Goal: Task Accomplishment & Management: Manage account settings

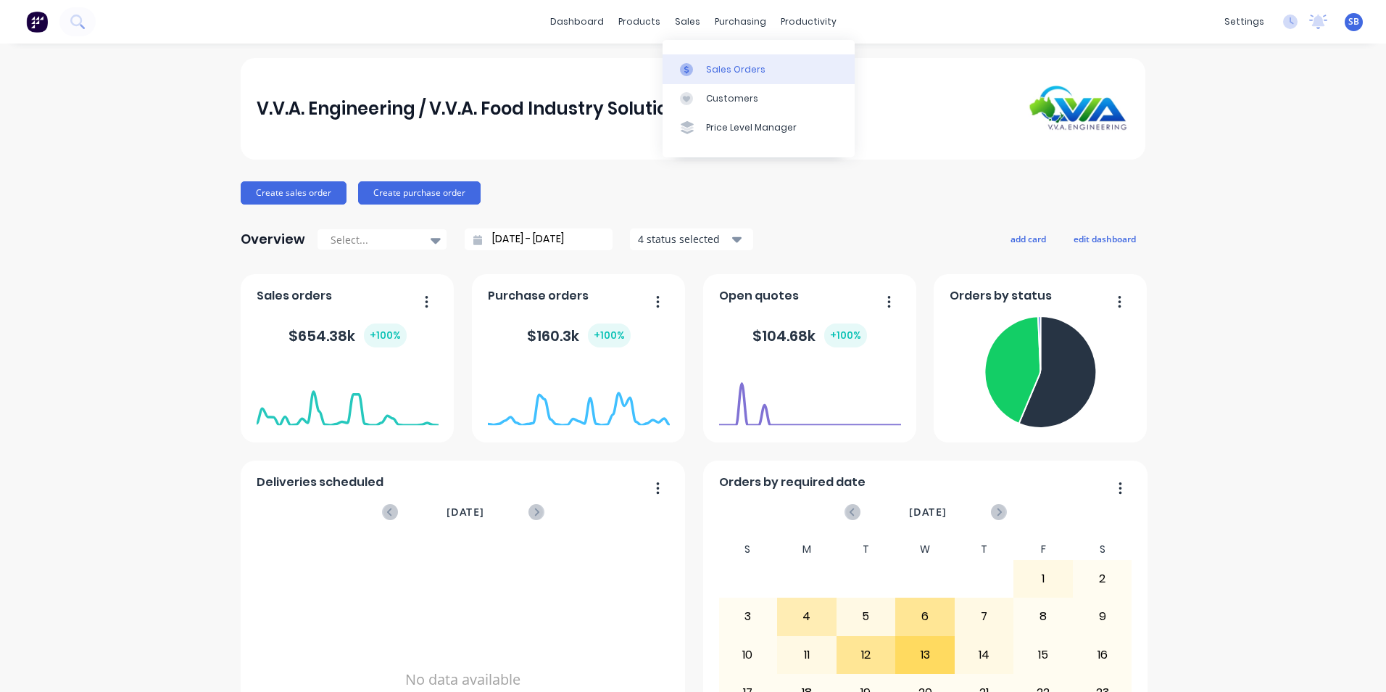
click at [712, 63] on div "Sales Orders" at bounding box center [735, 69] width 59 height 13
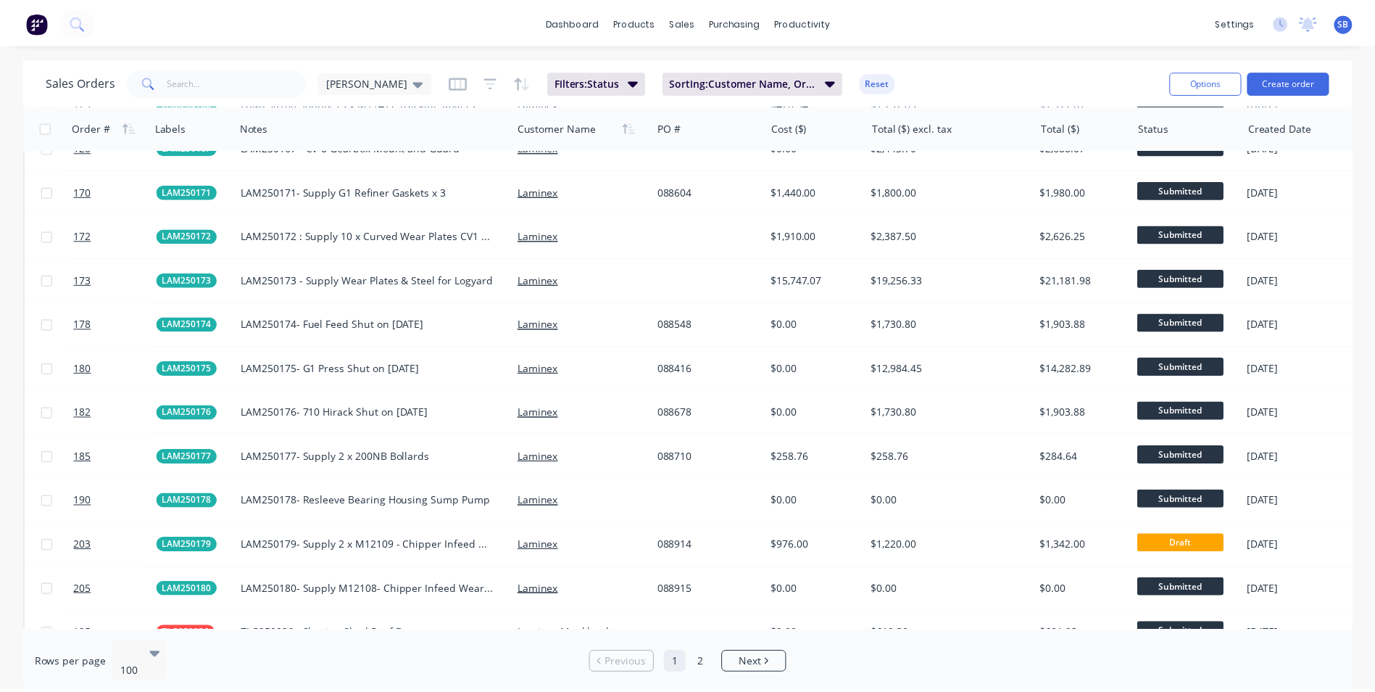
scroll to position [2320, 0]
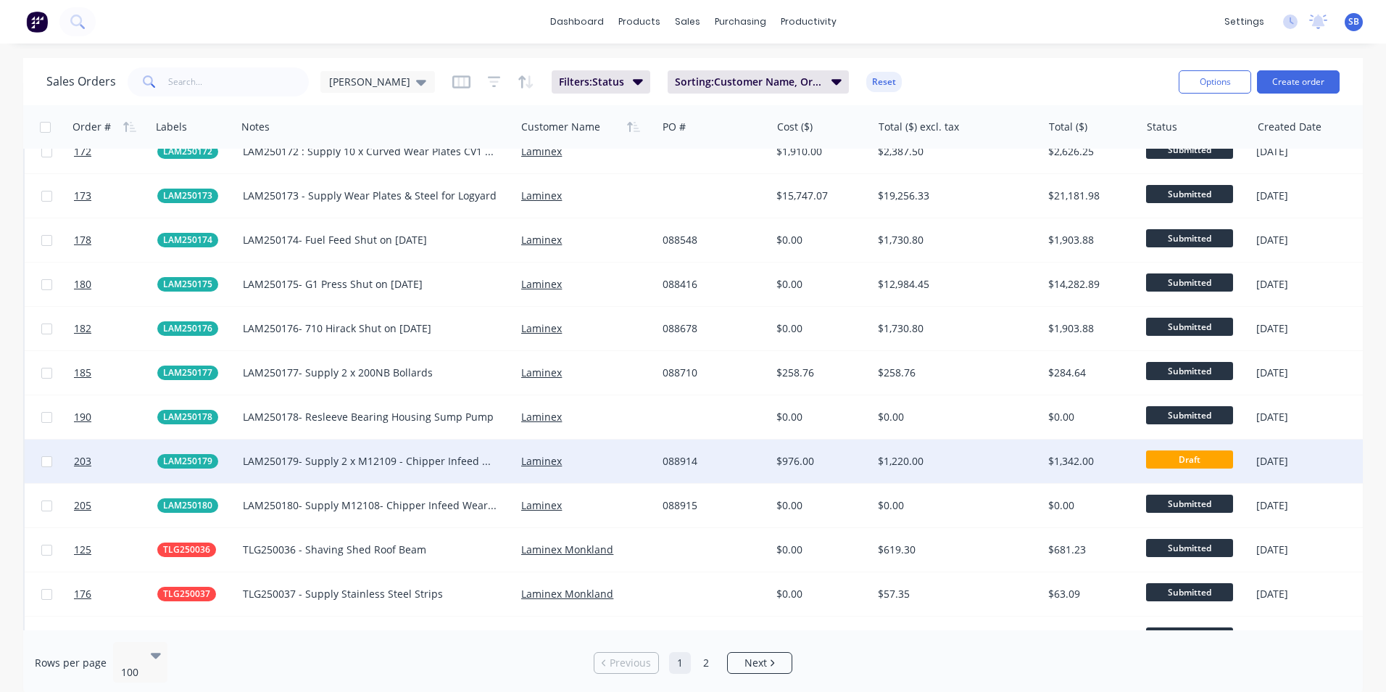
click at [945, 452] on div "$1,220.00" at bounding box center [957, 460] width 170 height 43
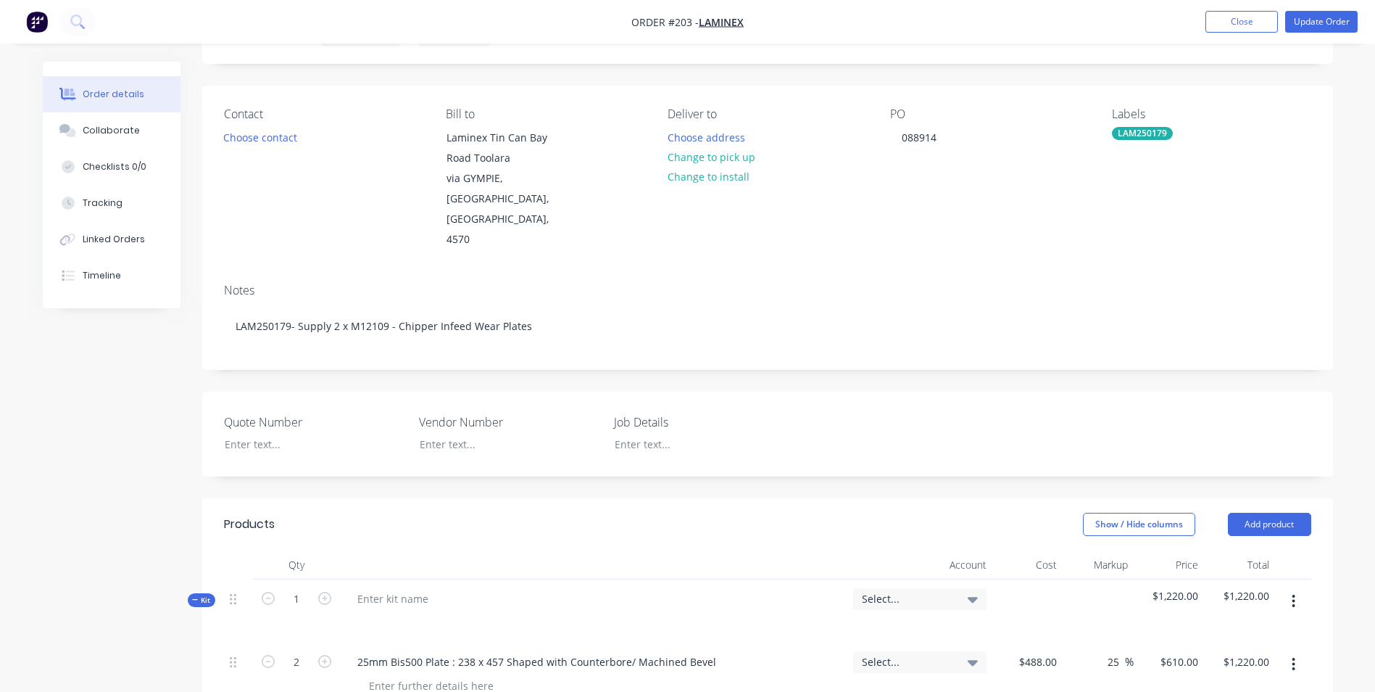
scroll to position [217, 0]
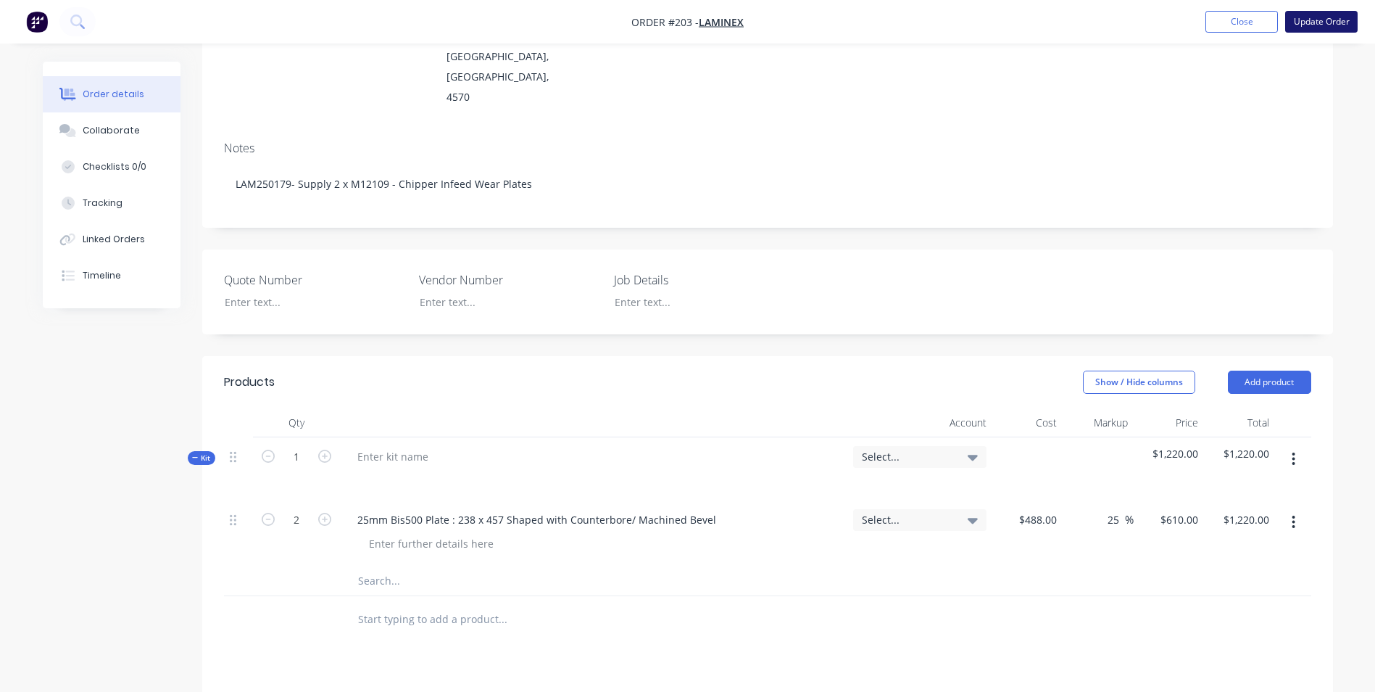
click at [1311, 20] on button "Update Order" at bounding box center [1321, 22] width 72 height 22
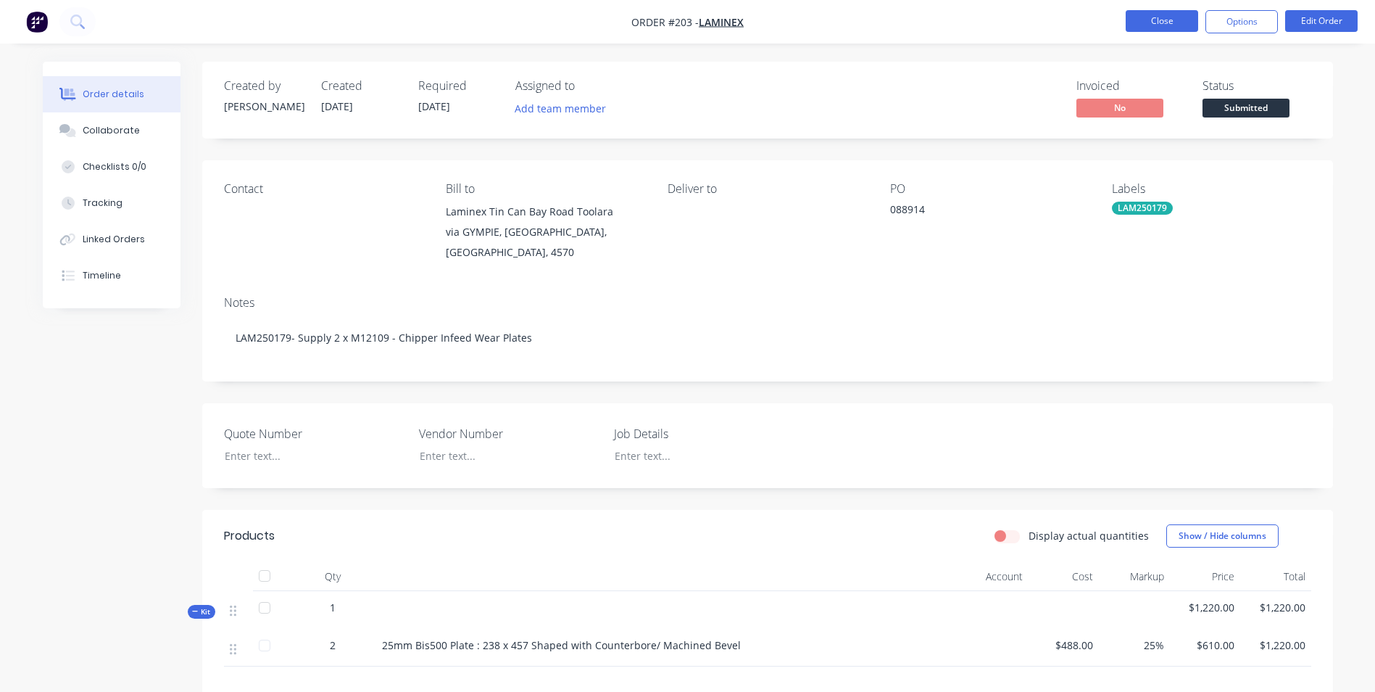
click at [1150, 22] on button "Close" at bounding box center [1162, 21] width 72 height 22
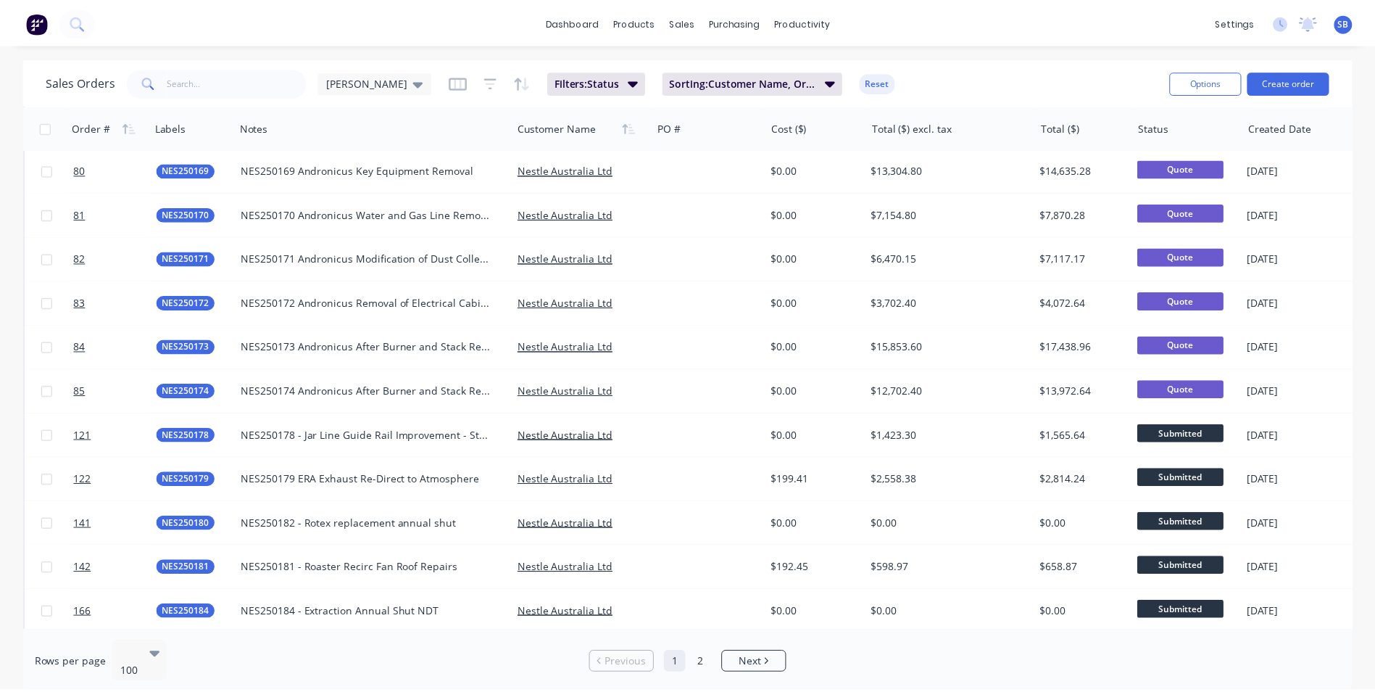
scroll to position [3948, 0]
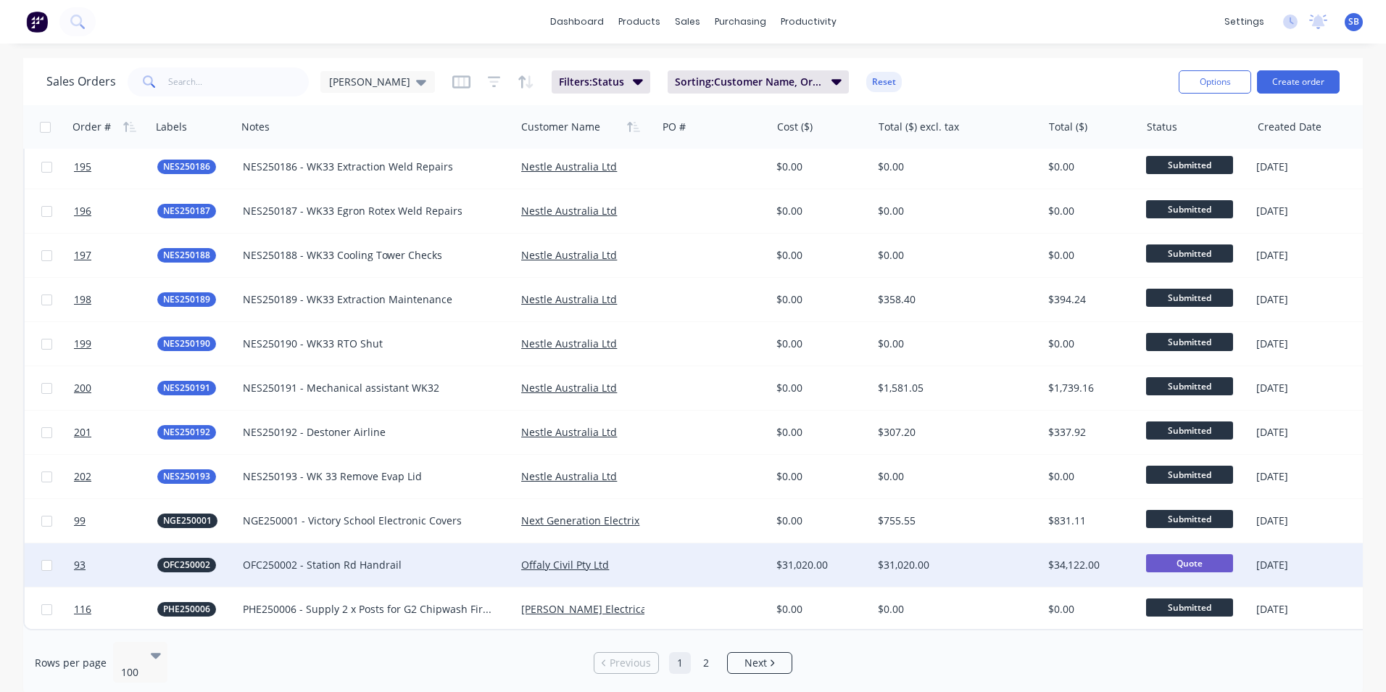
click at [906, 562] on div "$31,020.00" at bounding box center [953, 565] width 151 height 14
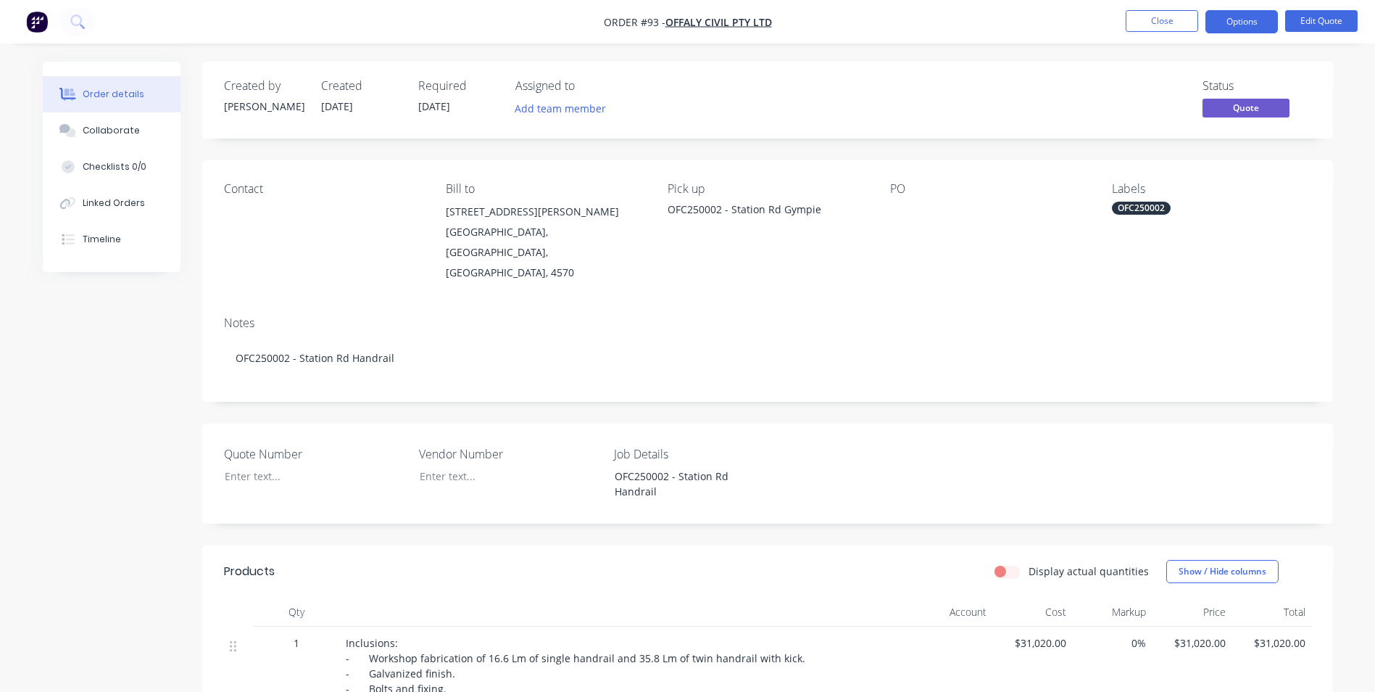
scroll to position [255, 0]
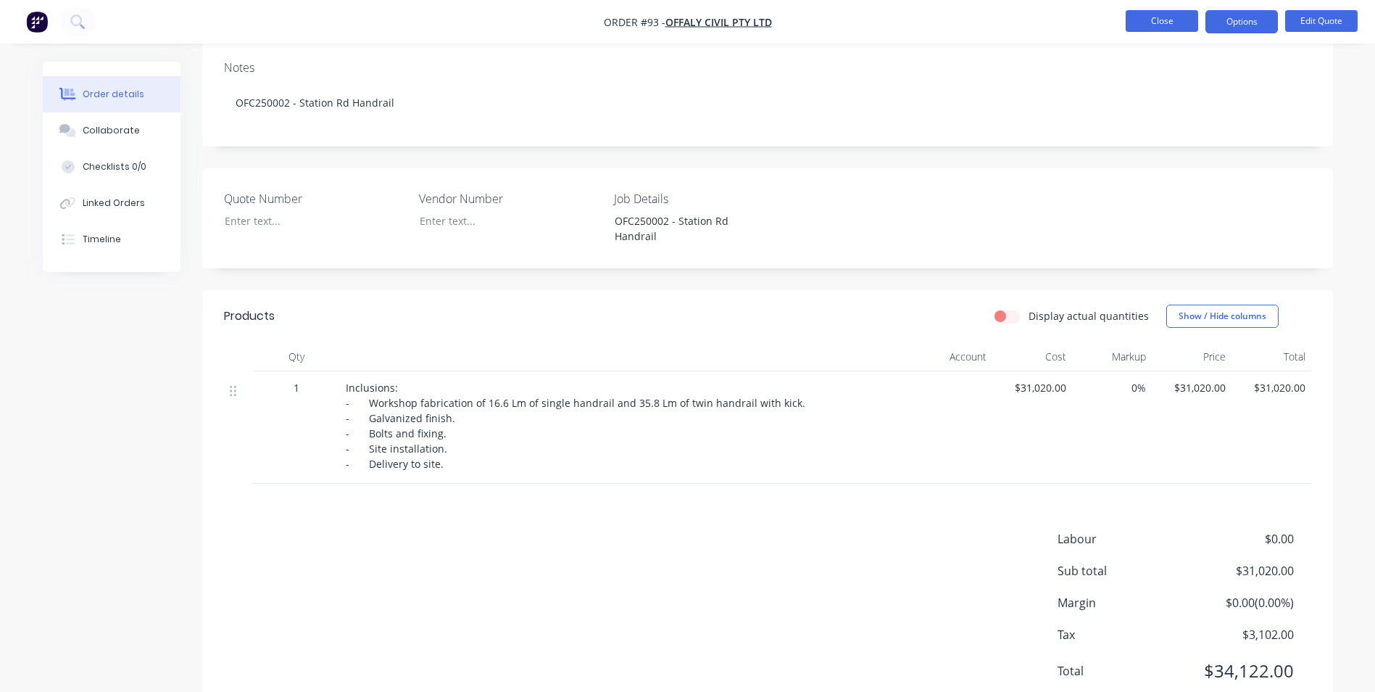
click at [1156, 19] on button "Close" at bounding box center [1162, 21] width 72 height 22
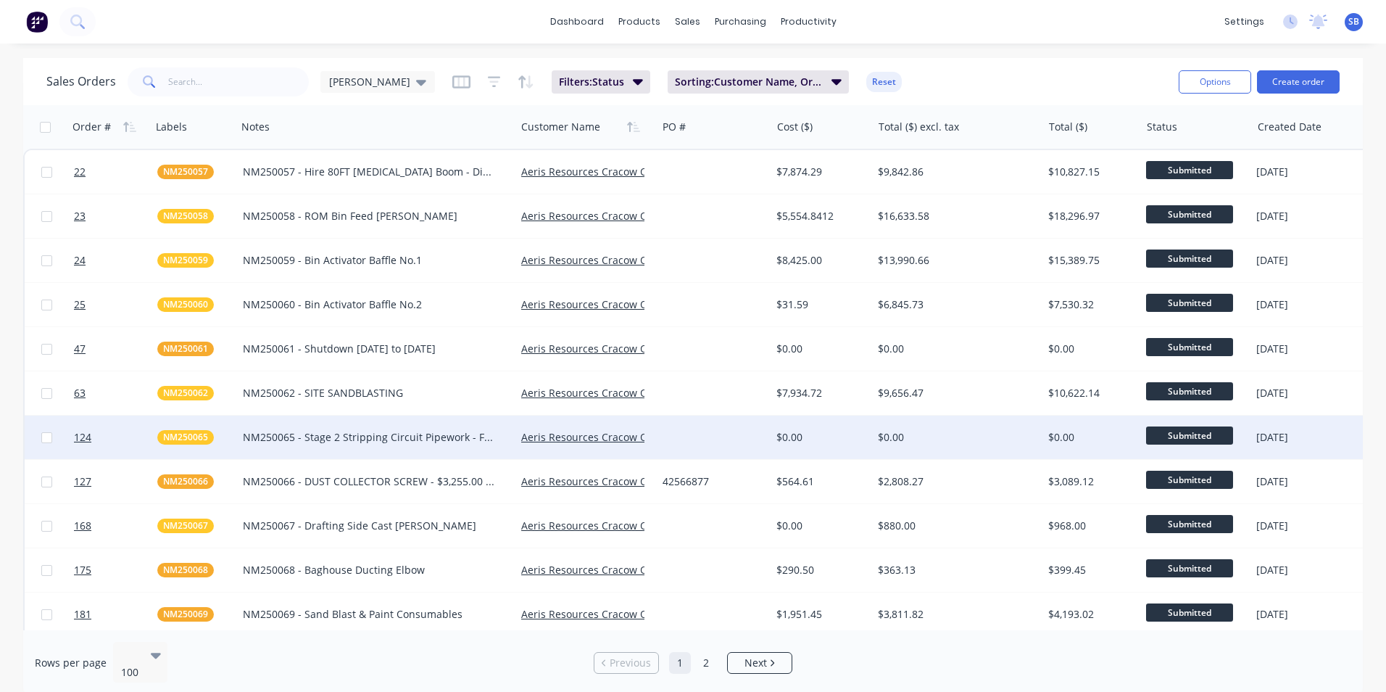
click at [979, 442] on div "$0.00" at bounding box center [953, 437] width 151 height 14
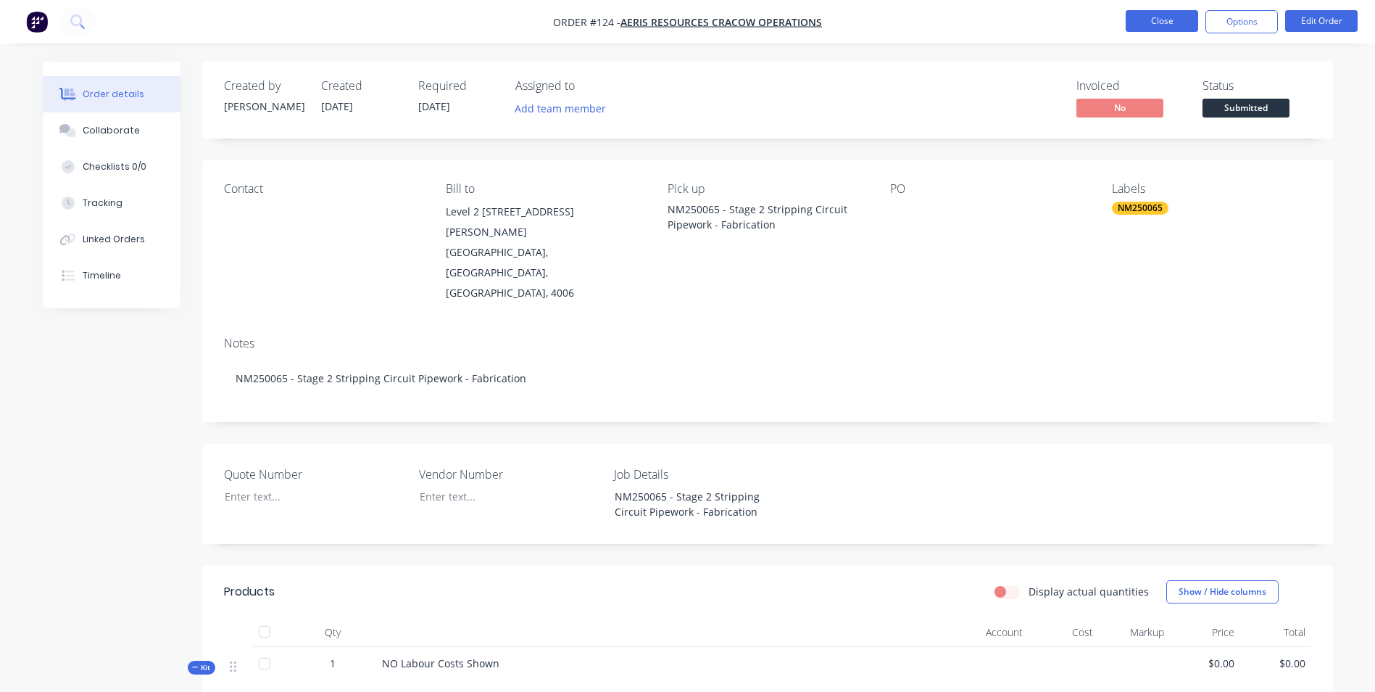
click at [1158, 22] on button "Close" at bounding box center [1162, 21] width 72 height 22
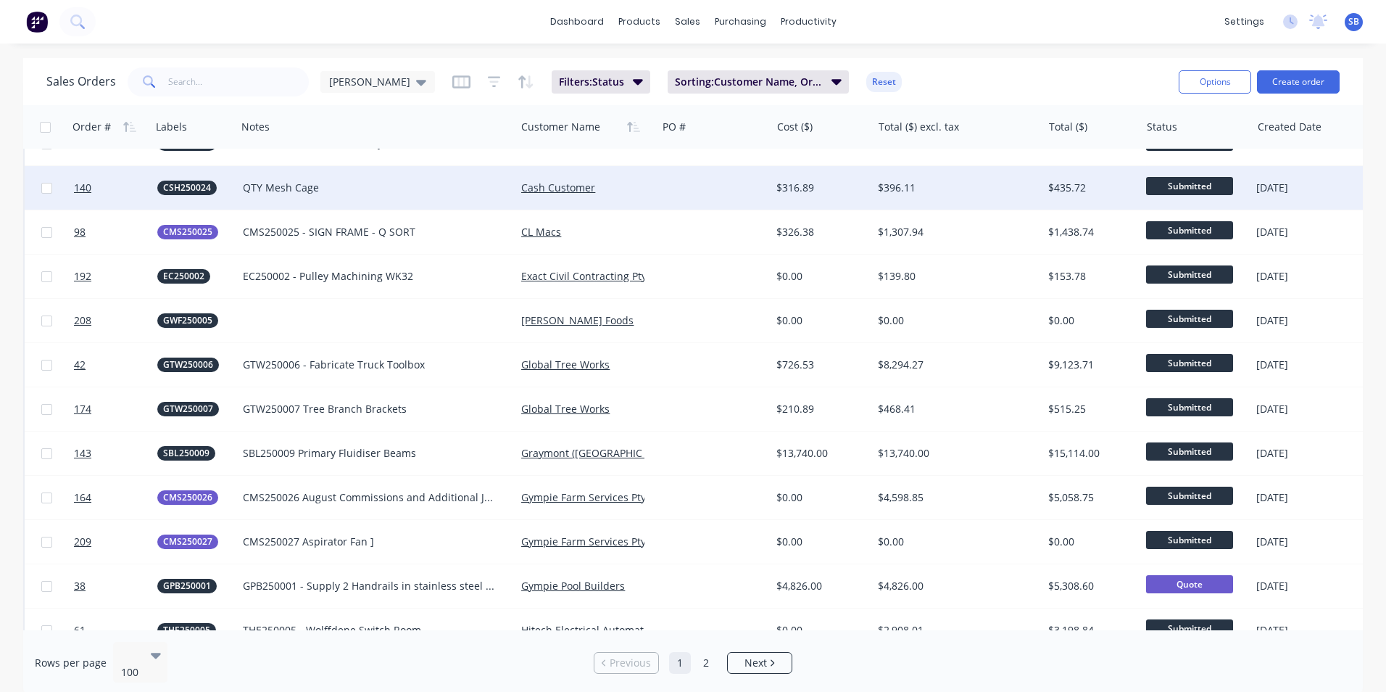
scroll to position [870, 0]
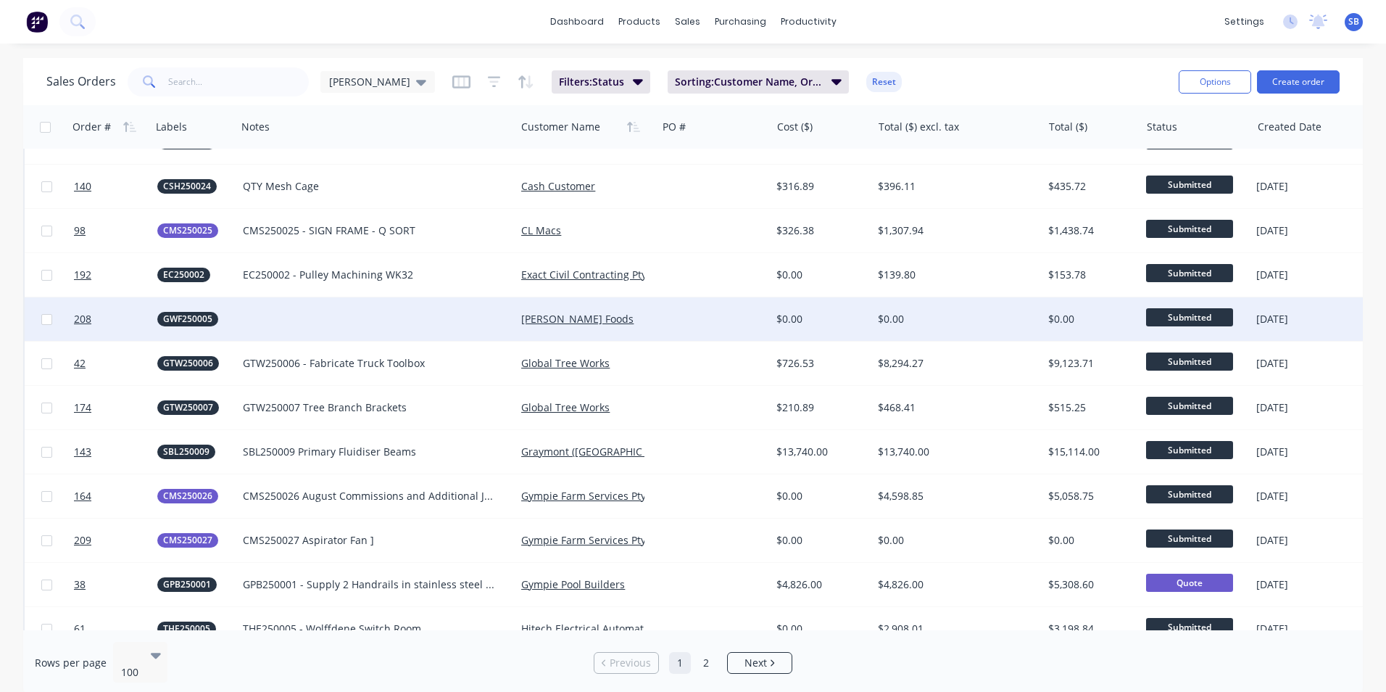
click at [874, 324] on div "$0.00" at bounding box center [957, 318] width 170 height 43
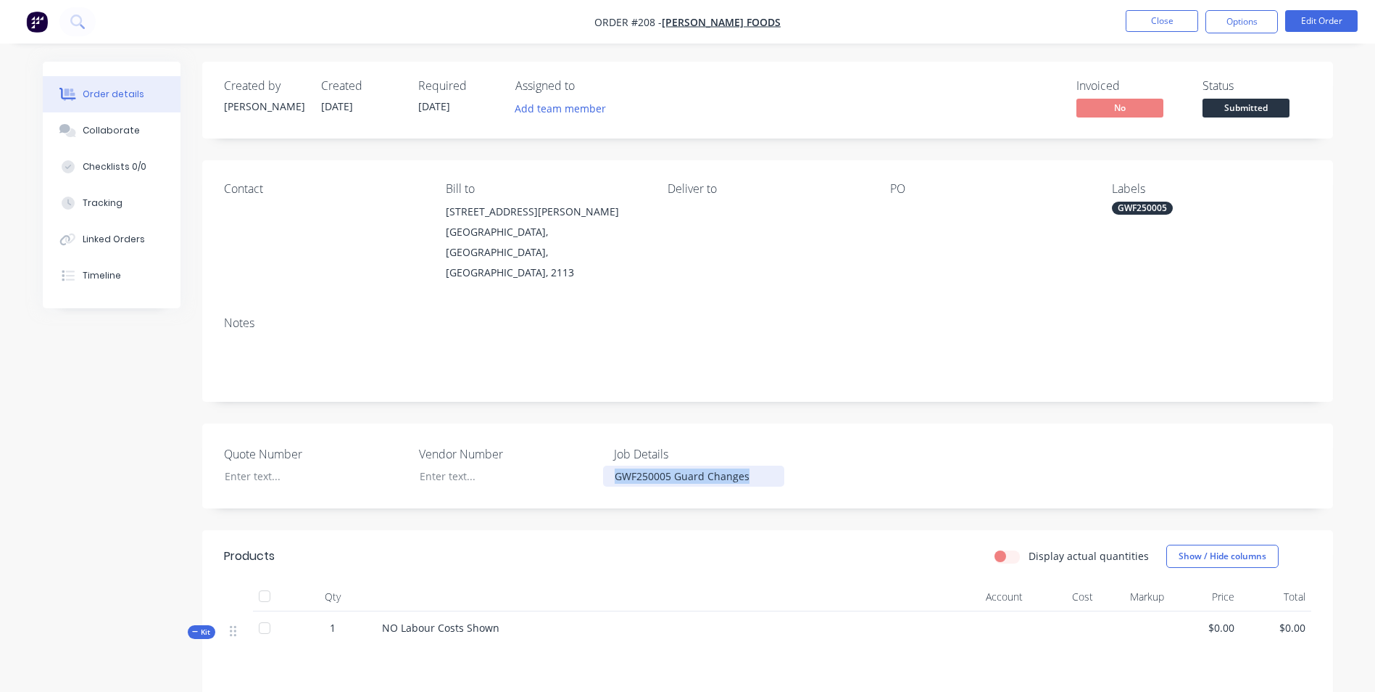
drag, startPoint x: 610, startPoint y: 455, endPoint x: 758, endPoint y: 449, distance: 148.8
click at [758, 465] on div "GWF250005 Guard Changes" at bounding box center [693, 475] width 181 height 21
copy div "GWF250005 Guard Changes"
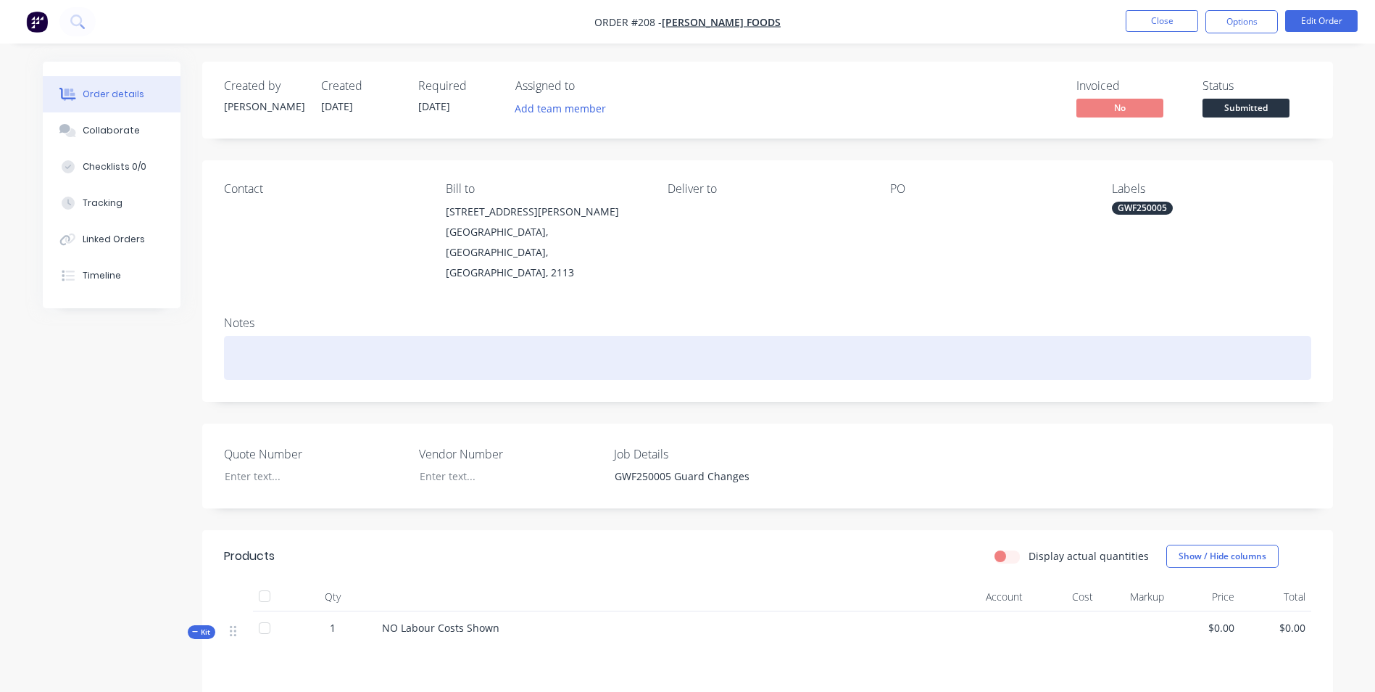
click at [344, 336] on div at bounding box center [767, 358] width 1087 height 44
paste div
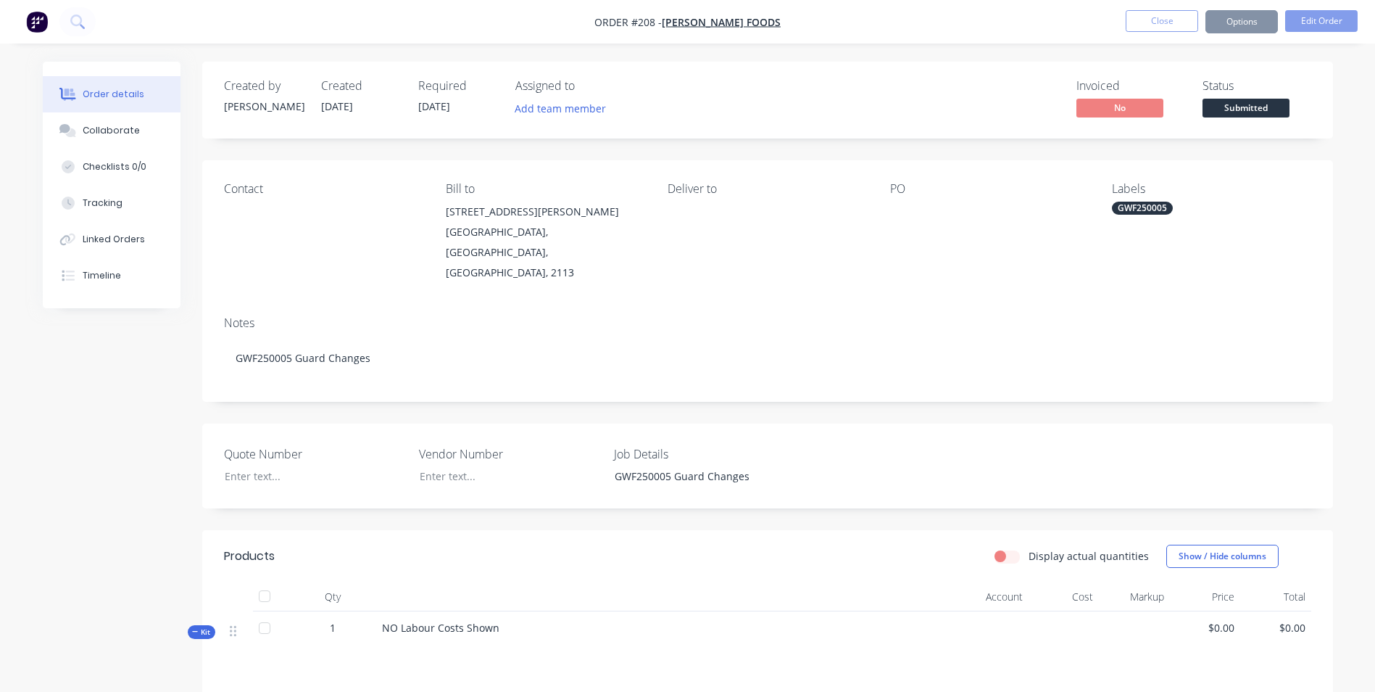
click at [376, 230] on div "Contact" at bounding box center [323, 232] width 199 height 101
click at [1170, 15] on button "Close" at bounding box center [1162, 21] width 72 height 22
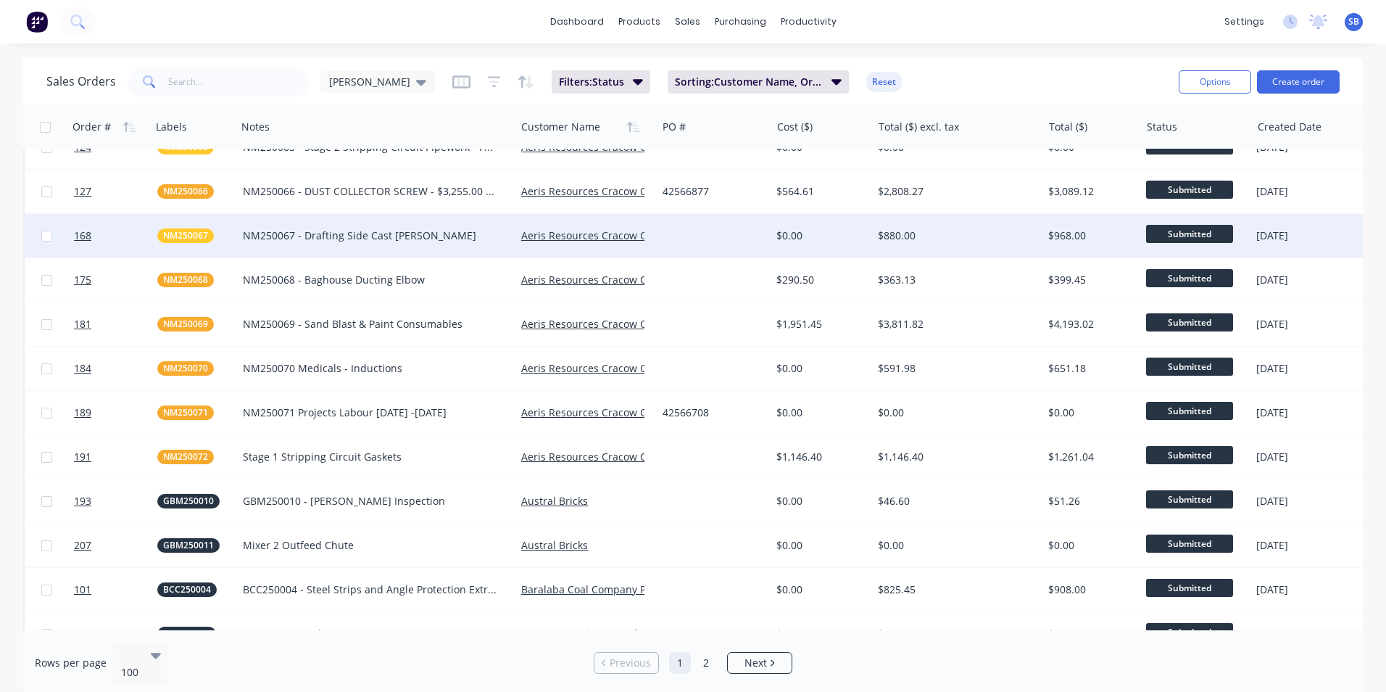
scroll to position [580, 0]
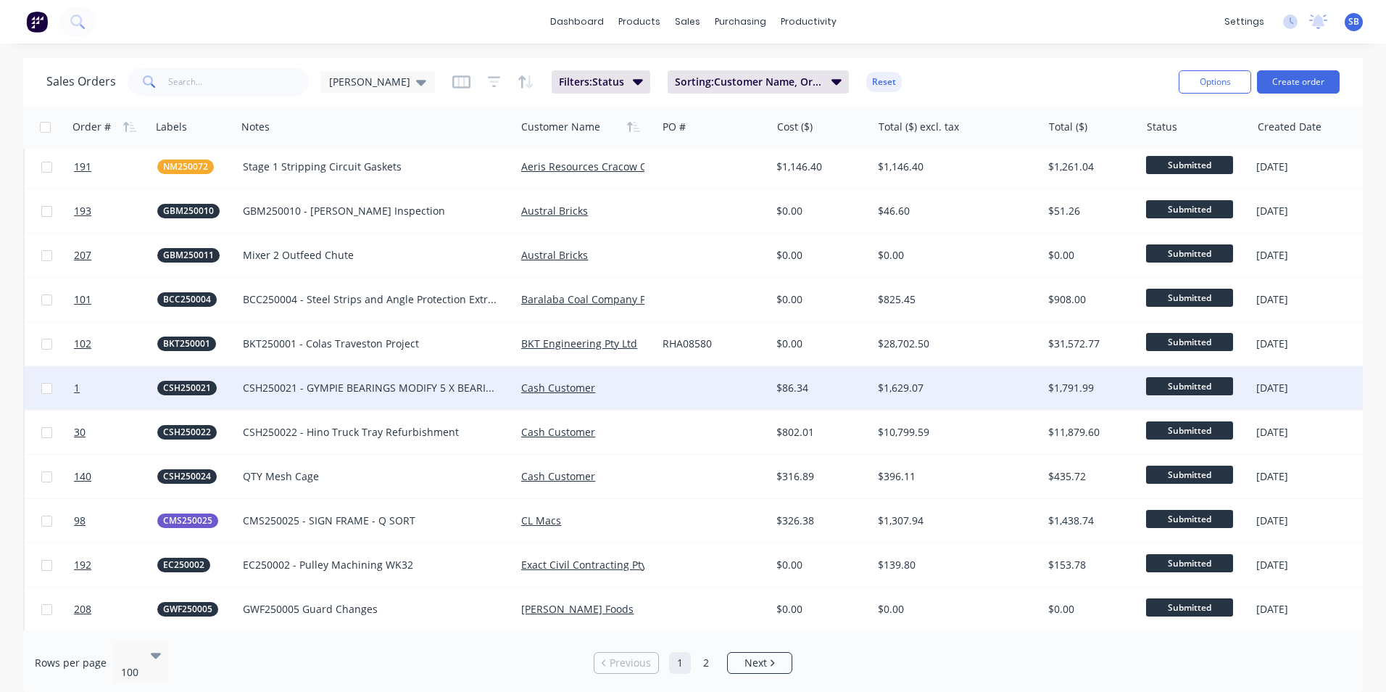
click at [43, 388] on input "checkbox" at bounding box center [46, 388] width 11 height 11
checkbox input "true"
click at [1235, 80] on button "Options" at bounding box center [1215, 81] width 72 height 23
click at [1190, 145] on div "Archive" at bounding box center [1171, 147] width 133 height 21
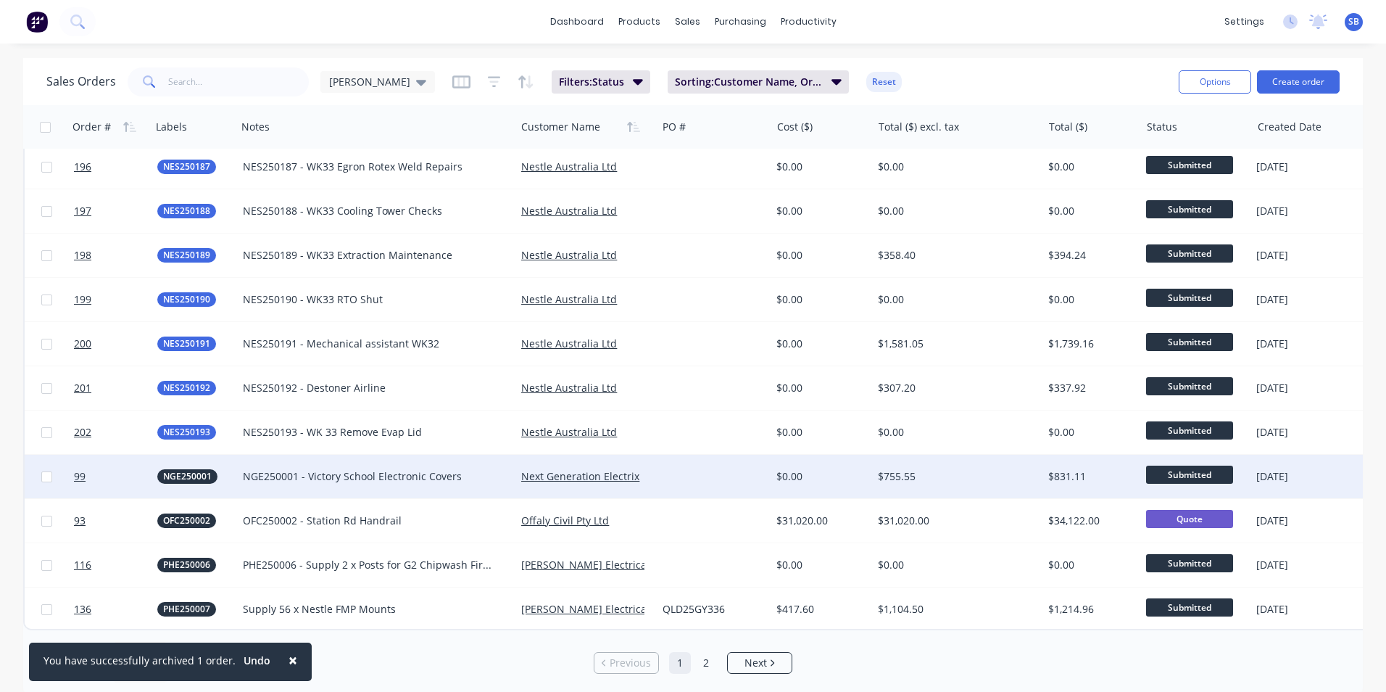
scroll to position [3948, 0]
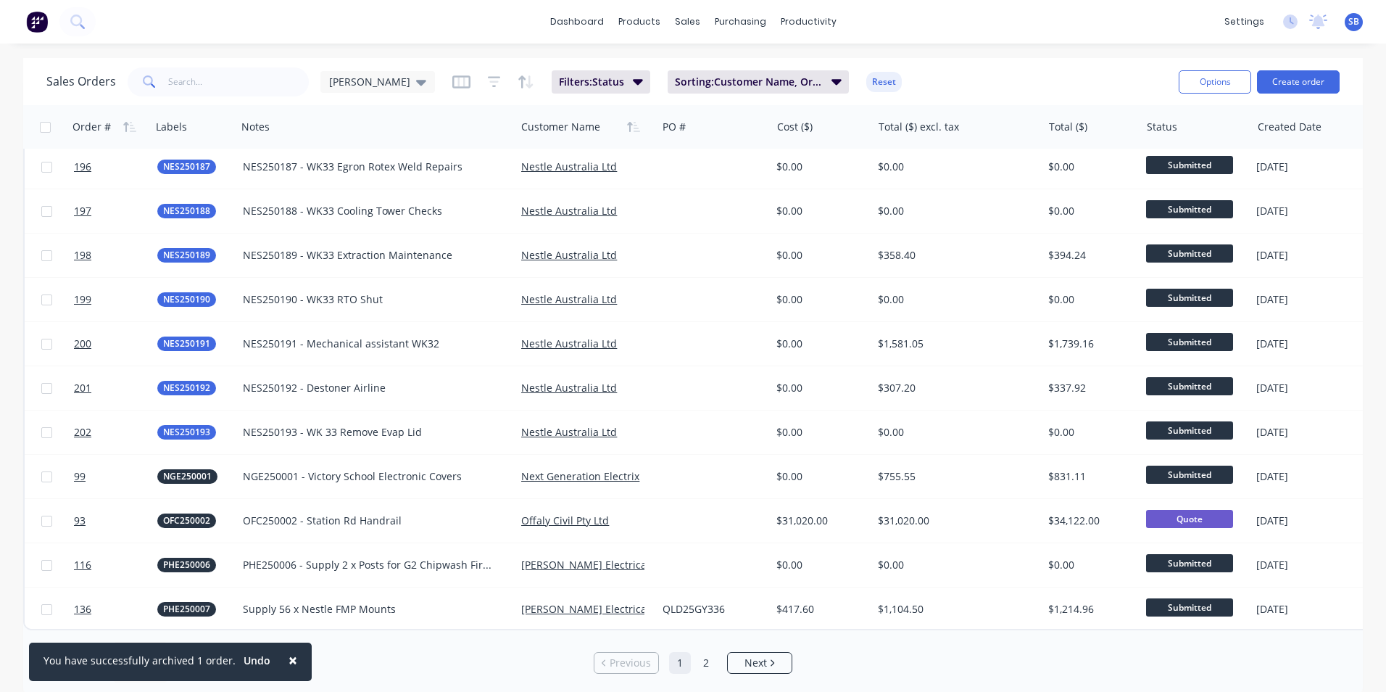
click at [289, 663] on span "×" at bounding box center [293, 660] width 9 height 20
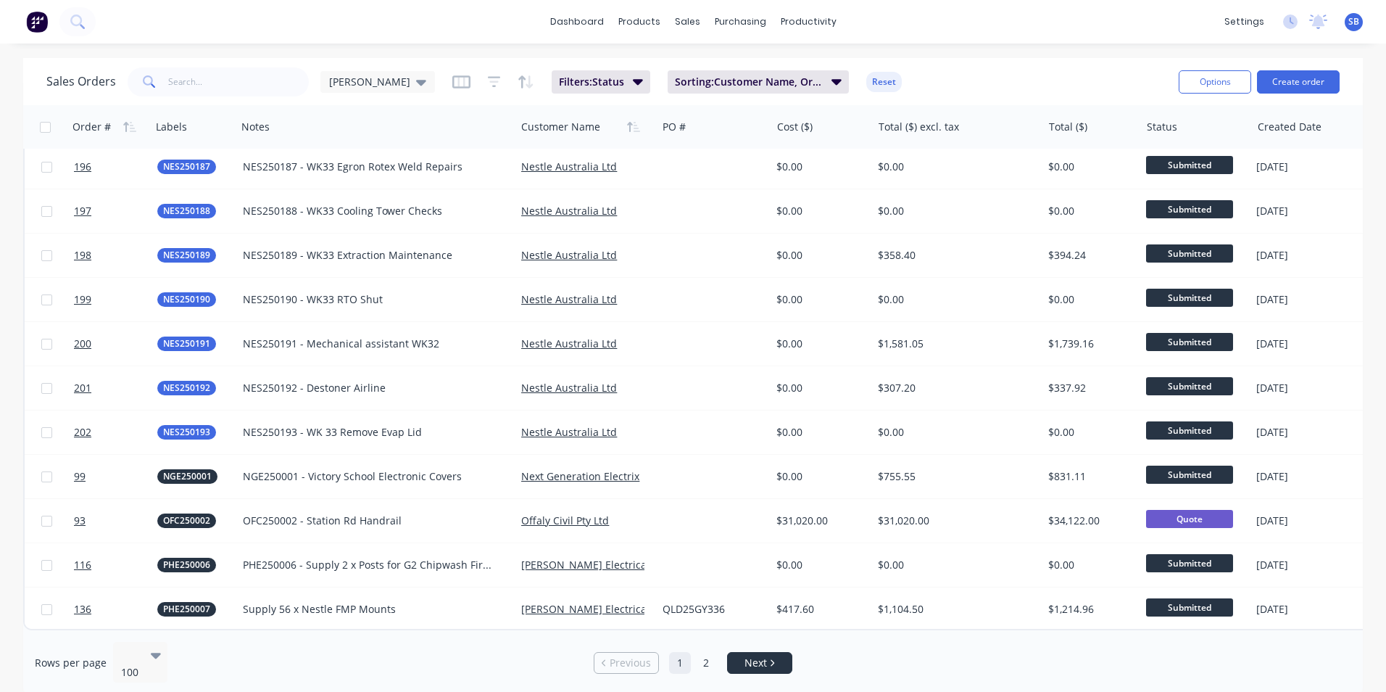
click at [781, 663] on li "Next" at bounding box center [759, 663] width 65 height 22
click at [766, 655] on span "Next" at bounding box center [756, 662] width 22 height 14
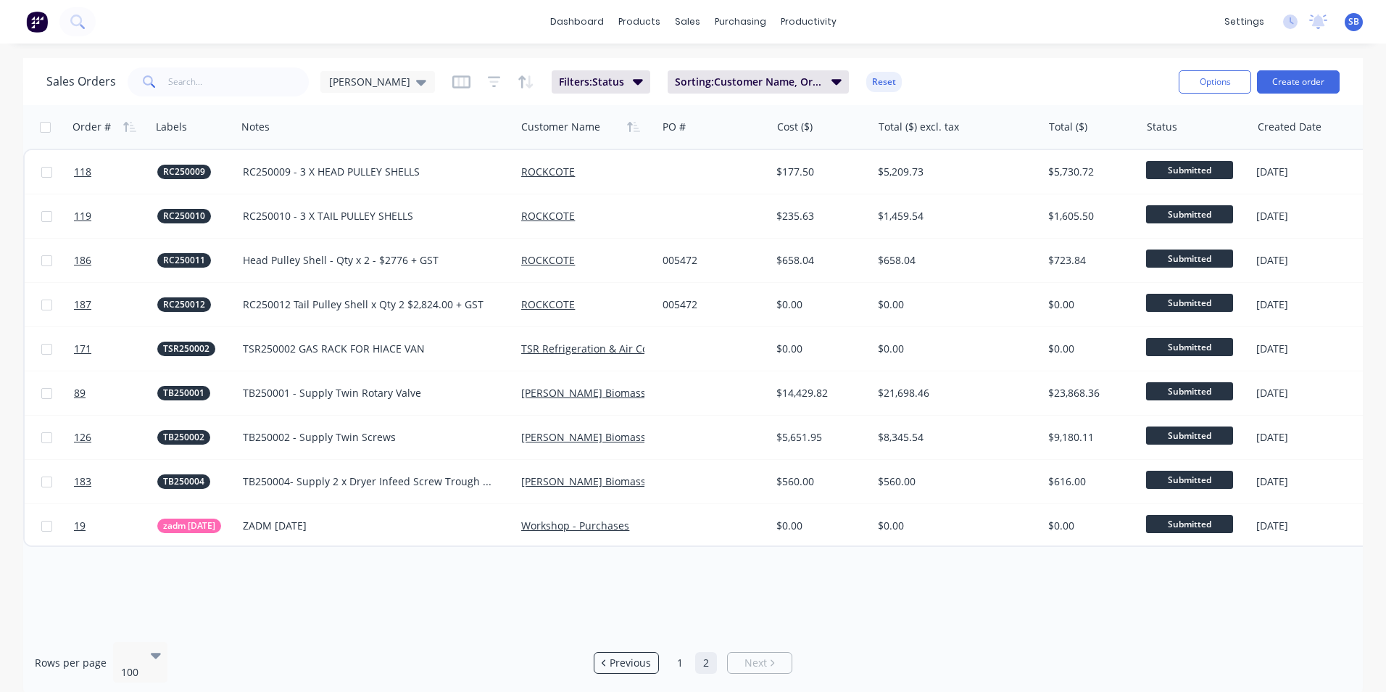
scroll to position [0, 0]
click at [1289, 75] on button "Create order" at bounding box center [1298, 81] width 83 height 23
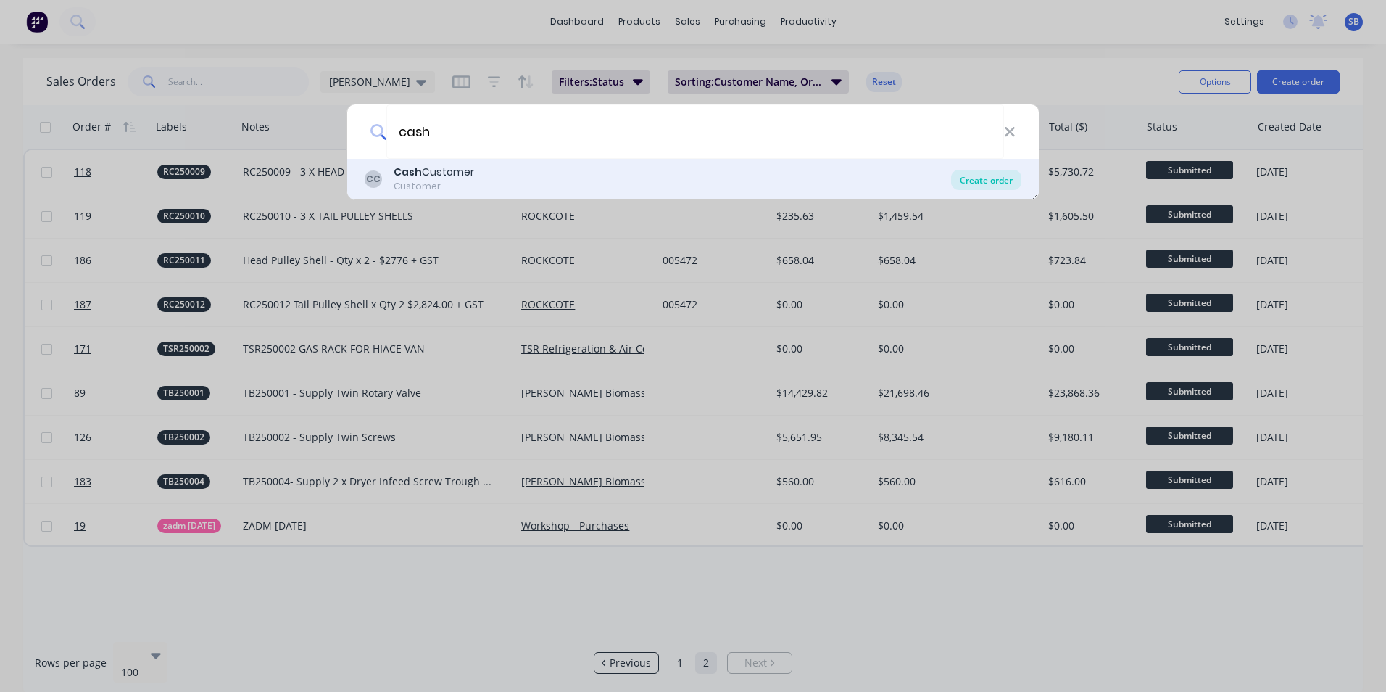
type input "cash"
click at [970, 176] on div "Create order" at bounding box center [986, 180] width 70 height 20
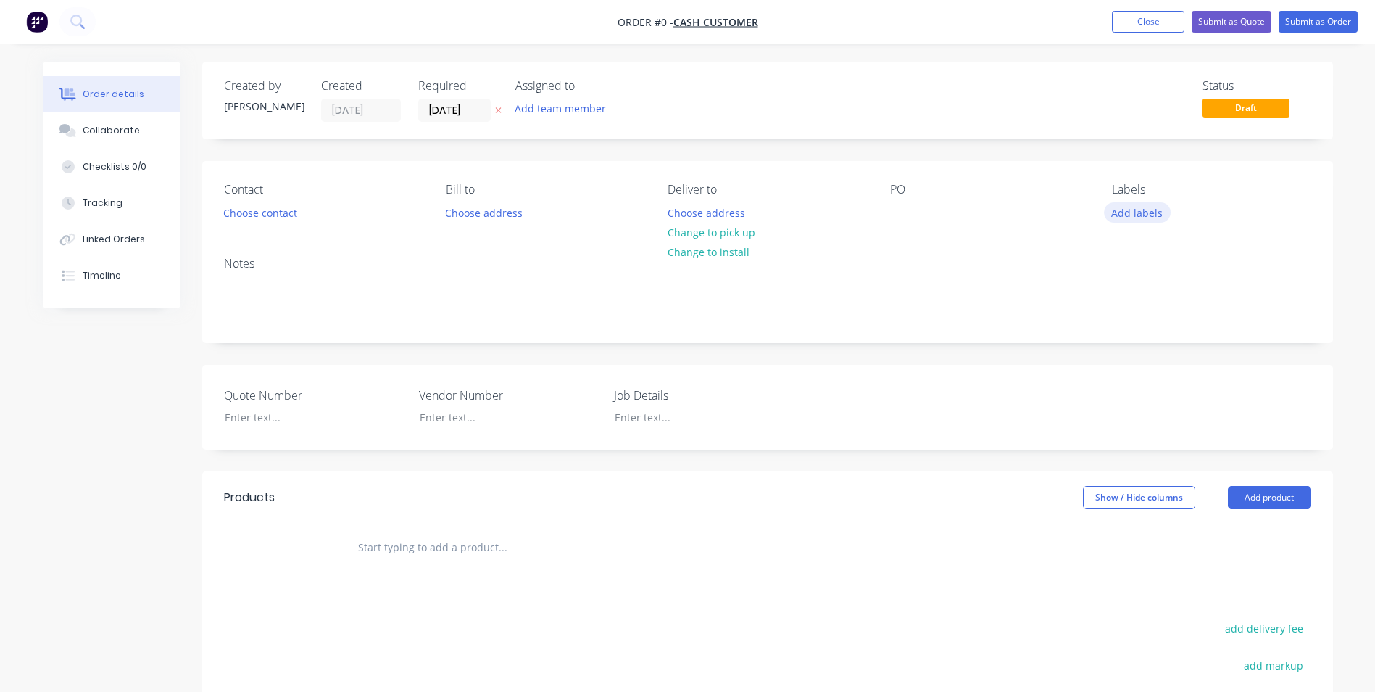
click at [1143, 207] on button "Add labels" at bounding box center [1137, 212] width 67 height 20
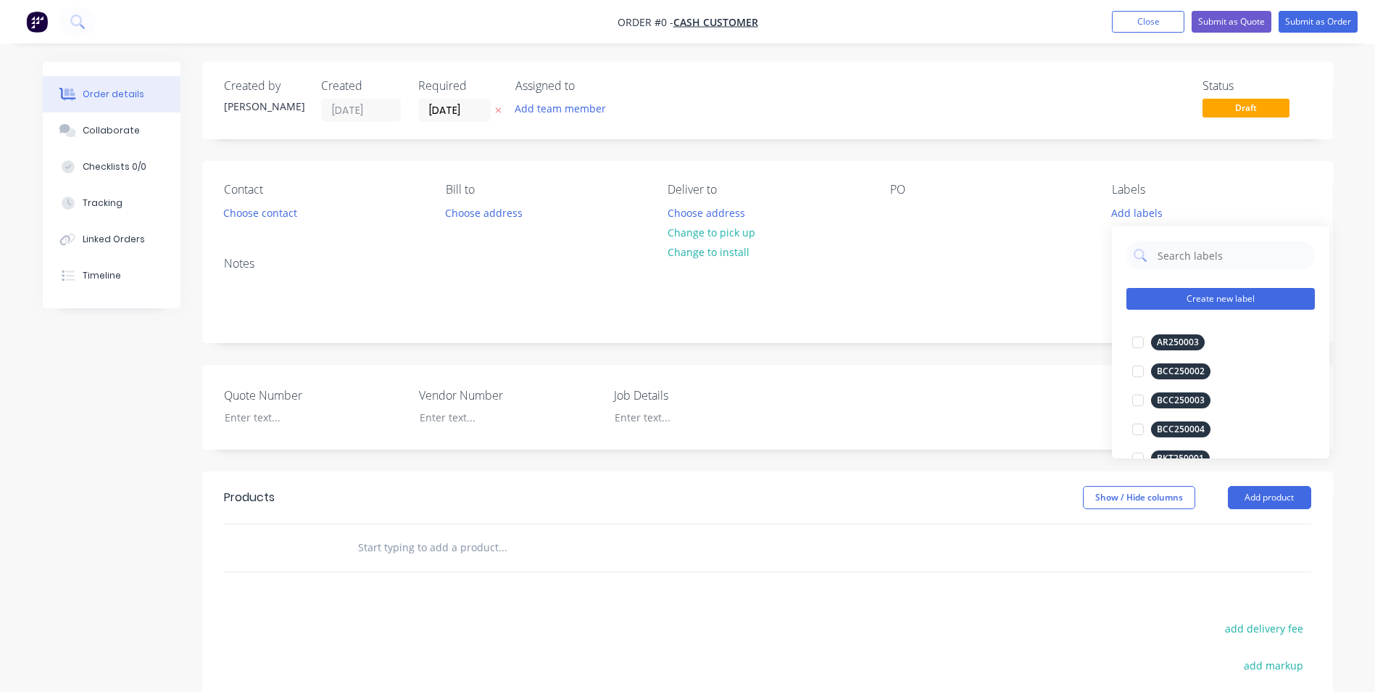
click at [1223, 293] on button "Create new label" at bounding box center [1221, 299] width 188 height 22
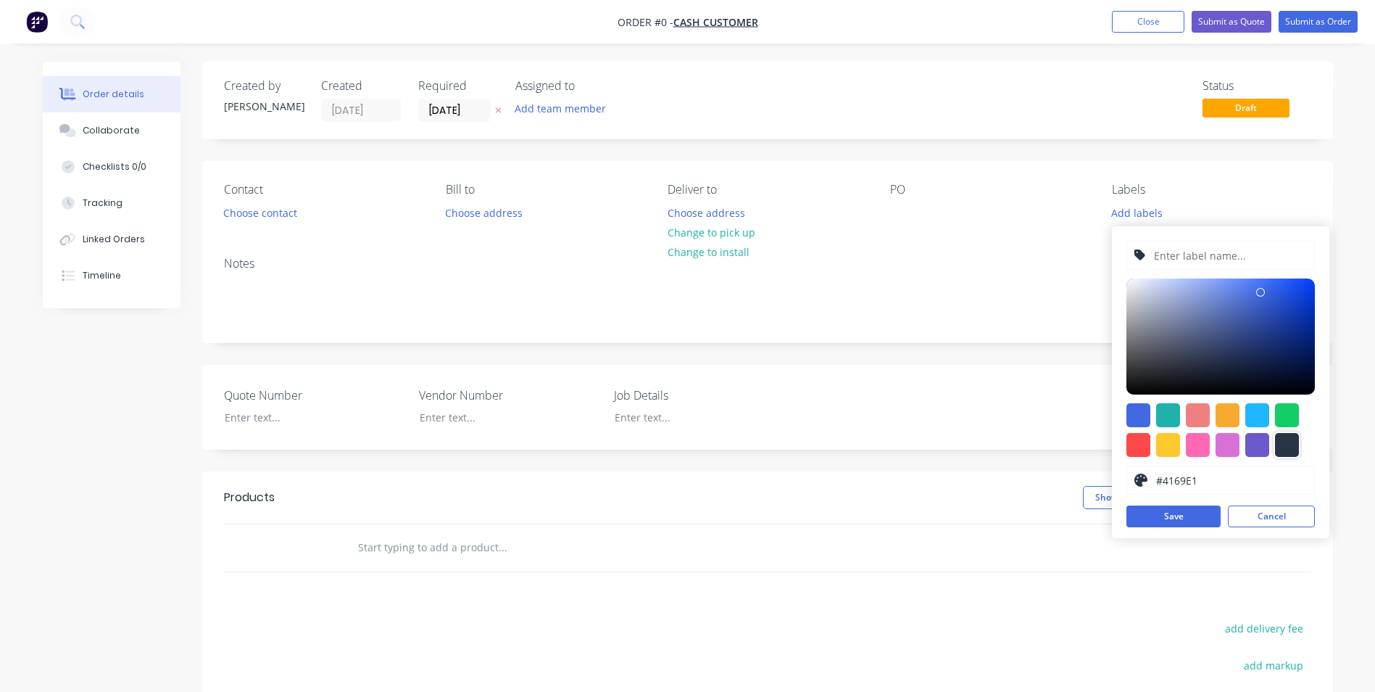
click at [1290, 442] on div at bounding box center [1287, 445] width 24 height 24
type input "#273444"
click at [1176, 255] on input "text" at bounding box center [1230, 255] width 154 height 28
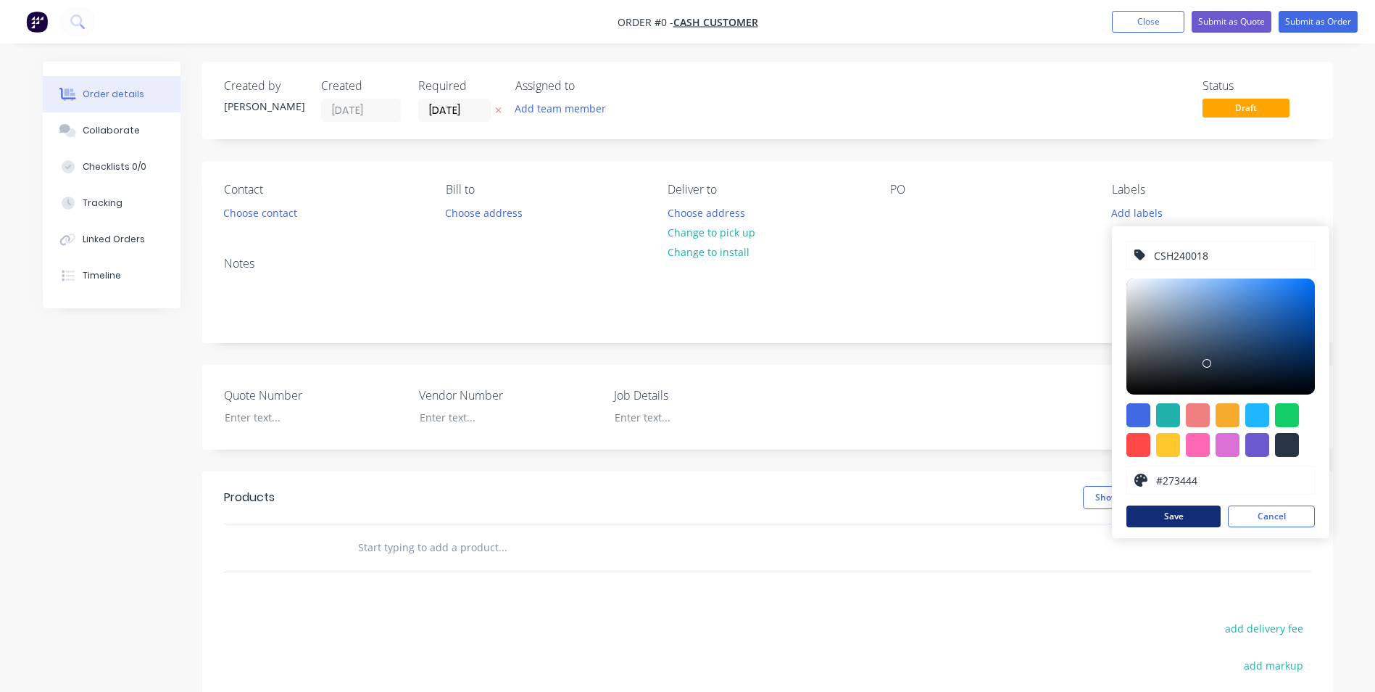
type input "CSH240018"
click at [1164, 515] on button "Save" at bounding box center [1174, 516] width 94 height 22
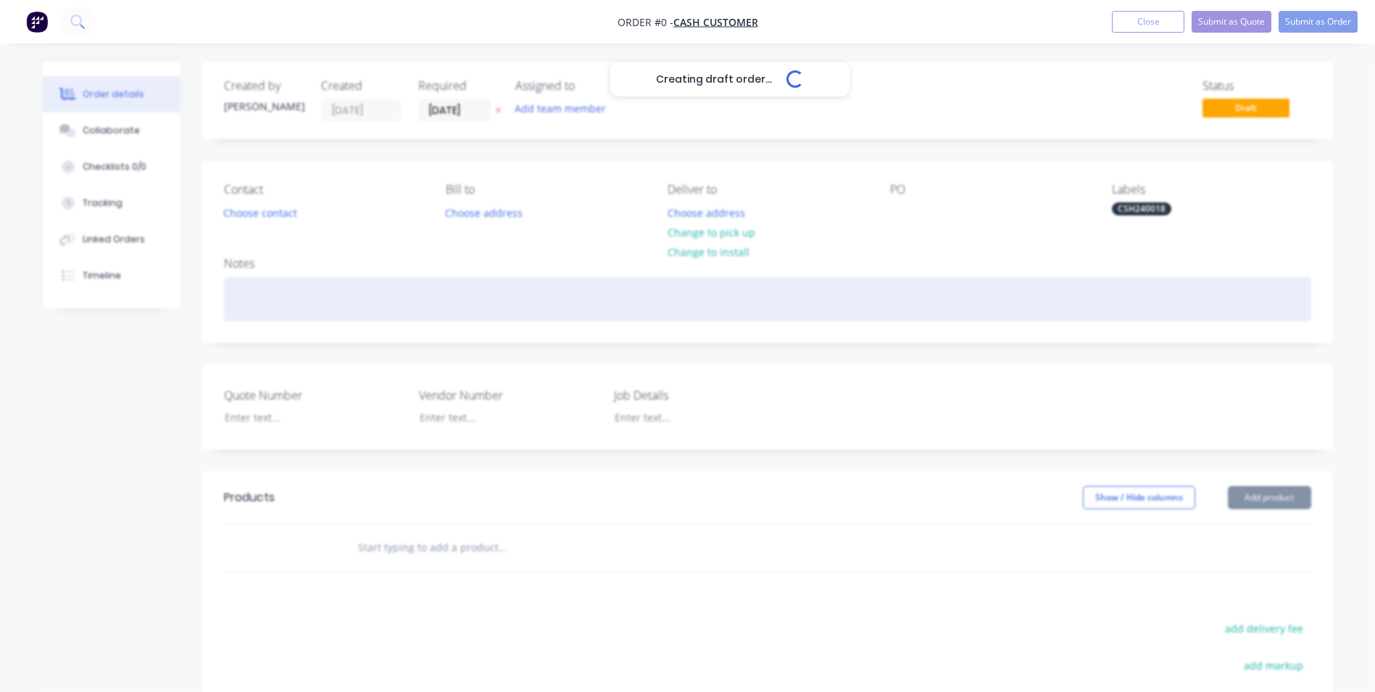
click at [874, 299] on div "Creating draft order... Loading... Order details Collaborate Checklists 0/0 Tra…" at bounding box center [687, 502] width 1319 height 880
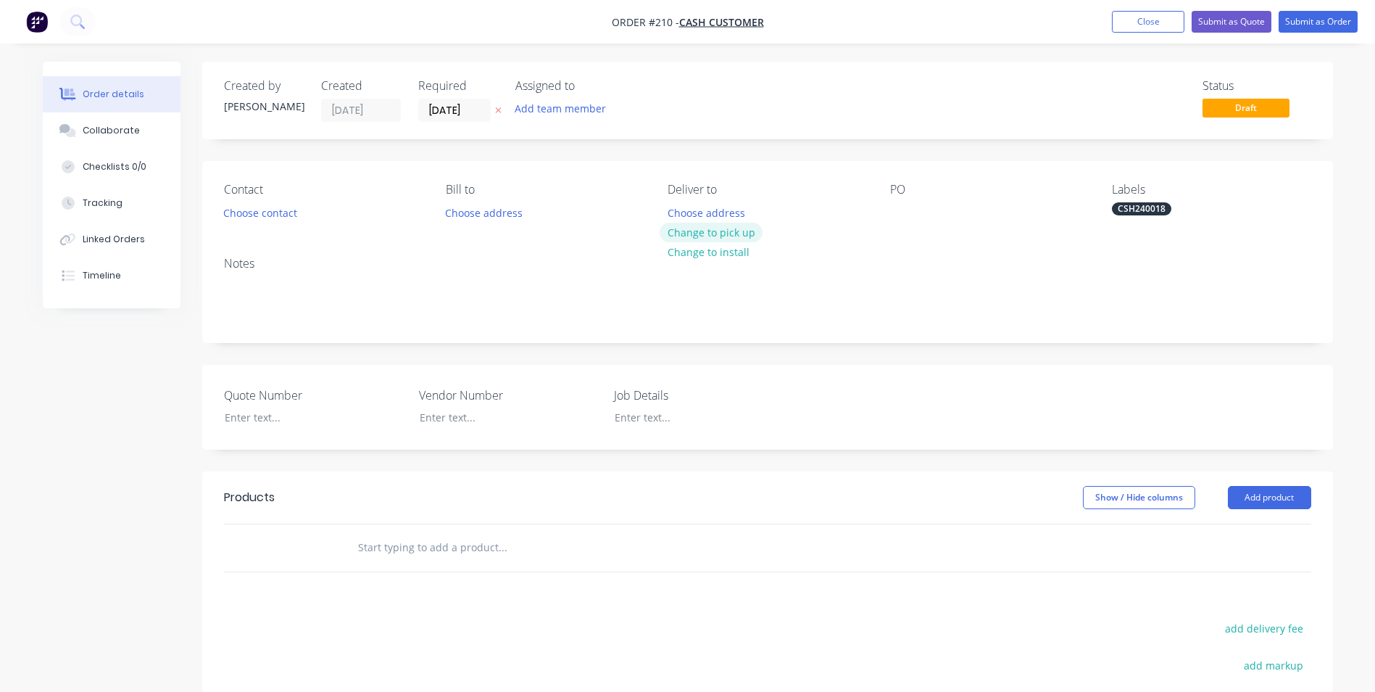
click at [739, 240] on button "Change to pick up" at bounding box center [711, 233] width 103 height 20
click at [680, 214] on div at bounding box center [679, 212] width 23 height 21
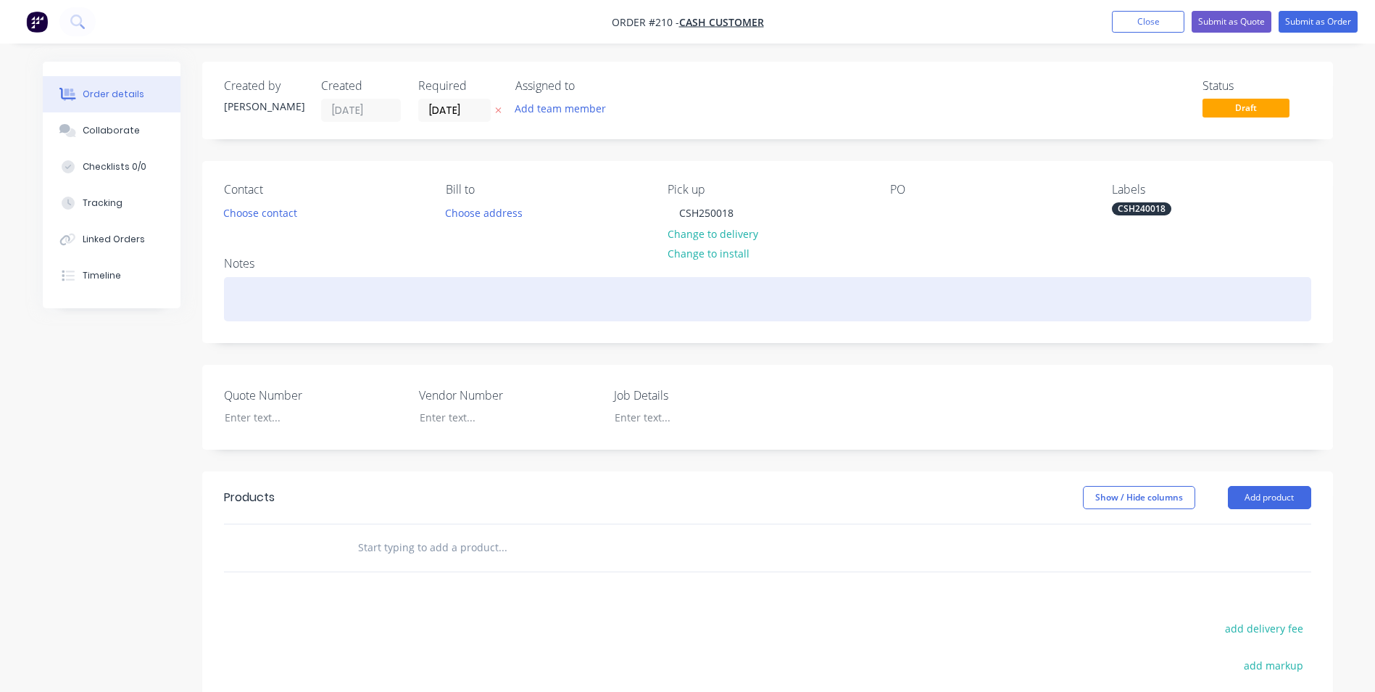
click at [422, 307] on div at bounding box center [767, 299] width 1087 height 44
drag, startPoint x: 299, startPoint y: 297, endPoint x: 539, endPoint y: 299, distance: 240.0
click at [539, 299] on div "CSH250018 - Stainless Trays" at bounding box center [767, 299] width 1087 height 44
copy div "Stainless Trays"
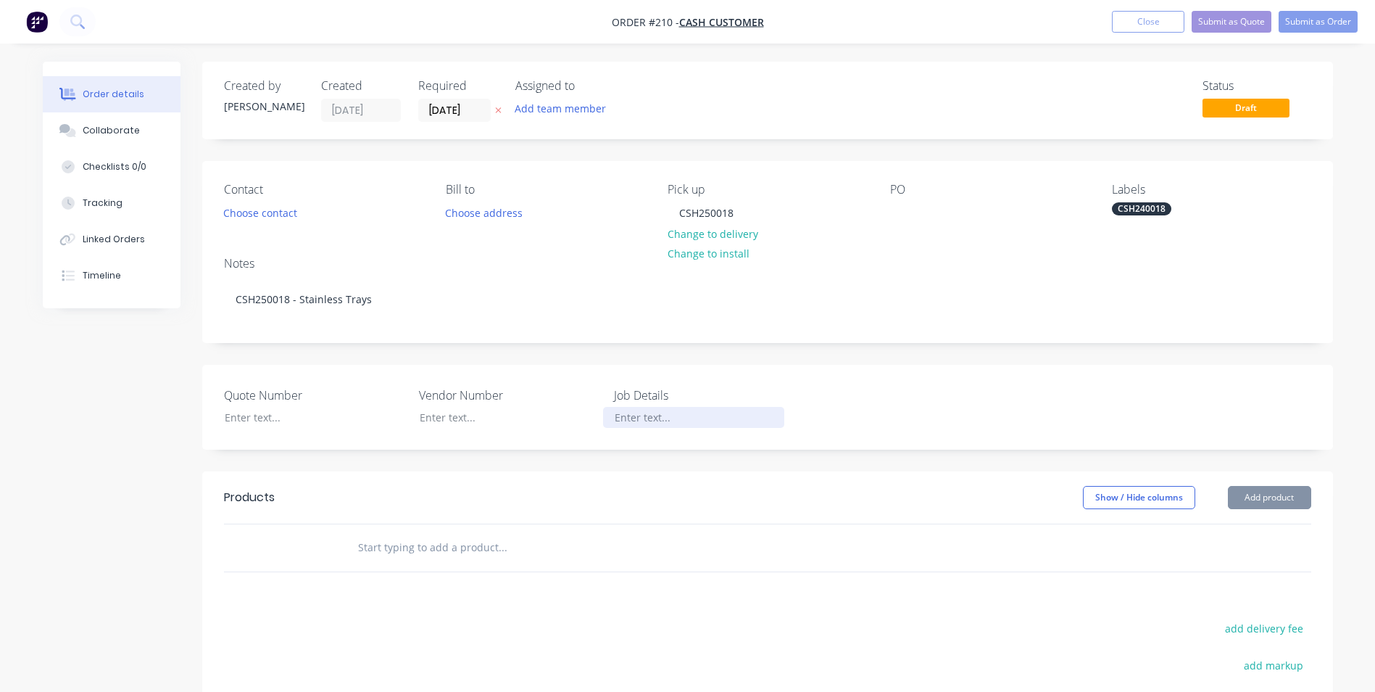
click at [619, 411] on div at bounding box center [693, 417] width 181 height 21
paste div
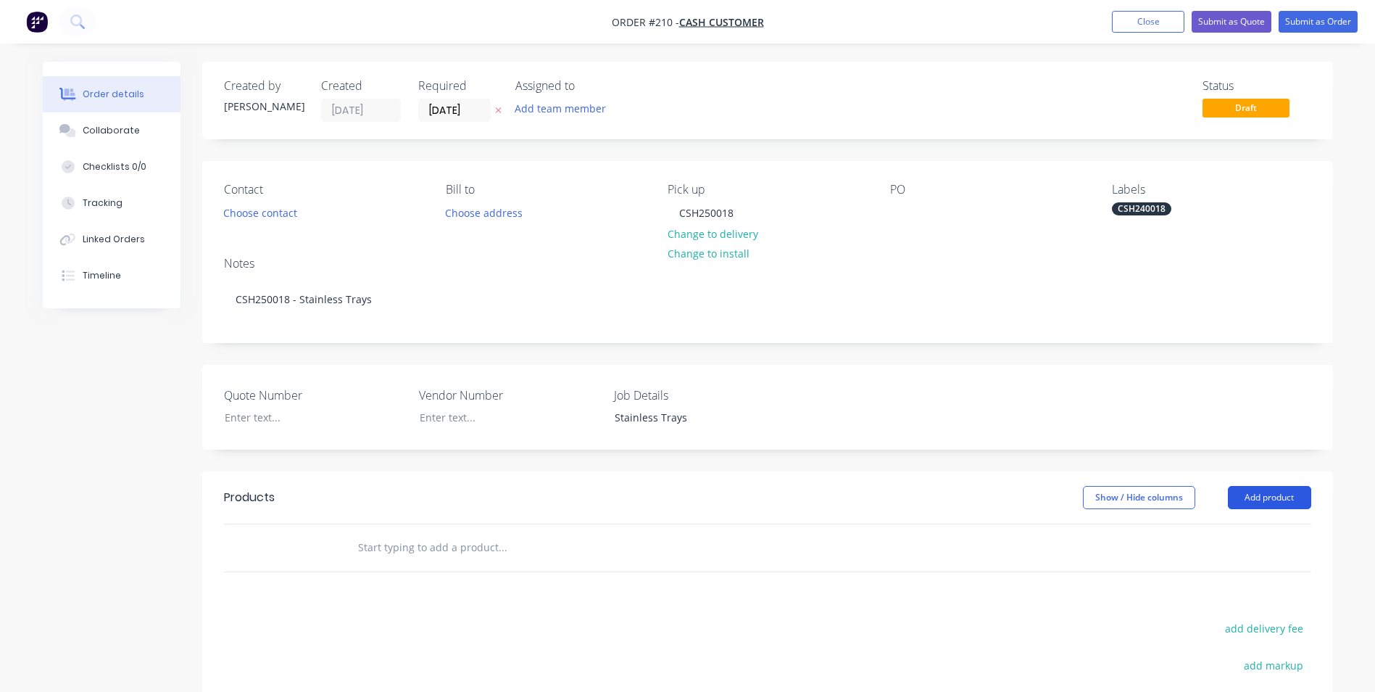
click at [1256, 501] on button "Add product" at bounding box center [1269, 497] width 83 height 23
click at [1242, 536] on div "Product catalogue" at bounding box center [1243, 533] width 112 height 21
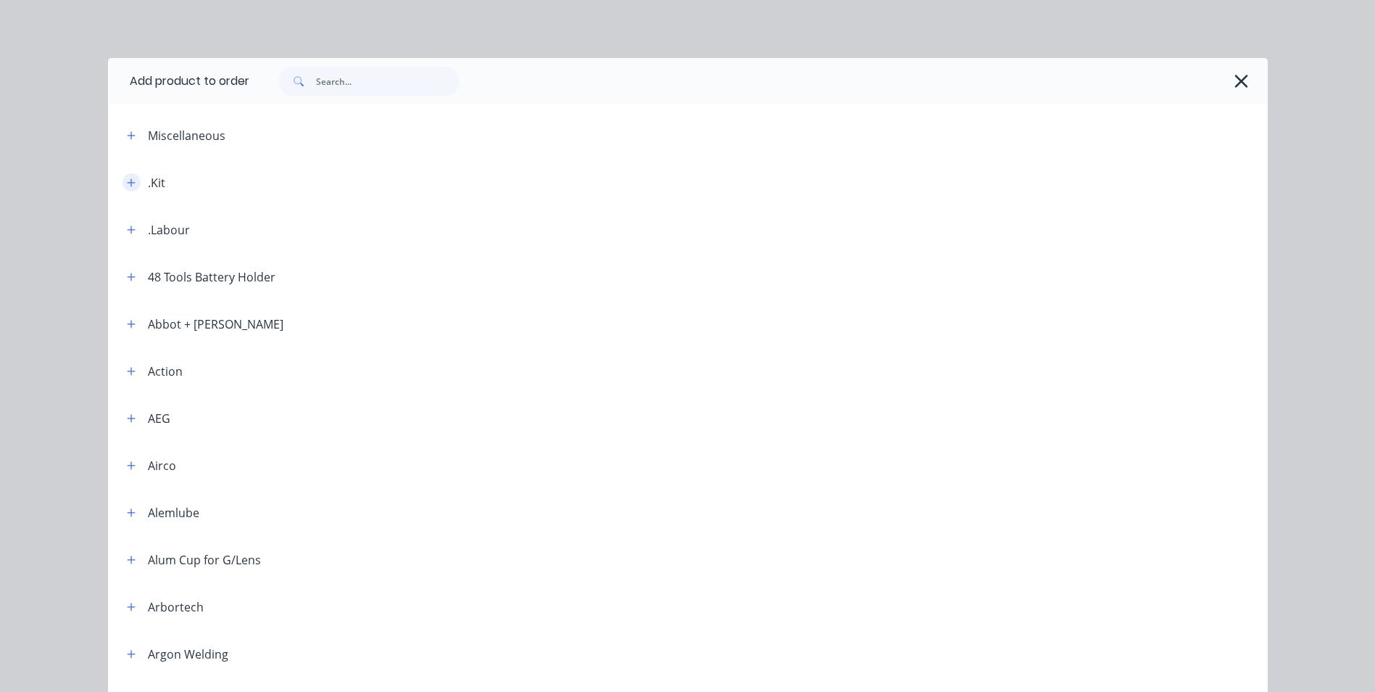
click at [127, 181] on icon "button" at bounding box center [131, 182] width 8 height 8
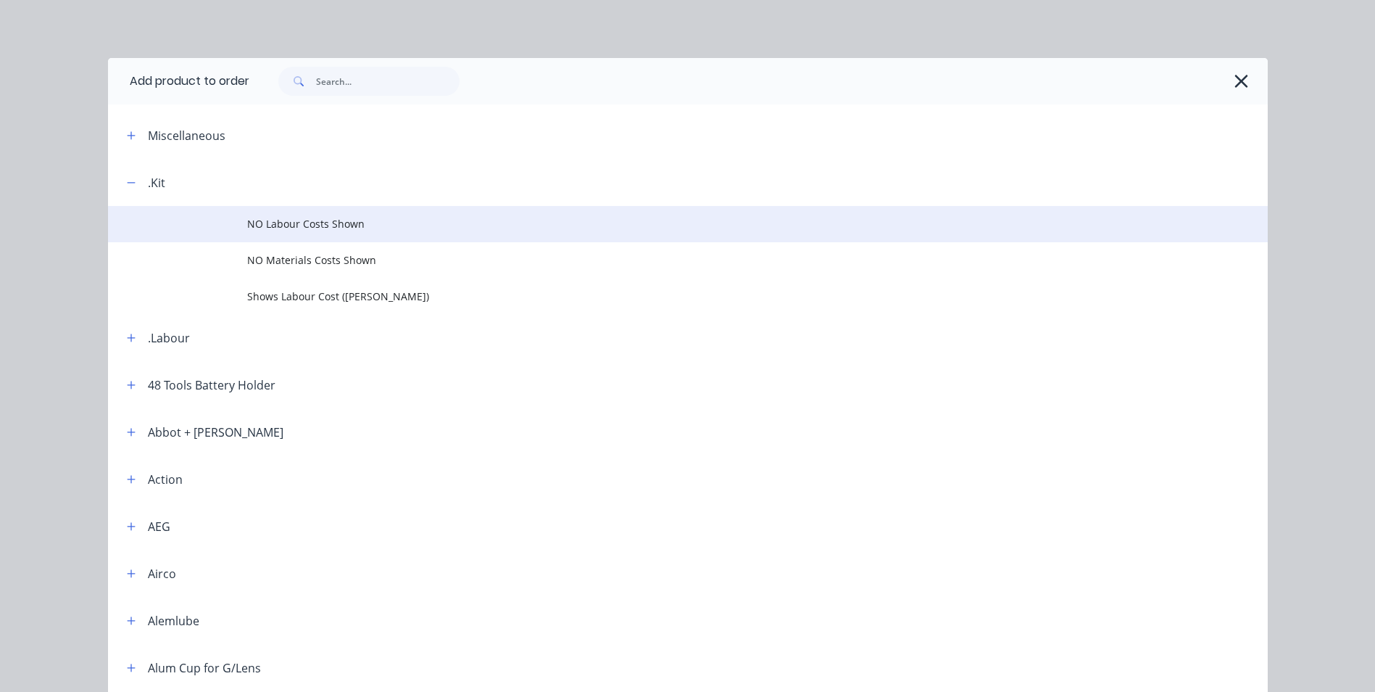
click at [331, 230] on span "NO Labour Costs Shown" at bounding box center [655, 223] width 816 height 15
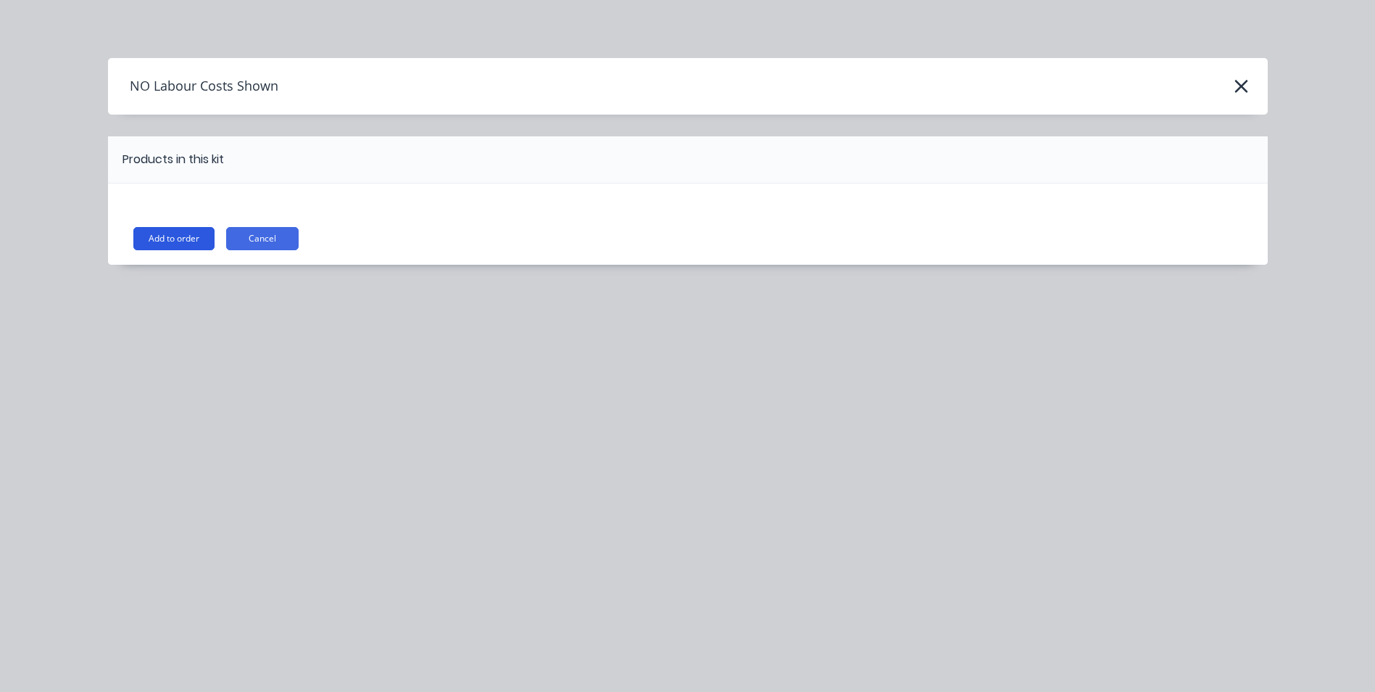
click at [207, 240] on button "Add to order" at bounding box center [173, 238] width 81 height 23
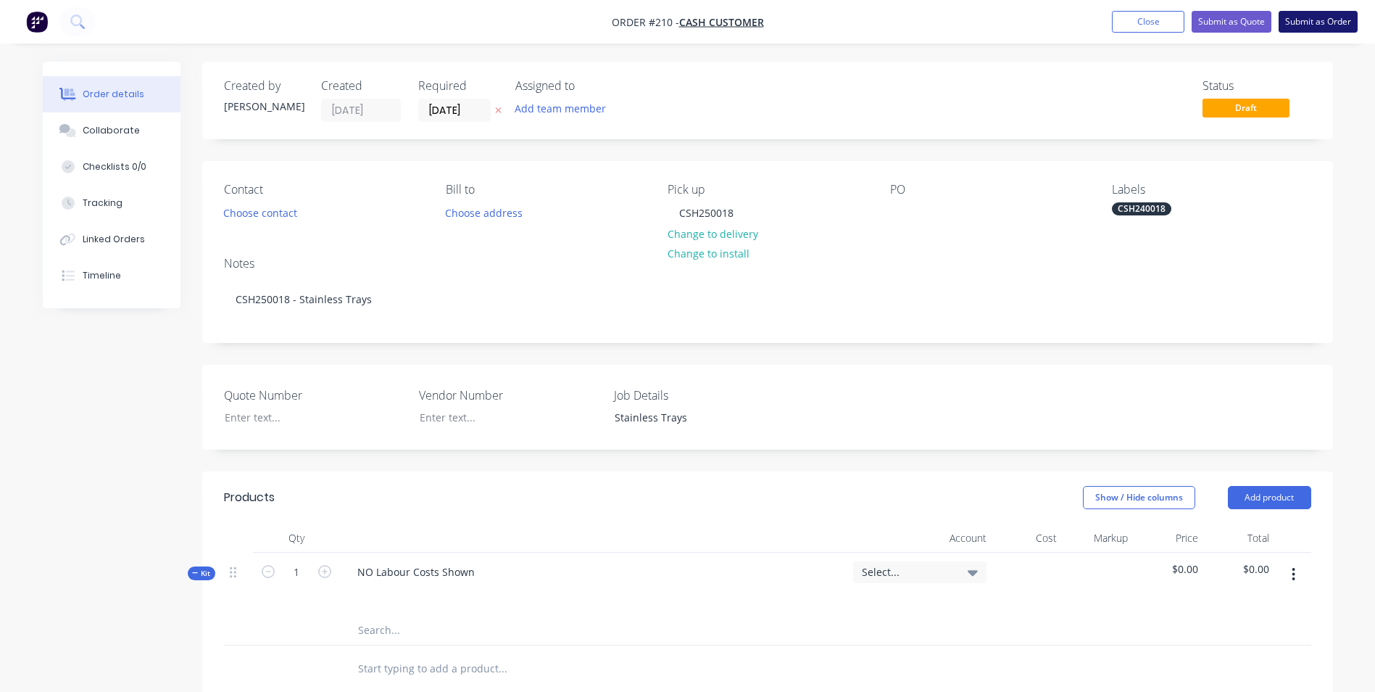
click at [1333, 17] on button "Submit as Order" at bounding box center [1318, 22] width 79 height 22
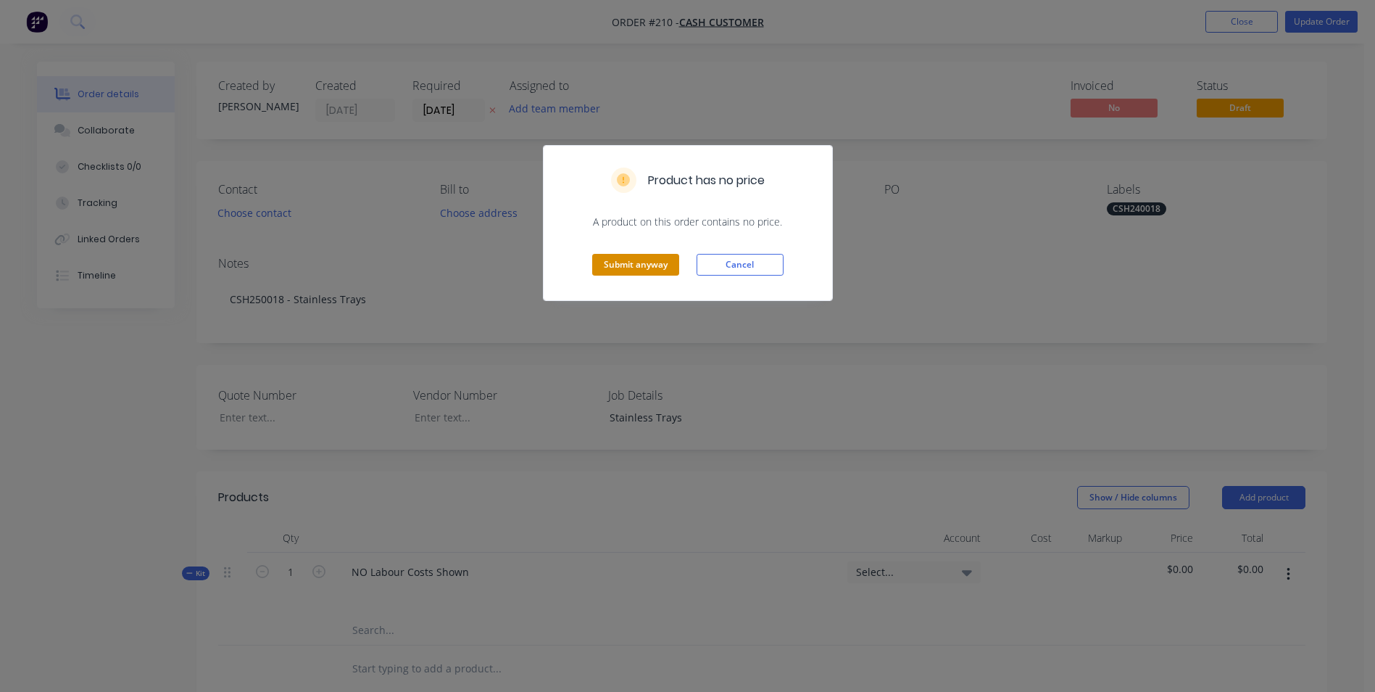
click at [606, 260] on button "Submit anyway" at bounding box center [635, 265] width 87 height 22
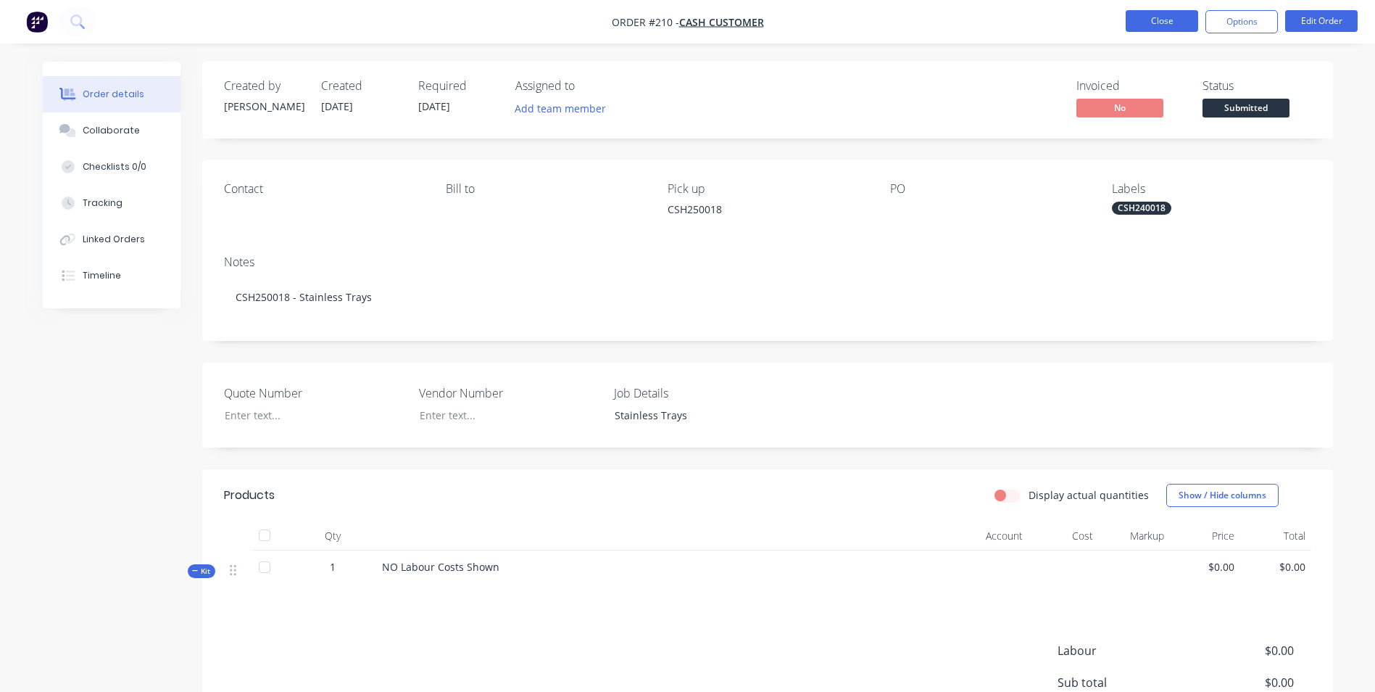
click at [1180, 23] on button "Close" at bounding box center [1162, 21] width 72 height 22
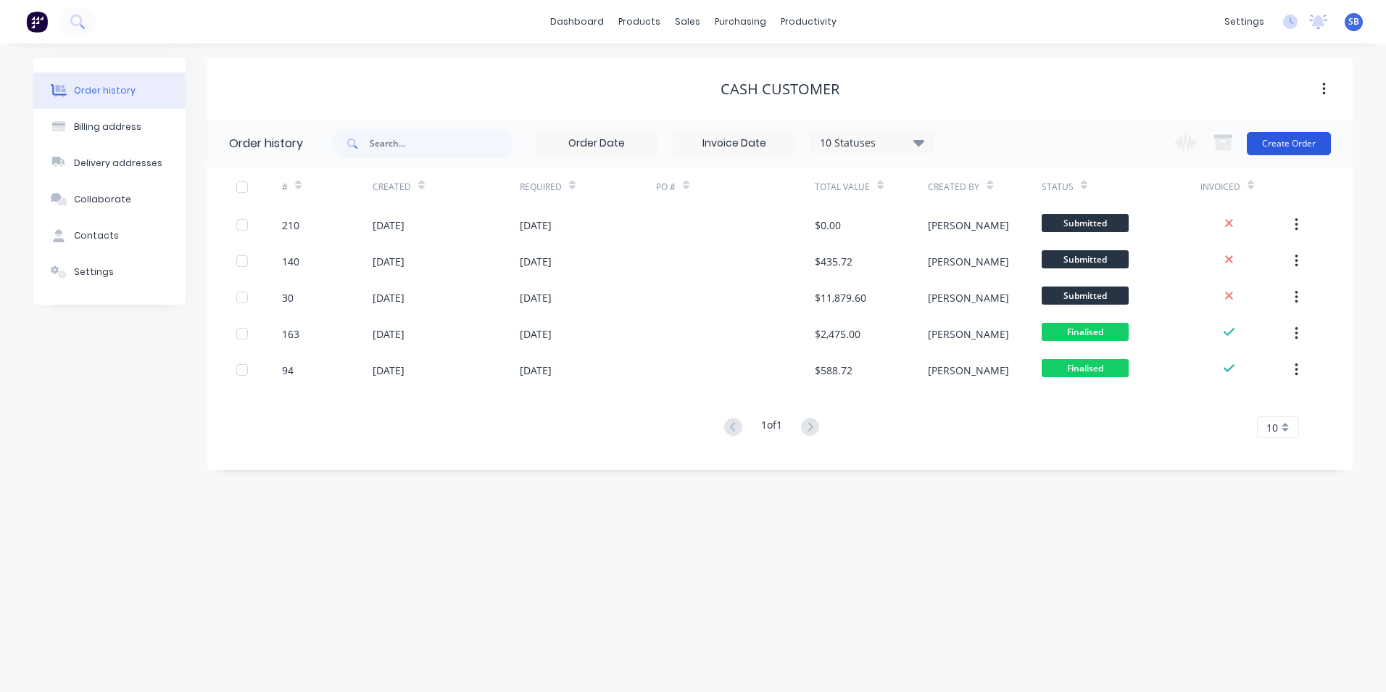
click at [1288, 147] on button "Create Order" at bounding box center [1289, 143] width 84 height 23
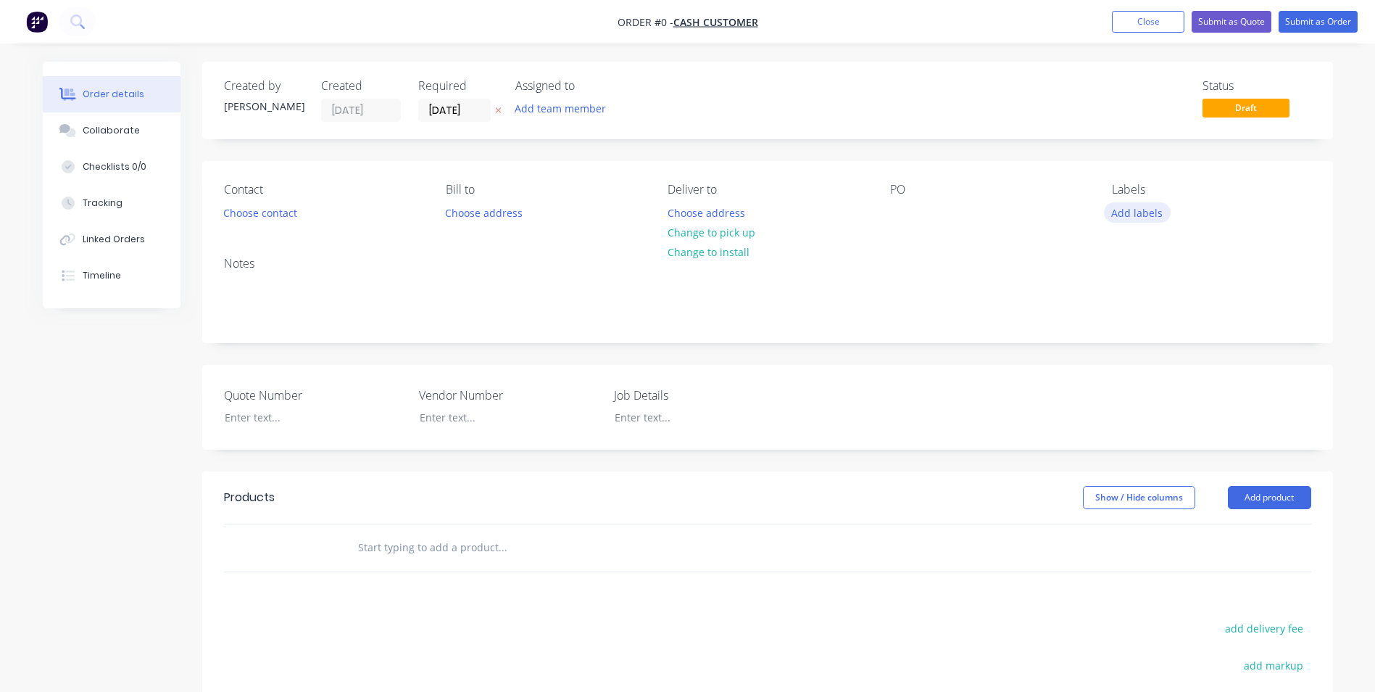
click at [1129, 212] on button "Add labels" at bounding box center [1137, 212] width 67 height 20
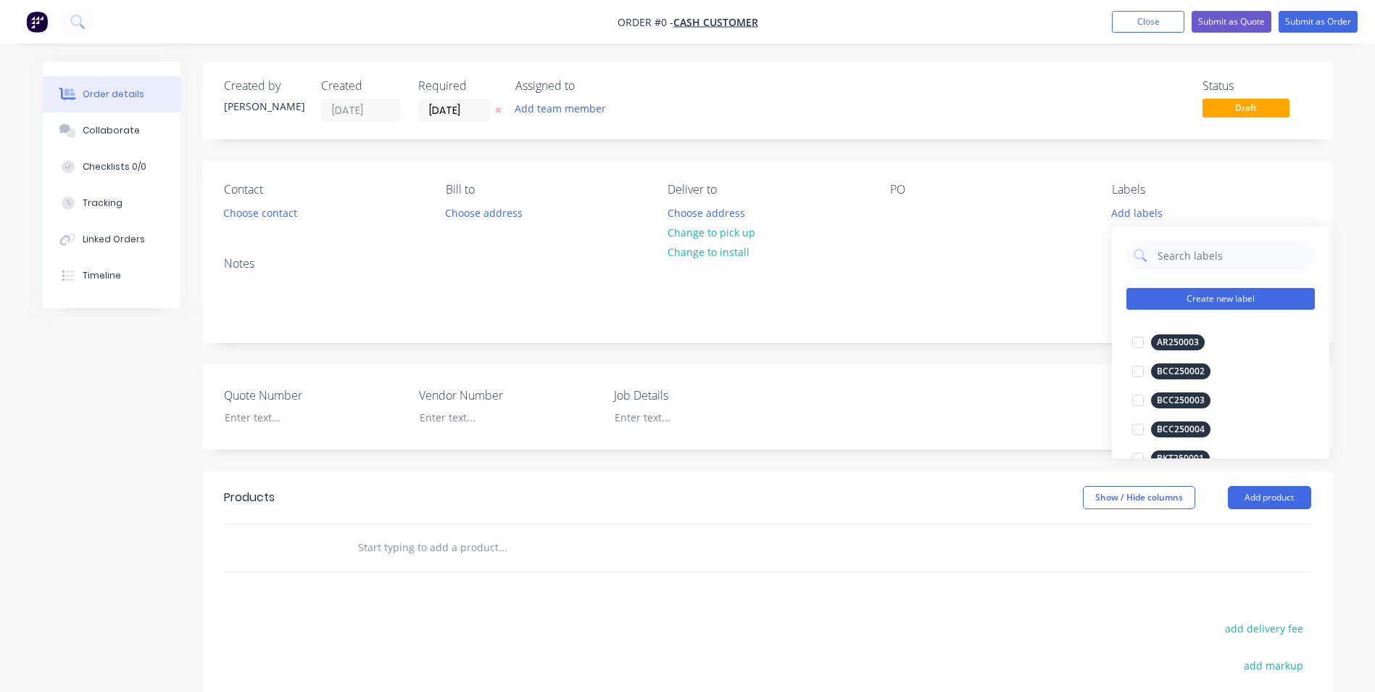
click at [1181, 294] on button "Create new label" at bounding box center [1221, 299] width 188 height 22
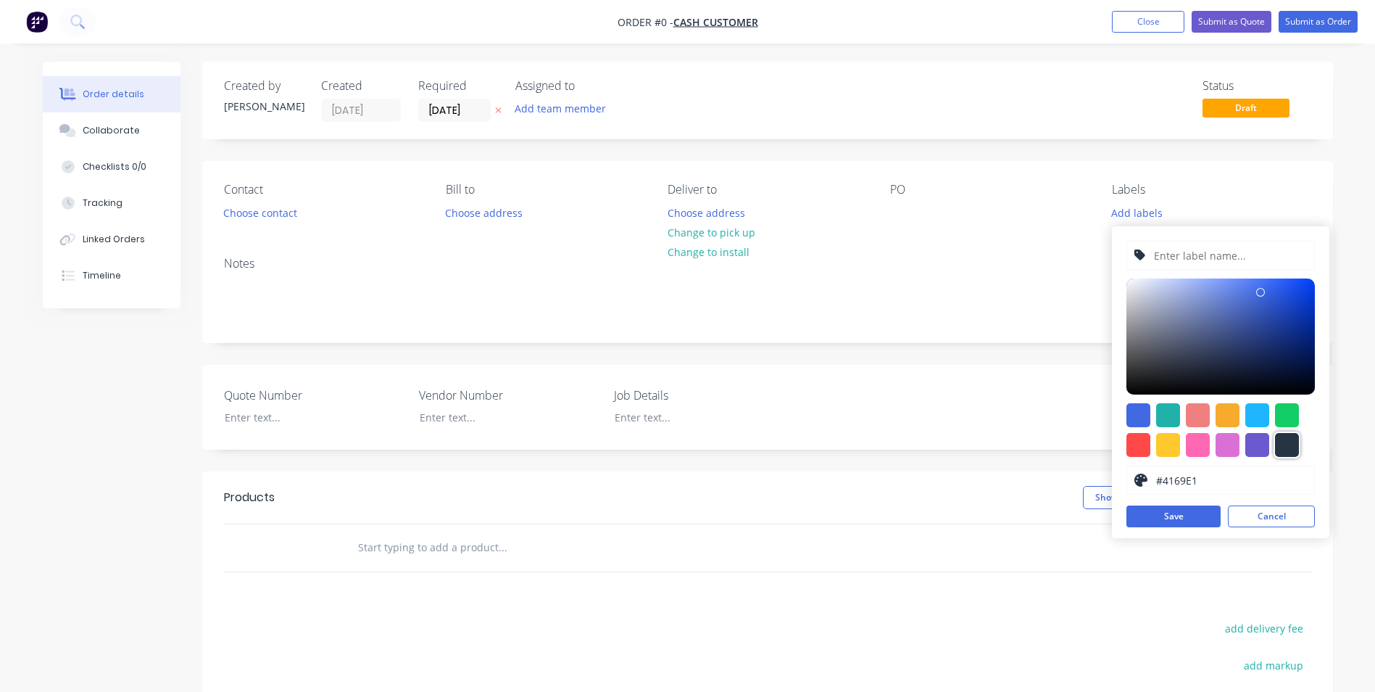
click at [1295, 454] on div at bounding box center [1287, 445] width 24 height 24
type input "#273444"
click at [1199, 257] on input "text" at bounding box center [1230, 255] width 154 height 28
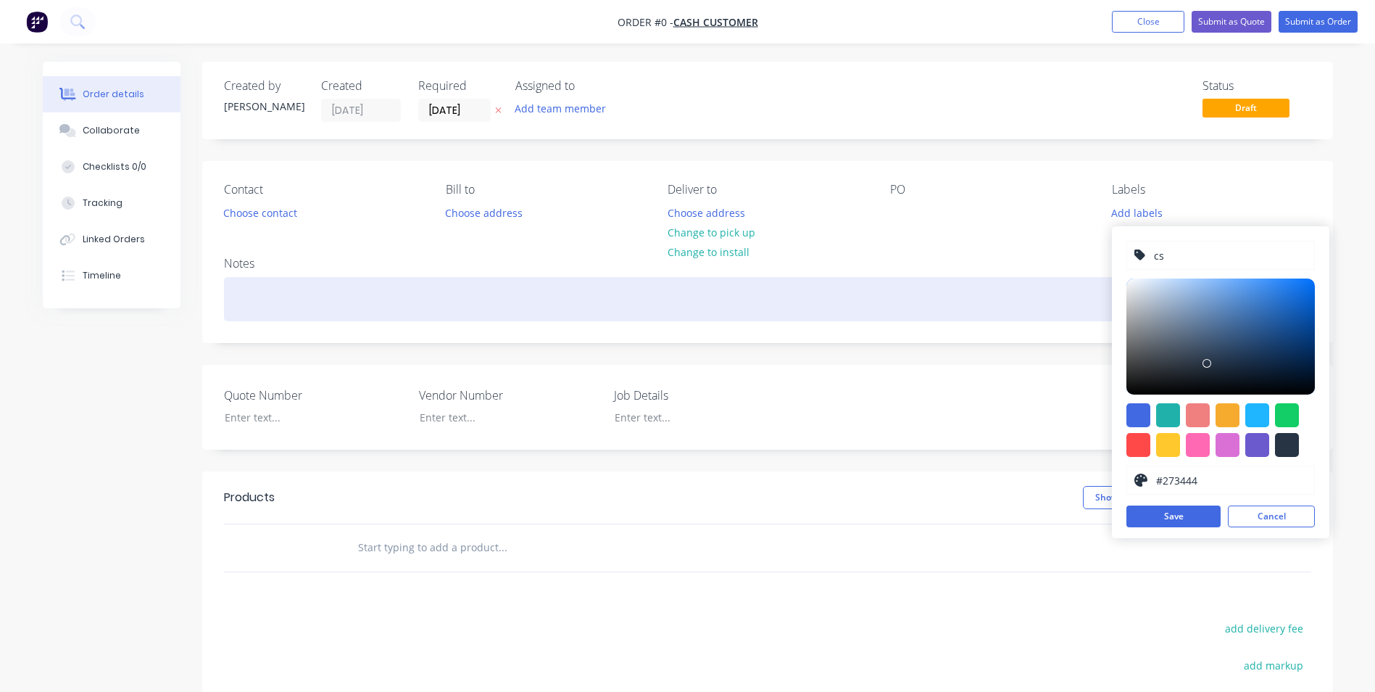
type input "c"
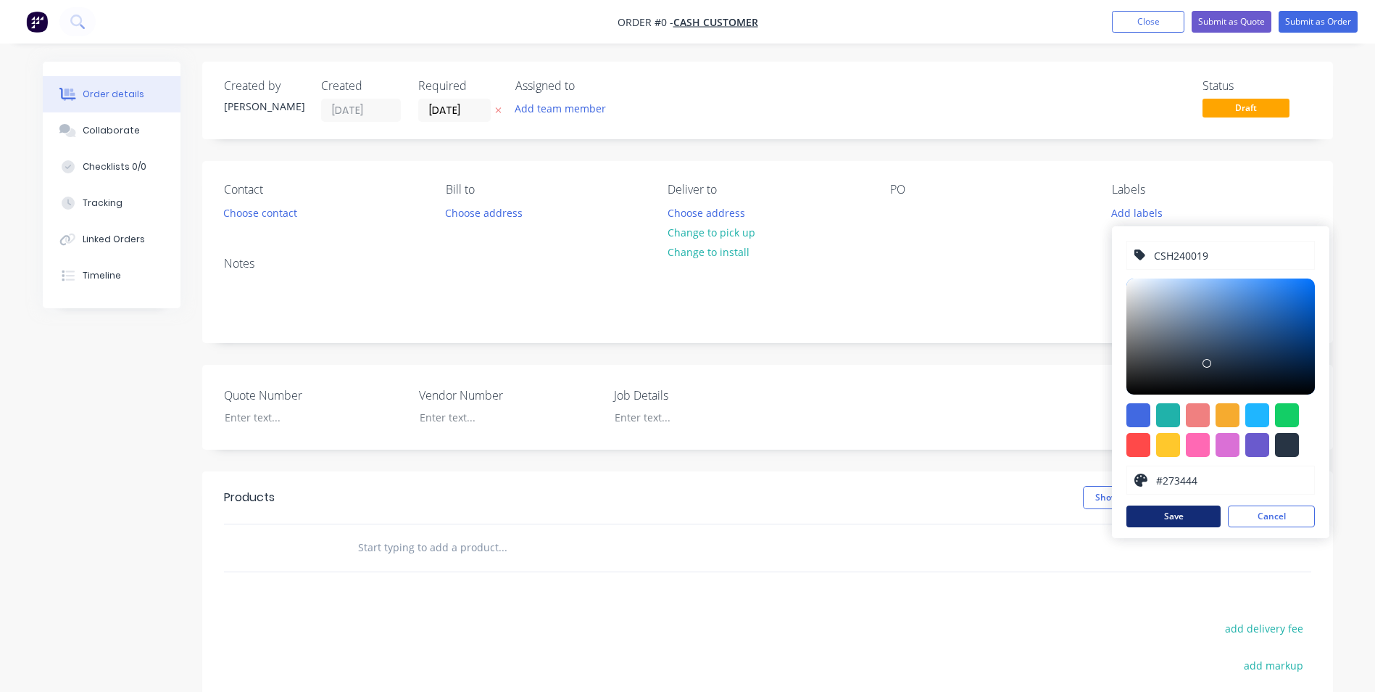
type input "CSH240019"
click at [1195, 507] on button "Save" at bounding box center [1174, 516] width 94 height 22
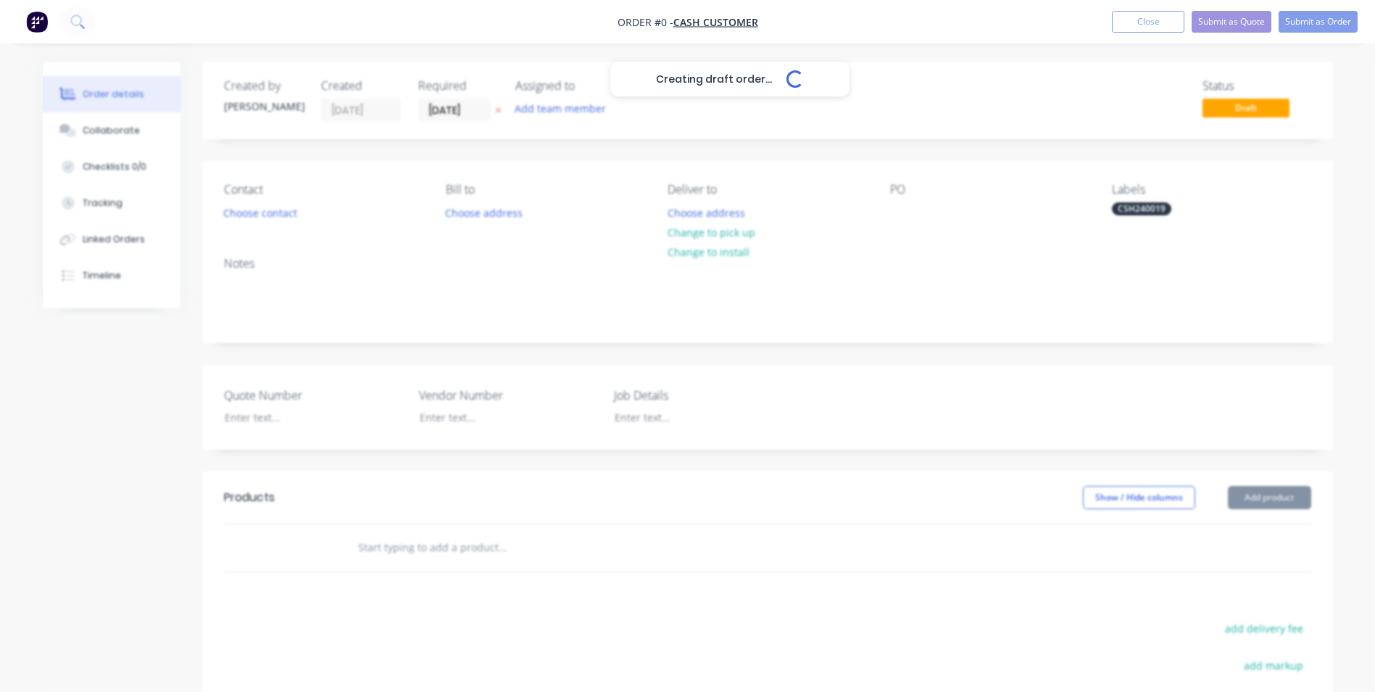
click at [878, 265] on div "Creating draft order... Loading... Order details Collaborate Checklists 0/0 Tra…" at bounding box center [687, 502] width 1319 height 880
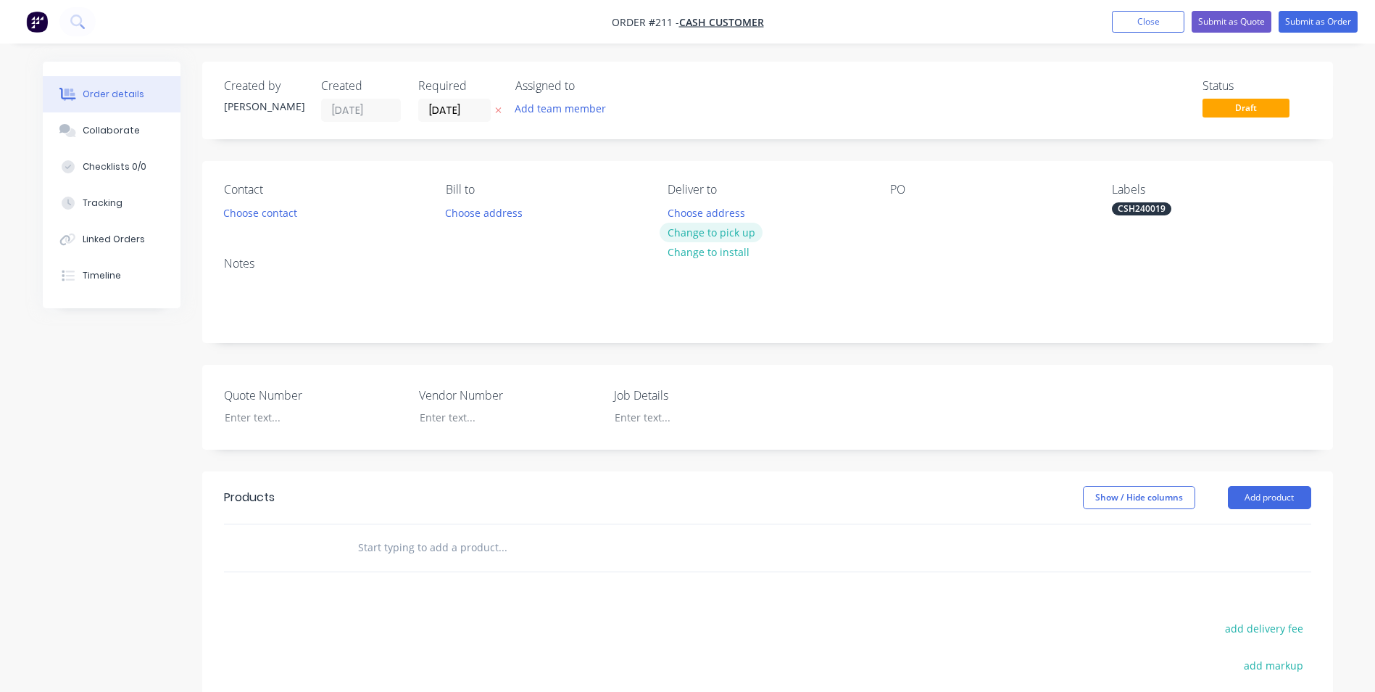
click at [710, 237] on button "Change to pick up" at bounding box center [711, 233] width 103 height 20
click at [669, 204] on div at bounding box center [679, 212] width 23 height 21
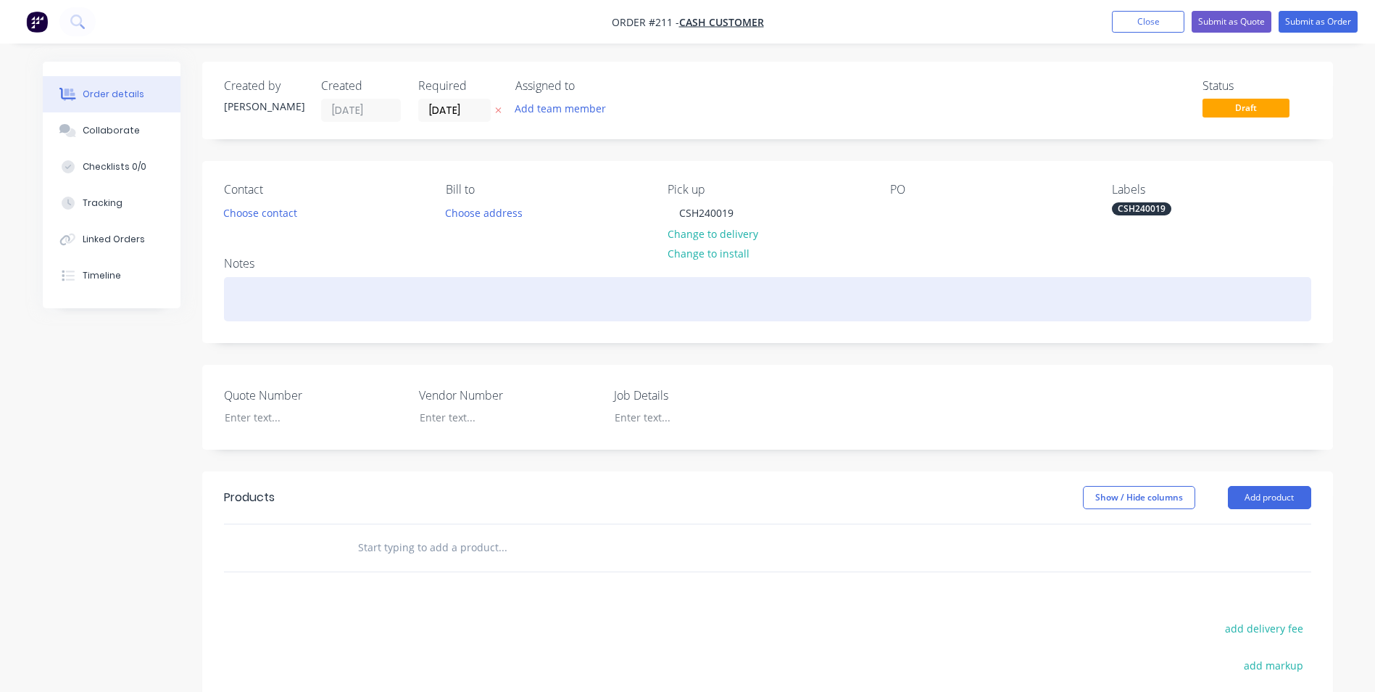
click at [557, 316] on div at bounding box center [767, 299] width 1087 height 44
drag, startPoint x: 300, startPoint y: 299, endPoint x: 603, endPoint y: 305, distance: 303.1
click at [603, 305] on div "CSH240019 - Beam Brackets 50mm Angles [GEOGRAPHIC_DATA]" at bounding box center [767, 299] width 1087 height 44
copy div "Beam Brackets 50mm Angles [GEOGRAPHIC_DATA]"
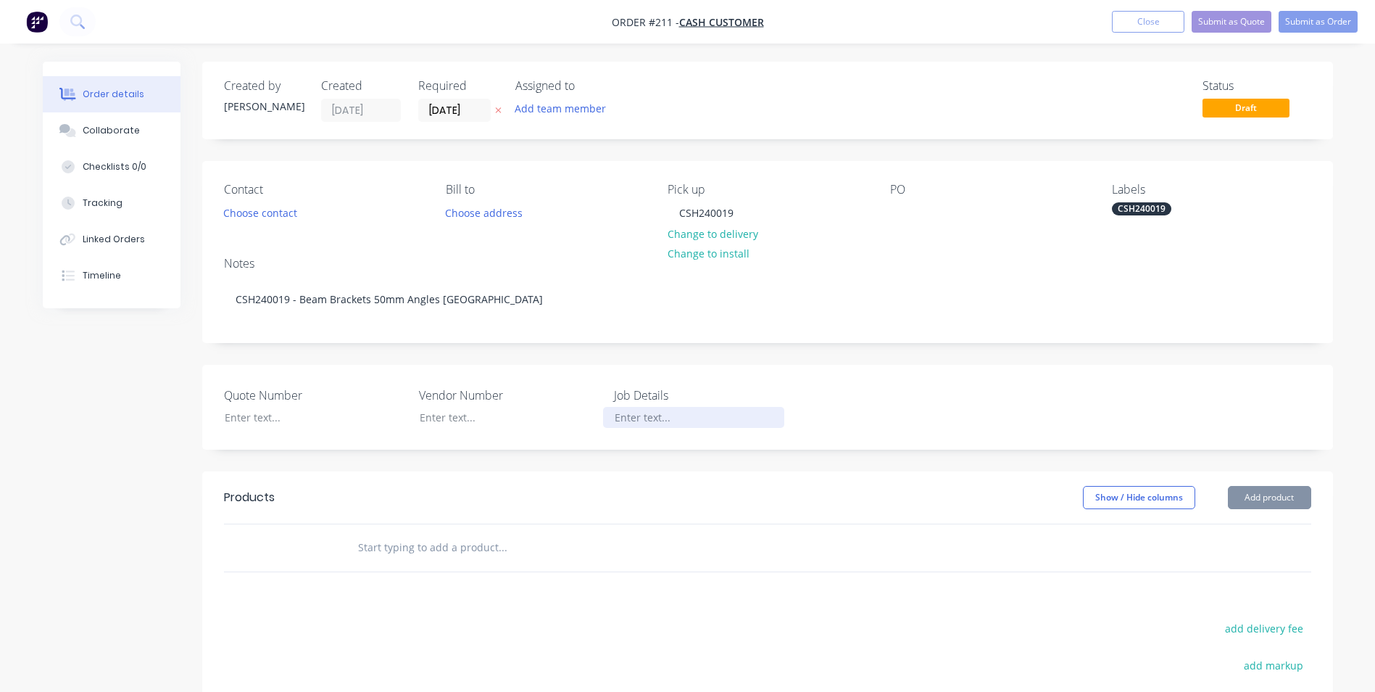
click at [620, 423] on div at bounding box center [693, 417] width 181 height 21
paste div
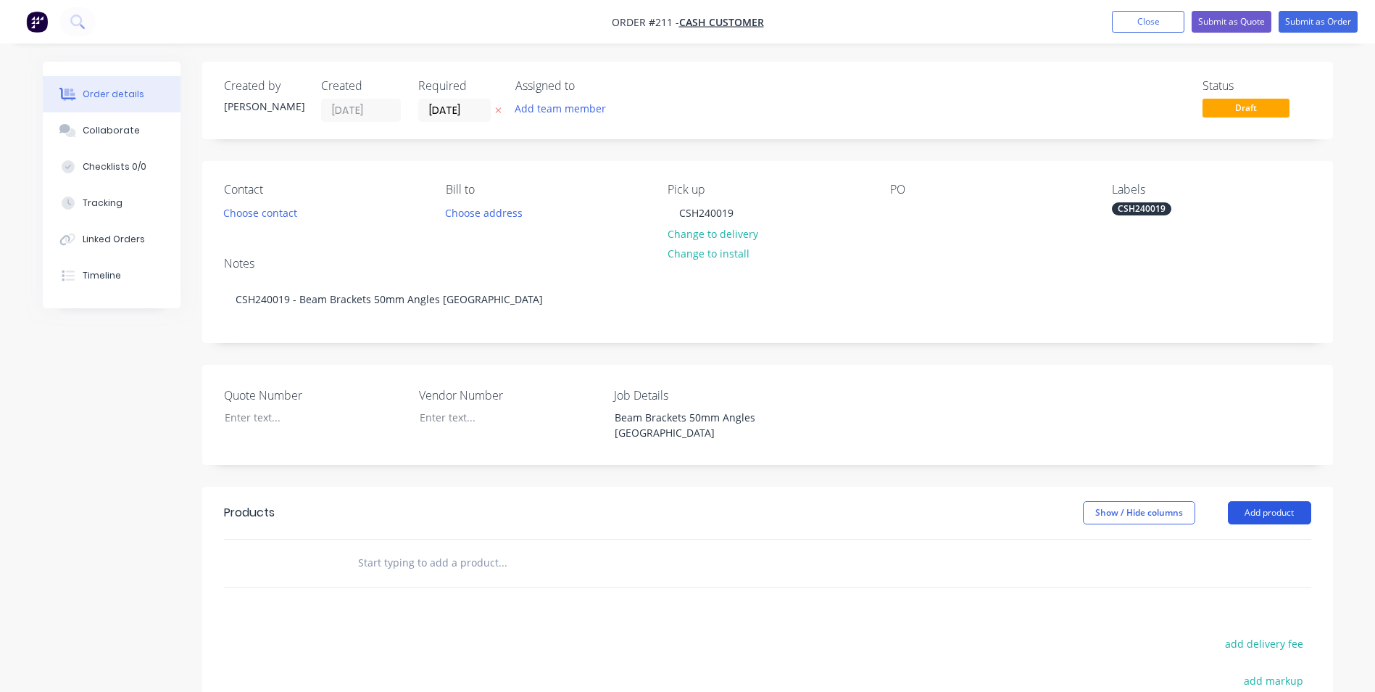
click at [1311, 502] on button "Add product" at bounding box center [1269, 512] width 83 height 23
click at [1262, 553] on div "Product catalogue" at bounding box center [1243, 549] width 112 height 21
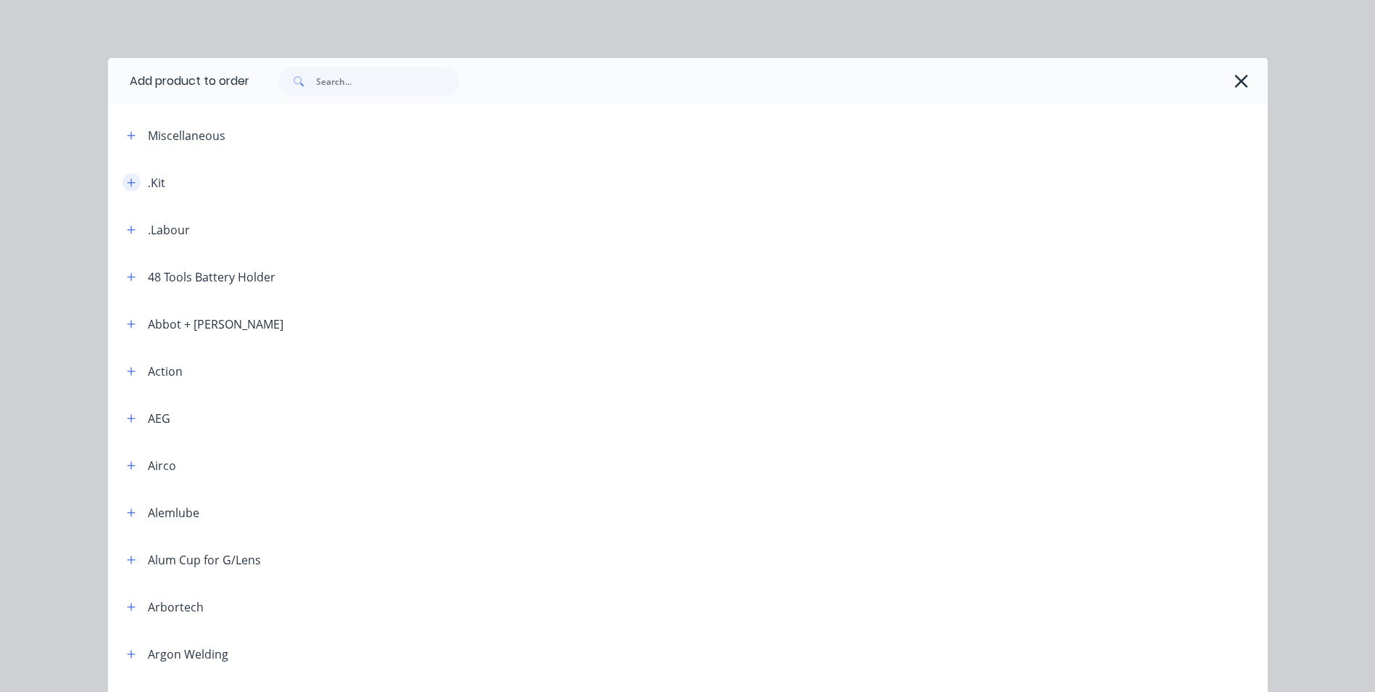
click at [123, 181] on button "button" at bounding box center [132, 182] width 18 height 18
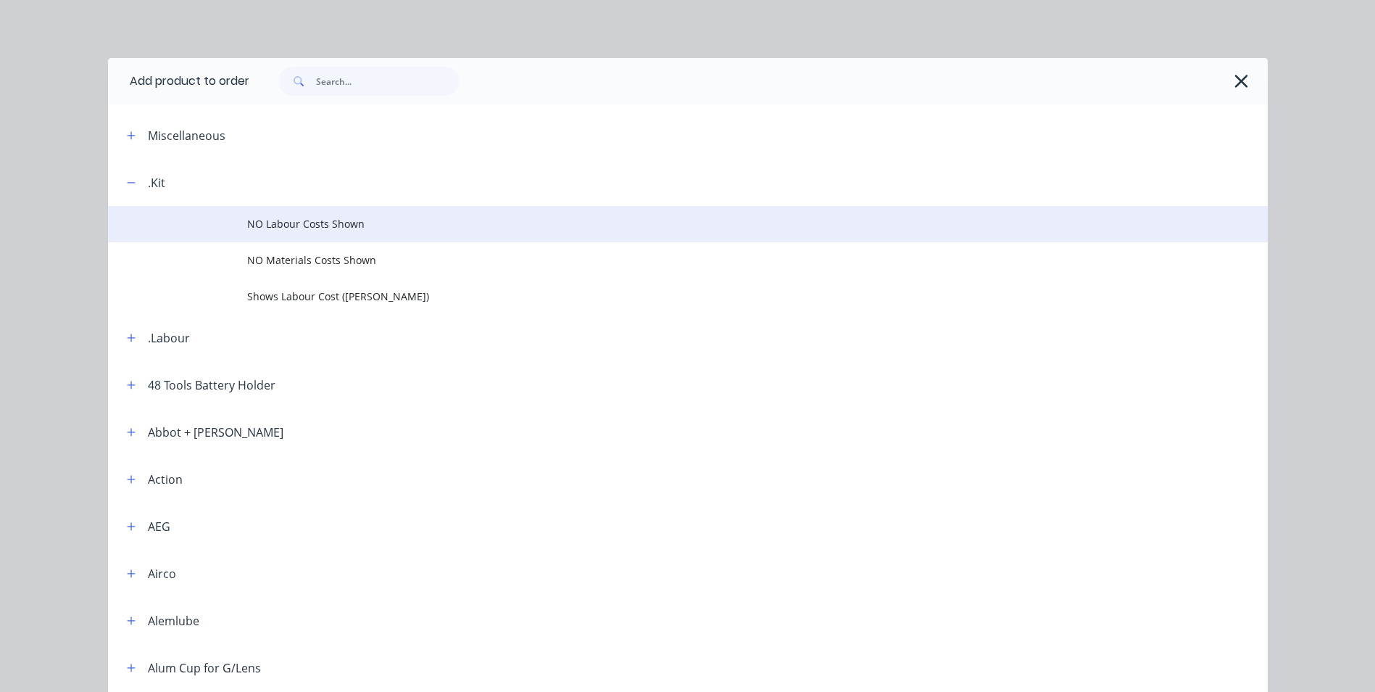
click at [281, 220] on span "NO Labour Costs Shown" at bounding box center [655, 223] width 816 height 15
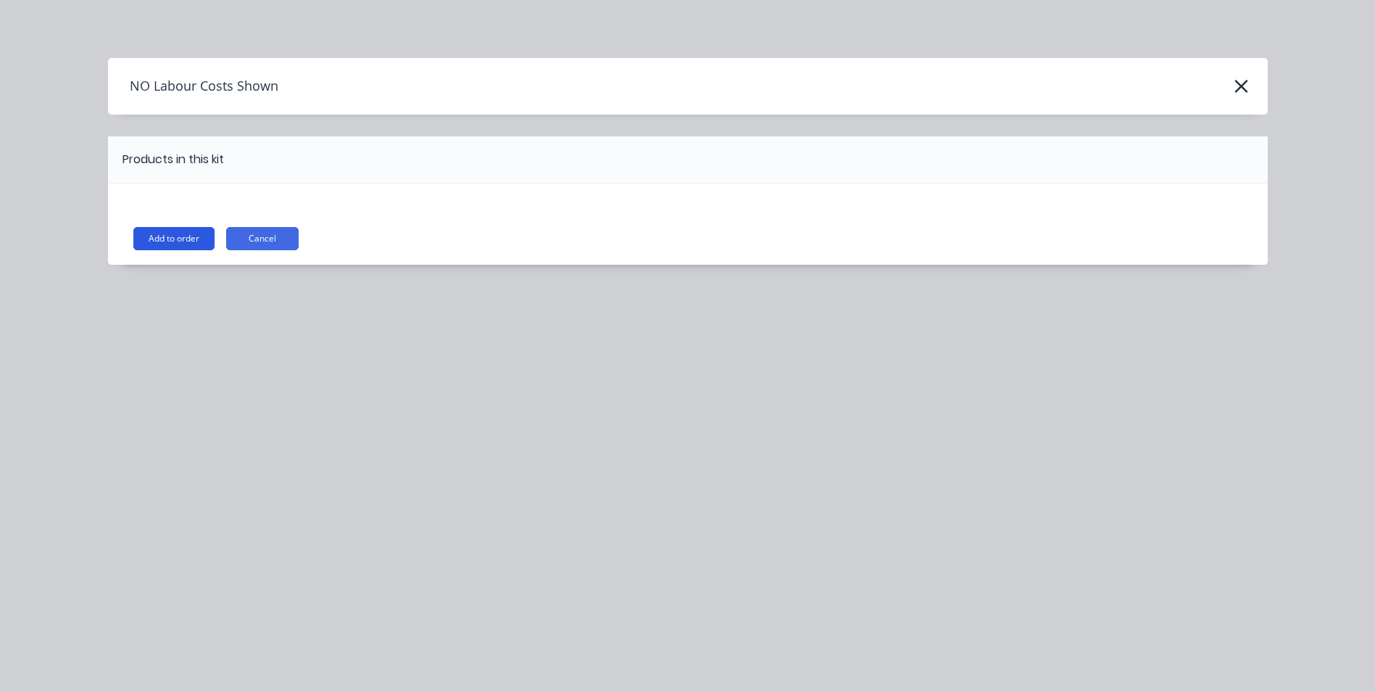
click at [143, 229] on button "Add to order" at bounding box center [173, 238] width 81 height 23
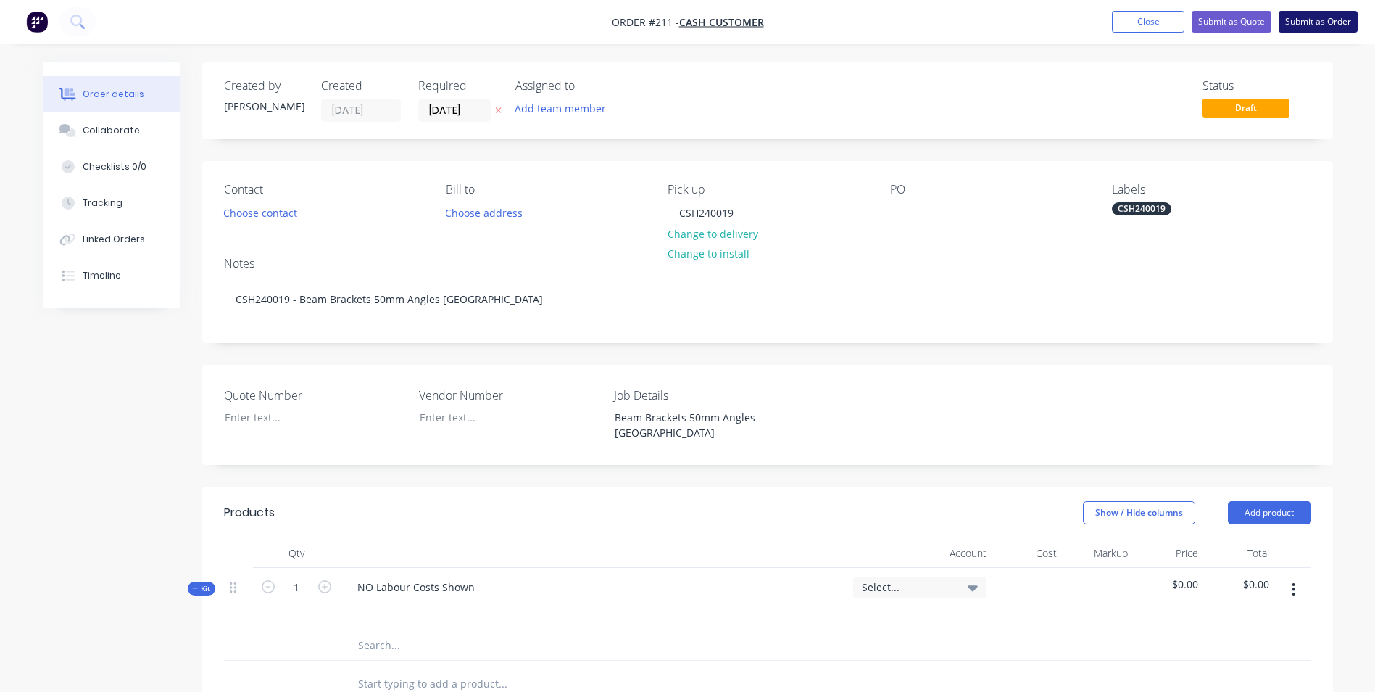
click at [1309, 14] on button "Submit as Order" at bounding box center [1318, 22] width 79 height 22
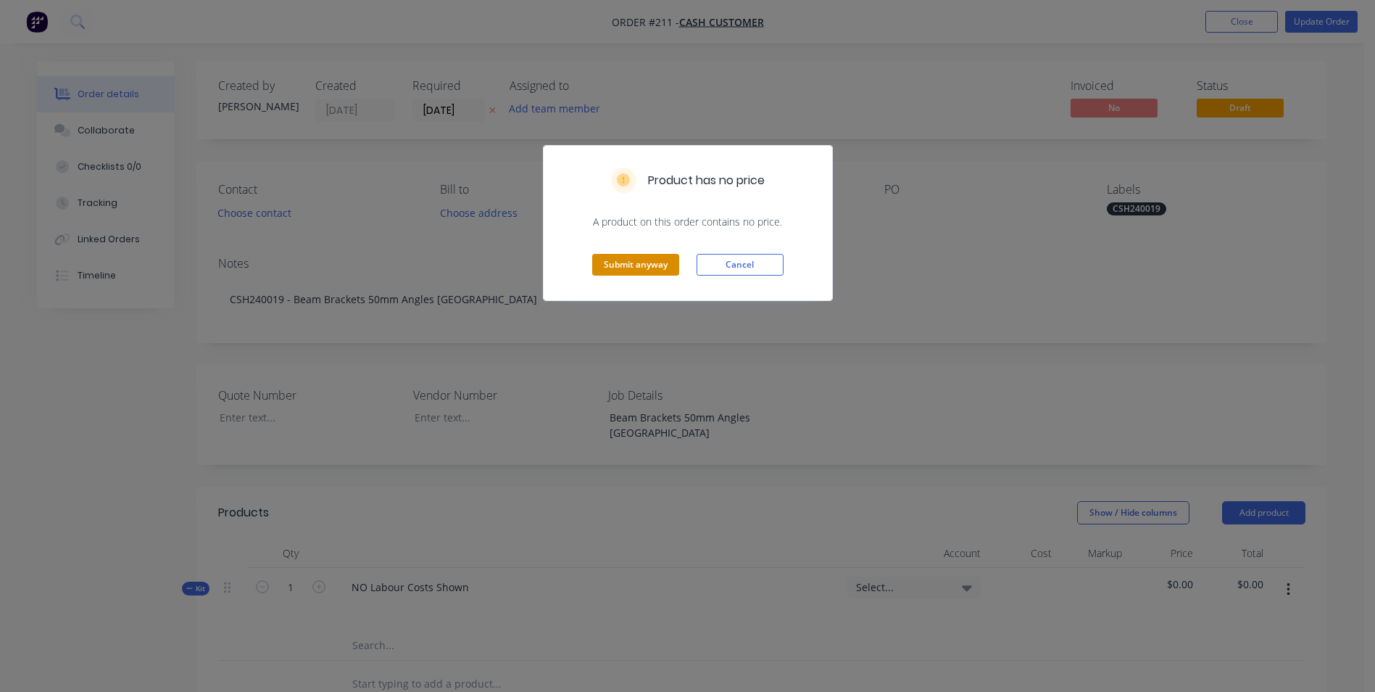
click at [612, 260] on button "Submit anyway" at bounding box center [635, 265] width 87 height 22
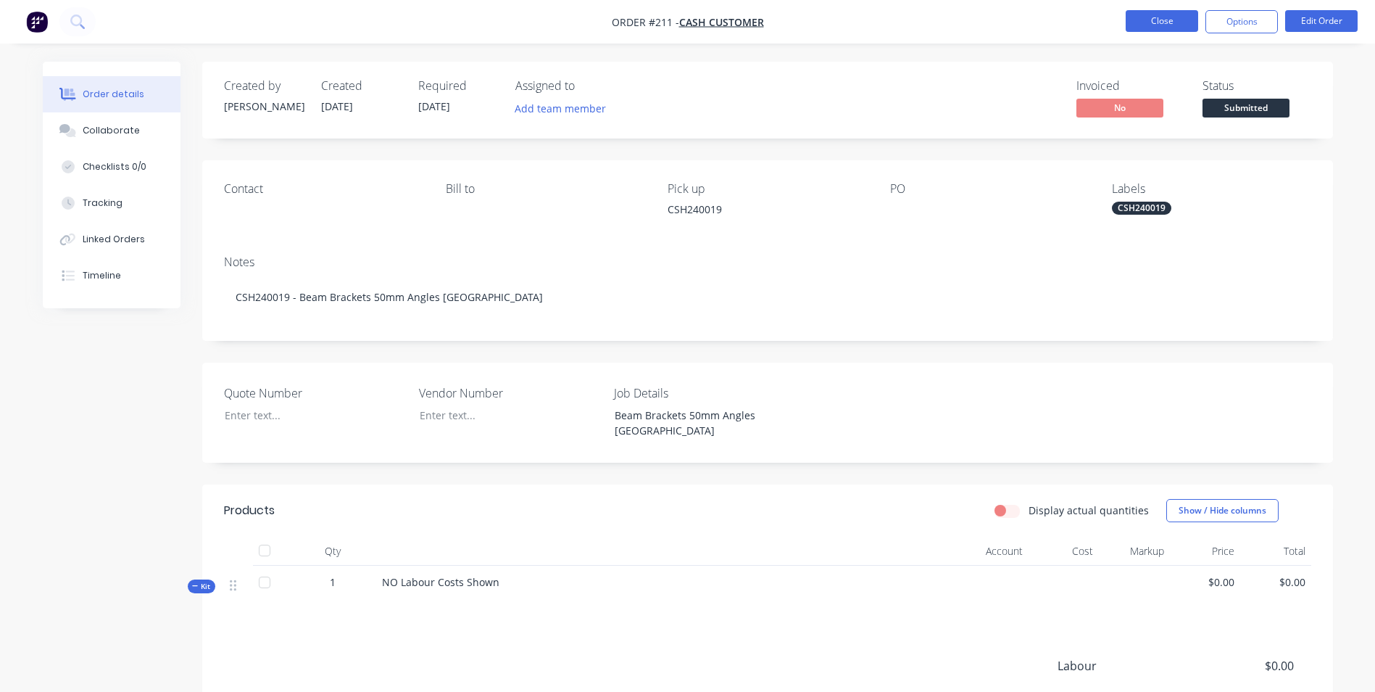
click at [1156, 21] on button "Close" at bounding box center [1162, 21] width 72 height 22
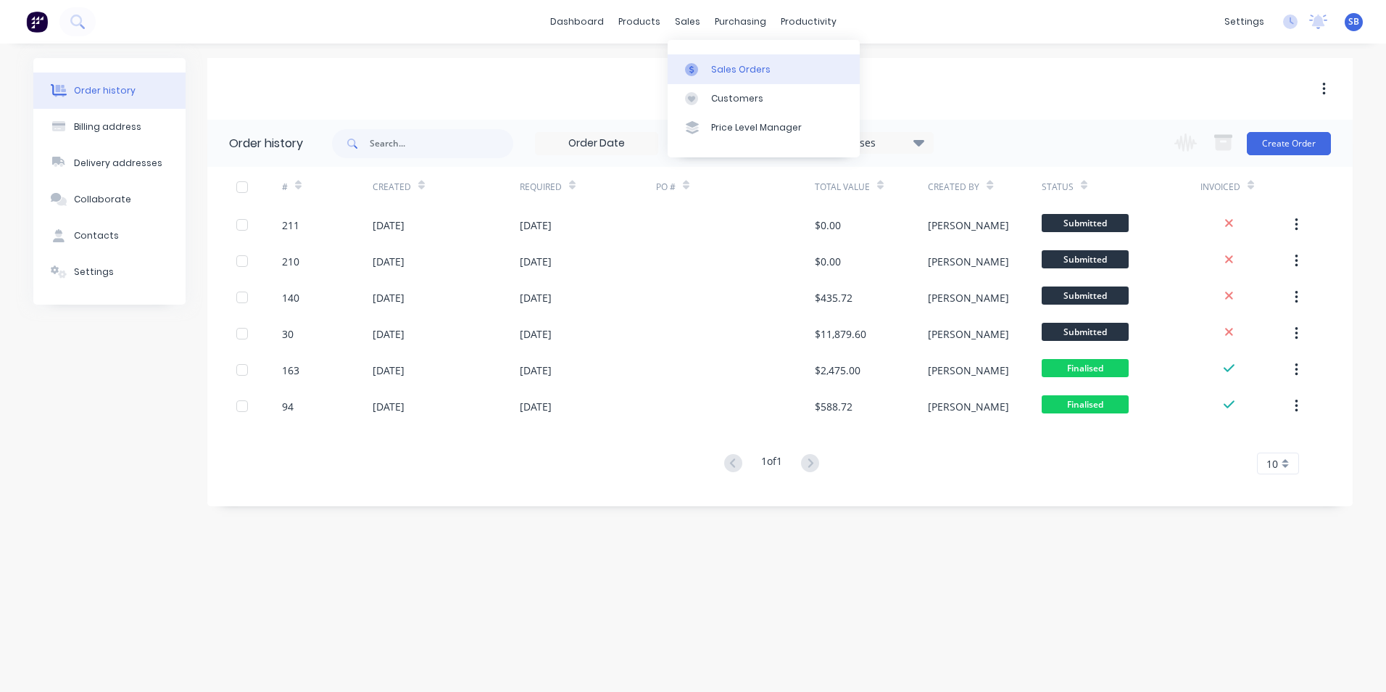
click at [722, 69] on div "Sales Orders" at bounding box center [740, 69] width 59 height 13
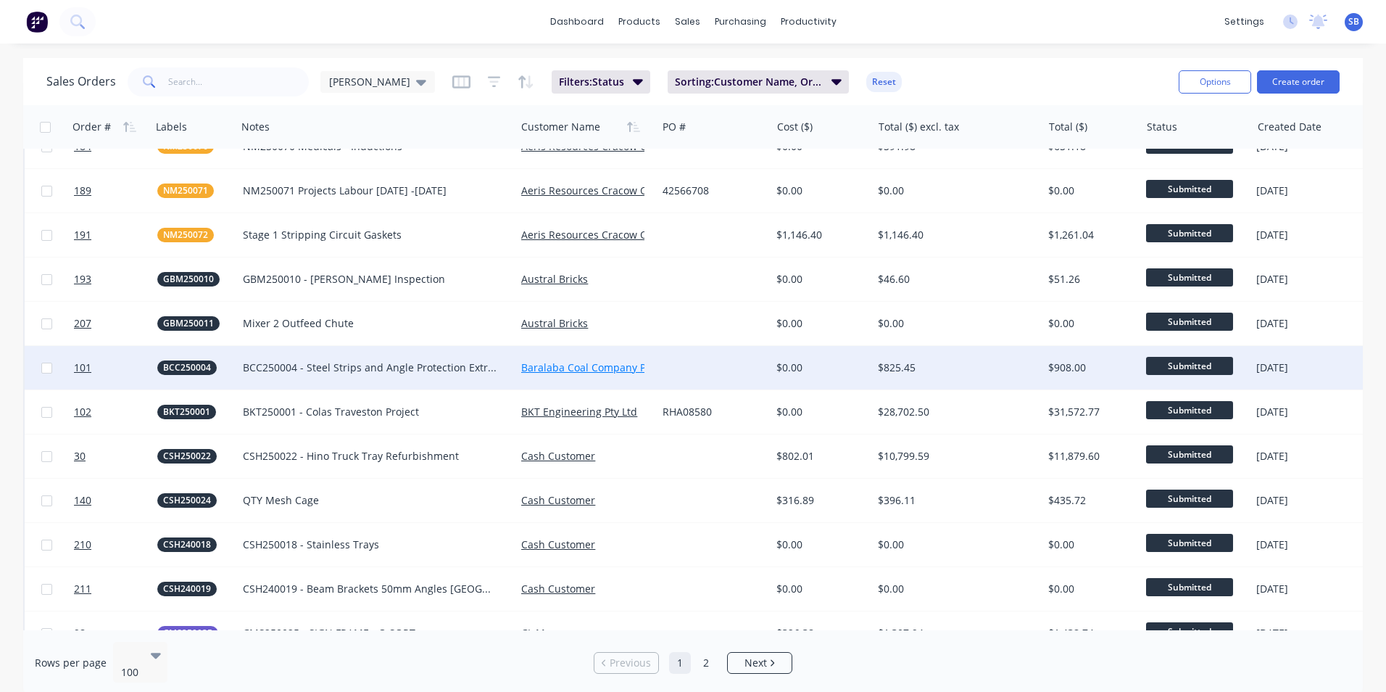
scroll to position [580, 0]
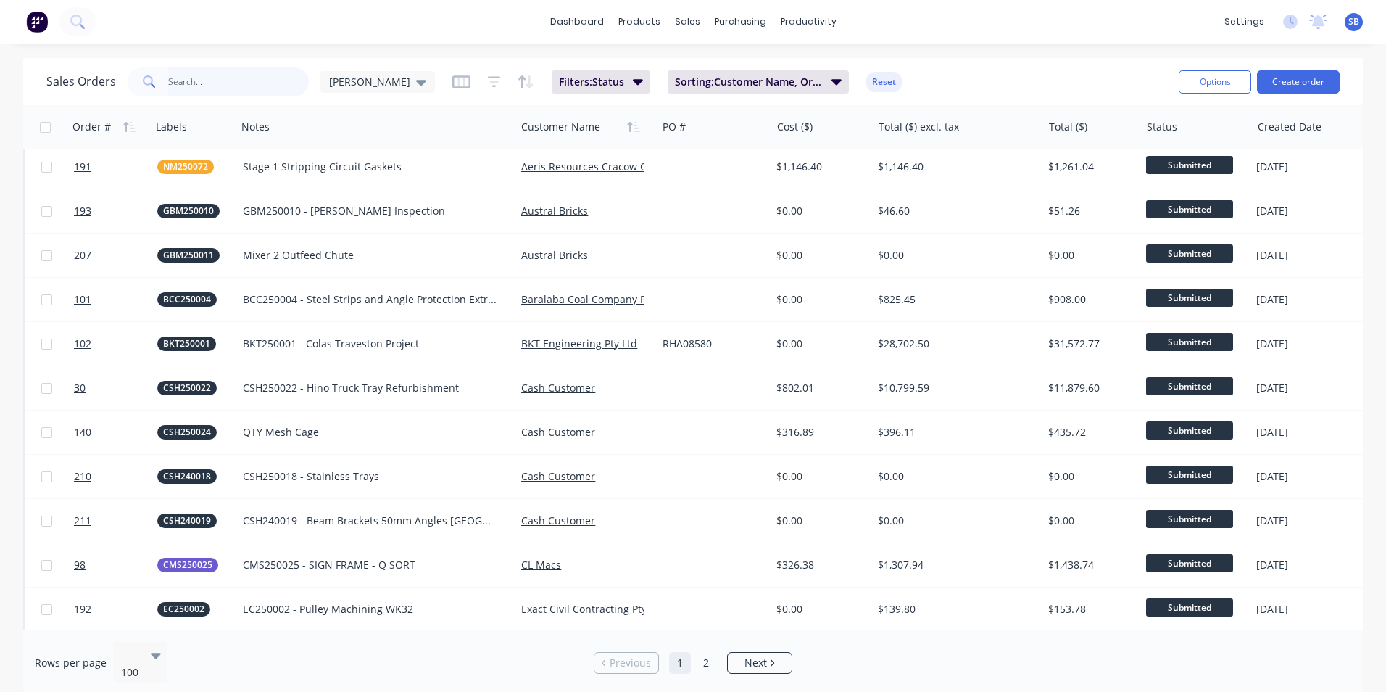
click at [211, 87] on input "text" at bounding box center [238, 81] width 141 height 29
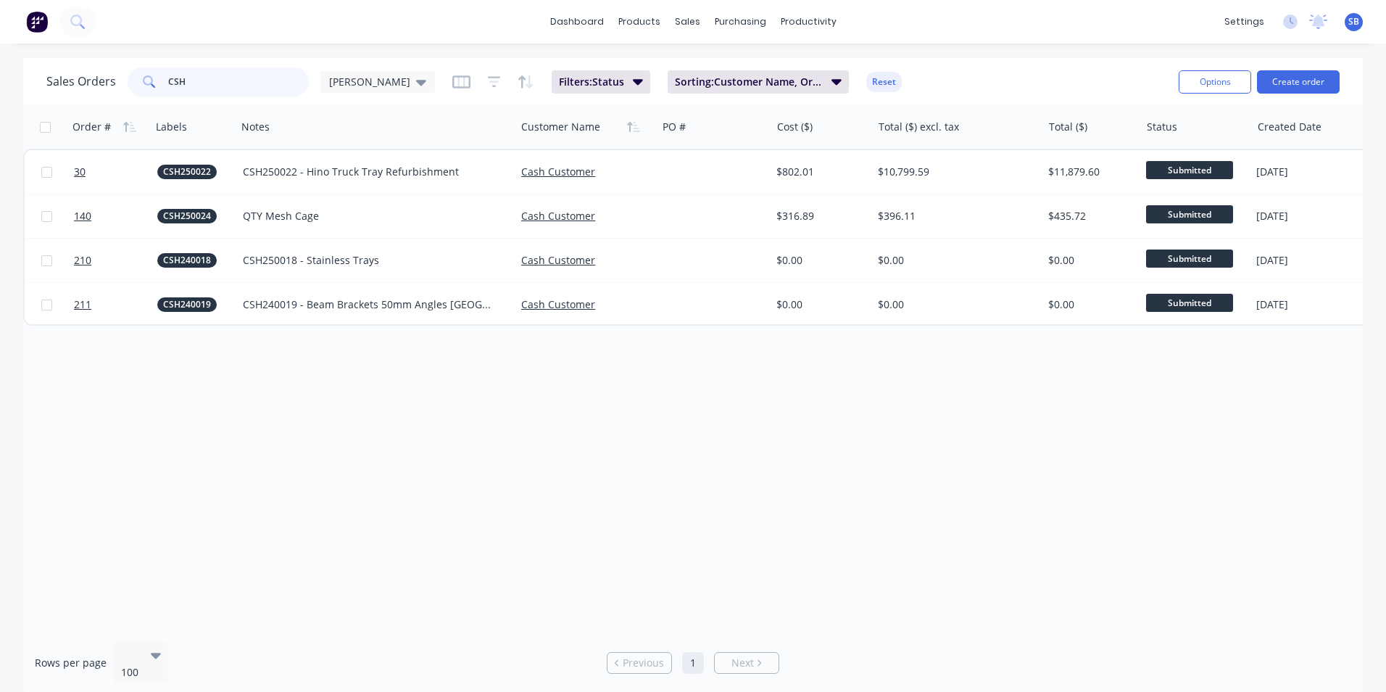
scroll to position [0, 0]
type input "CSH"
click at [1293, 82] on button "Create order" at bounding box center [1298, 81] width 83 height 23
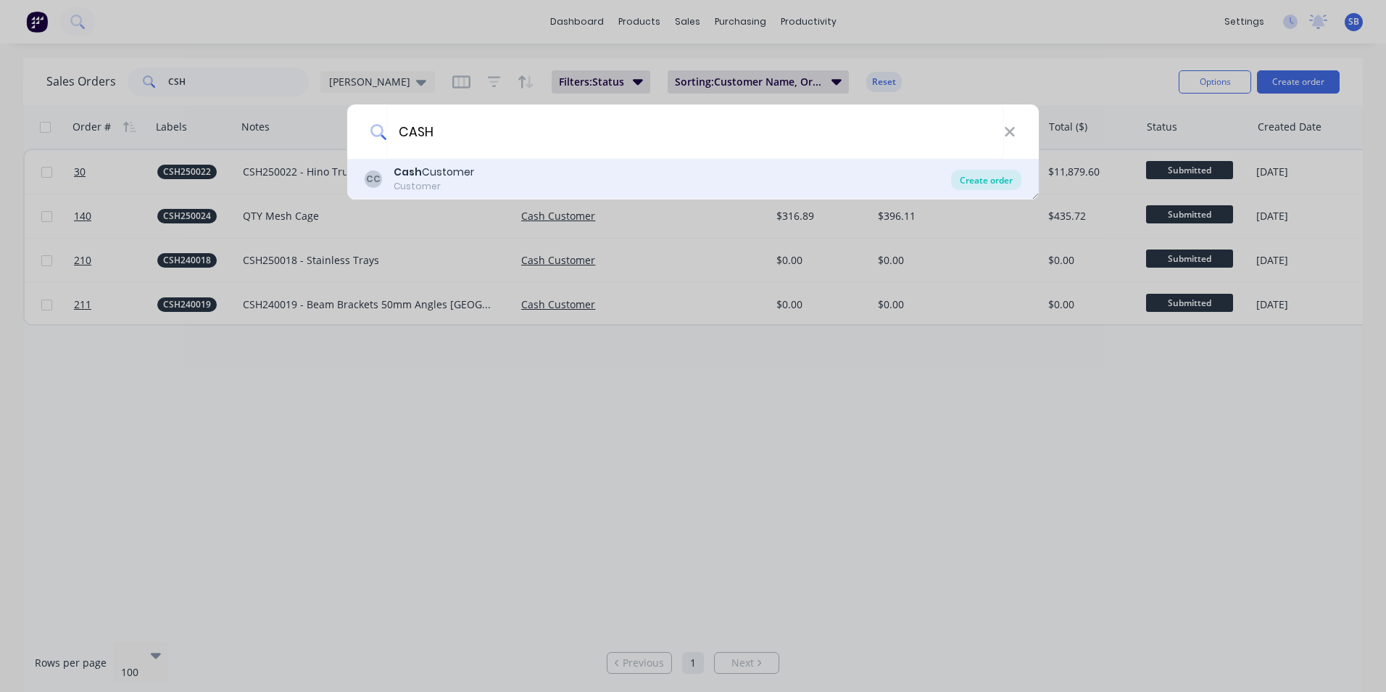
type input "CASH"
click at [1005, 183] on div "Create order" at bounding box center [986, 180] width 70 height 20
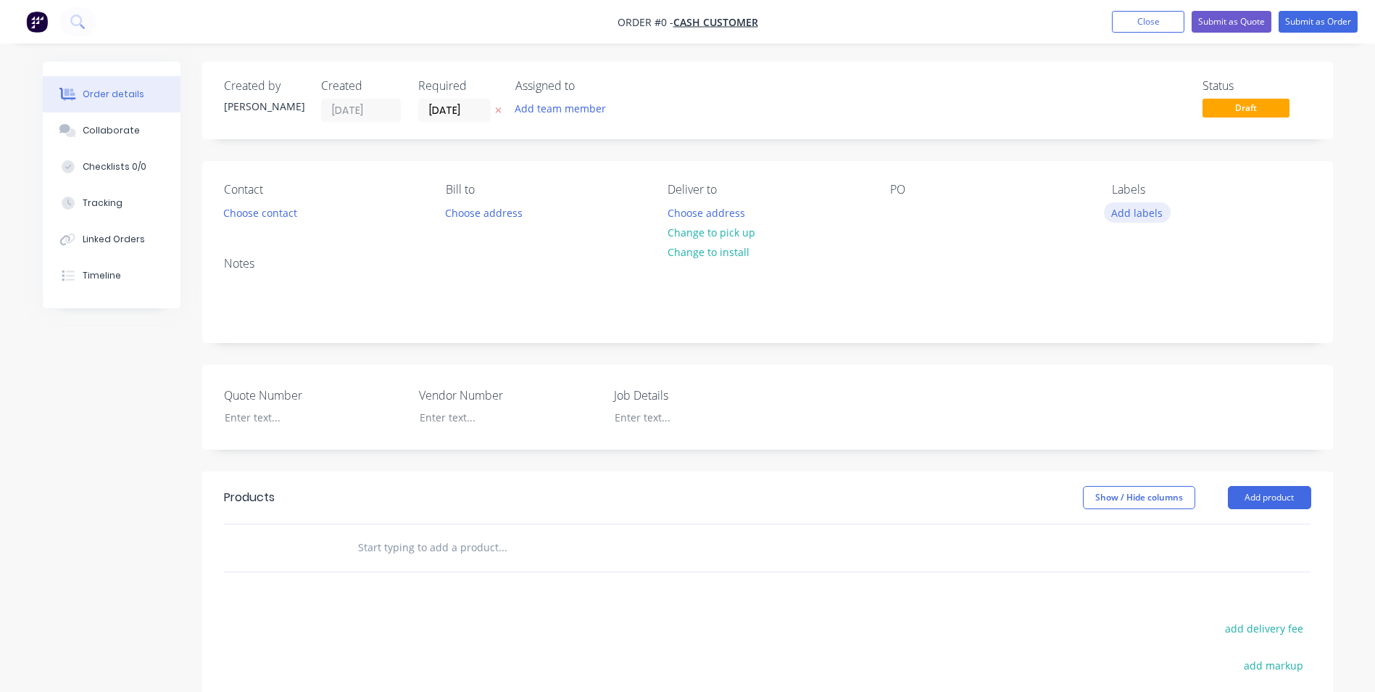
click at [1119, 204] on button "Add labels" at bounding box center [1137, 212] width 67 height 20
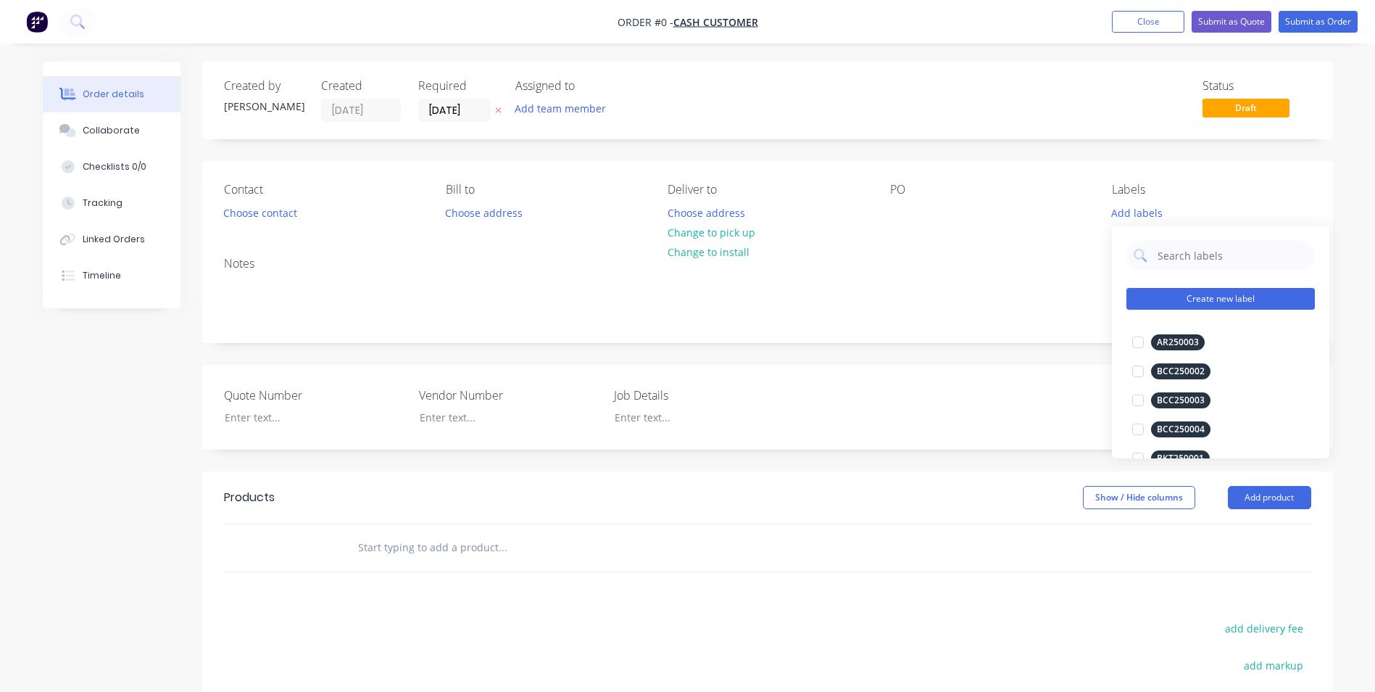
click at [1202, 294] on button "Create new label" at bounding box center [1221, 299] width 188 height 22
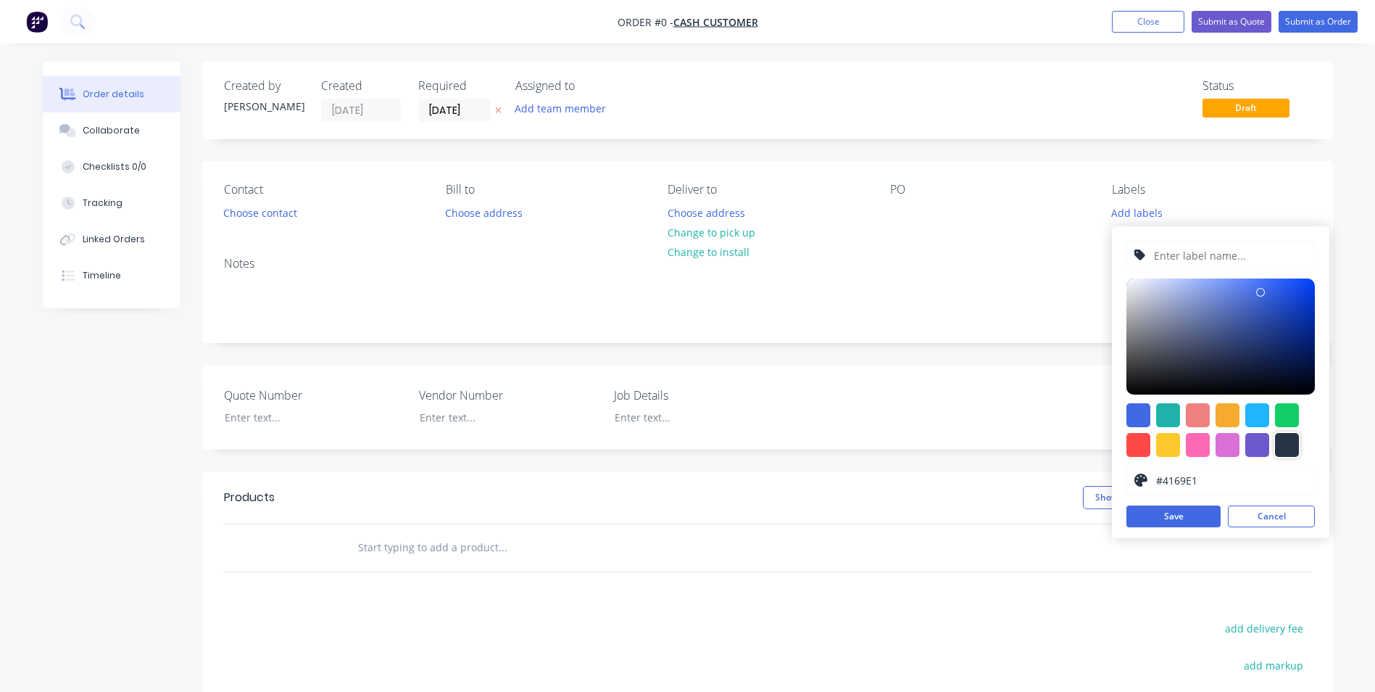
click at [1289, 448] on div at bounding box center [1287, 445] width 24 height 24
type input "#273444"
click at [1198, 257] on input "text" at bounding box center [1230, 255] width 154 height 28
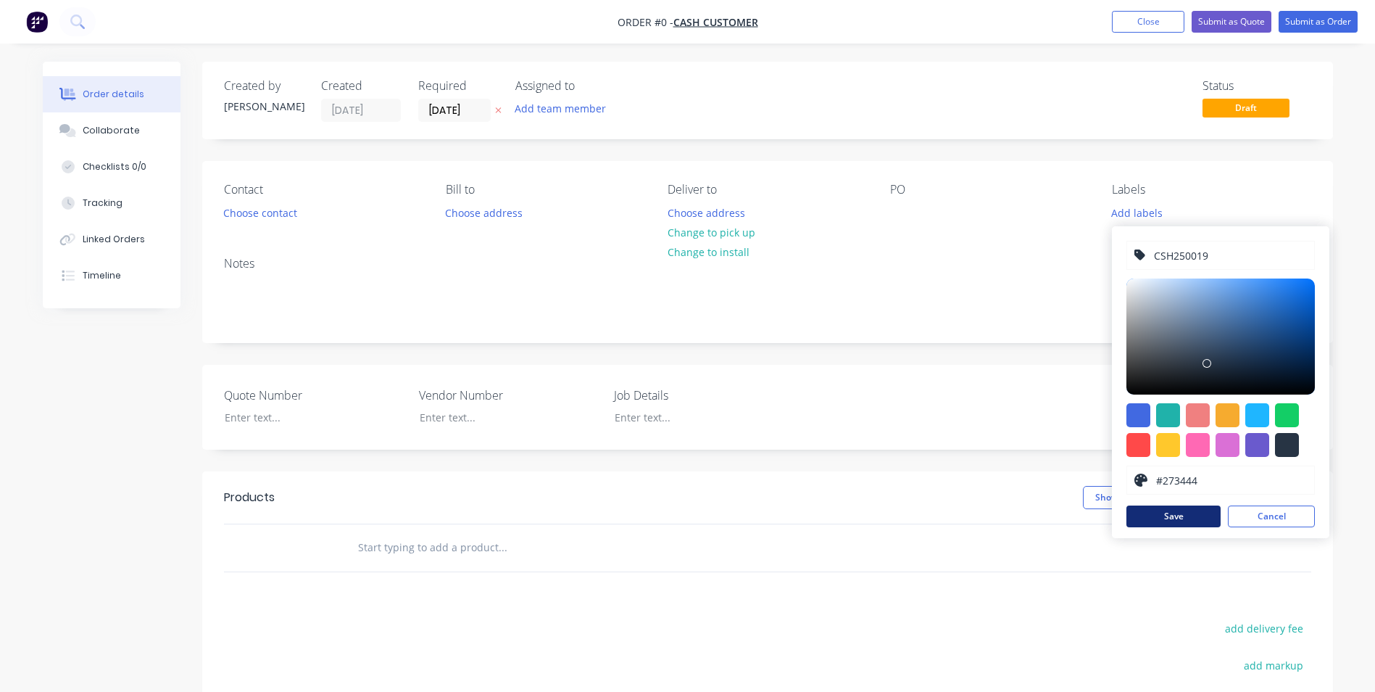
type input "CSH250019"
click at [1177, 516] on button "Save" at bounding box center [1174, 516] width 94 height 22
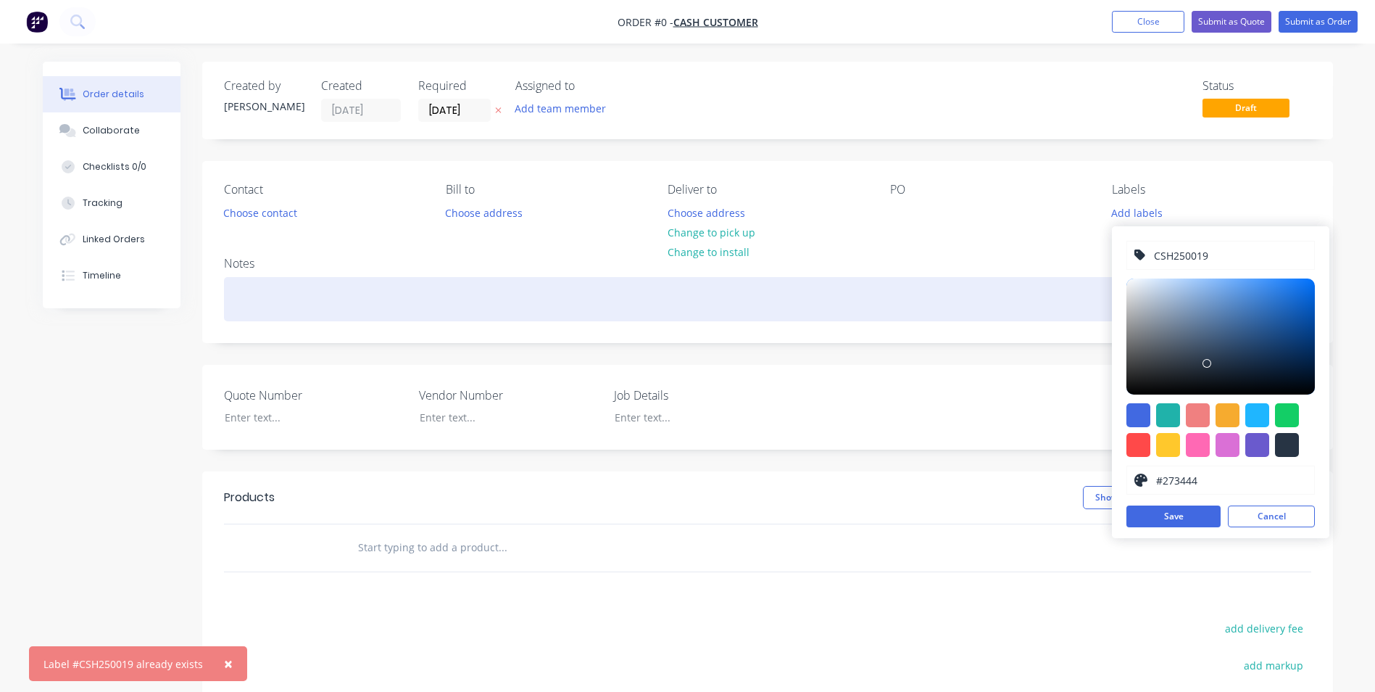
click at [908, 297] on div "Order details Collaborate Checklists 0/0 Tracking Linked Orders Timeline Order …" at bounding box center [687, 502] width 1319 height 880
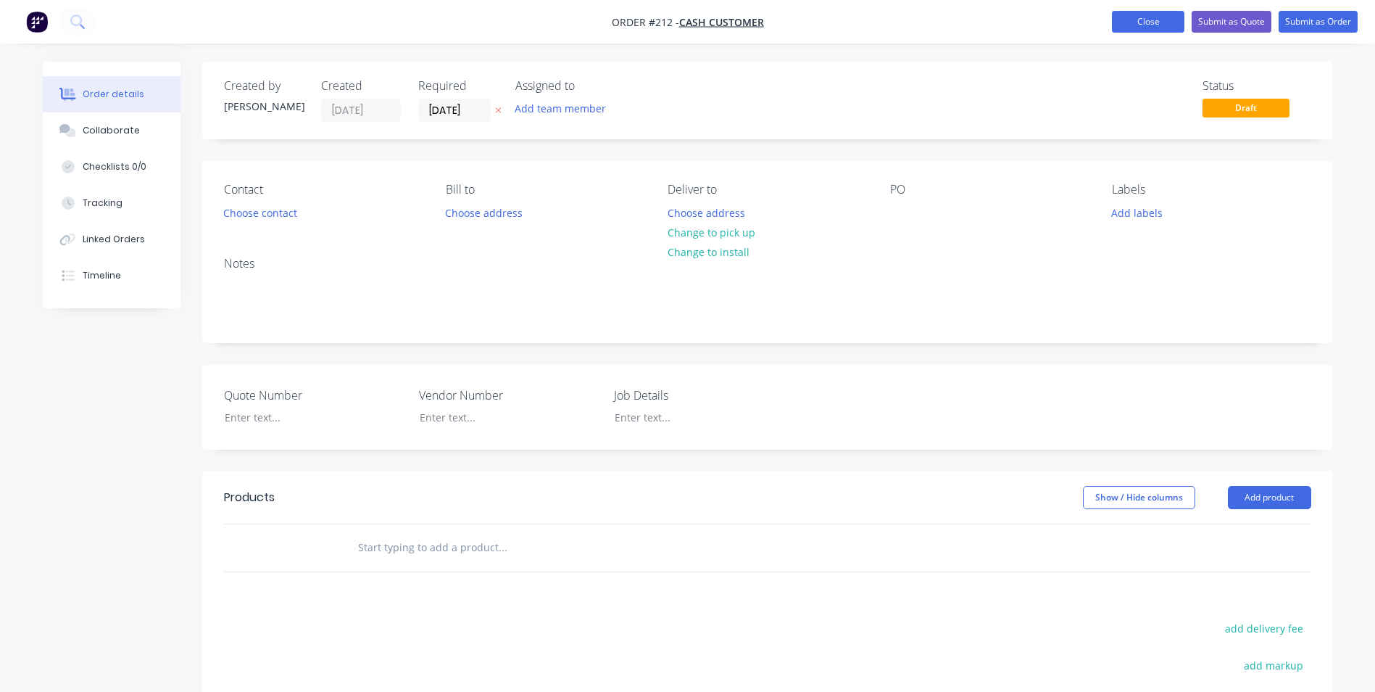
click at [1137, 20] on button "Close" at bounding box center [1148, 22] width 72 height 22
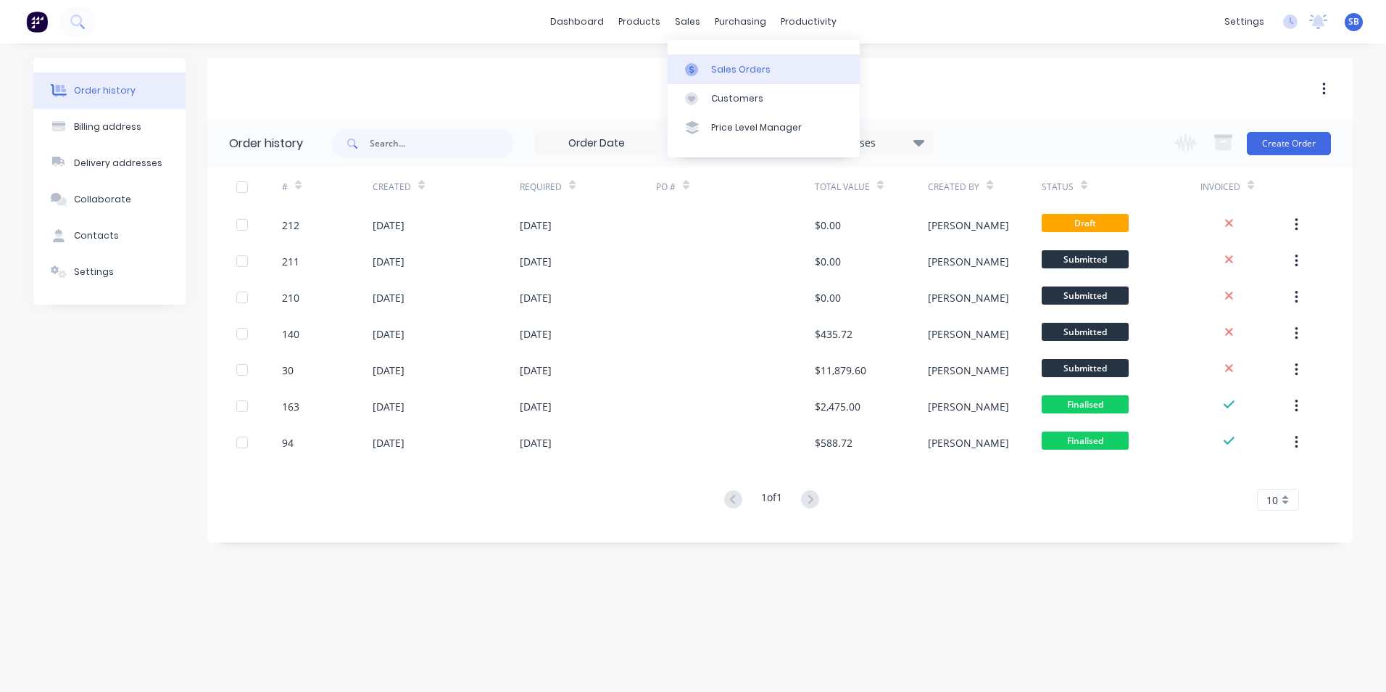
click at [720, 66] on div "Sales Orders" at bounding box center [740, 69] width 59 height 13
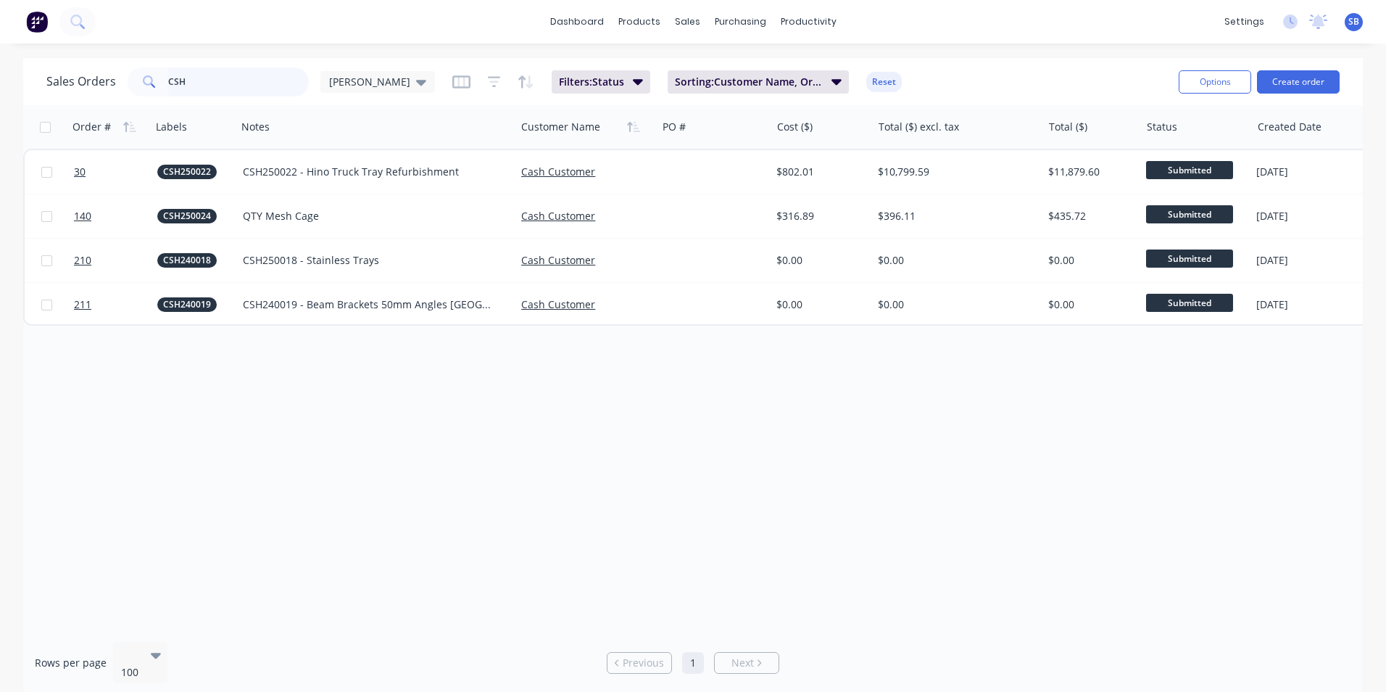
click at [239, 77] on input "CSH" at bounding box center [238, 81] width 141 height 29
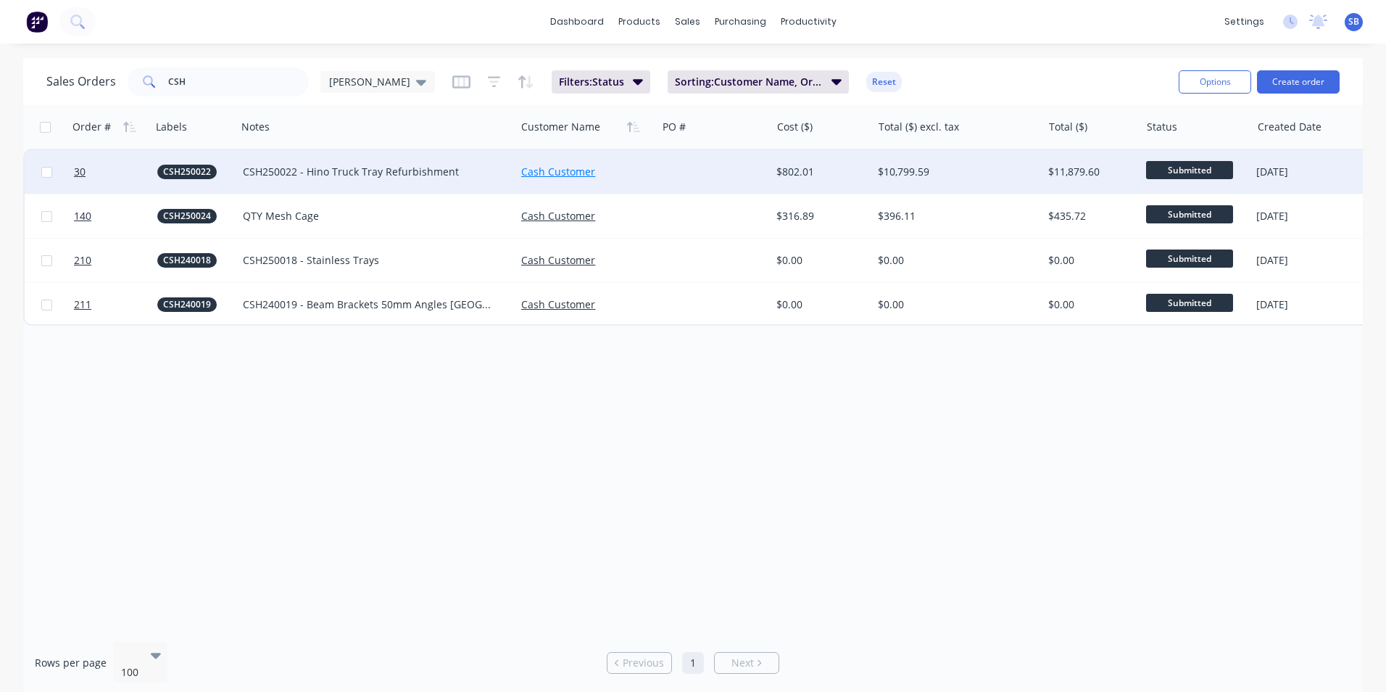
click at [550, 169] on link "Cash Customer" at bounding box center [558, 172] width 74 height 14
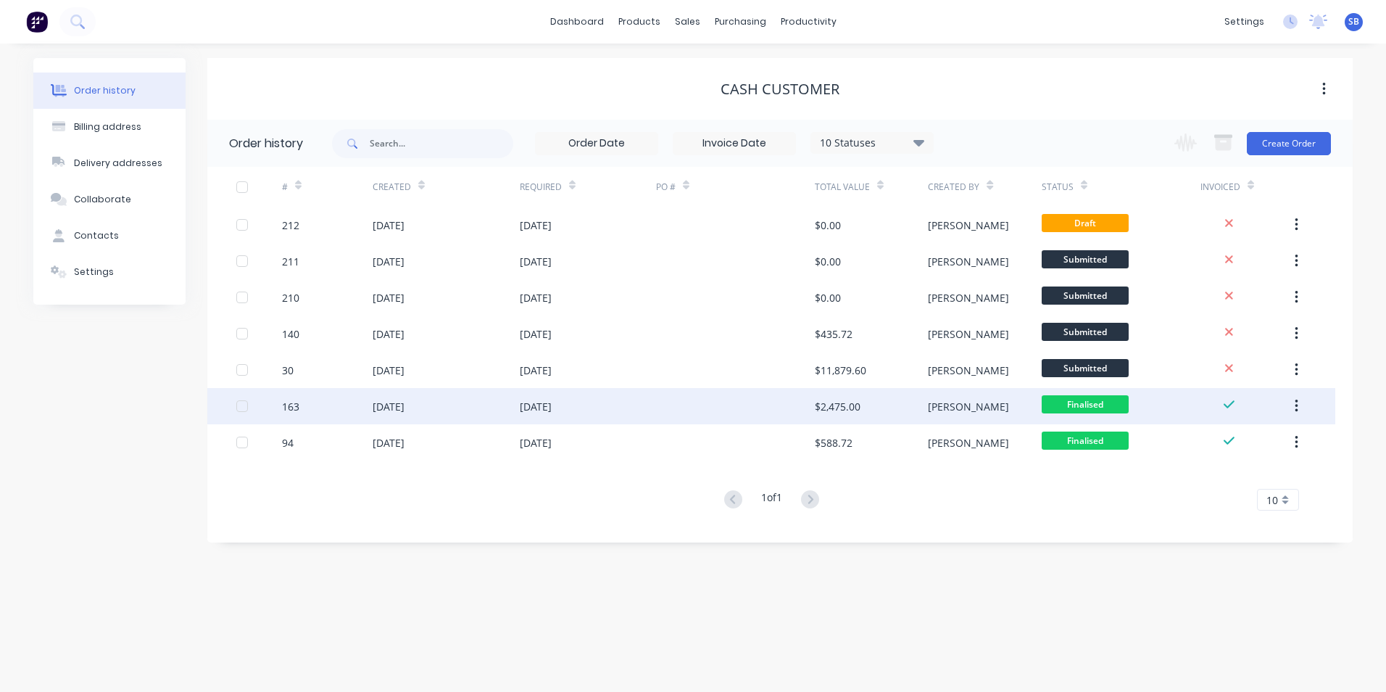
click at [479, 398] on div "[DATE]" at bounding box center [446, 406] width 147 height 36
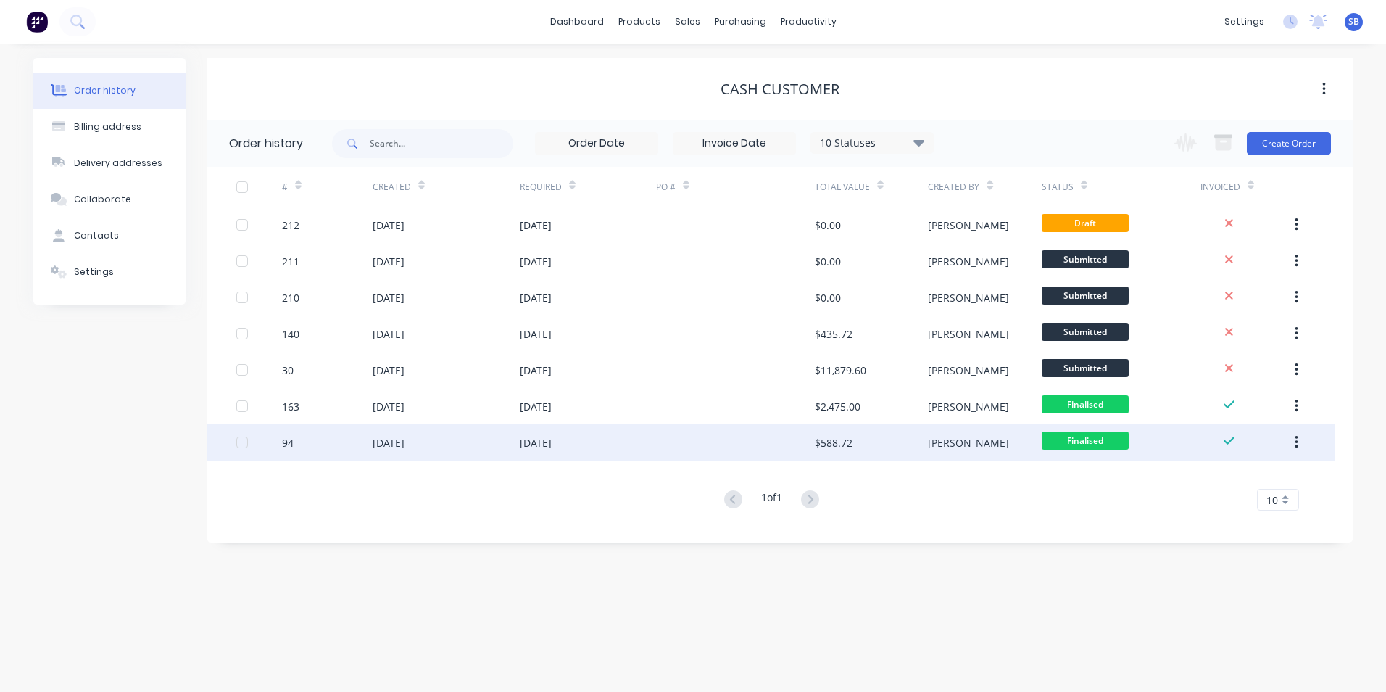
click at [491, 434] on div "[DATE]" at bounding box center [446, 442] width 147 height 36
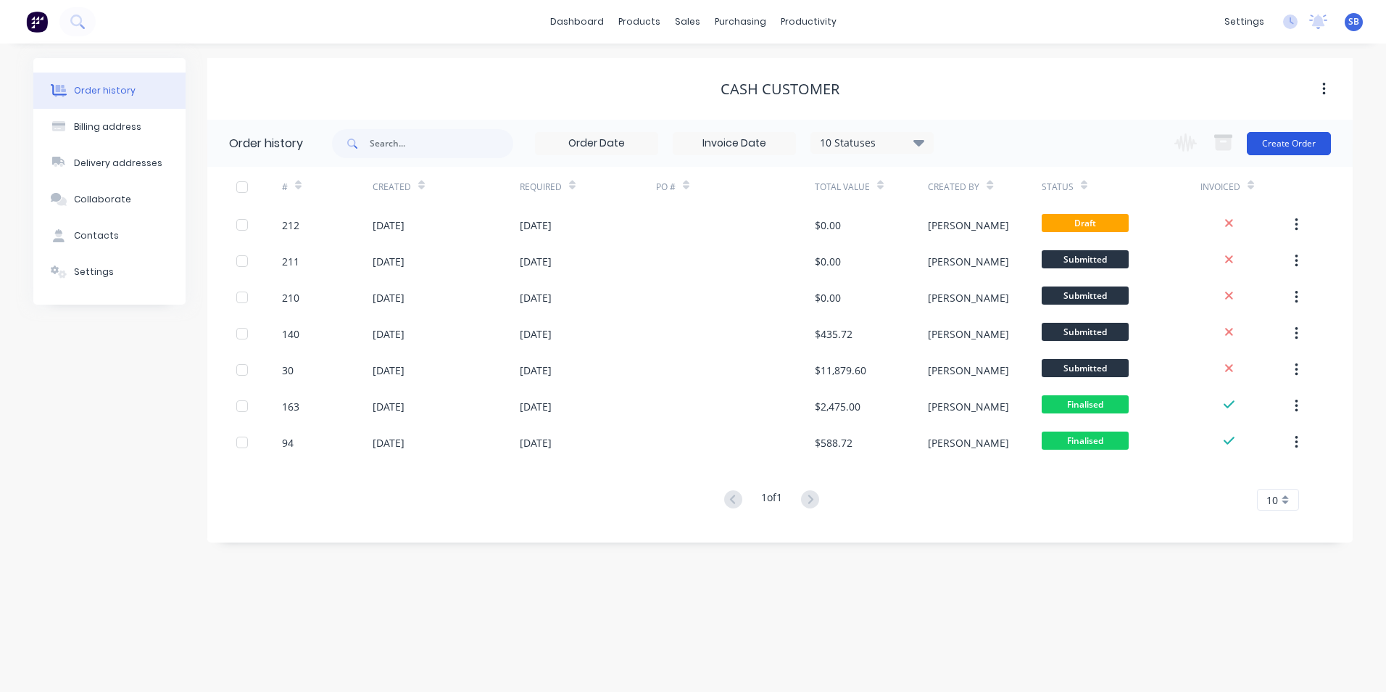
click at [1266, 140] on button "Create Order" at bounding box center [1289, 143] width 84 height 23
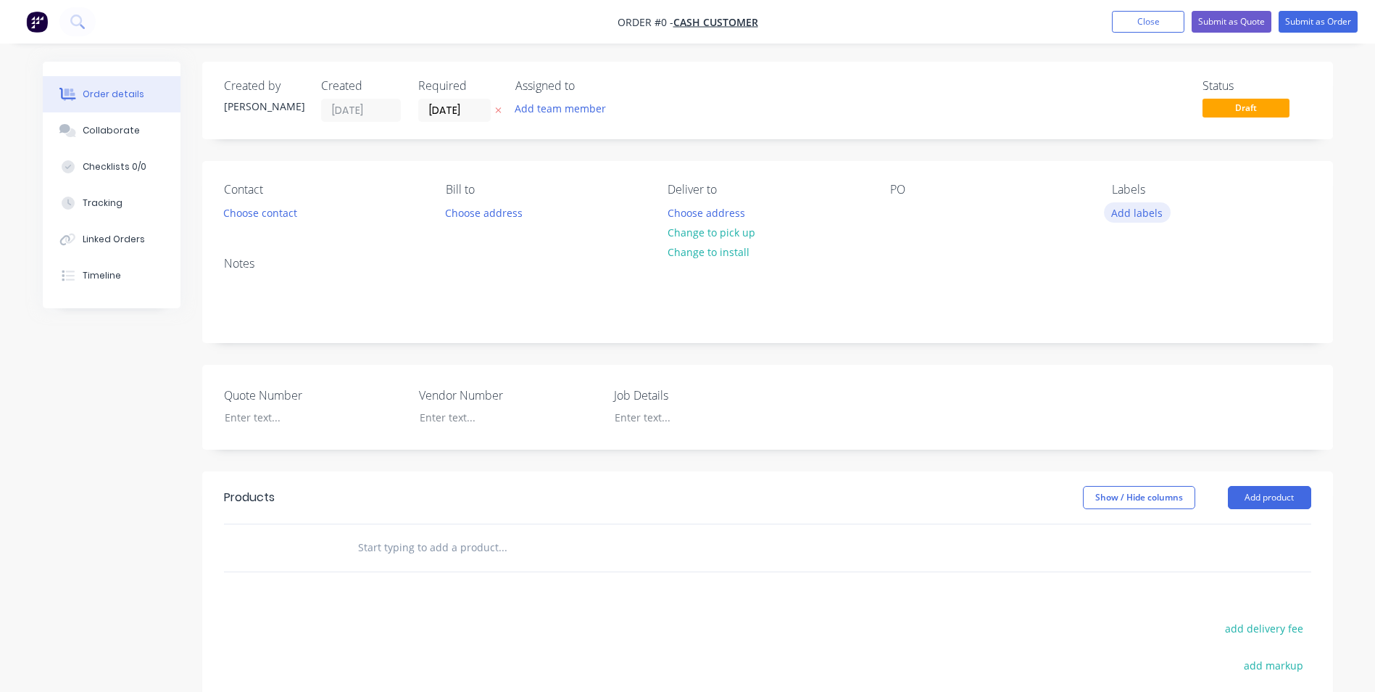
click at [1130, 211] on button "Add labels" at bounding box center [1137, 212] width 67 height 20
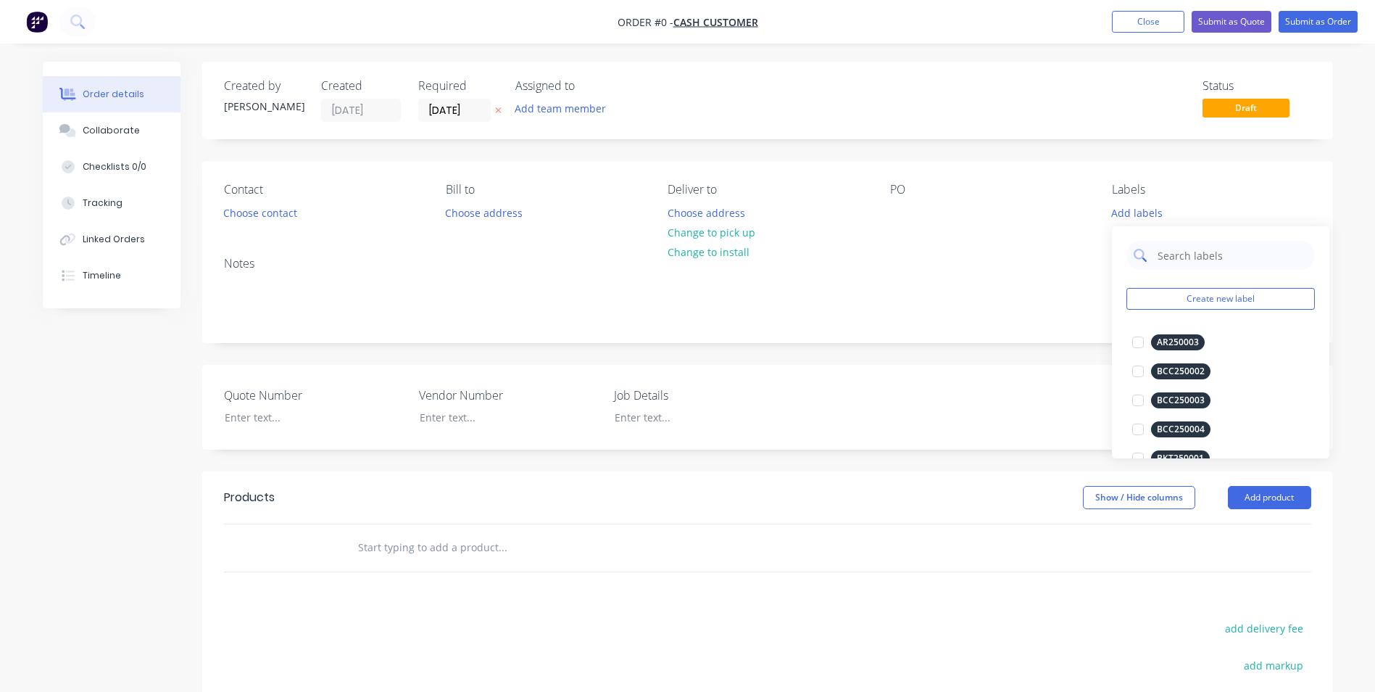
click at [1176, 254] on input "text" at bounding box center [1232, 255] width 152 height 29
type input "CSH25001"
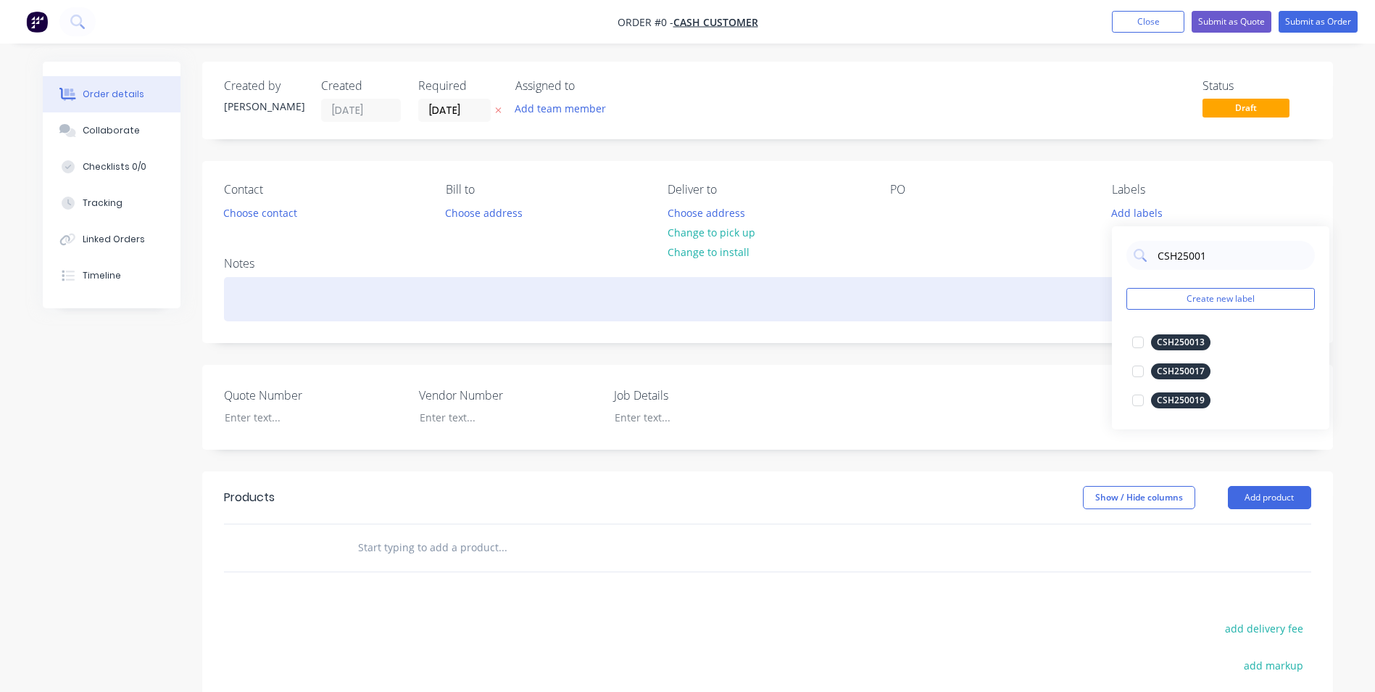
click at [900, 282] on div "Order details Collaborate Checklists 0/0 Tracking Linked Orders Timeline Order …" at bounding box center [687, 502] width 1319 height 880
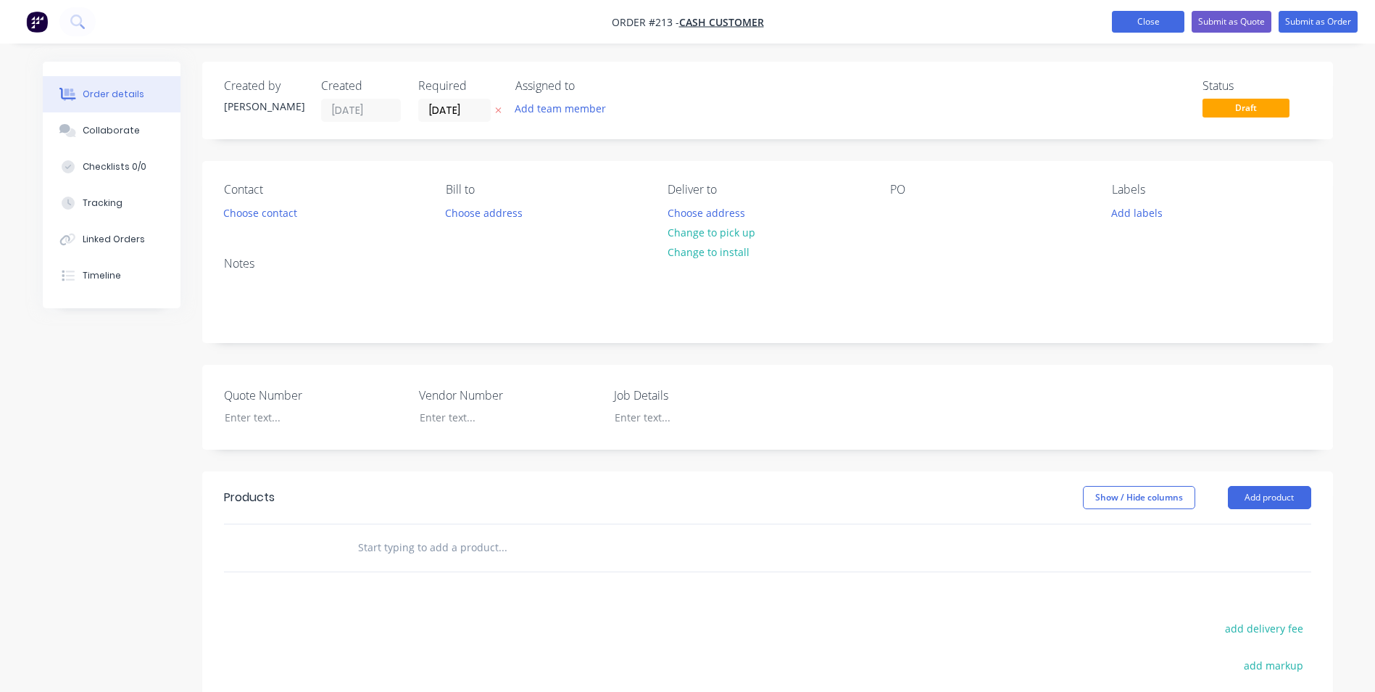
click at [1154, 18] on button "Close" at bounding box center [1148, 22] width 72 height 22
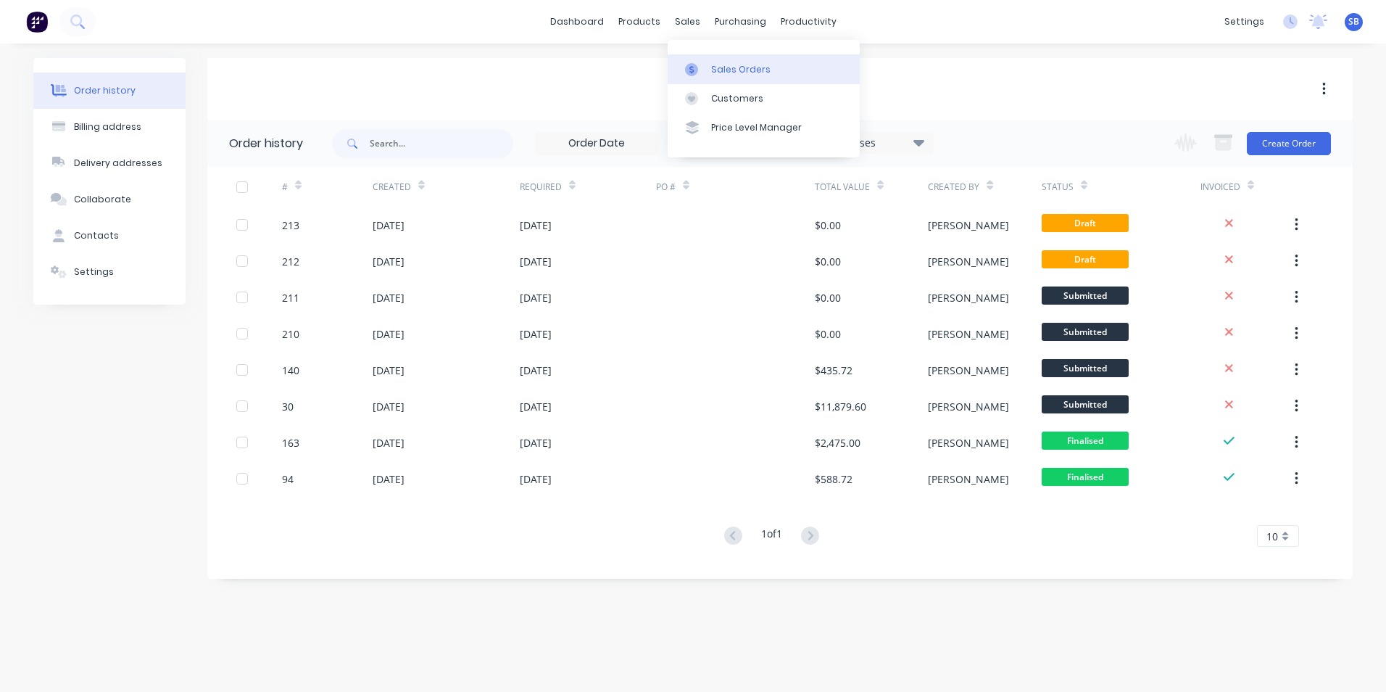
click at [717, 80] on link "Sales Orders" at bounding box center [764, 68] width 192 height 29
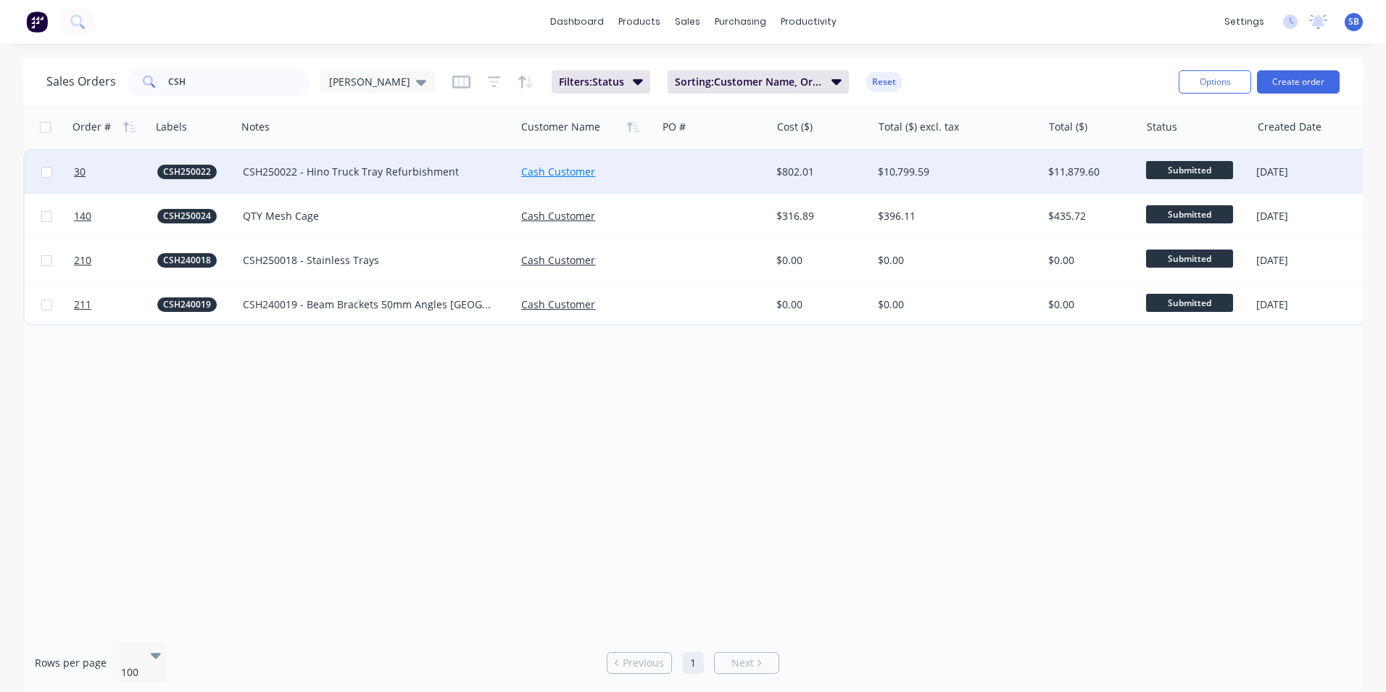
click at [578, 170] on link "Cash Customer" at bounding box center [558, 172] width 74 height 14
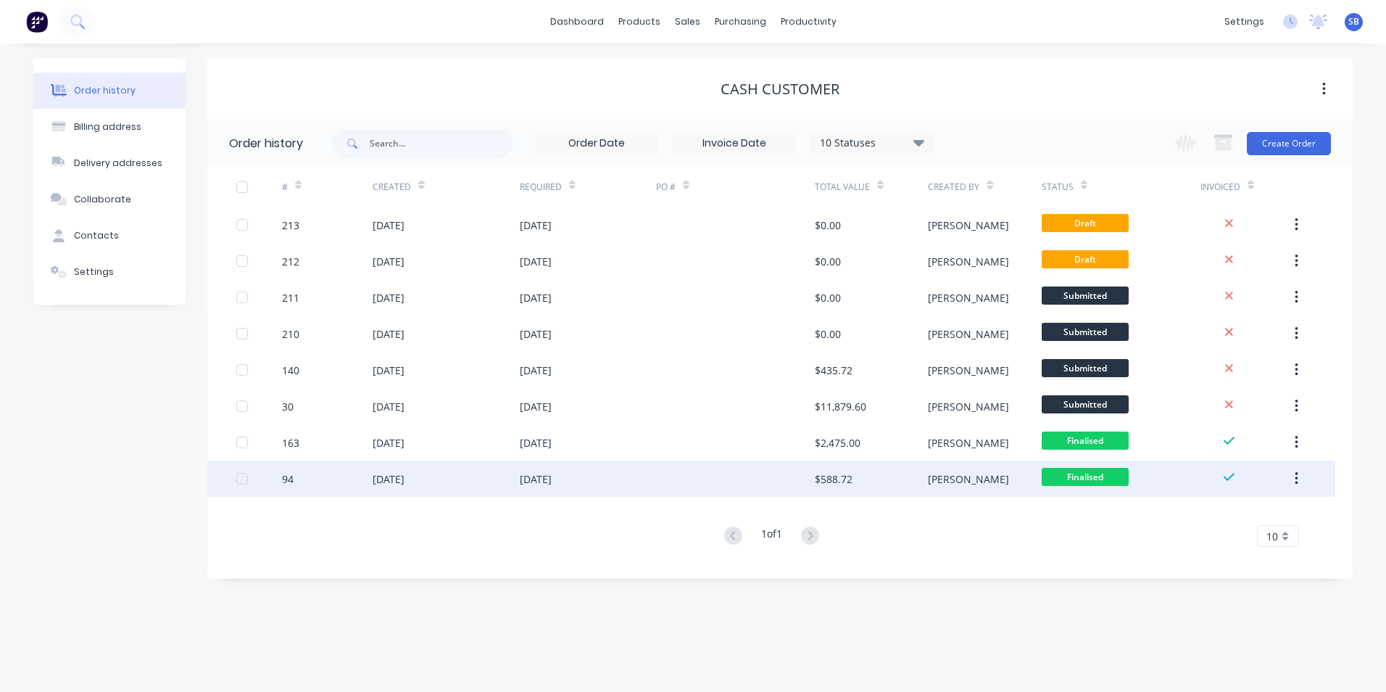
click at [816, 474] on div "$588.72" at bounding box center [834, 478] width 38 height 15
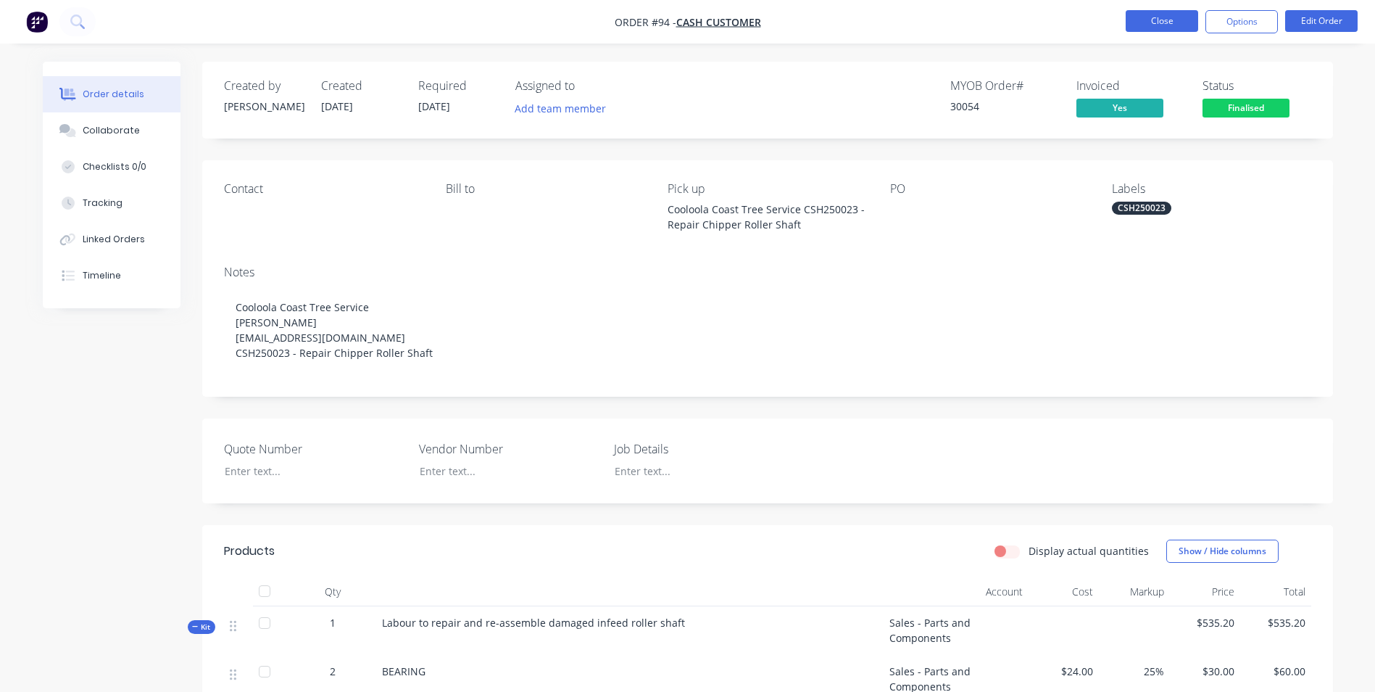
click at [1157, 24] on button "Close" at bounding box center [1162, 21] width 72 height 22
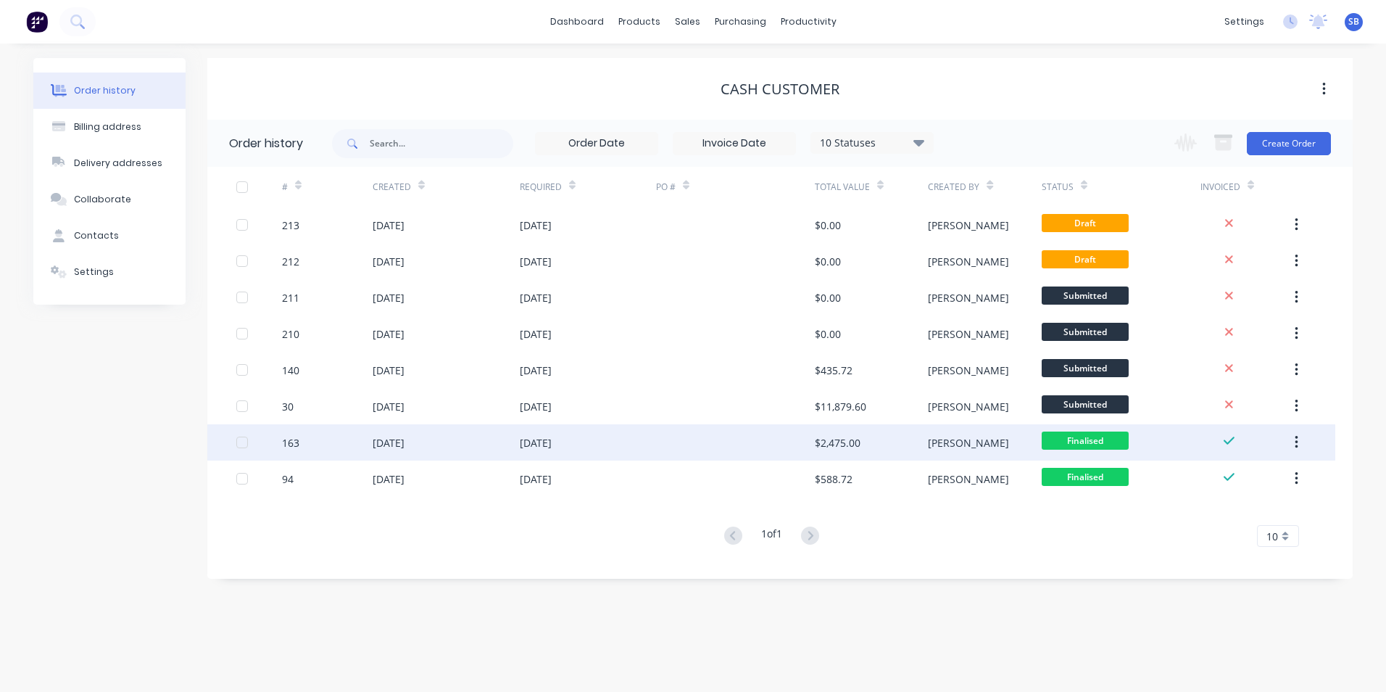
click at [824, 436] on div "$2,475.00" at bounding box center [838, 442] width 46 height 15
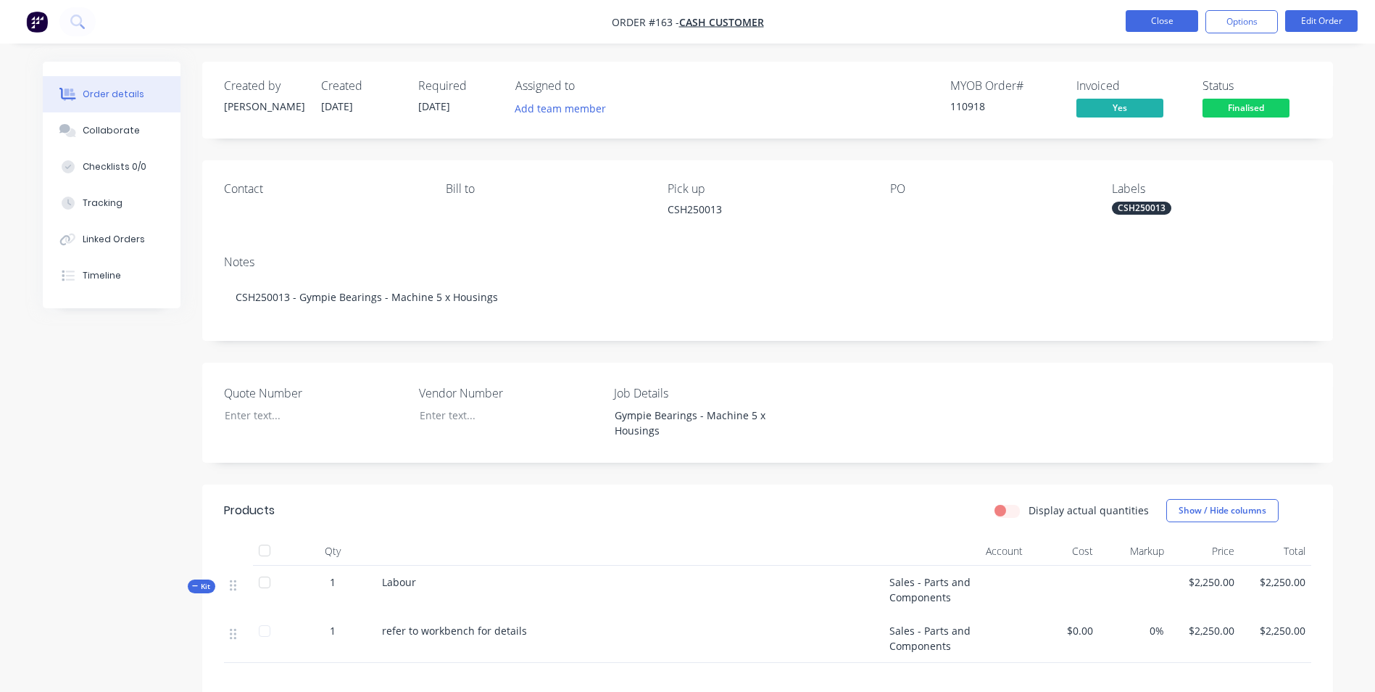
click at [1159, 20] on button "Close" at bounding box center [1162, 21] width 72 height 22
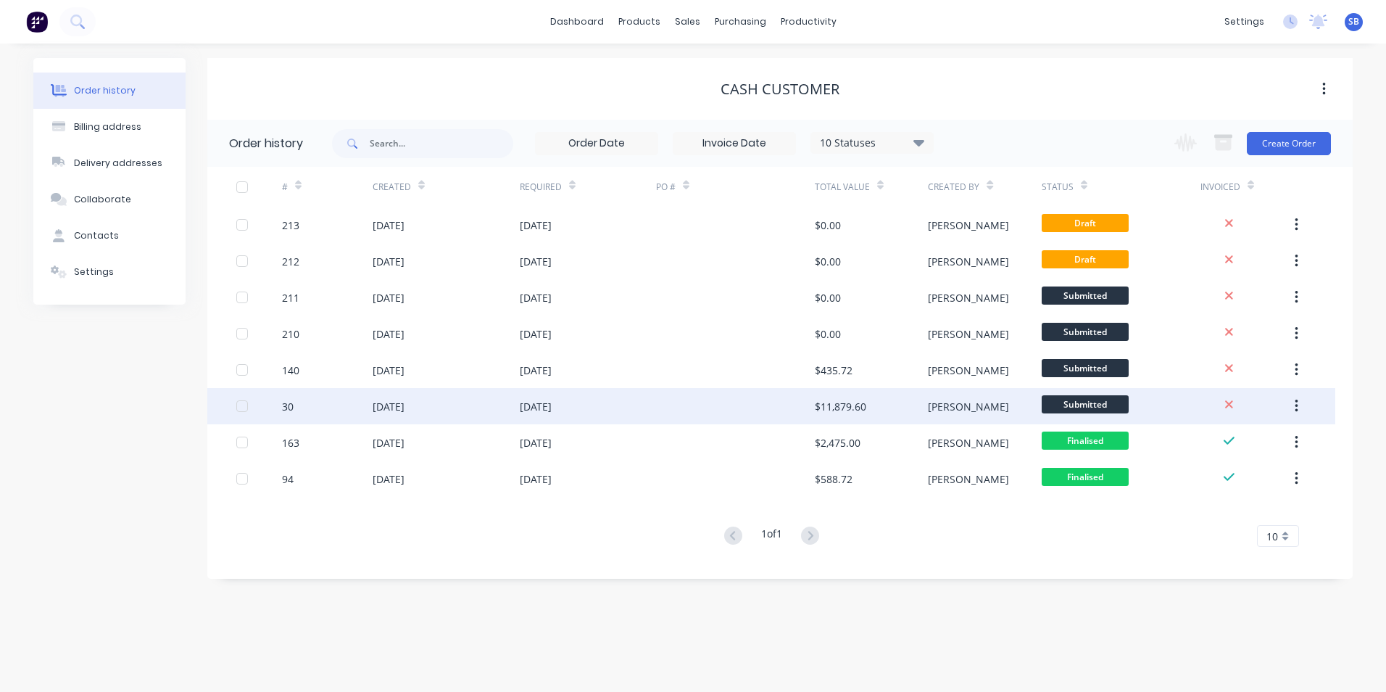
click at [813, 405] on div at bounding box center [735, 406] width 159 height 36
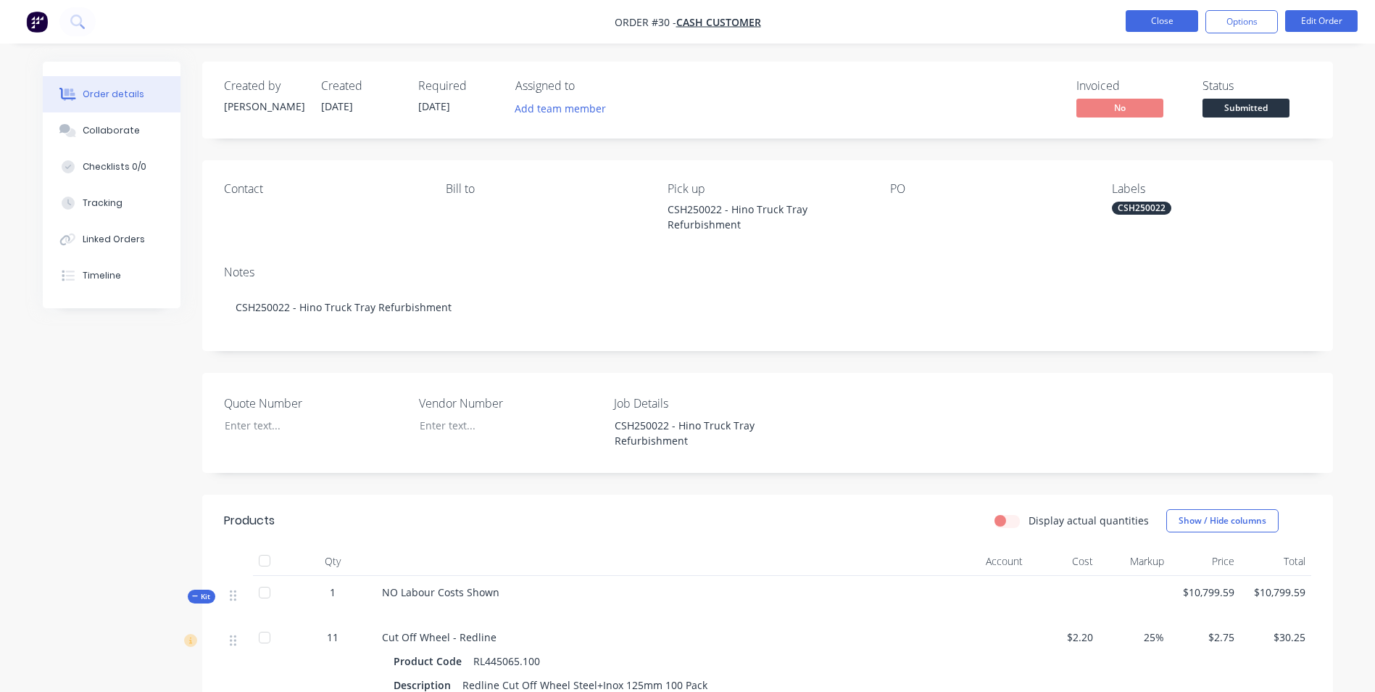
click at [1172, 25] on button "Close" at bounding box center [1162, 21] width 72 height 22
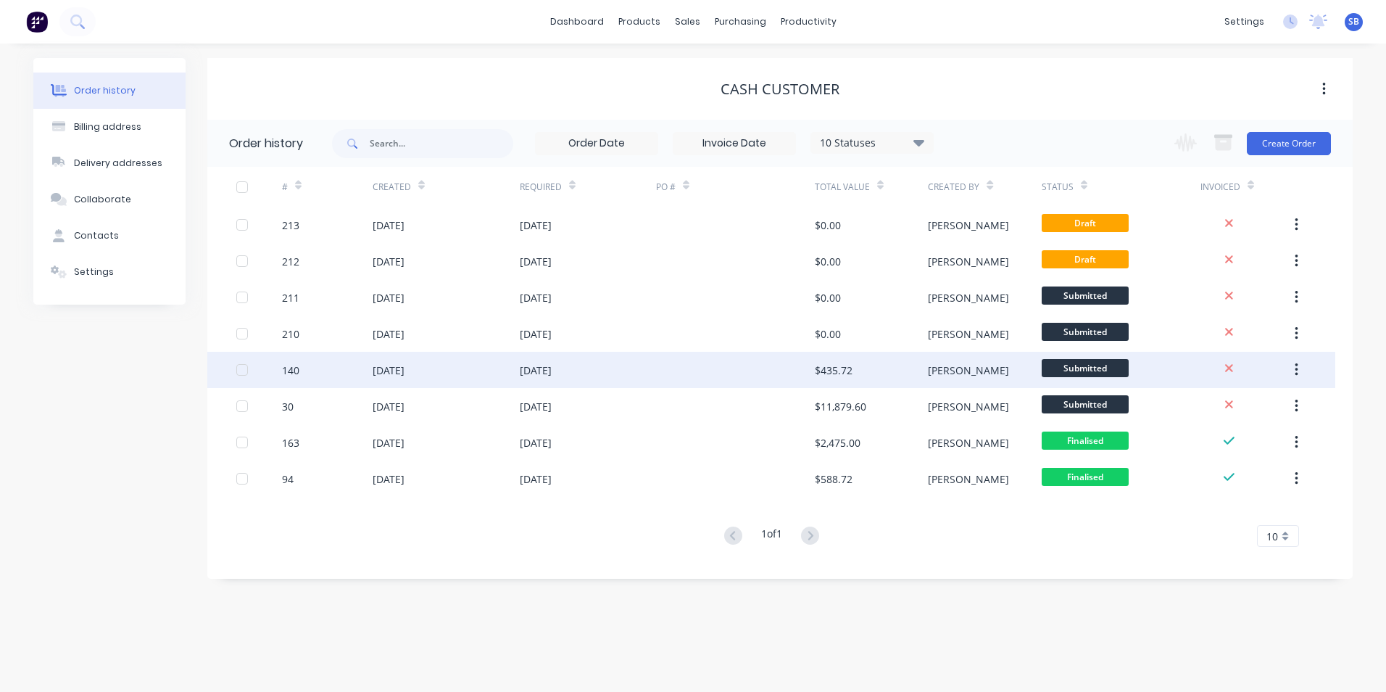
click at [876, 367] on div "$435.72" at bounding box center [871, 370] width 113 height 36
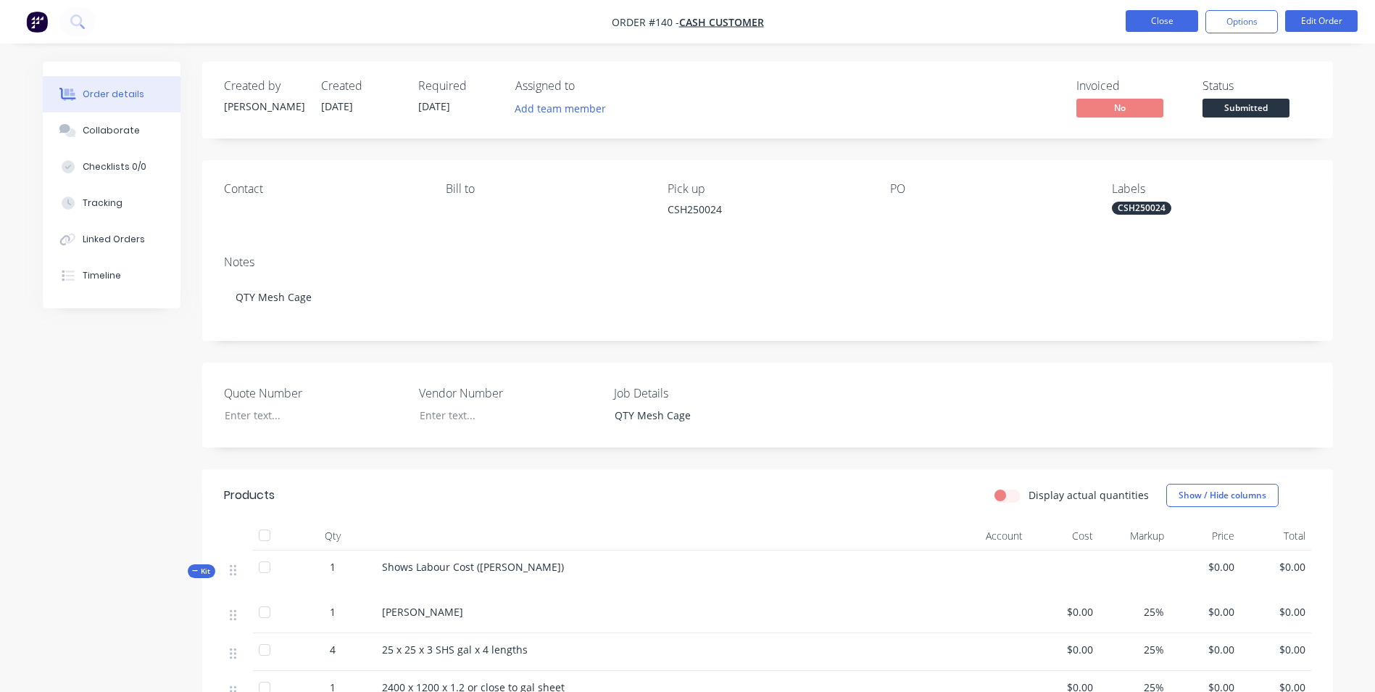
click at [1156, 20] on button "Close" at bounding box center [1162, 21] width 72 height 22
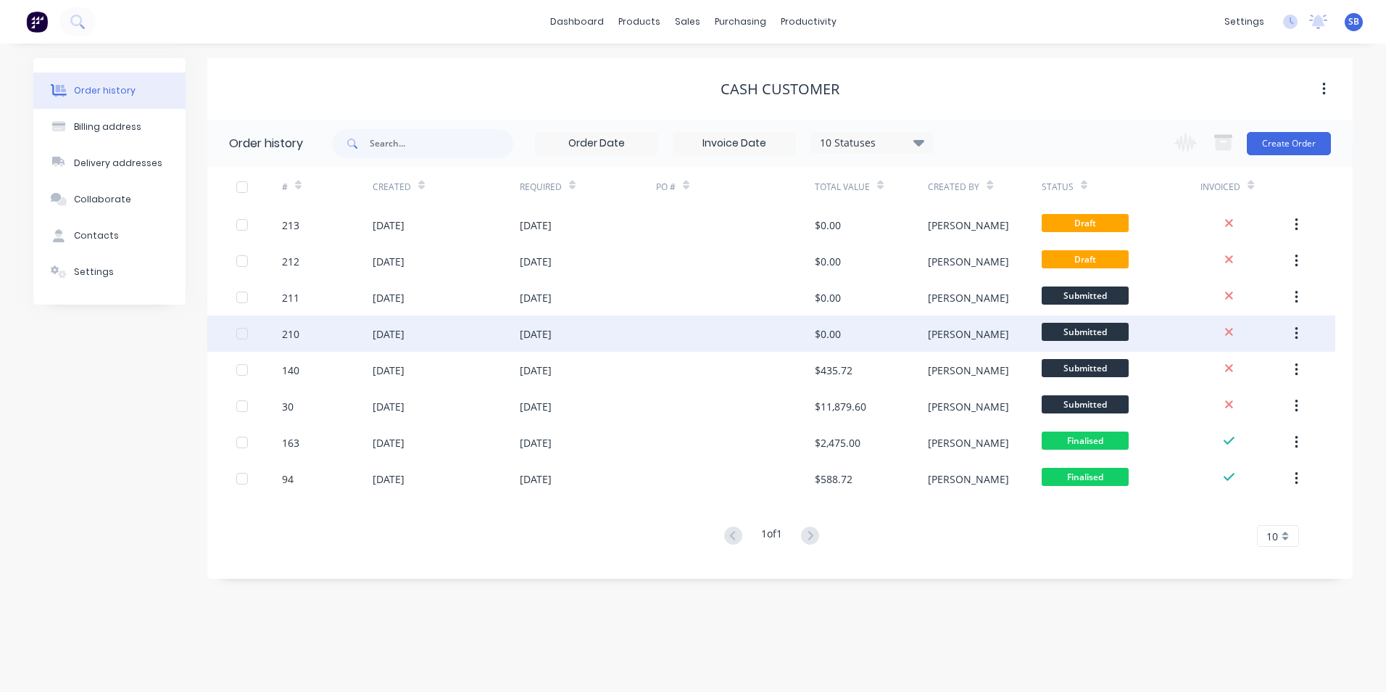
click at [969, 331] on div "[PERSON_NAME]" at bounding box center [968, 333] width 81 height 15
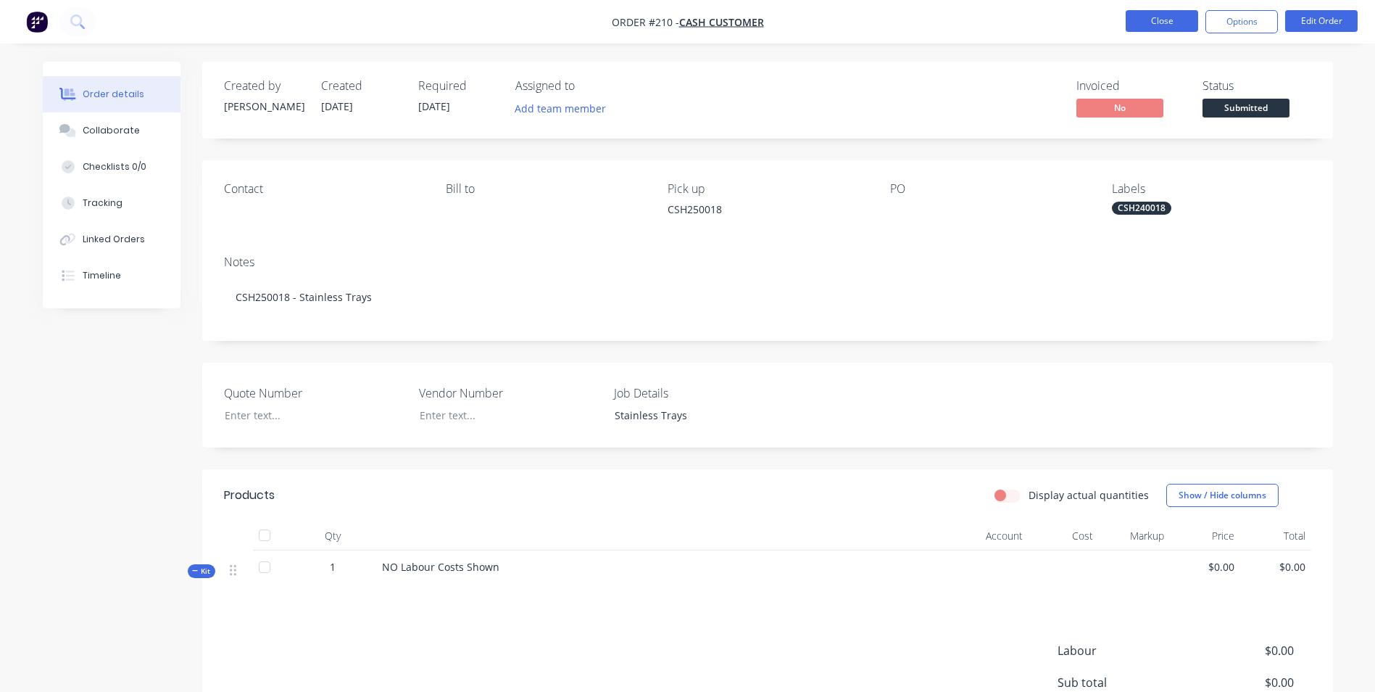
click at [1156, 12] on button "Close" at bounding box center [1162, 21] width 72 height 22
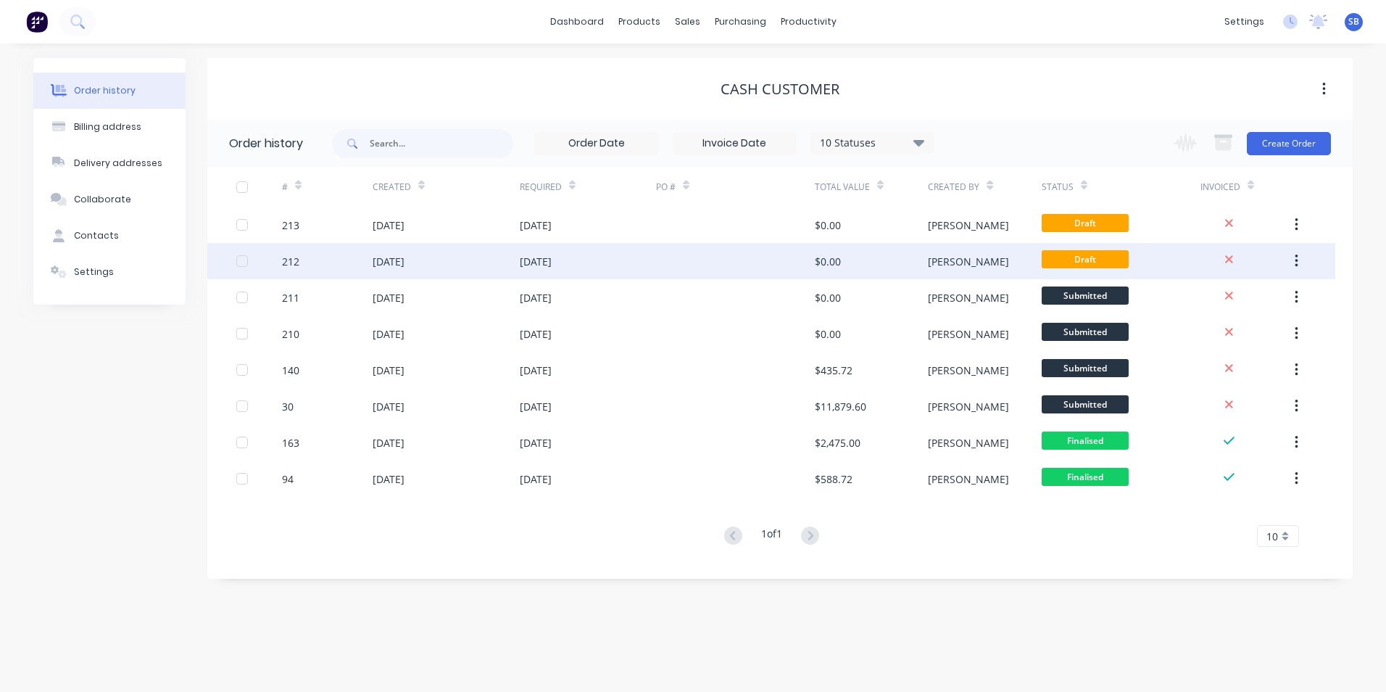
click at [800, 249] on div at bounding box center [735, 261] width 159 height 36
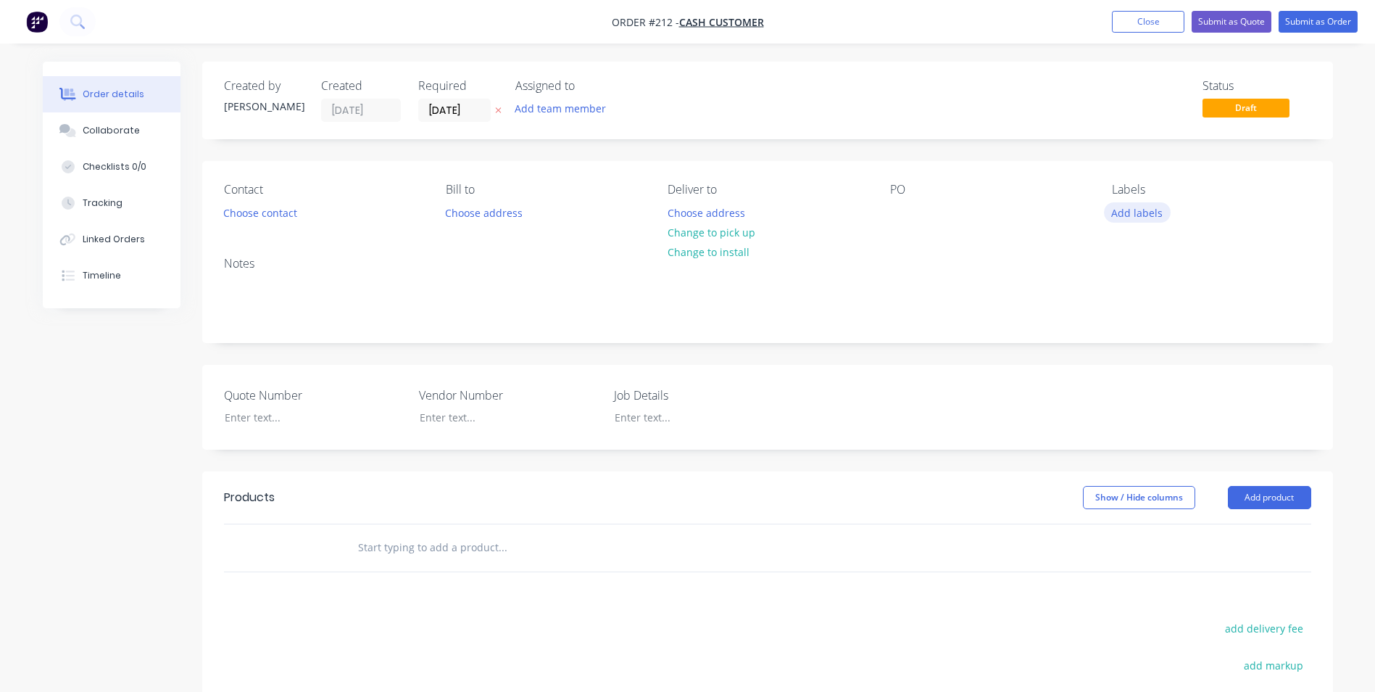
click at [1112, 214] on button "Add labels" at bounding box center [1137, 212] width 67 height 20
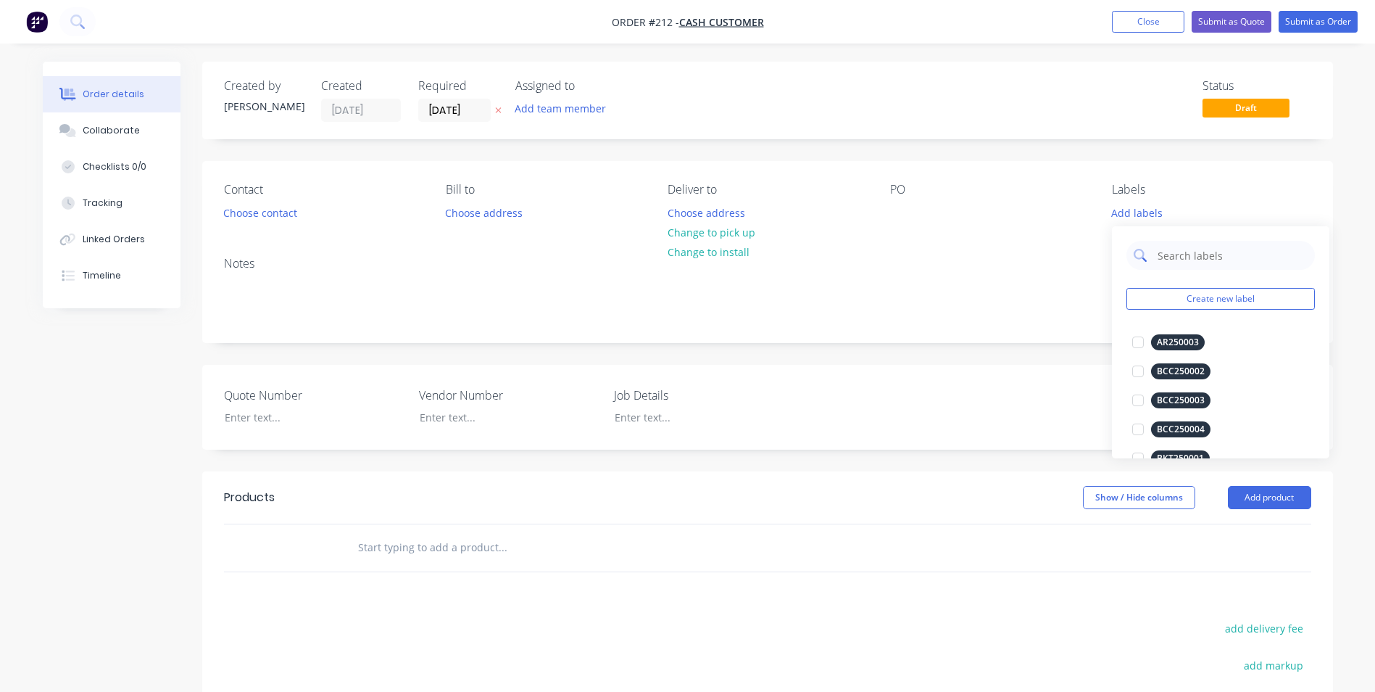
click at [1185, 258] on input "text" at bounding box center [1232, 255] width 152 height 29
type input "CSH250019"
click at [1135, 341] on div at bounding box center [1138, 342] width 29 height 29
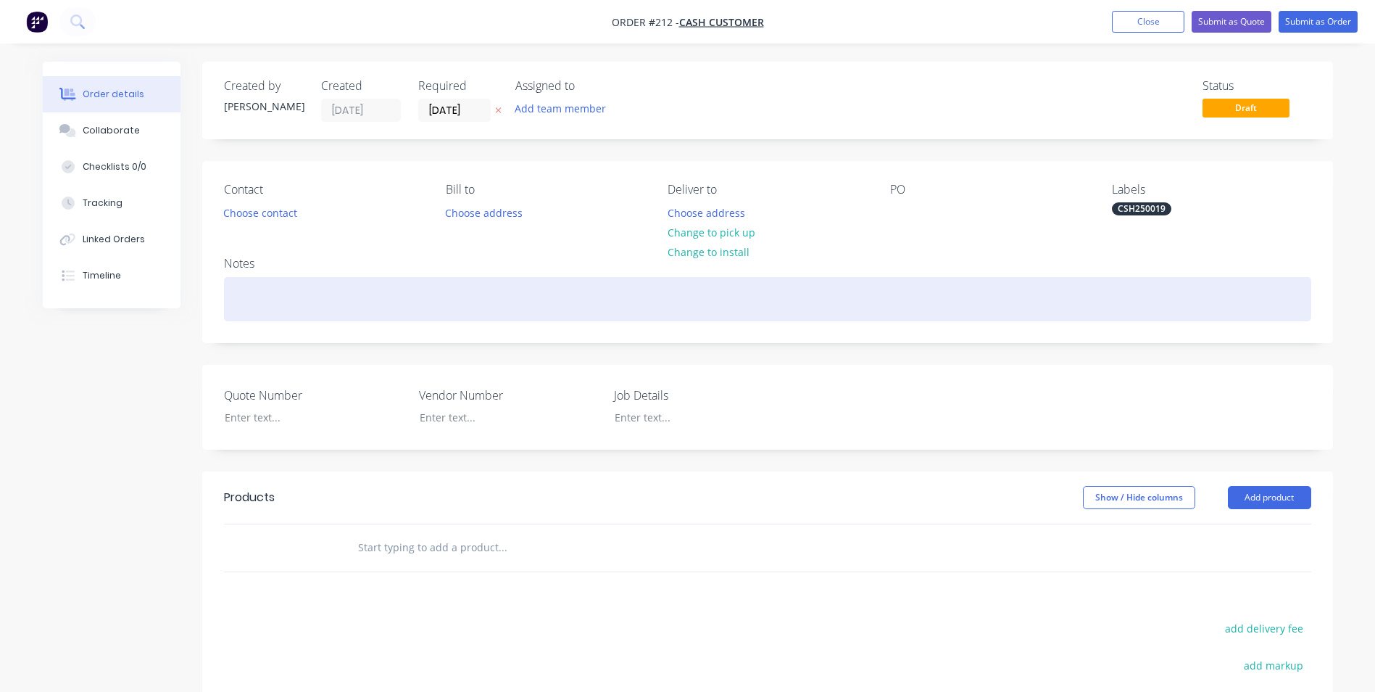
click at [1019, 283] on div at bounding box center [767, 299] width 1087 height 44
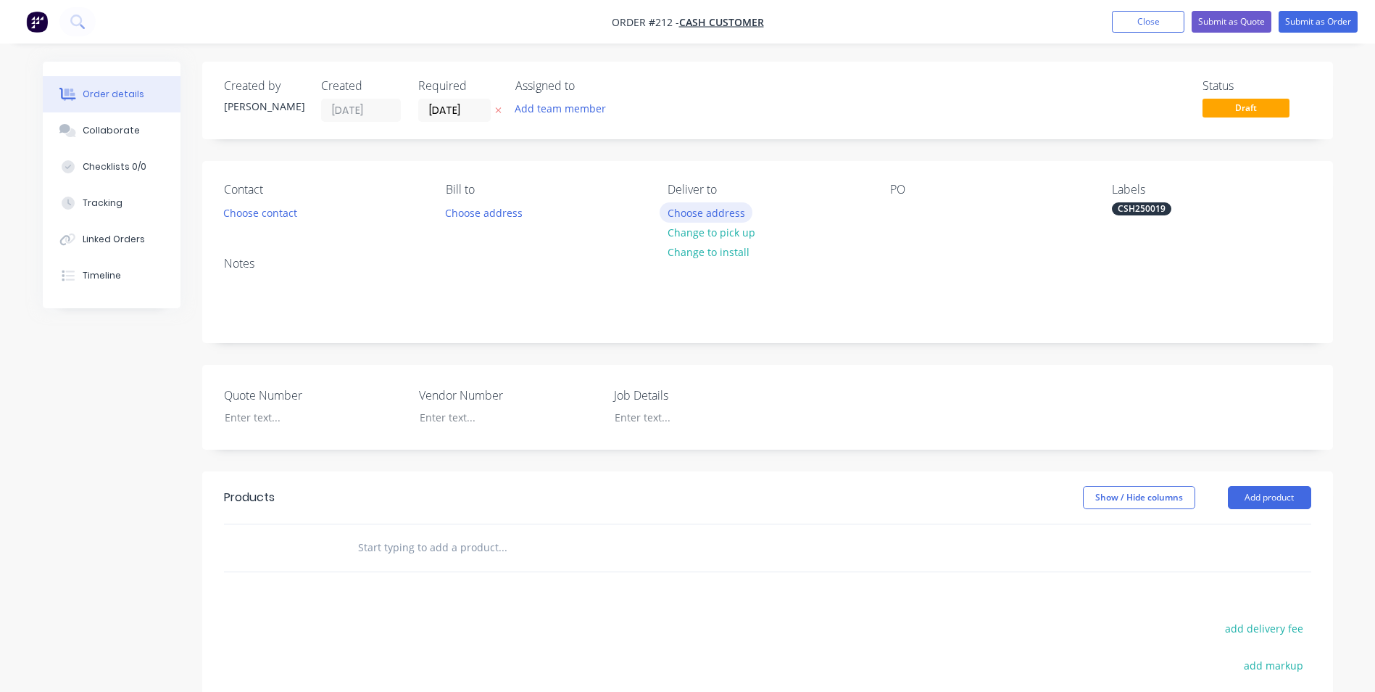
click at [695, 210] on button "Choose address" at bounding box center [706, 212] width 93 height 20
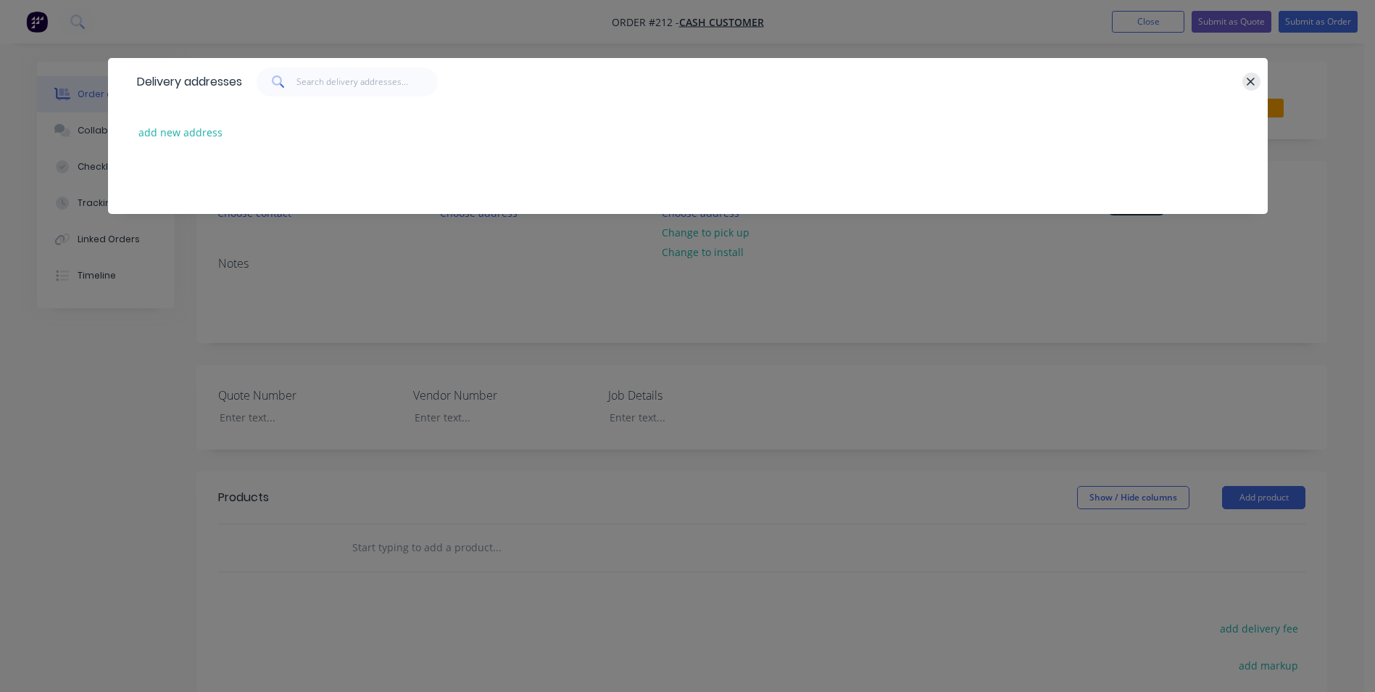
drag, startPoint x: 1253, startPoint y: 77, endPoint x: 1156, endPoint y: 95, distance: 98.8
click at [1252, 78] on icon "button" at bounding box center [1250, 81] width 9 height 13
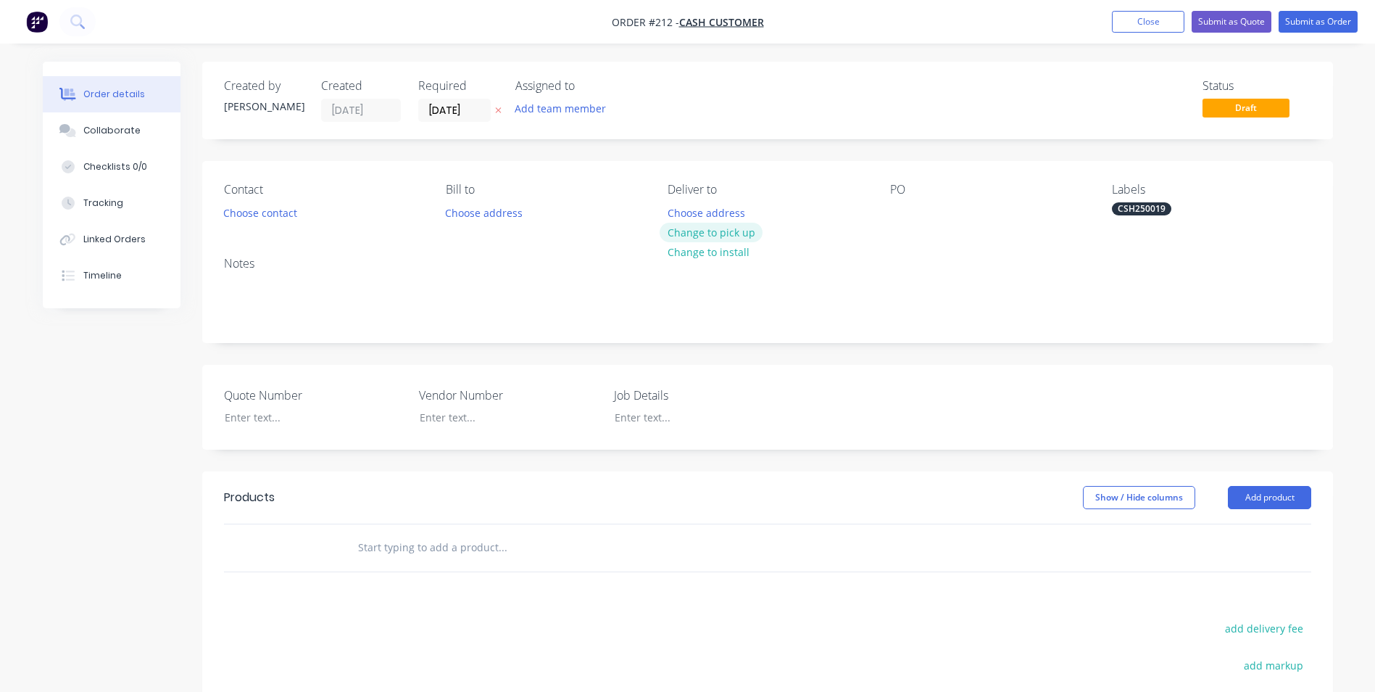
click at [723, 225] on button "Change to pick up" at bounding box center [711, 233] width 103 height 20
click at [676, 213] on div at bounding box center [679, 212] width 23 height 21
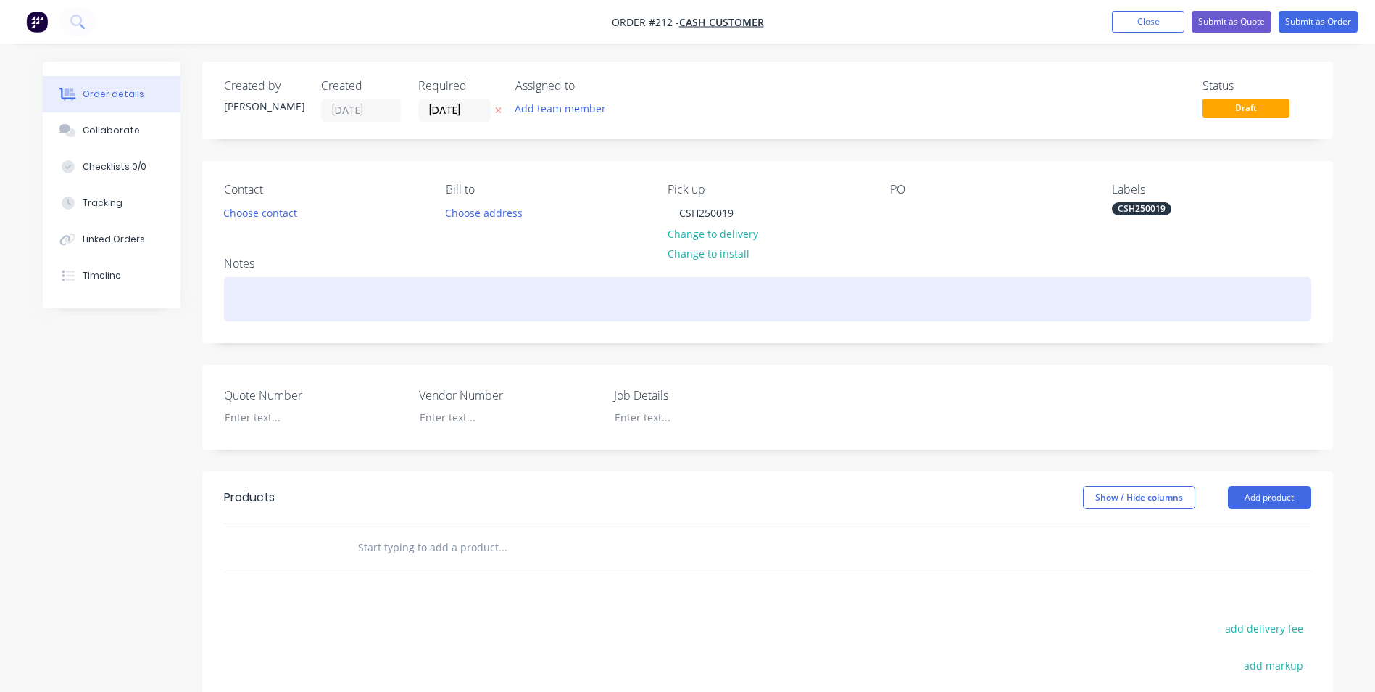
click at [463, 310] on div at bounding box center [767, 299] width 1087 height 44
drag, startPoint x: 298, startPoint y: 300, endPoint x: 517, endPoint y: 293, distance: 219.1
click at [517, 293] on div "CSH250019 - Gympie pool builders - HOuse Stumps QTY 6" at bounding box center [767, 299] width 1087 height 44
drag, startPoint x: 302, startPoint y: 298, endPoint x: 533, endPoint y: 297, distance: 230.5
click at [533, 297] on div "CSH250019 - Gympie pool builders - House Stumps QTY 6" at bounding box center [767, 299] width 1087 height 44
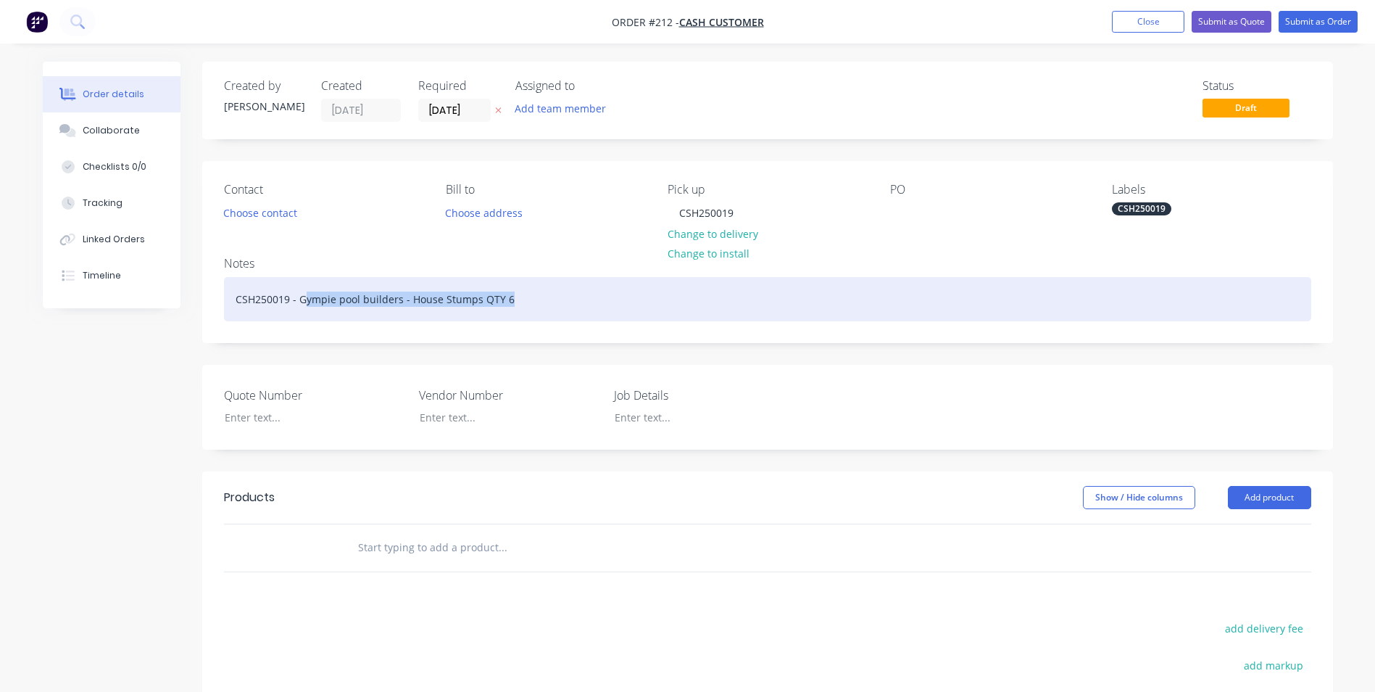
click at [549, 306] on div "CSH250019 - Gympie pool builders - House Stumps QTY 6" at bounding box center [767, 299] width 1087 height 44
drag, startPoint x: 514, startPoint y: 297, endPoint x: 302, endPoint y: 301, distance: 212.5
click at [302, 301] on div "CSH250019 - Gympie pool builders - House Stumps QTY 6" at bounding box center [767, 299] width 1087 height 44
copy div "Gympie pool builders - House Stumps QTY 6"
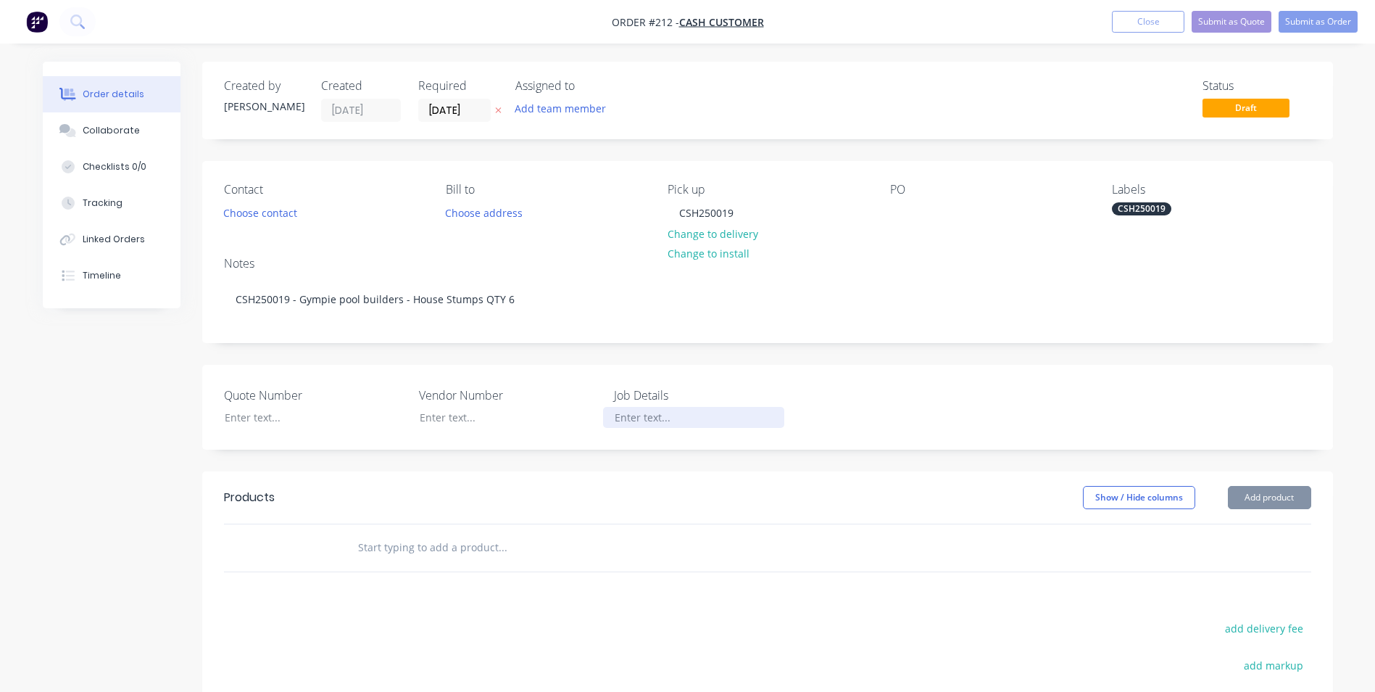
click at [660, 415] on div at bounding box center [693, 417] width 181 height 21
paste div
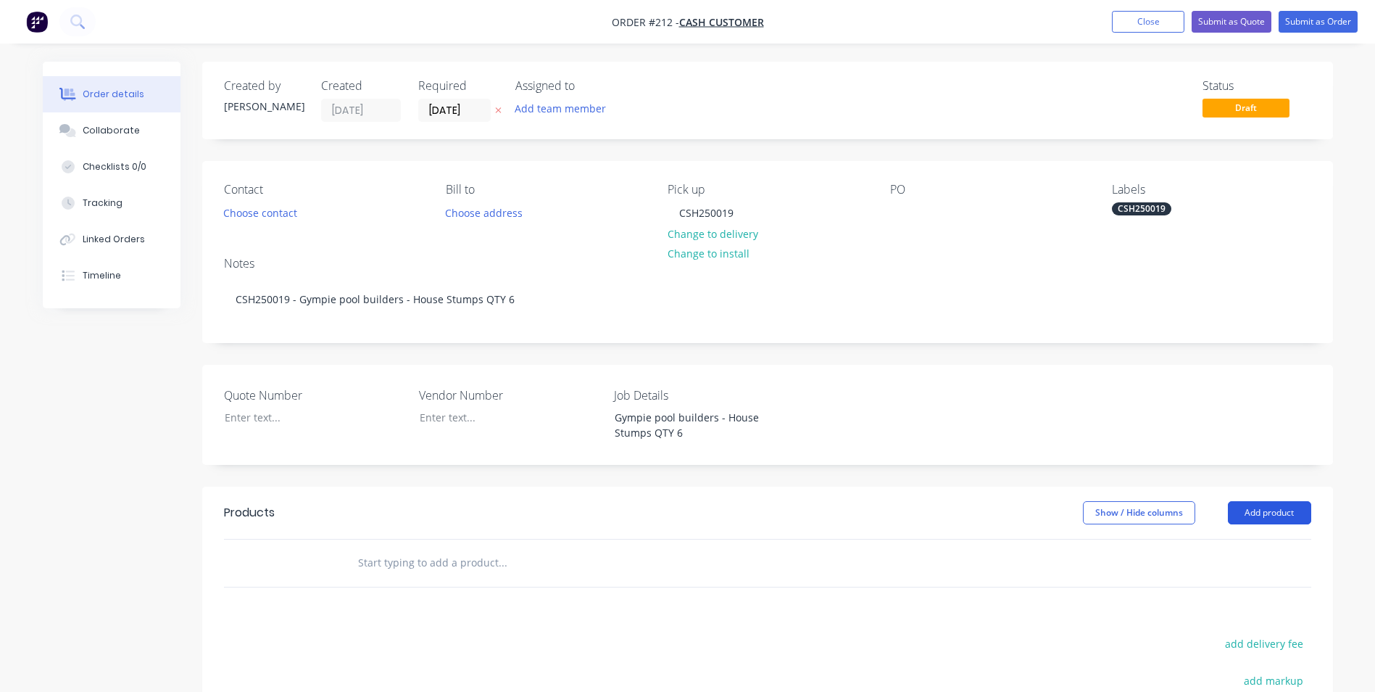
click at [1267, 502] on button "Add product" at bounding box center [1269, 512] width 83 height 23
click at [1259, 558] on div "Product catalogue" at bounding box center [1243, 549] width 112 height 21
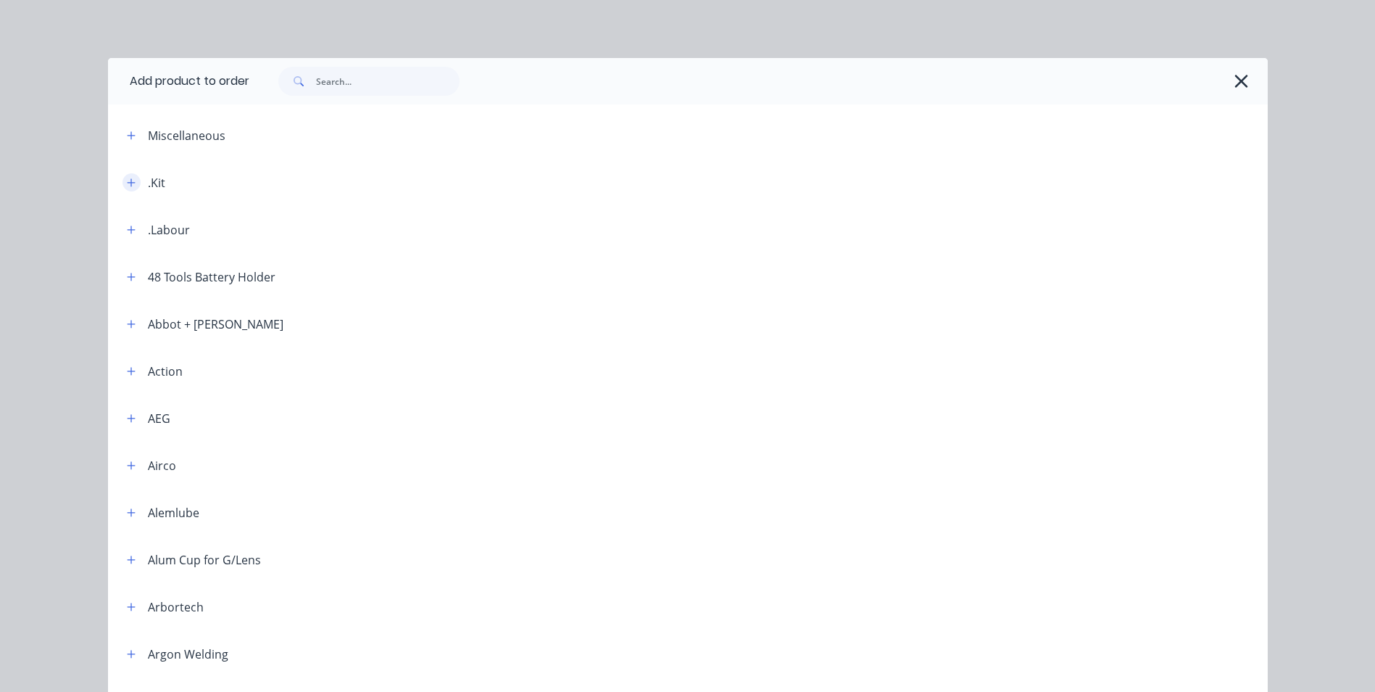
click at [128, 183] on icon "button" at bounding box center [131, 182] width 8 height 8
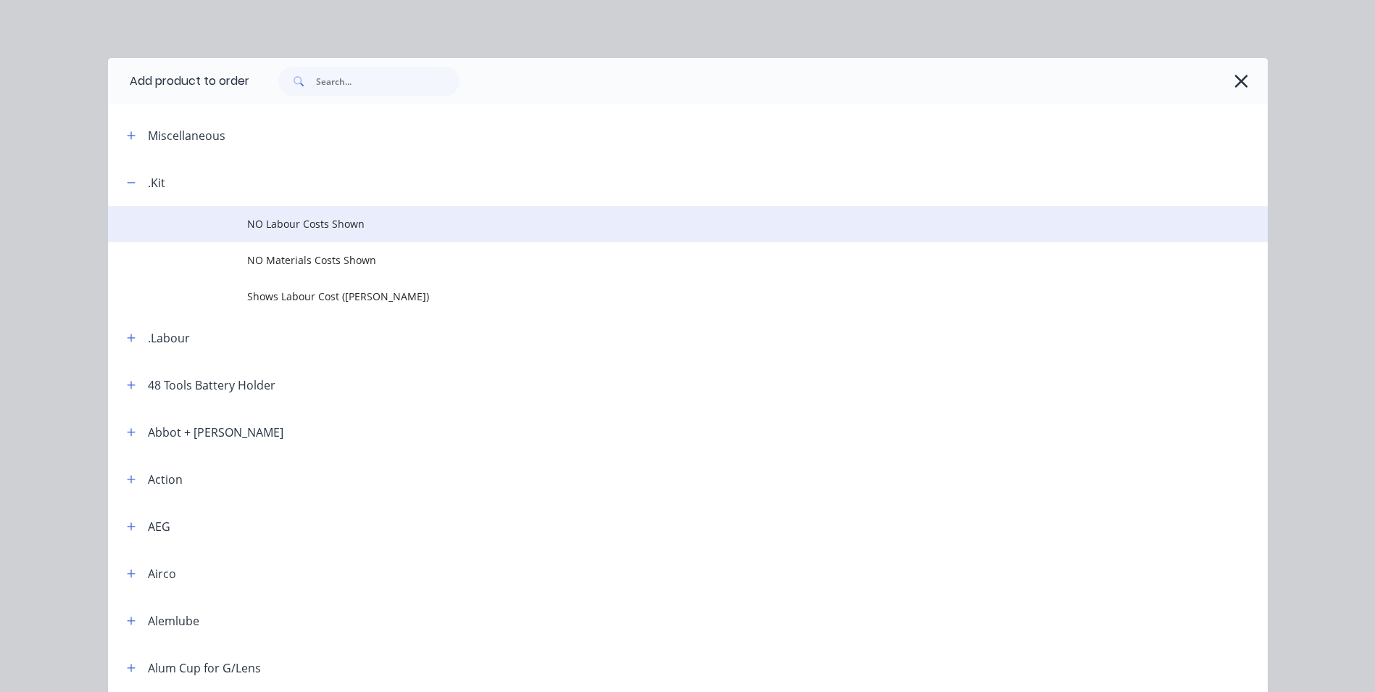
click at [289, 236] on td "NO Labour Costs Shown" at bounding box center [757, 224] width 1021 height 36
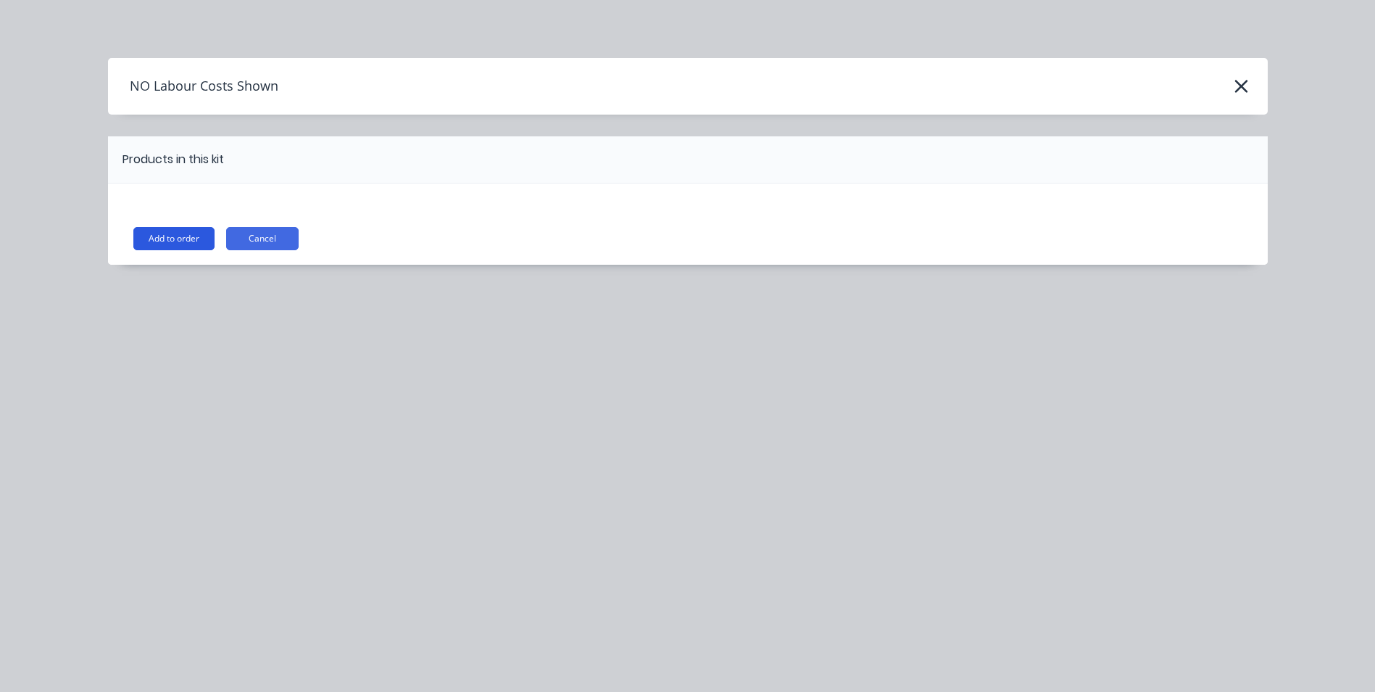
click at [185, 244] on button "Add to order" at bounding box center [173, 238] width 81 height 23
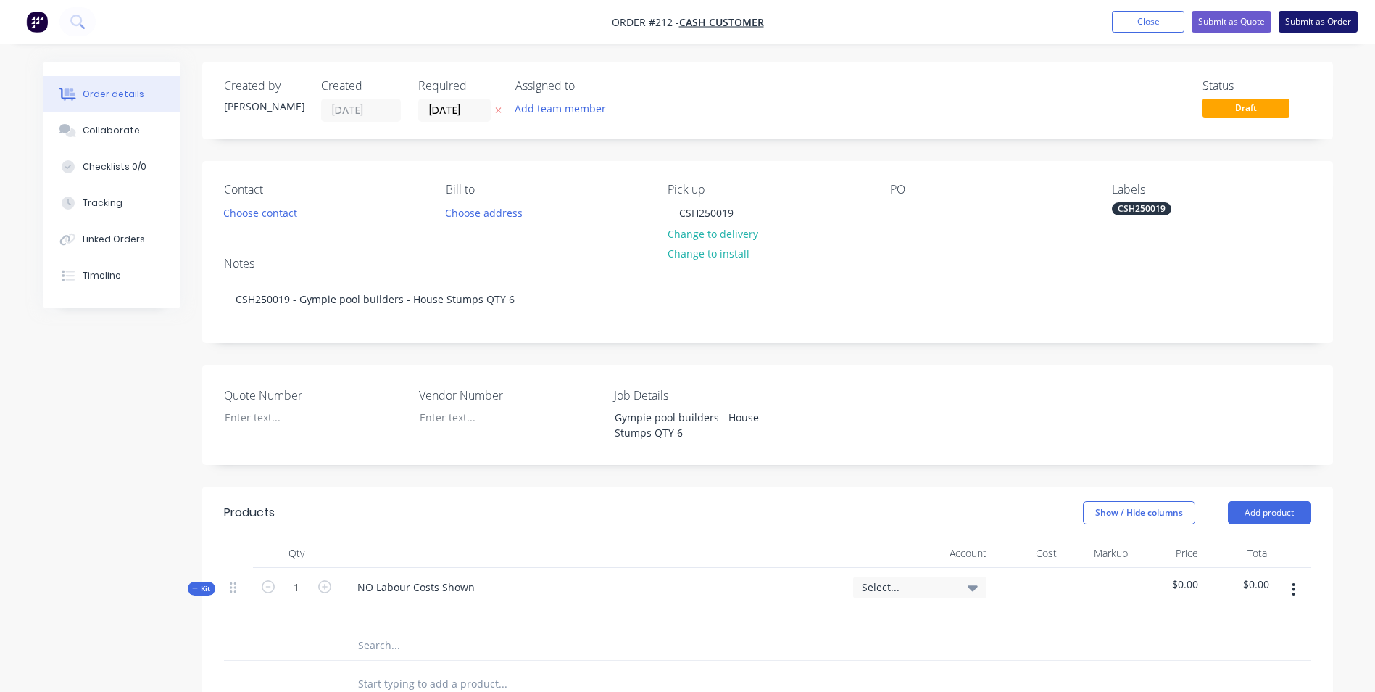
click at [1319, 27] on button "Submit as Order" at bounding box center [1318, 22] width 79 height 22
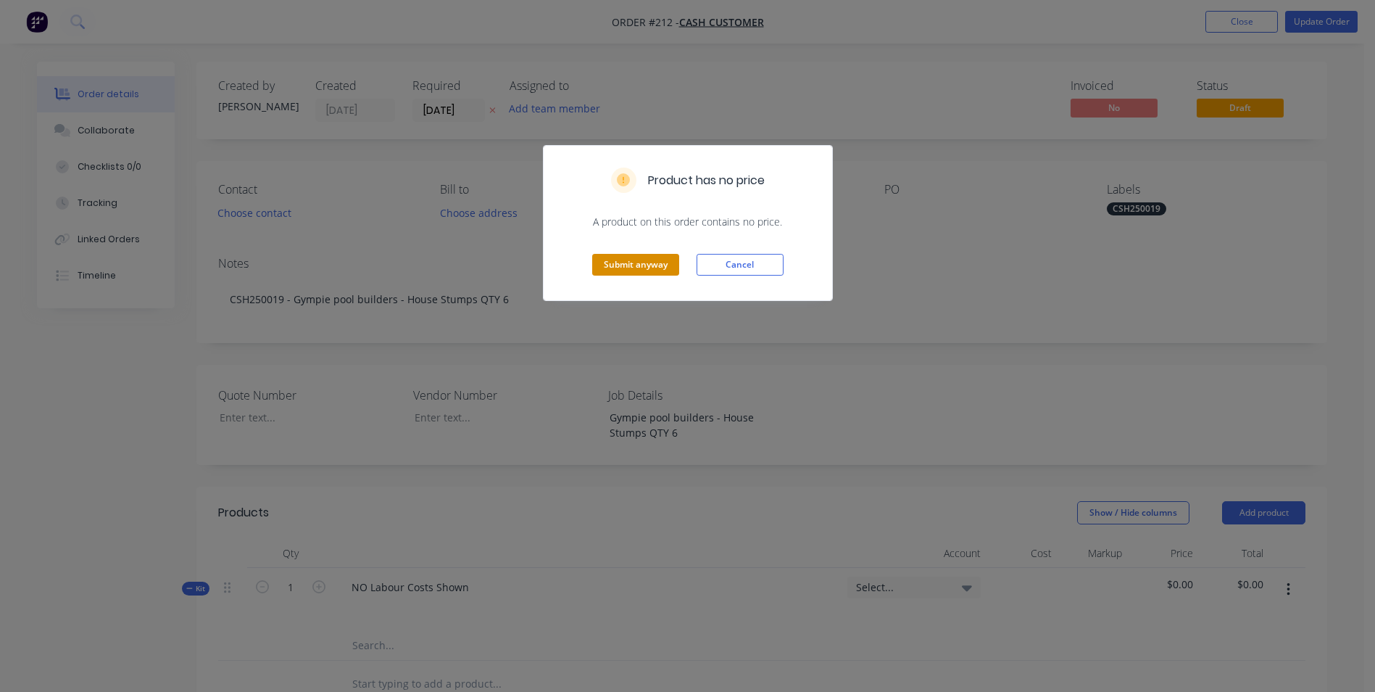
click at [620, 259] on button "Submit anyway" at bounding box center [635, 265] width 87 height 22
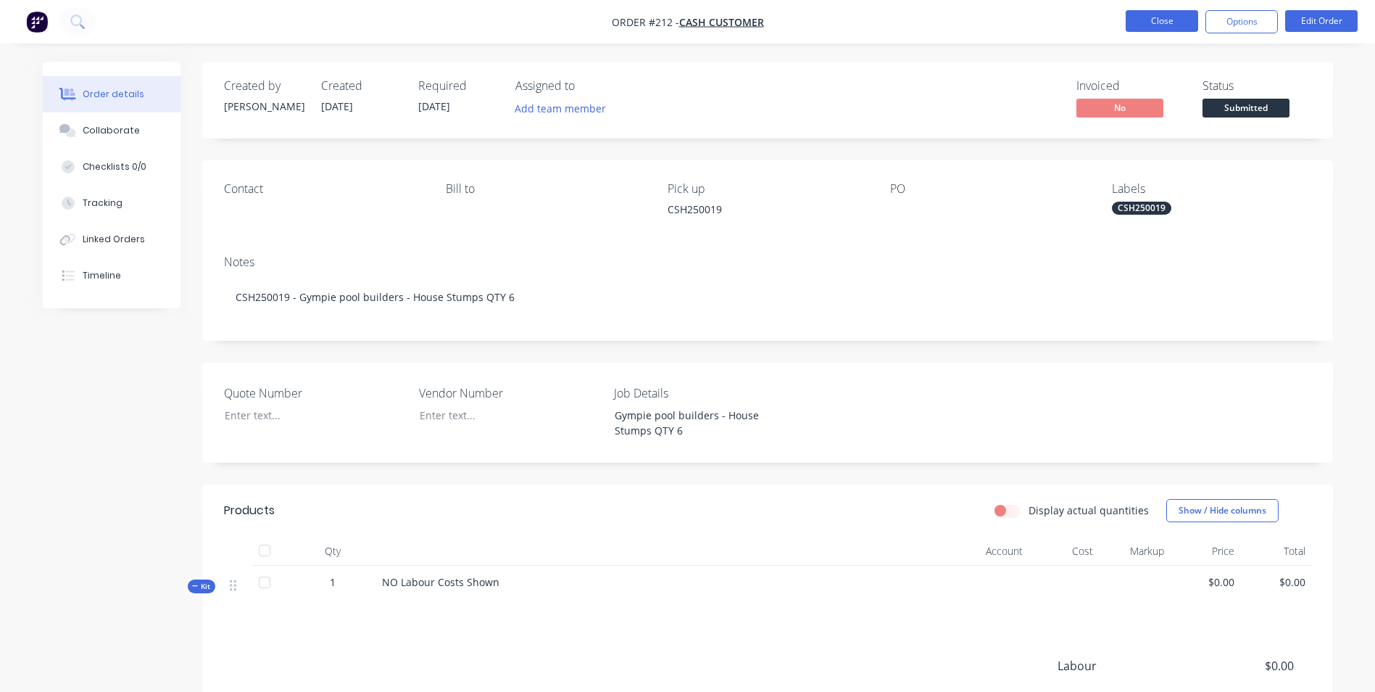
click at [1179, 22] on button "Close" at bounding box center [1162, 21] width 72 height 22
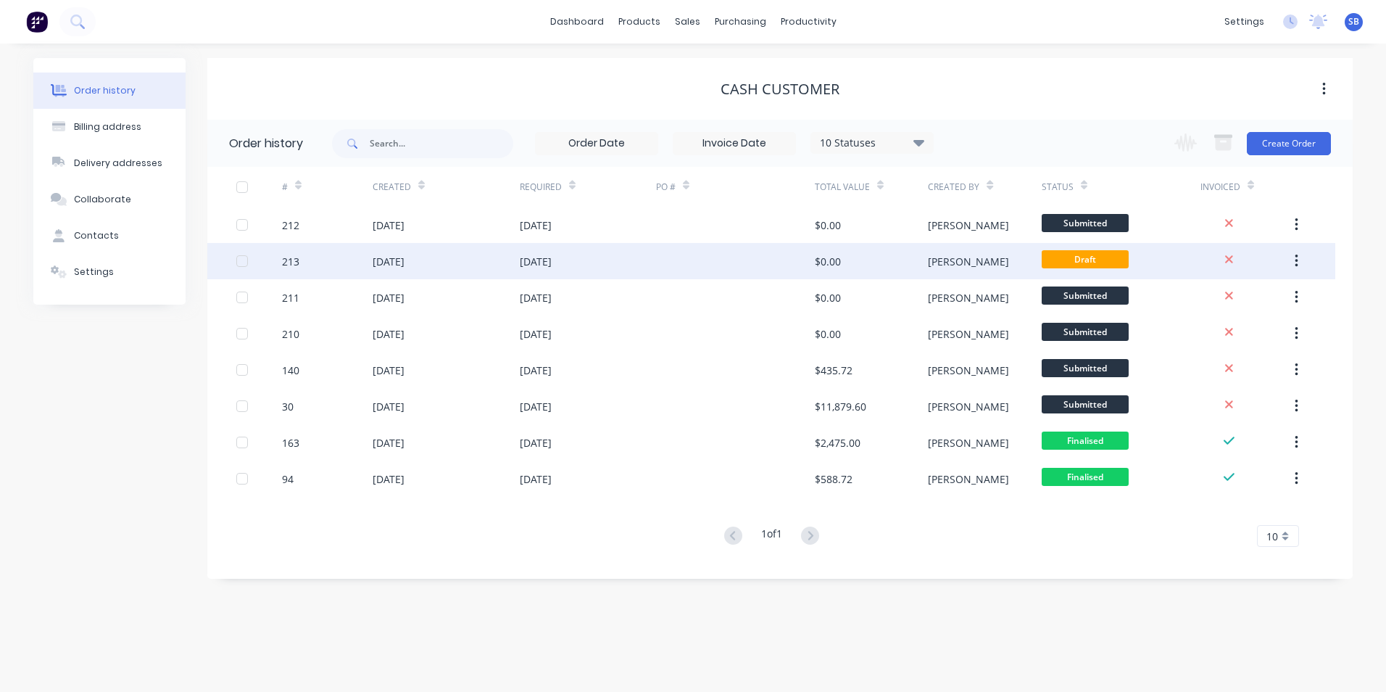
click at [979, 270] on div "[PERSON_NAME]" at bounding box center [984, 261] width 113 height 36
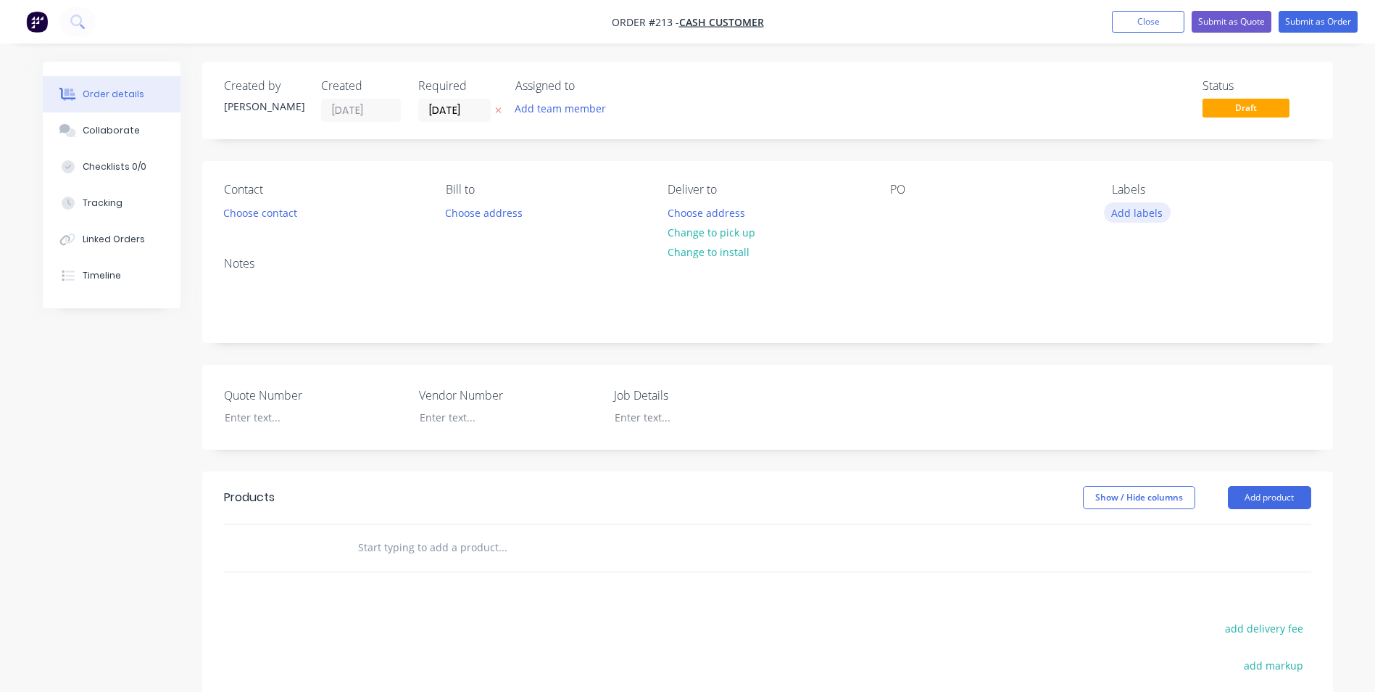
click at [1146, 212] on button "Add labels" at bounding box center [1137, 212] width 67 height 20
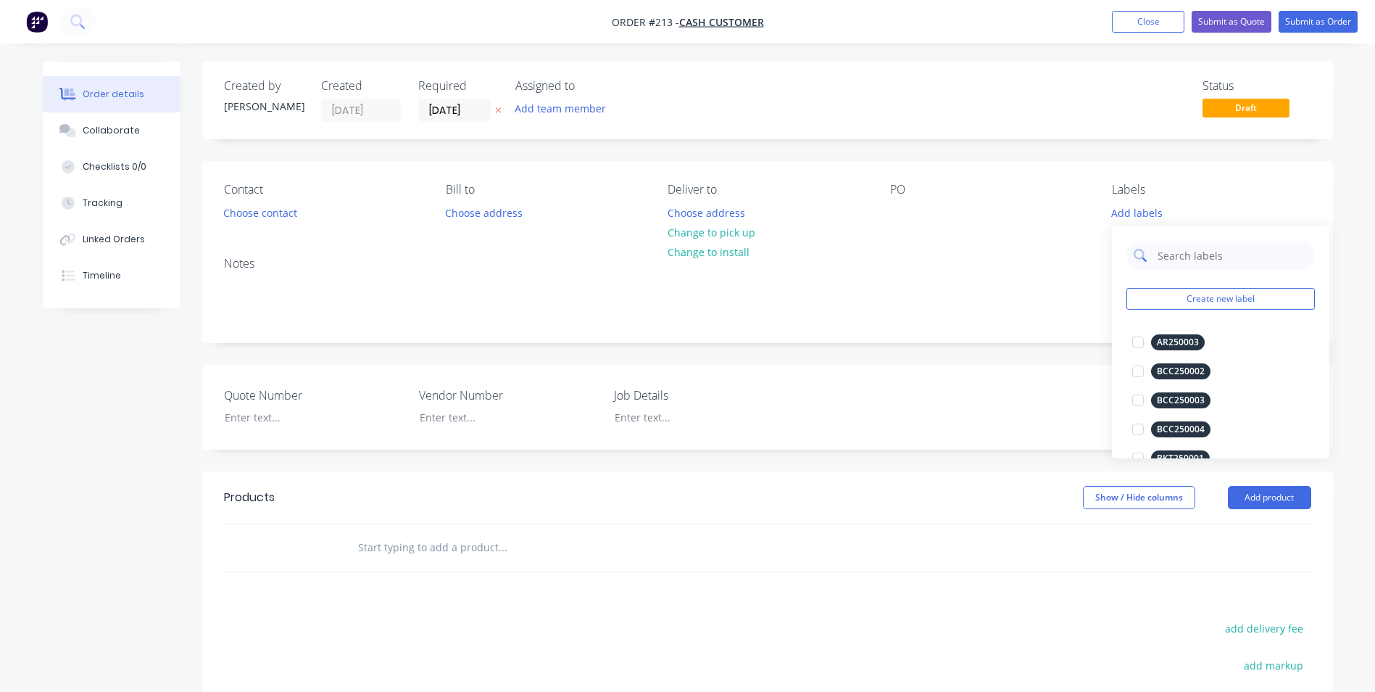
click at [1182, 252] on input "text" at bounding box center [1232, 255] width 152 height 29
type input "CSH250020"
click at [1252, 313] on div "CSH250020 Create new label" at bounding box center [1220, 284] width 217 height 116
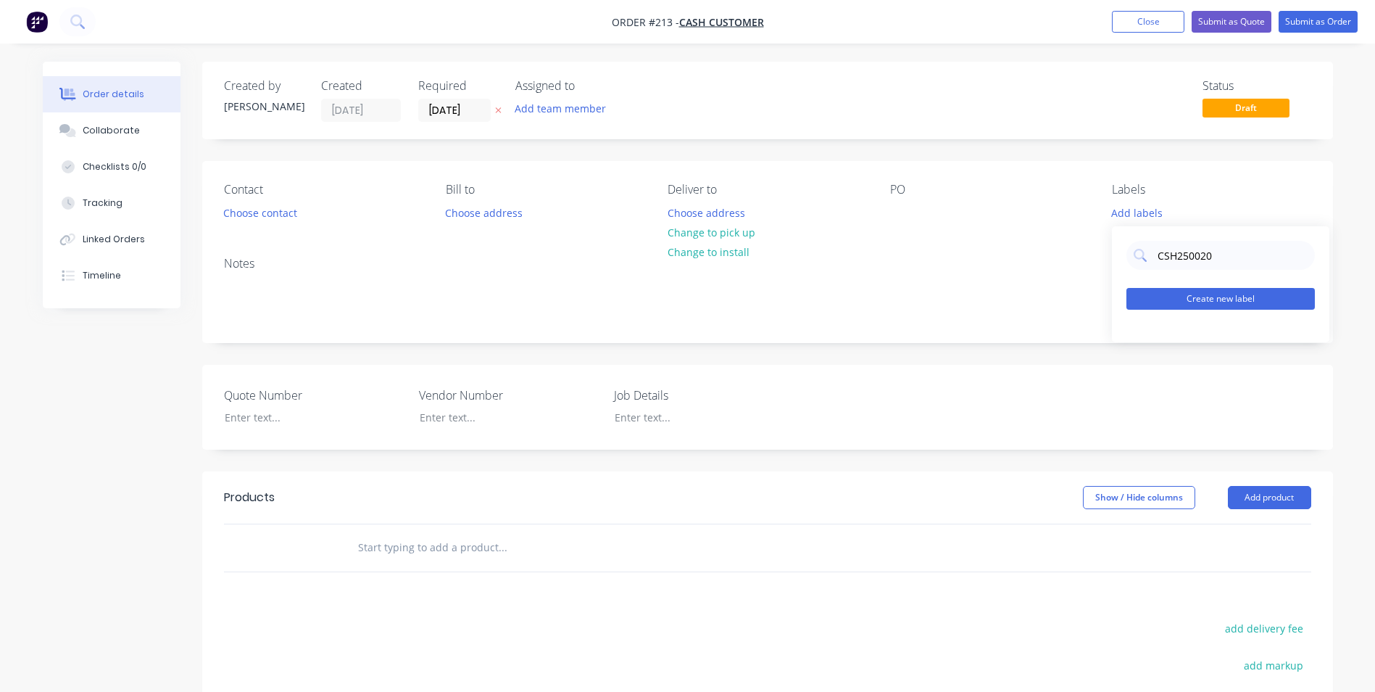
click at [1244, 299] on button "Create new label" at bounding box center [1221, 299] width 188 height 22
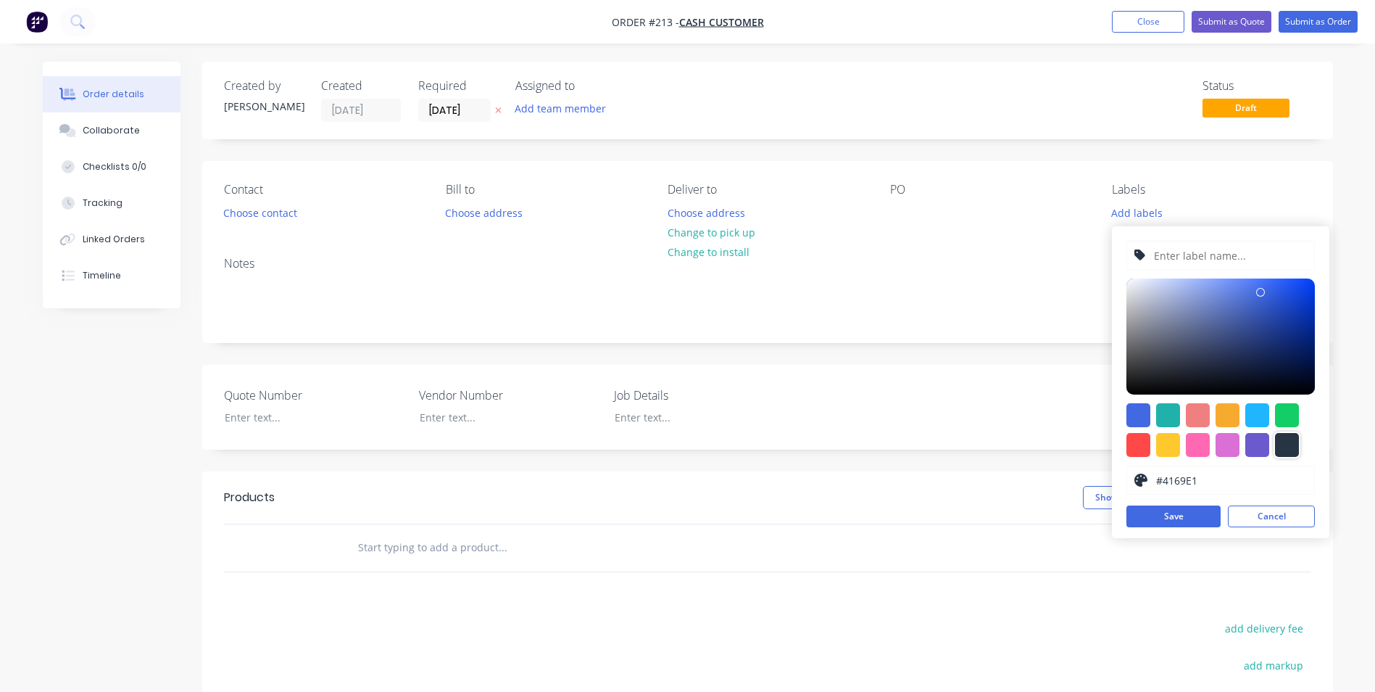
click at [1282, 453] on div at bounding box center [1287, 445] width 24 height 24
type input "#273444"
click at [1183, 260] on input "text" at bounding box center [1230, 255] width 154 height 28
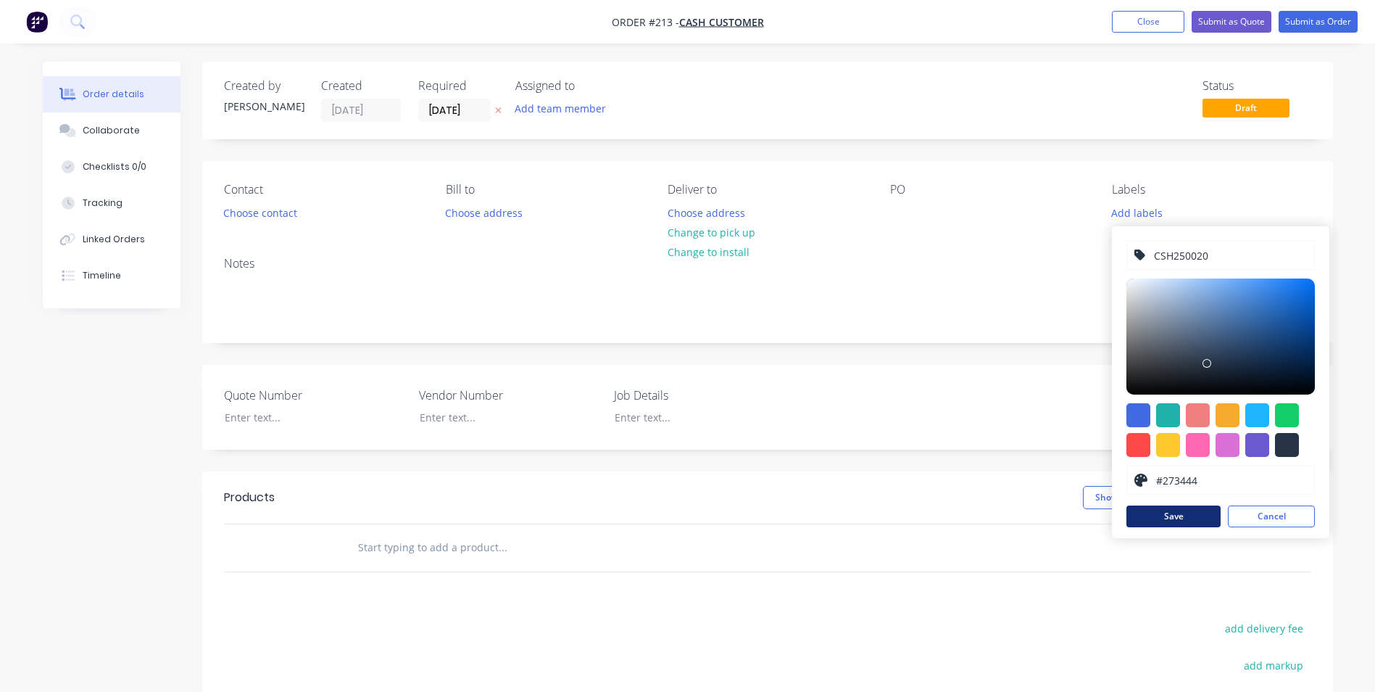
type input "CSH250020"
click at [1164, 515] on button "Save" at bounding box center [1174, 516] width 94 height 22
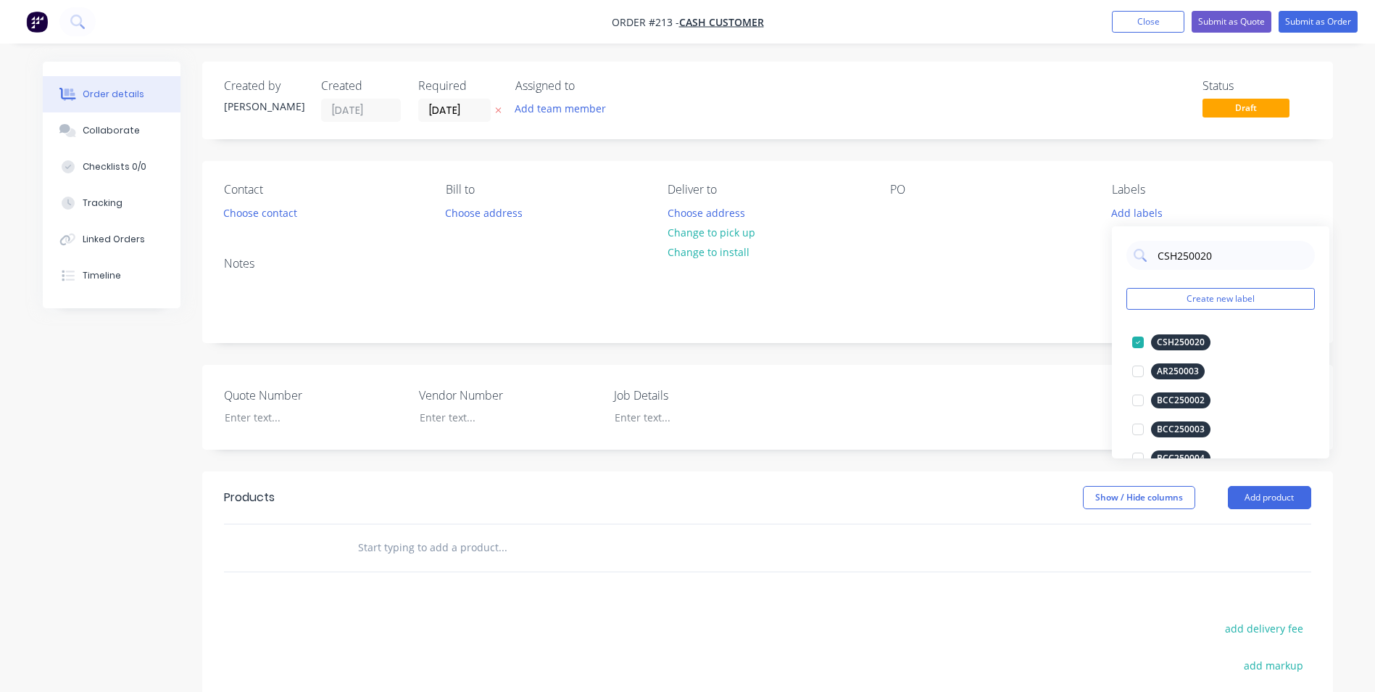
click at [808, 247] on div "Notes" at bounding box center [767, 293] width 1131 height 97
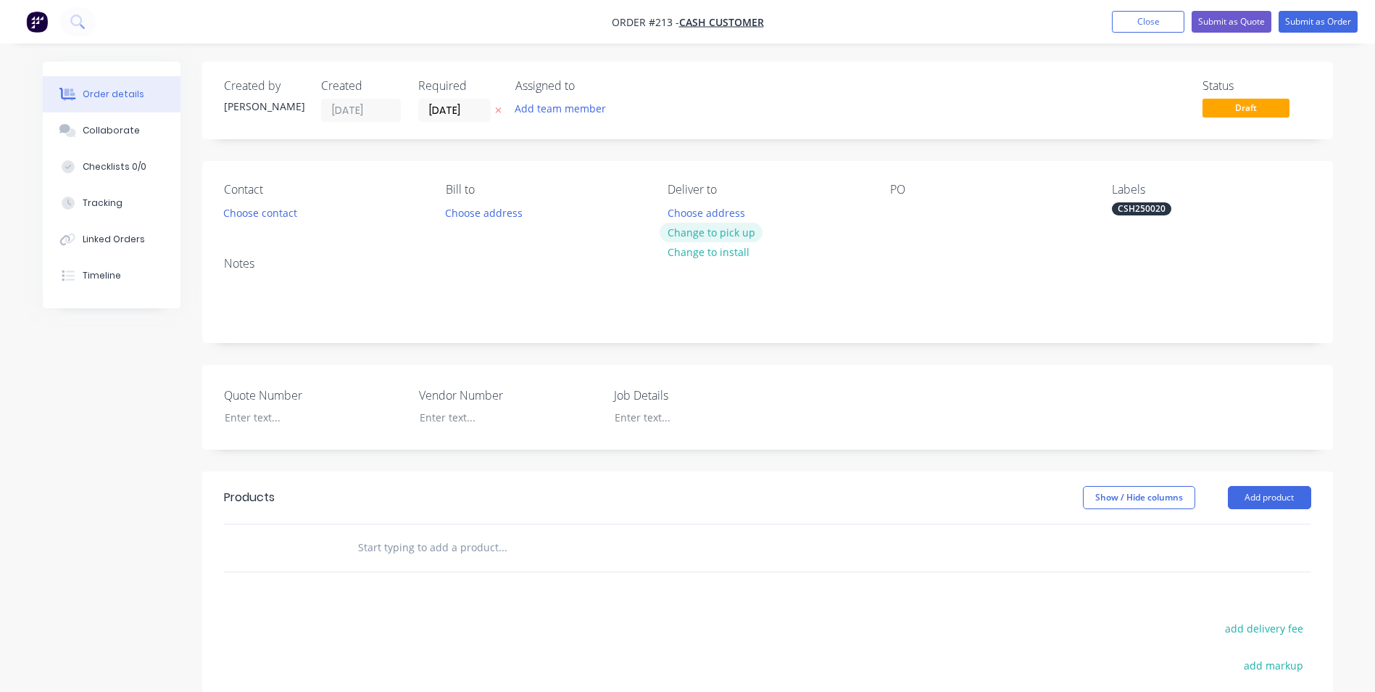
click at [680, 231] on button "Change to pick up" at bounding box center [711, 233] width 103 height 20
click at [673, 210] on div at bounding box center [679, 212] width 23 height 21
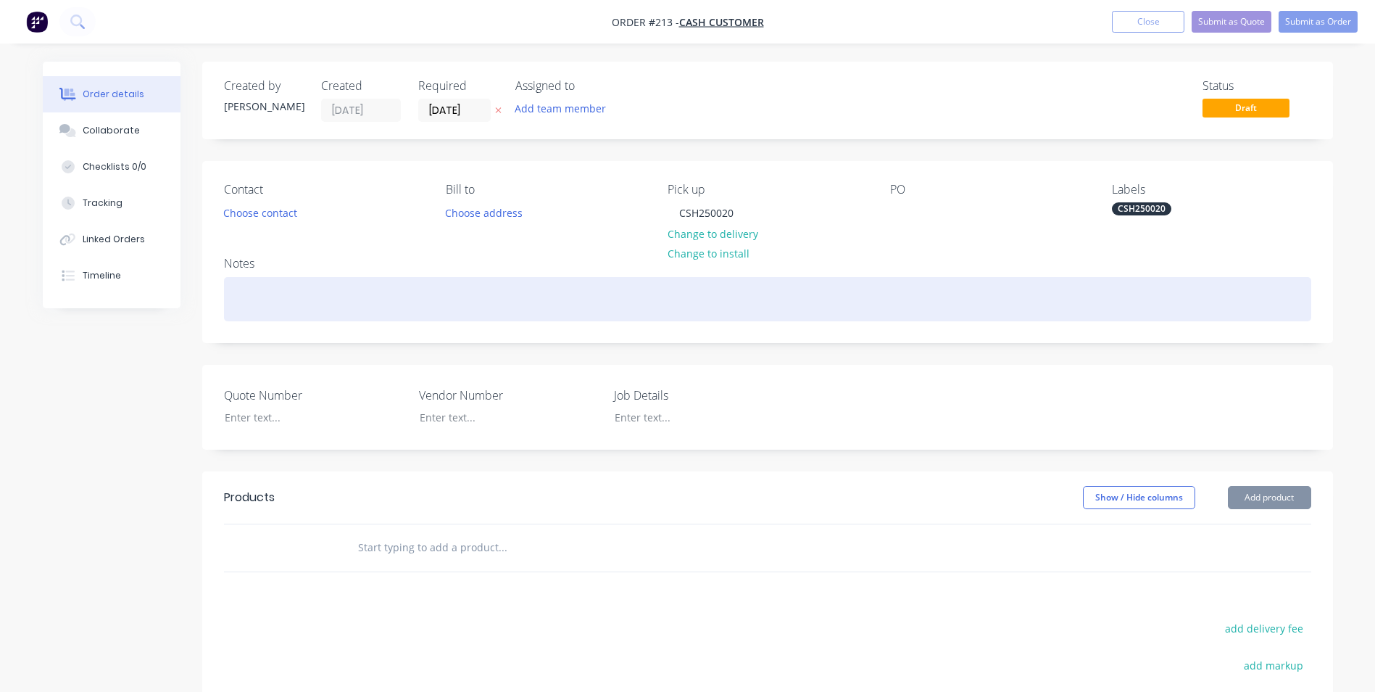
click at [352, 301] on div at bounding box center [767, 299] width 1087 height 44
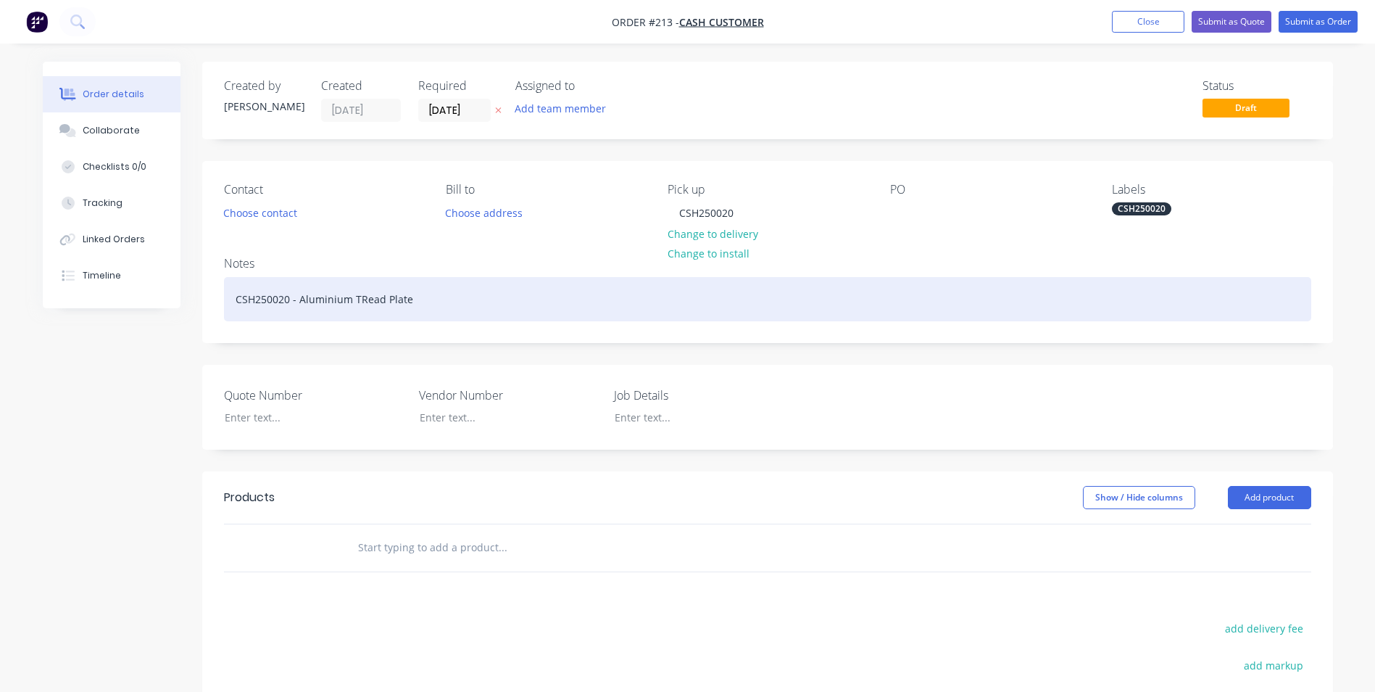
click at [357, 297] on div "CSH250020 - Aluminium TRead Plate" at bounding box center [767, 299] width 1087 height 44
drag, startPoint x: 295, startPoint y: 300, endPoint x: 436, endPoint y: 297, distance: 140.7
click at [436, 297] on div "CSH250020 - Aluminium Tread Plate" at bounding box center [767, 299] width 1087 height 44
copy div "Aluminium Tread Plate"
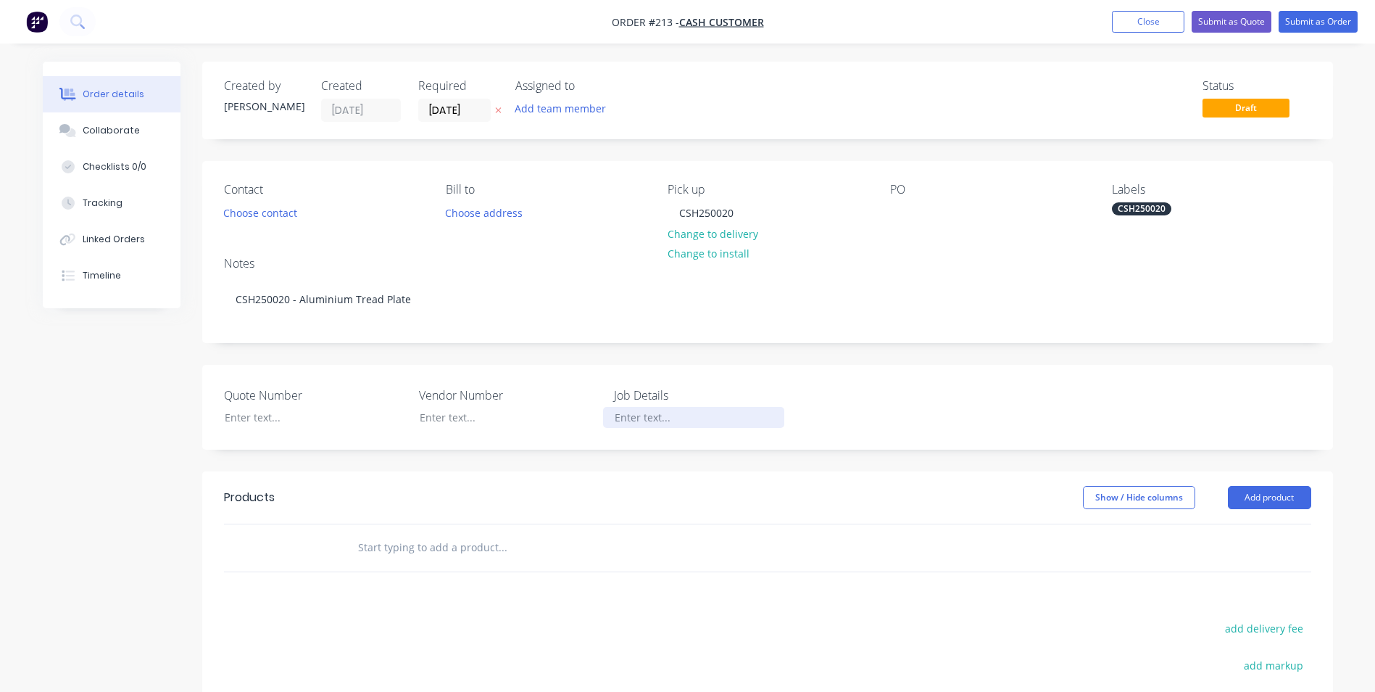
click at [628, 415] on div at bounding box center [693, 417] width 181 height 21
paste div
click at [662, 496] on div "Show / Hide columns Add product" at bounding box center [883, 497] width 856 height 23
click at [1274, 495] on button "Add product" at bounding box center [1269, 497] width 83 height 23
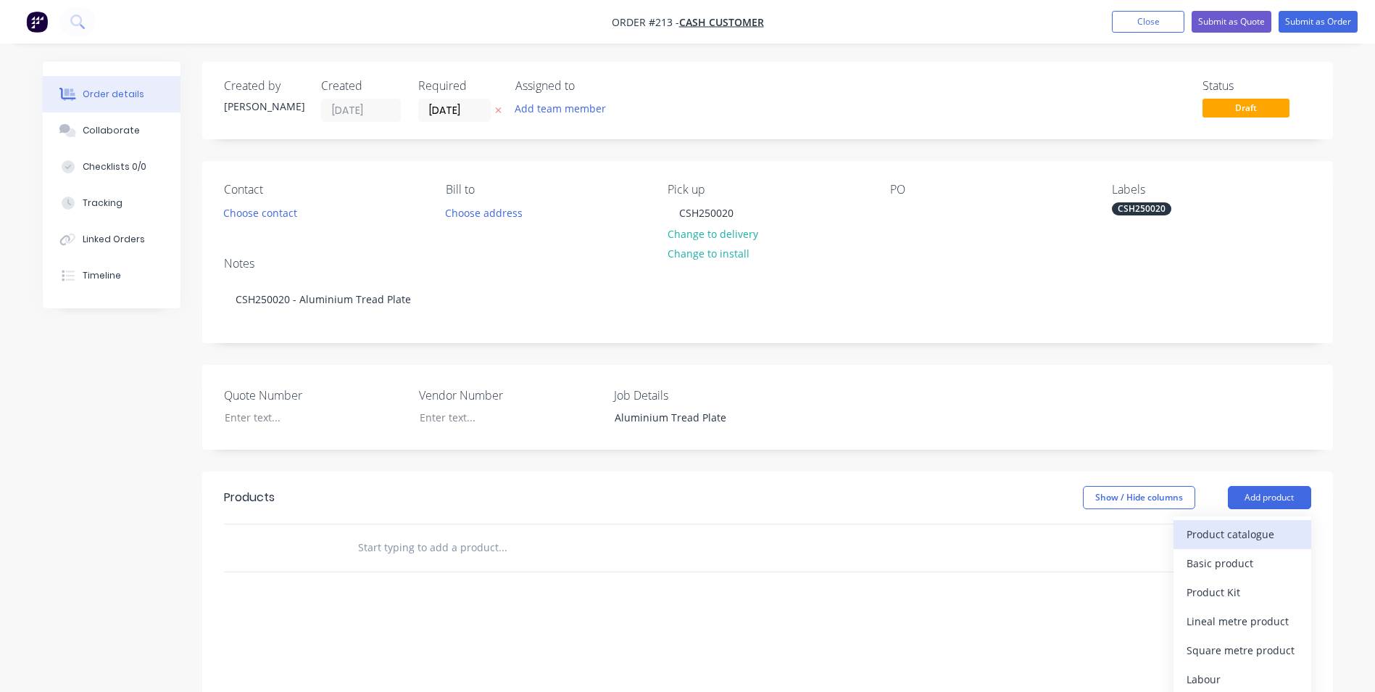
click at [1202, 539] on div "Product catalogue" at bounding box center [1243, 533] width 112 height 21
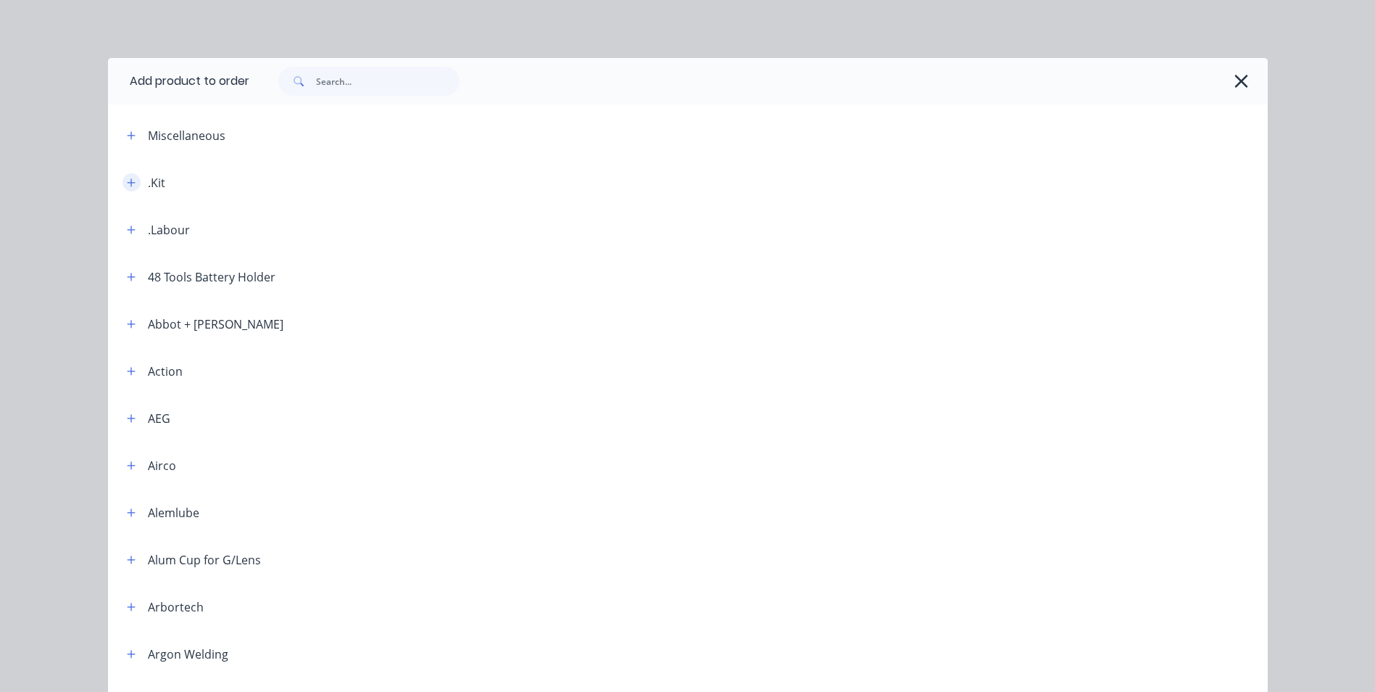
click at [123, 177] on button "button" at bounding box center [132, 182] width 18 height 18
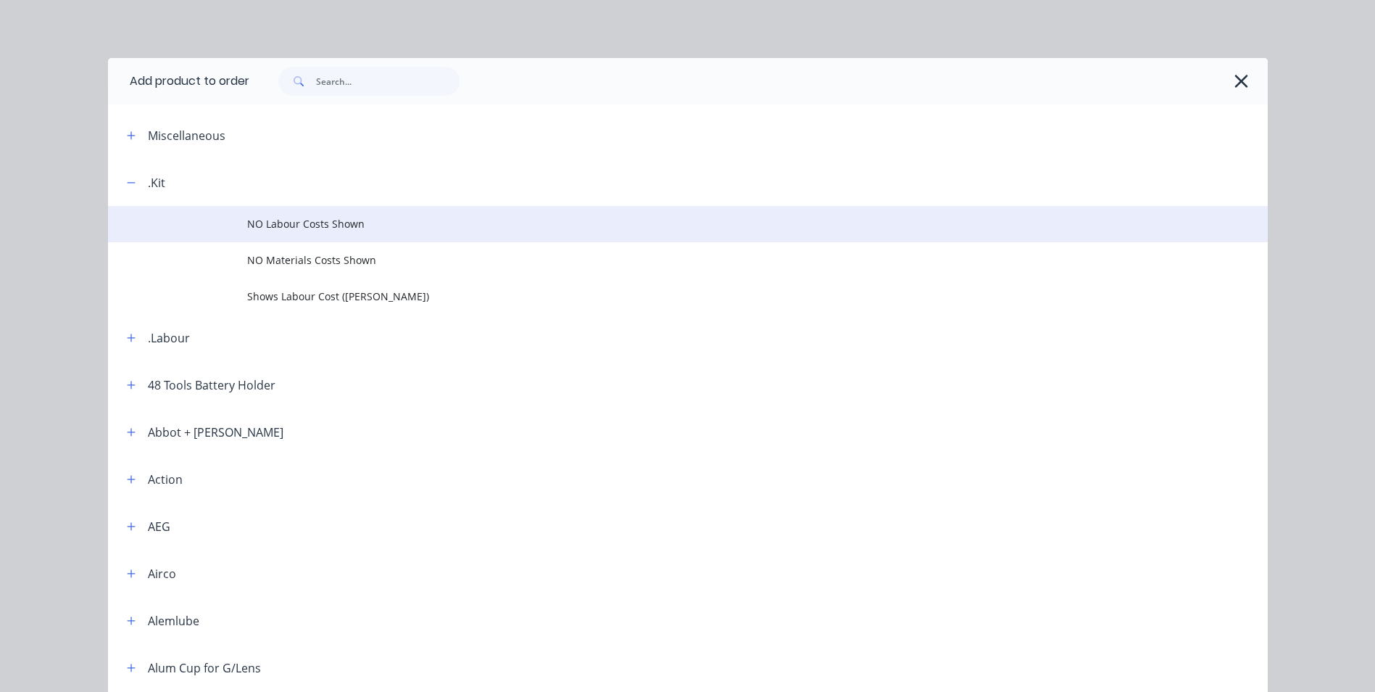
click at [365, 221] on span "NO Labour Costs Shown" at bounding box center [655, 223] width 816 height 15
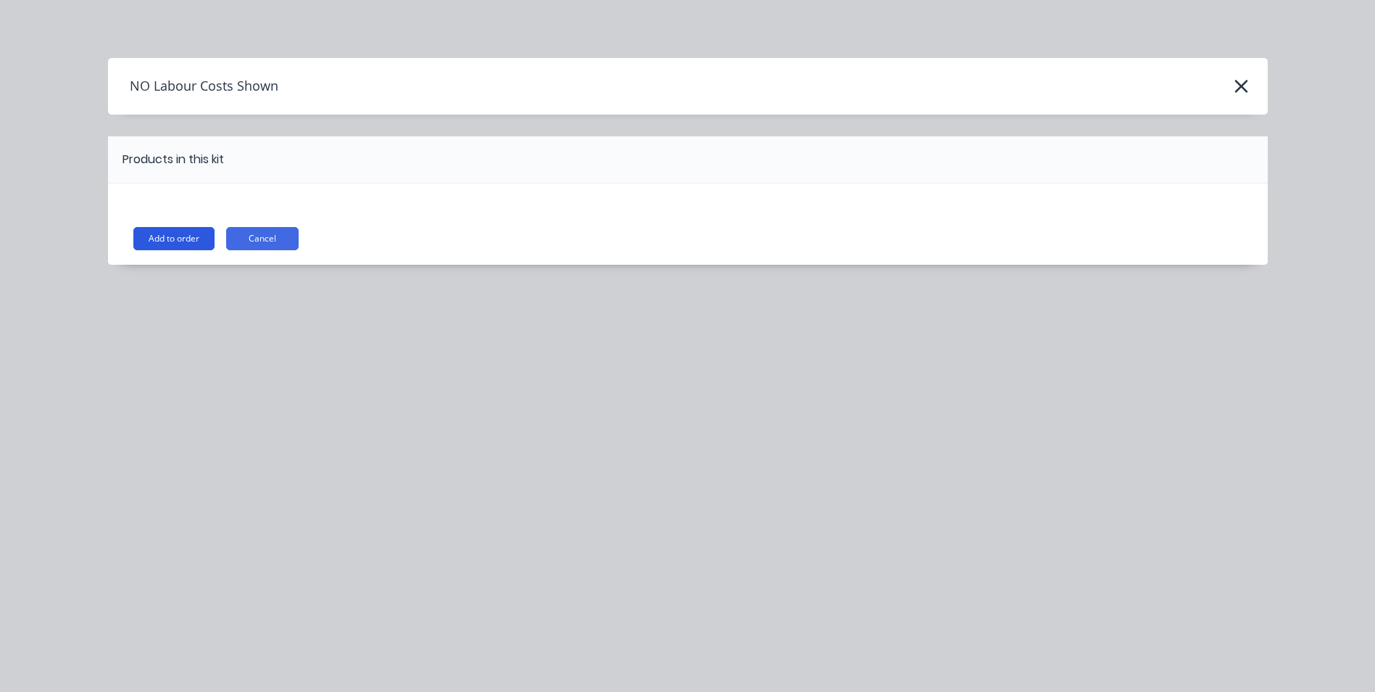
click at [183, 241] on button "Add to order" at bounding box center [173, 238] width 81 height 23
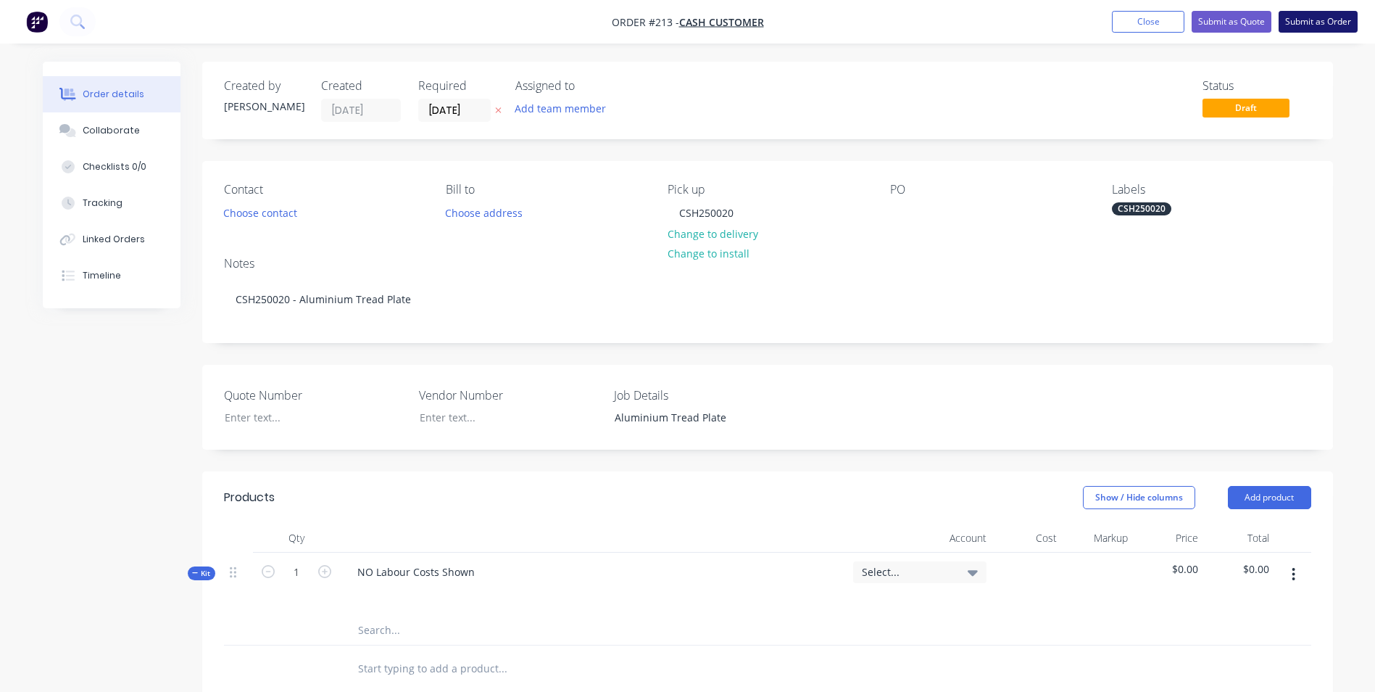
drag, startPoint x: 1343, startPoint y: 10, endPoint x: 1328, endPoint y: 15, distance: 16.0
click at [1341, 12] on nav "Order #213 - Cash Customer Add product Close Submit as Quote Submit as Order" at bounding box center [687, 21] width 1375 height 43
click at [1328, 15] on button "Submit as Order" at bounding box center [1318, 22] width 79 height 22
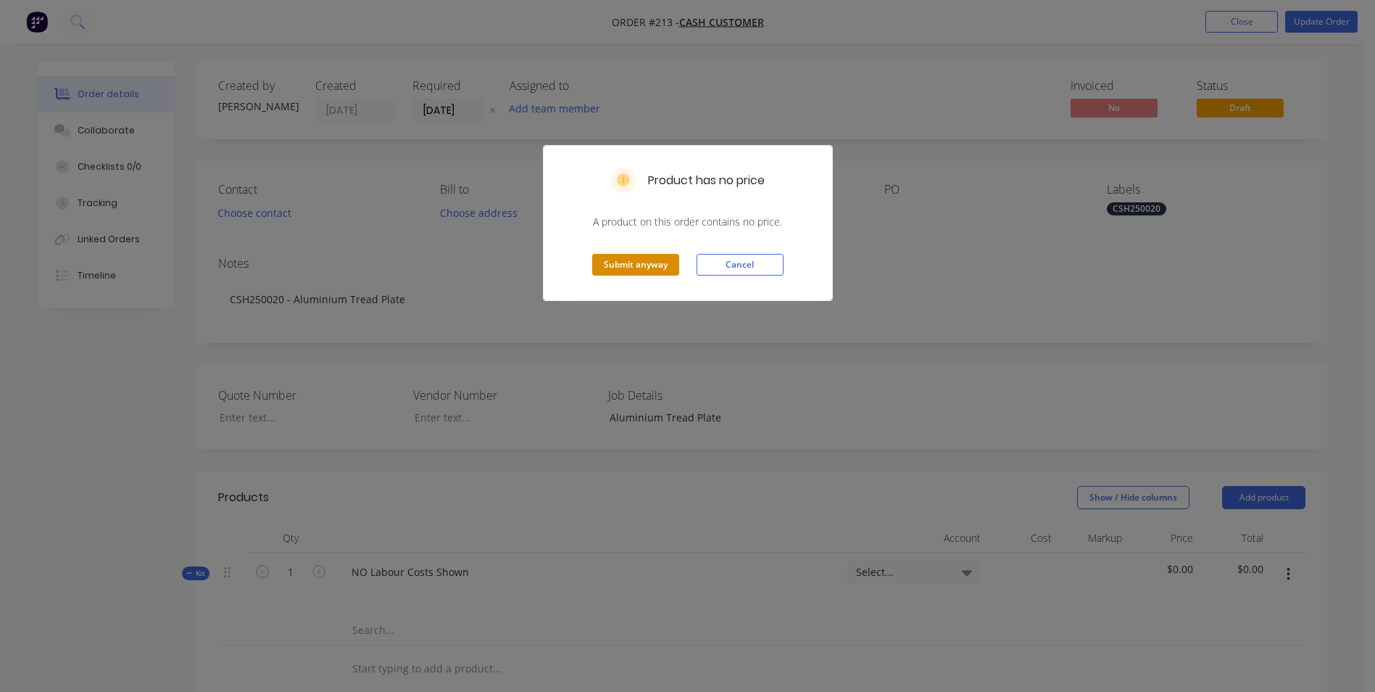
click at [633, 268] on button "Submit anyway" at bounding box center [635, 265] width 87 height 22
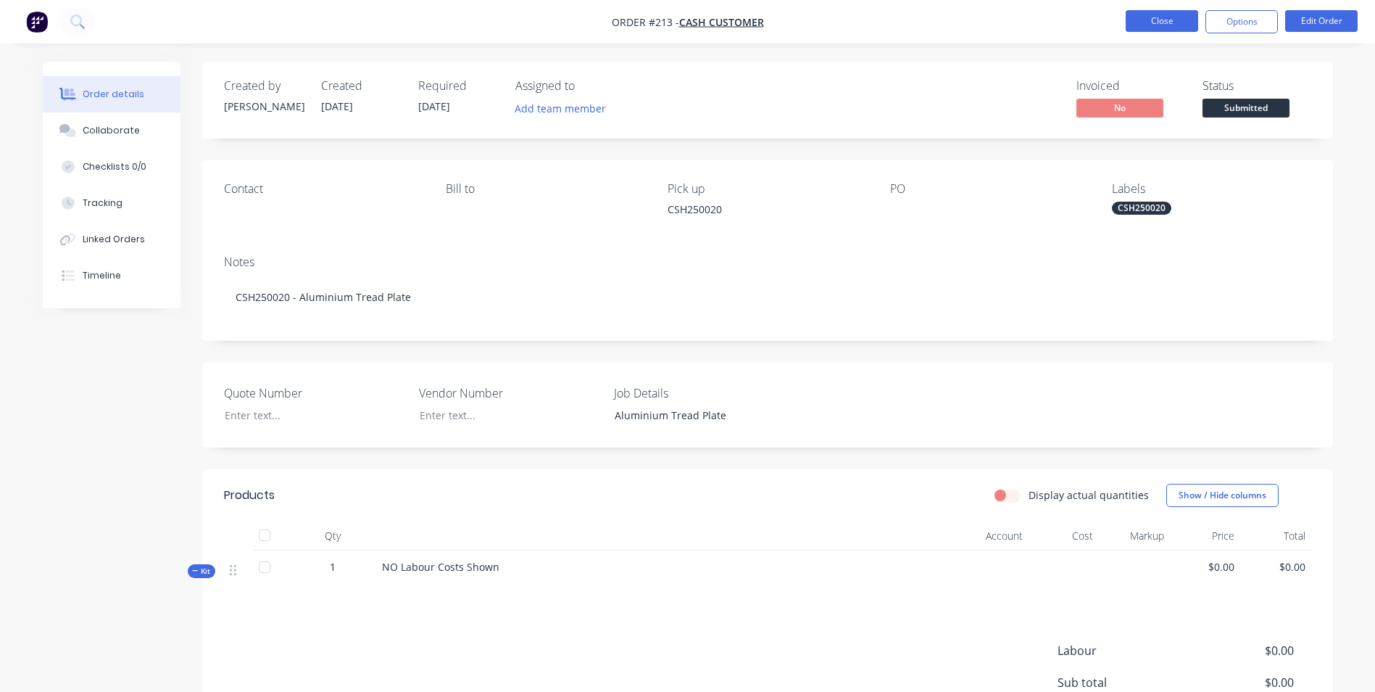
click at [1148, 12] on button "Close" at bounding box center [1162, 21] width 72 height 22
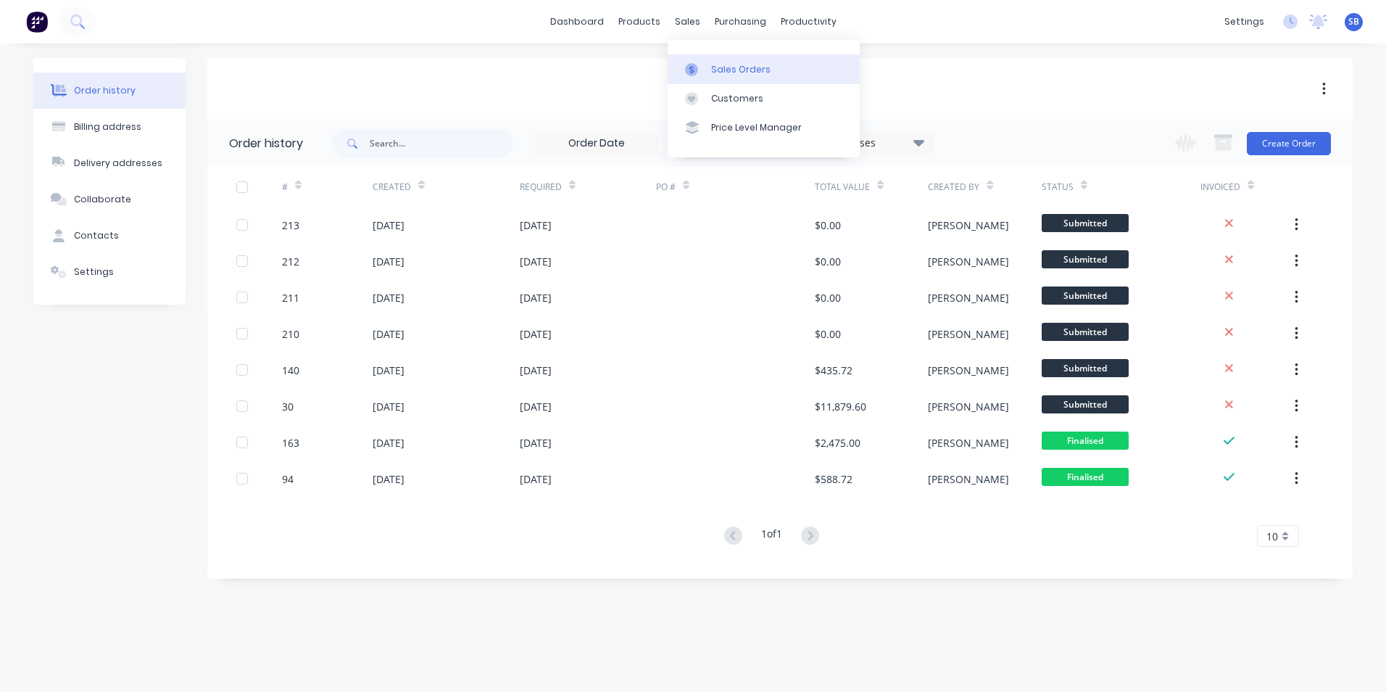
click at [732, 69] on div "Sales Orders" at bounding box center [740, 69] width 59 height 13
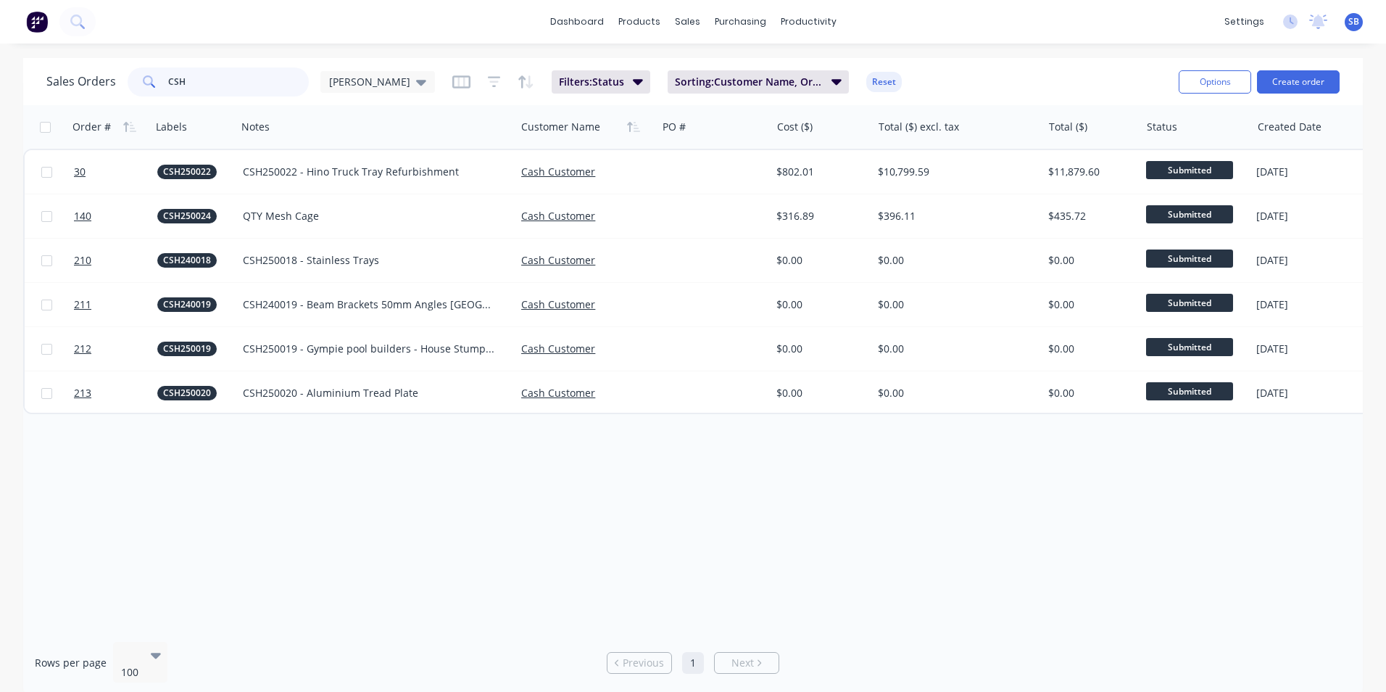
drag, startPoint x: 198, startPoint y: 83, endPoint x: 120, endPoint y: 69, distance: 78.9
click at [120, 69] on div "Sales Orders CSH [PERSON_NAME]" at bounding box center [240, 81] width 389 height 29
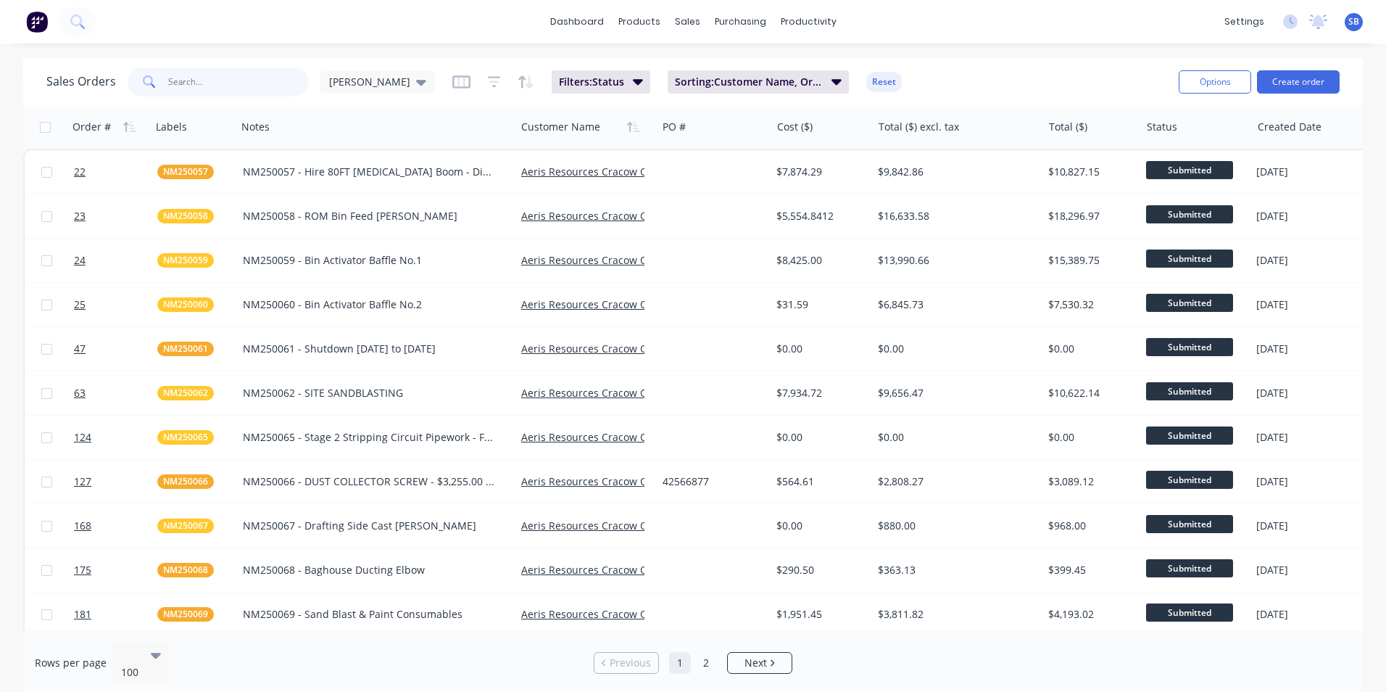
click at [199, 85] on input "text" at bounding box center [238, 81] width 141 height 29
click at [188, 80] on input "text" at bounding box center [238, 81] width 141 height 29
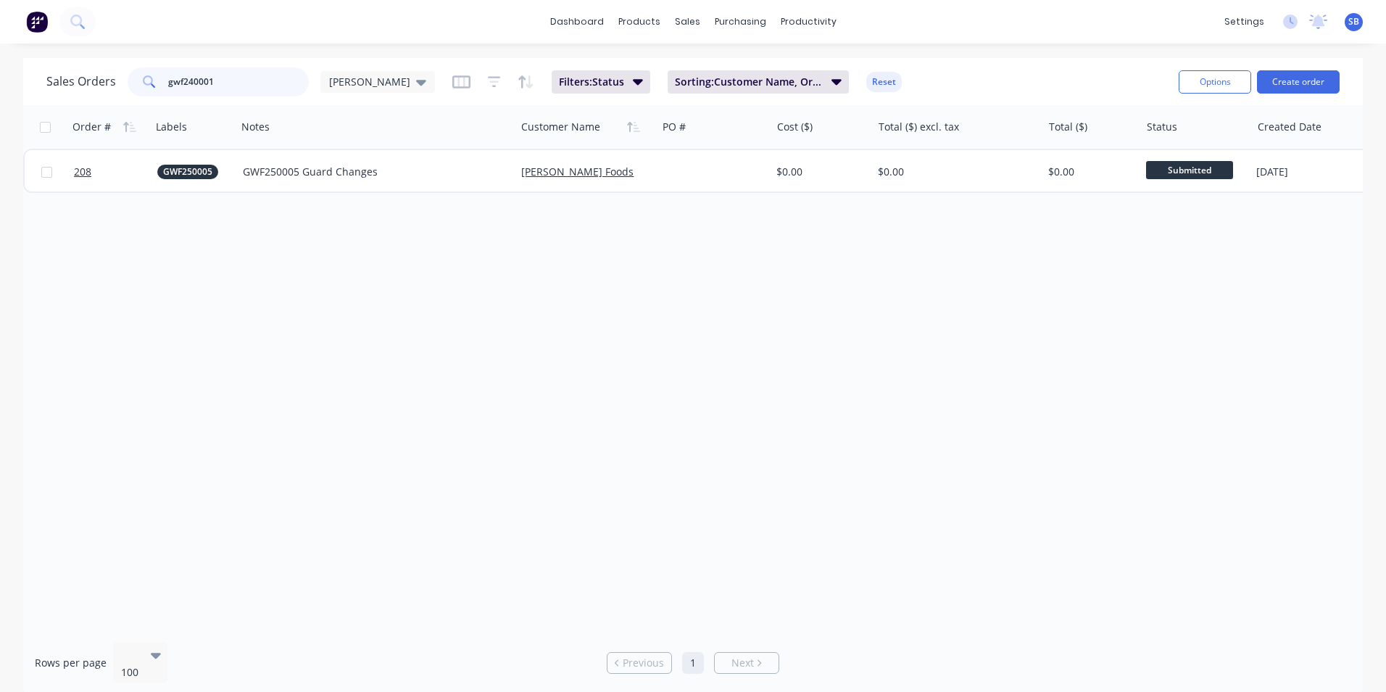
type input "gwf240001"
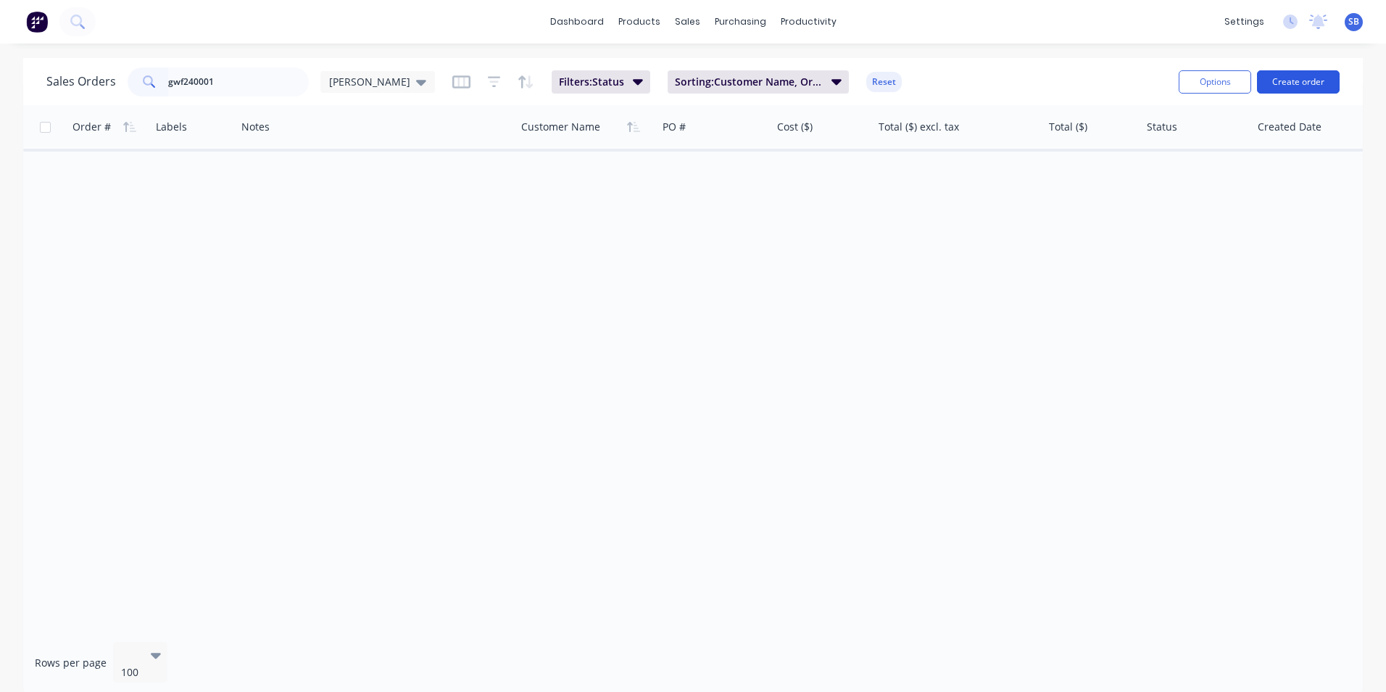
click at [1303, 79] on button "Create order" at bounding box center [1298, 81] width 83 height 23
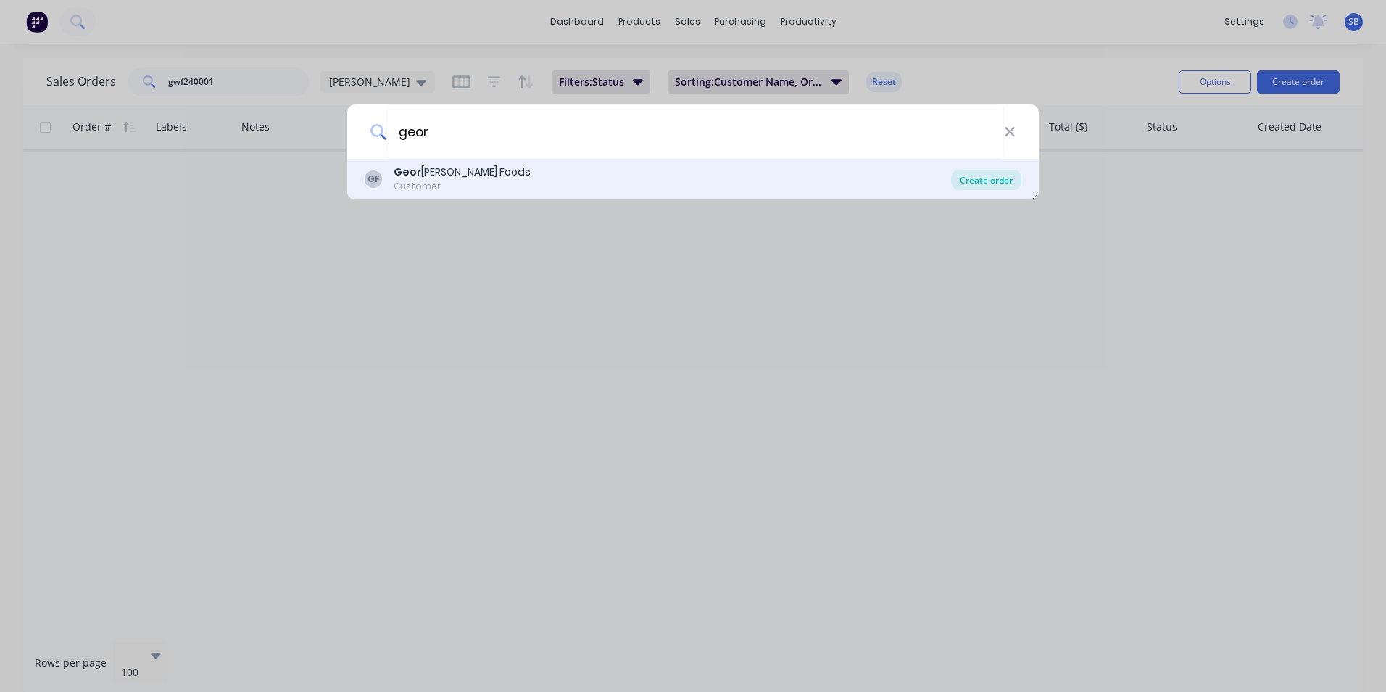
type input "geor"
click at [1014, 188] on div "Create order" at bounding box center [986, 180] width 70 height 20
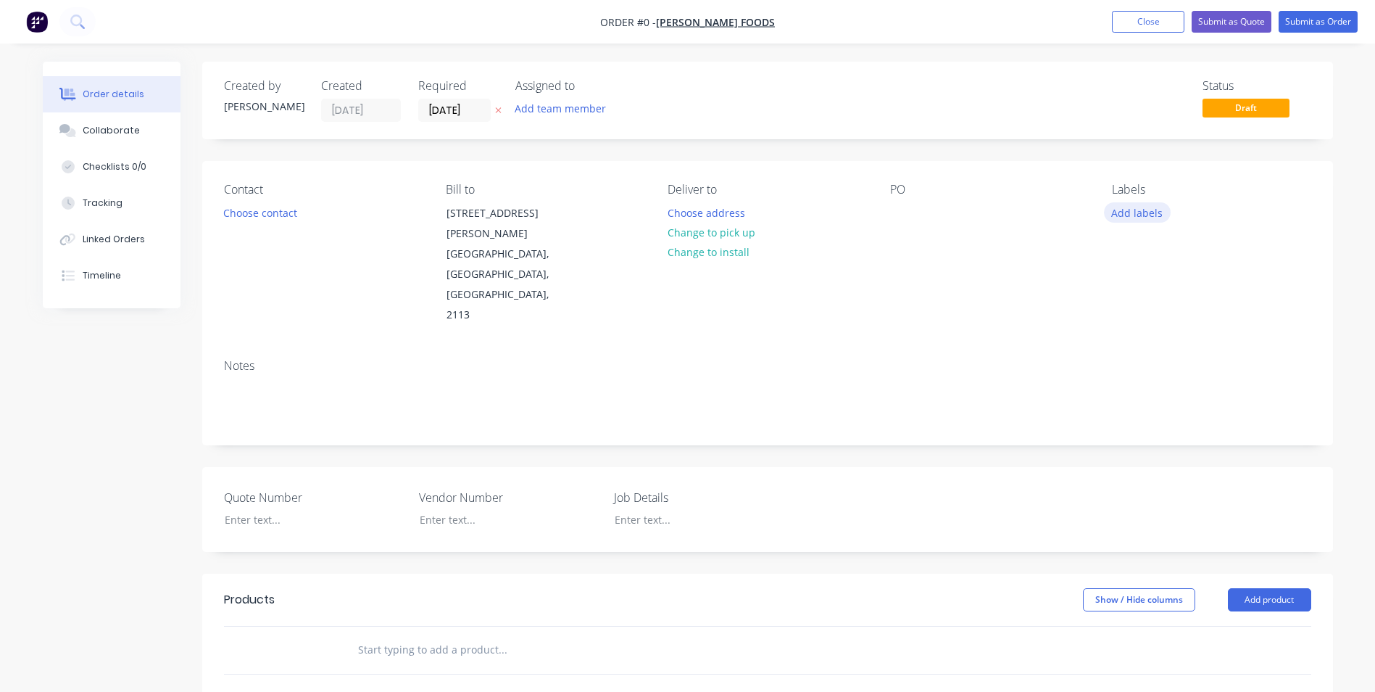
click at [1126, 215] on button "Add labels" at bounding box center [1137, 212] width 67 height 20
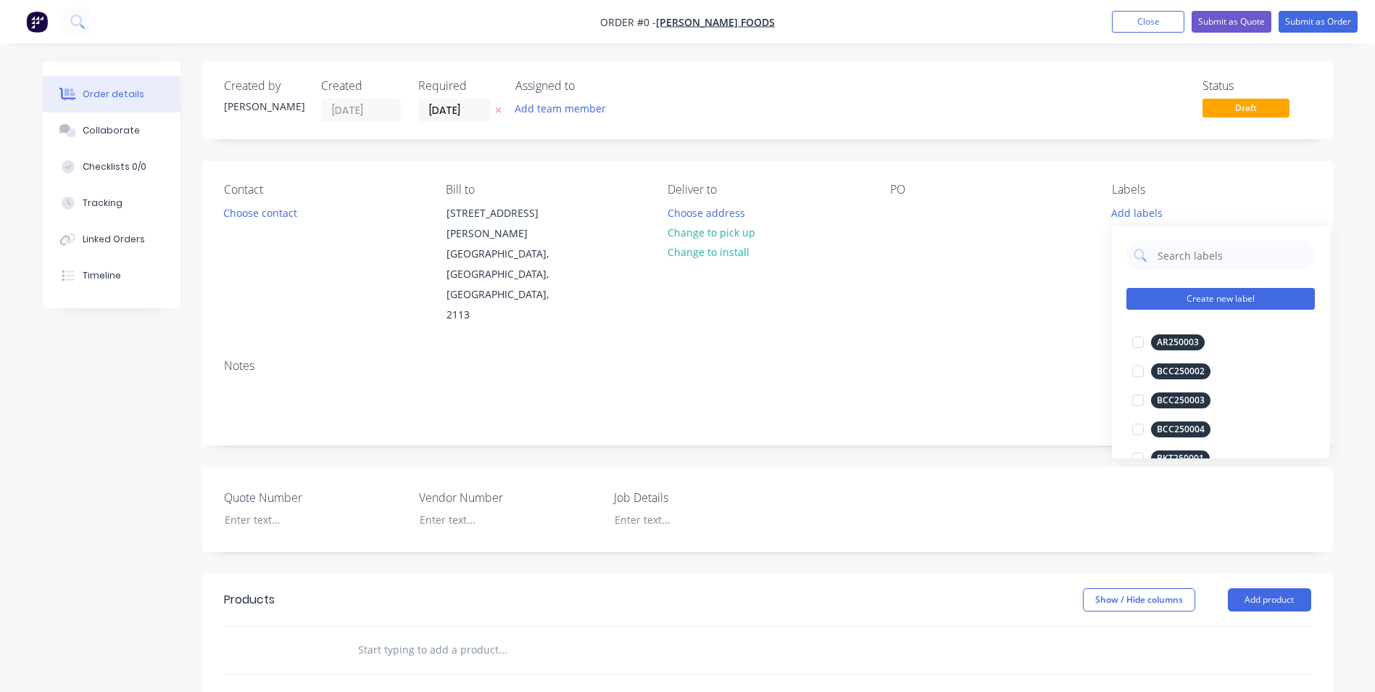
click at [1193, 299] on button "Create new label" at bounding box center [1221, 299] width 188 height 22
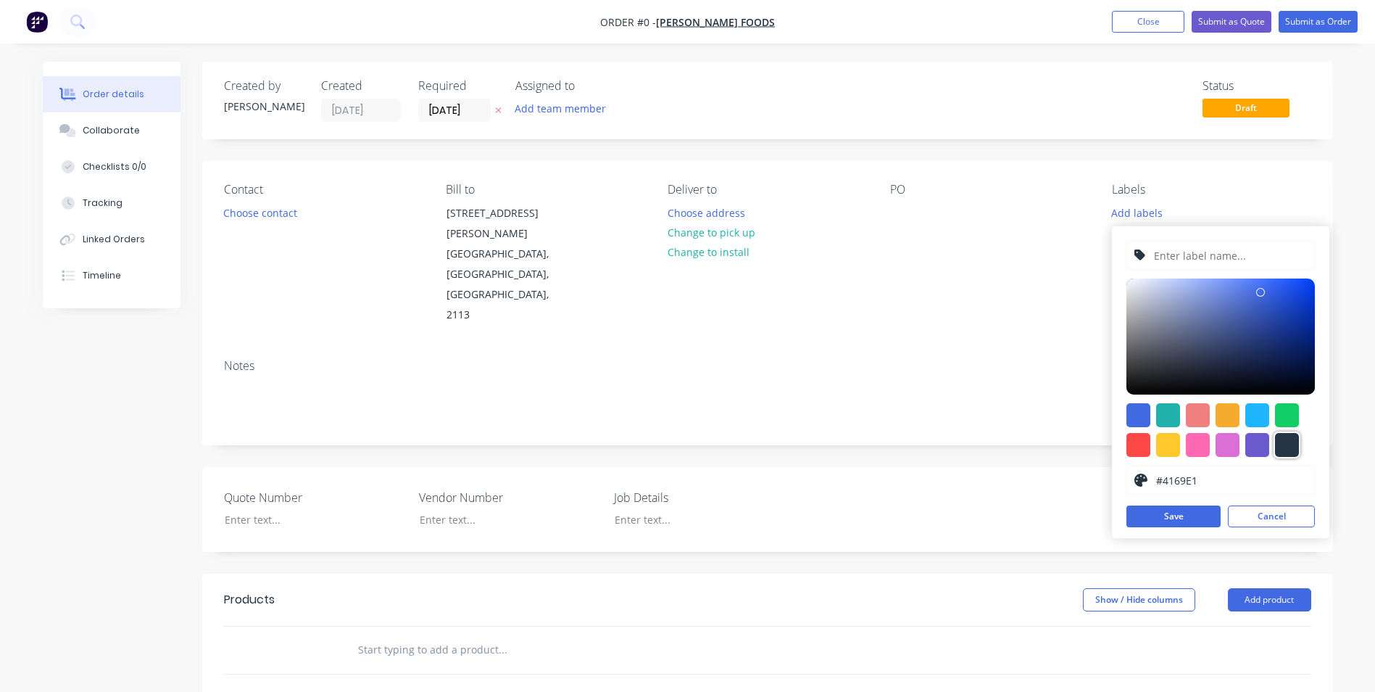
click at [1293, 447] on div at bounding box center [1287, 445] width 24 height 24
type input "#273444"
click at [1185, 252] on input "text" at bounding box center [1230, 255] width 154 height 28
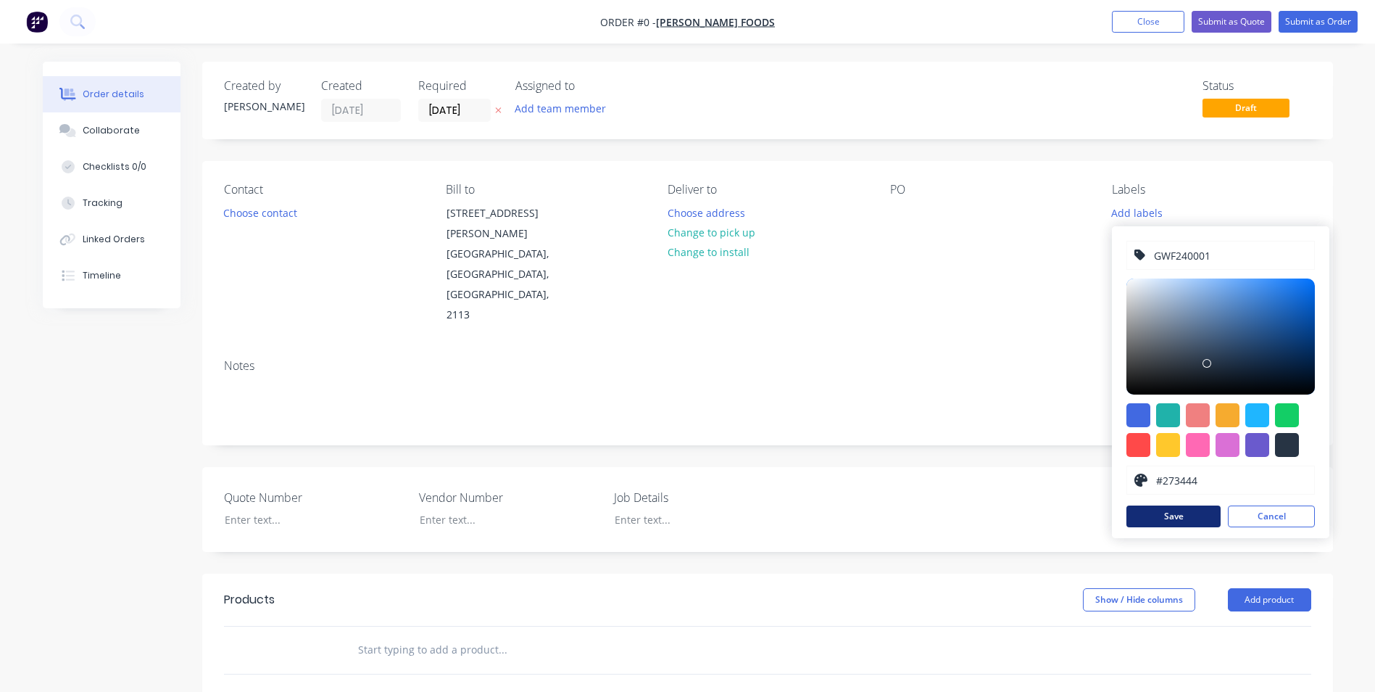
type input "GWF240001"
click at [1172, 523] on button "Save" at bounding box center [1174, 516] width 94 height 22
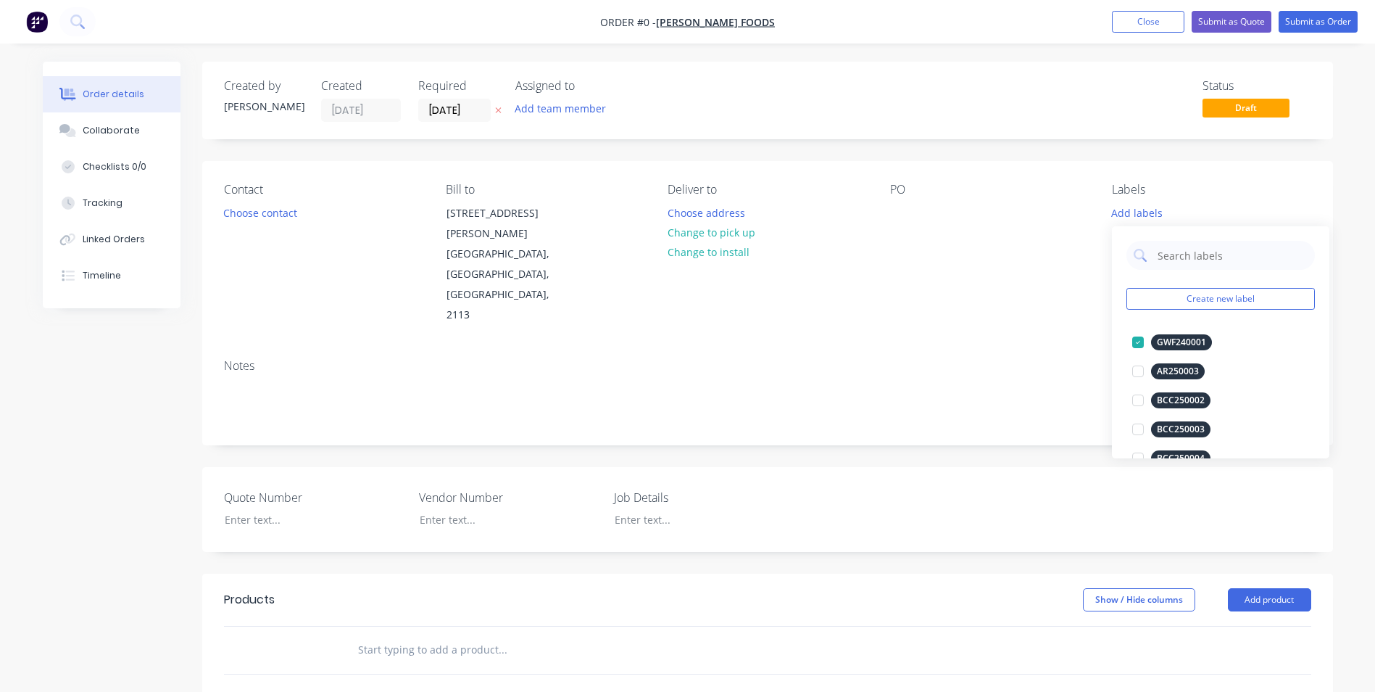
click at [947, 328] on div "Order details Collaborate Checklists 0/0 Tracking Linked Orders Timeline Order …" at bounding box center [687, 553] width 1319 height 982
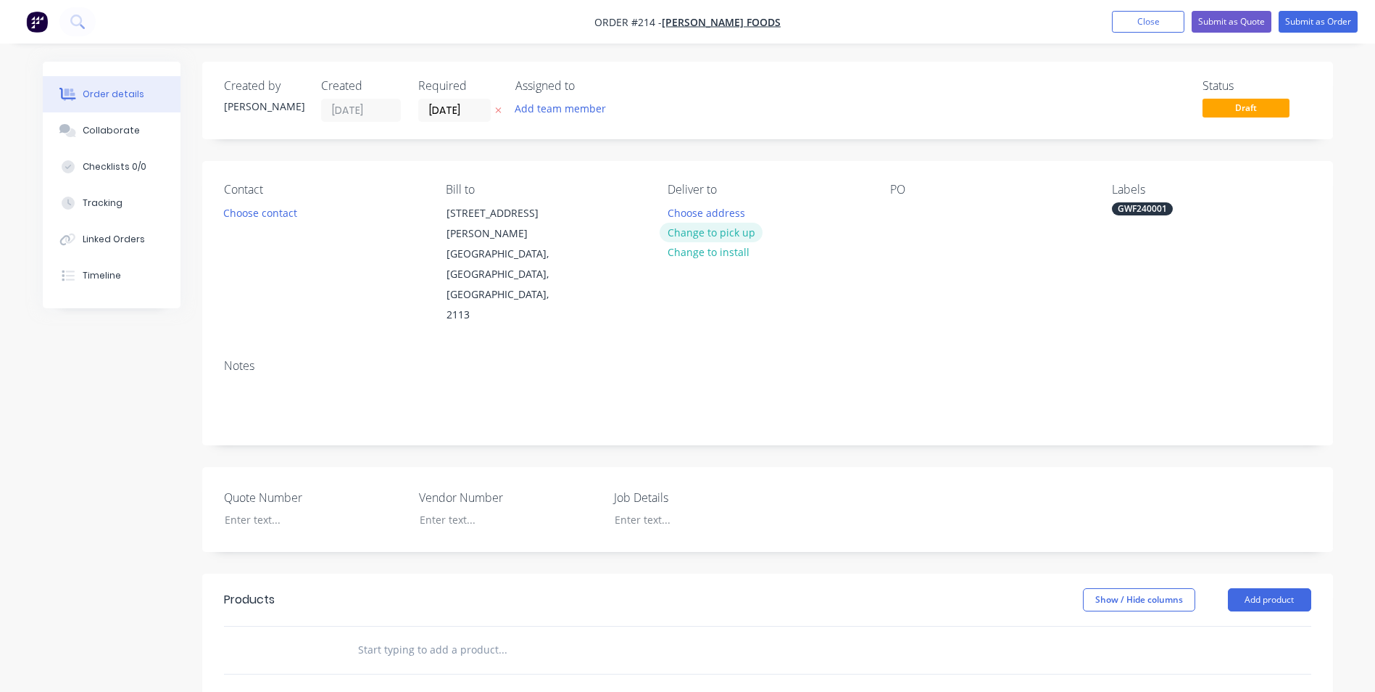
click at [726, 226] on button "Change to pick up" at bounding box center [711, 233] width 103 height 20
click at [651, 221] on div "Contact Choose contact Bill to [STREET_ADDRESS][PERSON_NAME] Pick up Change to …" at bounding box center [767, 254] width 1131 height 186
click at [676, 214] on div at bounding box center [679, 212] width 23 height 21
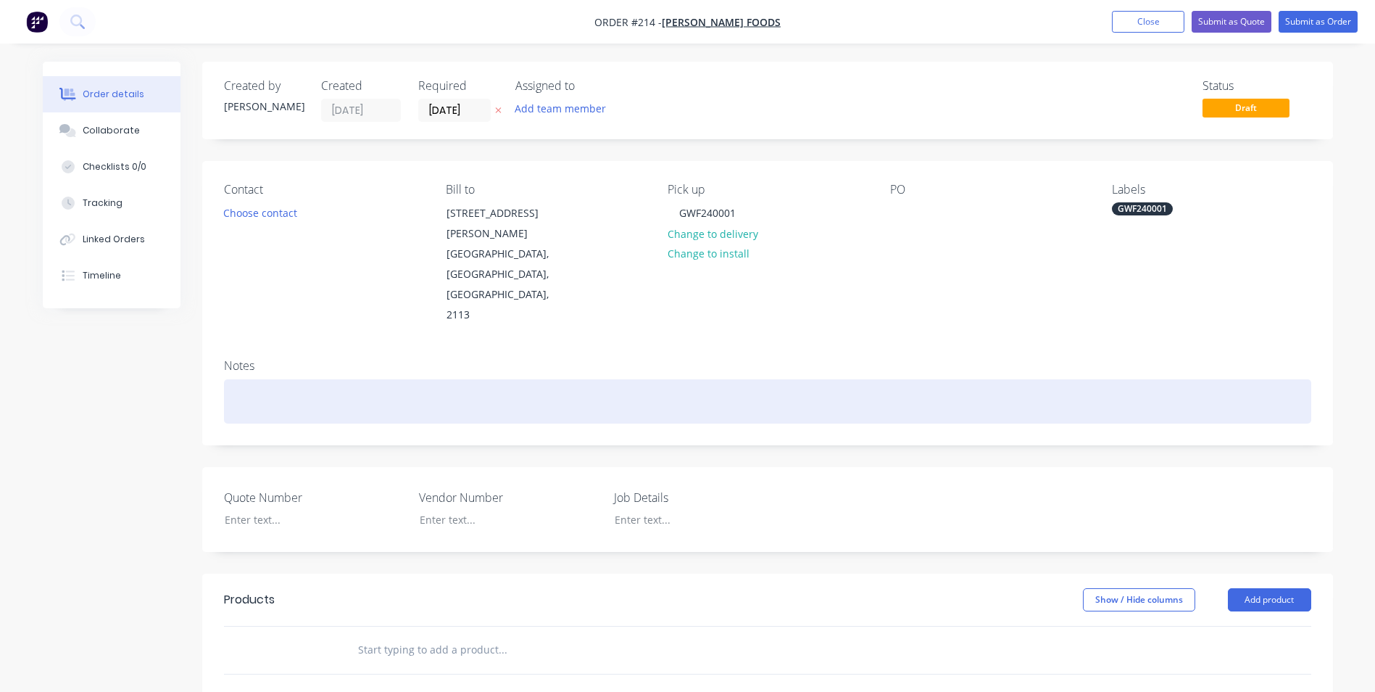
click at [426, 379] on div at bounding box center [767, 401] width 1087 height 44
drag, startPoint x: 301, startPoint y: 357, endPoint x: 555, endPoint y: 360, distance: 253.8
click at [555, 379] on div "GWF240001 - Condenser Platform Springwood" at bounding box center [767, 401] width 1087 height 44
copy div "Condenser Platform Springwood"
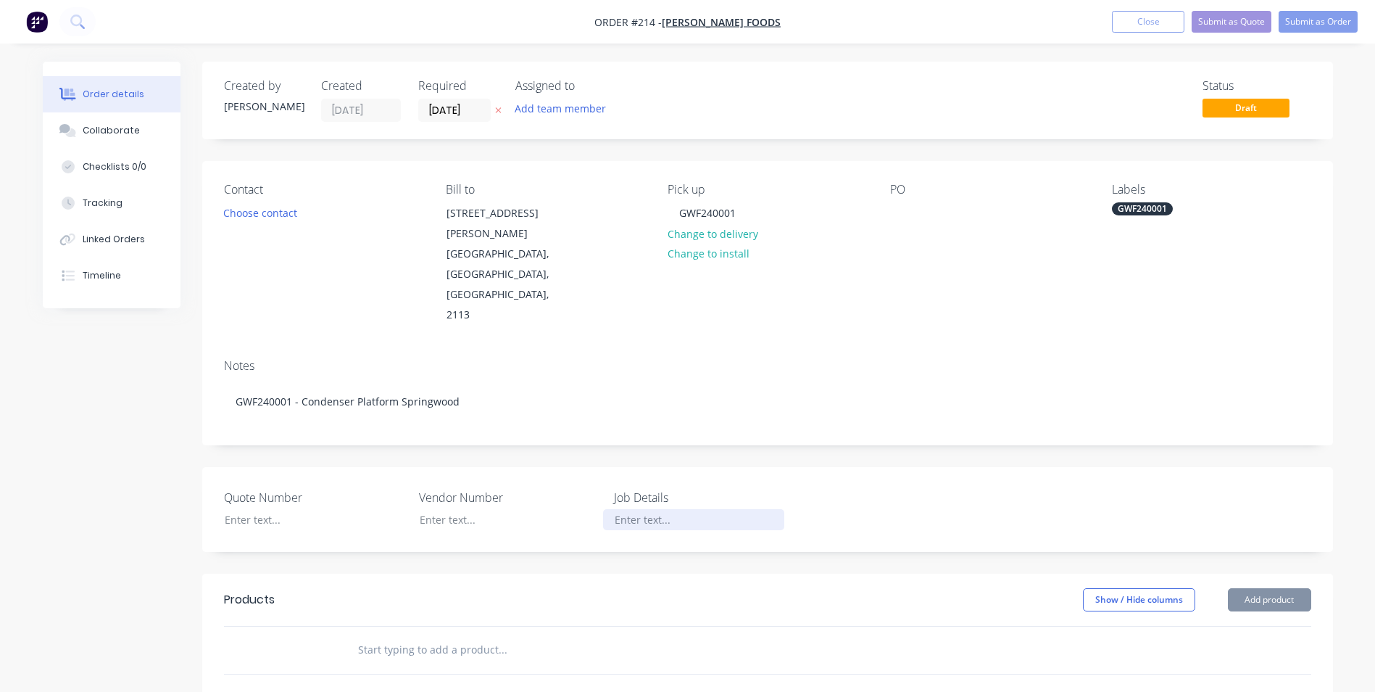
click at [637, 509] on div at bounding box center [693, 519] width 181 height 21
paste div
click at [1306, 588] on button "Add product" at bounding box center [1269, 599] width 83 height 23
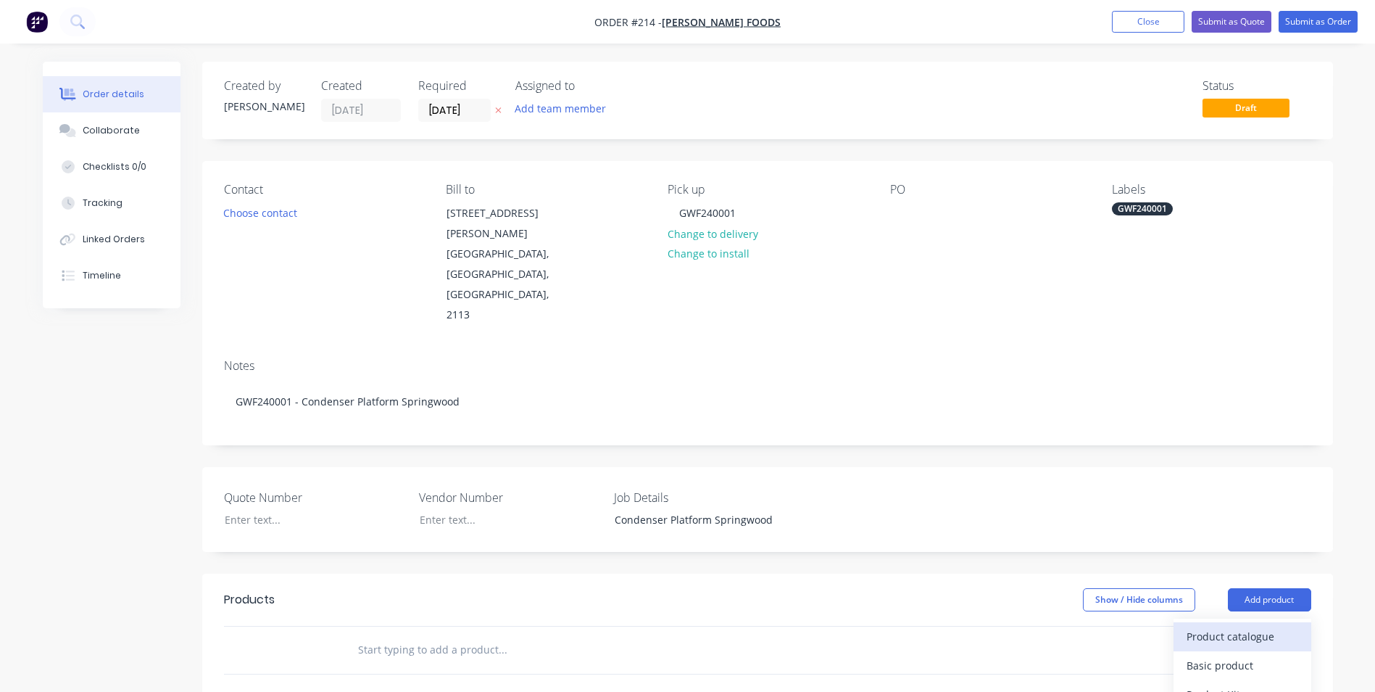
click at [1259, 626] on div "Product catalogue" at bounding box center [1243, 636] width 112 height 21
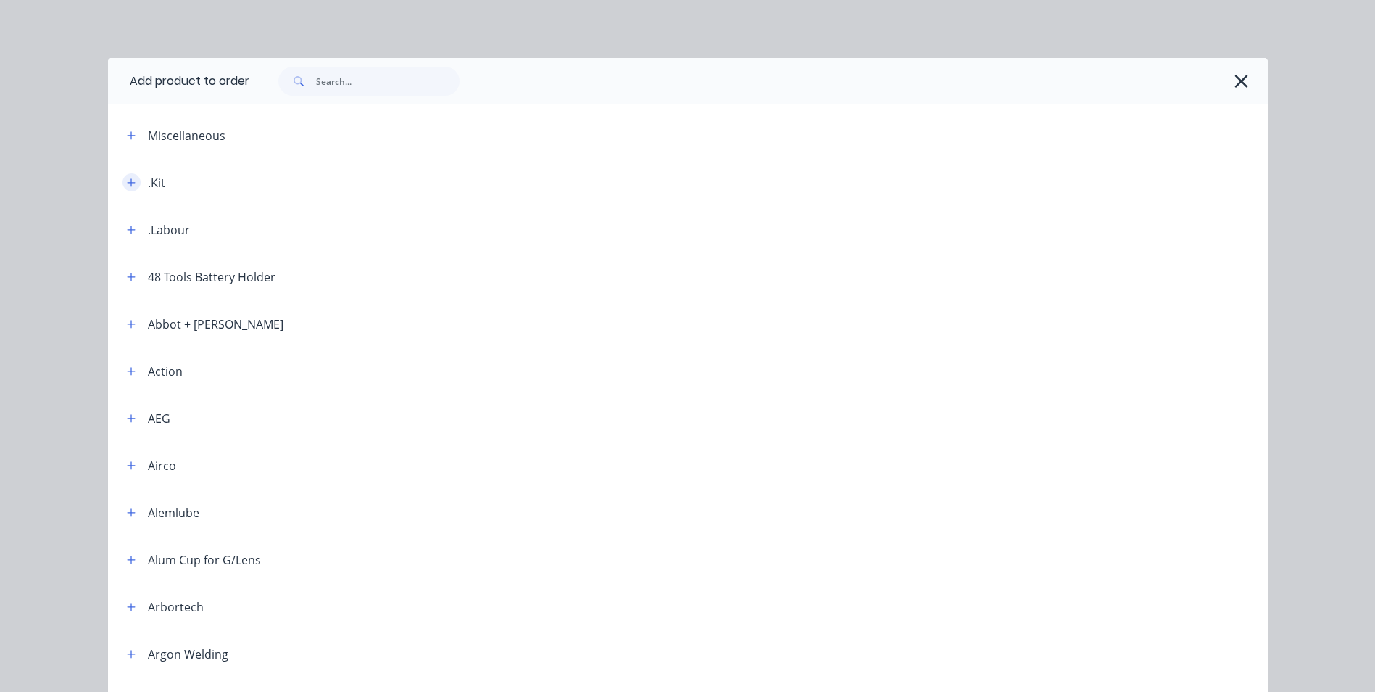
click at [127, 182] on icon "button" at bounding box center [131, 183] width 9 height 10
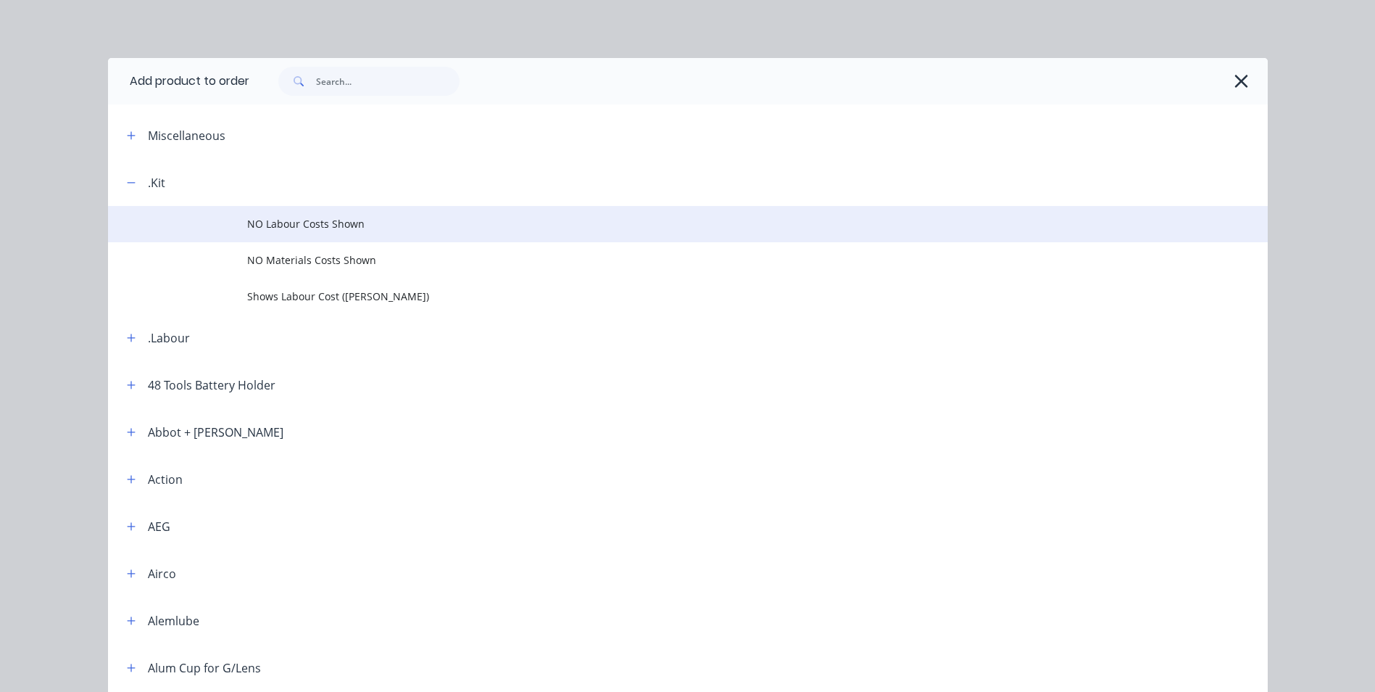
click at [323, 215] on td "NO Labour Costs Shown" at bounding box center [757, 224] width 1021 height 36
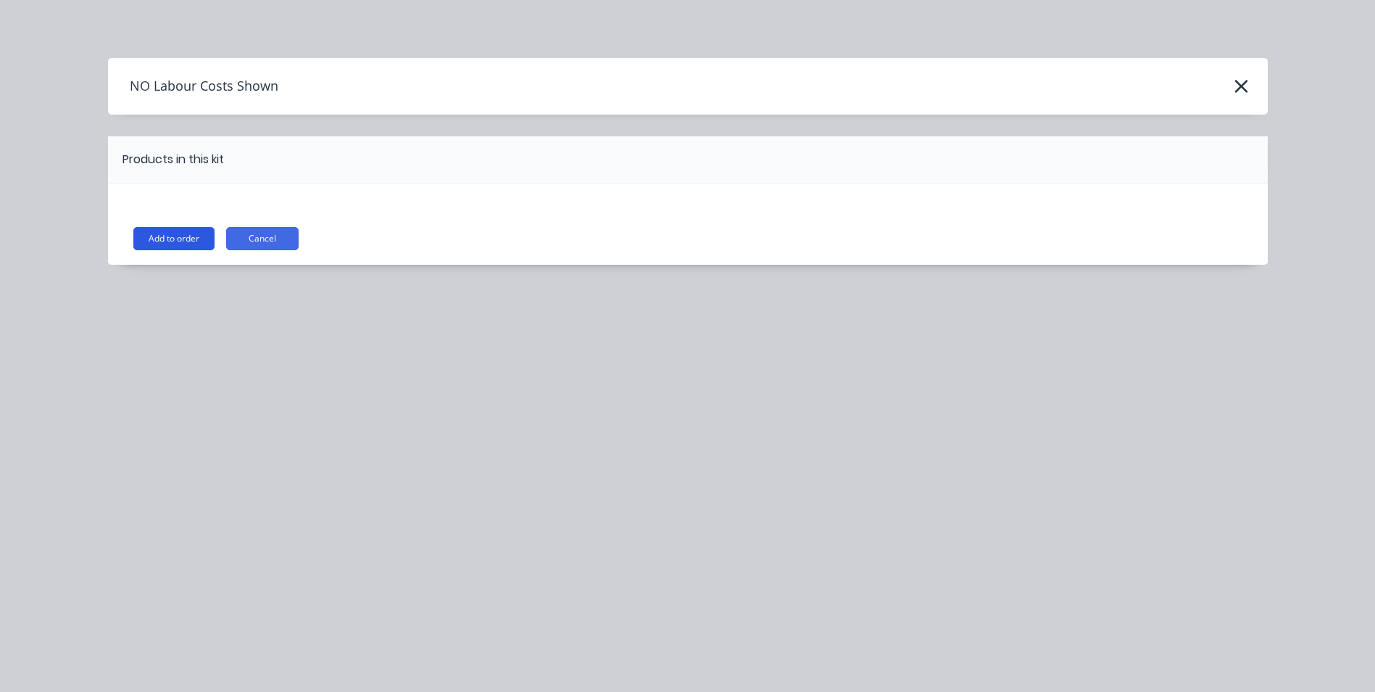
click at [167, 234] on button "Add to order" at bounding box center [173, 238] width 81 height 23
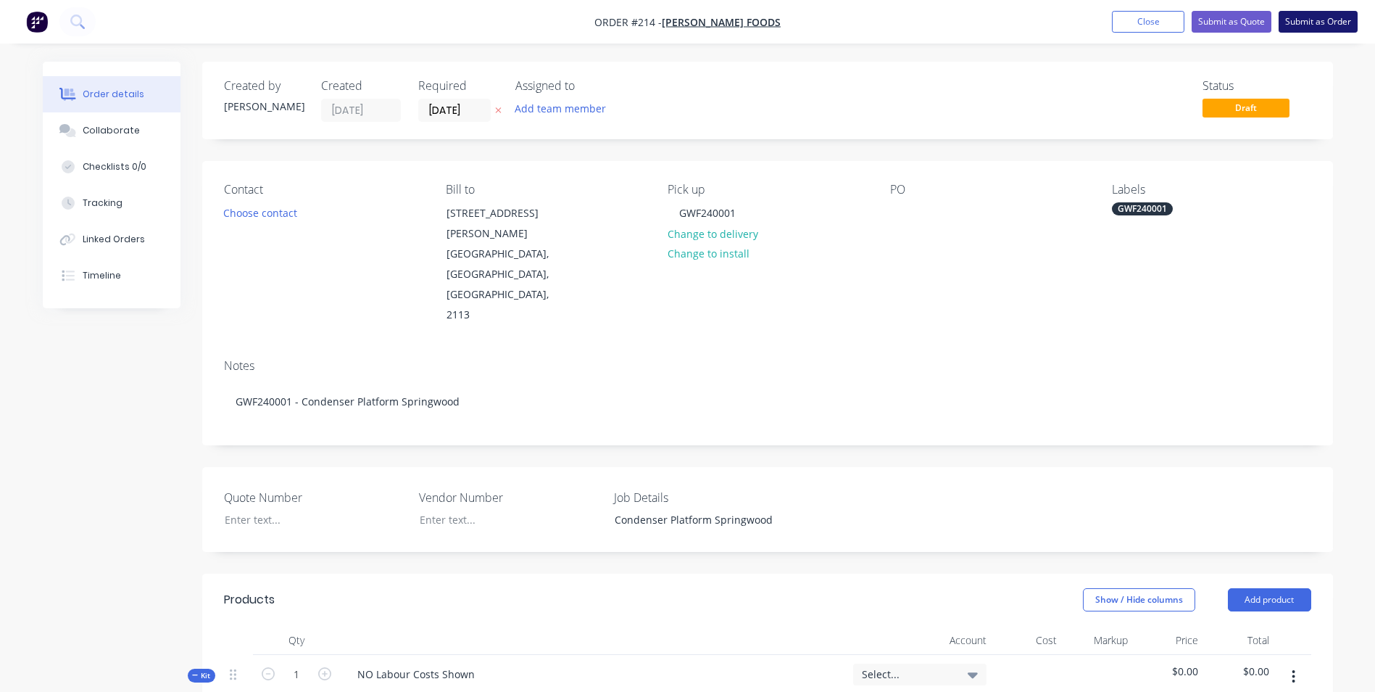
click at [1301, 24] on button "Submit as Order" at bounding box center [1318, 22] width 79 height 22
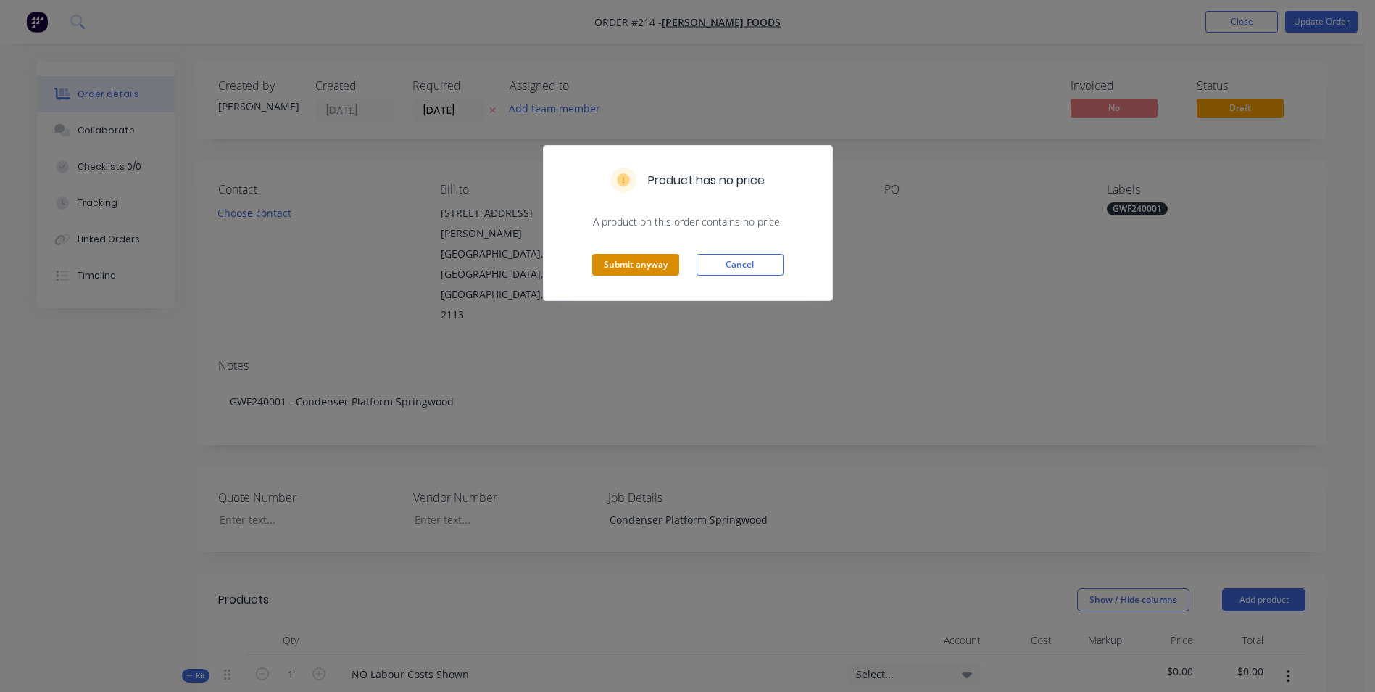
click at [660, 260] on button "Submit anyway" at bounding box center [635, 265] width 87 height 22
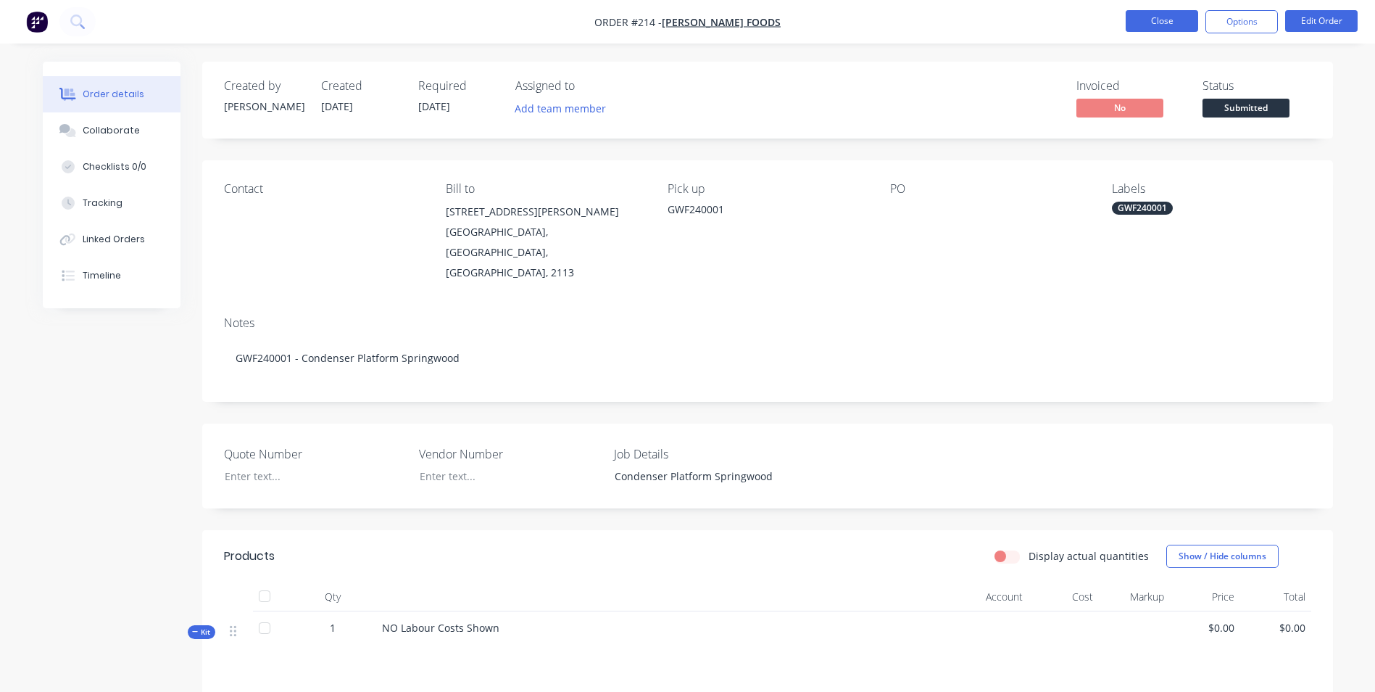
click at [1140, 23] on button "Close" at bounding box center [1162, 21] width 72 height 22
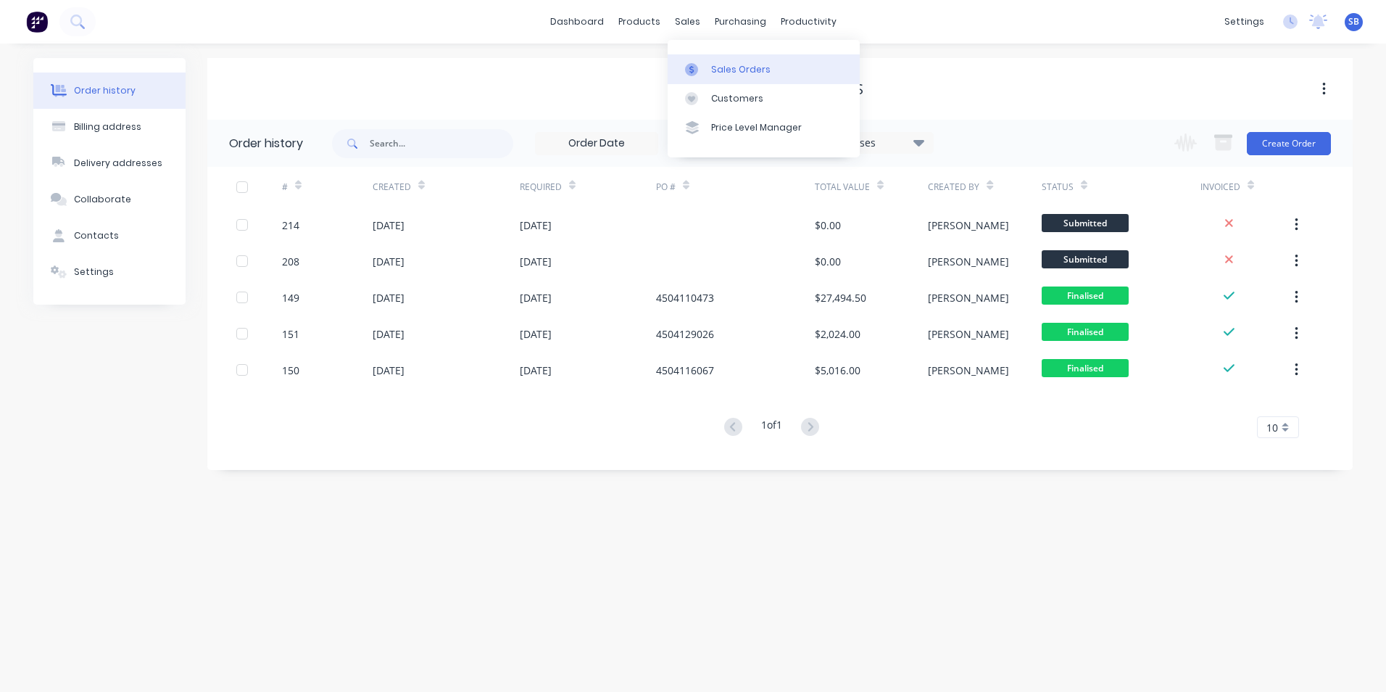
click at [702, 76] on link "Sales Orders" at bounding box center [764, 68] width 192 height 29
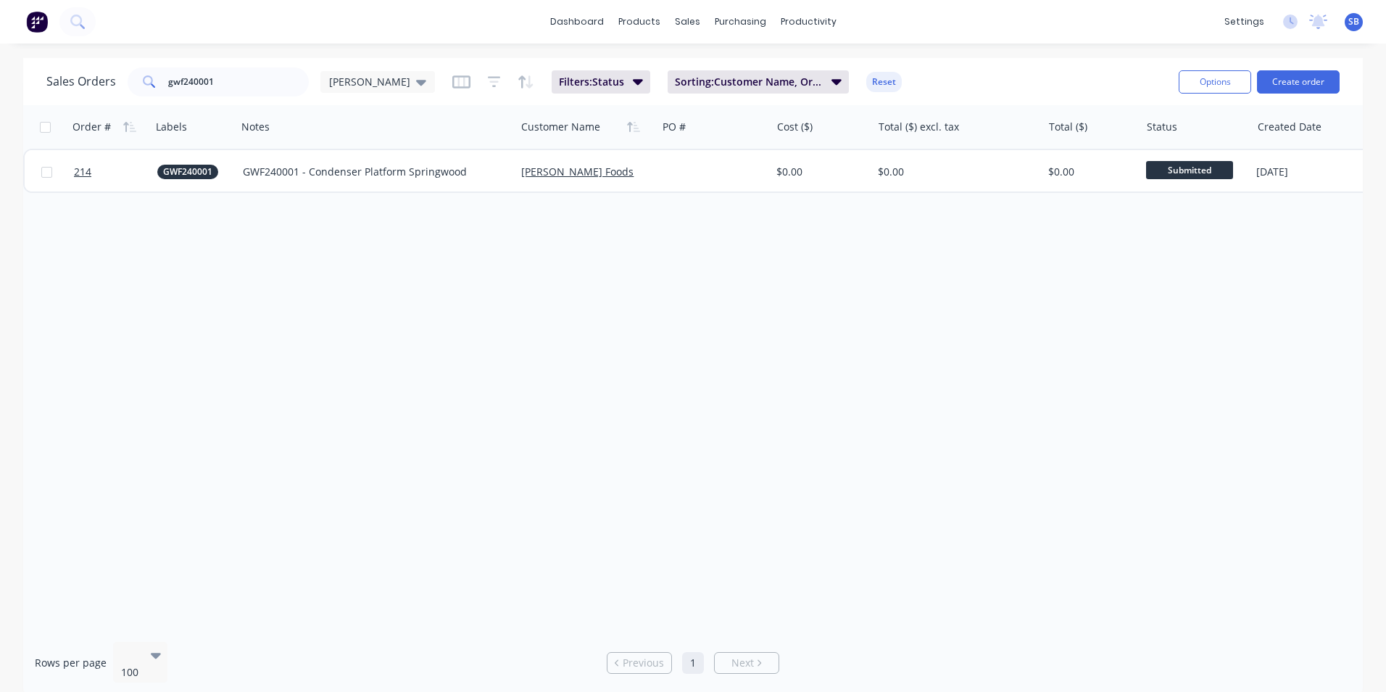
click at [1277, 62] on div "Sales Orders gwf240001 [PERSON_NAME] Filters: Status Sorting: Customer Name, Or…" at bounding box center [693, 81] width 1340 height 47
click at [1302, 82] on button "Create order" at bounding box center [1298, 81] width 83 height 23
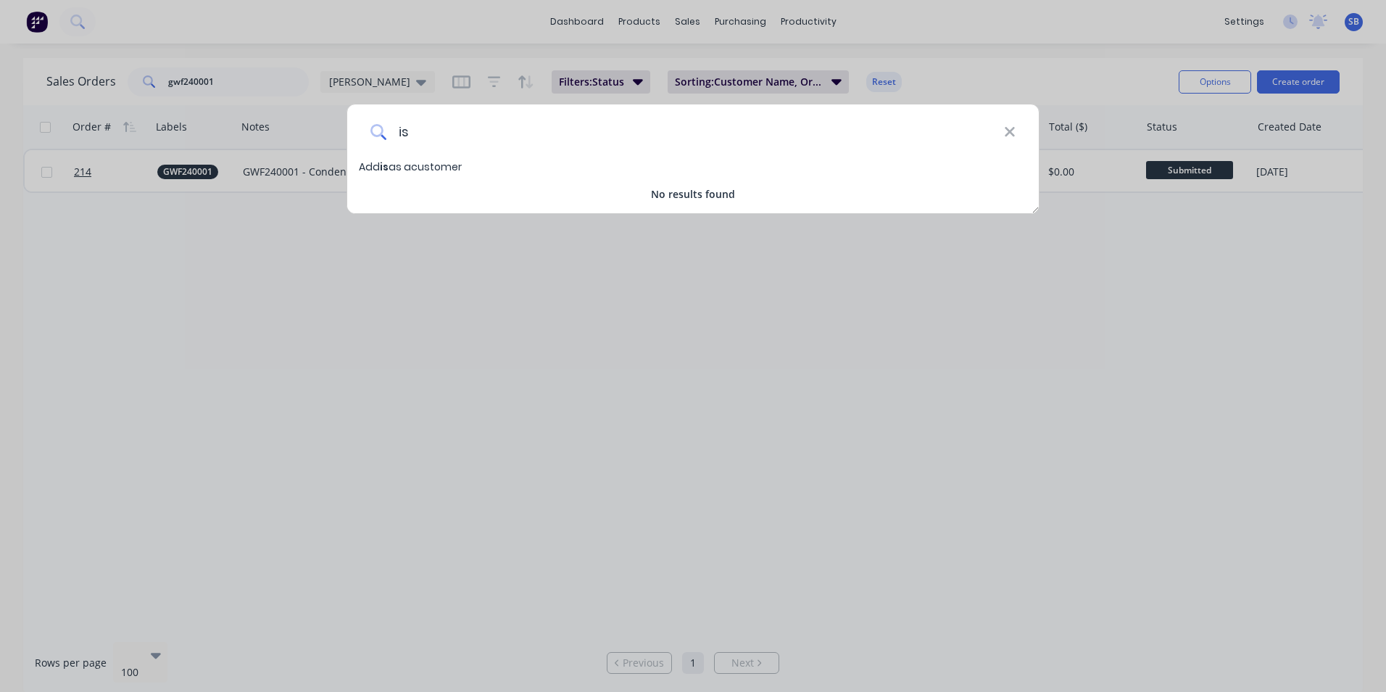
type input "i"
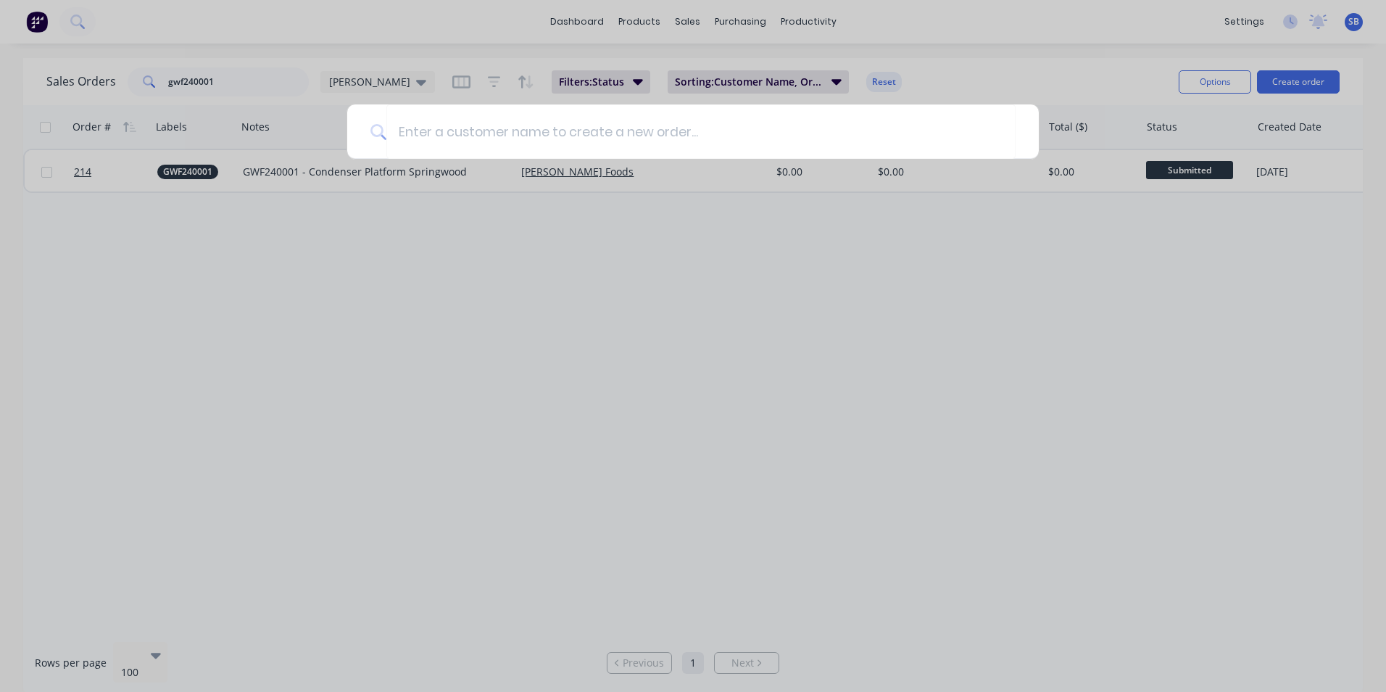
click at [410, 10] on div at bounding box center [693, 346] width 1386 height 692
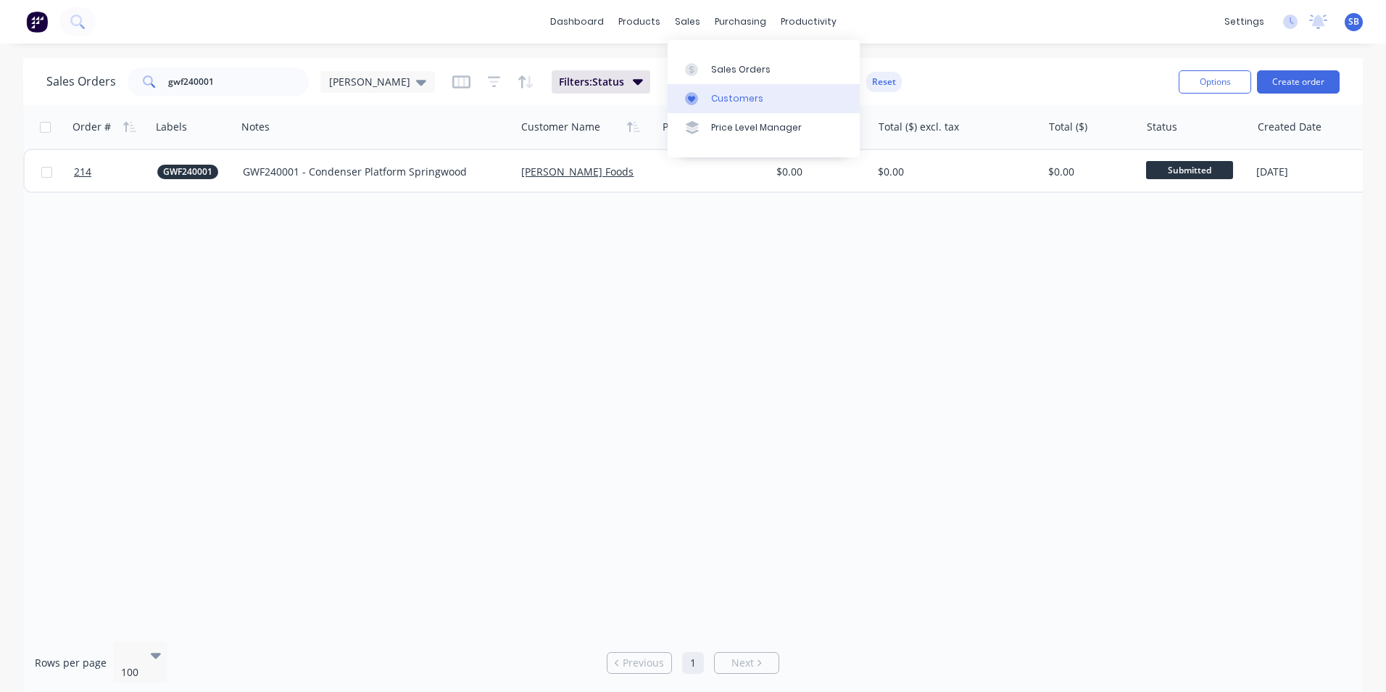
click at [697, 92] on icon at bounding box center [691, 98] width 13 height 13
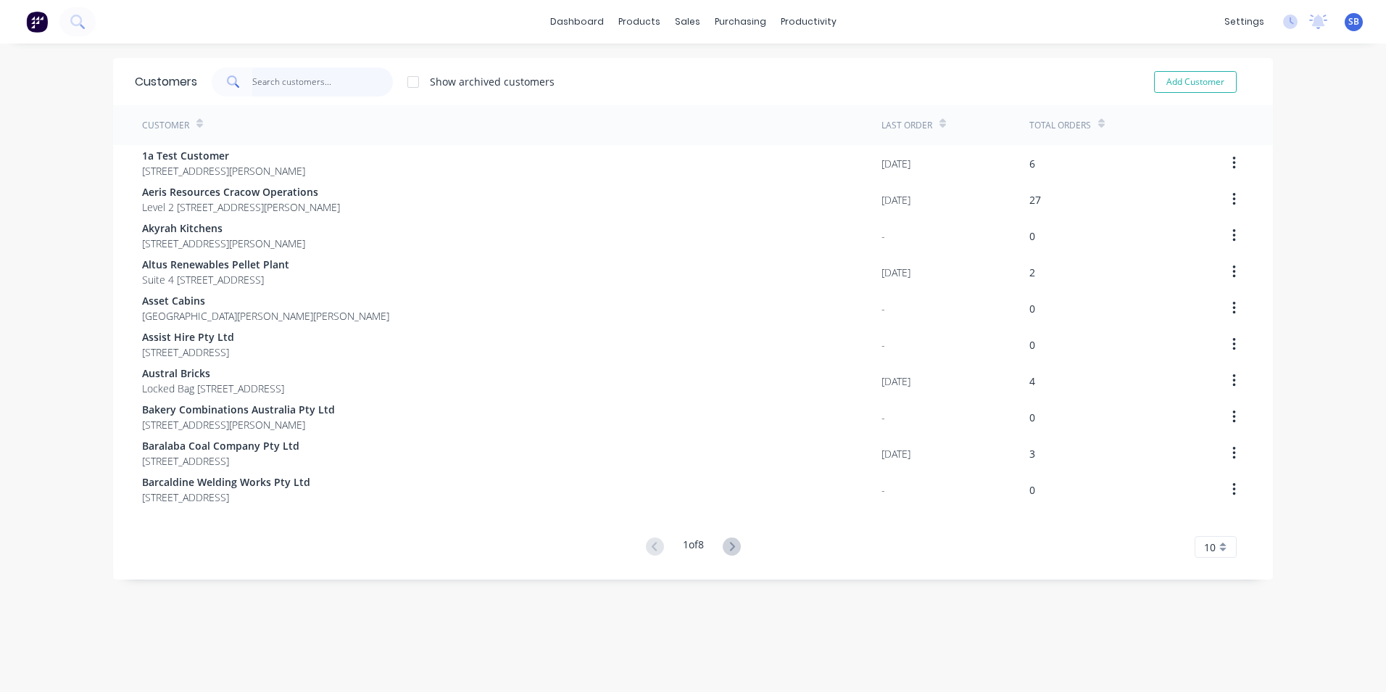
click at [252, 80] on input "text" at bounding box center [322, 81] width 141 height 29
click at [323, 80] on input "text" at bounding box center [322, 81] width 141 height 29
click at [1198, 88] on button "Add Customer" at bounding box center [1195, 82] width 83 height 22
select select "AU"
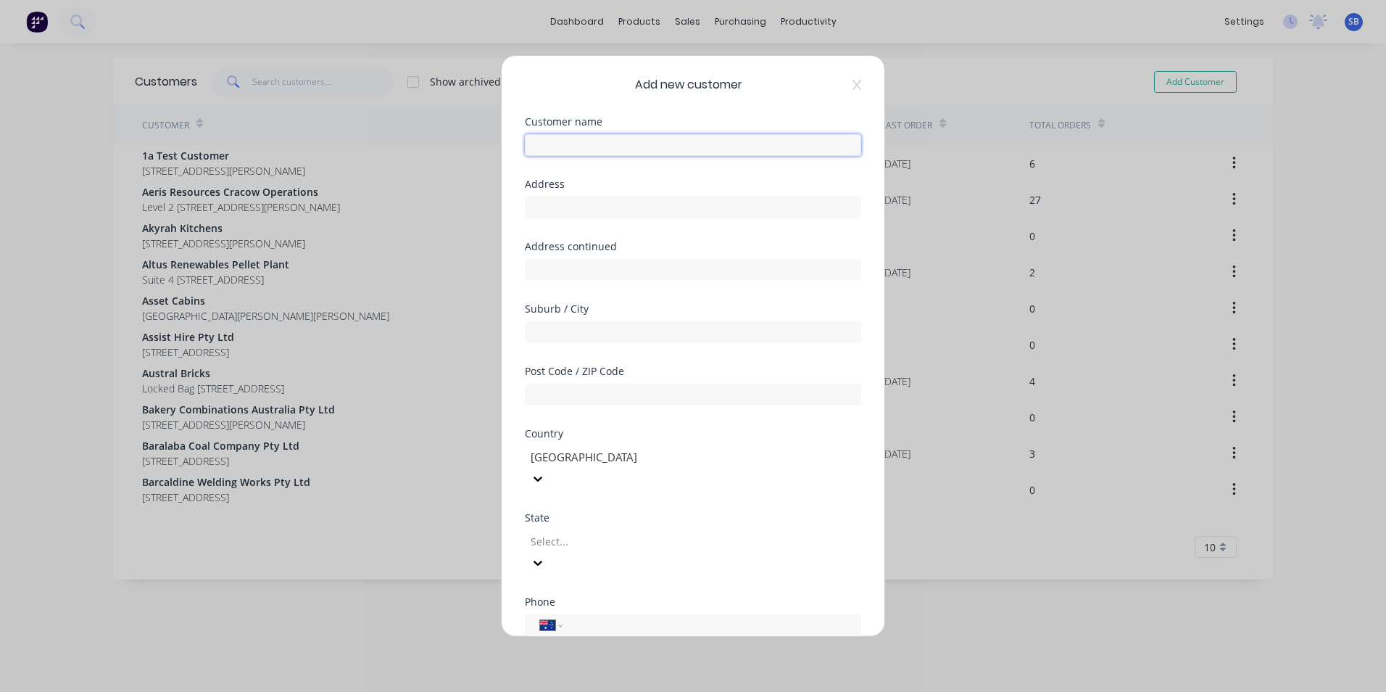
click at [689, 148] on input "text" at bounding box center [693, 145] width 336 height 22
type input "i"
type input "[PERSON_NAME] Electrical"
click at [620, 617] on input "tel" at bounding box center [709, 625] width 273 height 17
paste input "0408 823 994"
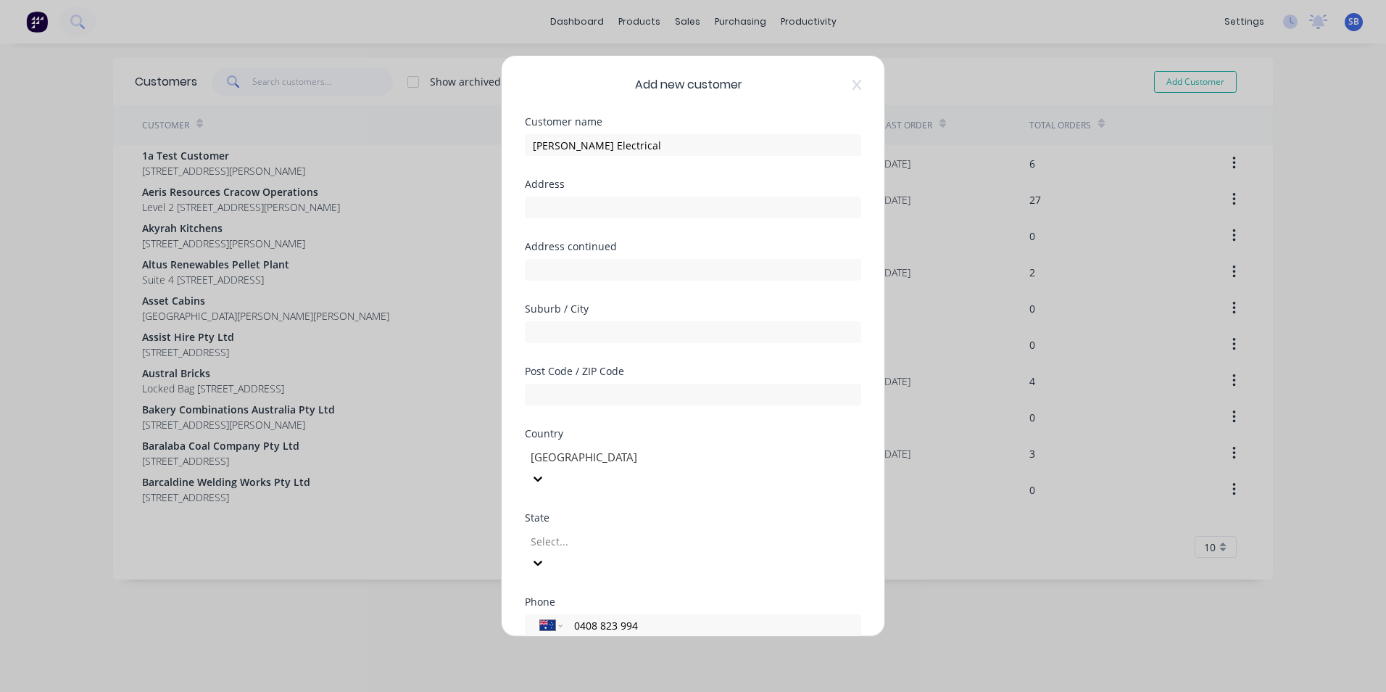
type input "0408 823 994"
click at [571, 532] on div at bounding box center [633, 541] width 209 height 18
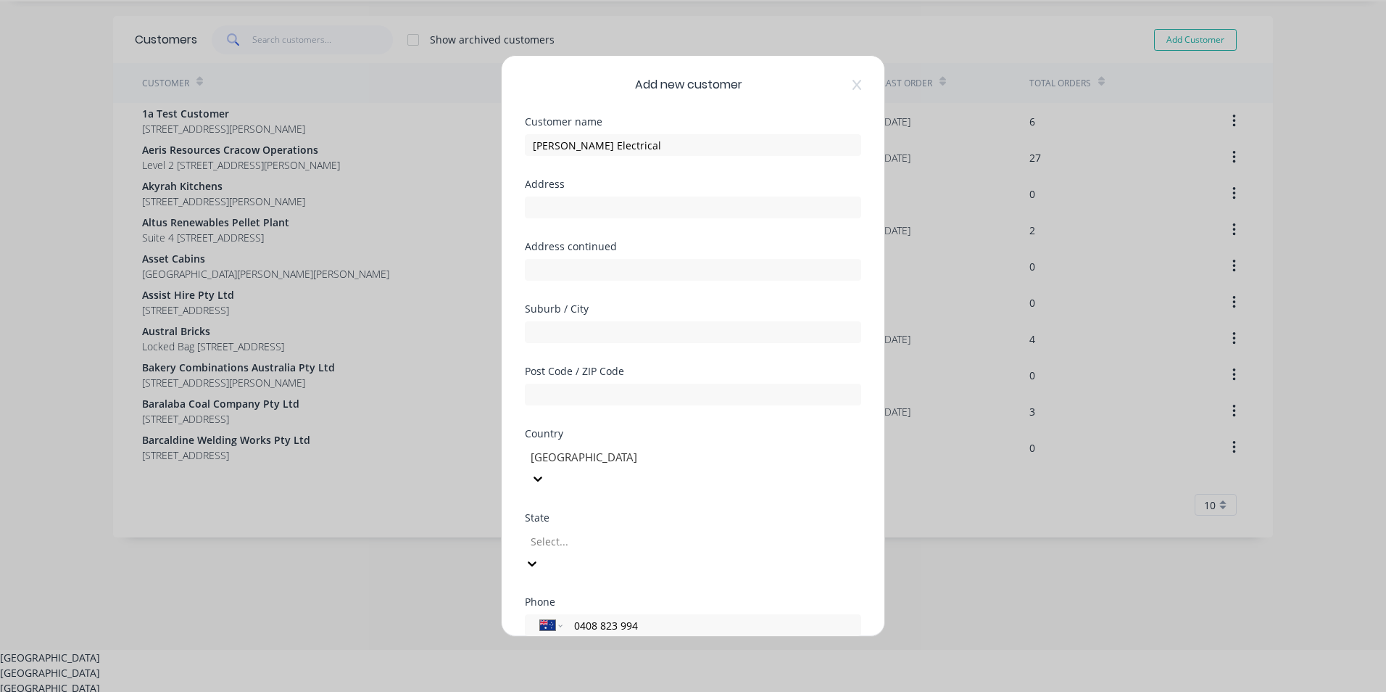
scroll to position [46, 0]
click at [583, 691] on div "[GEOGRAPHIC_DATA]" at bounding box center [693, 699] width 1386 height 15
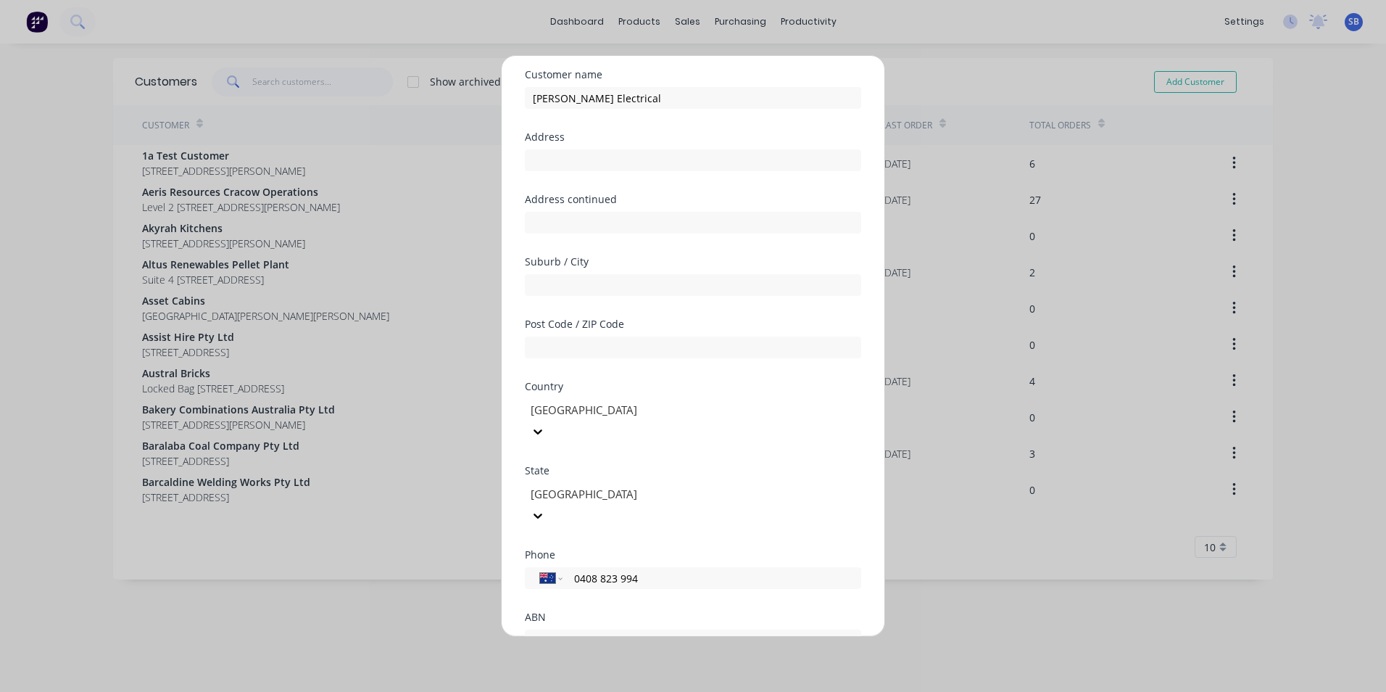
scroll to position [72, 0]
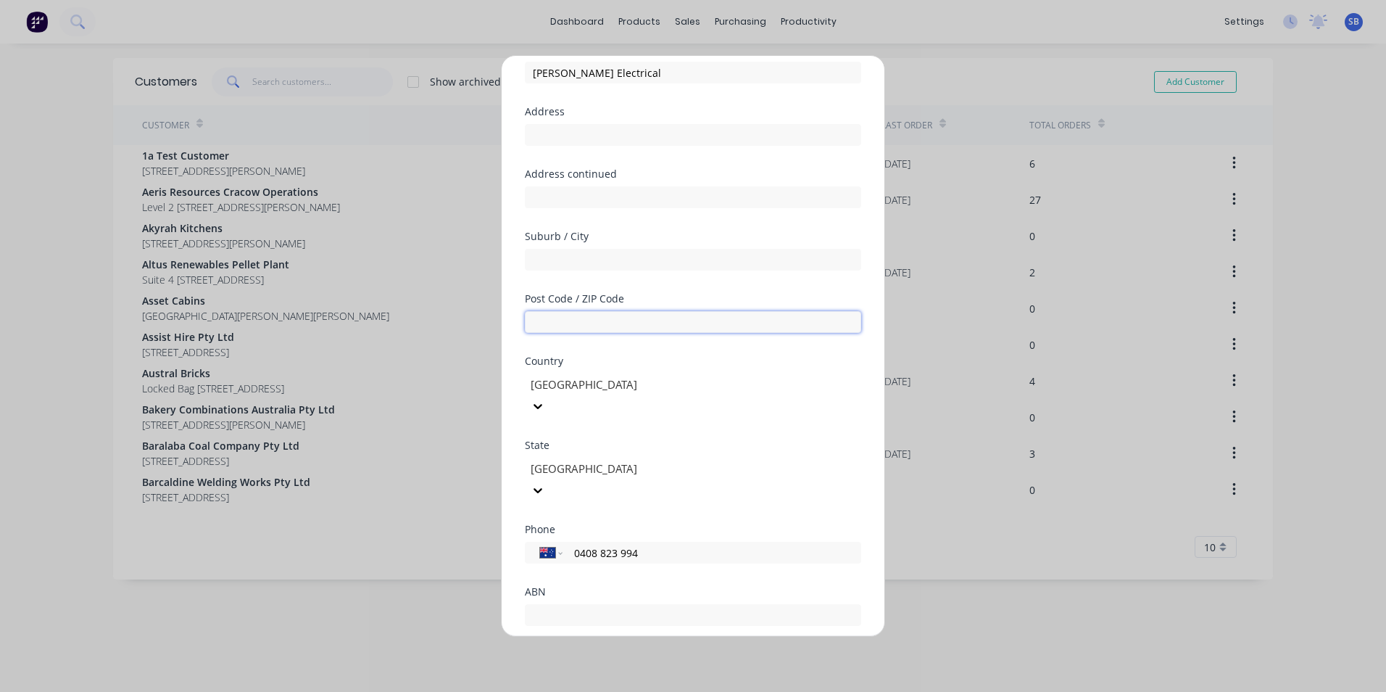
click at [600, 320] on input "text" at bounding box center [693, 322] width 336 height 22
type input "4570"
click at [595, 604] on input "text" at bounding box center [693, 615] width 336 height 22
paste input "50 967 201 664"
type input "50 967 201 664"
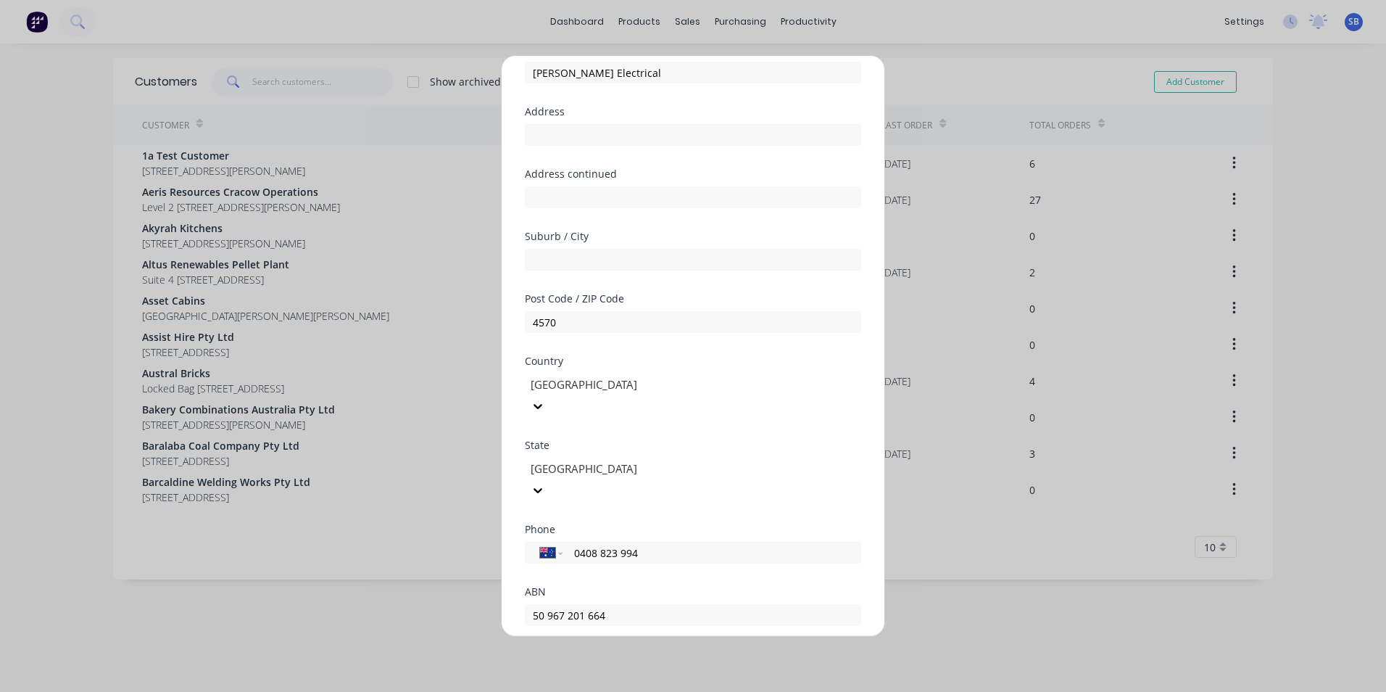
click at [574, 590] on div "ABN 50 967 201 664" at bounding box center [693, 618] width 336 height 62
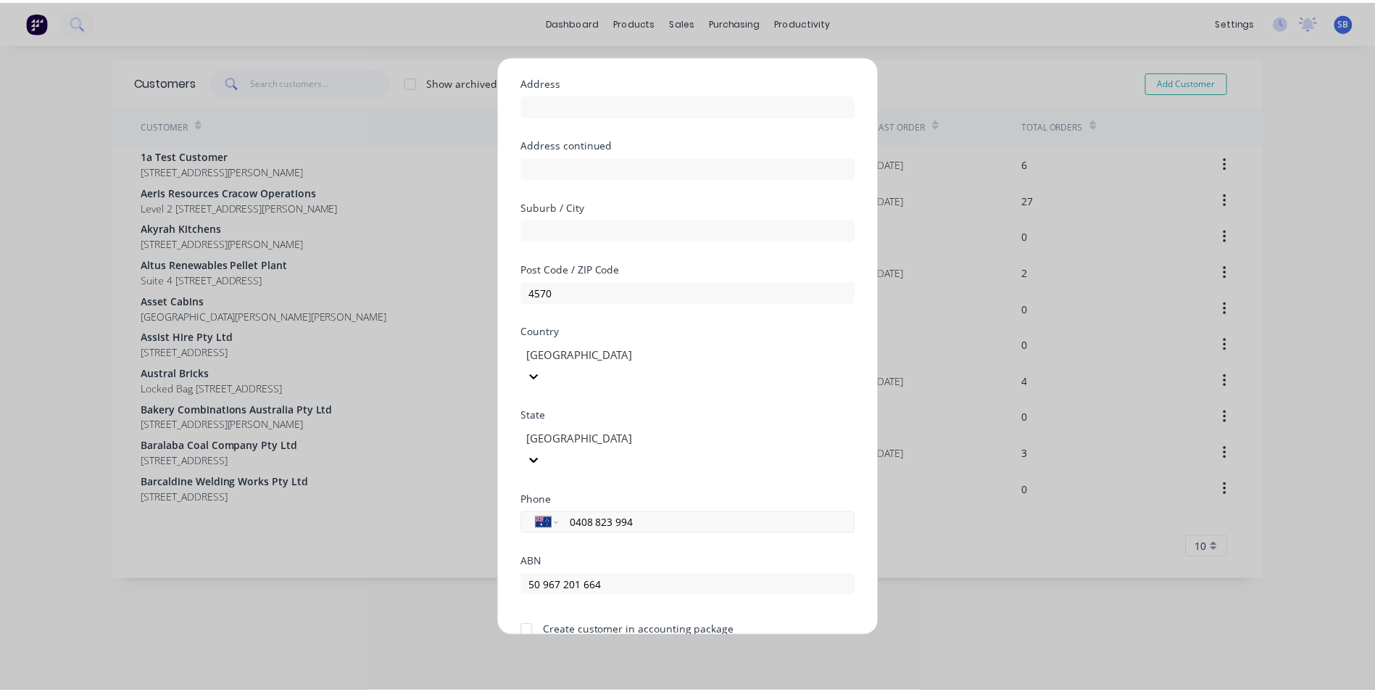
scroll to position [128, 0]
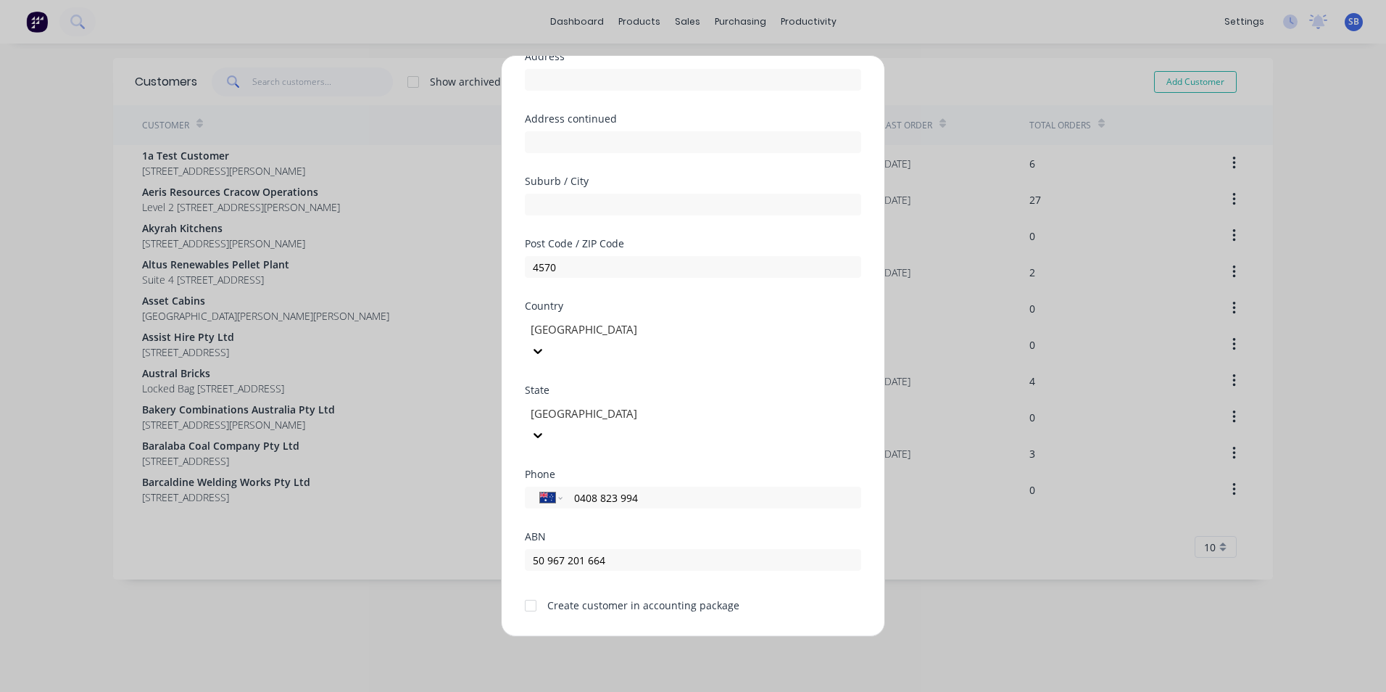
click at [535, 591] on div at bounding box center [530, 605] width 29 height 29
click at [637, 636] on button "Save" at bounding box center [648, 647] width 80 height 23
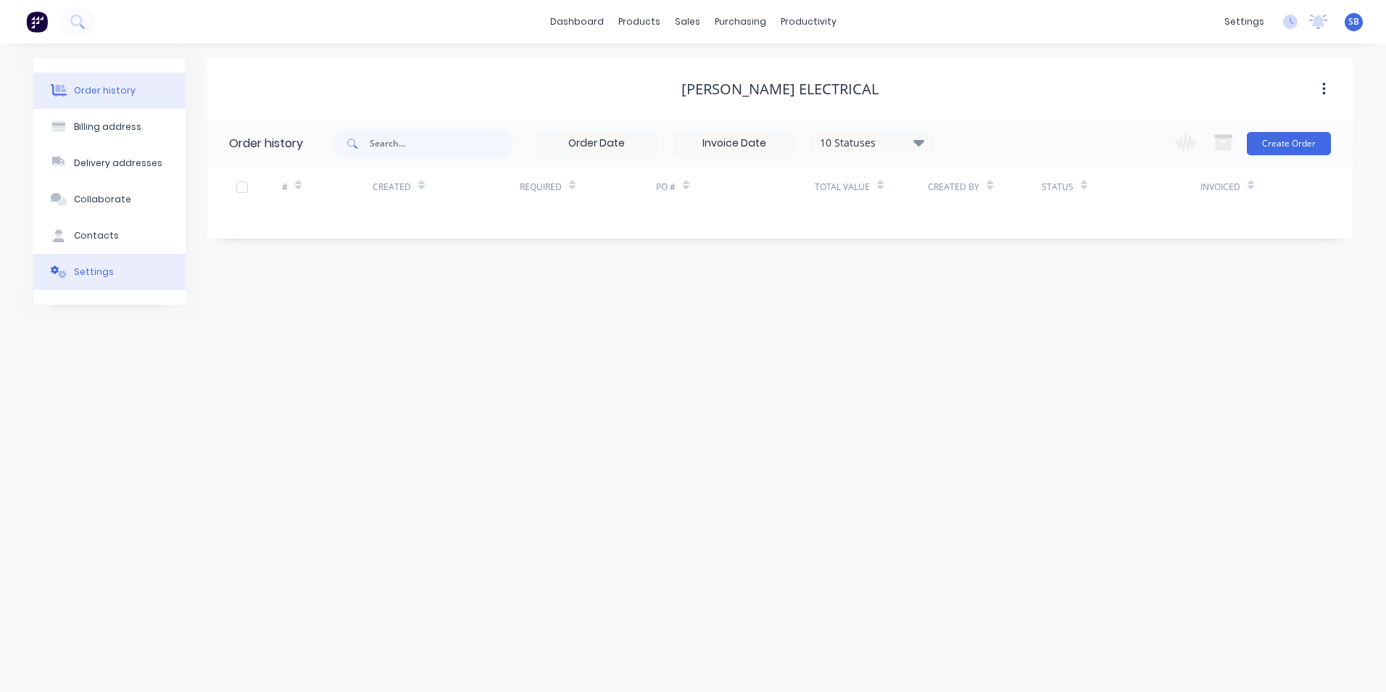
click at [88, 276] on div "Settings" at bounding box center [94, 271] width 40 height 13
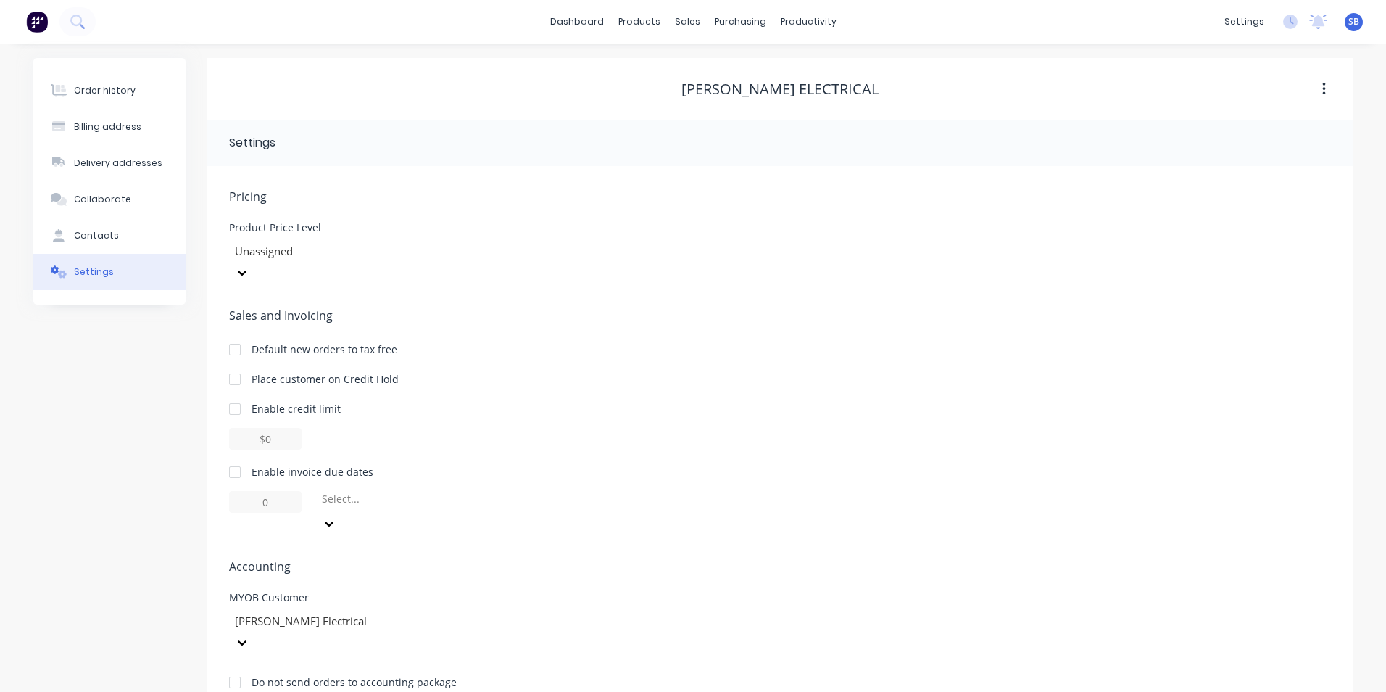
click at [231, 457] on div at bounding box center [234, 471] width 29 height 29
click at [277, 491] on input "1" at bounding box center [265, 502] width 72 height 22
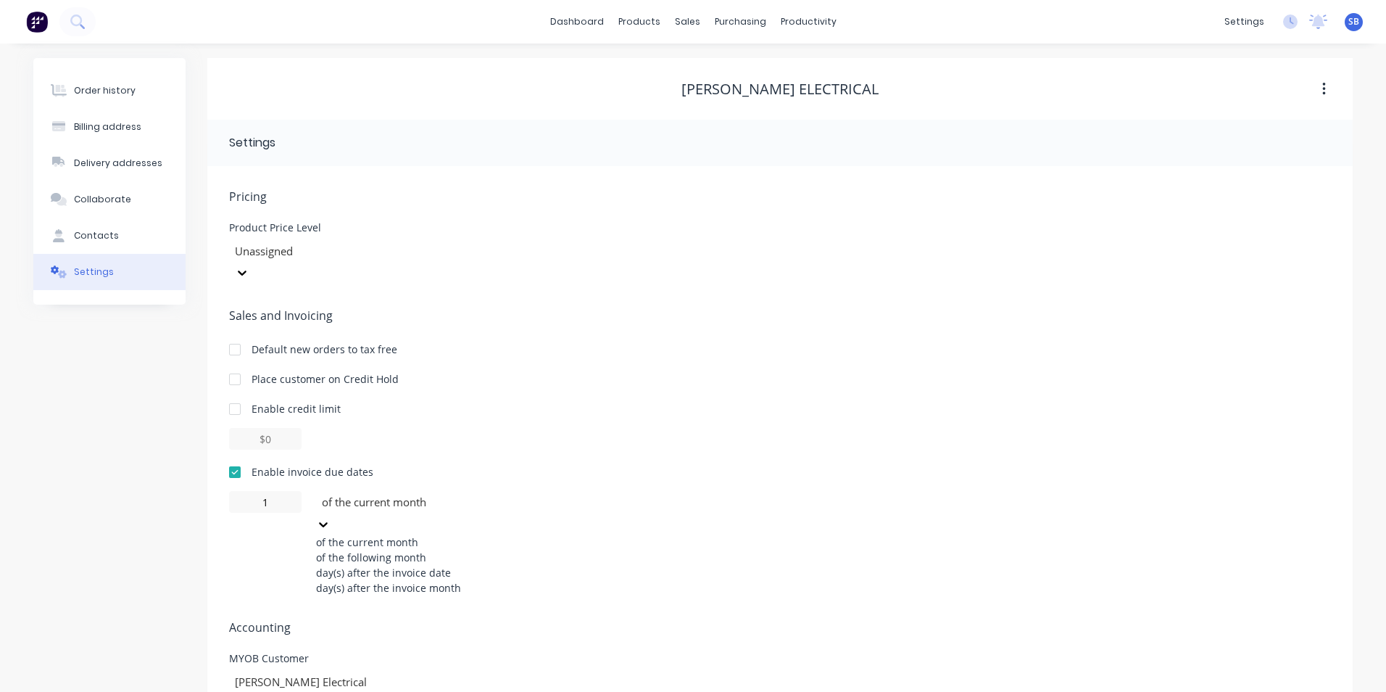
click at [386, 493] on div at bounding box center [424, 502] width 209 height 18
click at [399, 595] on div "day(s) after the invoice month" at bounding box center [424, 587] width 217 height 15
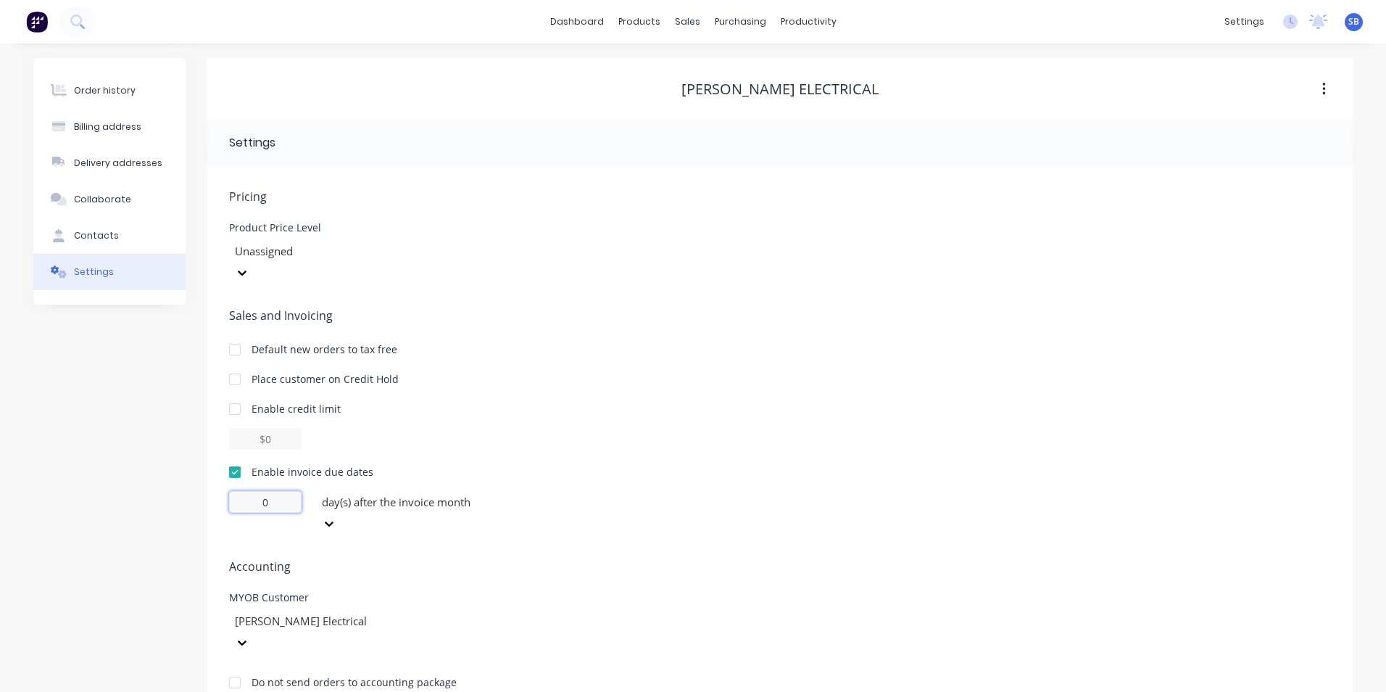
click at [286, 491] on input "0" at bounding box center [265, 502] width 72 height 22
drag, startPoint x: 286, startPoint y: 481, endPoint x: 281, endPoint y: 505, distance: 24.5
click at [236, 491] on input "30" at bounding box center [265, 502] width 72 height 22
type input "30"
click at [384, 558] on span "Accounting" at bounding box center [780, 566] width 1102 height 17
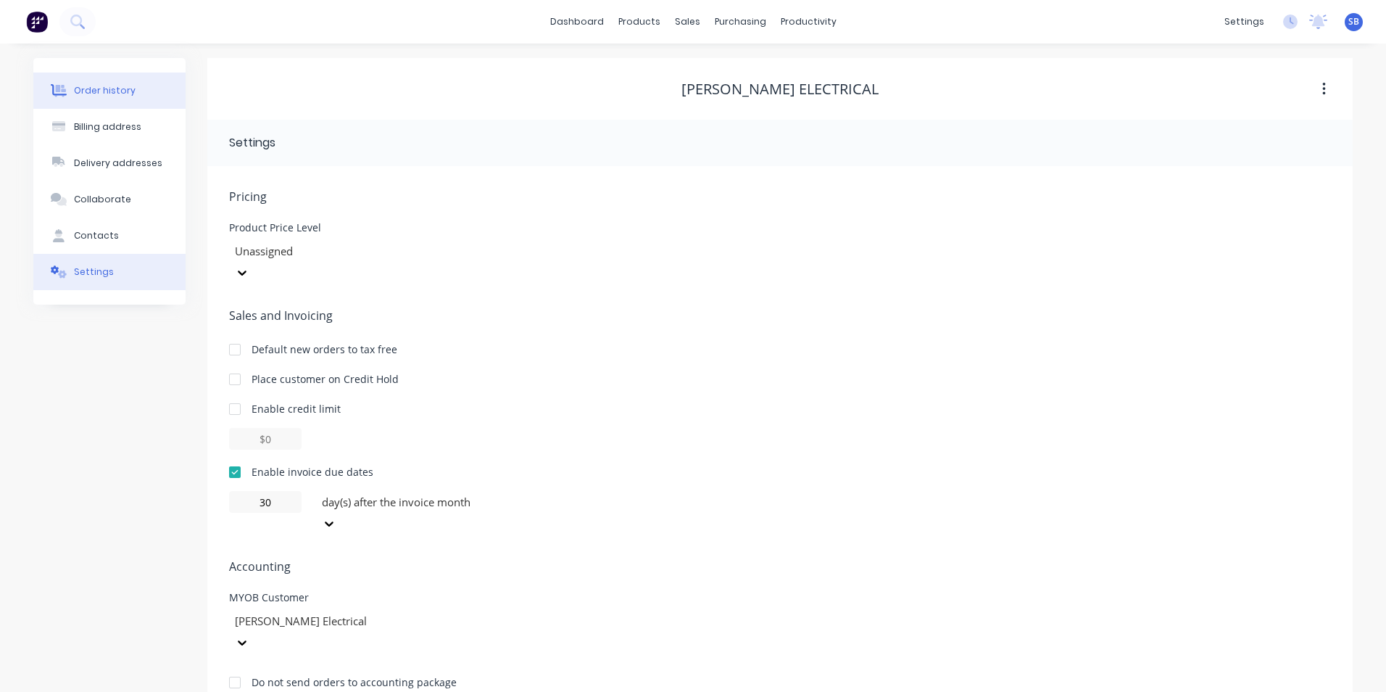
click at [85, 92] on div "Order history" at bounding box center [105, 90] width 62 height 13
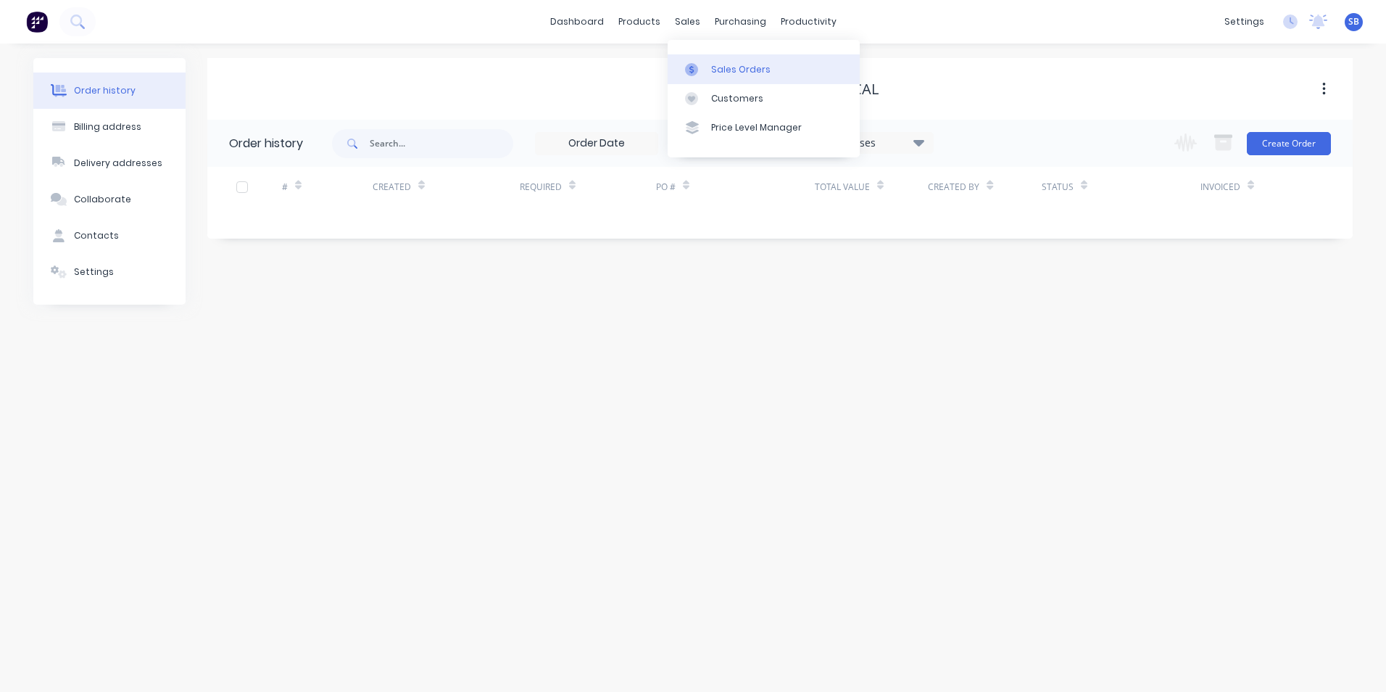
click at [693, 65] on icon at bounding box center [691, 69] width 13 height 13
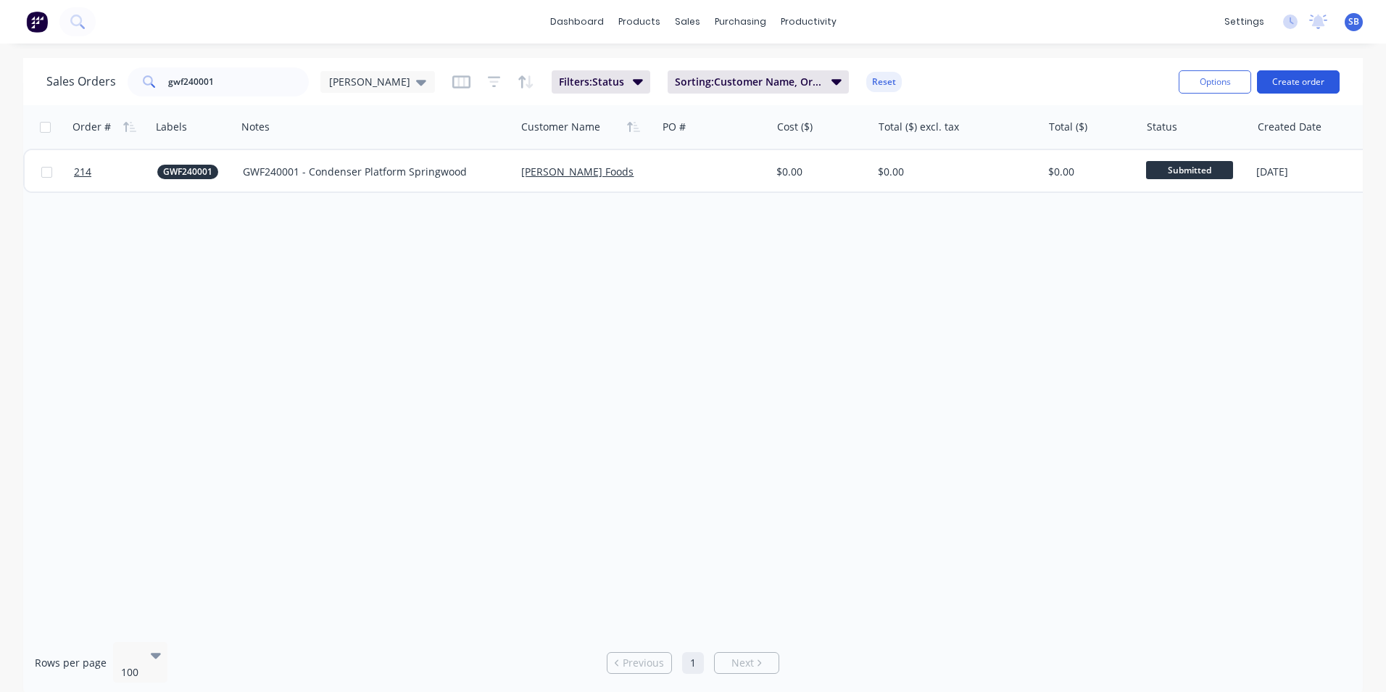
click at [1325, 80] on button "Create order" at bounding box center [1298, 81] width 83 height 23
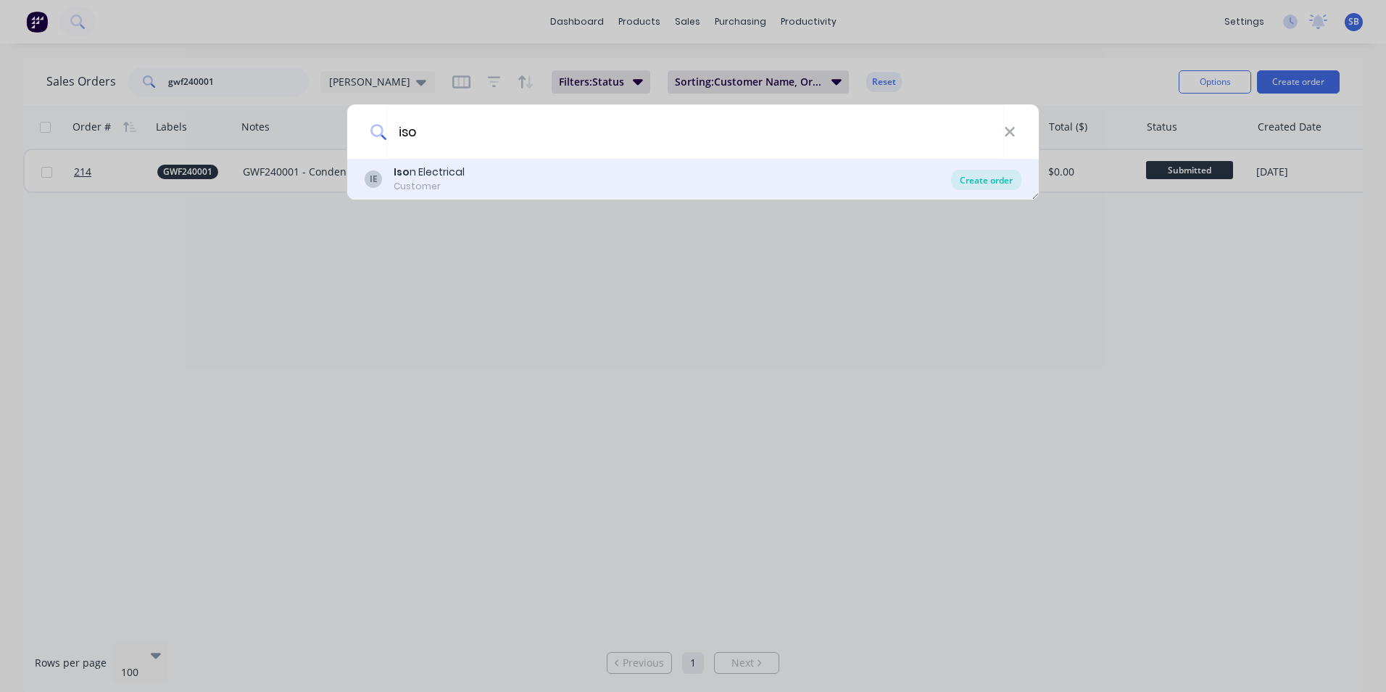
type input "iso"
click at [971, 185] on div "Create order" at bounding box center [986, 180] width 70 height 20
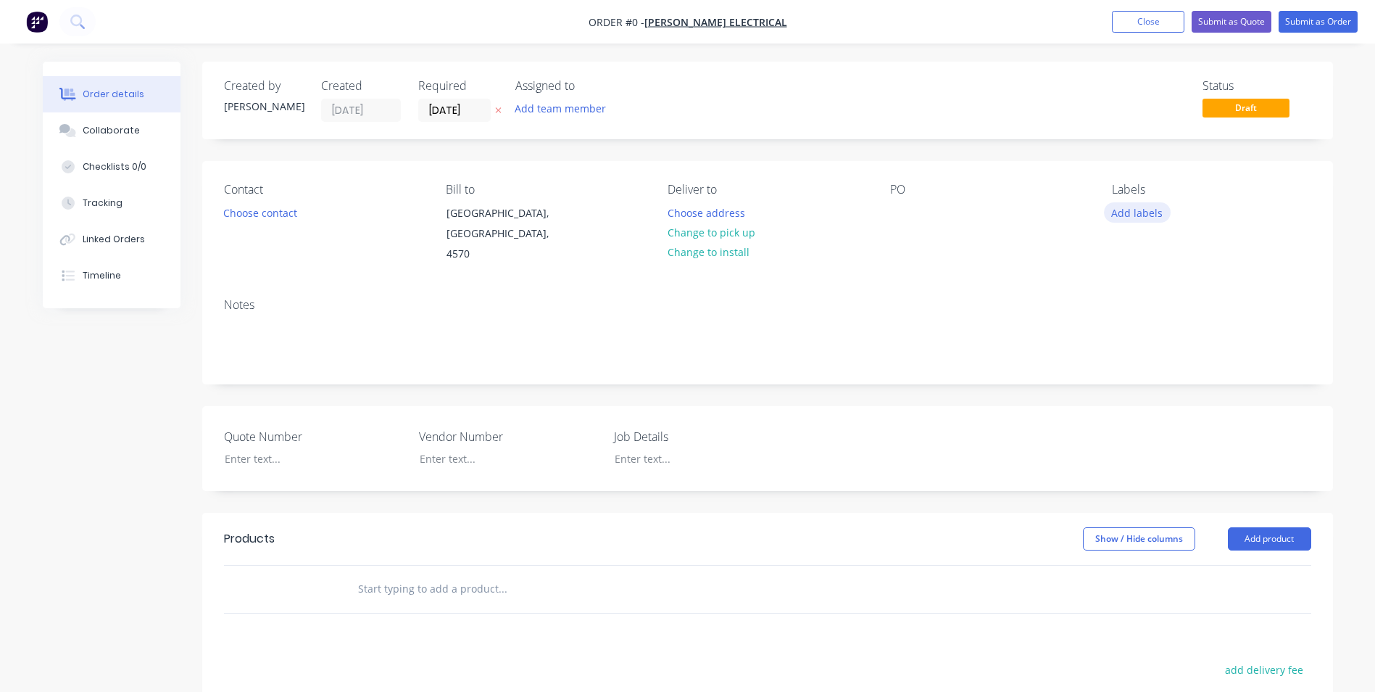
click at [1140, 208] on button "Add labels" at bounding box center [1137, 212] width 67 height 20
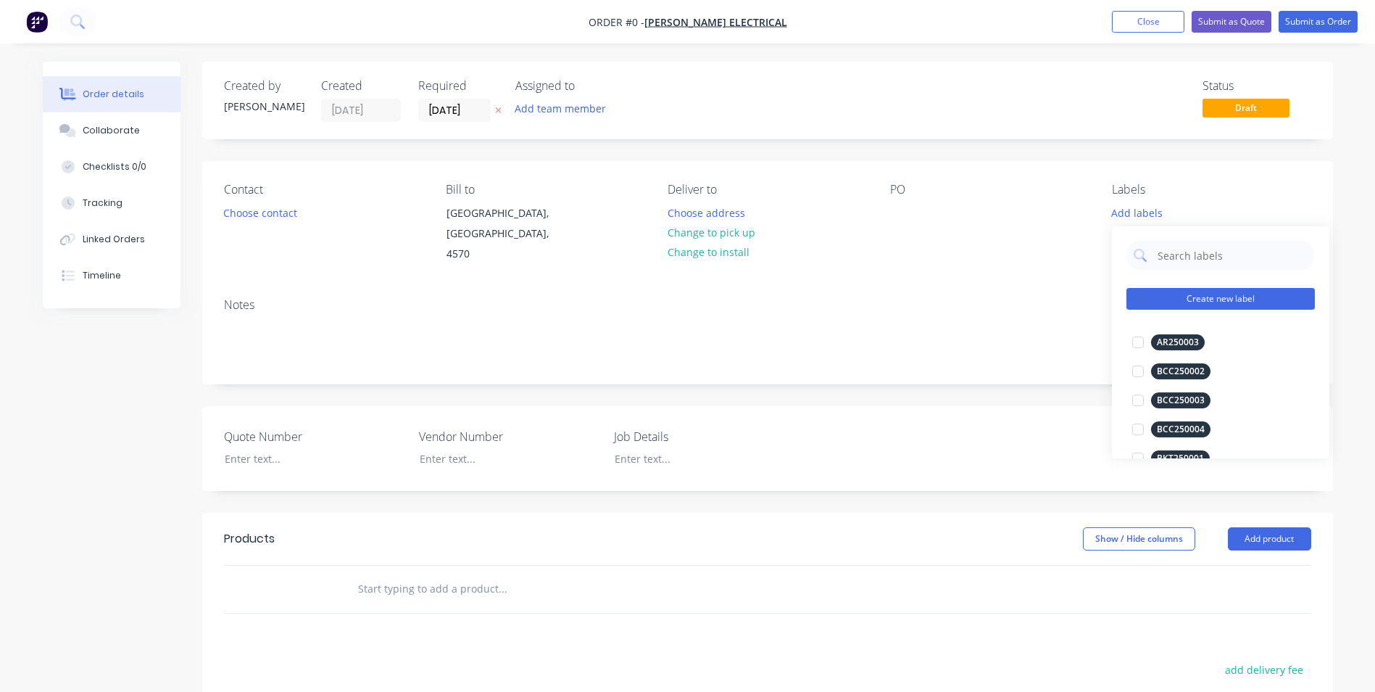
click at [1201, 304] on button "Create new label" at bounding box center [1221, 299] width 188 height 22
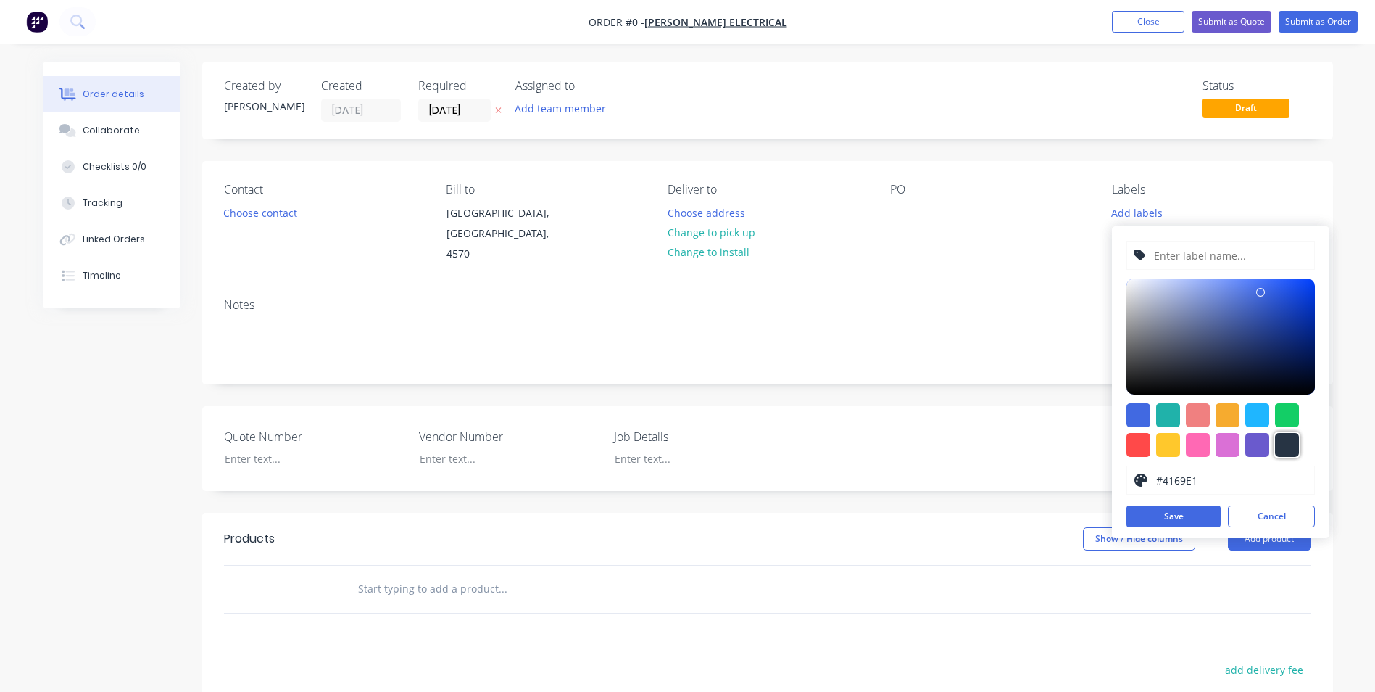
click at [1279, 449] on div at bounding box center [1287, 445] width 24 height 24
type input "#273444"
click at [1161, 248] on input "text" at bounding box center [1230, 255] width 154 height 28
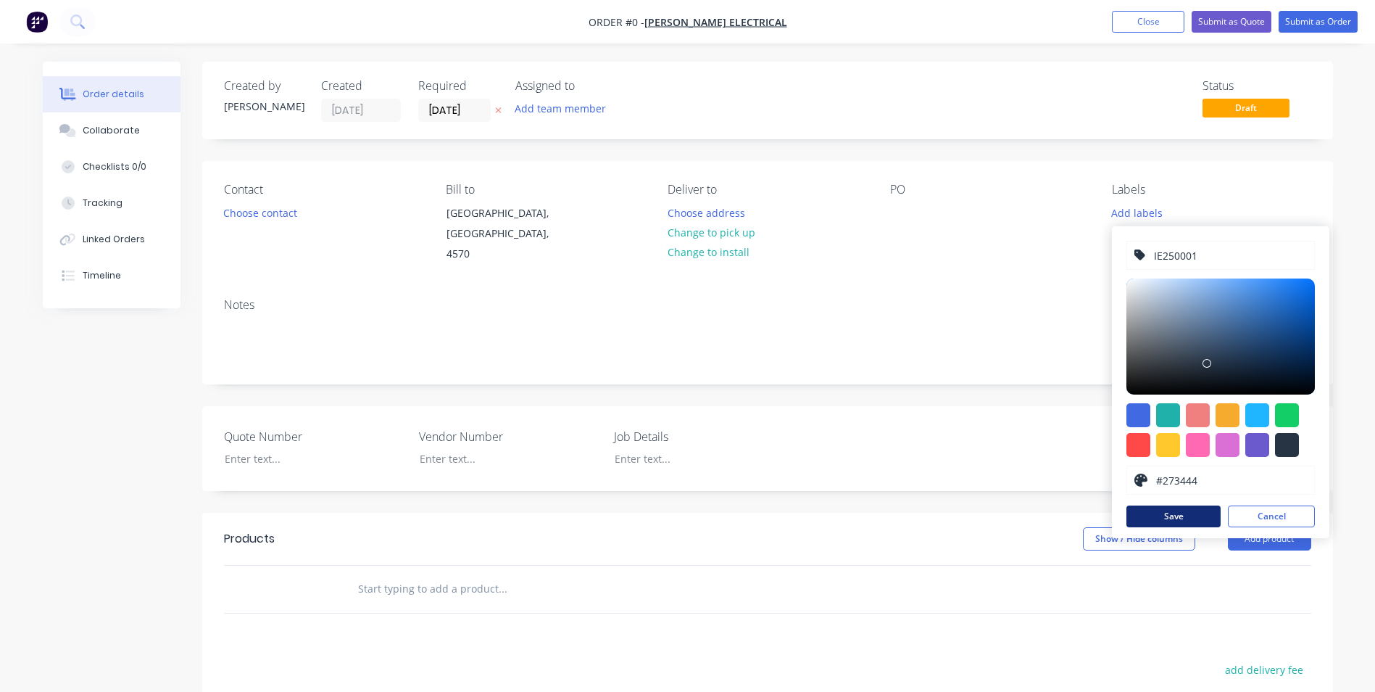
type input "IE250001"
click at [1153, 510] on button "Save" at bounding box center [1174, 516] width 94 height 22
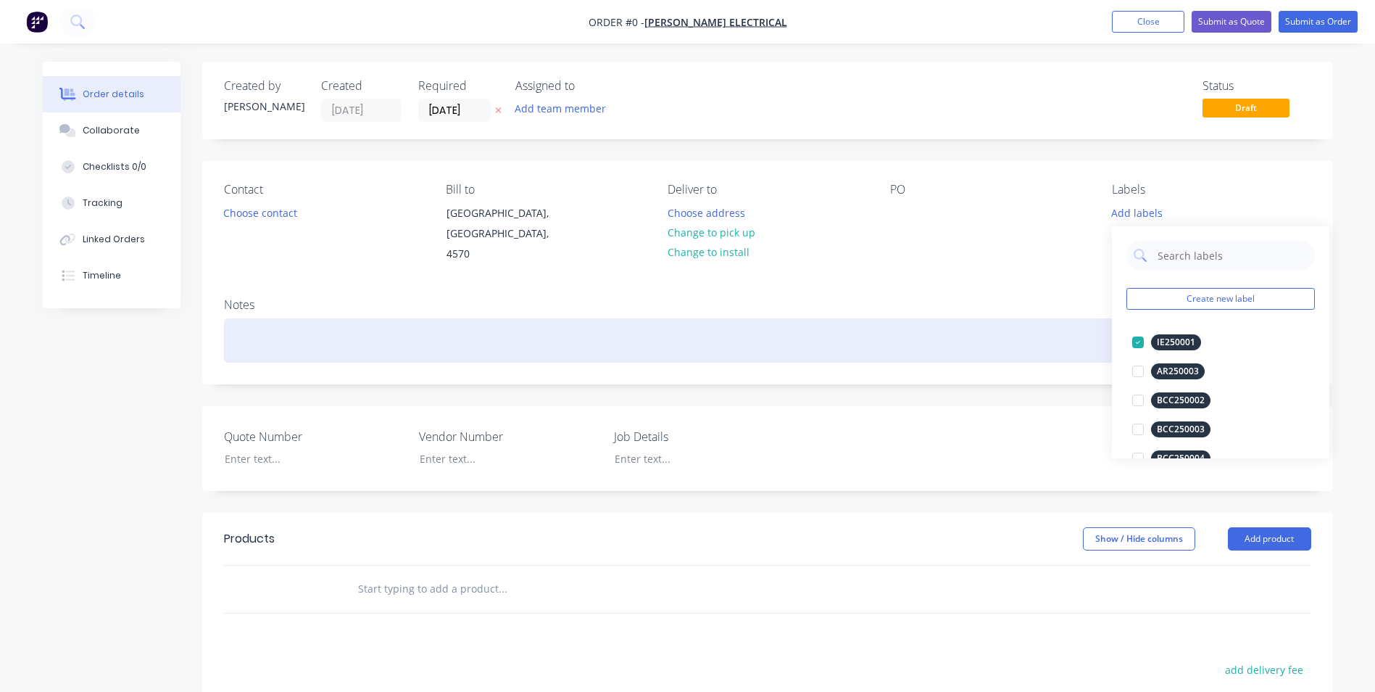
click at [869, 302] on div "Order details Collaborate Checklists 0/0 Tracking Linked Orders Timeline Order …" at bounding box center [687, 522] width 1319 height 921
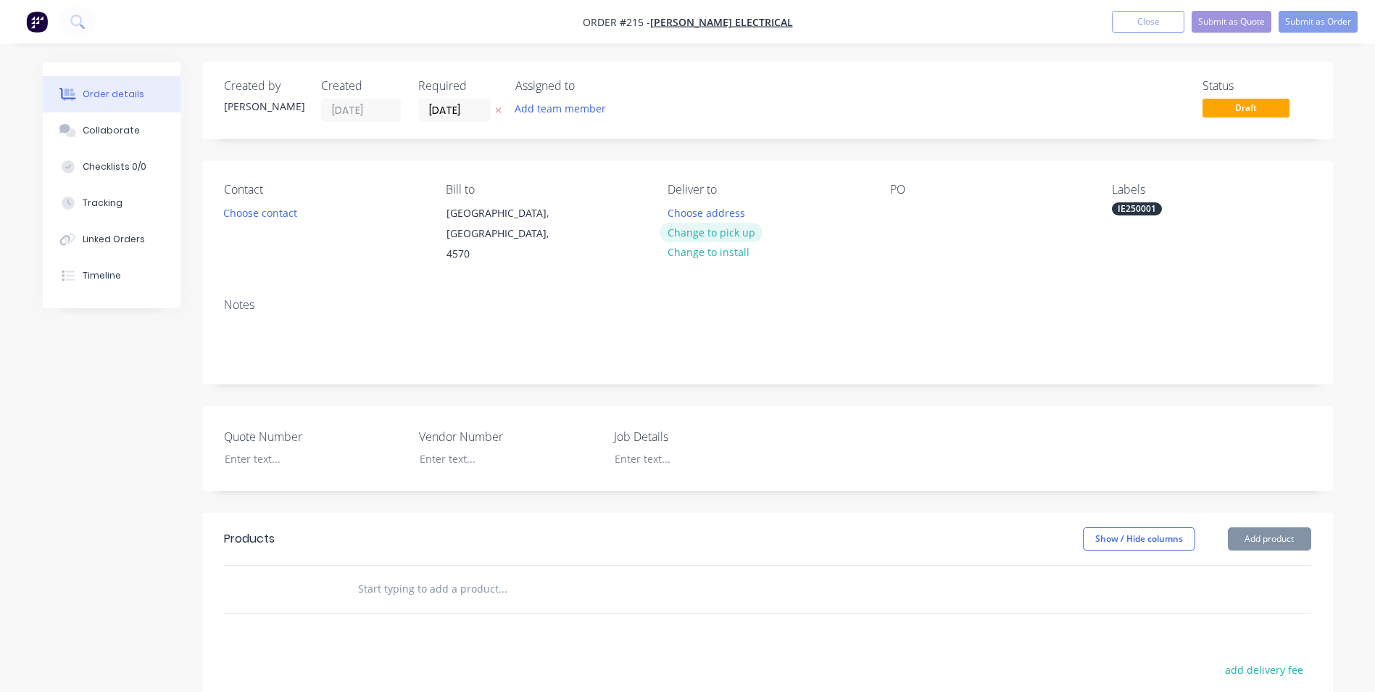
click at [681, 225] on button "Change to pick up" at bounding box center [711, 233] width 103 height 20
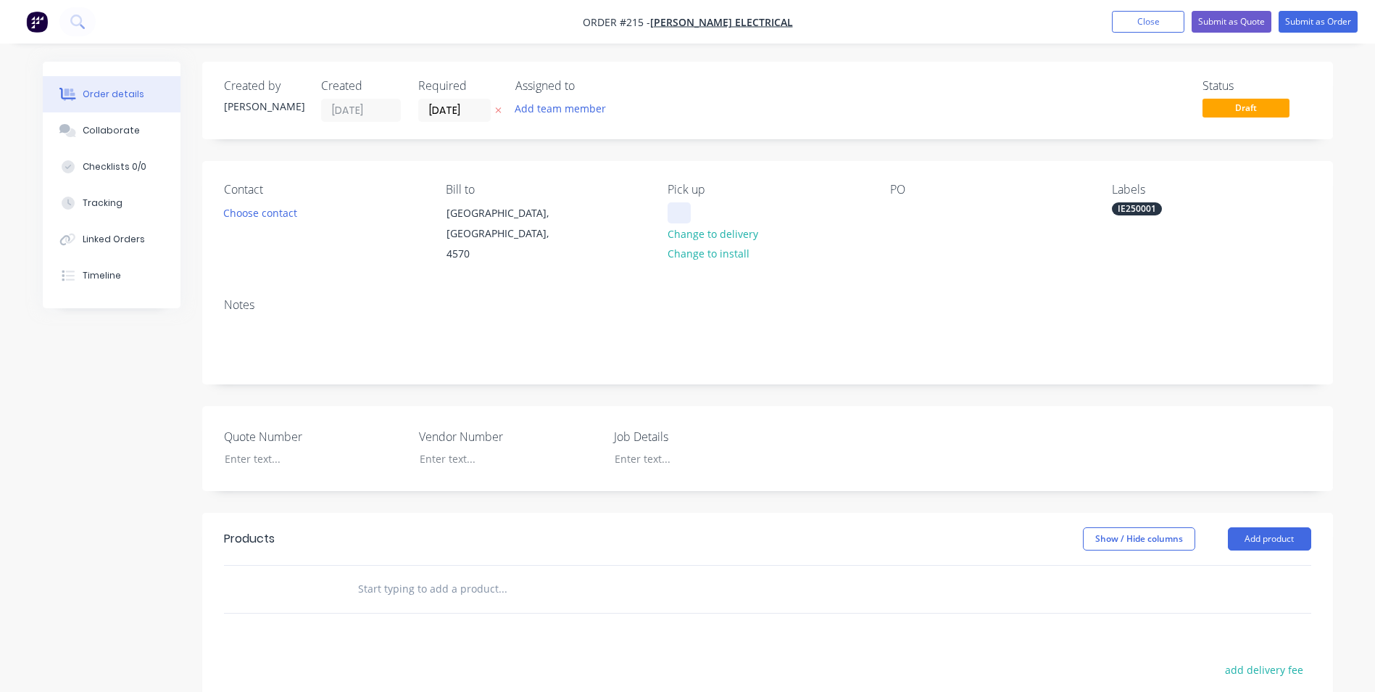
click at [679, 219] on div at bounding box center [679, 212] width 23 height 21
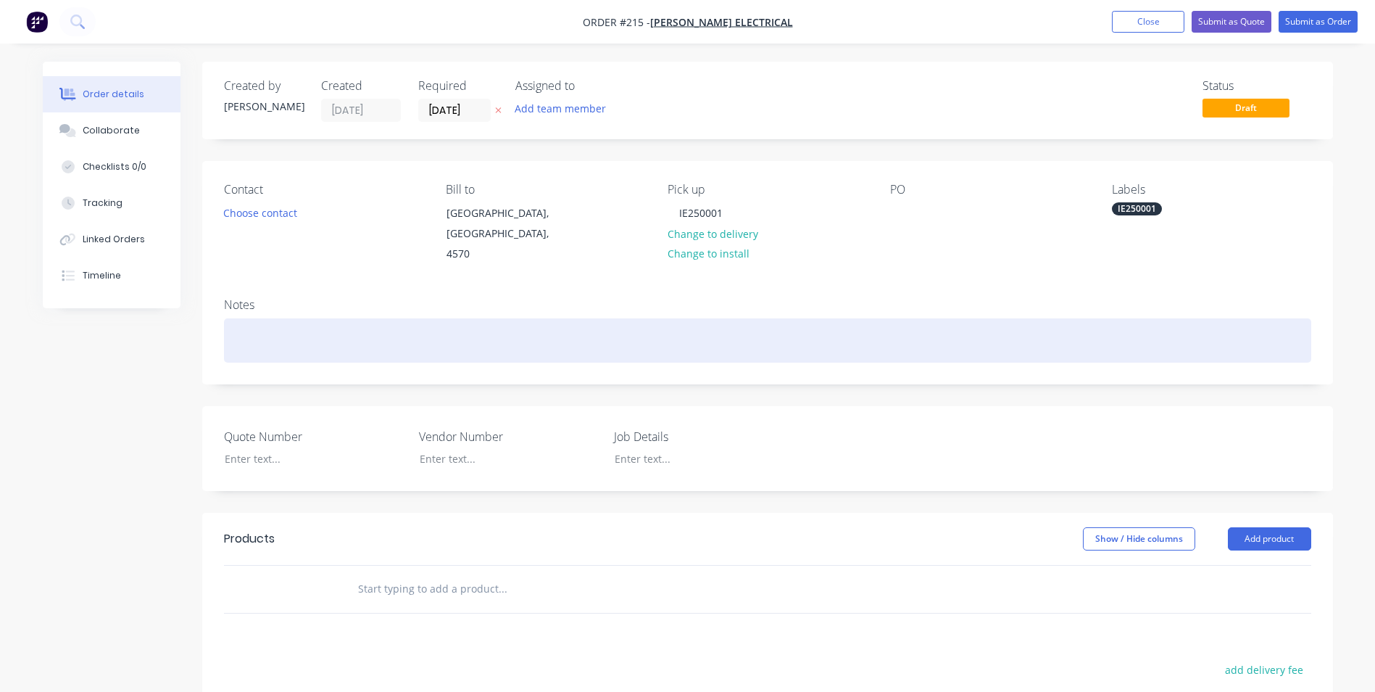
click at [434, 334] on div at bounding box center [767, 340] width 1087 height 44
drag, startPoint x: 289, startPoint y: 323, endPoint x: 607, endPoint y: 327, distance: 318.3
click at [607, 327] on div "IE250001 - Supply, fabricate, install Checker Plate Cover G2" at bounding box center [767, 340] width 1087 height 44
copy div "Supply, fabricate, install Checker Plate Cover G2"
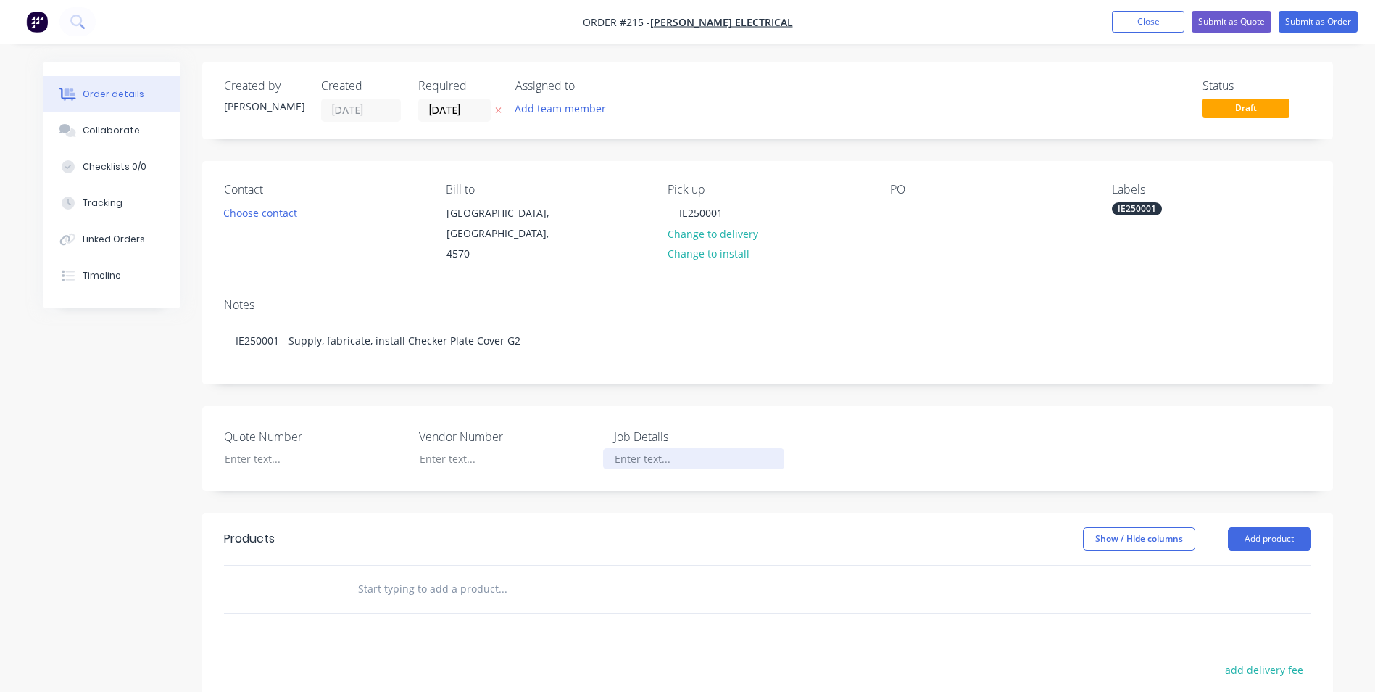
click at [650, 448] on div at bounding box center [693, 458] width 181 height 21
paste div
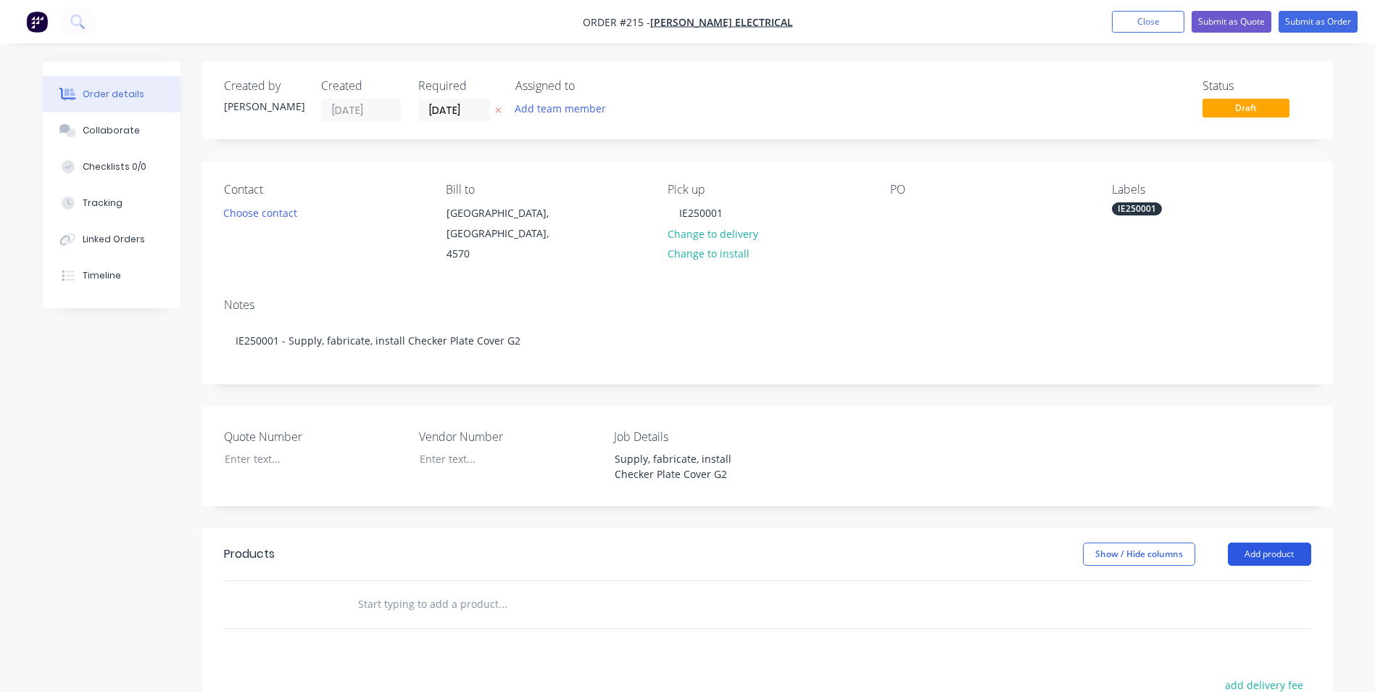
click at [1258, 542] on button "Add product" at bounding box center [1269, 553] width 83 height 23
click at [1212, 580] on div "Product catalogue" at bounding box center [1243, 590] width 112 height 21
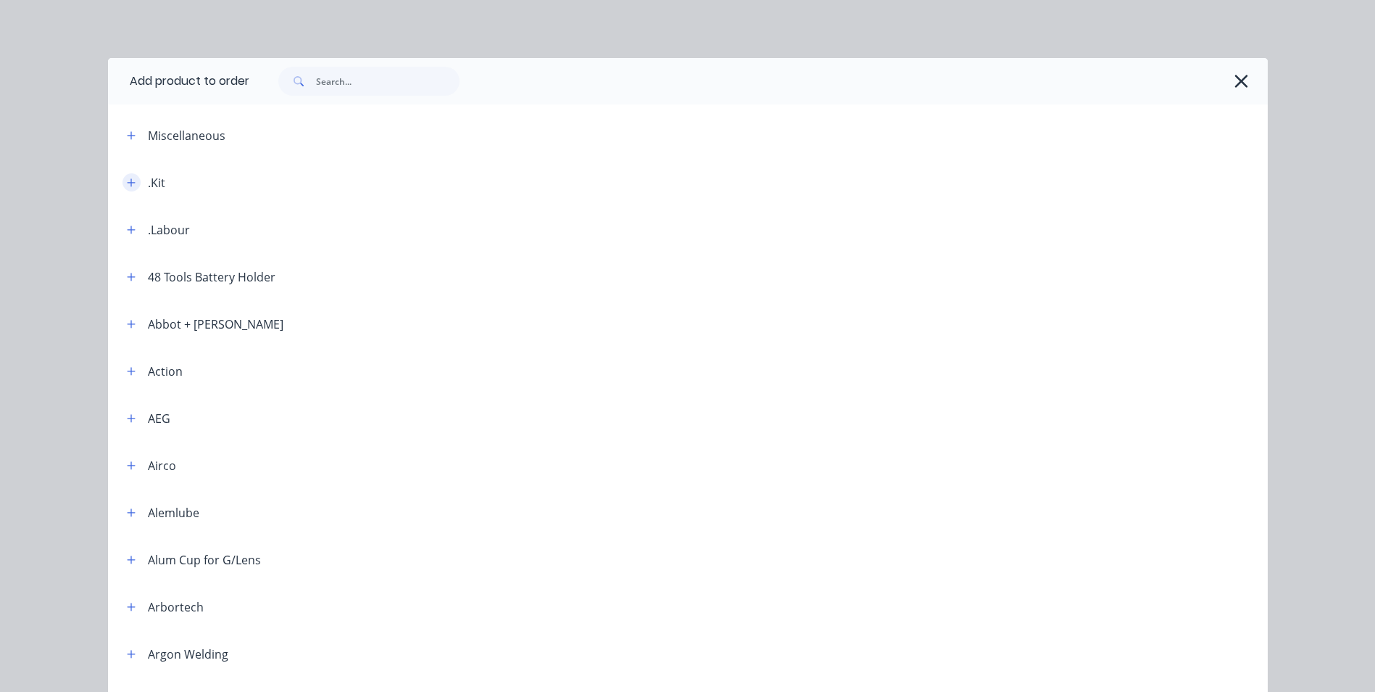
click at [123, 179] on button "button" at bounding box center [132, 182] width 18 height 18
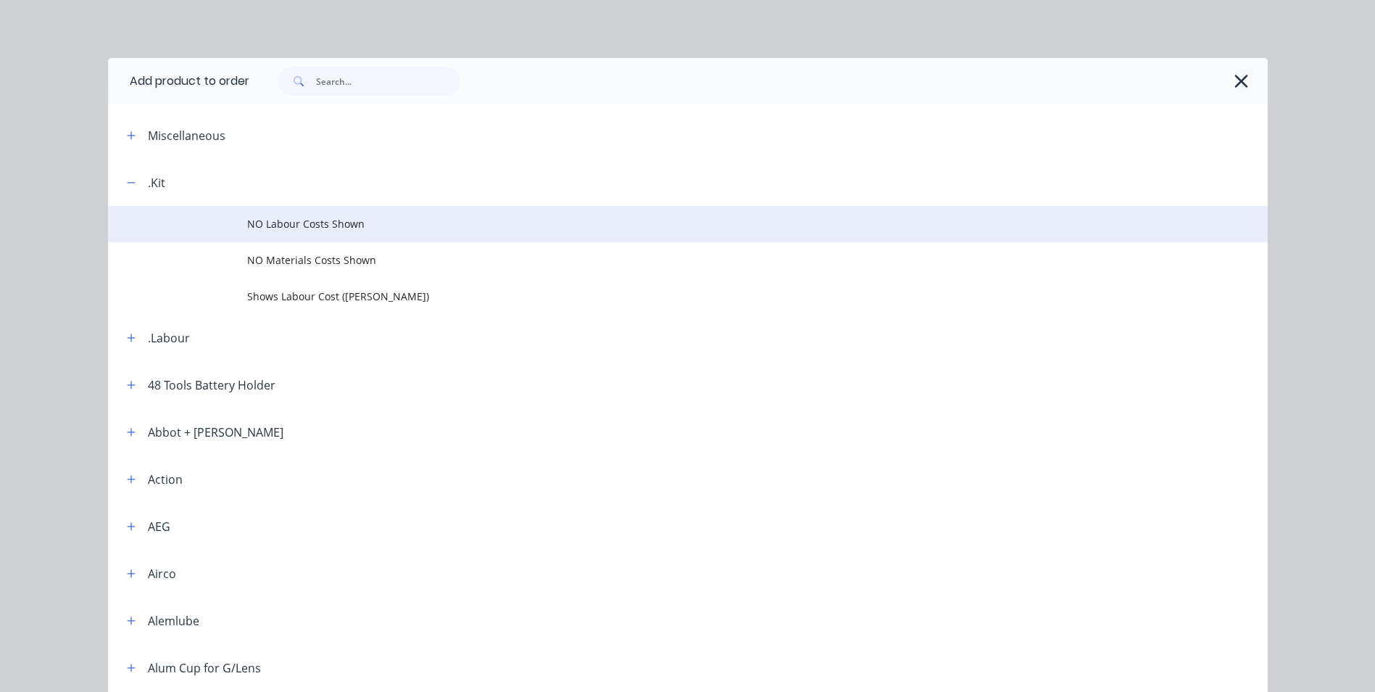
click at [323, 223] on span "NO Labour Costs Shown" at bounding box center [655, 223] width 816 height 15
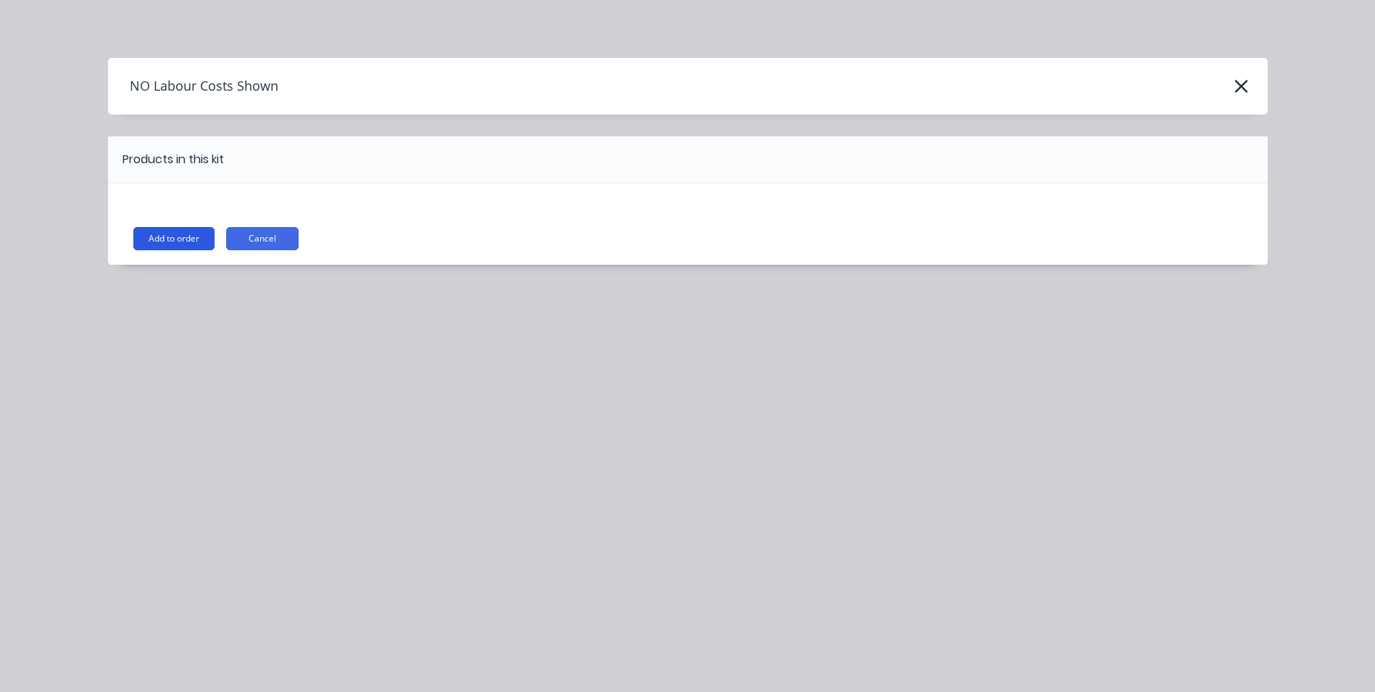
click at [175, 236] on button "Add to order" at bounding box center [173, 238] width 81 height 23
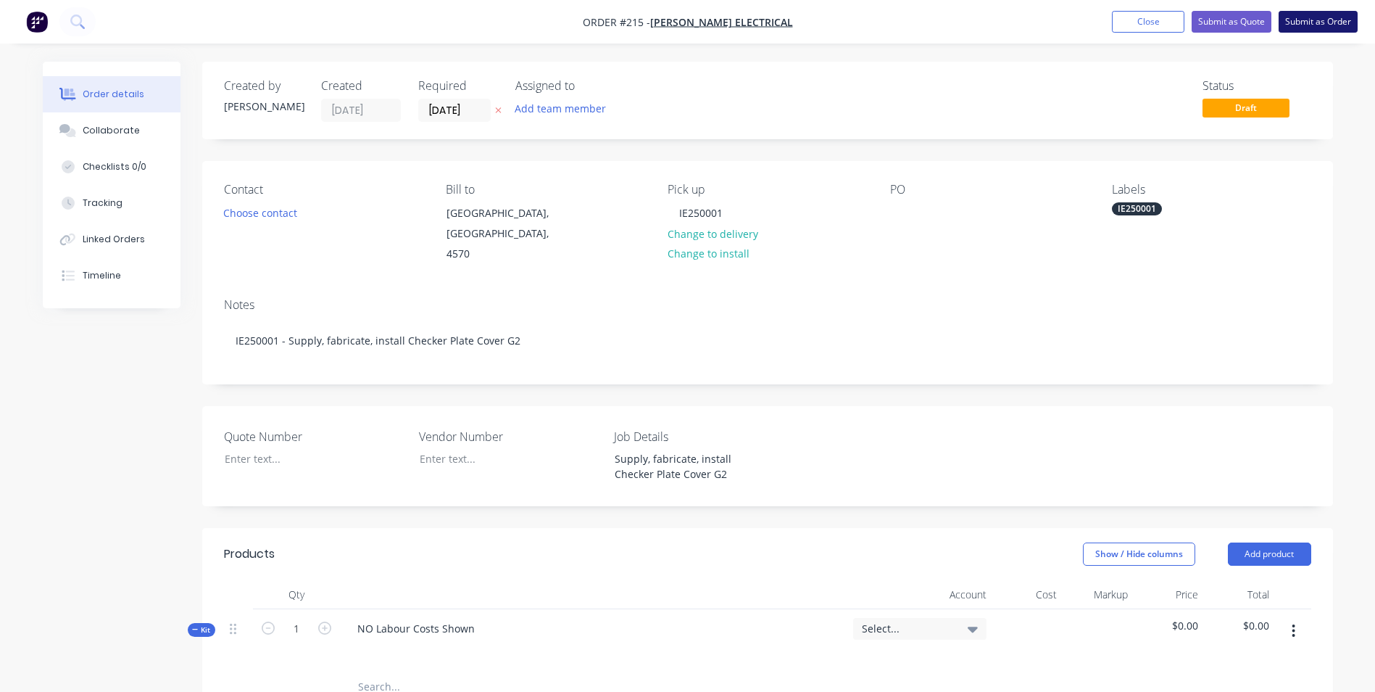
click at [1339, 20] on button "Submit as Order" at bounding box center [1318, 22] width 79 height 22
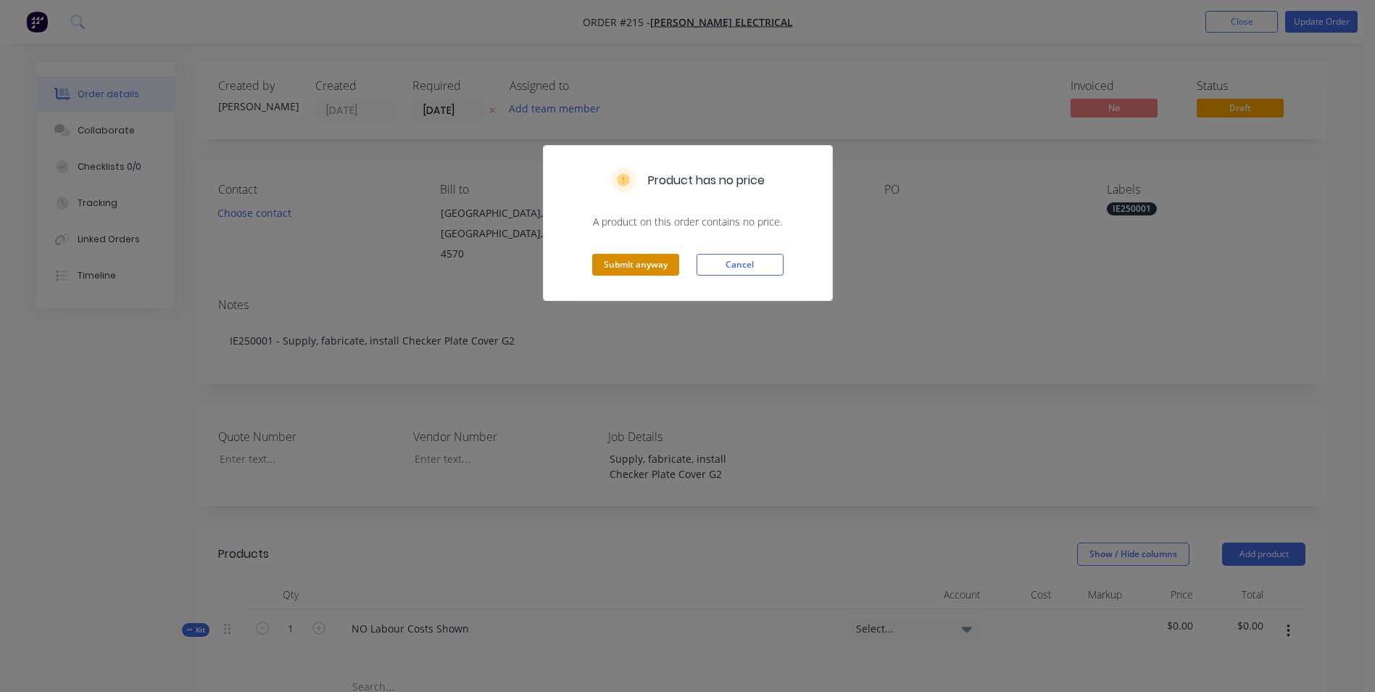
click at [634, 260] on button "Submit anyway" at bounding box center [635, 265] width 87 height 22
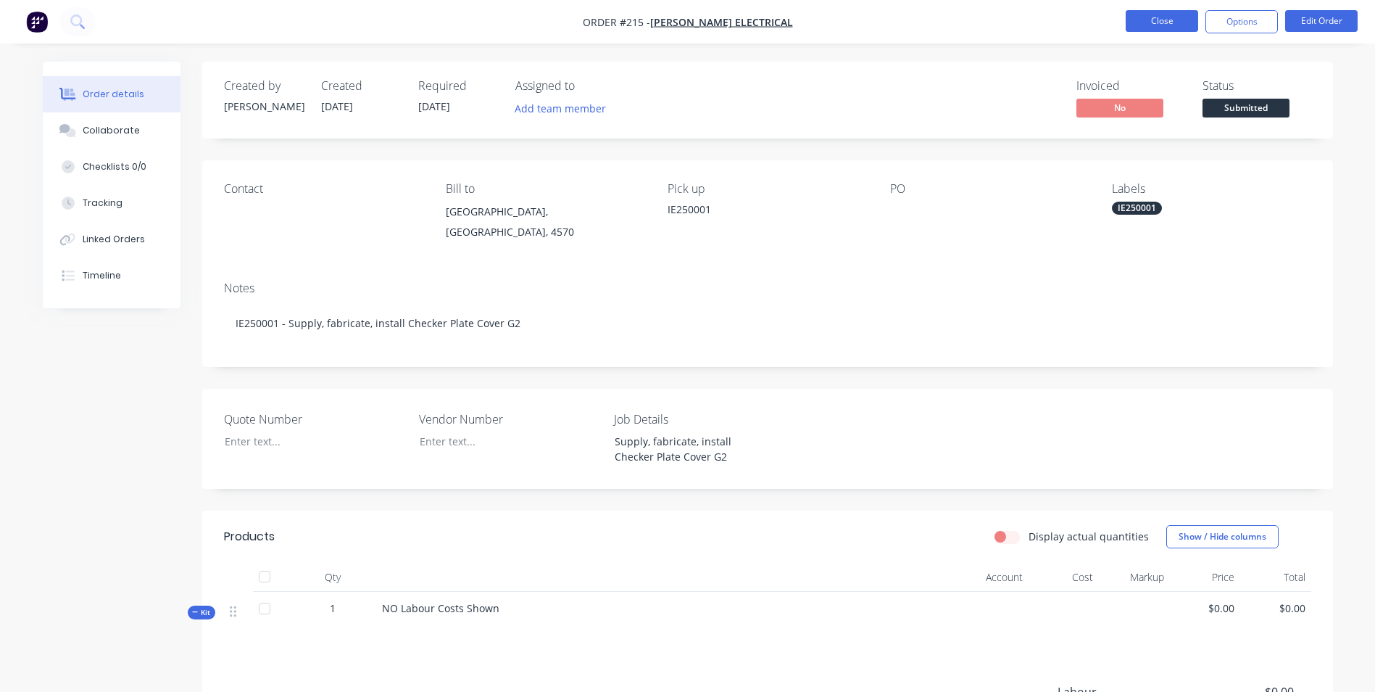
click at [1155, 20] on button "Close" at bounding box center [1162, 21] width 72 height 22
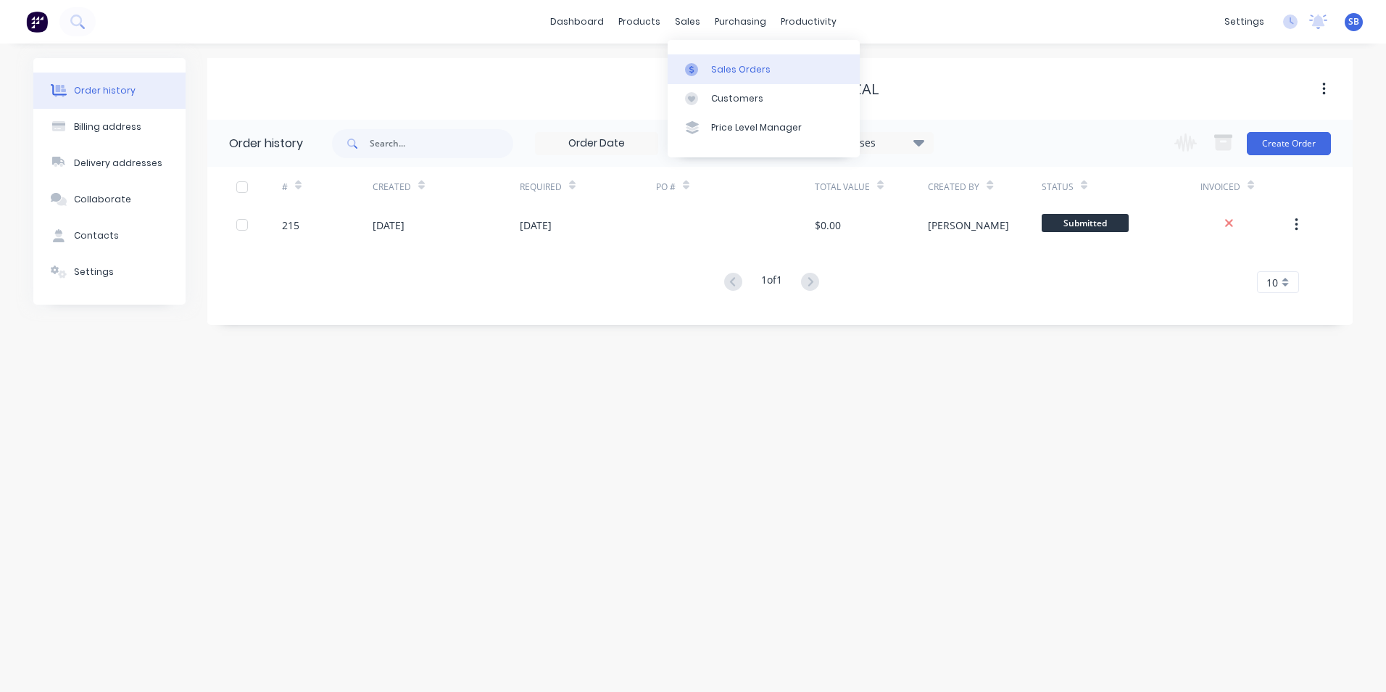
click at [733, 70] on div "Sales Orders" at bounding box center [740, 69] width 59 height 13
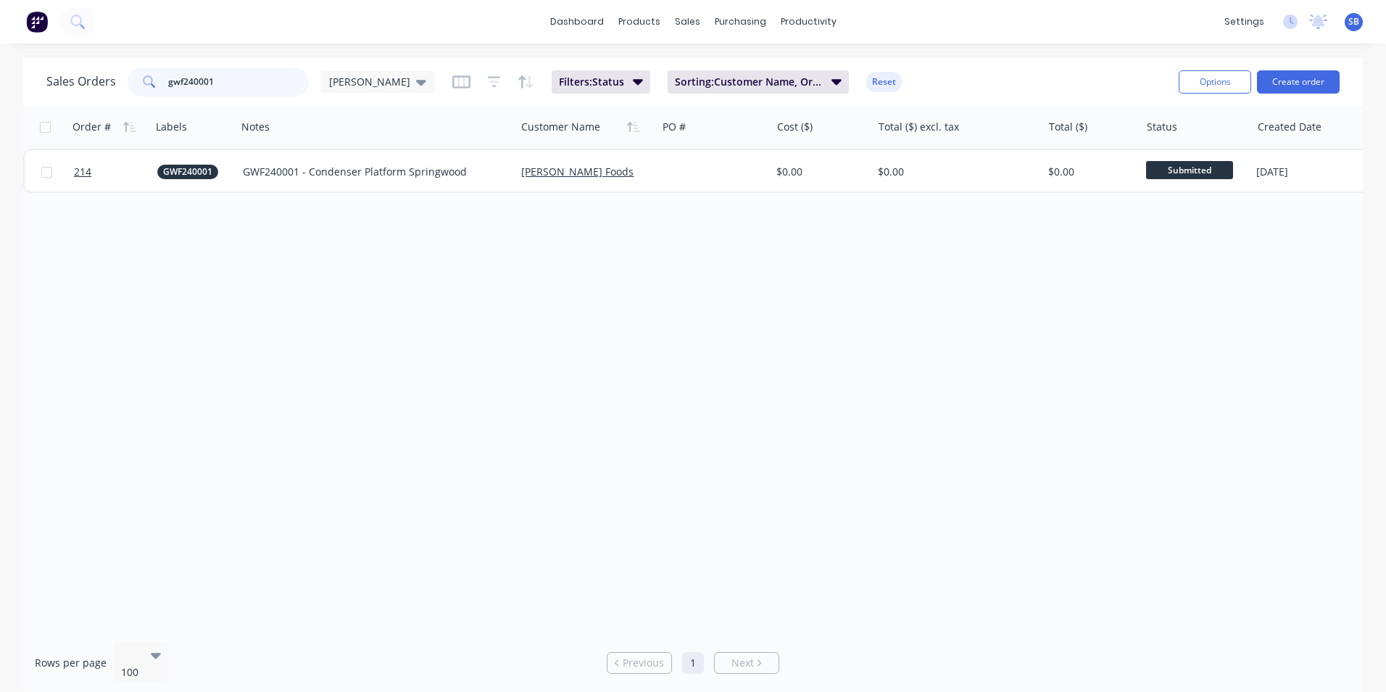
drag, startPoint x: 215, startPoint y: 78, endPoint x: 95, endPoint y: 76, distance: 119.6
click at [95, 76] on div "Sales Orders gwf240001 [PERSON_NAME]" at bounding box center [240, 81] width 389 height 29
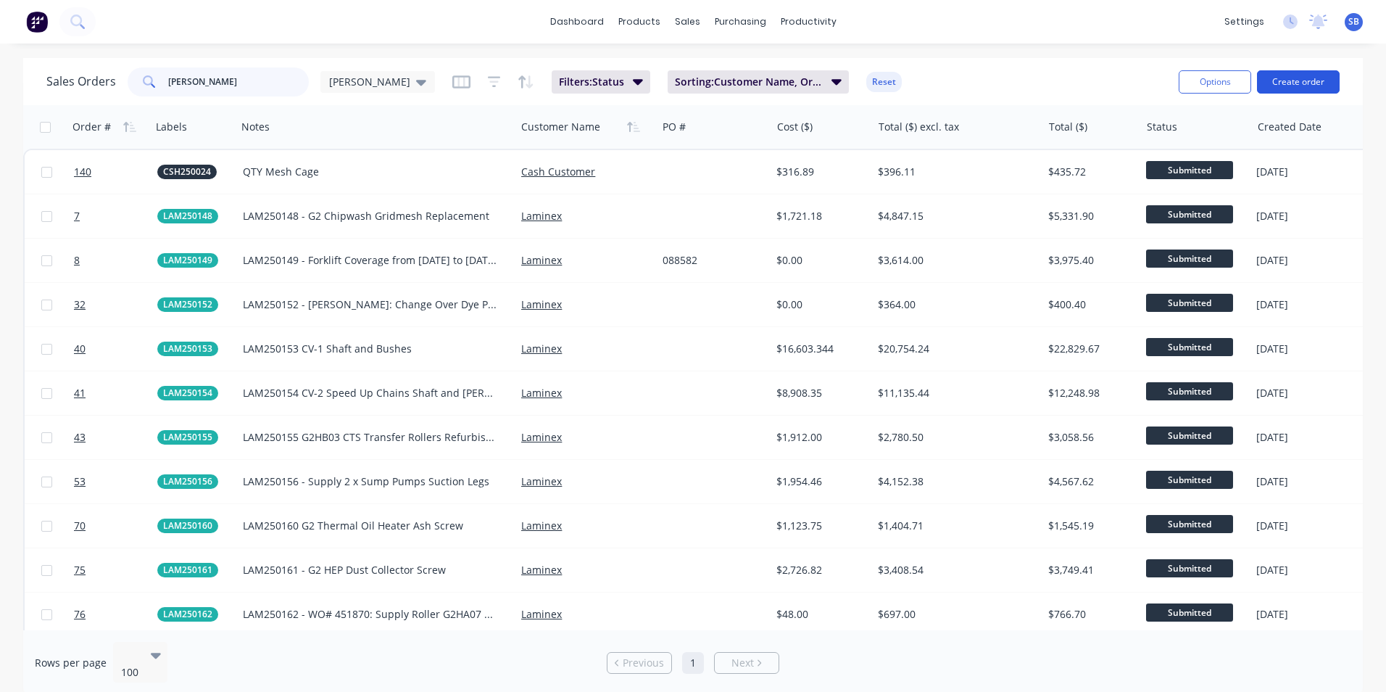
type input "[PERSON_NAME]"
click at [1320, 87] on button "Create order" at bounding box center [1298, 81] width 83 height 23
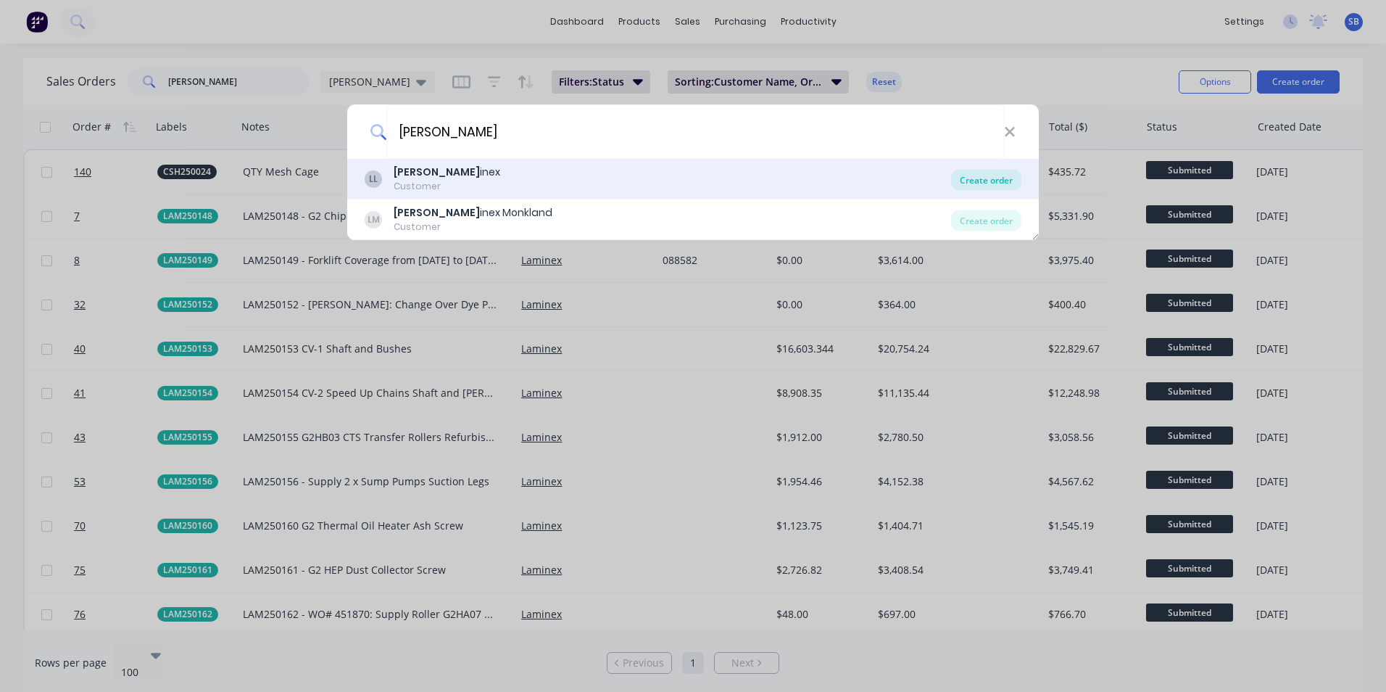
type input "[PERSON_NAME]"
click at [987, 176] on div "Create order" at bounding box center [986, 180] width 70 height 20
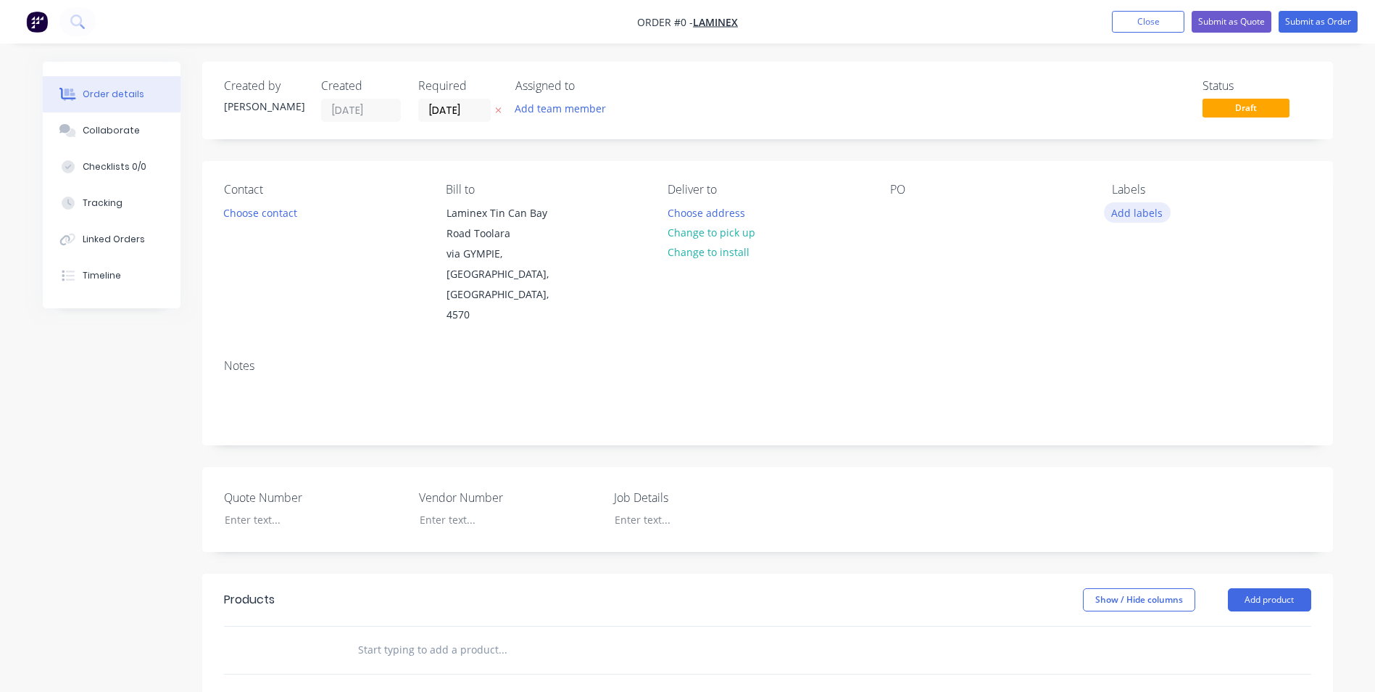
click at [1161, 213] on button "Add labels" at bounding box center [1137, 212] width 67 height 20
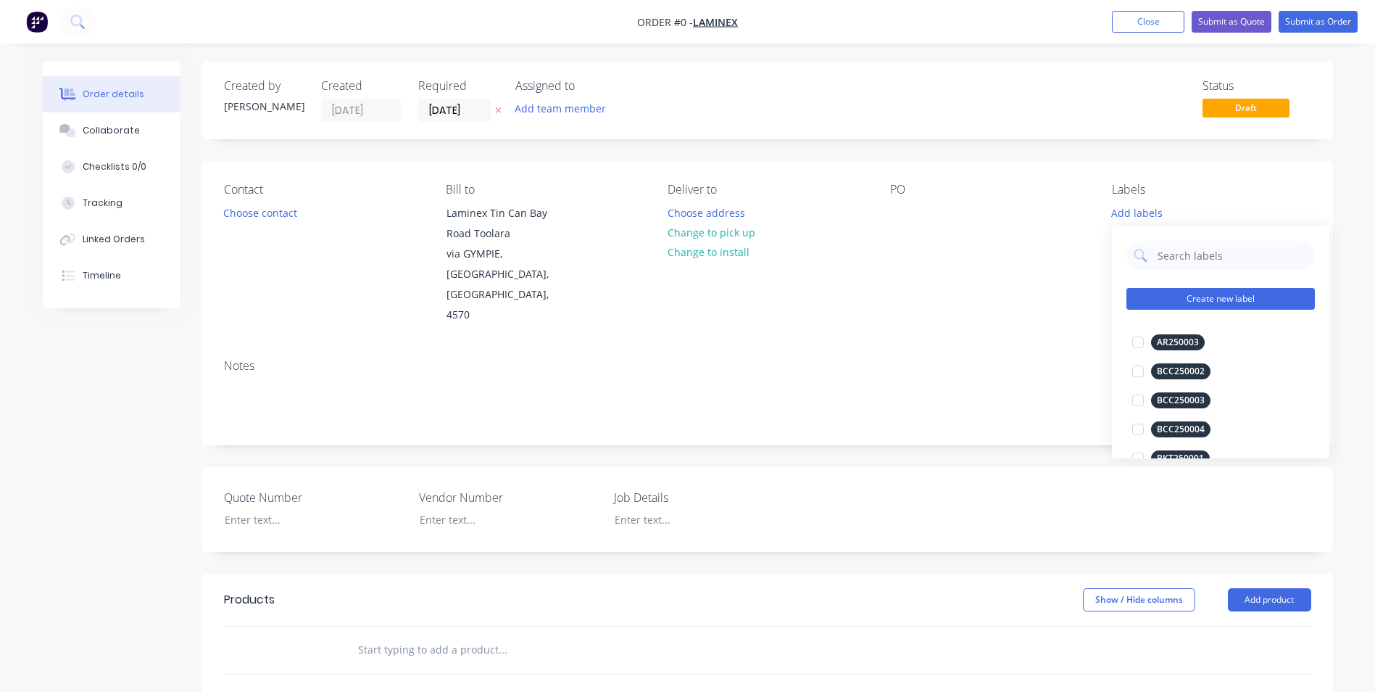
click at [1193, 299] on button "Create new label" at bounding box center [1221, 299] width 188 height 22
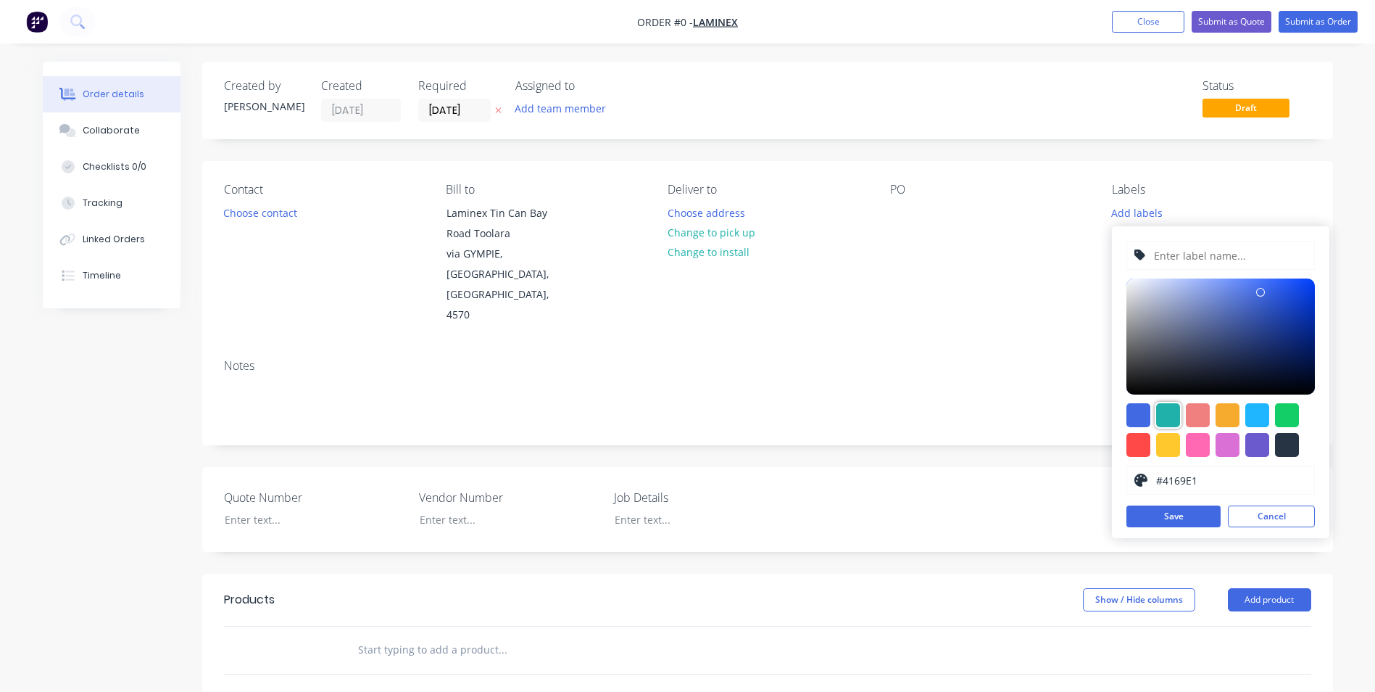
click at [1176, 416] on div at bounding box center [1168, 415] width 24 height 24
type input "#20B2AA"
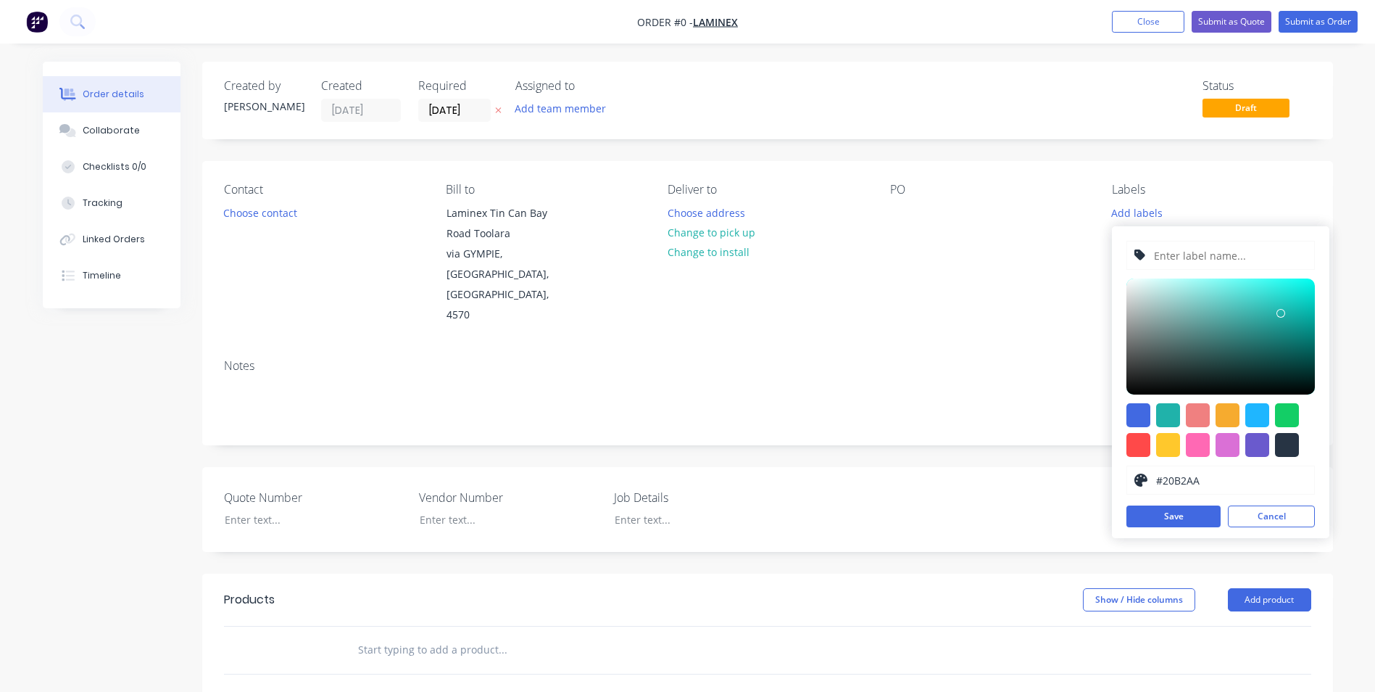
click at [1214, 261] on input "text" at bounding box center [1230, 255] width 154 height 28
type input "LAM250063"
click at [1191, 514] on button "Save" at bounding box center [1174, 516] width 94 height 22
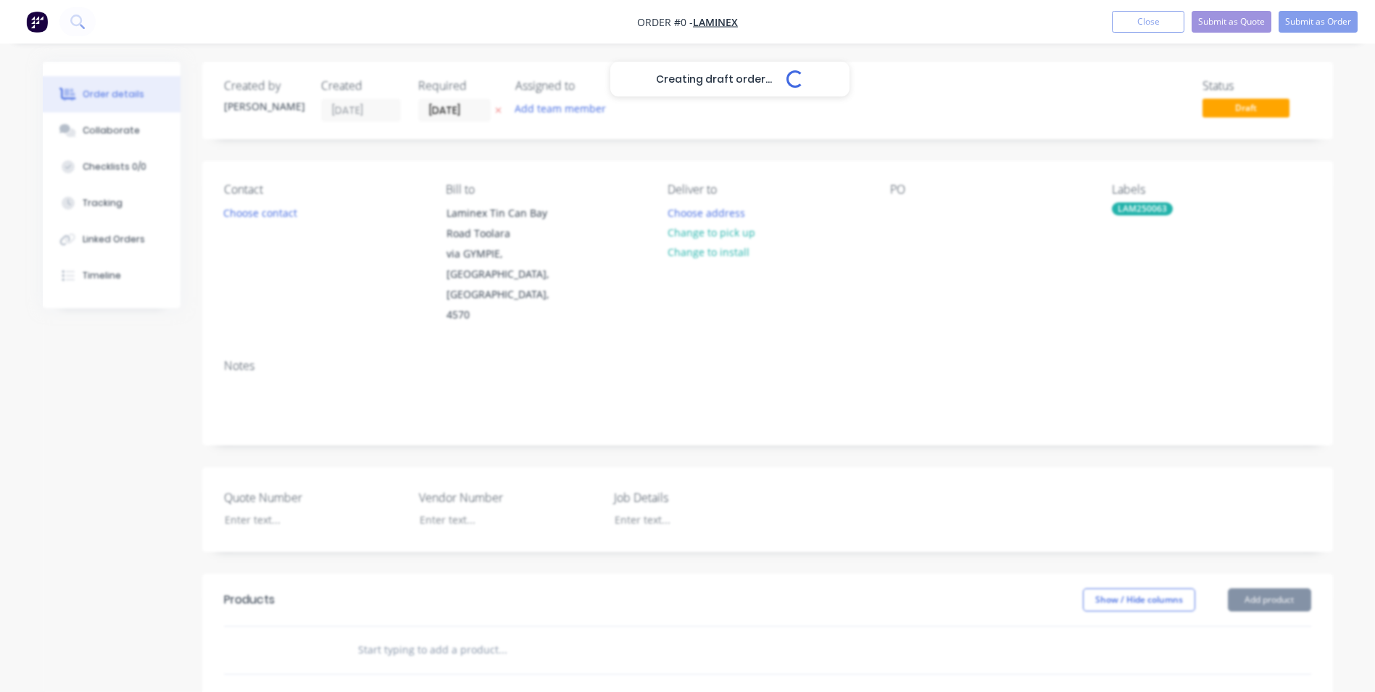
click at [948, 315] on div "Creating draft order... Loading... Order details Collaborate Checklists 0/0 Tra…" at bounding box center [687, 553] width 1319 height 982
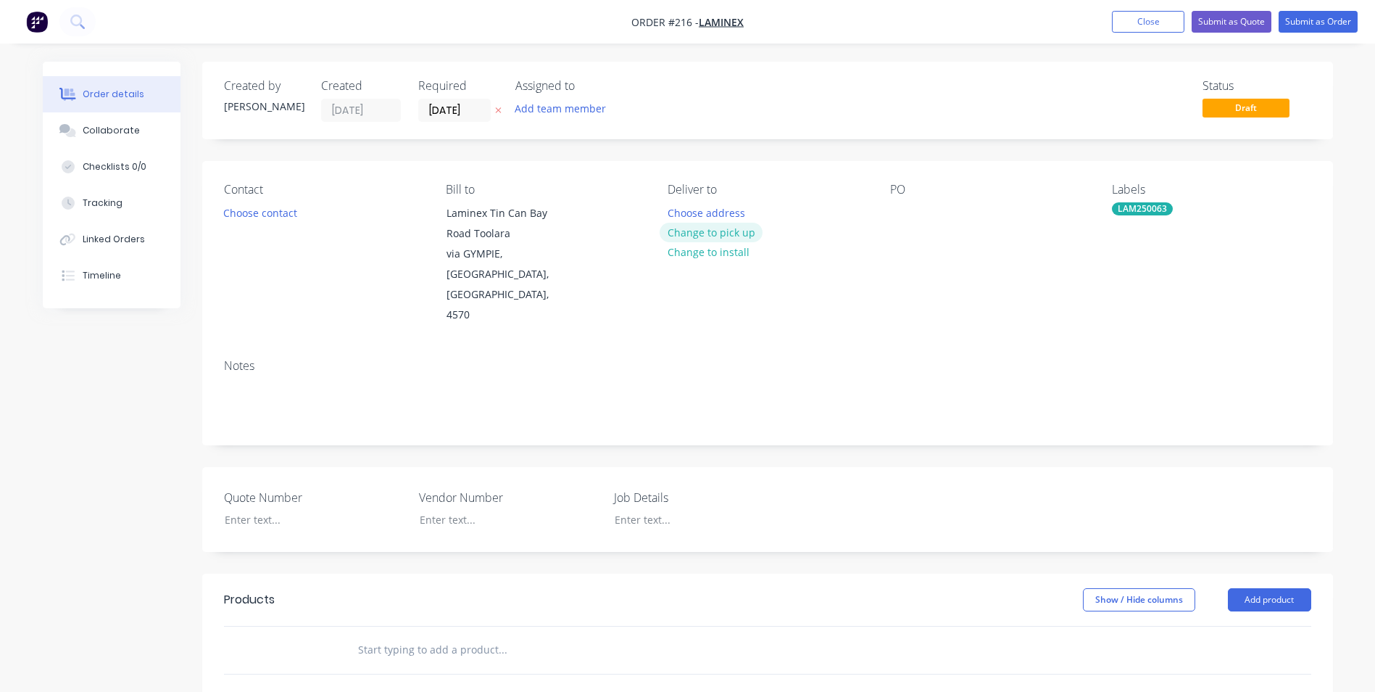
click at [694, 233] on button "Change to pick up" at bounding box center [711, 233] width 103 height 20
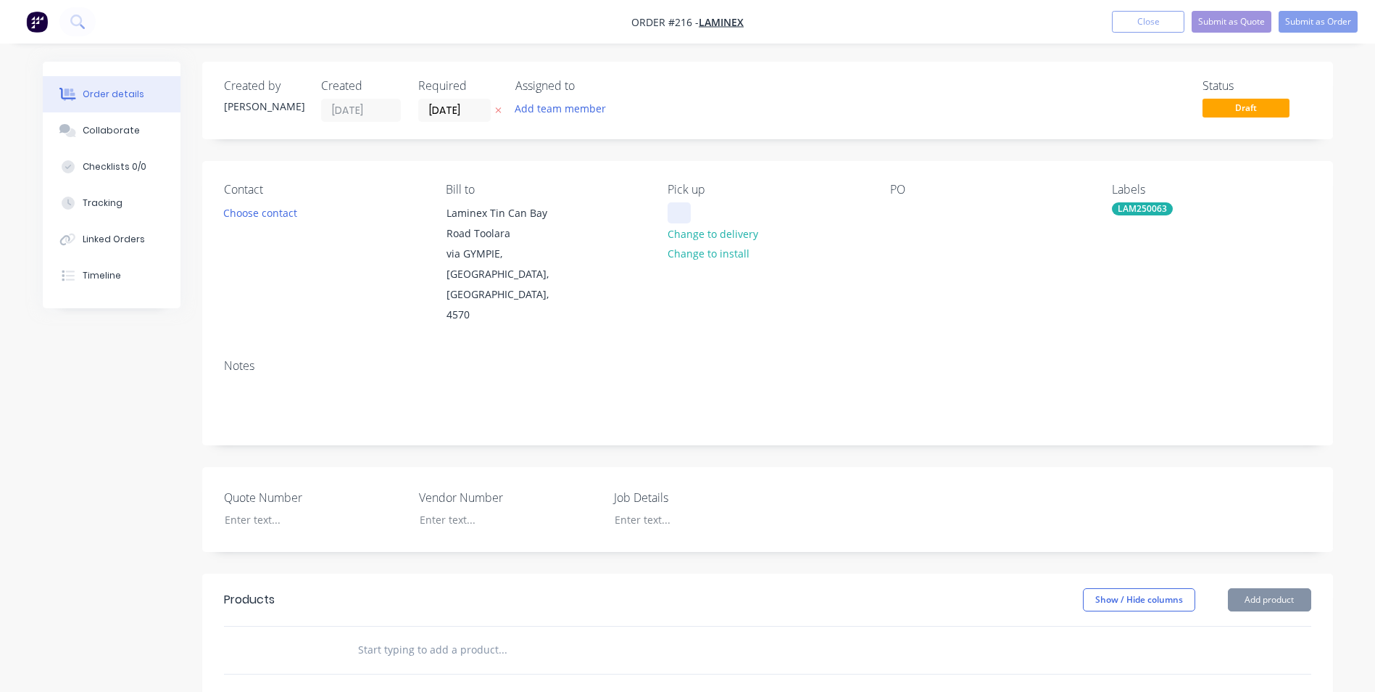
click at [687, 215] on div at bounding box center [679, 212] width 23 height 21
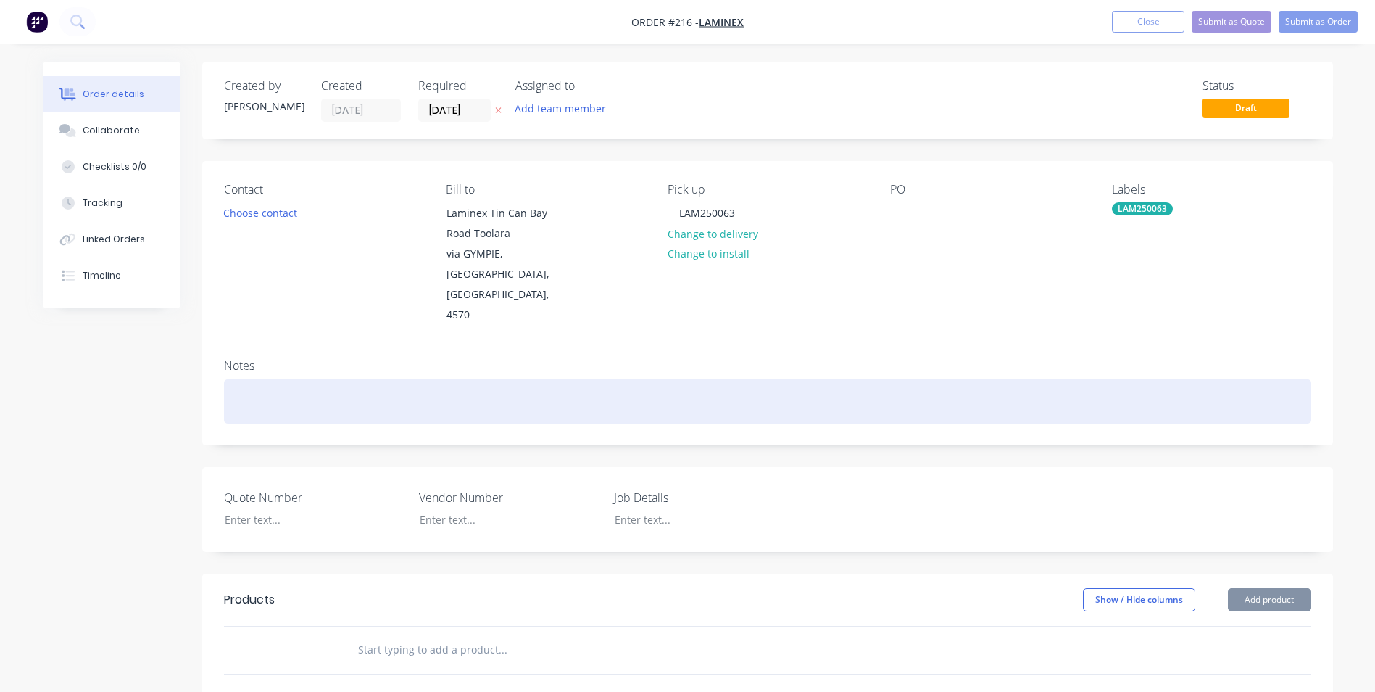
click at [619, 379] on div at bounding box center [767, 401] width 1087 height 44
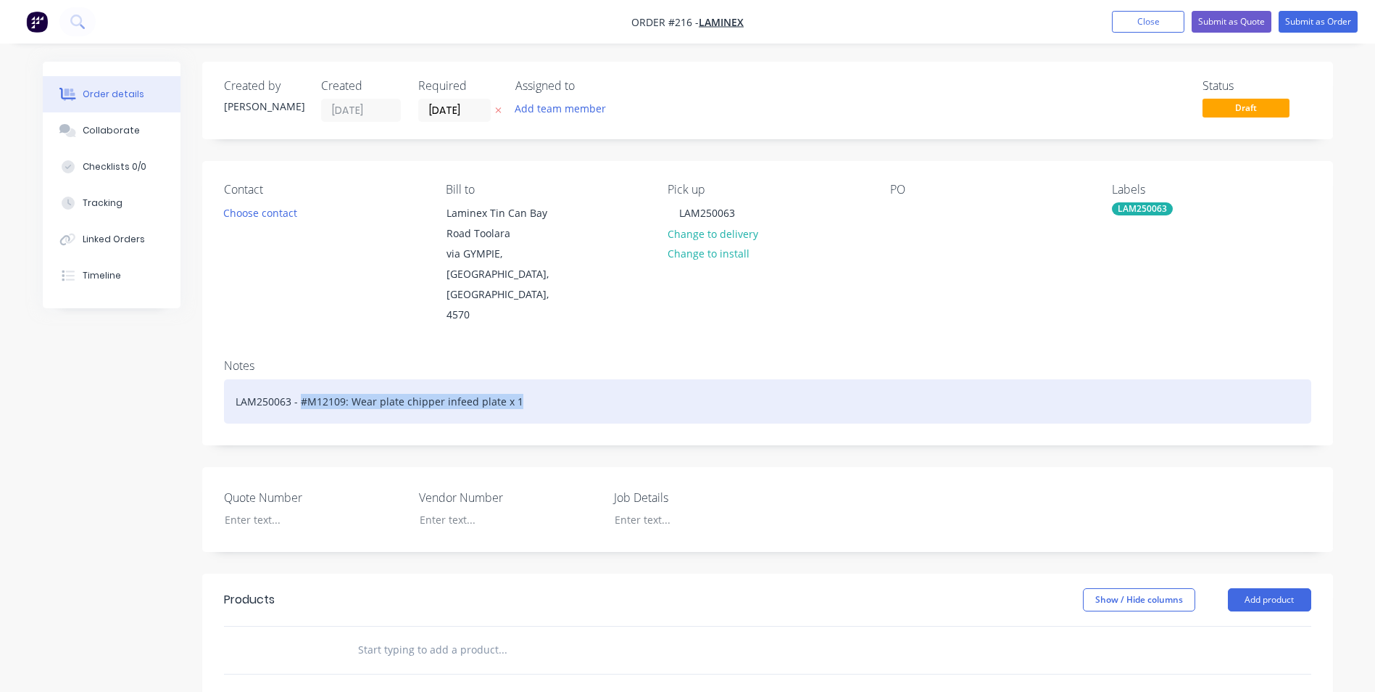
drag, startPoint x: 302, startPoint y: 356, endPoint x: 610, endPoint y: 356, distance: 308.1
click at [610, 379] on div "LAM250063 - #M12109: Wear plate chipper infeed plate x 1" at bounding box center [767, 401] width 1087 height 44
copy div "#M12109: Wear plate chipper infeed plate x 1"
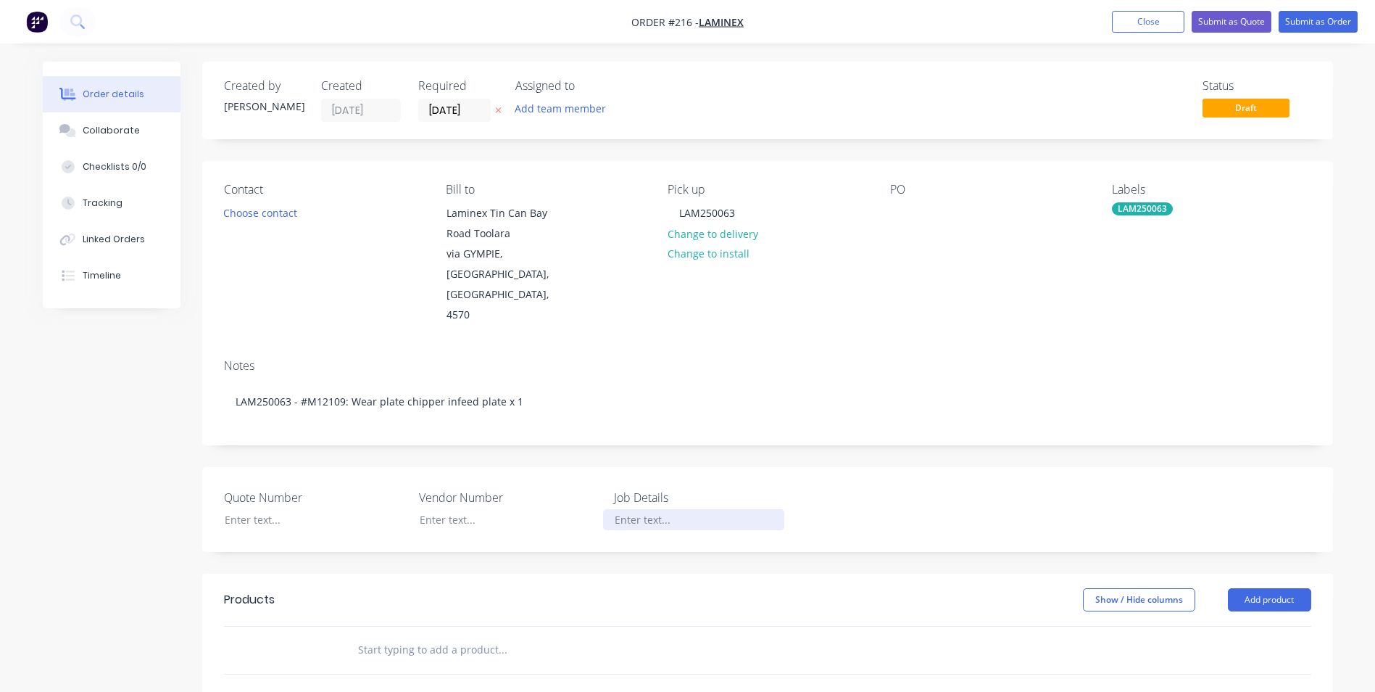
click at [627, 509] on div at bounding box center [693, 519] width 181 height 21
drag, startPoint x: 627, startPoint y: 478, endPoint x: 616, endPoint y: 474, distance: 11.5
click at [616, 509] on div at bounding box center [693, 519] width 181 height 21
paste div
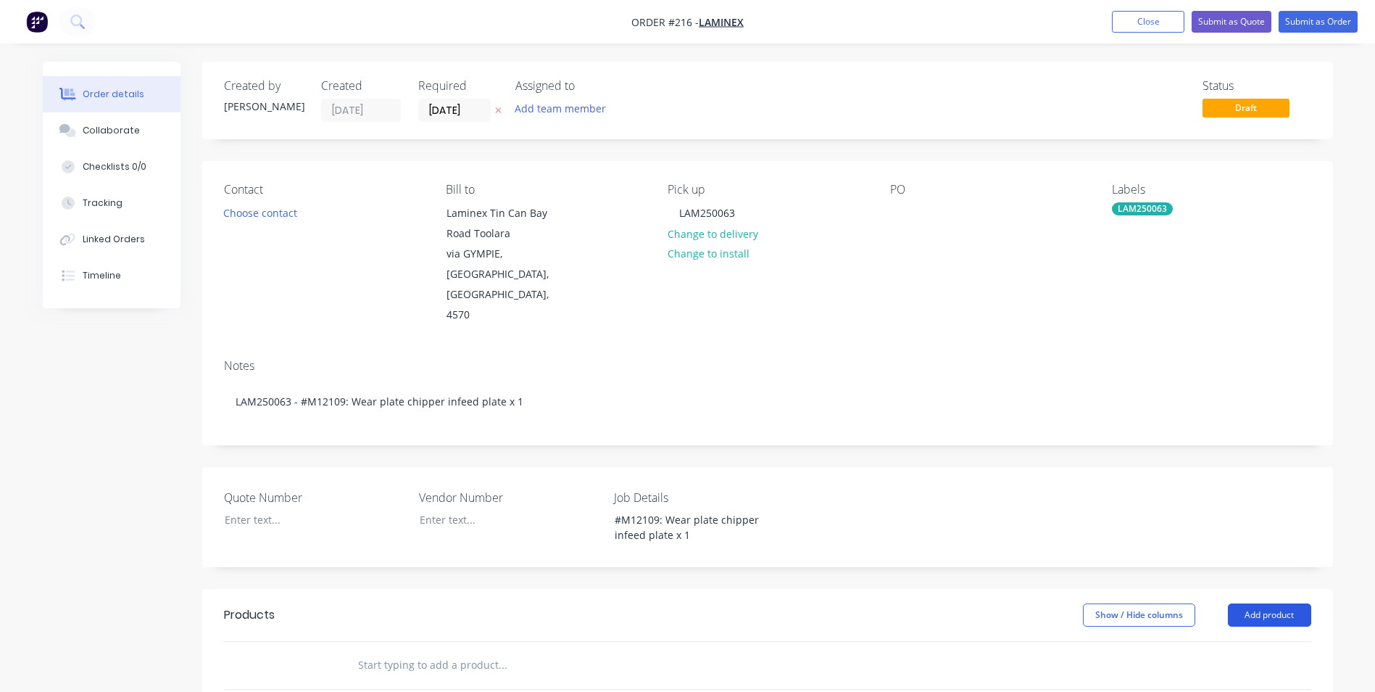
click at [1290, 603] on button "Add product" at bounding box center [1269, 614] width 83 height 23
click at [1271, 641] on div "Product catalogue" at bounding box center [1243, 651] width 112 height 21
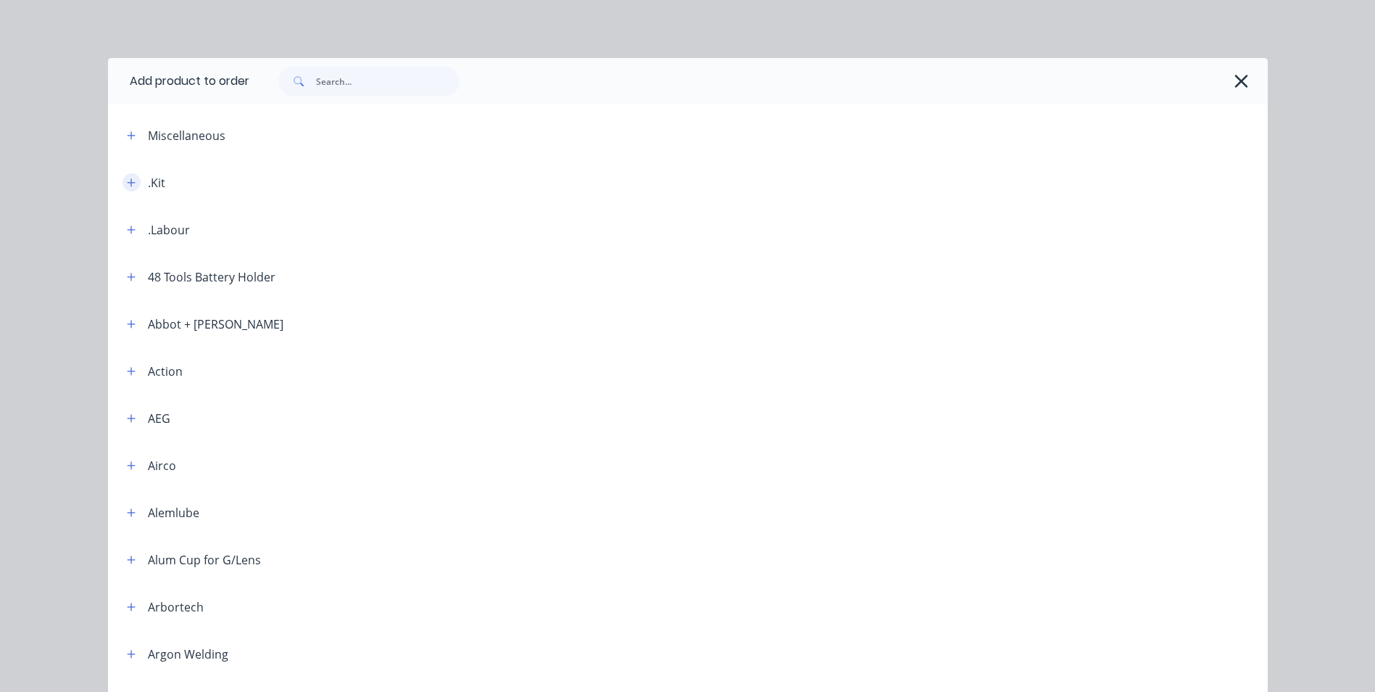
click at [127, 181] on icon "button" at bounding box center [131, 182] width 8 height 8
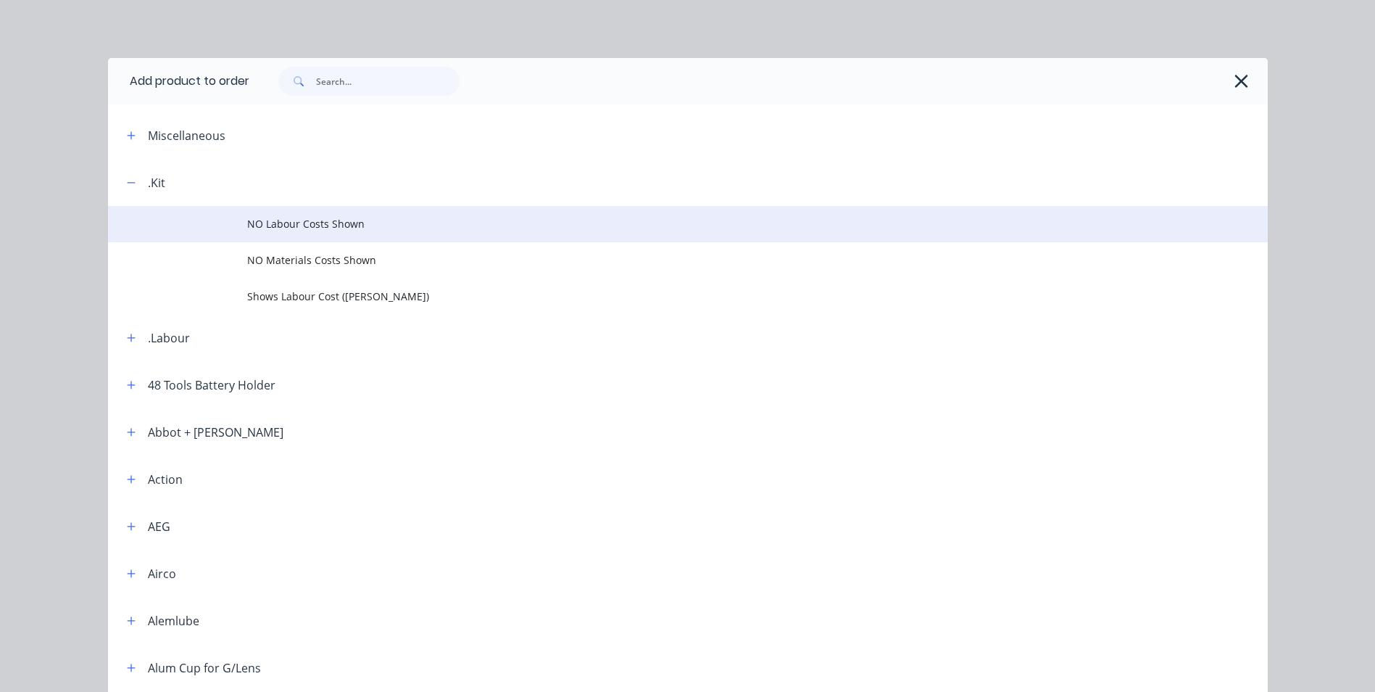
click at [282, 221] on span "NO Labour Costs Shown" at bounding box center [655, 223] width 816 height 15
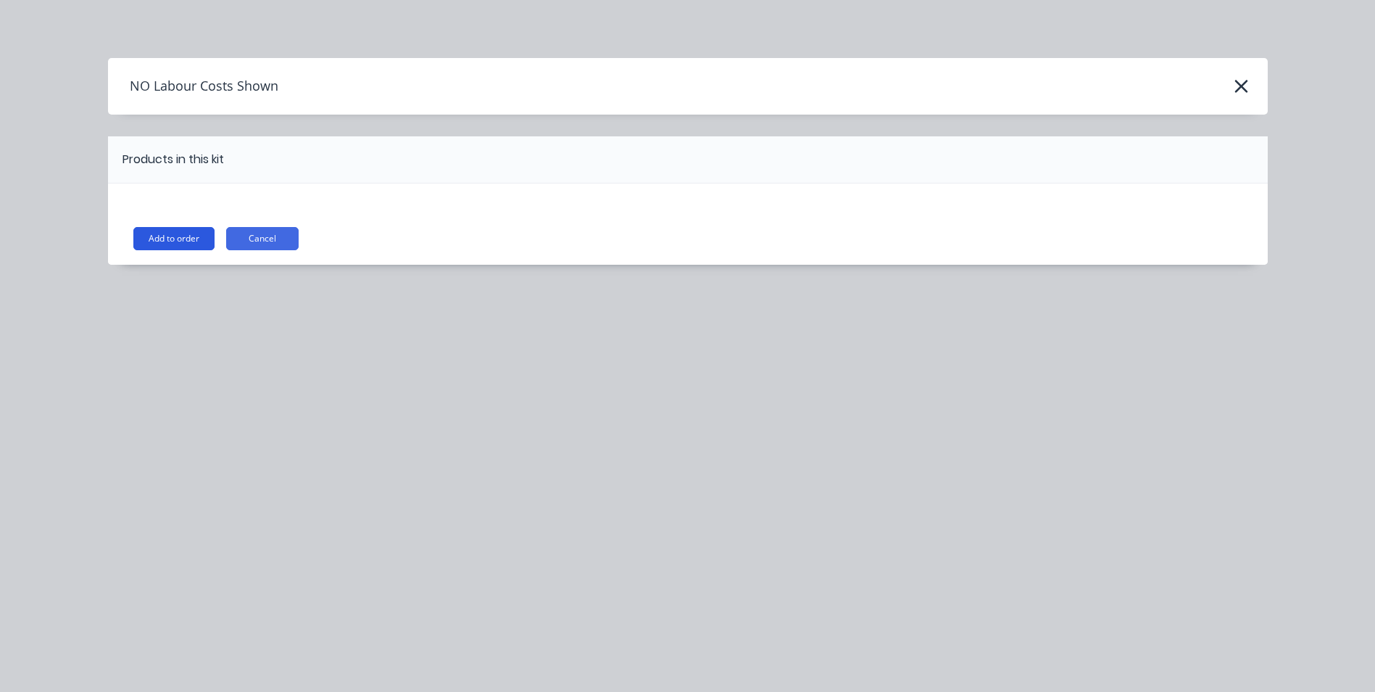
click at [141, 234] on button "Add to order" at bounding box center [173, 238] width 81 height 23
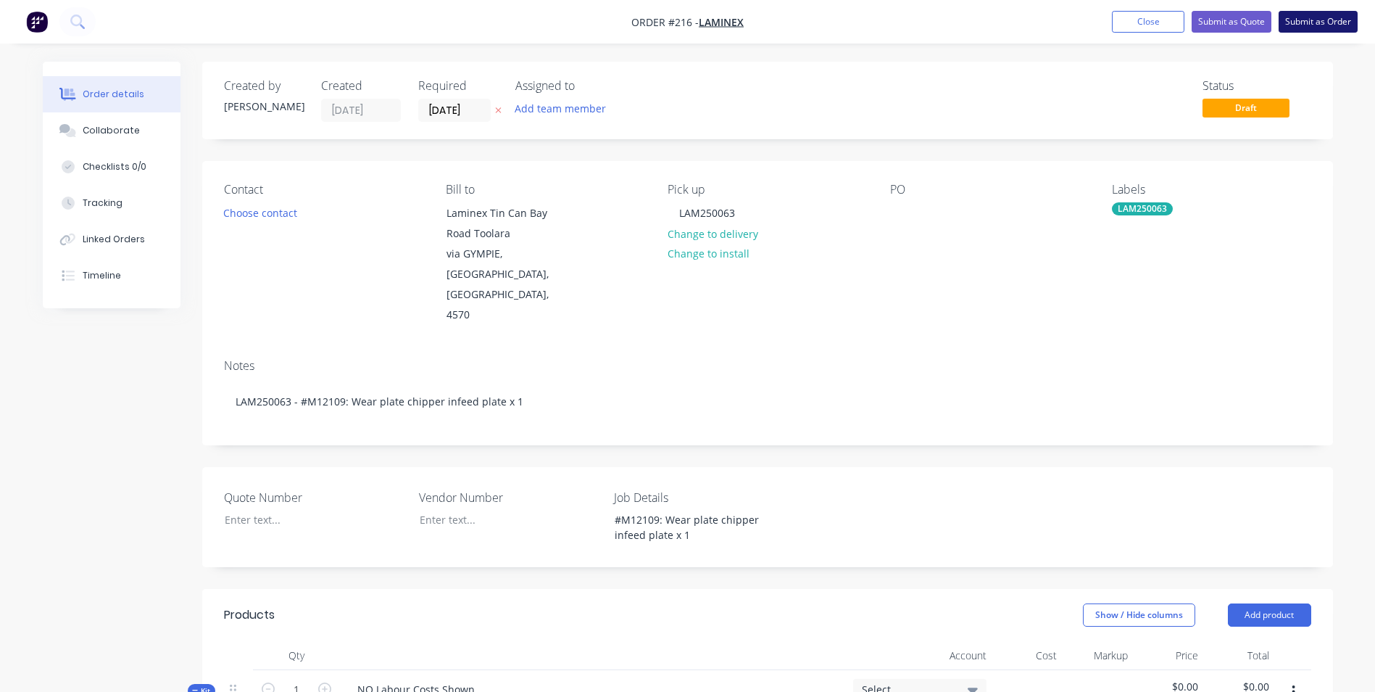
click at [1335, 17] on button "Submit as Order" at bounding box center [1318, 22] width 79 height 22
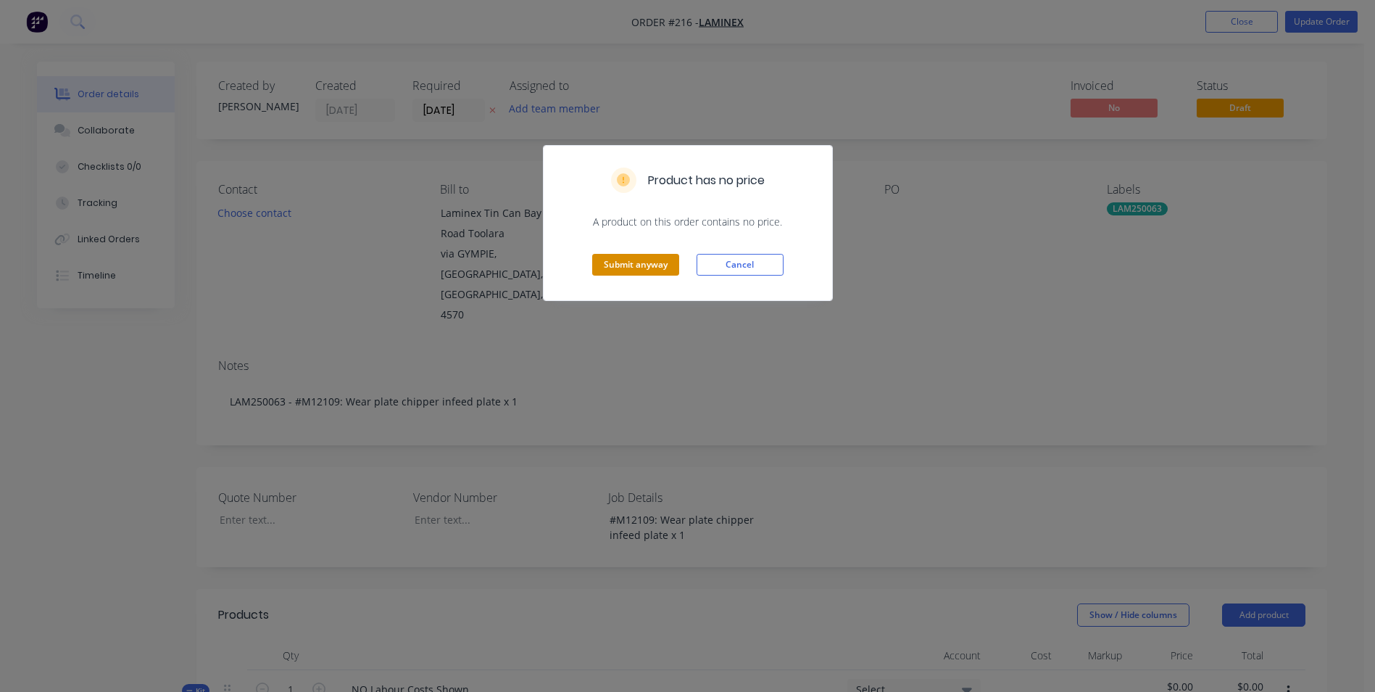
click at [649, 263] on button "Submit anyway" at bounding box center [635, 265] width 87 height 22
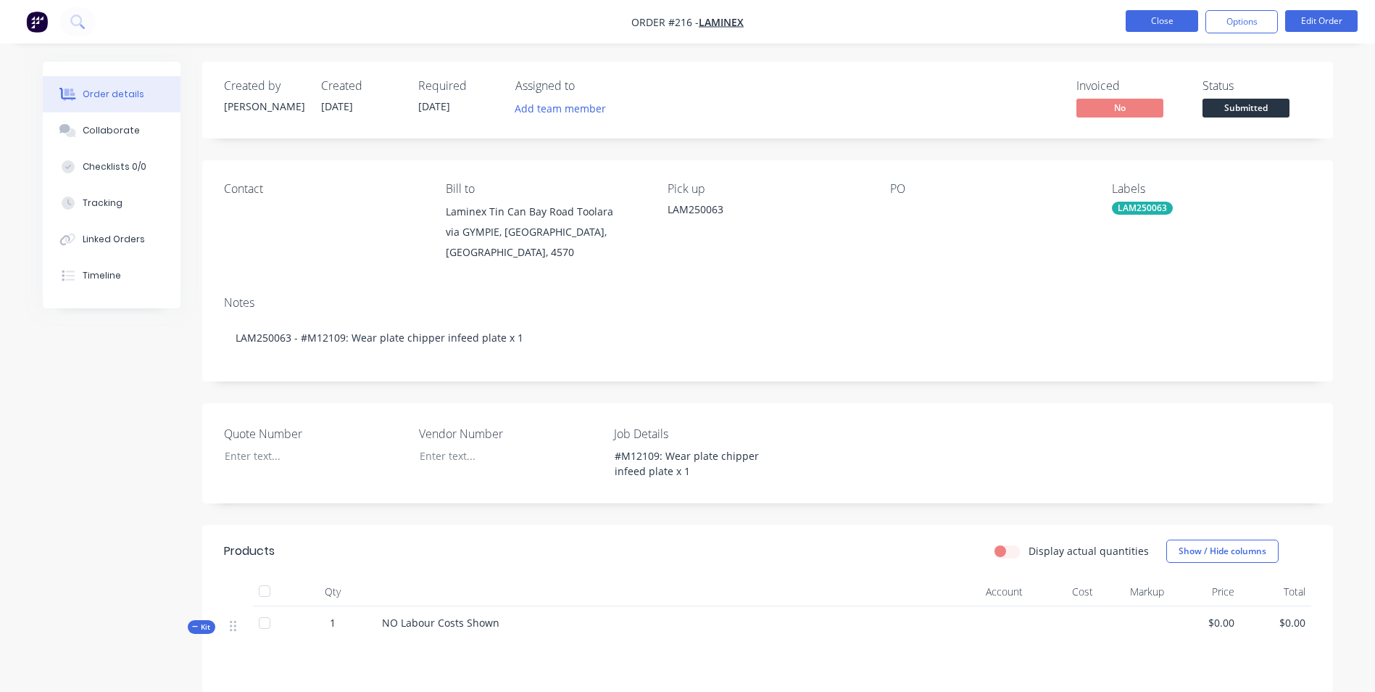
click at [1161, 16] on button "Close" at bounding box center [1162, 21] width 72 height 22
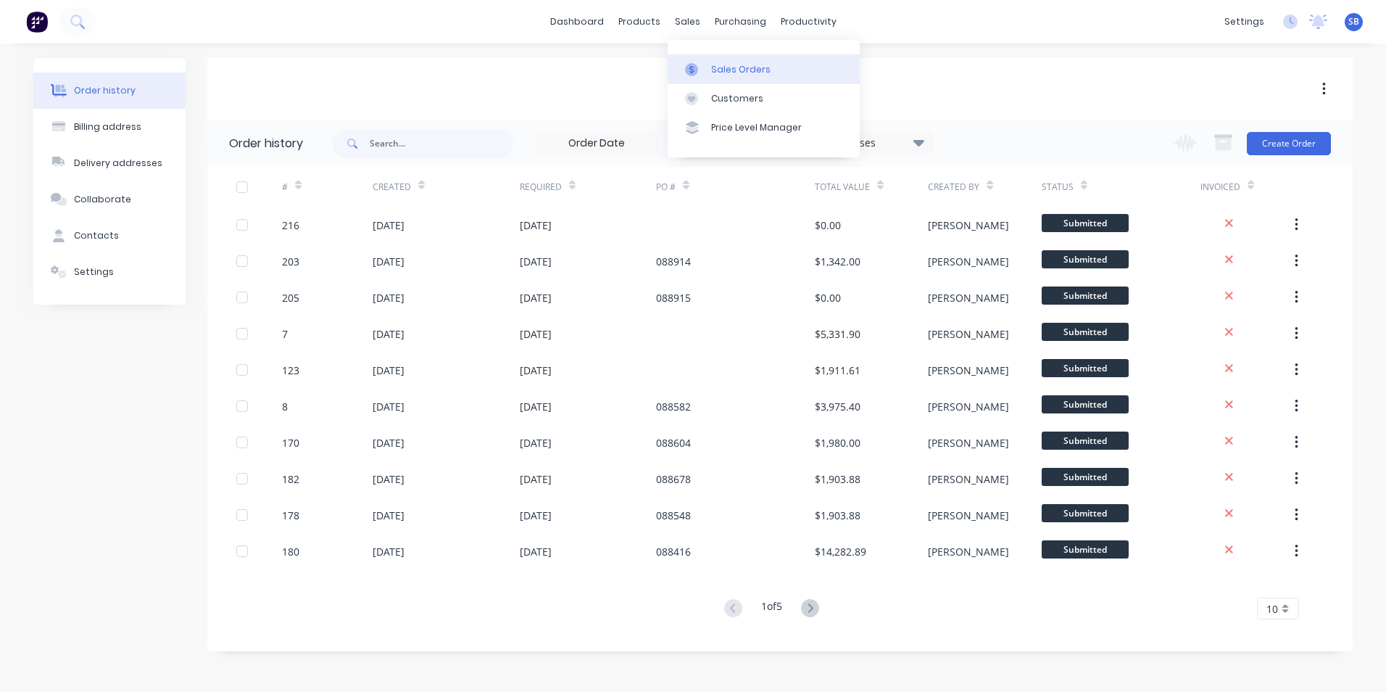
click at [725, 72] on div "Sales Orders" at bounding box center [740, 69] width 59 height 13
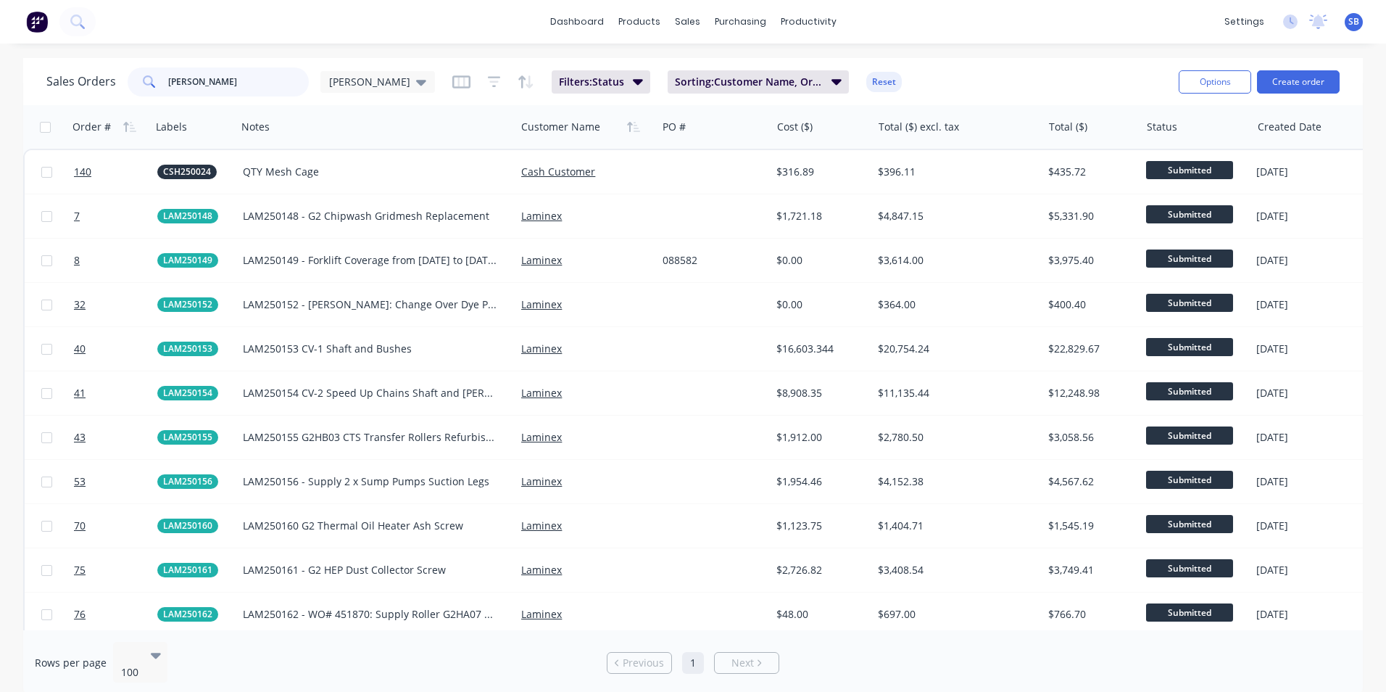
drag, startPoint x: 268, startPoint y: 86, endPoint x: 138, endPoint y: 80, distance: 129.9
click at [141, 78] on div "[PERSON_NAME]" at bounding box center [218, 81] width 181 height 29
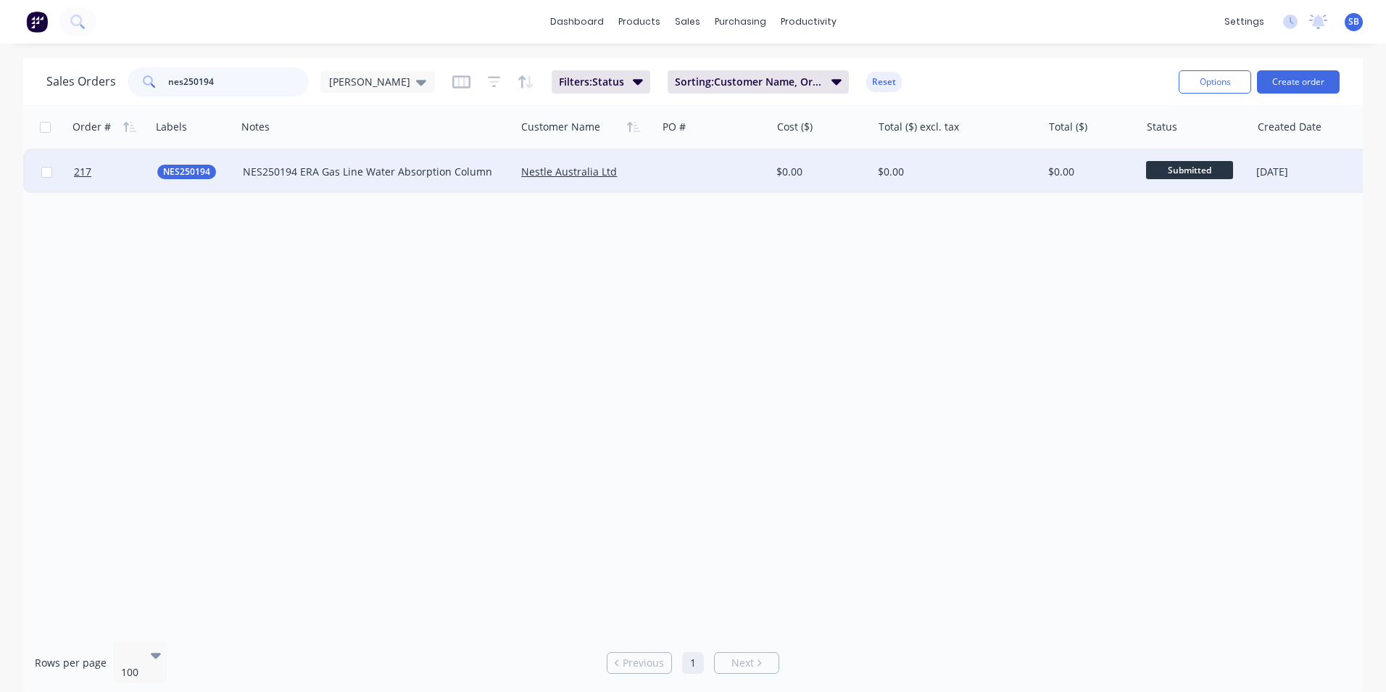
type input "nes250194"
click at [747, 176] on div at bounding box center [714, 171] width 114 height 43
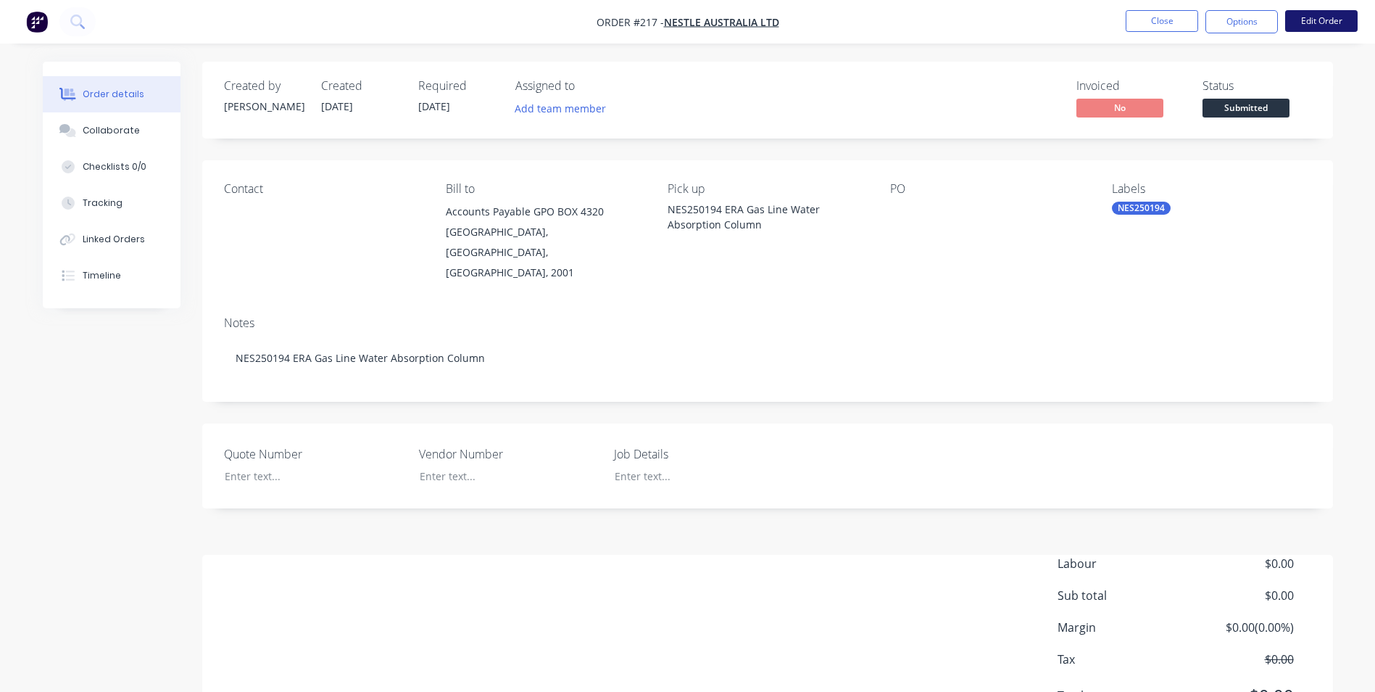
click at [1350, 16] on button "Edit Order" at bounding box center [1321, 21] width 72 height 22
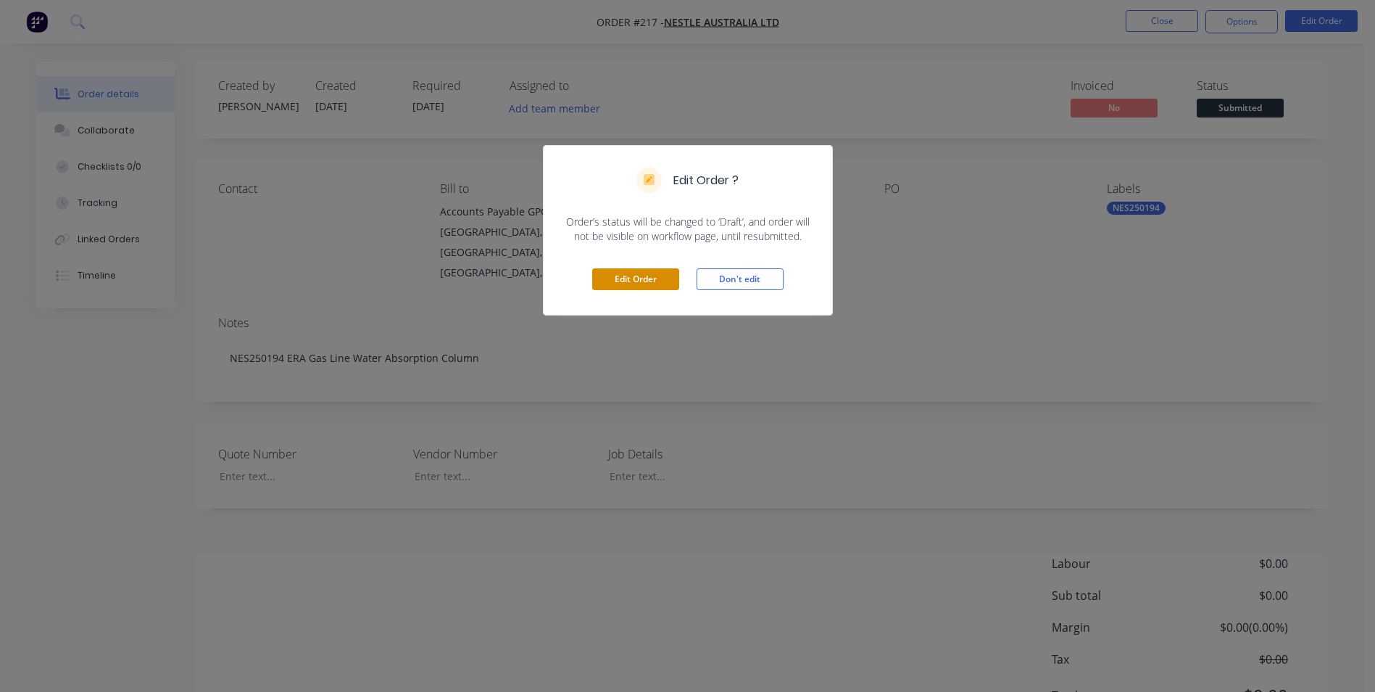
click at [676, 282] on button "Edit Order" at bounding box center [635, 279] width 87 height 22
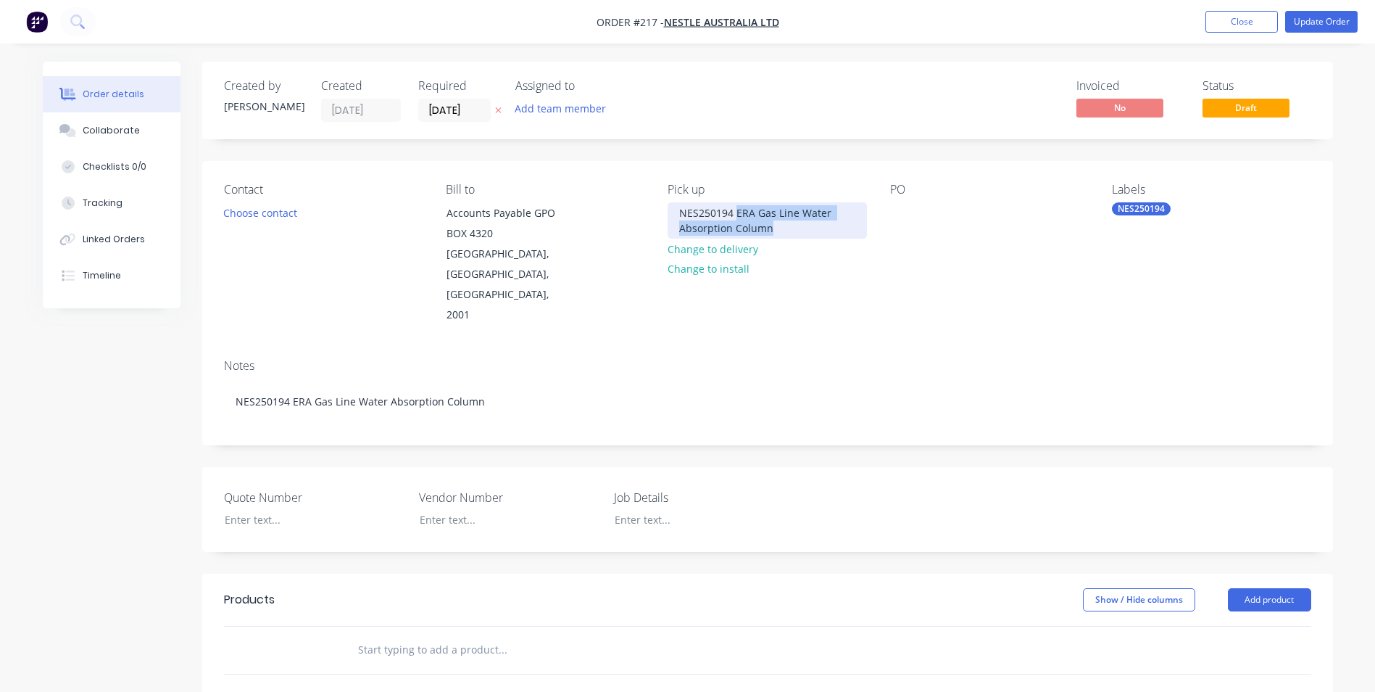
drag, startPoint x: 738, startPoint y: 212, endPoint x: 863, endPoint y: 223, distance: 125.2
click at [863, 223] on div "NES250194 ERA Gas Line Water Absorption Column" at bounding box center [767, 220] width 199 height 36
copy div "ERA Gas Line Water Absorption Column"
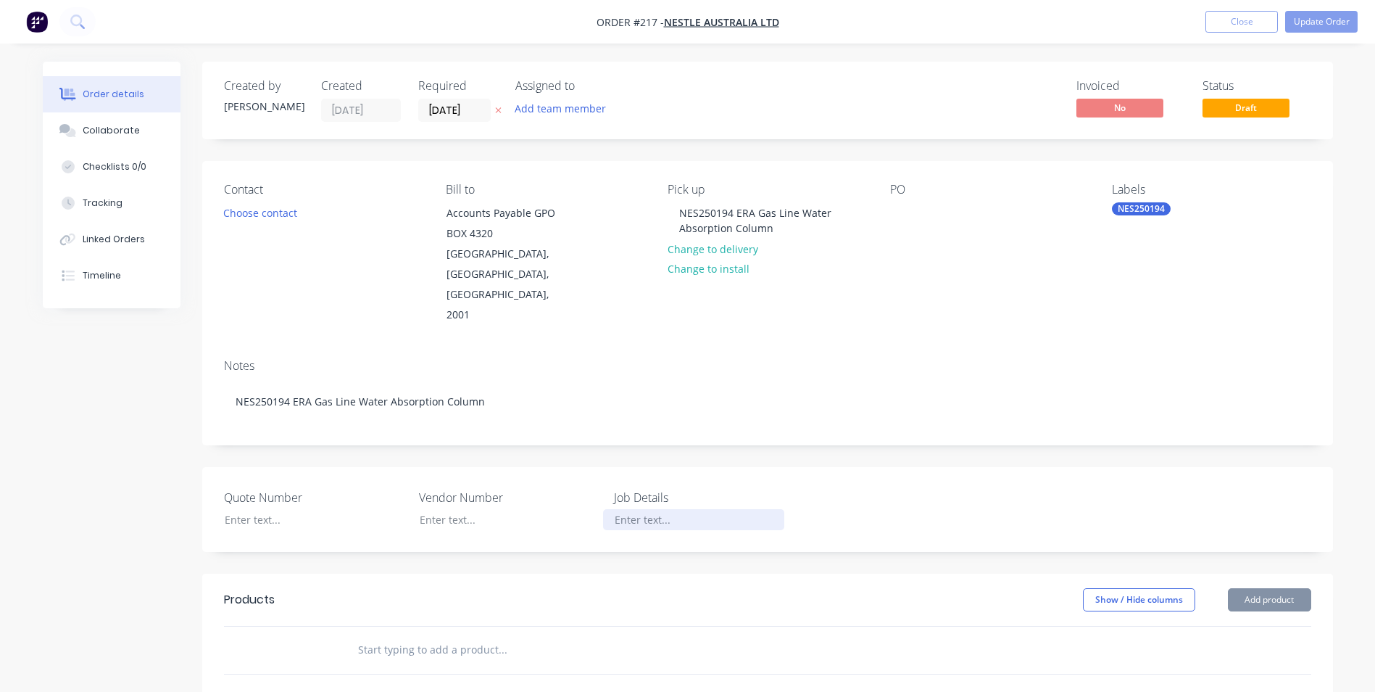
click at [639, 509] on div at bounding box center [693, 519] width 181 height 21
paste div
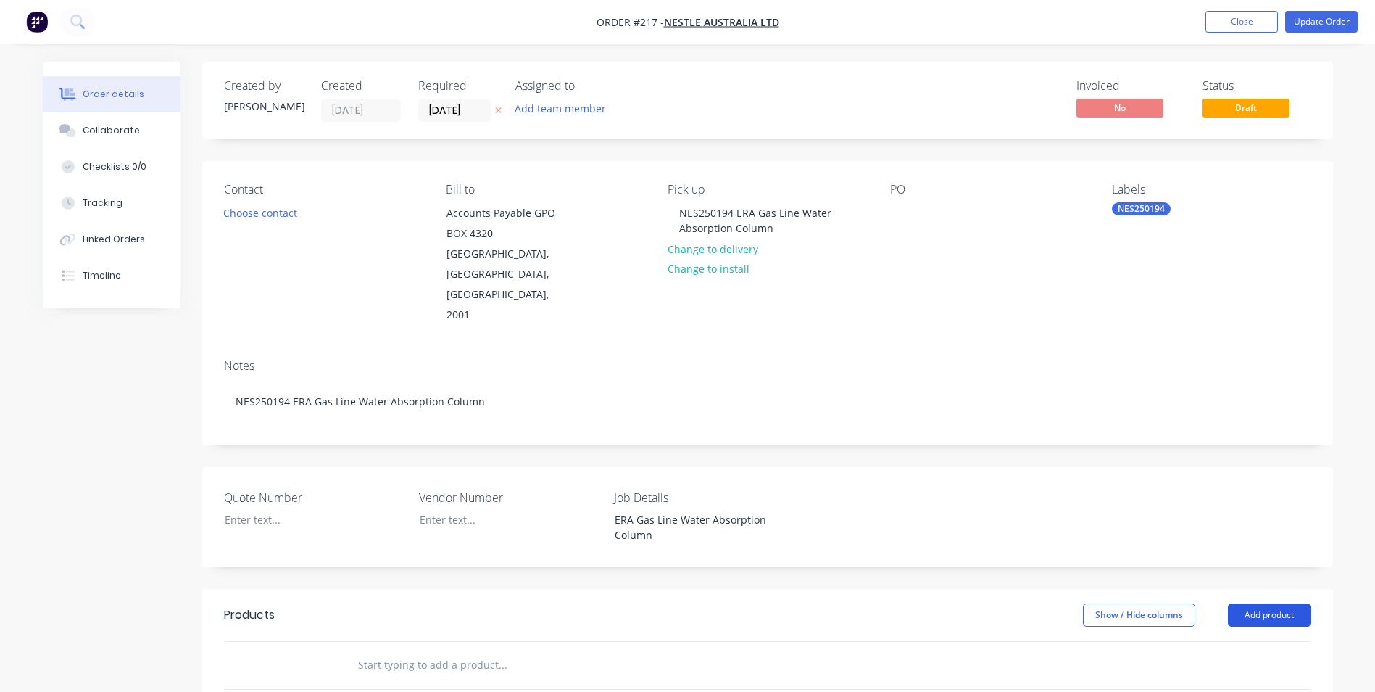
click at [1295, 603] on button "Add product" at bounding box center [1269, 614] width 83 height 23
click at [1266, 641] on div "Product catalogue" at bounding box center [1243, 651] width 112 height 21
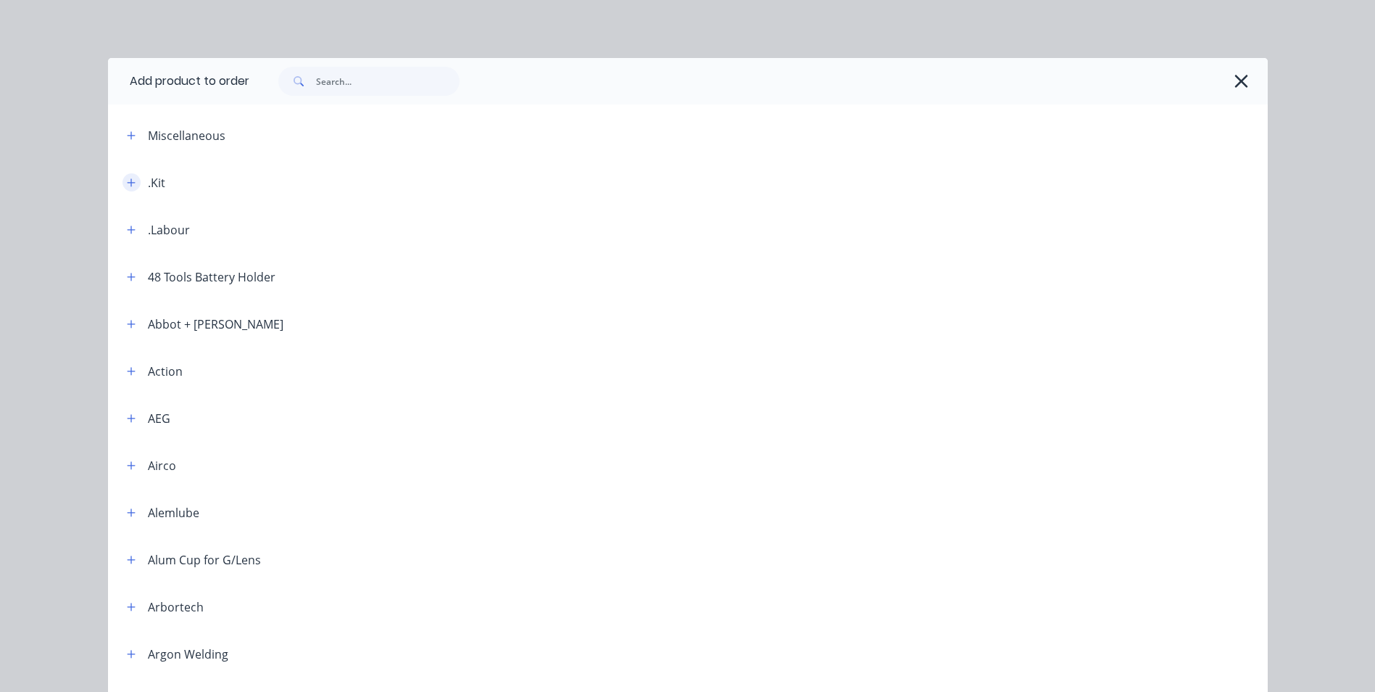
click at [128, 188] on button "button" at bounding box center [132, 182] width 18 height 18
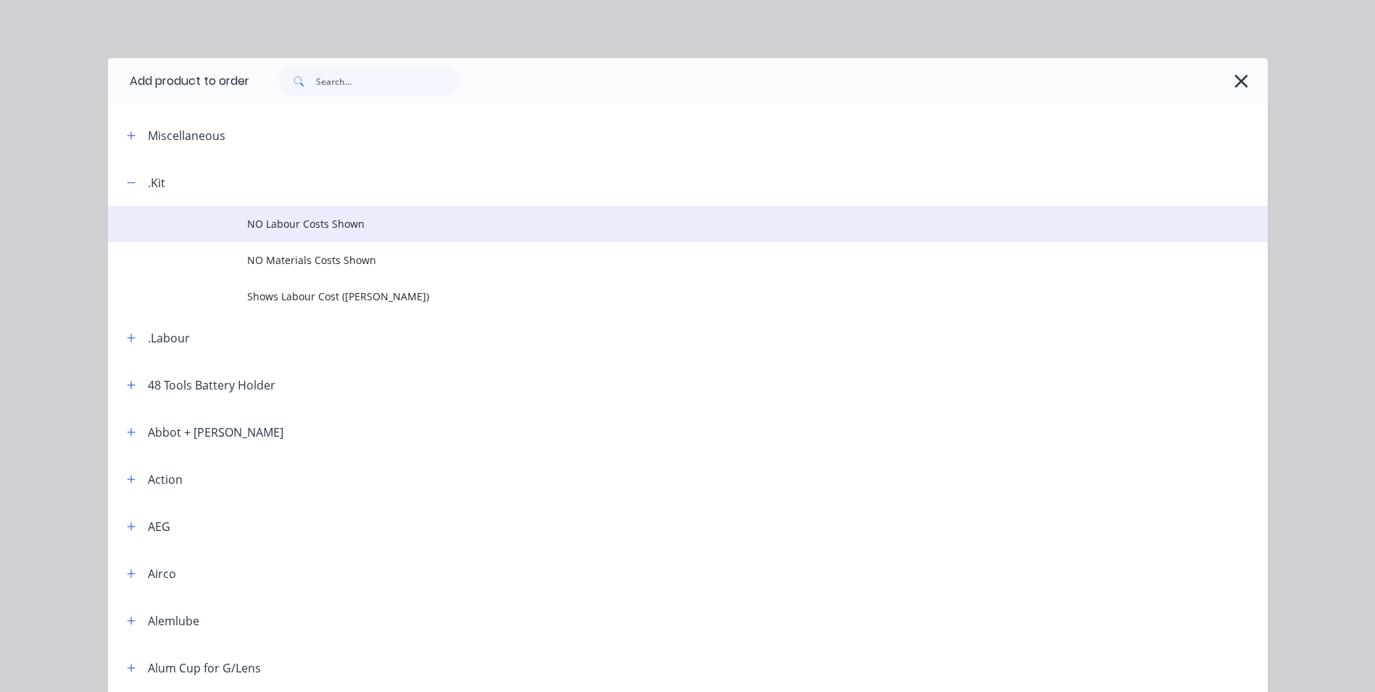
click at [384, 219] on span "NO Labour Costs Shown" at bounding box center [655, 223] width 816 height 15
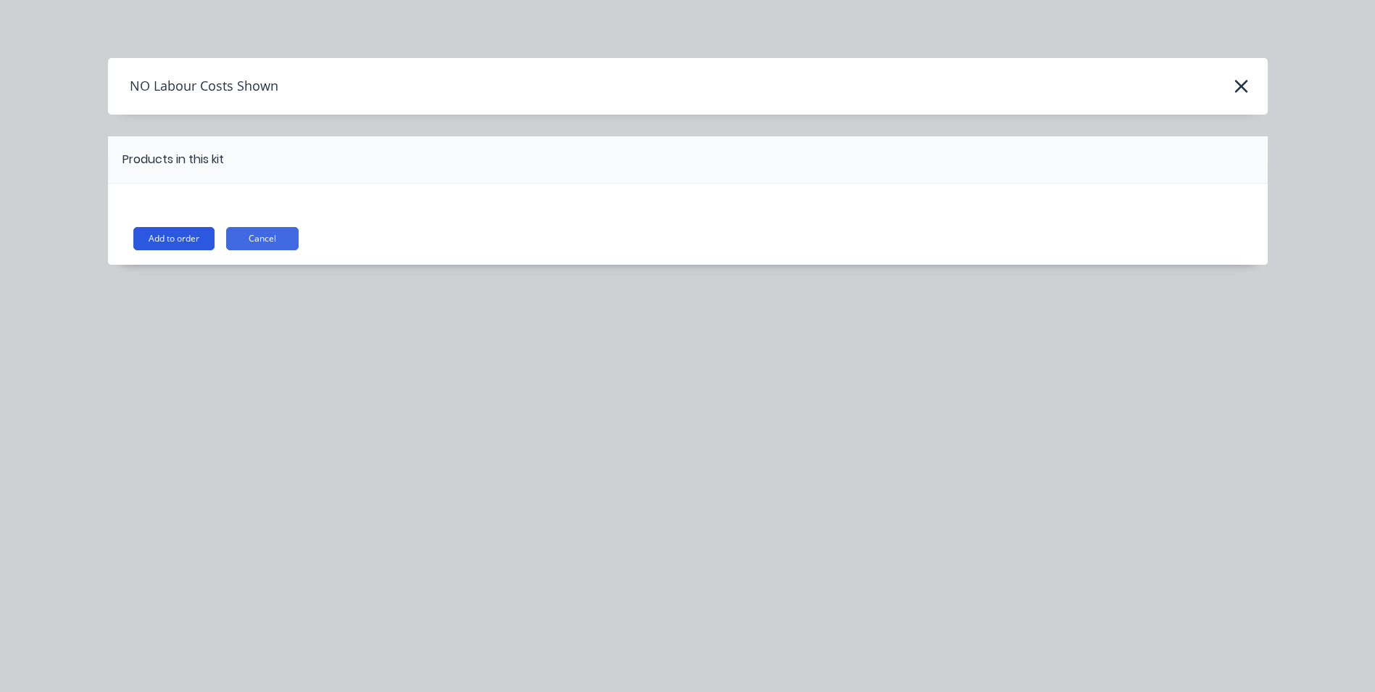
click at [157, 236] on button "Add to order" at bounding box center [173, 238] width 81 height 23
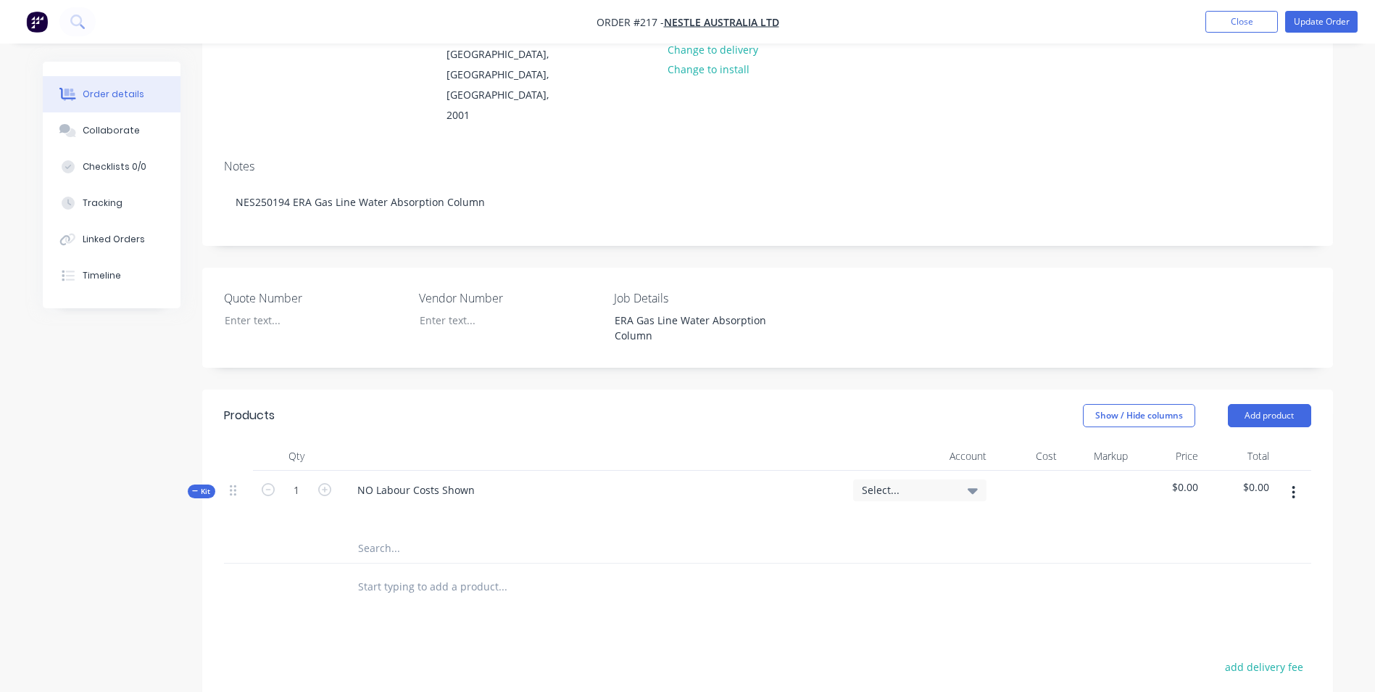
scroll to position [217, 0]
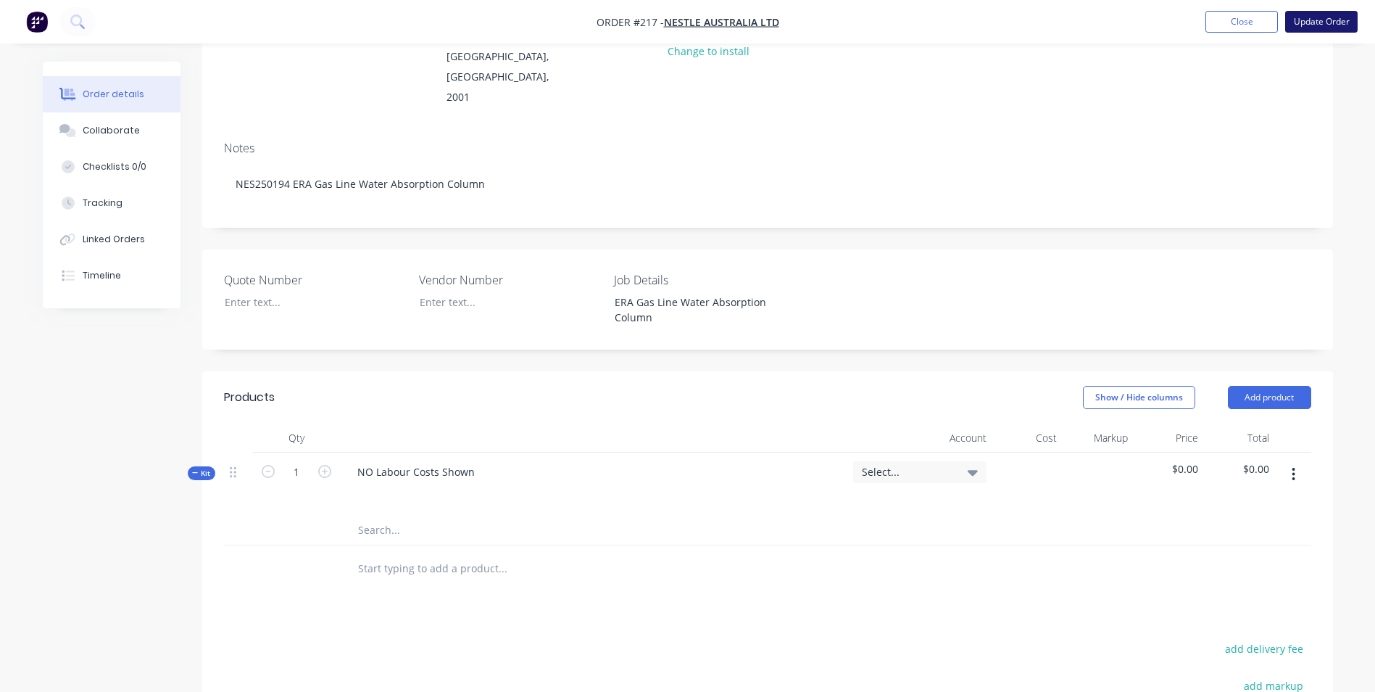
click at [1333, 20] on button "Update Order" at bounding box center [1321, 22] width 72 height 22
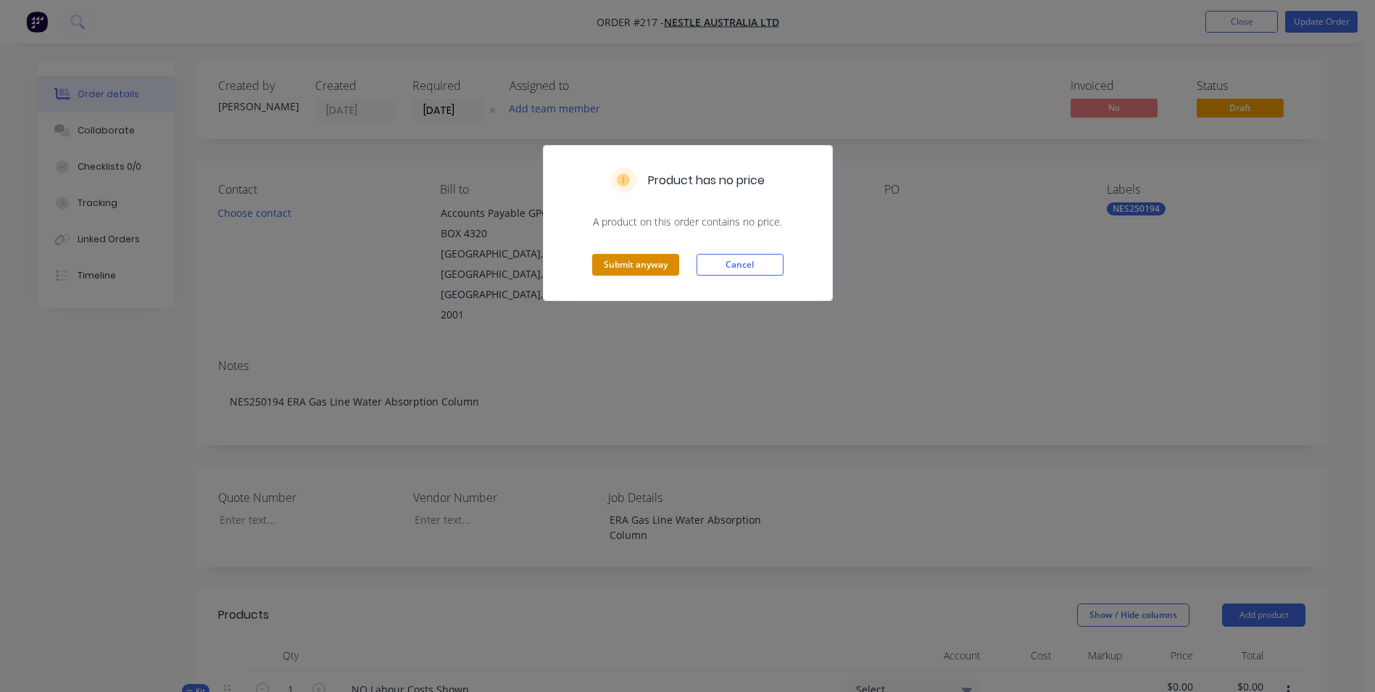
click at [641, 263] on button "Submit anyway" at bounding box center [635, 265] width 87 height 22
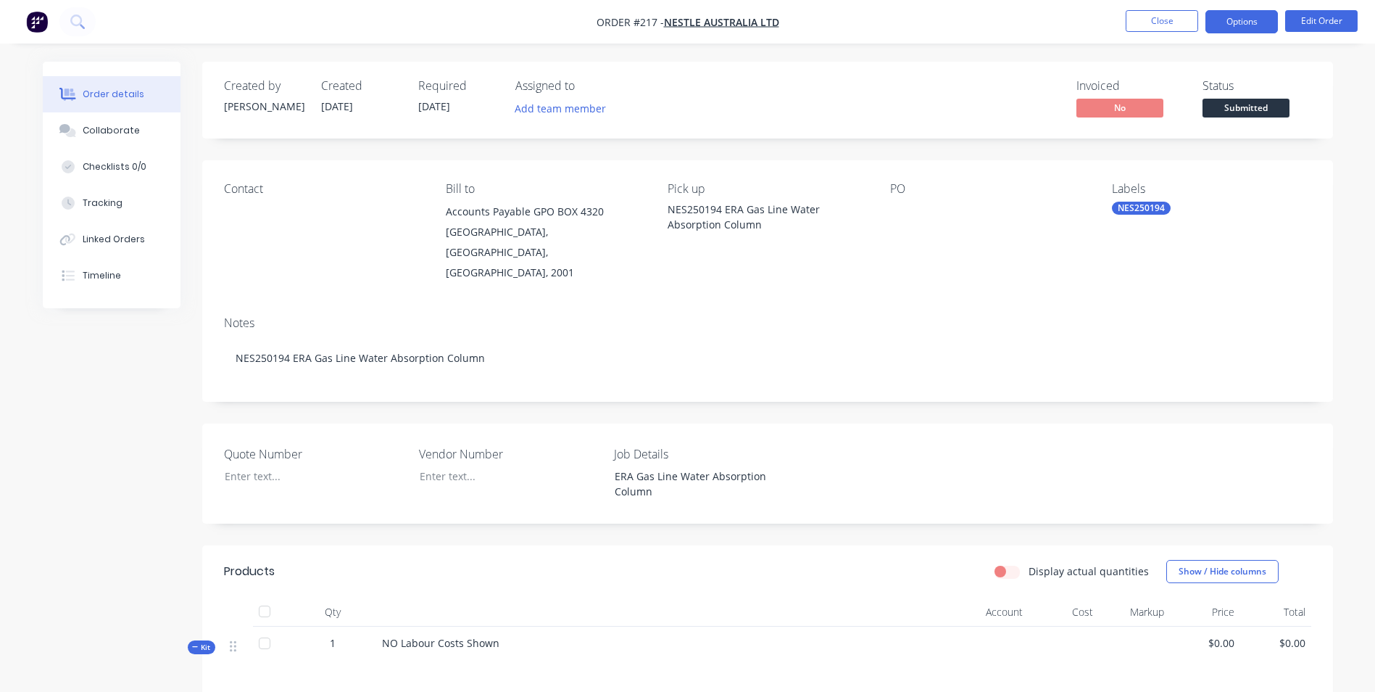
click at [1223, 17] on button "Options" at bounding box center [1242, 21] width 72 height 23
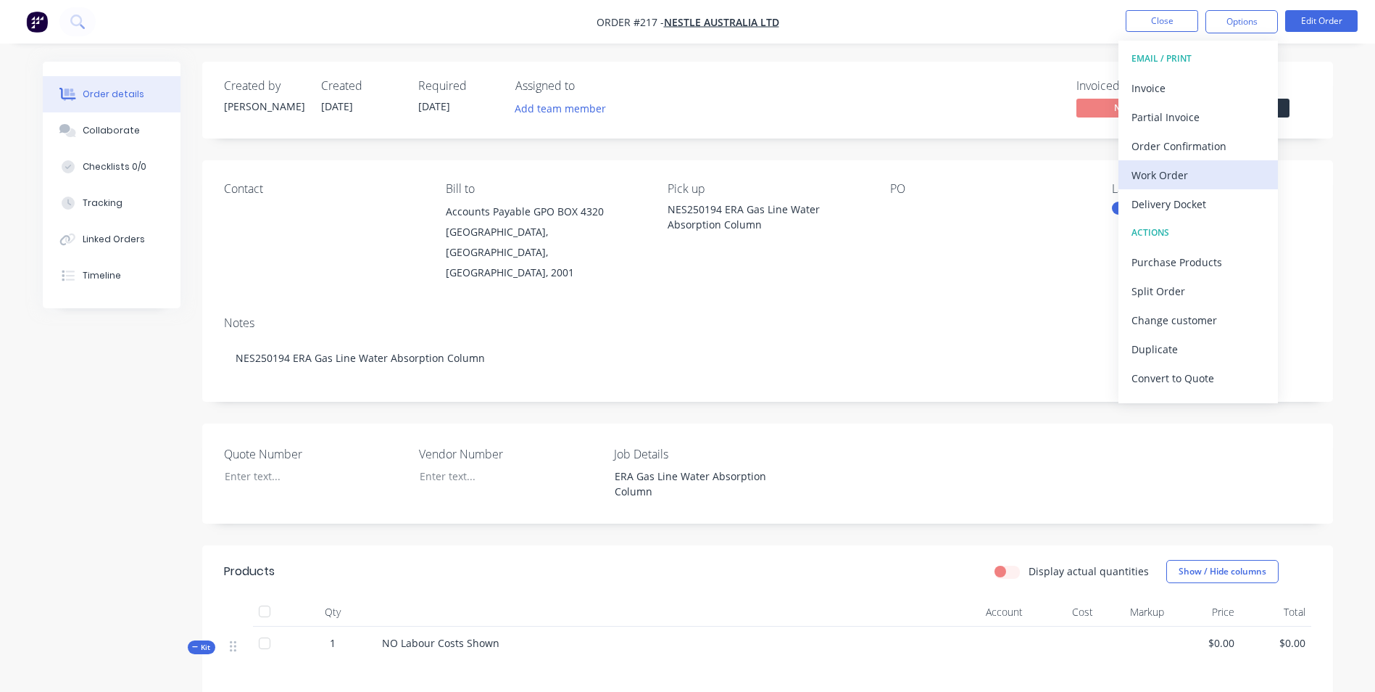
click at [1151, 173] on div "Work Order" at bounding box center [1198, 175] width 133 height 21
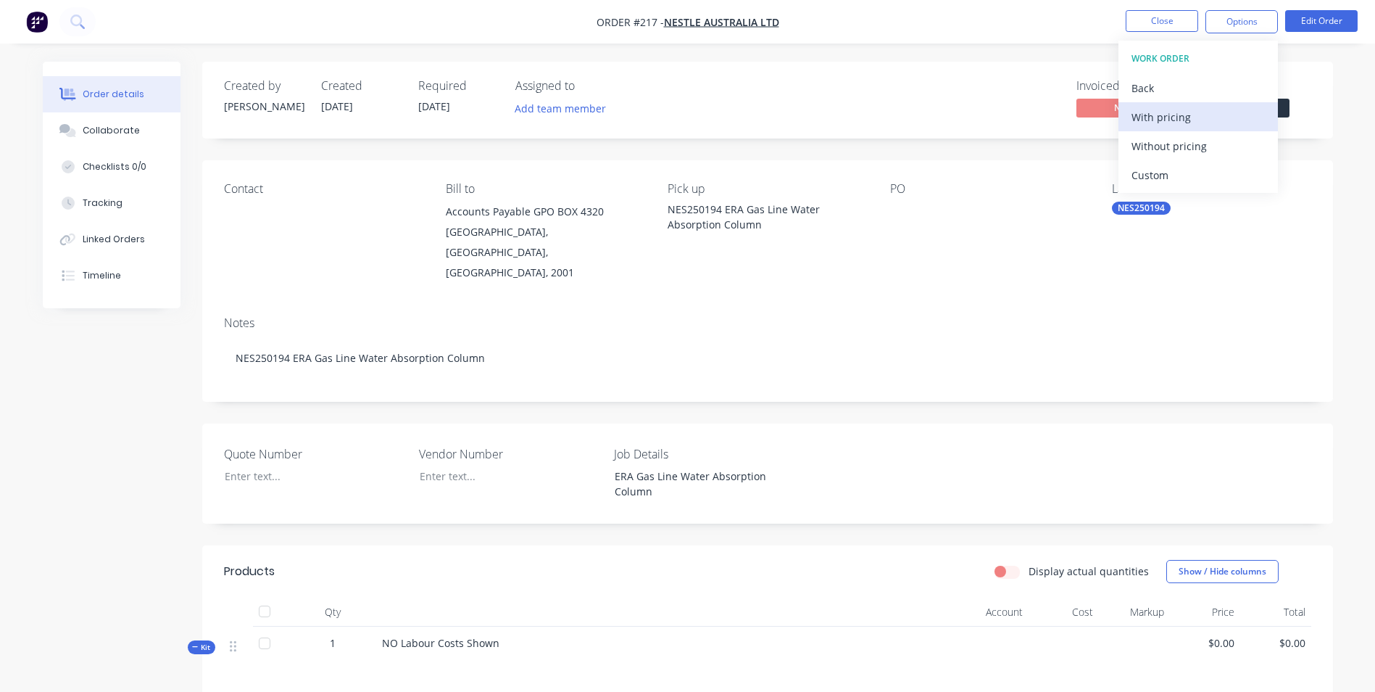
click at [1156, 128] on button "With pricing" at bounding box center [1198, 116] width 159 height 29
click at [803, 254] on div "Pick up NES250194 ERA Gas Line Water Absorption Column" at bounding box center [767, 232] width 199 height 101
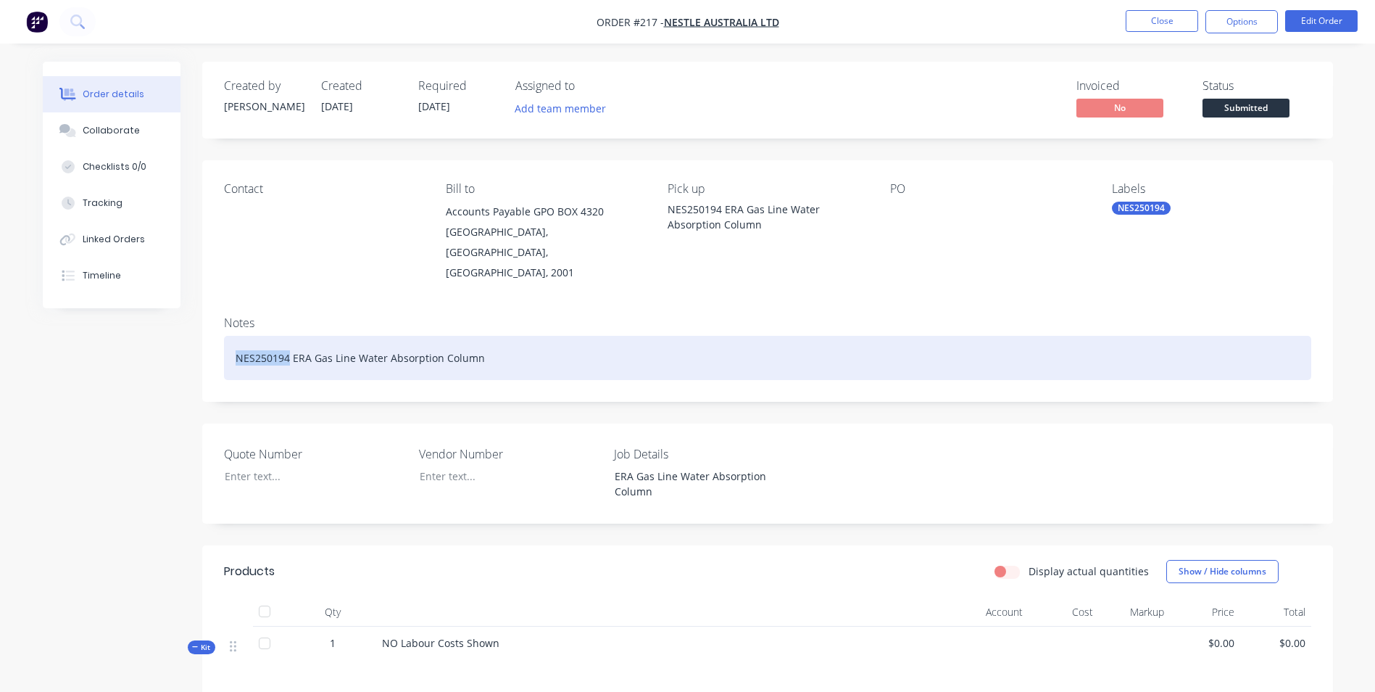
drag, startPoint x: 289, startPoint y: 336, endPoint x: 188, endPoint y: 315, distance: 102.8
click at [188, 315] on div "Created by [PERSON_NAME] Created [DATE] Required [DATE] Assigned to Add team me…" at bounding box center [688, 496] width 1290 height 868
copy div "NES250194"
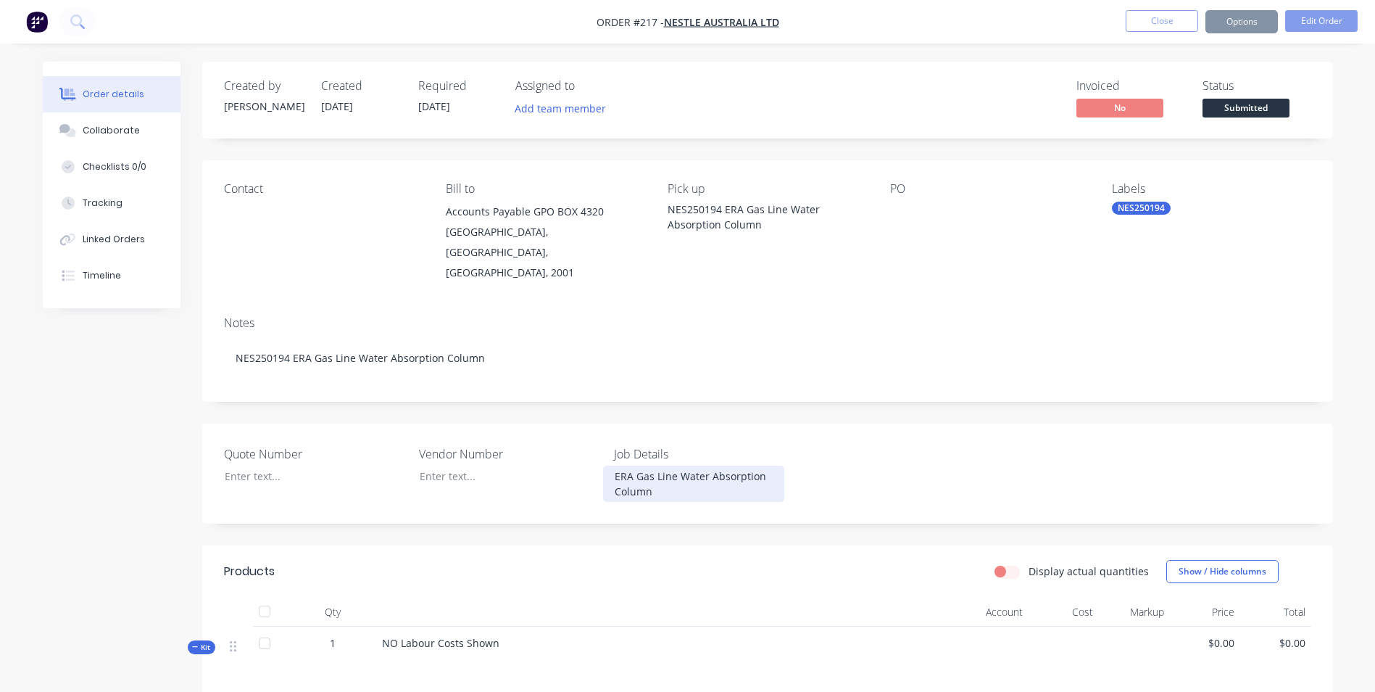
click at [613, 465] on div "ERA Gas Line Water Absorption Column" at bounding box center [693, 483] width 181 height 36
paste div
click at [858, 453] on div "Quote Number Vendor Number Job Details NES250194 ERA Gas Line Water Absorption …" at bounding box center [767, 473] width 1131 height 100
click at [1311, 22] on button "Edit Order" at bounding box center [1321, 21] width 72 height 22
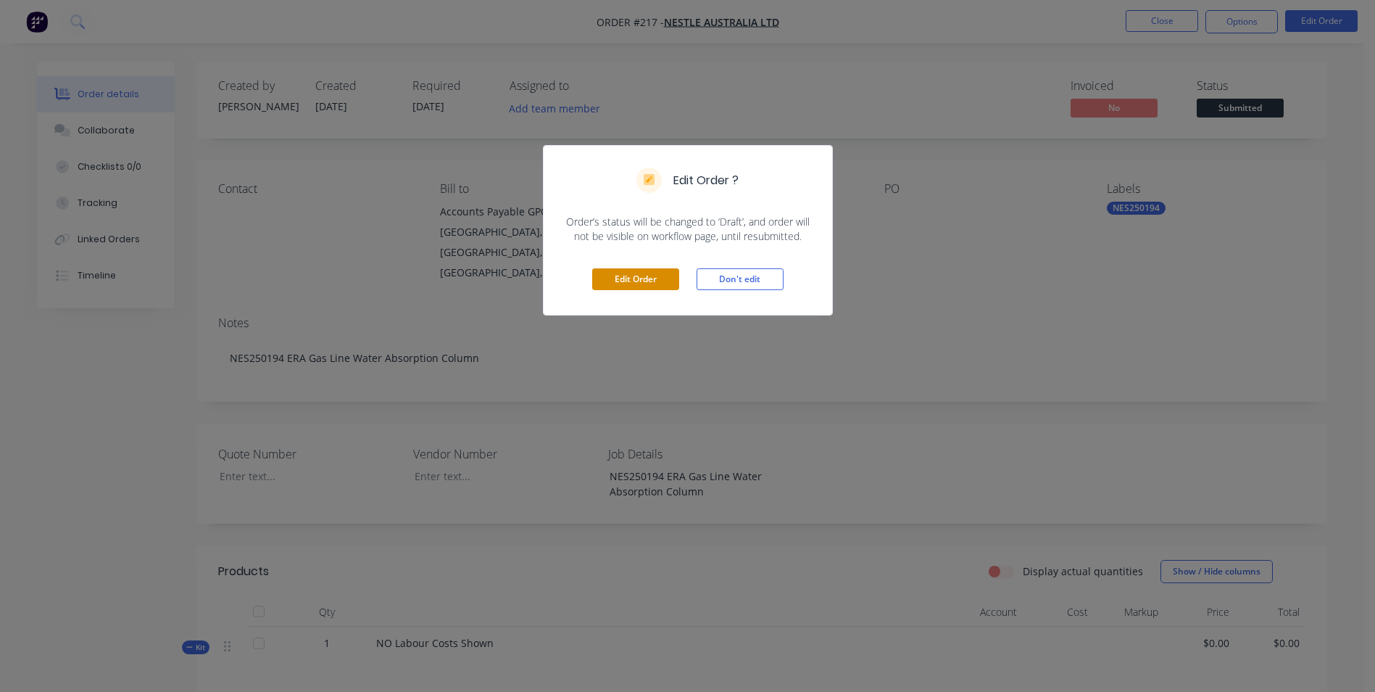
click at [642, 277] on button "Edit Order" at bounding box center [635, 279] width 87 height 22
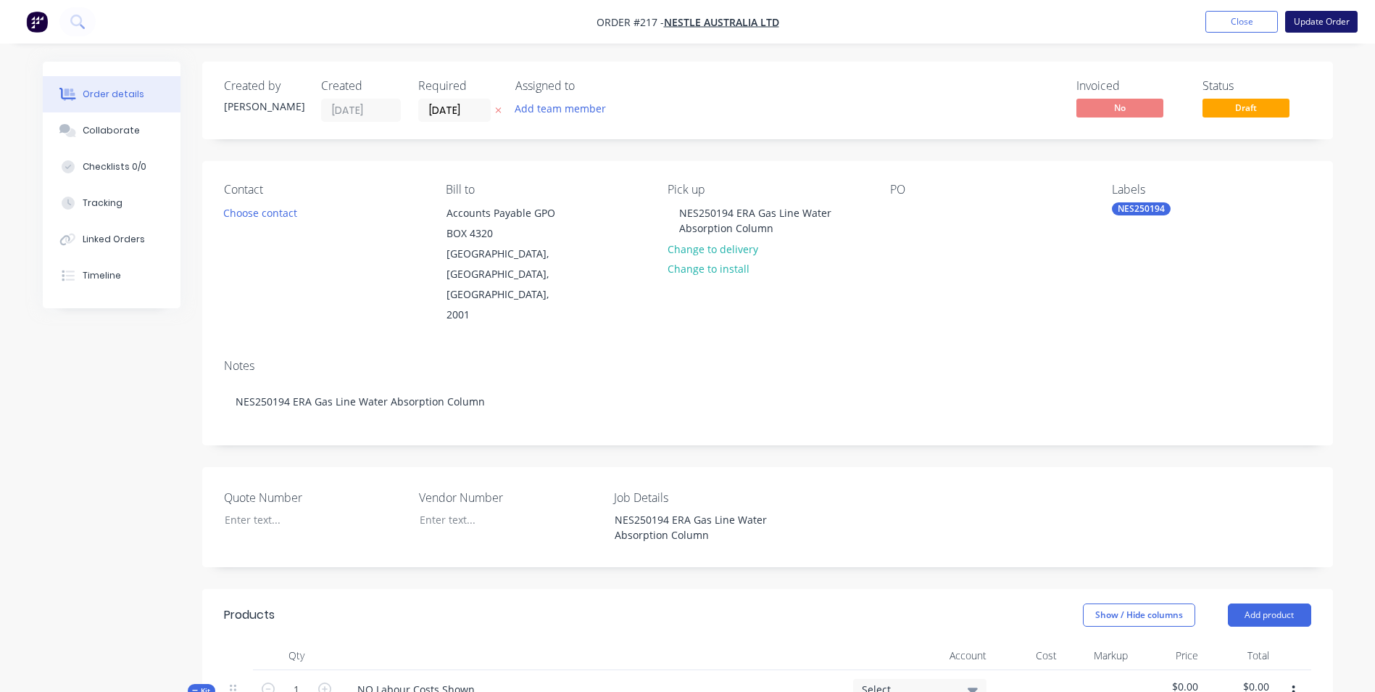
click at [1314, 17] on button "Update Order" at bounding box center [1321, 22] width 72 height 22
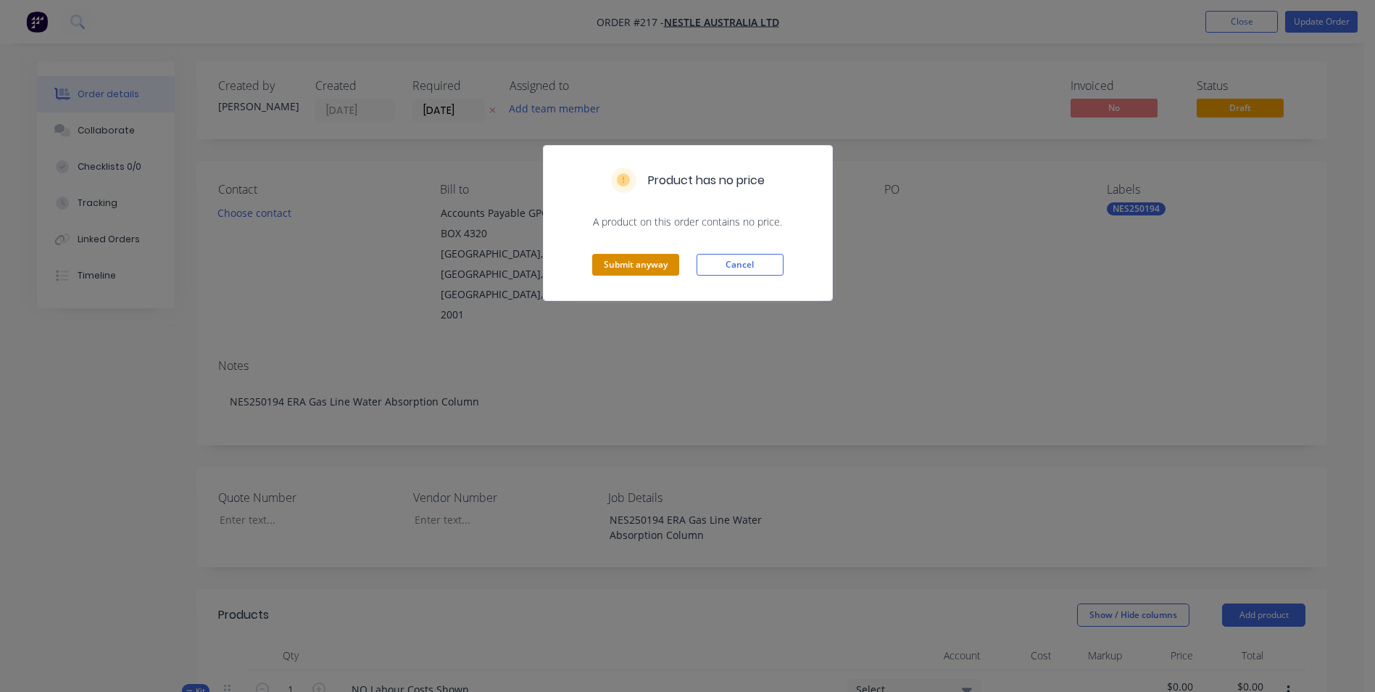
click at [631, 258] on button "Submit anyway" at bounding box center [635, 265] width 87 height 22
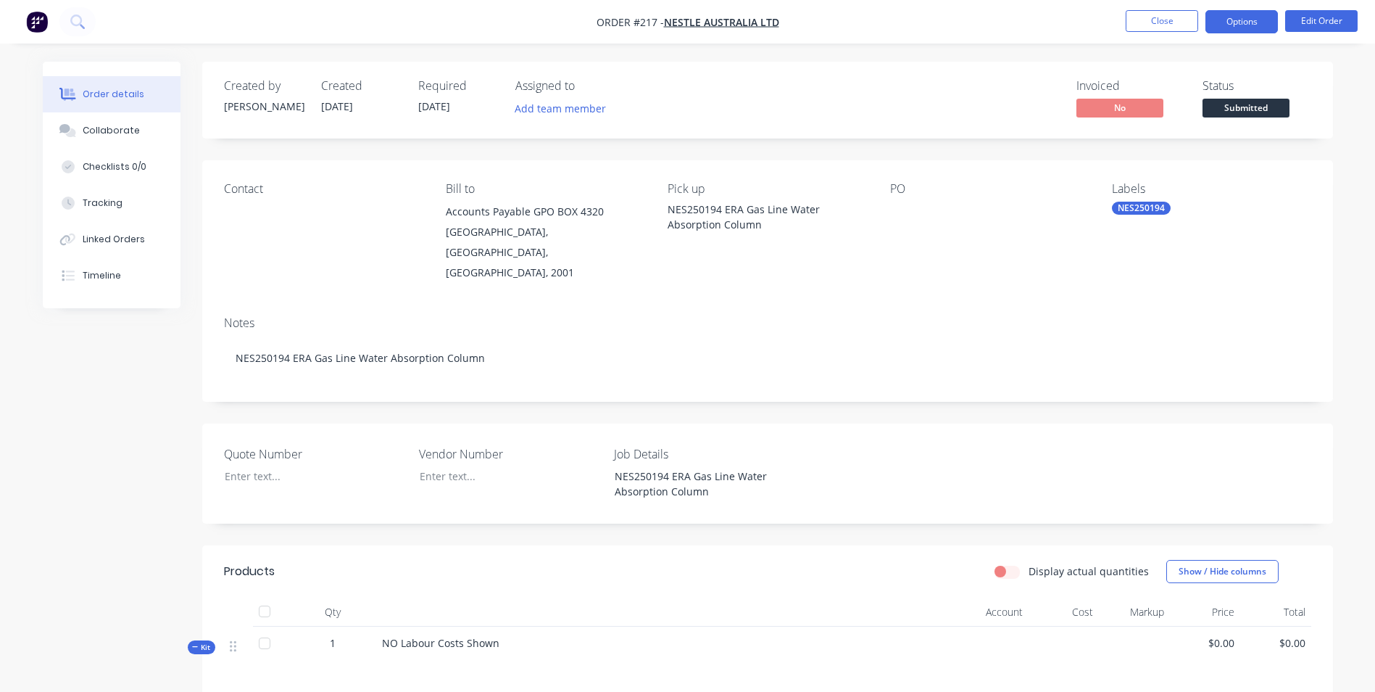
click at [1228, 27] on button "Options" at bounding box center [1242, 21] width 72 height 23
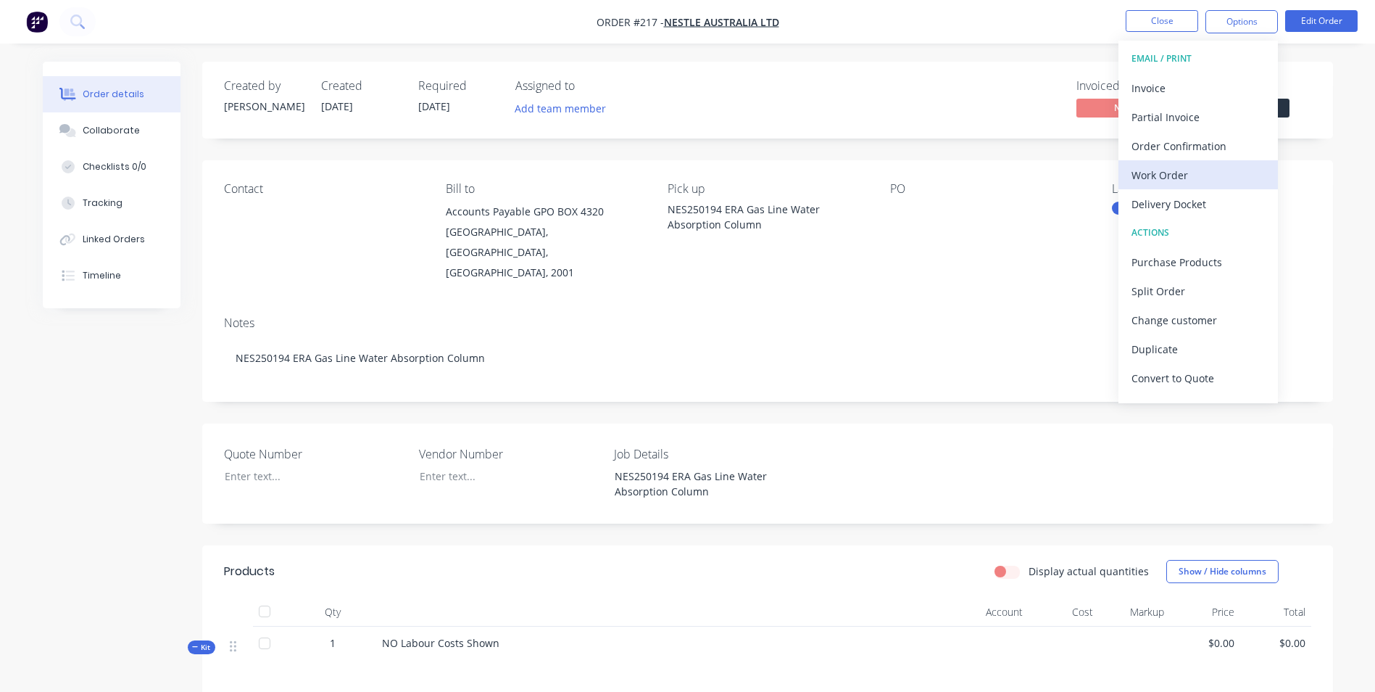
click at [1159, 180] on div "Work Order" at bounding box center [1198, 175] width 133 height 21
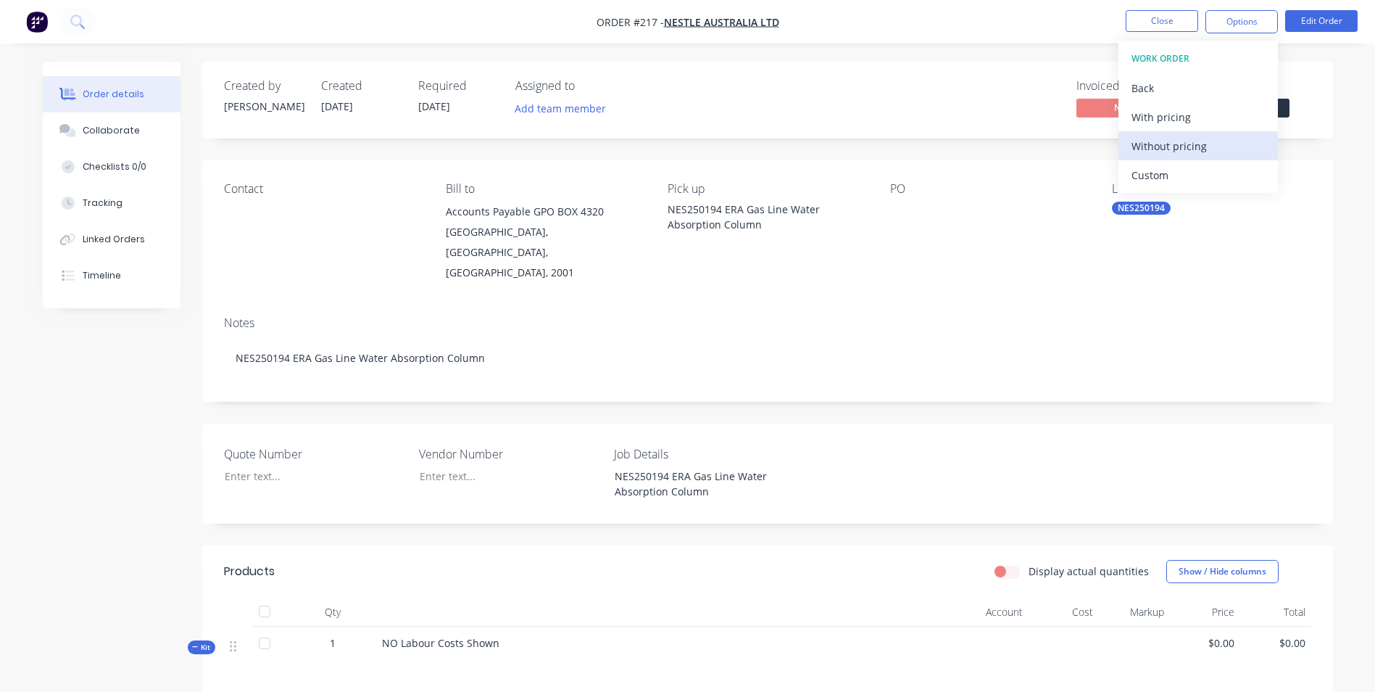
click at [1168, 143] on div "Without pricing" at bounding box center [1198, 146] width 133 height 21
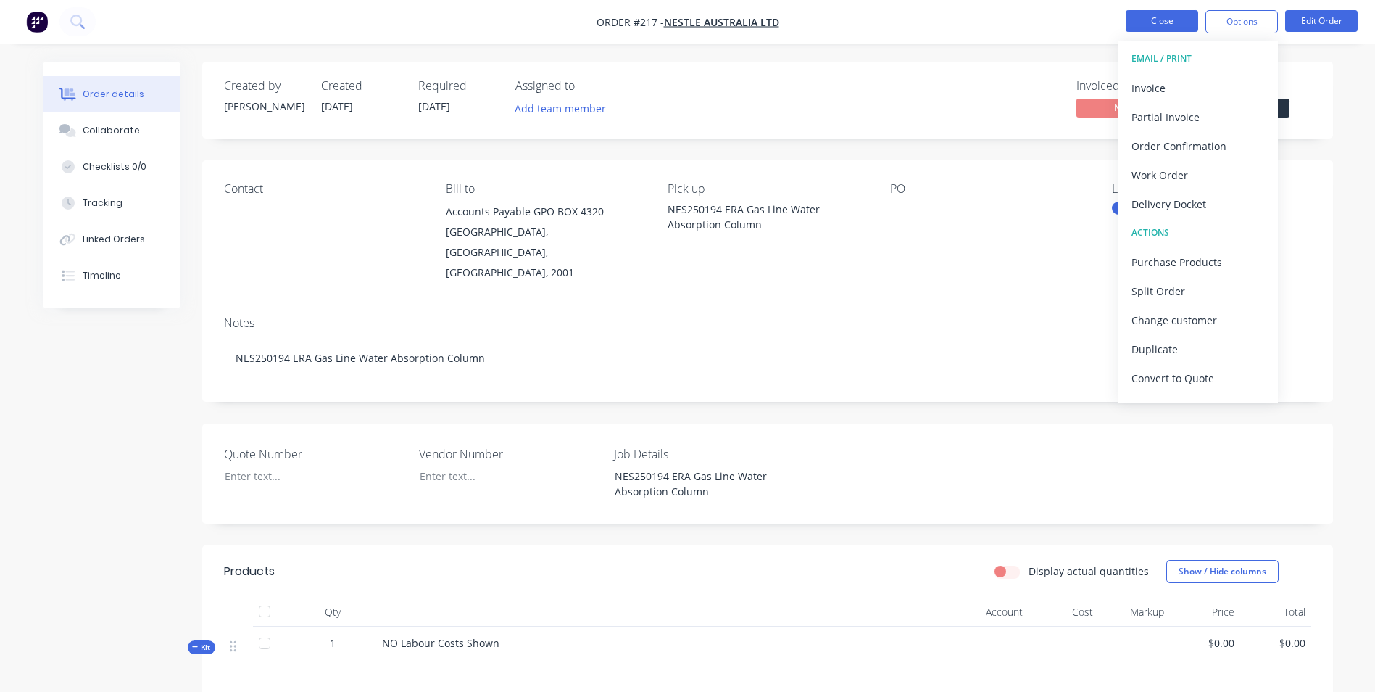
click at [1180, 20] on button "Close" at bounding box center [1162, 21] width 72 height 22
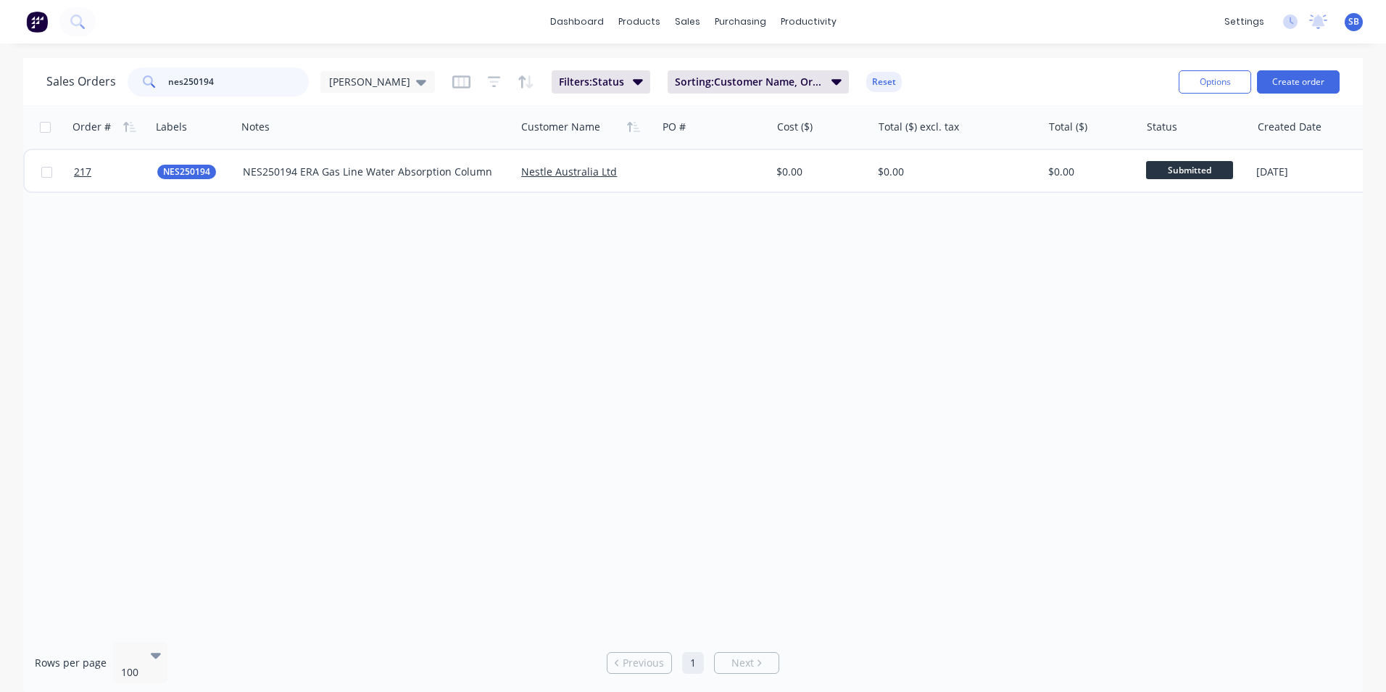
drag, startPoint x: 251, startPoint y: 80, endPoint x: 145, endPoint y: 67, distance: 106.6
click at [145, 67] on div "nes250194" at bounding box center [218, 81] width 181 height 29
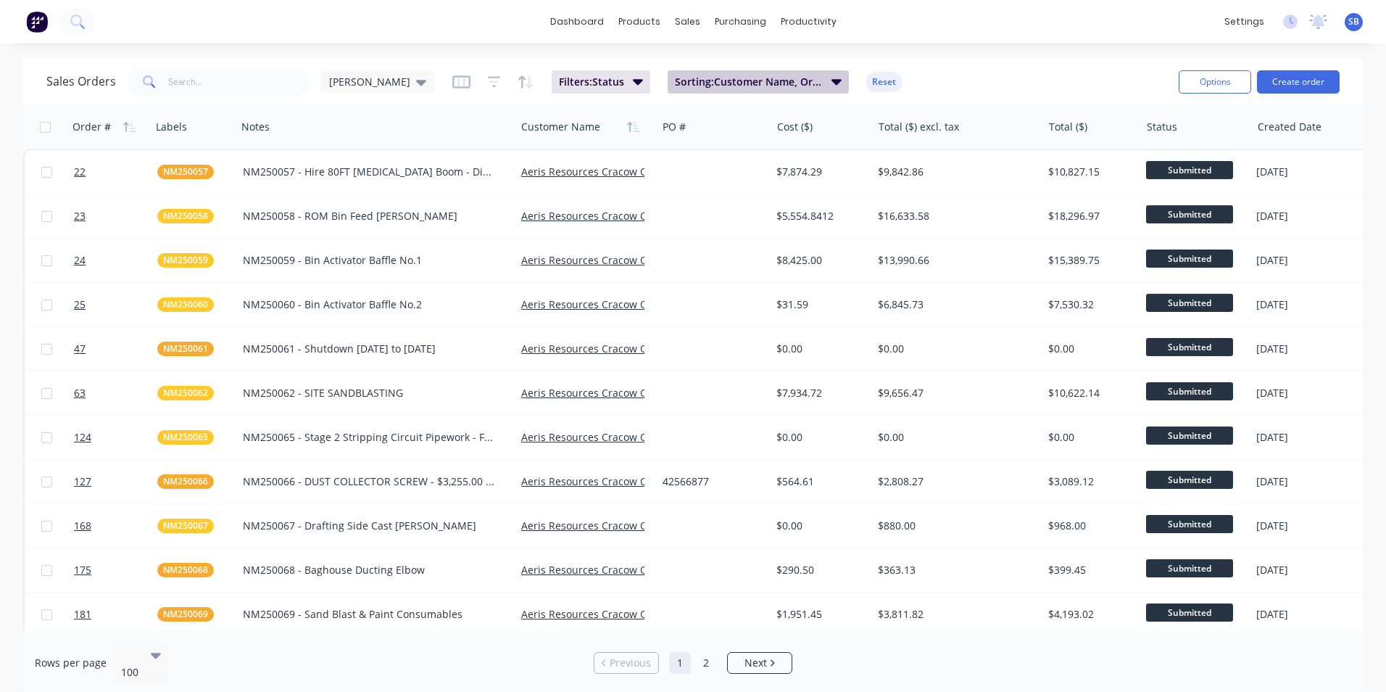
click at [681, 91] on button "Sorting: Customer Name, Order #" at bounding box center [758, 81] width 181 height 23
click at [912, 75] on div "Sales Orders [PERSON_NAME] Filters: Status Sorting: Customer Name, Order # Reset" at bounding box center [606, 82] width 1121 height 36
click at [223, 79] on input "text" at bounding box center [238, 81] width 141 height 29
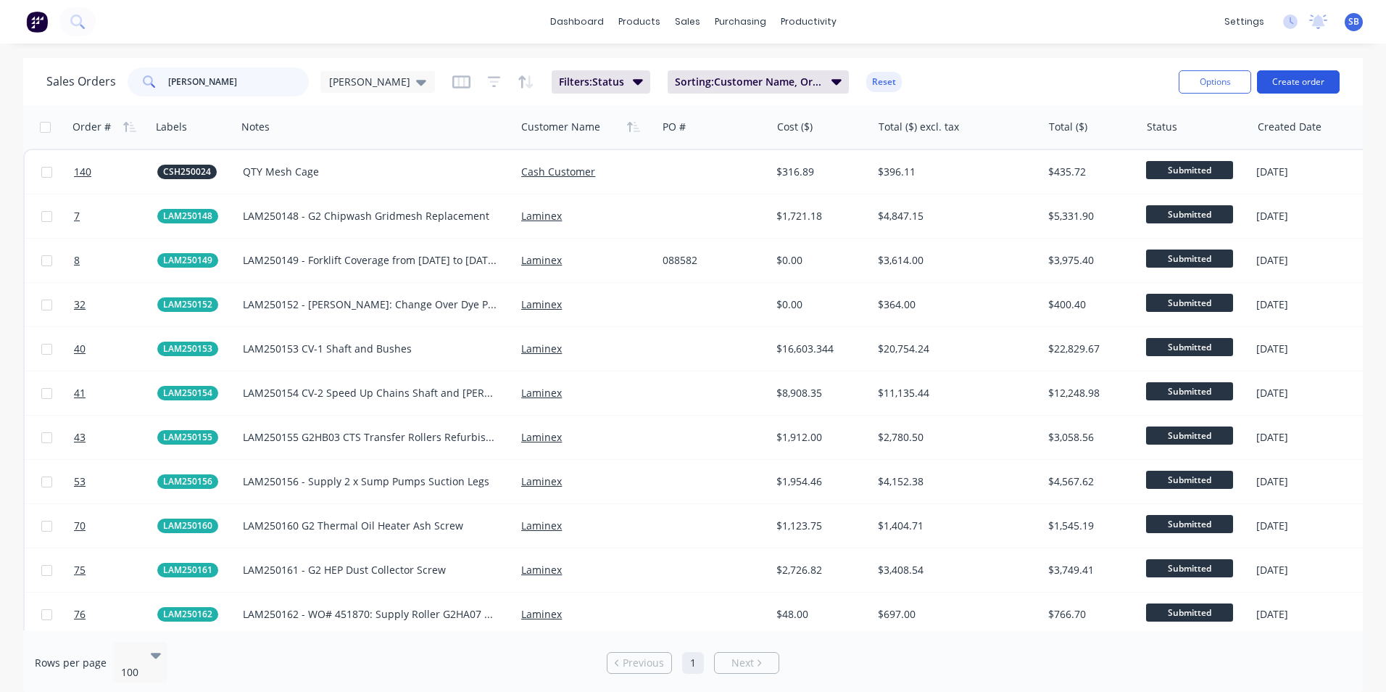
type input "[PERSON_NAME]"
click at [1309, 75] on button "Create order" at bounding box center [1298, 81] width 83 height 23
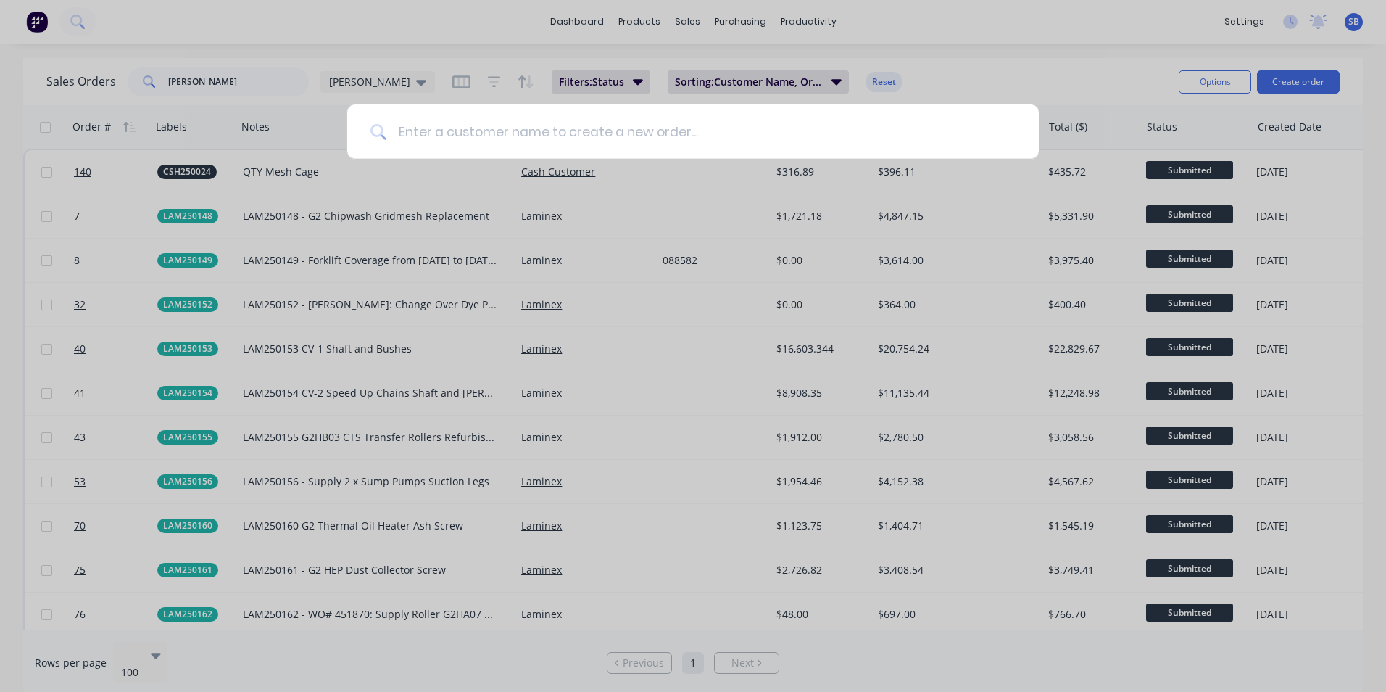
click at [656, 136] on input at bounding box center [700, 131] width 629 height 54
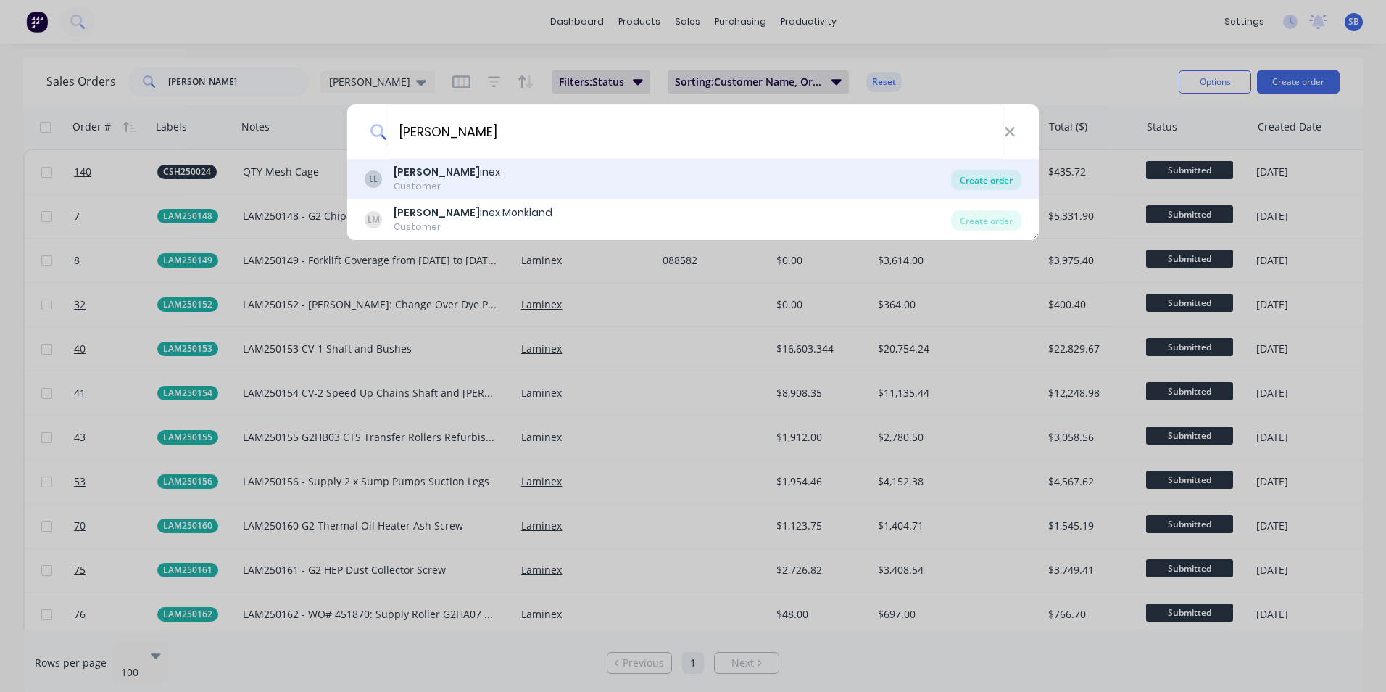
type input "[PERSON_NAME]"
click at [979, 175] on div "Create order" at bounding box center [986, 180] width 70 height 20
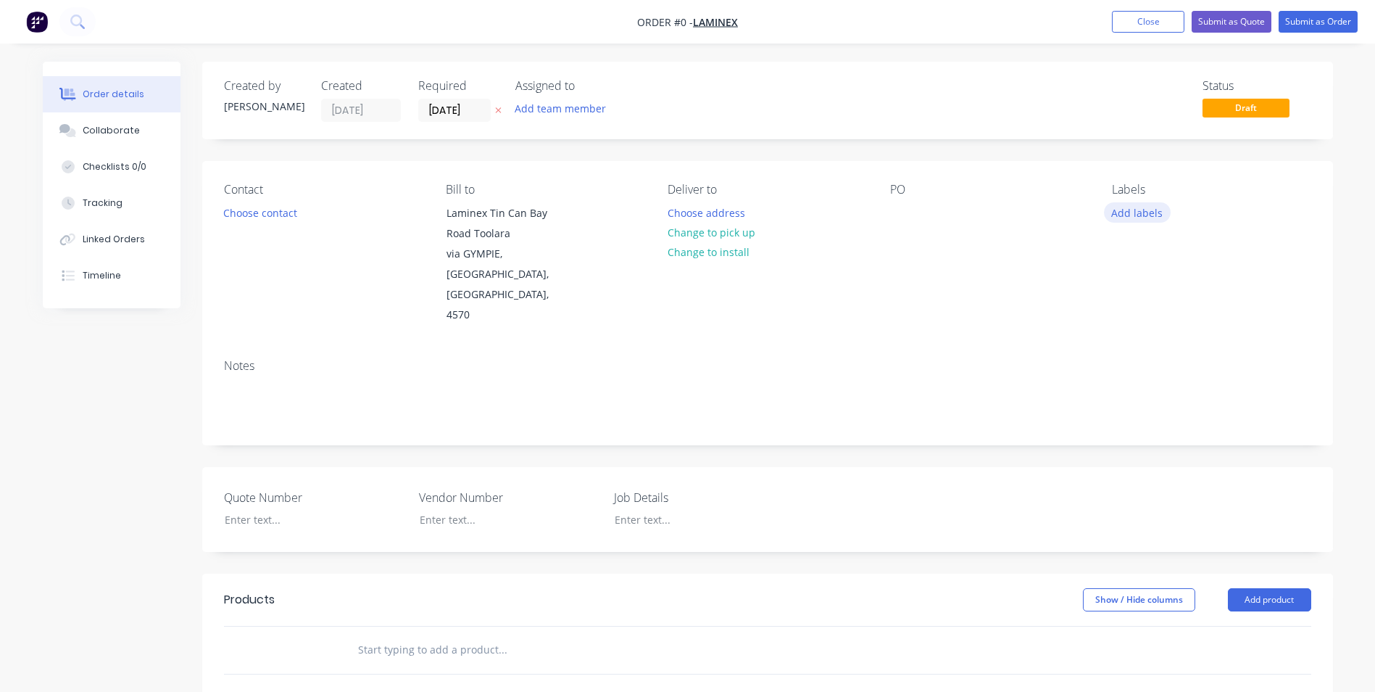
click at [1133, 214] on button "Add labels" at bounding box center [1137, 212] width 67 height 20
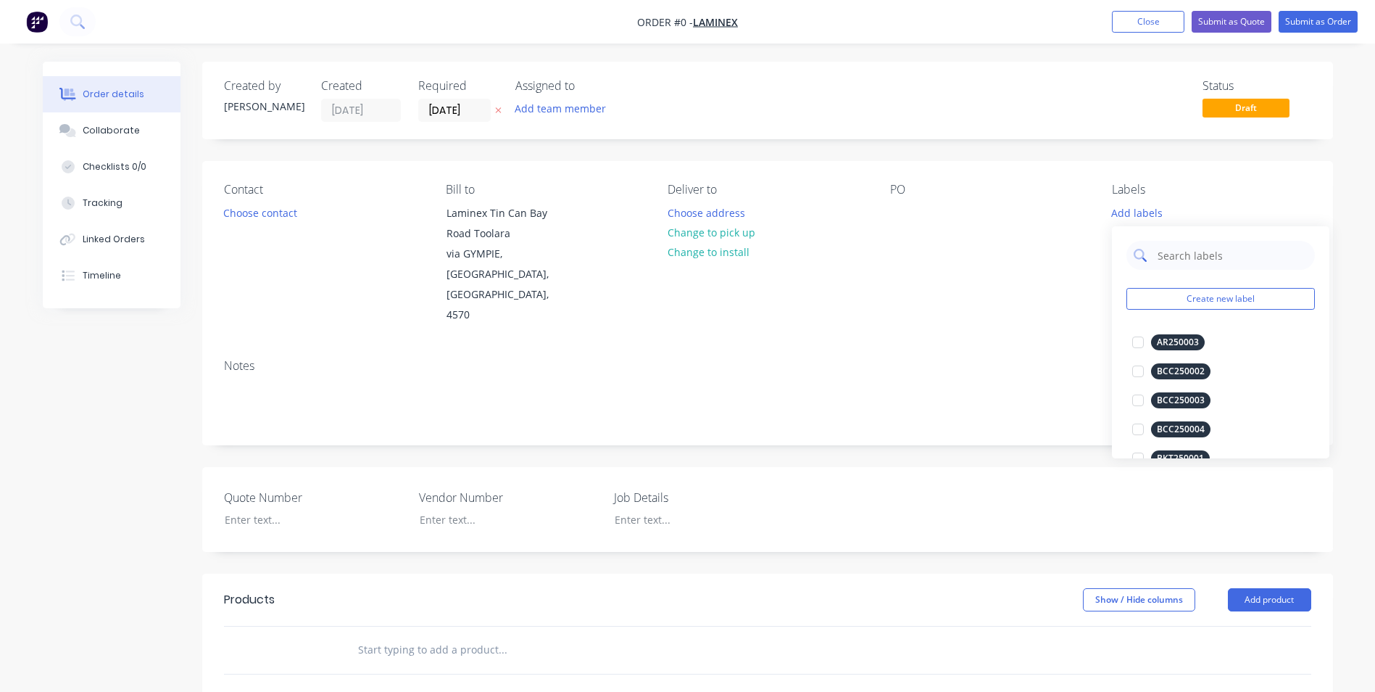
click at [1193, 254] on input "text" at bounding box center [1232, 255] width 152 height 29
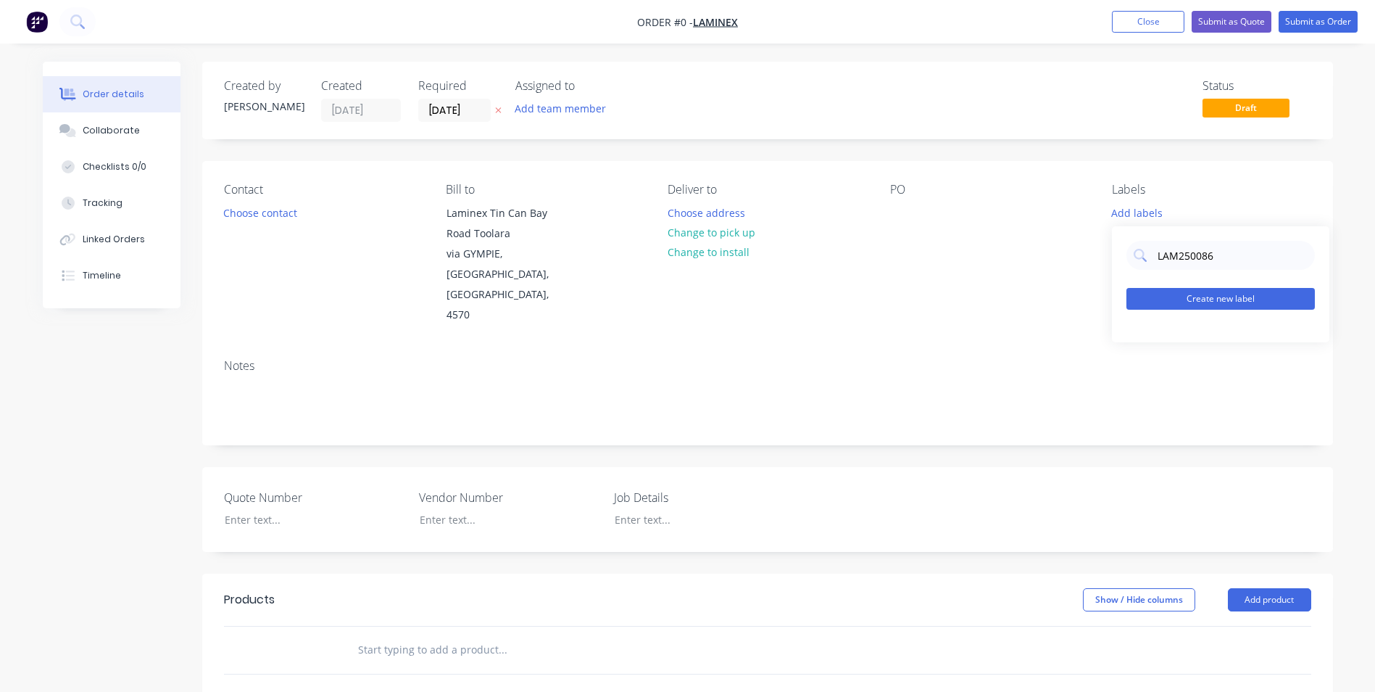
type input "LAM250086"
click at [1170, 295] on button "Create new label" at bounding box center [1221, 299] width 188 height 22
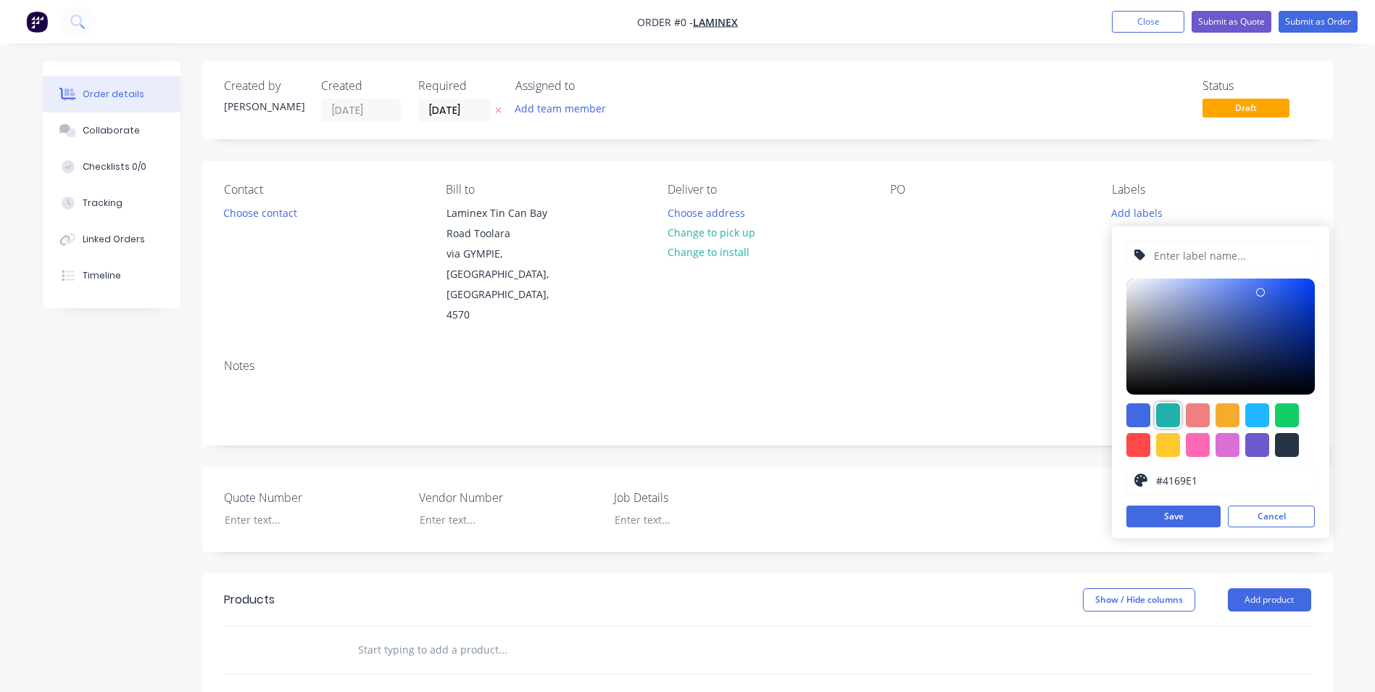
click at [1164, 407] on div at bounding box center [1168, 415] width 24 height 24
type input "#20B2AA"
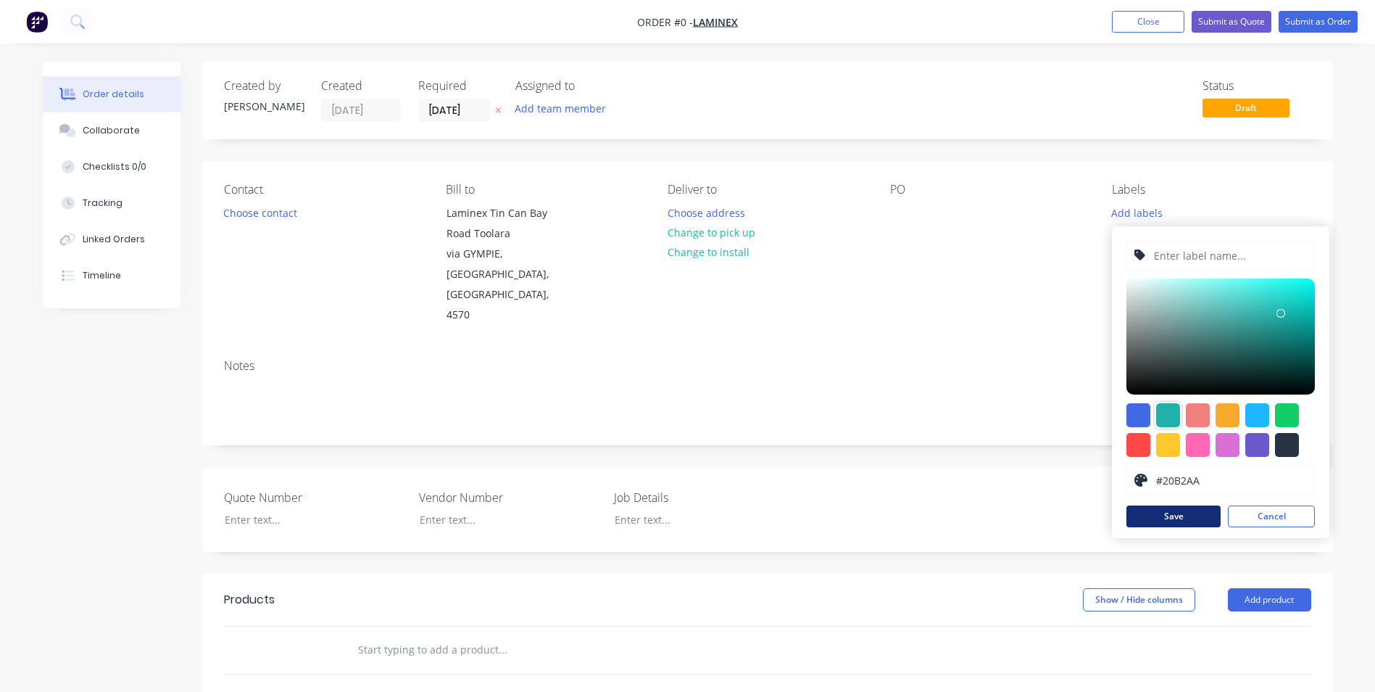
click at [1146, 513] on button "Save" at bounding box center [1174, 516] width 94 height 22
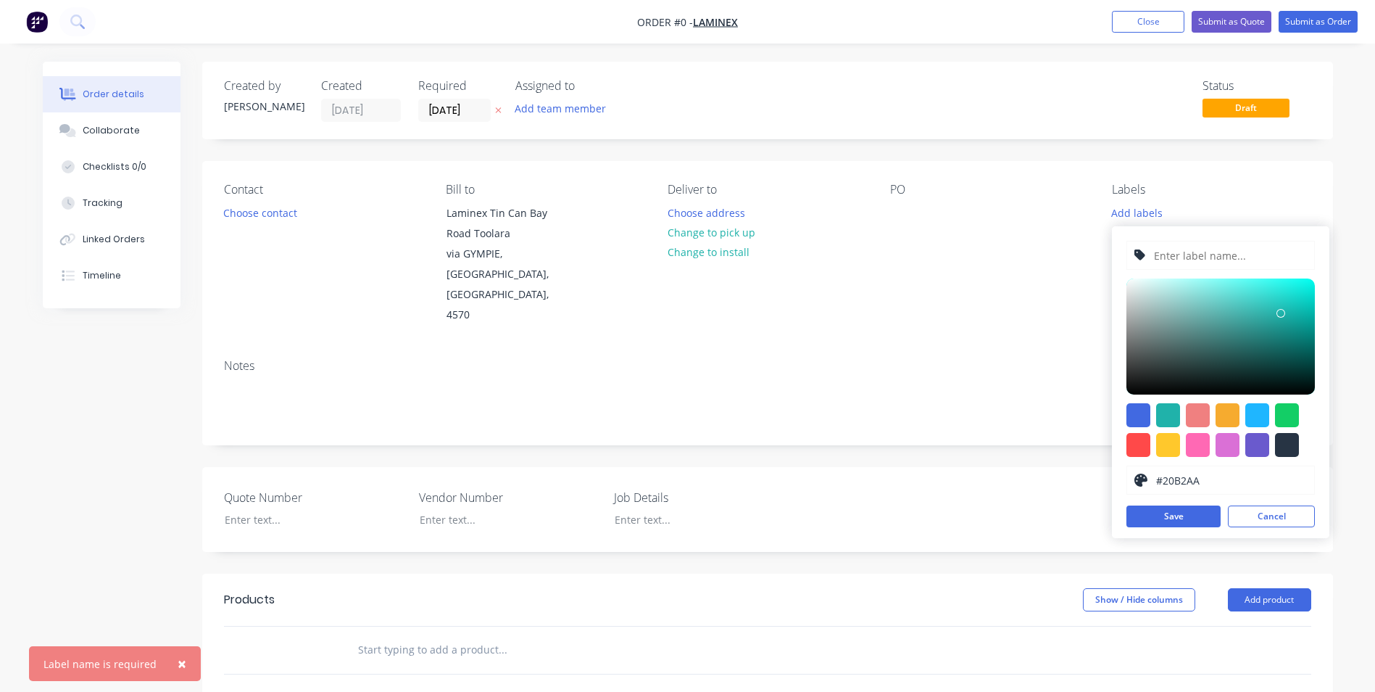
click at [1205, 247] on input "text" at bounding box center [1230, 255] width 154 height 28
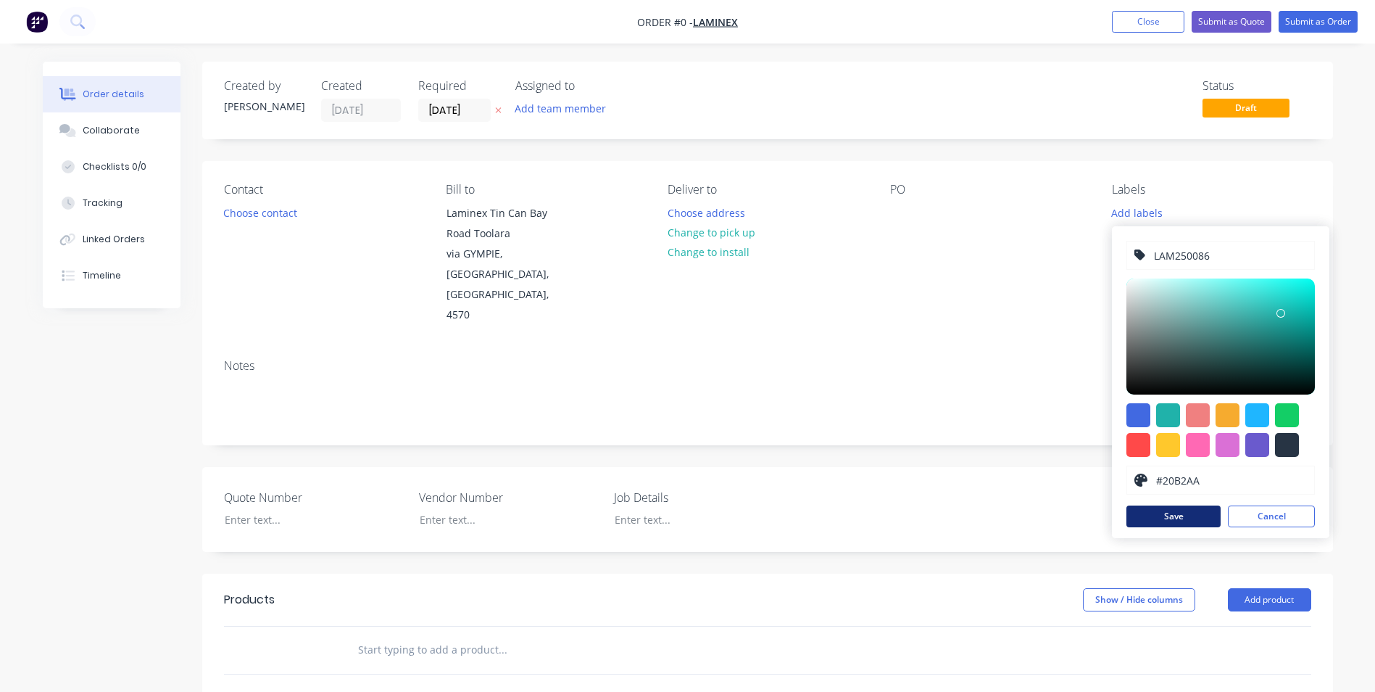
type input "LAM250086"
click at [1192, 516] on button "Save" at bounding box center [1174, 516] width 94 height 22
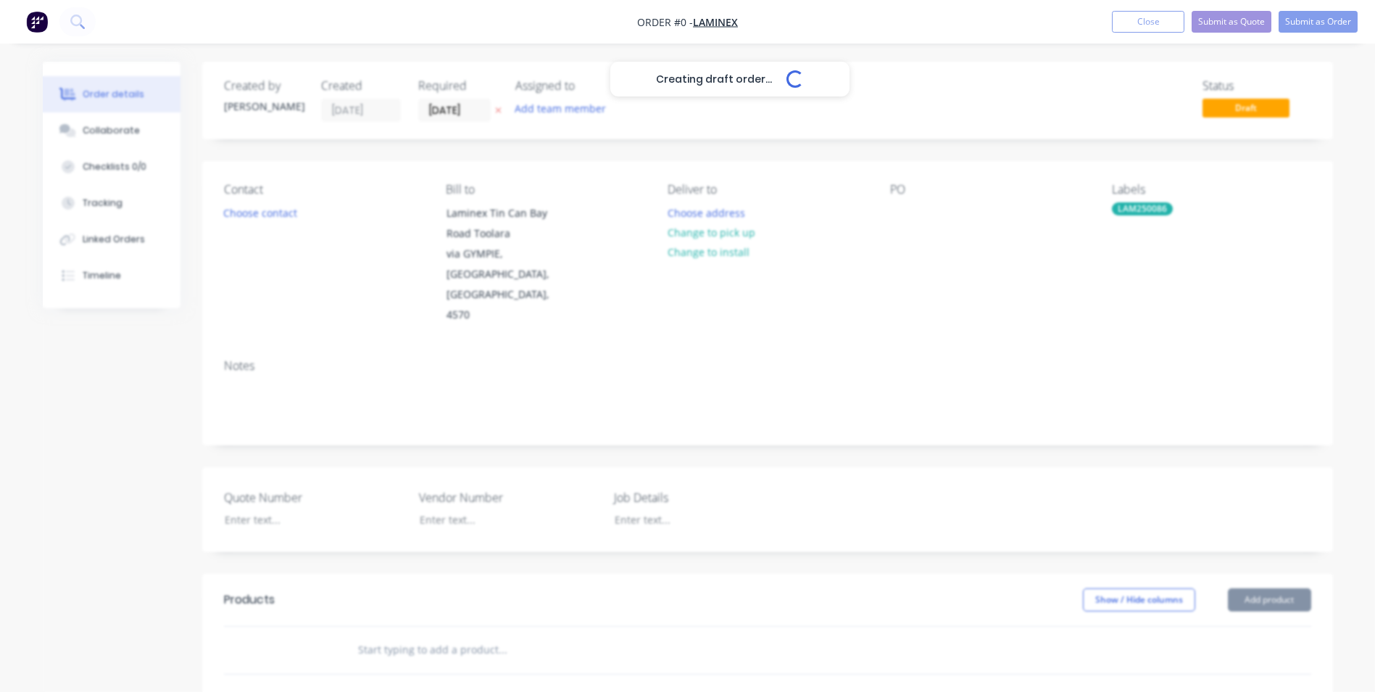
drag, startPoint x: 792, startPoint y: 321, endPoint x: 750, endPoint y: 280, distance: 59.5
click at [792, 321] on div "Creating draft order... Loading... Order details Collaborate Checklists 0/0 Tra…" at bounding box center [687, 553] width 1319 height 982
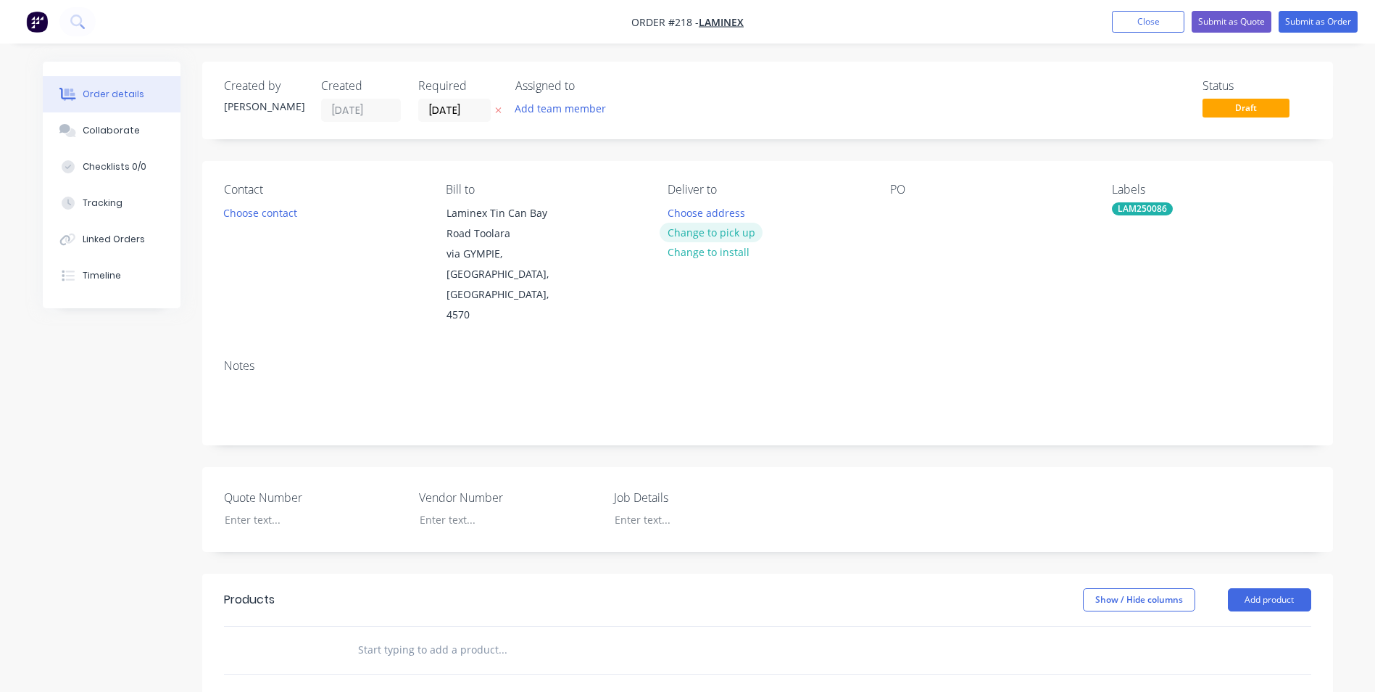
click at [726, 228] on button "Change to pick up" at bounding box center [711, 233] width 103 height 20
click at [697, 214] on div "Pick up Change to delivery Change to install" at bounding box center [767, 254] width 199 height 143
click at [677, 214] on div at bounding box center [679, 212] width 23 height 21
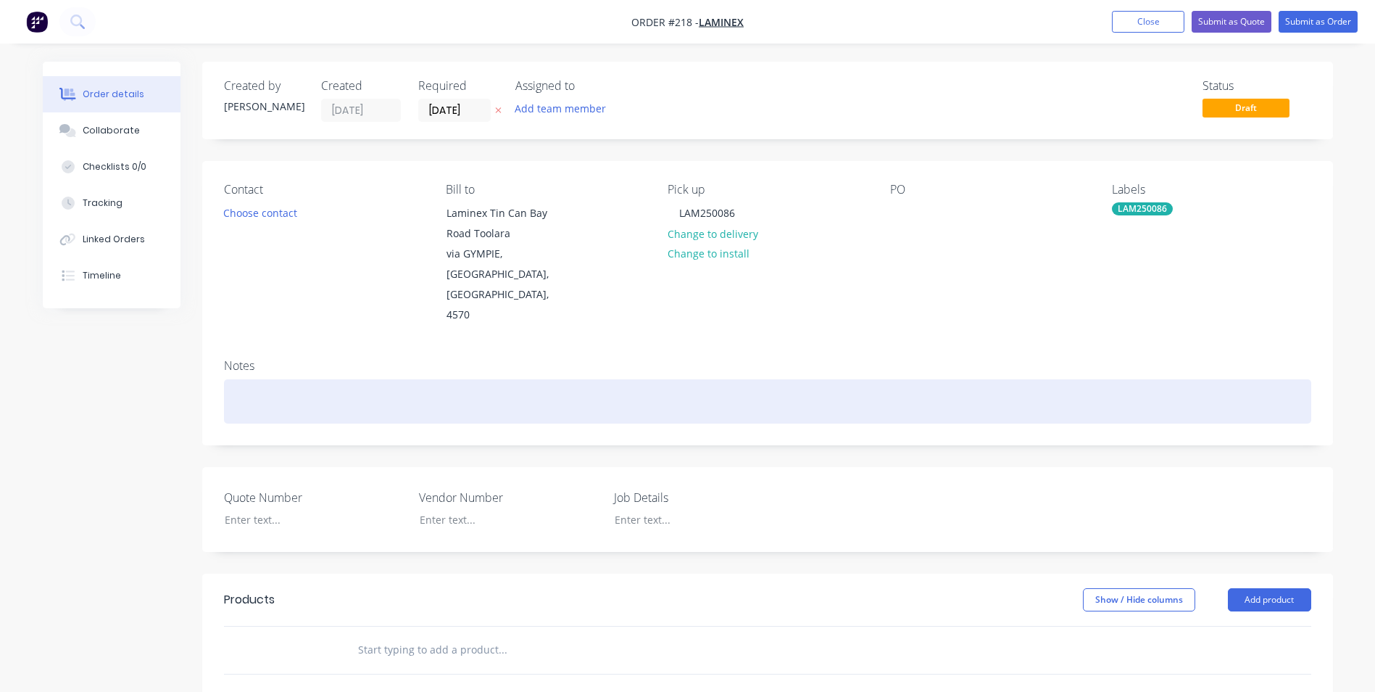
click at [238, 379] on div at bounding box center [767, 401] width 1087 height 44
drag, startPoint x: 230, startPoint y: 359, endPoint x: 655, endPoint y: 391, distance: 426.1
click at [655, 391] on div "Notes LAM250086 - Supply CV-8 Drive Drum" at bounding box center [767, 395] width 1131 height 97
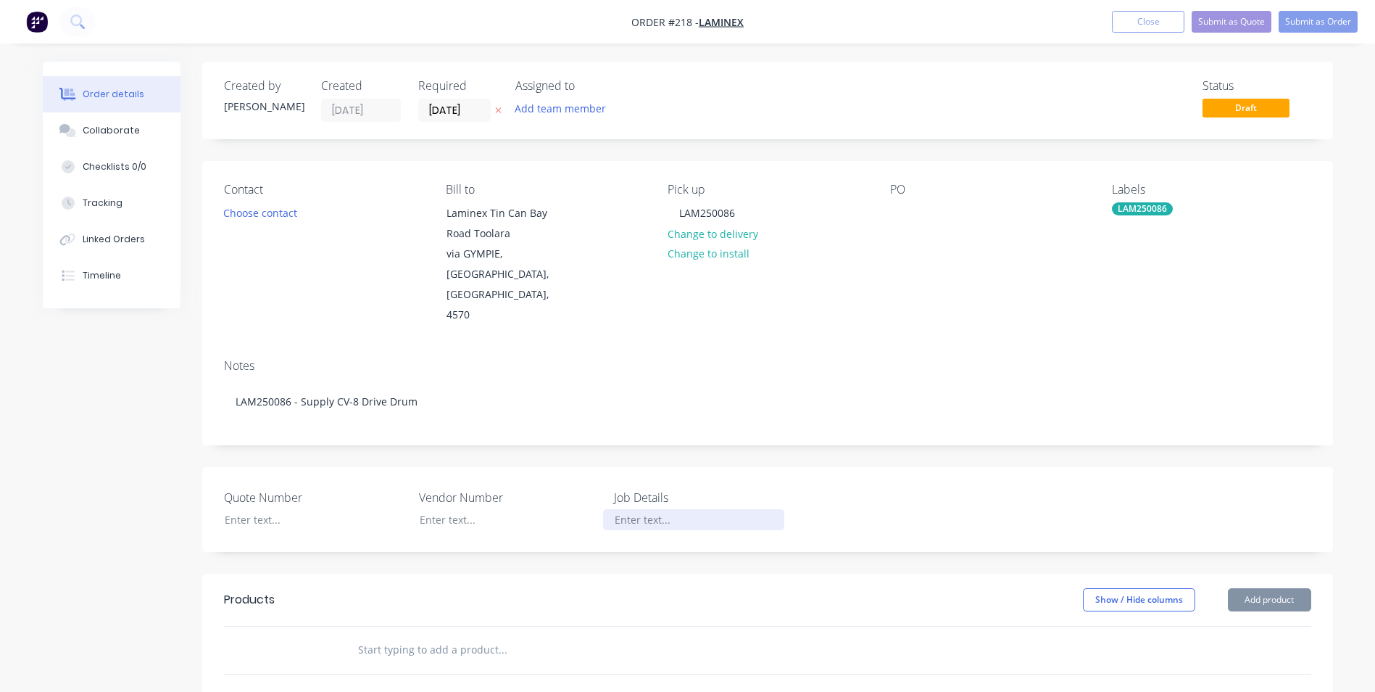
click at [622, 509] on div at bounding box center [693, 519] width 181 height 21
paste div
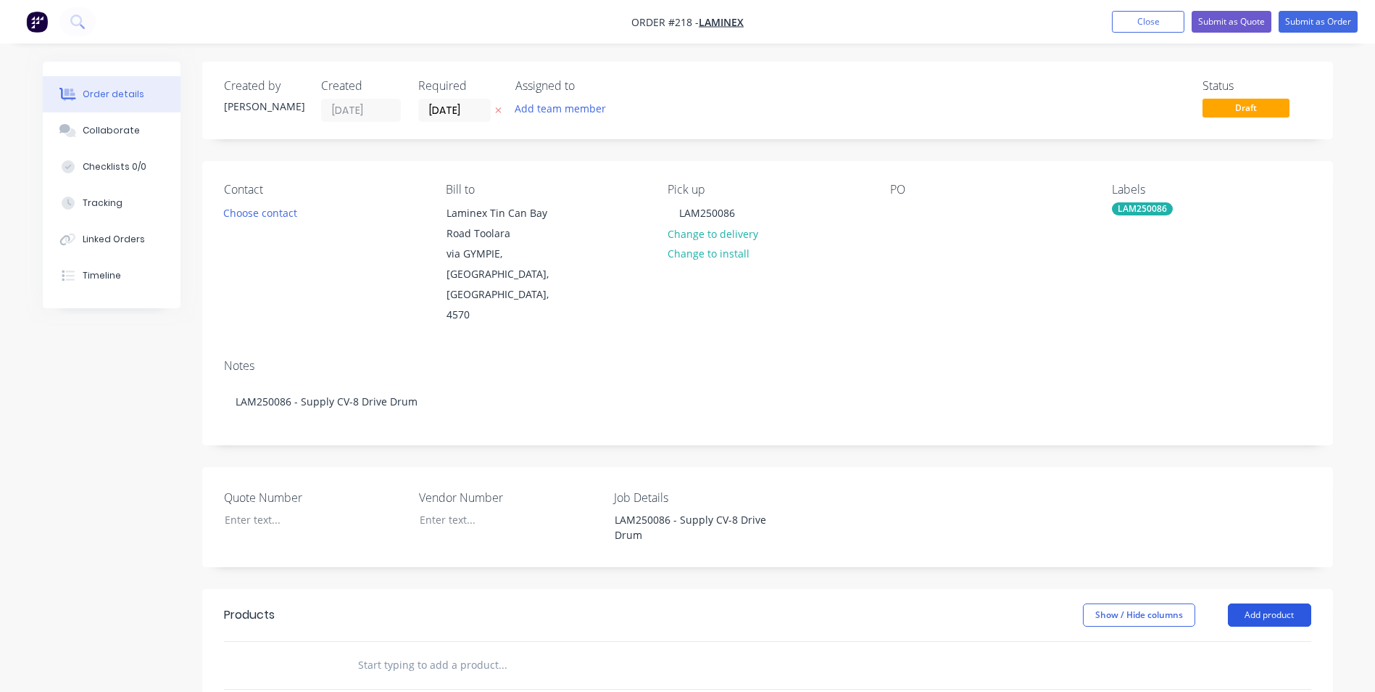
click at [1247, 603] on button "Add product" at bounding box center [1269, 614] width 83 height 23
click at [1236, 641] on div "Product catalogue" at bounding box center [1243, 651] width 112 height 21
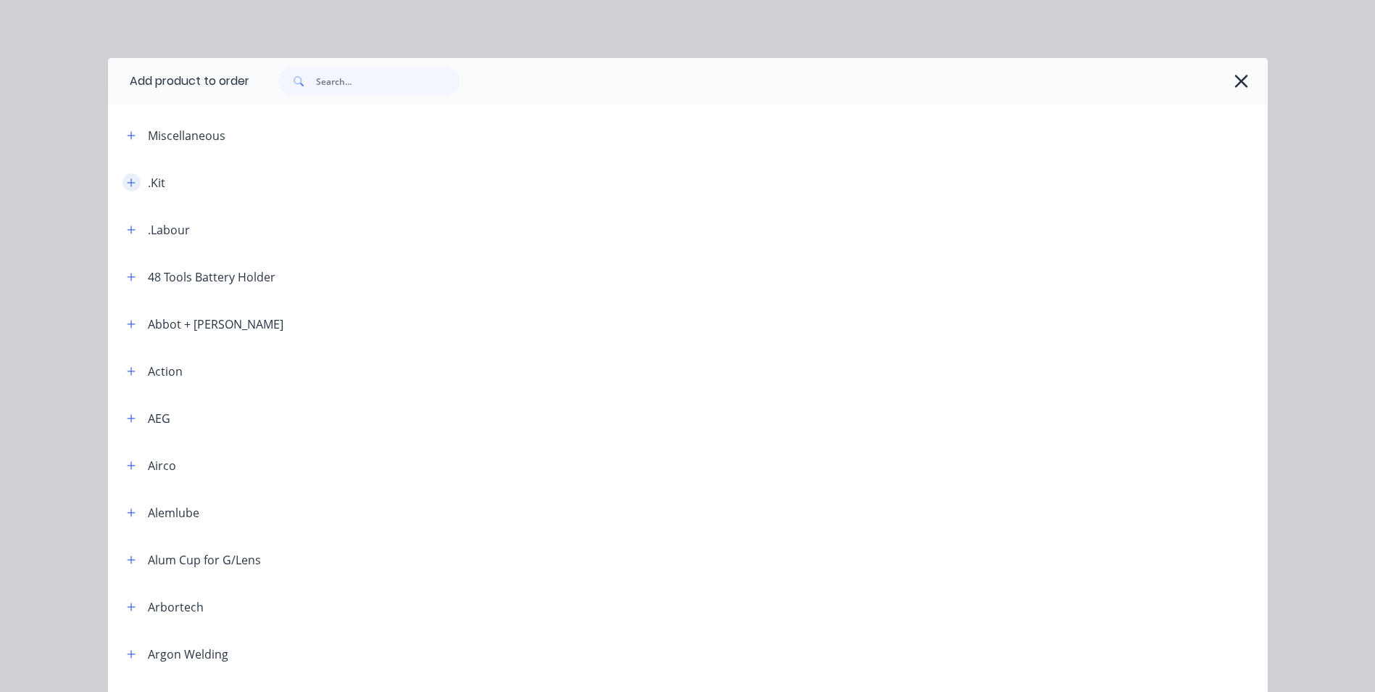
click at [127, 181] on icon "button" at bounding box center [131, 183] width 9 height 10
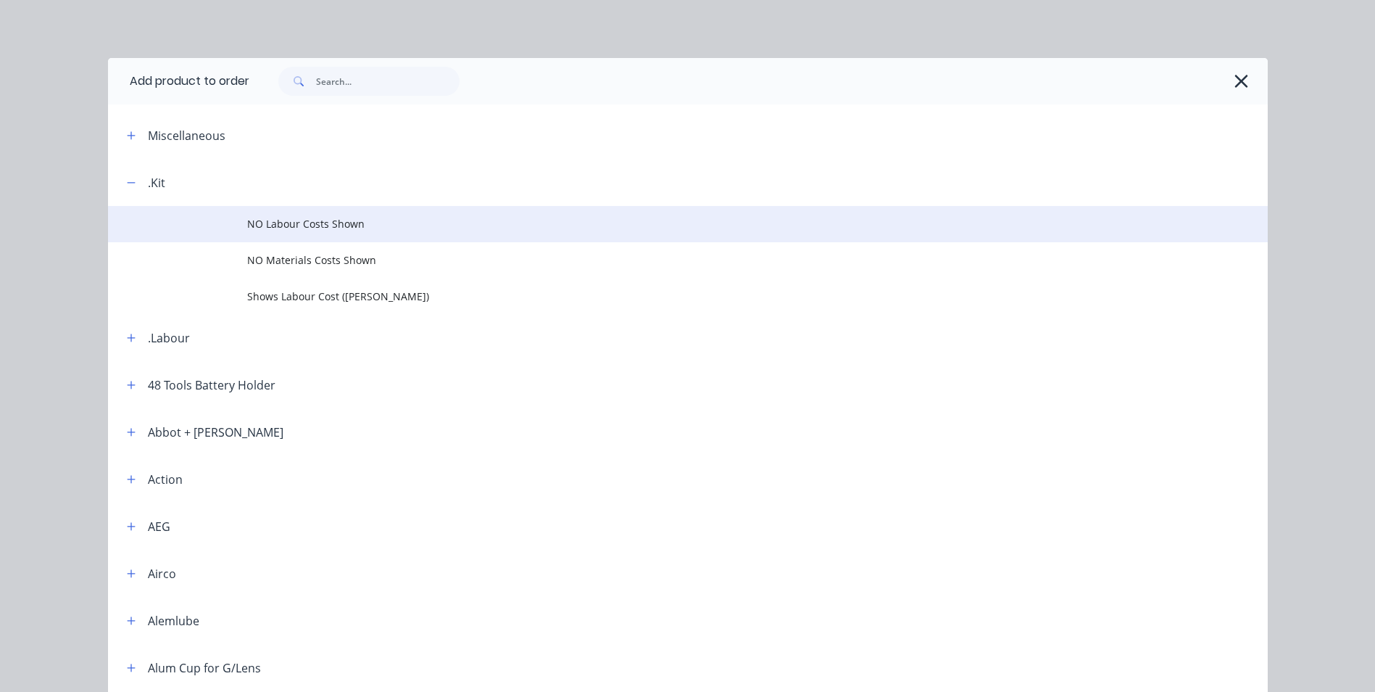
click at [259, 217] on span "NO Labour Costs Shown" at bounding box center [655, 223] width 816 height 15
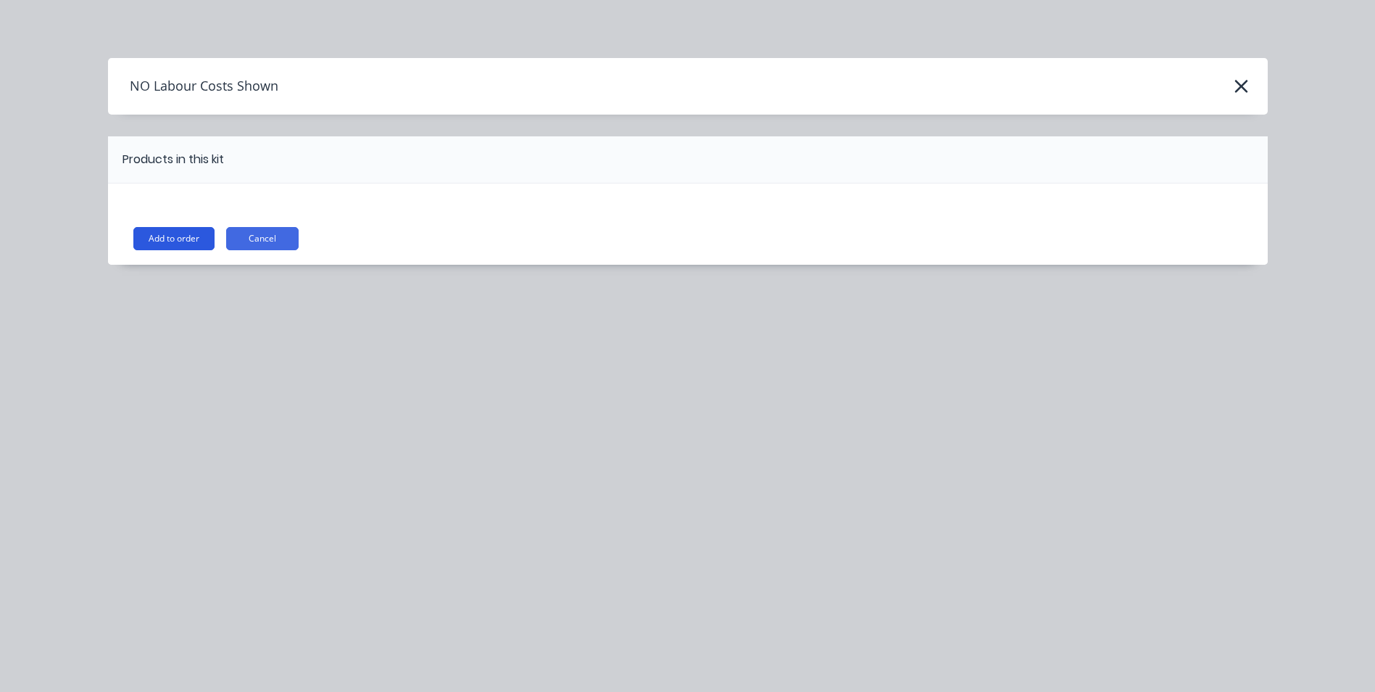
click at [162, 231] on button "Add to order" at bounding box center [173, 238] width 81 height 23
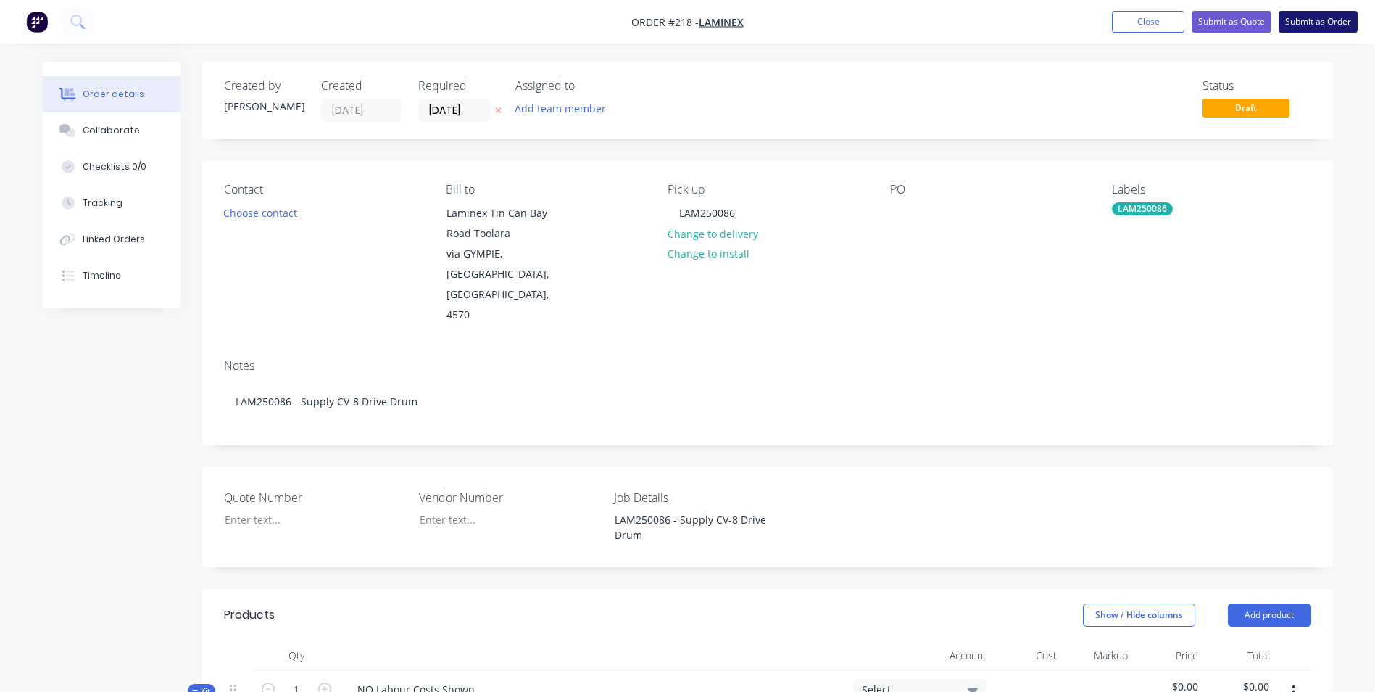
click at [1333, 14] on button "Submit as Order" at bounding box center [1318, 22] width 79 height 22
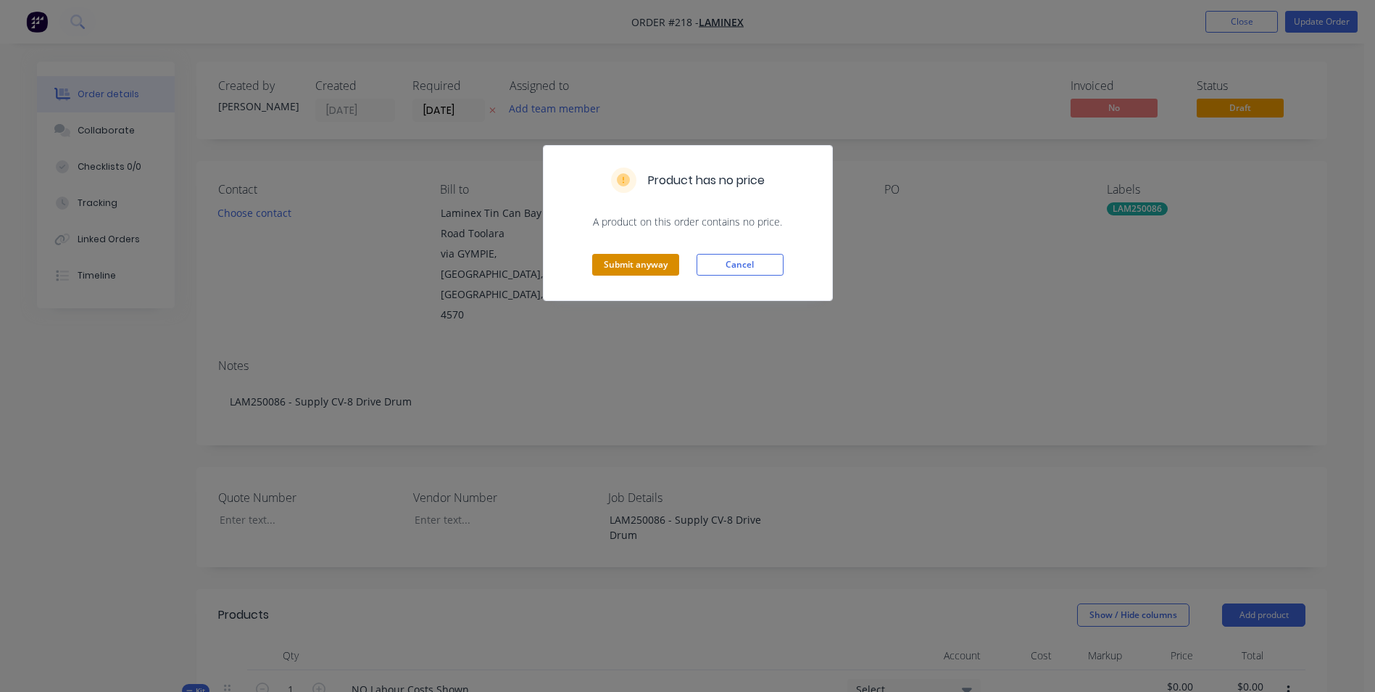
click at [662, 261] on button "Submit anyway" at bounding box center [635, 265] width 87 height 22
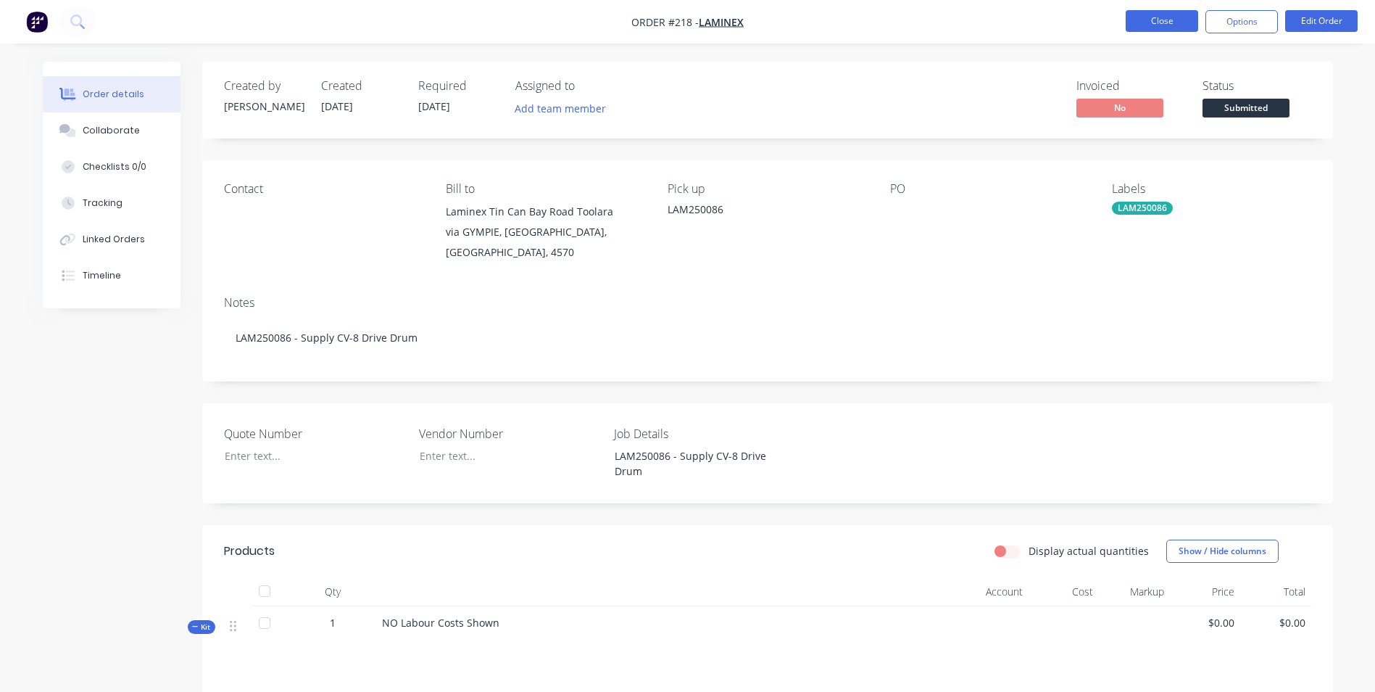
click at [1163, 22] on button "Close" at bounding box center [1162, 21] width 72 height 22
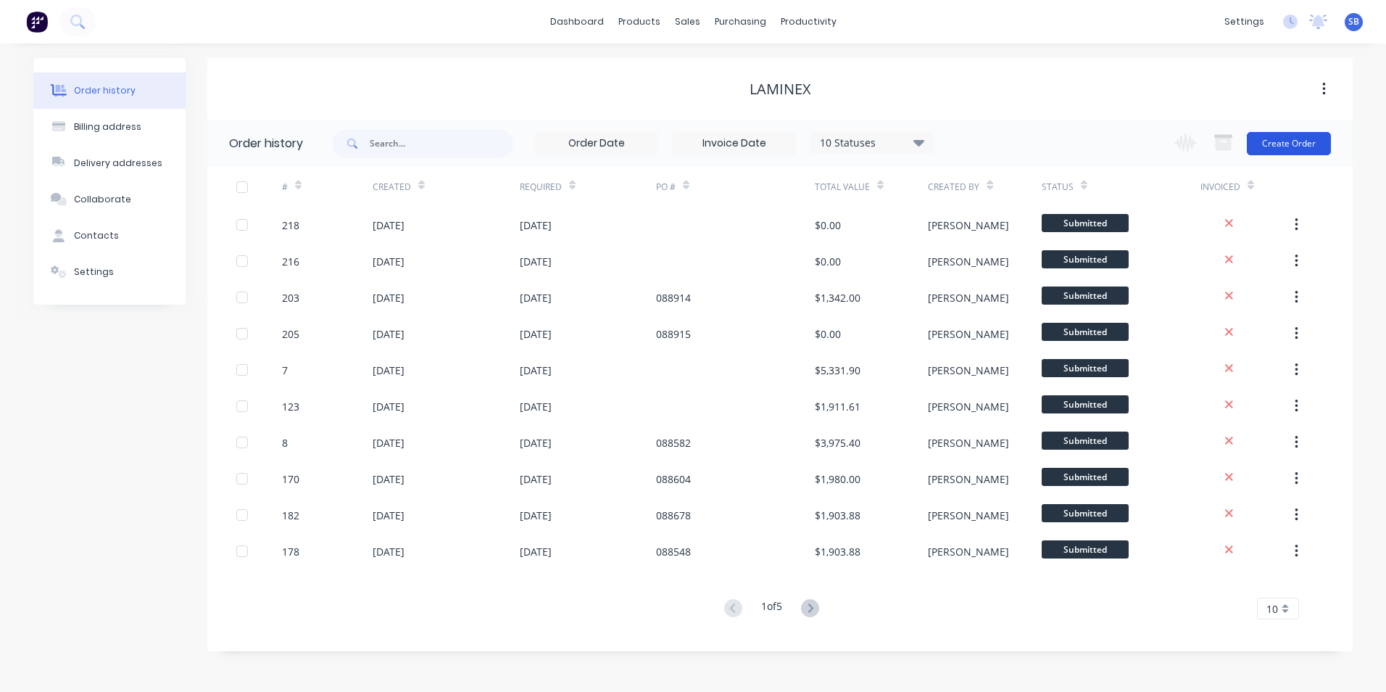
click at [1319, 141] on button "Create Order" at bounding box center [1289, 143] width 84 height 23
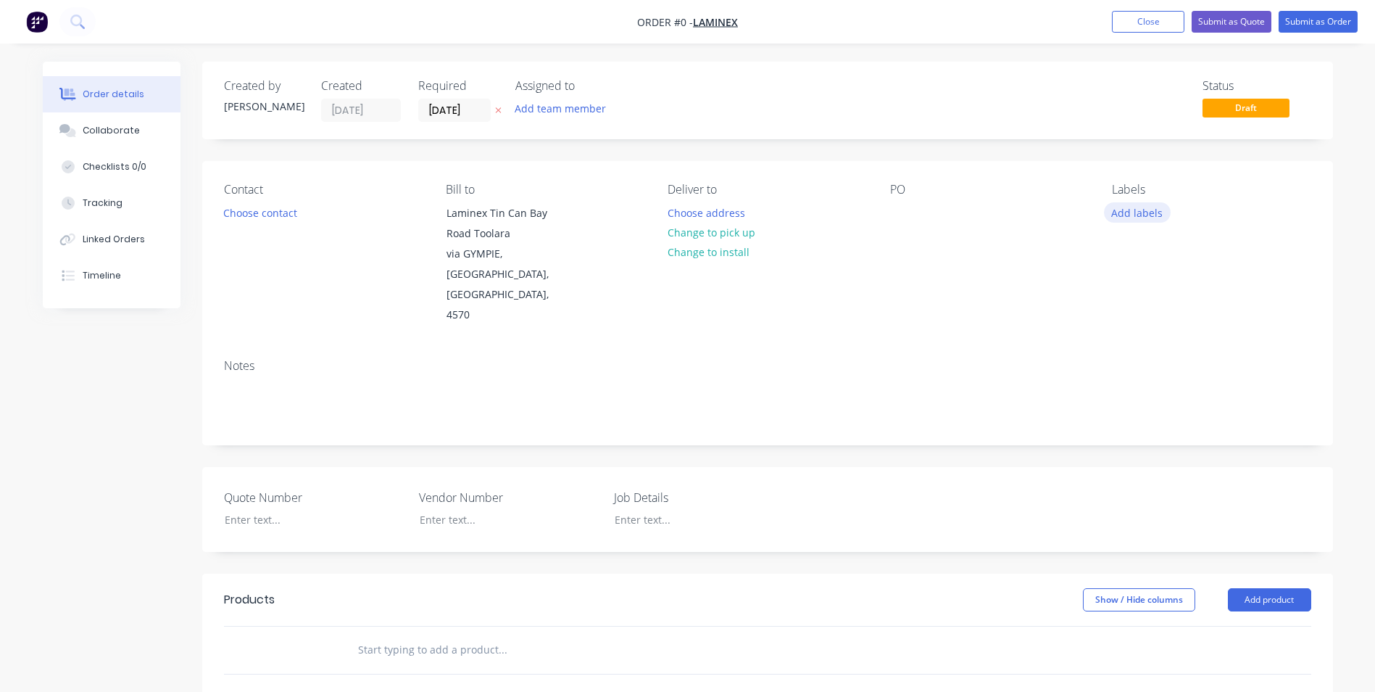
click at [1144, 207] on button "Add labels" at bounding box center [1137, 212] width 67 height 20
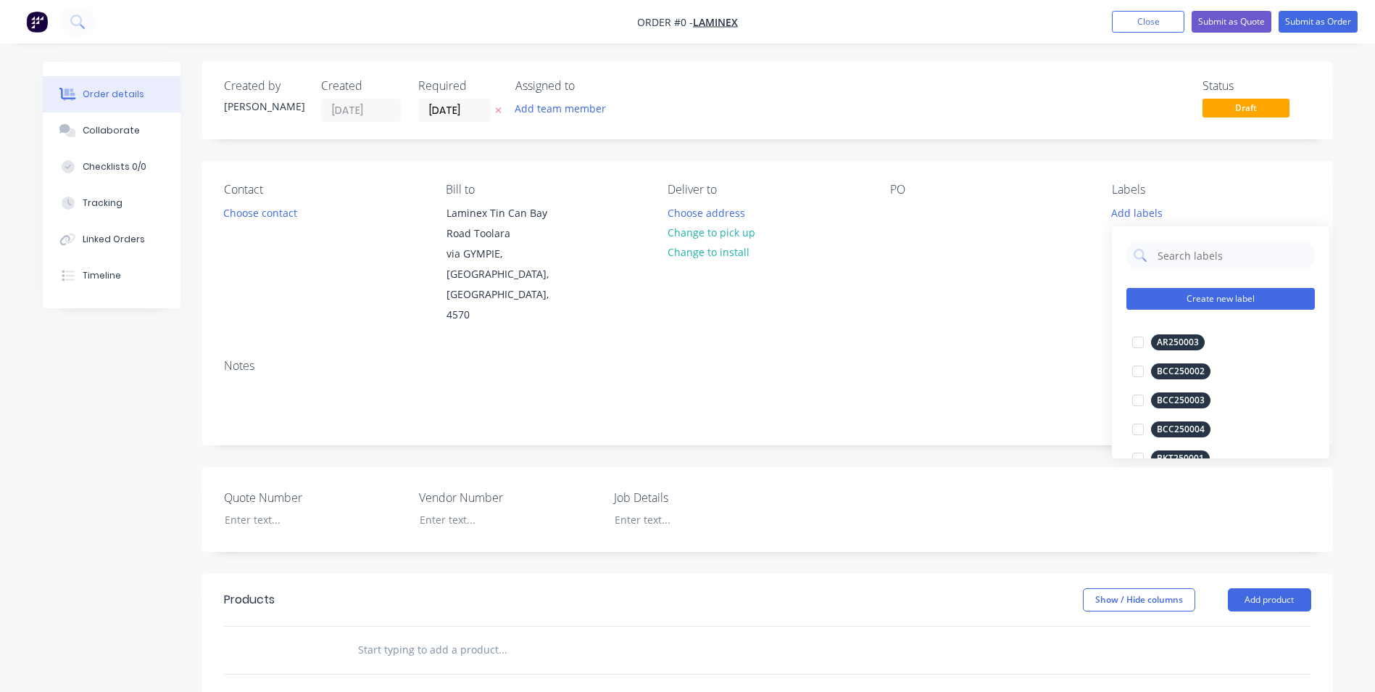
click at [1193, 298] on button "Create new label" at bounding box center [1221, 299] width 188 height 22
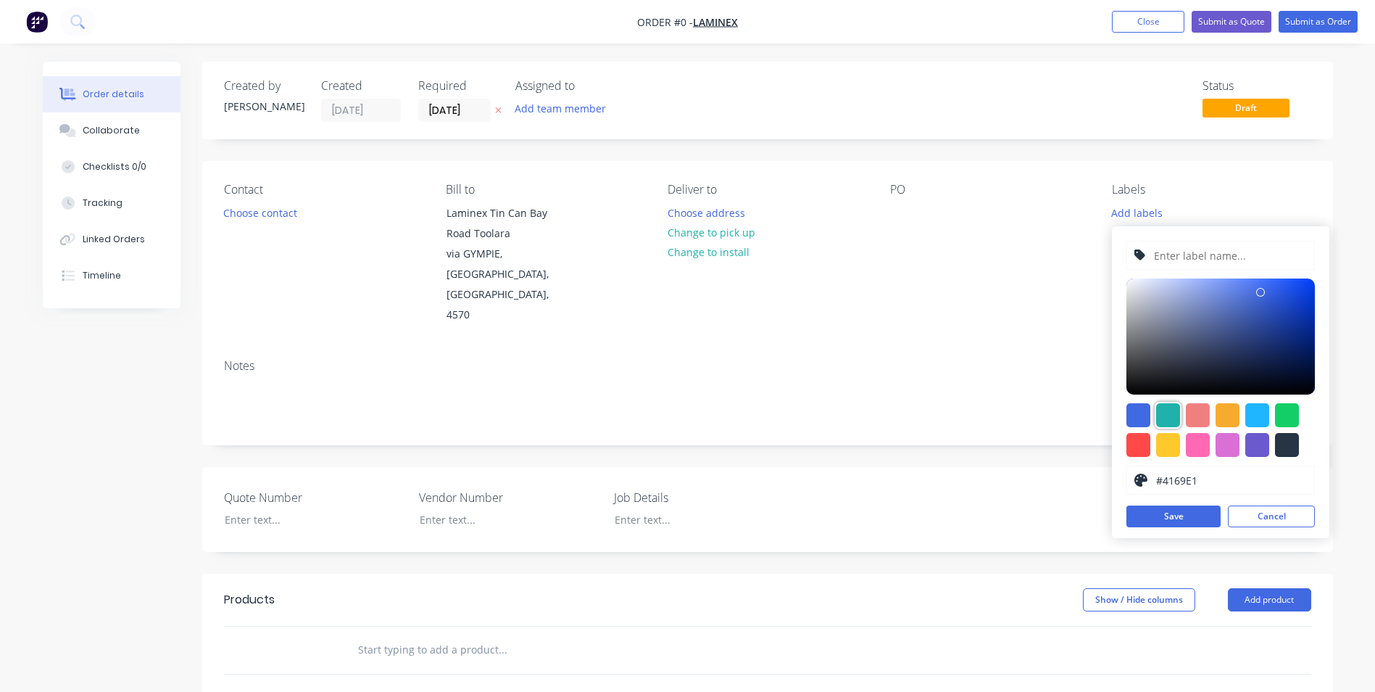
click at [1160, 411] on div at bounding box center [1168, 415] width 24 height 24
type input "#20B2AA"
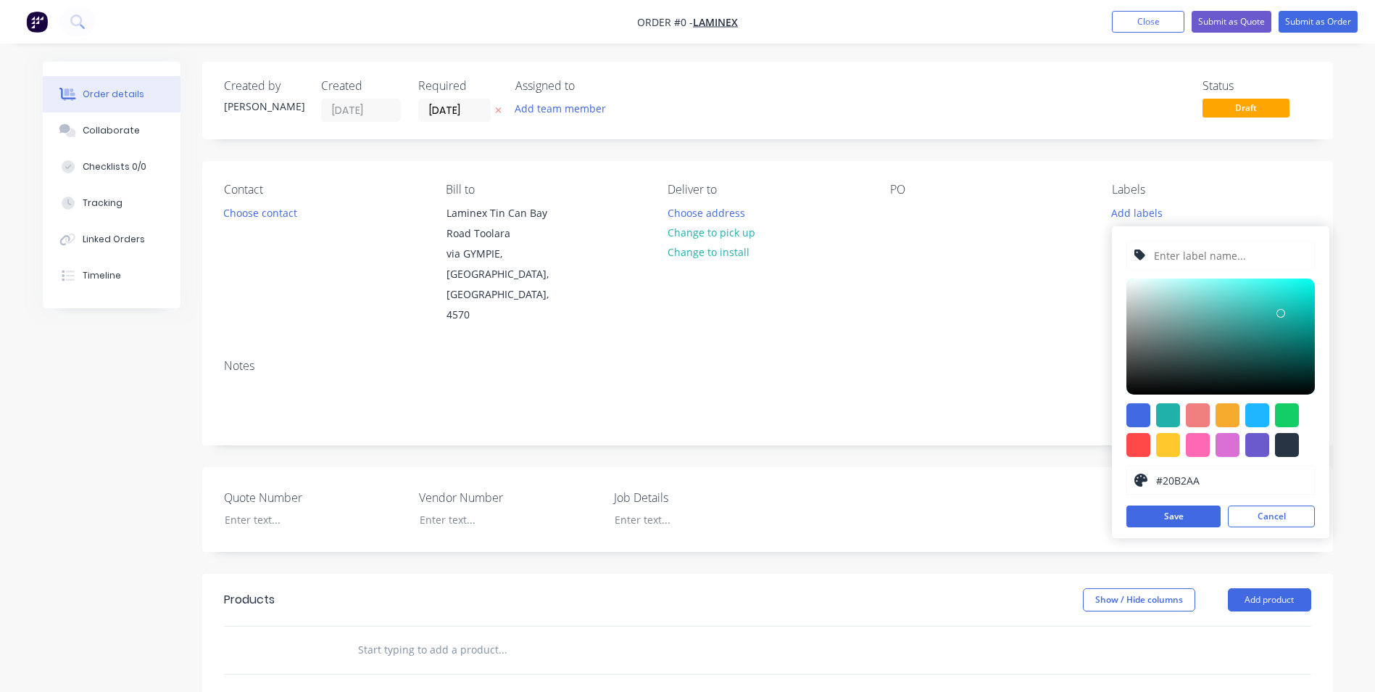
click at [1171, 251] on input "text" at bounding box center [1230, 255] width 154 height 28
type input "LAM250100"
click at [1164, 514] on button "Save" at bounding box center [1174, 516] width 94 height 22
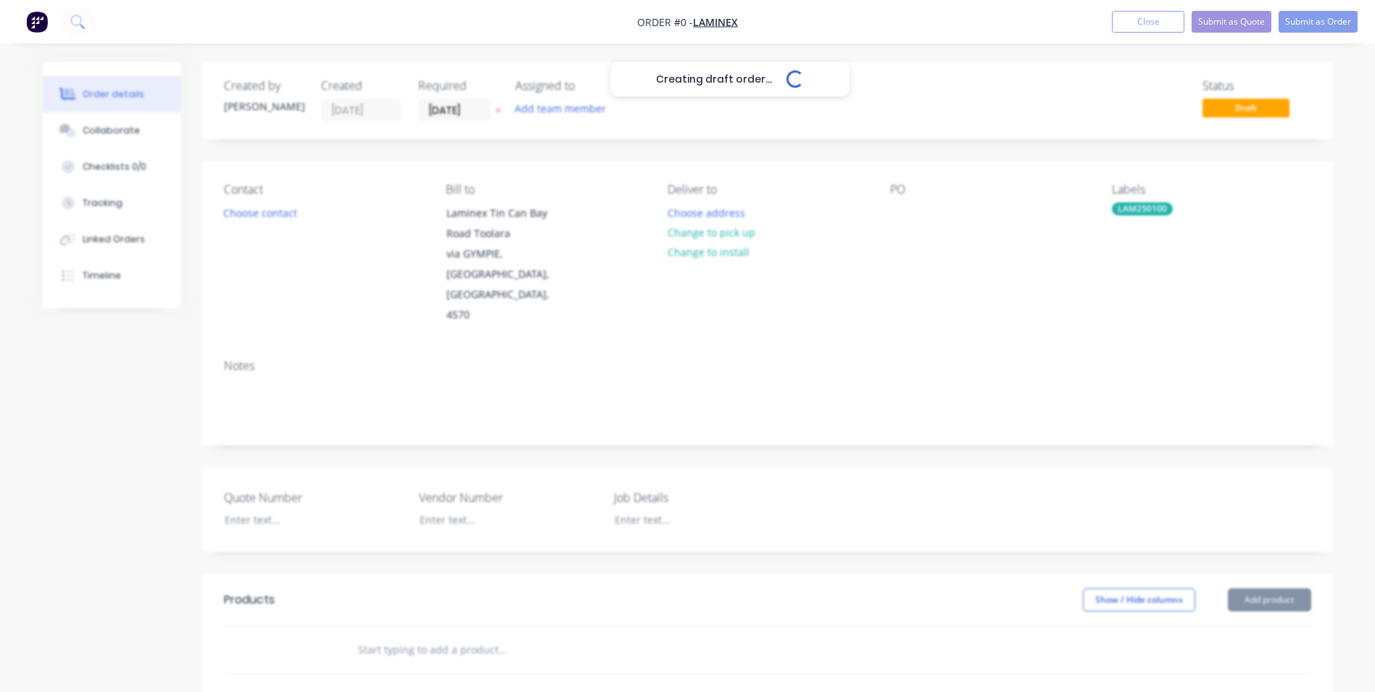
click at [903, 307] on div "Creating draft order... Loading... Order details Collaborate Checklists 0/0 Tra…" at bounding box center [687, 553] width 1319 height 982
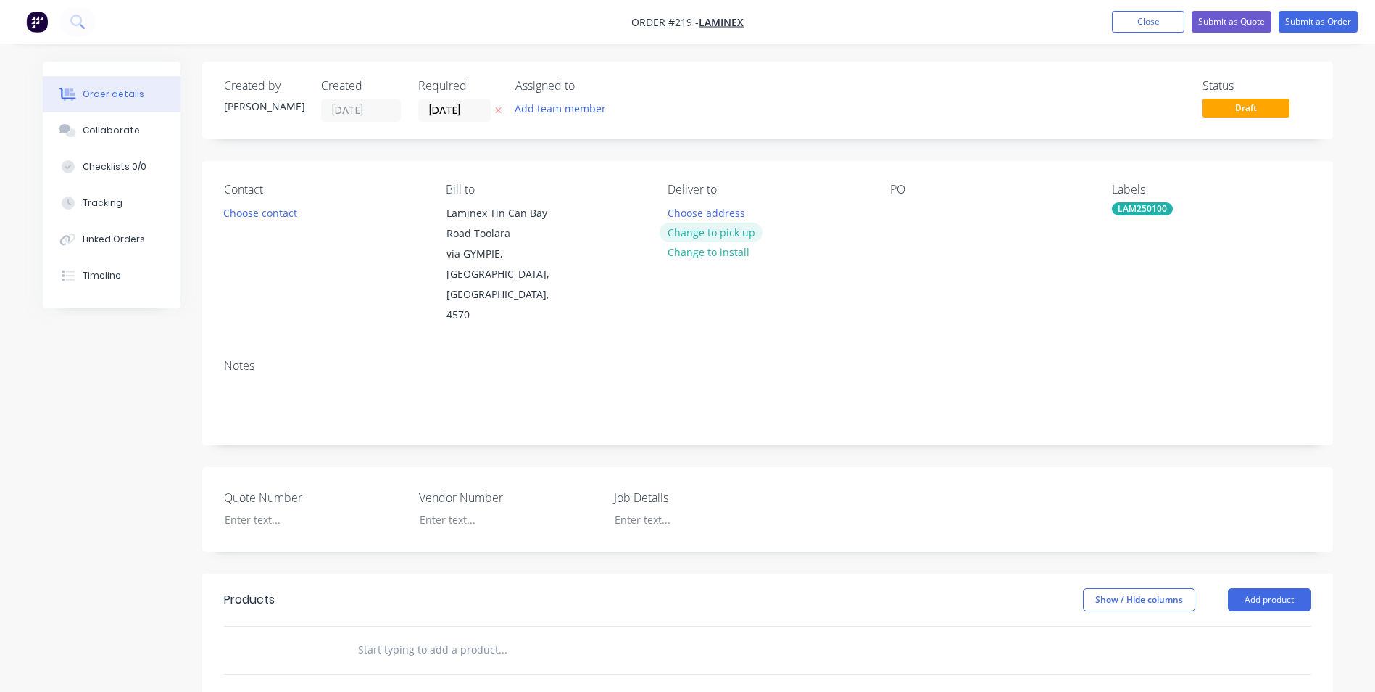
click at [734, 231] on button "Change to pick up" at bounding box center [711, 233] width 103 height 20
click at [692, 209] on div "Pick up Change to delivery Change to install" at bounding box center [767, 254] width 199 height 143
click at [684, 210] on div at bounding box center [679, 212] width 23 height 21
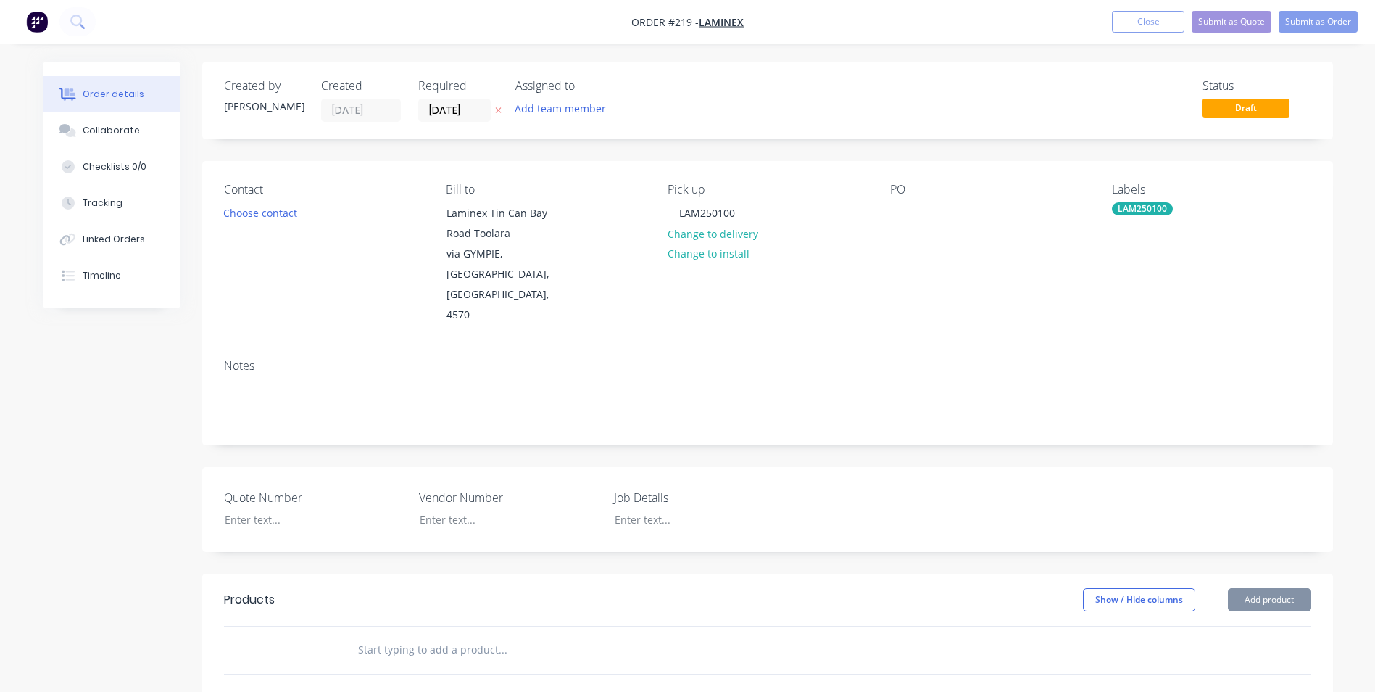
click at [574, 359] on div "Notes" at bounding box center [767, 366] width 1087 height 14
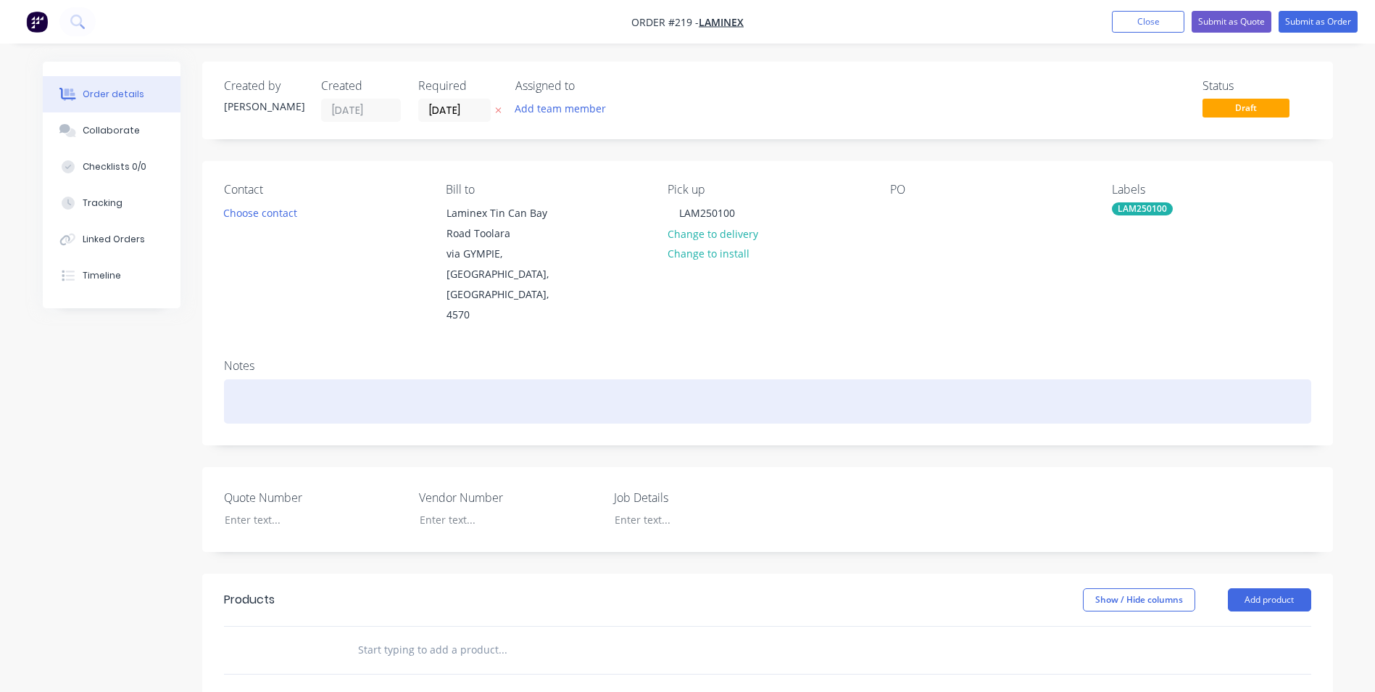
click at [564, 379] on div at bounding box center [767, 401] width 1087 height 44
drag, startPoint x: 233, startPoint y: 366, endPoint x: 706, endPoint y: 392, distance: 473.4
click at [706, 392] on div "Notes LAM250100 - Supply #9068: Chipper Wheel Waer Palts x 10" at bounding box center [767, 395] width 1131 height 97
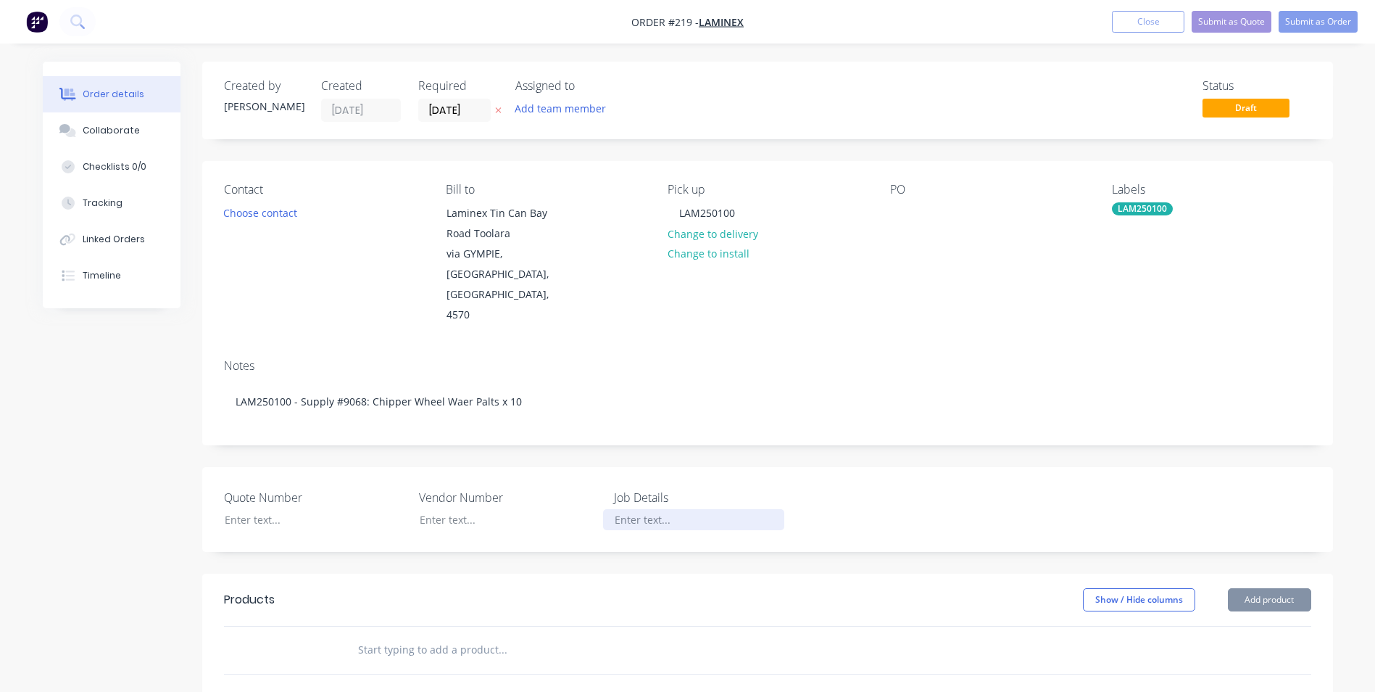
click at [634, 509] on div at bounding box center [693, 519] width 181 height 21
paste div
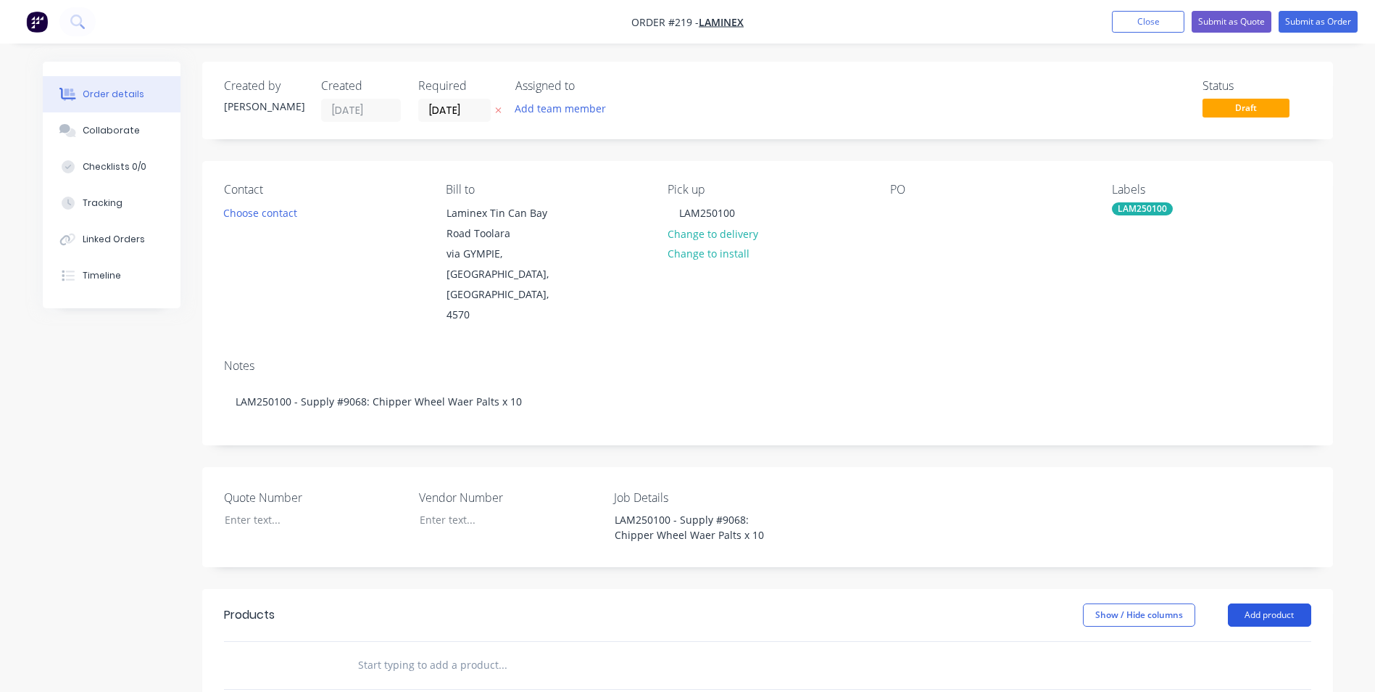
click at [1287, 603] on button "Add product" at bounding box center [1269, 614] width 83 height 23
click at [1251, 641] on div "Product catalogue" at bounding box center [1243, 651] width 112 height 21
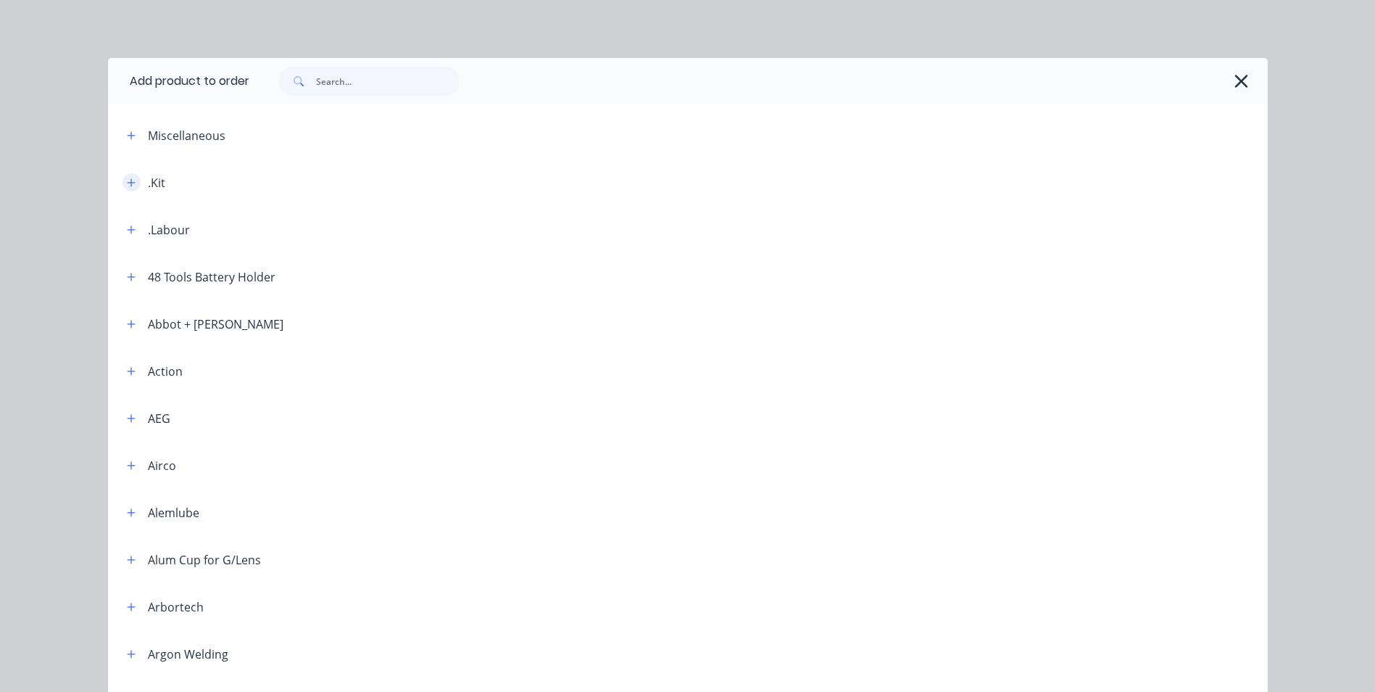
click at [127, 185] on icon "button" at bounding box center [131, 182] width 8 height 8
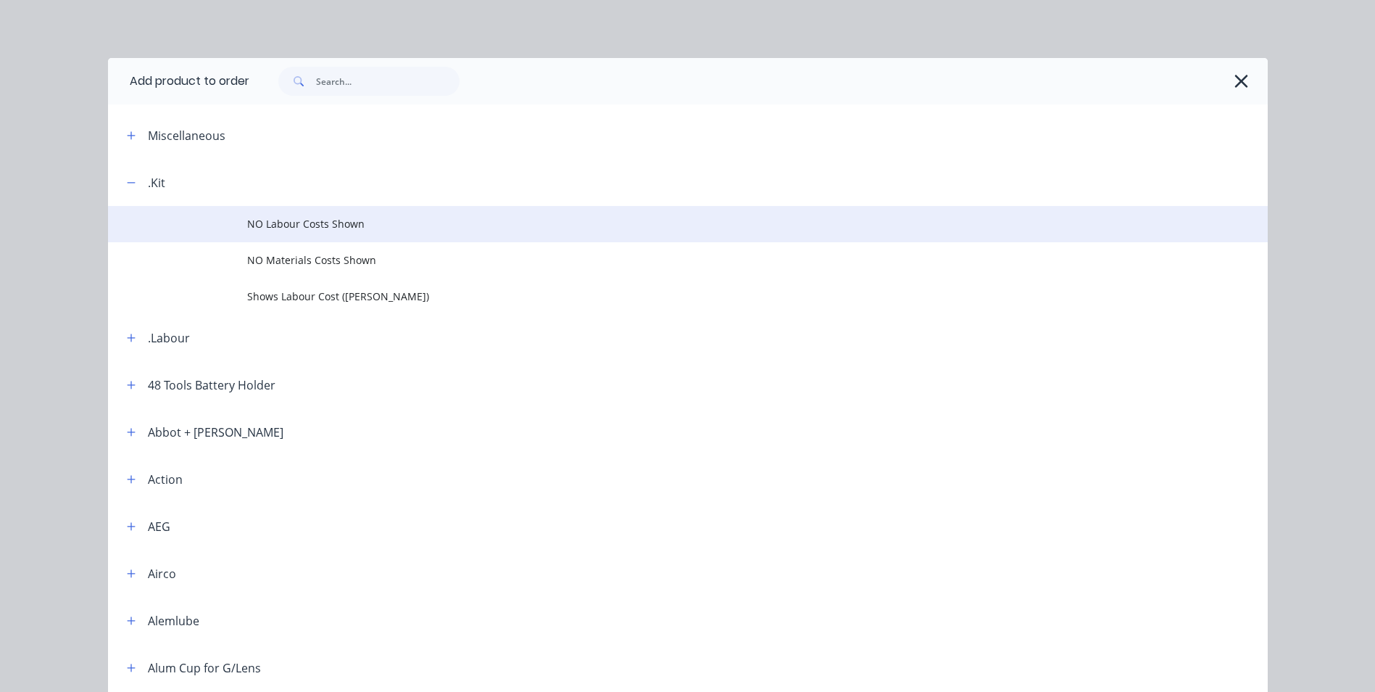
click at [268, 225] on span "NO Labour Costs Shown" at bounding box center [655, 223] width 816 height 15
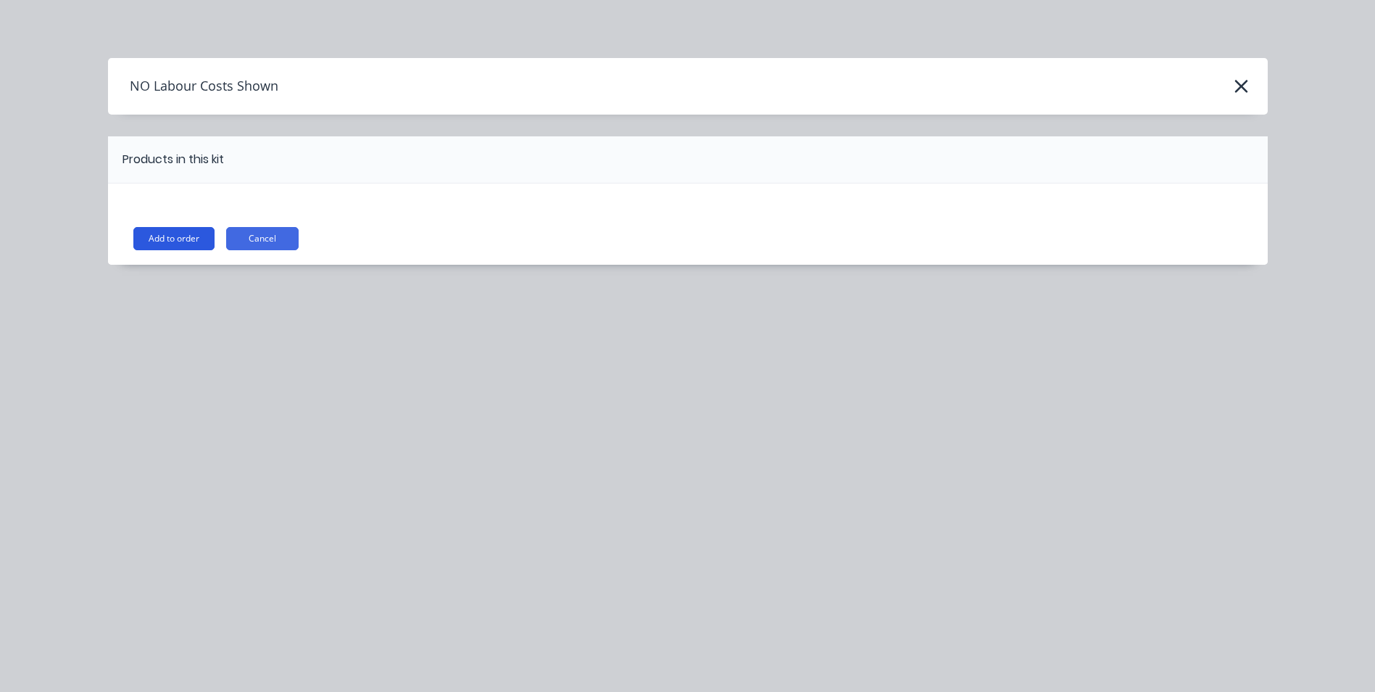
click at [185, 232] on button "Add to order" at bounding box center [173, 238] width 81 height 23
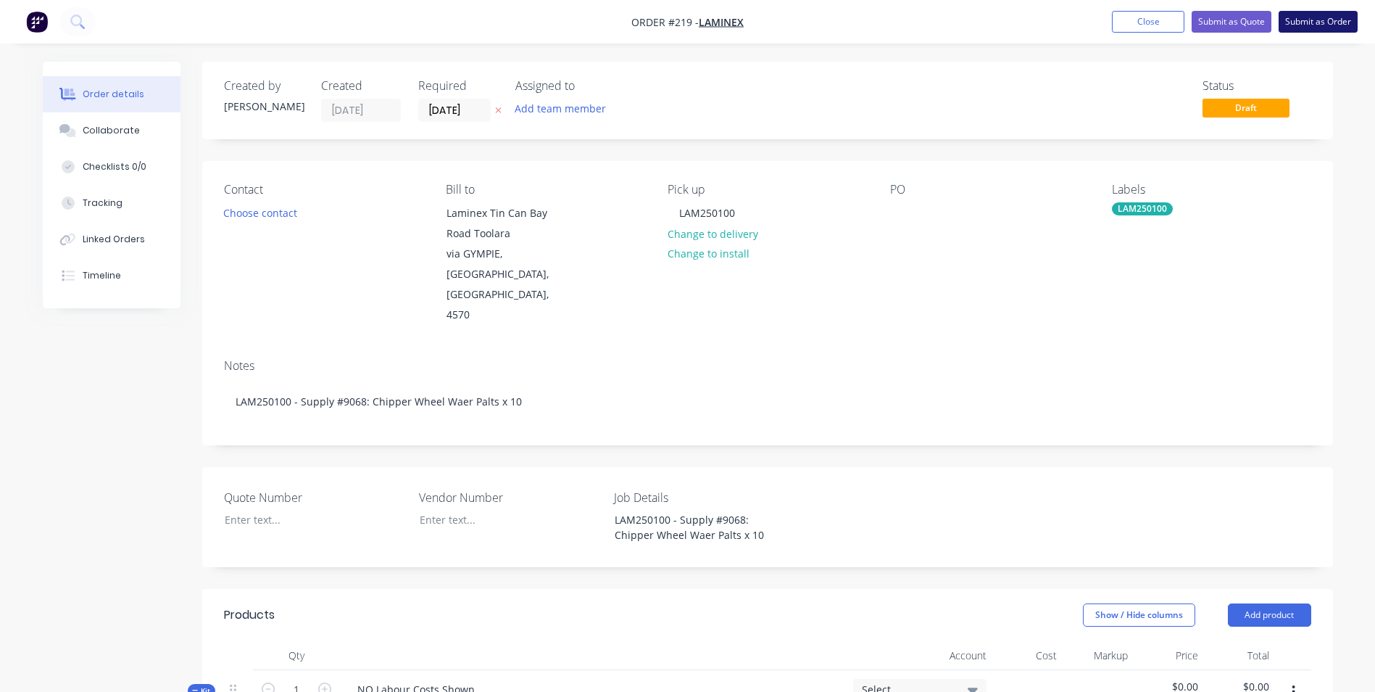
click at [1337, 23] on button "Submit as Order" at bounding box center [1318, 22] width 79 height 22
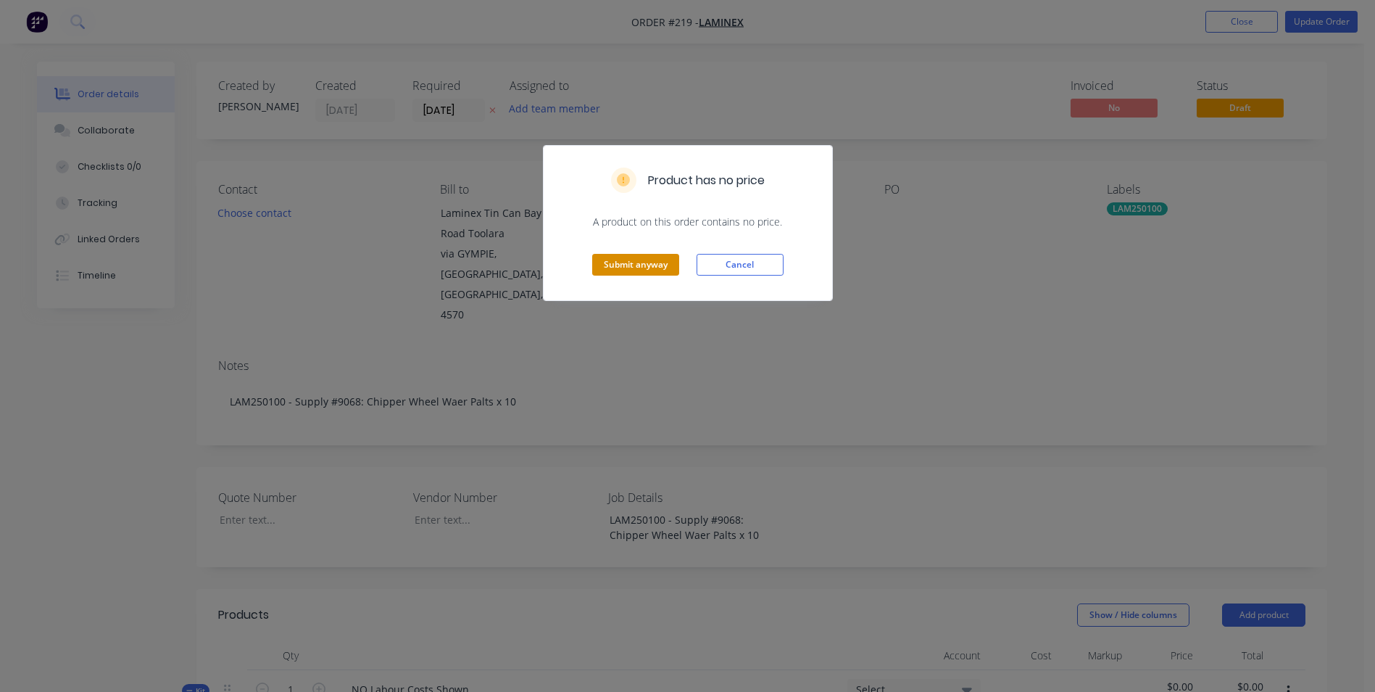
click at [629, 260] on button "Submit anyway" at bounding box center [635, 265] width 87 height 22
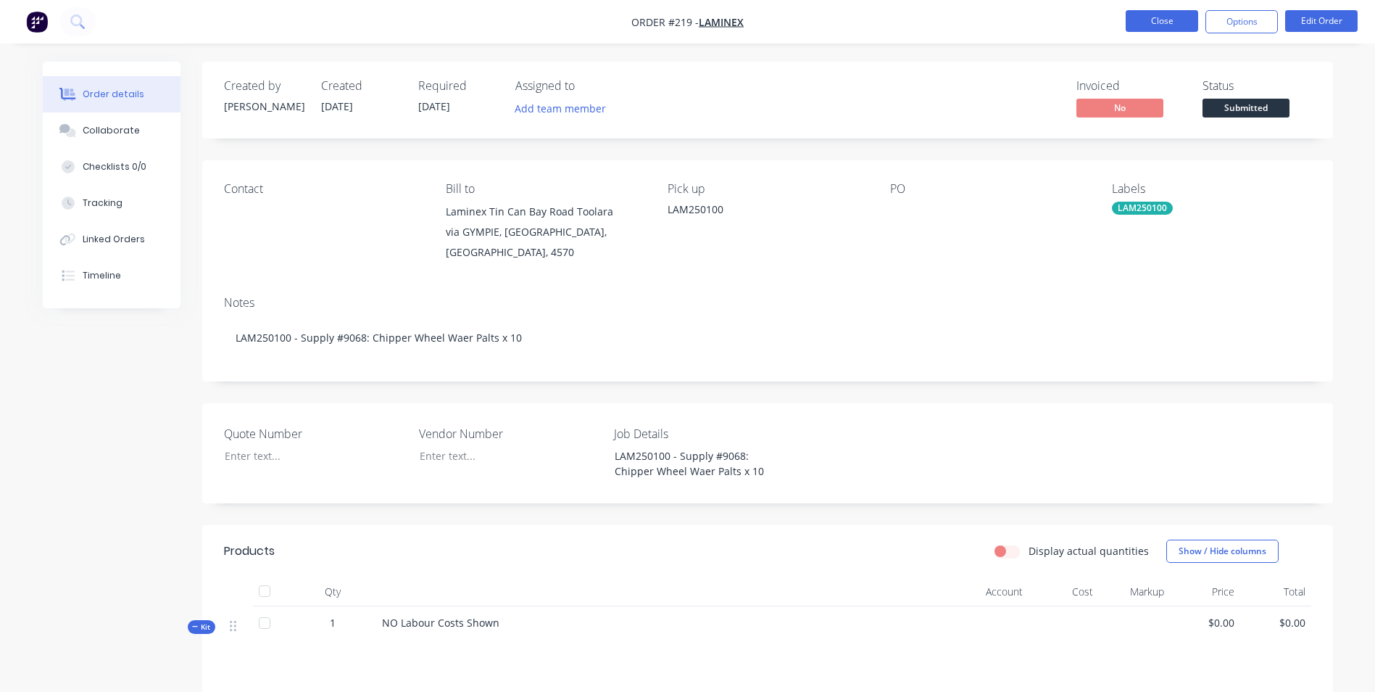
click at [1137, 29] on button "Close" at bounding box center [1162, 21] width 72 height 22
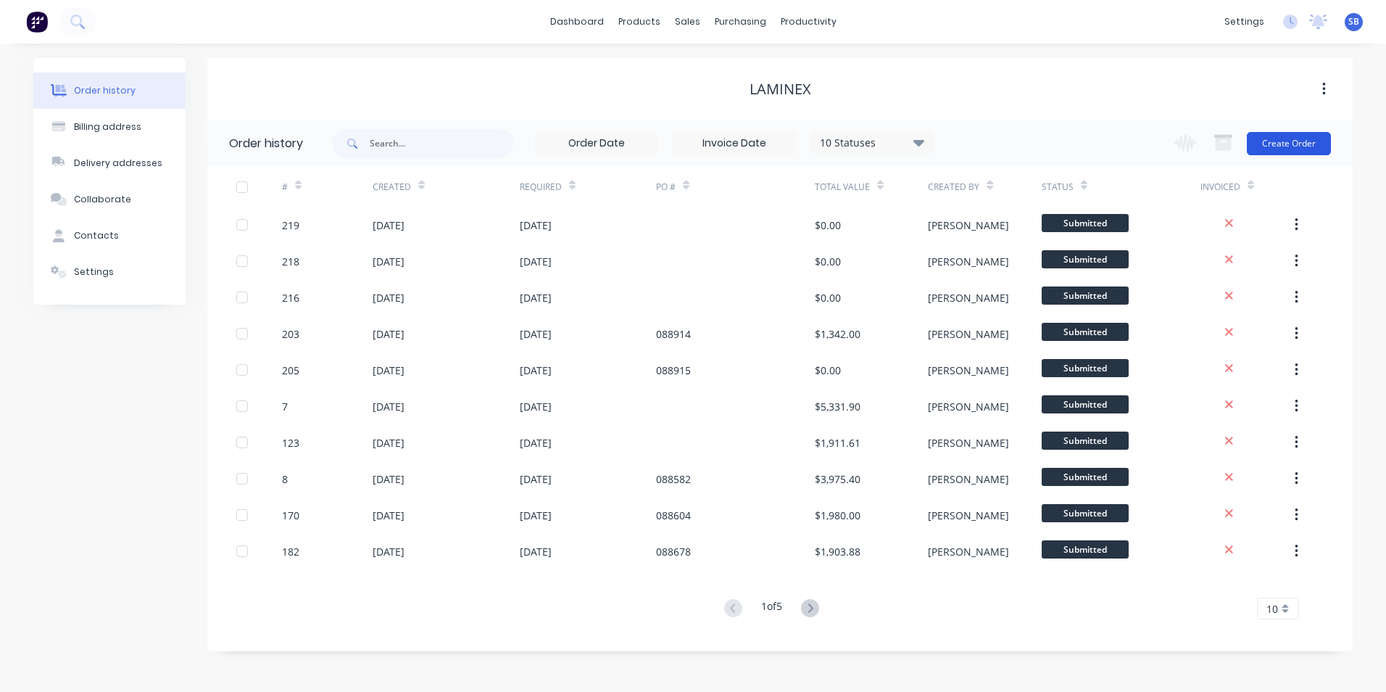
click at [1327, 141] on button "Create Order" at bounding box center [1289, 143] width 84 height 23
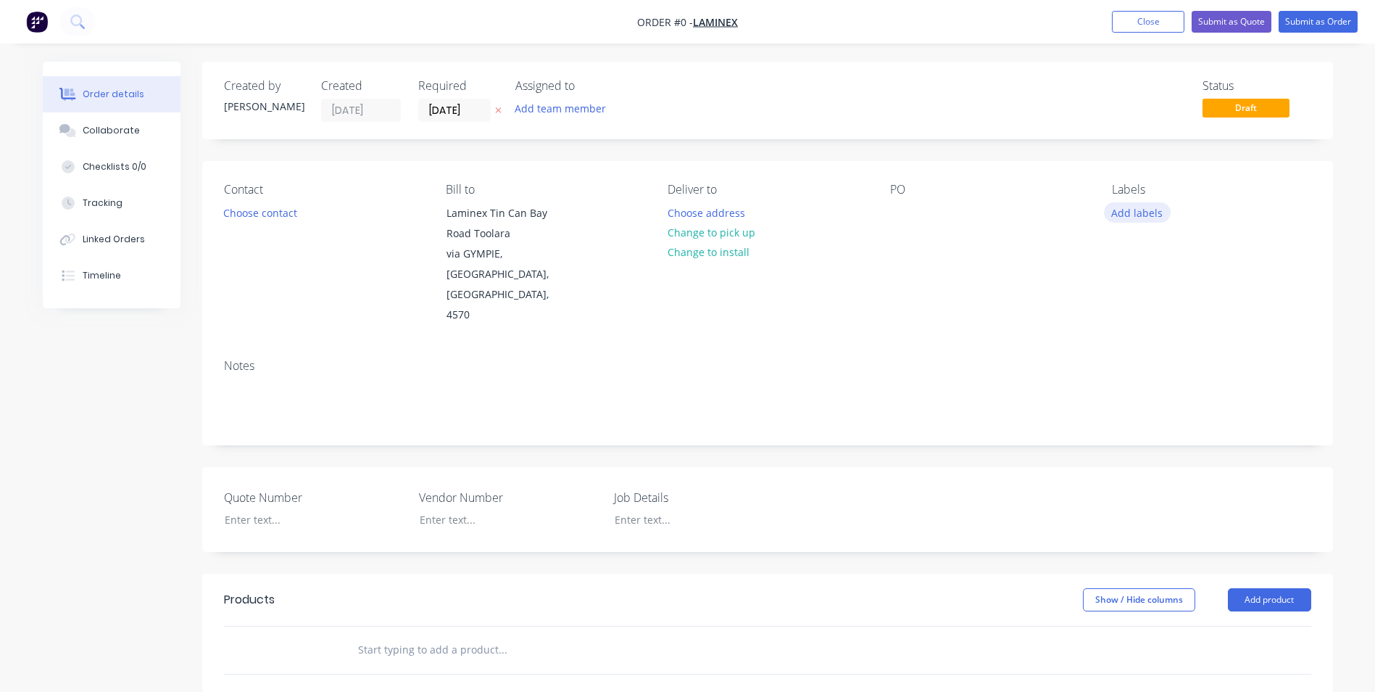
click at [1121, 210] on button "Add labels" at bounding box center [1137, 212] width 67 height 20
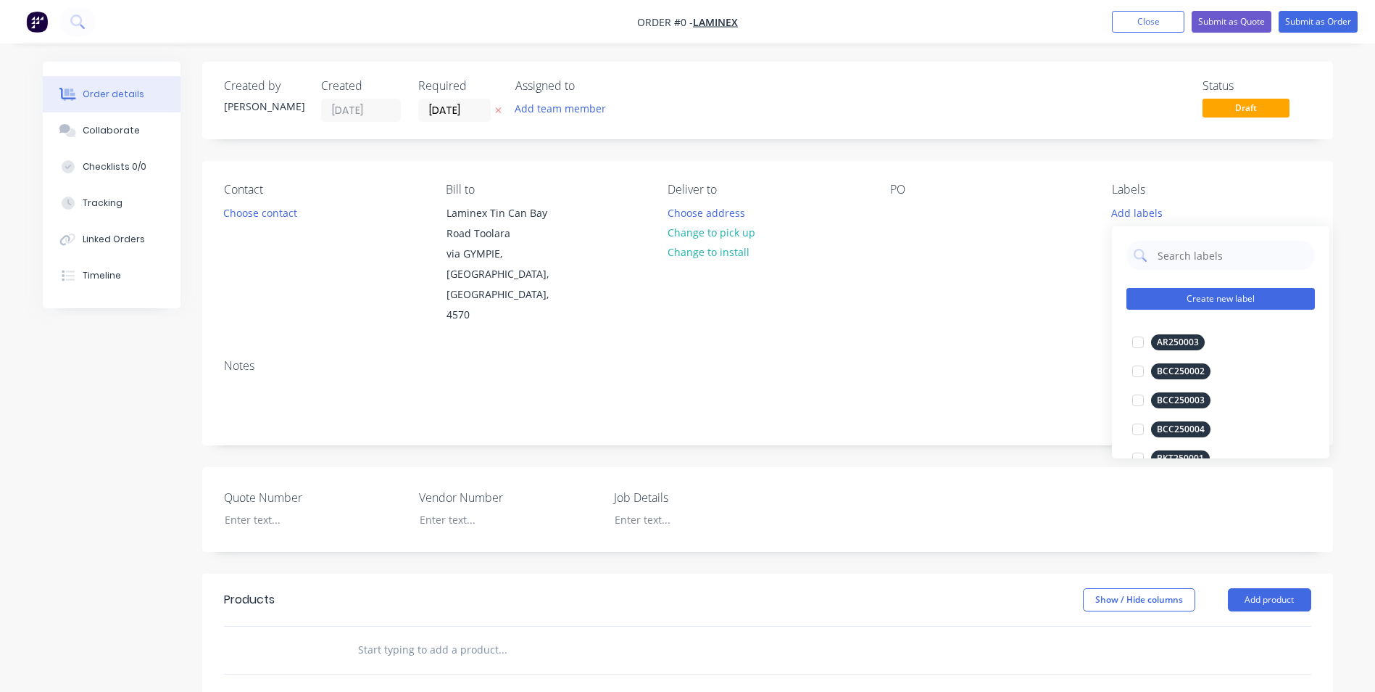
click at [1206, 304] on button "Create new label" at bounding box center [1221, 299] width 188 height 22
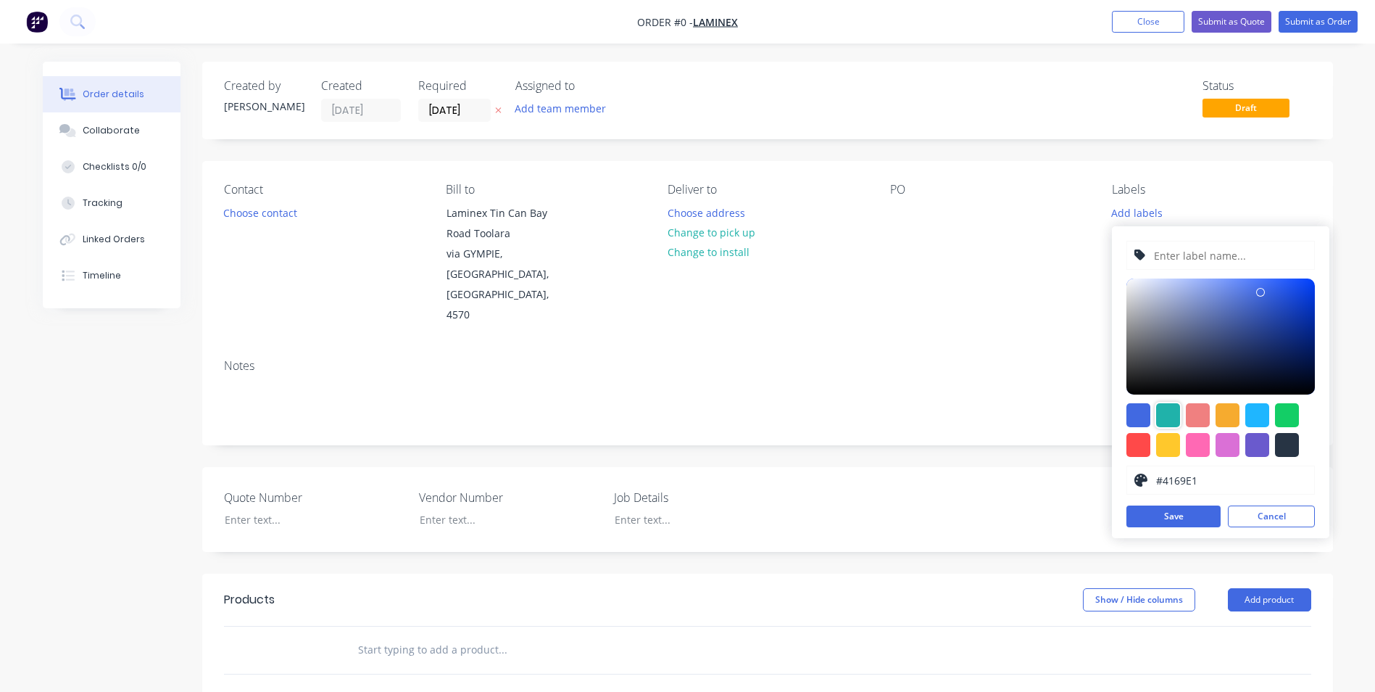
click at [1172, 413] on div at bounding box center [1168, 415] width 24 height 24
type input "#20B2AA"
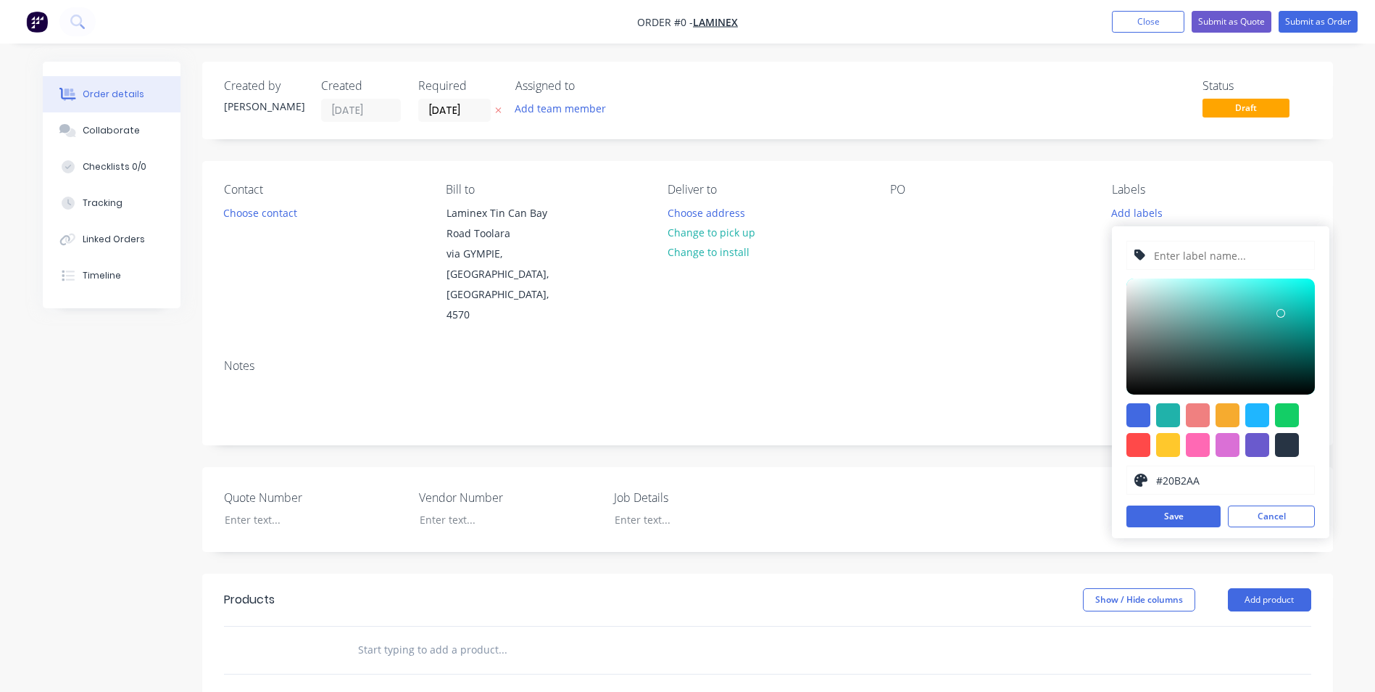
click at [1256, 246] on input "text" at bounding box center [1230, 255] width 154 height 28
type input "LAM250126"
click at [1175, 515] on button "Save" at bounding box center [1174, 516] width 94 height 22
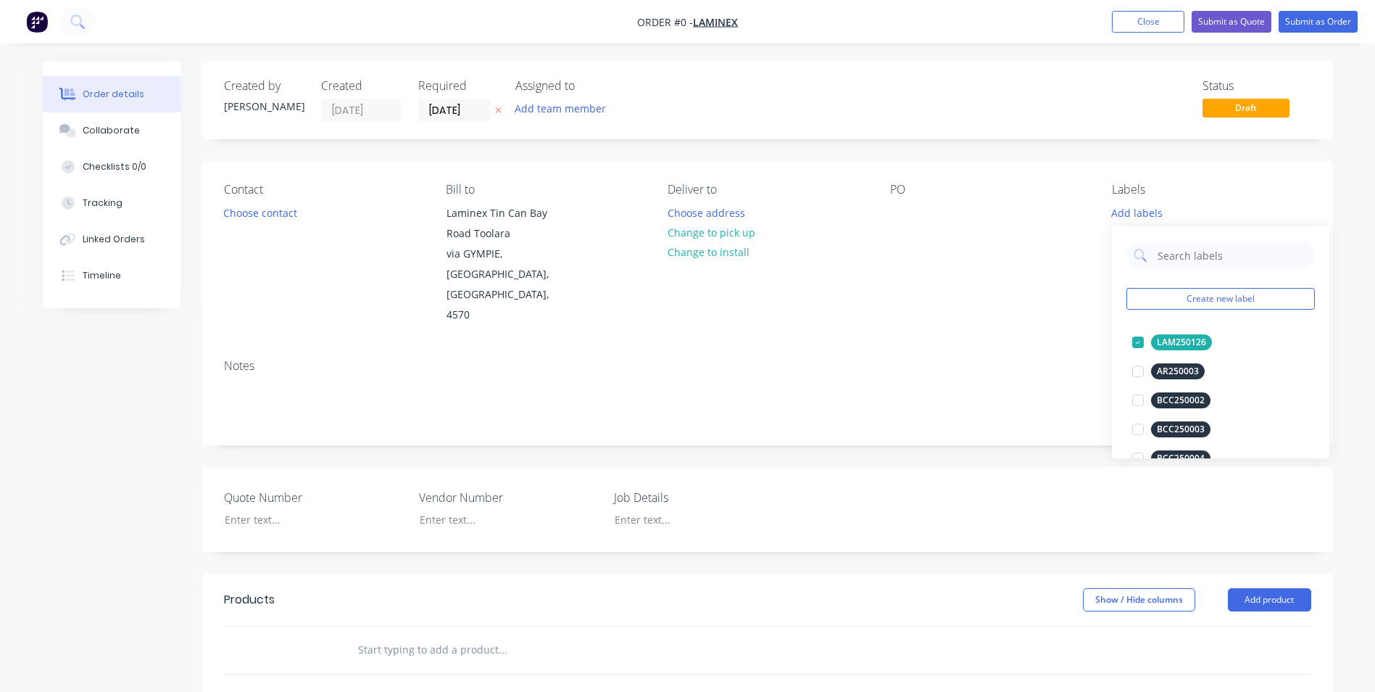
click at [923, 261] on div "Order details Collaborate Checklists 0/0 Tracking Linked Orders Timeline Order …" at bounding box center [687, 553] width 1319 height 982
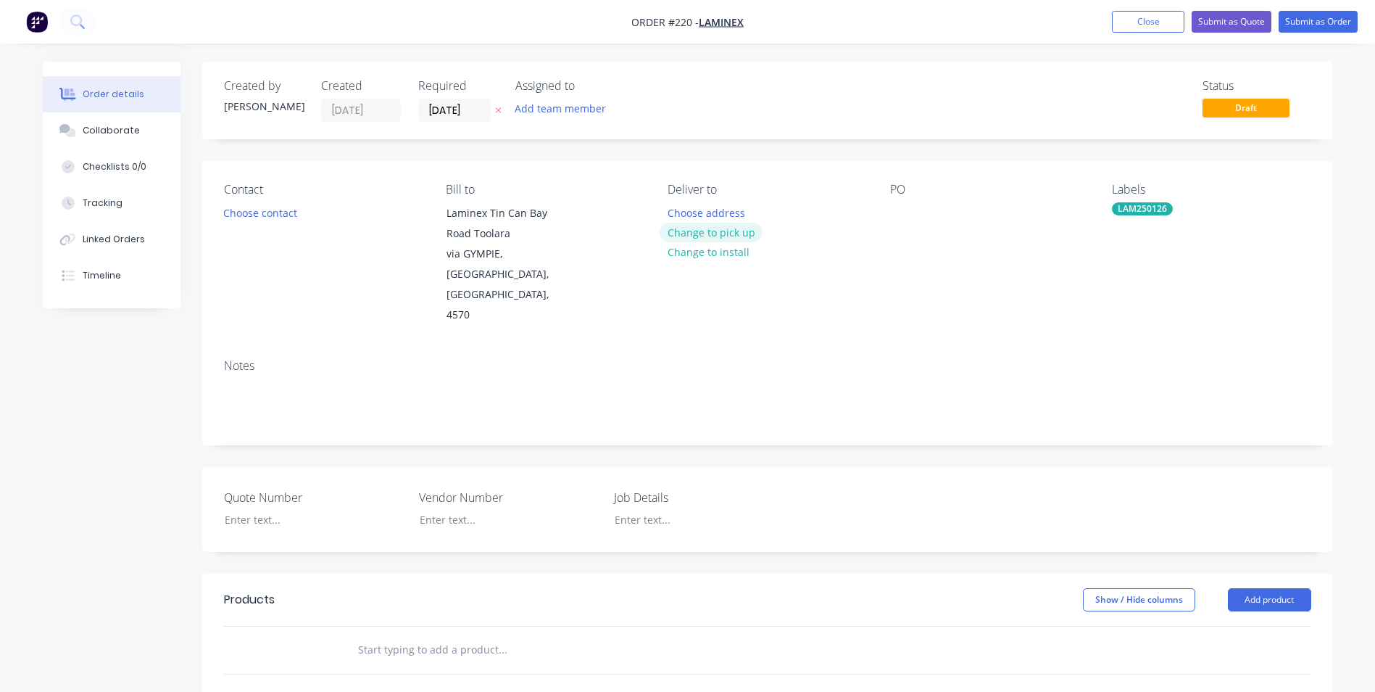
click at [710, 229] on button "Change to pick up" at bounding box center [711, 233] width 103 height 20
click at [700, 204] on div "Pick up Change to delivery Change to install" at bounding box center [767, 254] width 199 height 143
click at [679, 204] on div at bounding box center [679, 212] width 23 height 21
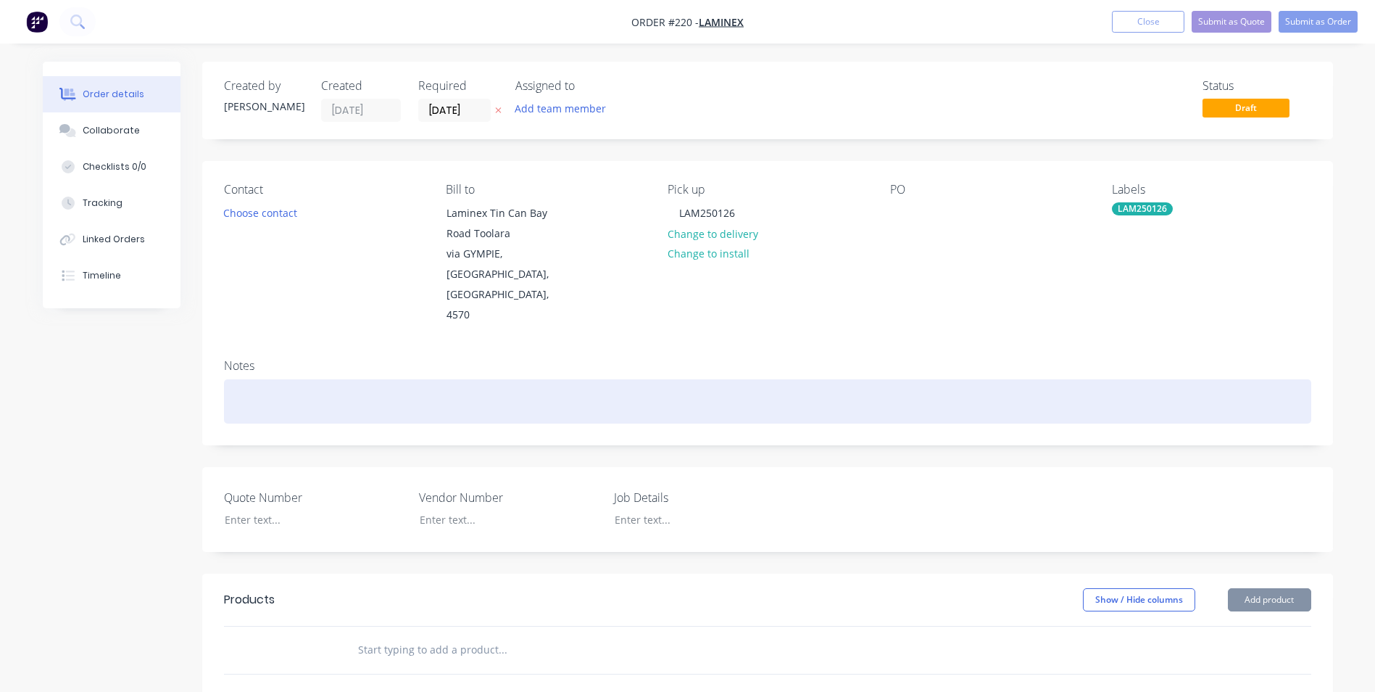
click at [439, 379] on div at bounding box center [767, 401] width 1087 height 44
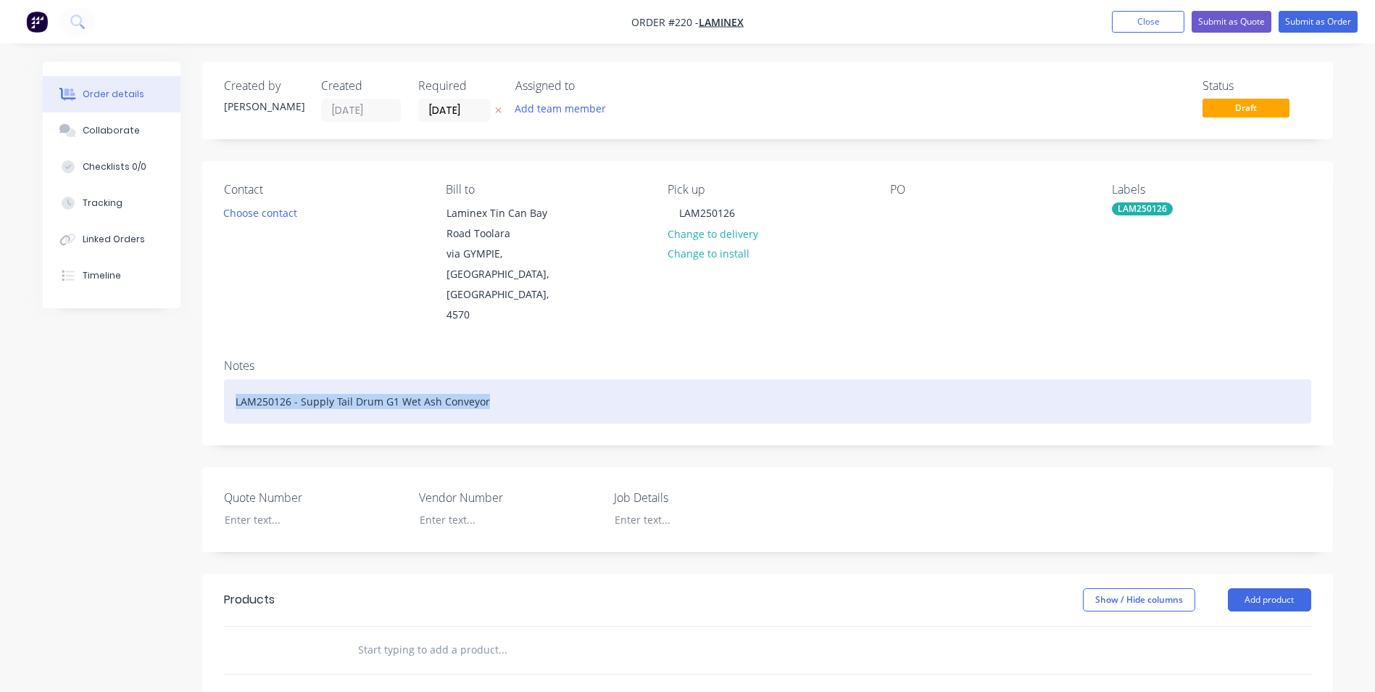
drag, startPoint x: 230, startPoint y: 362, endPoint x: 574, endPoint y: 368, distance: 344.4
click at [574, 379] on div "LAM250126 - Supply Tail Drum G1 Wet Ash Conveyor" at bounding box center [767, 401] width 1087 height 44
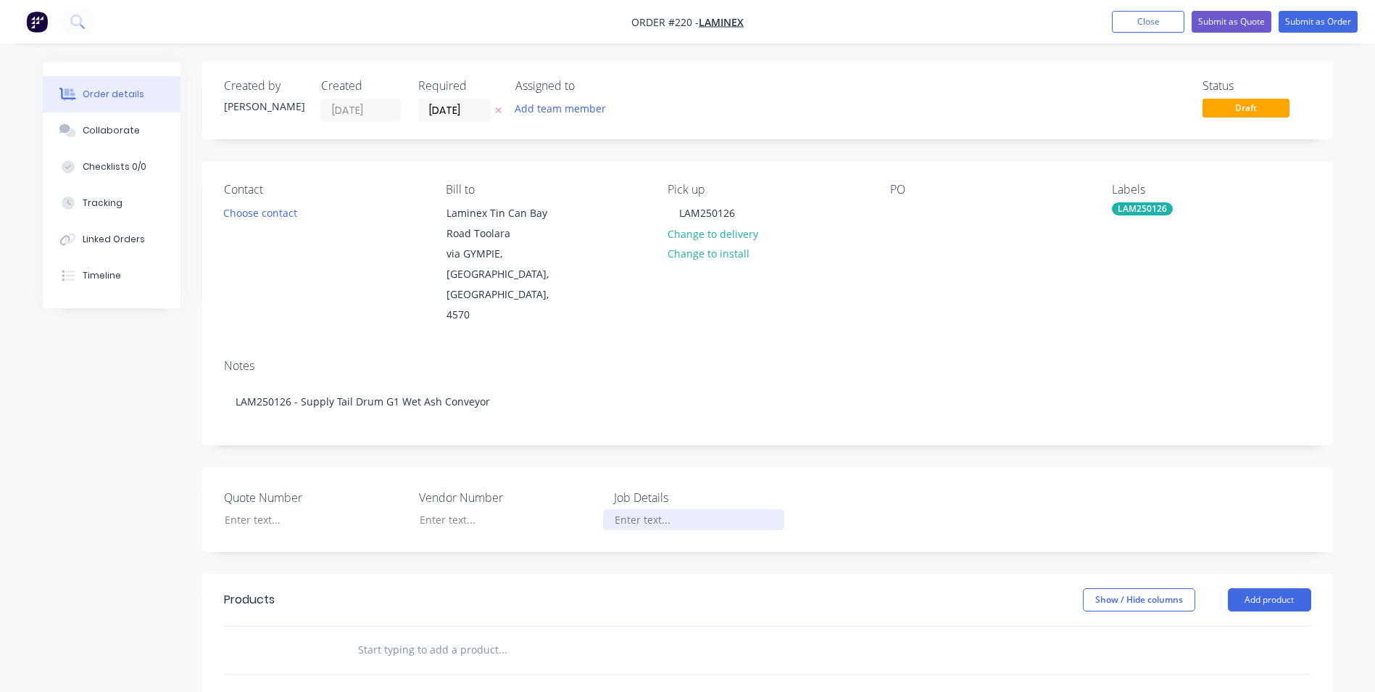
click at [652, 509] on div at bounding box center [693, 519] width 181 height 21
paste div
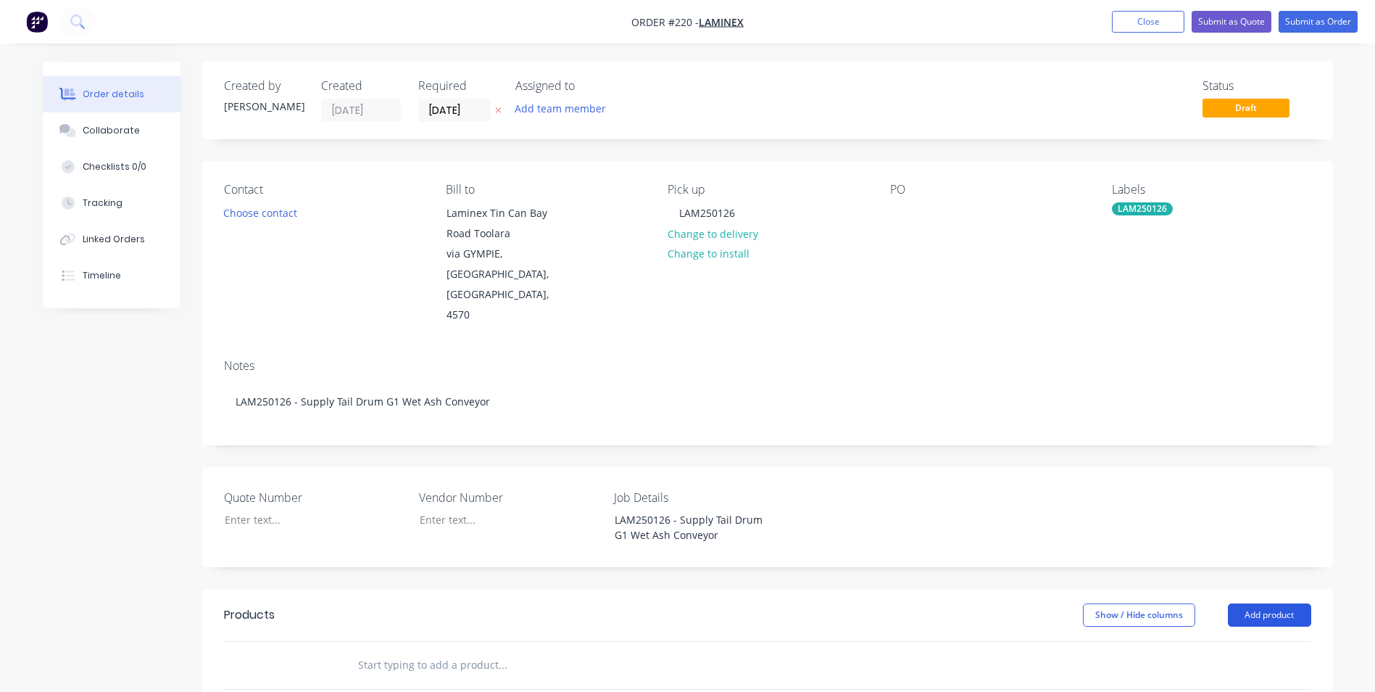
click at [1255, 603] on button "Add product" at bounding box center [1269, 614] width 83 height 23
click at [1243, 641] on div "Product catalogue" at bounding box center [1243, 651] width 112 height 21
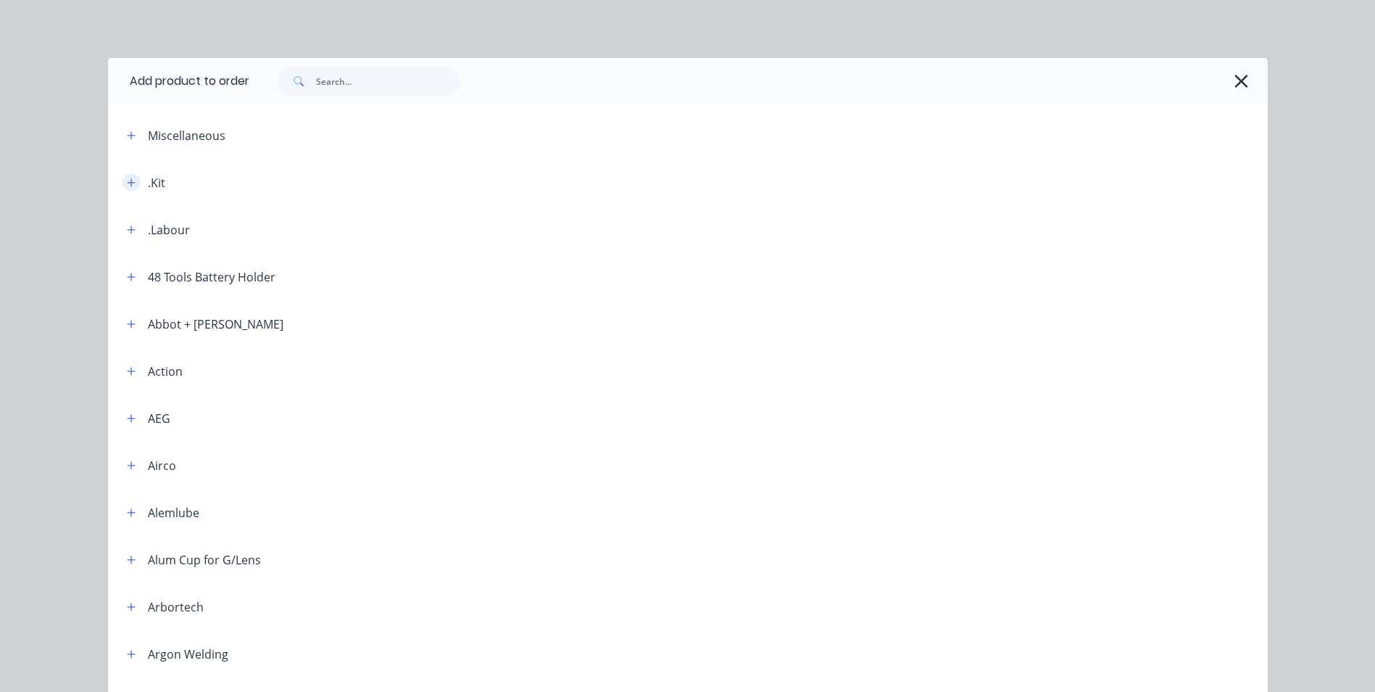
click at [127, 183] on icon "button" at bounding box center [131, 182] width 8 height 8
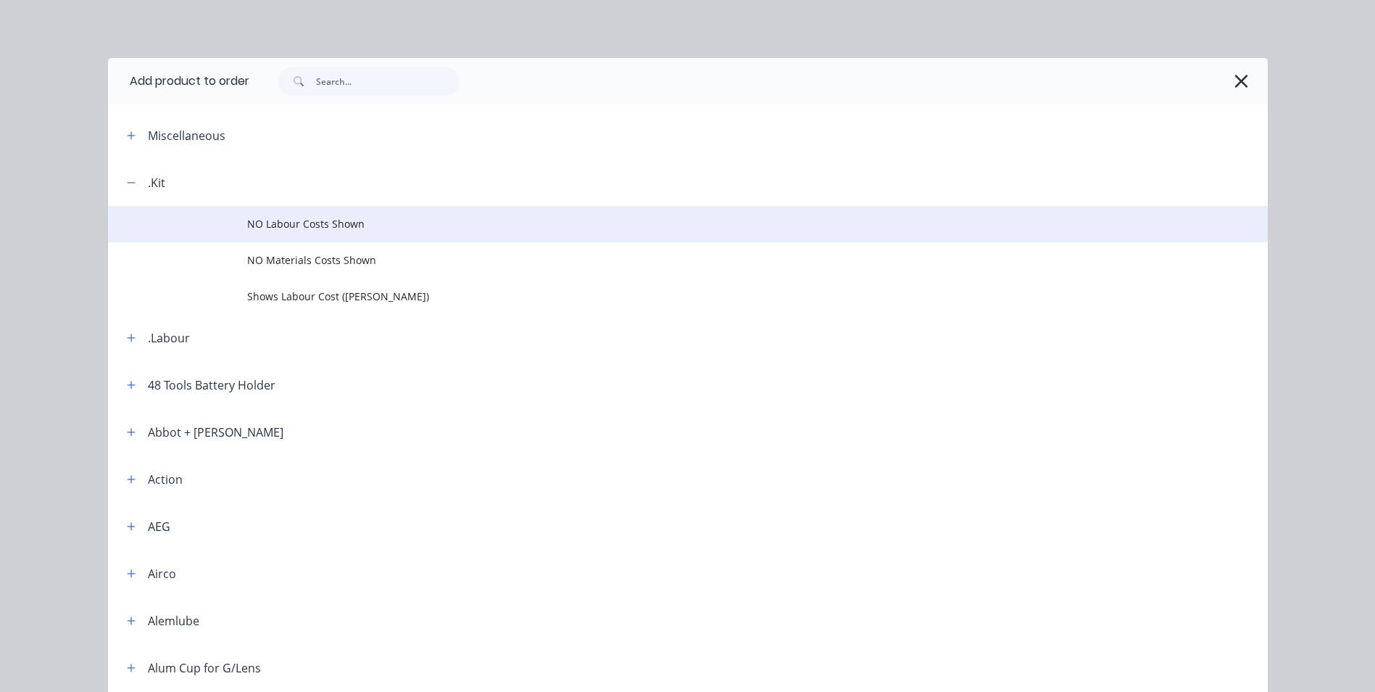
click at [275, 219] on span "NO Labour Costs Shown" at bounding box center [655, 223] width 816 height 15
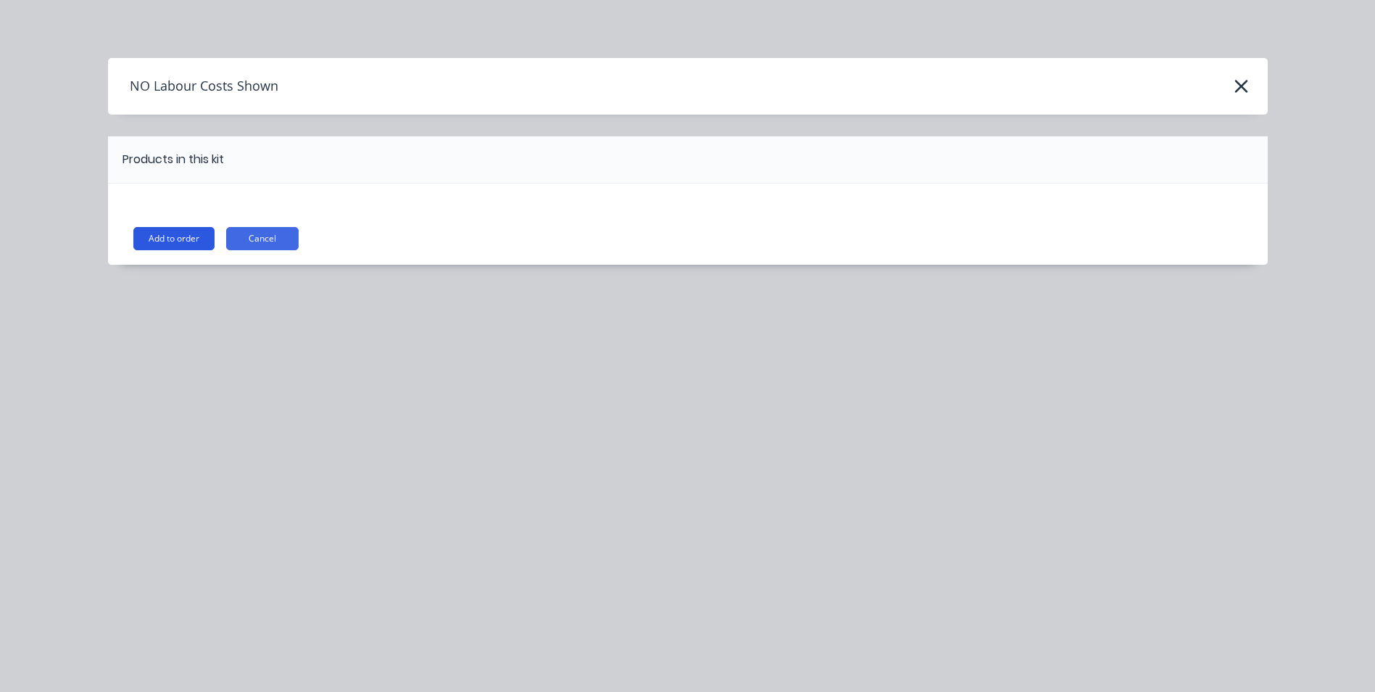
click at [191, 231] on button "Add to order" at bounding box center [173, 238] width 81 height 23
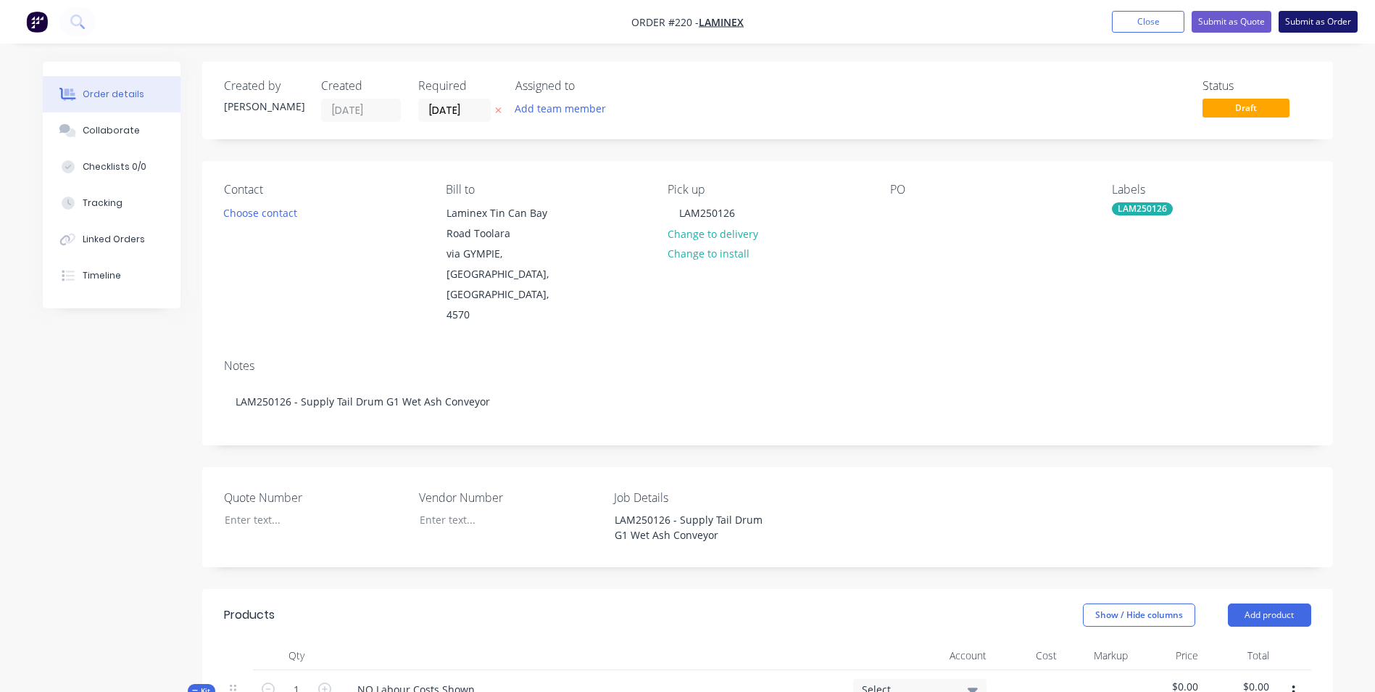
click at [1328, 22] on button "Submit as Order" at bounding box center [1318, 22] width 79 height 22
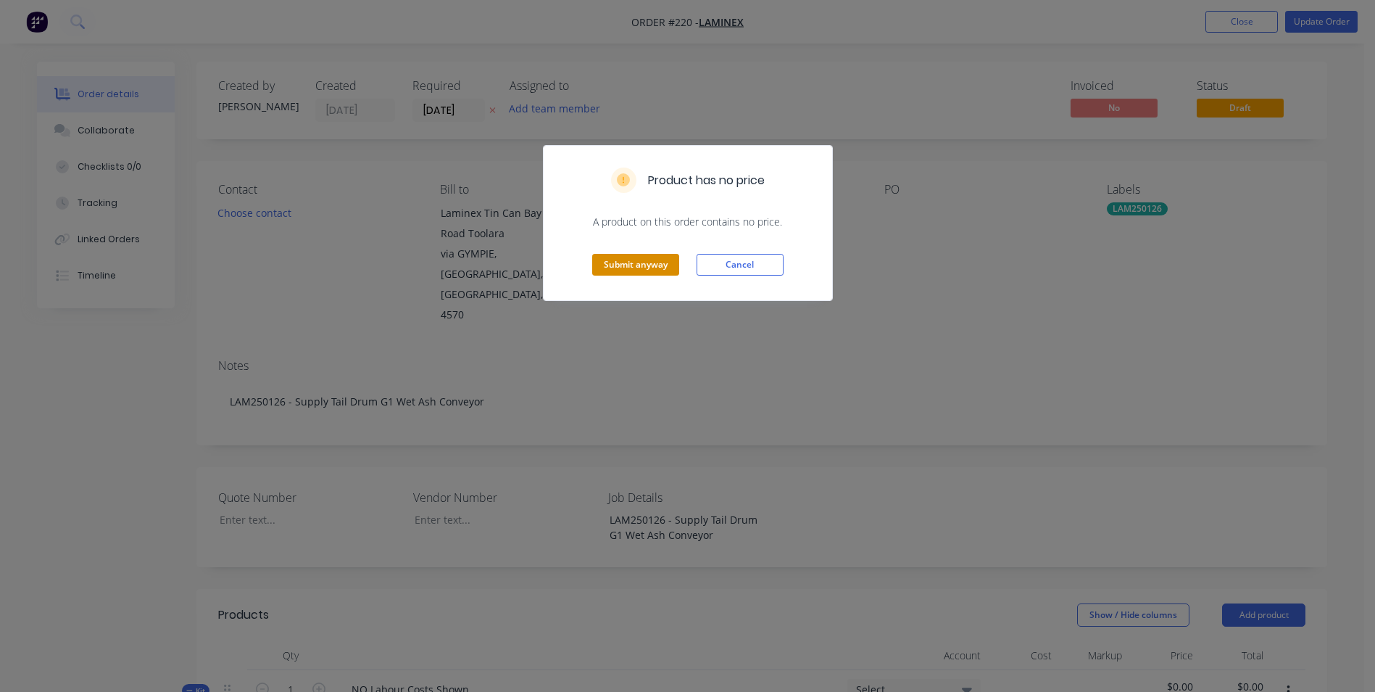
click at [637, 266] on button "Submit anyway" at bounding box center [635, 265] width 87 height 22
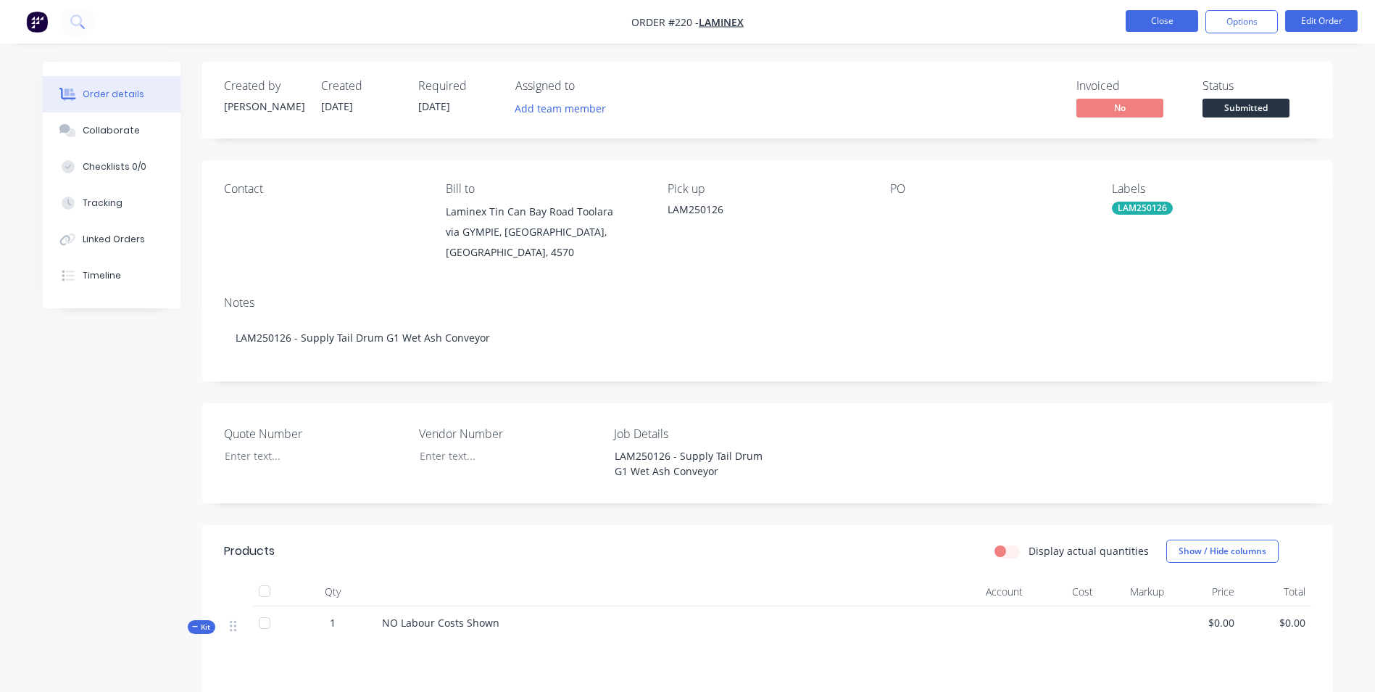
click at [1171, 27] on button "Close" at bounding box center [1162, 21] width 72 height 22
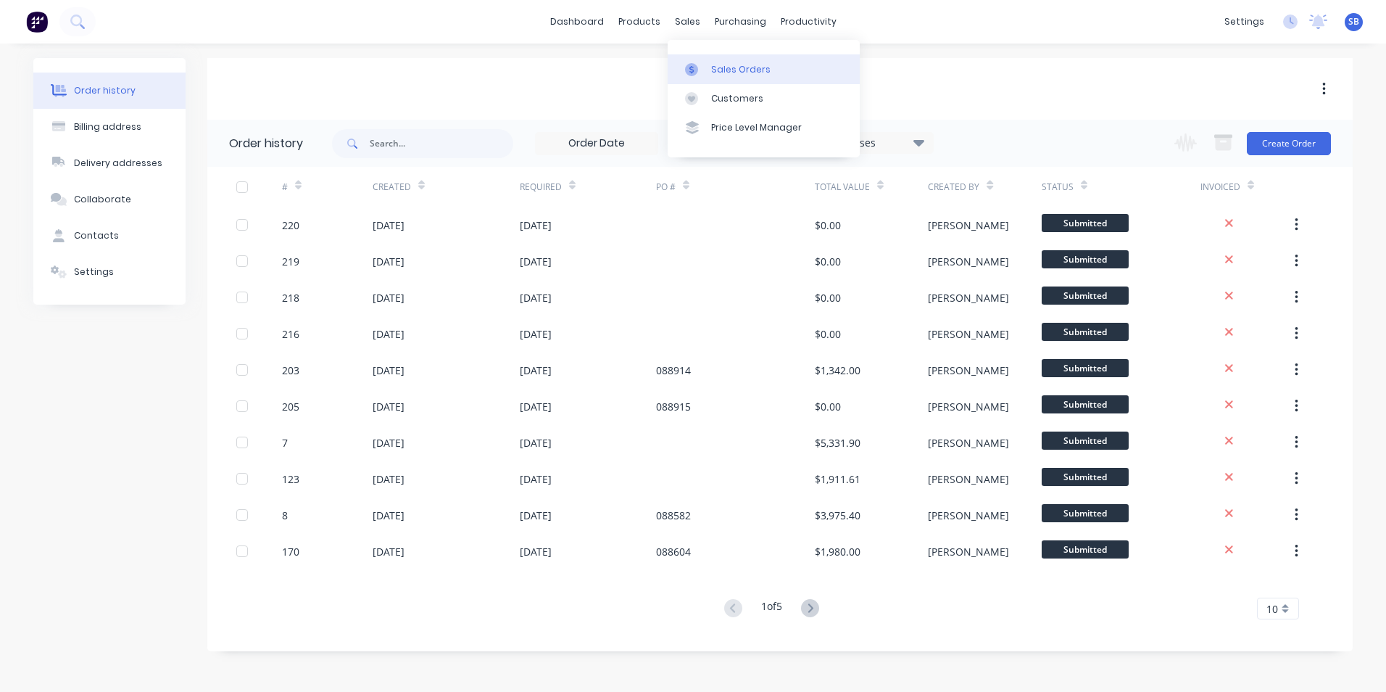
click at [725, 67] on div "Sales Orders" at bounding box center [740, 69] width 59 height 13
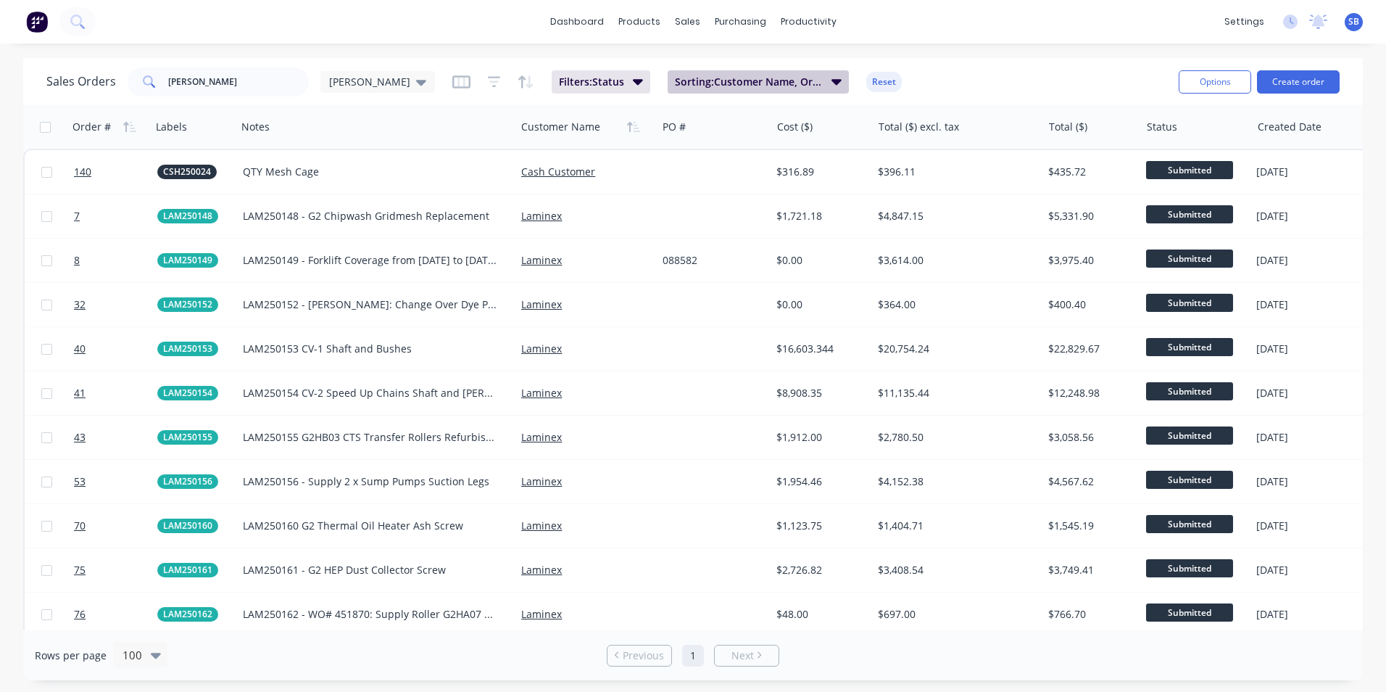
click at [758, 80] on span "Sorting: Customer Name, Order #" at bounding box center [749, 82] width 148 height 14
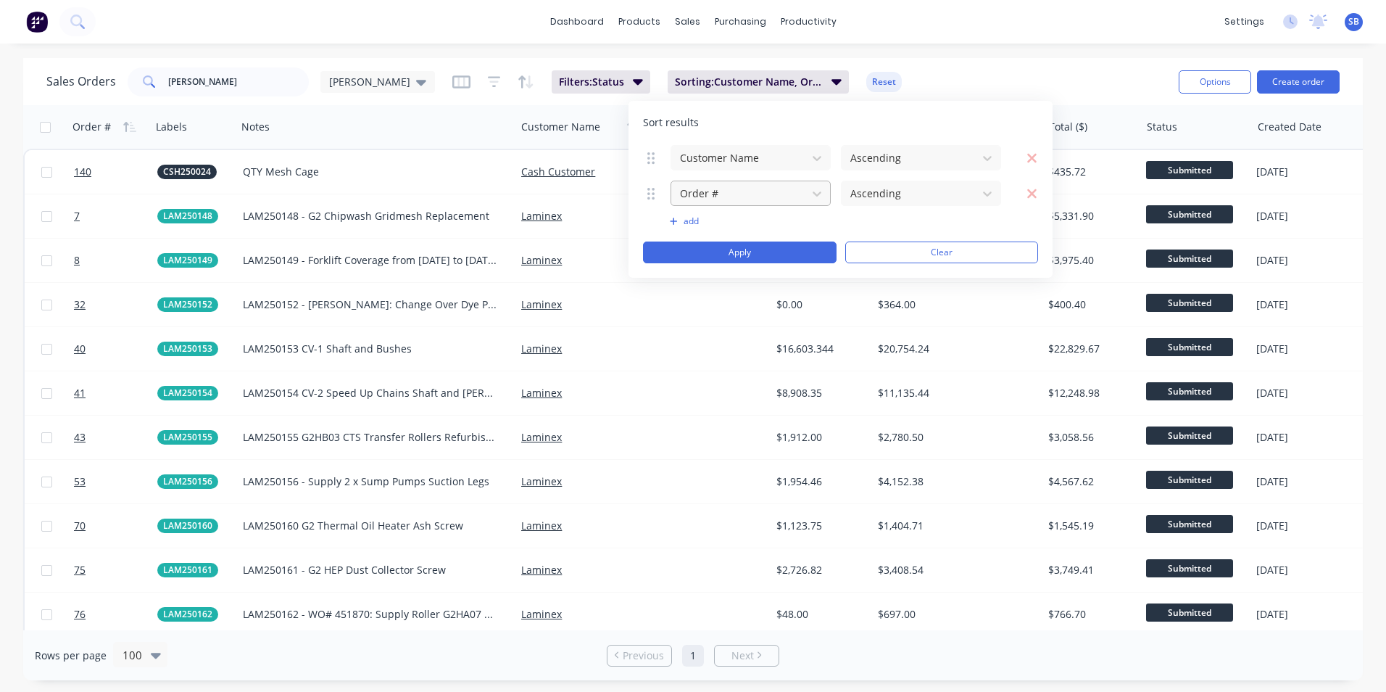
click at [752, 200] on div at bounding box center [739, 193] width 121 height 18
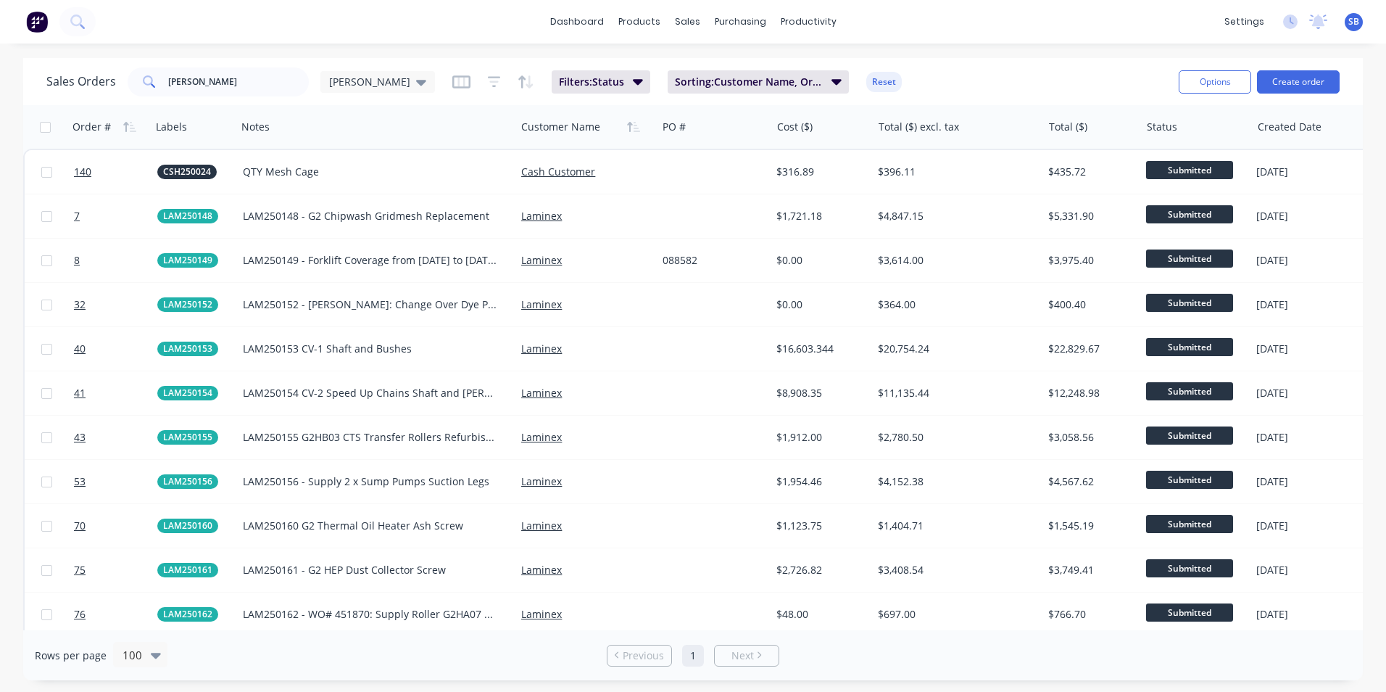
click at [982, 31] on div "dashboard products sales purchasing productivity dashboard products Product Cat…" at bounding box center [693, 21] width 1386 height 43
click at [1296, 75] on button "Create order" at bounding box center [1298, 81] width 83 height 23
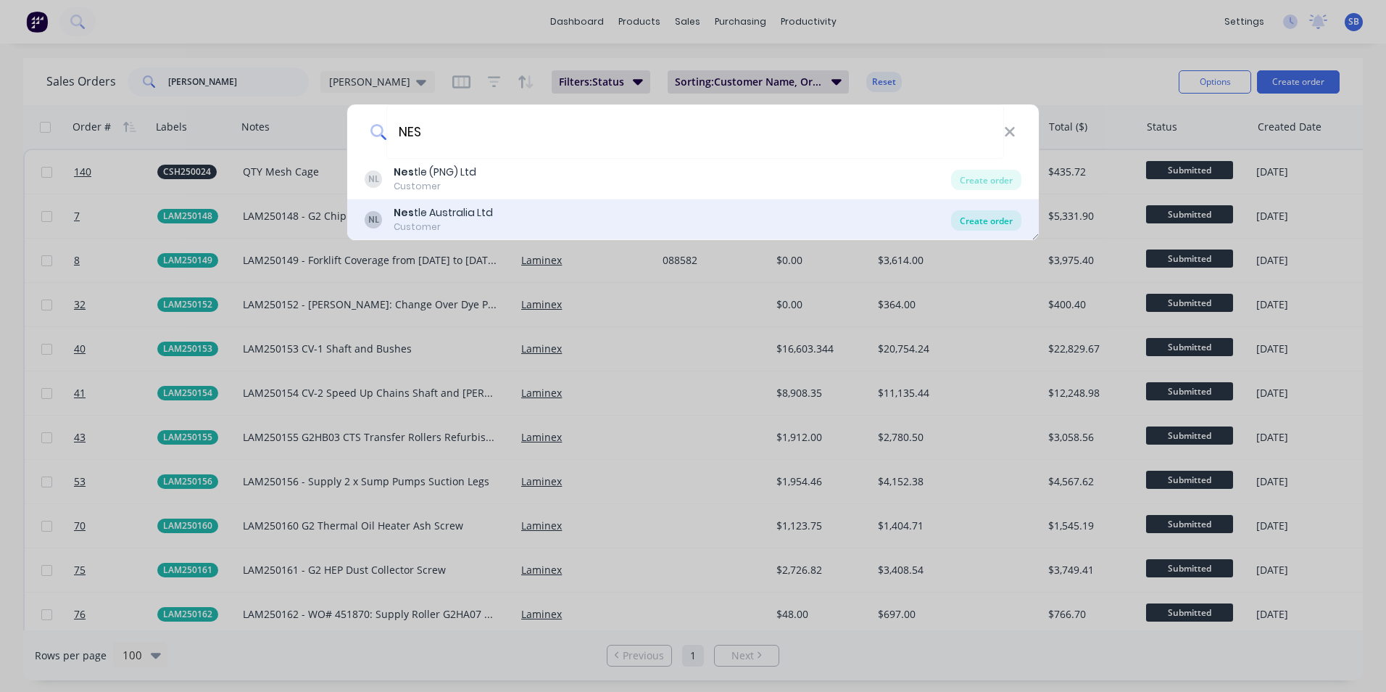
type input "NES"
click at [992, 222] on div "Create order" at bounding box center [986, 220] width 70 height 20
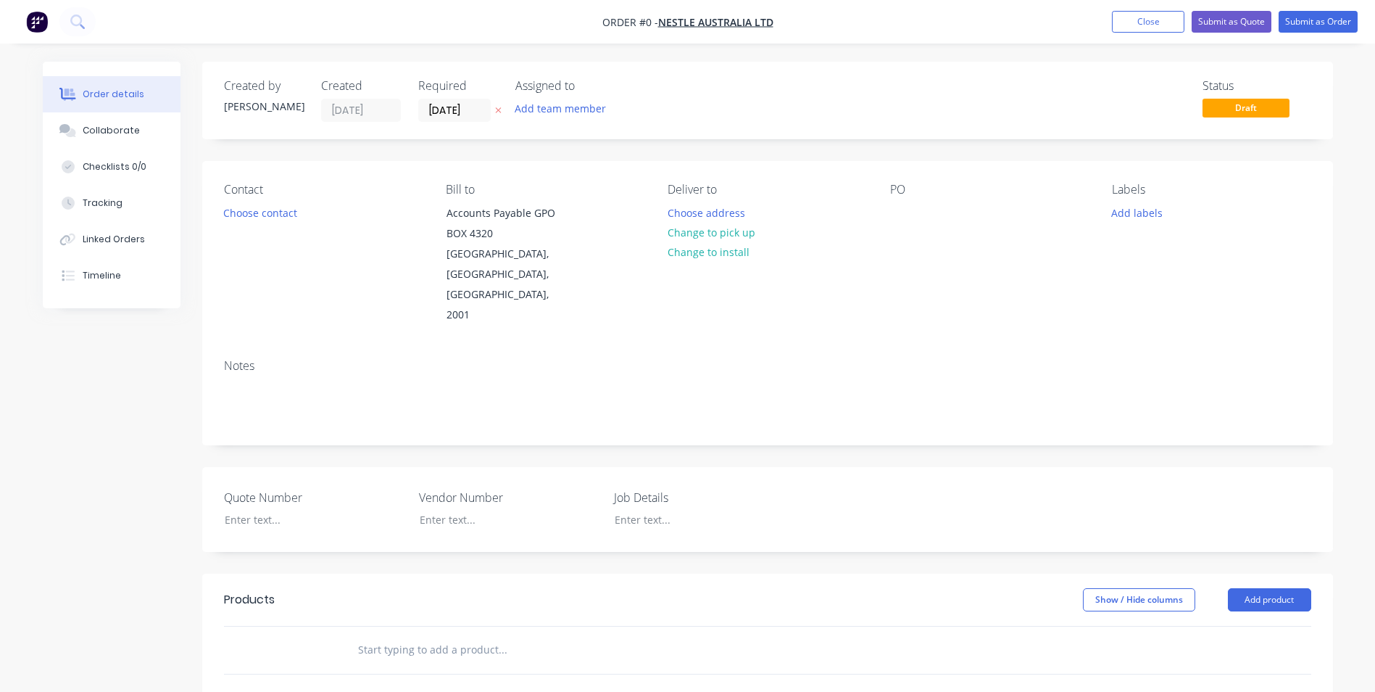
click at [1133, 223] on div "Labels Add labels" at bounding box center [1211, 254] width 199 height 143
click at [1124, 207] on button "Add labels" at bounding box center [1137, 212] width 67 height 20
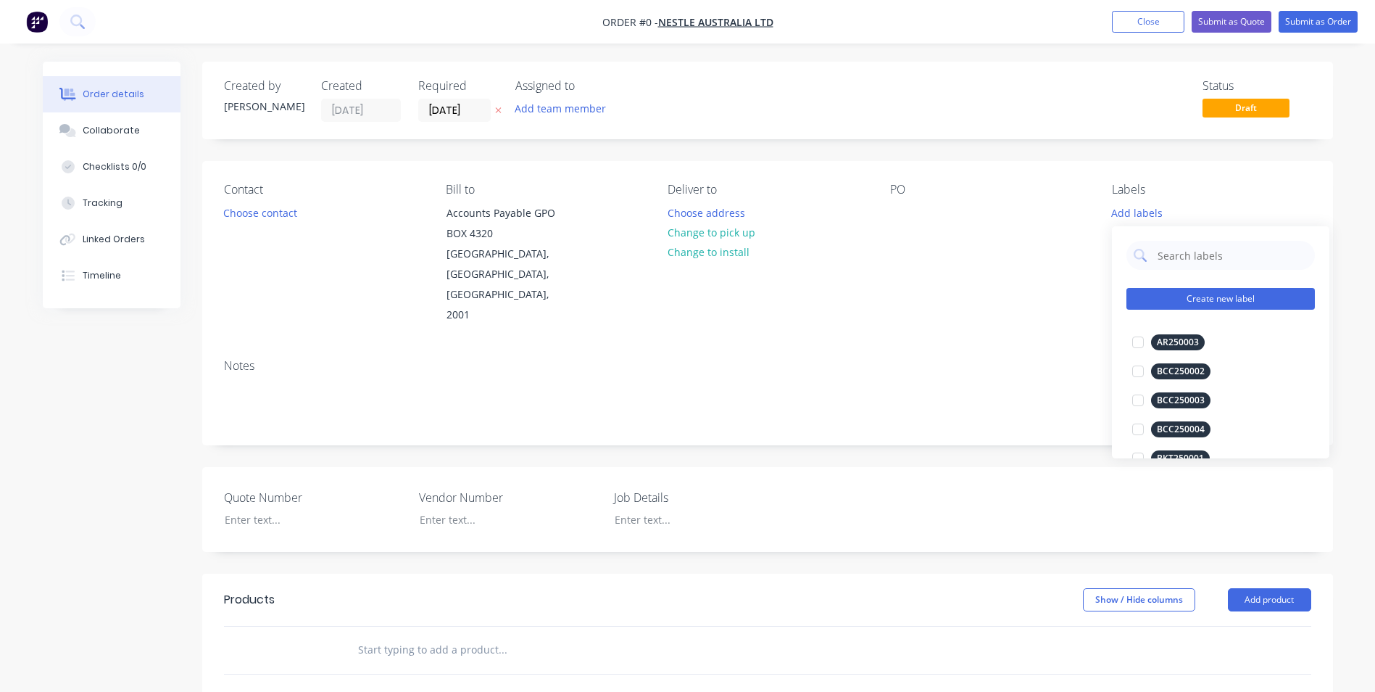
click at [1192, 302] on button "Create new label" at bounding box center [1221, 299] width 188 height 22
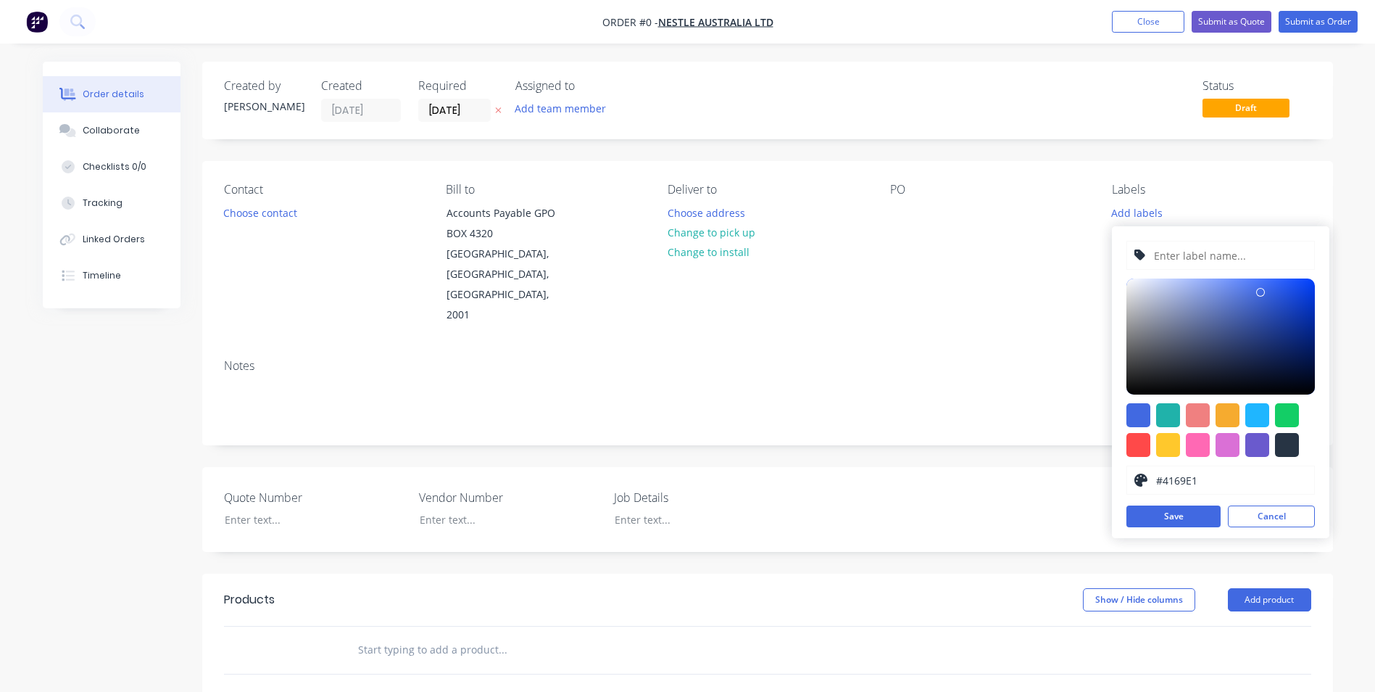
click at [1126, 418] on div "#4169E1 hex #4169E1 Save Cancel" at bounding box center [1220, 382] width 217 height 312
click at [1132, 418] on div at bounding box center [1139, 415] width 24 height 24
click at [1204, 257] on input "text" at bounding box center [1230, 255] width 154 height 28
type input "NES240242"
click at [1167, 517] on button "Save" at bounding box center [1174, 516] width 94 height 22
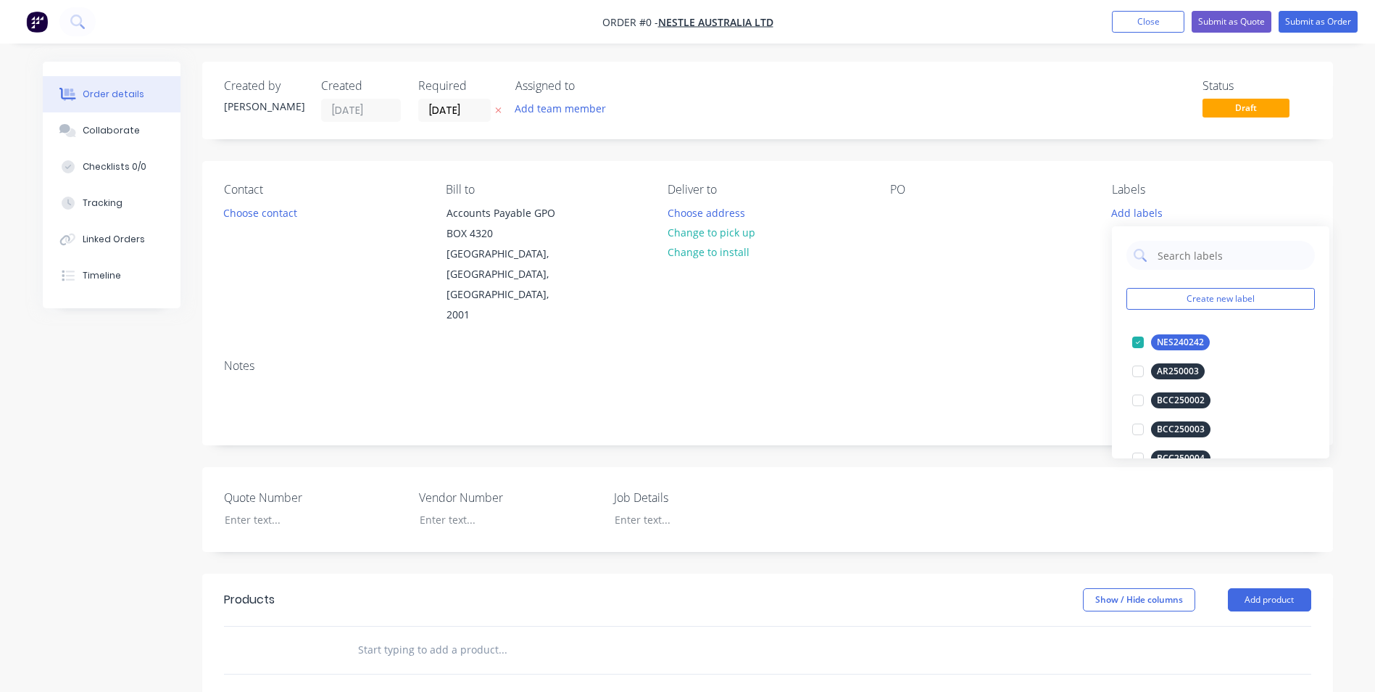
click at [964, 328] on div "Order details Collaborate Checklists 0/0 Tracking Linked Orders Timeline Order …" at bounding box center [687, 553] width 1319 height 982
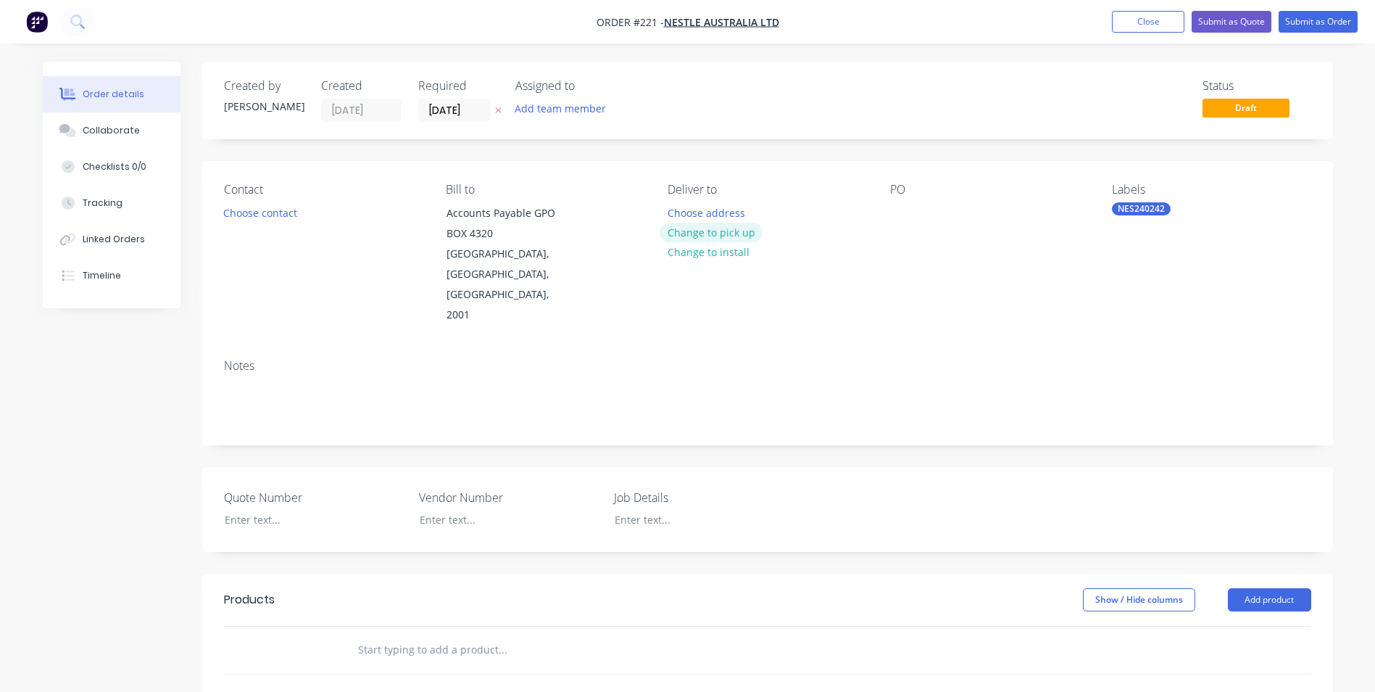
click at [718, 234] on button "Change to pick up" at bounding box center [711, 233] width 103 height 20
click at [691, 212] on div at bounding box center [679, 212] width 23 height 21
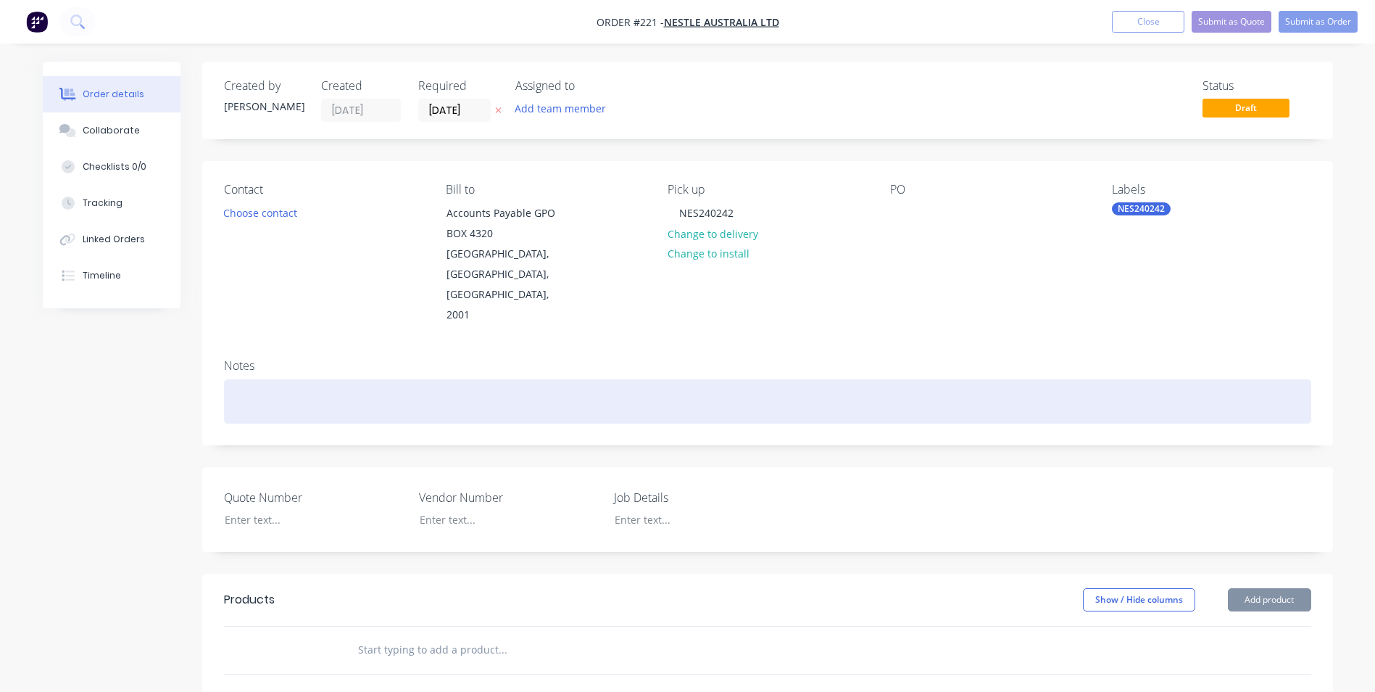
click at [574, 379] on div at bounding box center [767, 401] width 1087 height 44
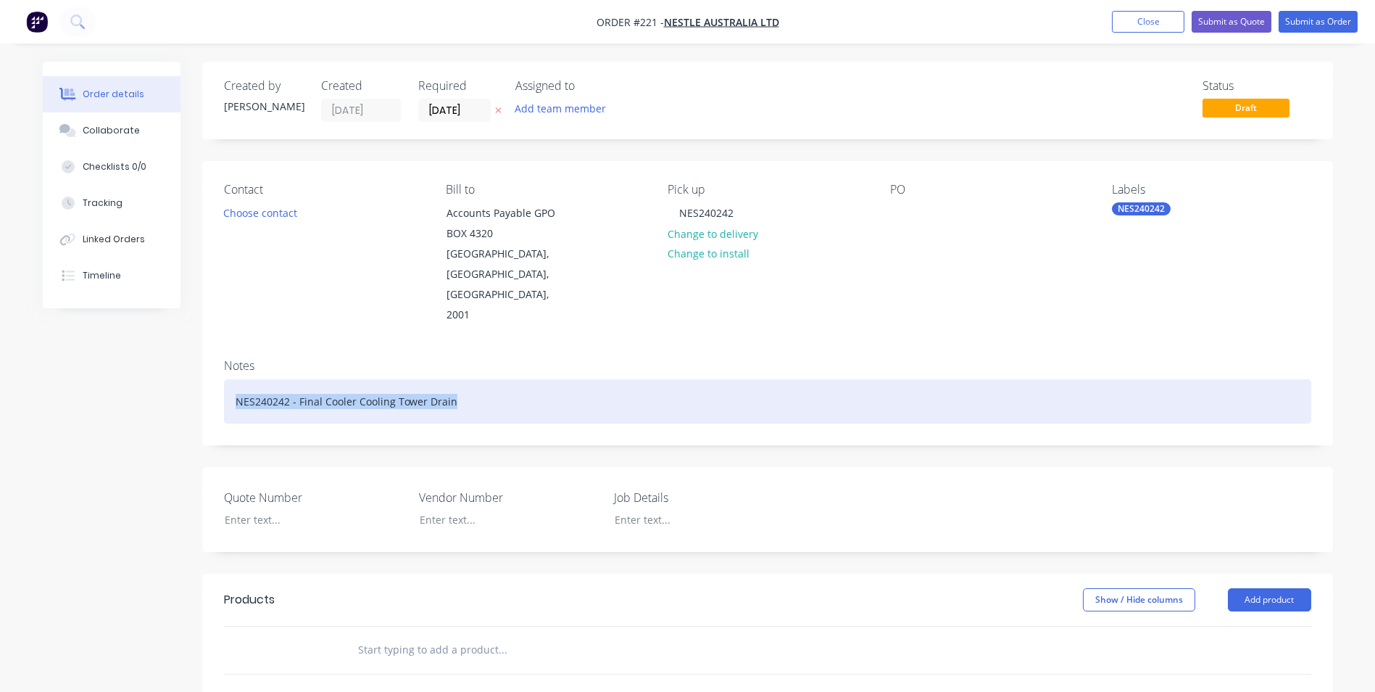
drag, startPoint x: 234, startPoint y: 362, endPoint x: 506, endPoint y: 362, distance: 271.9
click at [506, 379] on div "NES240242 - Final Cooler Cooling Tower Drain" at bounding box center [767, 401] width 1087 height 44
copy div "NES240242 - Final Cooler Cooling Tower Drain"
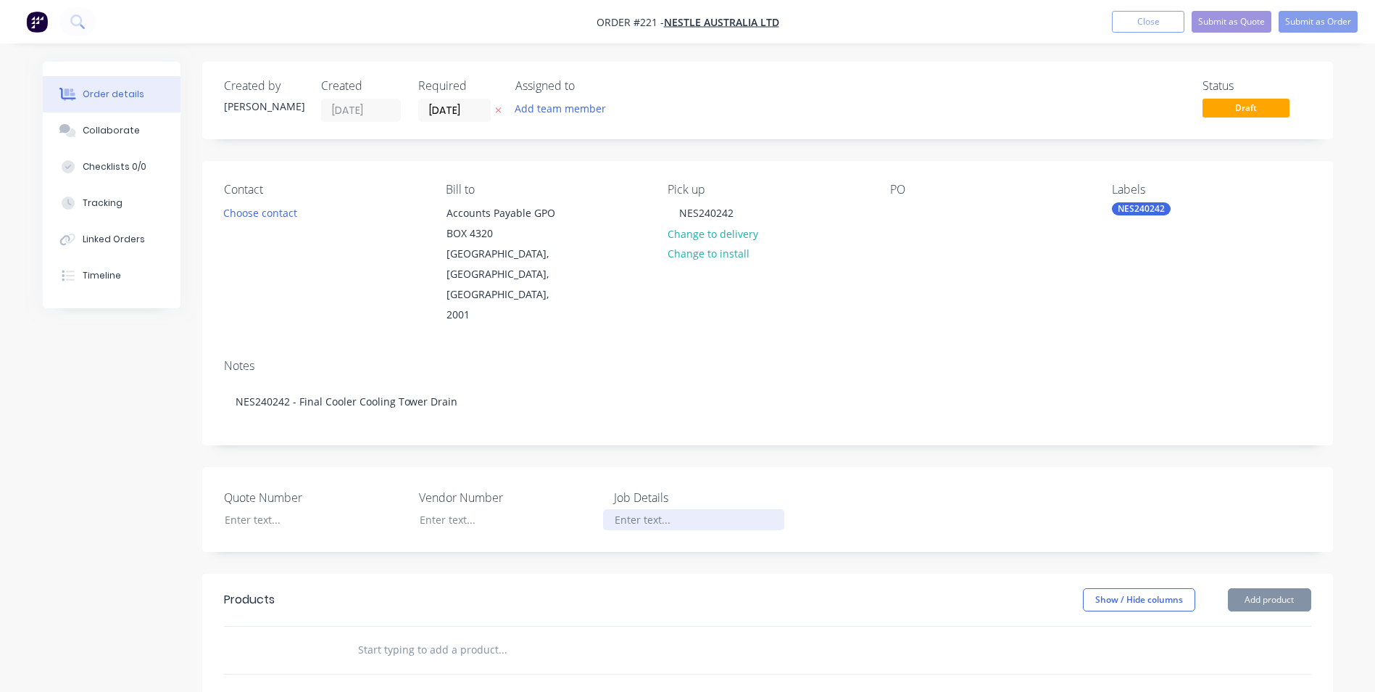
click at [628, 509] on div at bounding box center [693, 519] width 181 height 21
paste div
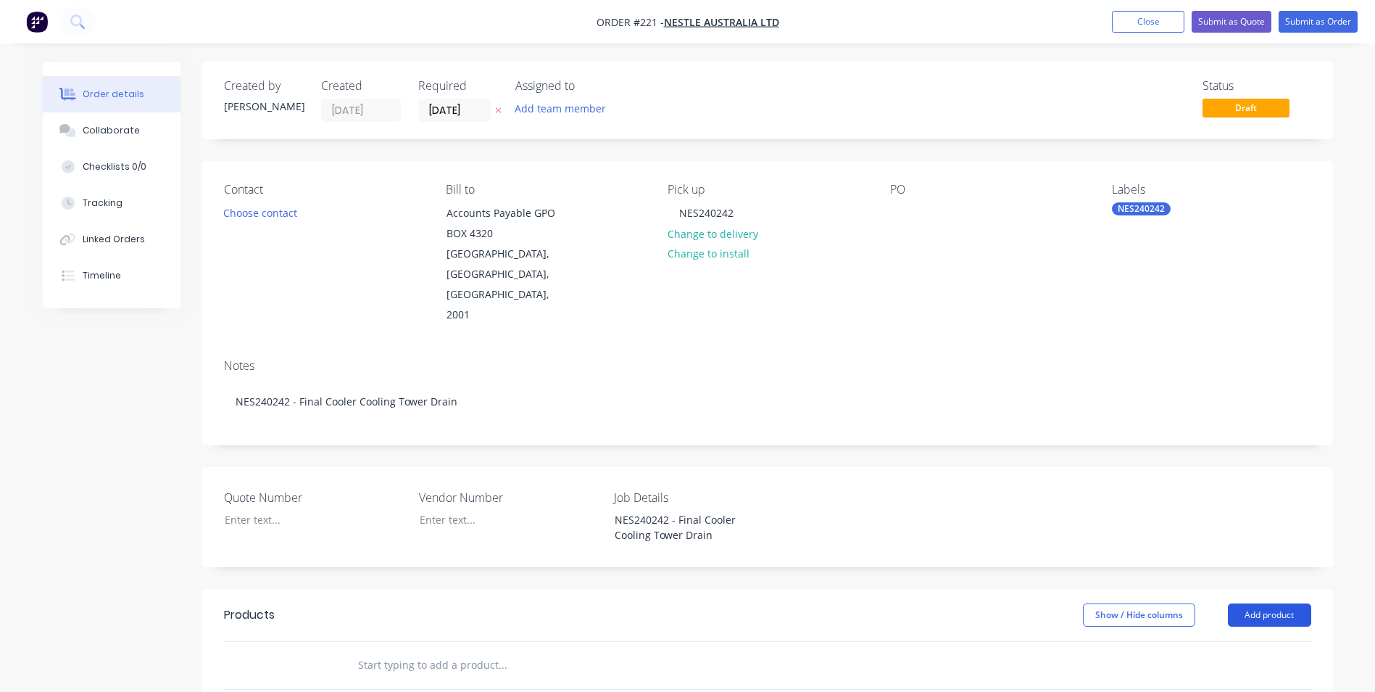
click at [1279, 603] on button "Add product" at bounding box center [1269, 614] width 83 height 23
click at [1217, 641] on div "Product catalogue" at bounding box center [1243, 651] width 112 height 21
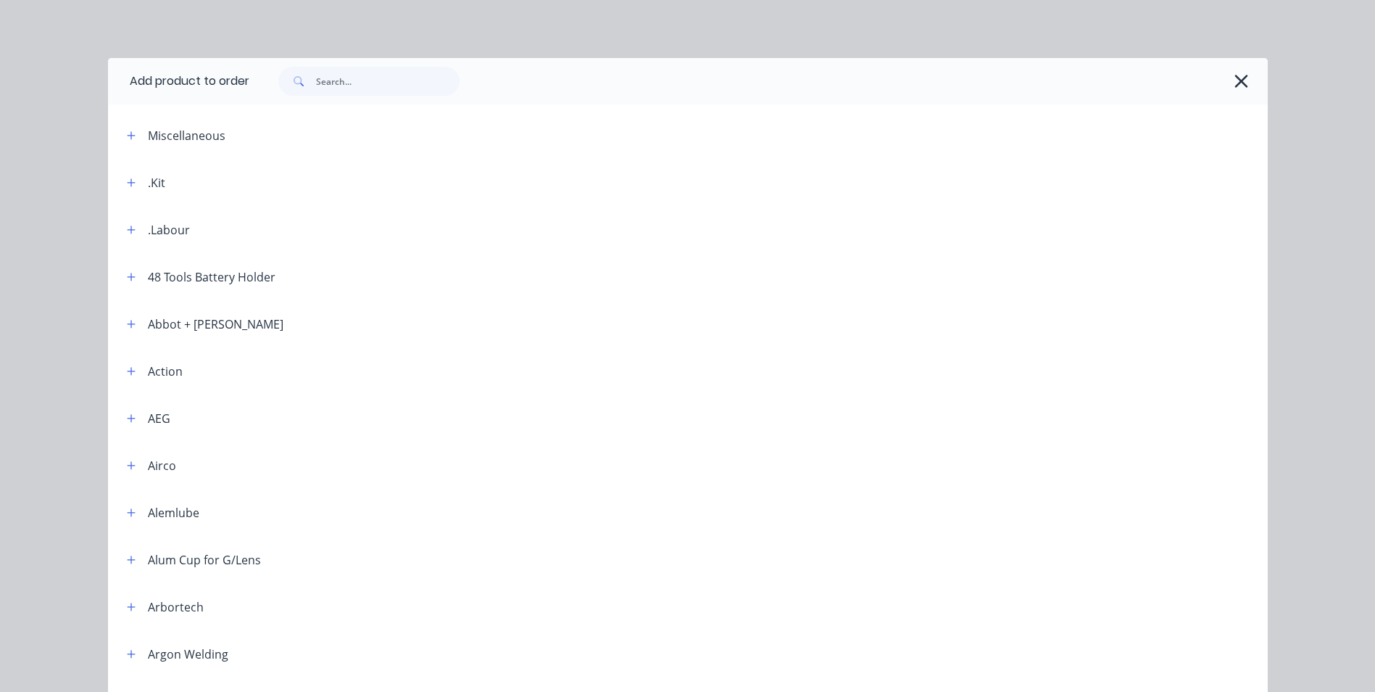
click at [138, 181] on div ".Kit" at bounding box center [140, 182] width 50 height 18
click at [127, 181] on icon "button" at bounding box center [131, 183] width 9 height 10
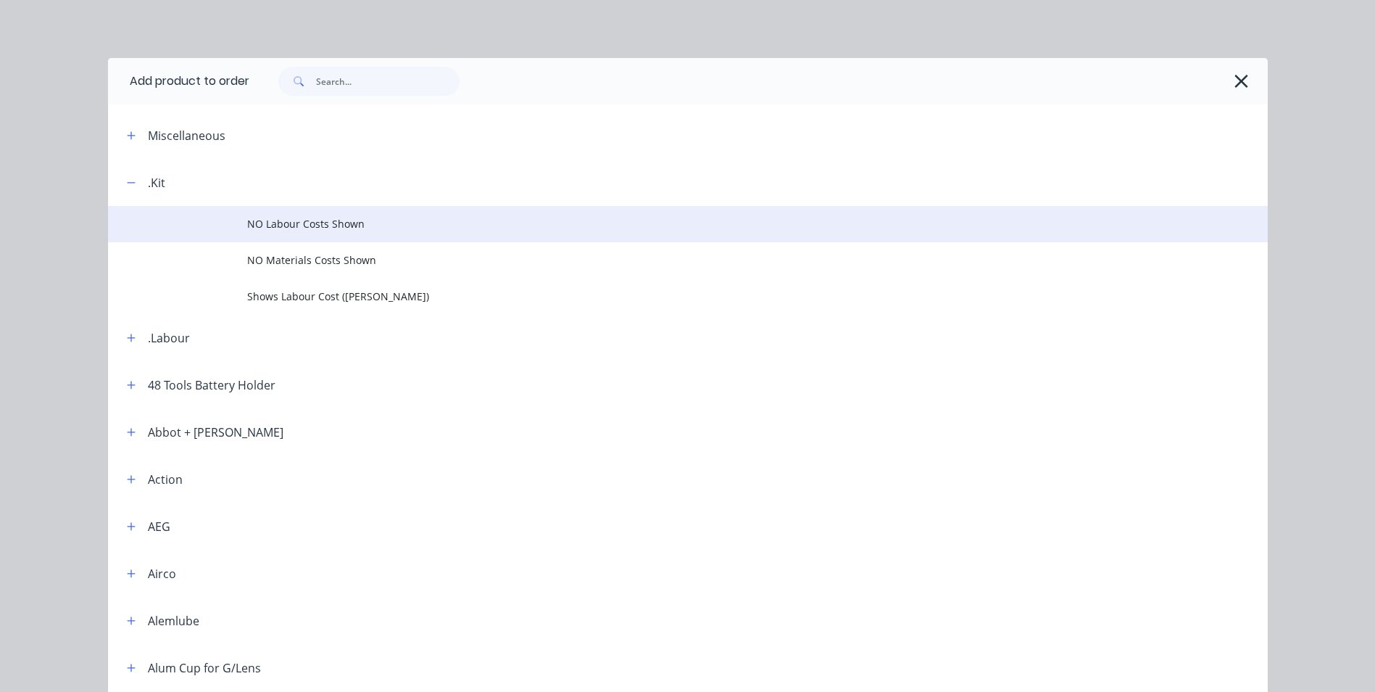
click at [360, 223] on span "NO Labour Costs Shown" at bounding box center [655, 223] width 816 height 15
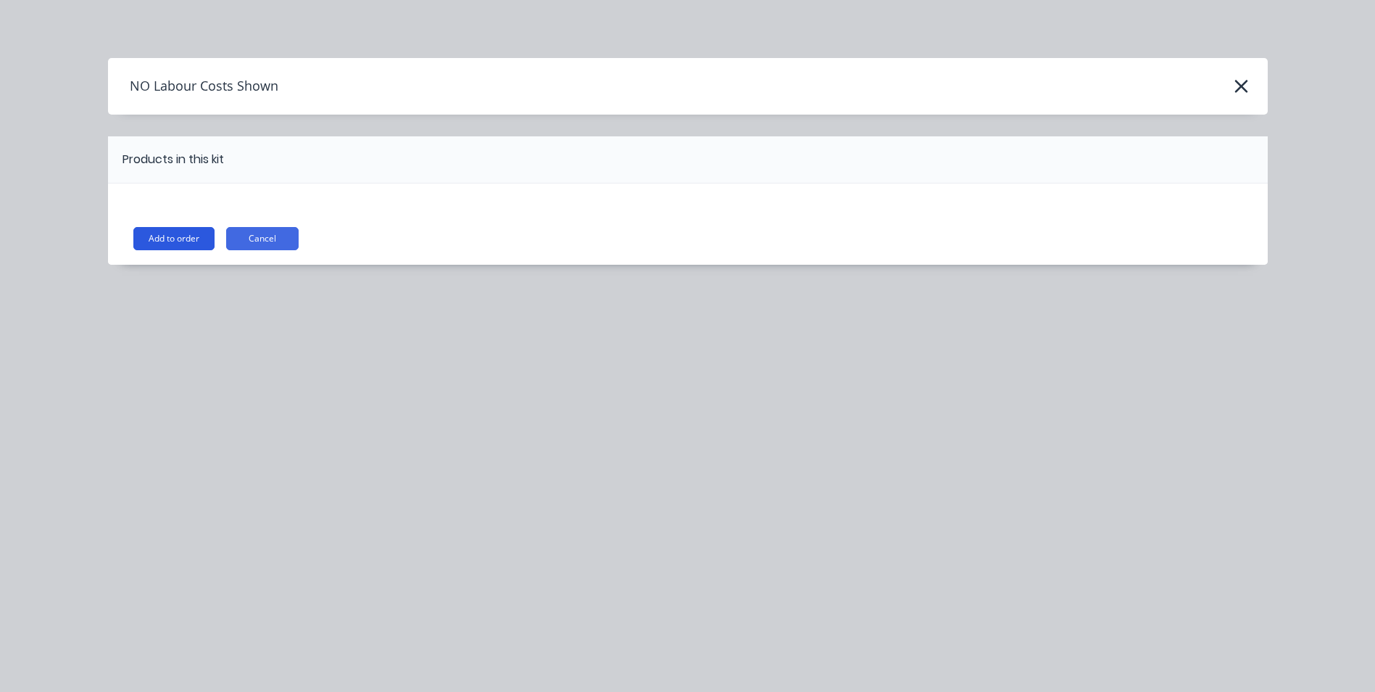
click at [178, 238] on button "Add to order" at bounding box center [173, 238] width 81 height 23
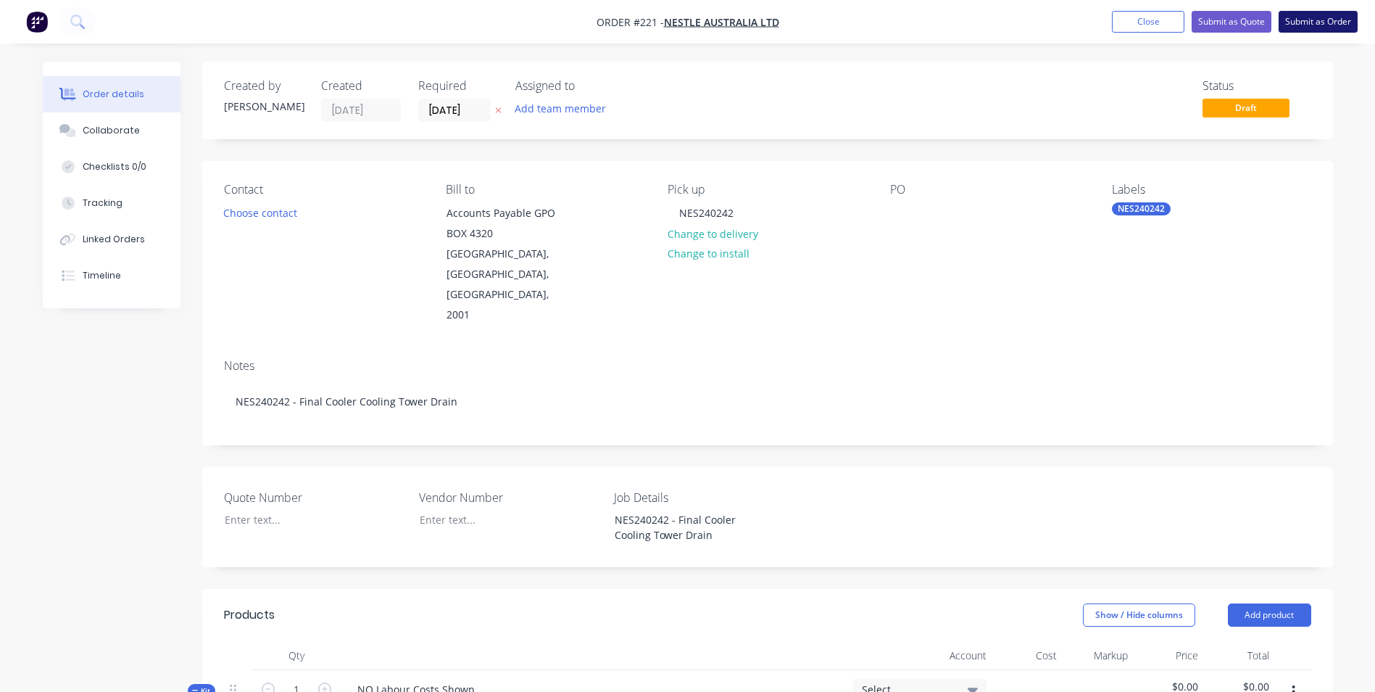
click at [1311, 22] on button "Submit as Order" at bounding box center [1318, 22] width 79 height 22
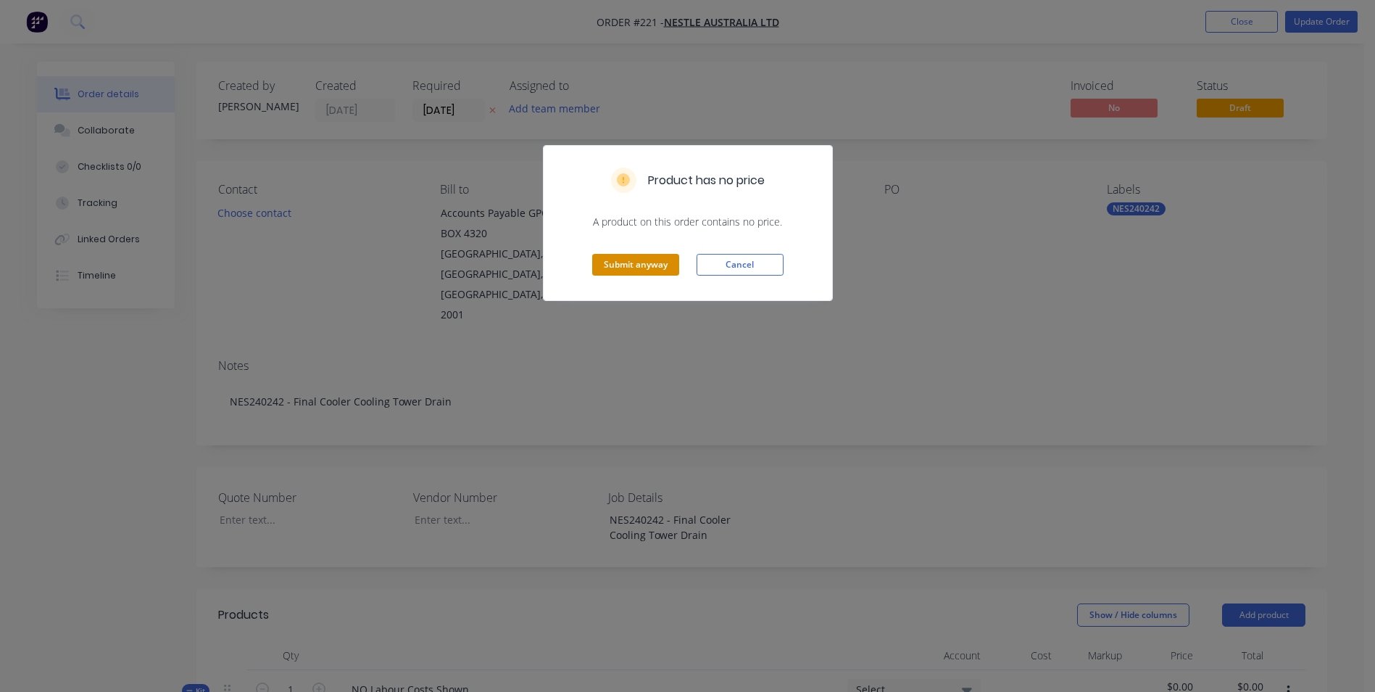
click at [623, 254] on button "Submit anyway" at bounding box center [635, 265] width 87 height 22
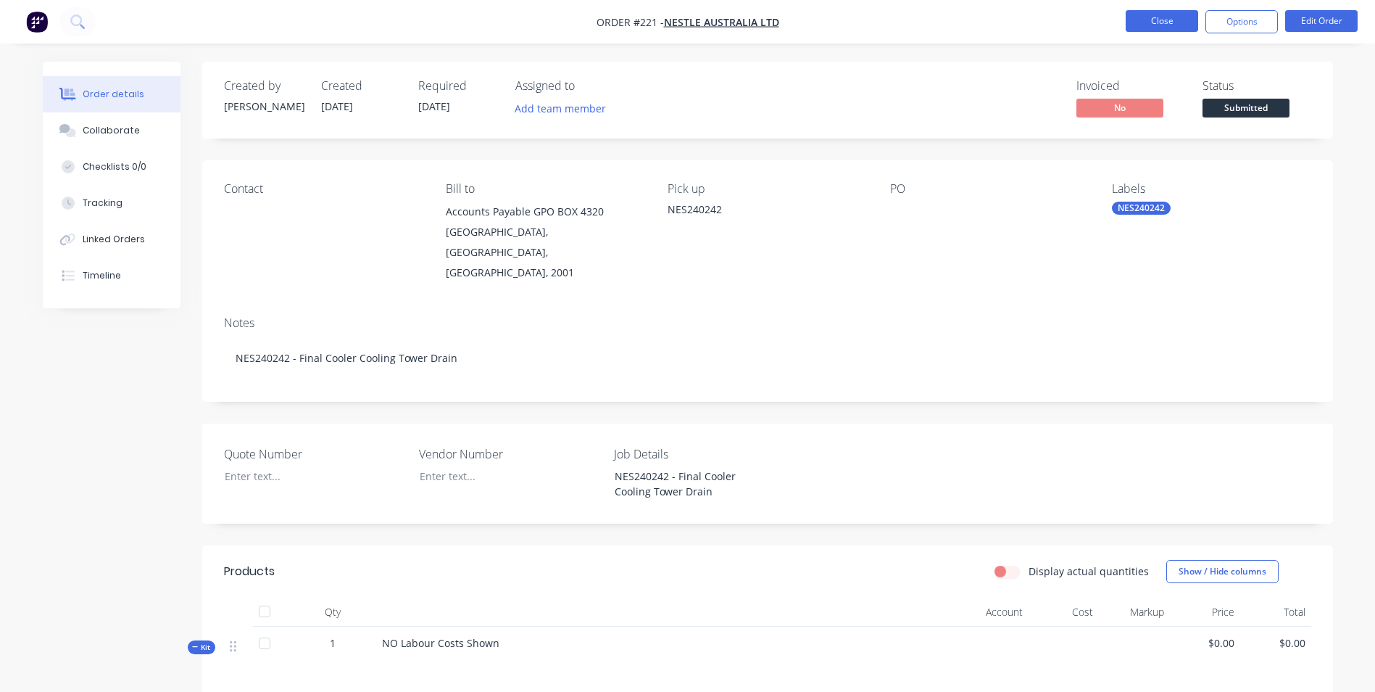
click at [1177, 17] on button "Close" at bounding box center [1162, 21] width 72 height 22
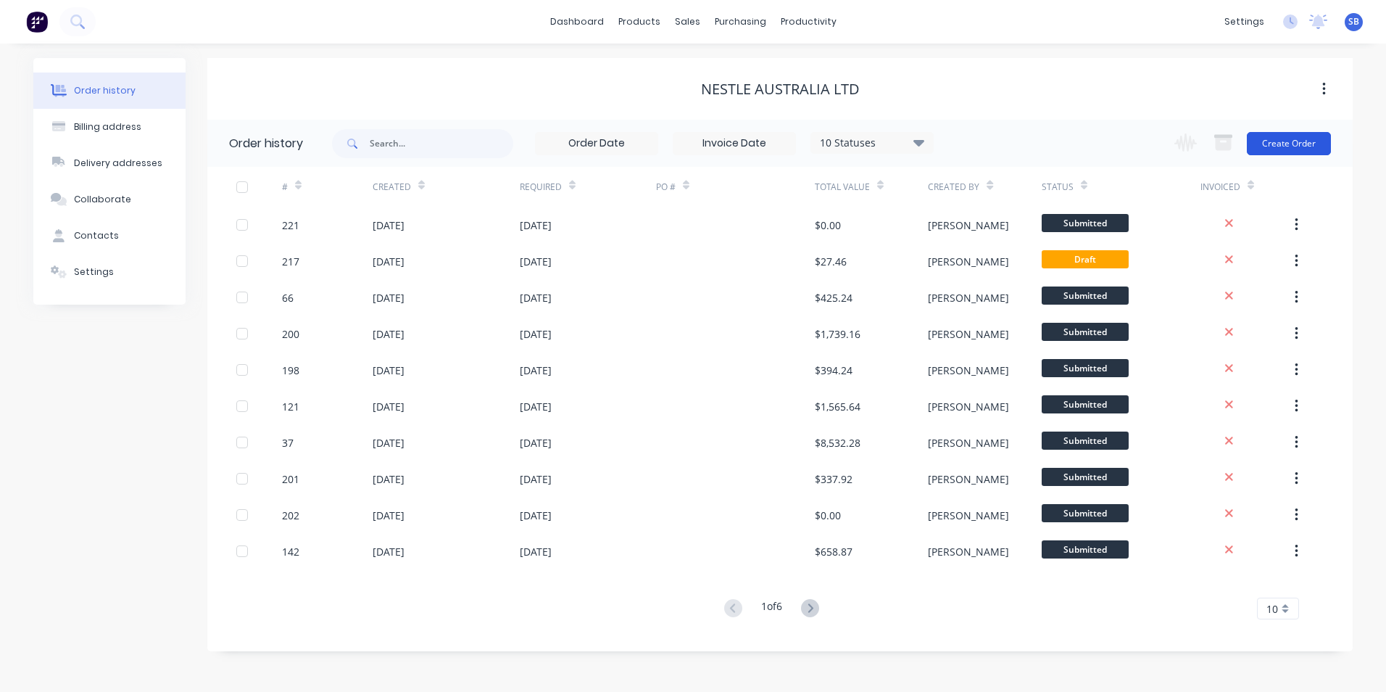
click at [1280, 149] on button "Create Order" at bounding box center [1289, 143] width 84 height 23
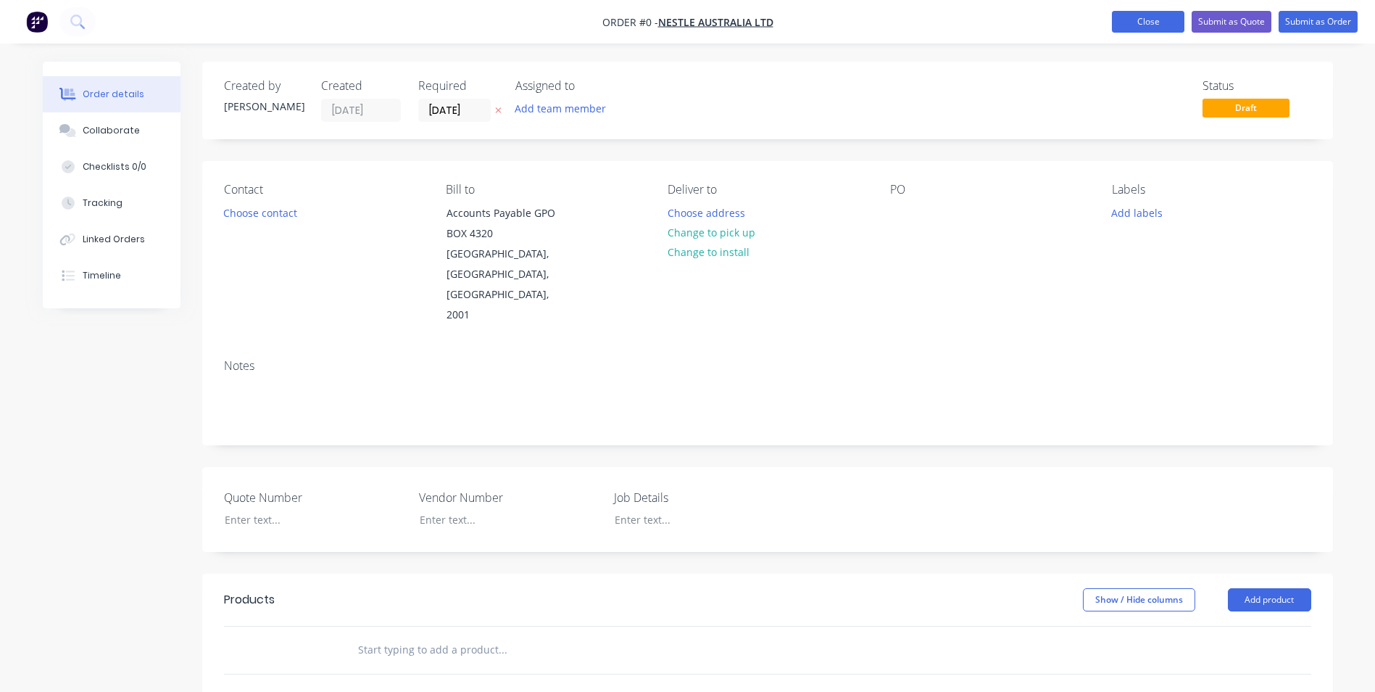
click at [1131, 17] on button "Close" at bounding box center [1148, 22] width 72 height 22
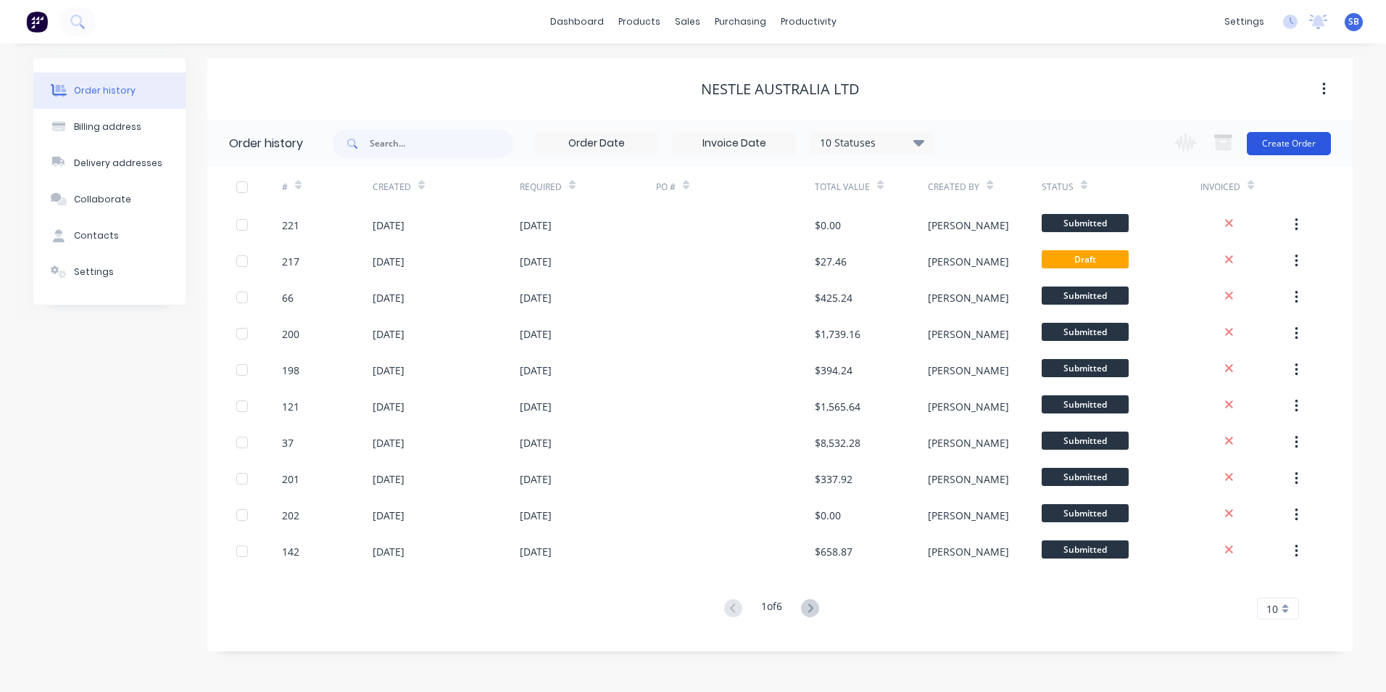
click at [1303, 141] on button "Create Order" at bounding box center [1289, 143] width 84 height 23
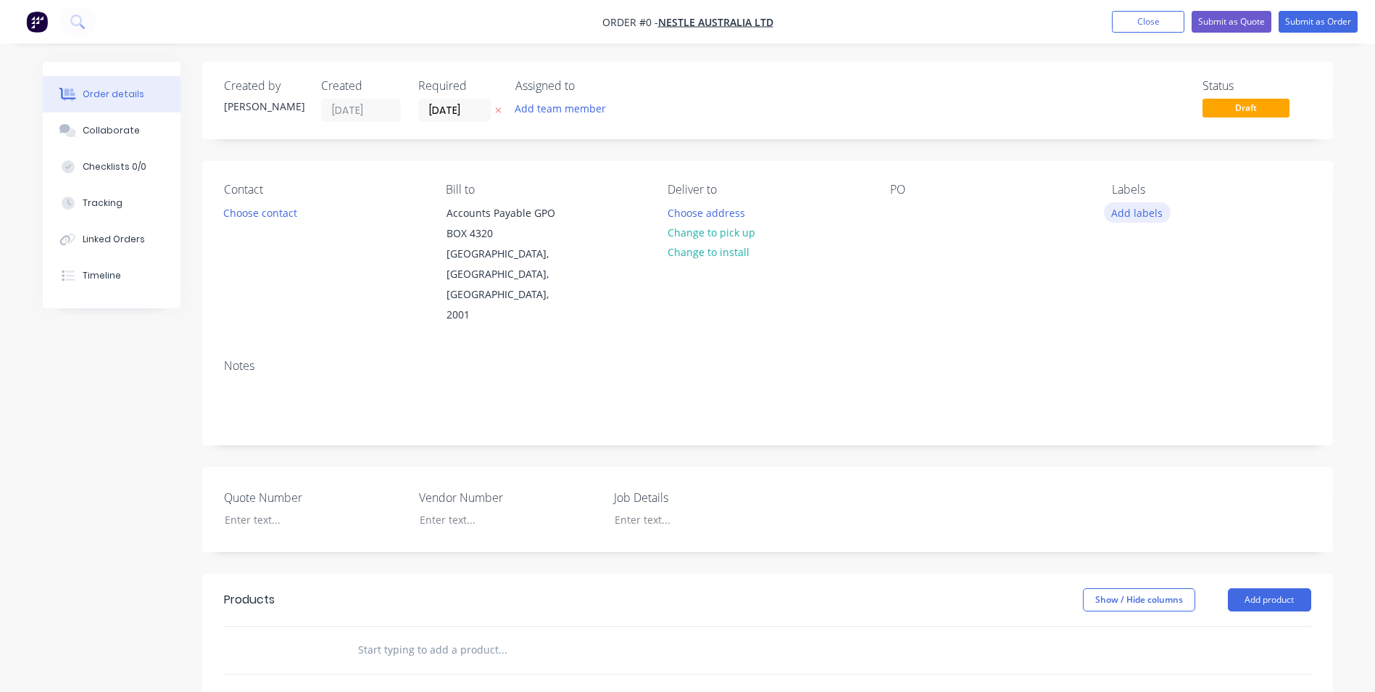
click at [1140, 210] on button "Add labels" at bounding box center [1137, 212] width 67 height 20
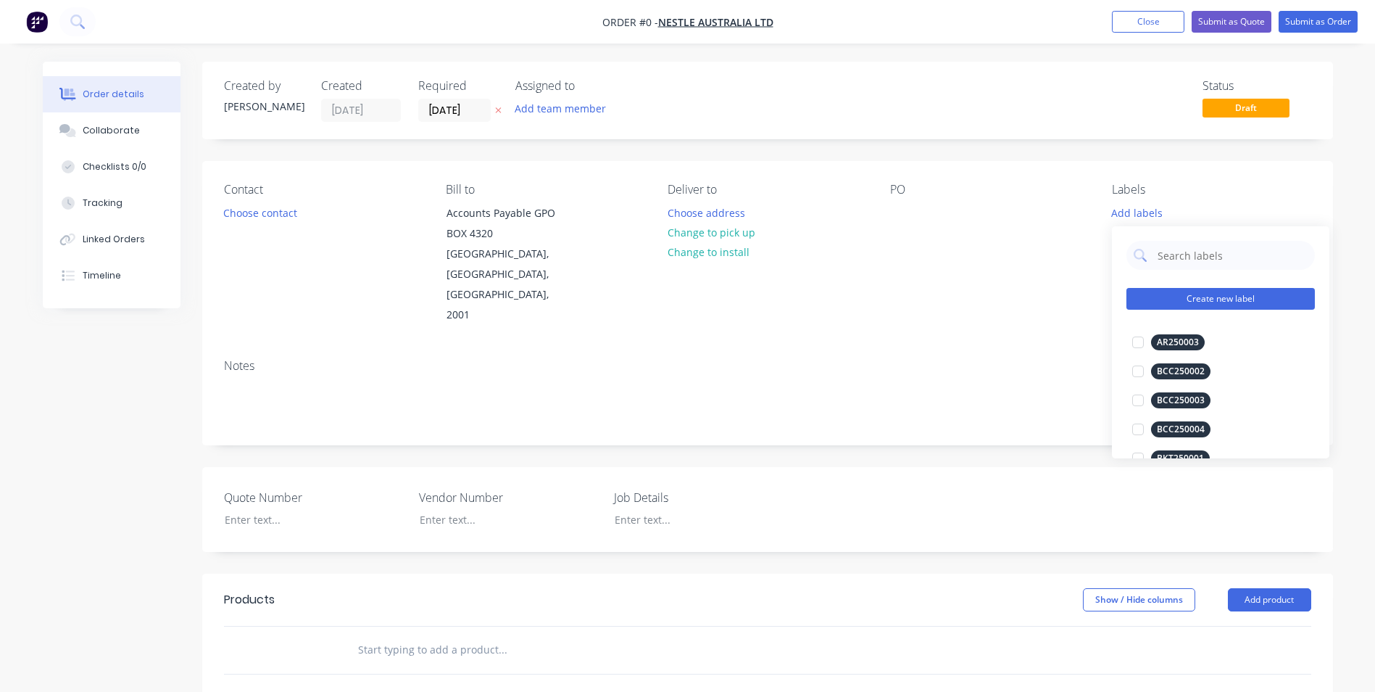
click at [1185, 301] on button "Create new label" at bounding box center [1221, 299] width 188 height 22
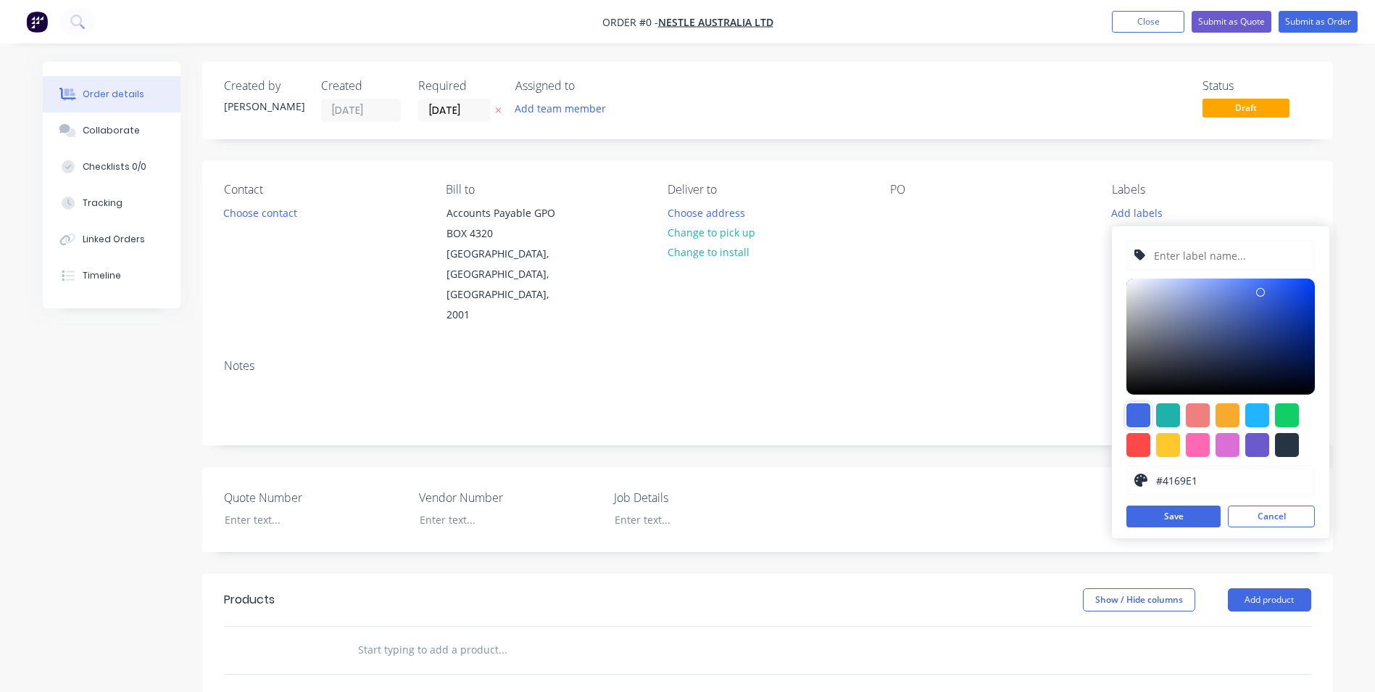
click at [1134, 406] on div at bounding box center [1139, 415] width 24 height 24
click at [1175, 252] on input "text" at bounding box center [1230, 255] width 154 height 28
type input "n"
type input "NES240305"
click at [1155, 509] on button "Save" at bounding box center [1174, 516] width 94 height 22
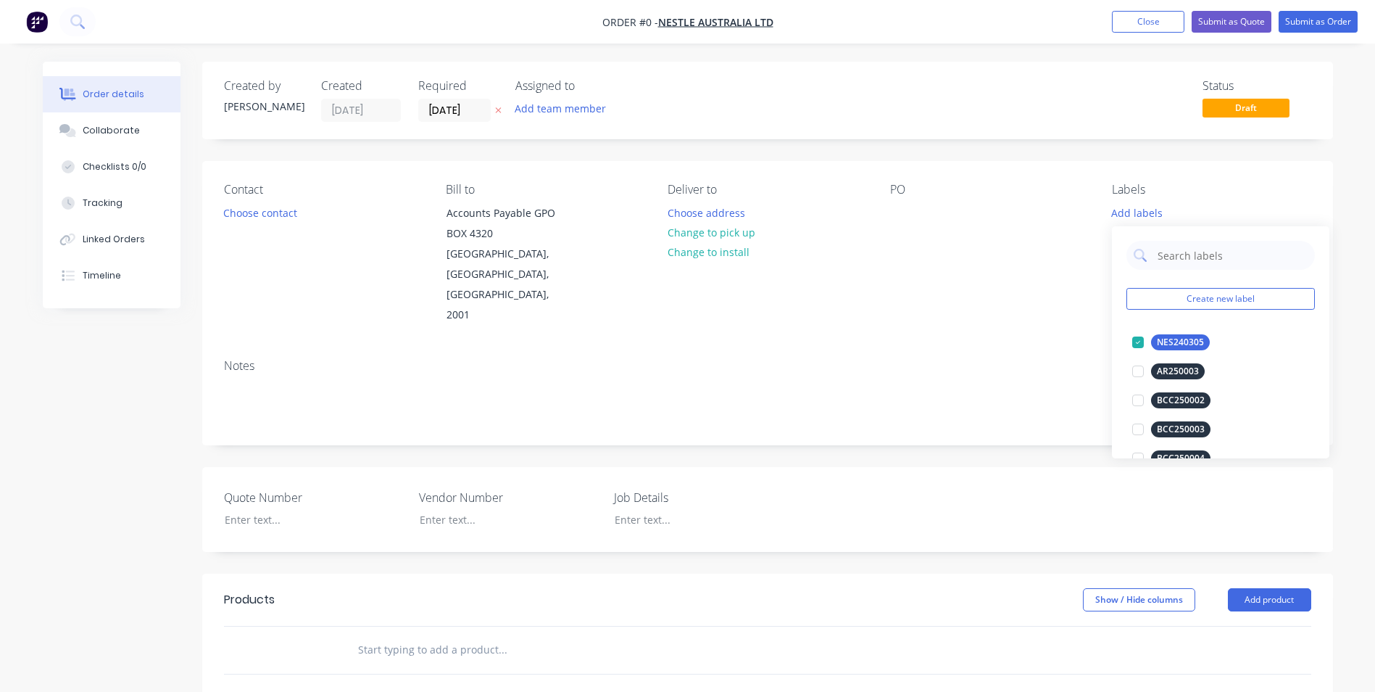
click at [871, 278] on div "Order details Collaborate Checklists 0/0 Tracking Linked Orders Timeline Order …" at bounding box center [687, 553] width 1319 height 982
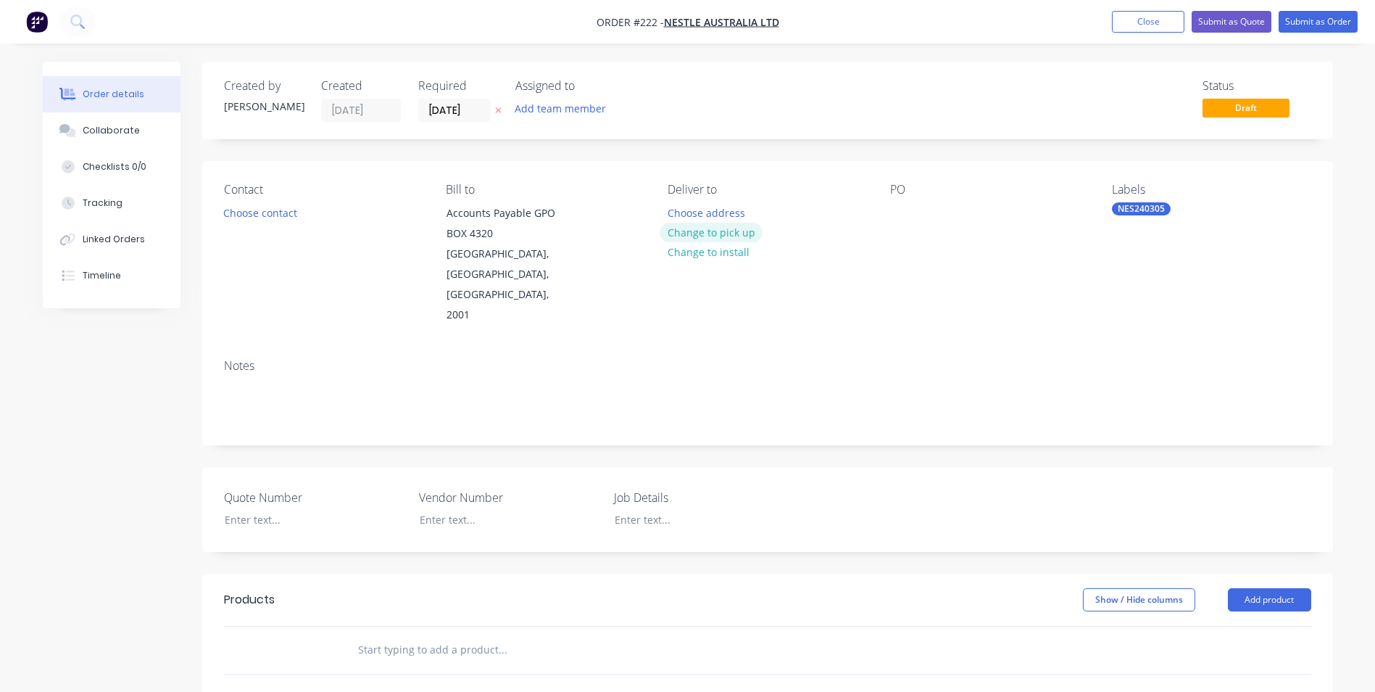
click at [707, 225] on button "Change to pick up" at bounding box center [711, 233] width 103 height 20
click at [683, 212] on div at bounding box center [679, 212] width 23 height 21
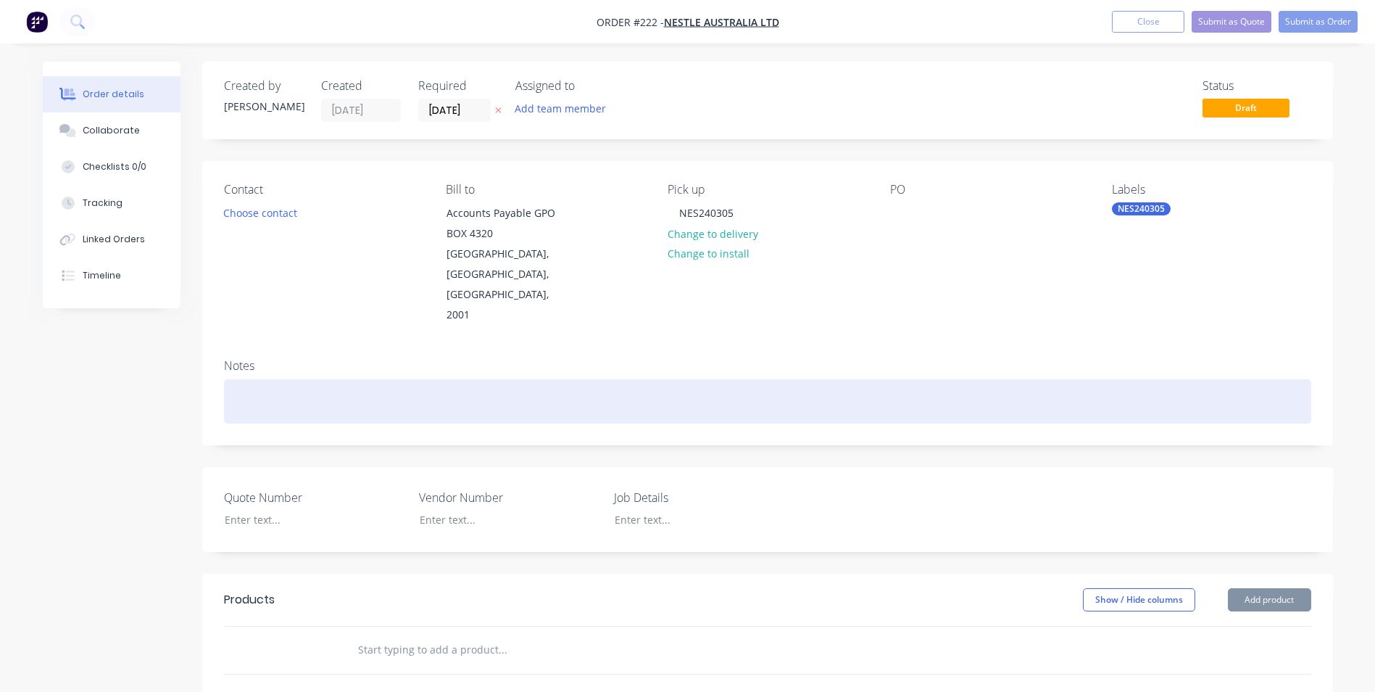
click at [595, 379] on div at bounding box center [767, 401] width 1087 height 44
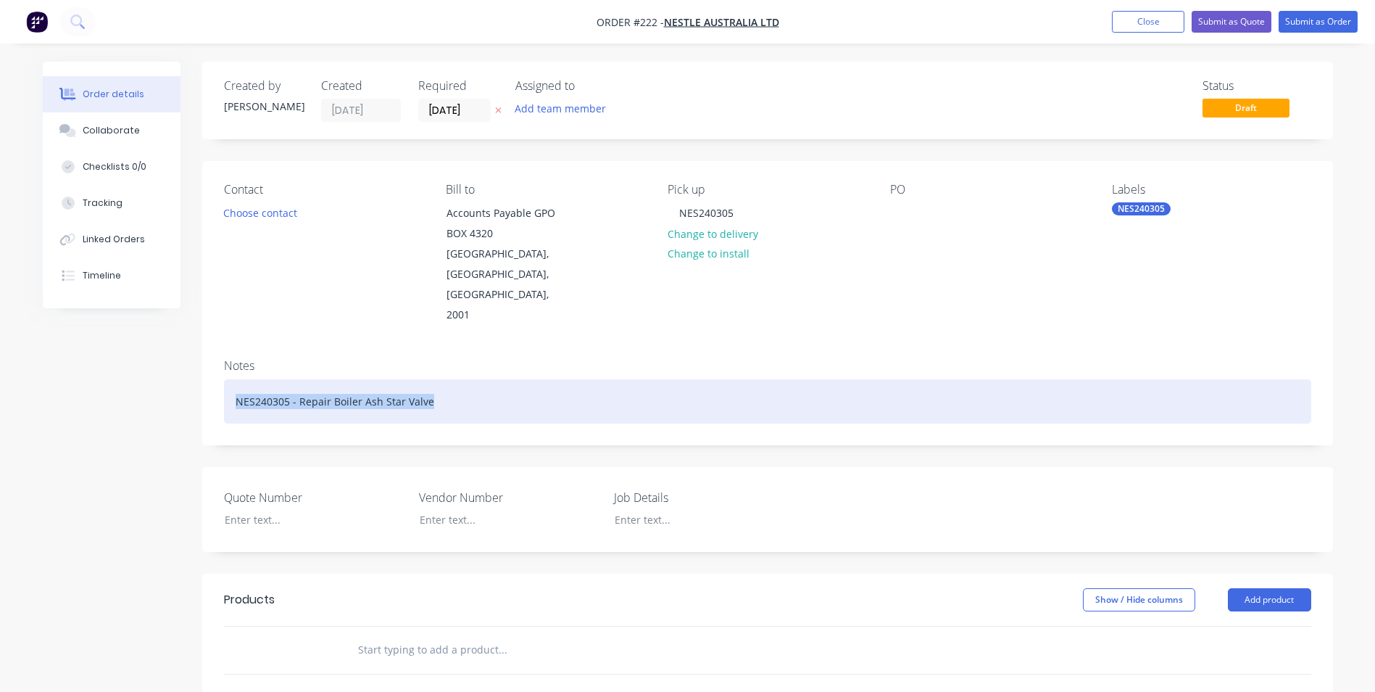
drag, startPoint x: 231, startPoint y: 359, endPoint x: 608, endPoint y: 381, distance: 376.9
click at [608, 381] on div "NES240305 - Repair Boiler Ash Star Valve" at bounding box center [767, 401] width 1087 height 44
copy div "NES240305 - Repair Boiler Ash Star Valve"
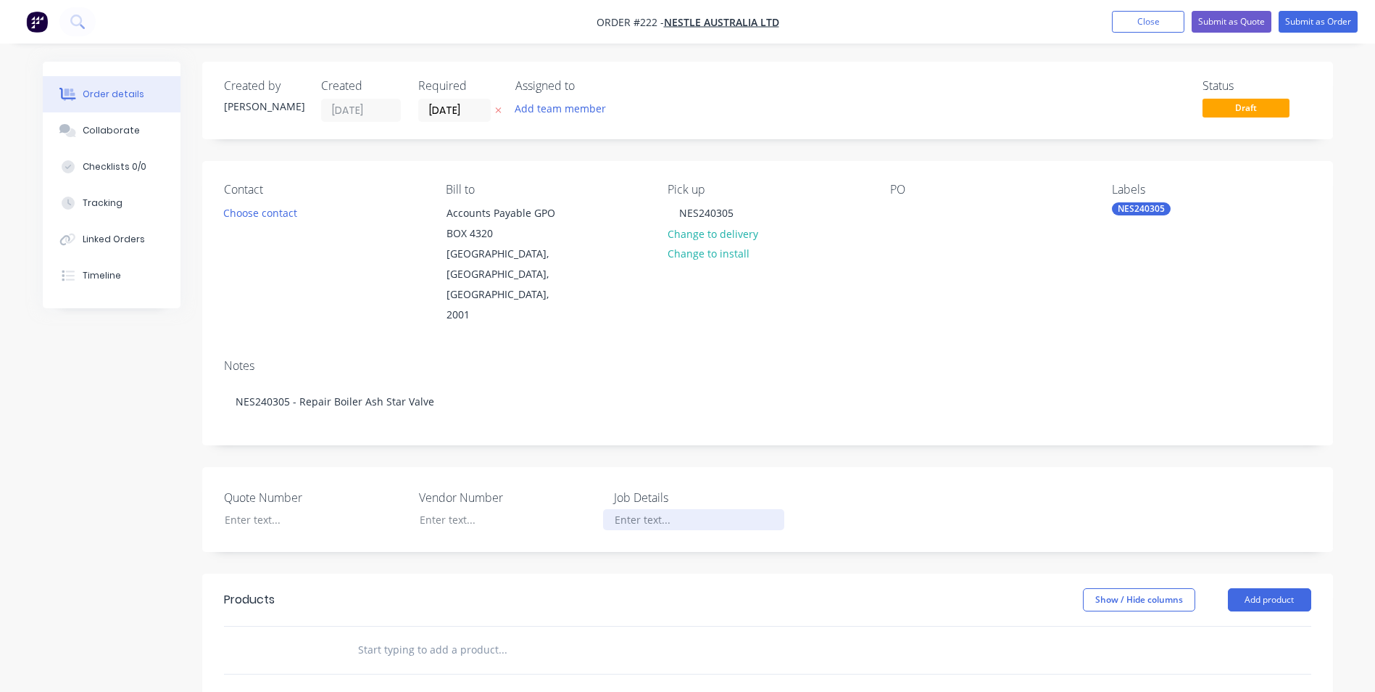
click at [630, 509] on div at bounding box center [693, 519] width 181 height 21
paste div
click at [730, 509] on div at bounding box center [693, 519] width 181 height 21
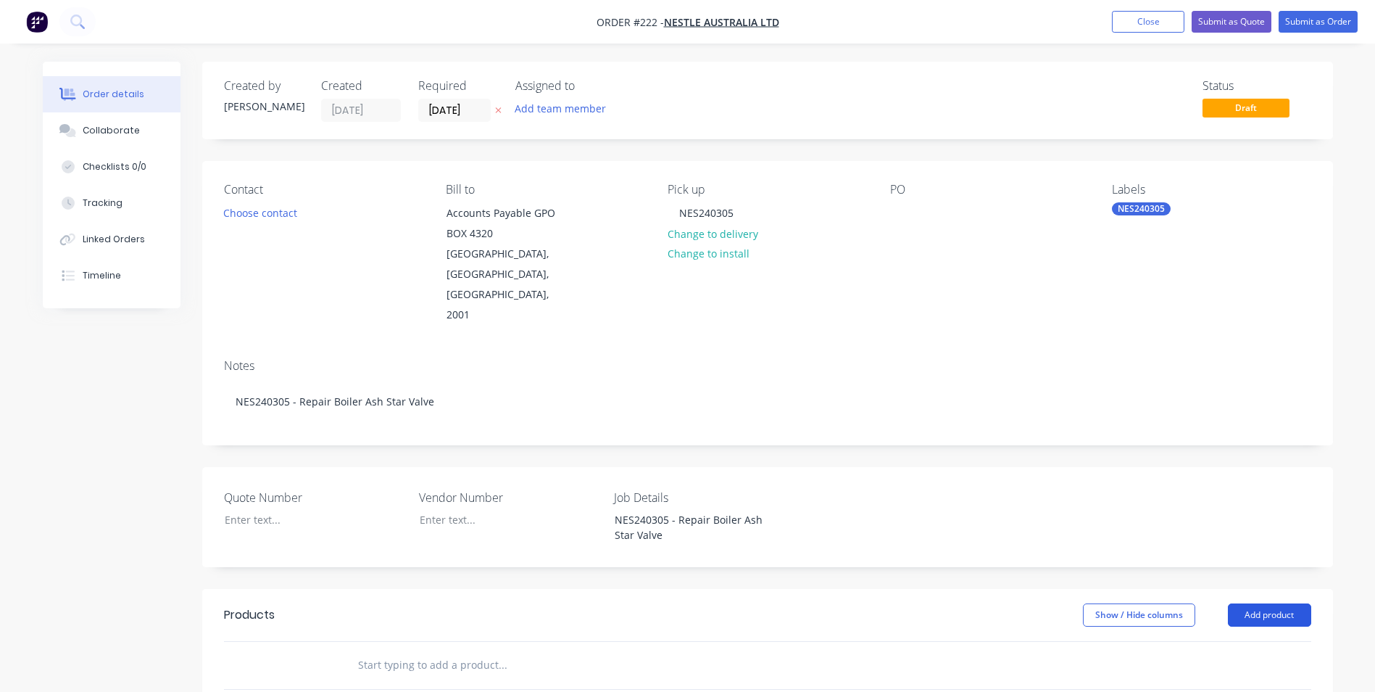
click at [1264, 603] on button "Add product" at bounding box center [1269, 614] width 83 height 23
click at [1199, 641] on div "Product catalogue" at bounding box center [1243, 651] width 112 height 21
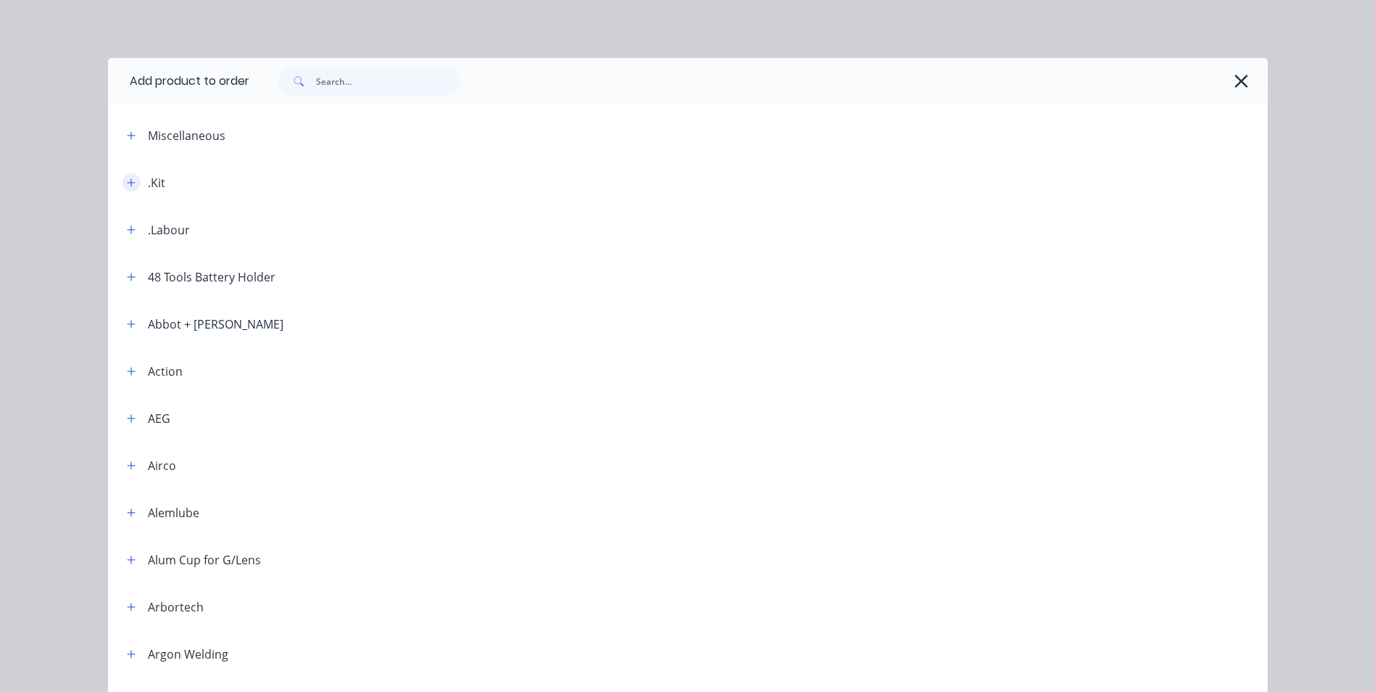
click at [132, 181] on button "button" at bounding box center [132, 182] width 18 height 18
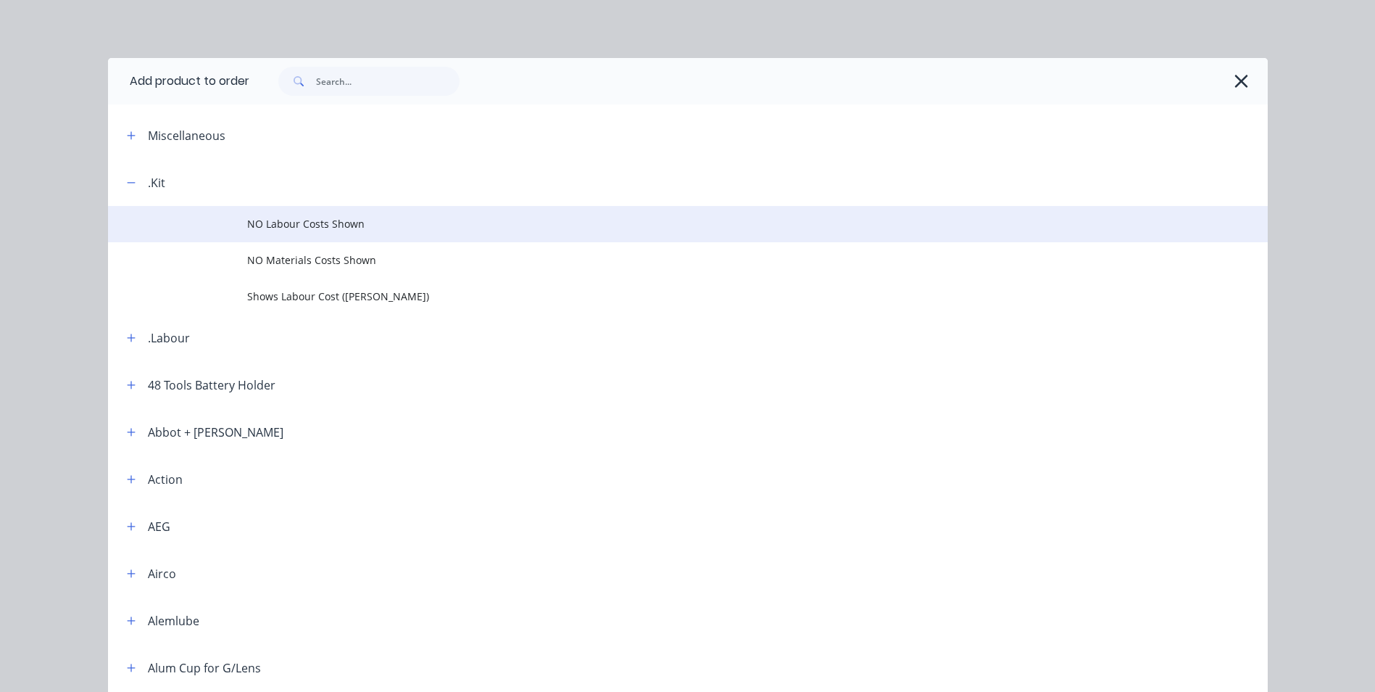
click at [297, 211] on td "NO Labour Costs Shown" at bounding box center [757, 224] width 1021 height 36
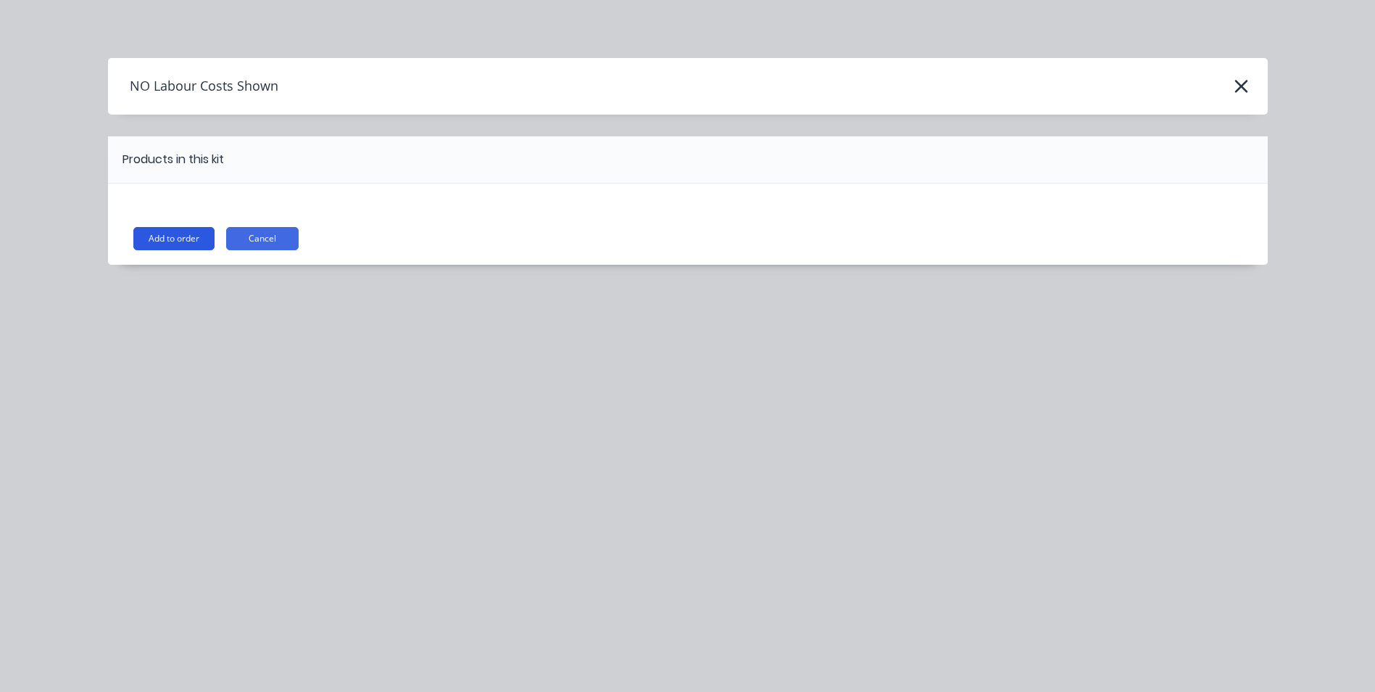
click at [176, 242] on button "Add to order" at bounding box center [173, 238] width 81 height 23
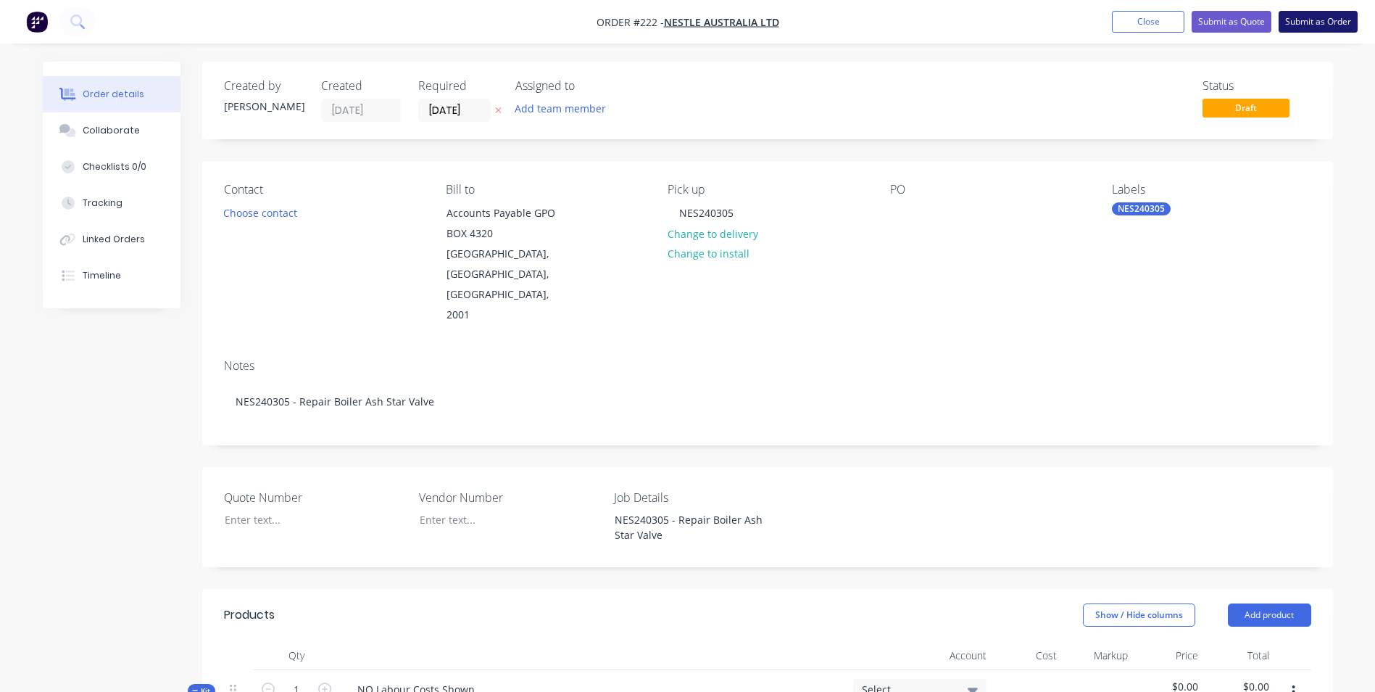
click at [1295, 16] on button "Submit as Order" at bounding box center [1318, 22] width 79 height 22
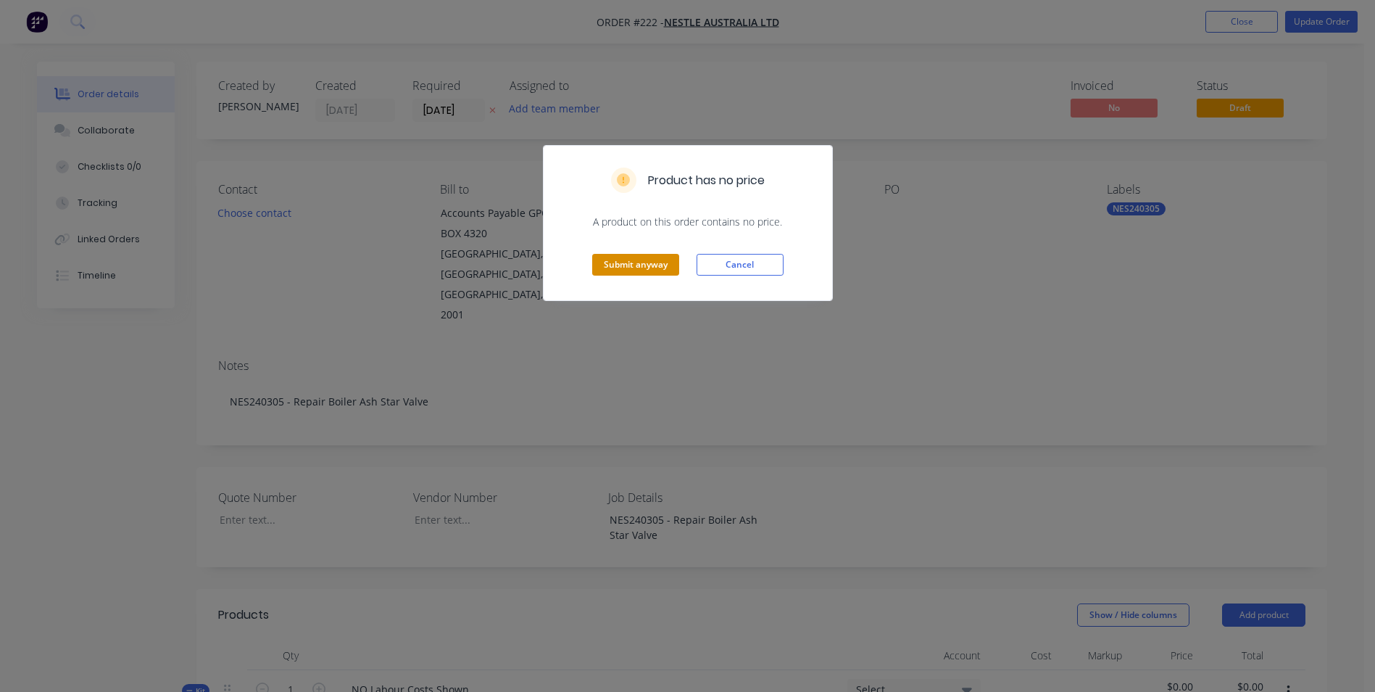
click at [634, 254] on button "Submit anyway" at bounding box center [635, 265] width 87 height 22
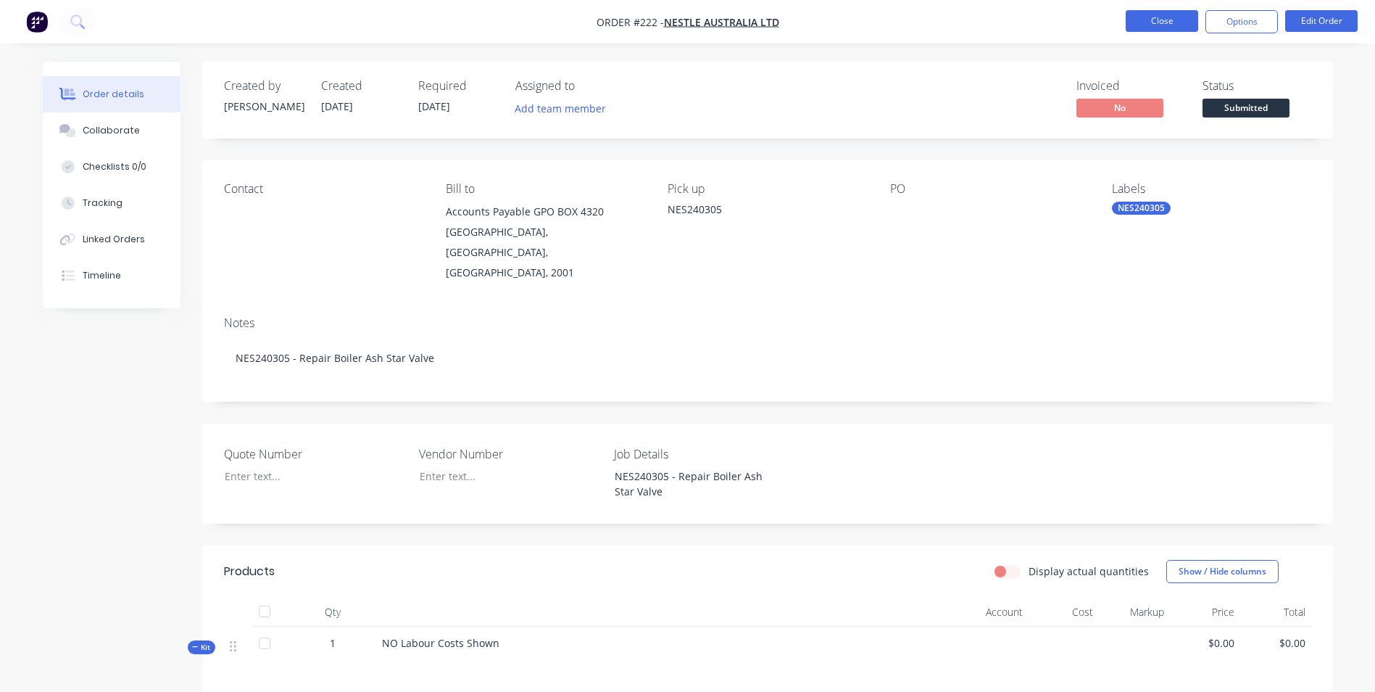
click at [1156, 13] on button "Close" at bounding box center [1162, 21] width 72 height 22
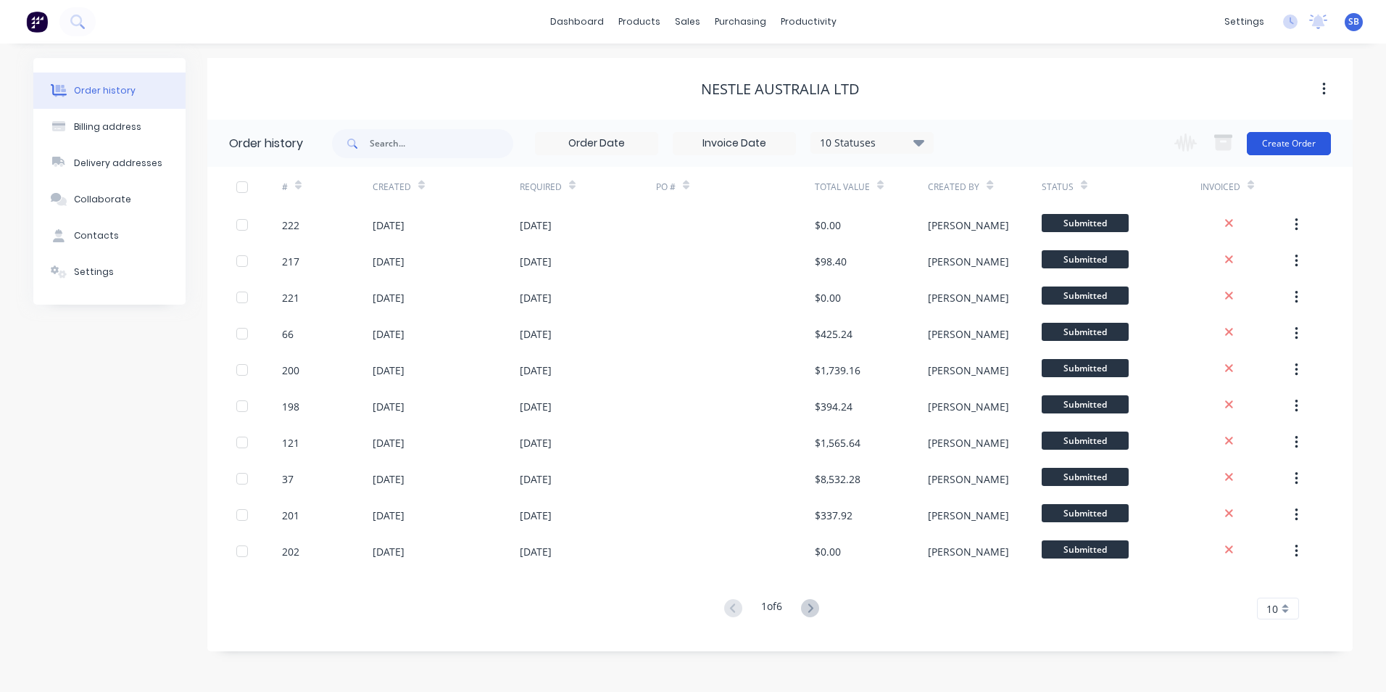
click at [1306, 138] on button "Create Order" at bounding box center [1289, 143] width 84 height 23
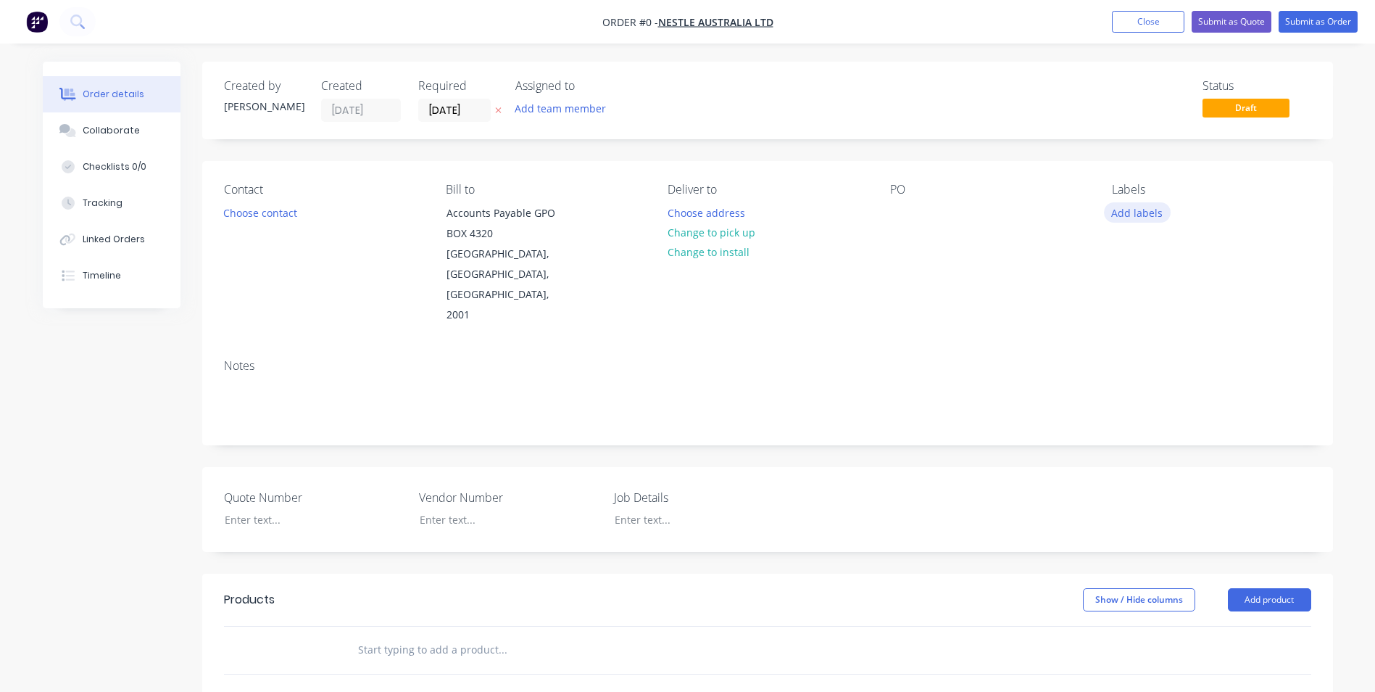
click at [1121, 220] on button "Add labels" at bounding box center [1137, 212] width 67 height 20
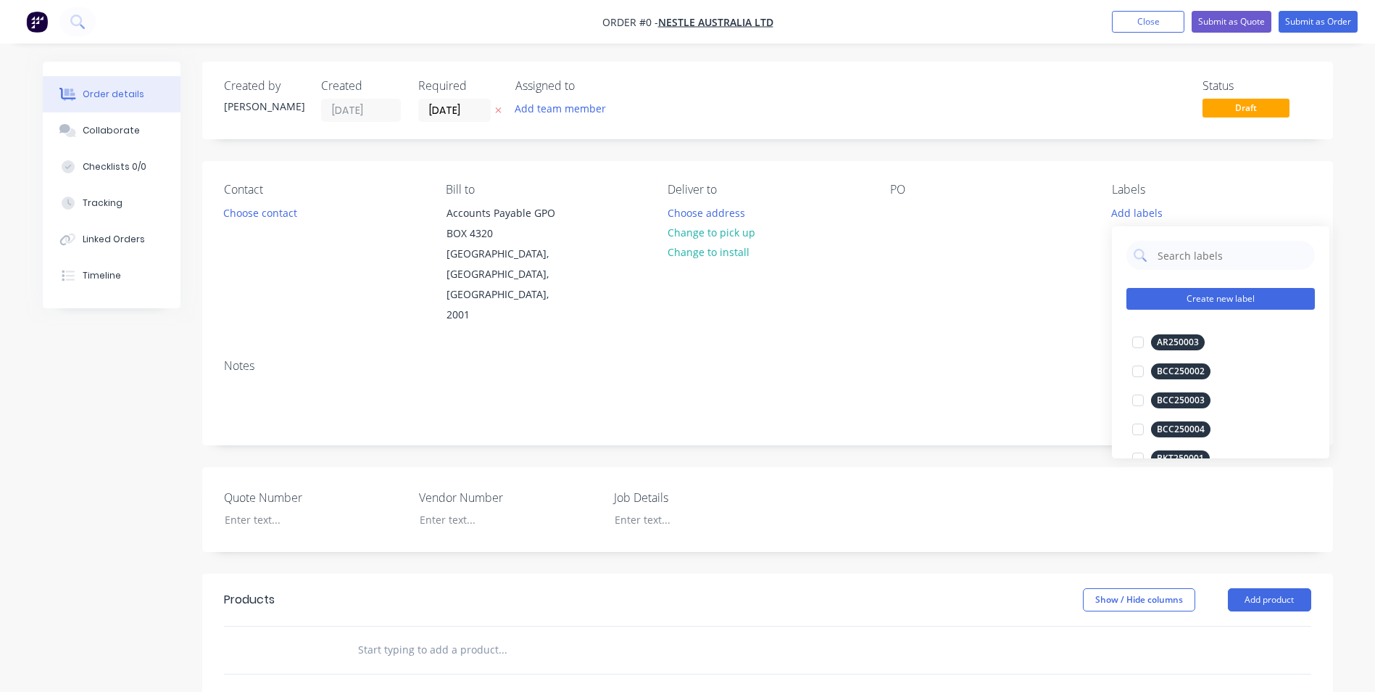
click at [1208, 303] on button "Create new label" at bounding box center [1221, 299] width 188 height 22
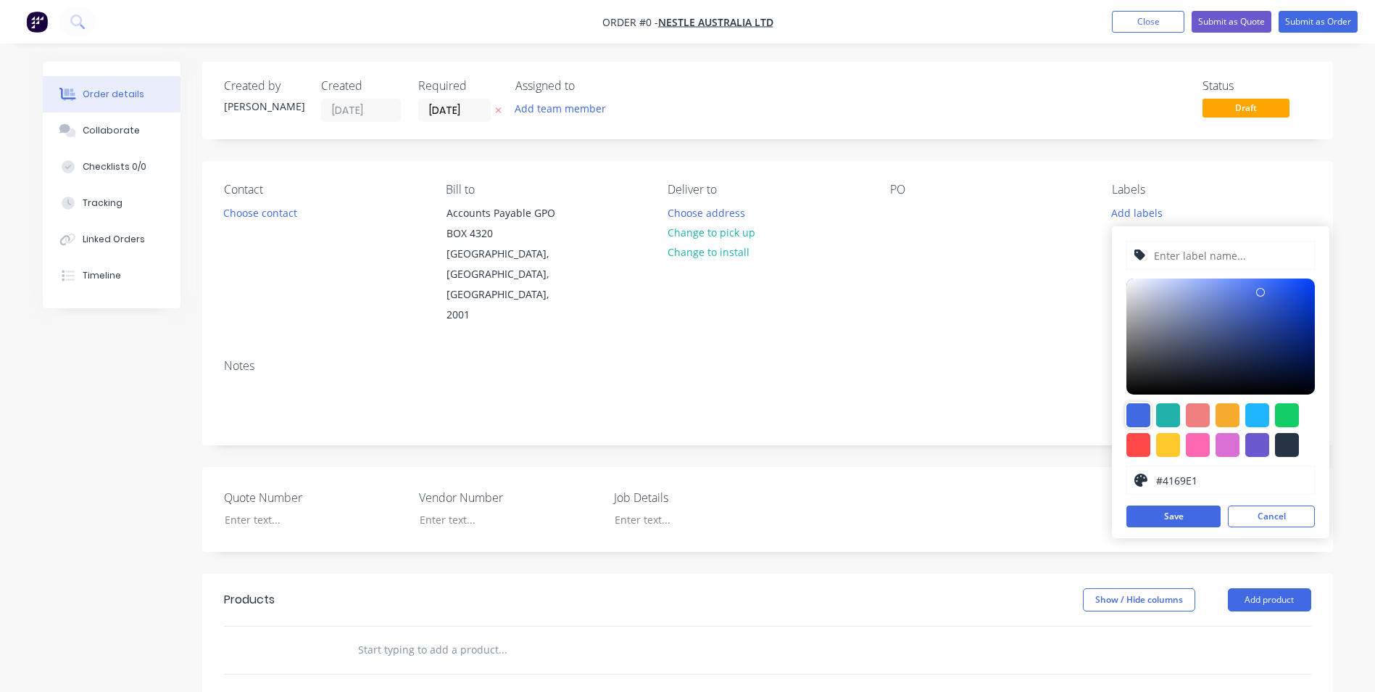
click at [1135, 410] on div at bounding box center [1139, 415] width 24 height 24
click at [1188, 246] on input "text" at bounding box center [1230, 255] width 154 height 28
type input "NES240323"
click at [1175, 521] on button "Save" at bounding box center [1174, 516] width 94 height 22
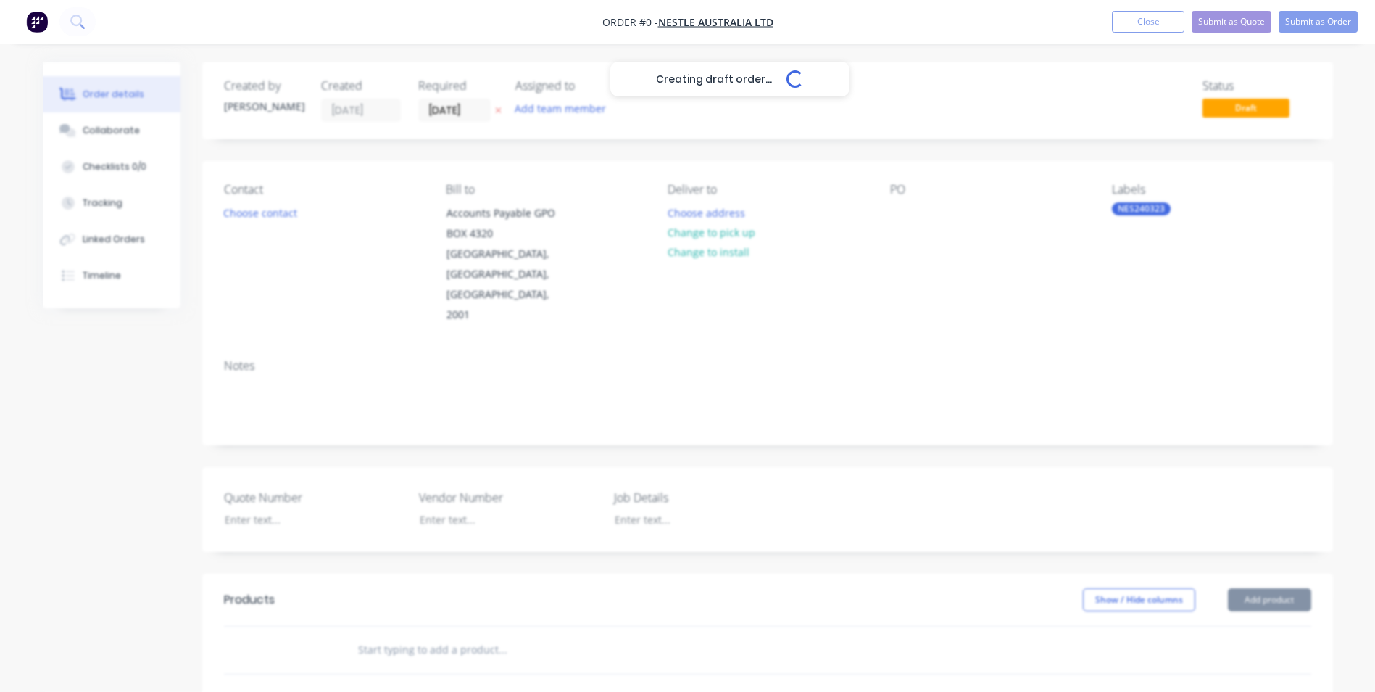
click at [831, 323] on div "Creating draft order... Loading... Order details Collaborate Checklists 0/0 Tra…" at bounding box center [687, 553] width 1319 height 982
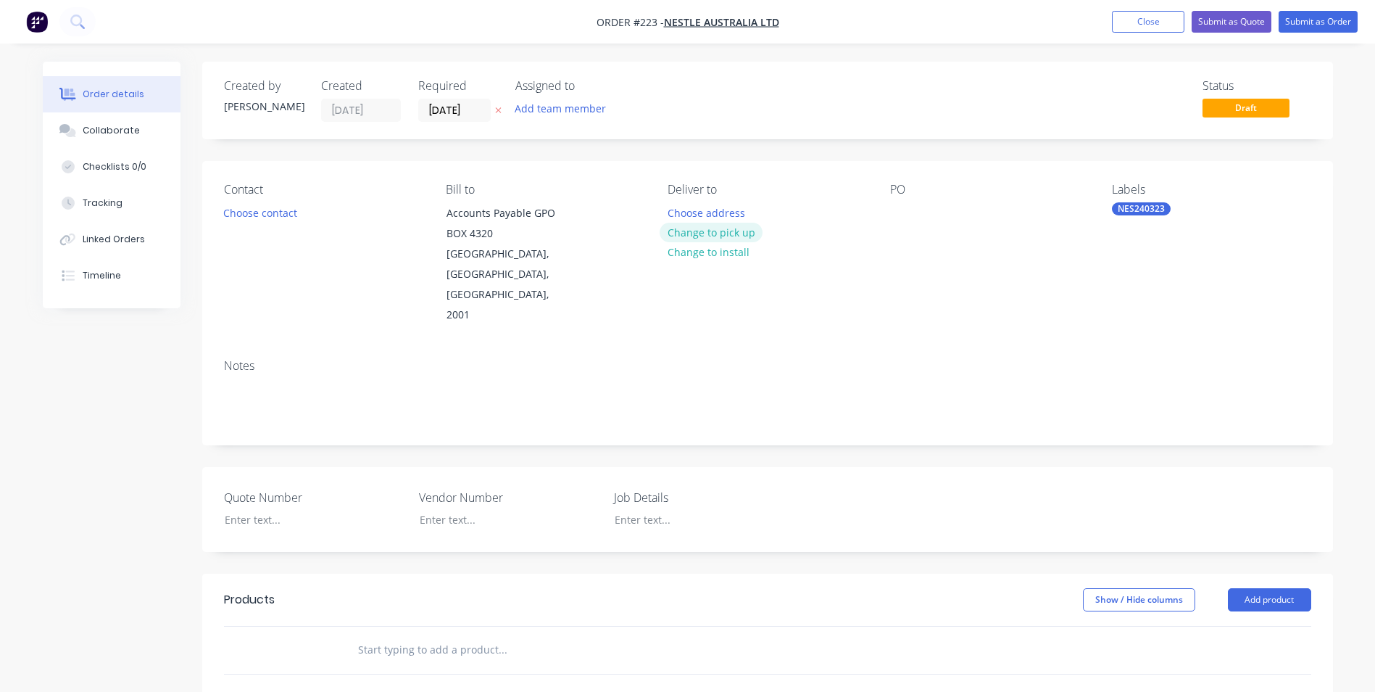
click at [709, 228] on button "Change to pick up" at bounding box center [711, 233] width 103 height 20
click at [683, 211] on div at bounding box center [679, 212] width 23 height 21
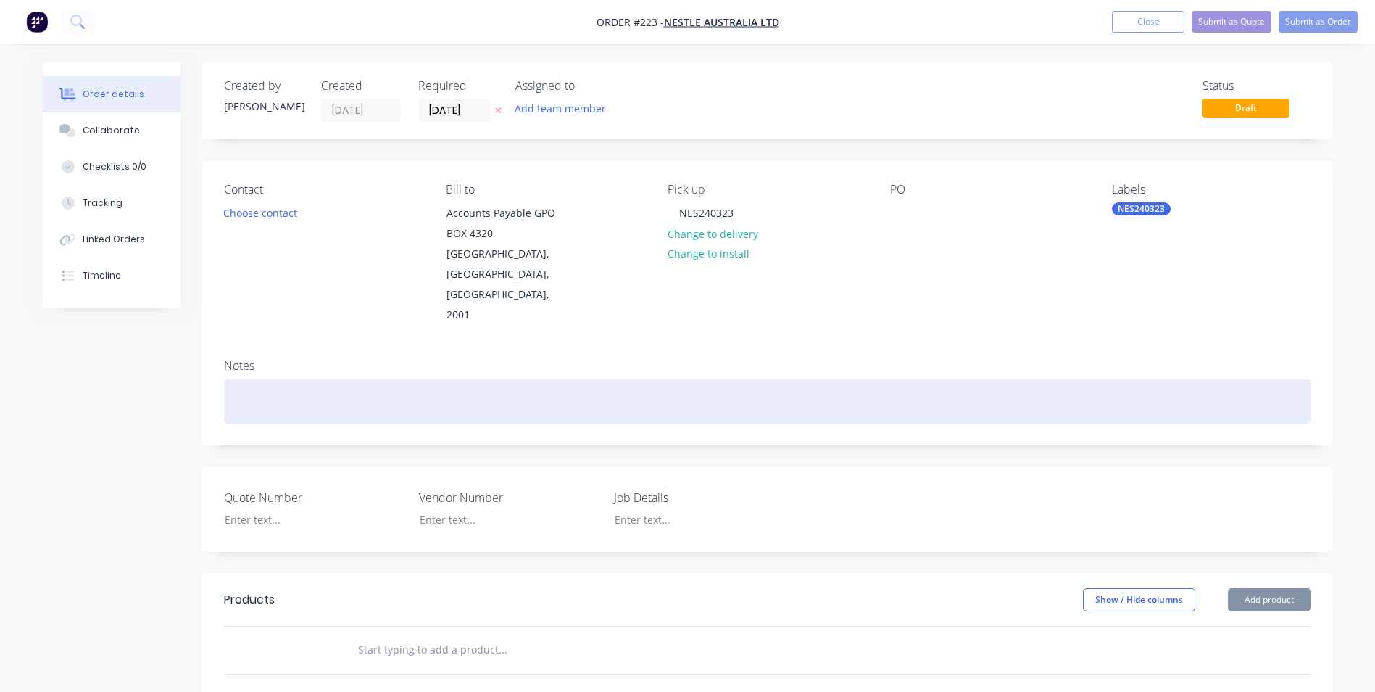
click at [584, 379] on div at bounding box center [767, 401] width 1087 height 44
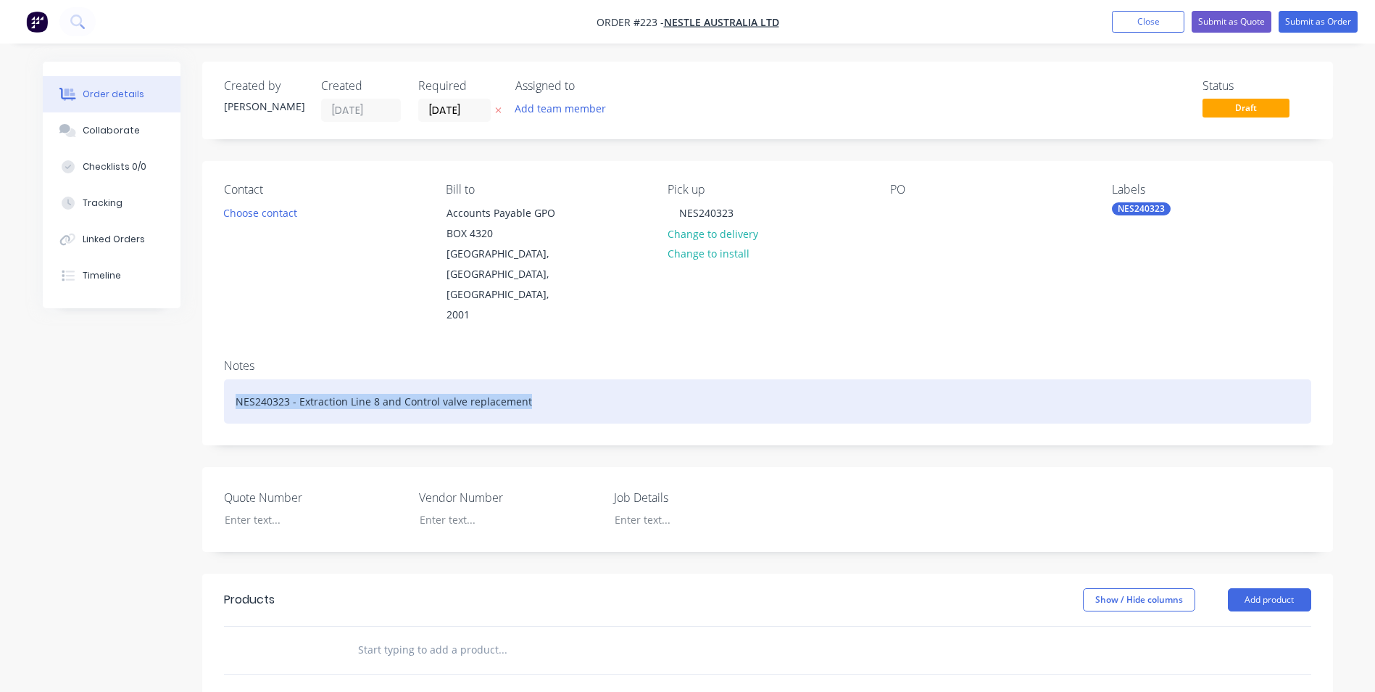
drag, startPoint x: 434, startPoint y: 363, endPoint x: 576, endPoint y: 363, distance: 141.4
click at [576, 379] on div "NES240323 - Extraction Line 8 and Control valve replacement" at bounding box center [767, 401] width 1087 height 44
copy div "NES240323 - Extraction Line 8 and Control valve replacement"
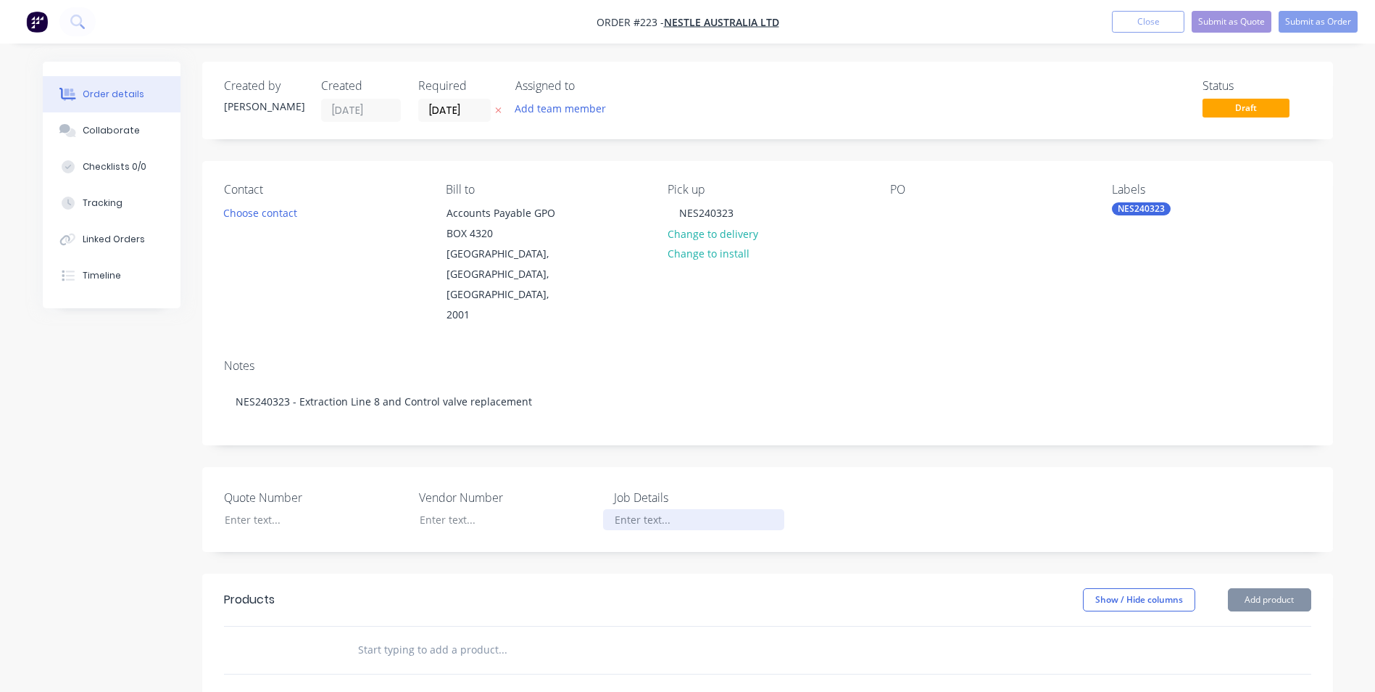
click at [637, 509] on div at bounding box center [693, 519] width 181 height 21
paste div
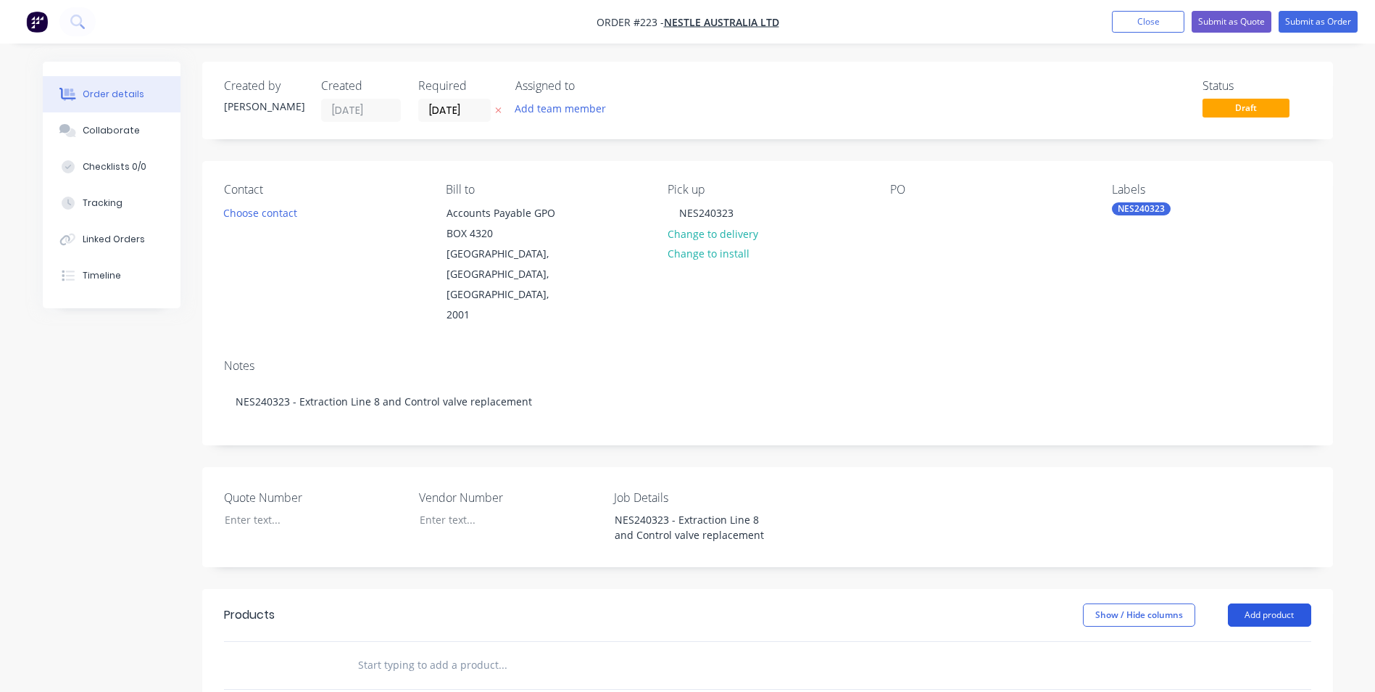
click at [1302, 603] on button "Add product" at bounding box center [1269, 614] width 83 height 23
click at [1246, 641] on div "Product catalogue" at bounding box center [1243, 651] width 112 height 21
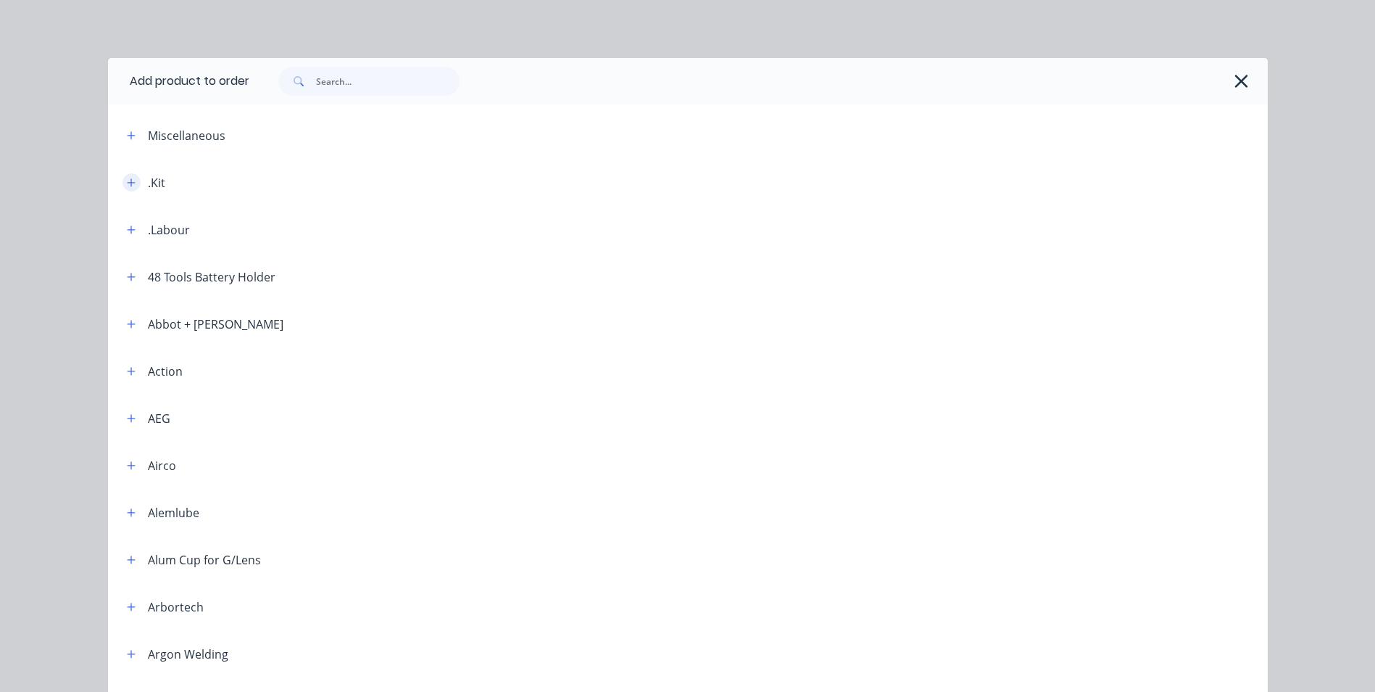
click at [127, 178] on icon "button" at bounding box center [131, 183] width 9 height 10
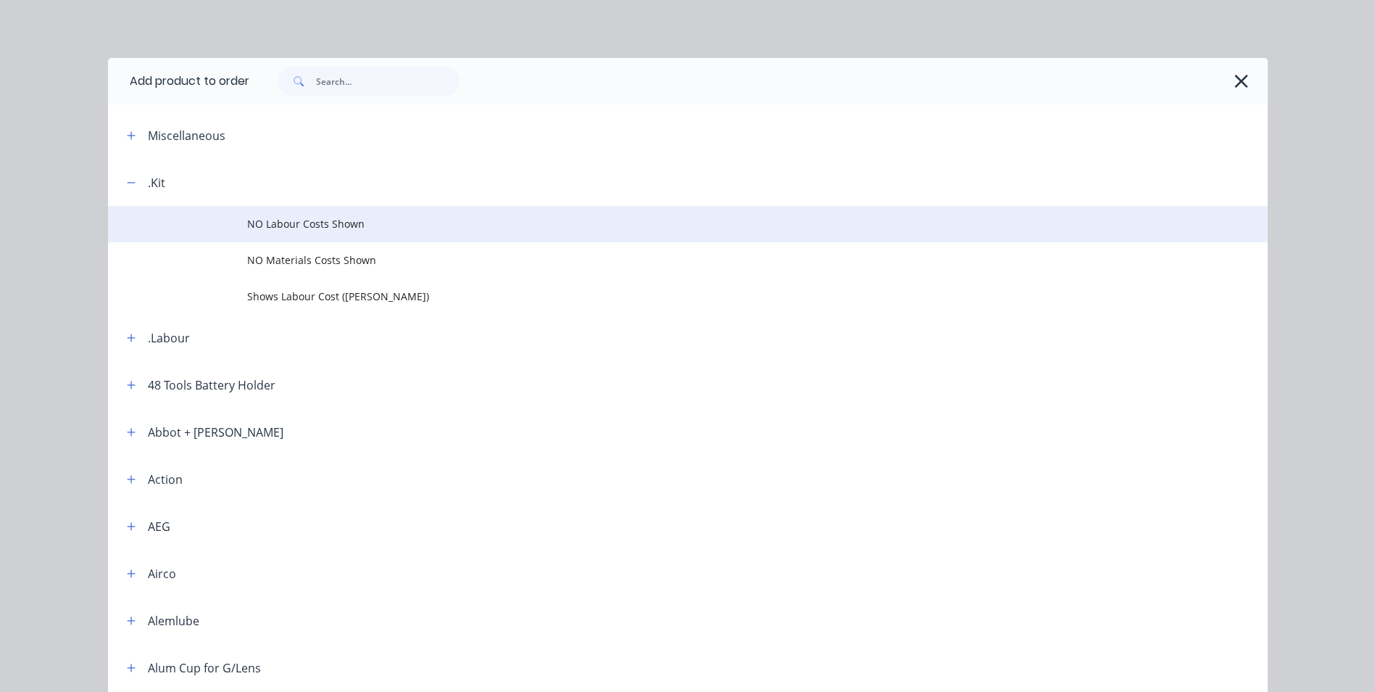
click at [305, 225] on span "NO Labour Costs Shown" at bounding box center [655, 223] width 816 height 15
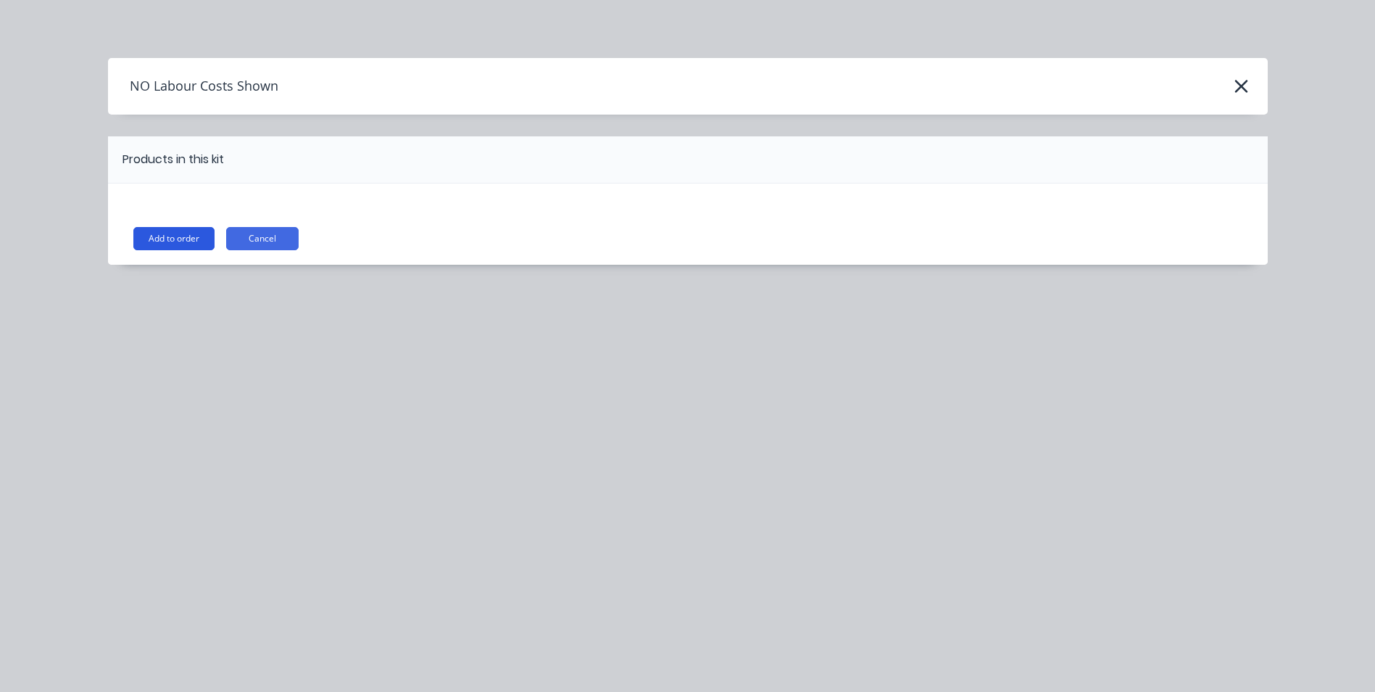
click at [157, 228] on button "Add to order" at bounding box center [173, 238] width 81 height 23
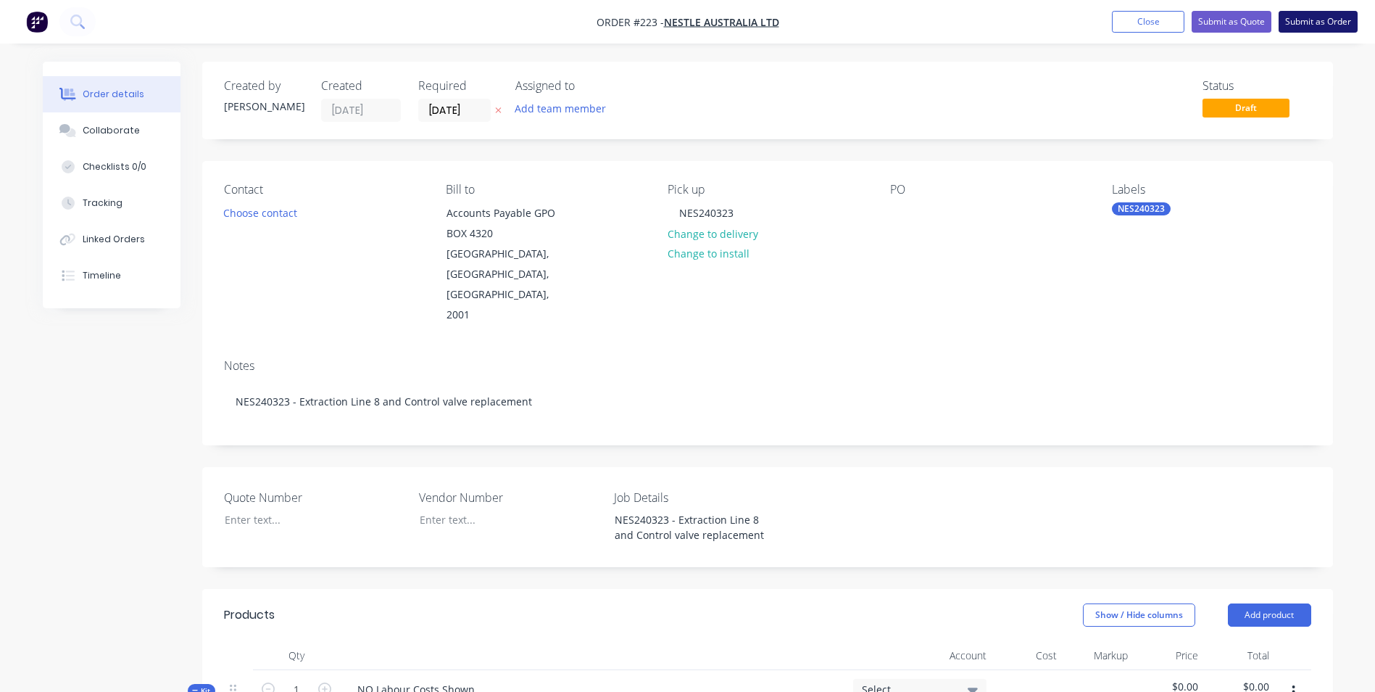
click at [1323, 25] on button "Submit as Order" at bounding box center [1318, 22] width 79 height 22
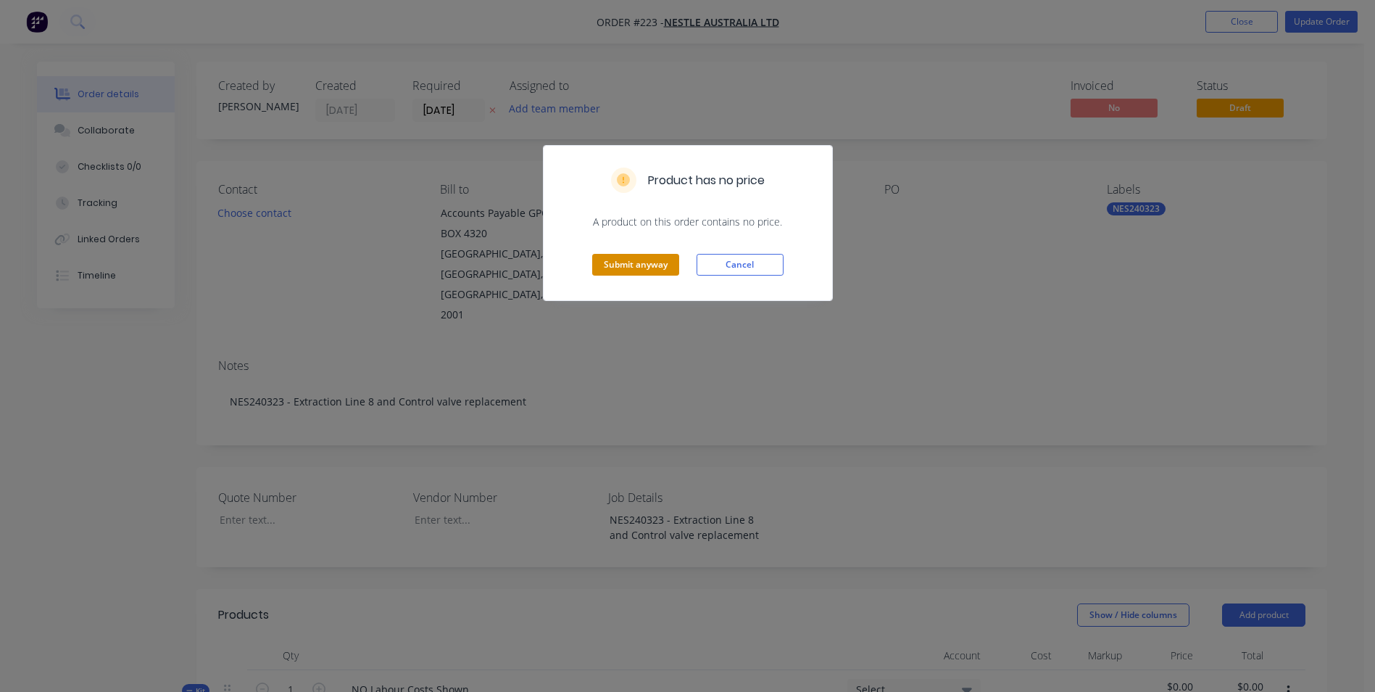
click at [622, 256] on button "Submit anyway" at bounding box center [635, 265] width 87 height 22
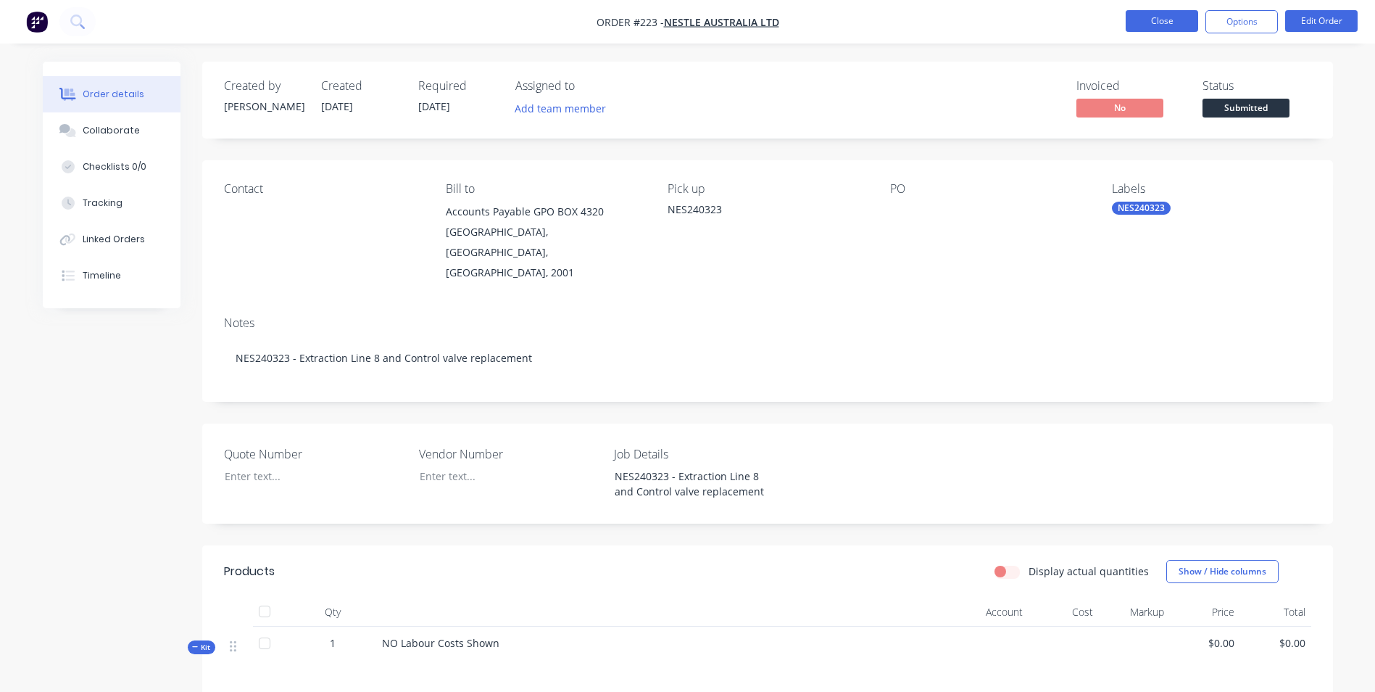
click at [1165, 25] on button "Close" at bounding box center [1162, 21] width 72 height 22
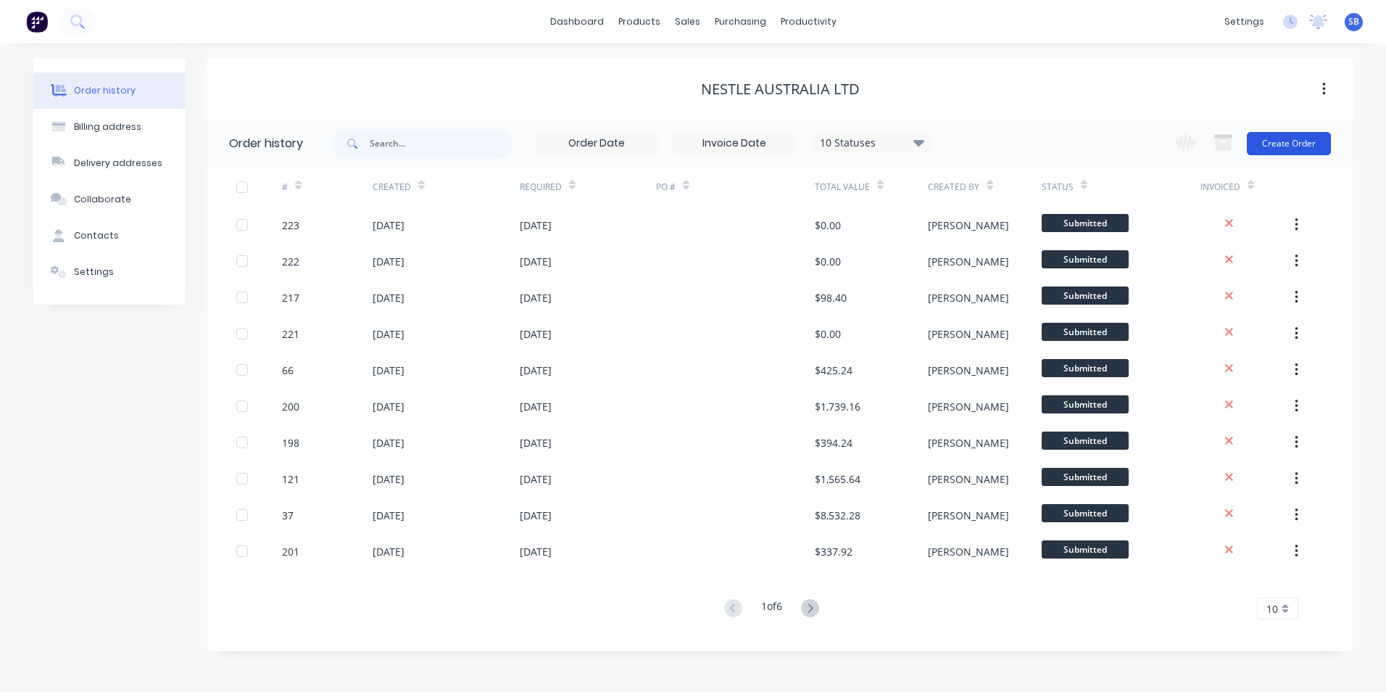
click at [1324, 138] on button "Create Order" at bounding box center [1289, 143] width 84 height 23
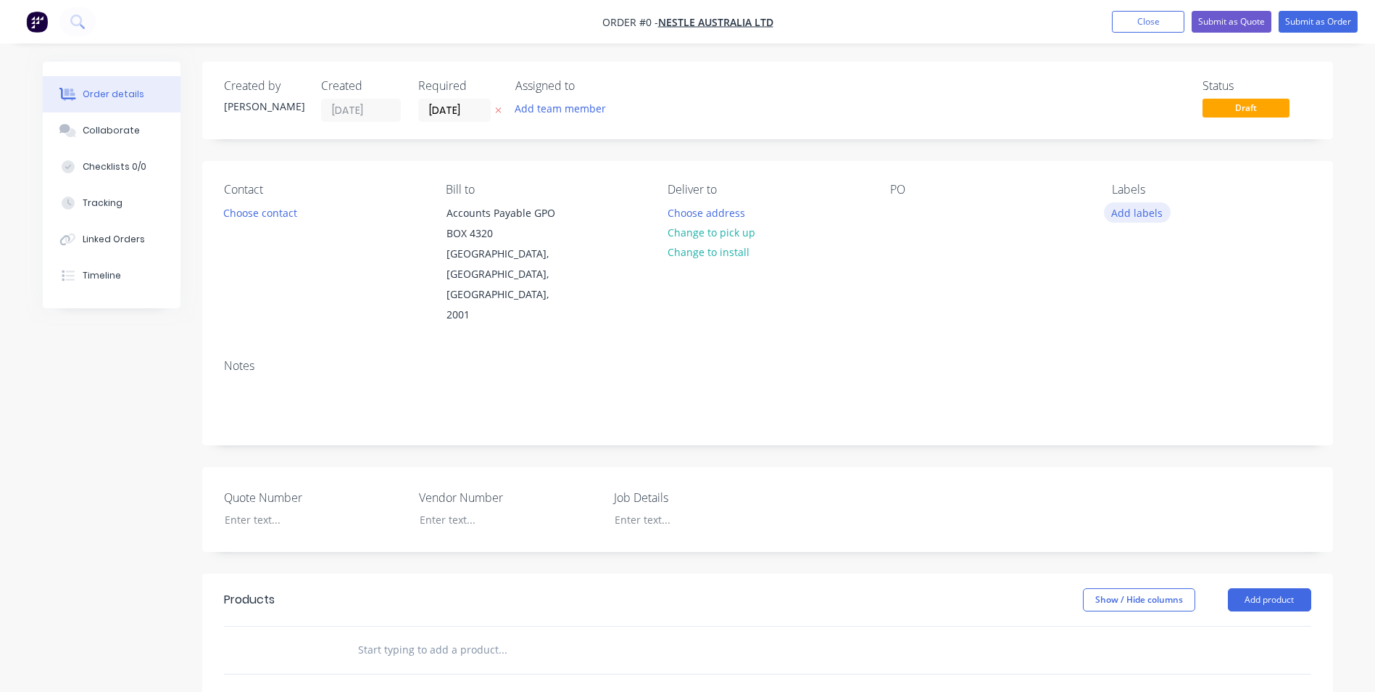
click at [1145, 210] on button "Add labels" at bounding box center [1137, 212] width 67 height 20
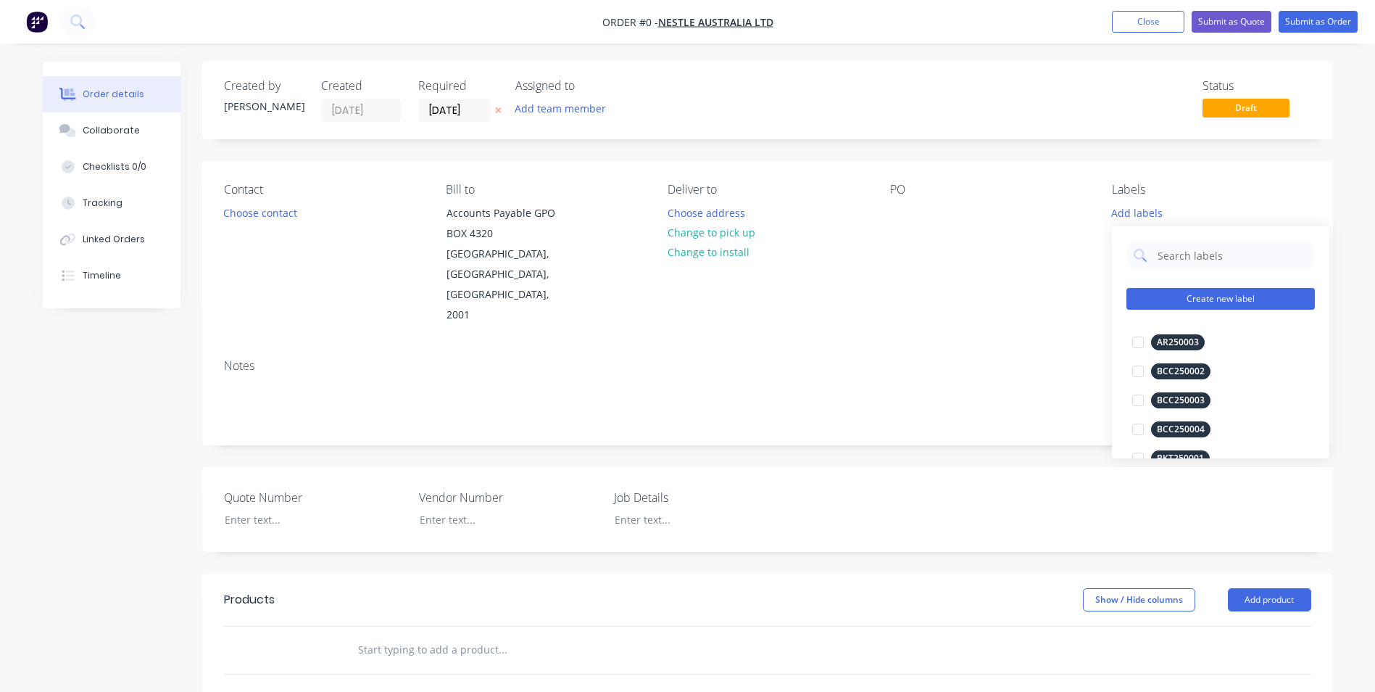
click at [1143, 294] on button "Create new label" at bounding box center [1221, 299] width 188 height 22
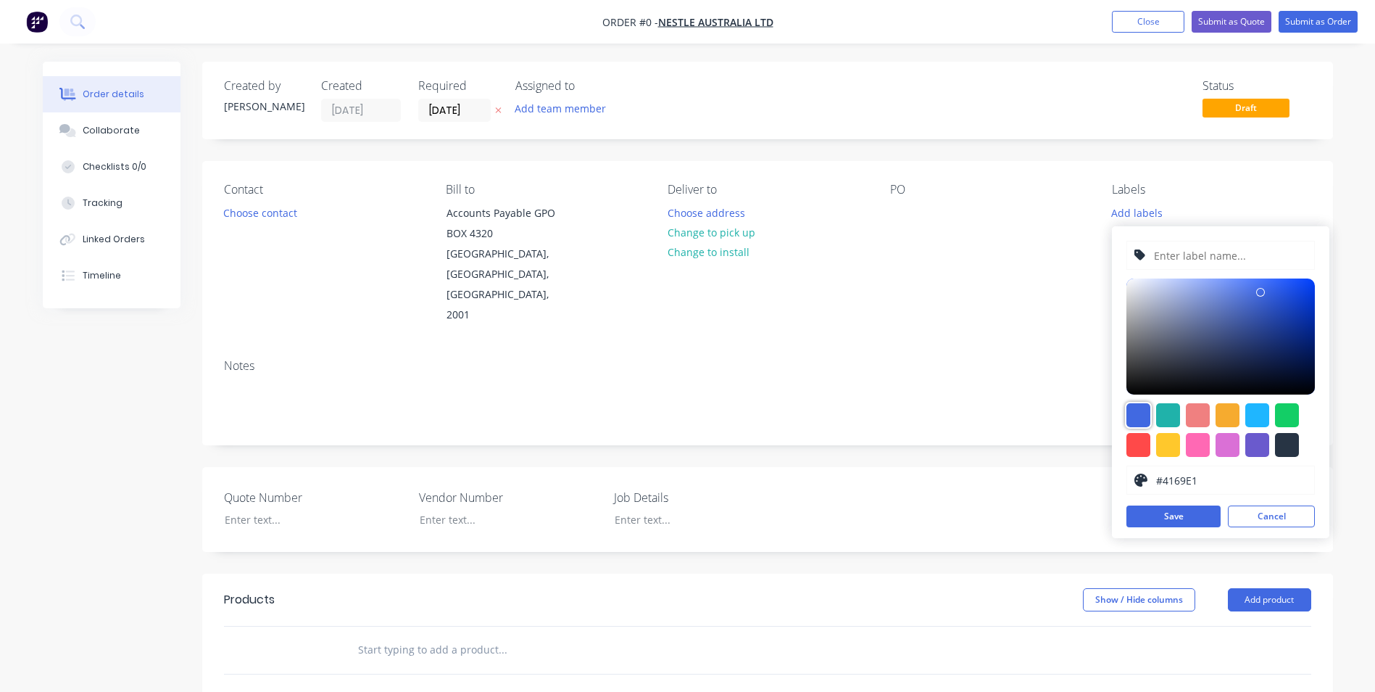
click at [1139, 408] on div at bounding box center [1139, 415] width 24 height 24
click at [1246, 261] on input "text" at bounding box center [1230, 255] width 154 height 28
type input "NES250022"
click at [1151, 506] on button "Save" at bounding box center [1174, 516] width 94 height 22
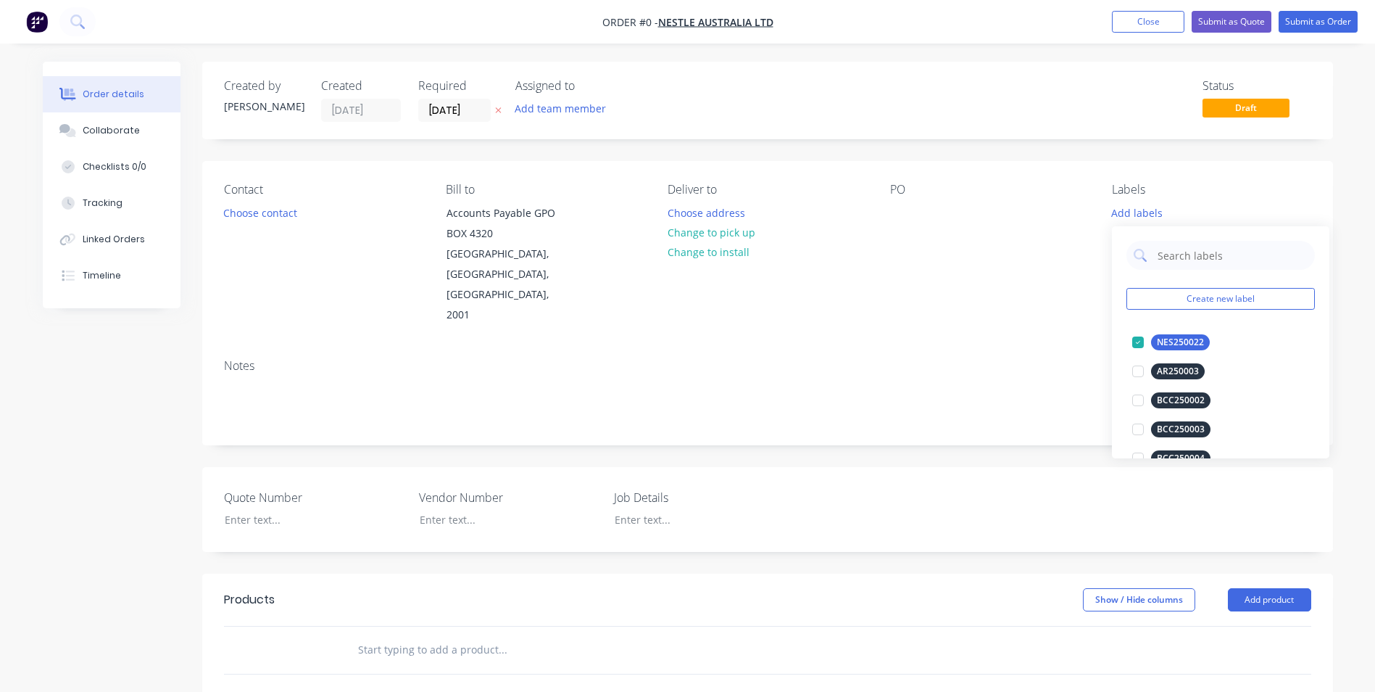
click at [937, 283] on div "Order details Collaborate Checklists 0/0 Tracking Linked Orders Timeline Order …" at bounding box center [687, 553] width 1319 height 982
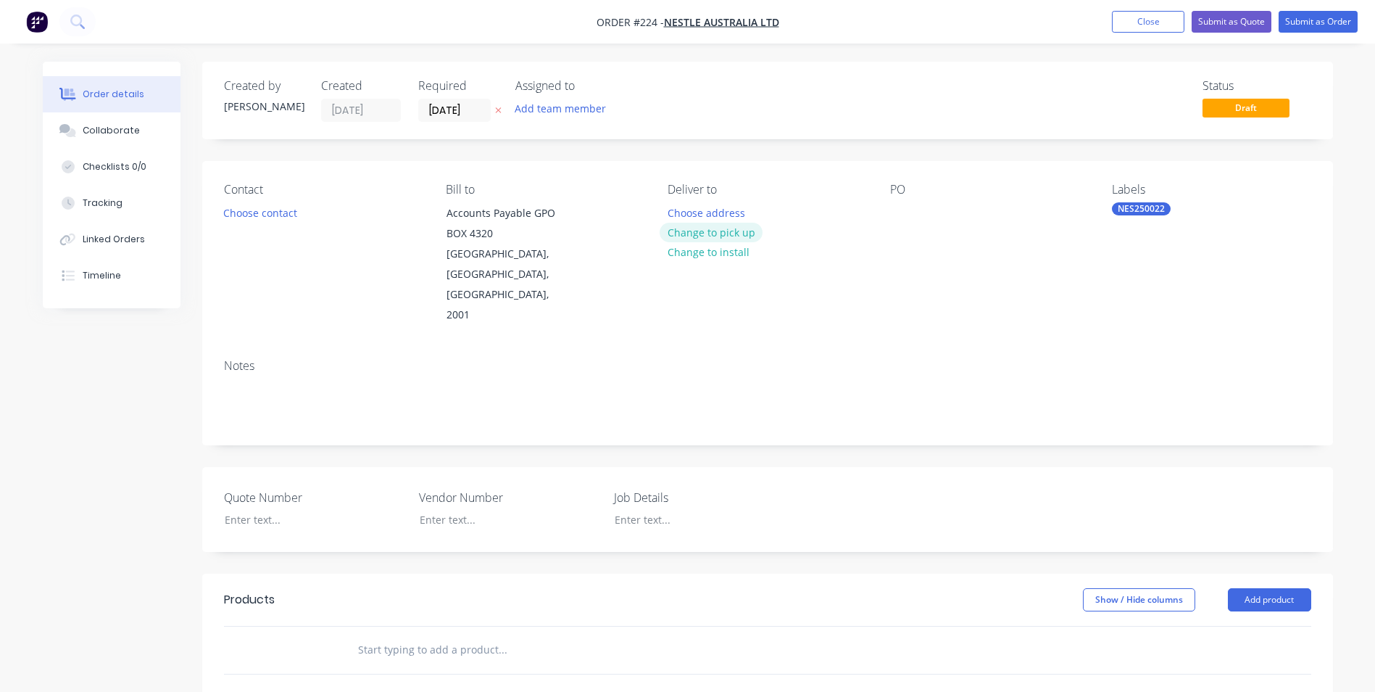
click at [700, 231] on button "Change to pick up" at bounding box center [711, 233] width 103 height 20
click at [686, 210] on div at bounding box center [679, 212] width 23 height 21
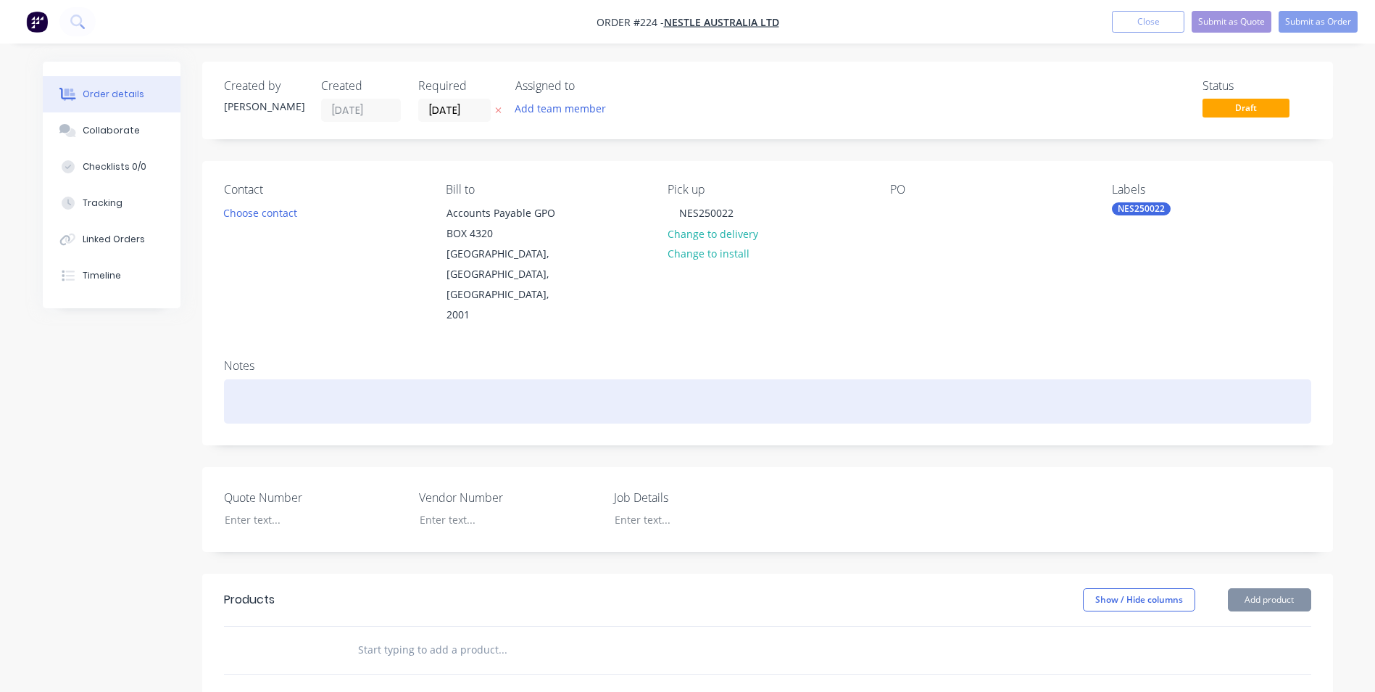
click at [539, 379] on div at bounding box center [767, 401] width 1087 height 44
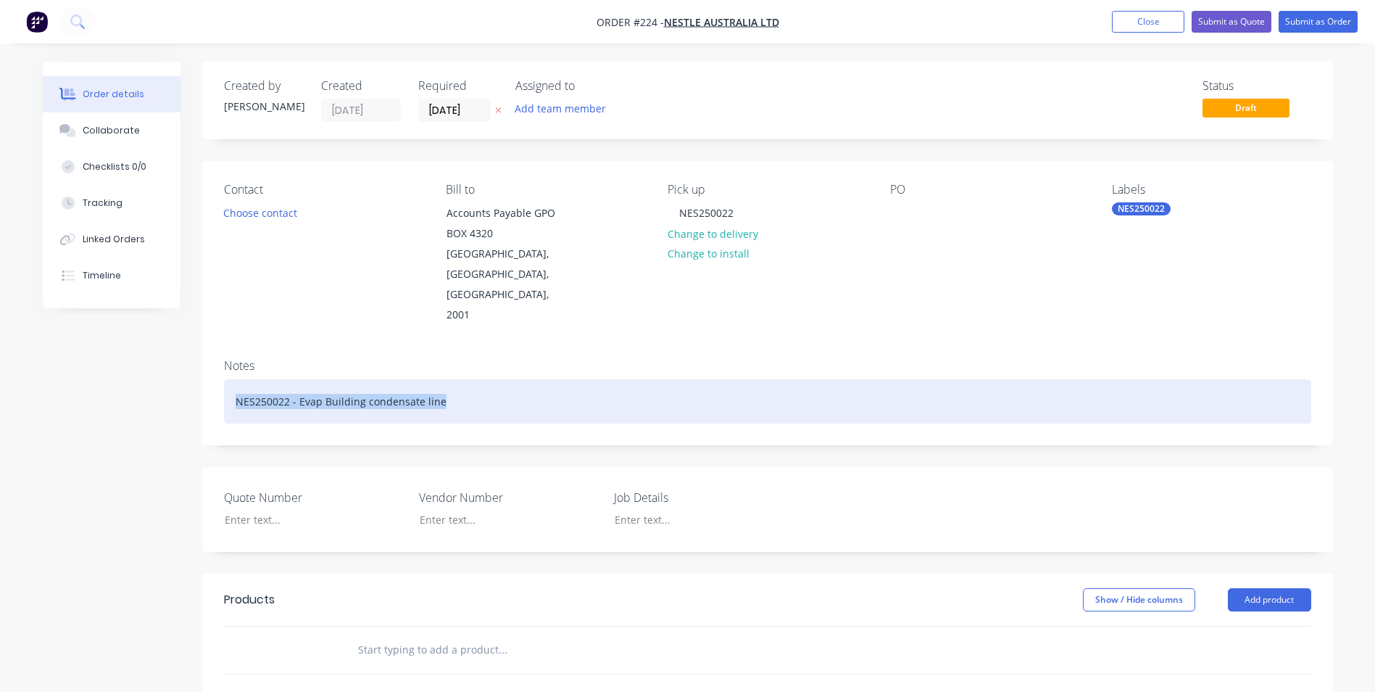
drag, startPoint x: 233, startPoint y: 362, endPoint x: 594, endPoint y: 323, distance: 362.4
click at [594, 347] on div "Notes NES250022 - Evap Building condensate line" at bounding box center [767, 395] width 1131 height 97
copy div "NES250022 - Evap Building condensate line"
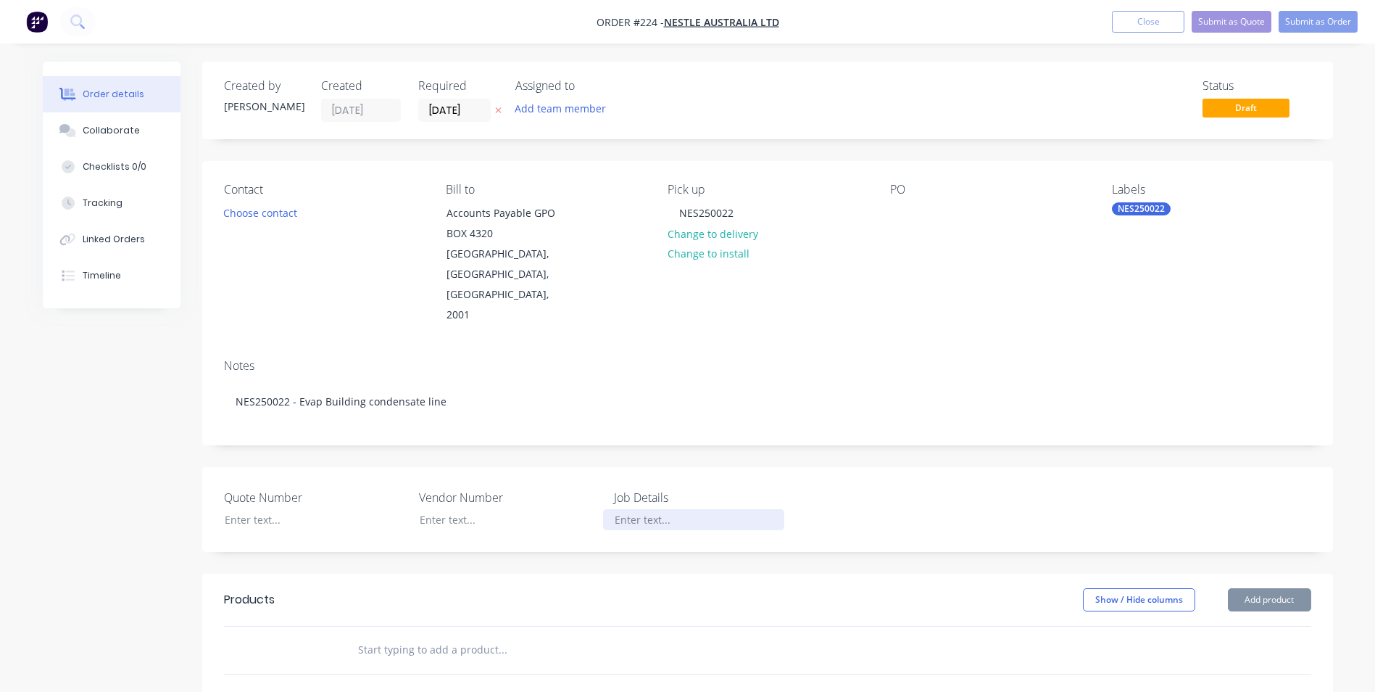
click at [634, 509] on div at bounding box center [693, 519] width 181 height 21
paste div
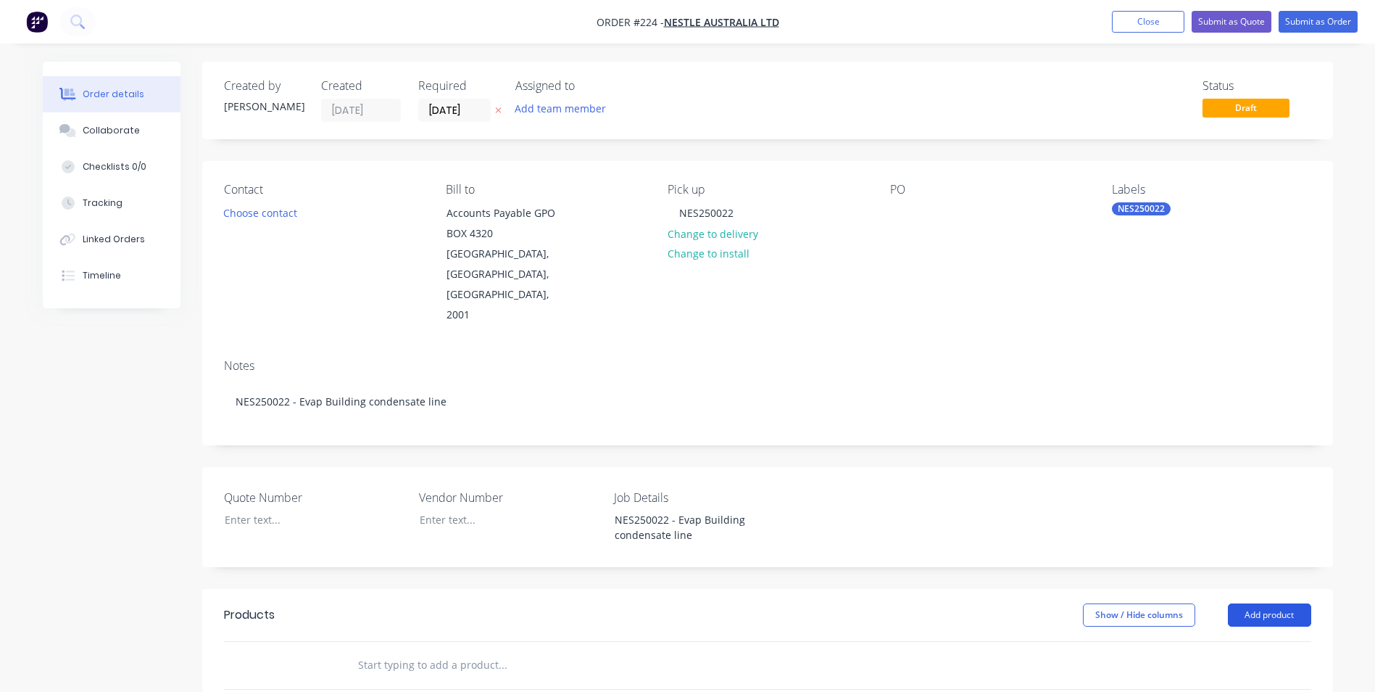
click at [1238, 603] on button "Add product" at bounding box center [1269, 614] width 83 height 23
click at [1245, 641] on div "Product catalogue" at bounding box center [1243, 651] width 112 height 21
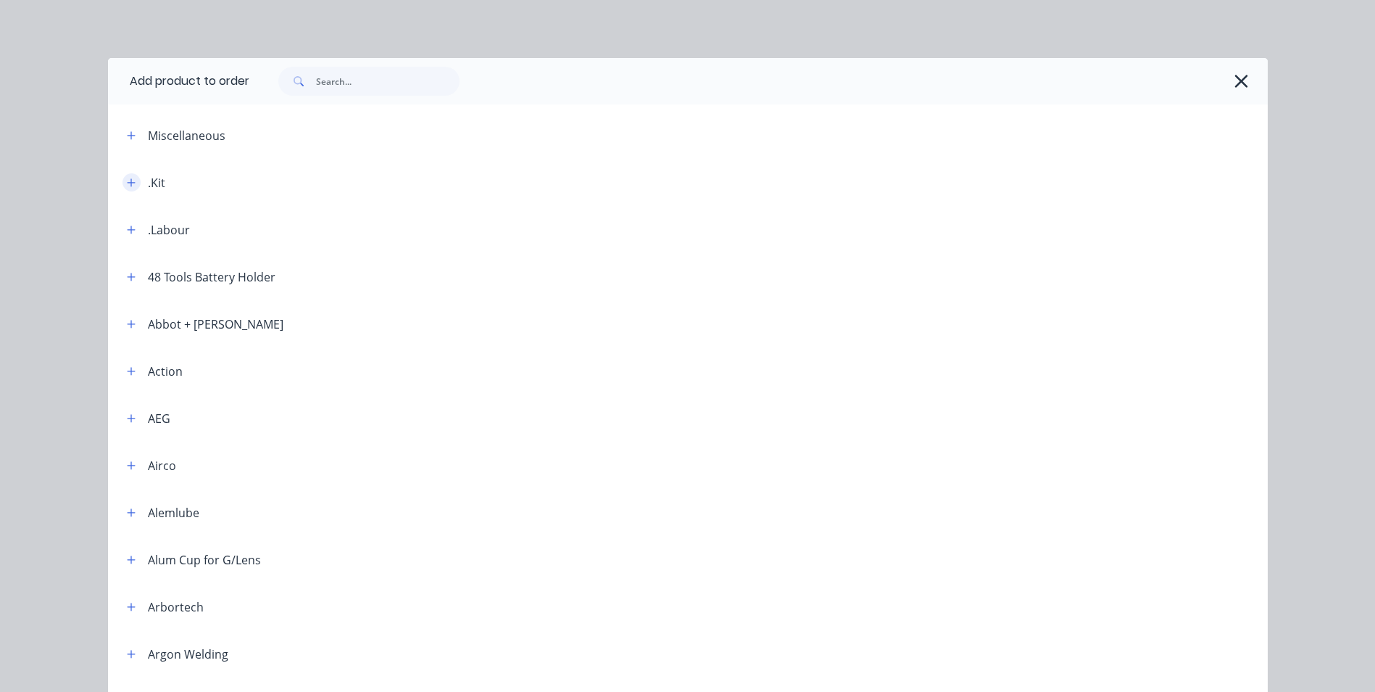
click at [137, 177] on div ".Kit" at bounding box center [140, 182] width 50 height 18
click at [127, 178] on icon "button" at bounding box center [131, 183] width 9 height 10
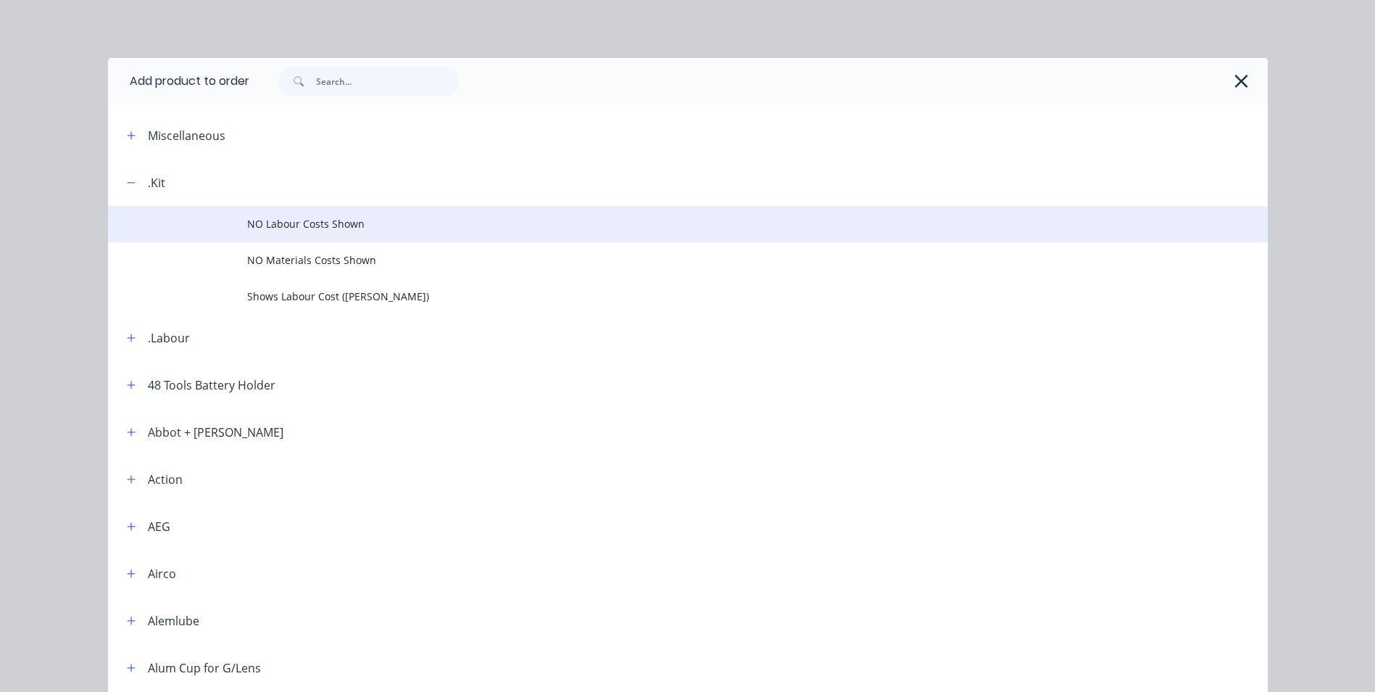
click at [288, 231] on span "NO Labour Costs Shown" at bounding box center [655, 223] width 816 height 15
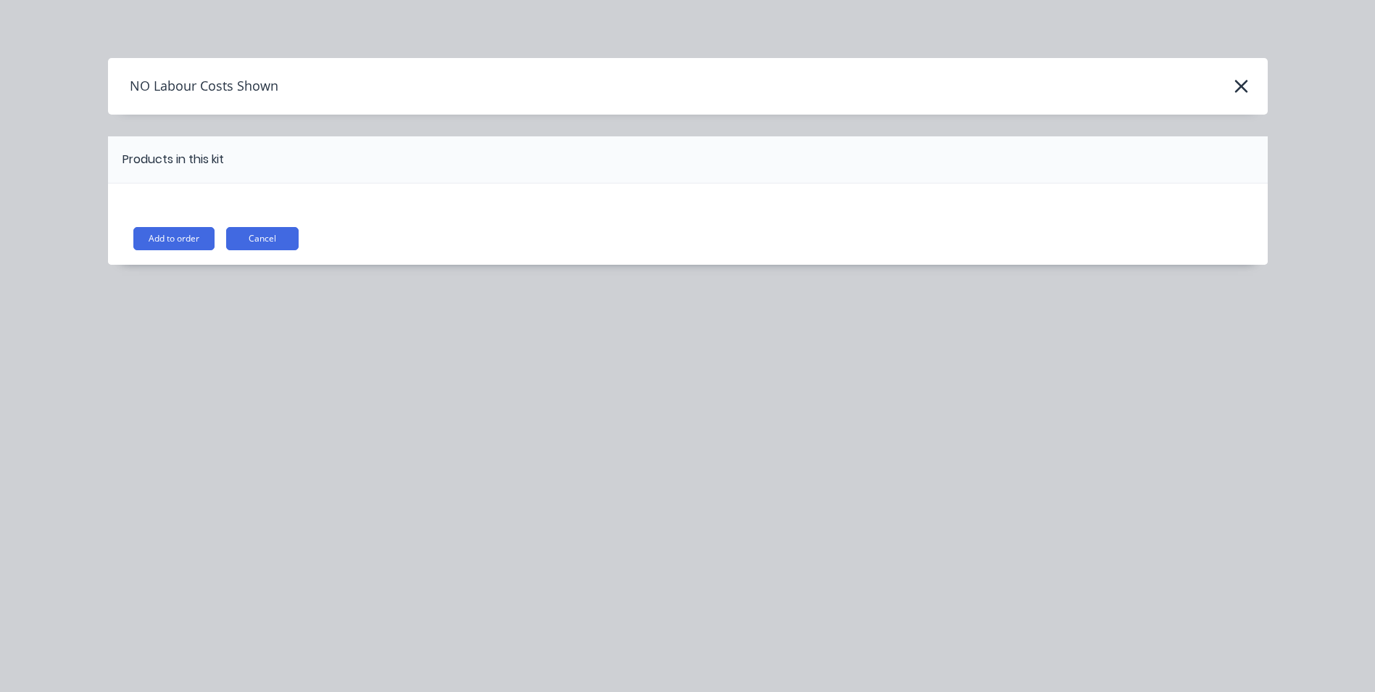
click at [215, 243] on div "Add to order Cancel" at bounding box center [689, 238] width 1113 height 23
click at [201, 241] on button "Add to order" at bounding box center [173, 238] width 81 height 23
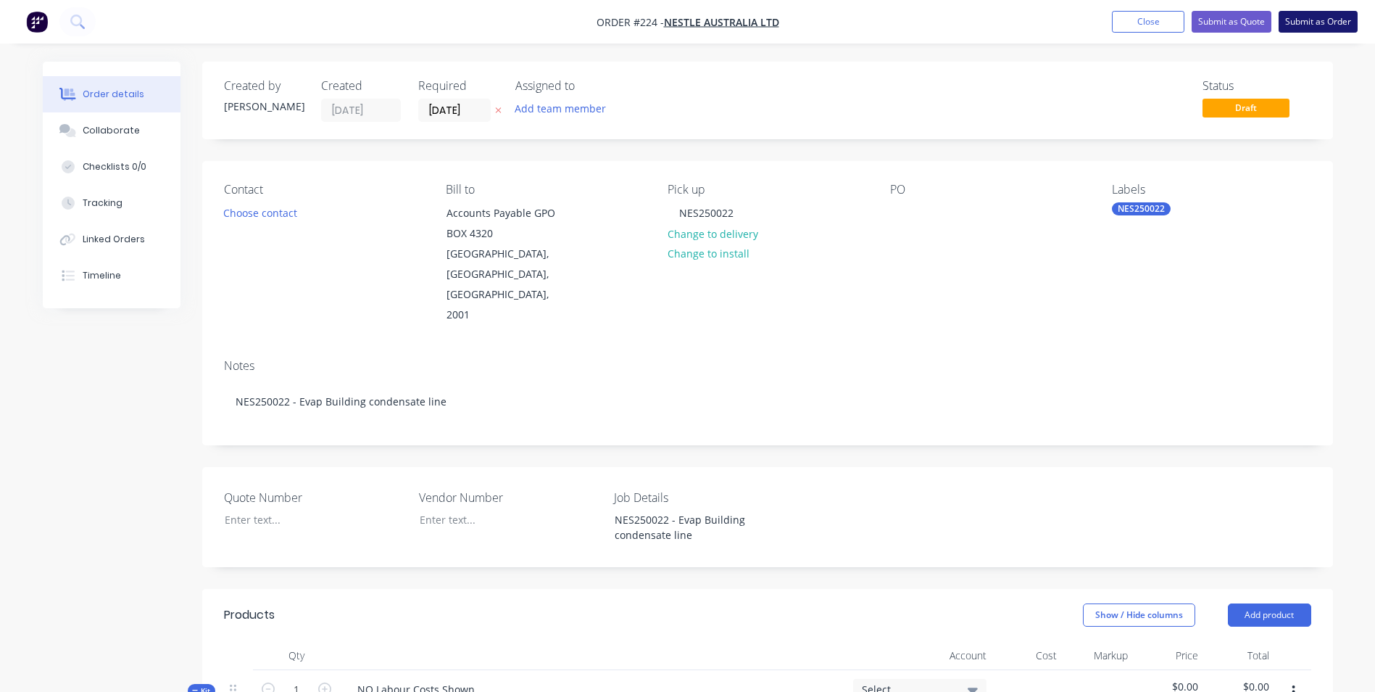
click at [1298, 21] on button "Submit as Order" at bounding box center [1318, 22] width 79 height 22
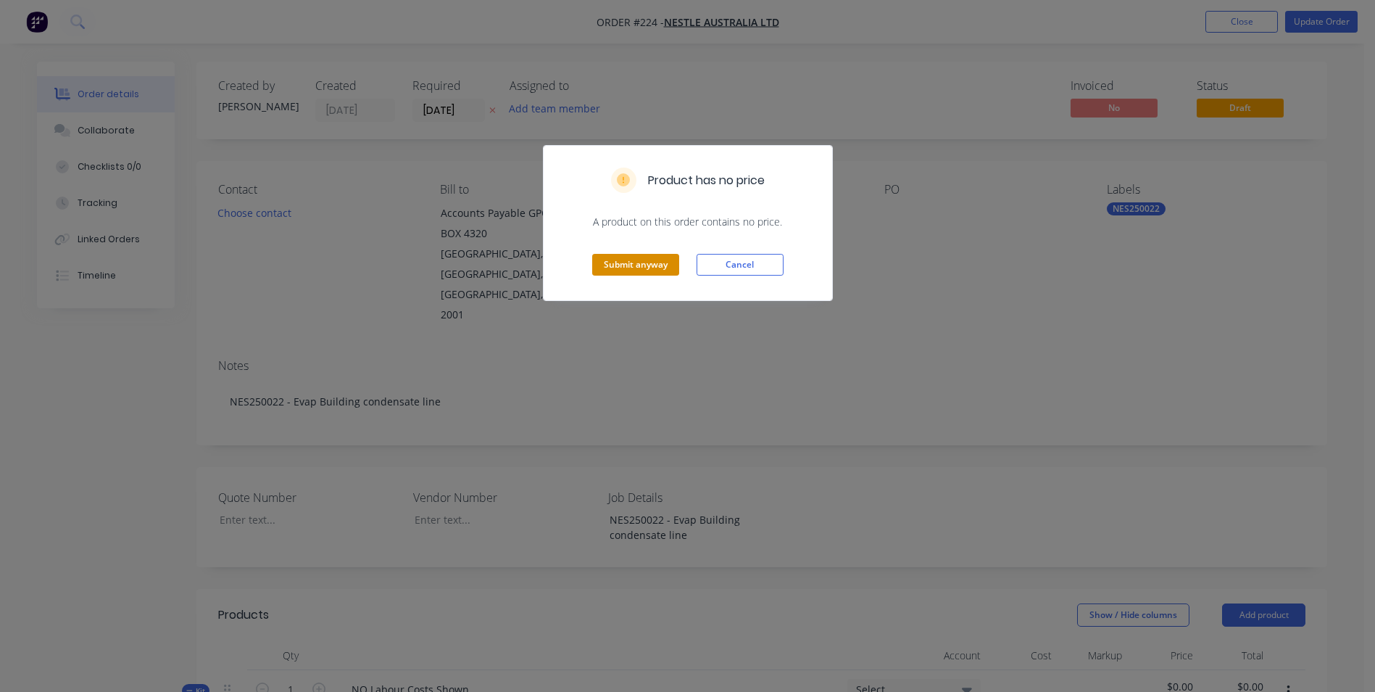
click at [631, 268] on button "Submit anyway" at bounding box center [635, 265] width 87 height 22
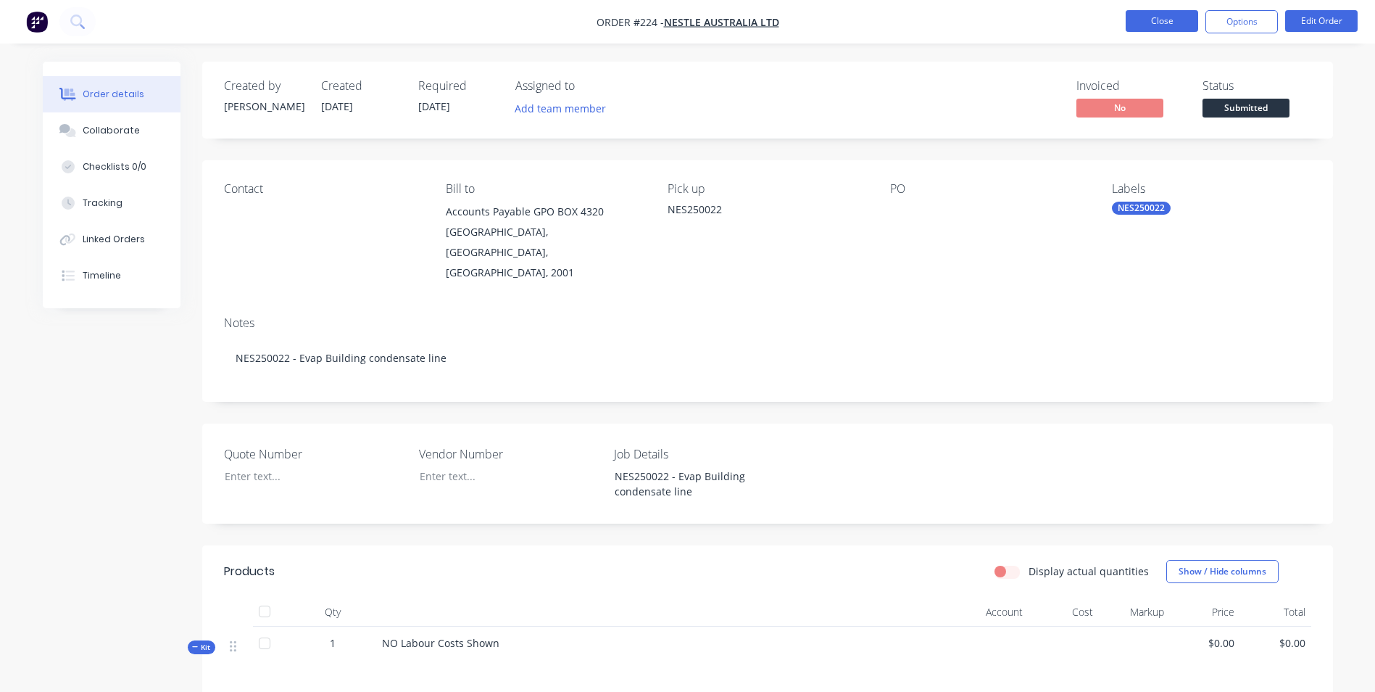
click at [1151, 20] on button "Close" at bounding box center [1162, 21] width 72 height 22
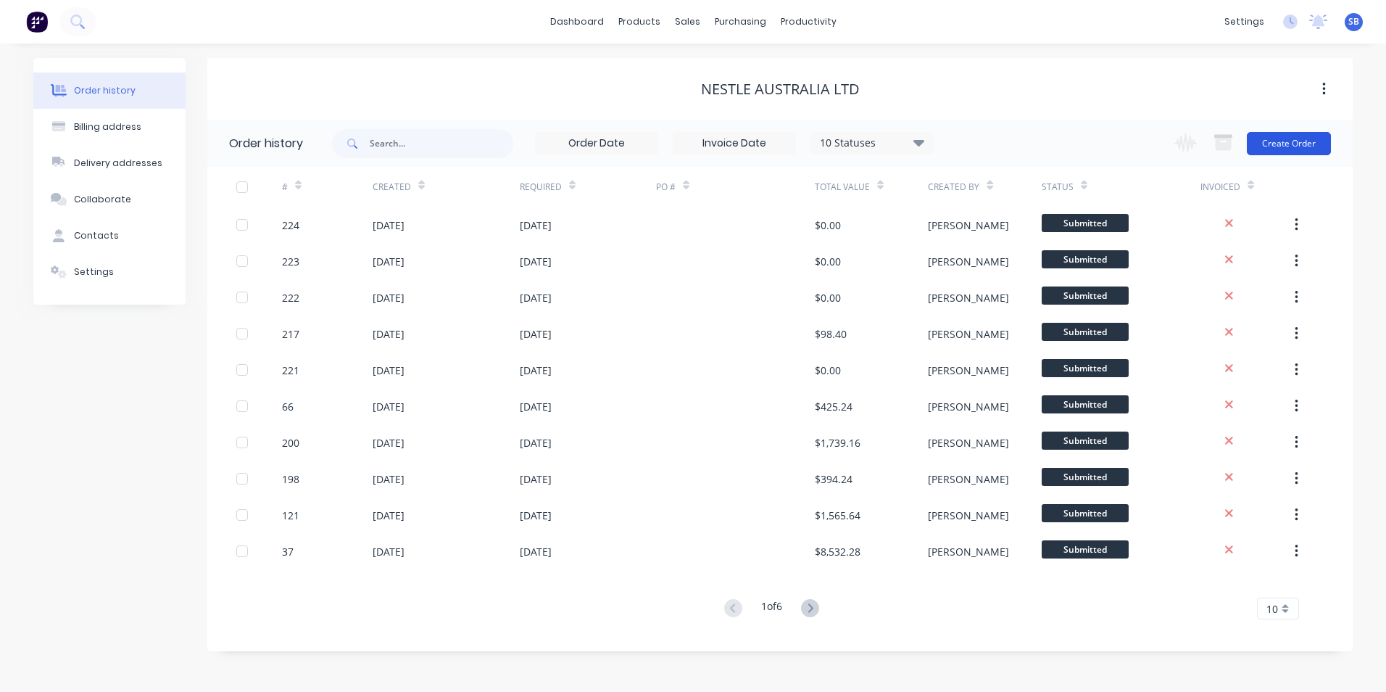
click at [1288, 138] on button "Create Order" at bounding box center [1289, 143] width 84 height 23
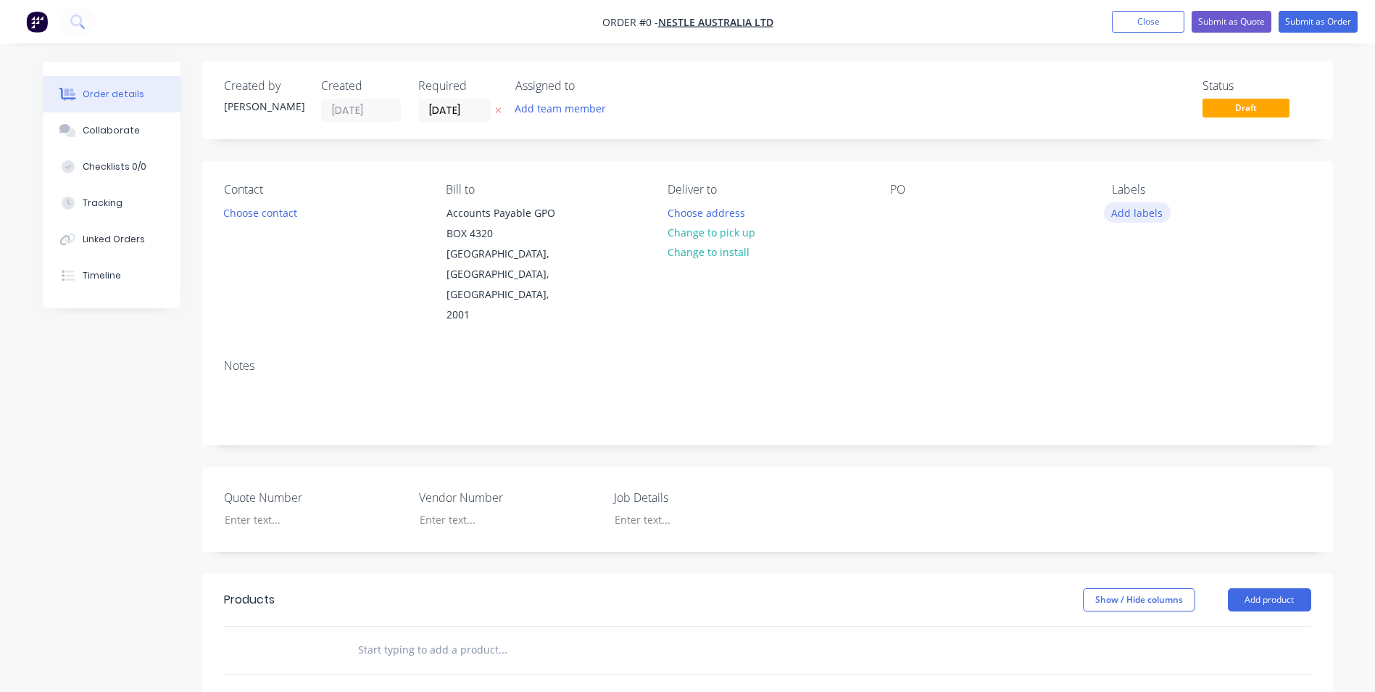
click at [1145, 218] on button "Add labels" at bounding box center [1137, 212] width 67 height 20
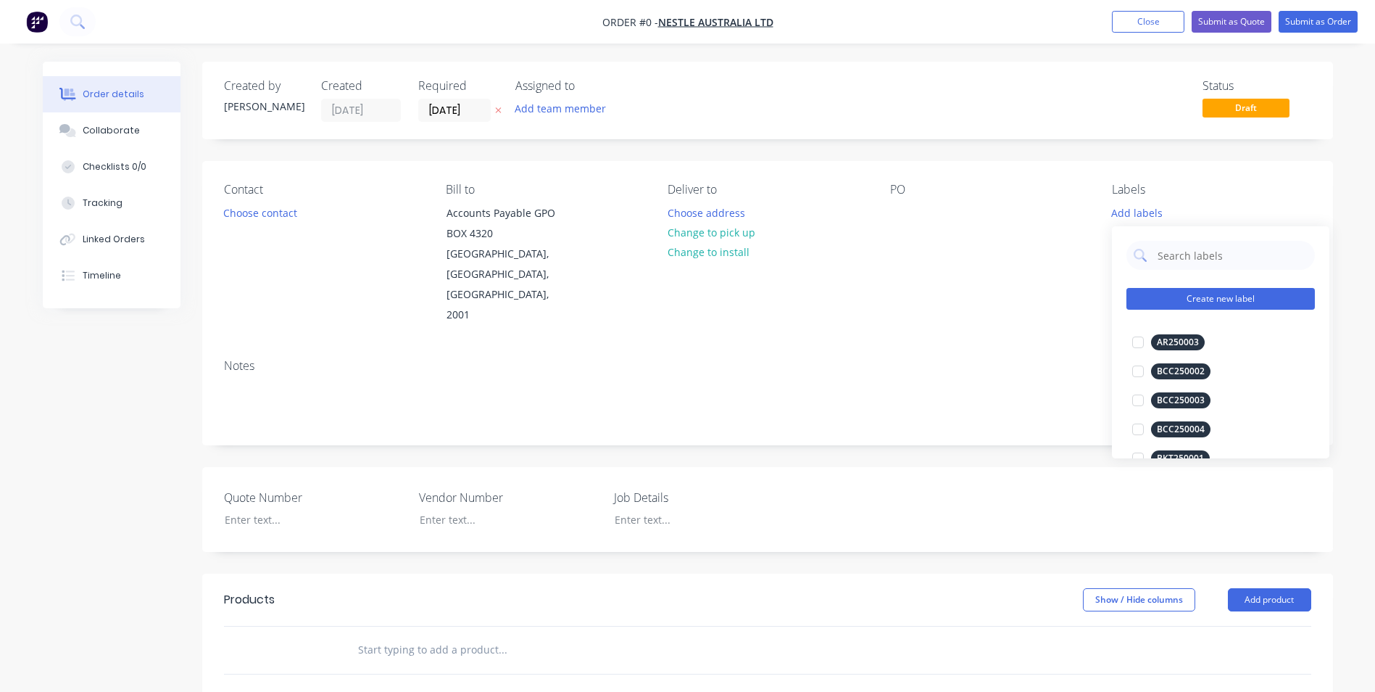
click at [1151, 293] on button "Create new label" at bounding box center [1221, 299] width 188 height 22
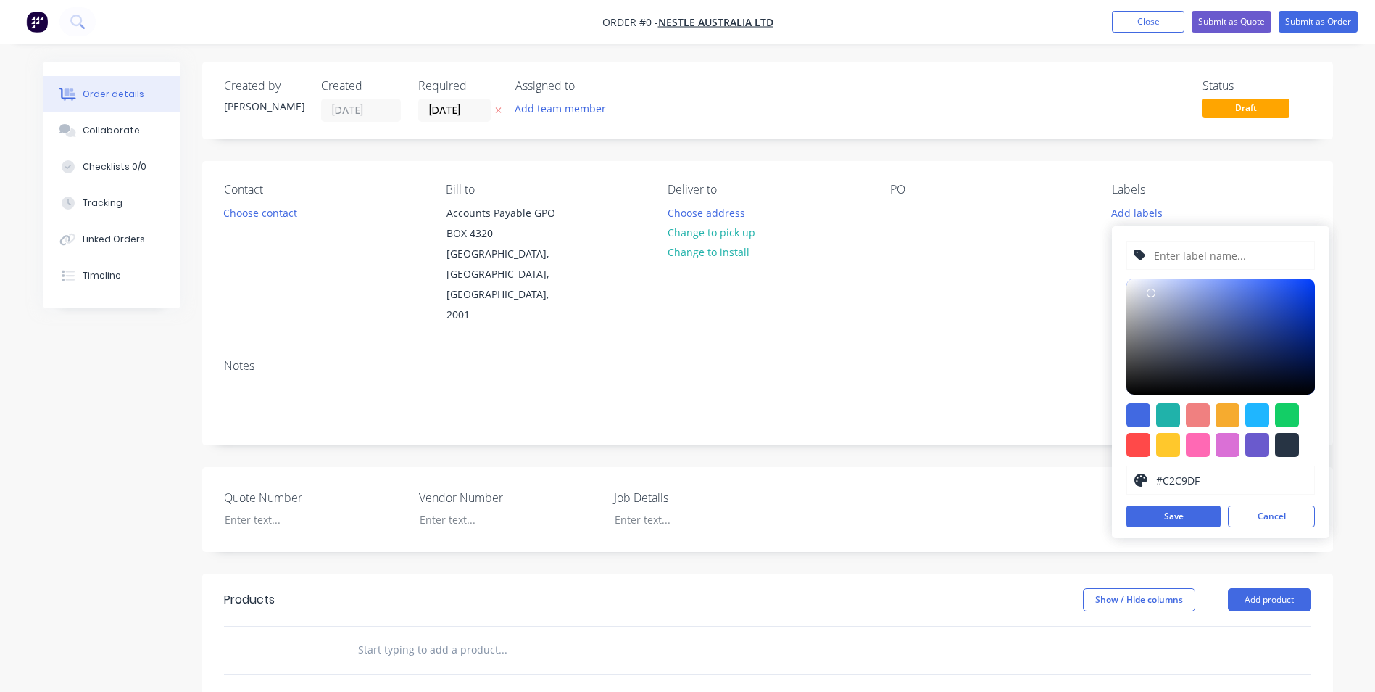
click at [1151, 293] on div at bounding box center [1221, 336] width 188 height 116
click at [1137, 413] on div at bounding box center [1139, 415] width 24 height 24
type input "#4169E1"
click at [1174, 259] on input "text" at bounding box center [1230, 255] width 154 height 28
type input "n"
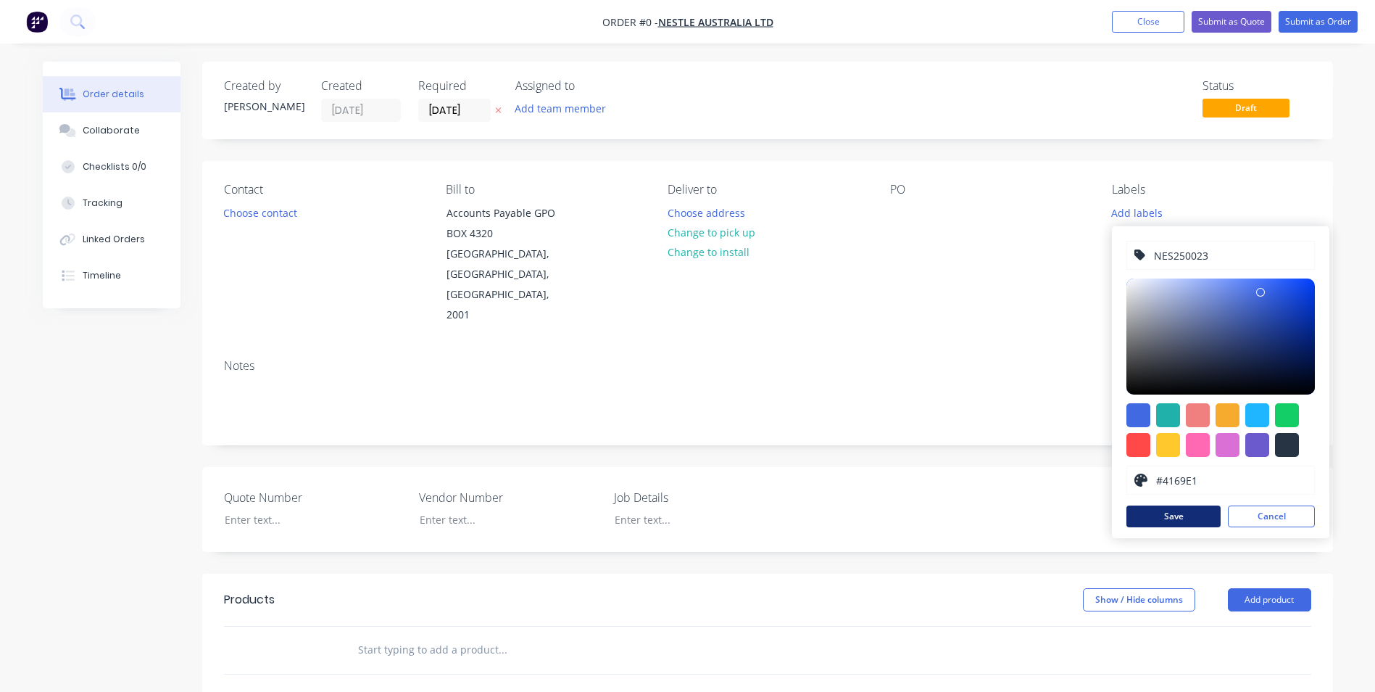
type input "NES250023"
click at [1175, 510] on button "Save" at bounding box center [1174, 516] width 94 height 22
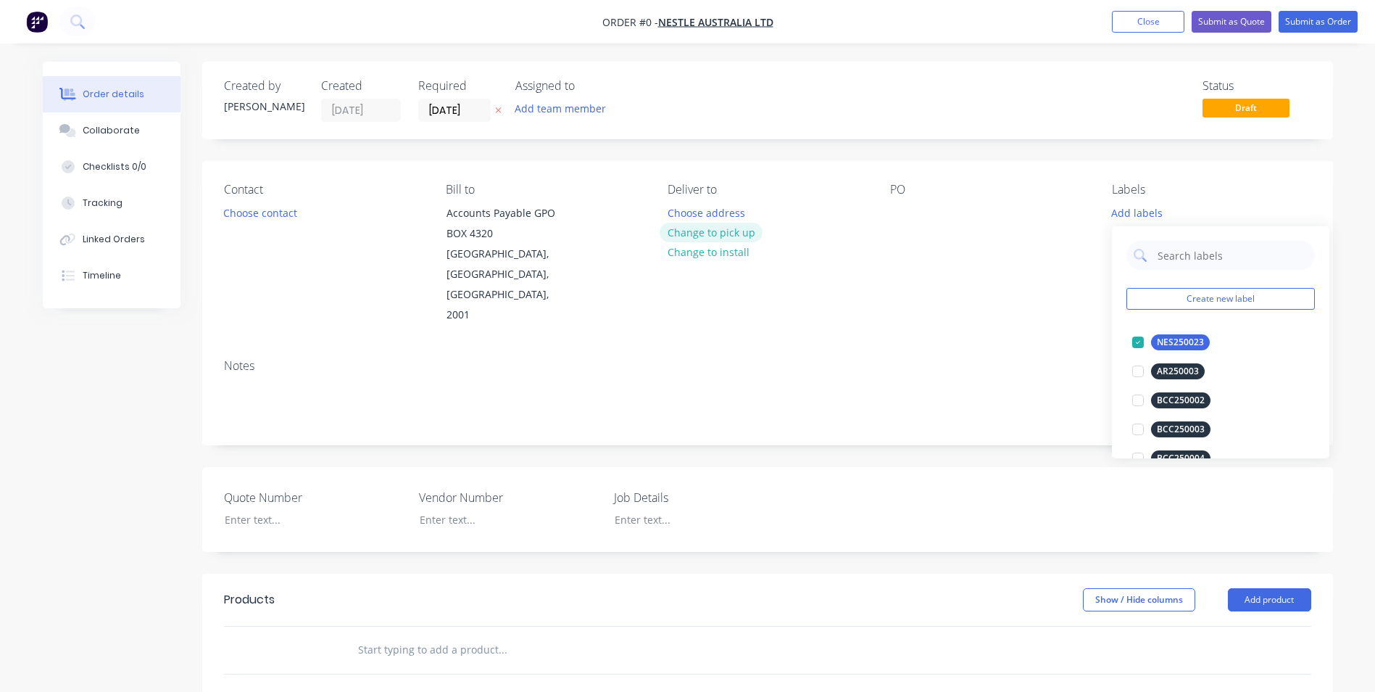
click at [732, 227] on div "Order details Collaborate Checklists 0/0 Tracking Linked Orders Timeline Order …" at bounding box center [687, 553] width 1319 height 982
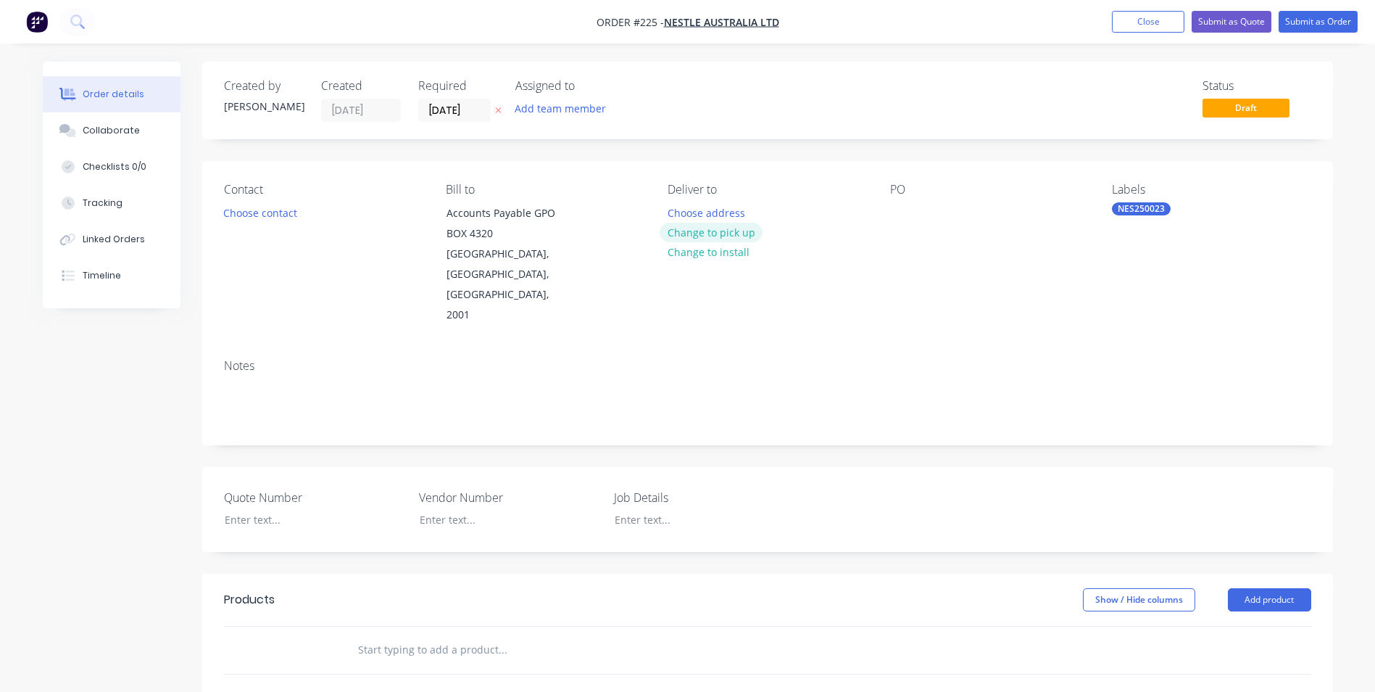
click at [690, 230] on button "Change to pick up" at bounding box center [711, 233] width 103 height 20
click at [670, 207] on div at bounding box center [679, 212] width 23 height 21
drag, startPoint x: 286, startPoint y: 406, endPoint x: 283, endPoint y: 394, distance: 12.8
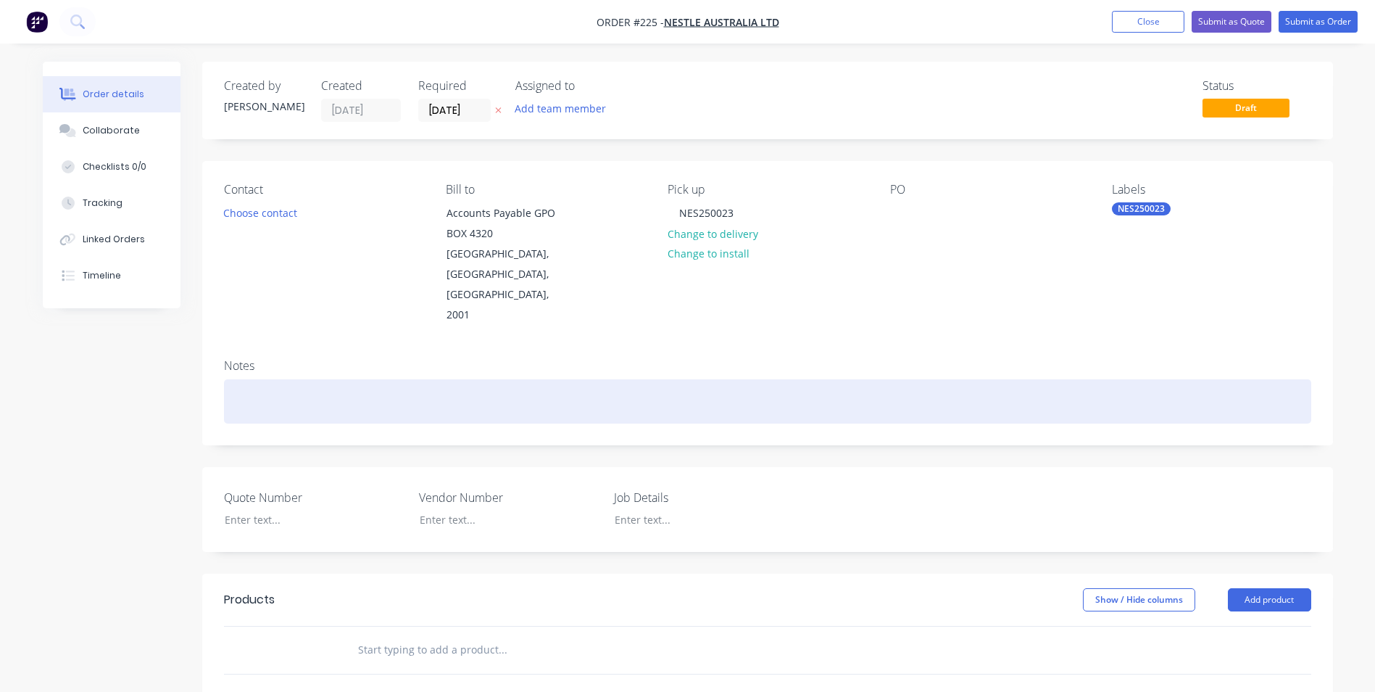
drag, startPoint x: 283, startPoint y: 394, endPoint x: 264, endPoint y: 362, distance: 36.4
click at [264, 379] on div at bounding box center [767, 401] width 1087 height 44
drag, startPoint x: 231, startPoint y: 363, endPoint x: 475, endPoint y: 350, distance: 243.9
click at [475, 379] on div "NES250023 - Decanter Flush Line" at bounding box center [767, 401] width 1087 height 44
copy div "NES250023 - Decanter Flush Line"
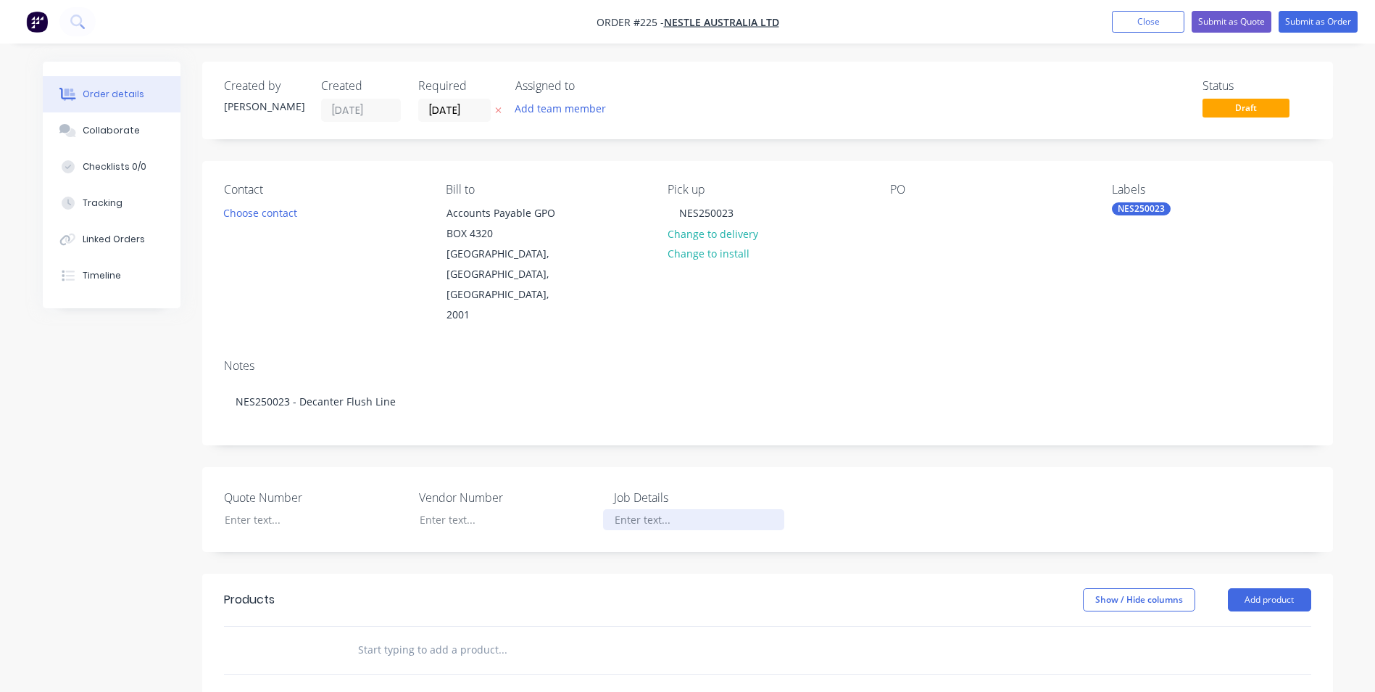
click at [647, 509] on div at bounding box center [693, 519] width 181 height 21
paste div
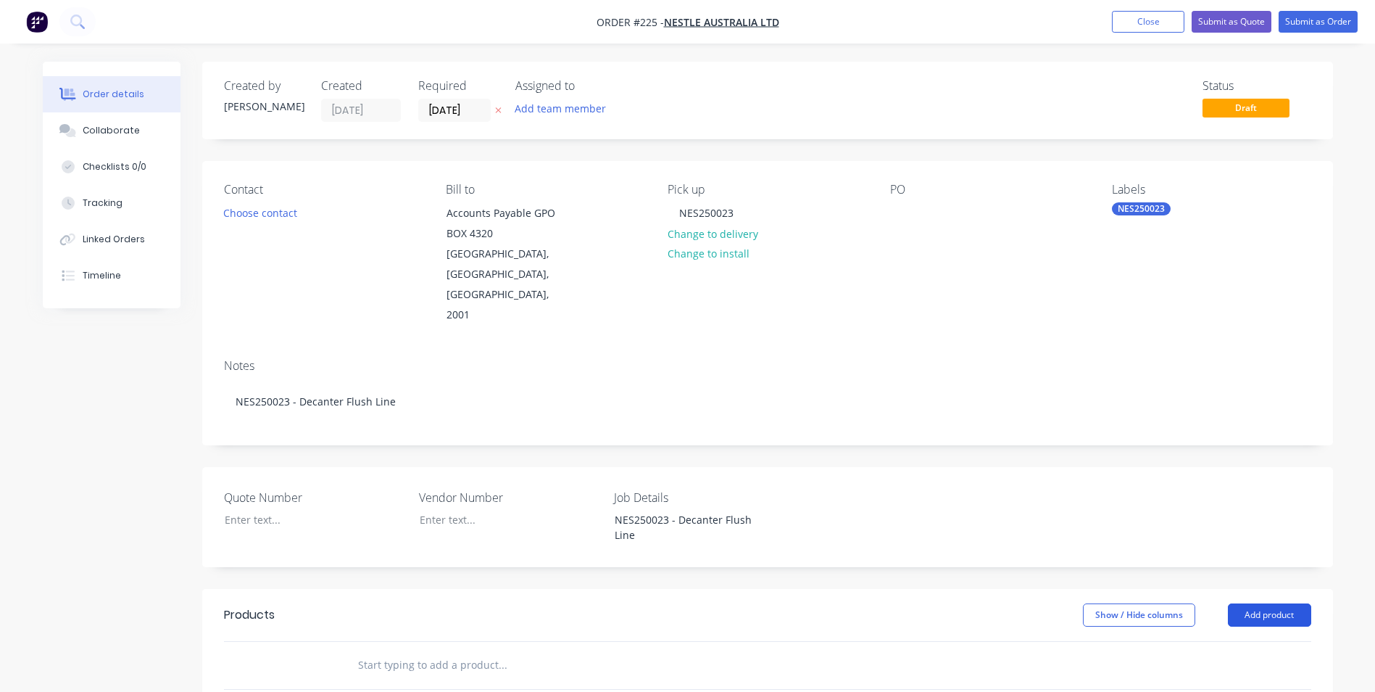
click at [1293, 603] on button "Add product" at bounding box center [1269, 614] width 83 height 23
click at [1246, 641] on div "Product catalogue" at bounding box center [1243, 651] width 112 height 21
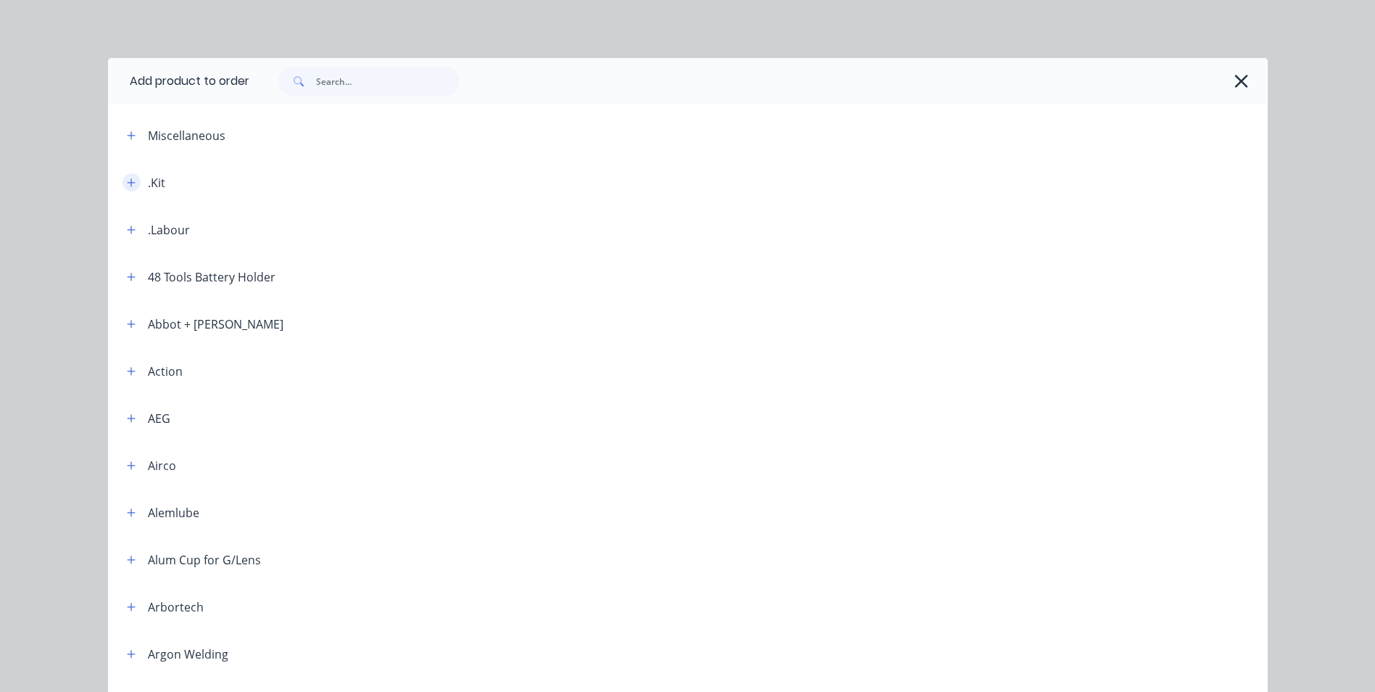
click at [127, 178] on icon "button" at bounding box center [131, 183] width 9 height 10
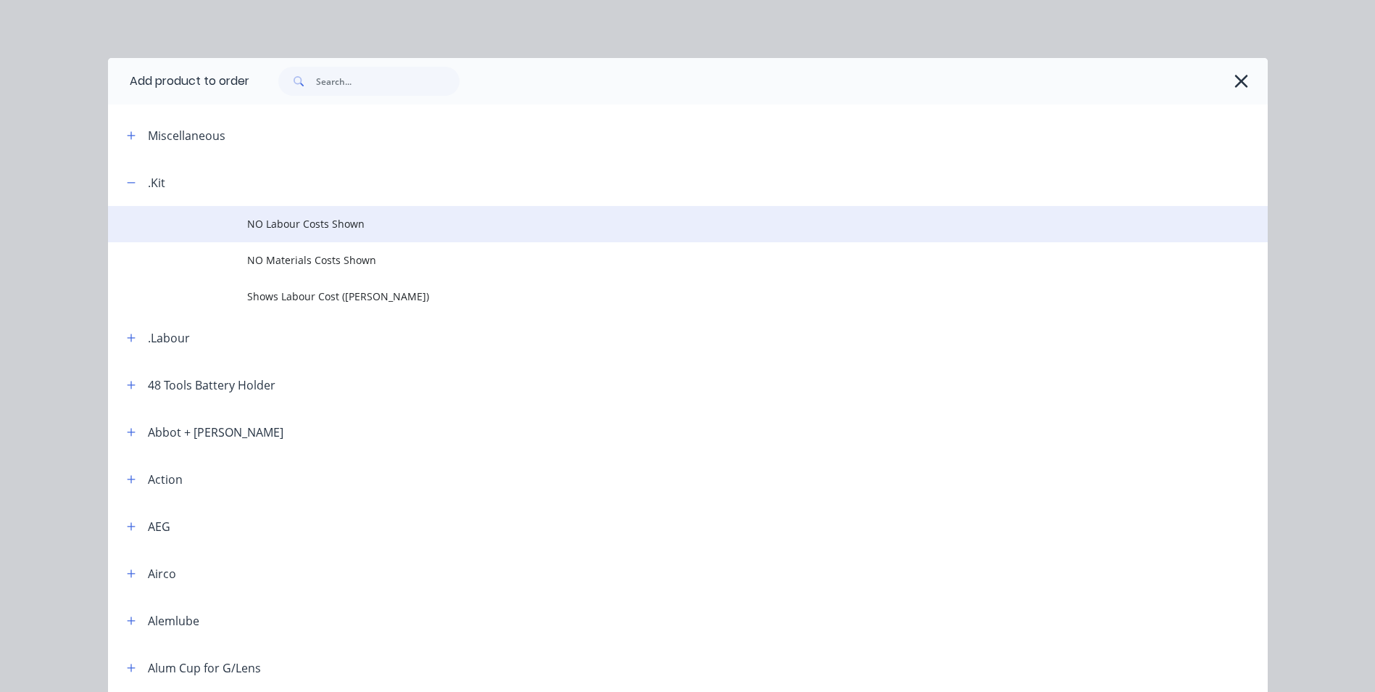
click at [268, 219] on span "NO Labour Costs Shown" at bounding box center [655, 223] width 816 height 15
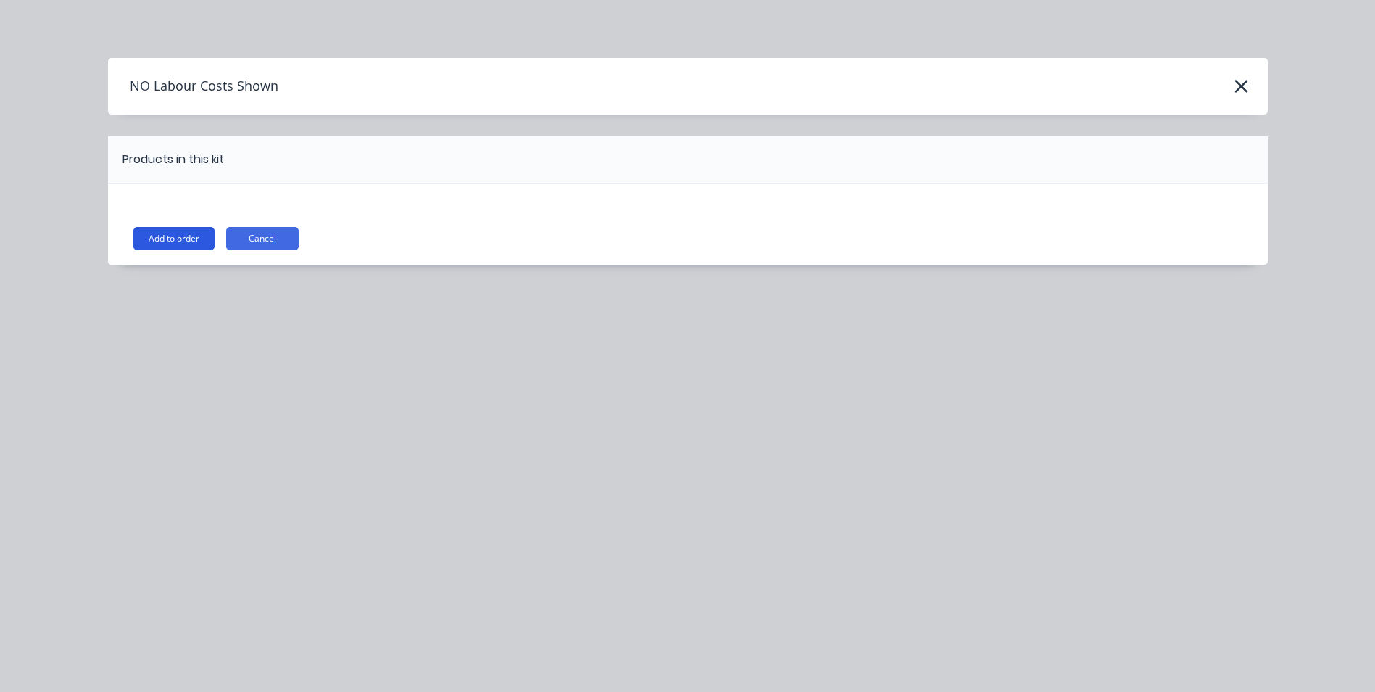
click at [179, 237] on button "Add to order" at bounding box center [173, 238] width 81 height 23
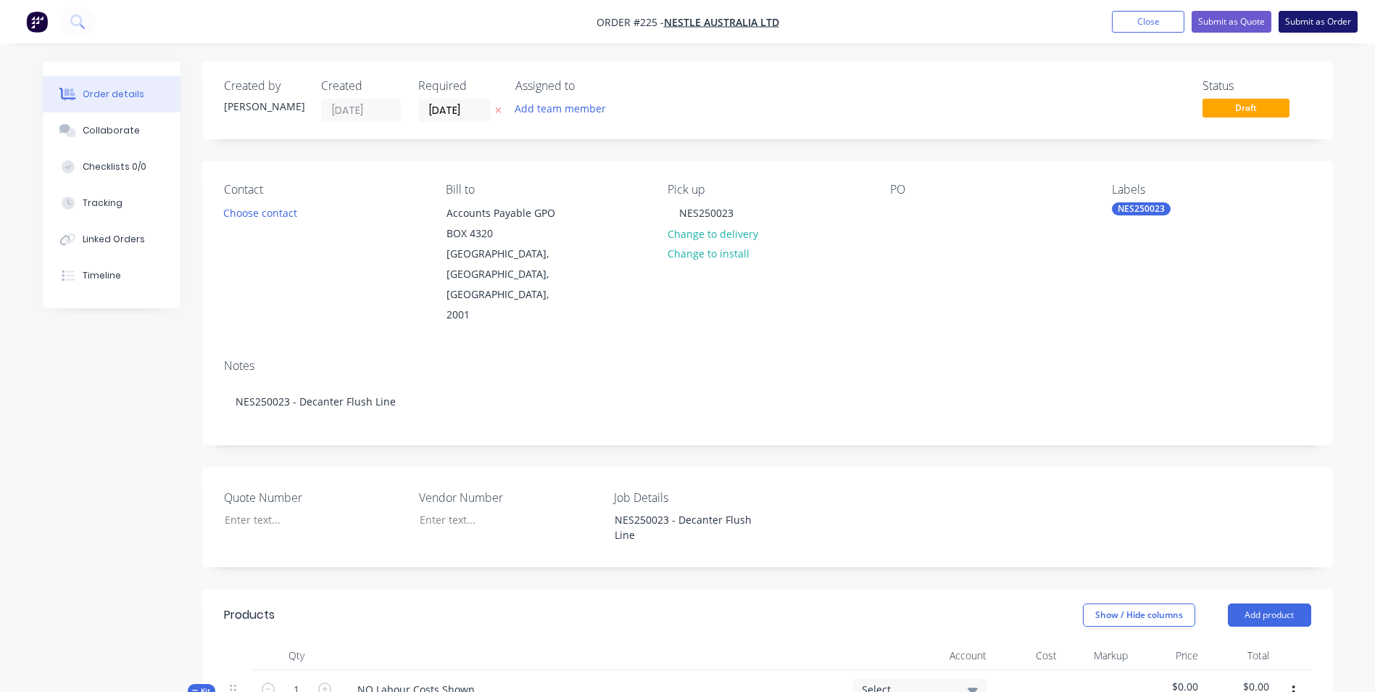
click at [1308, 21] on button "Submit as Order" at bounding box center [1318, 22] width 79 height 22
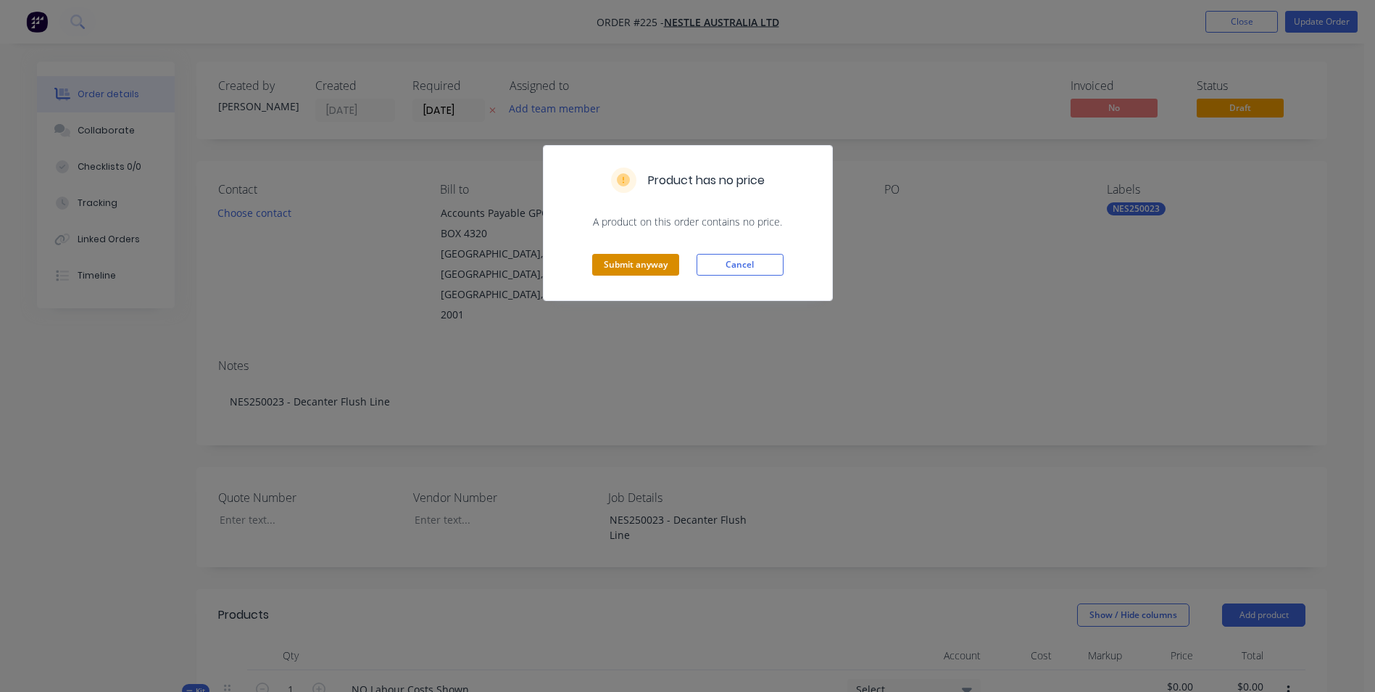
click at [613, 262] on button "Submit anyway" at bounding box center [635, 265] width 87 height 22
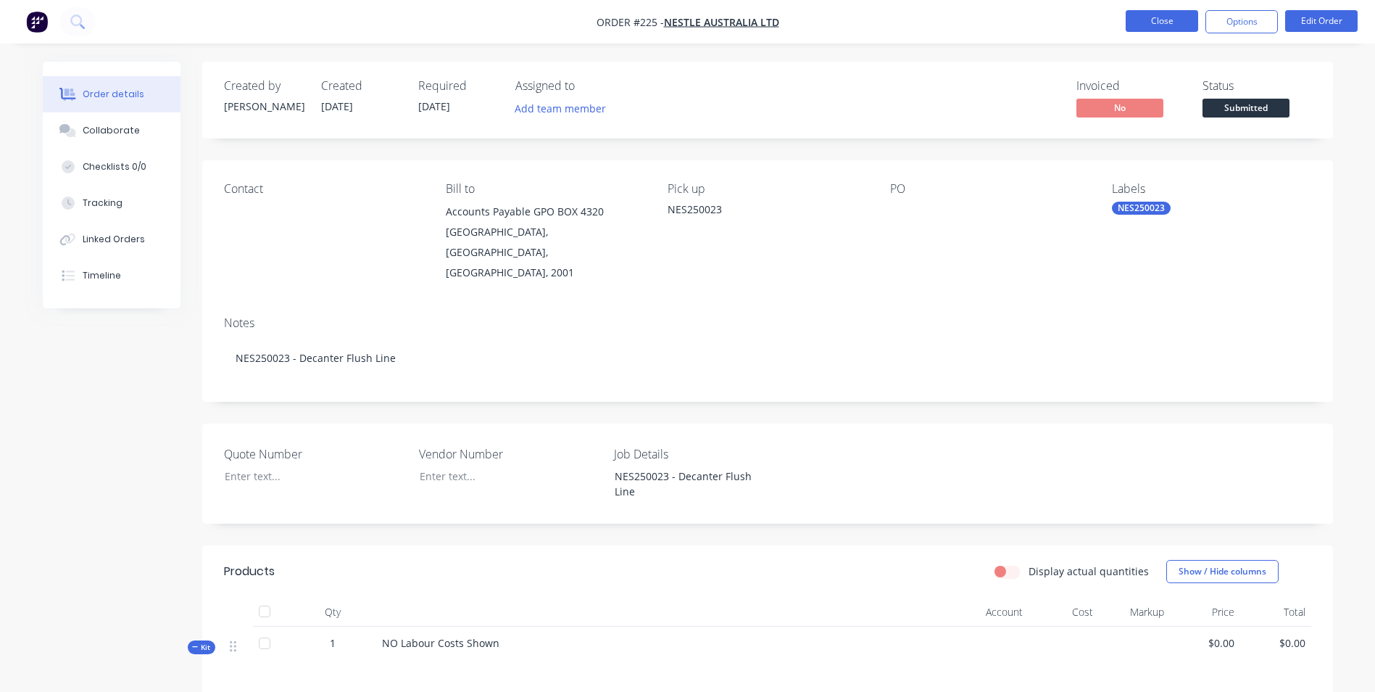
click at [1167, 12] on button "Close" at bounding box center [1162, 21] width 72 height 22
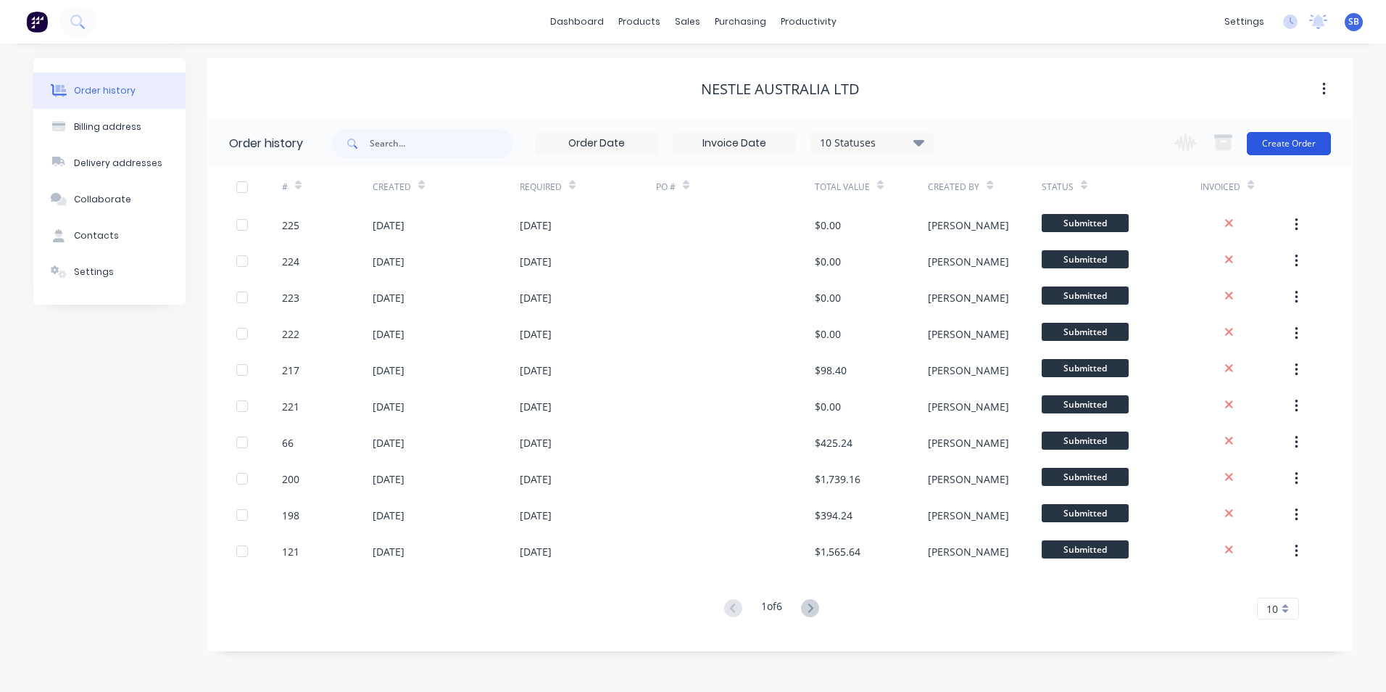
click at [1288, 139] on button "Create Order" at bounding box center [1289, 143] width 84 height 23
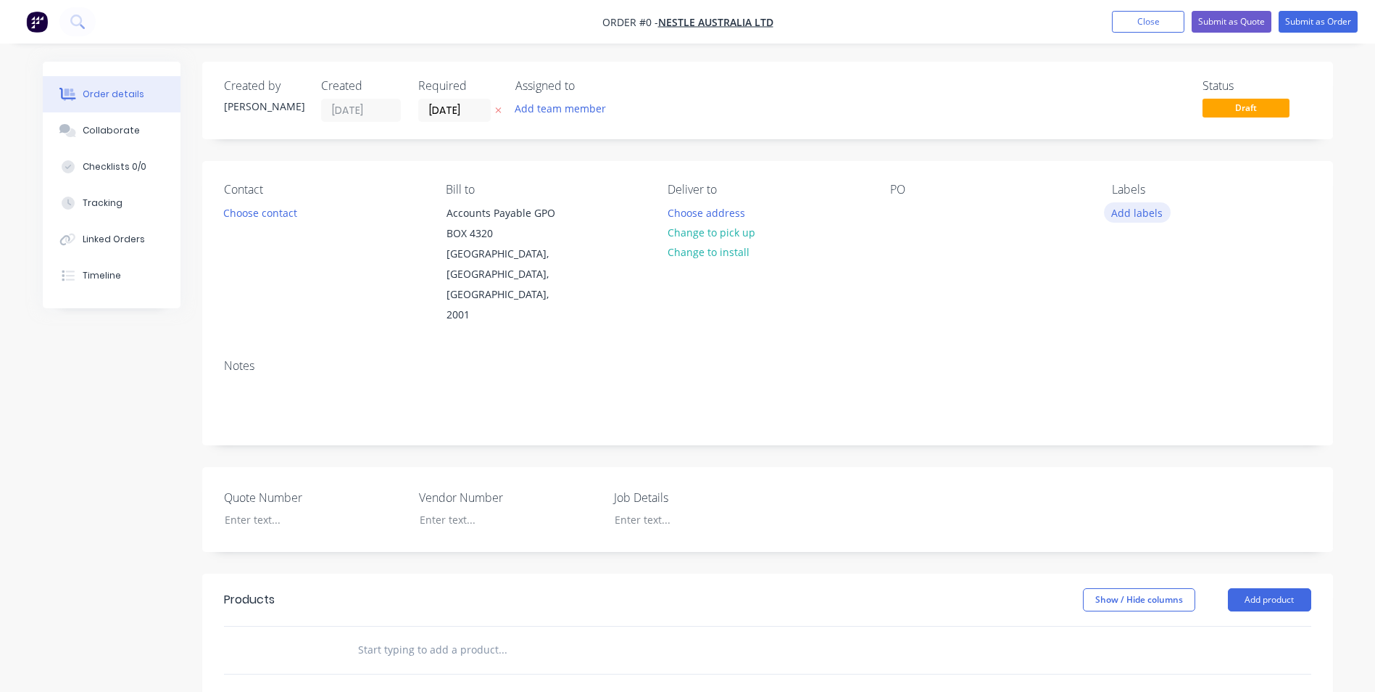
click at [1125, 211] on button "Add labels" at bounding box center [1137, 212] width 67 height 20
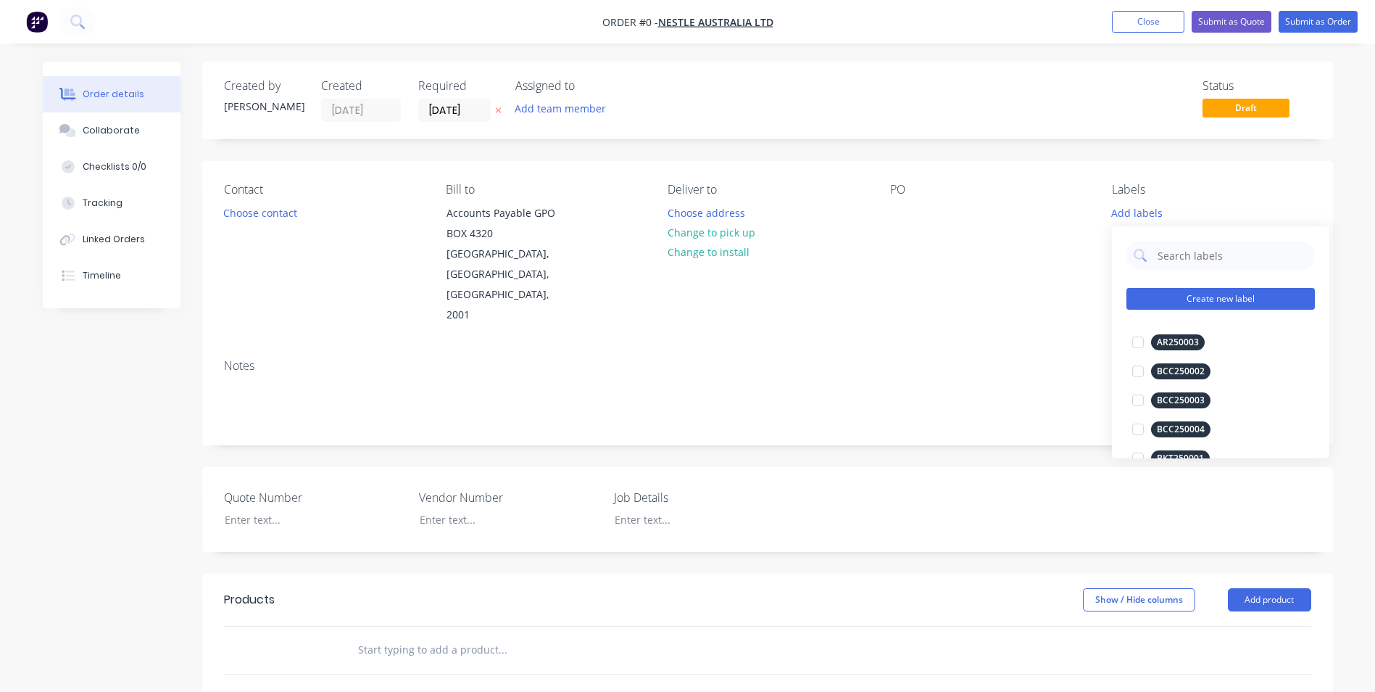
click at [1182, 297] on button "Create new label" at bounding box center [1221, 299] width 188 height 22
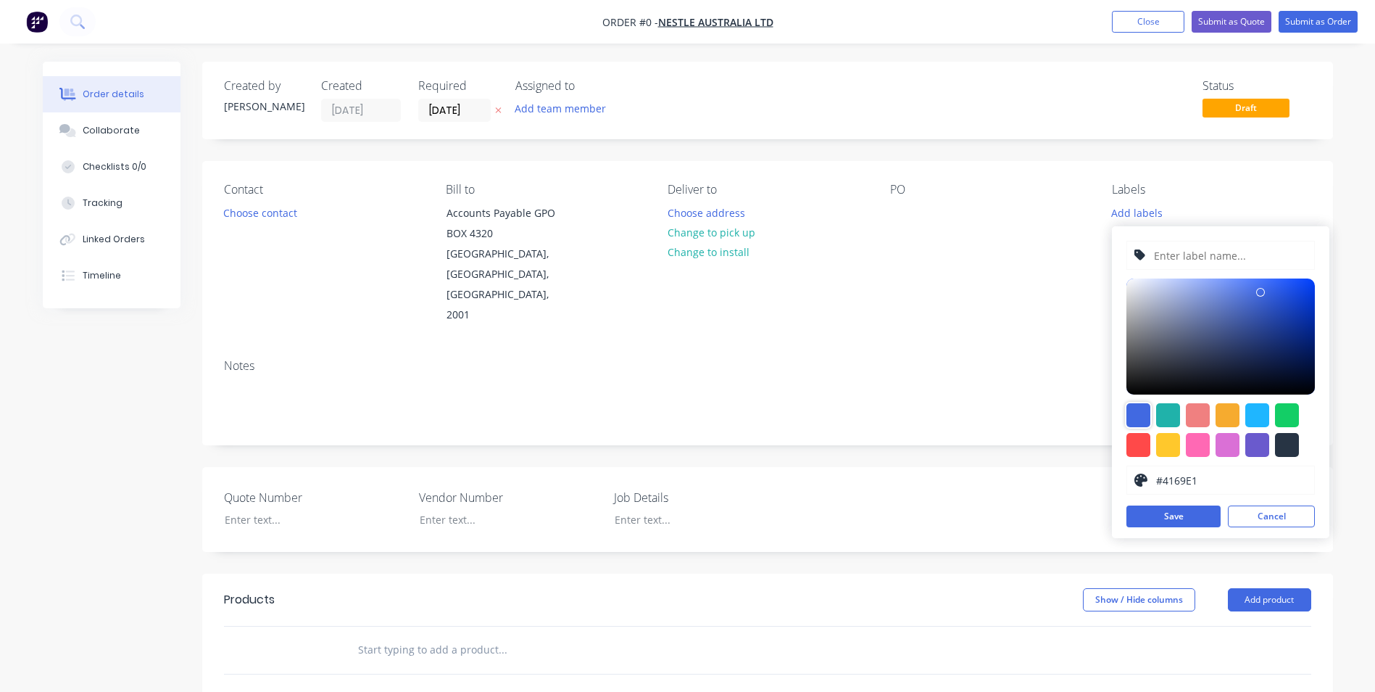
click at [1137, 413] on div at bounding box center [1139, 415] width 24 height 24
click at [1168, 247] on input "text" at bounding box center [1230, 255] width 154 height 28
type input "NES250024"
click at [1204, 524] on button "Save" at bounding box center [1174, 516] width 94 height 22
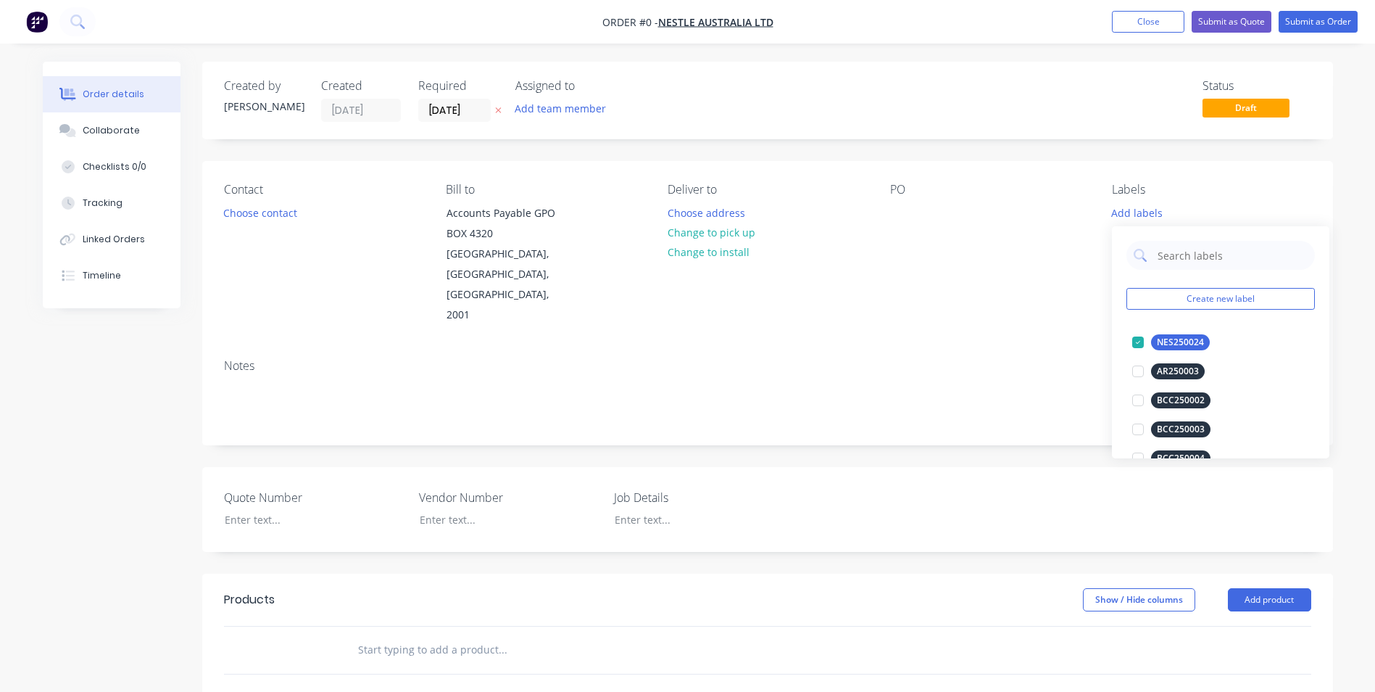
click at [911, 279] on div "Order details Collaborate Checklists 0/0 Tracking Linked Orders Timeline Order …" at bounding box center [687, 553] width 1319 height 982
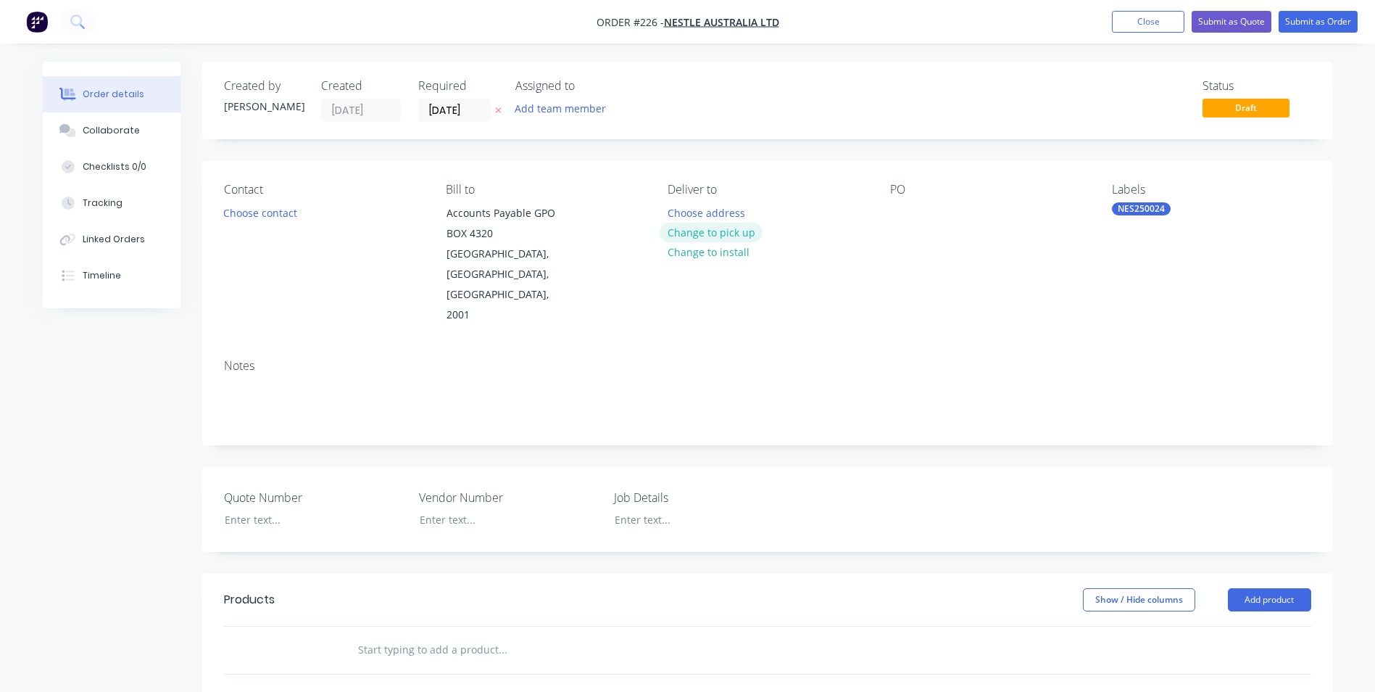
click at [707, 228] on button "Change to pick up" at bounding box center [711, 233] width 103 height 20
click at [665, 206] on div "Contact Choose contact Bill to Accounts Payable GPO BOX 4320 SYDNEY, New South …" at bounding box center [767, 254] width 1131 height 186
click at [683, 213] on div at bounding box center [679, 212] width 23 height 21
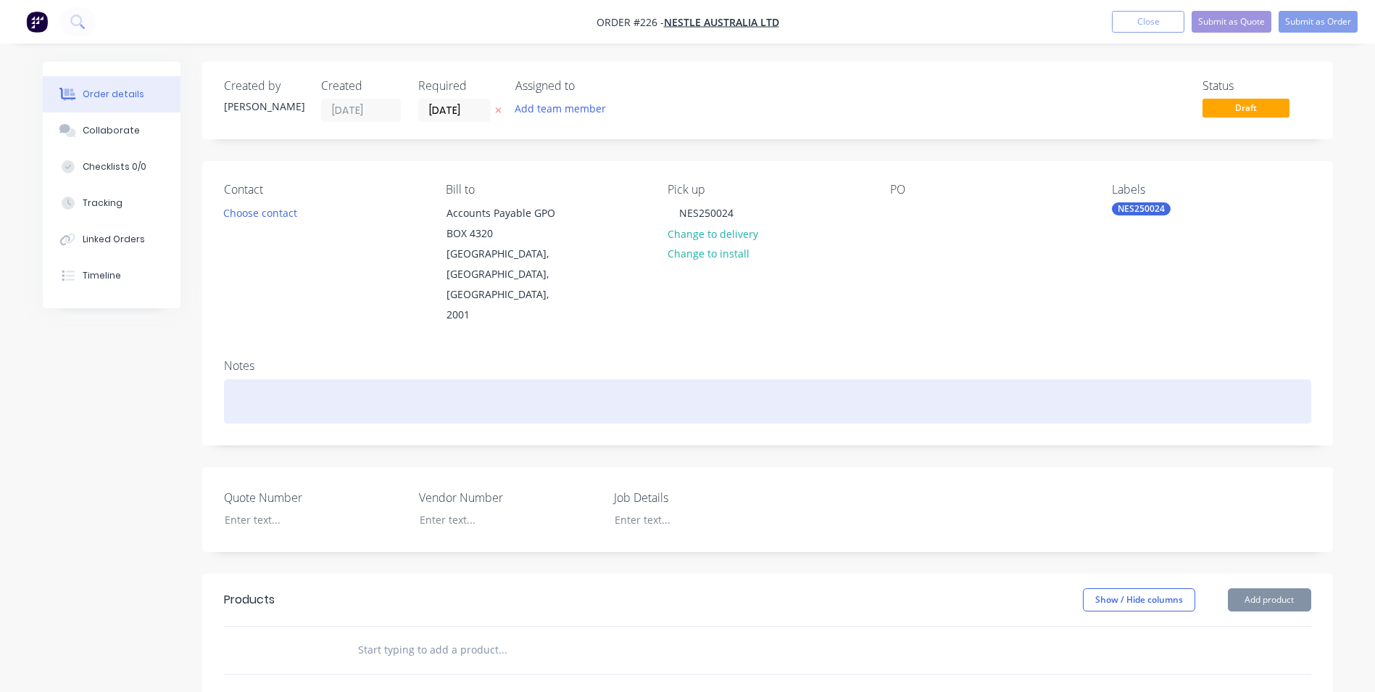
click at [340, 379] on div at bounding box center [767, 401] width 1087 height 44
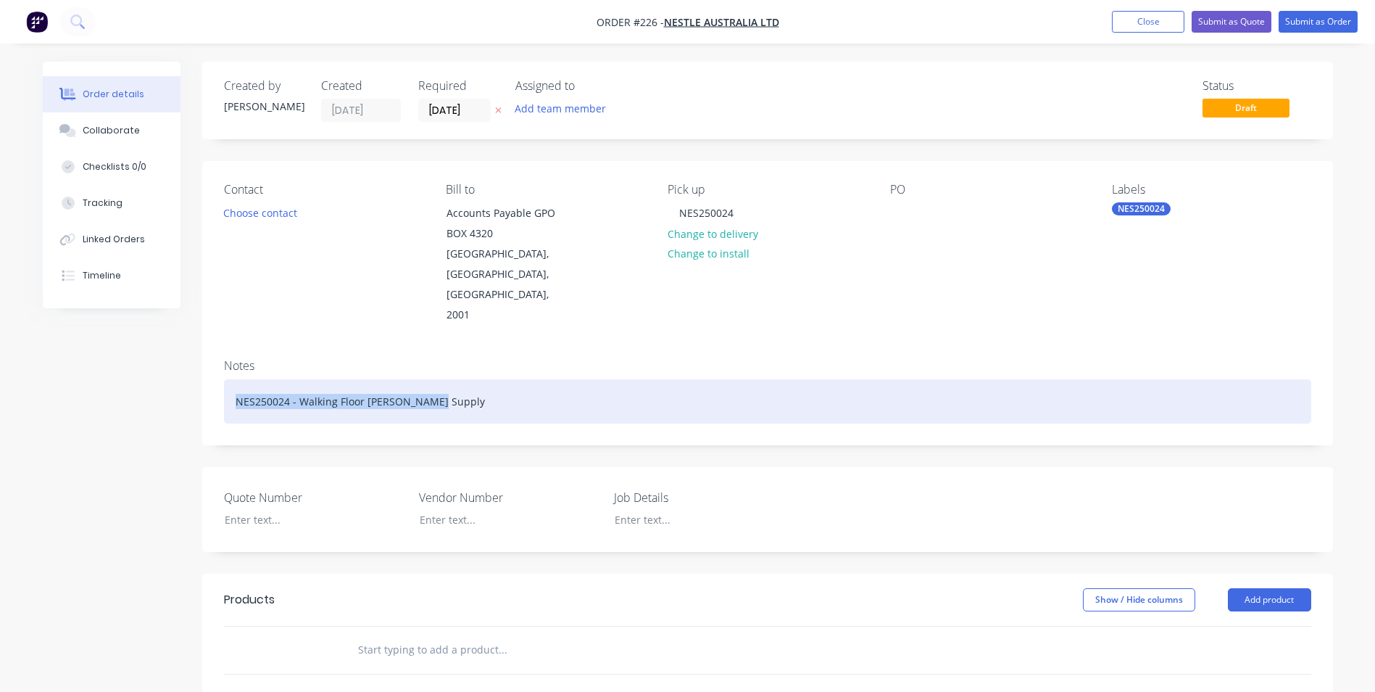
drag, startPoint x: 523, startPoint y: 360, endPoint x: 179, endPoint y: 341, distance: 344.9
click at [179, 341] on div "Created by Shannon Created 14/08/25 Required 14/08/25 Assigned to Add team memb…" at bounding box center [688, 553] width 1290 height 982
copy div "NES250024 - Walking Floor Stoker Supply"
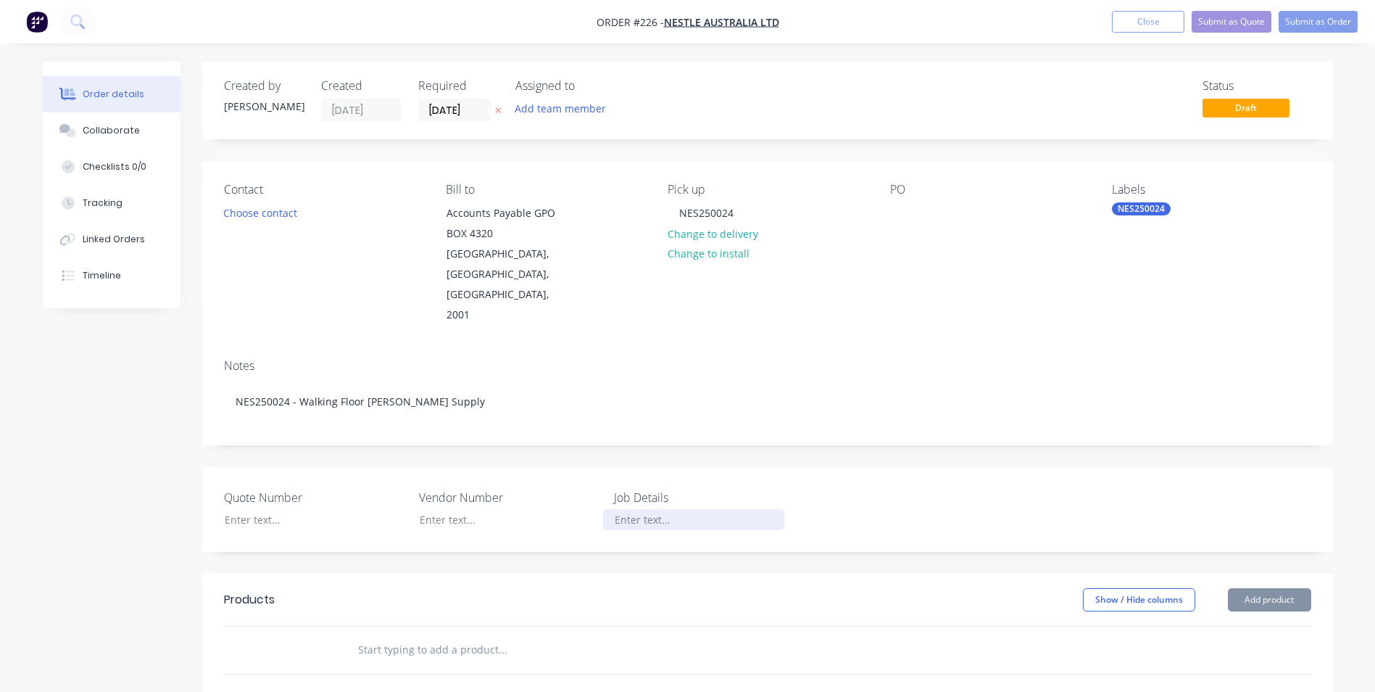
click at [634, 509] on div at bounding box center [693, 519] width 181 height 21
paste div
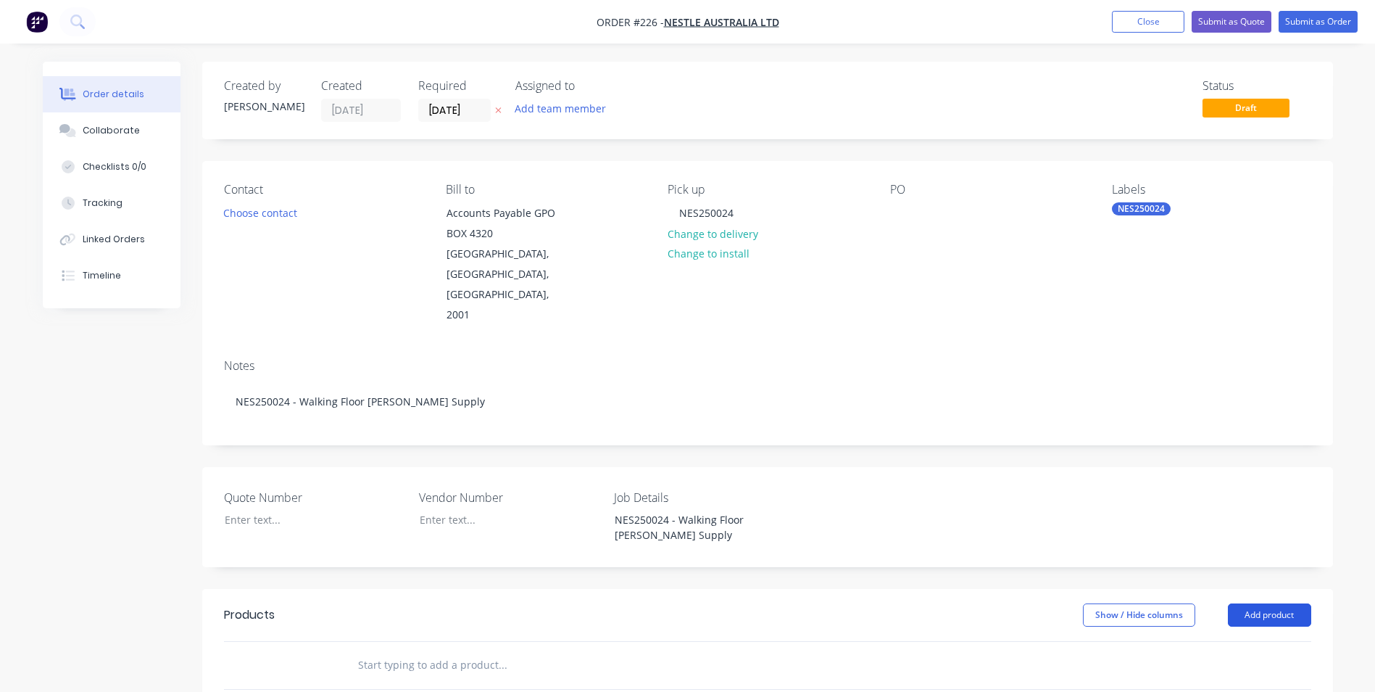
click at [1269, 603] on button "Add product" at bounding box center [1269, 614] width 83 height 23
click at [1228, 641] on div "Product catalogue" at bounding box center [1243, 651] width 112 height 21
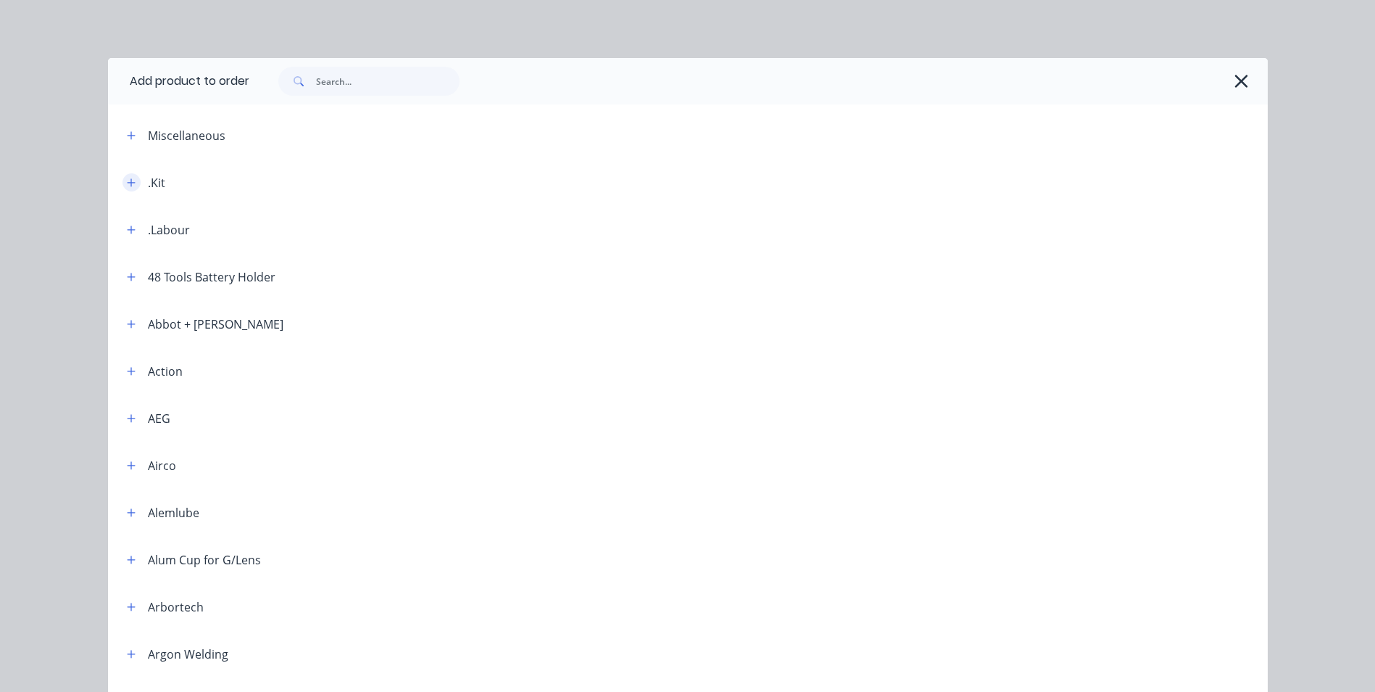
click at [130, 183] on icon "button" at bounding box center [131, 183] width 9 height 10
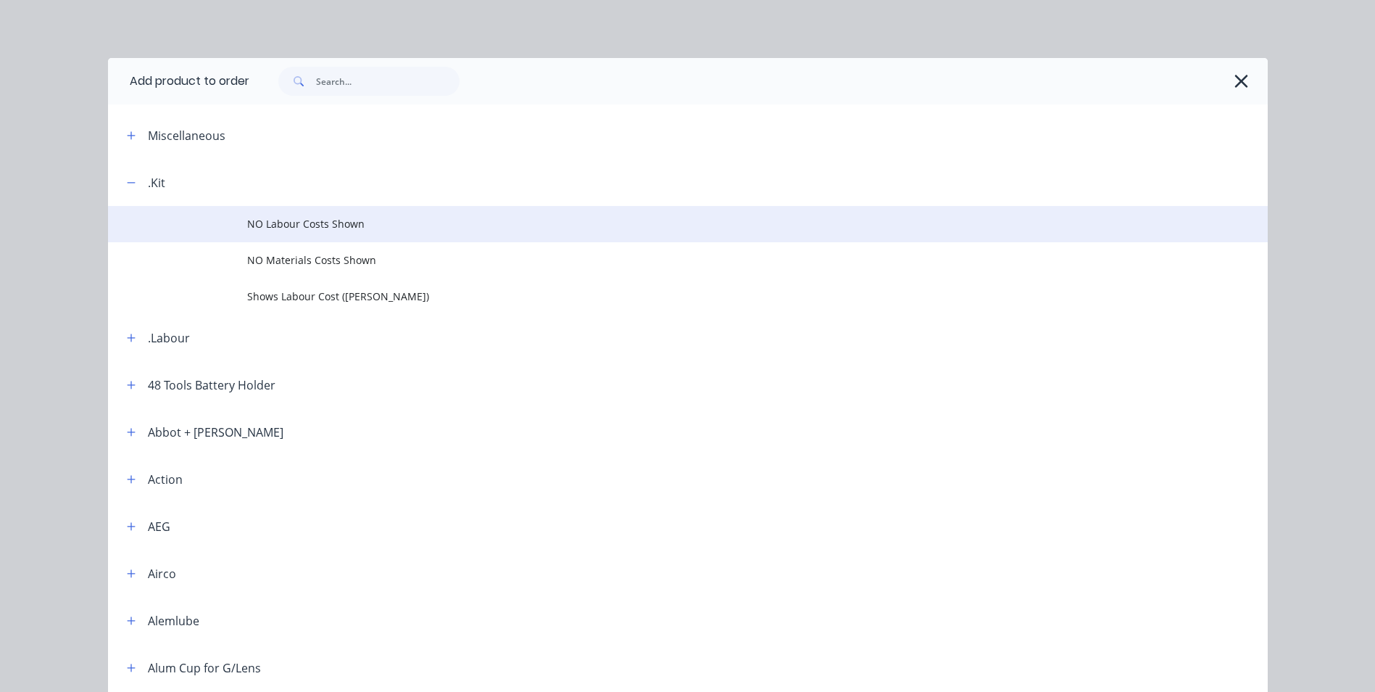
click at [271, 216] on span "NO Labour Costs Shown" at bounding box center [655, 223] width 816 height 15
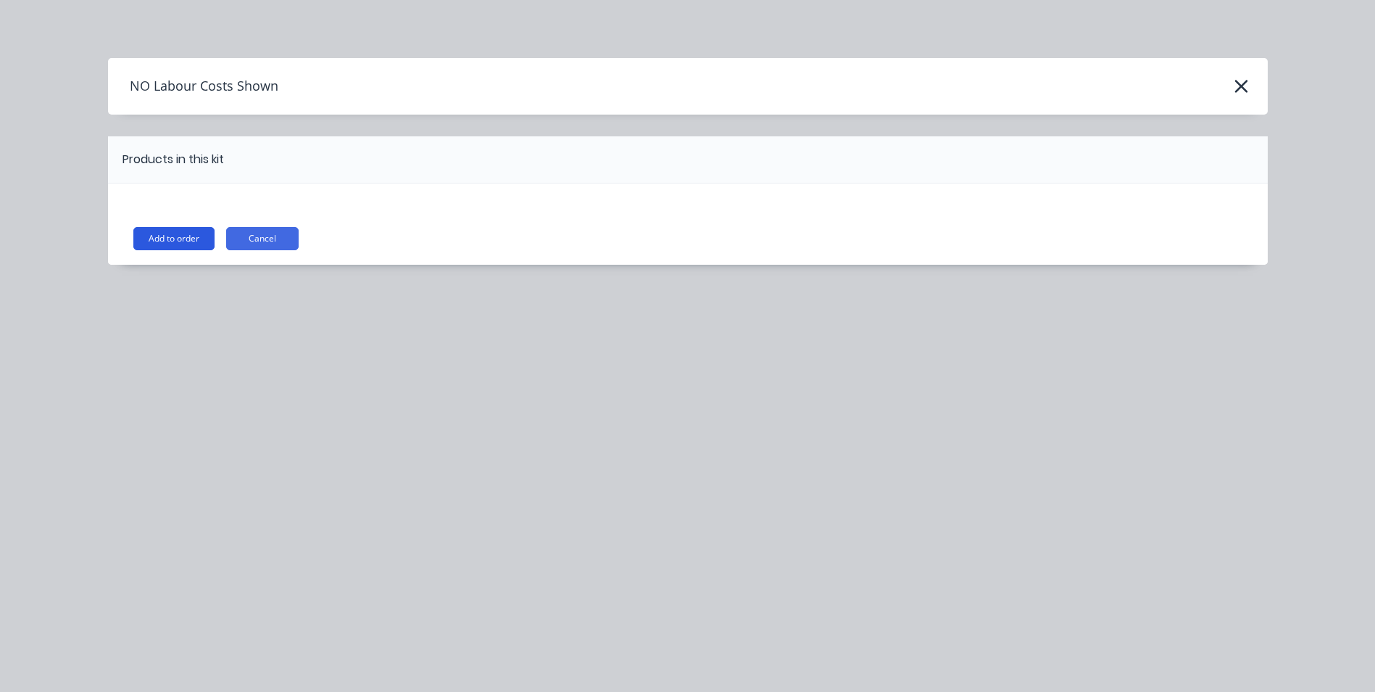
click at [176, 241] on button "Add to order" at bounding box center [173, 238] width 81 height 23
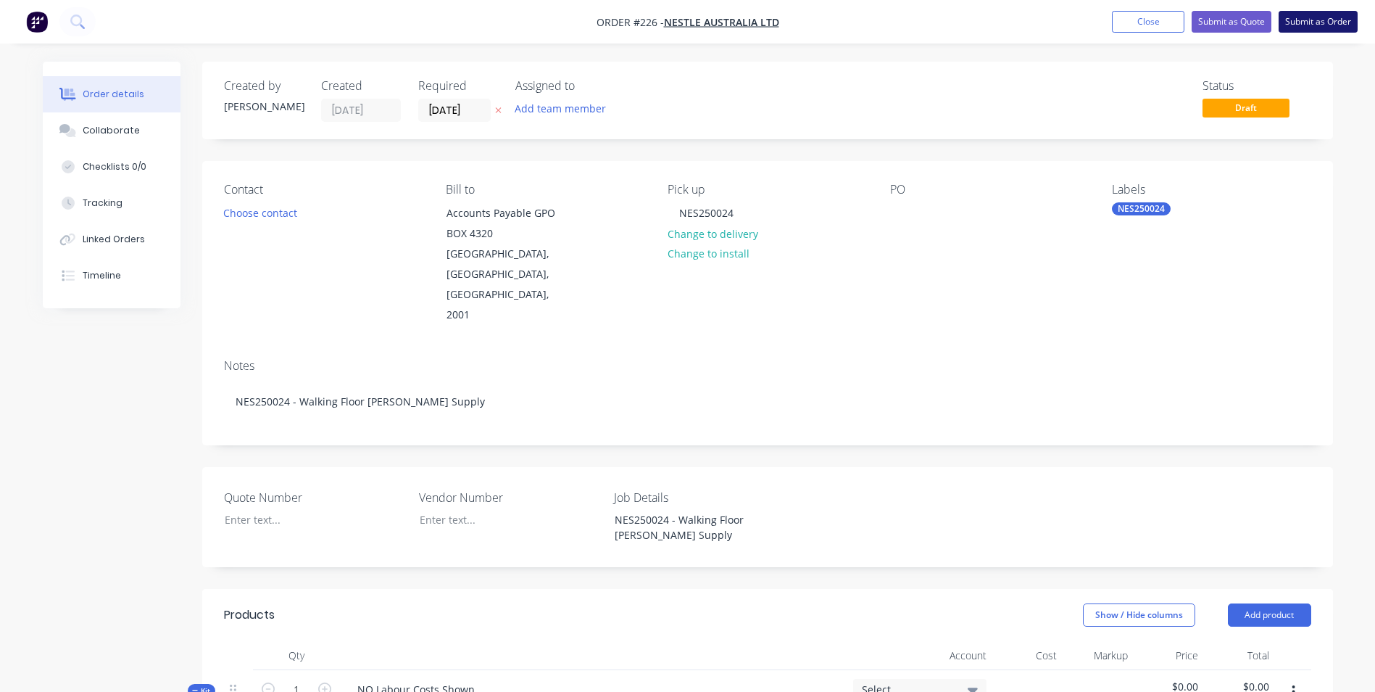
click at [1306, 25] on button "Submit as Order" at bounding box center [1318, 22] width 79 height 22
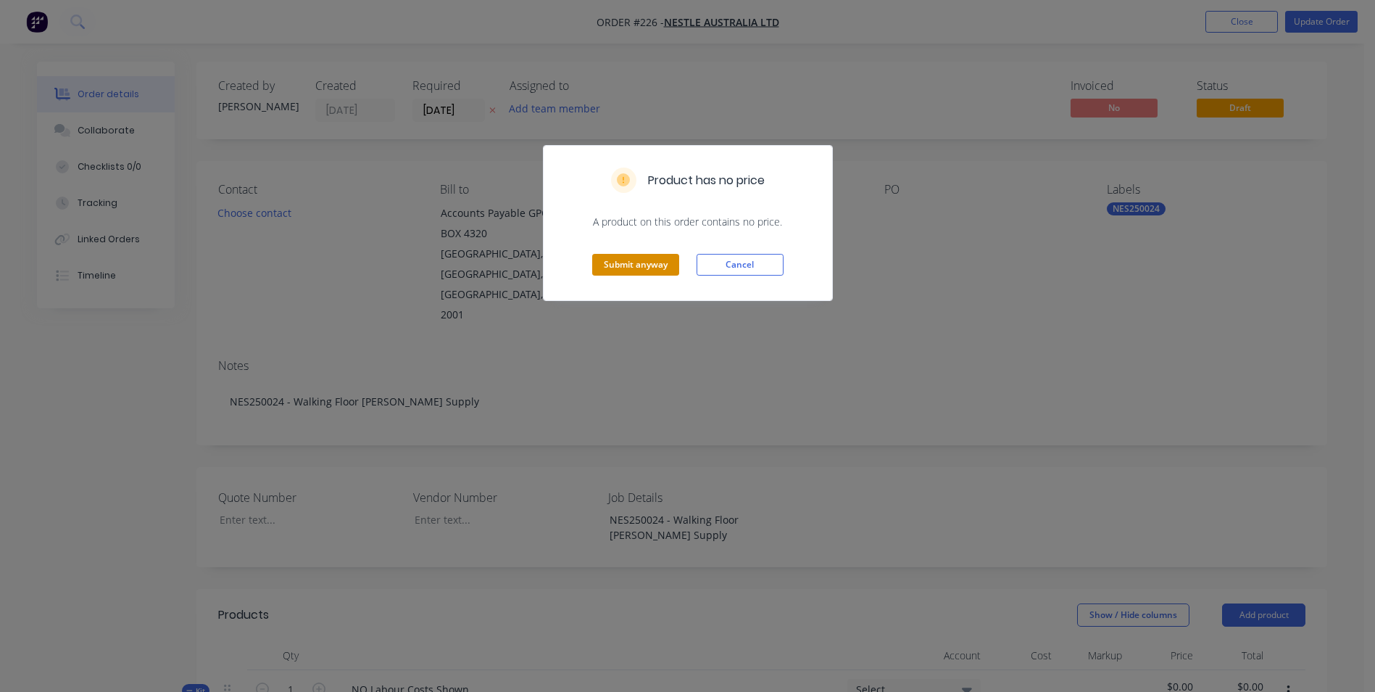
click at [665, 268] on button "Submit anyway" at bounding box center [635, 265] width 87 height 22
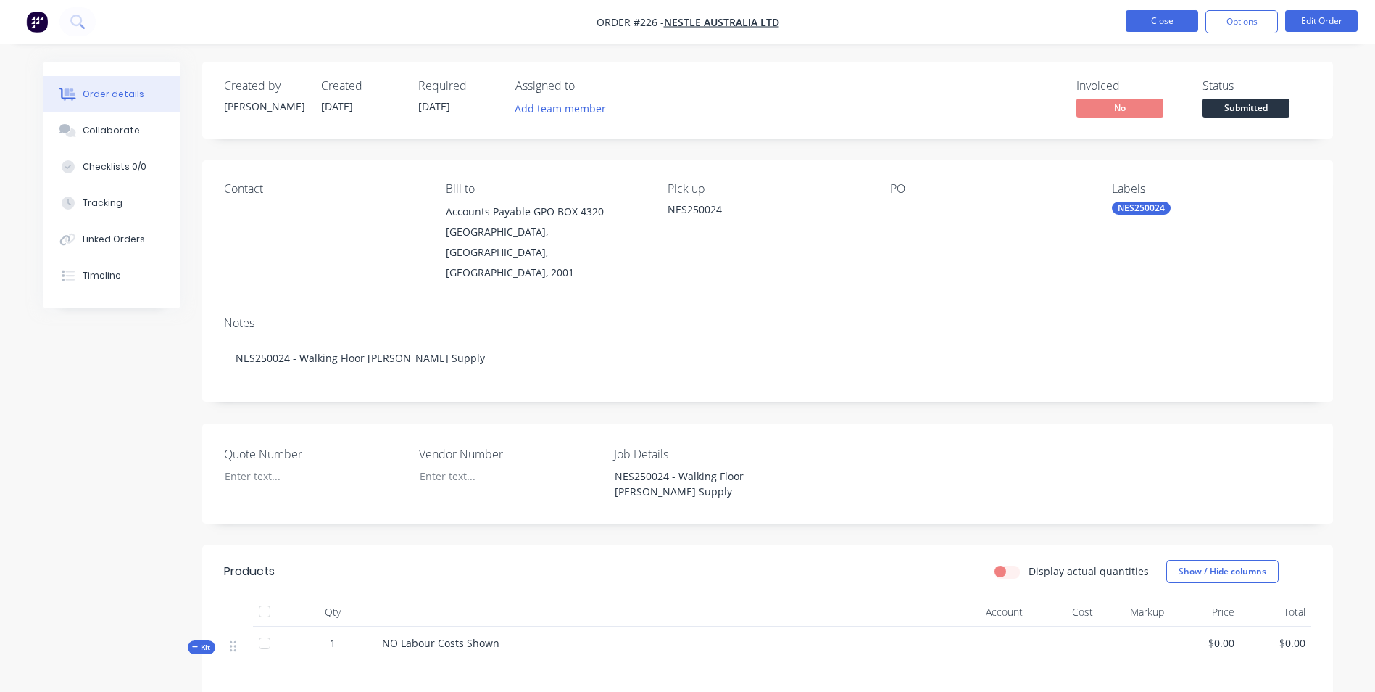
click at [1182, 27] on button "Close" at bounding box center [1162, 21] width 72 height 22
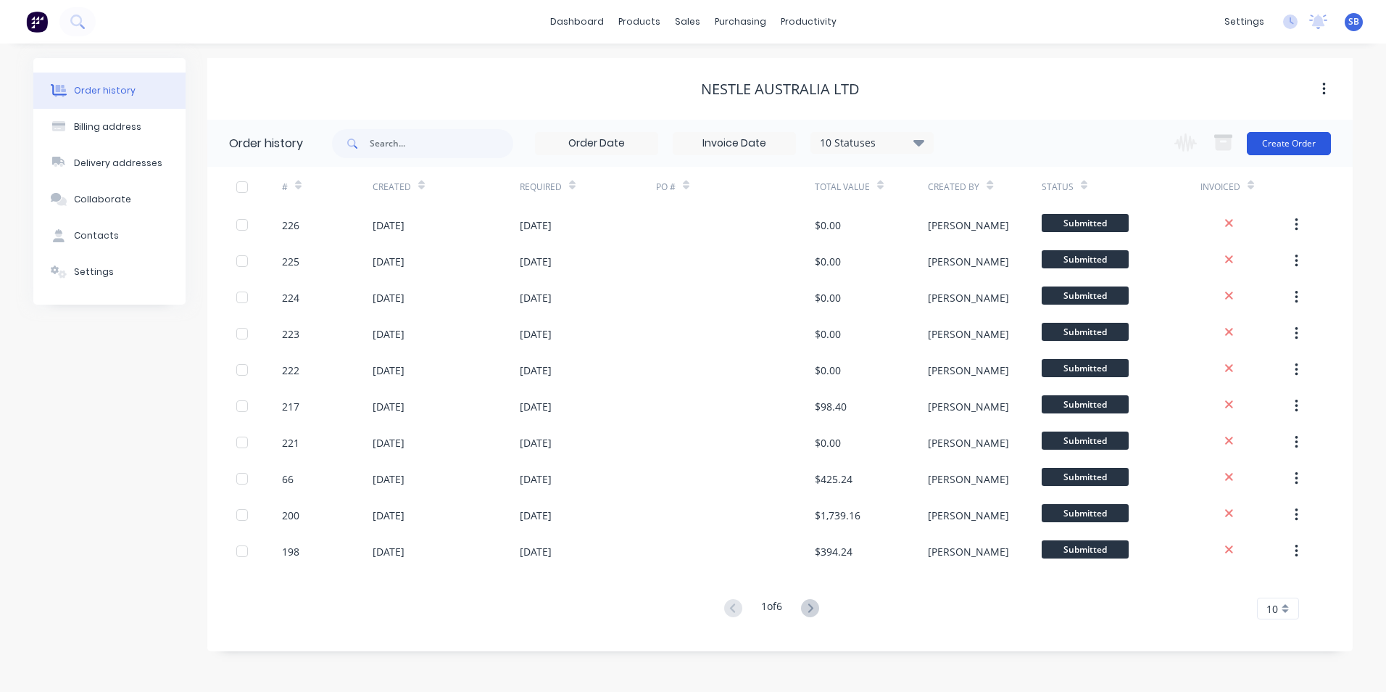
click at [1278, 141] on button "Create Order" at bounding box center [1289, 143] width 84 height 23
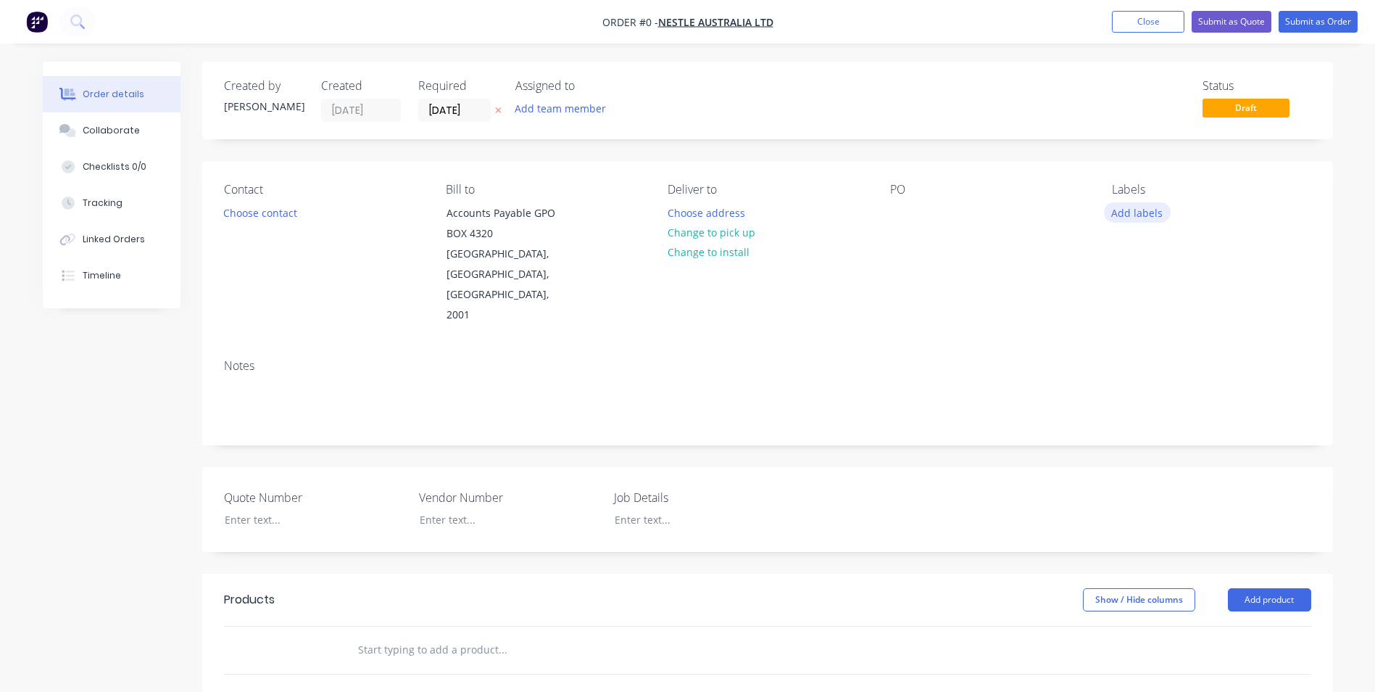
click at [1157, 206] on button "Add labels" at bounding box center [1137, 212] width 67 height 20
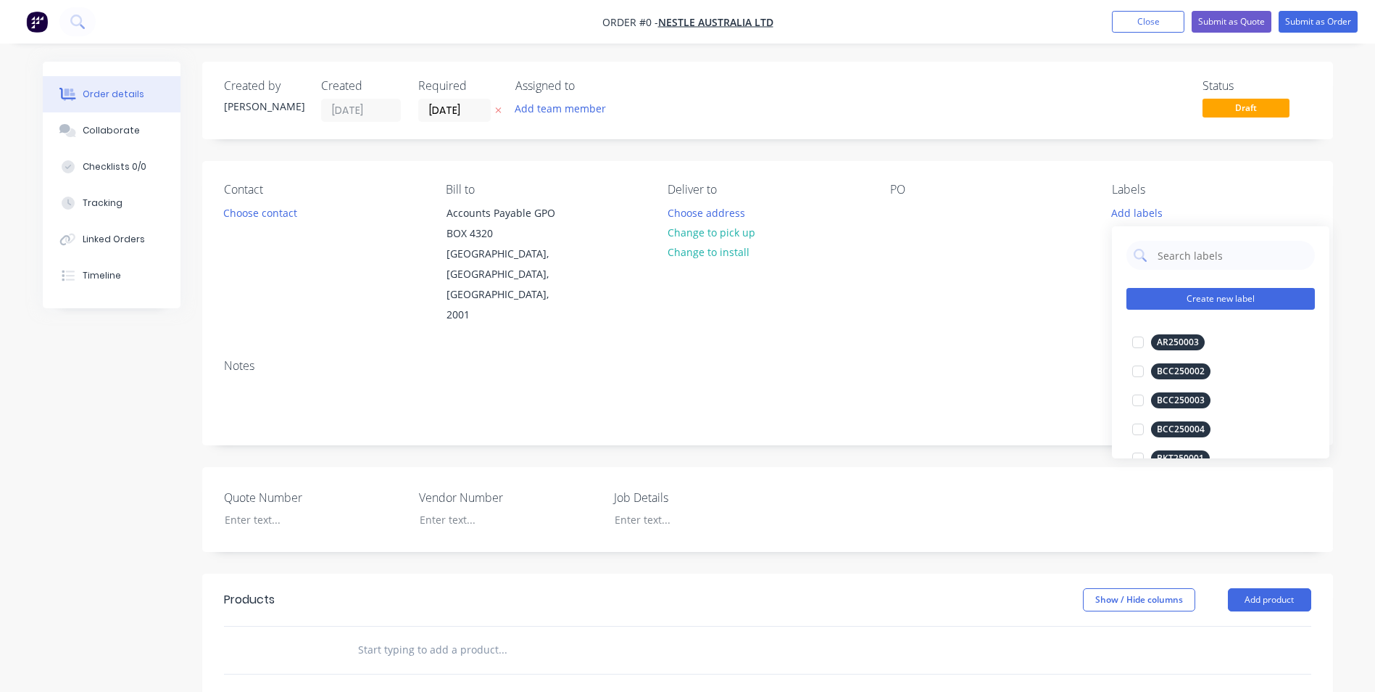
click at [1148, 290] on button "Create new label" at bounding box center [1221, 299] width 188 height 22
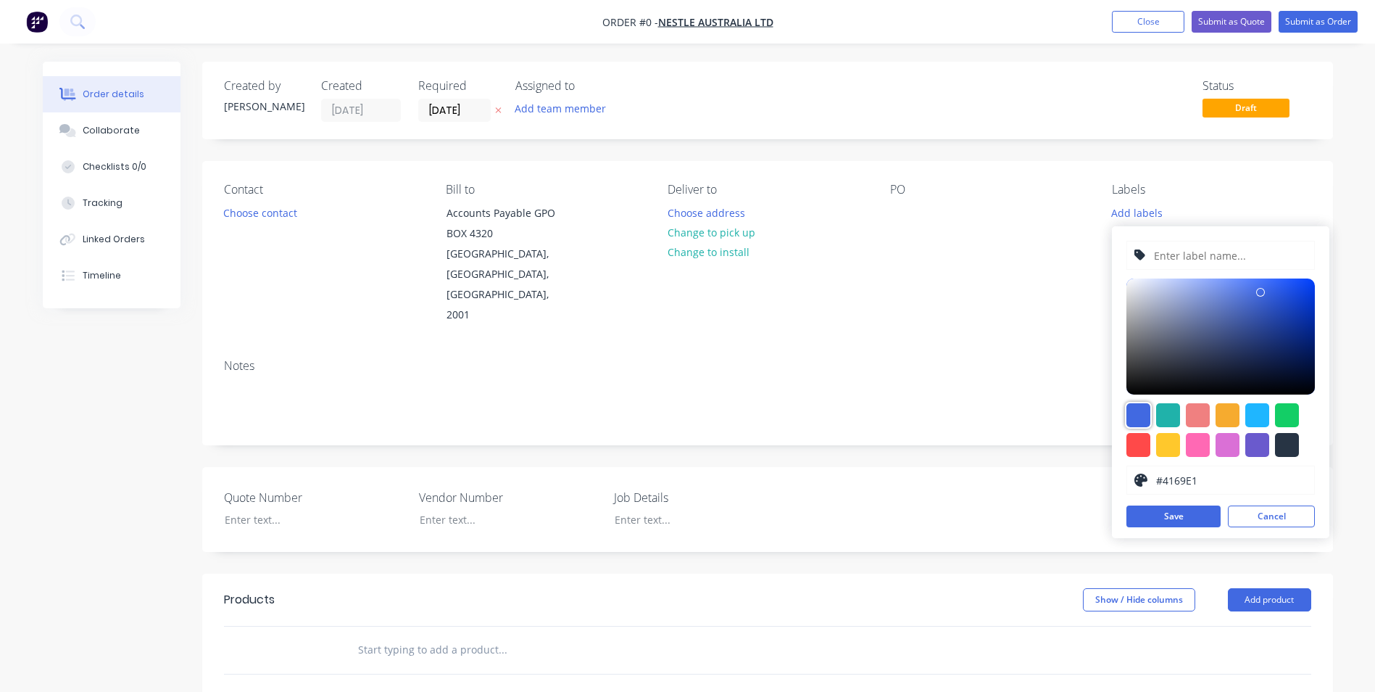
click at [1134, 410] on div at bounding box center [1139, 415] width 24 height 24
click at [1195, 246] on input "text" at bounding box center [1230, 255] width 154 height 28
type input "NES250028"
click at [1164, 520] on button "Save" at bounding box center [1174, 516] width 94 height 22
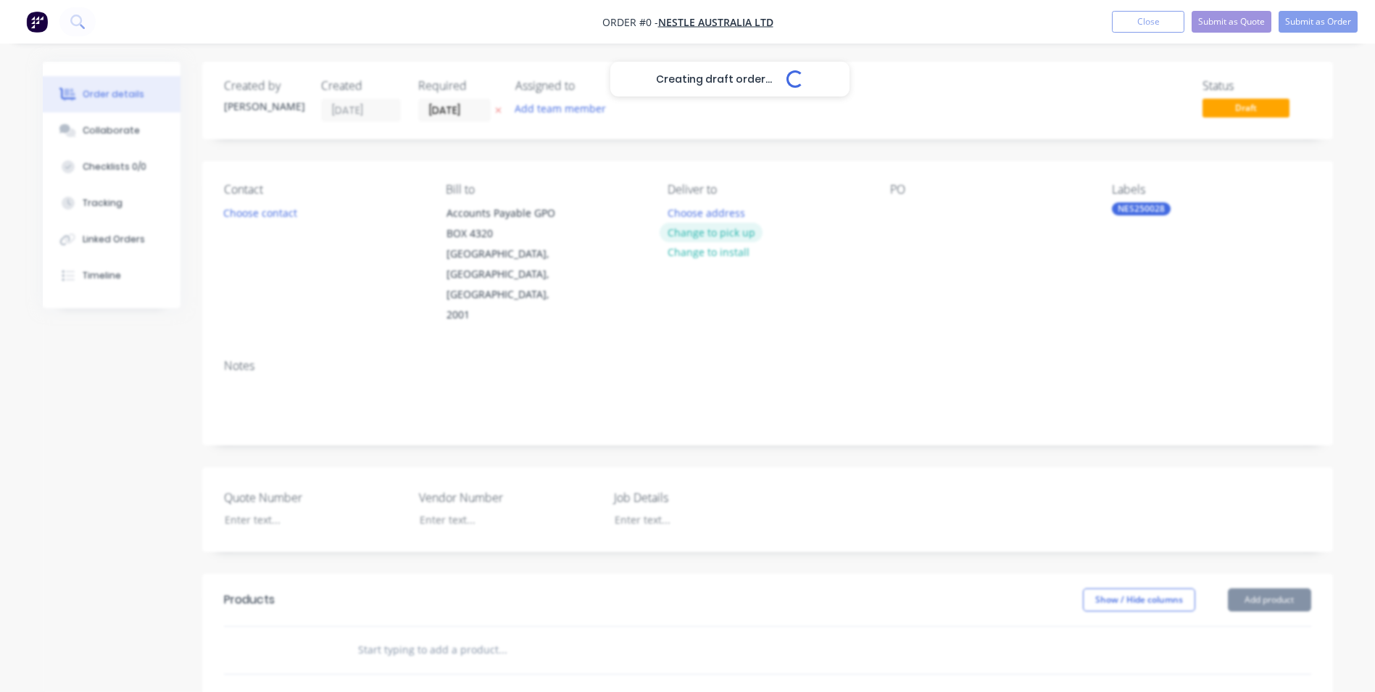
click at [703, 235] on div "Creating draft order... Loading... Order details Collaborate Checklists 0/0 Tra…" at bounding box center [687, 553] width 1319 height 982
click at [689, 225] on button "Change to pick up" at bounding box center [711, 233] width 103 height 20
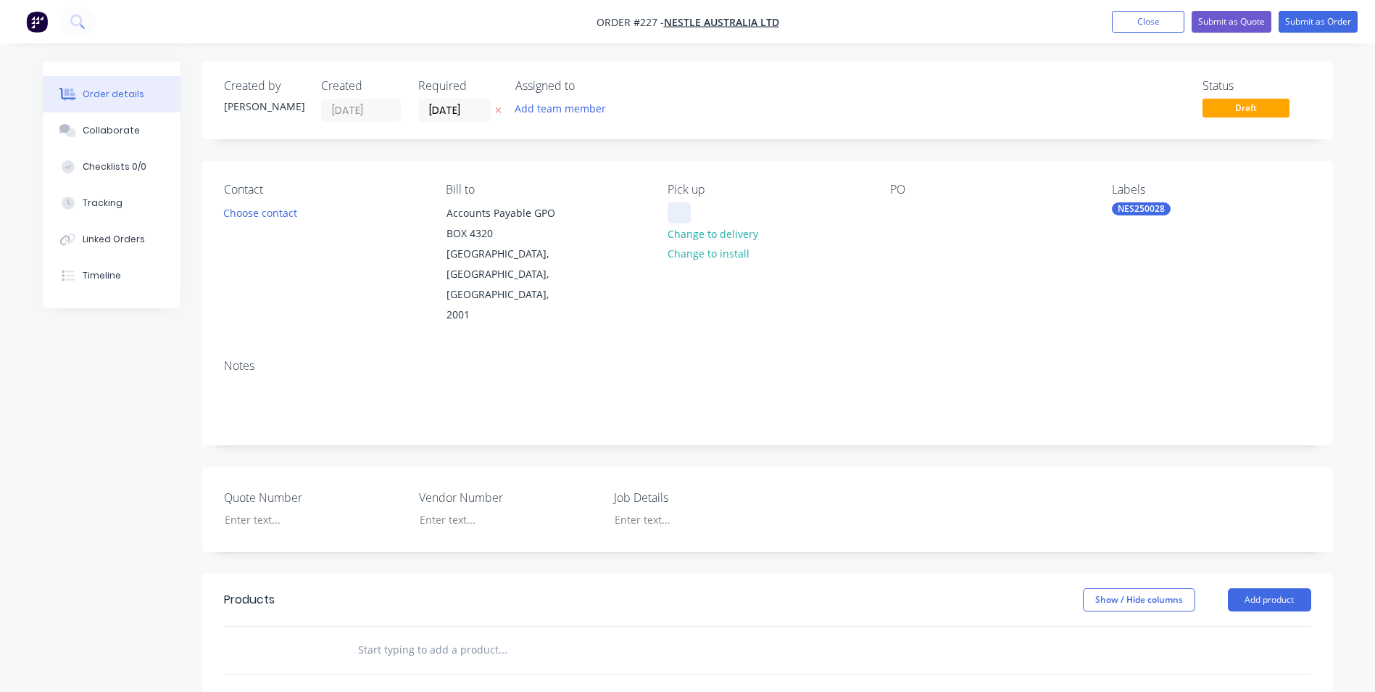
click at [686, 218] on div at bounding box center [679, 212] width 23 height 21
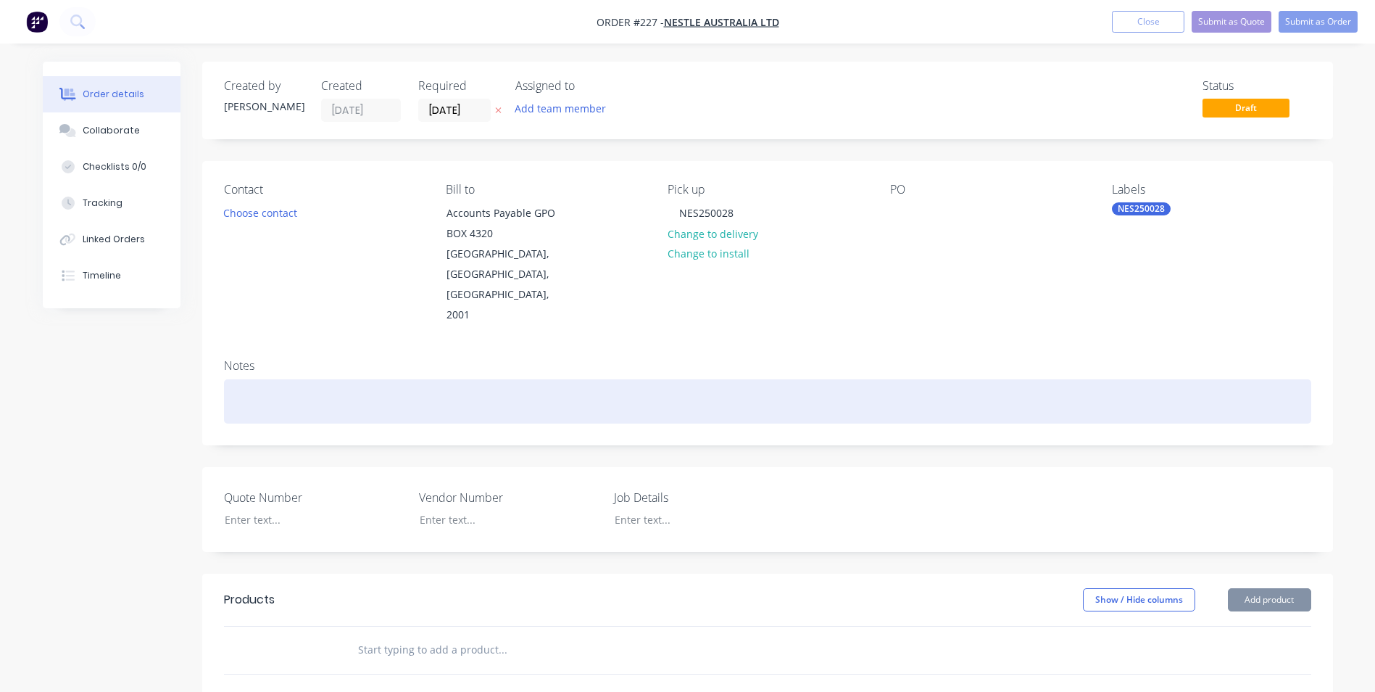
click at [471, 379] on div at bounding box center [767, 401] width 1087 height 44
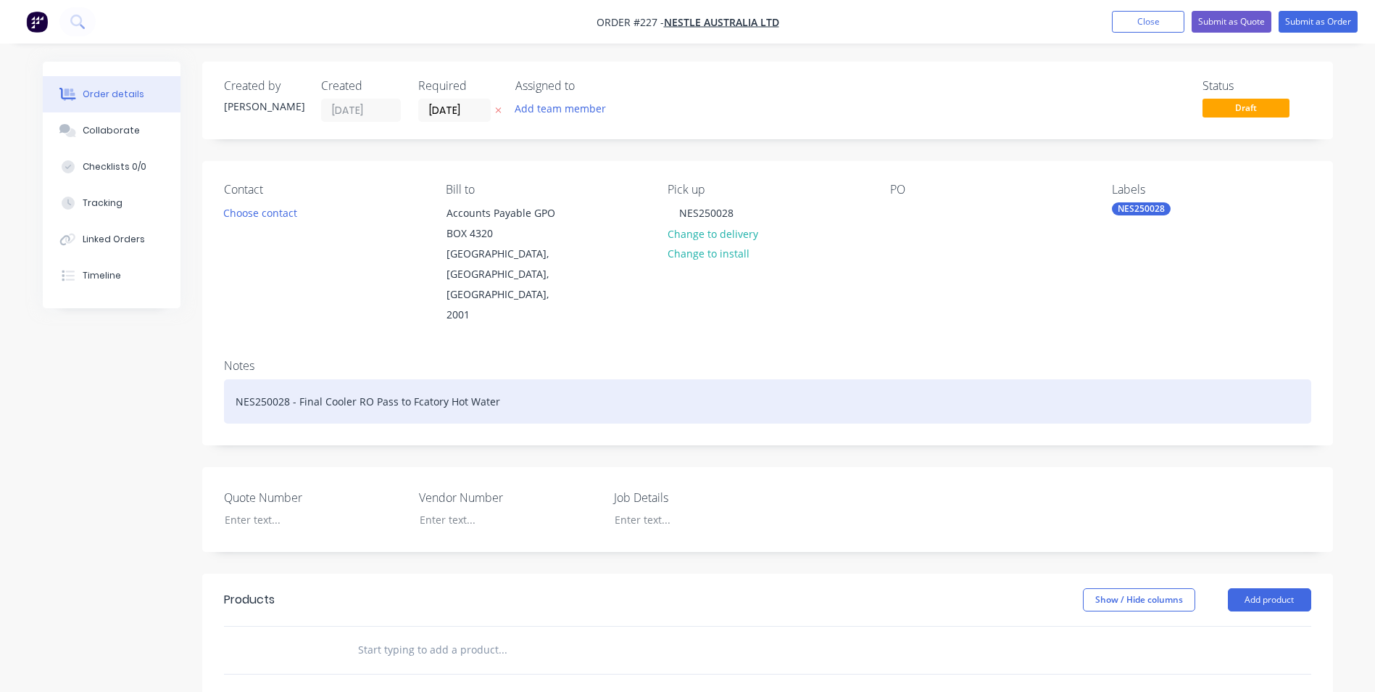
click at [426, 379] on div "NES250028 - Final Cooler RO Pass to Fcatory Hot Water" at bounding box center [767, 401] width 1087 height 44
drag, startPoint x: 502, startPoint y: 358, endPoint x: 115, endPoint y: 310, distance: 390.9
click at [115, 310] on div "Created by Shannon Created 14/08/25 Required 14/08/25 Assigned to Add team memb…" at bounding box center [688, 553] width 1290 height 982
copy div "NES250028 - Final Cooler RO Pass to Factory Hot Water"
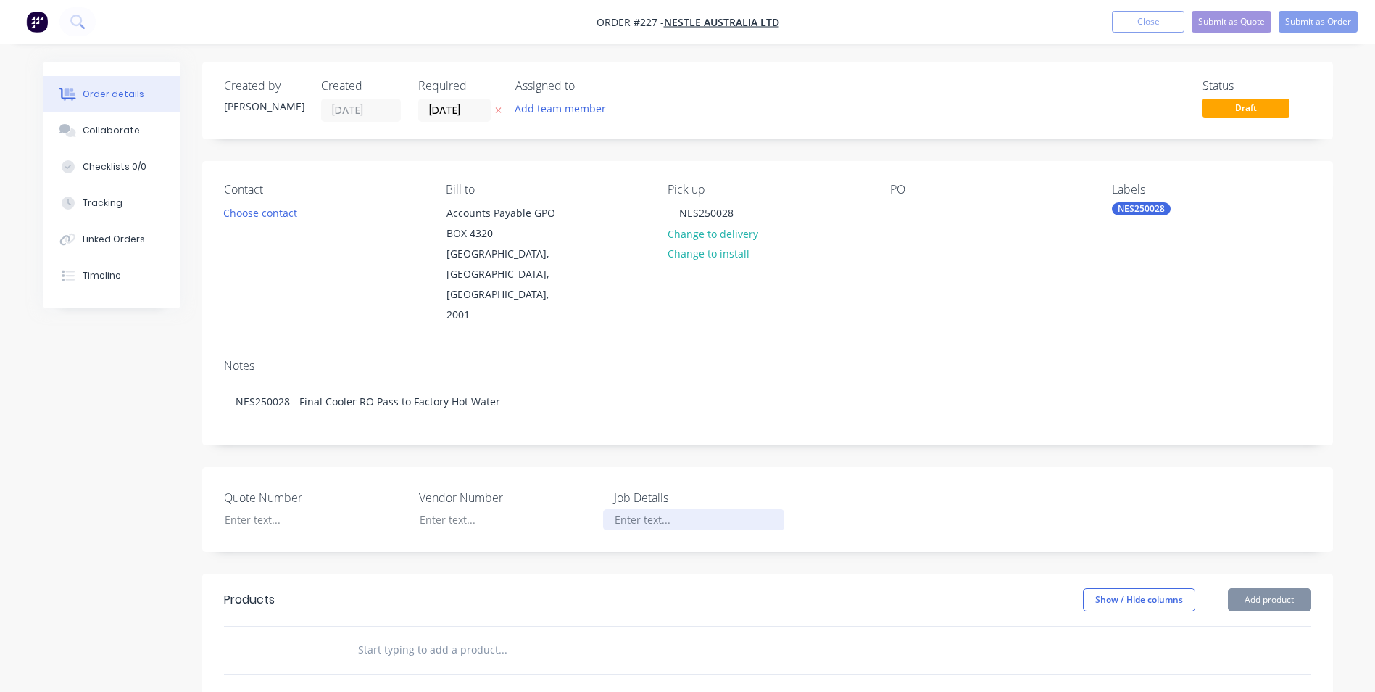
click at [635, 509] on div at bounding box center [693, 519] width 181 height 21
paste div
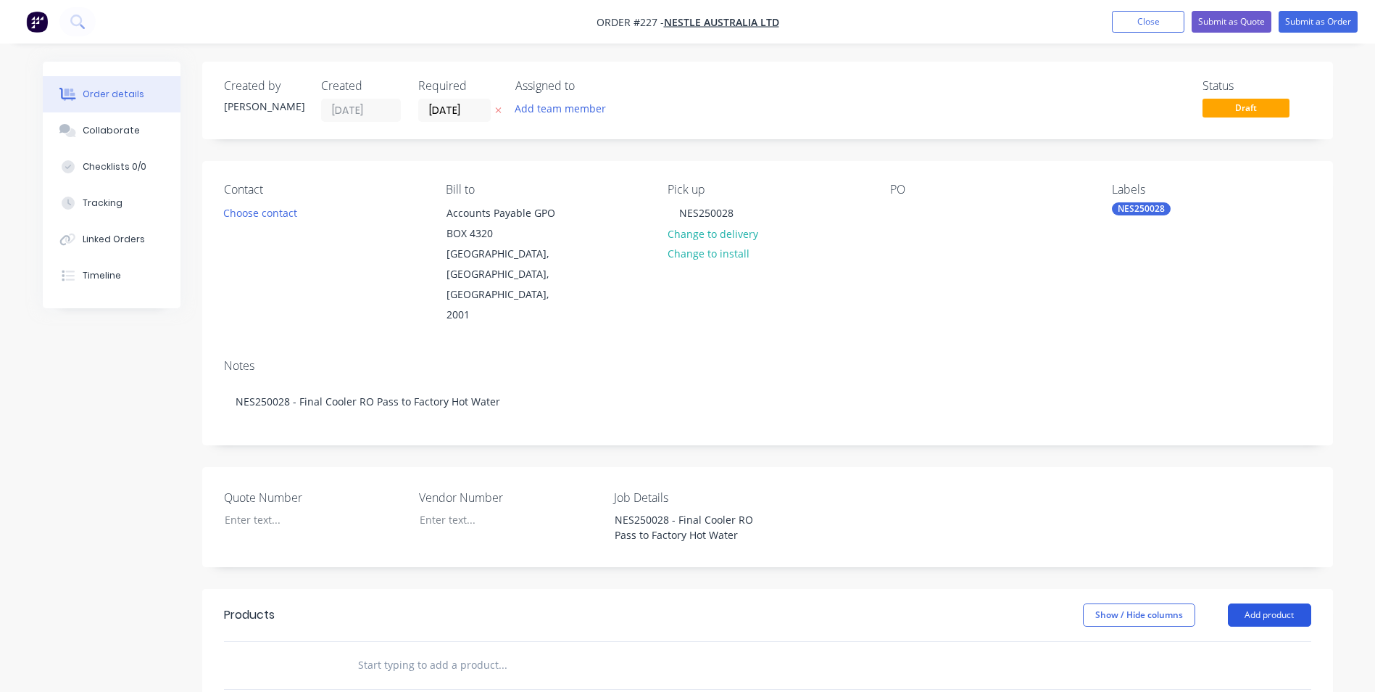
click at [1248, 603] on button "Add product" at bounding box center [1269, 614] width 83 height 23
click at [1212, 641] on div "Product catalogue" at bounding box center [1243, 651] width 112 height 21
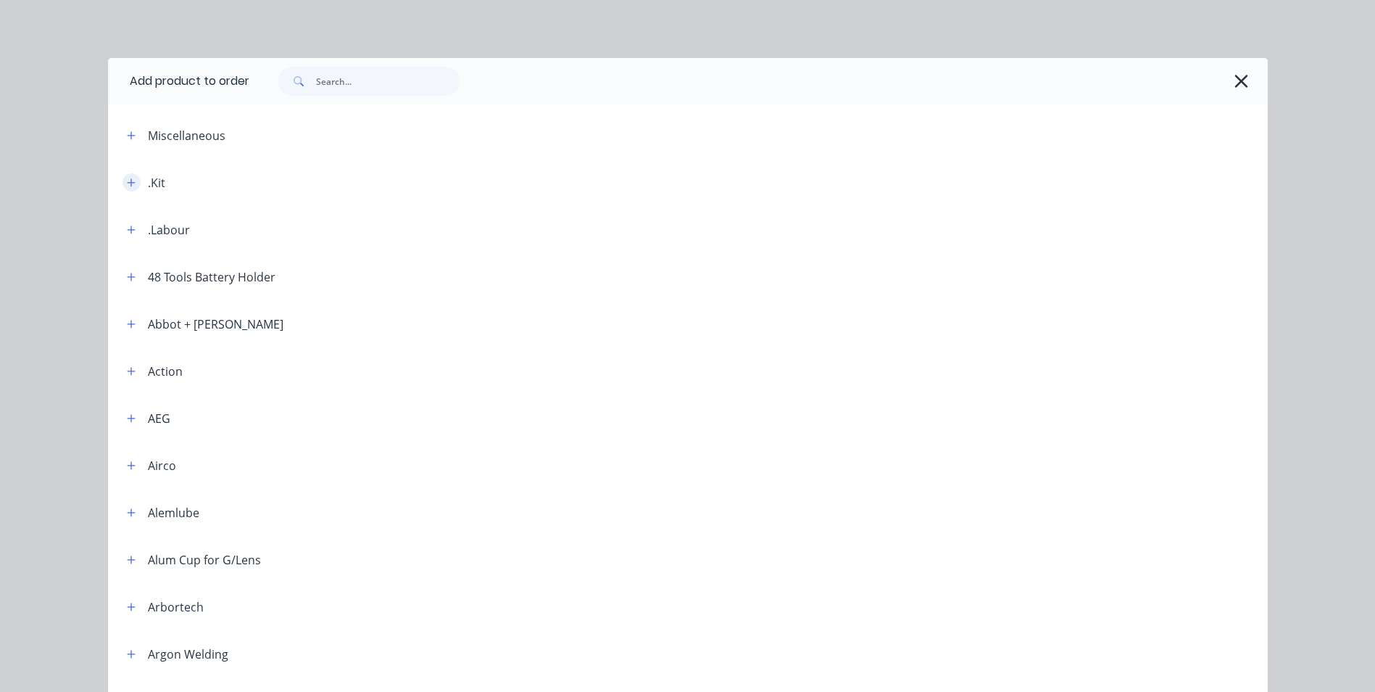
click at [123, 185] on button "button" at bounding box center [132, 182] width 18 height 18
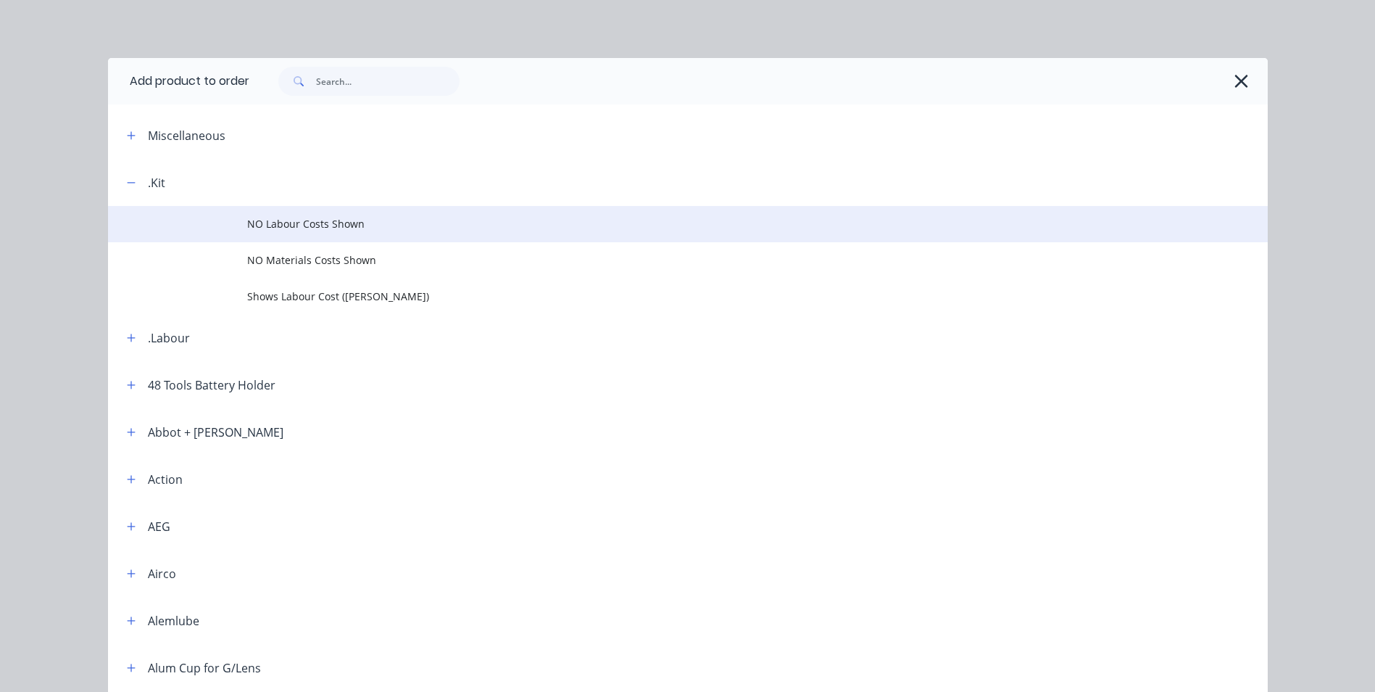
click at [265, 223] on span "NO Labour Costs Shown" at bounding box center [655, 223] width 816 height 15
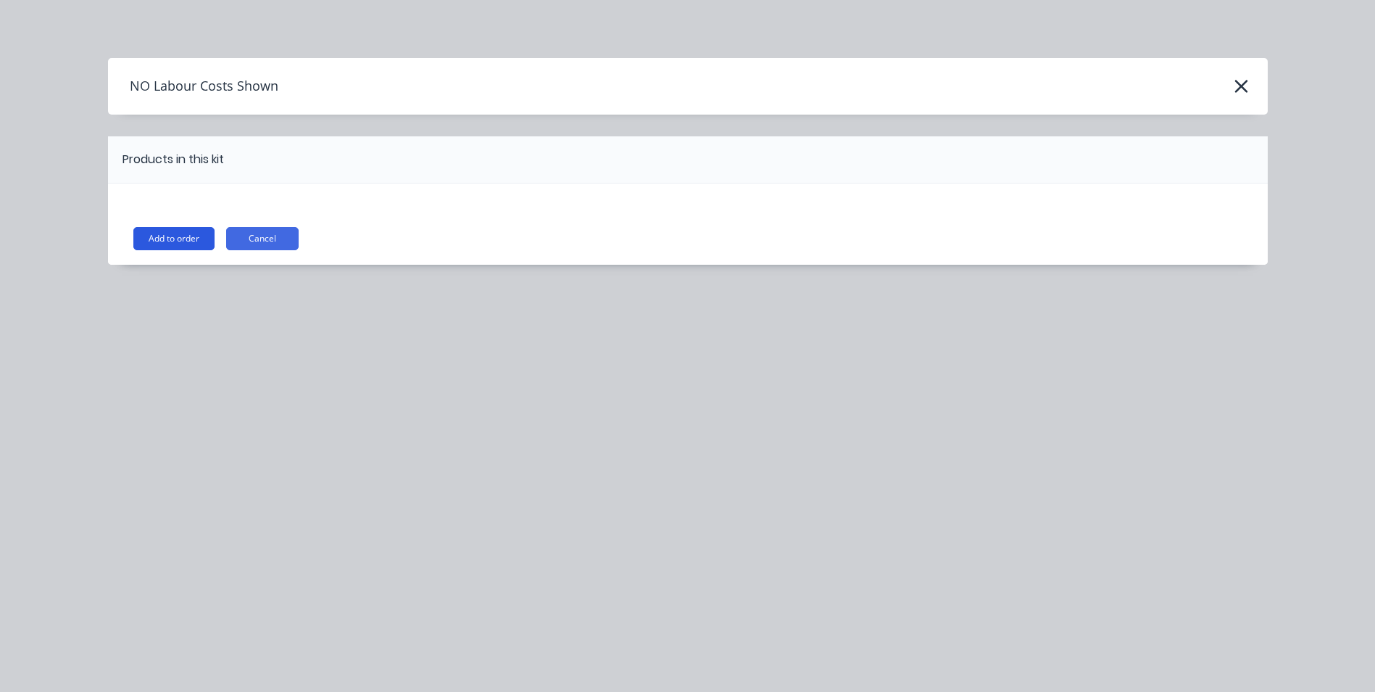
click at [175, 242] on button "Add to order" at bounding box center [173, 238] width 81 height 23
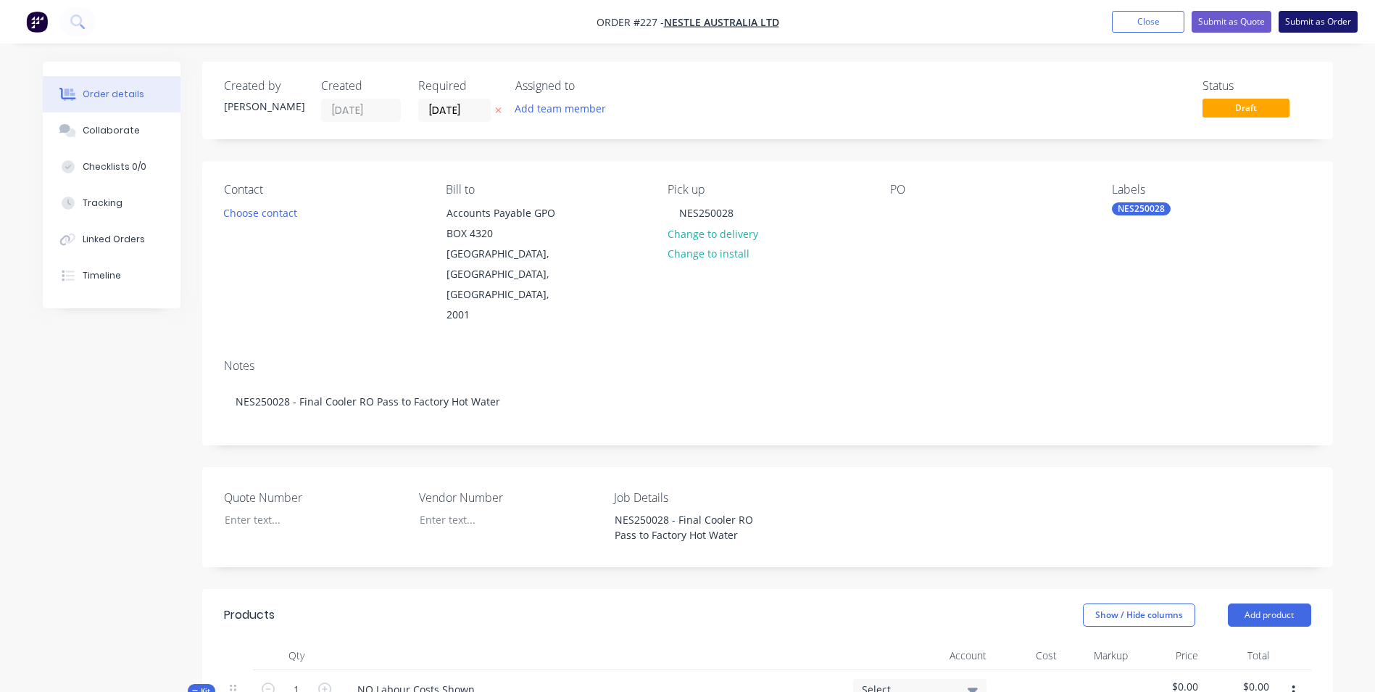
click at [1329, 20] on button "Submit as Order" at bounding box center [1318, 22] width 79 height 22
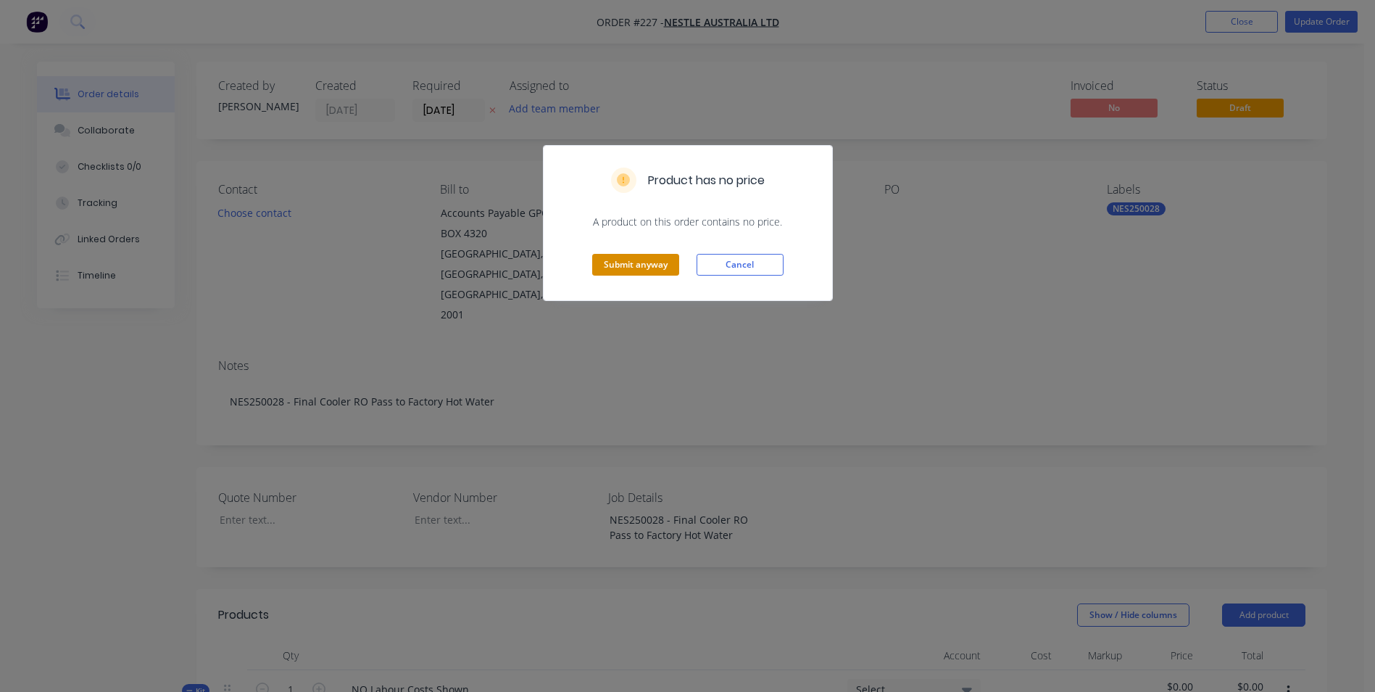
click at [648, 270] on button "Submit anyway" at bounding box center [635, 265] width 87 height 22
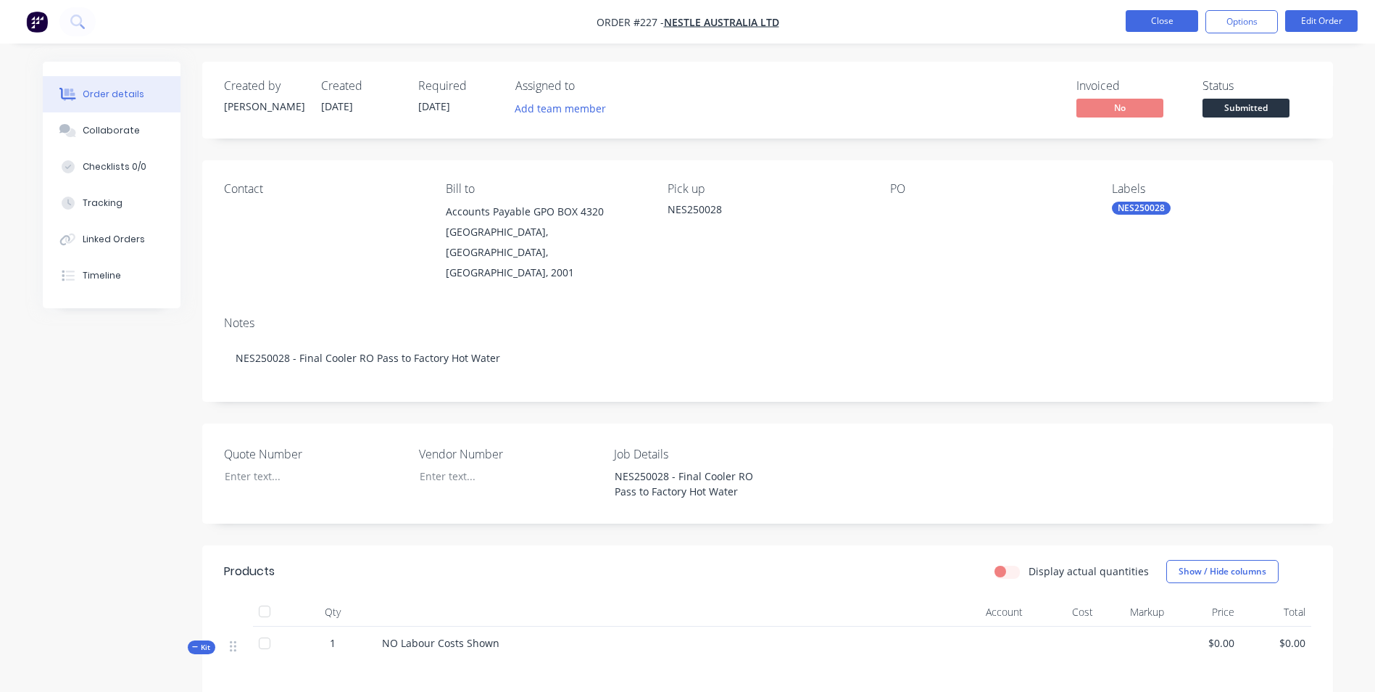
click at [1145, 17] on button "Close" at bounding box center [1162, 21] width 72 height 22
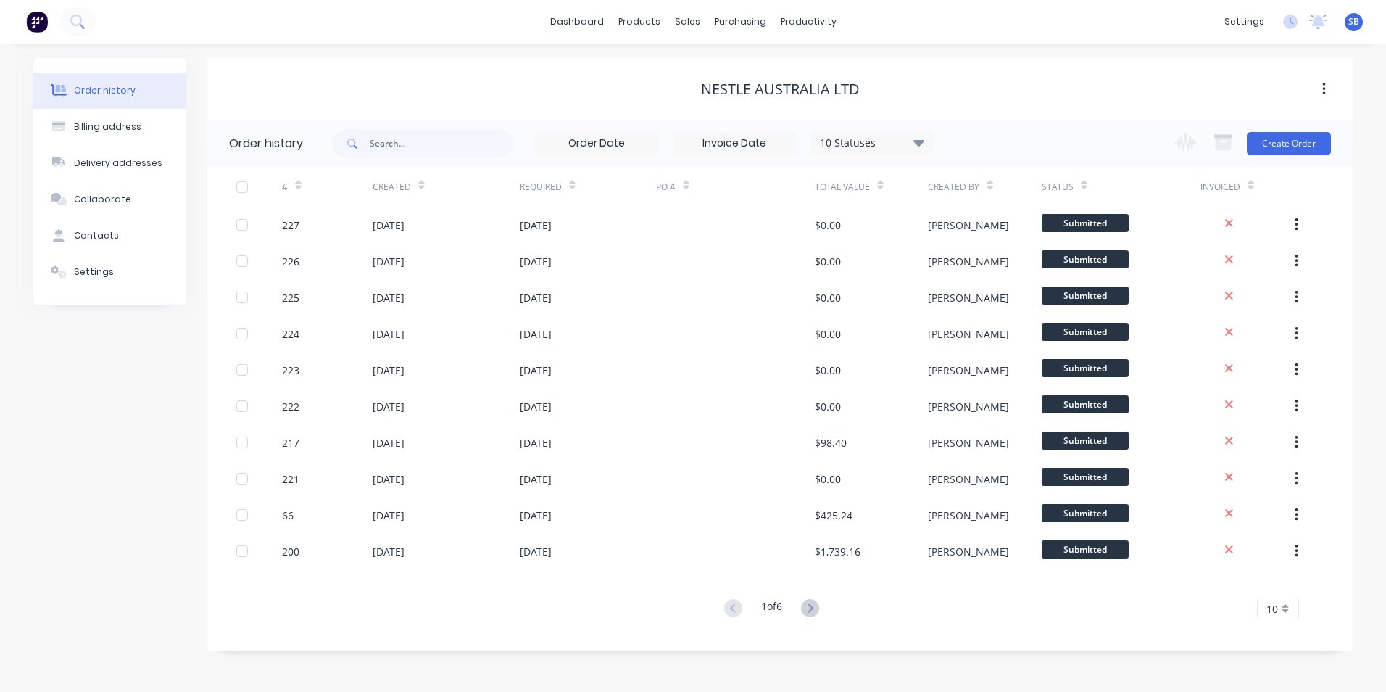
click at [1251, 157] on div "Change order status Submitted Invoiced Finalised Delivered Picked Up Create Ord…" at bounding box center [1248, 143] width 165 height 47
click at [1257, 144] on button "Create Order" at bounding box center [1289, 143] width 84 height 23
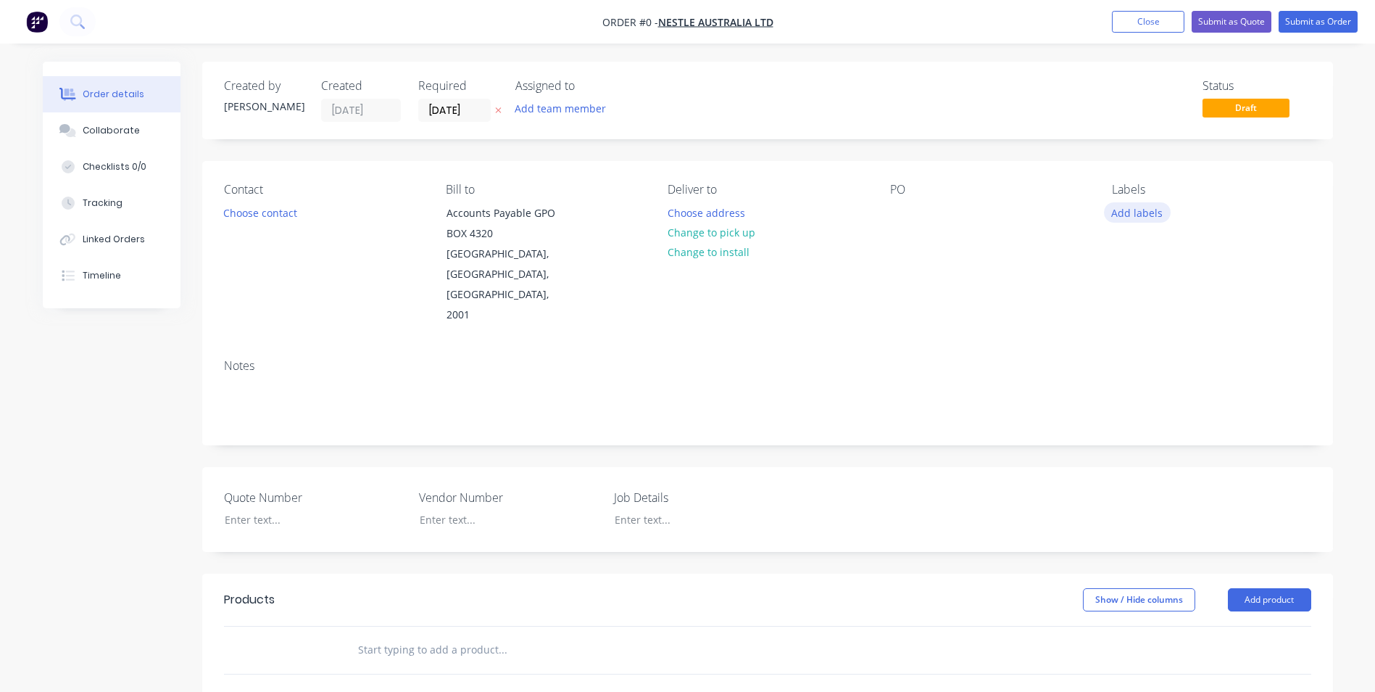
click at [1132, 212] on button "Add labels" at bounding box center [1137, 212] width 67 height 20
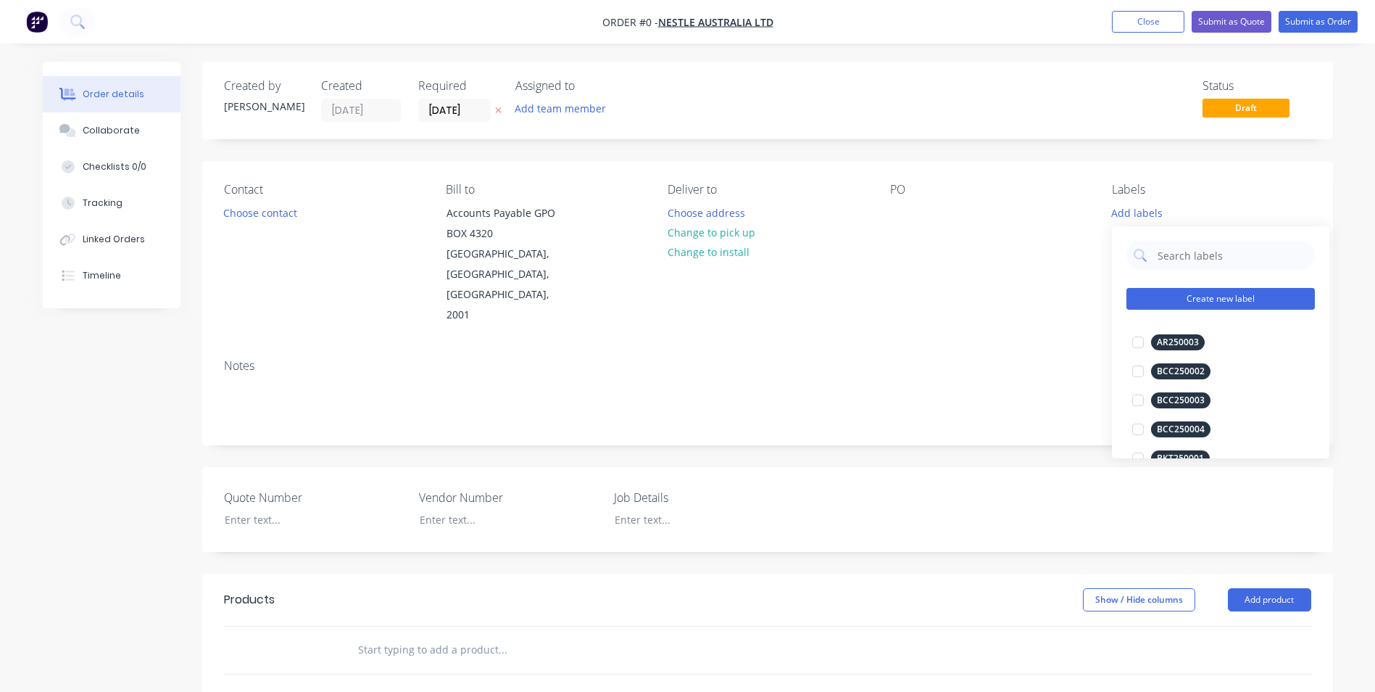
click at [1178, 298] on button "Create new label" at bounding box center [1221, 299] width 188 height 22
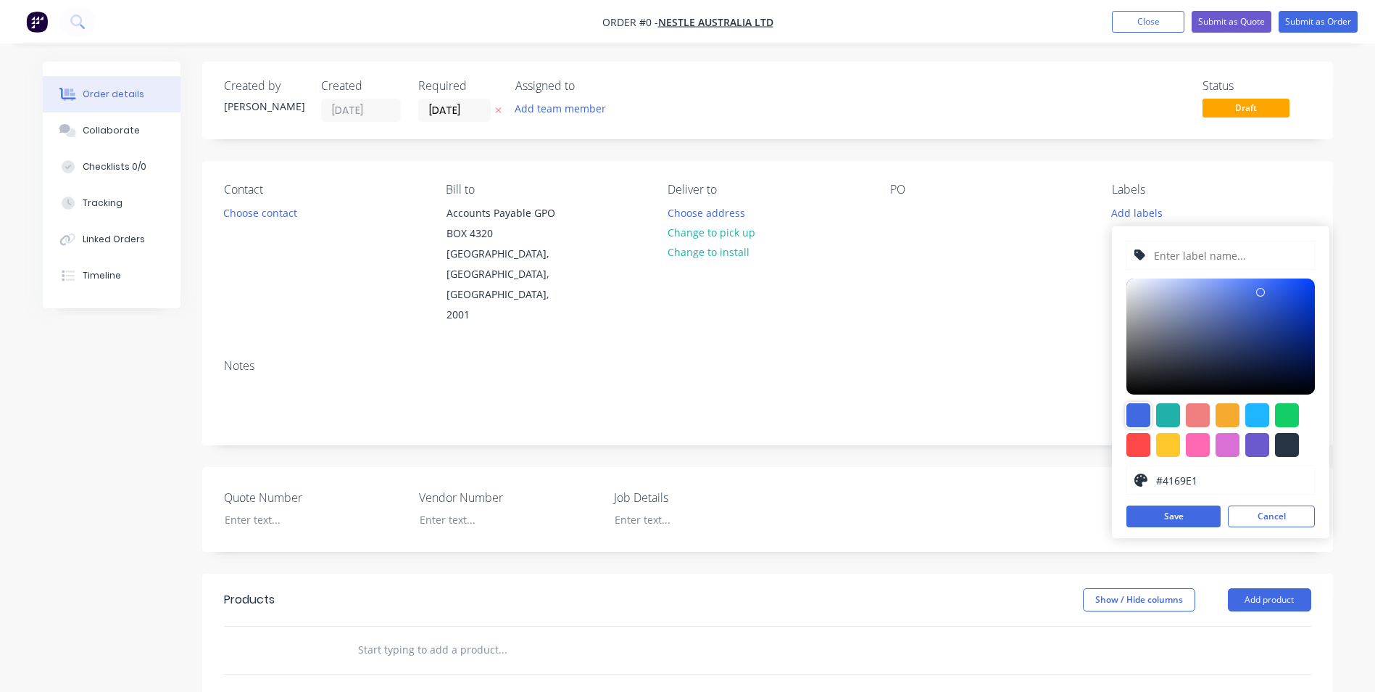
click at [1132, 413] on div at bounding box center [1139, 415] width 24 height 24
click at [1168, 254] on input "text" at bounding box center [1230, 255] width 154 height 28
type input "NES250033"
click at [1186, 518] on button "Save" at bounding box center [1174, 516] width 94 height 22
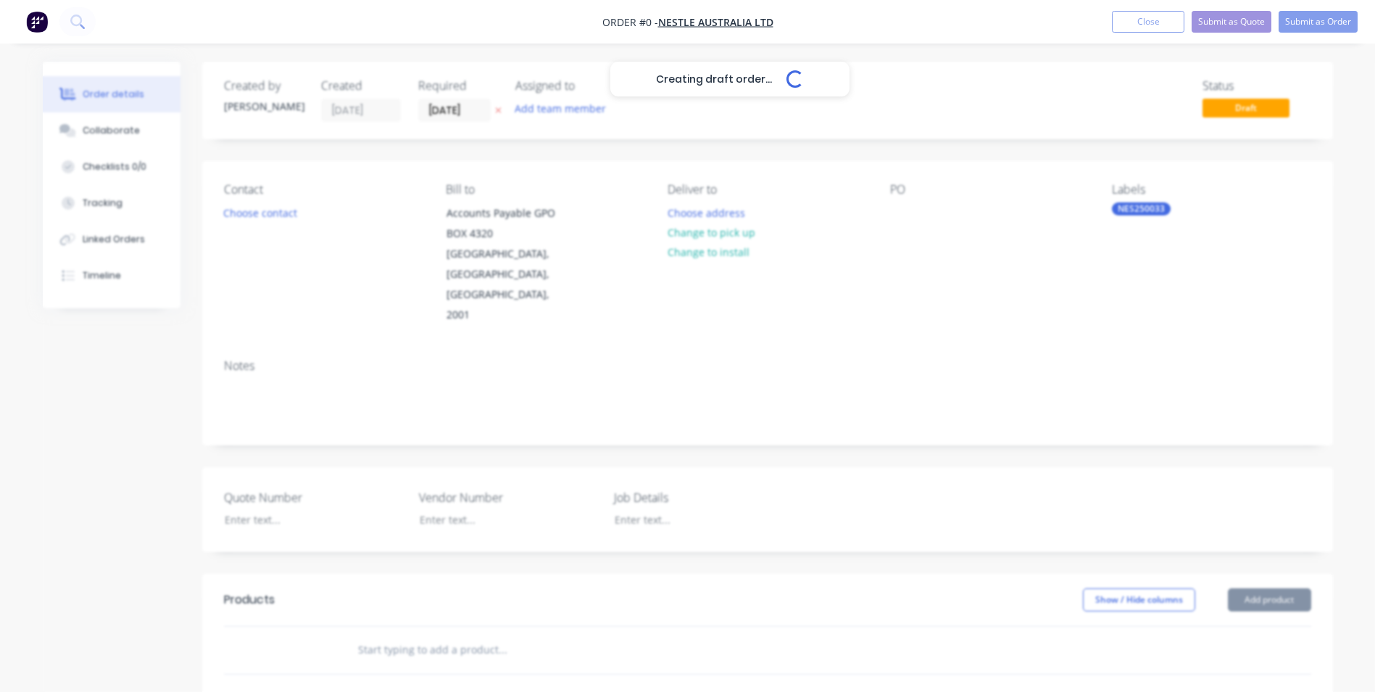
click at [826, 278] on div "Creating draft order... Loading... Order details Collaborate Checklists 0/0 Tra…" at bounding box center [687, 553] width 1319 height 982
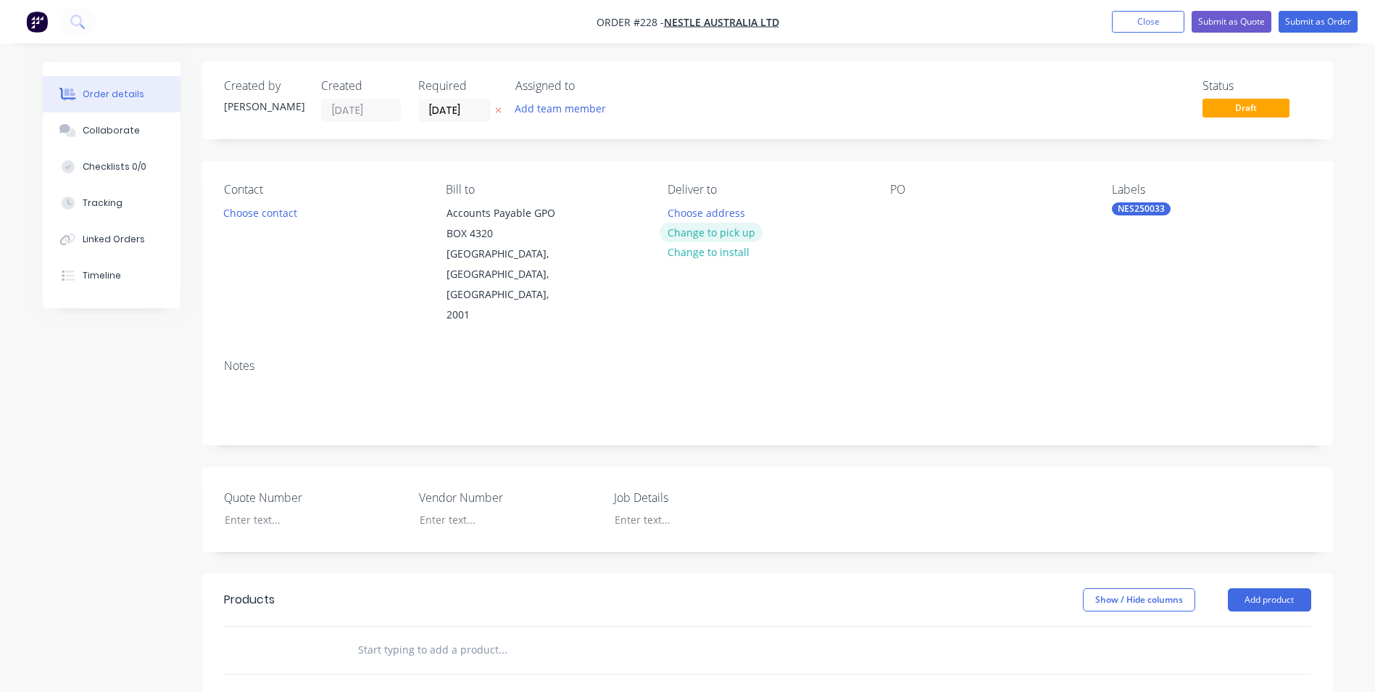
click at [693, 233] on button "Change to pick up" at bounding box center [711, 233] width 103 height 20
click at [674, 208] on div at bounding box center [679, 212] width 23 height 21
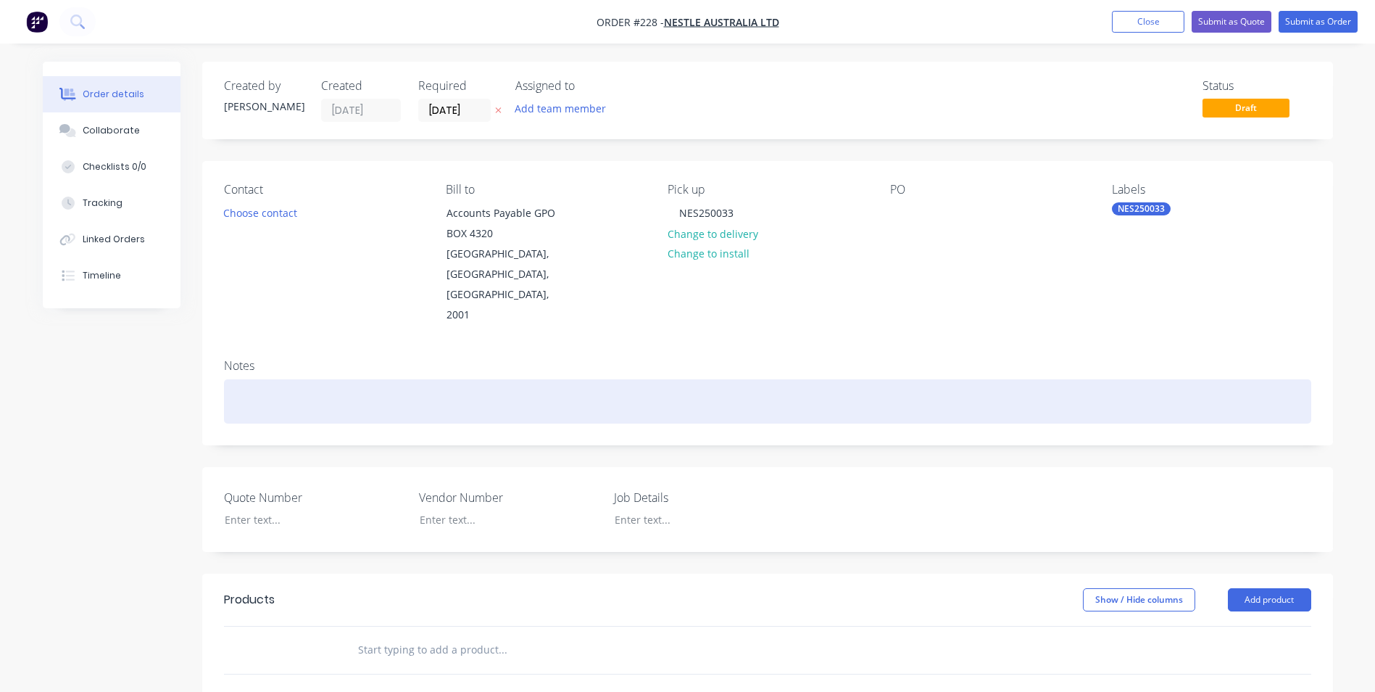
click at [515, 347] on div "Notes" at bounding box center [767, 395] width 1131 height 97
click at [501, 379] on div at bounding box center [767, 401] width 1087 height 44
drag, startPoint x: 466, startPoint y: 347, endPoint x: 183, endPoint y: 349, distance: 282.7
click at [183, 349] on div "Created by Shannon Created 14/08/25 Required 14/08/25 Assigned to Add team memb…" at bounding box center [688, 553] width 1290 height 982
copy div "NES250033 - Egron SCAH Steamline"
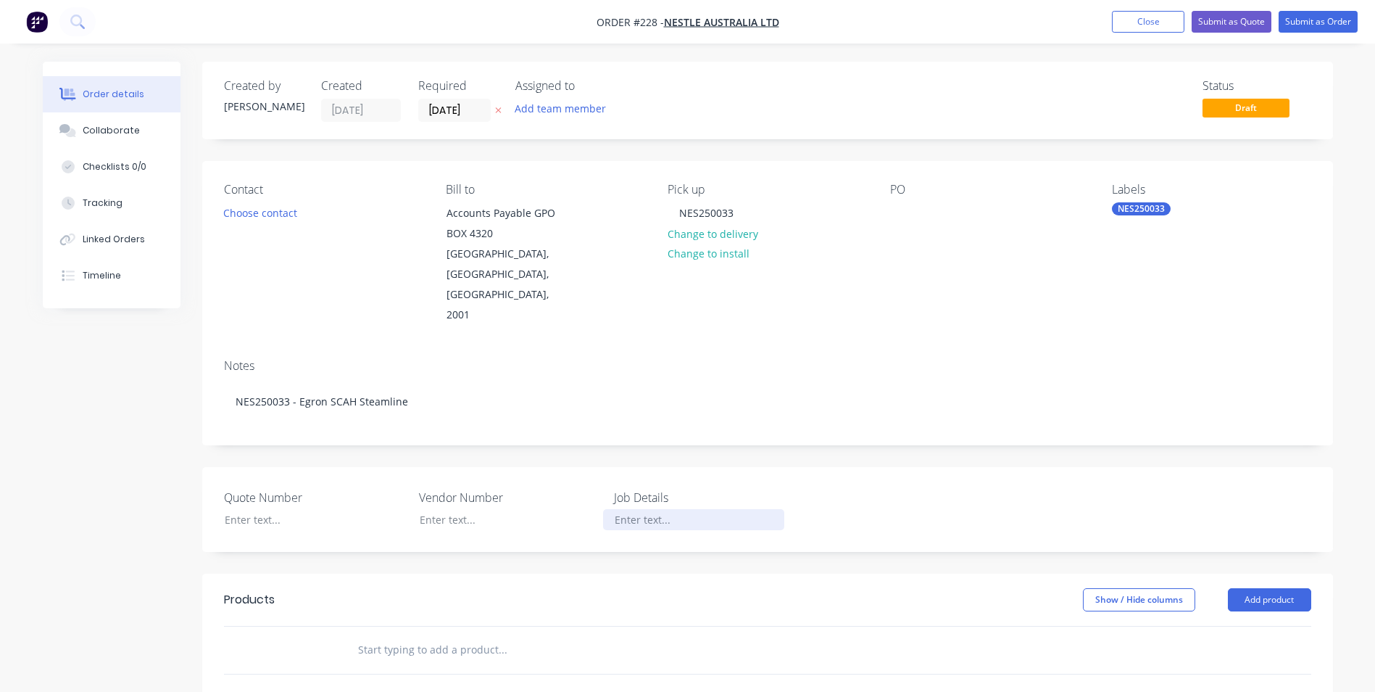
click at [634, 509] on div at bounding box center [693, 519] width 181 height 21
paste div
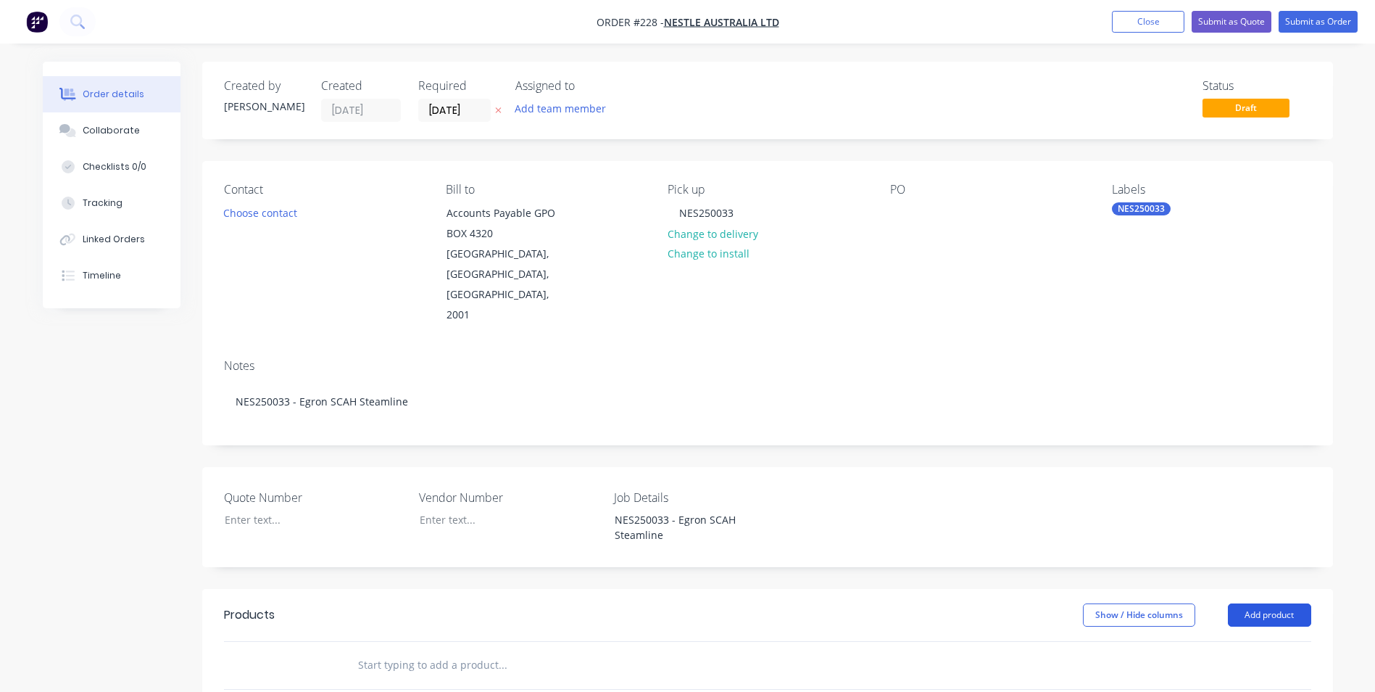
click at [1293, 603] on button "Add product" at bounding box center [1269, 614] width 83 height 23
click at [1212, 641] on div "Product catalogue" at bounding box center [1243, 651] width 112 height 21
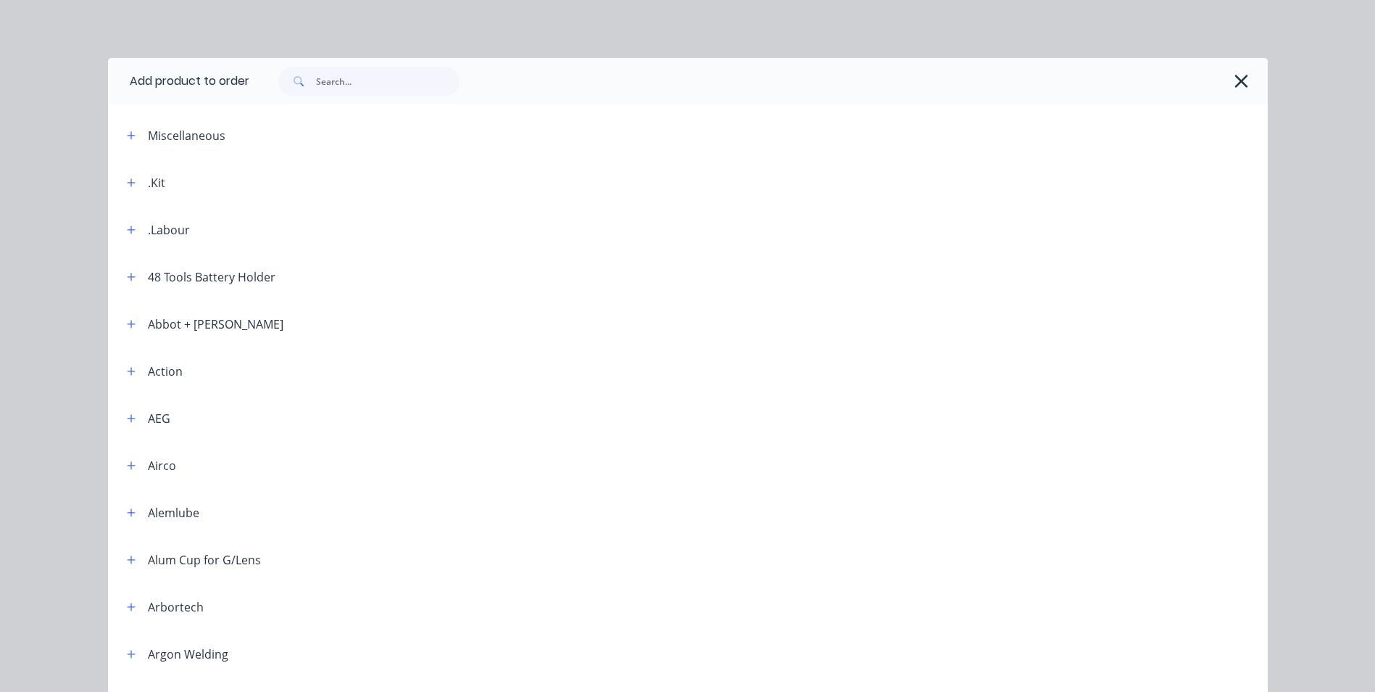
click at [139, 184] on div ".Kit" at bounding box center [140, 182] width 50 height 18
click at [127, 185] on icon "button" at bounding box center [131, 183] width 9 height 10
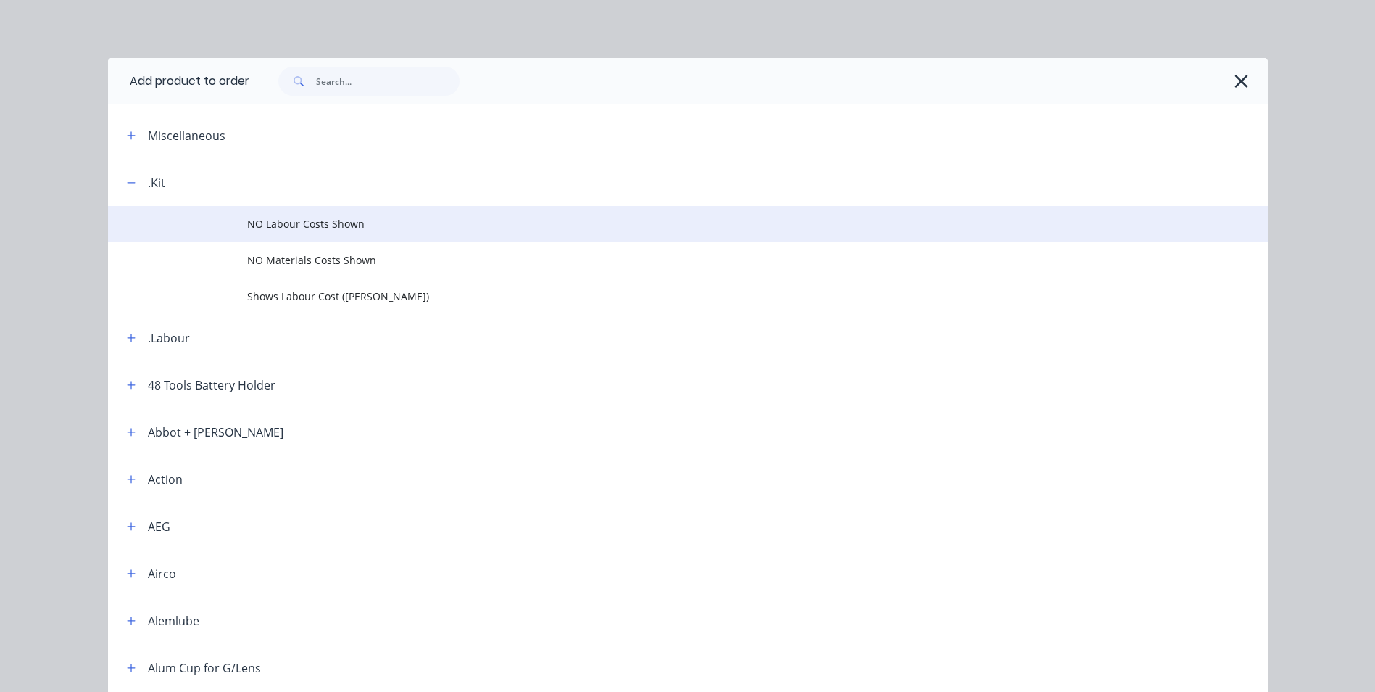
click at [334, 215] on td "NO Labour Costs Shown" at bounding box center [757, 224] width 1021 height 36
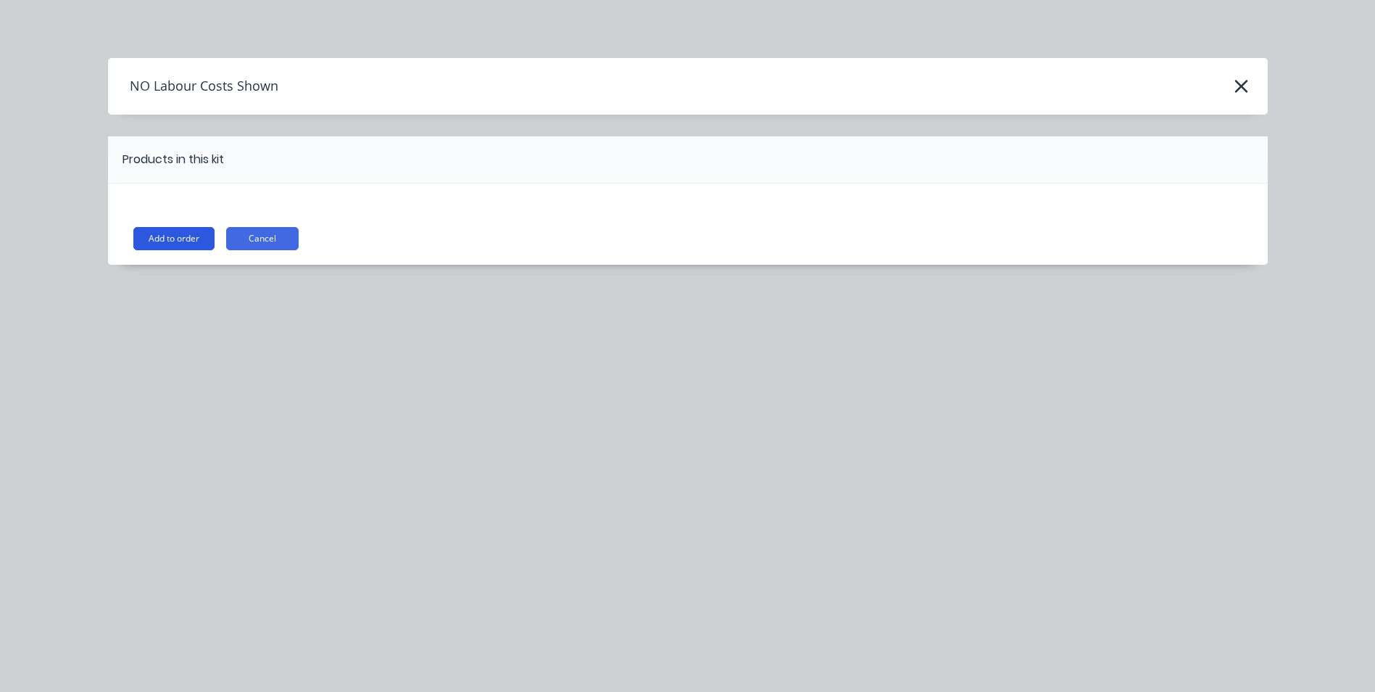
click at [175, 236] on button "Add to order" at bounding box center [173, 238] width 81 height 23
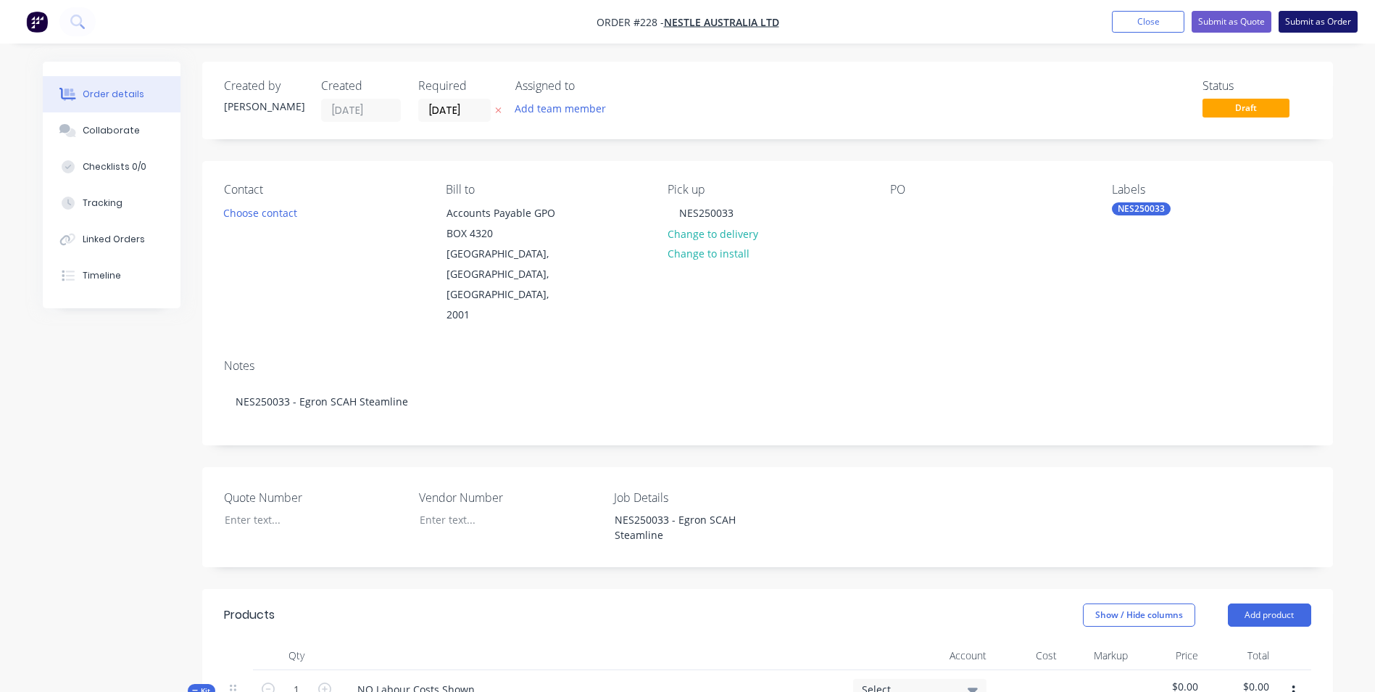
click at [1335, 14] on button "Submit as Order" at bounding box center [1318, 22] width 79 height 22
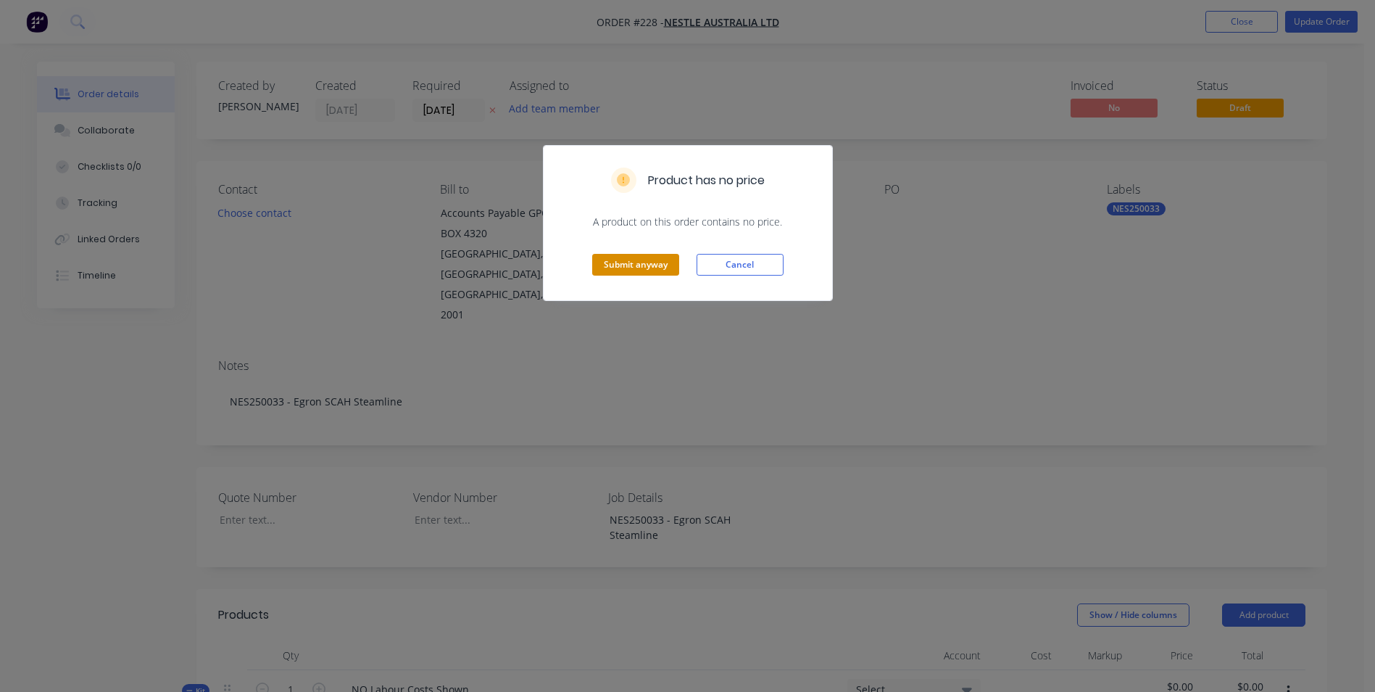
click at [627, 273] on button "Submit anyway" at bounding box center [635, 265] width 87 height 22
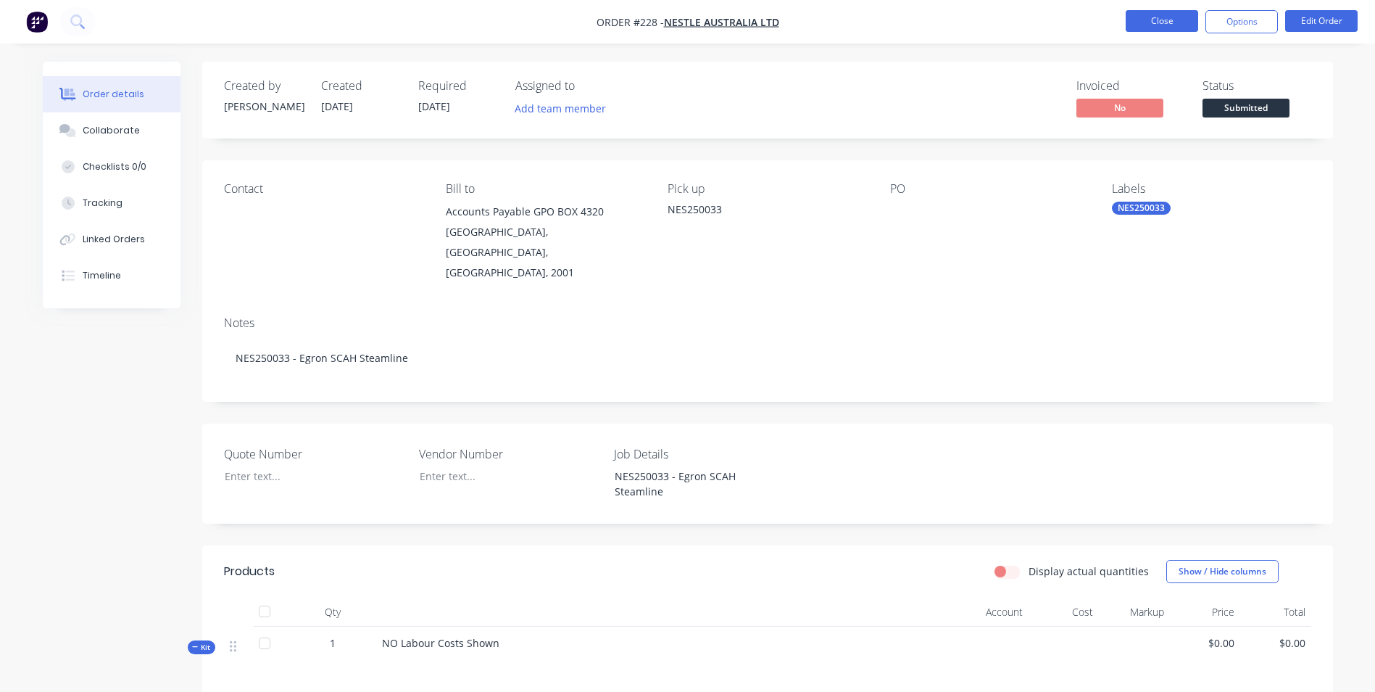
click at [1159, 20] on button "Close" at bounding box center [1162, 21] width 72 height 22
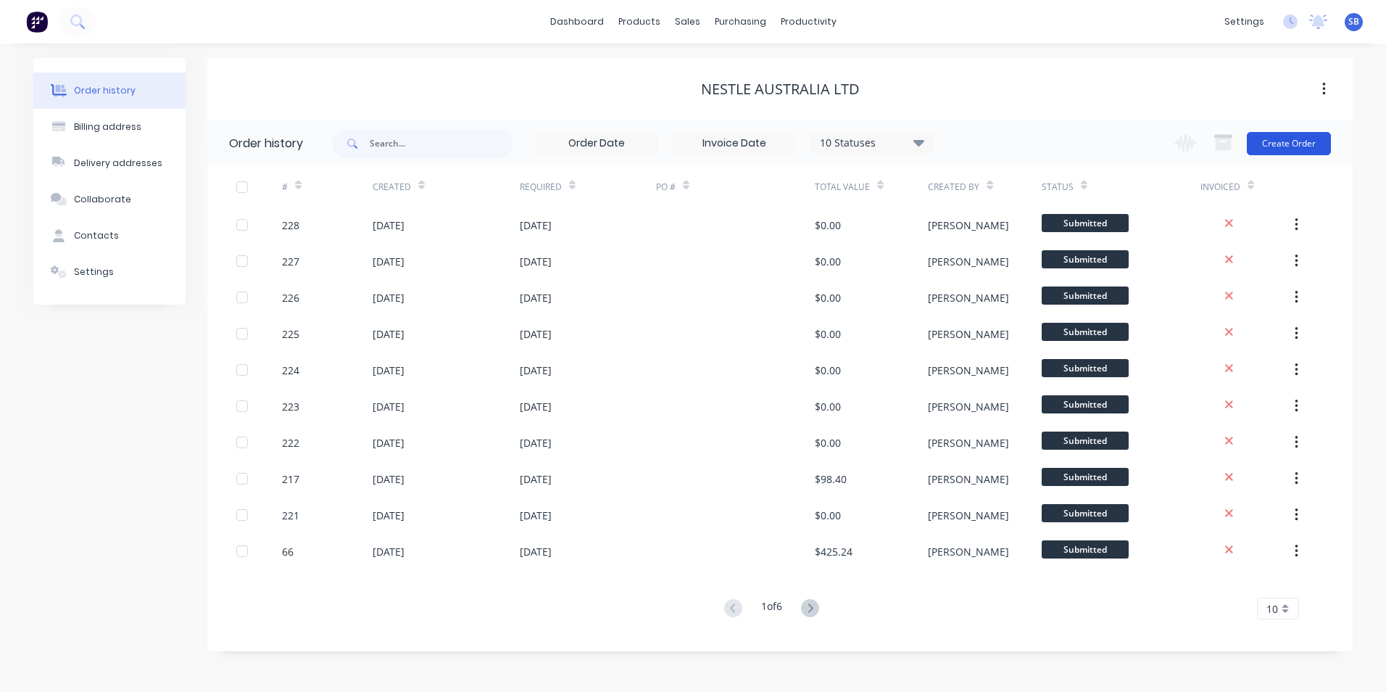
click at [1287, 140] on button "Create Order" at bounding box center [1289, 143] width 84 height 23
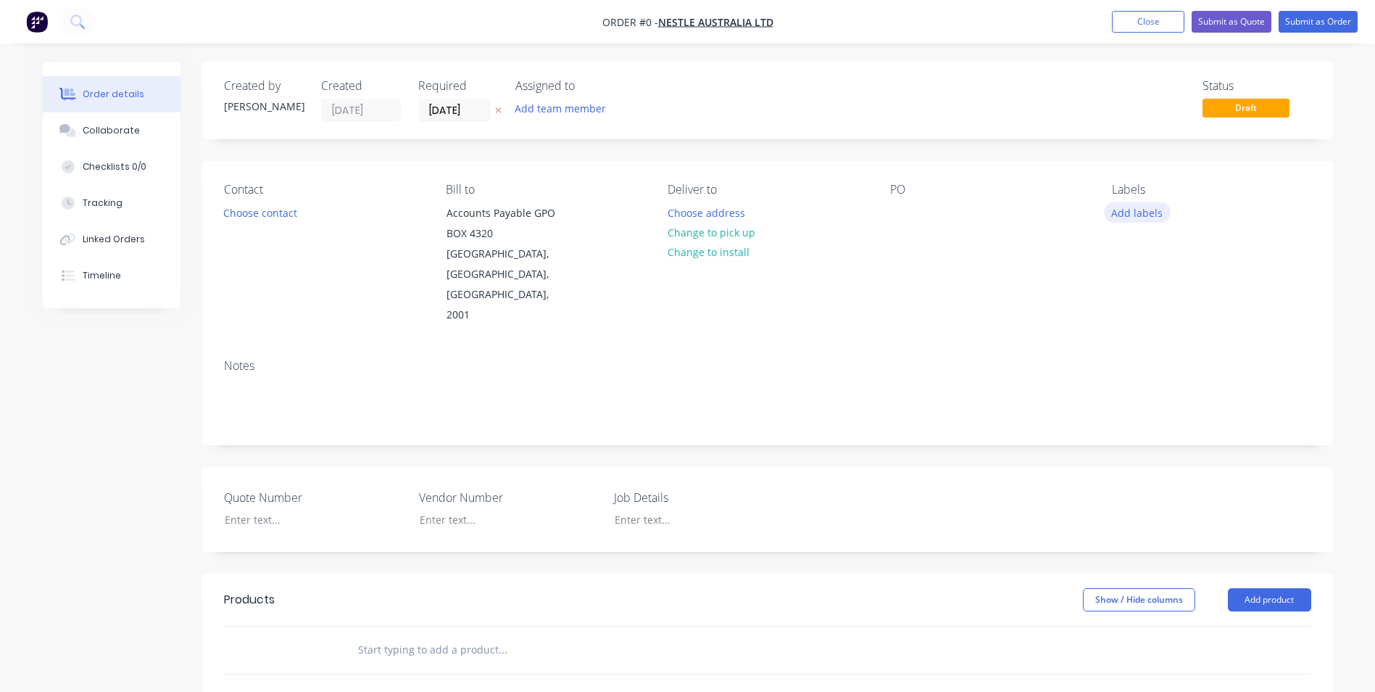
click at [1132, 213] on button "Add labels" at bounding box center [1137, 212] width 67 height 20
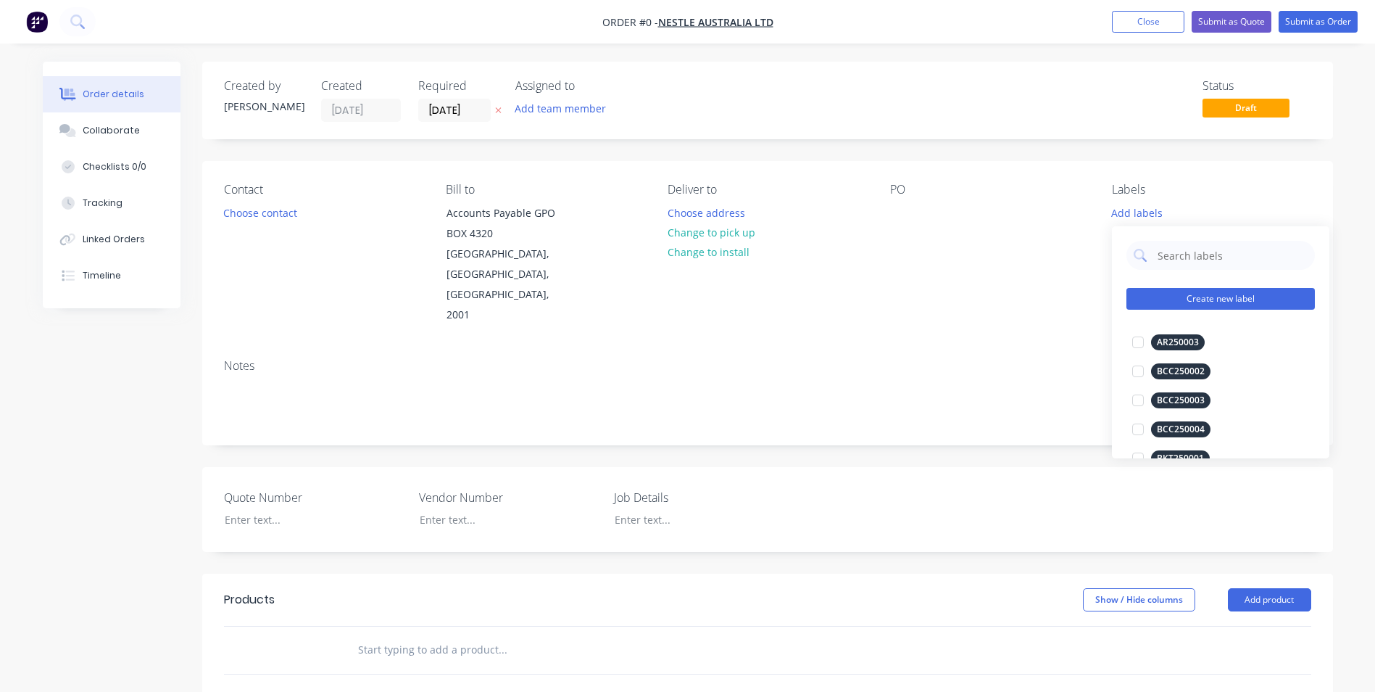
click at [1195, 299] on button "Create new label" at bounding box center [1221, 299] width 188 height 22
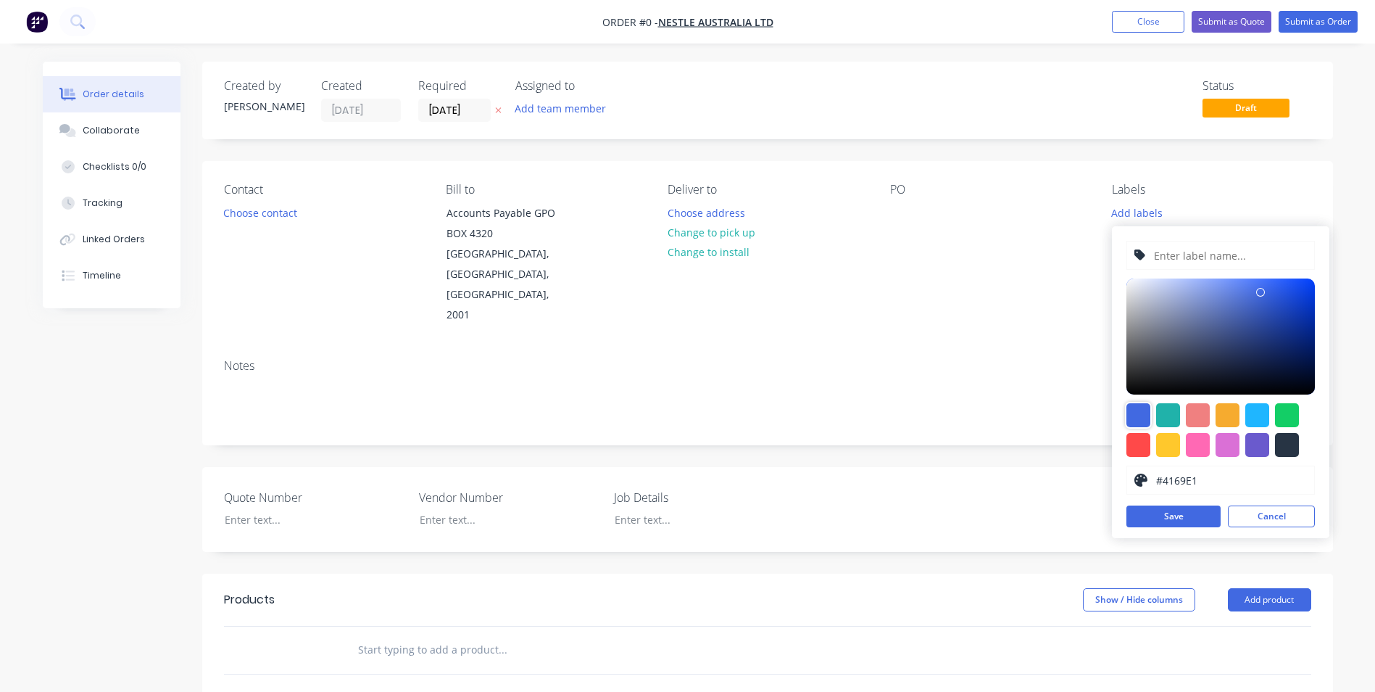
click at [1137, 415] on div at bounding box center [1139, 415] width 24 height 24
click at [1202, 256] on input "text" at bounding box center [1230, 255] width 154 height 28
type input "NES250034"
click at [1167, 518] on button "Save" at bounding box center [1174, 516] width 94 height 22
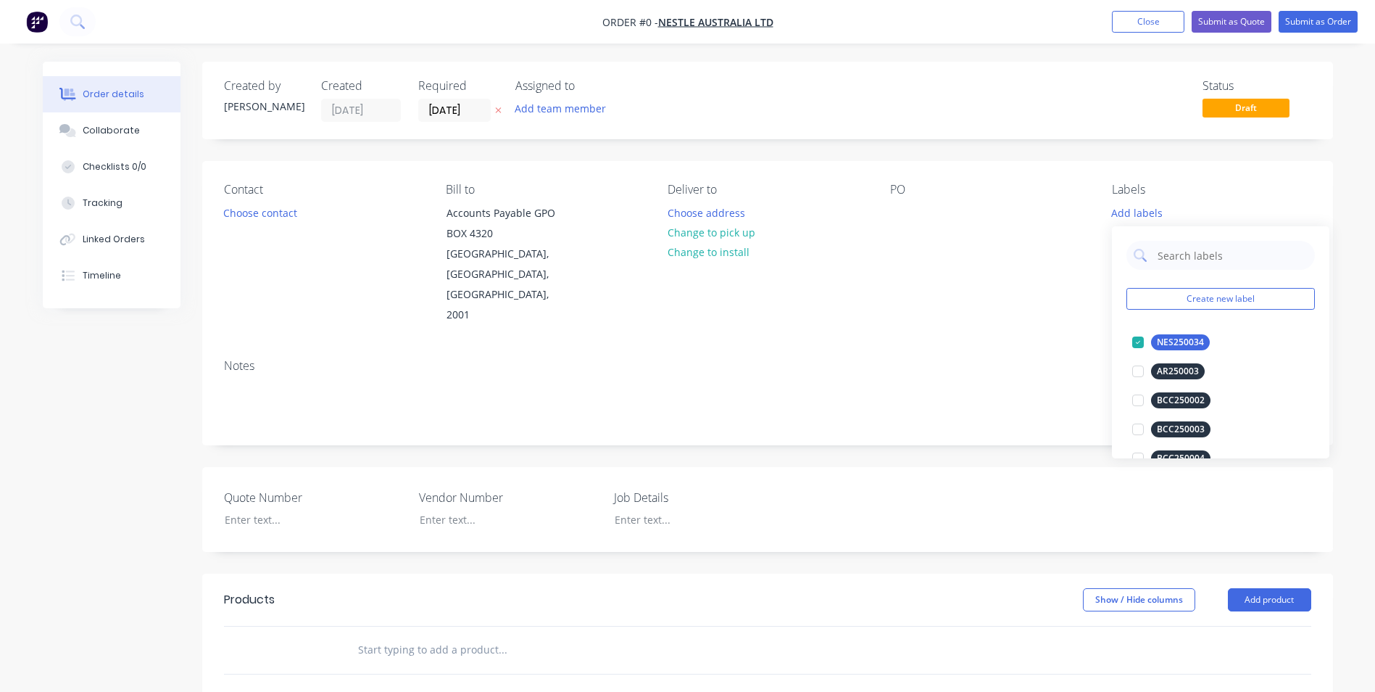
click at [921, 304] on div "Order details Collaborate Checklists 0/0 Tracking Linked Orders Timeline Order …" at bounding box center [687, 553] width 1319 height 982
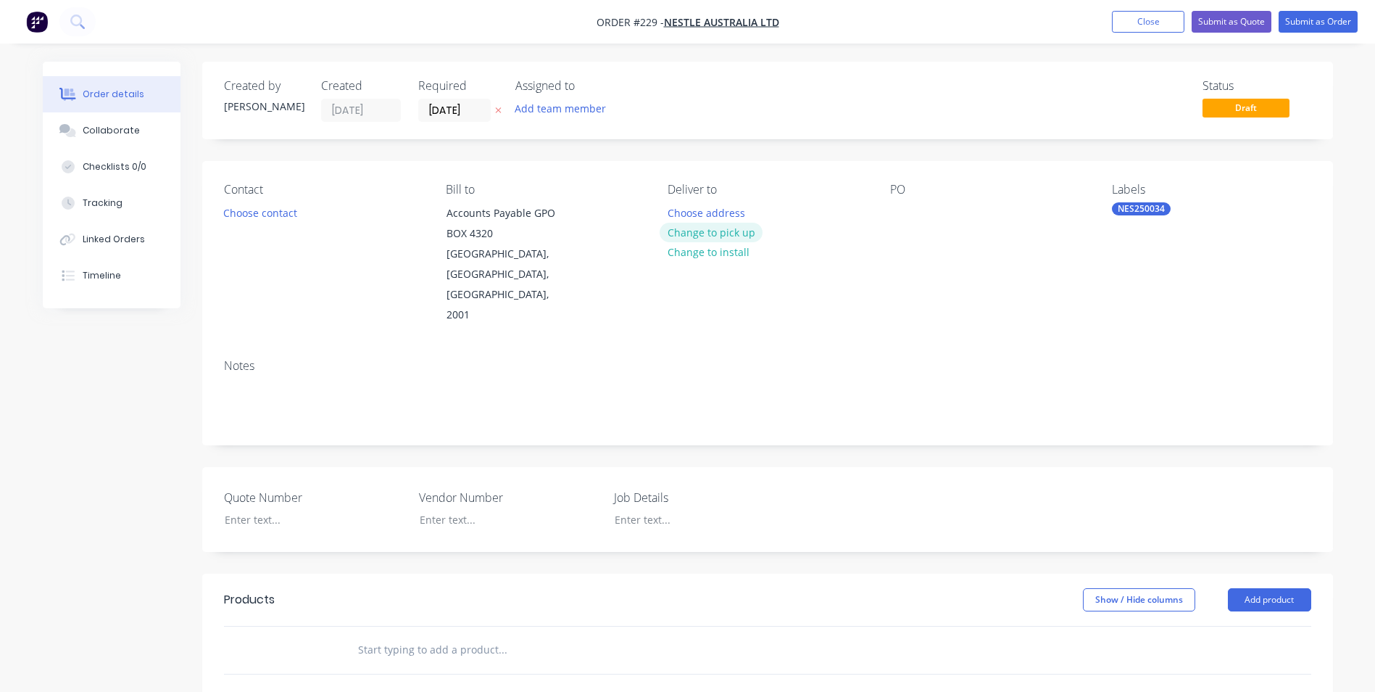
click at [700, 231] on button "Change to pick up" at bounding box center [711, 233] width 103 height 20
click at [689, 204] on div at bounding box center [679, 212] width 23 height 21
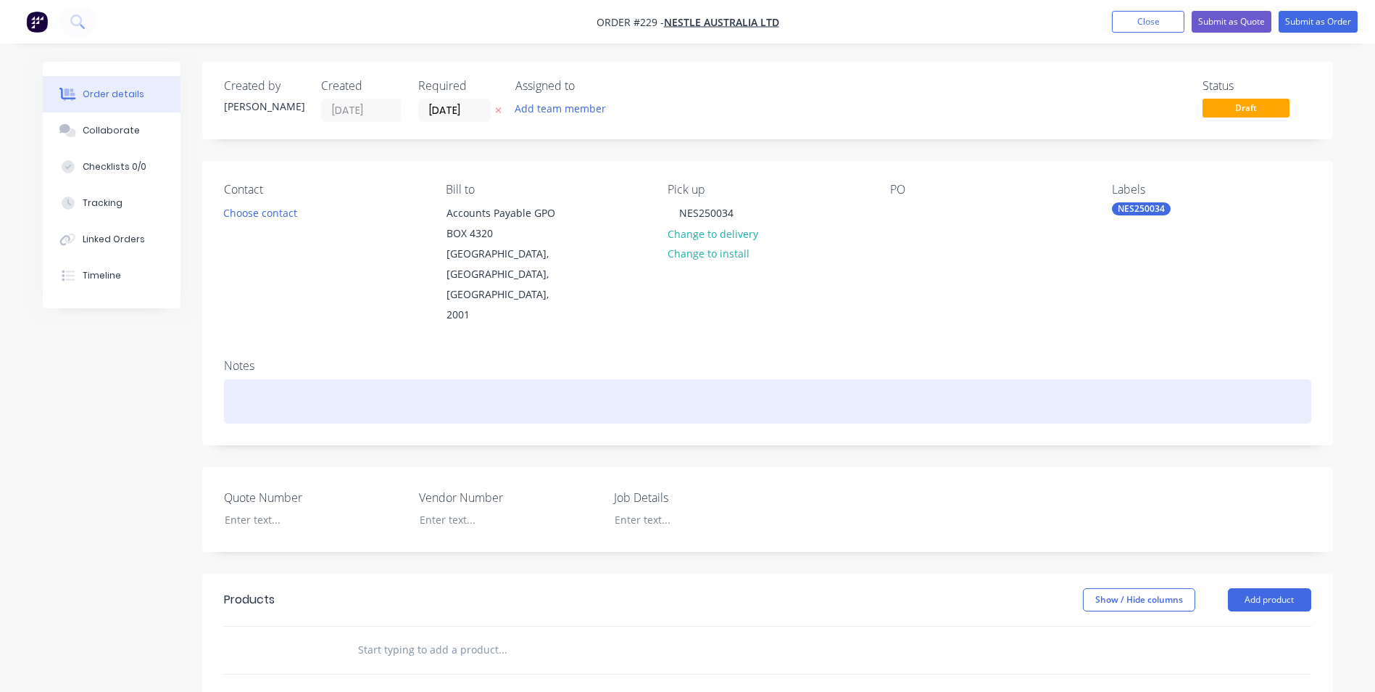
click at [653, 379] on div at bounding box center [767, 401] width 1087 height 44
drag, startPoint x: 453, startPoint y: 352, endPoint x: 165, endPoint y: 320, distance: 290.3
click at [165, 320] on div "Created by Shannon Created 14/08/25 Required 14/08/25 Assigned to Add team memb…" at bounding box center [688, 553] width 1290 height 982
copy div "NES250034 - Condensate tank relocation"
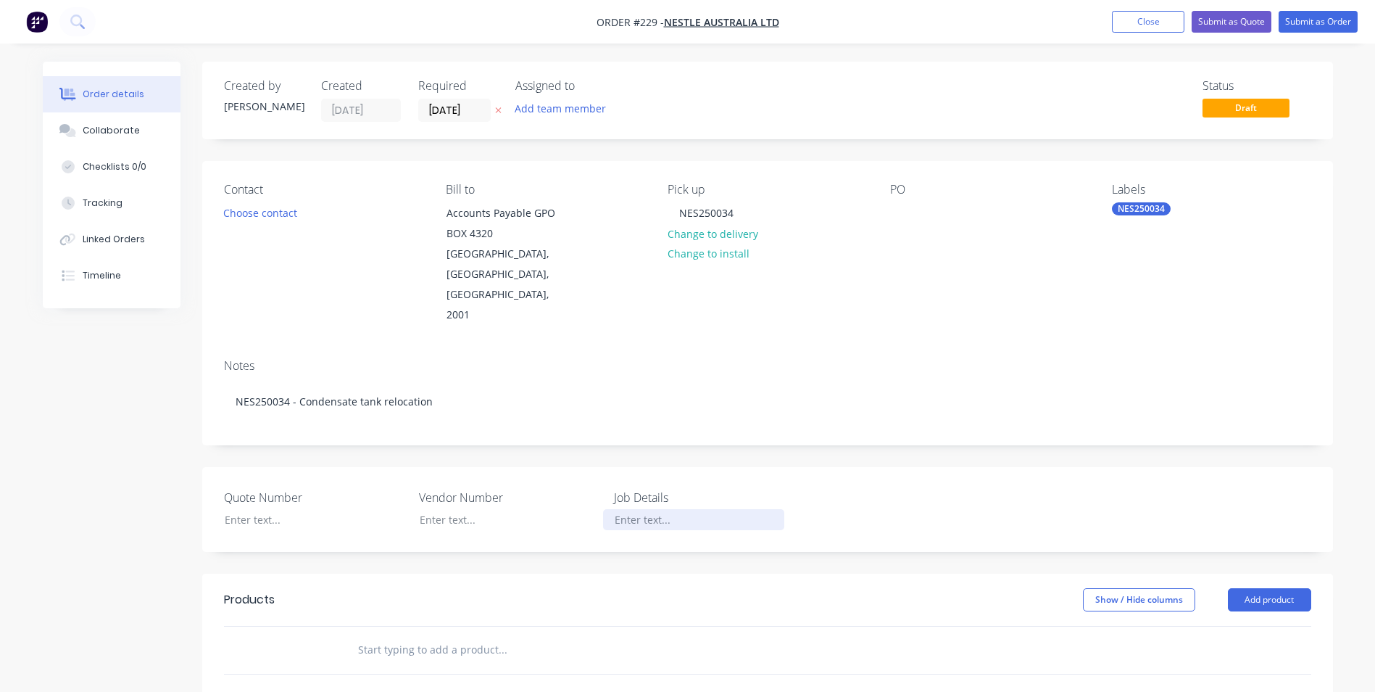
click at [618, 509] on div at bounding box center [693, 519] width 181 height 21
paste div
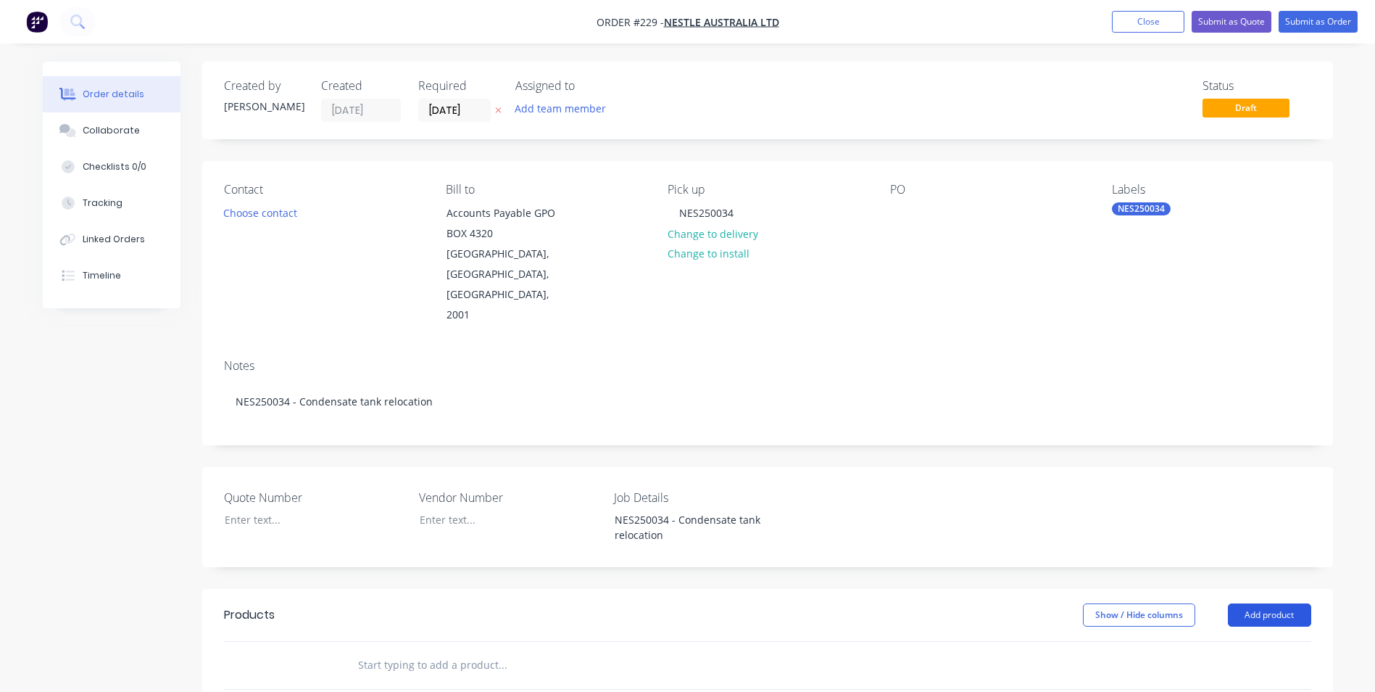
drag, startPoint x: 1272, startPoint y: 560, endPoint x: 1269, endPoint y: 568, distance: 8.3
click at [1269, 589] on header "Products Show / Hide columns Add product" at bounding box center [767, 615] width 1131 height 52
click at [1269, 603] on button "Add product" at bounding box center [1269, 614] width 83 height 23
click at [1249, 641] on div "Product catalogue" at bounding box center [1243, 651] width 112 height 21
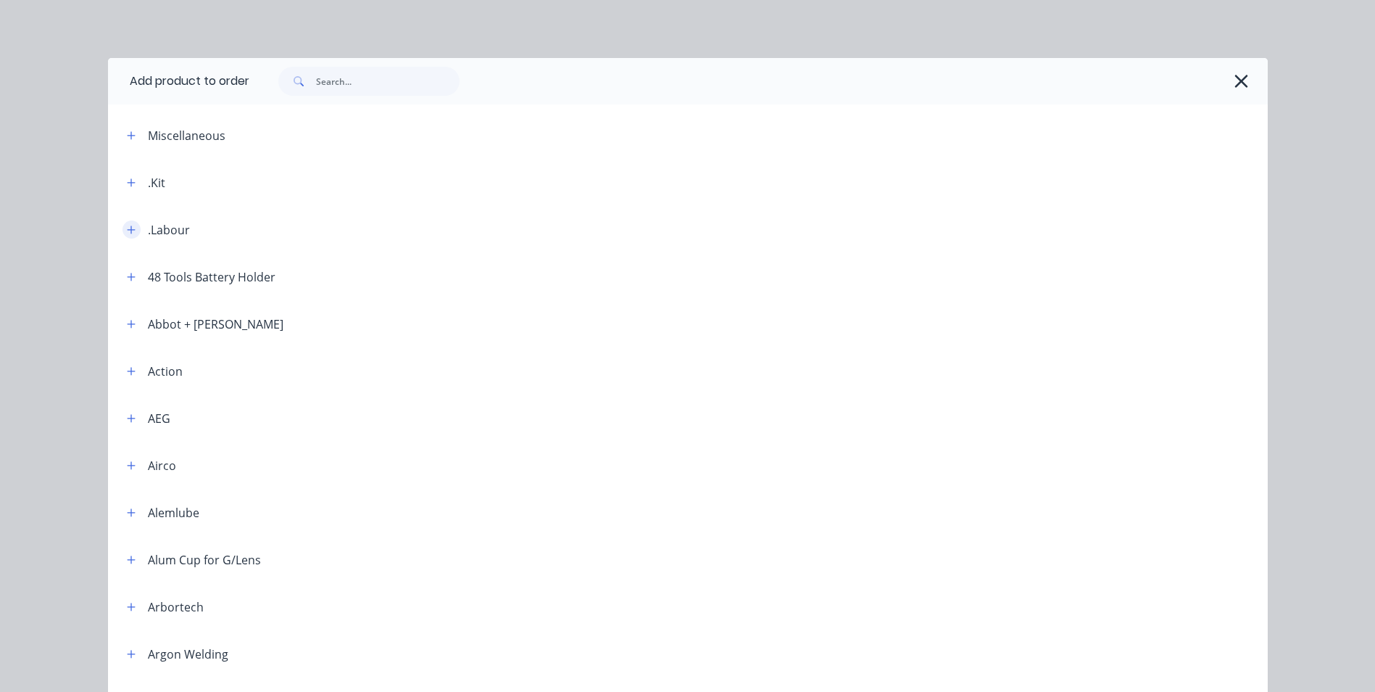
click at [129, 227] on icon "button" at bounding box center [131, 230] width 9 height 10
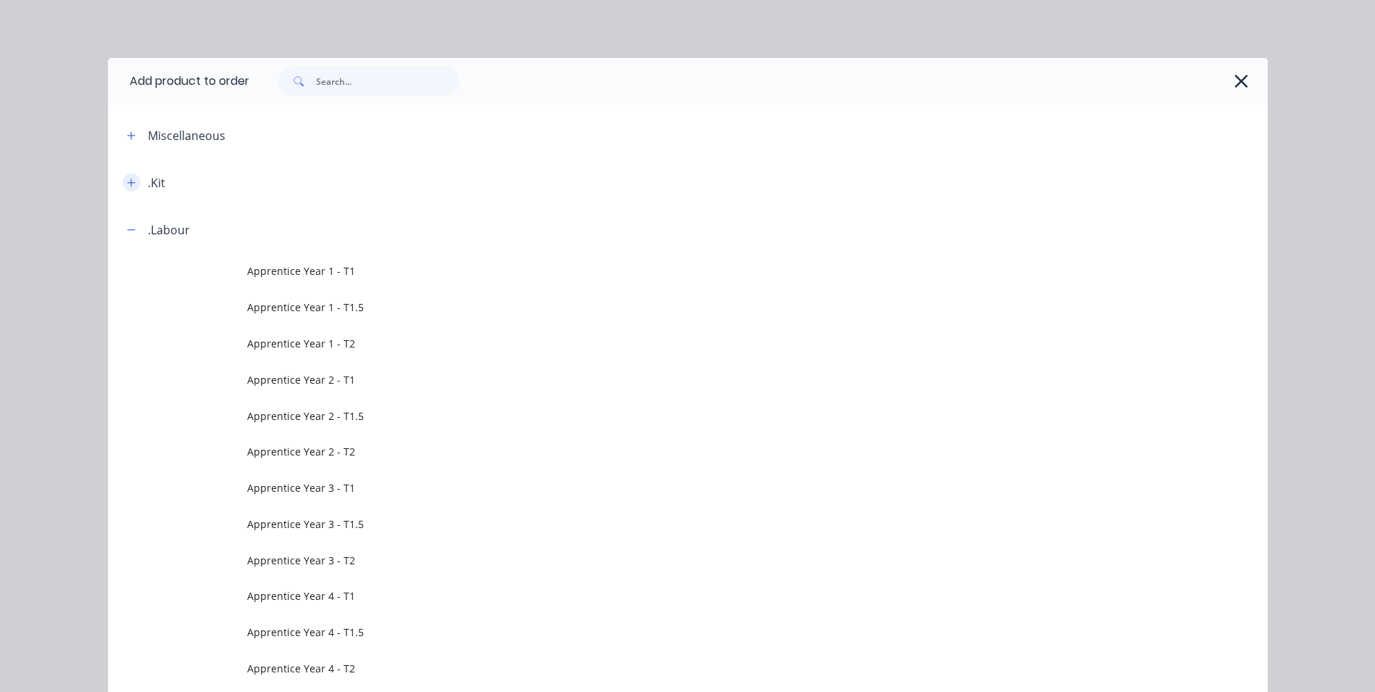
click at [123, 182] on button "button" at bounding box center [132, 182] width 18 height 18
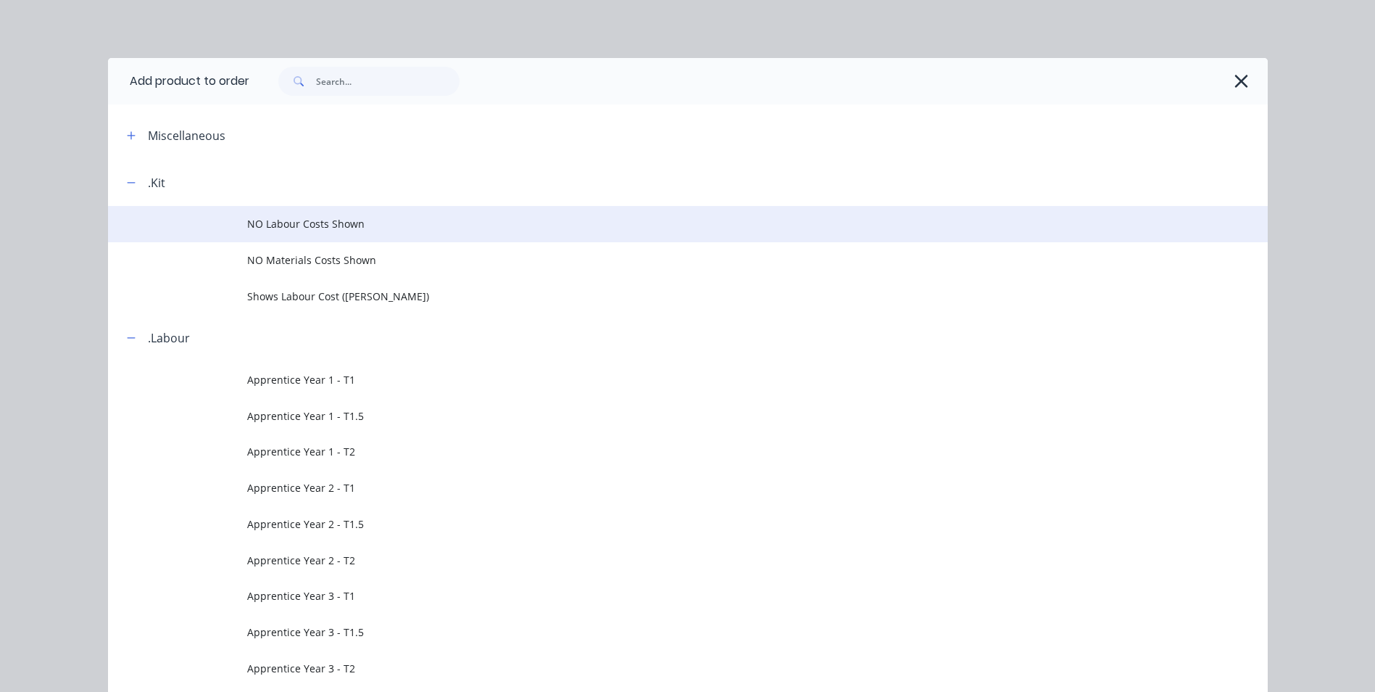
click at [279, 236] on td "NO Labour Costs Shown" at bounding box center [757, 224] width 1021 height 36
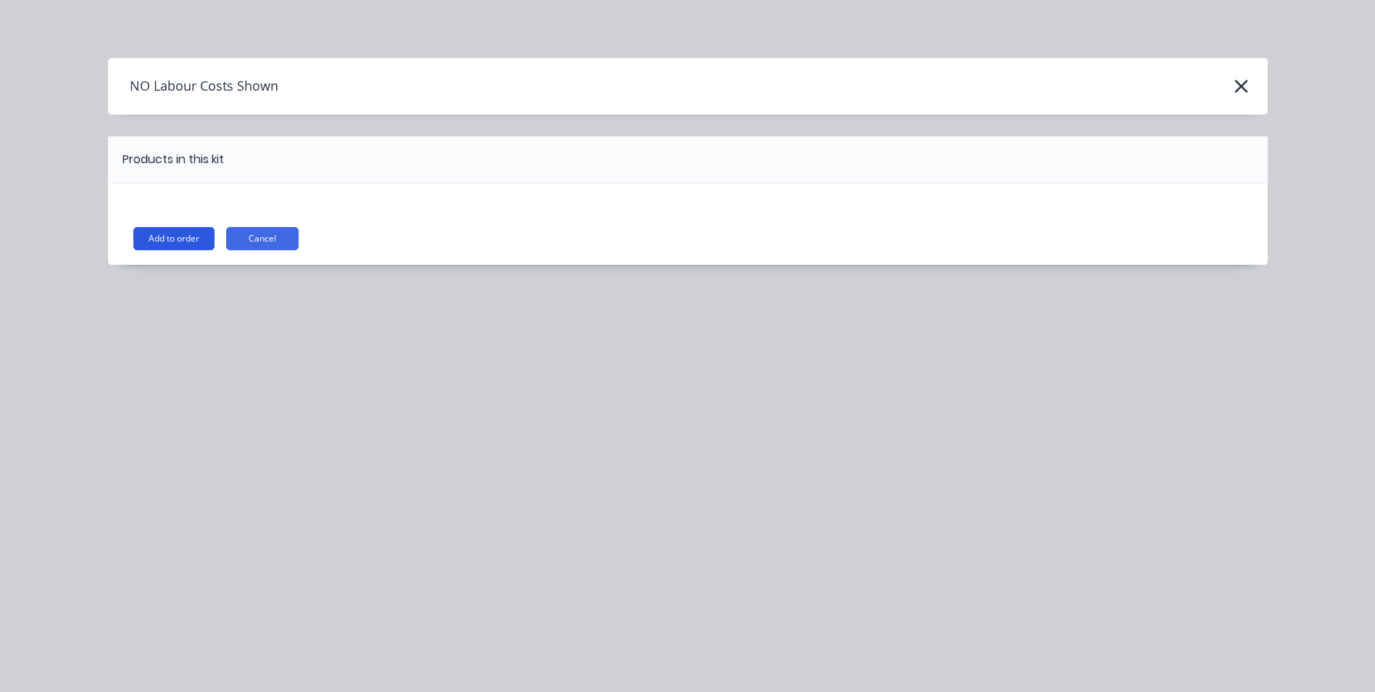
click at [180, 232] on button "Add to order" at bounding box center [173, 238] width 81 height 23
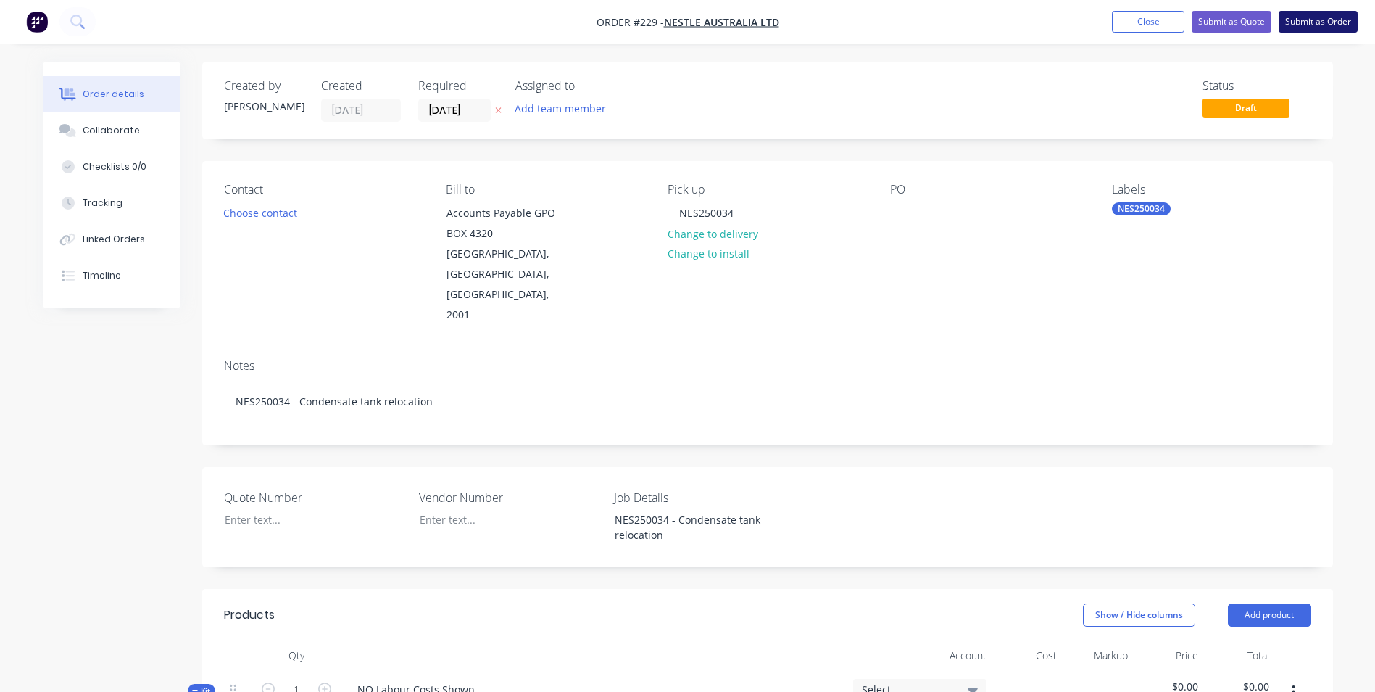
click at [1280, 20] on button "Submit as Order" at bounding box center [1318, 22] width 79 height 22
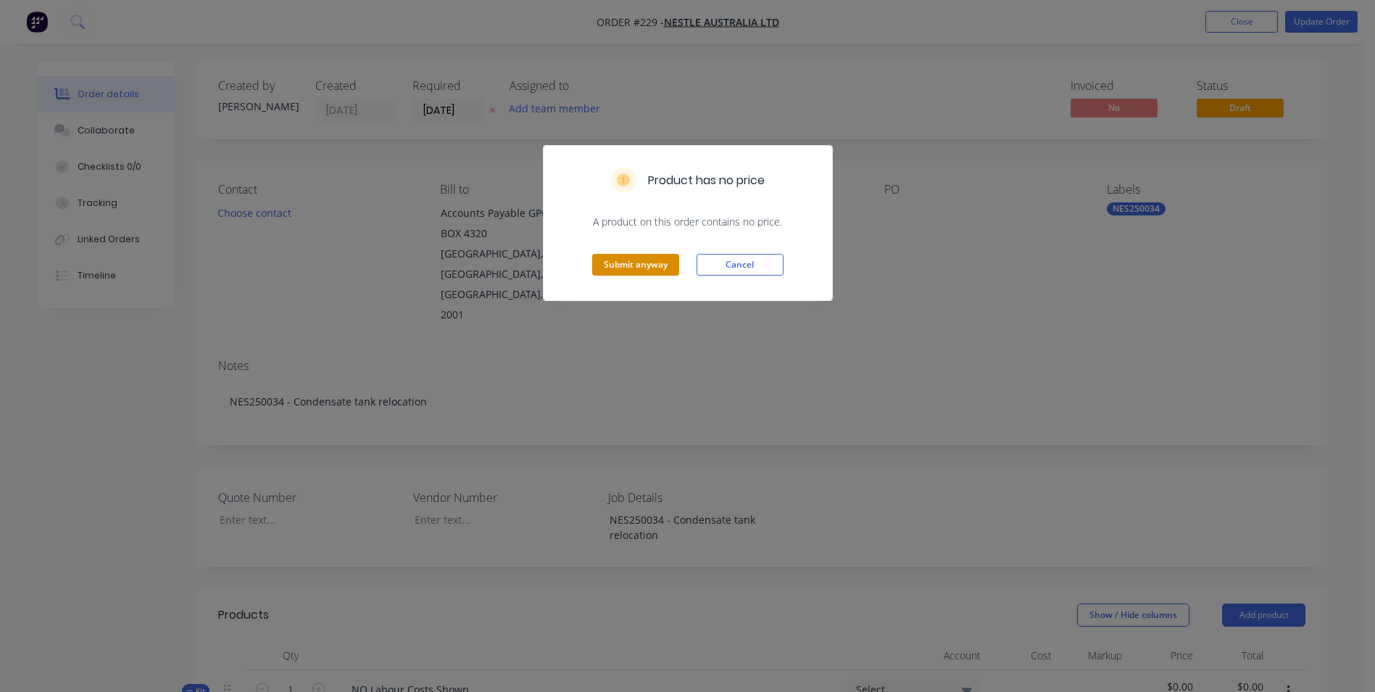
click at [655, 266] on button "Submit anyway" at bounding box center [635, 265] width 87 height 22
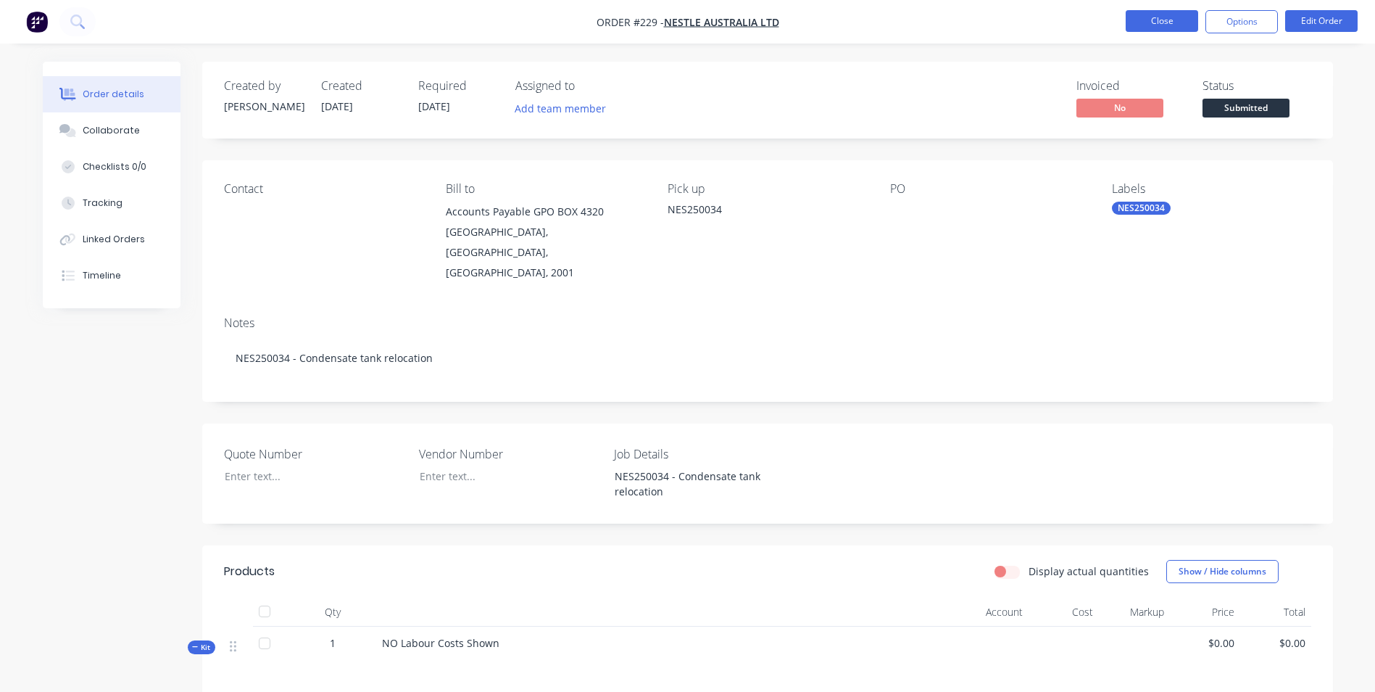
click at [1180, 31] on button "Close" at bounding box center [1162, 21] width 72 height 22
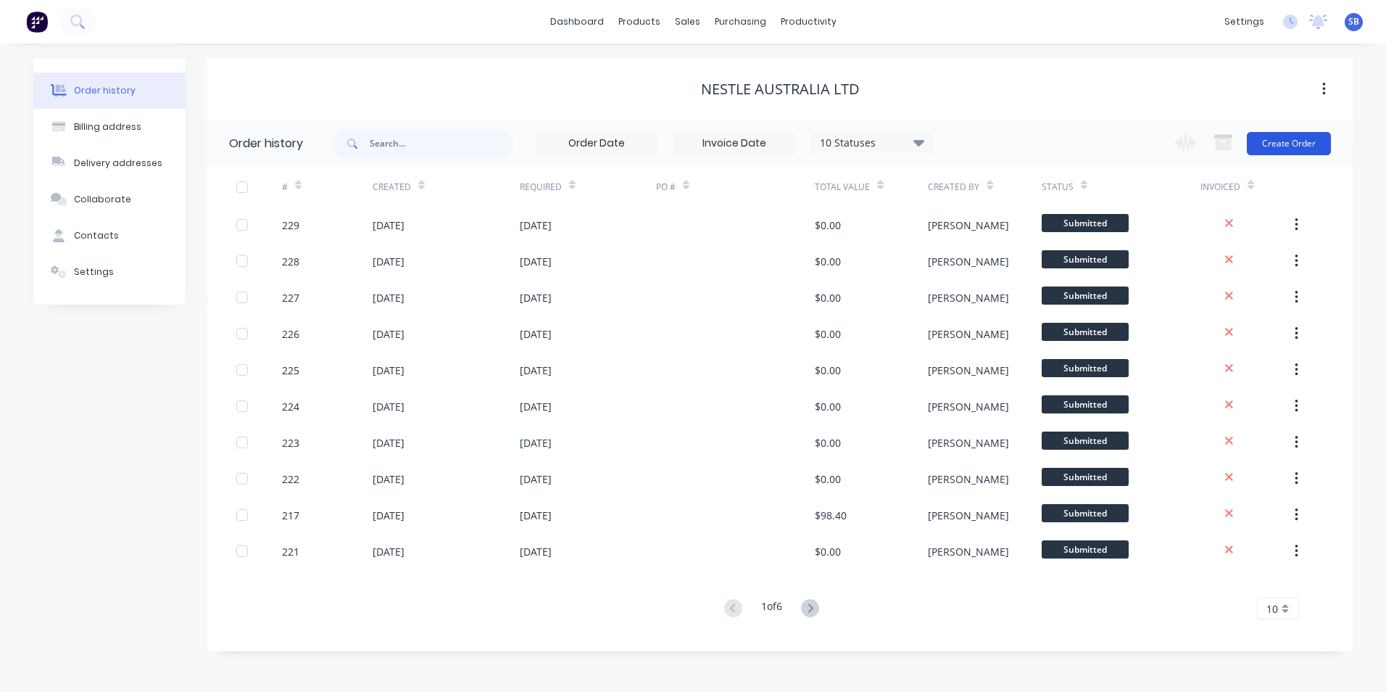
click at [1282, 151] on button "Create Order" at bounding box center [1289, 143] width 84 height 23
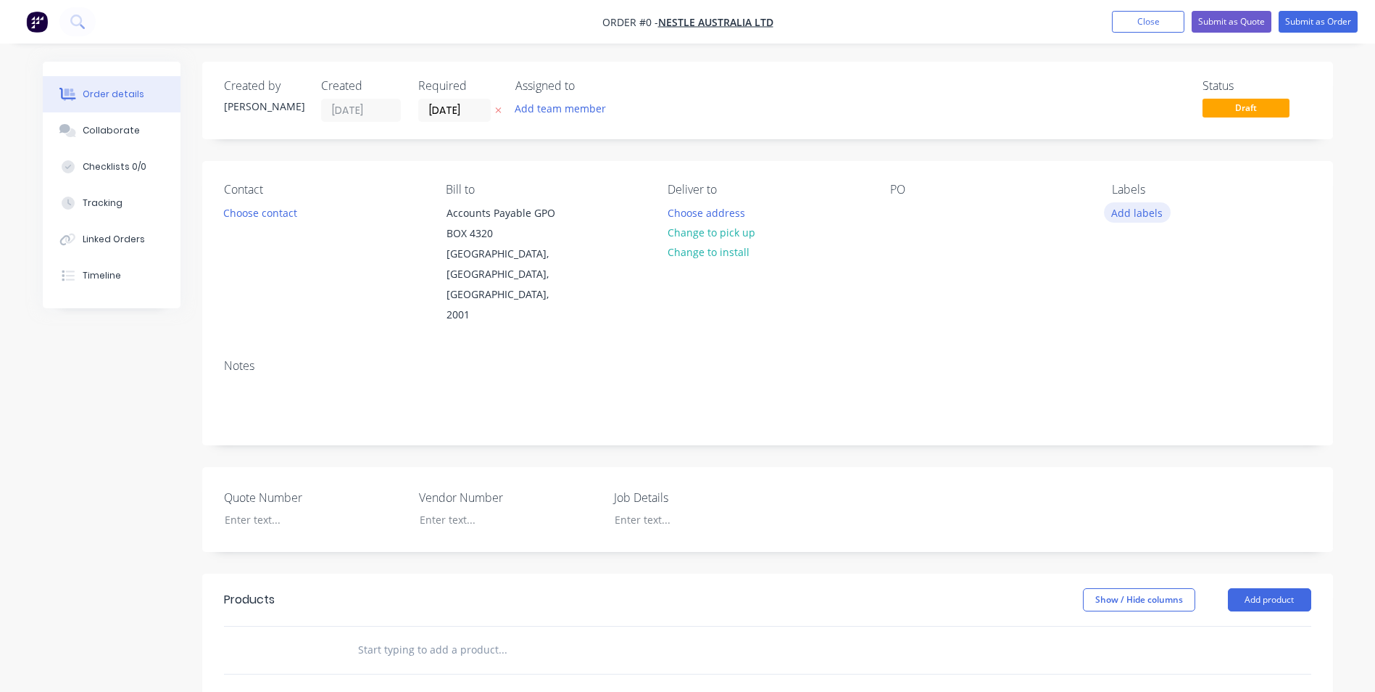
click at [1117, 210] on button "Add labels" at bounding box center [1137, 212] width 67 height 20
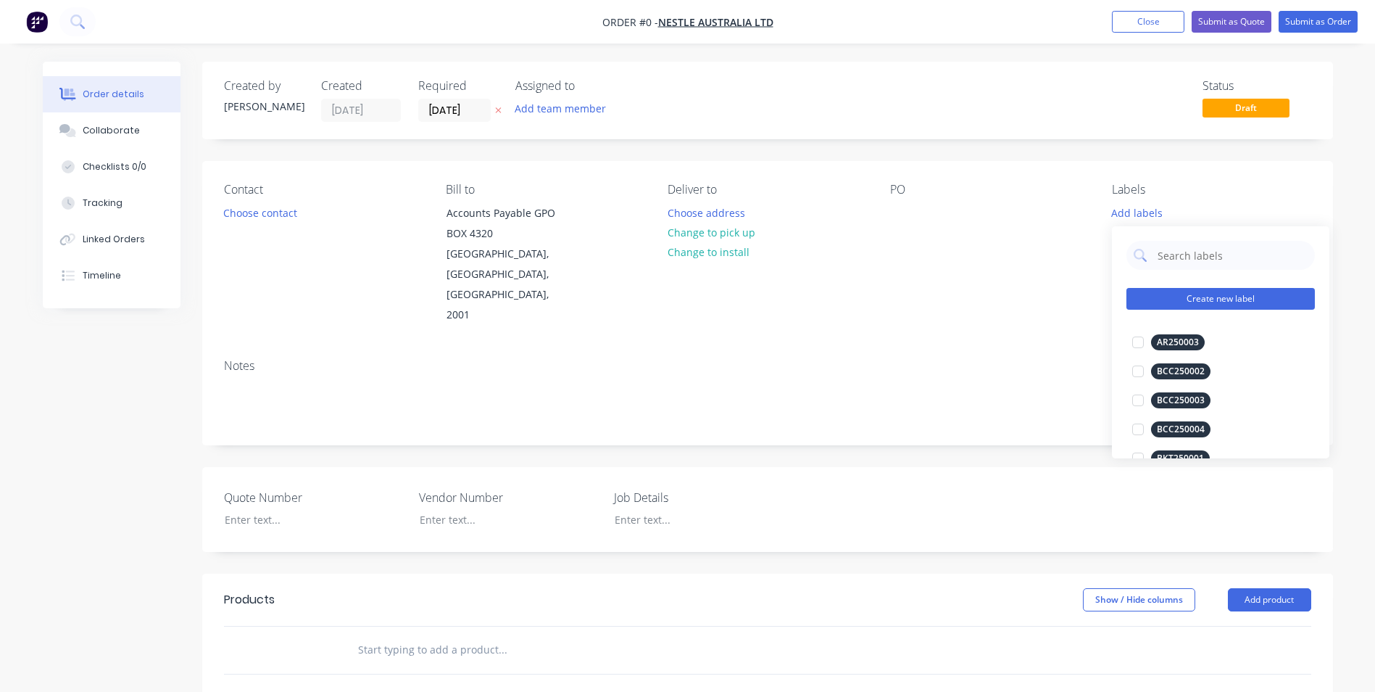
click at [1209, 302] on button "Create new label" at bounding box center [1221, 299] width 188 height 22
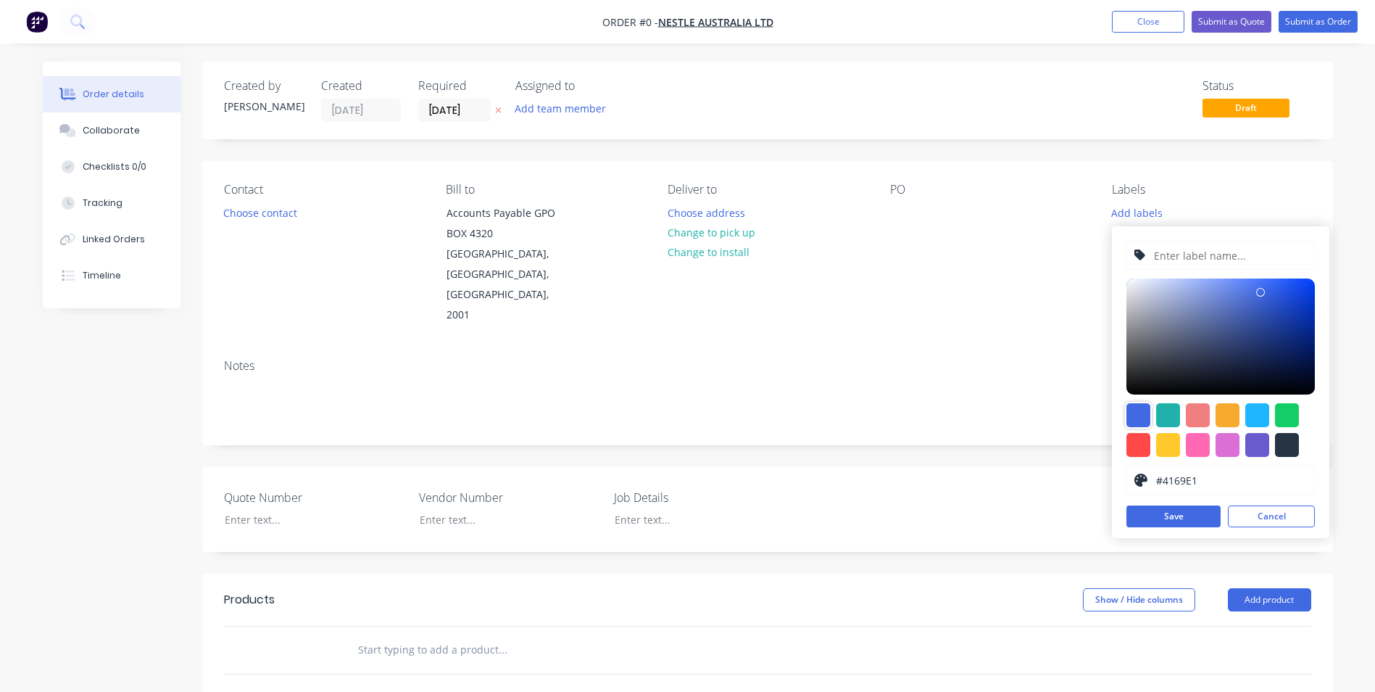
click at [1139, 413] on div at bounding box center [1139, 415] width 24 height 24
click at [1174, 251] on input "text" at bounding box center [1230, 255] width 154 height 28
type input "NES250037"
click at [1163, 513] on button "Save" at bounding box center [1174, 516] width 94 height 22
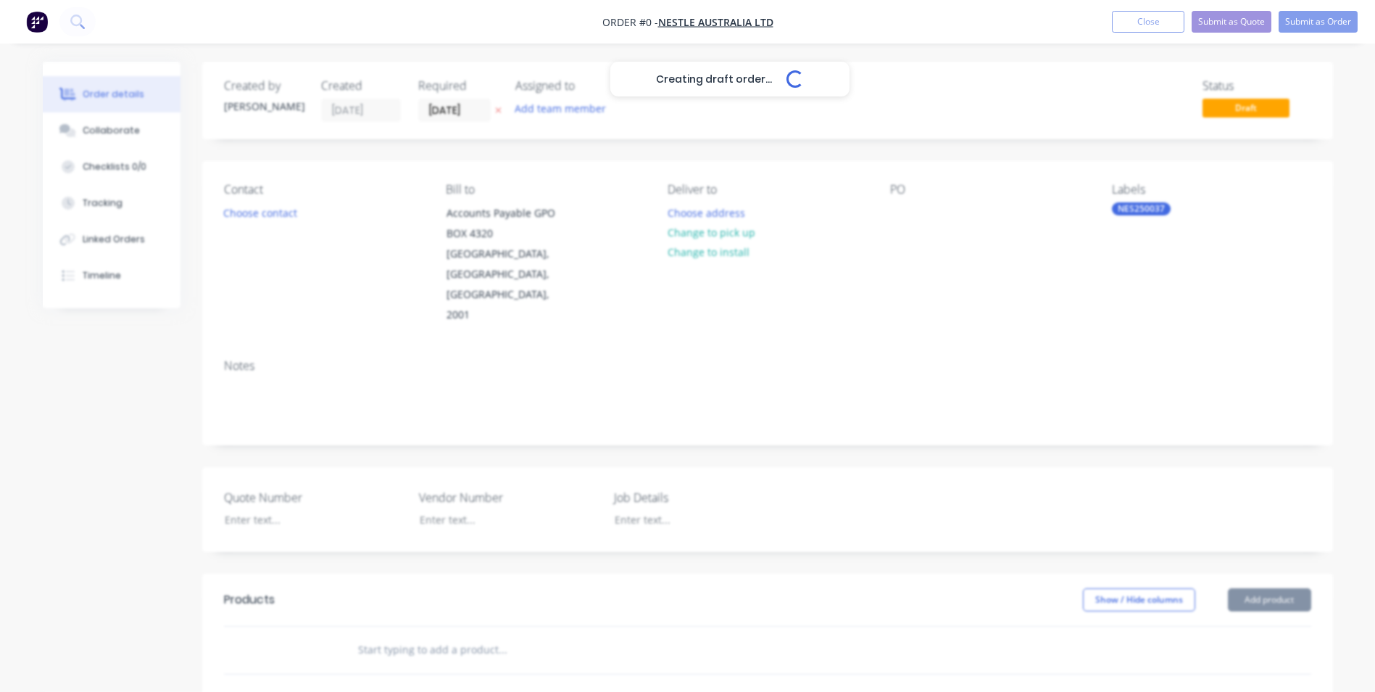
click at [928, 304] on div "Creating draft order... Loading... Order details Collaborate Checklists 0/0 Tra…" at bounding box center [687, 553] width 1319 height 982
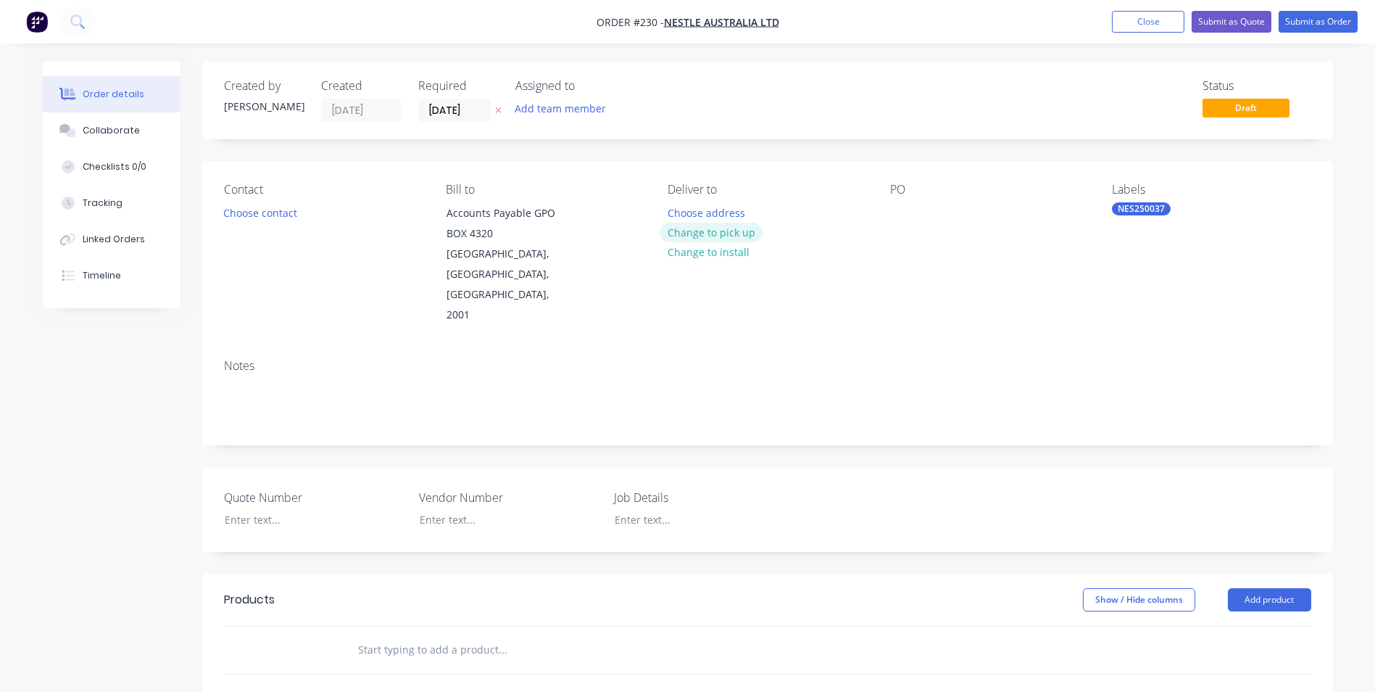
click at [706, 240] on button "Change to pick up" at bounding box center [711, 233] width 103 height 20
click at [666, 206] on div "Contact Choose contact Bill to Accounts Payable GPO BOX 4320 SYDNEY, New South …" at bounding box center [767, 254] width 1131 height 186
click at [676, 210] on div at bounding box center [679, 212] width 23 height 21
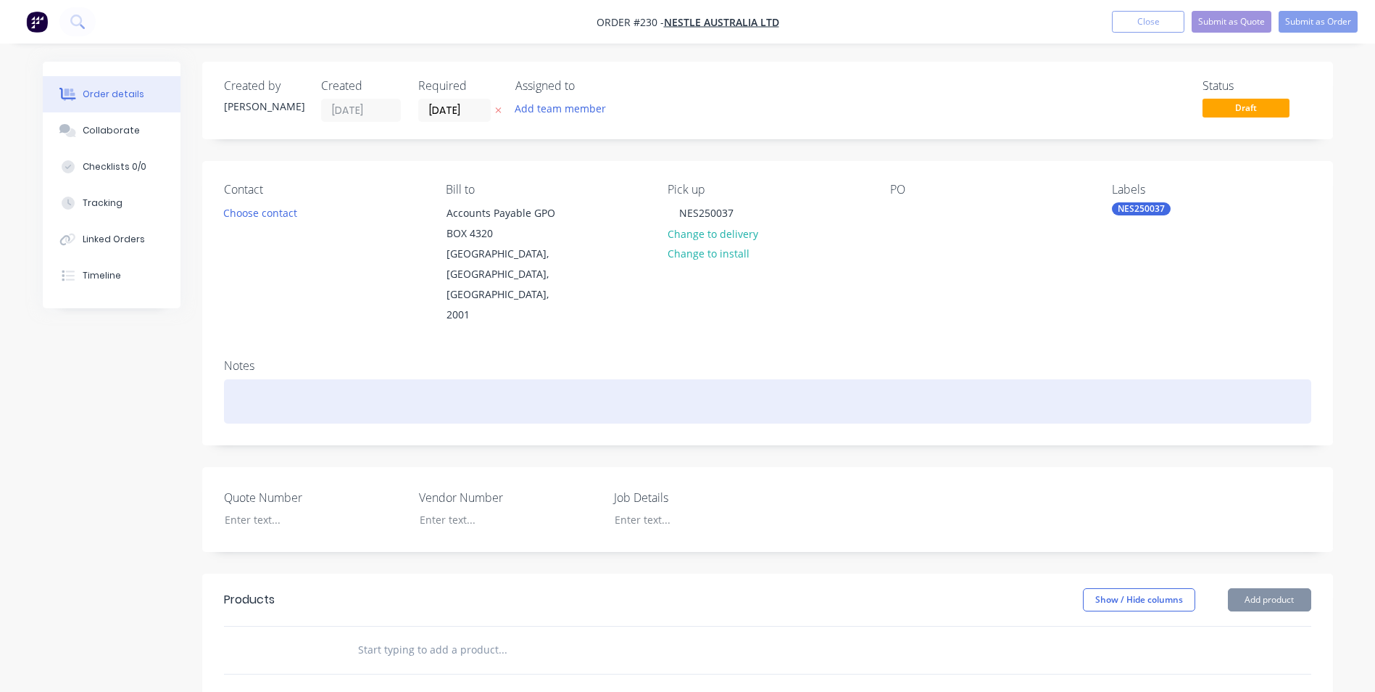
click at [576, 379] on div at bounding box center [767, 401] width 1087 height 44
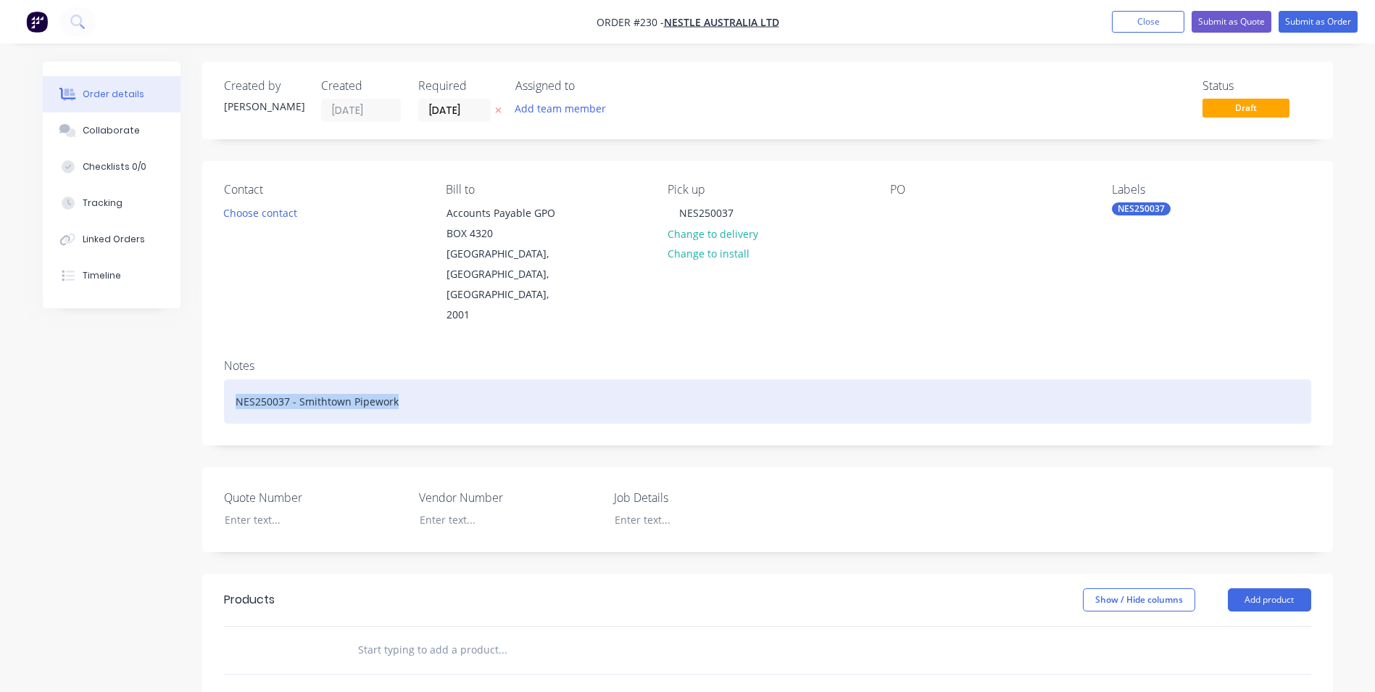
drag, startPoint x: 229, startPoint y: 363, endPoint x: 491, endPoint y: 361, distance: 261.7
click at [491, 379] on div "NES250037 - Smithtown Pipework" at bounding box center [767, 401] width 1087 height 44
copy div "NES250037 - Smithtown Pipework"
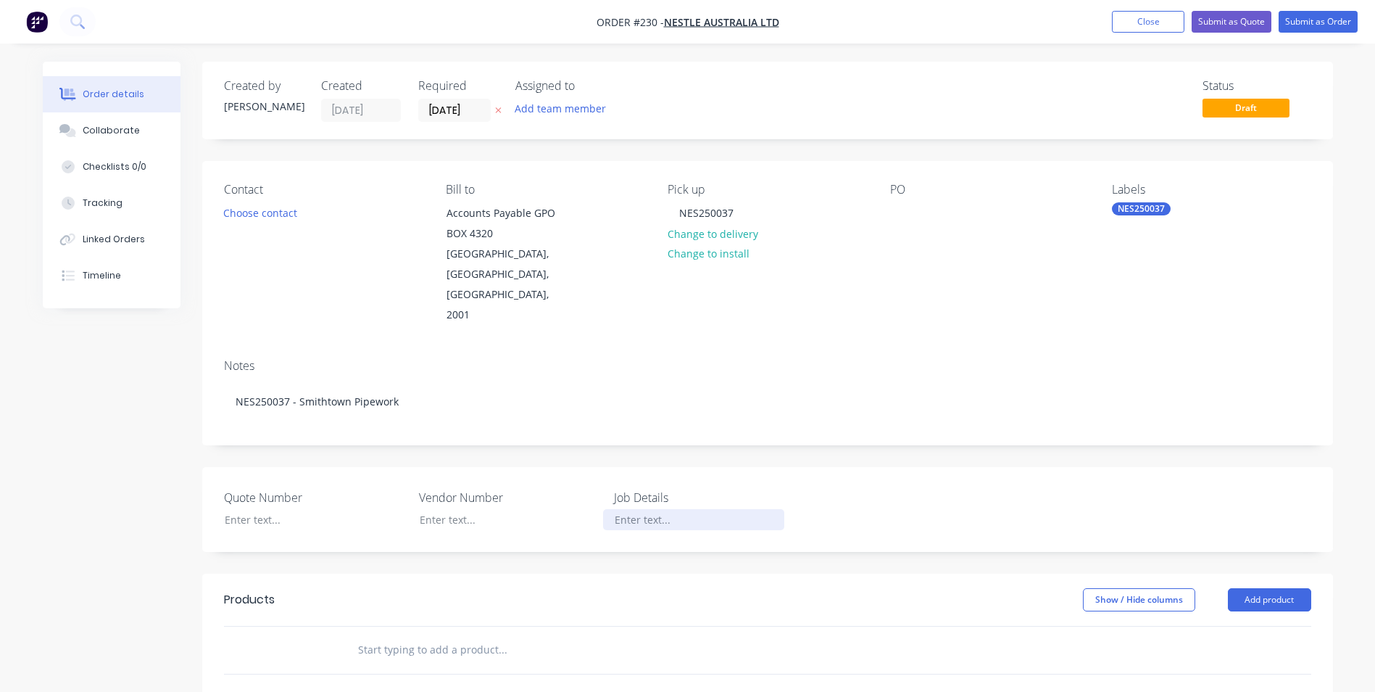
click at [632, 509] on div at bounding box center [693, 519] width 181 height 21
paste div
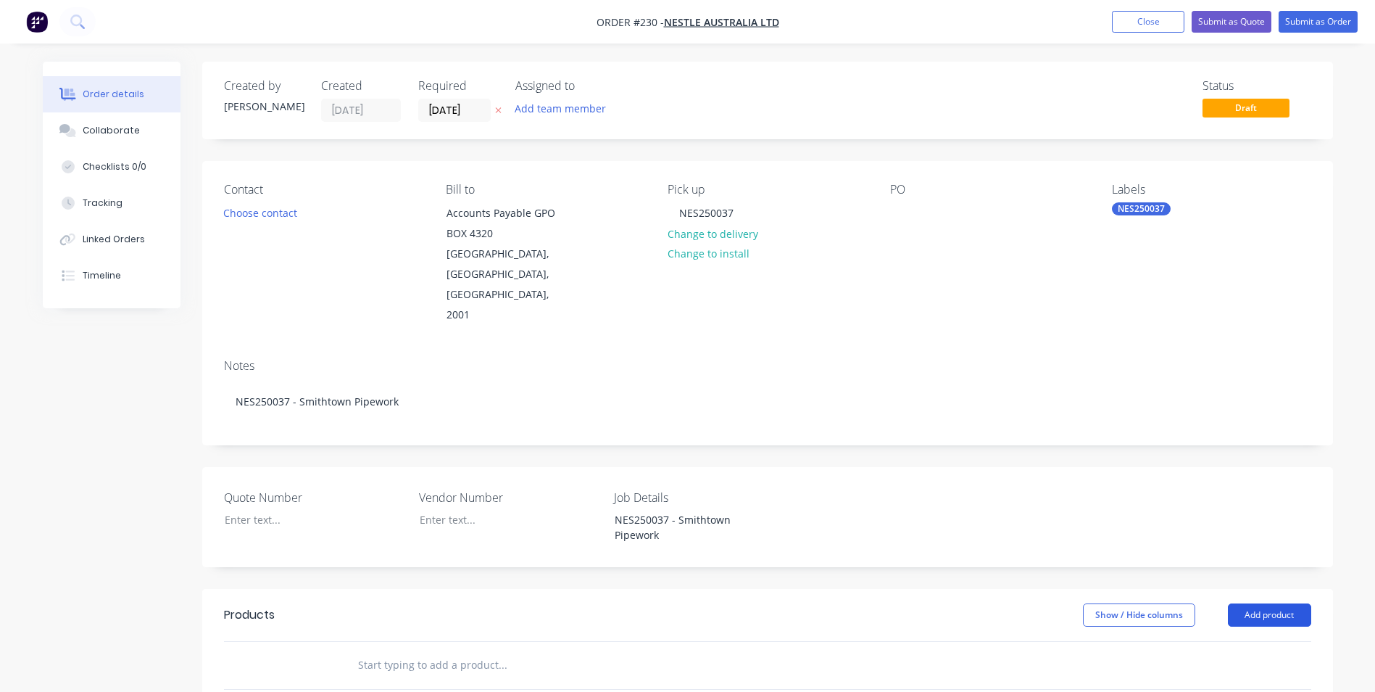
drag, startPoint x: 1241, startPoint y: 568, endPoint x: 1252, endPoint y: 572, distance: 11.7
click at [1252, 603] on button "Add product" at bounding box center [1269, 614] width 83 height 23
click at [1234, 641] on div "Product catalogue" at bounding box center [1243, 651] width 112 height 21
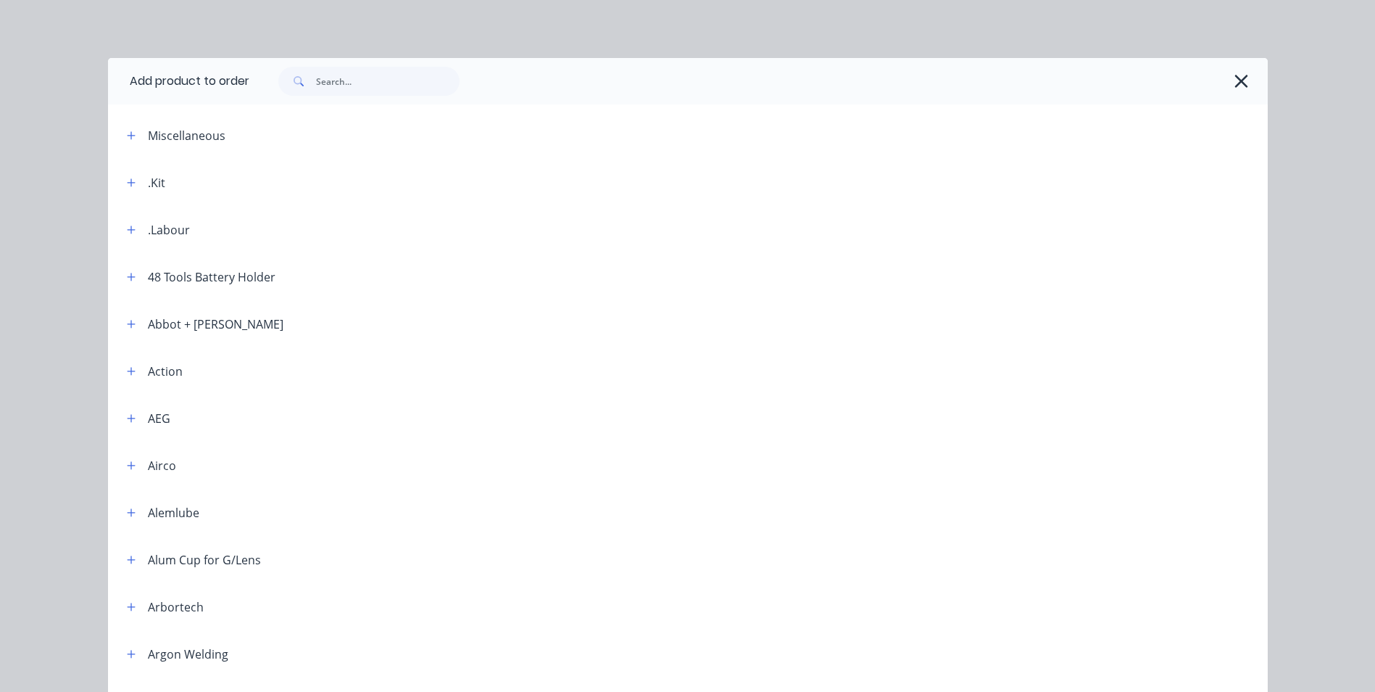
drag, startPoint x: 117, startPoint y: 177, endPoint x: 130, endPoint y: 183, distance: 15.2
click at [116, 178] on div ".Kit" at bounding box center [140, 182] width 50 height 18
click at [130, 183] on button "button" at bounding box center [132, 182] width 18 height 18
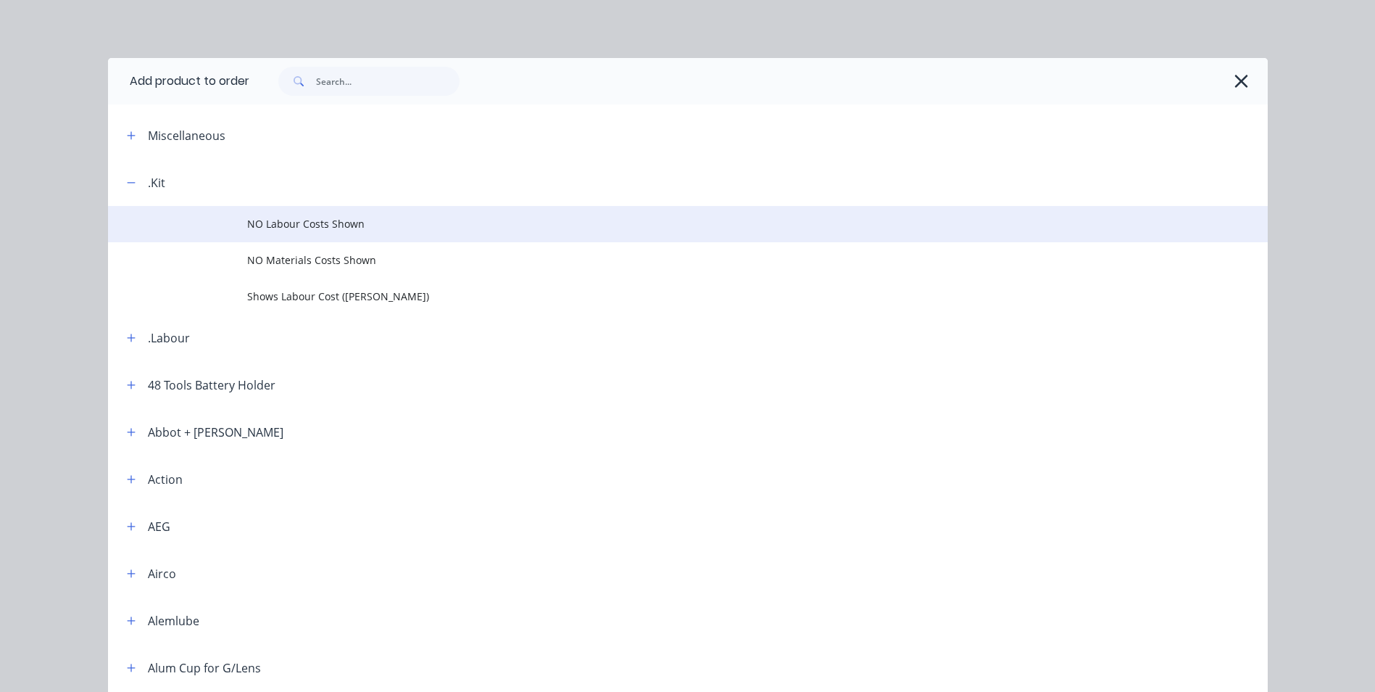
click at [342, 229] on span "NO Labour Costs Shown" at bounding box center [655, 223] width 816 height 15
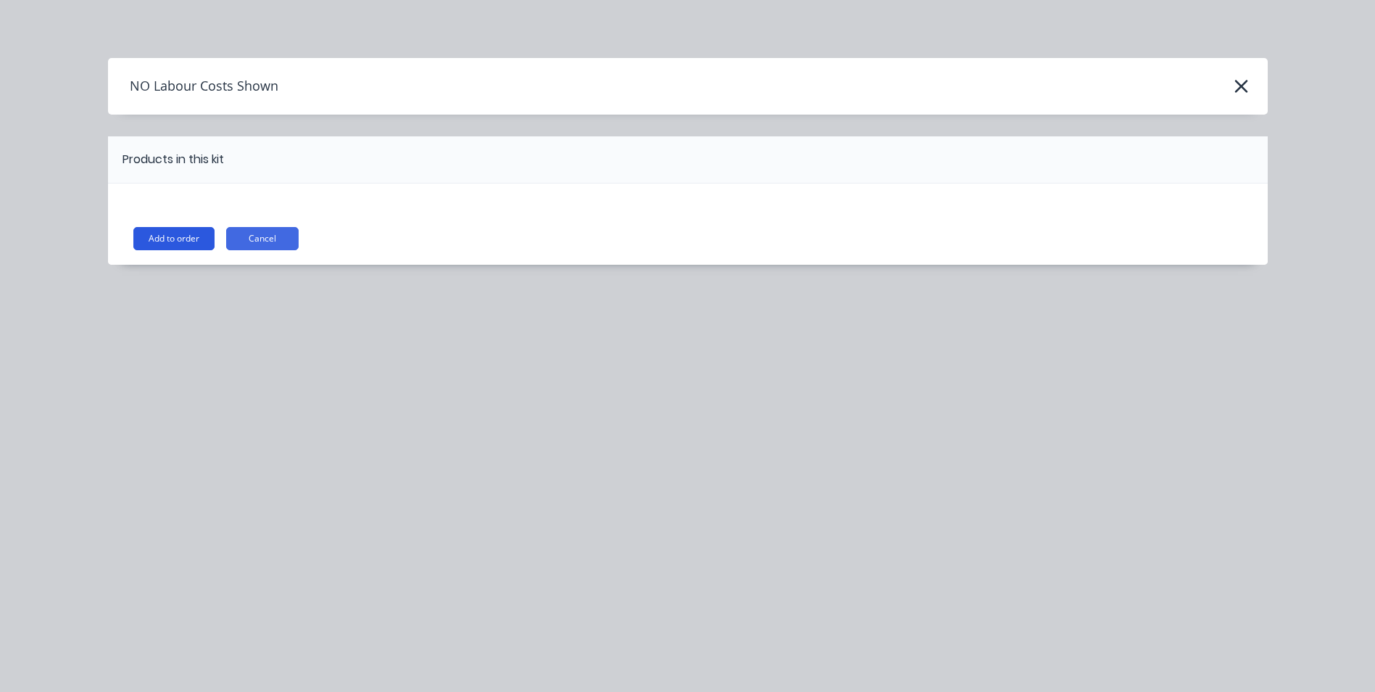
click at [191, 235] on button "Add to order" at bounding box center [173, 238] width 81 height 23
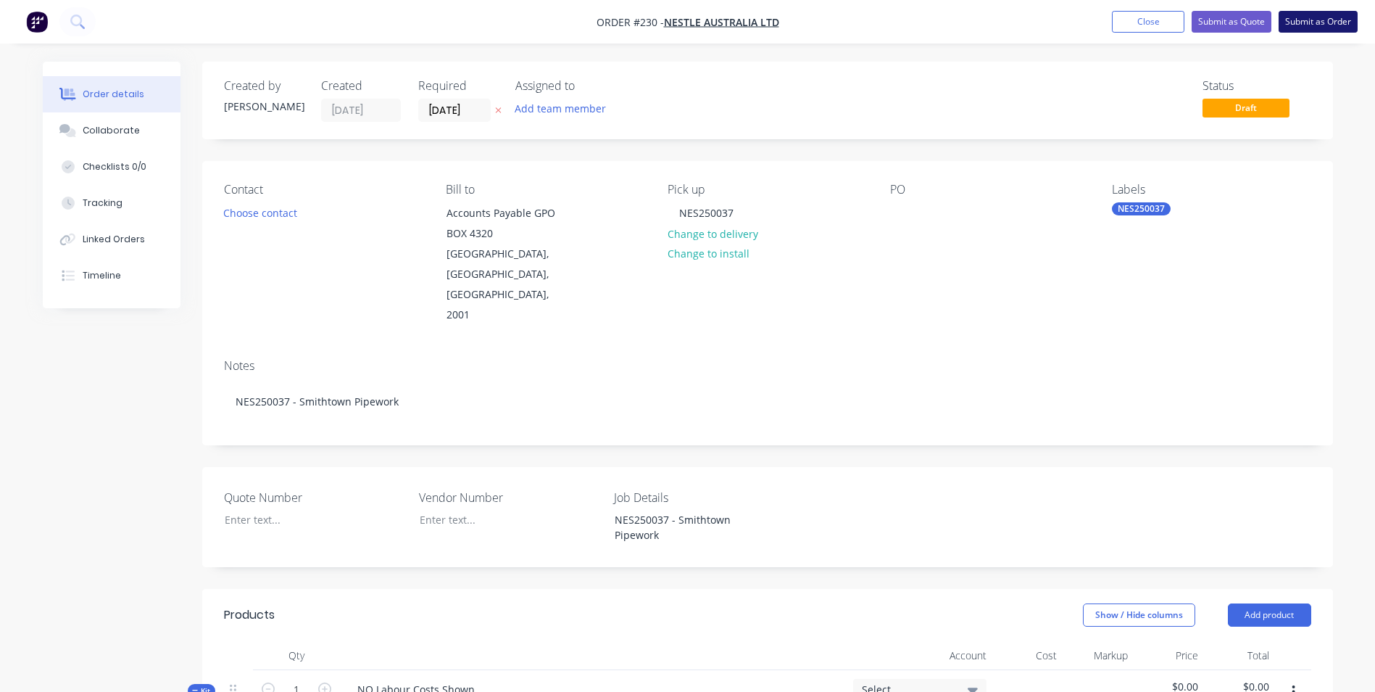
click at [1331, 20] on button "Submit as Order" at bounding box center [1318, 22] width 79 height 22
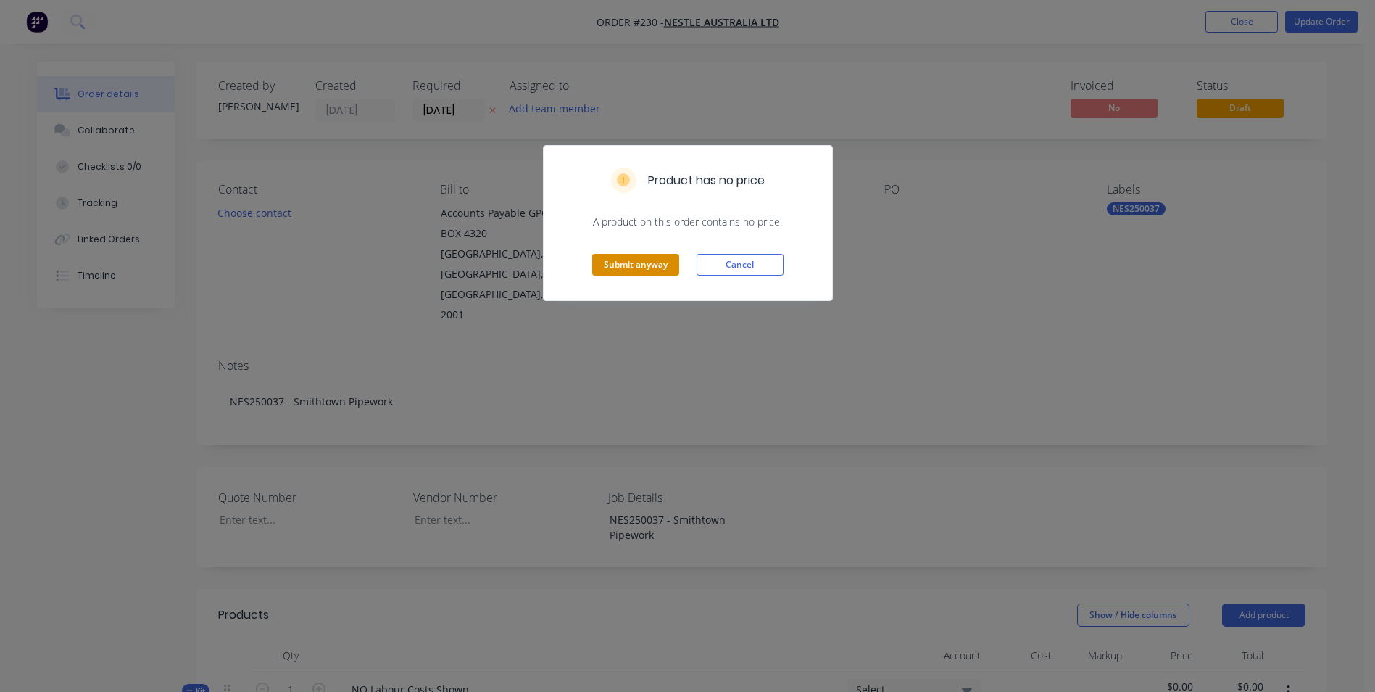
click at [651, 257] on button "Submit anyway" at bounding box center [635, 265] width 87 height 22
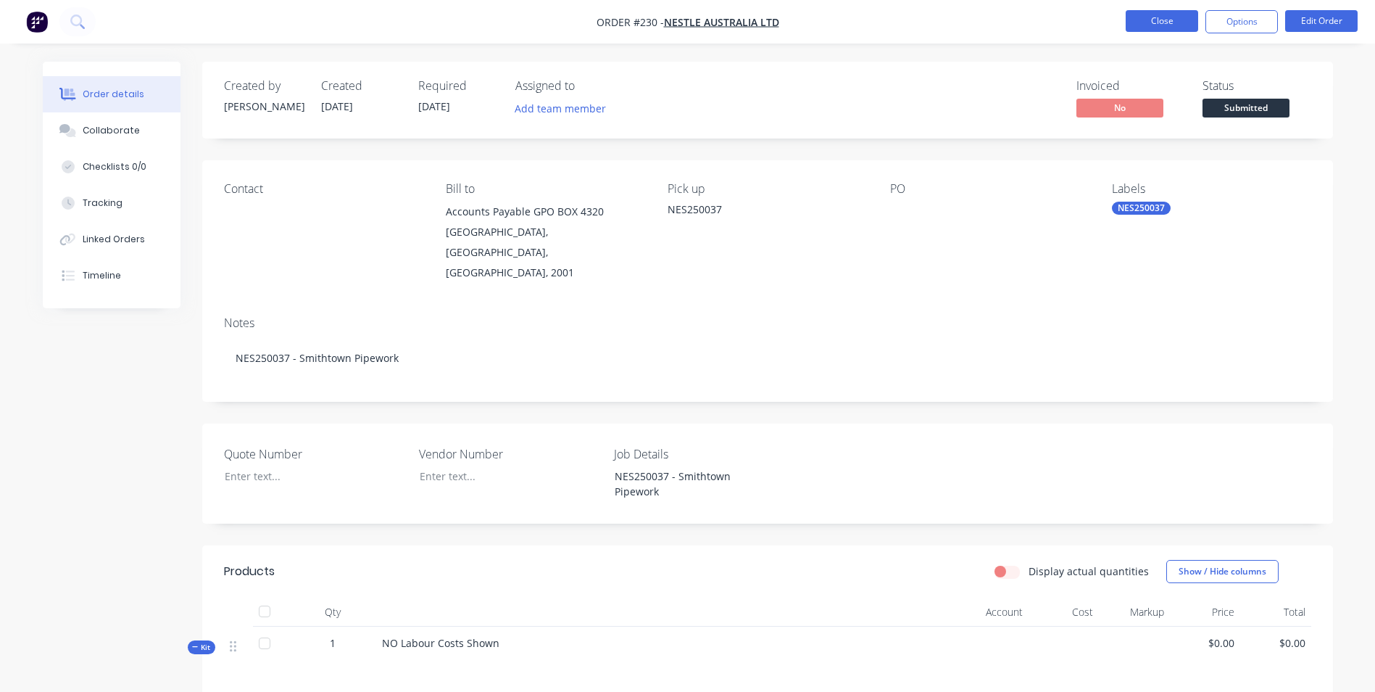
click at [1148, 29] on button "Close" at bounding box center [1162, 21] width 72 height 22
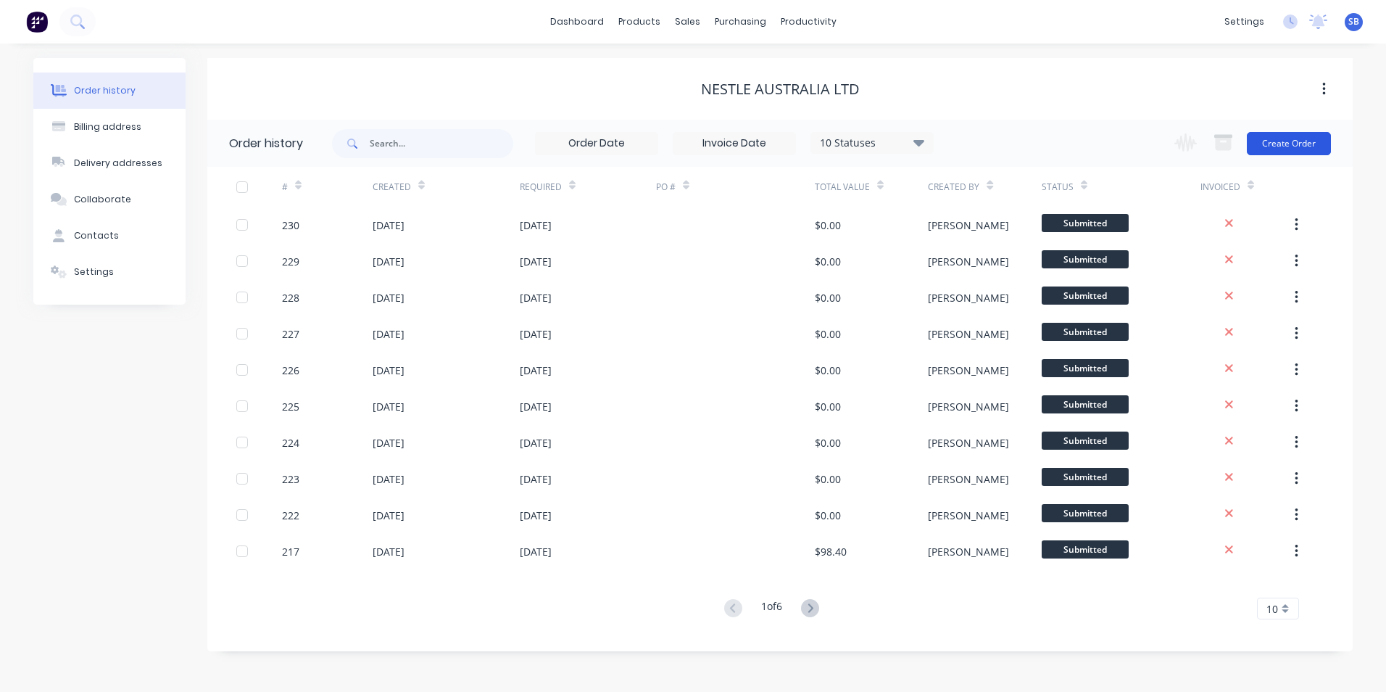
click at [1319, 132] on button "Create Order" at bounding box center [1289, 143] width 84 height 23
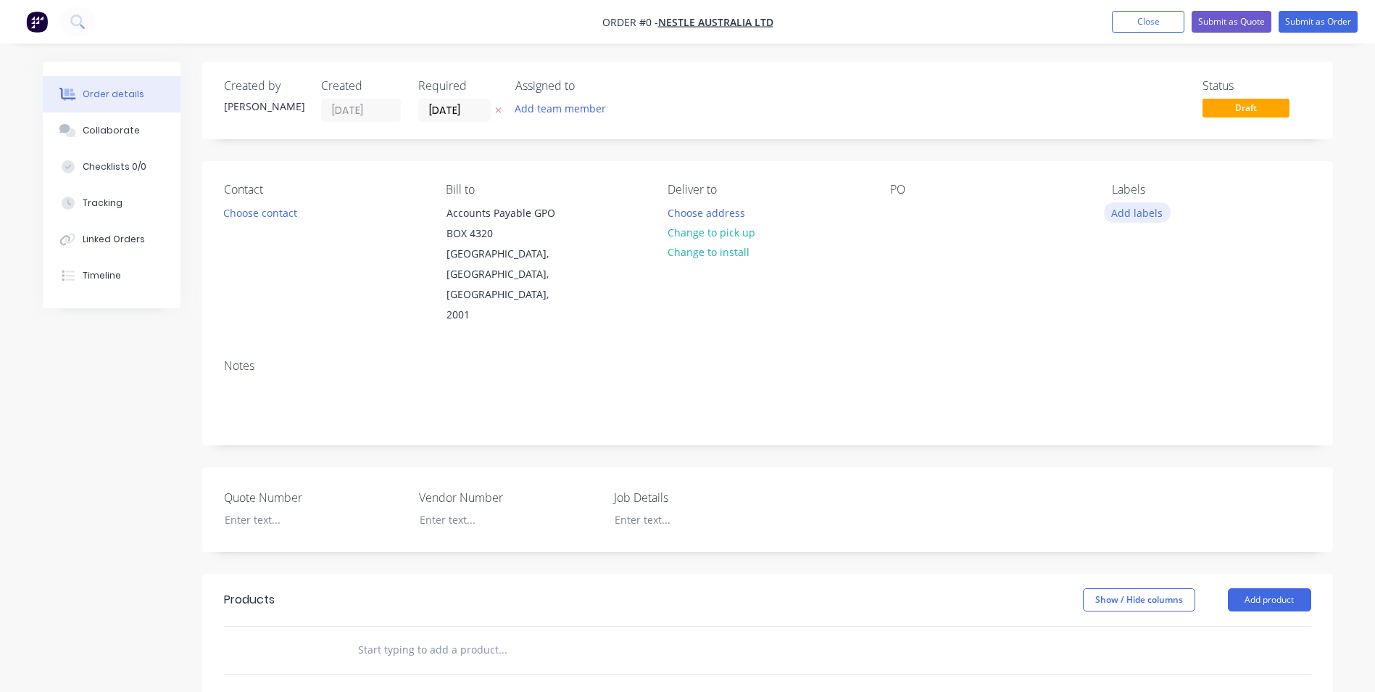
click at [1148, 211] on button "Add labels" at bounding box center [1137, 212] width 67 height 20
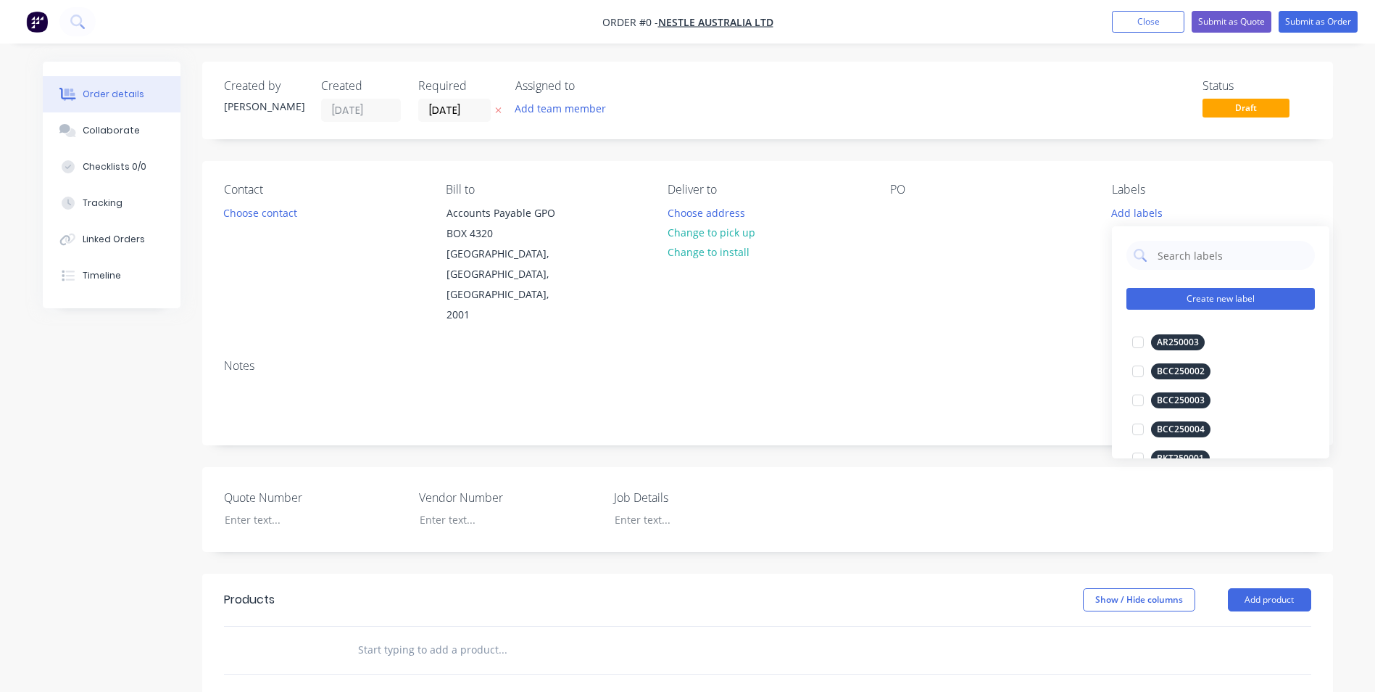
click at [1190, 307] on button "Create new label" at bounding box center [1221, 299] width 188 height 22
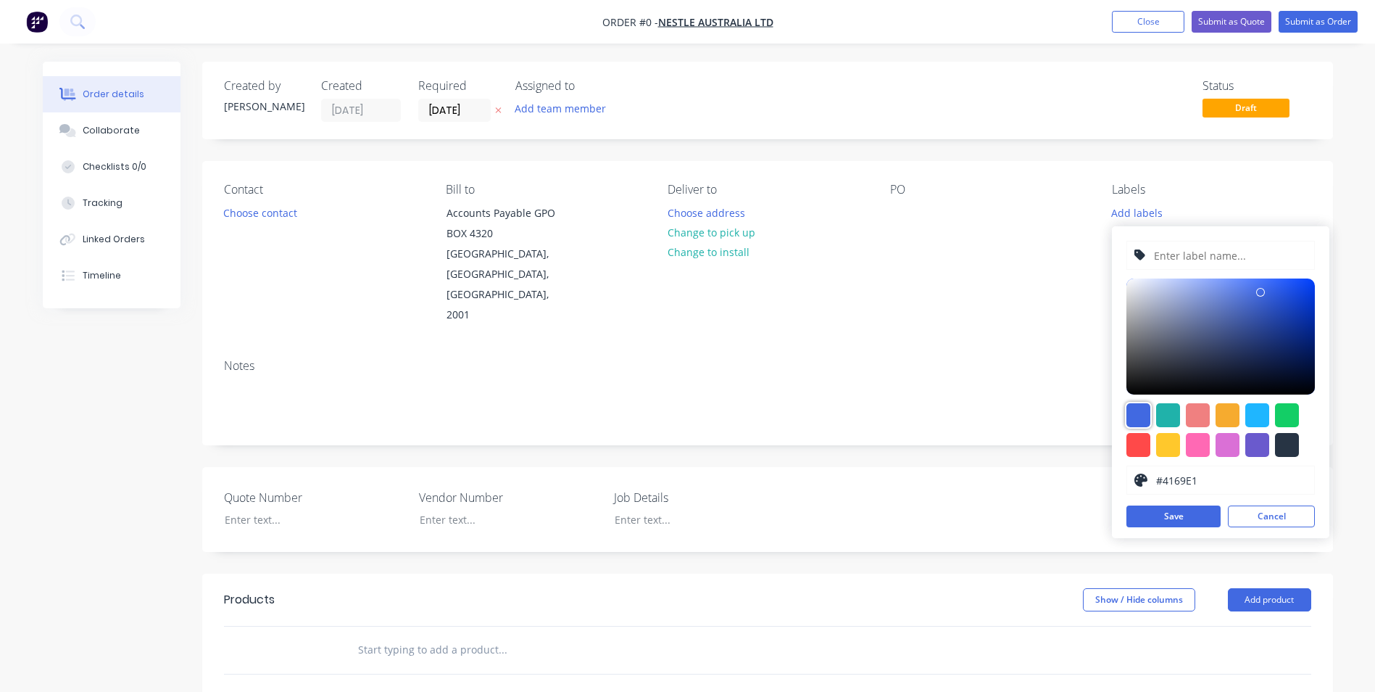
click at [1132, 415] on div at bounding box center [1139, 415] width 24 height 24
click at [1197, 251] on input "text" at bounding box center [1230, 255] width 154 height 28
type input "NES250039"
click at [1165, 521] on button "Save" at bounding box center [1174, 516] width 94 height 22
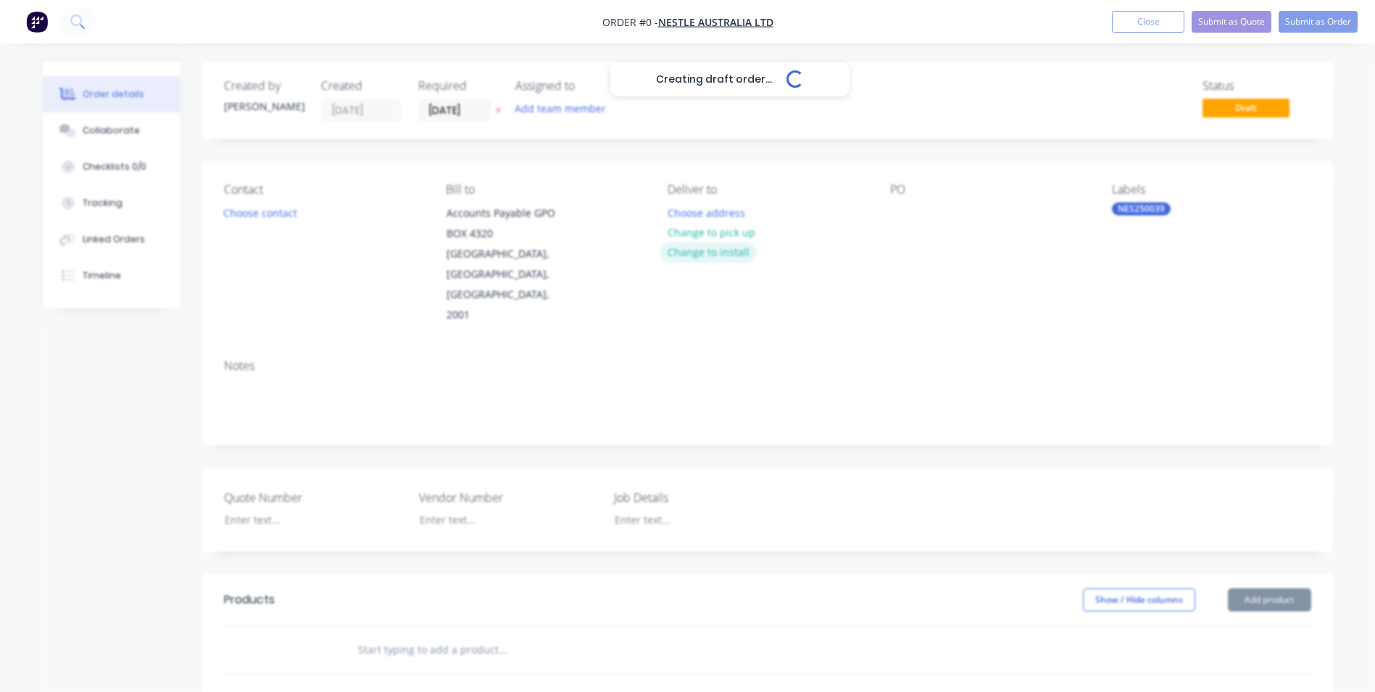
drag, startPoint x: 871, startPoint y: 336, endPoint x: 688, endPoint y: 259, distance: 198.2
click at [866, 336] on div "Creating draft order... Loading... Order details Collaborate Checklists 0/0 Tra…" at bounding box center [687, 553] width 1319 height 982
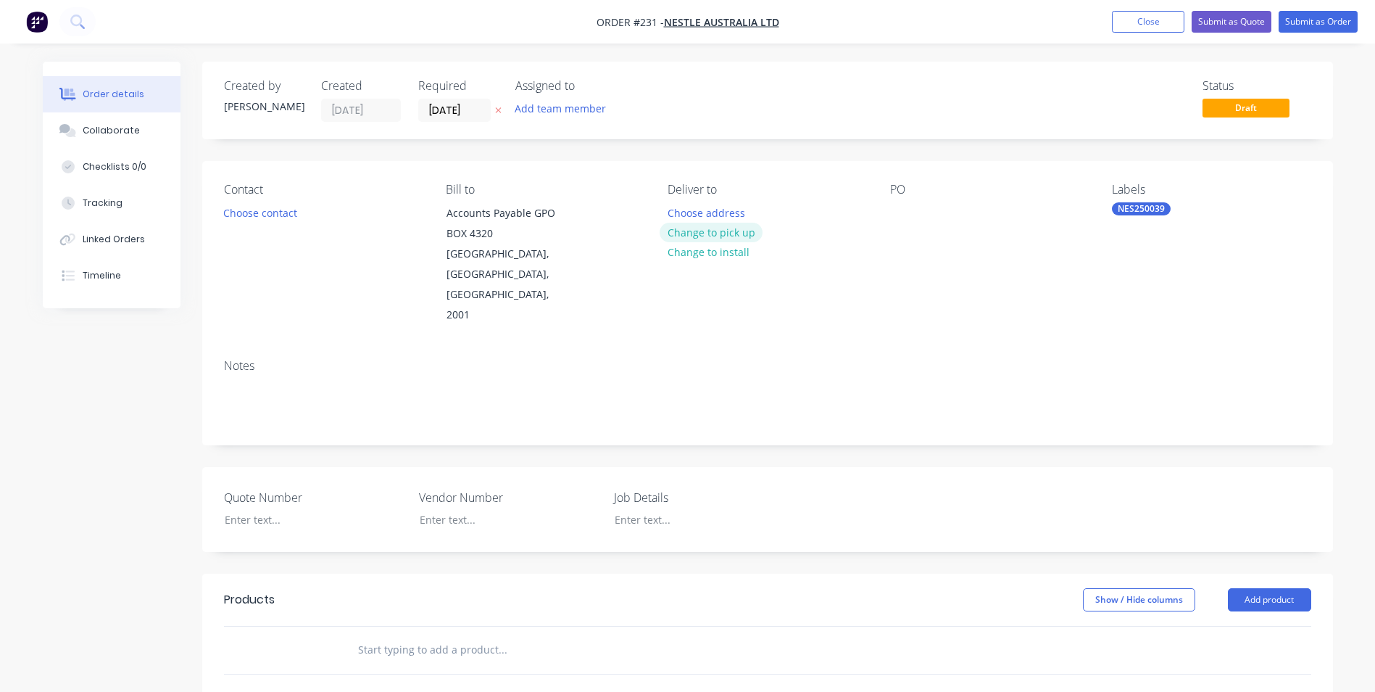
click at [687, 238] on button "Change to pick up" at bounding box center [711, 233] width 103 height 20
click at [680, 211] on div at bounding box center [679, 212] width 23 height 21
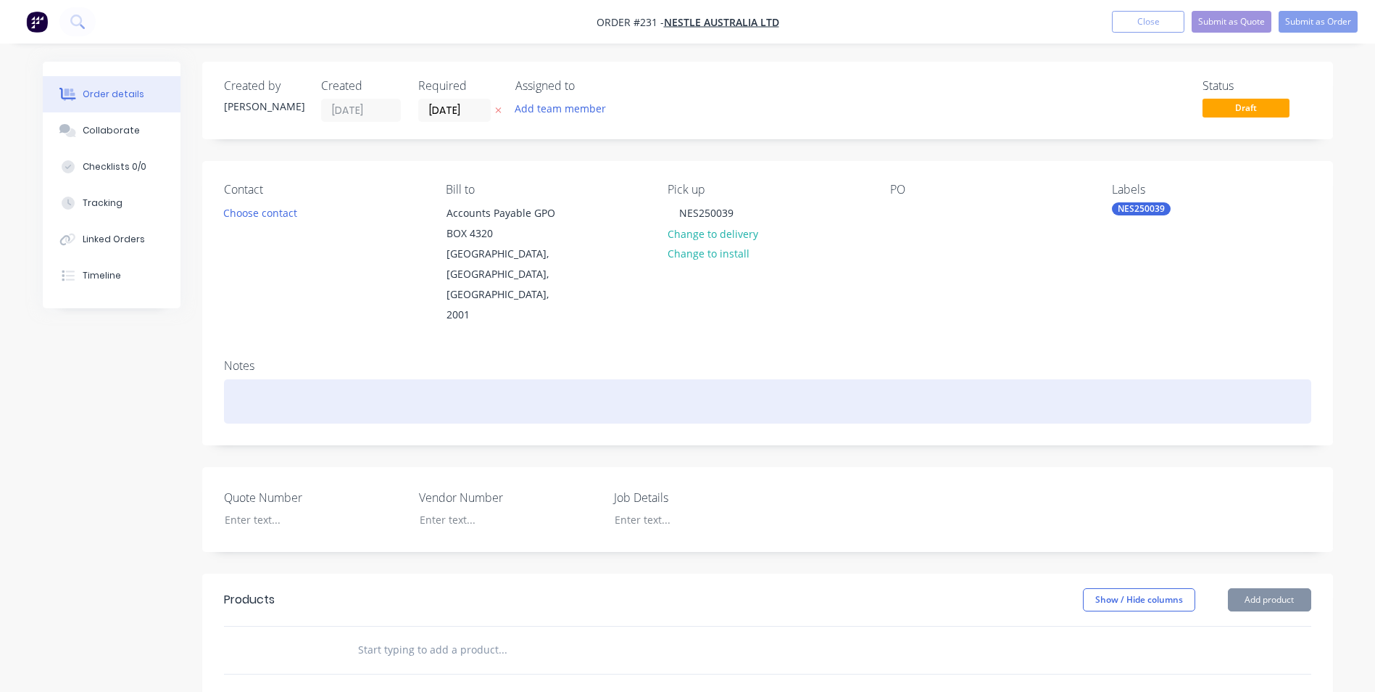
click at [625, 379] on div at bounding box center [767, 401] width 1087 height 44
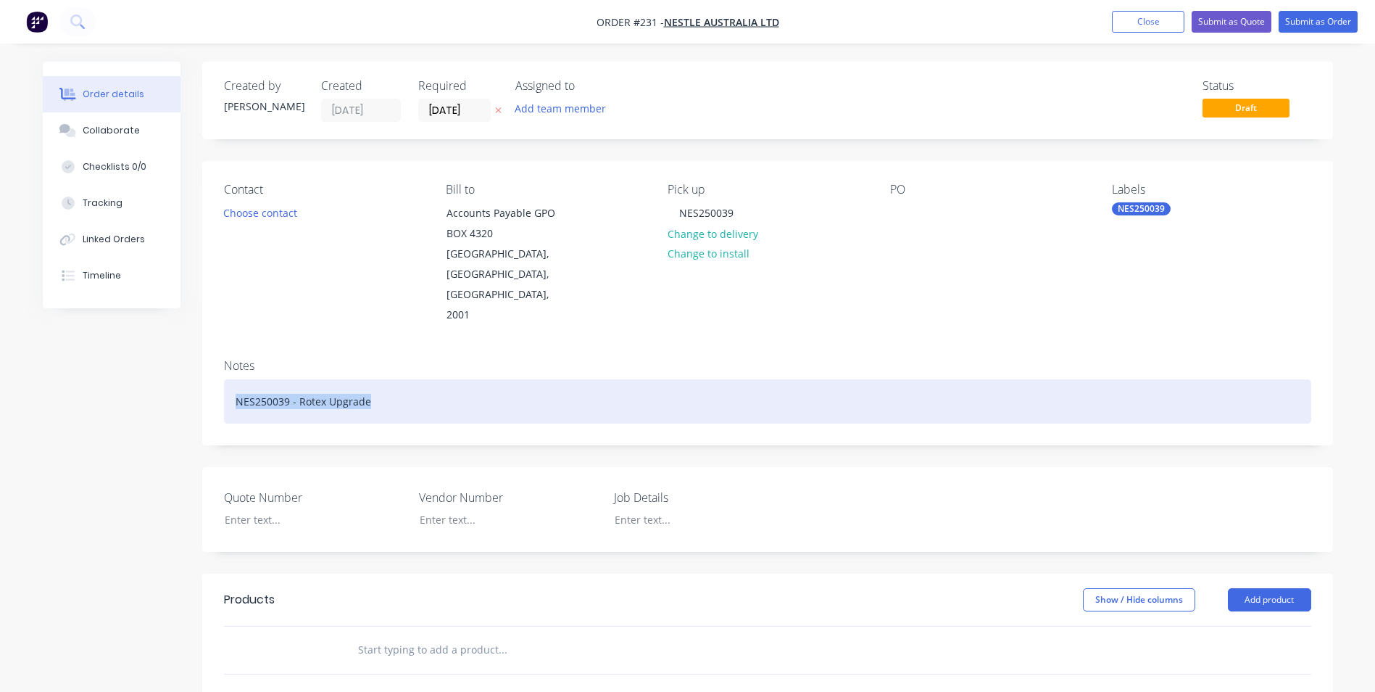
drag, startPoint x: 233, startPoint y: 358, endPoint x: 390, endPoint y: 358, distance: 157.3
click at [390, 379] on div "NES250039 - Rotex Upgrade" at bounding box center [767, 401] width 1087 height 44
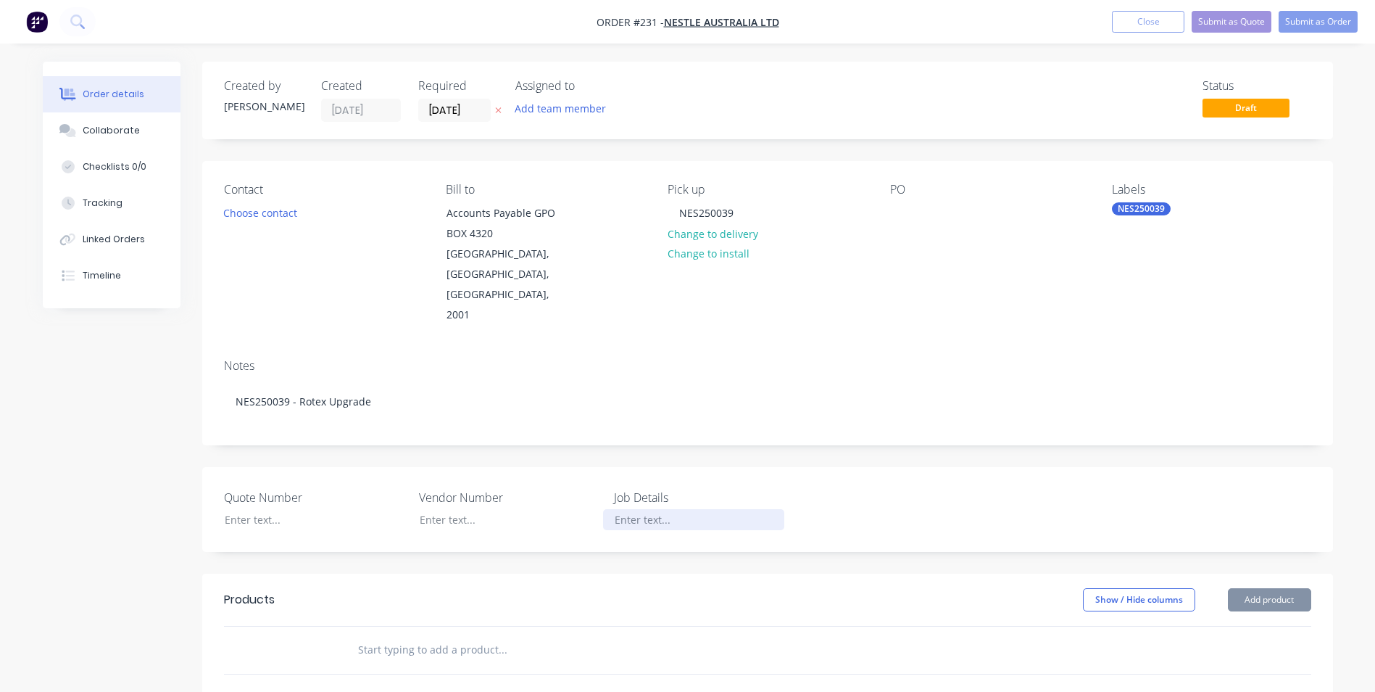
click at [613, 509] on div at bounding box center [693, 519] width 181 height 21
paste div
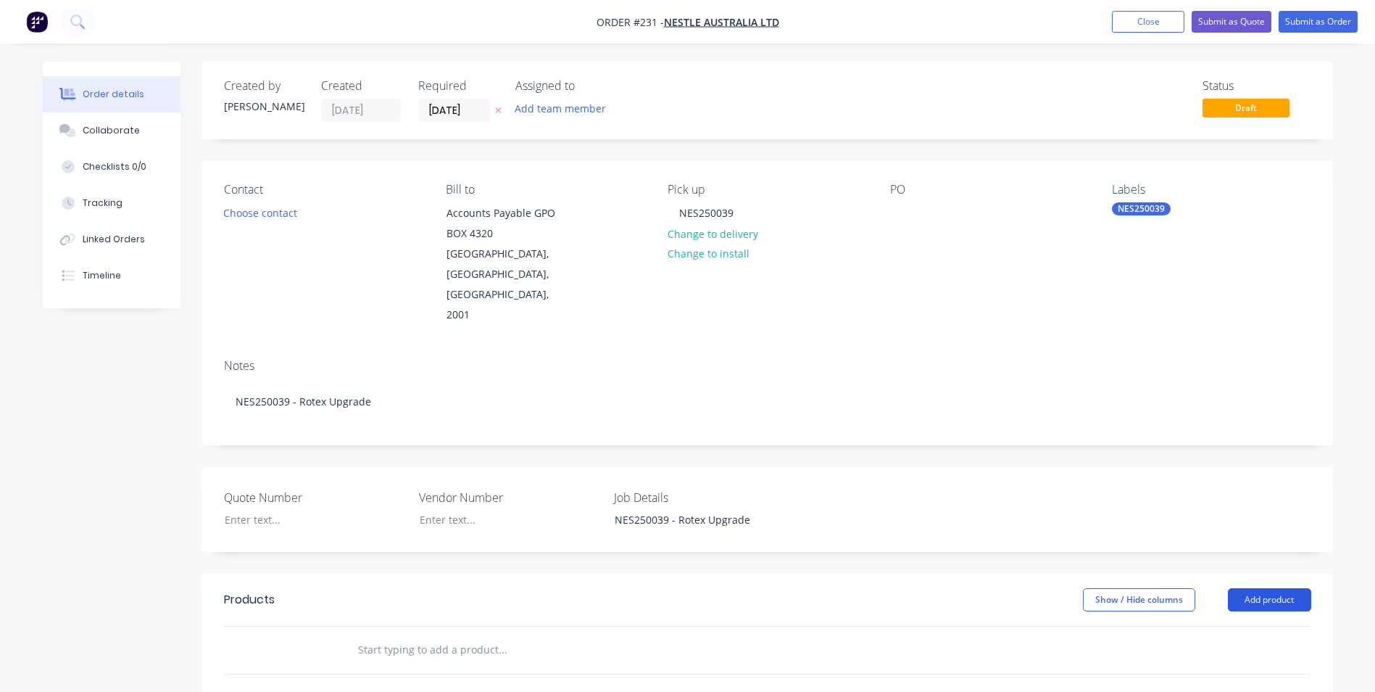
click at [1240, 588] on button "Add product" at bounding box center [1269, 599] width 83 height 23
click at [1239, 626] on div "Product catalogue" at bounding box center [1243, 636] width 112 height 21
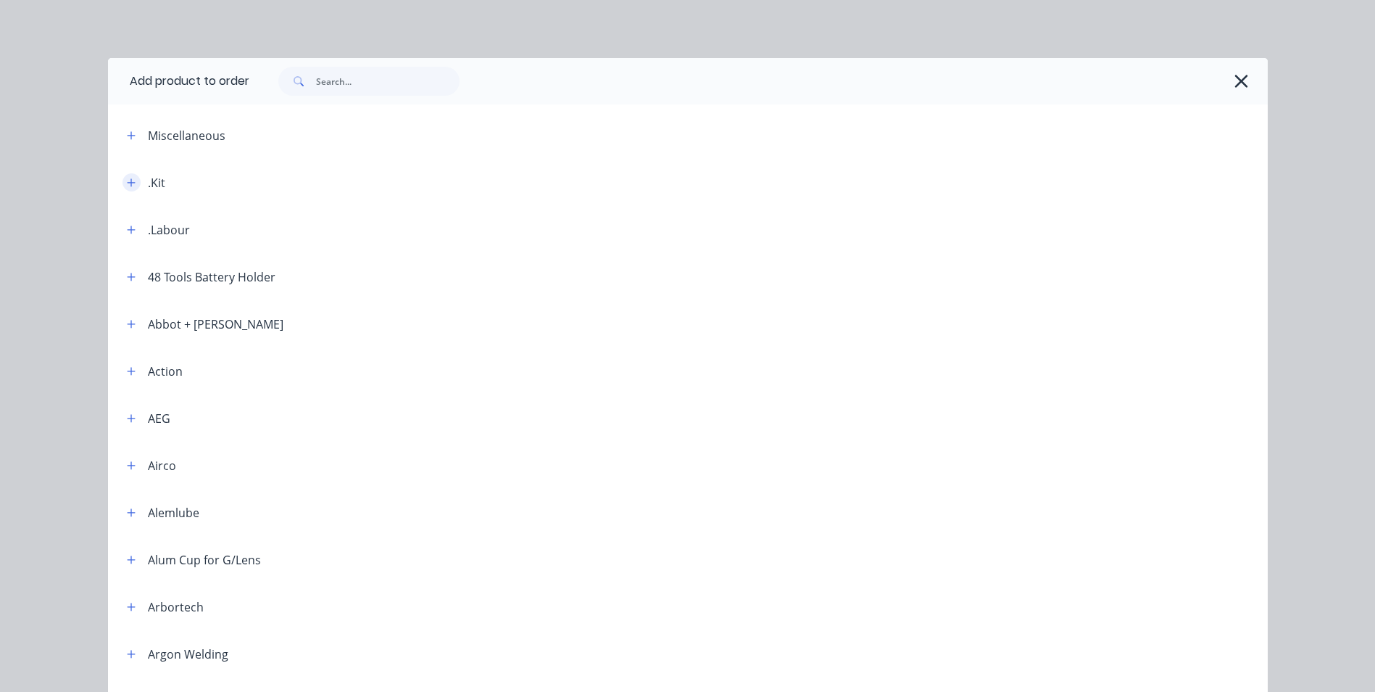
click at [133, 185] on button "button" at bounding box center [132, 182] width 18 height 18
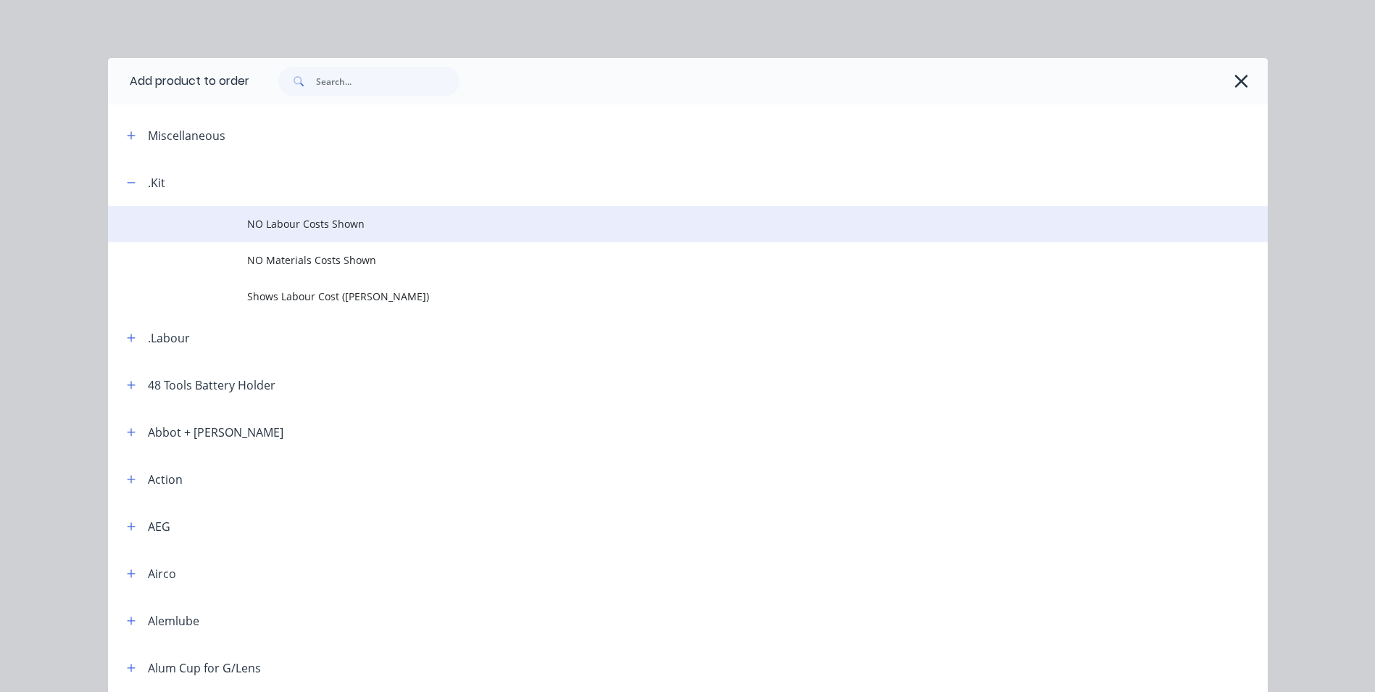
click at [315, 225] on span "NO Labour Costs Shown" at bounding box center [655, 223] width 816 height 15
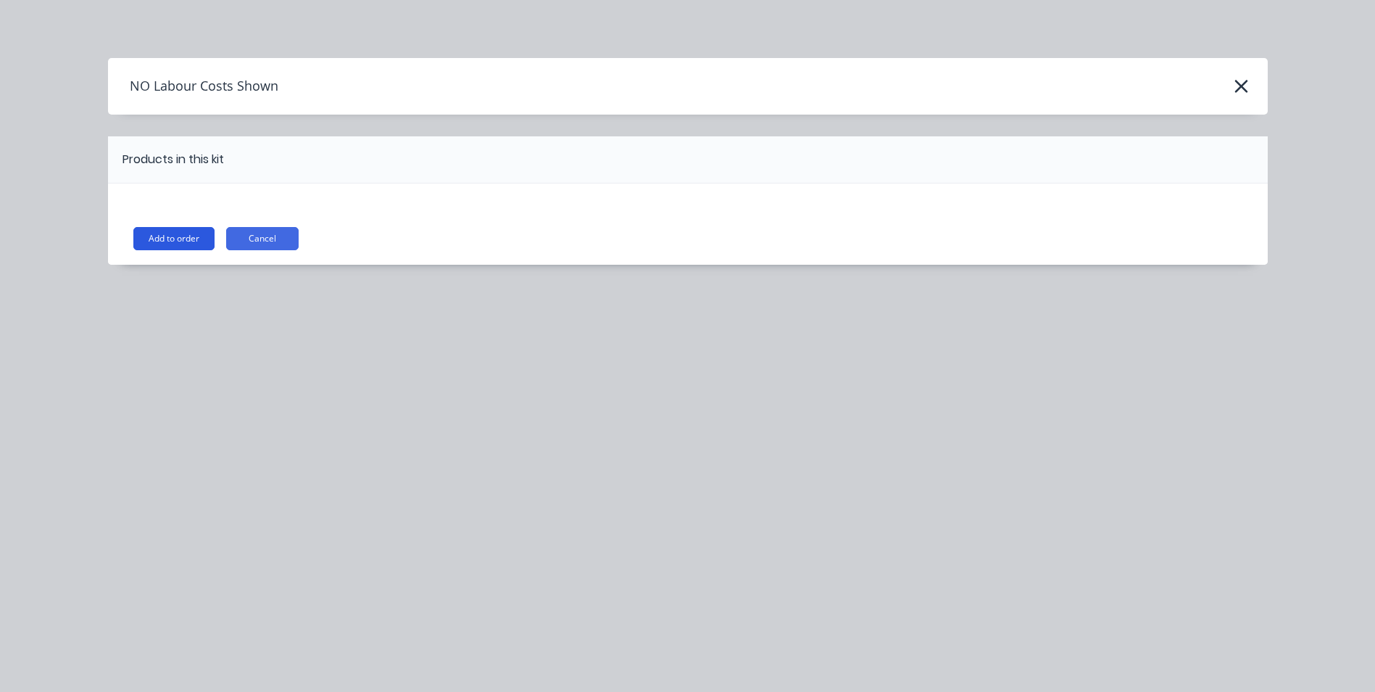
click at [185, 247] on button "Add to order" at bounding box center [173, 238] width 81 height 23
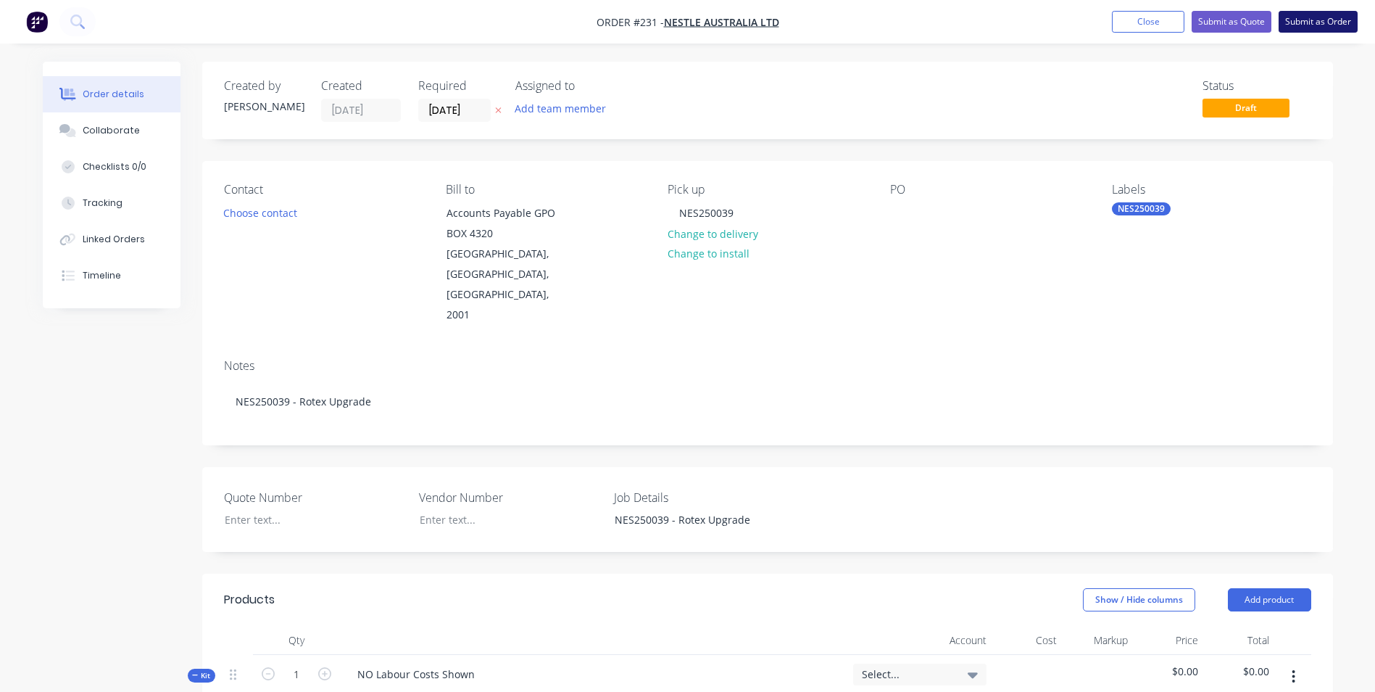
click at [1331, 23] on button "Submit as Order" at bounding box center [1318, 22] width 79 height 22
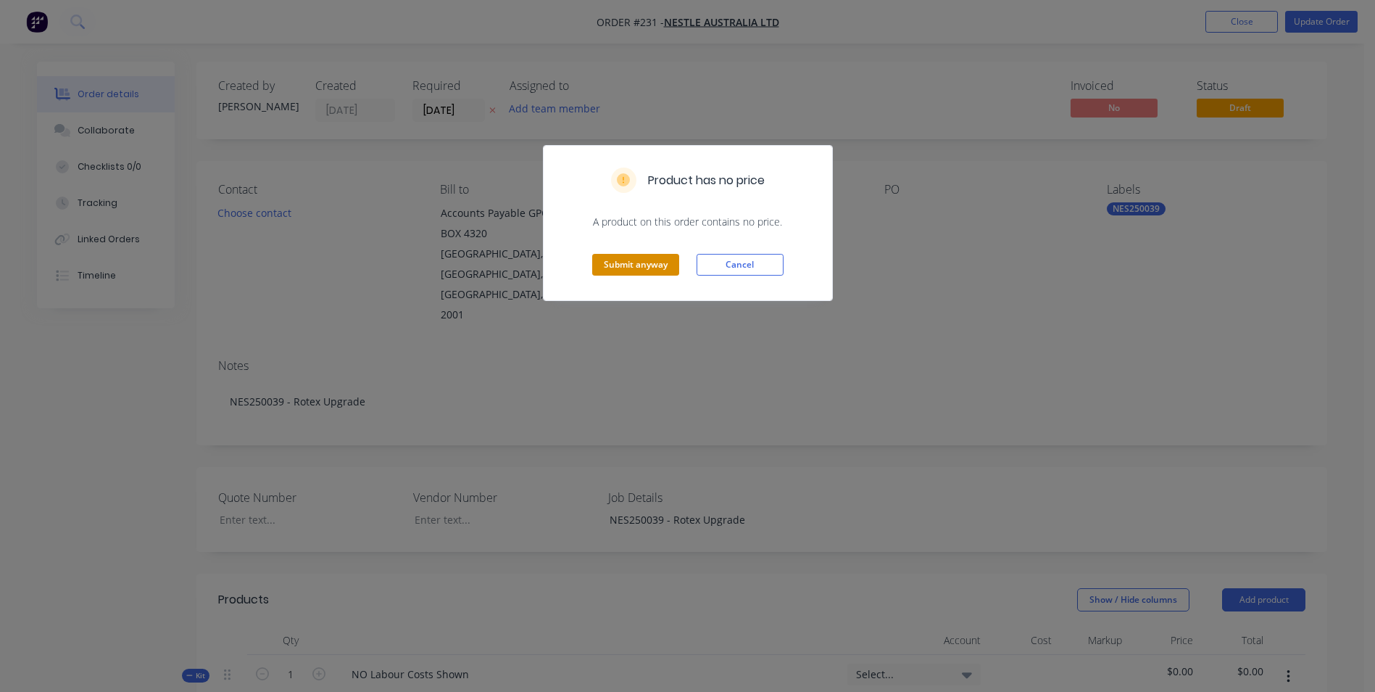
click at [623, 265] on button "Submit anyway" at bounding box center [635, 265] width 87 height 22
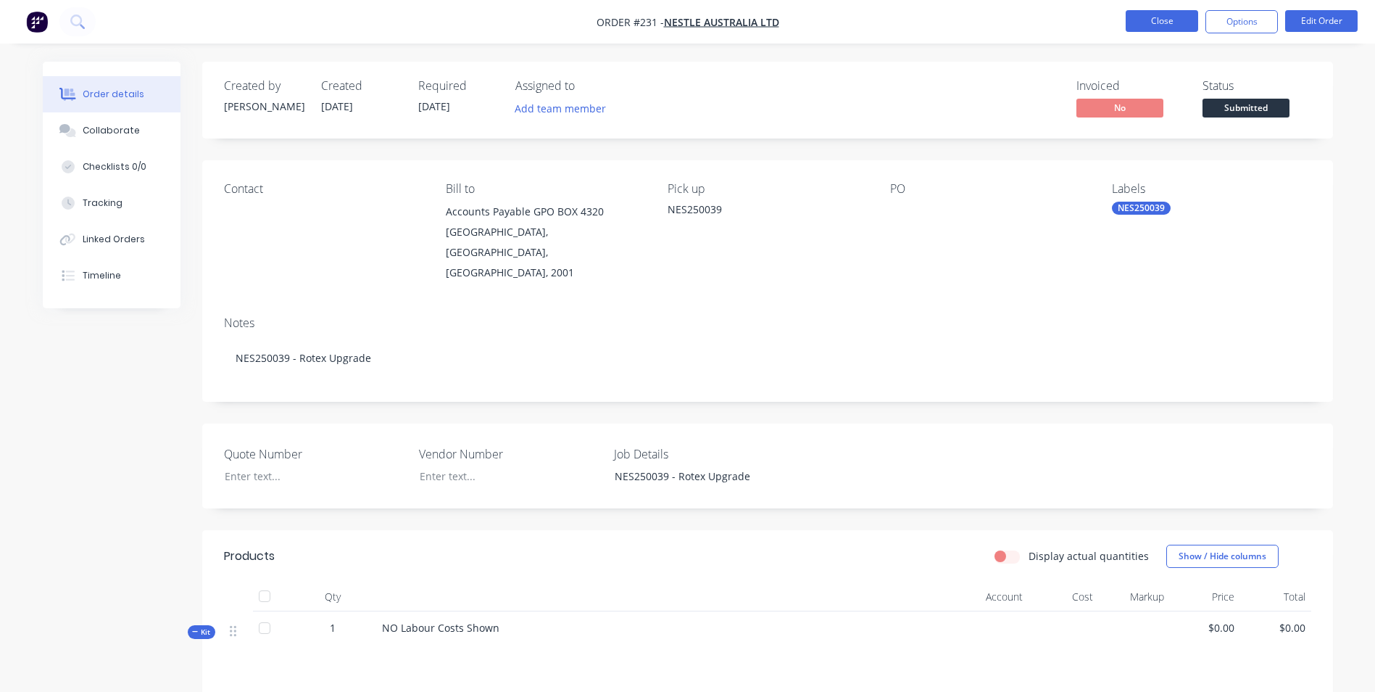
click at [1169, 14] on button "Close" at bounding box center [1162, 21] width 72 height 22
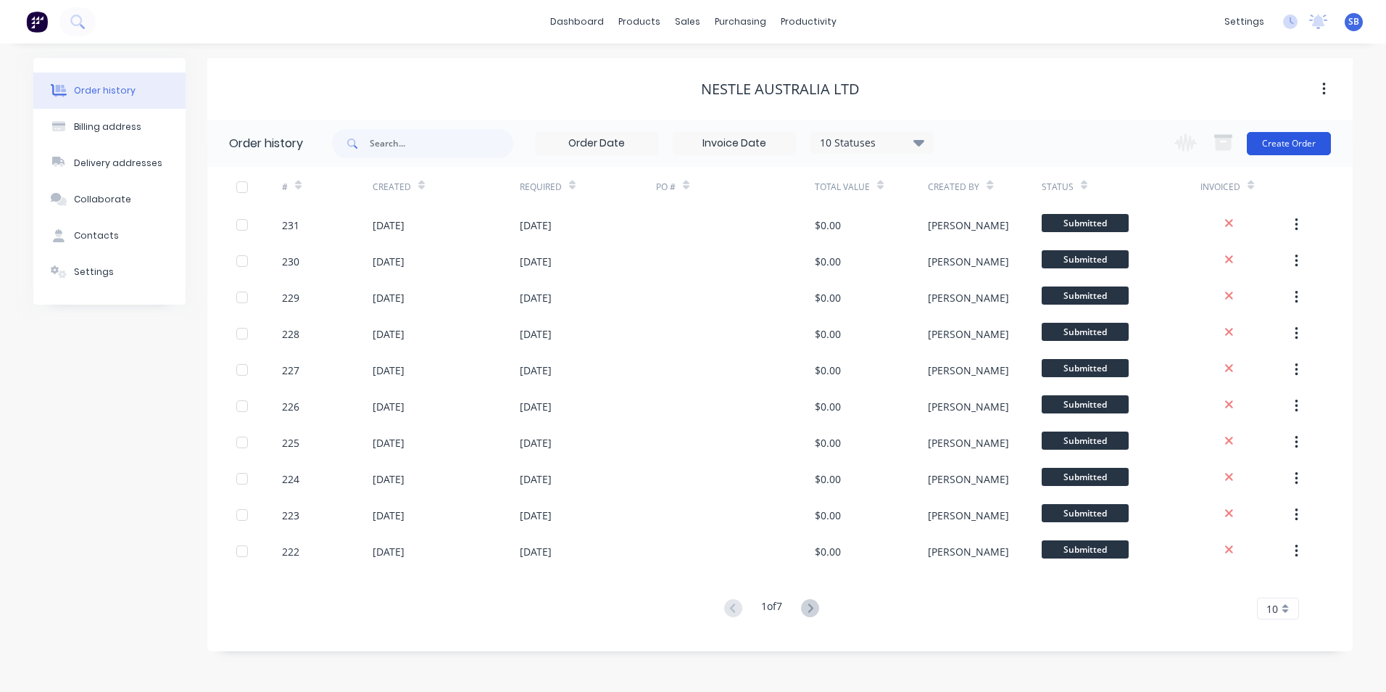
click at [1295, 136] on button "Create Order" at bounding box center [1289, 143] width 84 height 23
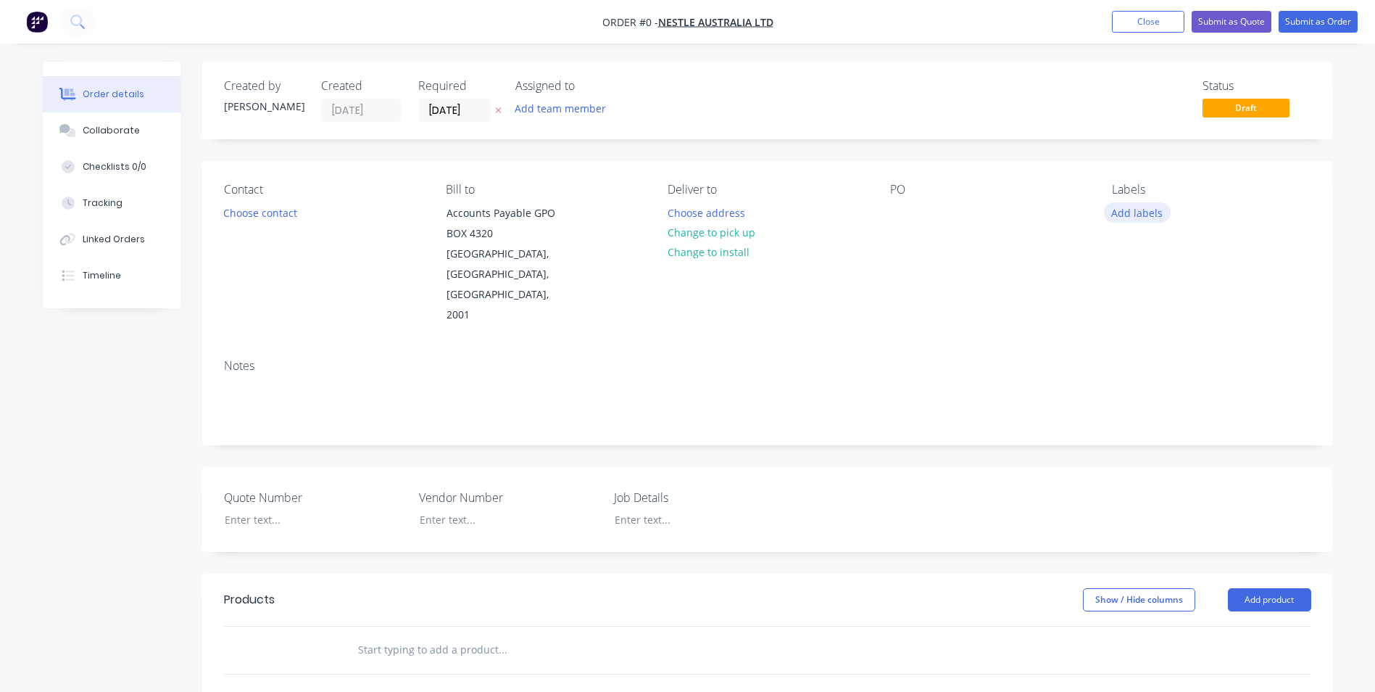
click at [1106, 212] on button "Add labels" at bounding box center [1137, 212] width 67 height 20
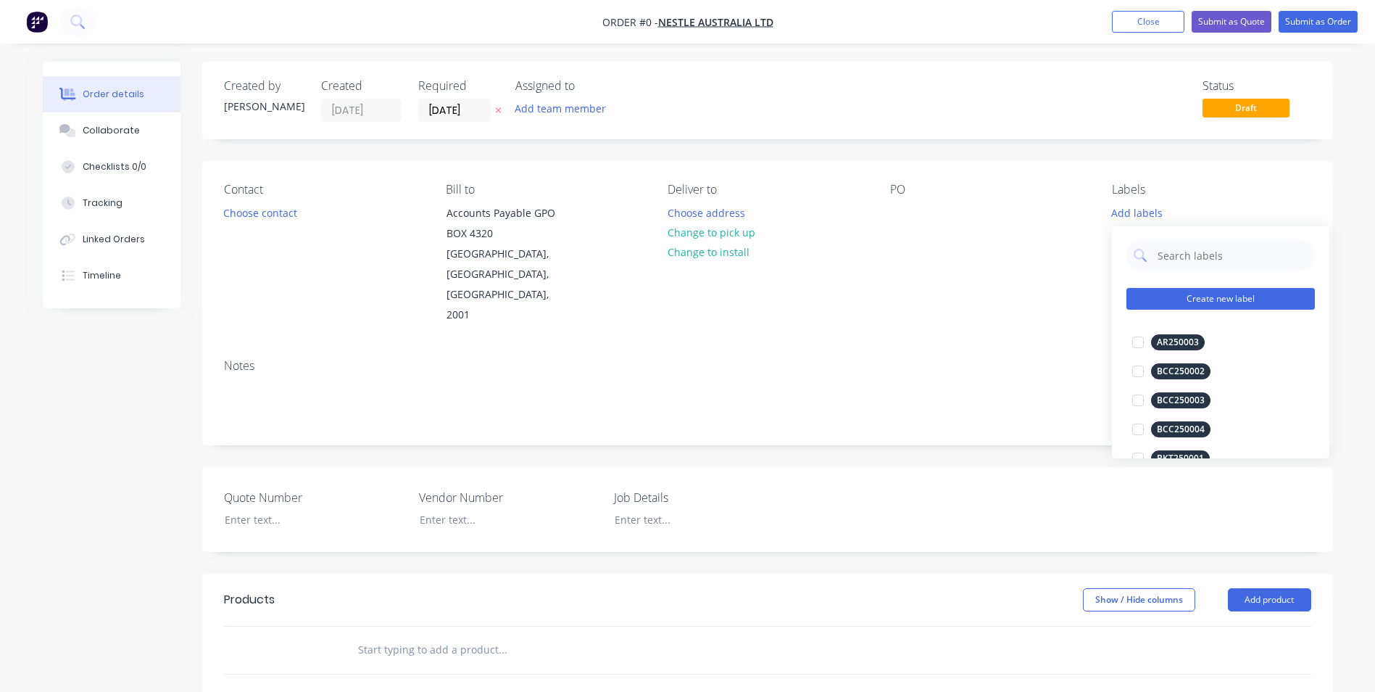
click at [1180, 300] on button "Create new label" at bounding box center [1221, 299] width 188 height 22
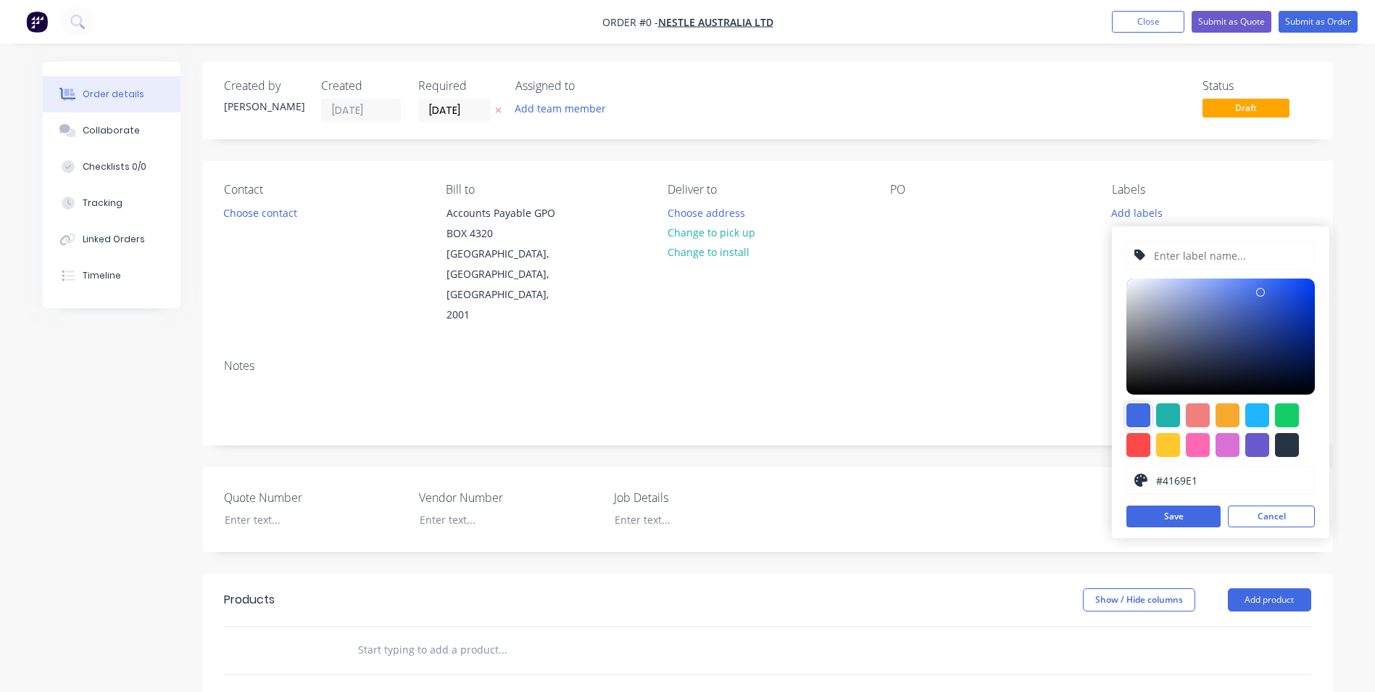
click at [1143, 419] on div at bounding box center [1139, 415] width 24 height 24
click at [1151, 248] on div at bounding box center [1221, 255] width 188 height 29
click at [1166, 257] on input "text" at bounding box center [1230, 255] width 154 height 28
type input "NES250040"
click at [1157, 513] on button "Save" at bounding box center [1174, 516] width 94 height 22
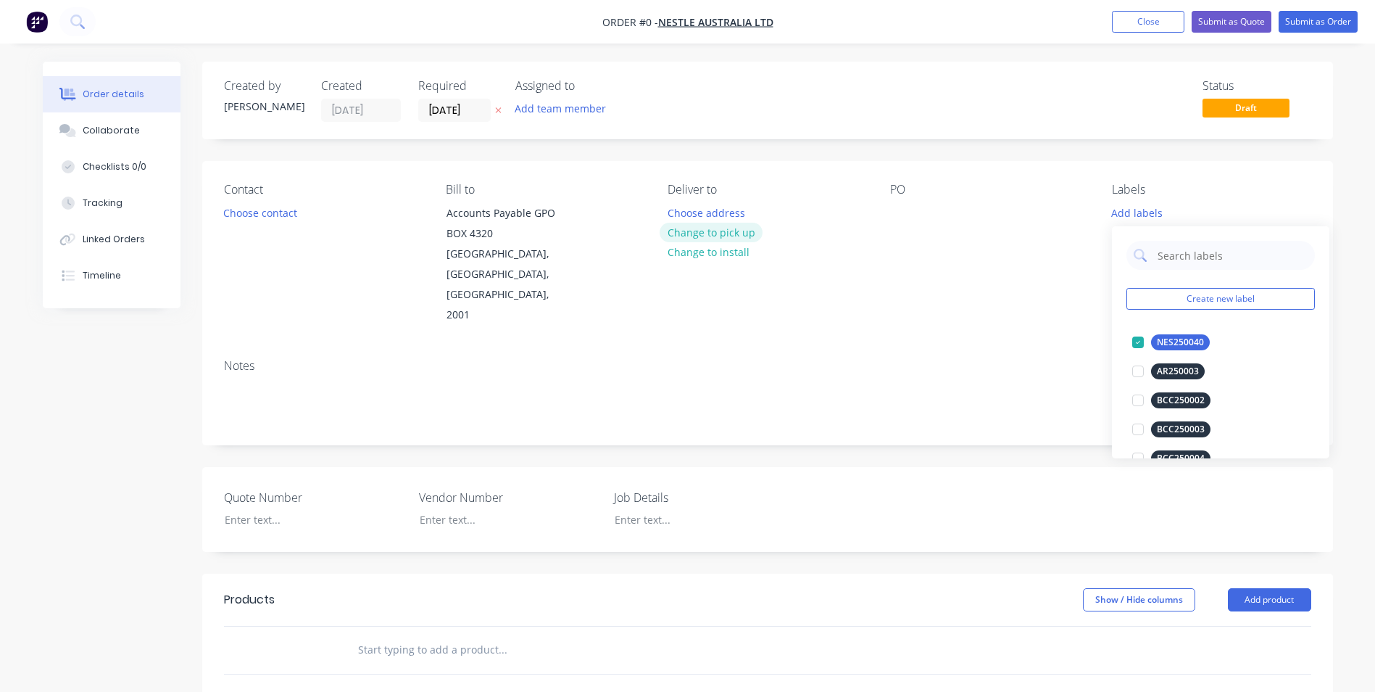
click at [705, 231] on div "Order details Collaborate Checklists 0/0 Tracking Linked Orders Timeline Order …" at bounding box center [687, 553] width 1319 height 982
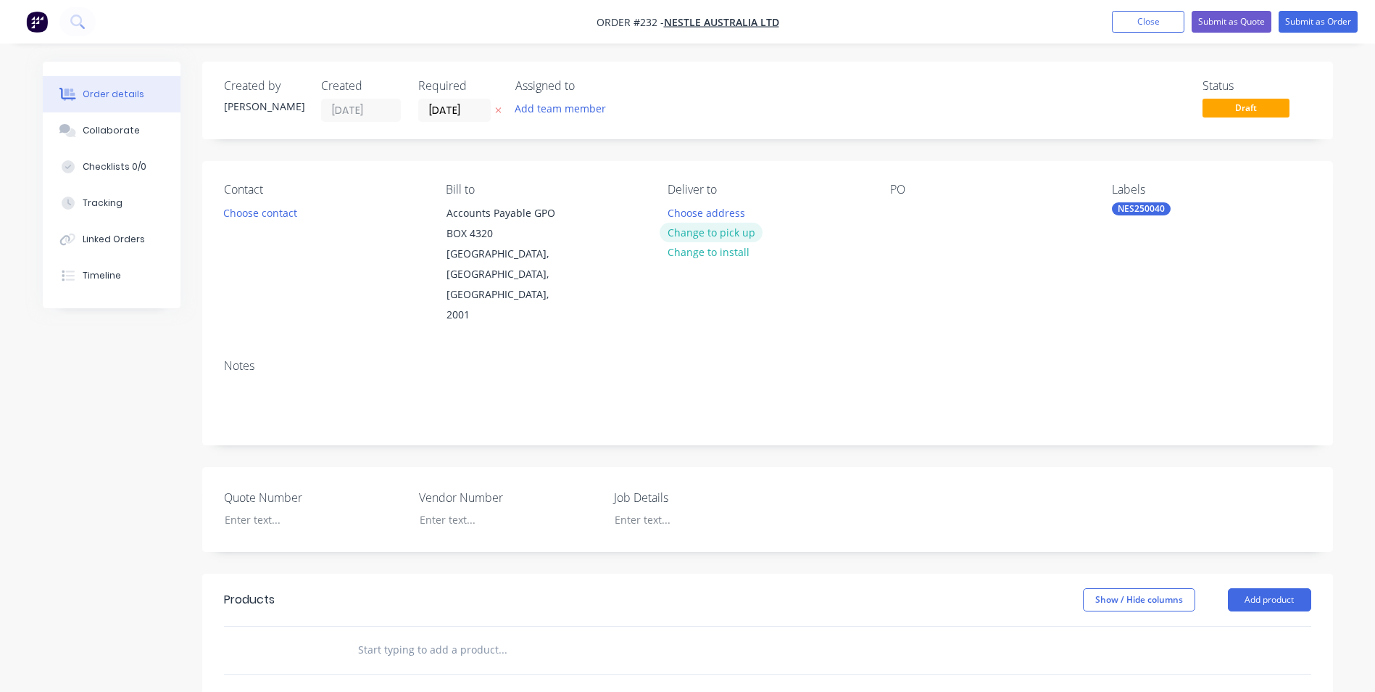
click at [693, 225] on button "Change to pick up" at bounding box center [711, 233] width 103 height 20
click at [677, 215] on div at bounding box center [679, 212] width 23 height 21
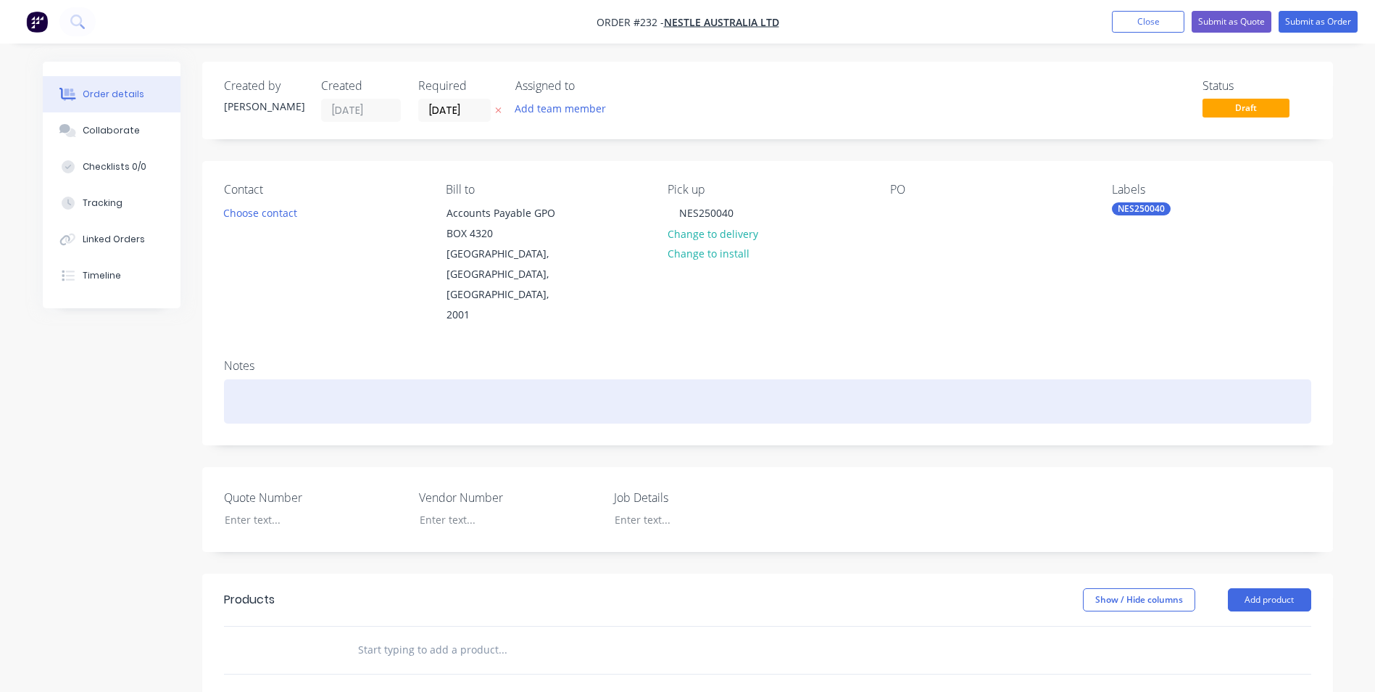
click at [329, 379] on div at bounding box center [767, 401] width 1087 height 44
drag, startPoint x: 230, startPoint y: 364, endPoint x: 670, endPoint y: 402, distance: 441.7
click at [670, 402] on div "Notes NES250040 - Roaster Upgrade" at bounding box center [767, 395] width 1131 height 97
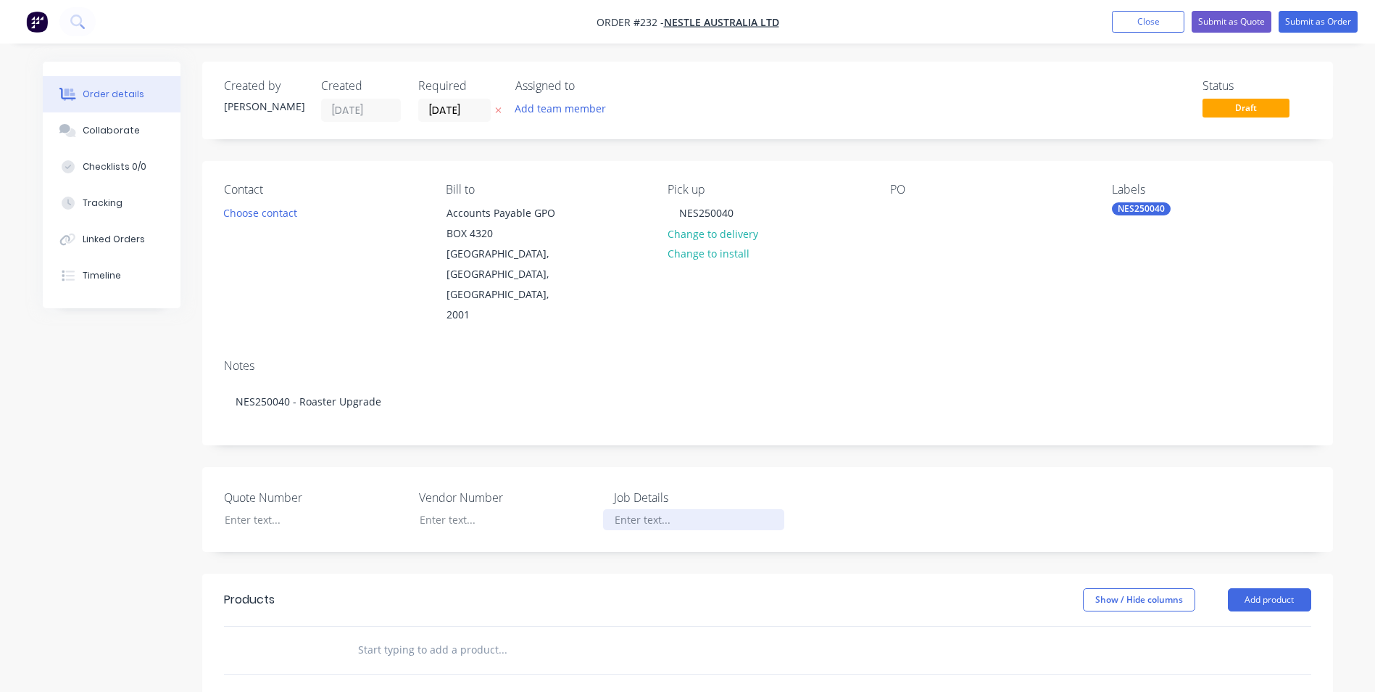
click at [669, 509] on div at bounding box center [693, 519] width 181 height 21
paste div
click at [1267, 588] on button "Add product" at bounding box center [1269, 599] width 83 height 23
click at [1235, 626] on div "Product catalogue" at bounding box center [1243, 636] width 112 height 21
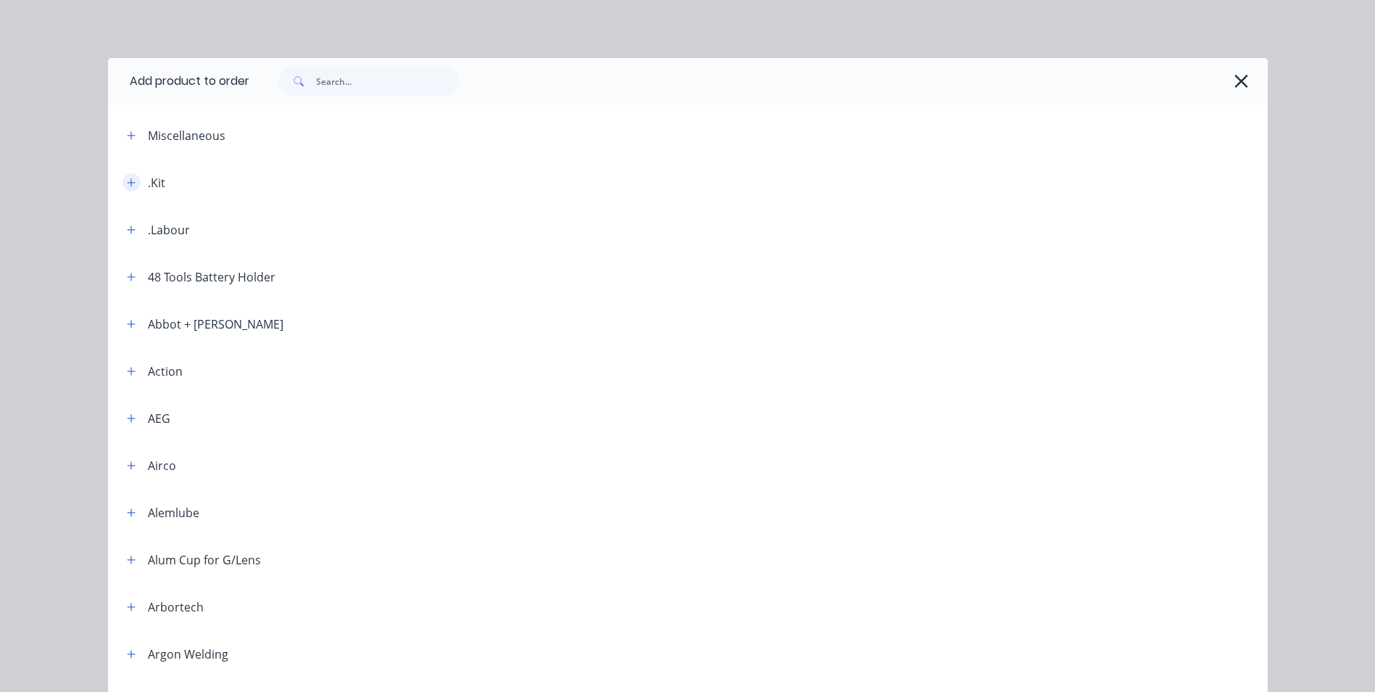
click at [127, 178] on icon "button" at bounding box center [131, 183] width 9 height 10
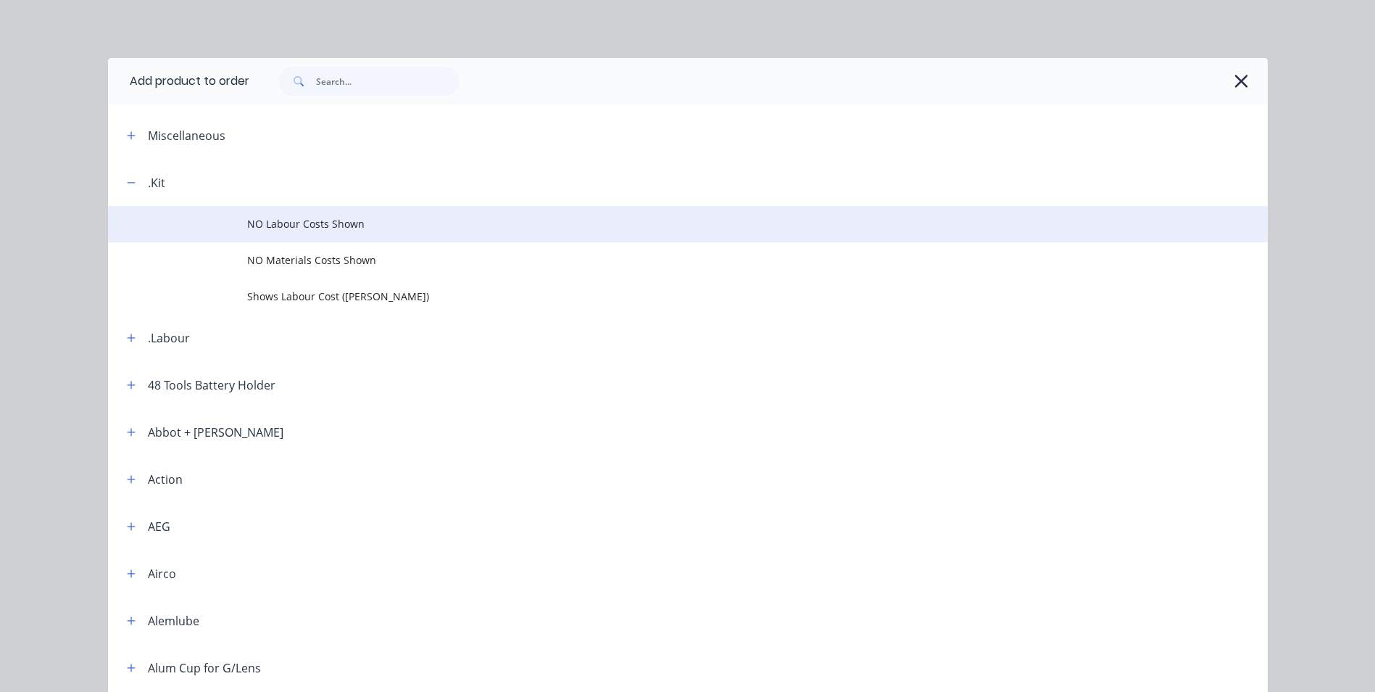
click at [281, 212] on td "NO Labour Costs Shown" at bounding box center [757, 224] width 1021 height 36
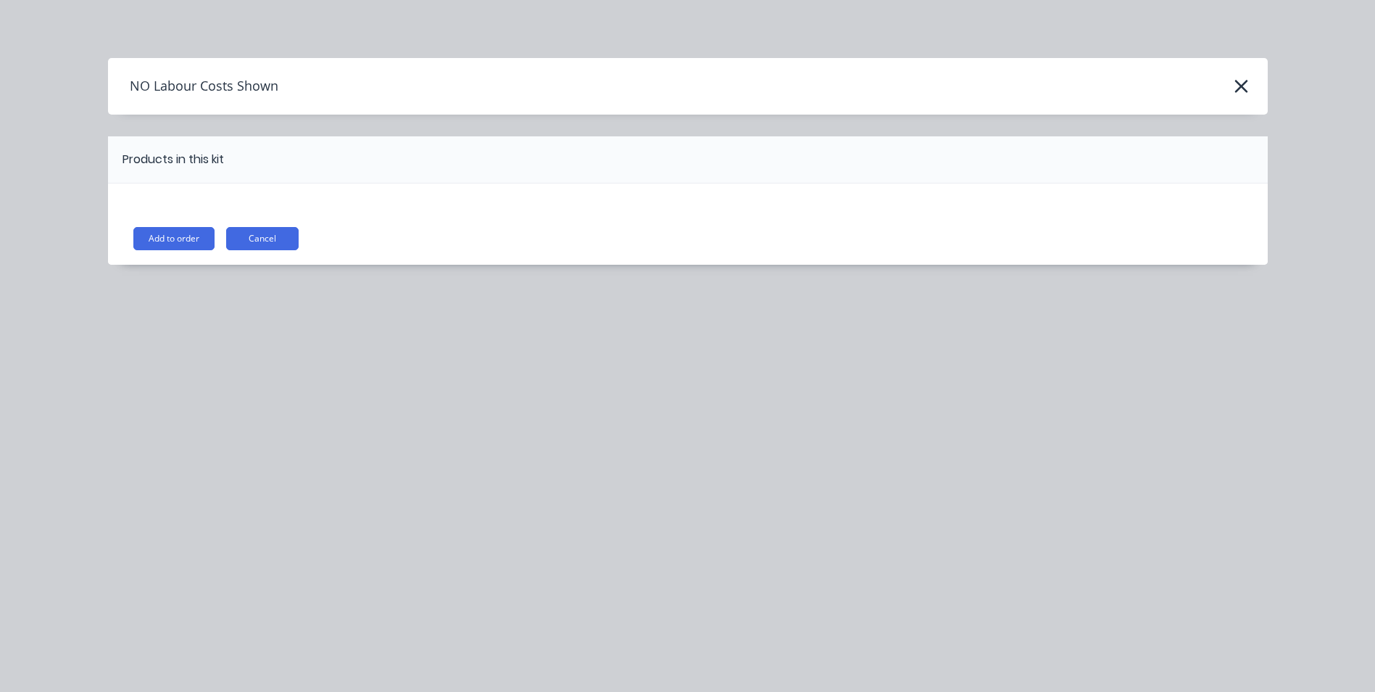
click at [178, 233] on button "Add to order" at bounding box center [173, 238] width 81 height 23
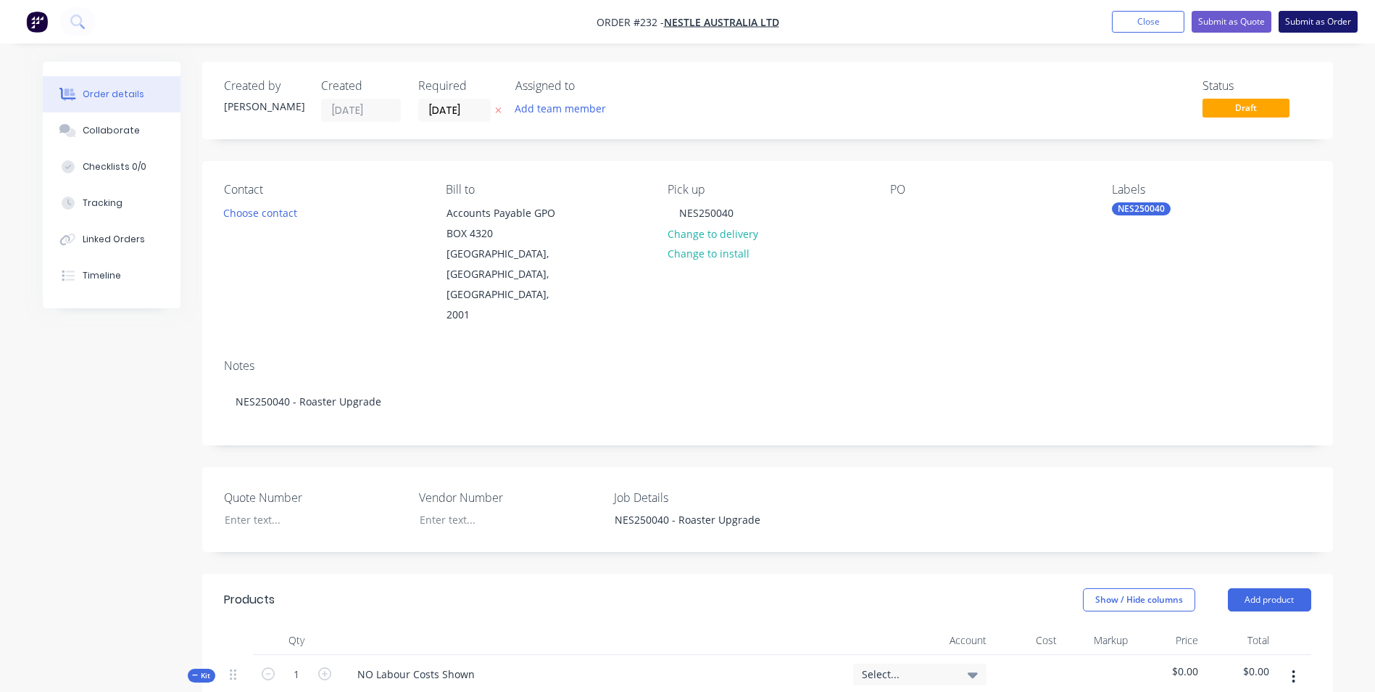
click at [1314, 20] on button "Submit as Order" at bounding box center [1318, 22] width 79 height 22
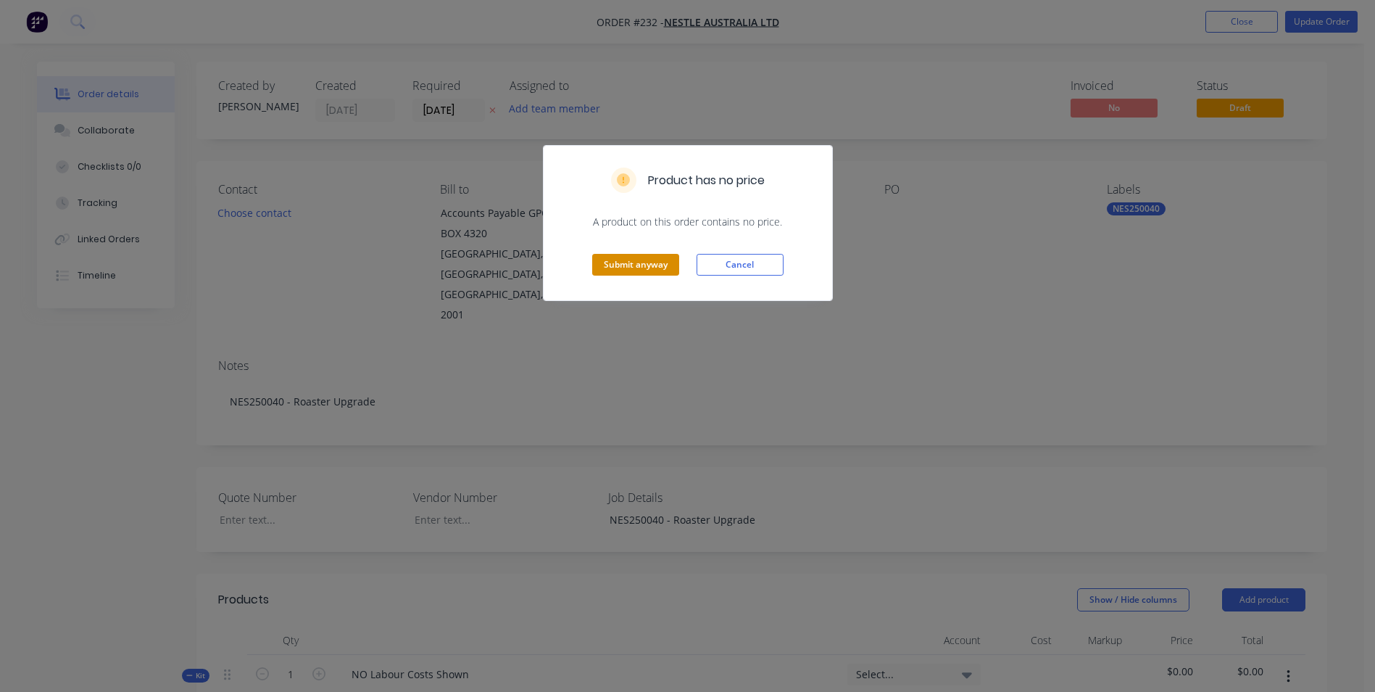
click at [620, 262] on button "Submit anyway" at bounding box center [635, 265] width 87 height 22
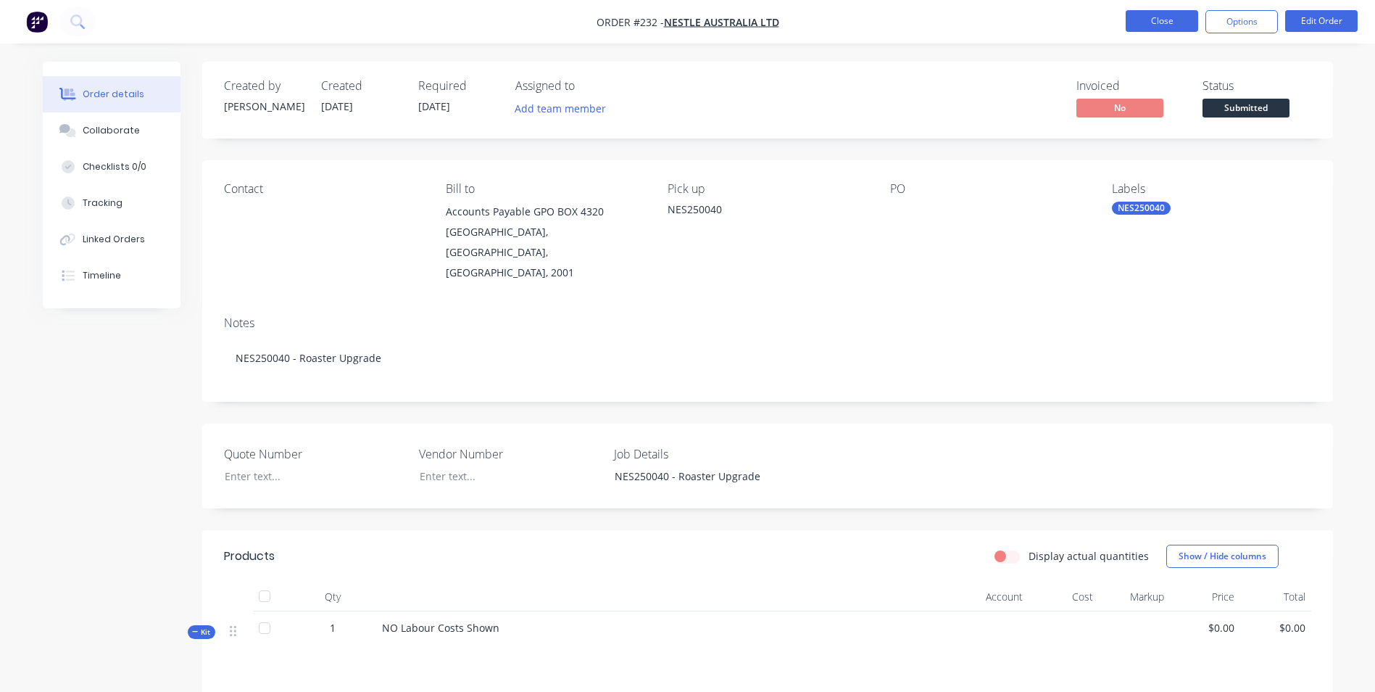
click at [1166, 12] on button "Close" at bounding box center [1162, 21] width 72 height 22
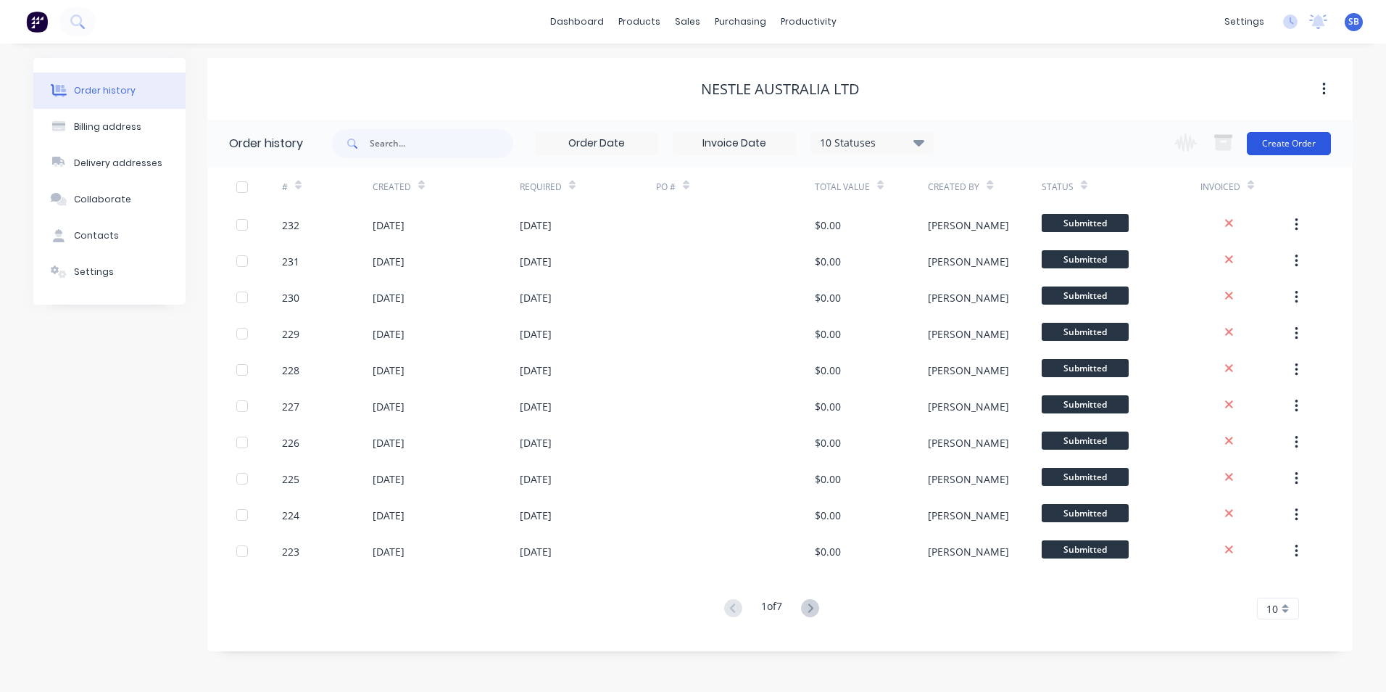
click at [1295, 137] on button "Create Order" at bounding box center [1289, 143] width 84 height 23
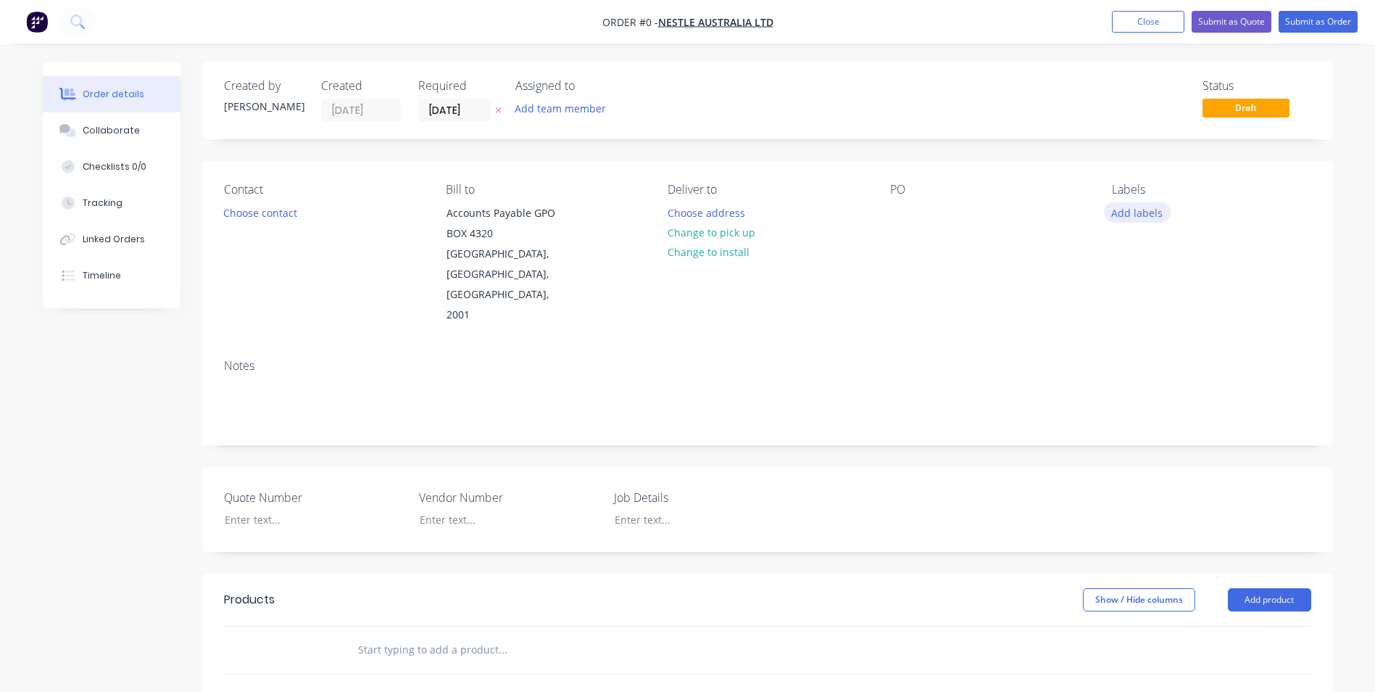
click at [1161, 215] on button "Add labels" at bounding box center [1137, 212] width 67 height 20
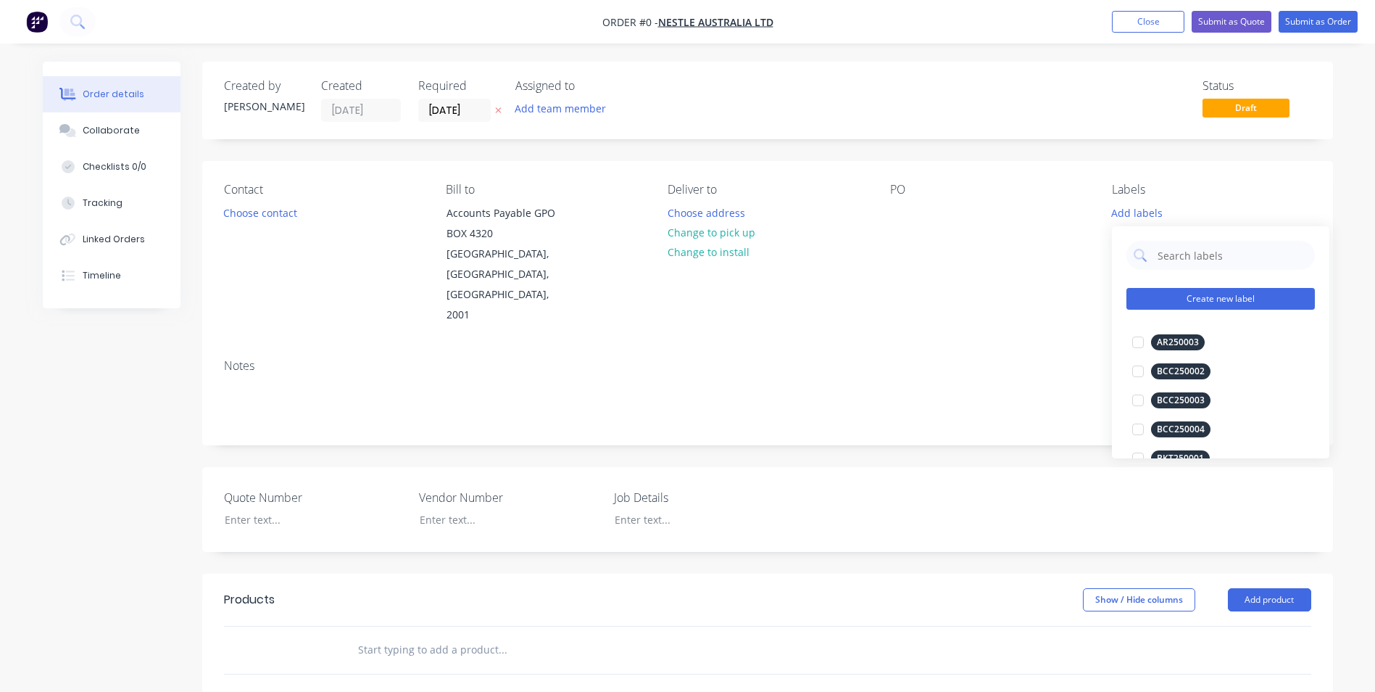
click at [1185, 299] on button "Create new label" at bounding box center [1221, 299] width 188 height 22
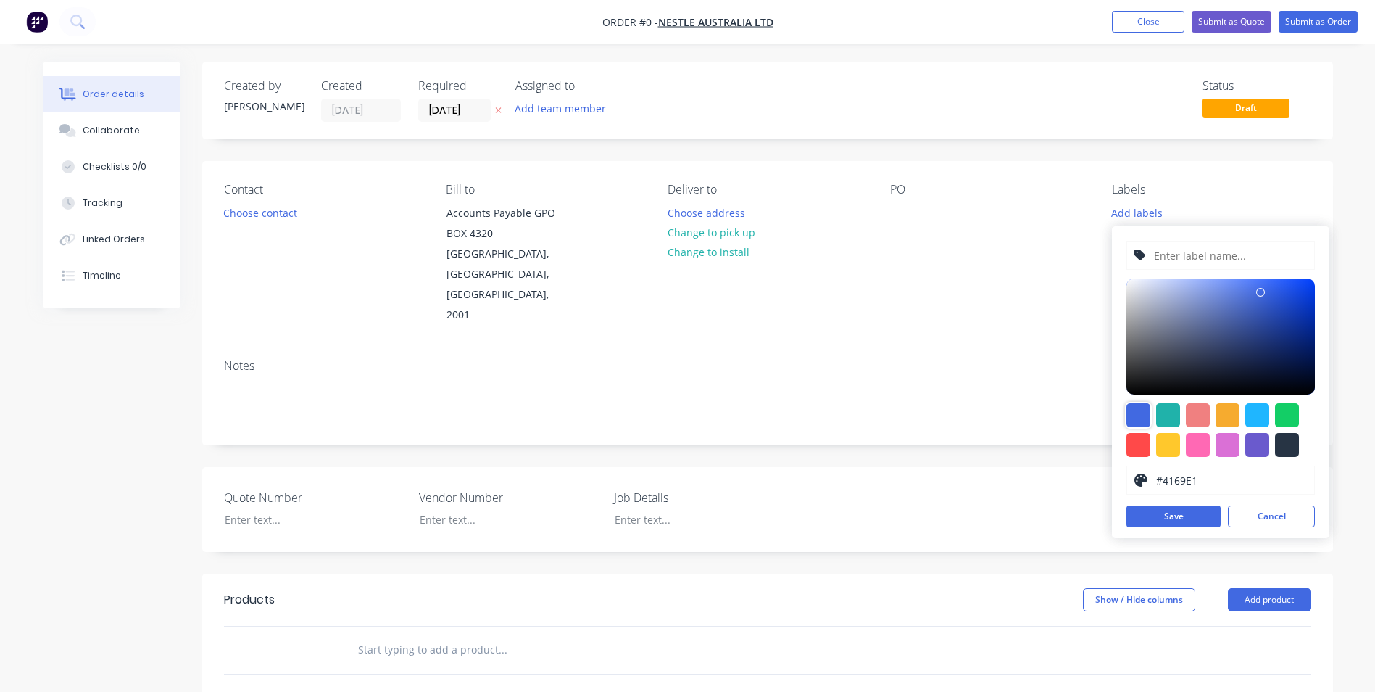
click at [1129, 418] on div at bounding box center [1139, 415] width 24 height 24
click at [1196, 252] on input "text" at bounding box center [1230, 255] width 154 height 28
type input "NES250062"
click at [1152, 507] on button "Save" at bounding box center [1174, 516] width 94 height 22
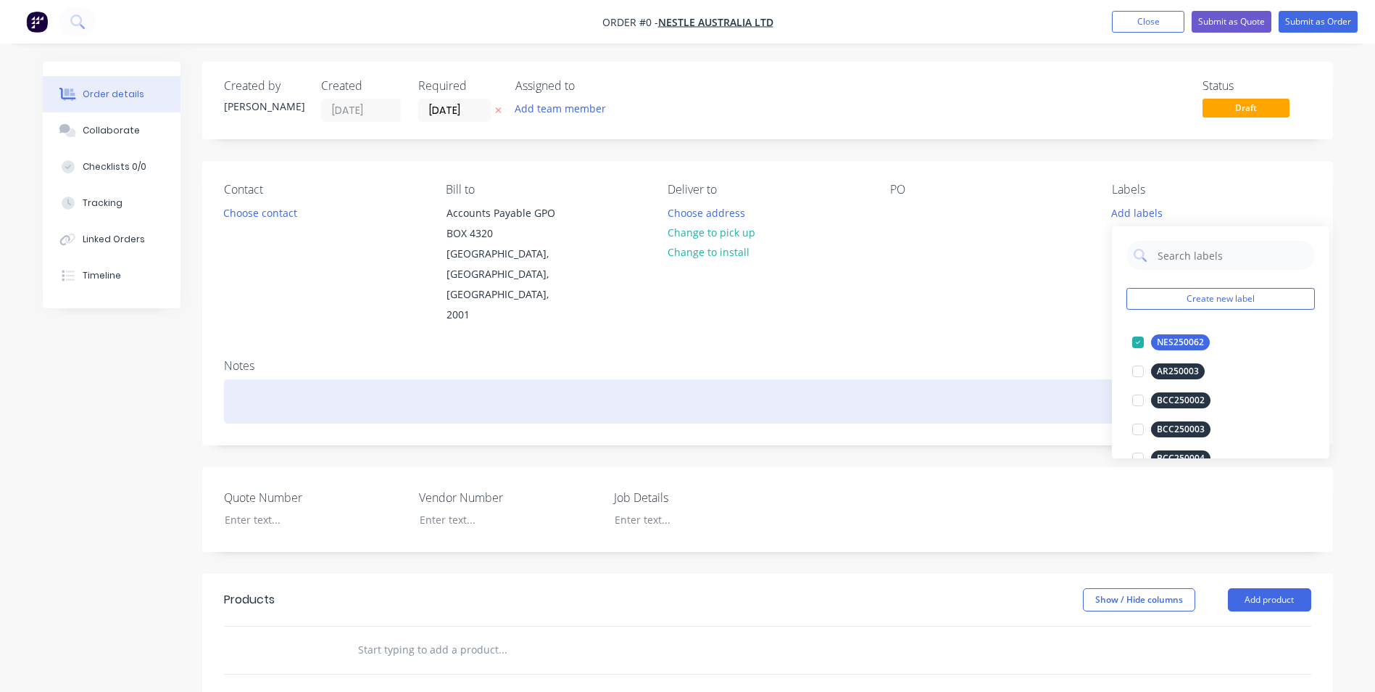
click at [1005, 368] on div "Order details Collaborate Checklists 0/0 Tracking Linked Orders Timeline Order …" at bounding box center [687, 553] width 1319 height 982
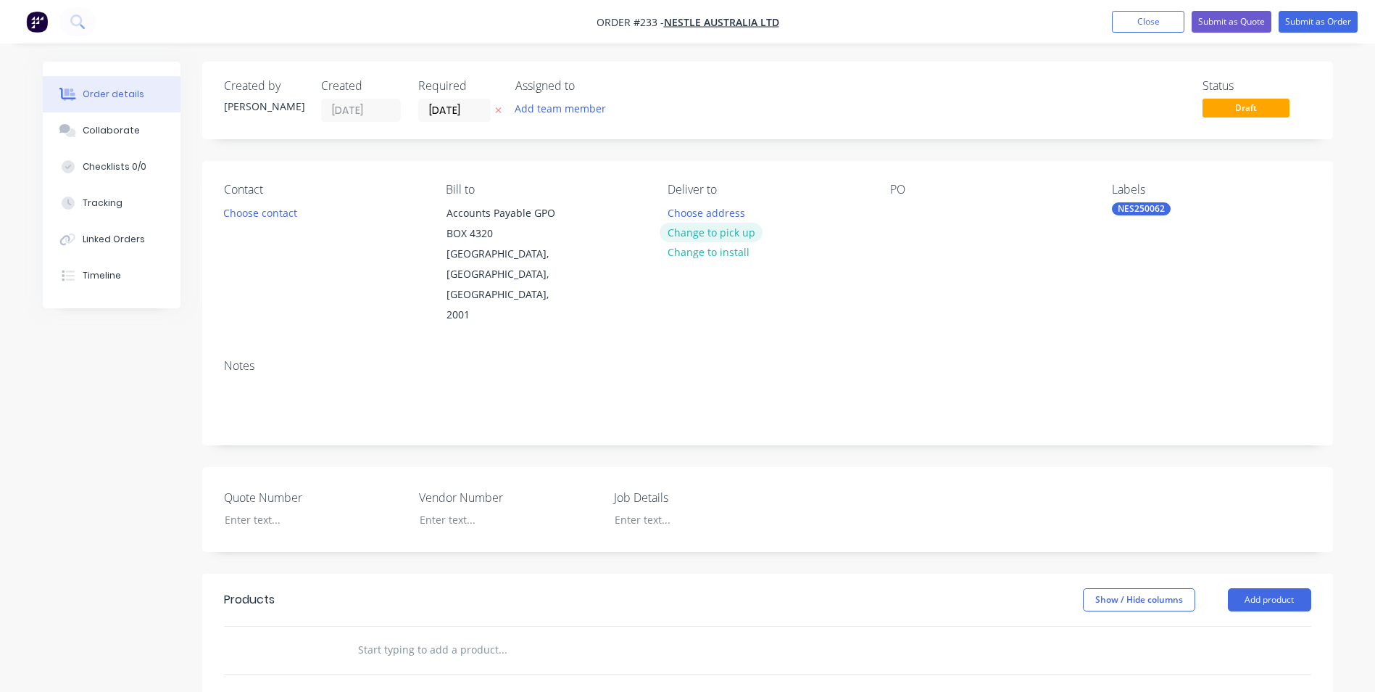
click at [703, 230] on button "Change to pick up" at bounding box center [711, 233] width 103 height 20
click at [692, 215] on div "Pick up Change to delivery Change to install" at bounding box center [767, 254] width 199 height 143
click at [676, 212] on div at bounding box center [679, 212] width 23 height 21
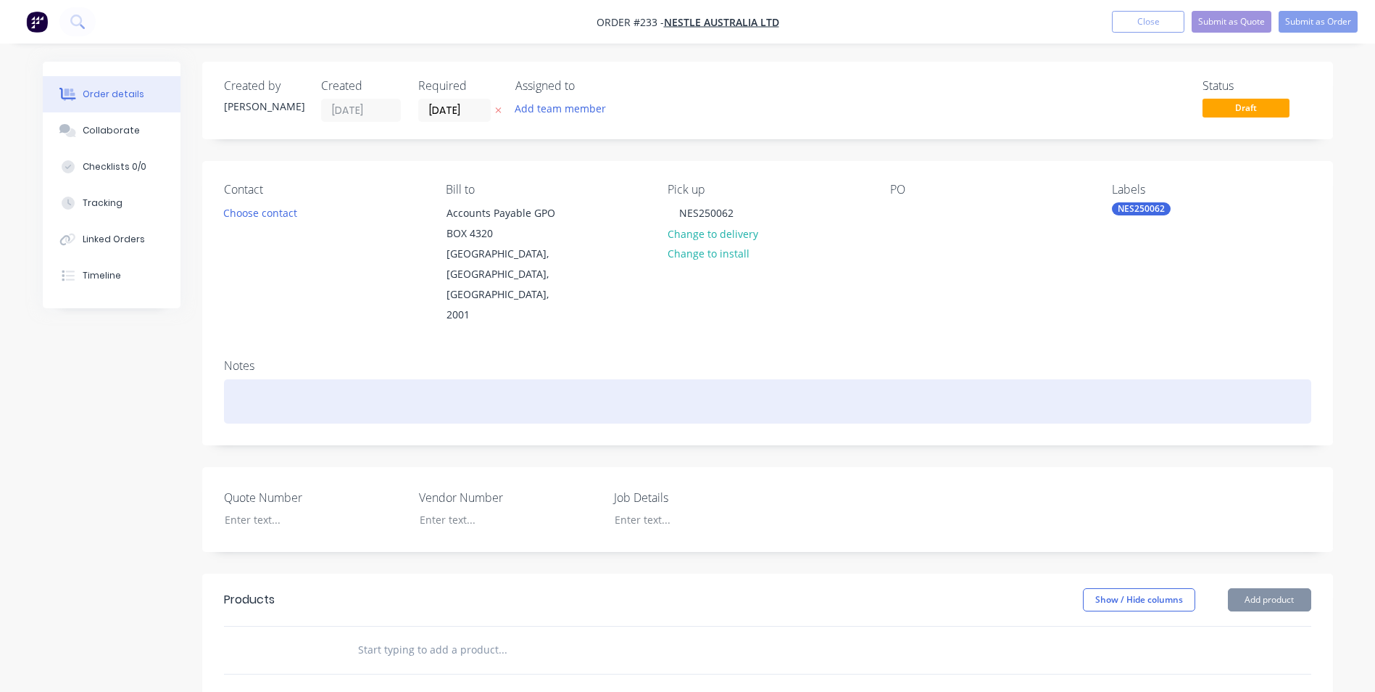
click at [613, 379] on div at bounding box center [767, 401] width 1087 height 44
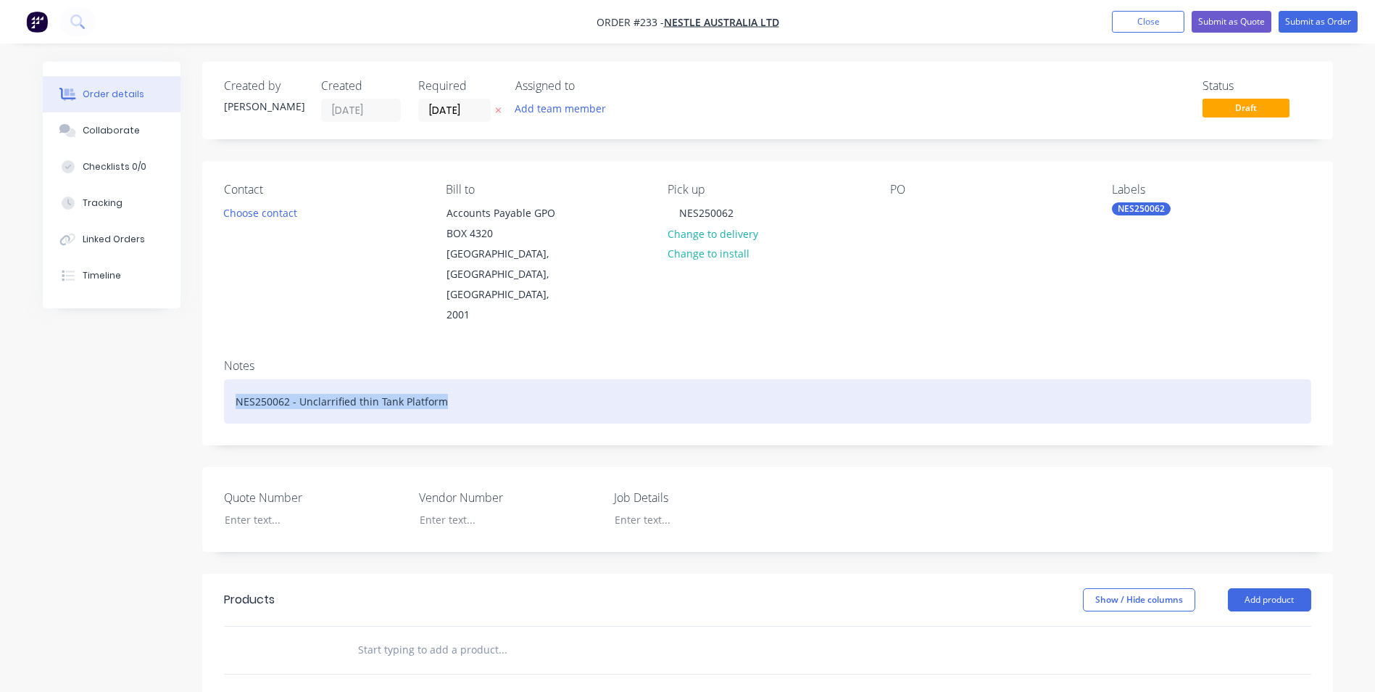
drag, startPoint x: 613, startPoint y: 347, endPoint x: 239, endPoint y: 300, distance: 377.8
click at [239, 300] on div "Contact Choose contact Bill to Accounts Payable GPO BOX 4320 SYDNEY, New South …" at bounding box center [767, 302] width 1131 height 283
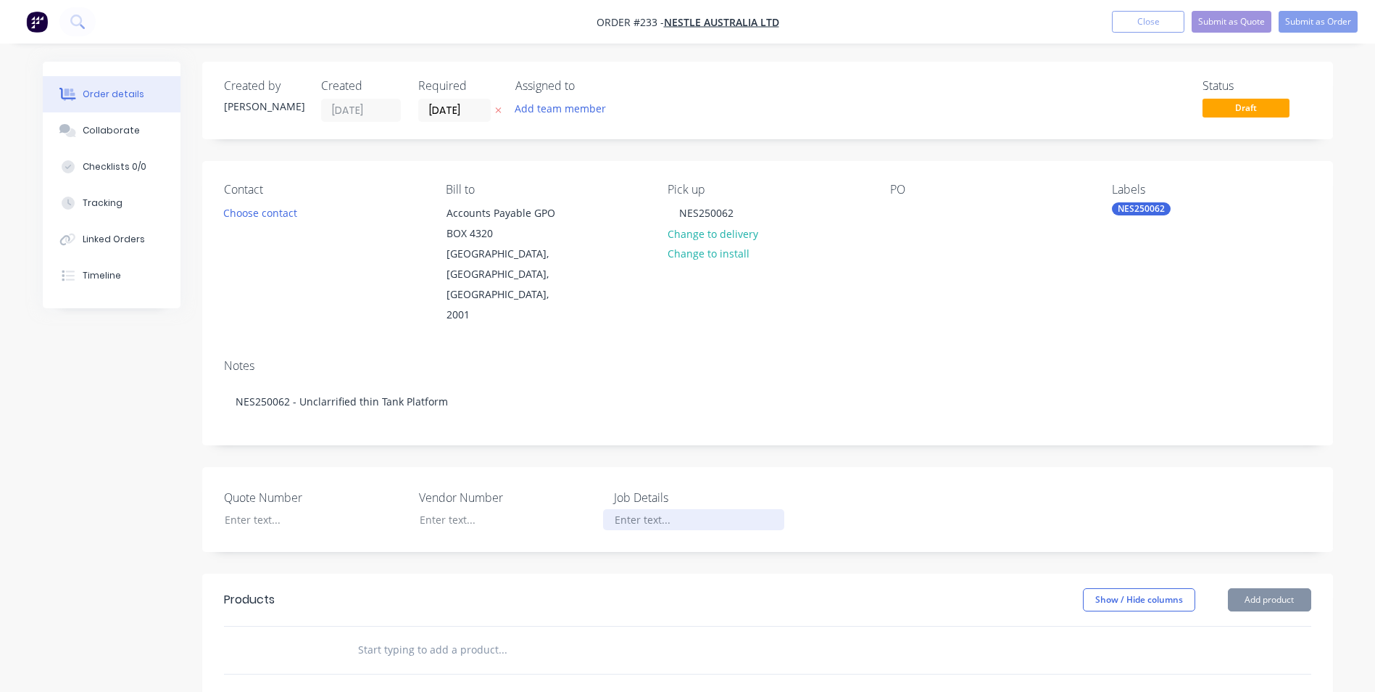
click at [654, 509] on div at bounding box center [693, 519] width 181 height 21
paste div
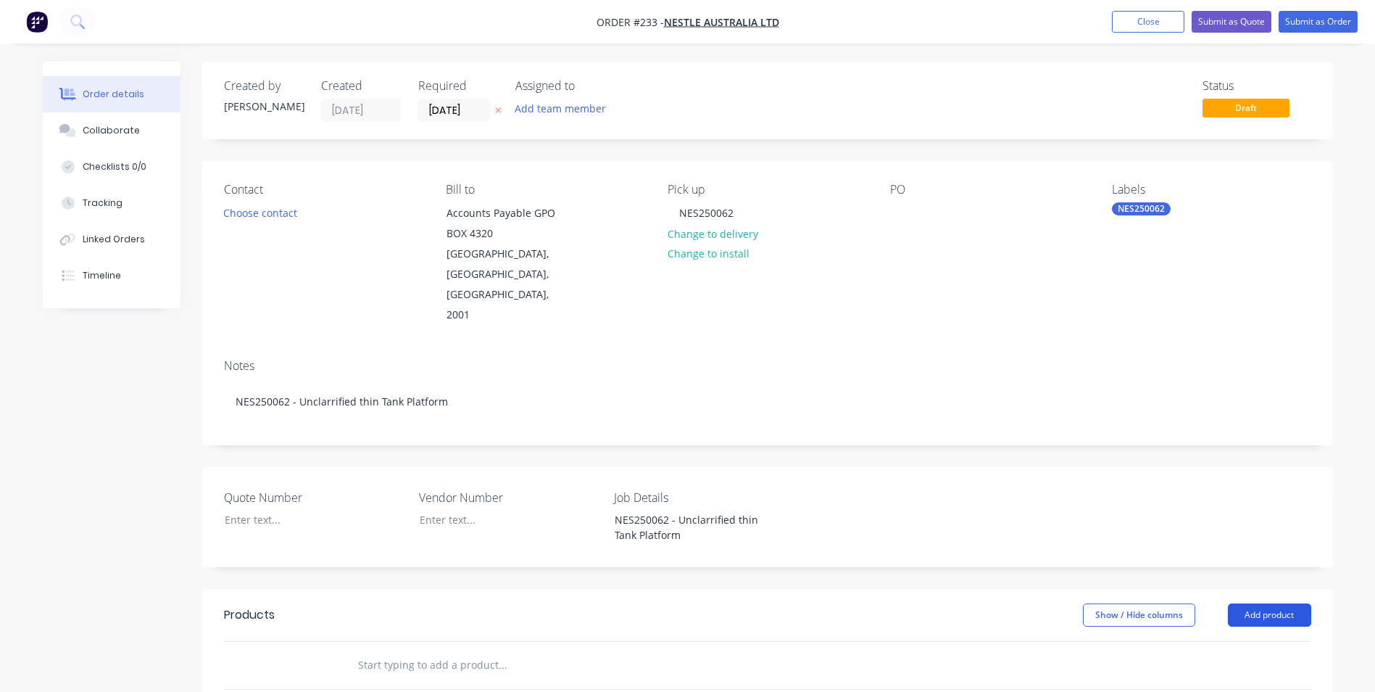
click at [1266, 603] on button "Add product" at bounding box center [1269, 614] width 83 height 23
click at [1258, 641] on div "Product catalogue" at bounding box center [1243, 651] width 112 height 21
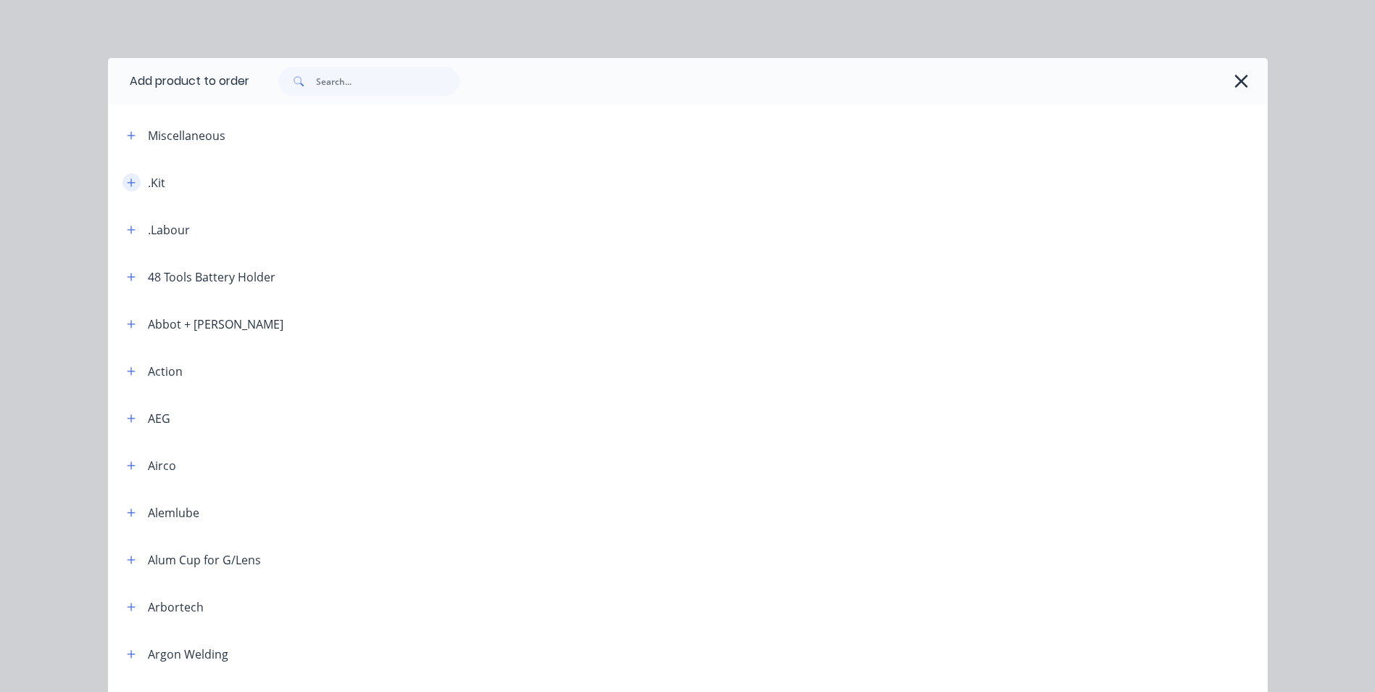
click at [128, 182] on icon "button" at bounding box center [131, 182] width 8 height 8
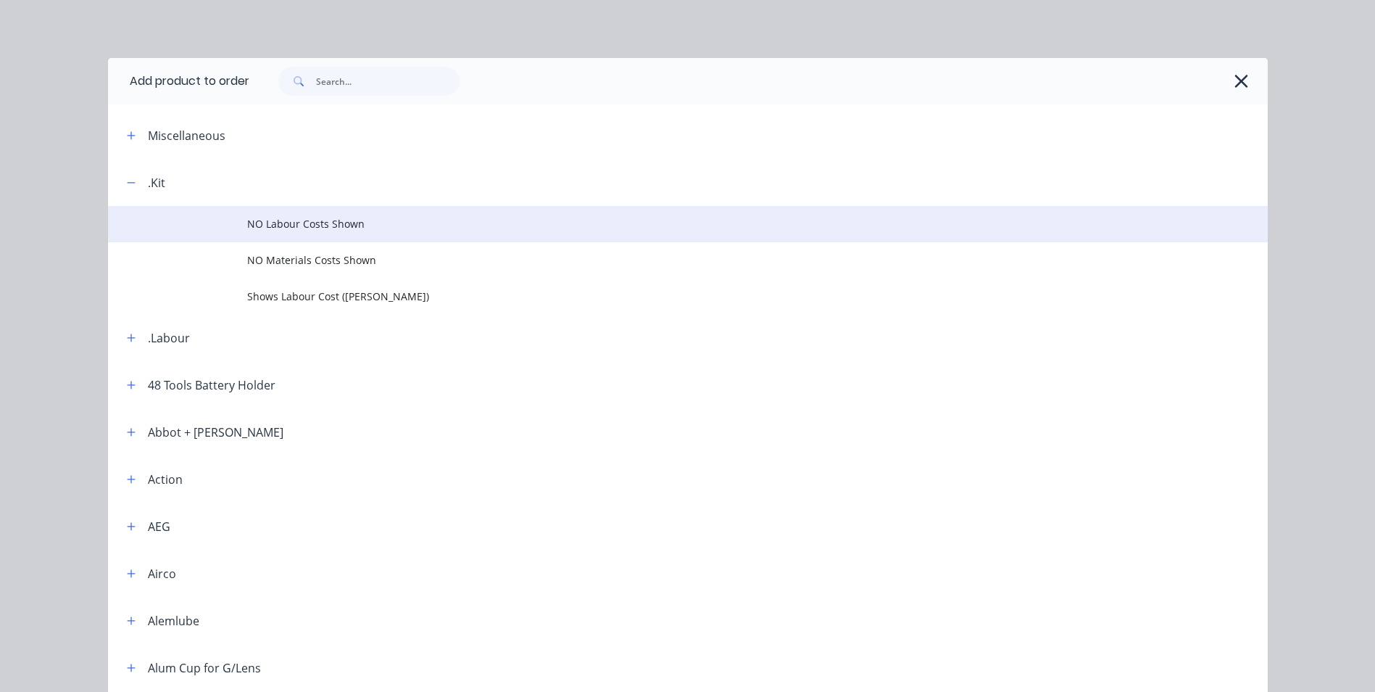
click at [292, 217] on span "NO Labour Costs Shown" at bounding box center [655, 223] width 816 height 15
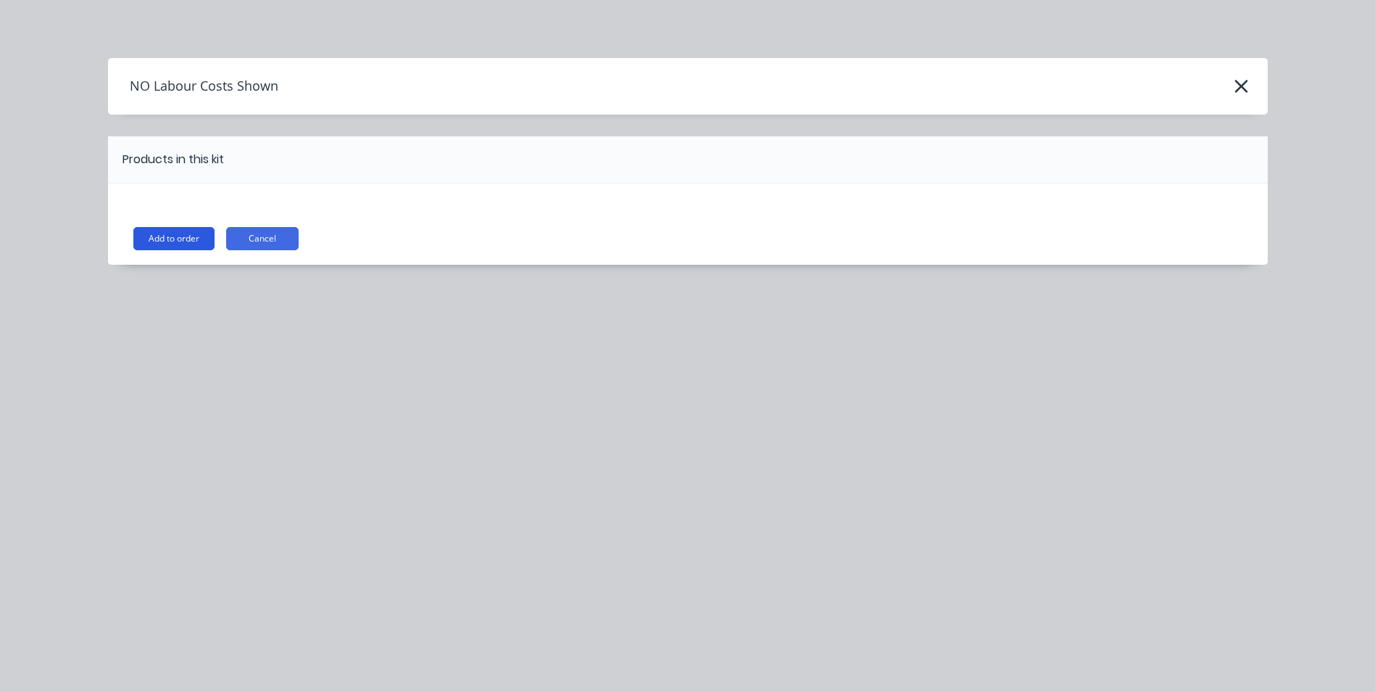
click at [165, 242] on button "Add to order" at bounding box center [173, 238] width 81 height 23
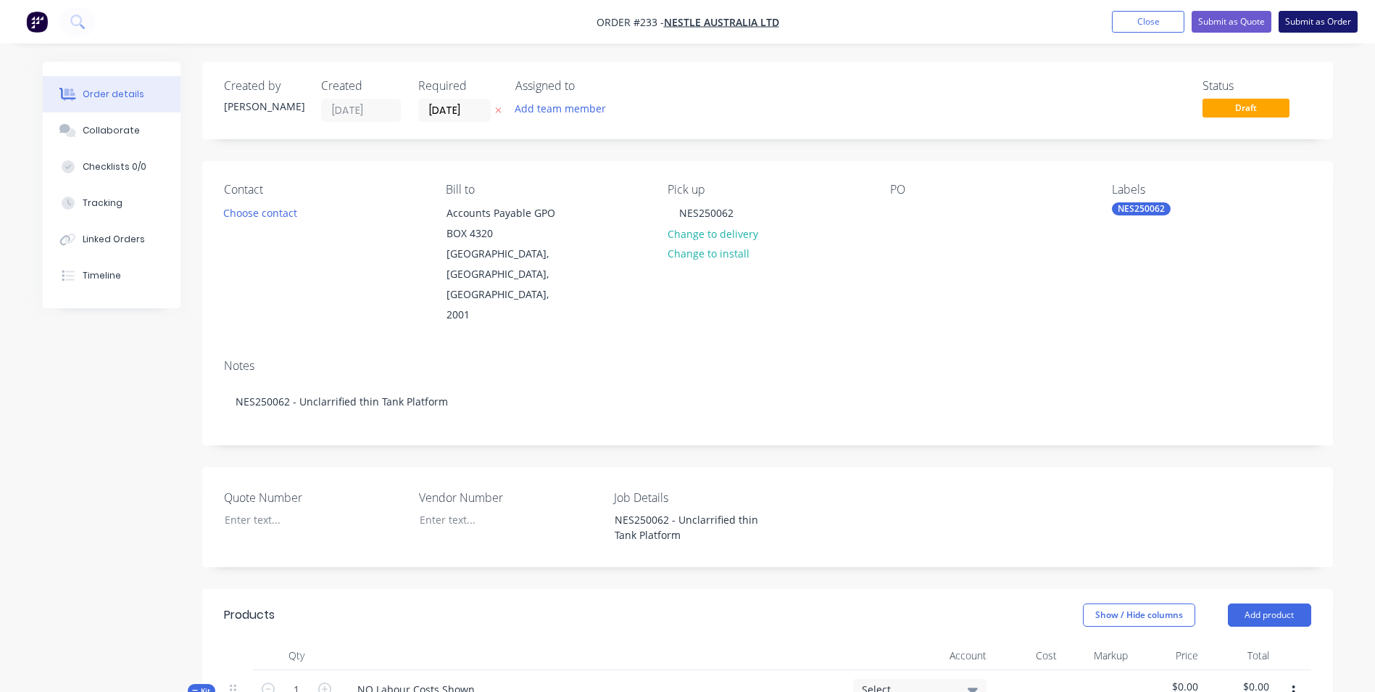
click at [1307, 20] on button "Submit as Order" at bounding box center [1318, 22] width 79 height 22
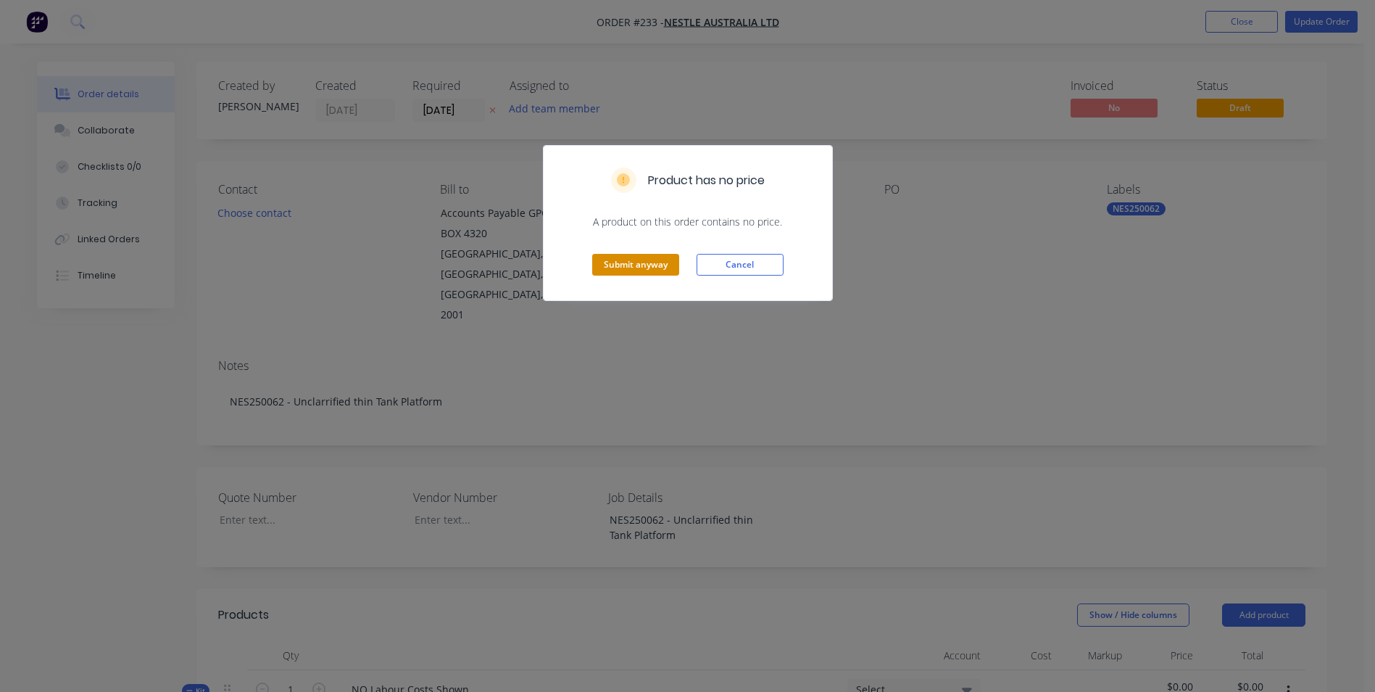
click at [610, 259] on button "Submit anyway" at bounding box center [635, 265] width 87 height 22
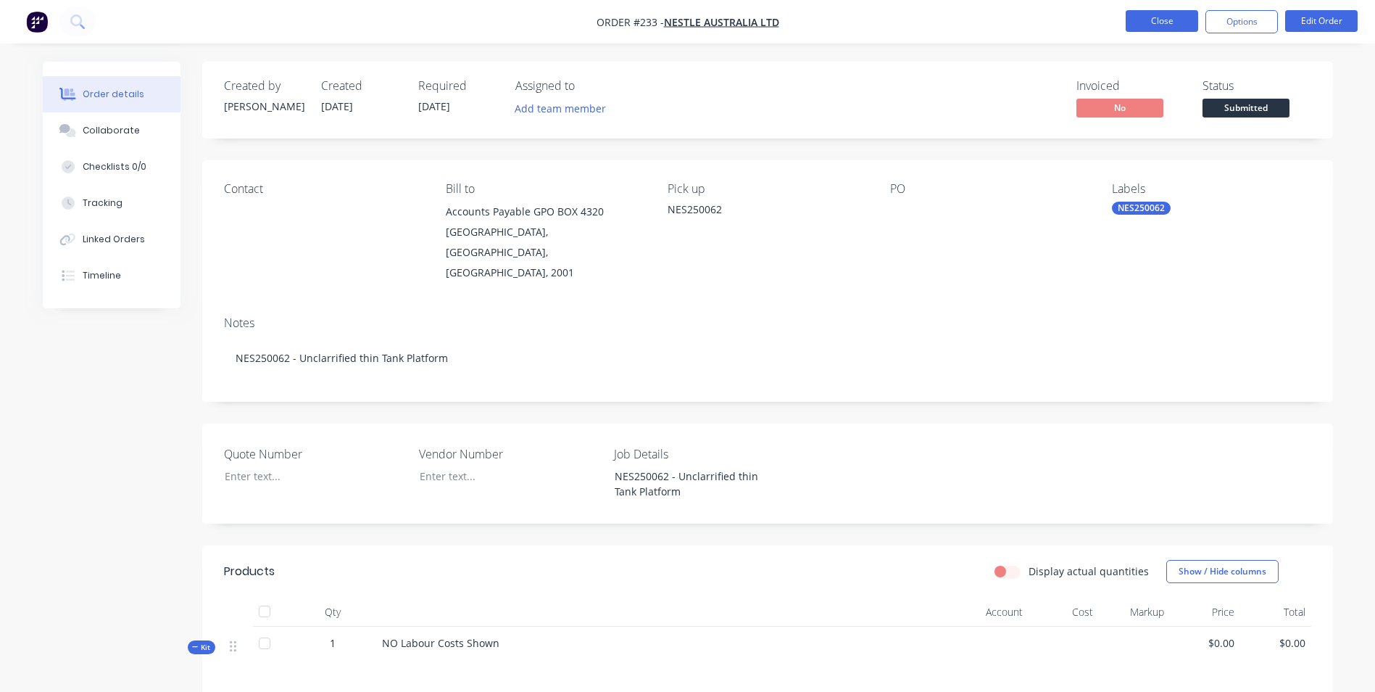
click at [1167, 19] on button "Close" at bounding box center [1162, 21] width 72 height 22
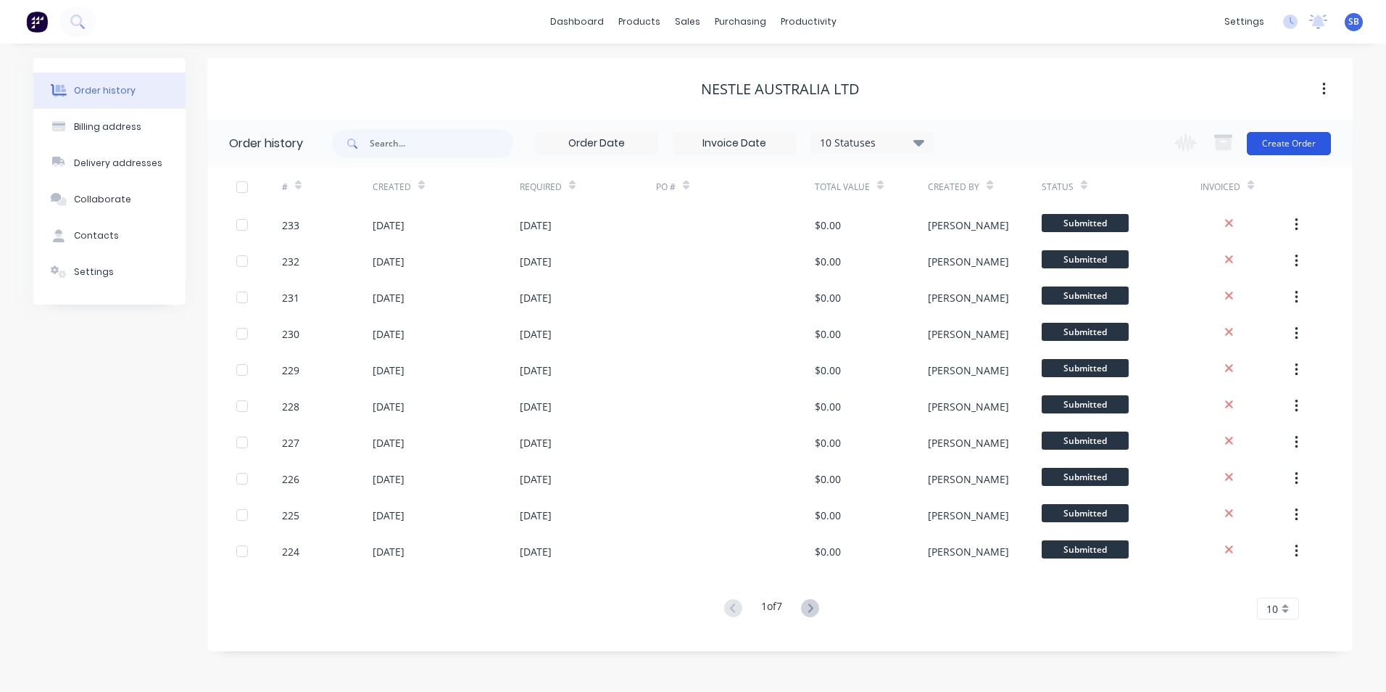
click at [1277, 133] on button "Create Order" at bounding box center [1289, 143] width 84 height 23
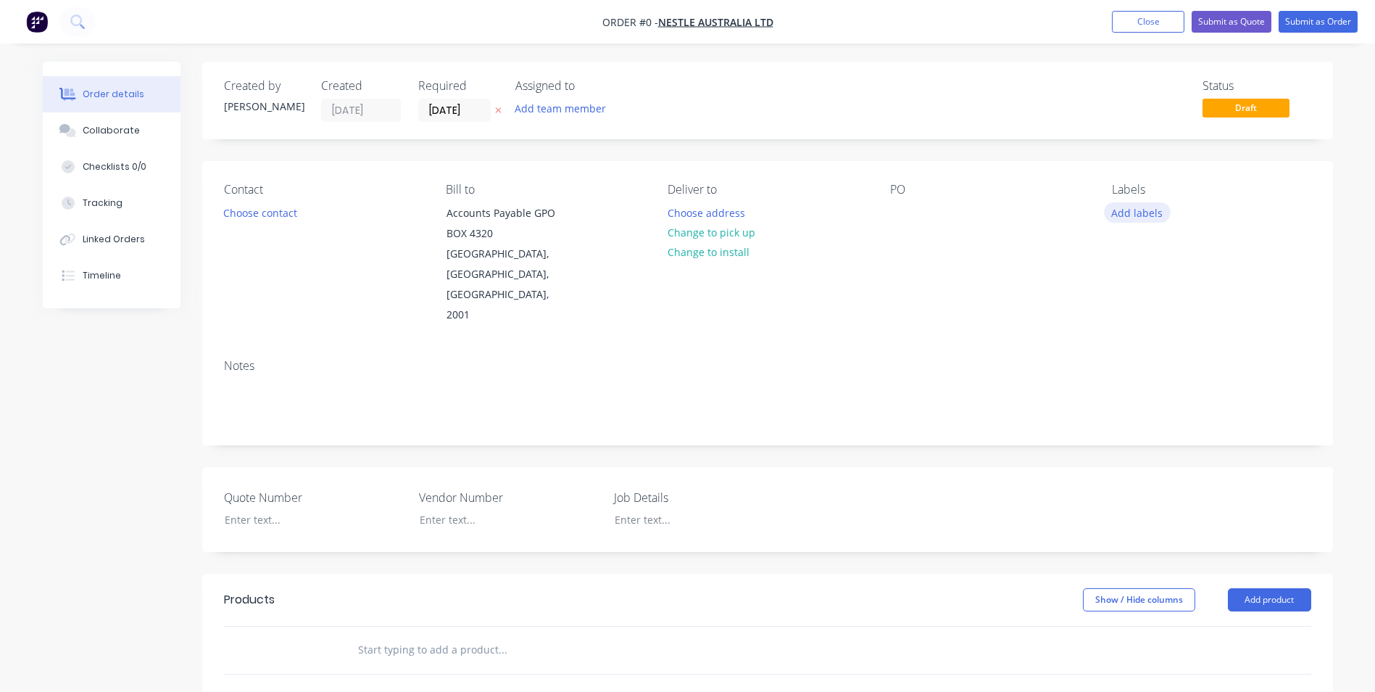
click at [1141, 215] on button "Add labels" at bounding box center [1137, 212] width 67 height 20
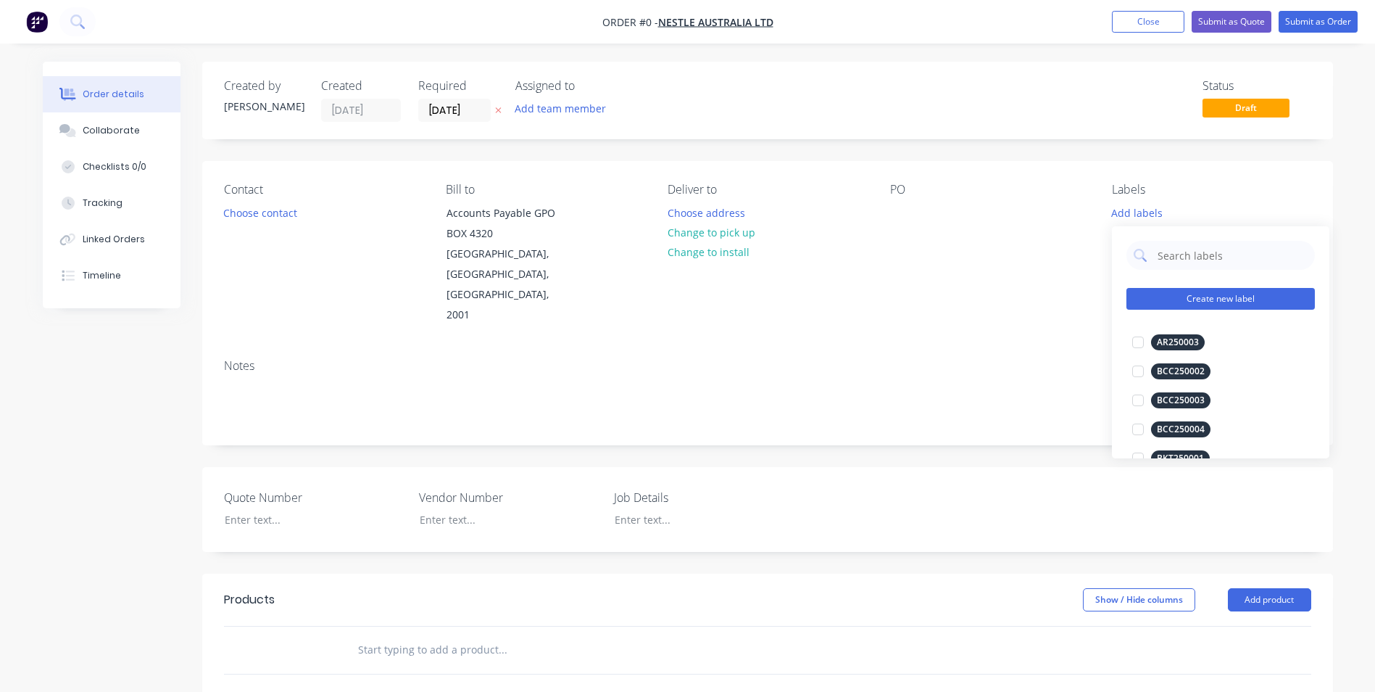
click at [1181, 302] on button "Create new label" at bounding box center [1221, 299] width 188 height 22
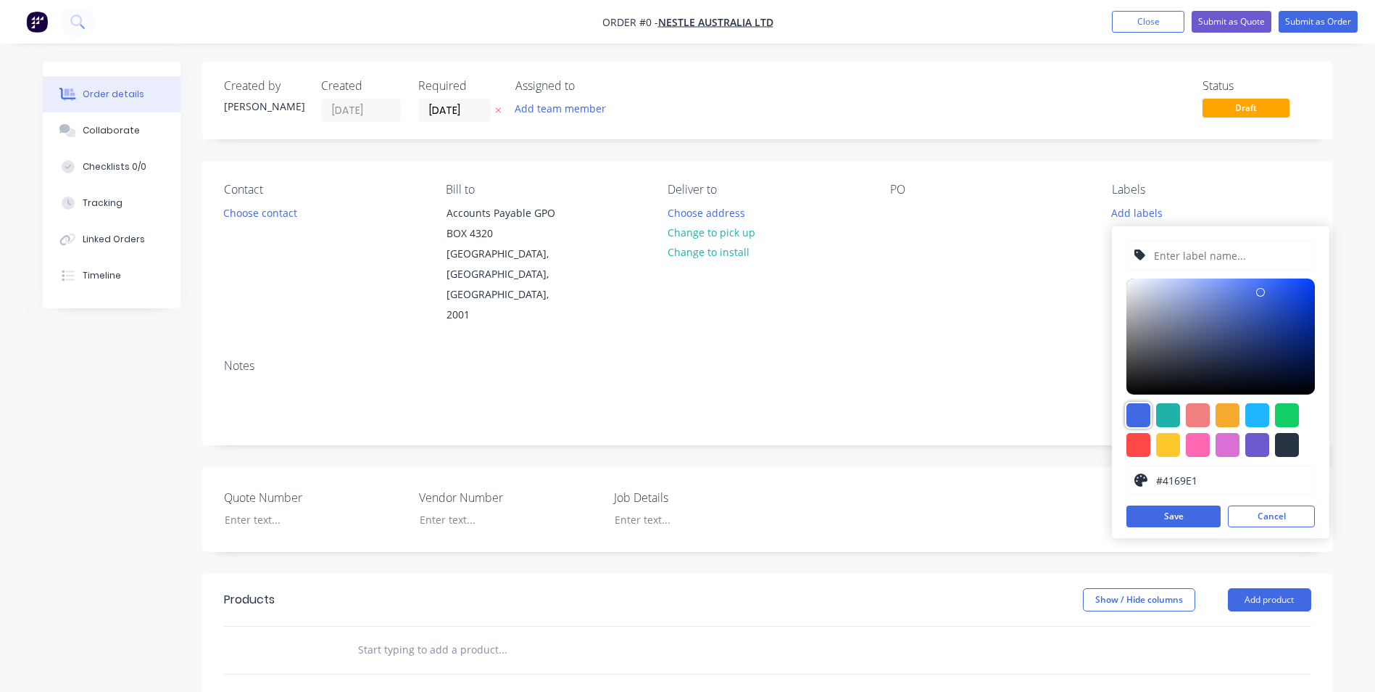
click at [1130, 418] on div at bounding box center [1139, 415] width 24 height 24
click at [1178, 259] on input "text" at bounding box center [1230, 255] width 154 height 28
type input "NES250078"
click at [1174, 513] on button "Save" at bounding box center [1174, 516] width 94 height 22
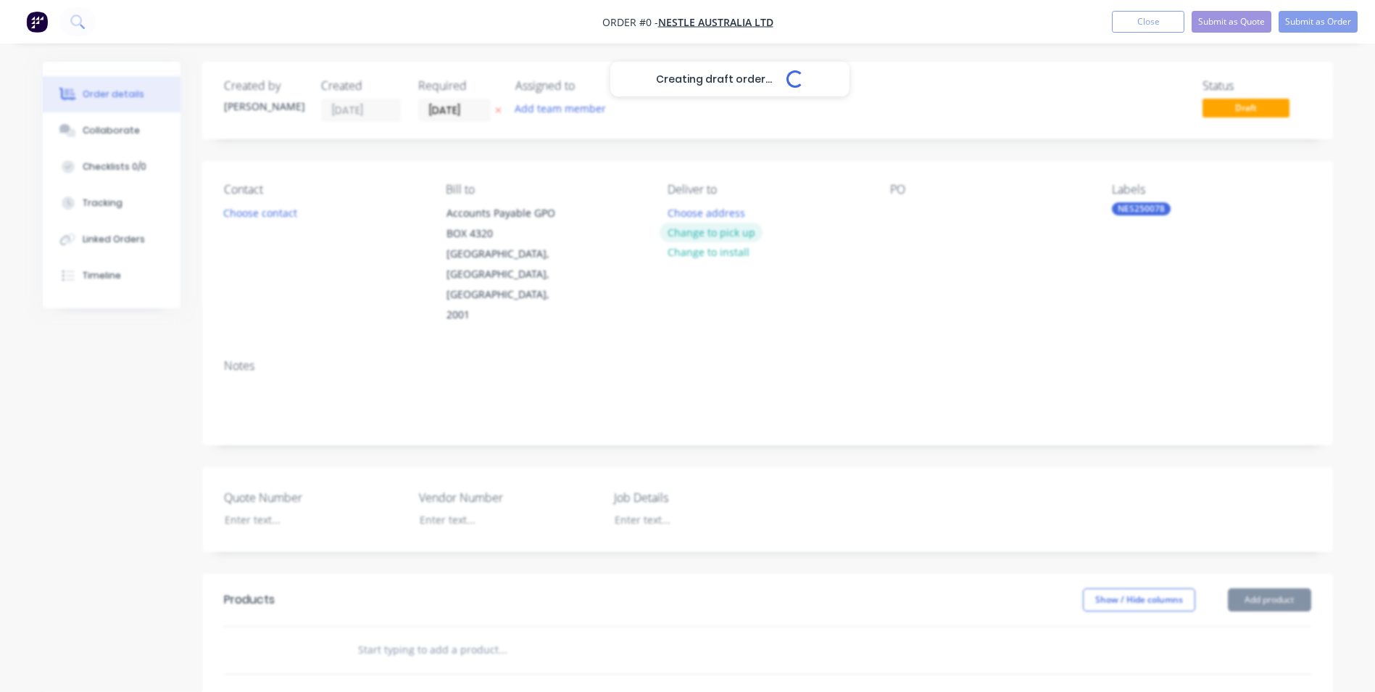
click at [697, 229] on div "Creating draft order... Loading... Order details Collaborate Checklists 0/0 Tra…" at bounding box center [687, 553] width 1319 height 982
click at [697, 229] on button "Change to pick up" at bounding box center [711, 233] width 103 height 20
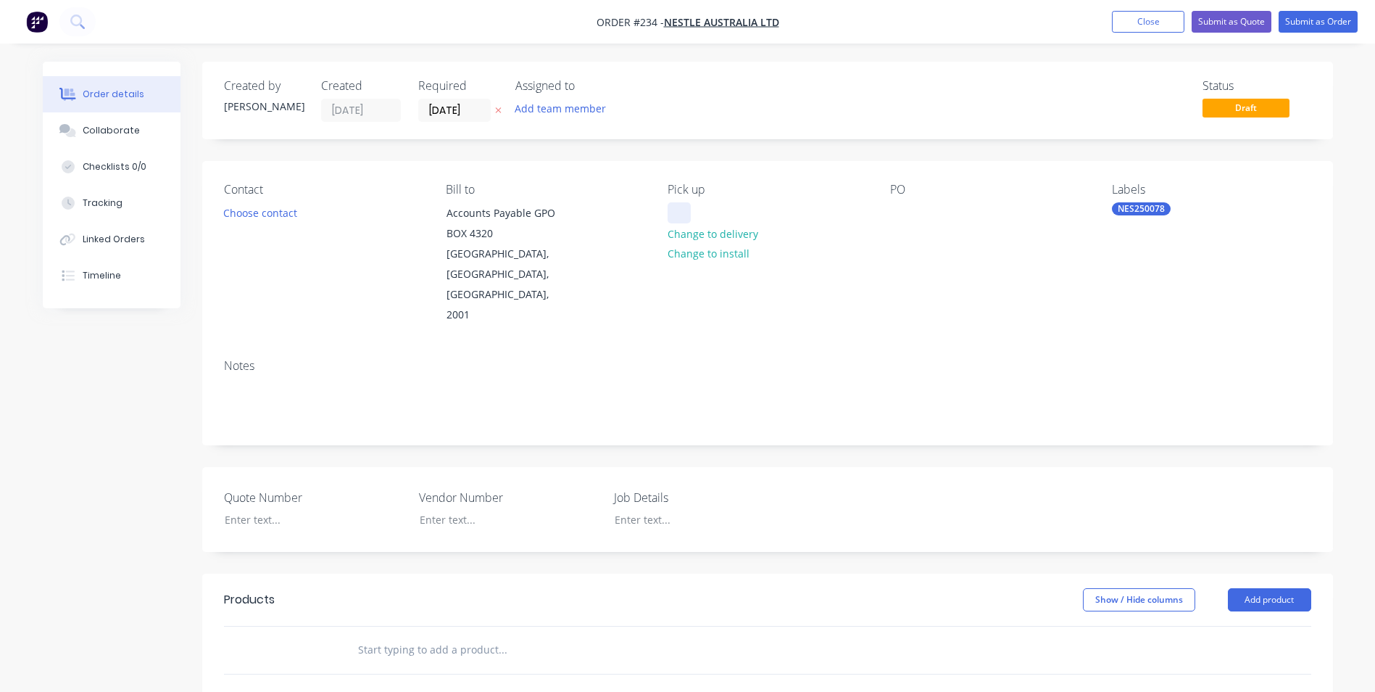
click at [675, 207] on div at bounding box center [679, 212] width 23 height 21
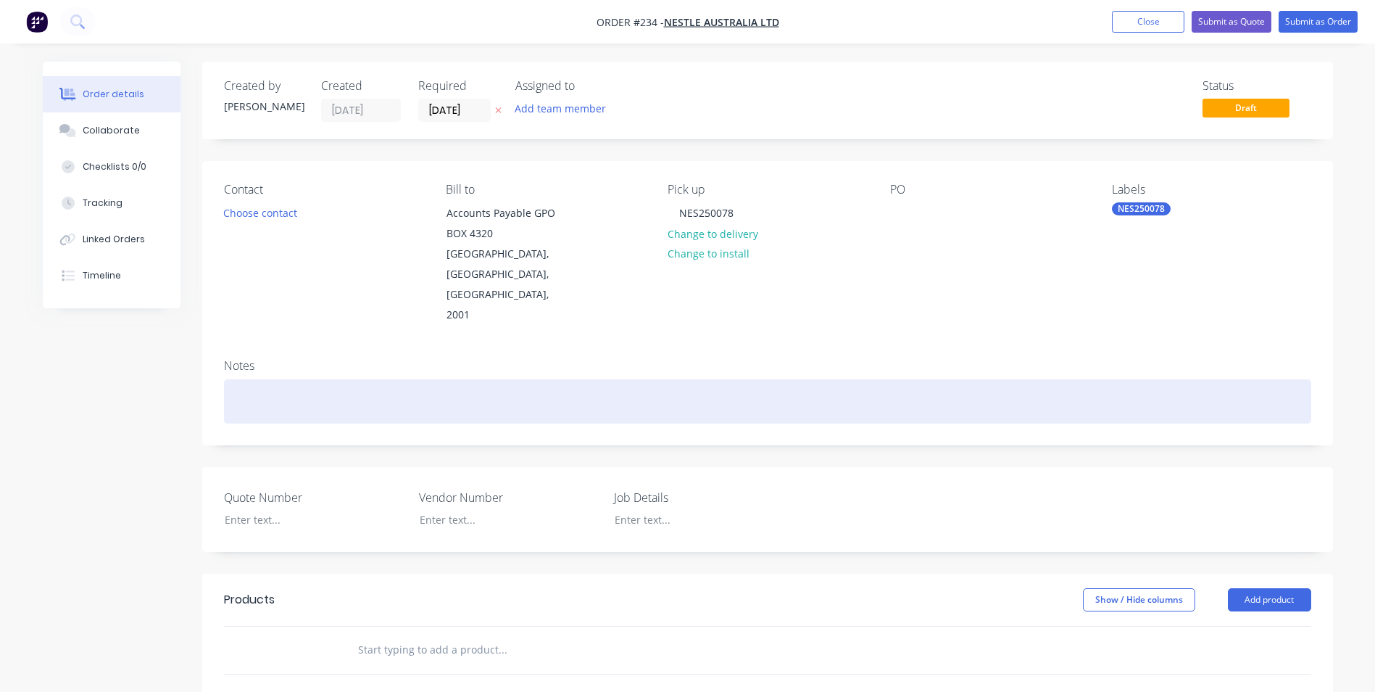
click at [629, 379] on div at bounding box center [767, 401] width 1087 height 44
drag, startPoint x: 605, startPoint y: 376, endPoint x: 191, endPoint y: 340, distance: 415.5
click at [191, 340] on div "Created by Shannon Created 14/08/25 Required 14/08/25 Assigned to Add team memb…" at bounding box center [688, 553] width 1290 height 982
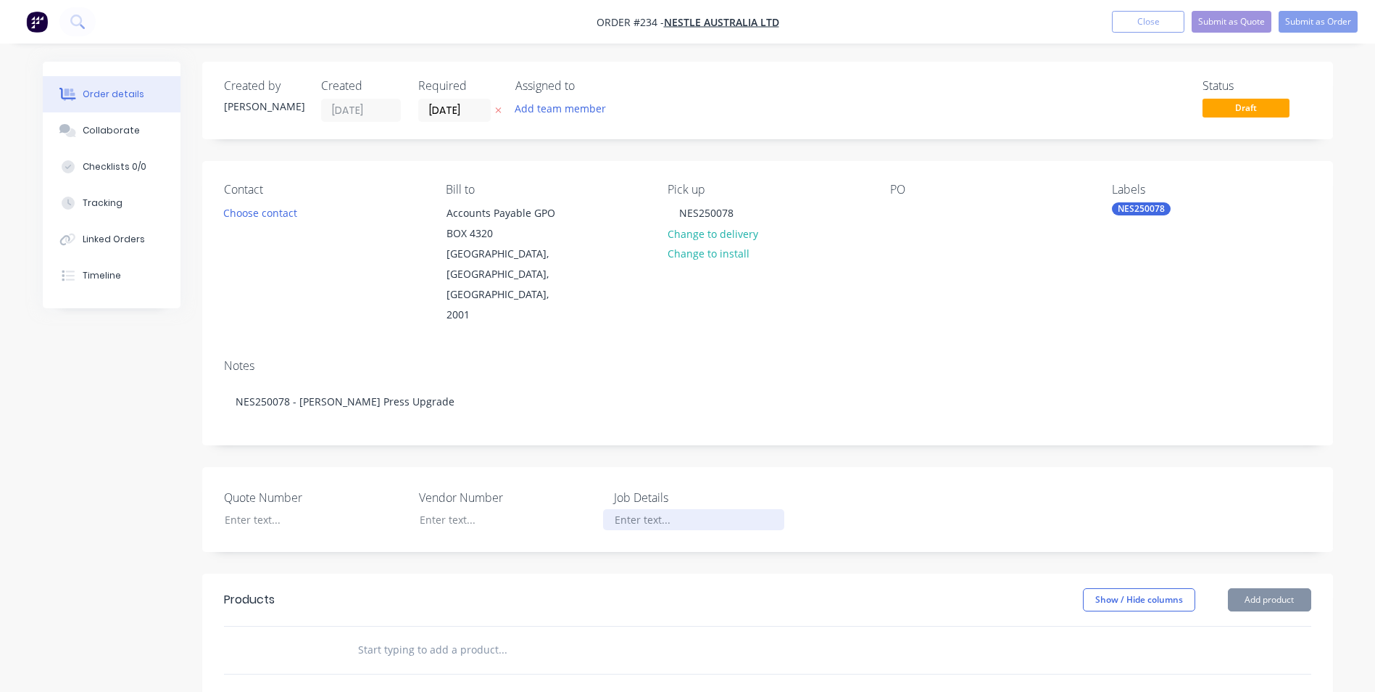
click at [633, 509] on div at bounding box center [693, 519] width 181 height 21
paste div
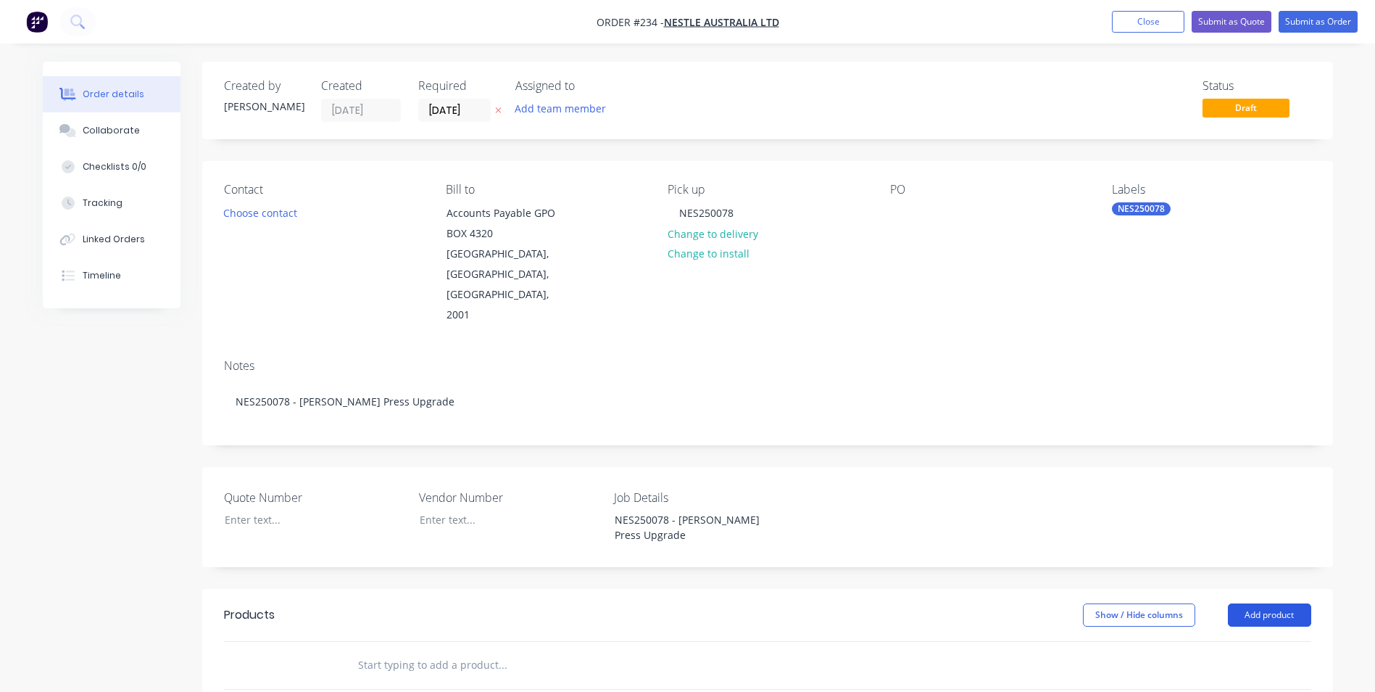
click at [1285, 603] on button "Add product" at bounding box center [1269, 614] width 83 height 23
click at [1267, 641] on div "Product catalogue" at bounding box center [1243, 651] width 112 height 21
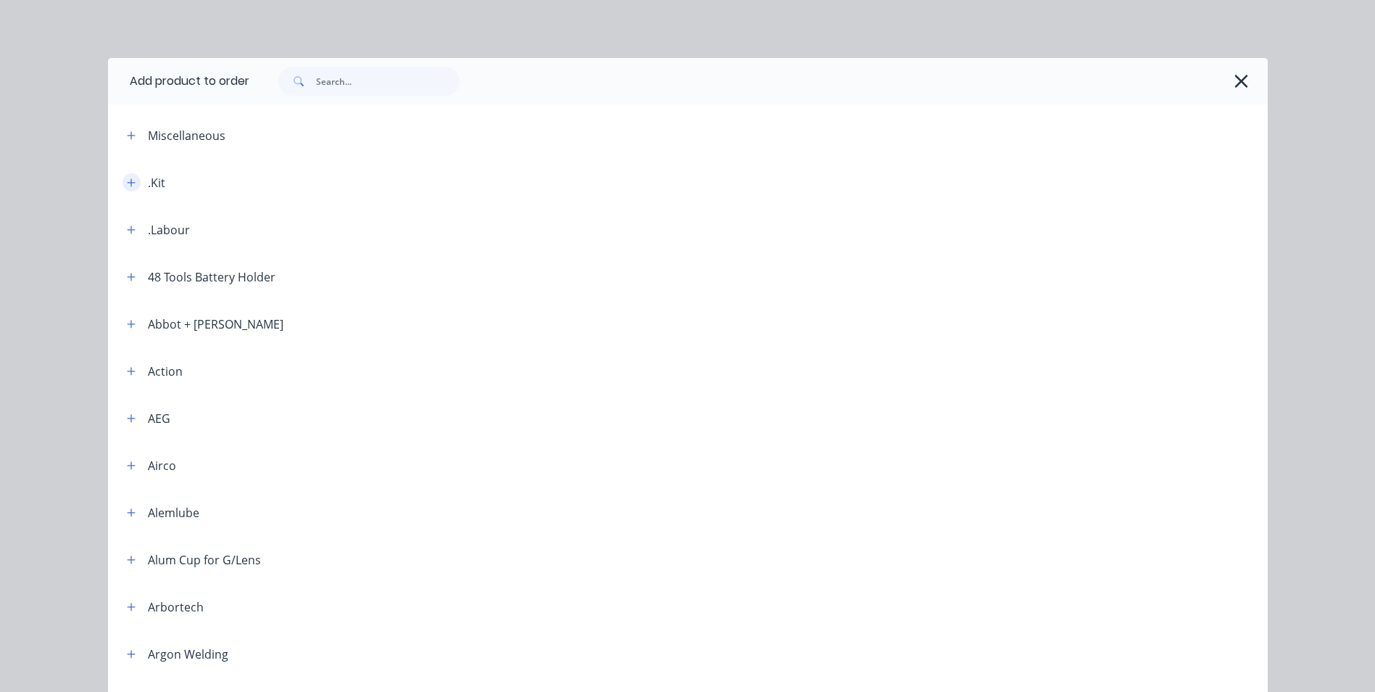
click at [123, 181] on button "button" at bounding box center [132, 182] width 18 height 18
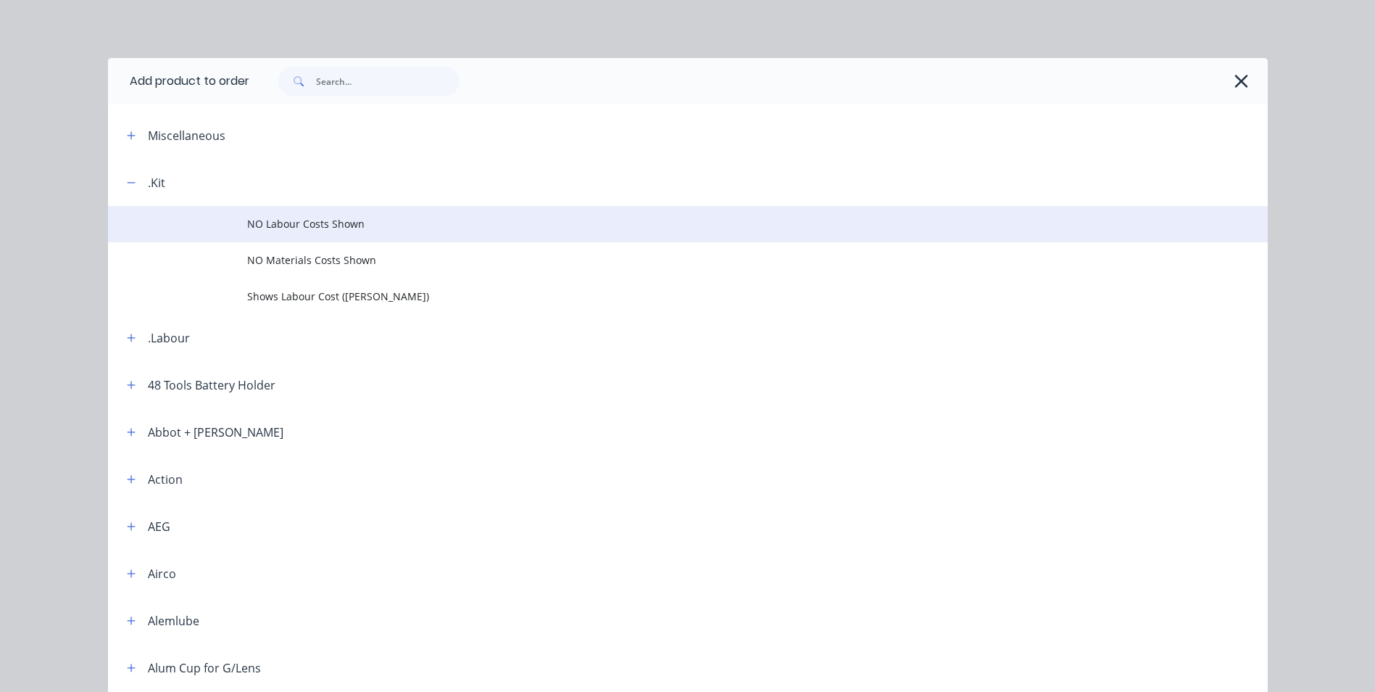
click at [254, 223] on span "NO Labour Costs Shown" at bounding box center [655, 223] width 816 height 15
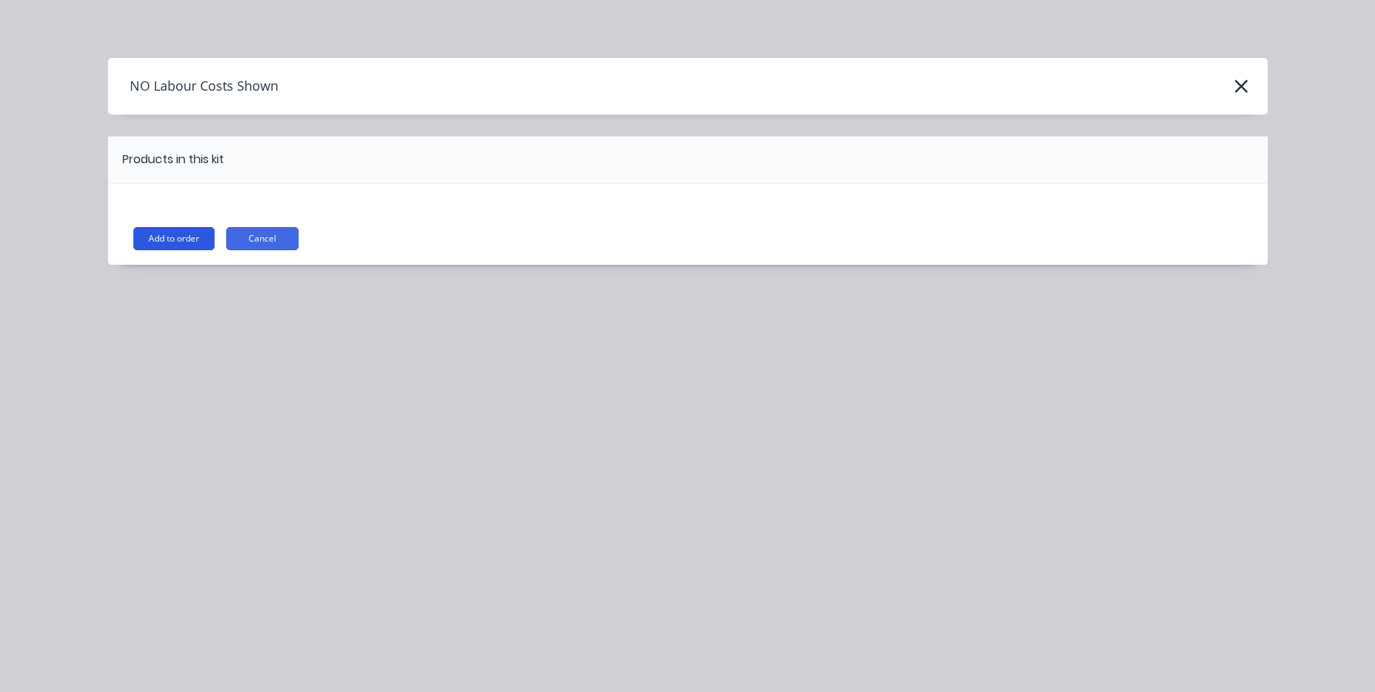
click at [182, 240] on button "Add to order" at bounding box center [173, 238] width 81 height 23
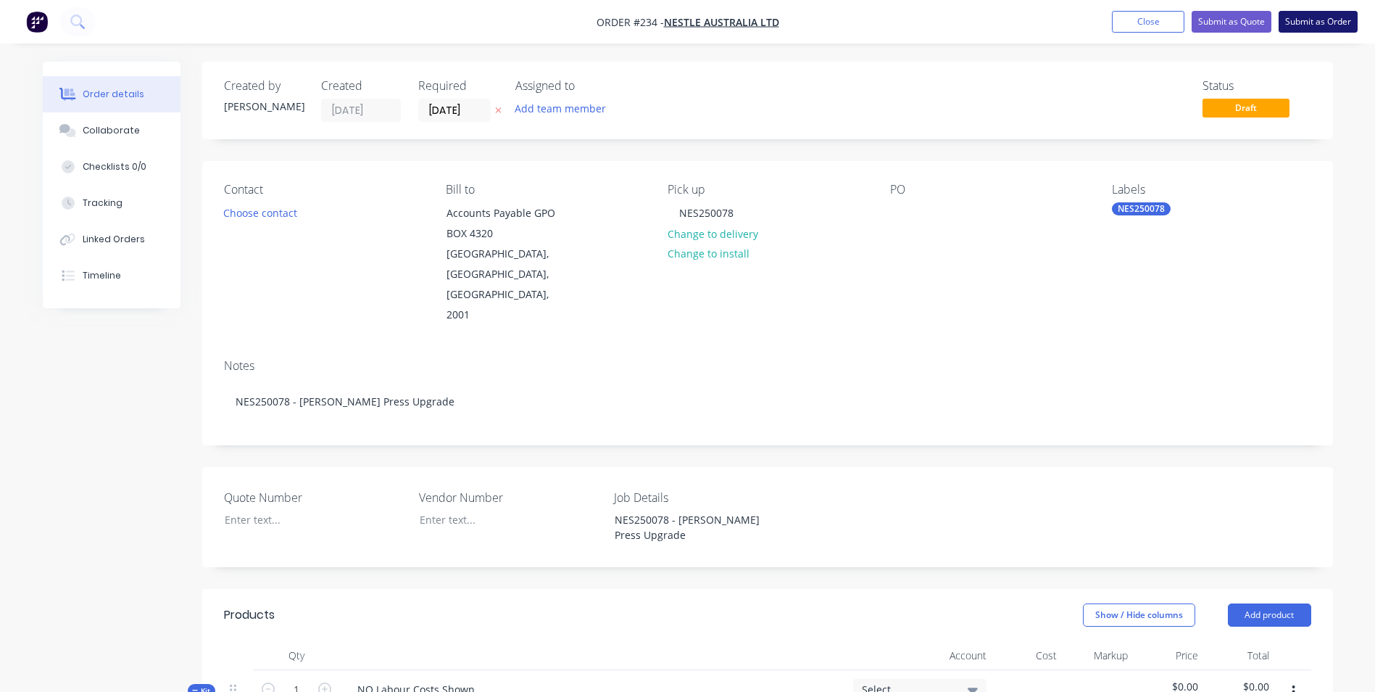
click at [1313, 20] on button "Submit as Order" at bounding box center [1318, 22] width 79 height 22
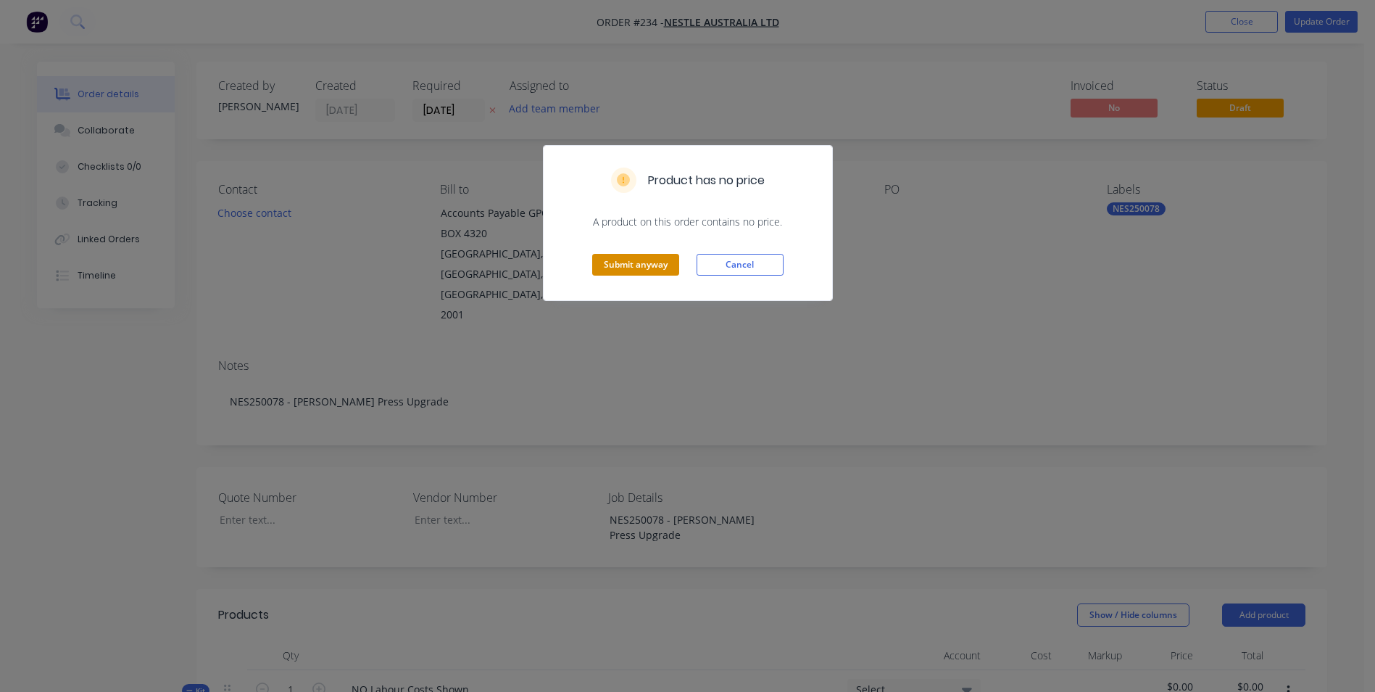
click at [645, 271] on button "Submit anyway" at bounding box center [635, 265] width 87 height 22
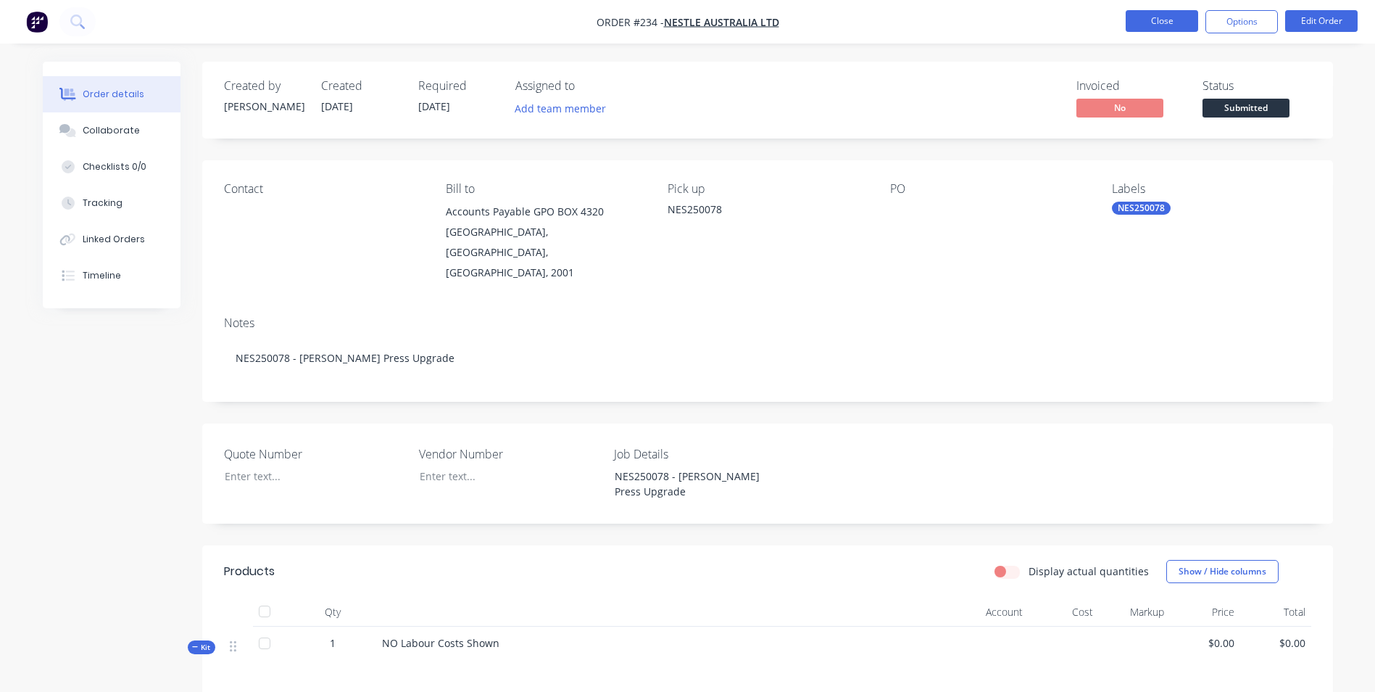
click at [1155, 24] on button "Close" at bounding box center [1162, 21] width 72 height 22
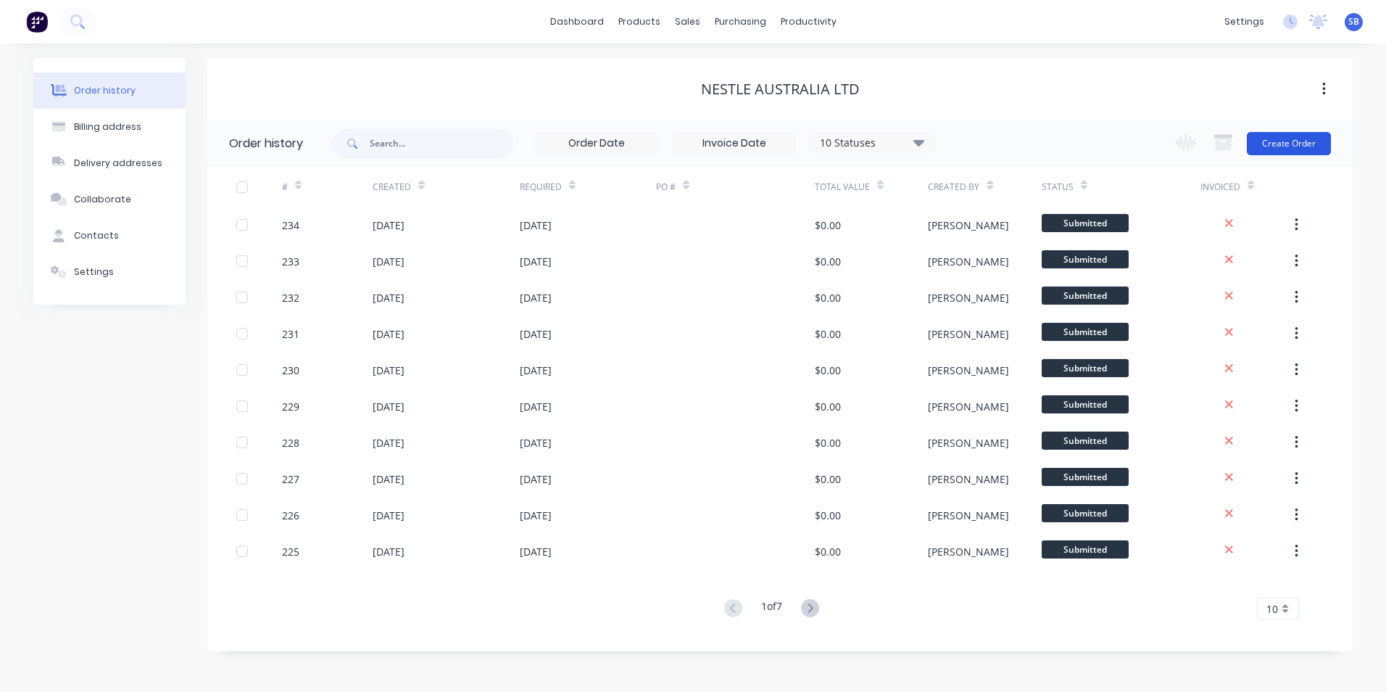
click at [1302, 136] on button "Create Order" at bounding box center [1289, 143] width 84 height 23
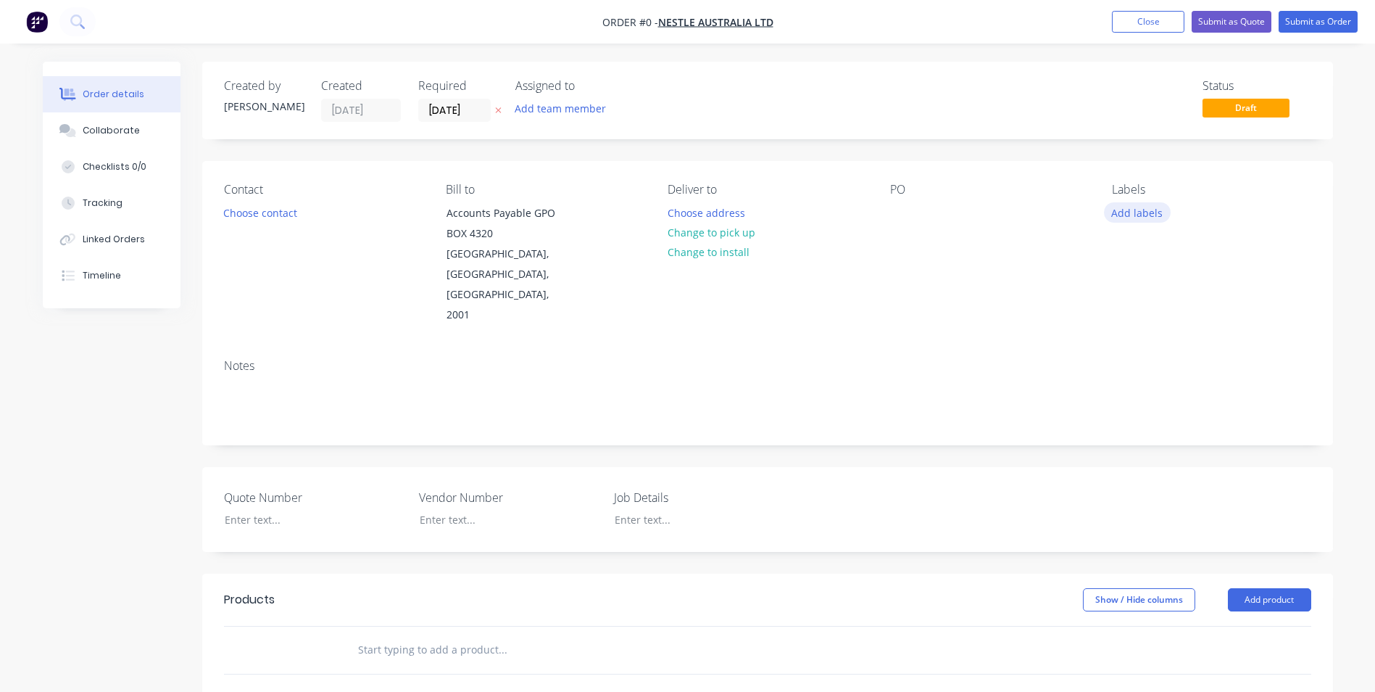
click at [1142, 212] on button "Add labels" at bounding box center [1137, 212] width 67 height 20
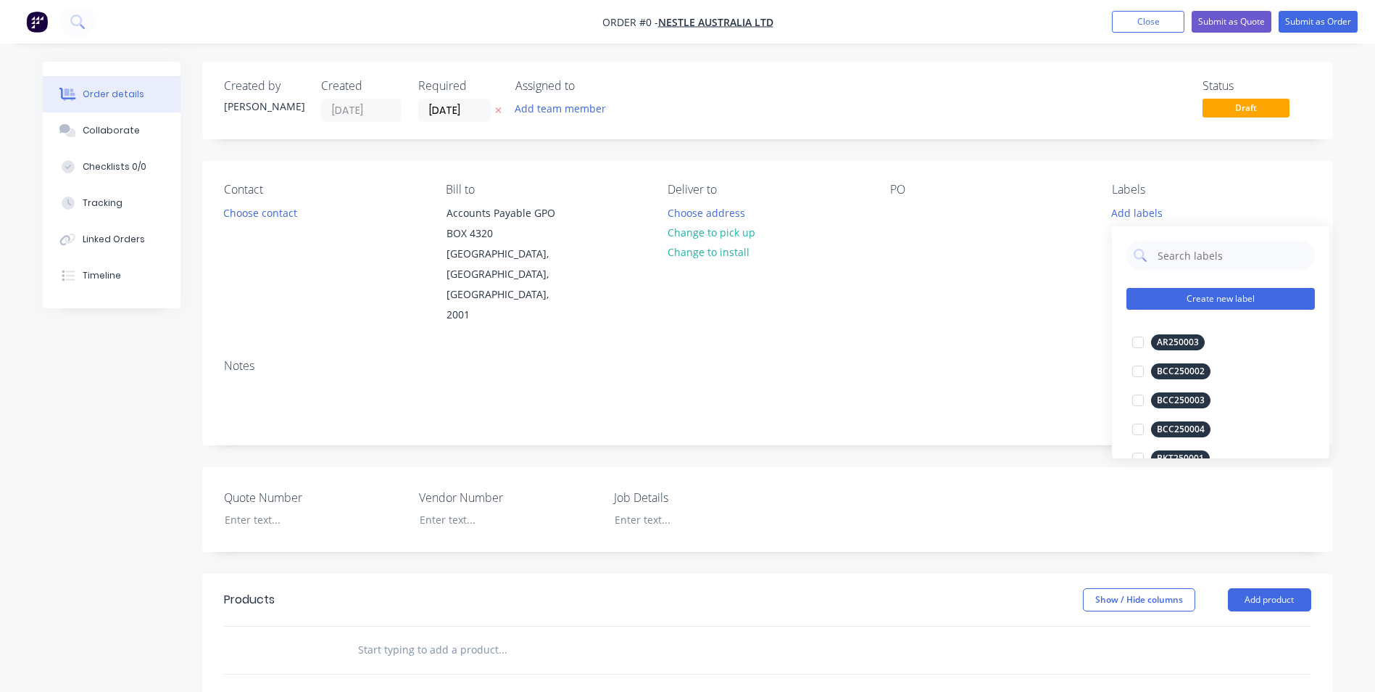
click at [1209, 308] on button "Create new label" at bounding box center [1221, 299] width 188 height 22
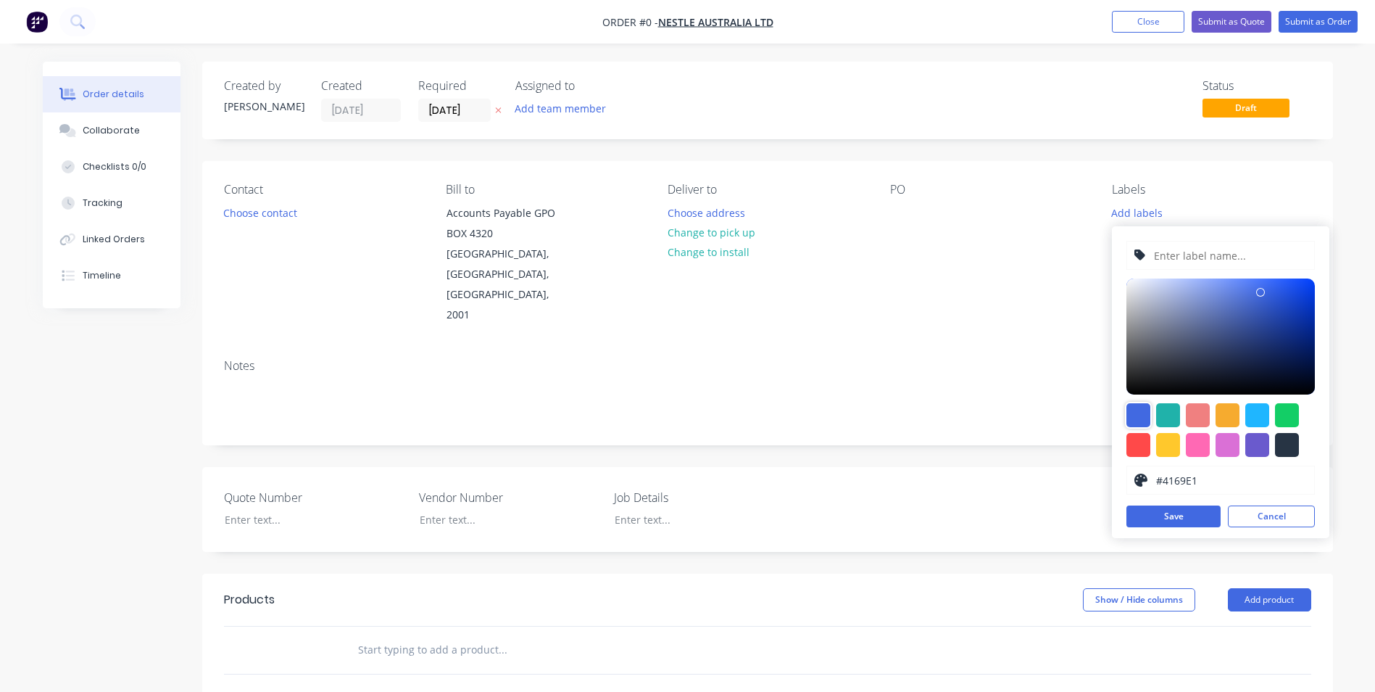
click at [1135, 419] on div at bounding box center [1139, 415] width 24 height 24
click at [1185, 244] on input "text" at bounding box center [1230, 255] width 154 height 28
type input "n"
type input "NES250079"
click at [1161, 519] on button "Save" at bounding box center [1174, 516] width 94 height 22
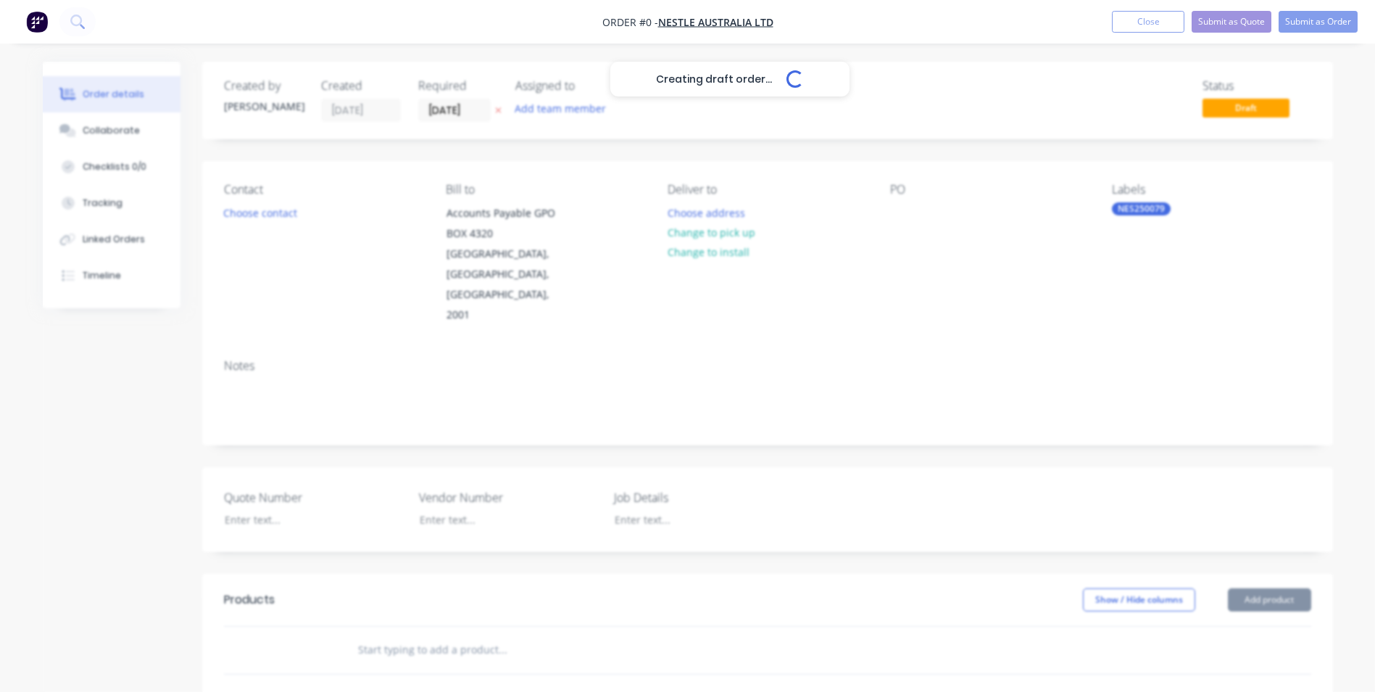
click at [771, 299] on div "Creating draft order... Loading... Order details Collaborate Checklists 0/0 Tra…" at bounding box center [687, 553] width 1319 height 982
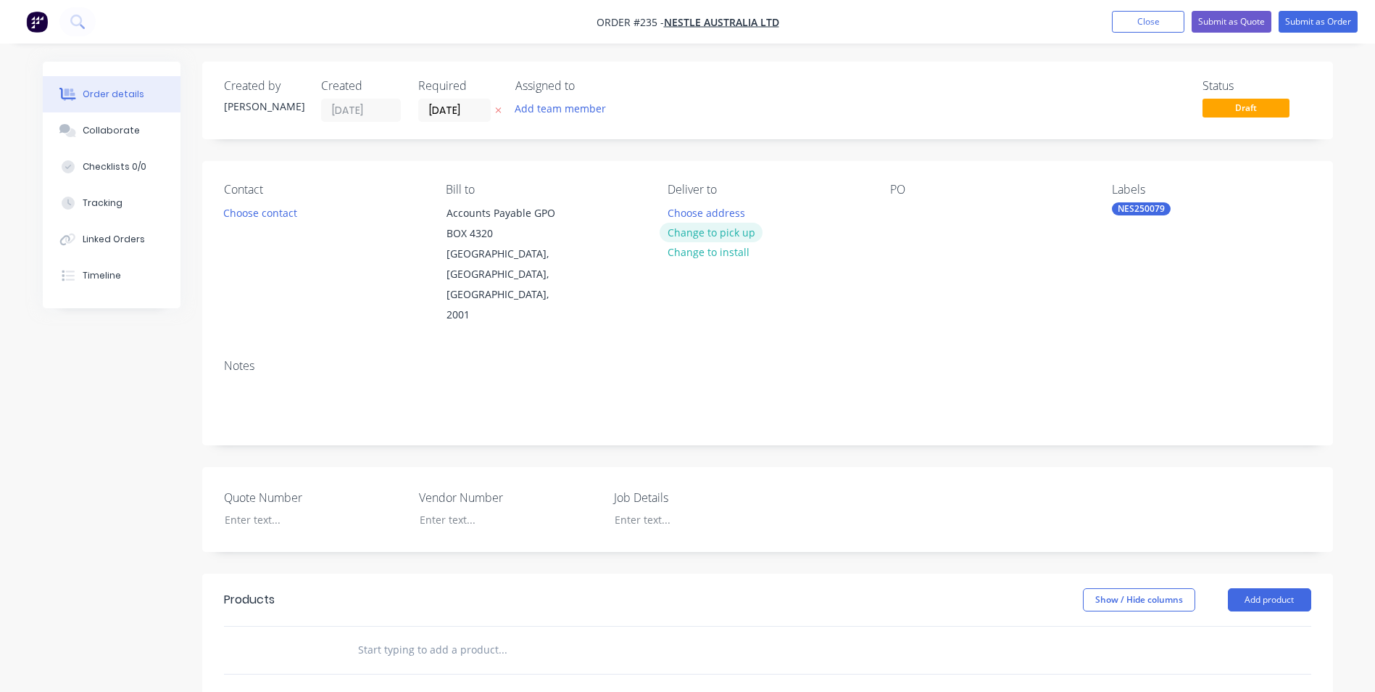
click at [717, 228] on button "Change to pick up" at bounding box center [711, 233] width 103 height 20
click at [693, 209] on div "Pick up Change to delivery Change to install" at bounding box center [767, 254] width 199 height 143
click at [683, 210] on div at bounding box center [679, 212] width 23 height 21
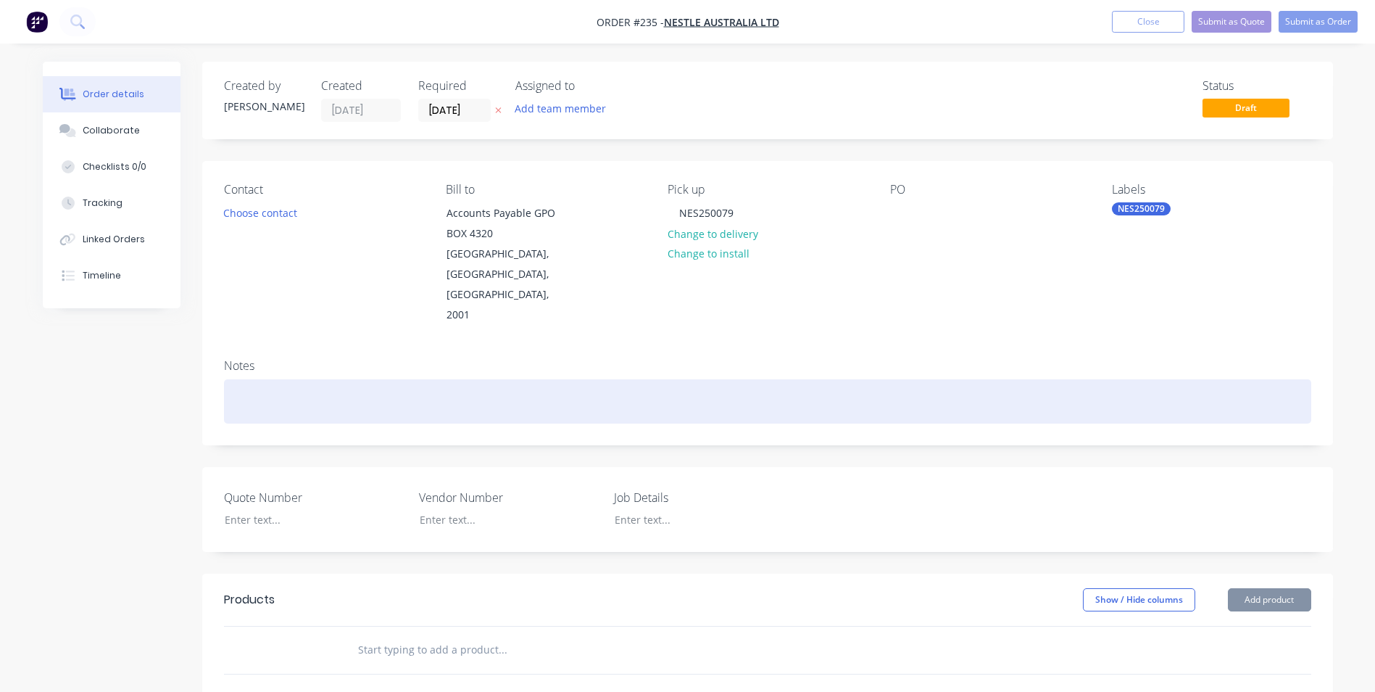
click at [578, 379] on div at bounding box center [767, 401] width 1087 height 44
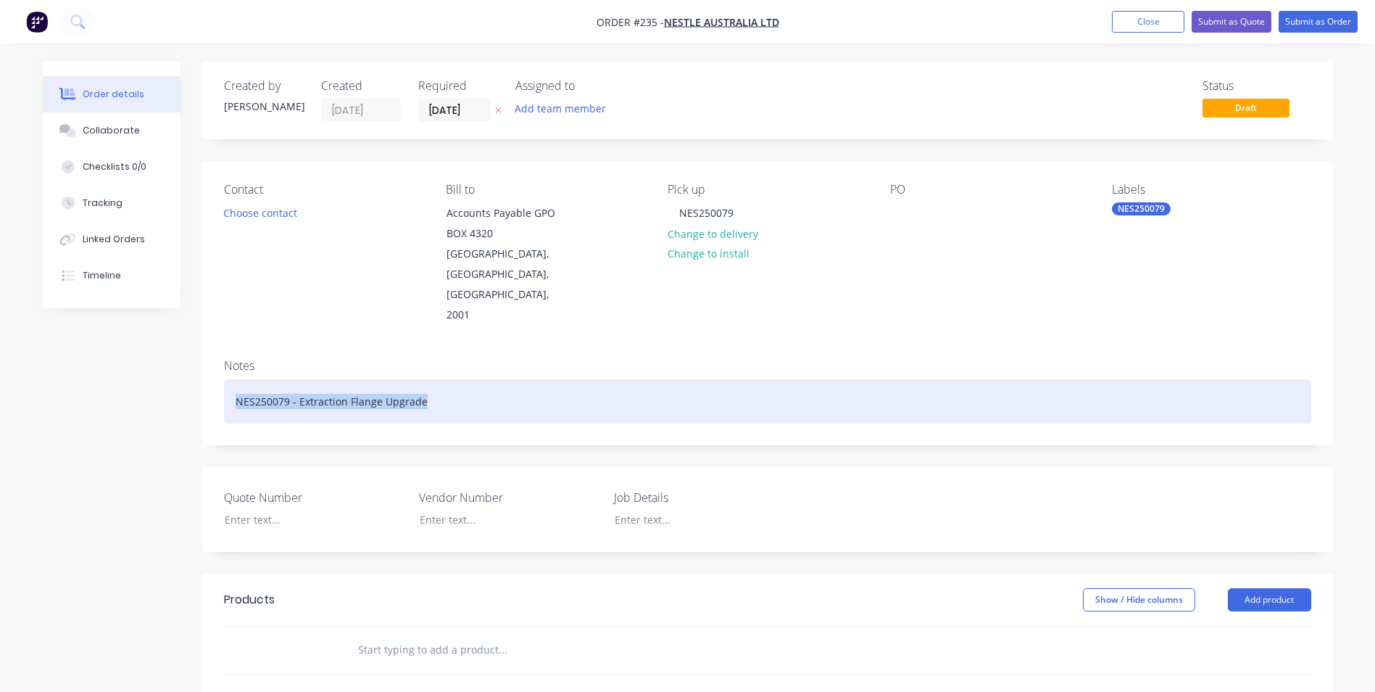
drag, startPoint x: 228, startPoint y: 362, endPoint x: 453, endPoint y: 371, distance: 224.9
click at [453, 379] on div "NES250079 - Extraction Flange Upgrade" at bounding box center [767, 401] width 1087 height 44
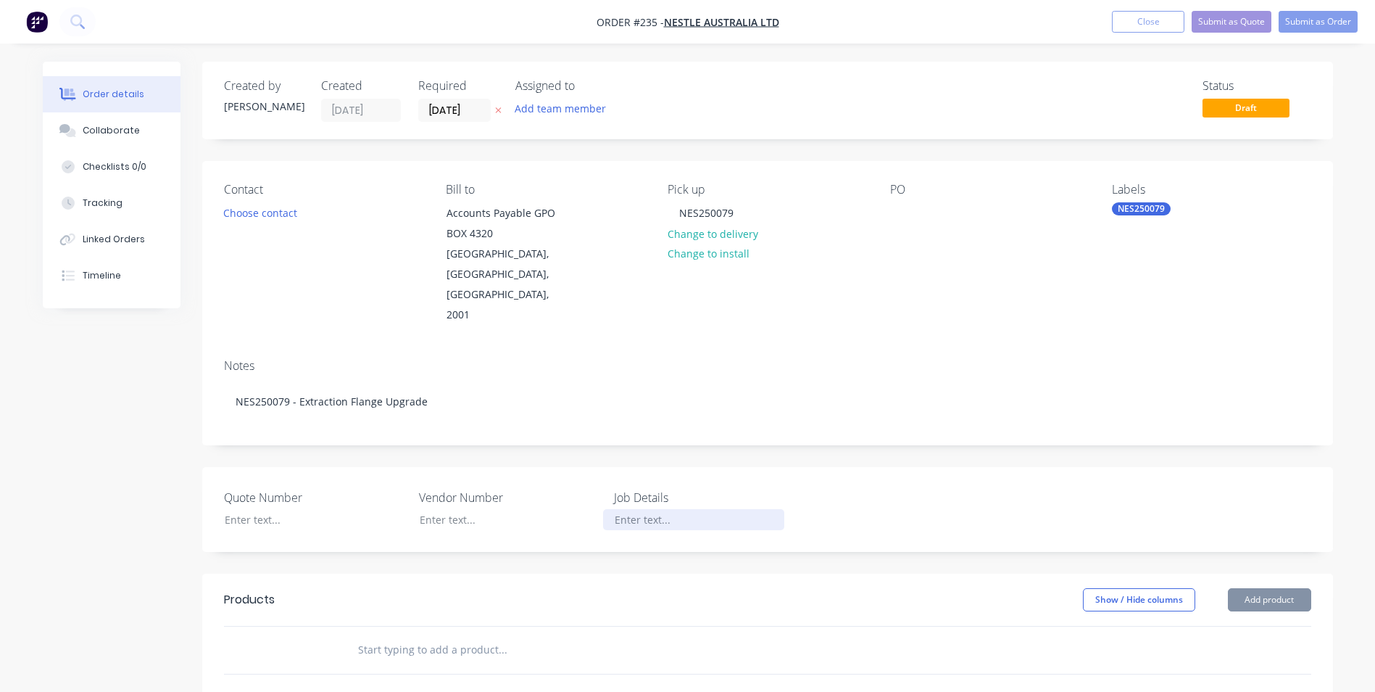
click at [626, 509] on div at bounding box center [693, 519] width 181 height 21
paste div
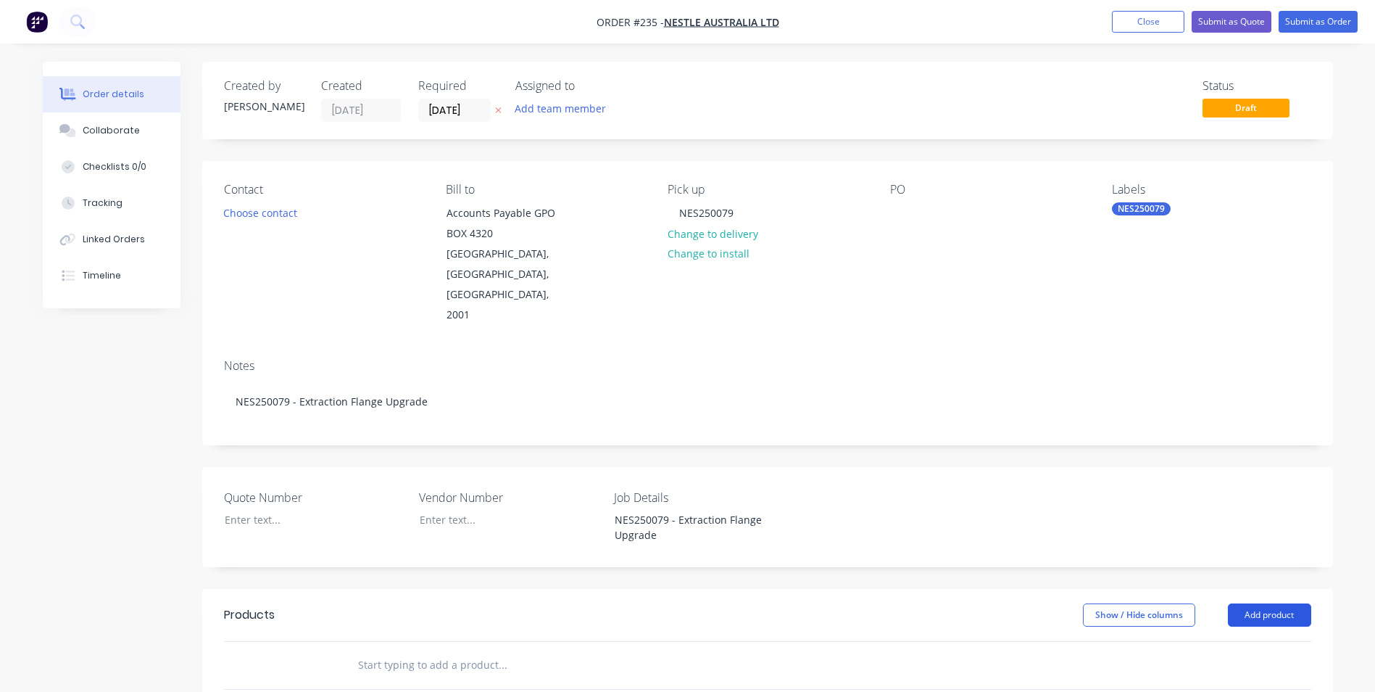
click at [1275, 603] on button "Add product" at bounding box center [1269, 614] width 83 height 23
click at [1253, 641] on div "Product catalogue" at bounding box center [1243, 651] width 112 height 21
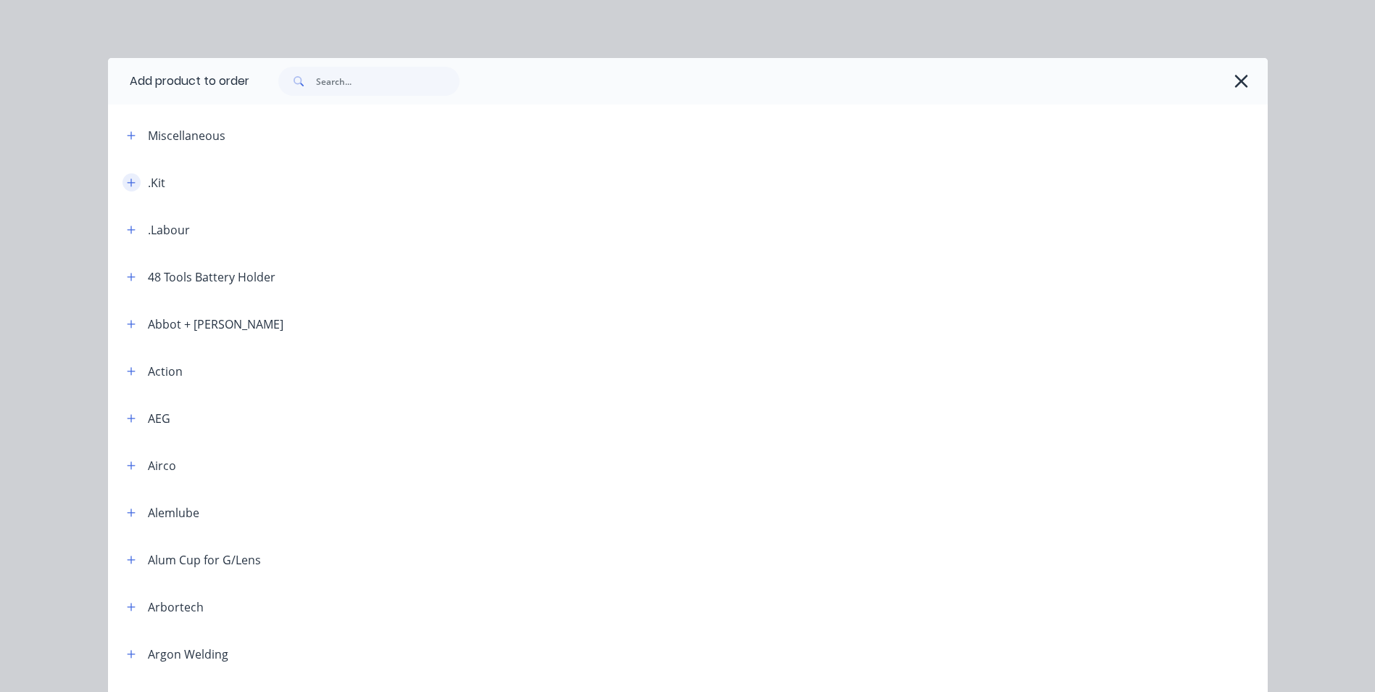
click at [133, 181] on button "button" at bounding box center [132, 182] width 18 height 18
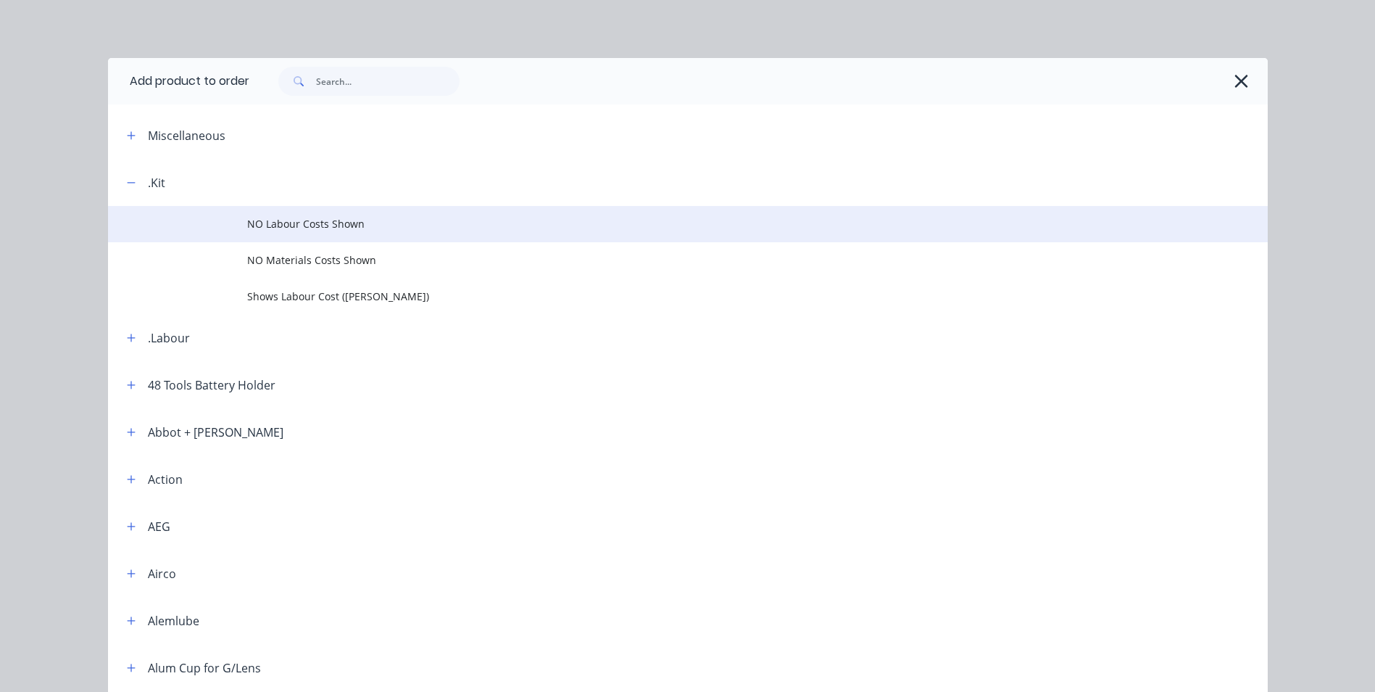
click at [288, 218] on span "NO Labour Costs Shown" at bounding box center [655, 223] width 816 height 15
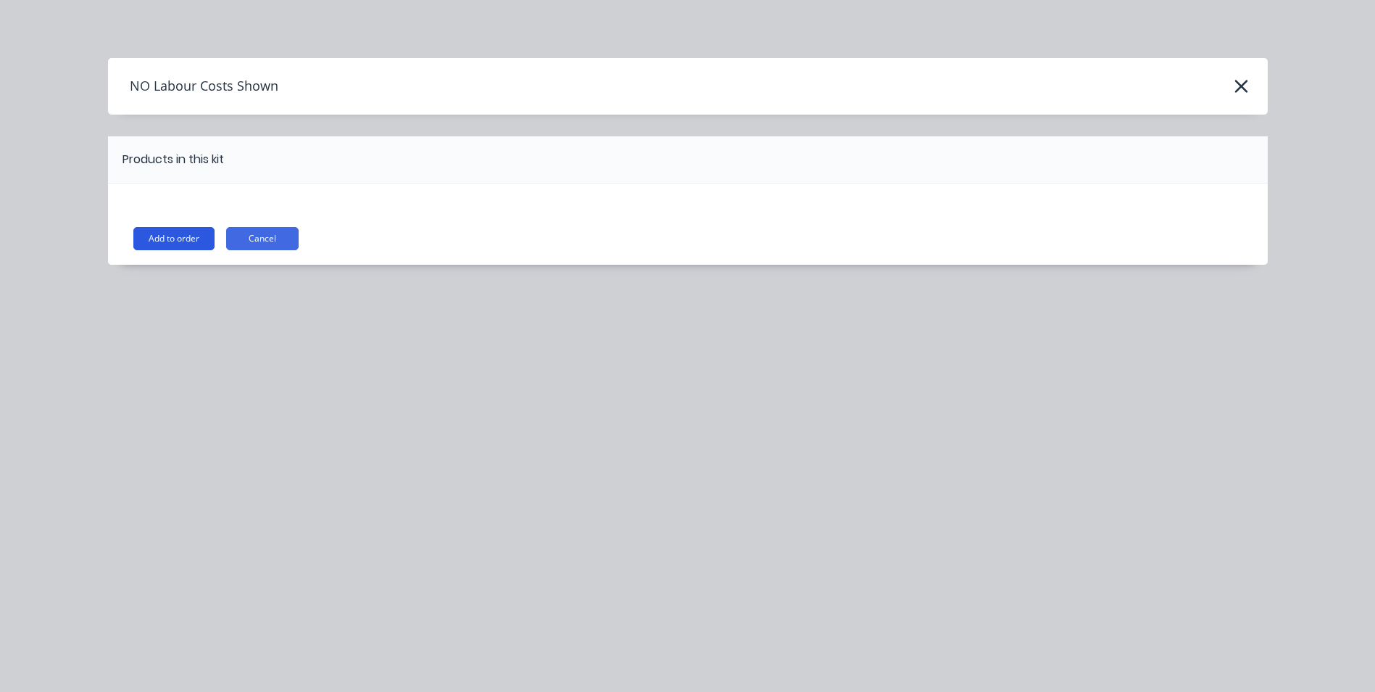
click at [183, 239] on button "Add to order" at bounding box center [173, 238] width 81 height 23
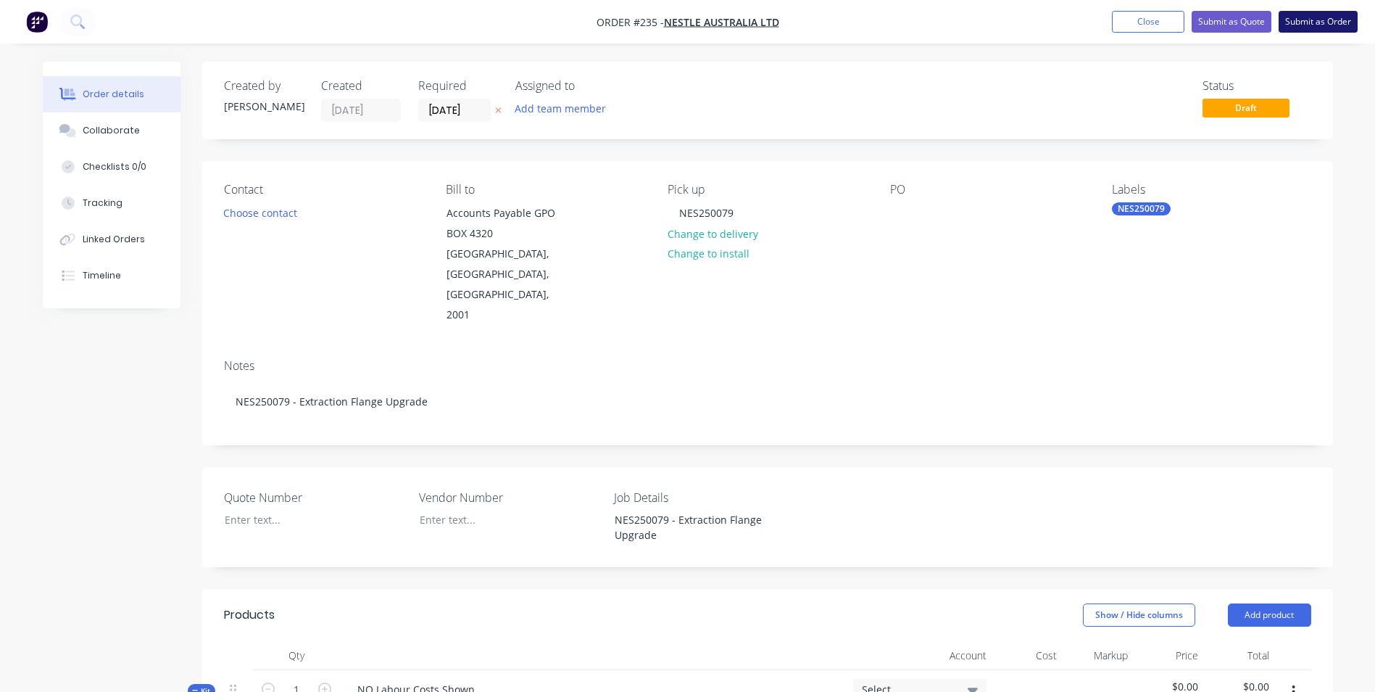
click at [1322, 22] on button "Submit as Order" at bounding box center [1318, 22] width 79 height 22
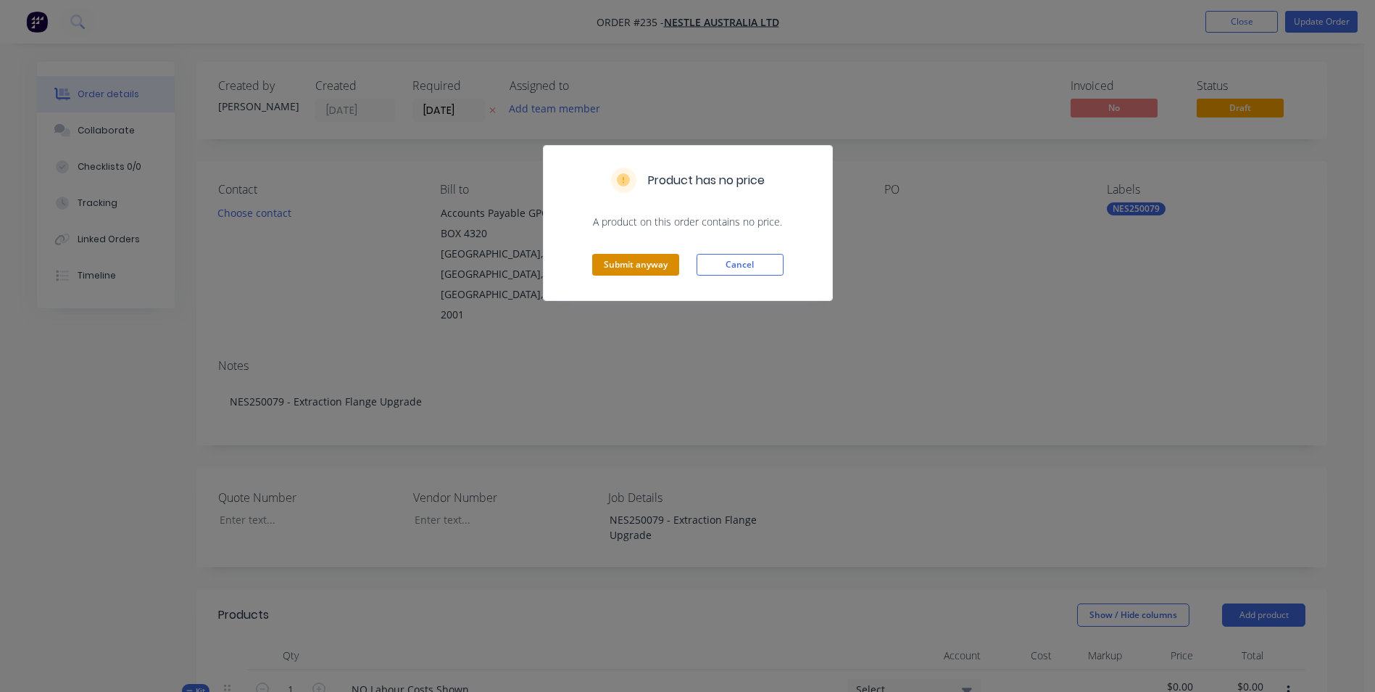
click at [626, 266] on button "Submit anyway" at bounding box center [635, 265] width 87 height 22
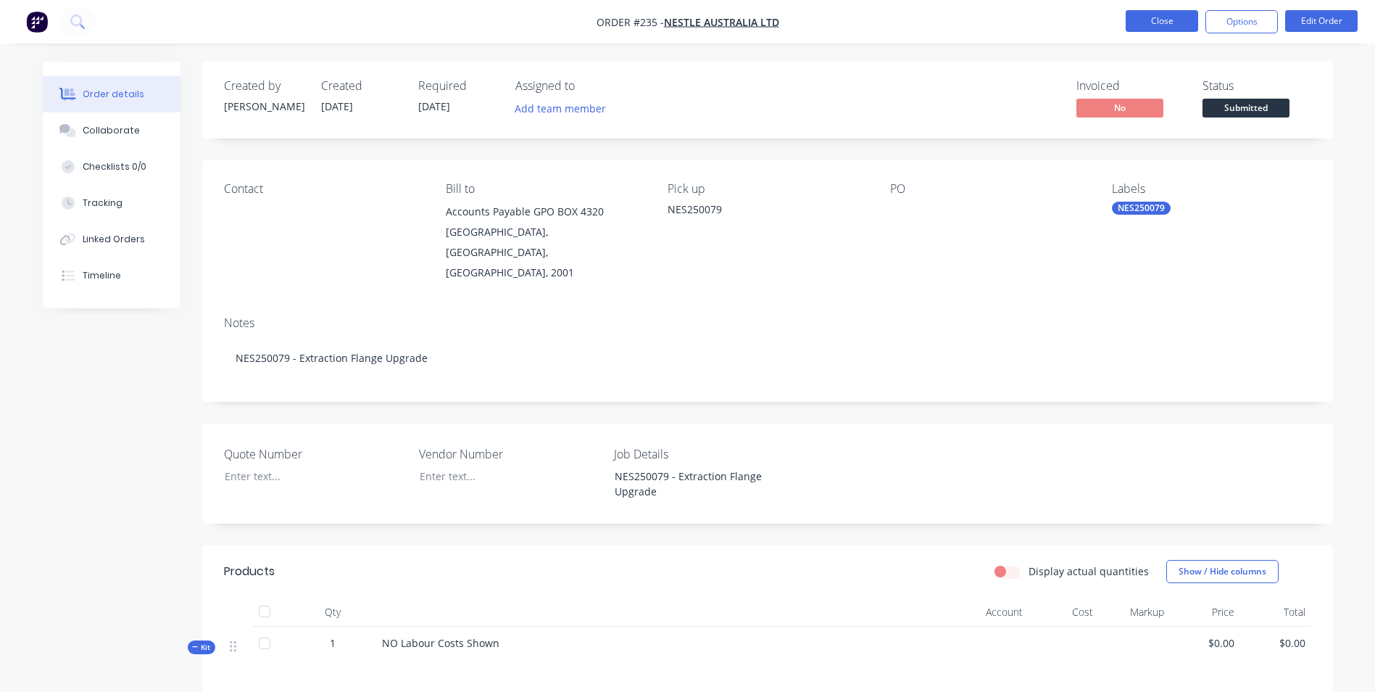
click at [1142, 25] on button "Close" at bounding box center [1162, 21] width 72 height 22
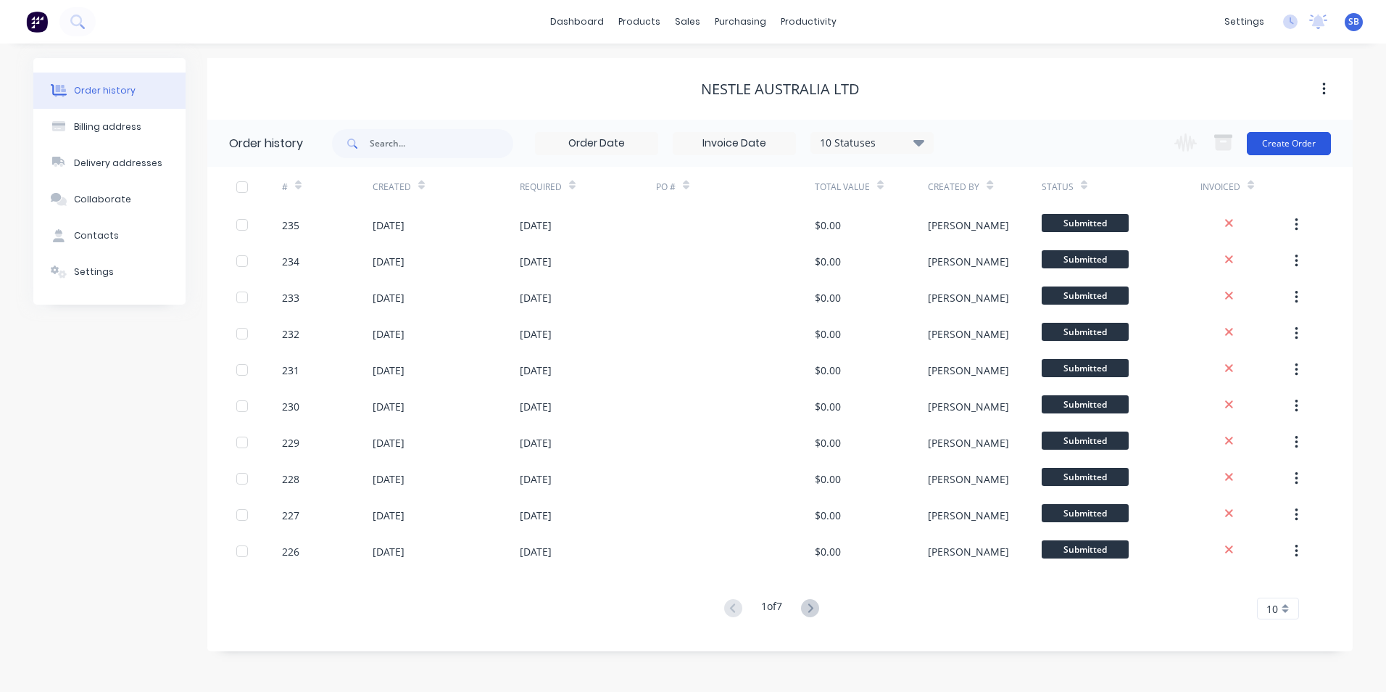
click at [1307, 135] on button "Create Order" at bounding box center [1289, 143] width 84 height 23
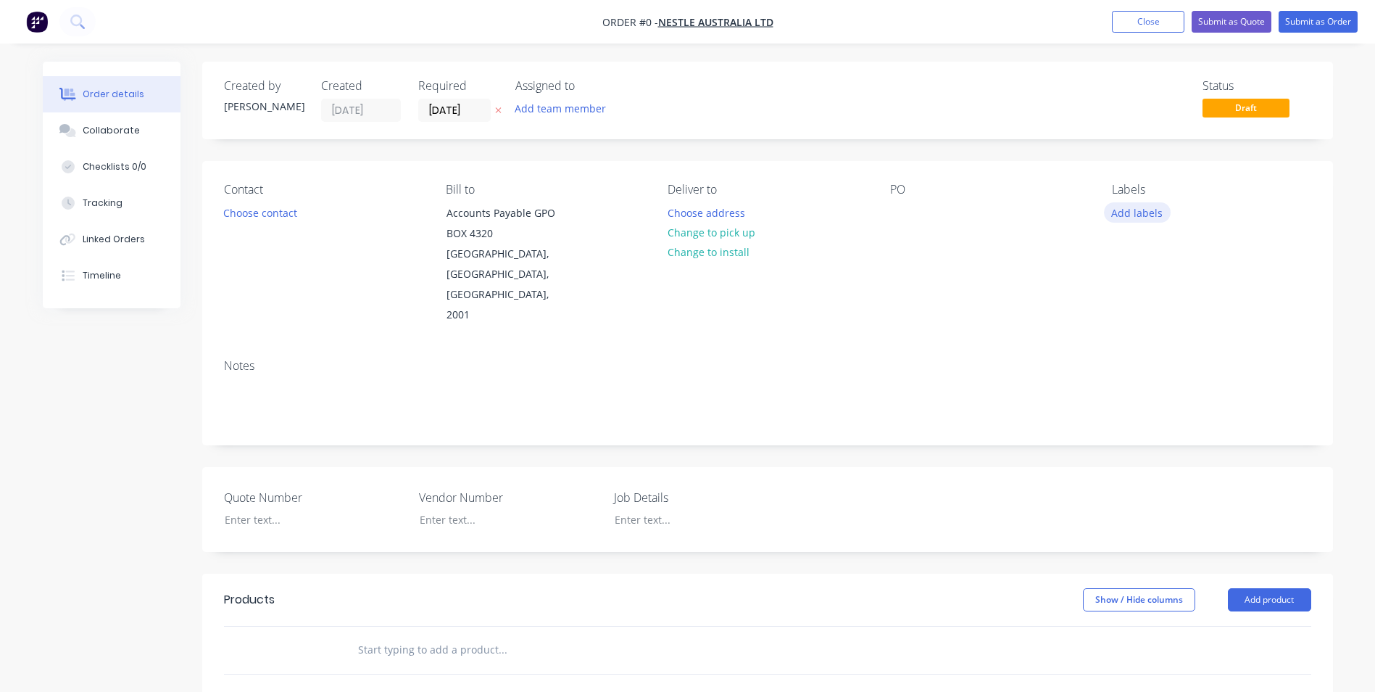
click at [1159, 209] on button "Add labels" at bounding box center [1137, 212] width 67 height 20
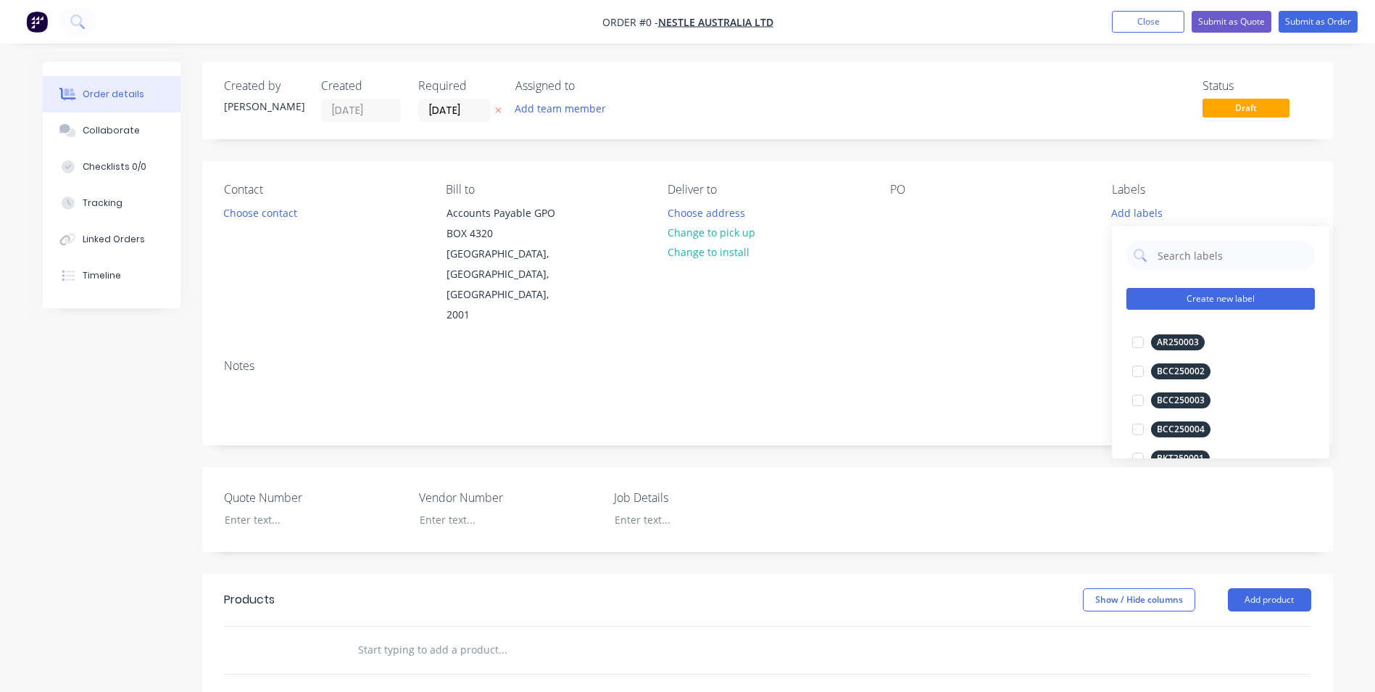
click at [1195, 296] on button "Create new label" at bounding box center [1221, 299] width 188 height 22
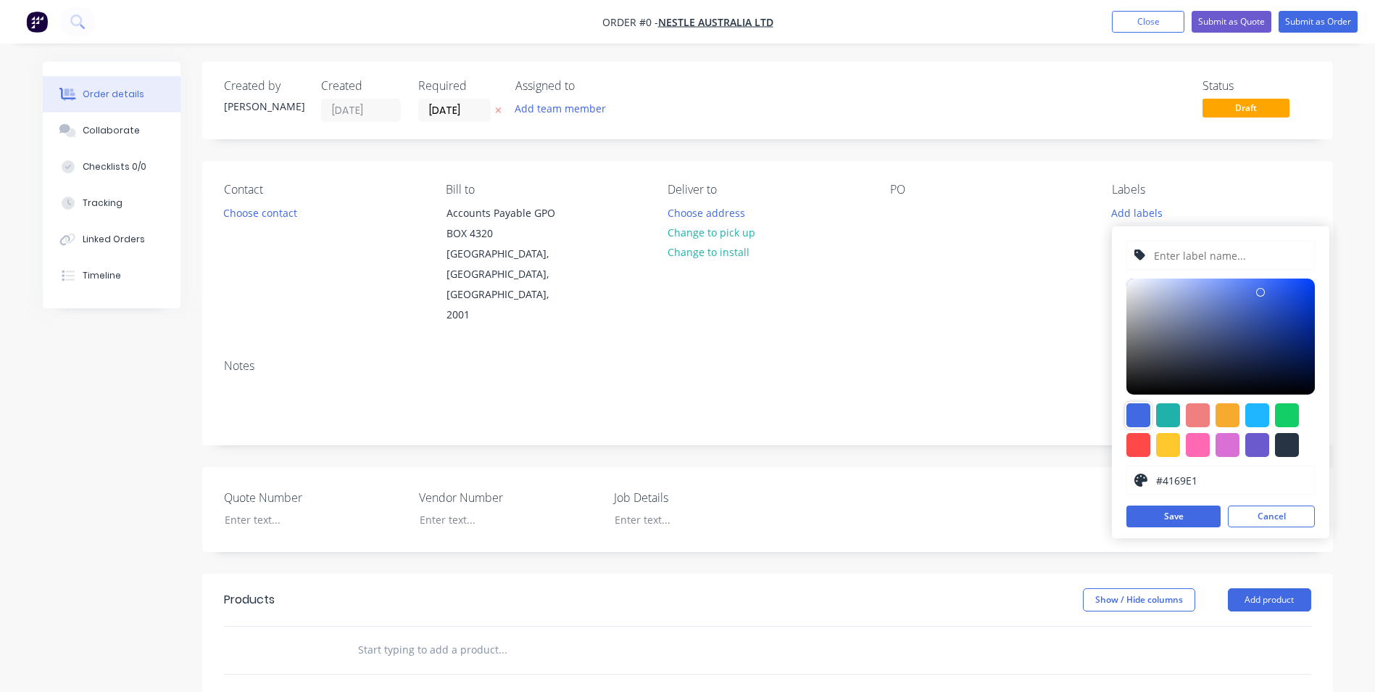
click at [1136, 421] on div at bounding box center [1139, 415] width 24 height 24
click at [1224, 252] on input "text" at bounding box center [1230, 255] width 154 height 28
type input "NES250080"
click at [1164, 521] on button "Save" at bounding box center [1174, 516] width 94 height 22
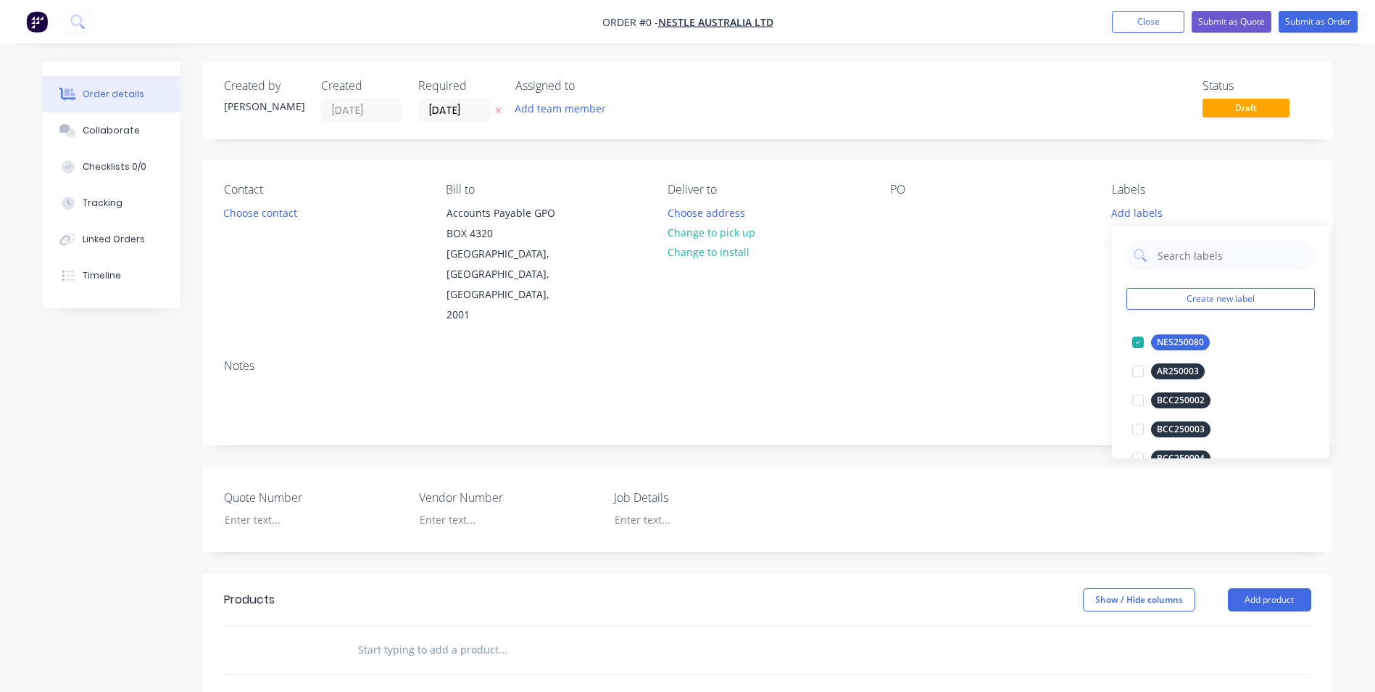
click at [876, 311] on div "Order details Collaborate Checklists 0/0 Tracking Linked Orders Timeline Order …" at bounding box center [687, 553] width 1319 height 982
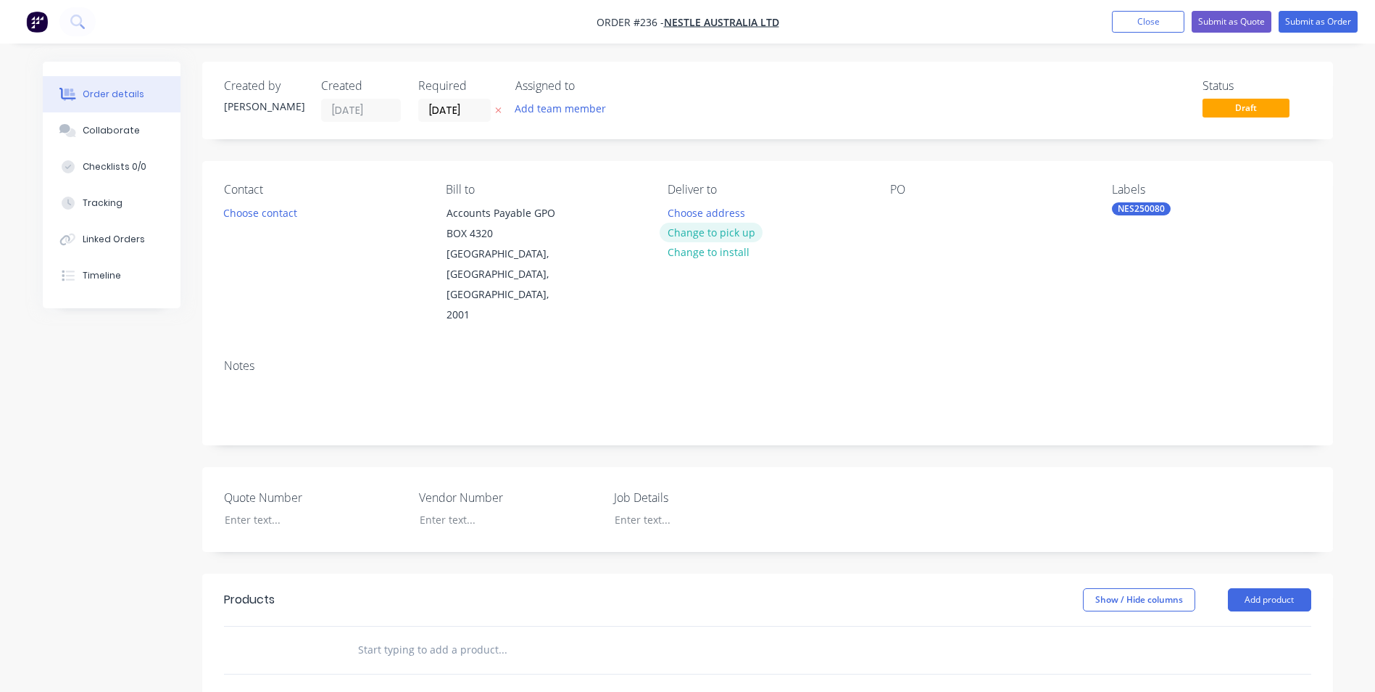
click at [706, 235] on button "Change to pick up" at bounding box center [711, 233] width 103 height 20
click at [683, 210] on div at bounding box center [679, 212] width 23 height 21
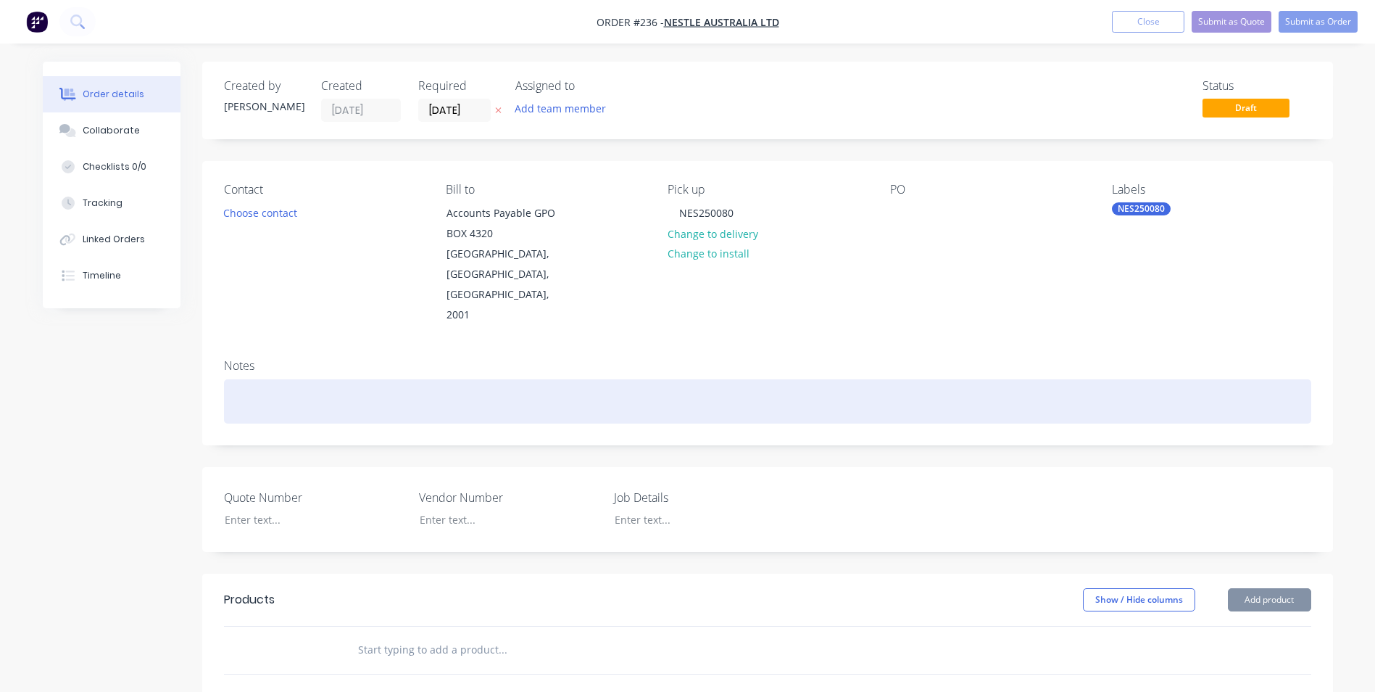
click at [681, 379] on div at bounding box center [767, 401] width 1087 height 44
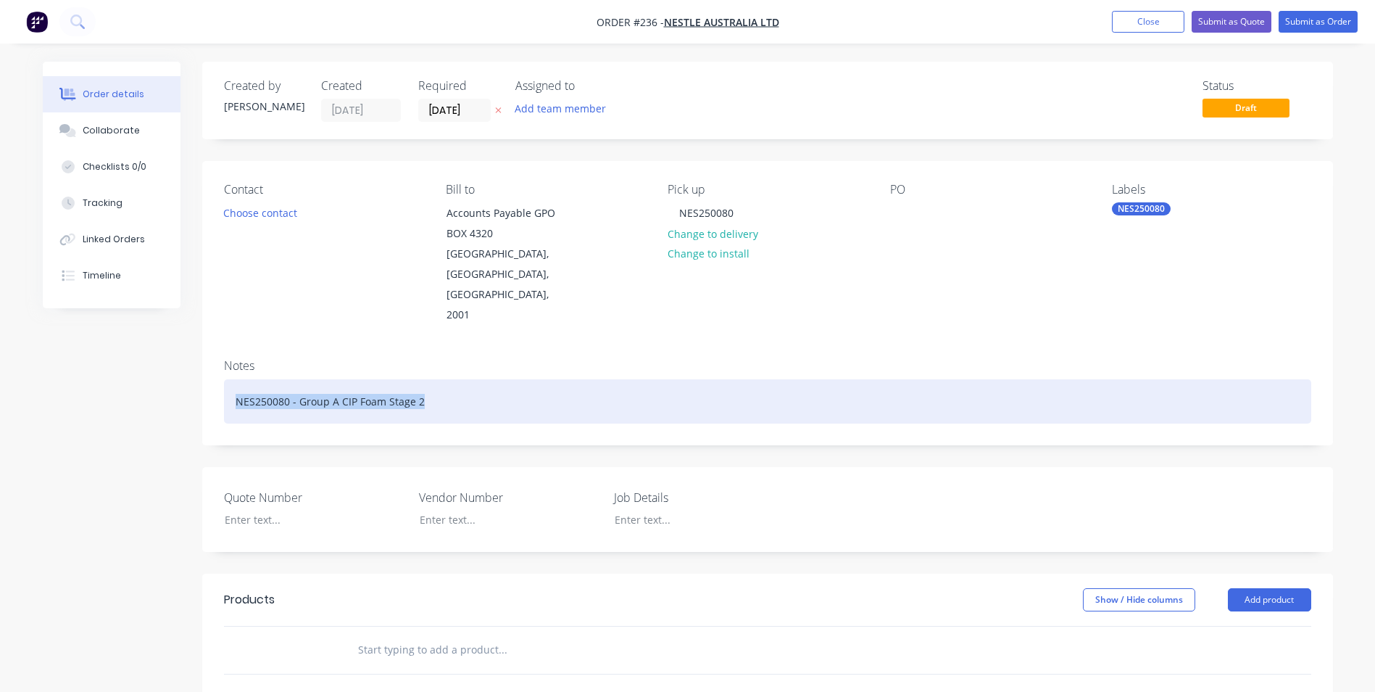
drag, startPoint x: 605, startPoint y: 358, endPoint x: -144, endPoint y: 286, distance: 752.4
click at [0, 286] on html "Order #236 - Nestle Australia Ltd Add product Close Submit as Quote Submit as O…" at bounding box center [687, 522] width 1375 height 1044
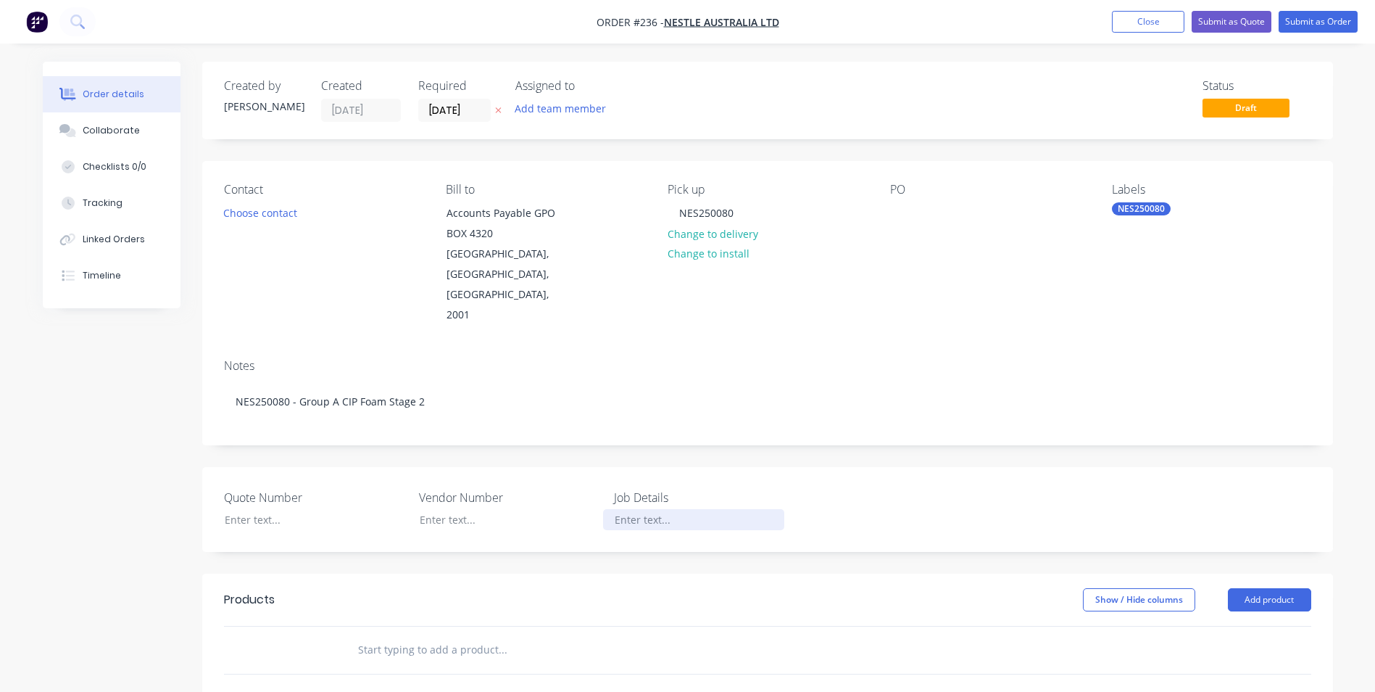
click at [731, 509] on div at bounding box center [693, 519] width 181 height 21
paste div
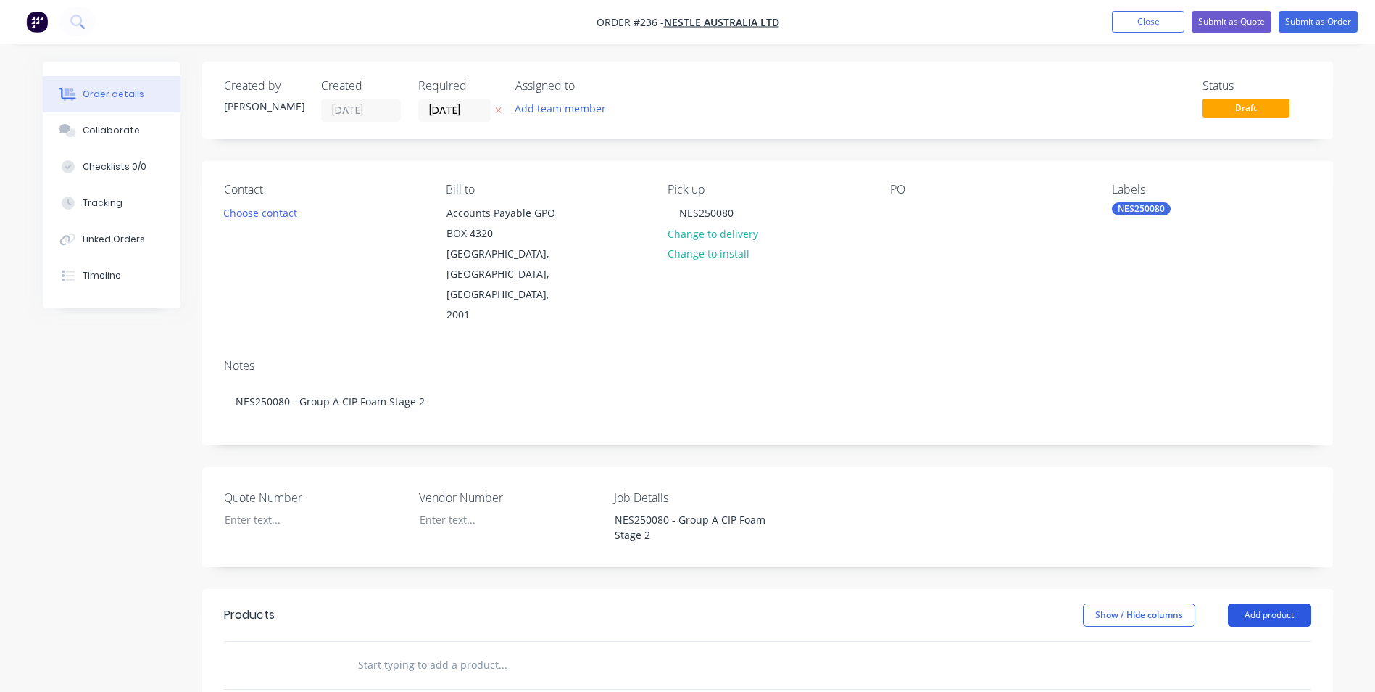
click at [1254, 603] on button "Add product" at bounding box center [1269, 614] width 83 height 23
click at [1222, 641] on div "Product catalogue" at bounding box center [1243, 651] width 112 height 21
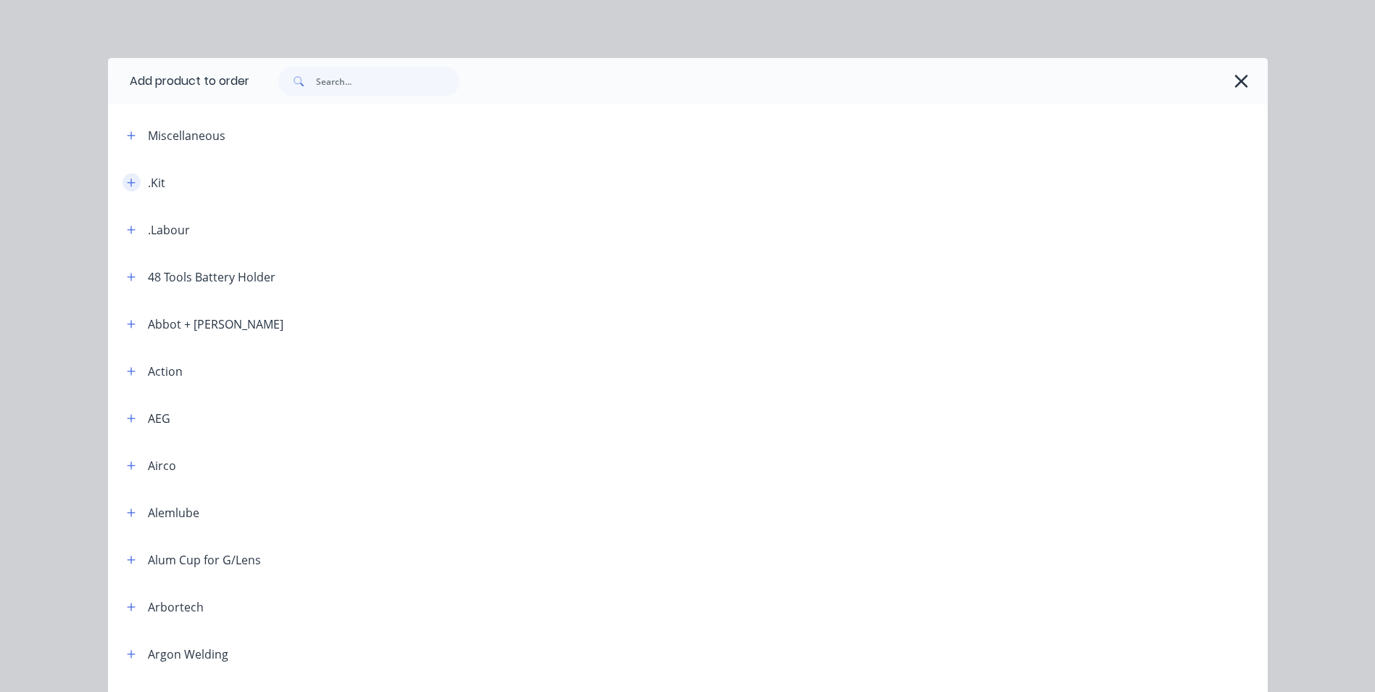
click at [127, 186] on icon "button" at bounding box center [131, 183] width 9 height 10
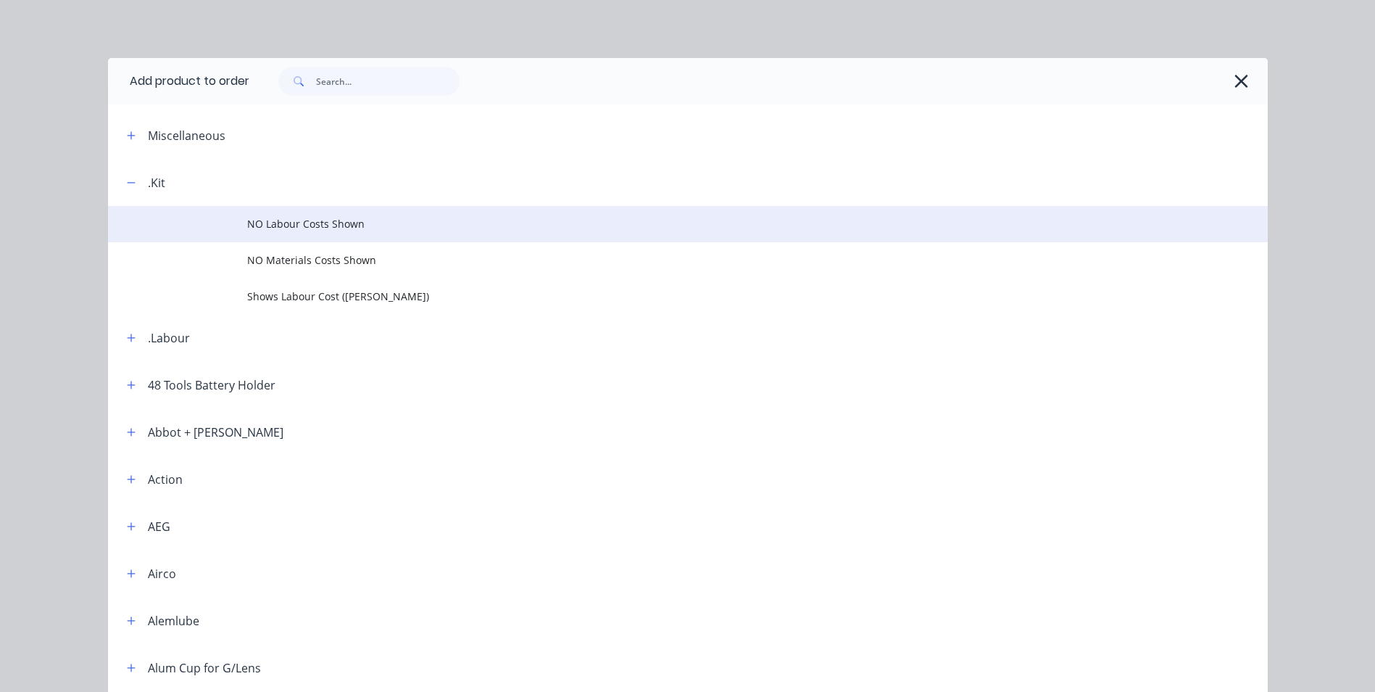
click at [326, 221] on span "NO Labour Costs Shown" at bounding box center [655, 223] width 816 height 15
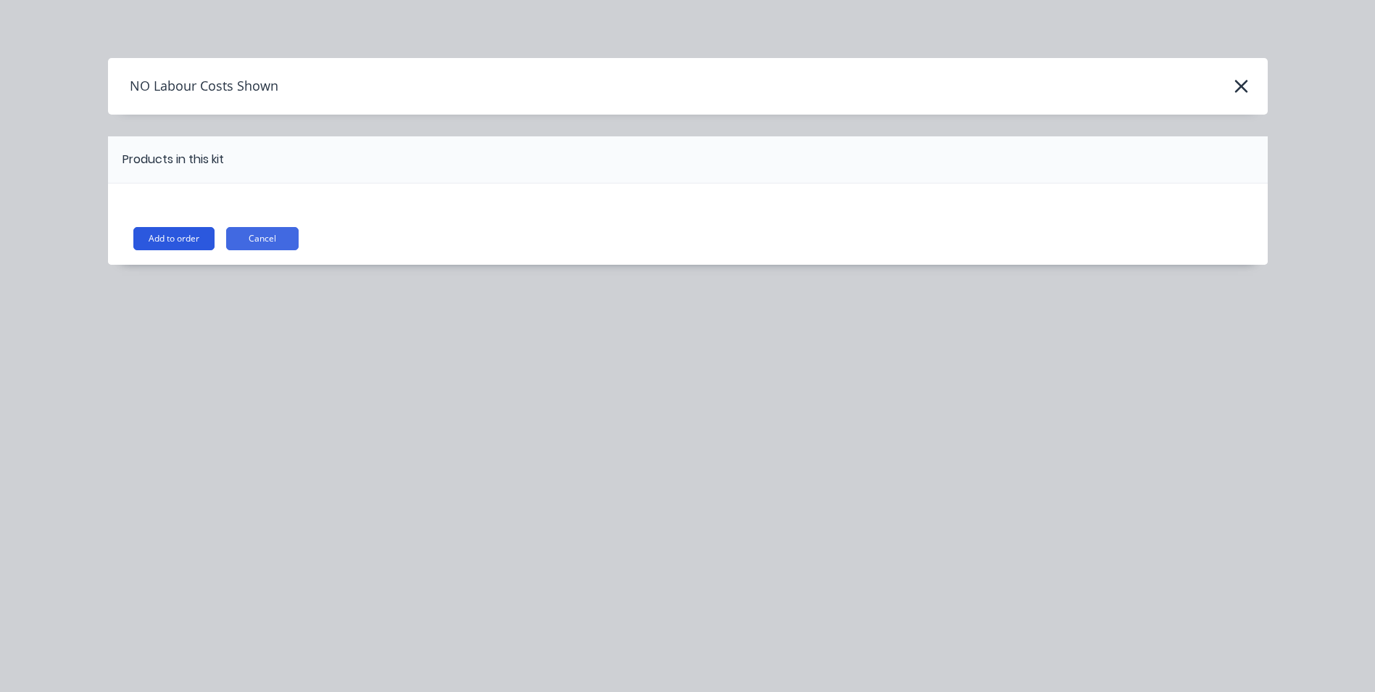
click at [162, 244] on button "Add to order" at bounding box center [173, 238] width 81 height 23
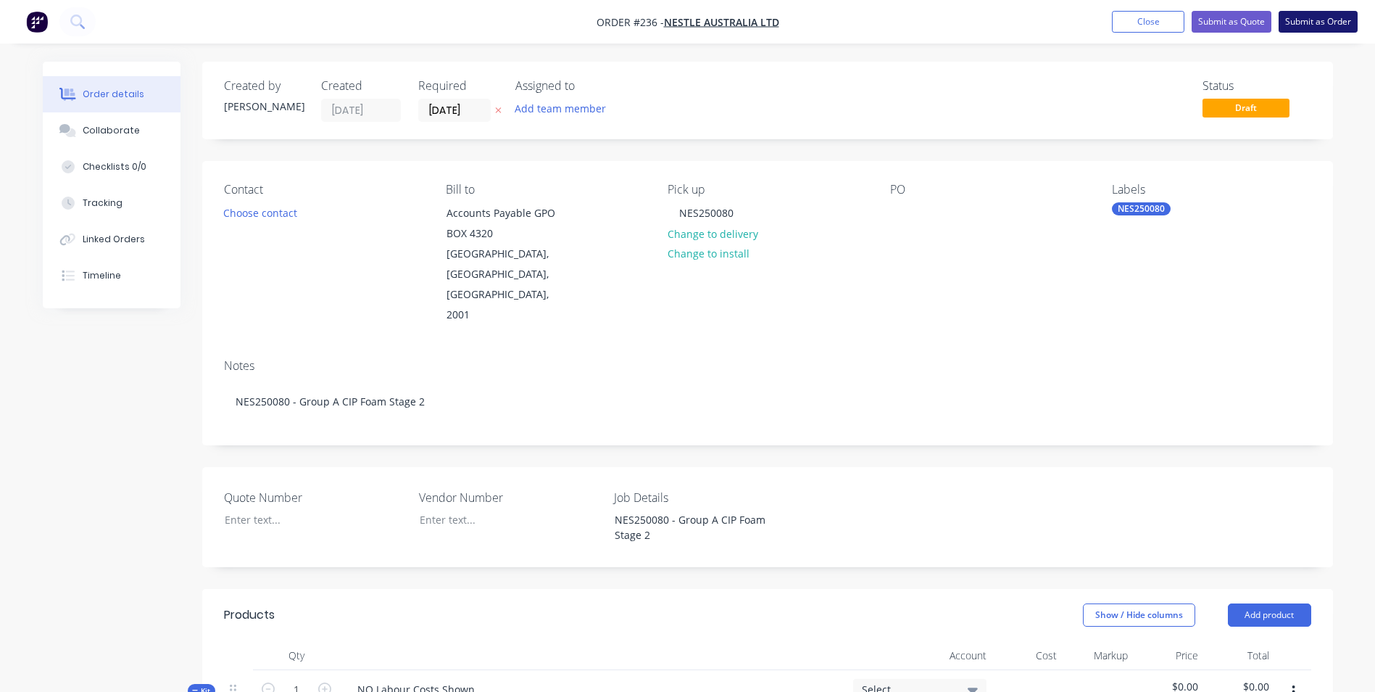
click at [1292, 21] on button "Submit as Order" at bounding box center [1318, 22] width 79 height 22
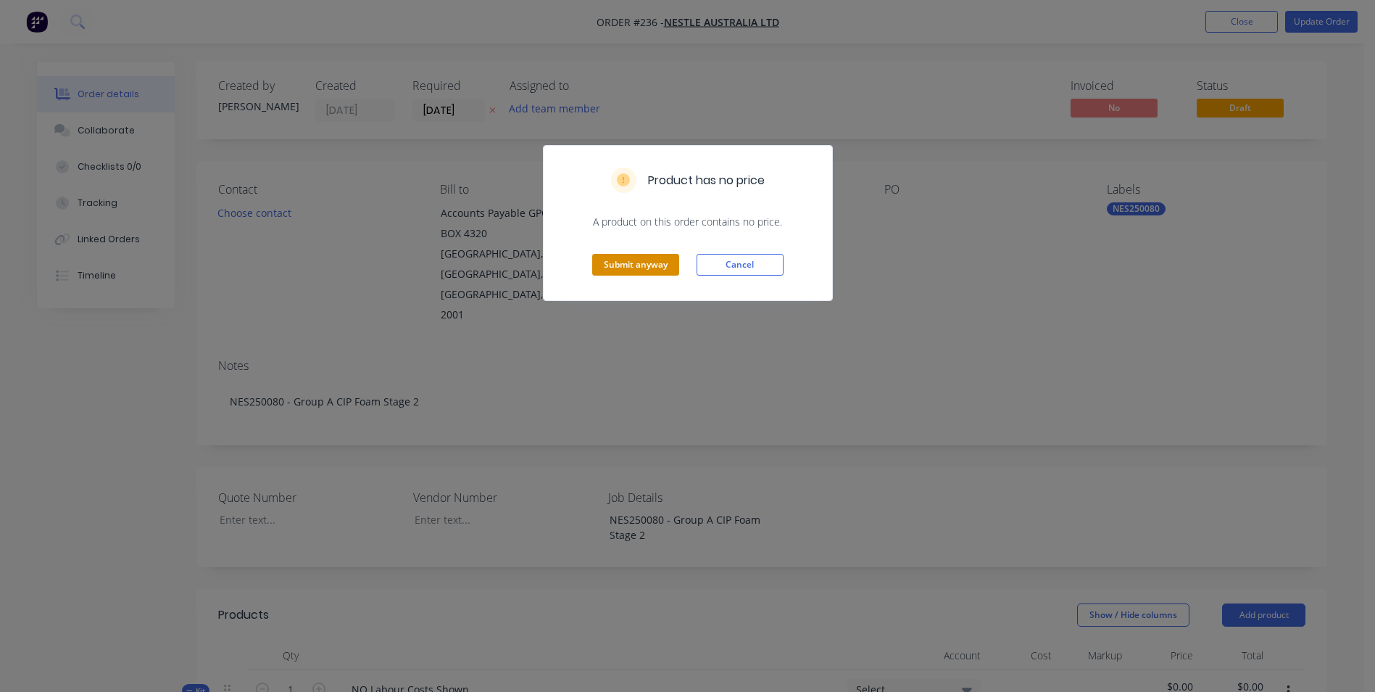
click at [613, 263] on button "Submit anyway" at bounding box center [635, 265] width 87 height 22
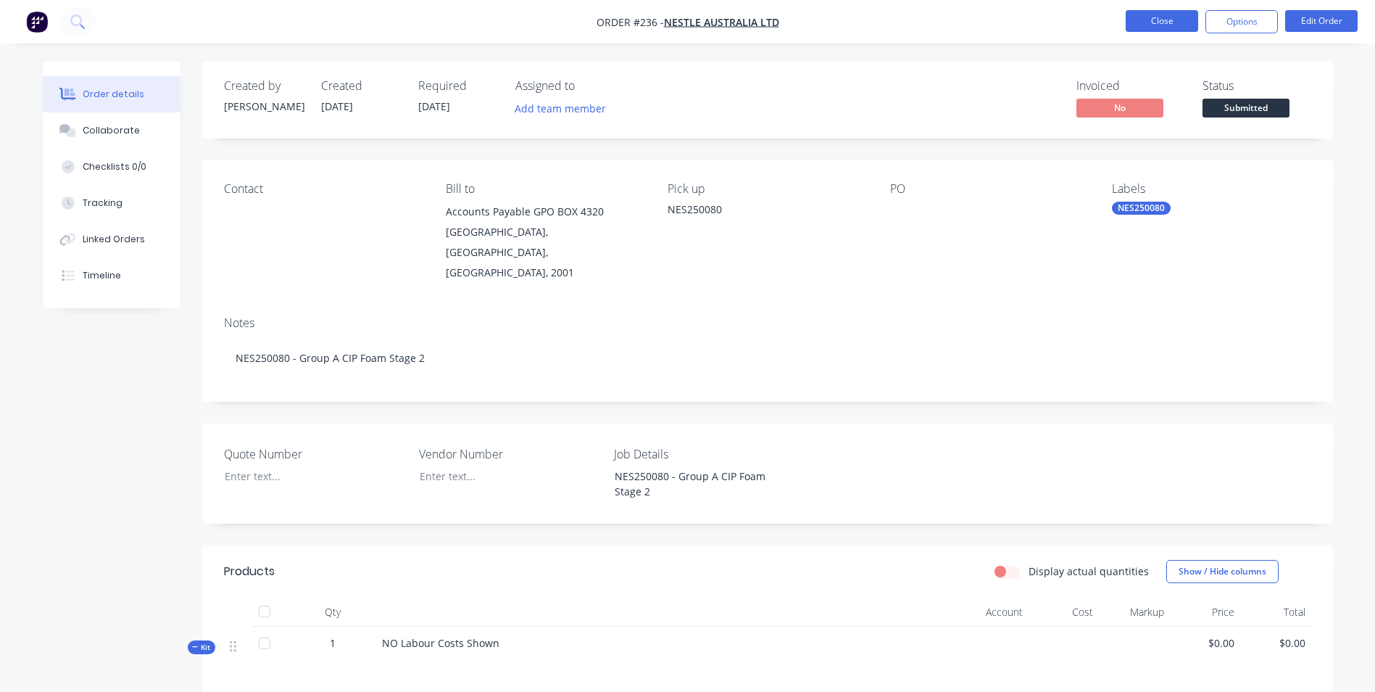
click at [1139, 12] on button "Close" at bounding box center [1162, 21] width 72 height 22
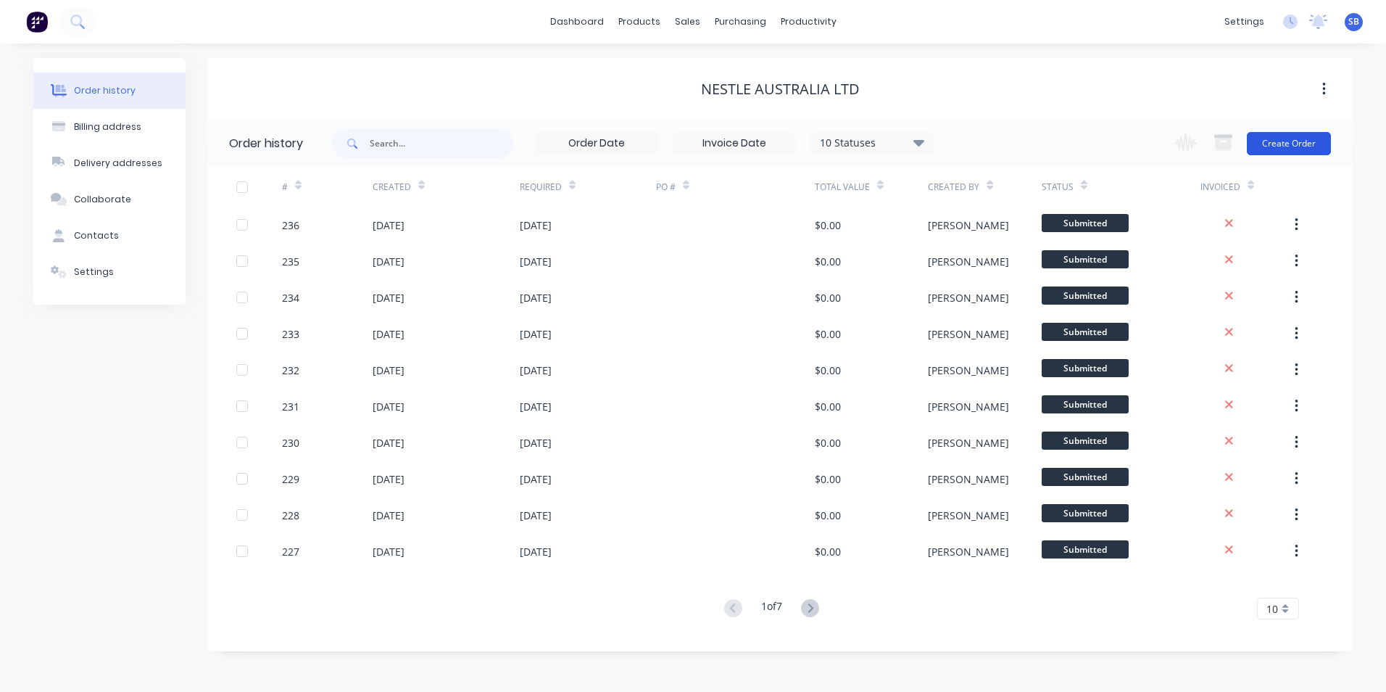
click at [1298, 140] on button "Create Order" at bounding box center [1289, 143] width 84 height 23
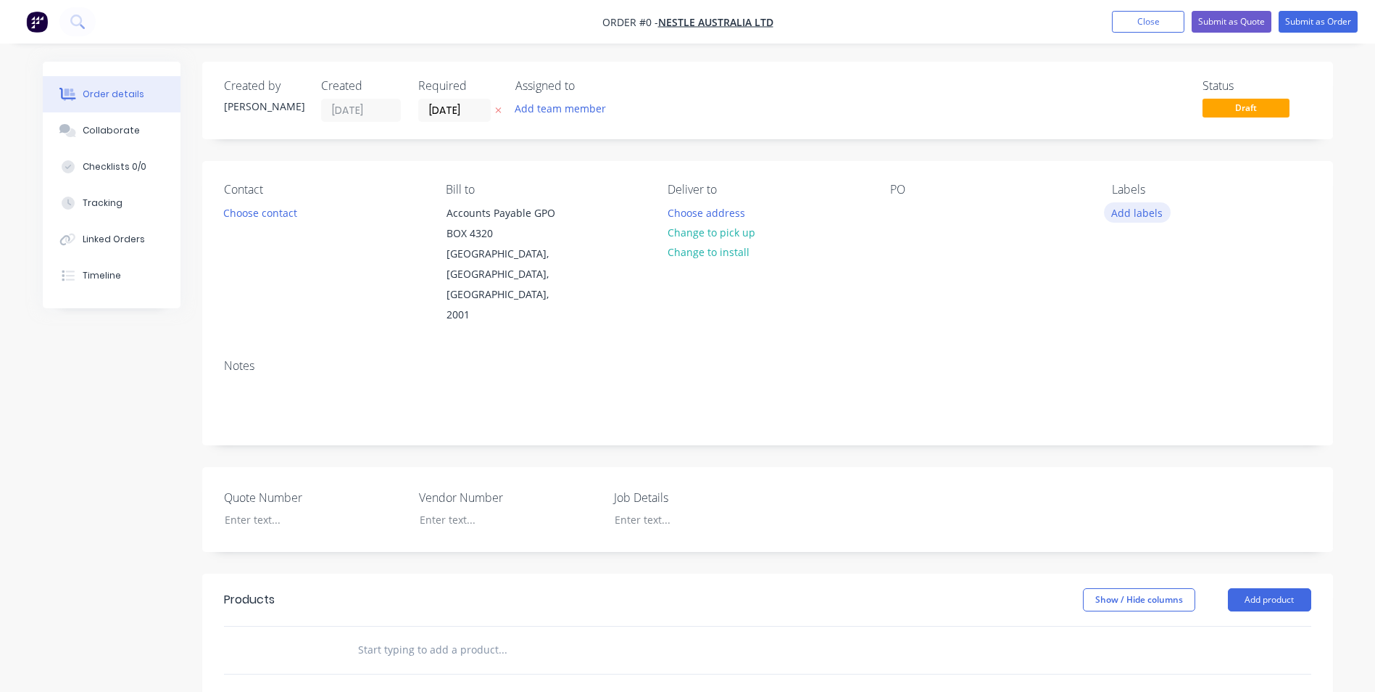
click at [1130, 209] on button "Add labels" at bounding box center [1137, 212] width 67 height 20
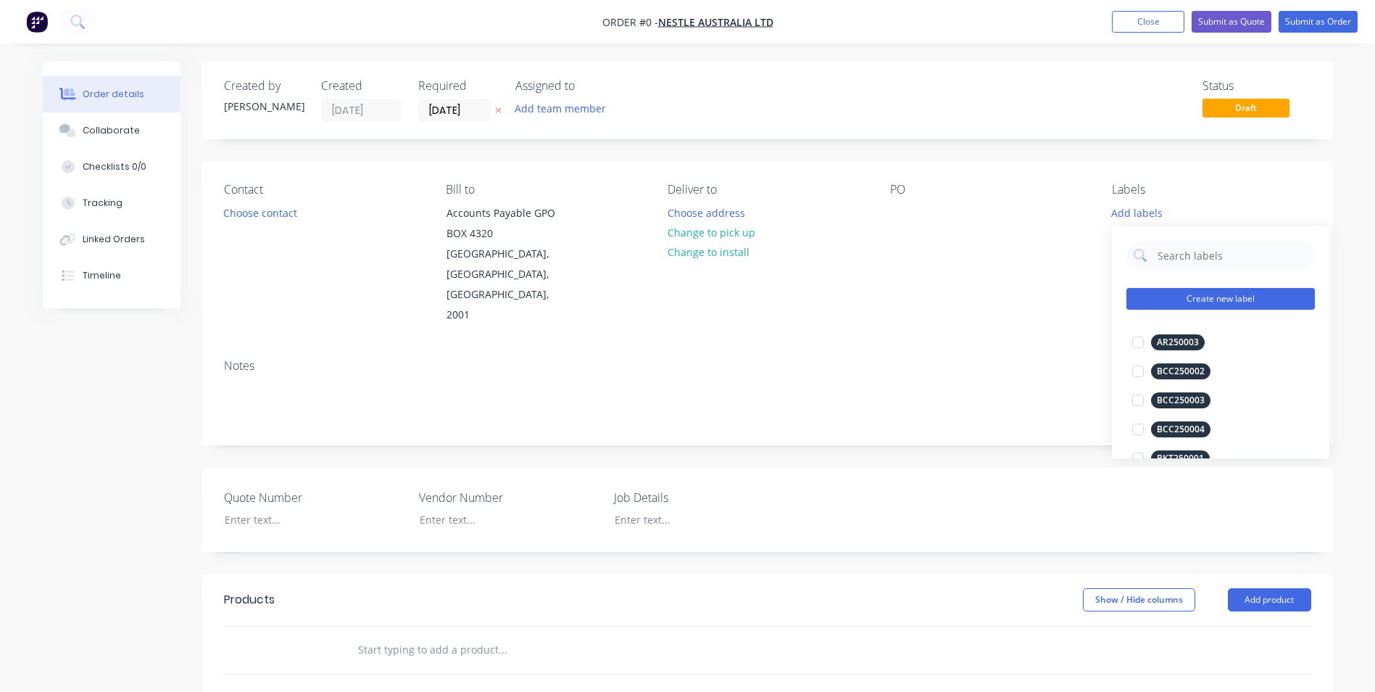
click at [1211, 292] on button "Create new label" at bounding box center [1221, 299] width 188 height 22
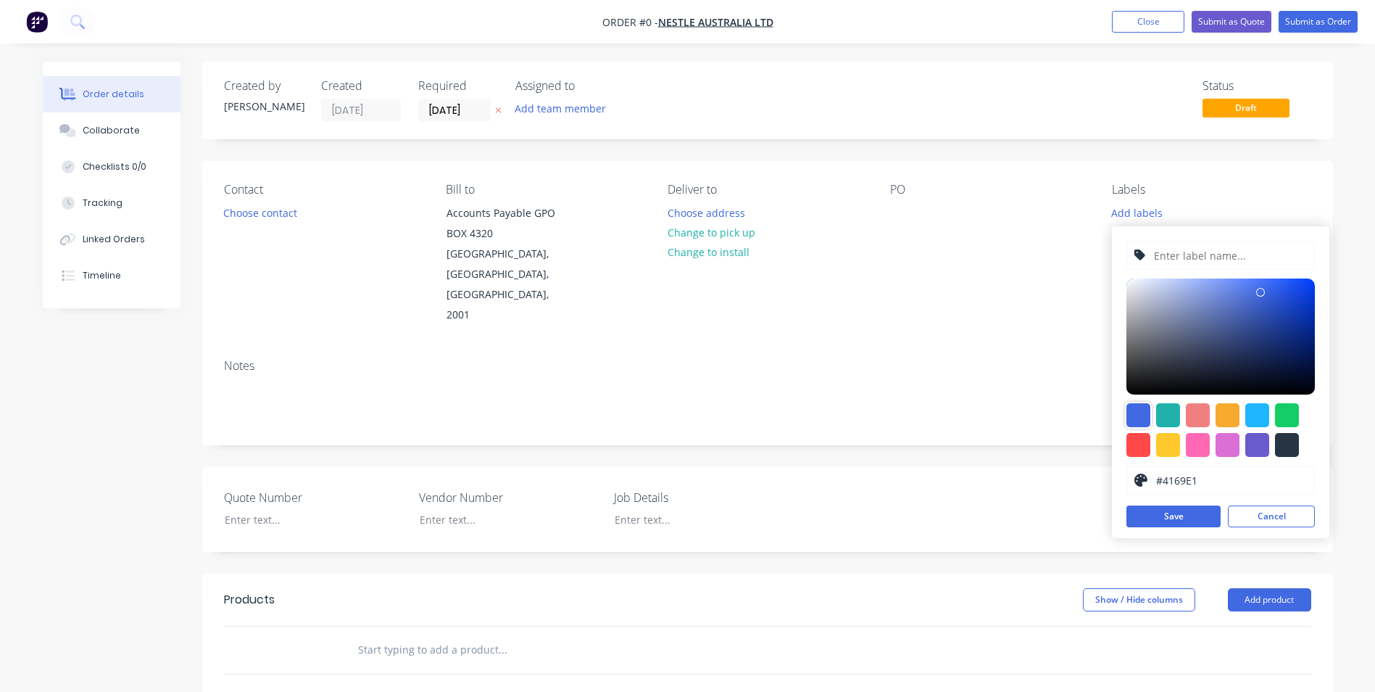
click at [1135, 410] on div at bounding box center [1139, 415] width 24 height 24
click at [1178, 260] on input "text" at bounding box center [1230, 255] width 154 height 28
type input "n"
type input "NES250086"
click at [1199, 517] on button "Save" at bounding box center [1174, 516] width 94 height 22
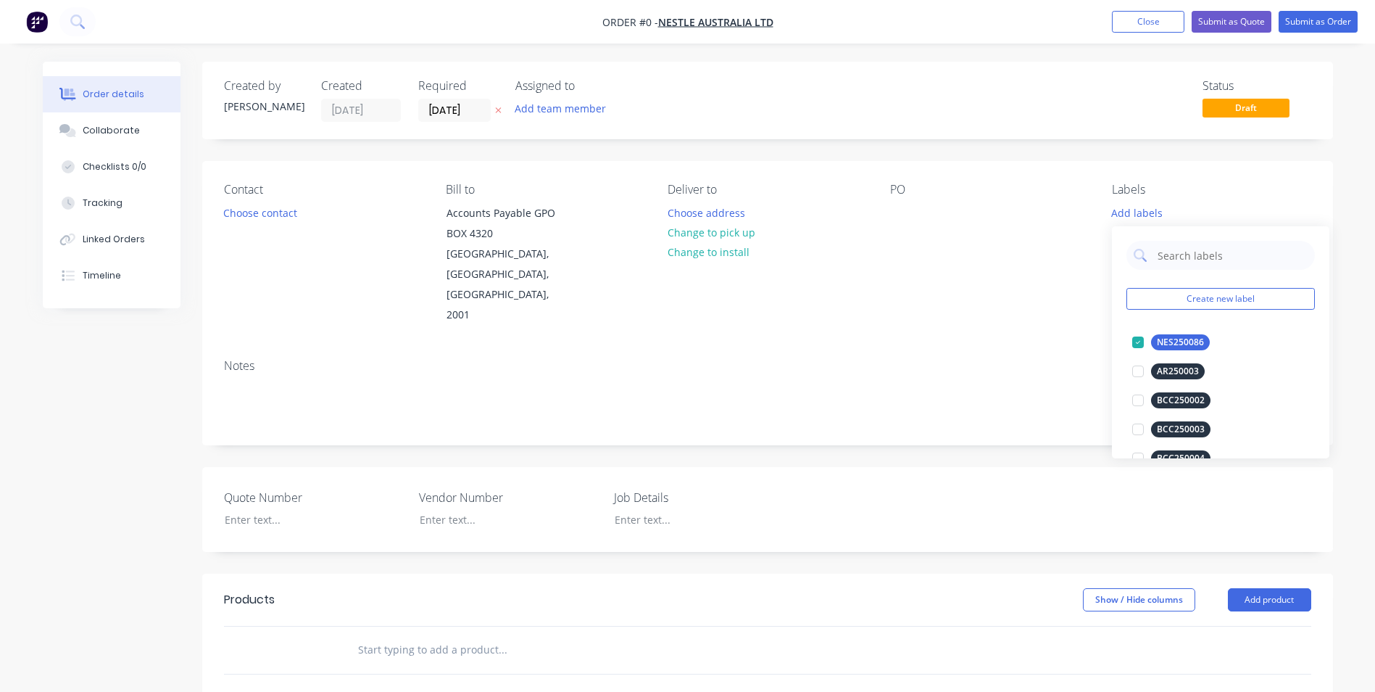
click at [784, 304] on div "Order details Collaborate Checklists 0/0 Tracking Linked Orders Timeline Order …" at bounding box center [687, 553] width 1319 height 982
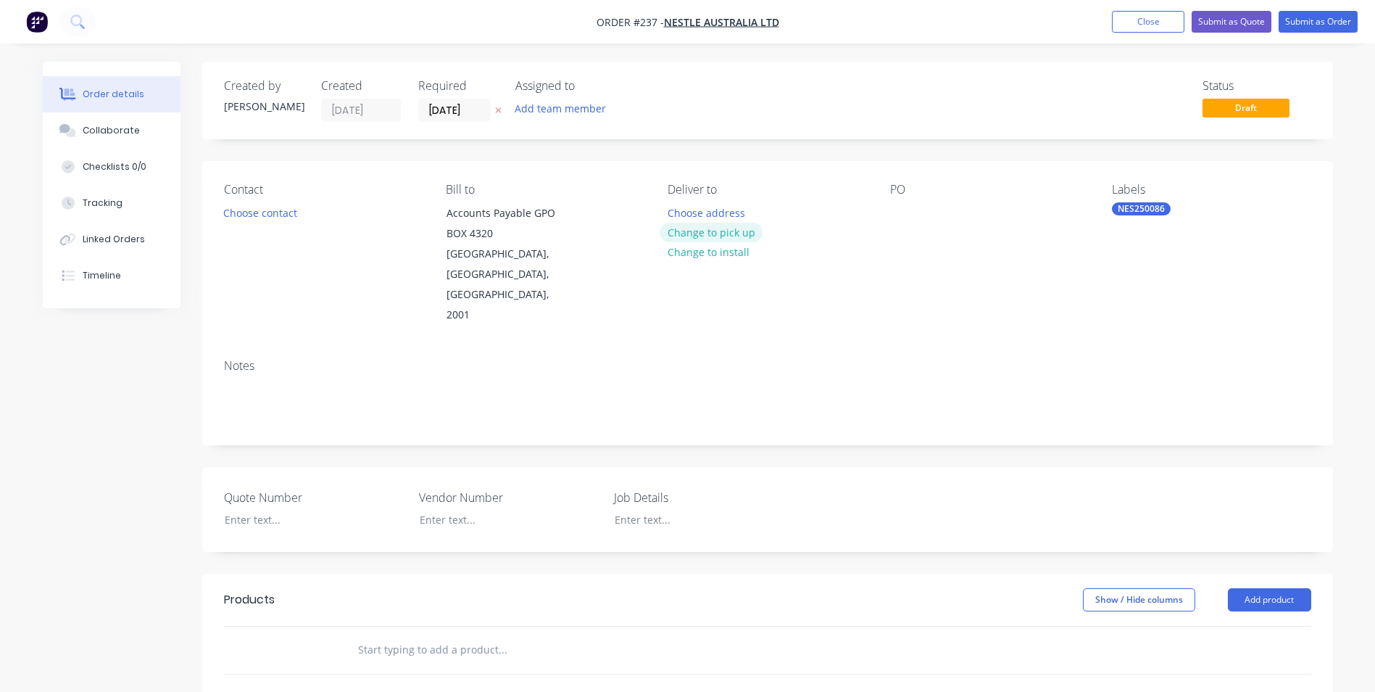
click at [728, 228] on button "Change to pick up" at bounding box center [711, 233] width 103 height 20
click at [685, 213] on div at bounding box center [679, 212] width 23 height 21
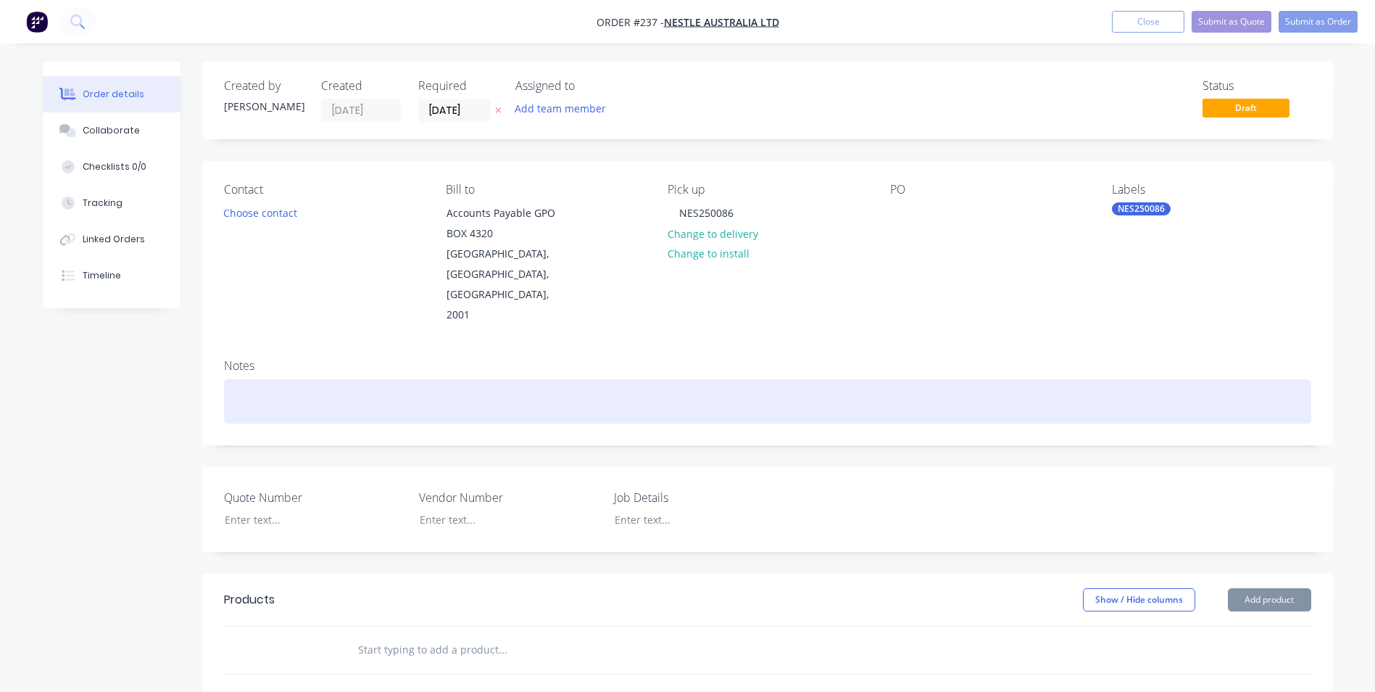
click at [507, 379] on div at bounding box center [767, 401] width 1087 height 44
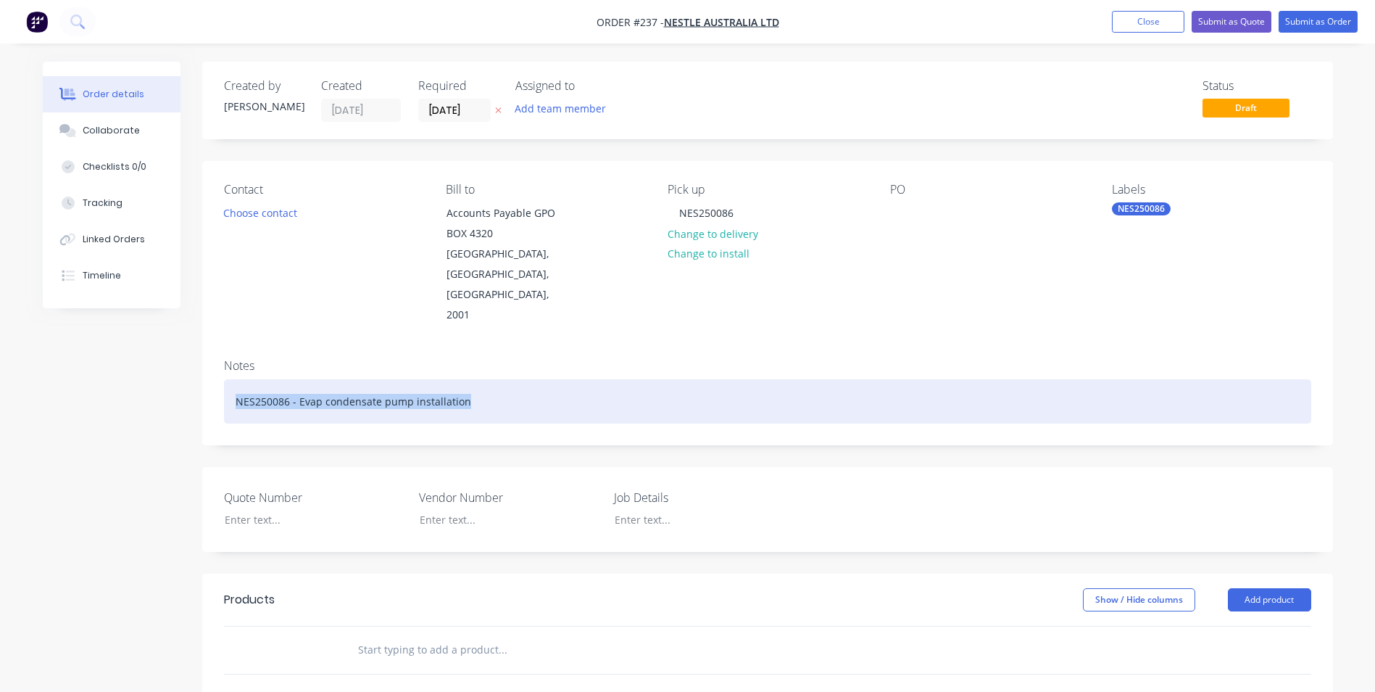
drag, startPoint x: 229, startPoint y: 352, endPoint x: 517, endPoint y: 352, distance: 287.8
click at [517, 379] on div "NES250086 - Evap condensate pump installation" at bounding box center [767, 401] width 1087 height 44
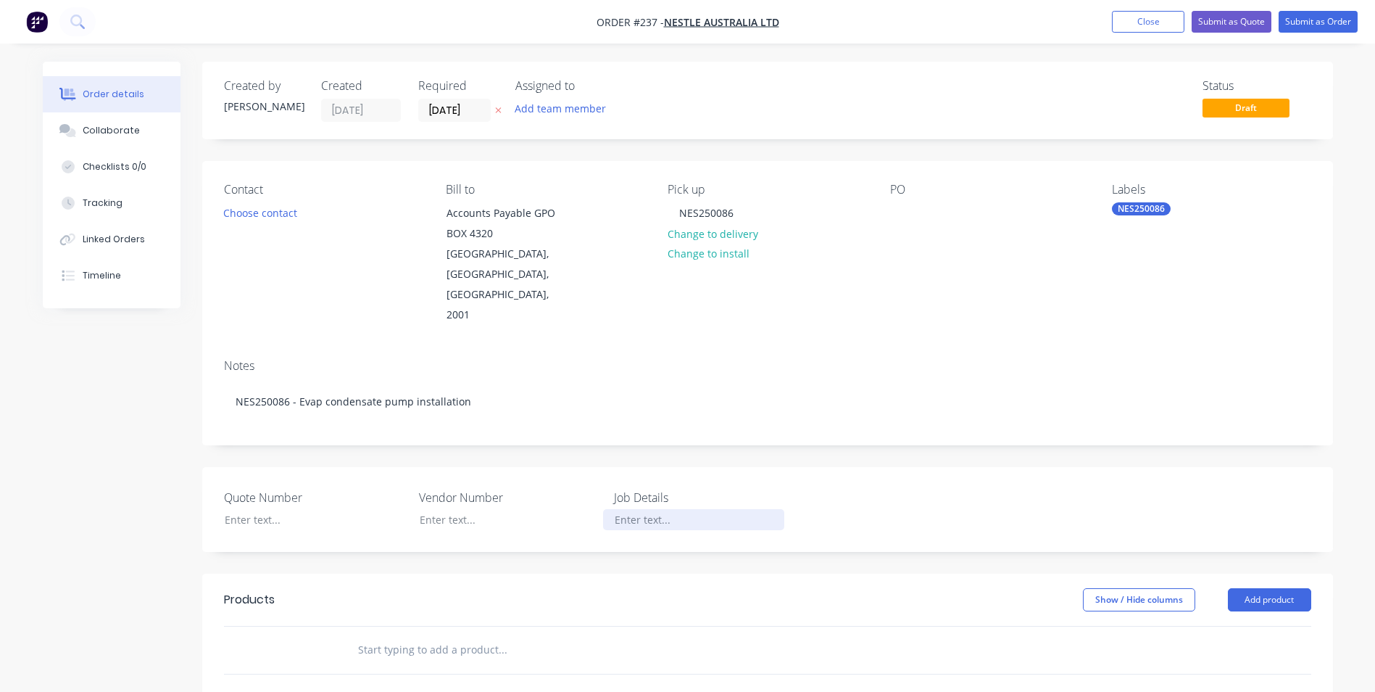
click at [636, 509] on div at bounding box center [693, 519] width 181 height 21
paste div
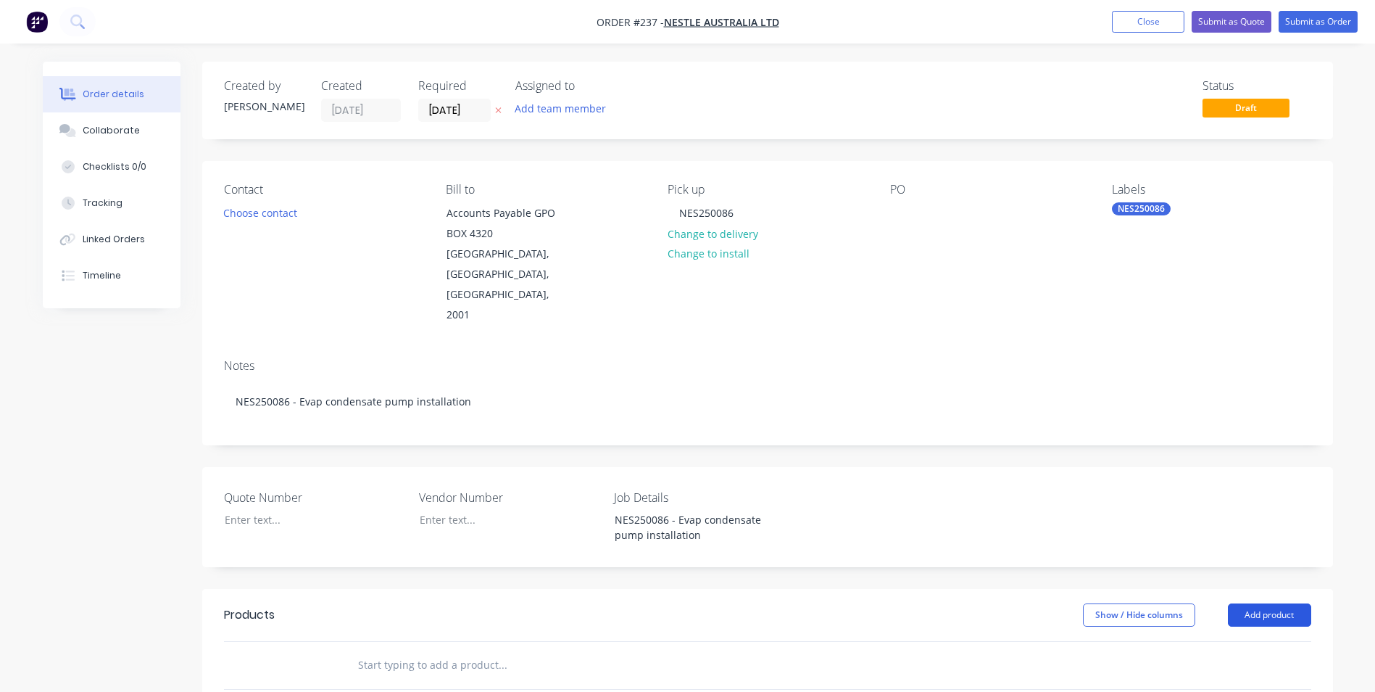
click at [1276, 603] on button "Add product" at bounding box center [1269, 614] width 83 height 23
click at [1251, 641] on div "Product catalogue" at bounding box center [1243, 651] width 112 height 21
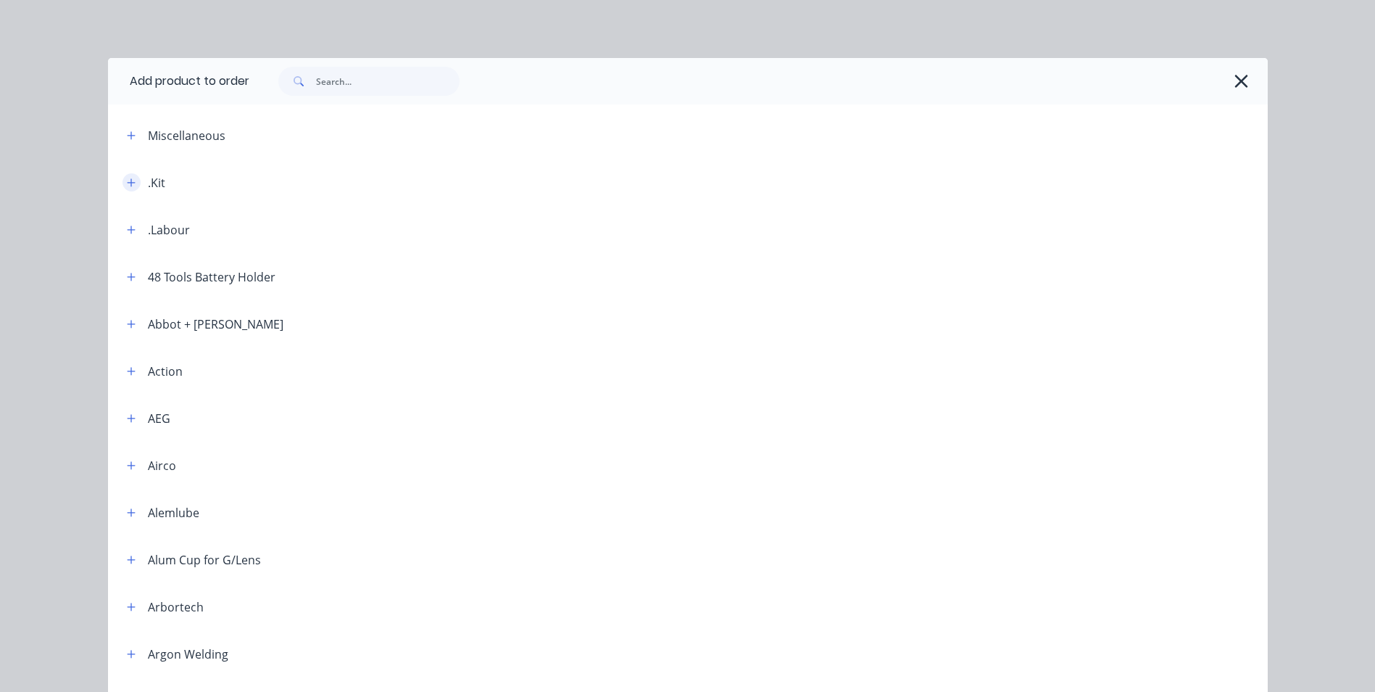
click at [127, 178] on icon "button" at bounding box center [131, 183] width 9 height 10
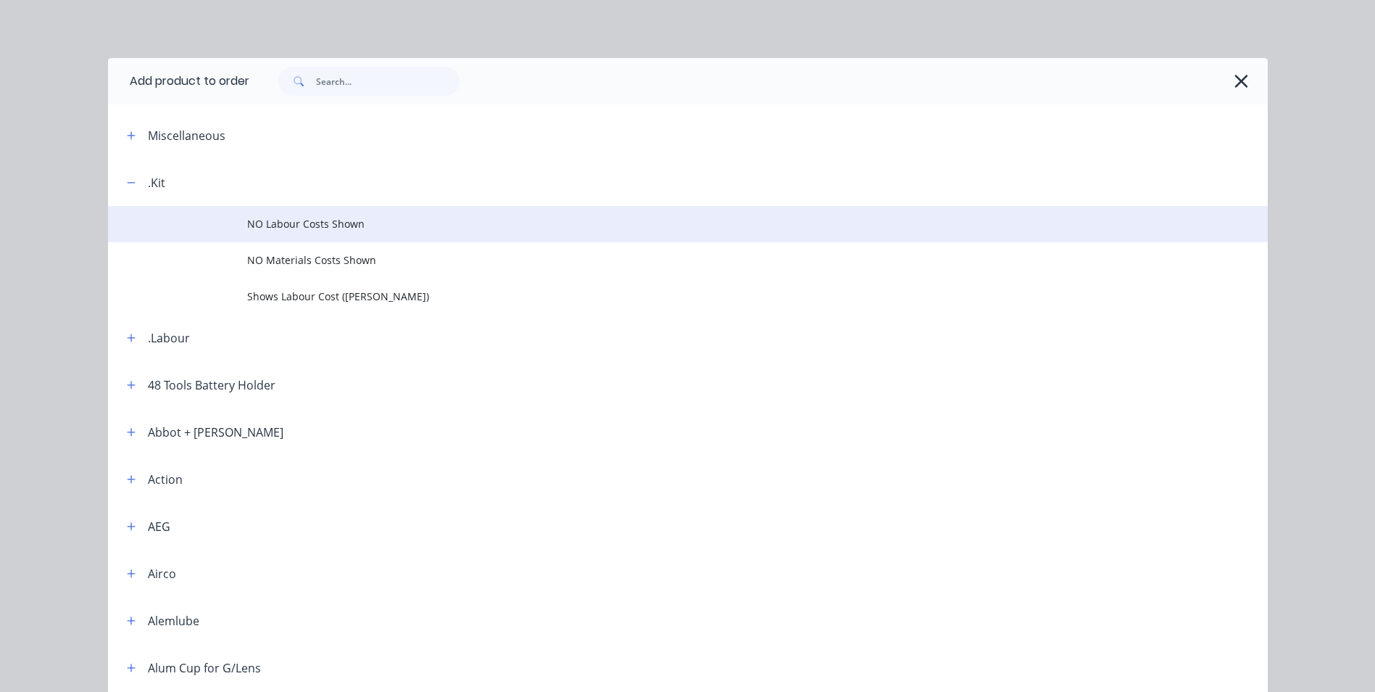
click at [303, 219] on span "NO Labour Costs Shown" at bounding box center [655, 223] width 816 height 15
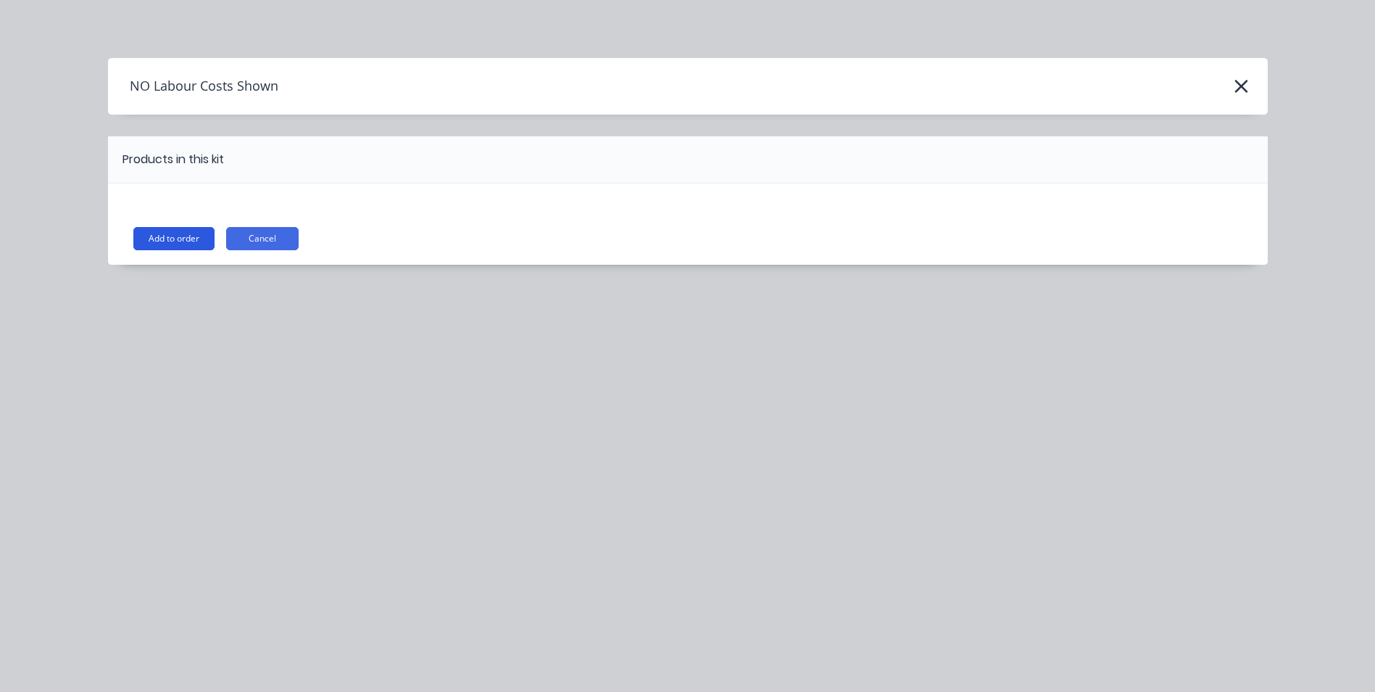
click at [181, 243] on button "Add to order" at bounding box center [173, 238] width 81 height 23
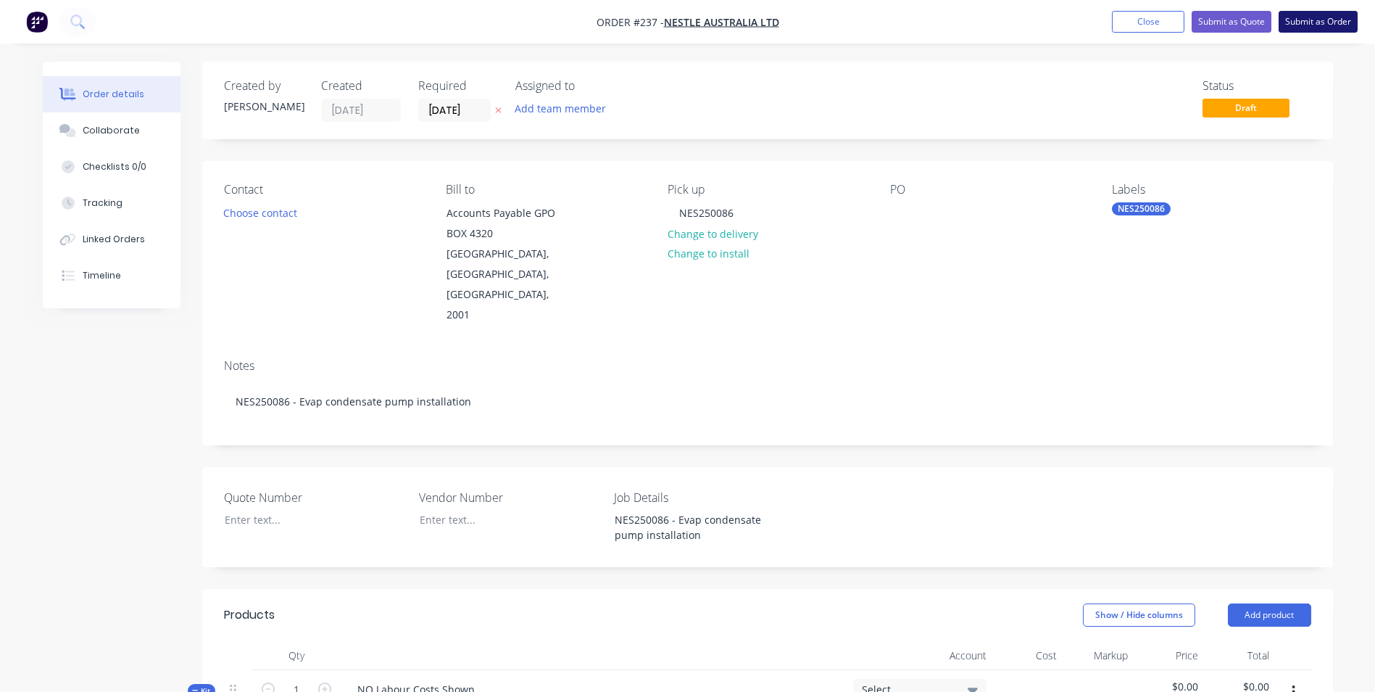
click at [1337, 25] on button "Submit as Order" at bounding box center [1318, 22] width 79 height 22
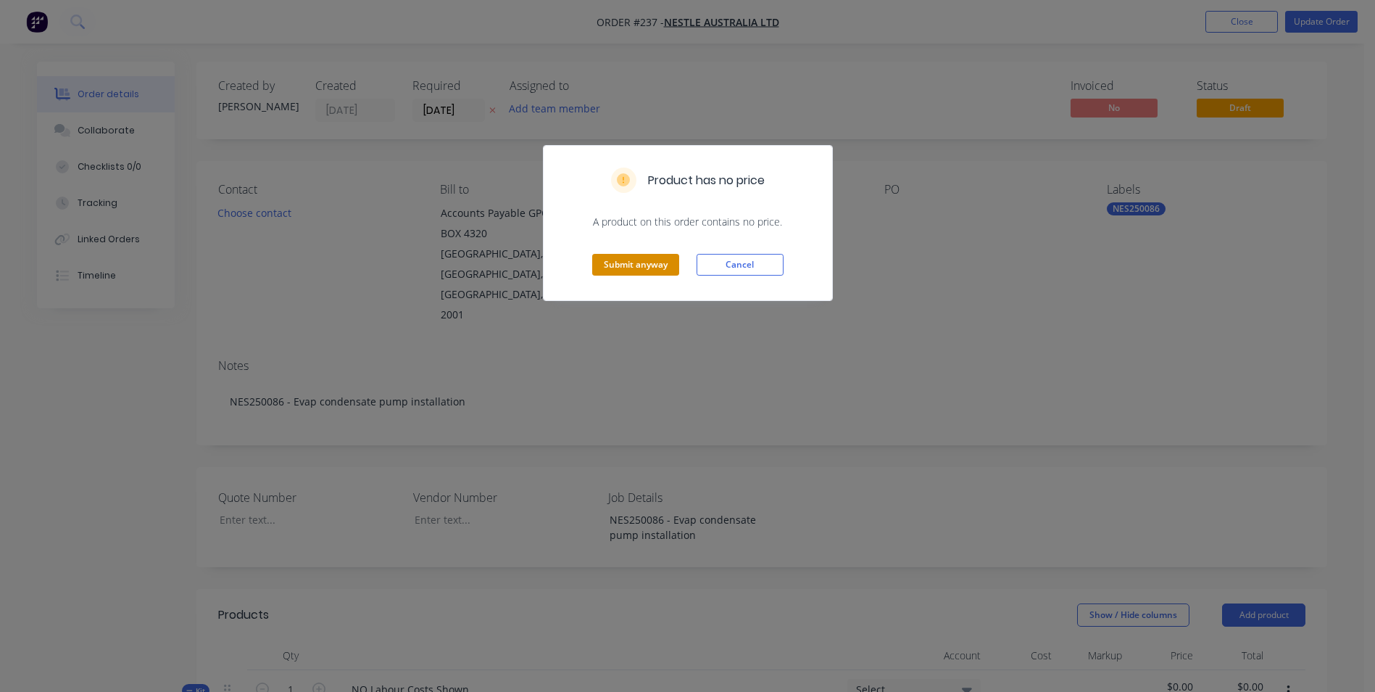
click at [626, 256] on button "Submit anyway" at bounding box center [635, 265] width 87 height 22
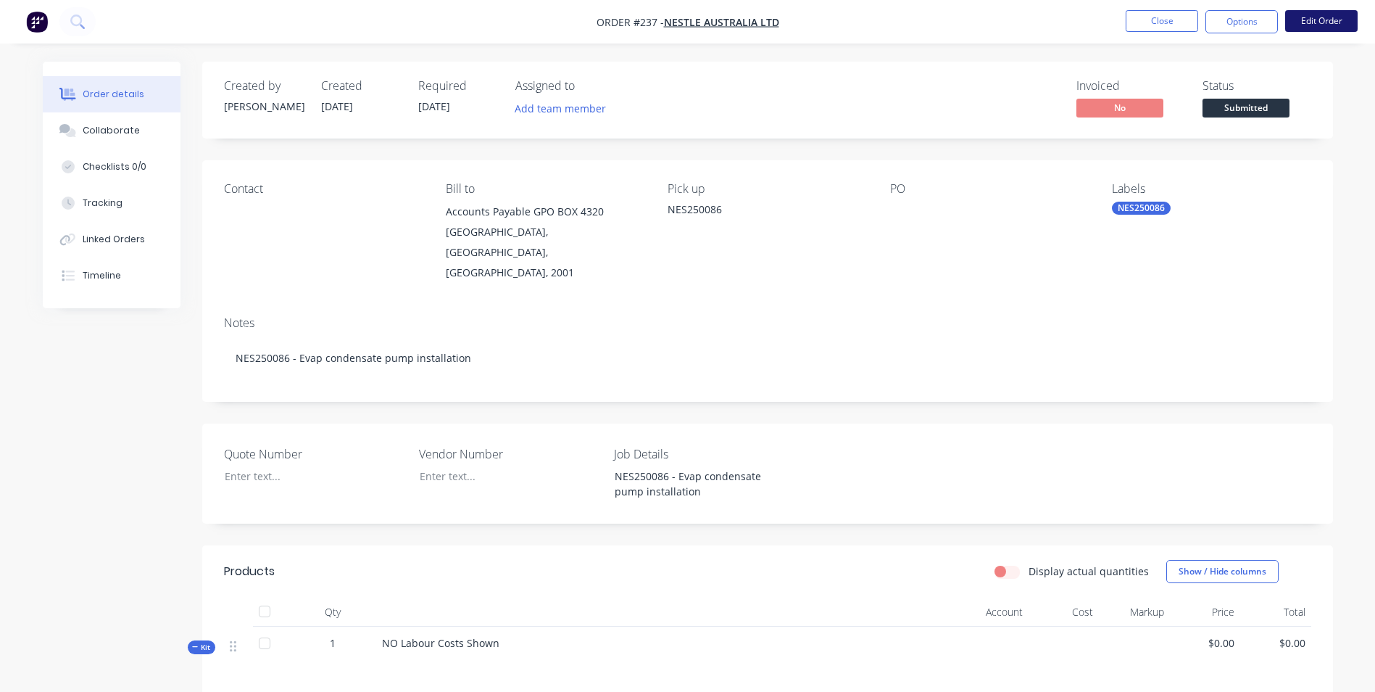
click at [1303, 23] on button "Edit Order" at bounding box center [1321, 21] width 72 height 22
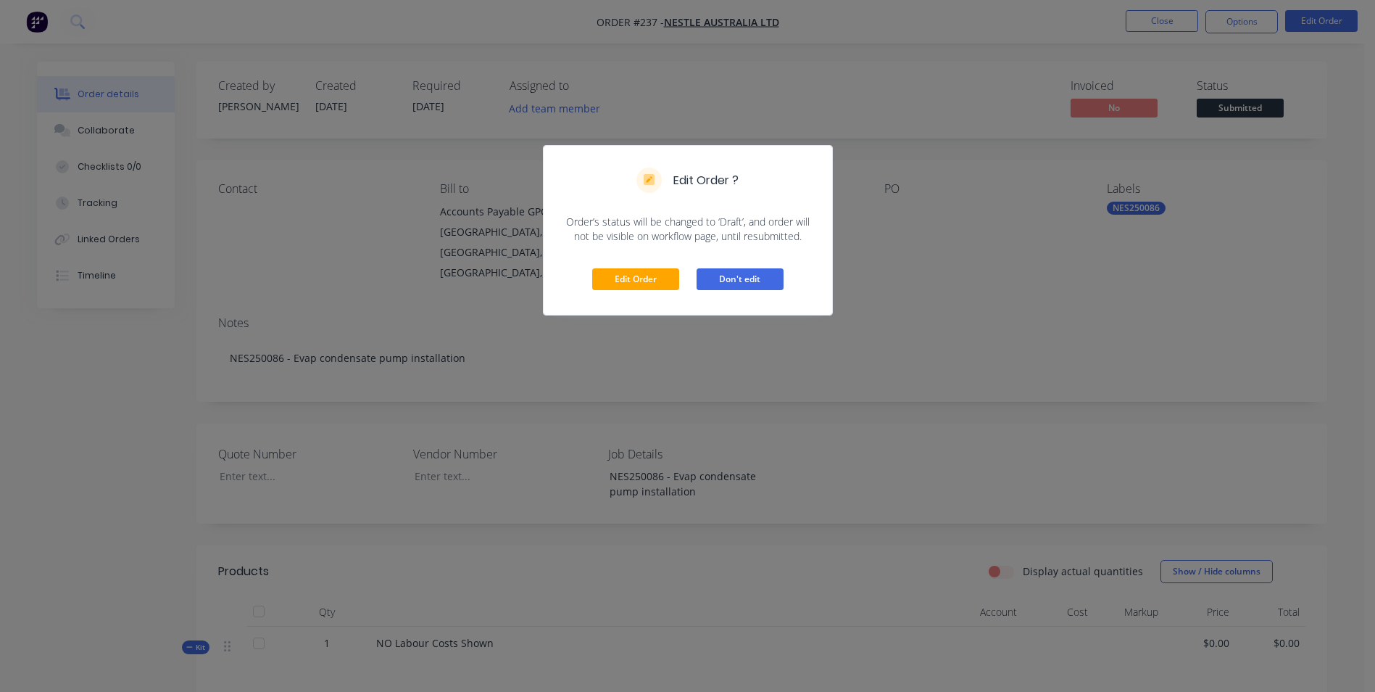
click at [757, 271] on button "Don't edit" at bounding box center [740, 279] width 87 height 22
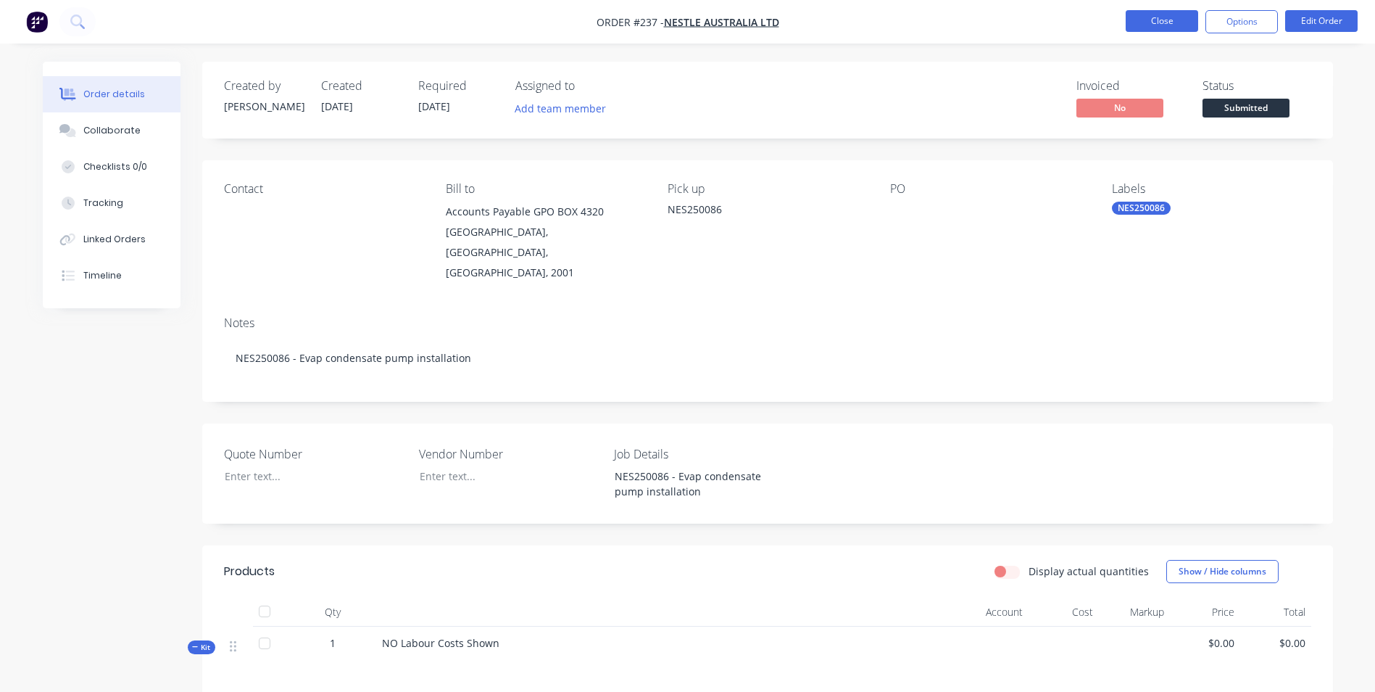
click at [1158, 25] on button "Close" at bounding box center [1162, 21] width 72 height 22
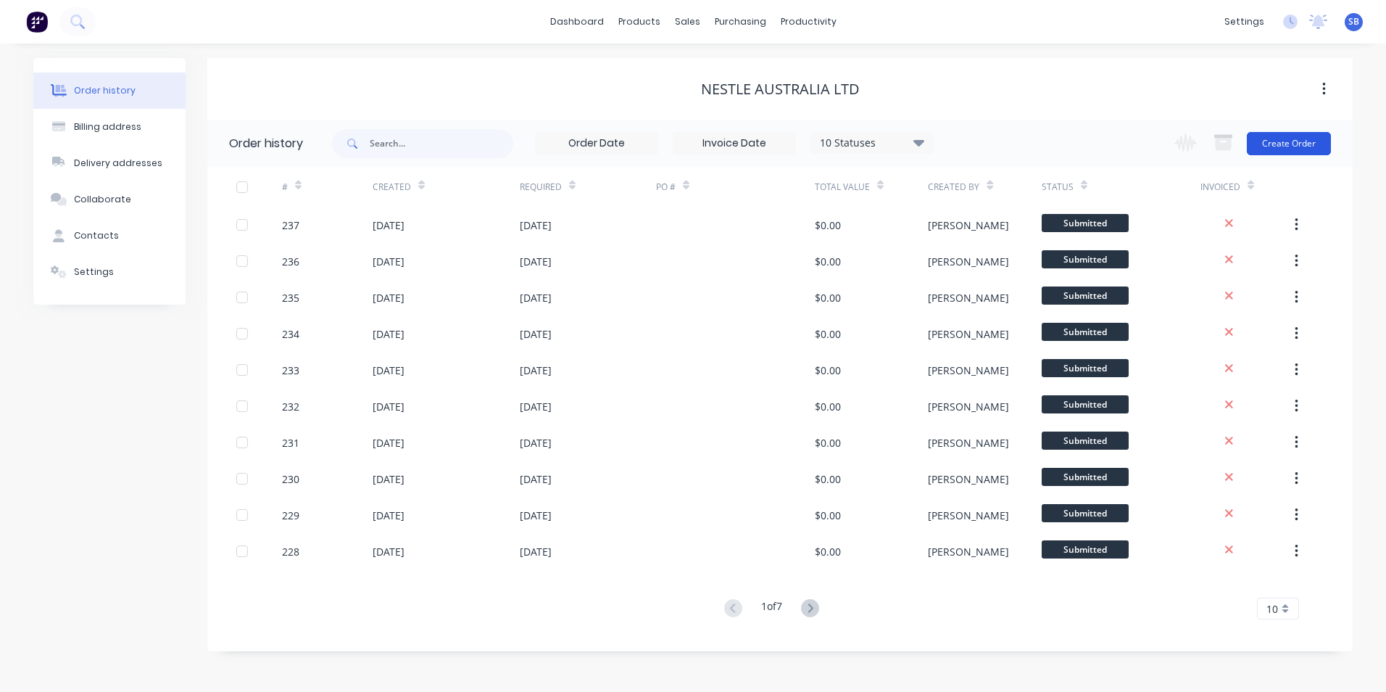
click at [1296, 138] on button "Create Order" at bounding box center [1289, 143] width 84 height 23
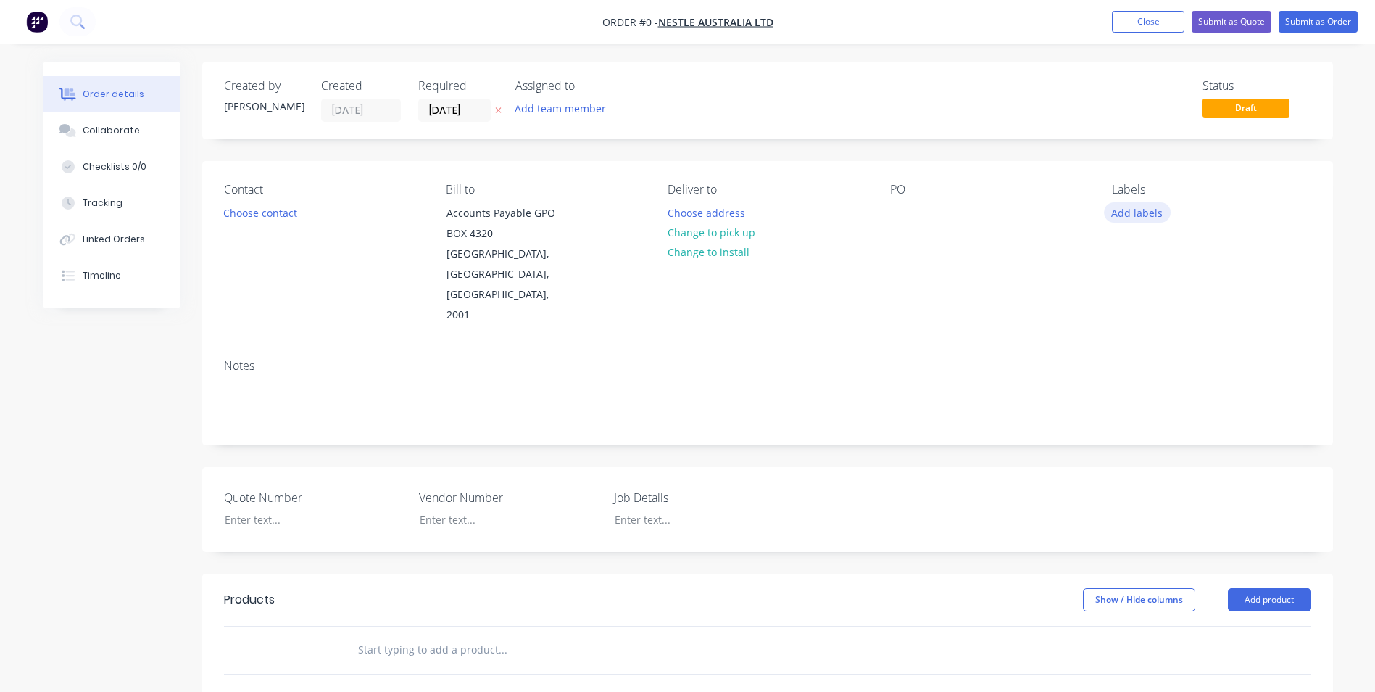
click at [1137, 213] on button "Add labels" at bounding box center [1137, 212] width 67 height 20
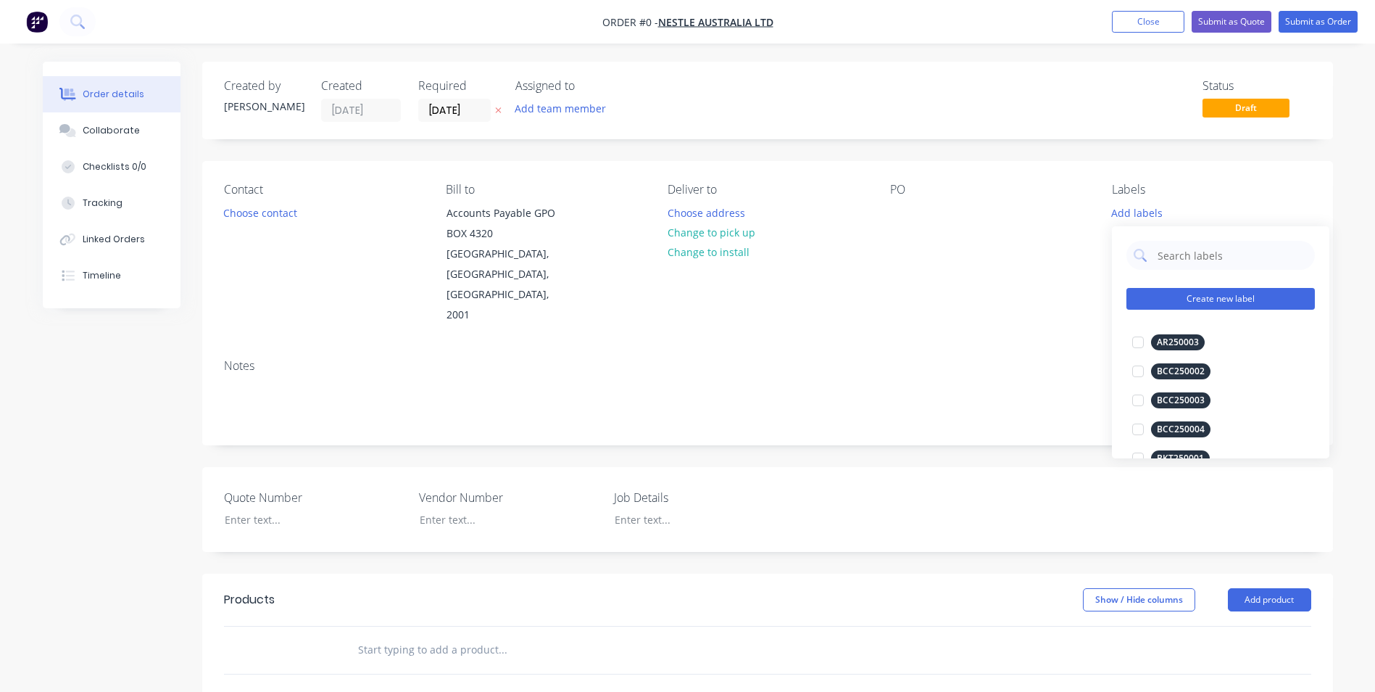
click at [1193, 291] on button "Create new label" at bounding box center [1221, 299] width 188 height 22
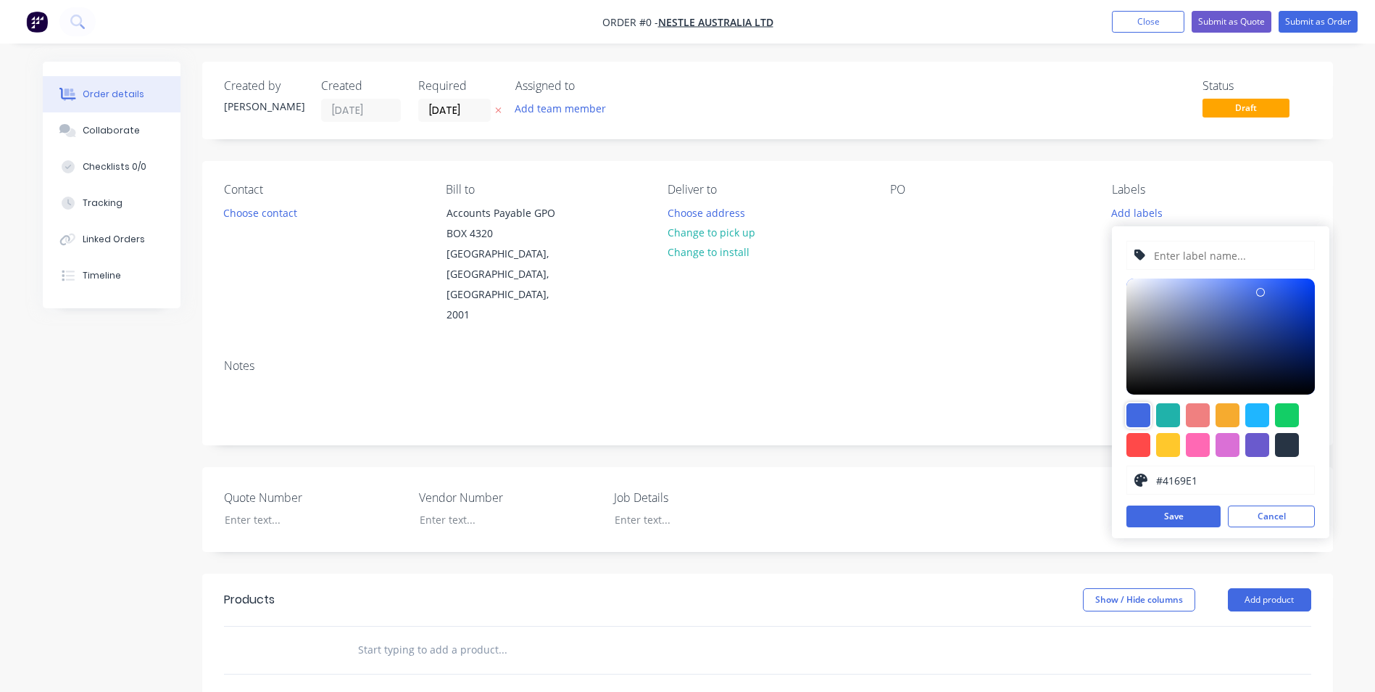
click at [1130, 406] on div at bounding box center [1139, 415] width 24 height 24
click at [1159, 253] on input "text" at bounding box center [1230, 255] width 154 height 28
type input "n"
type input "NES250098"
click at [1135, 412] on div at bounding box center [1139, 415] width 24 height 24
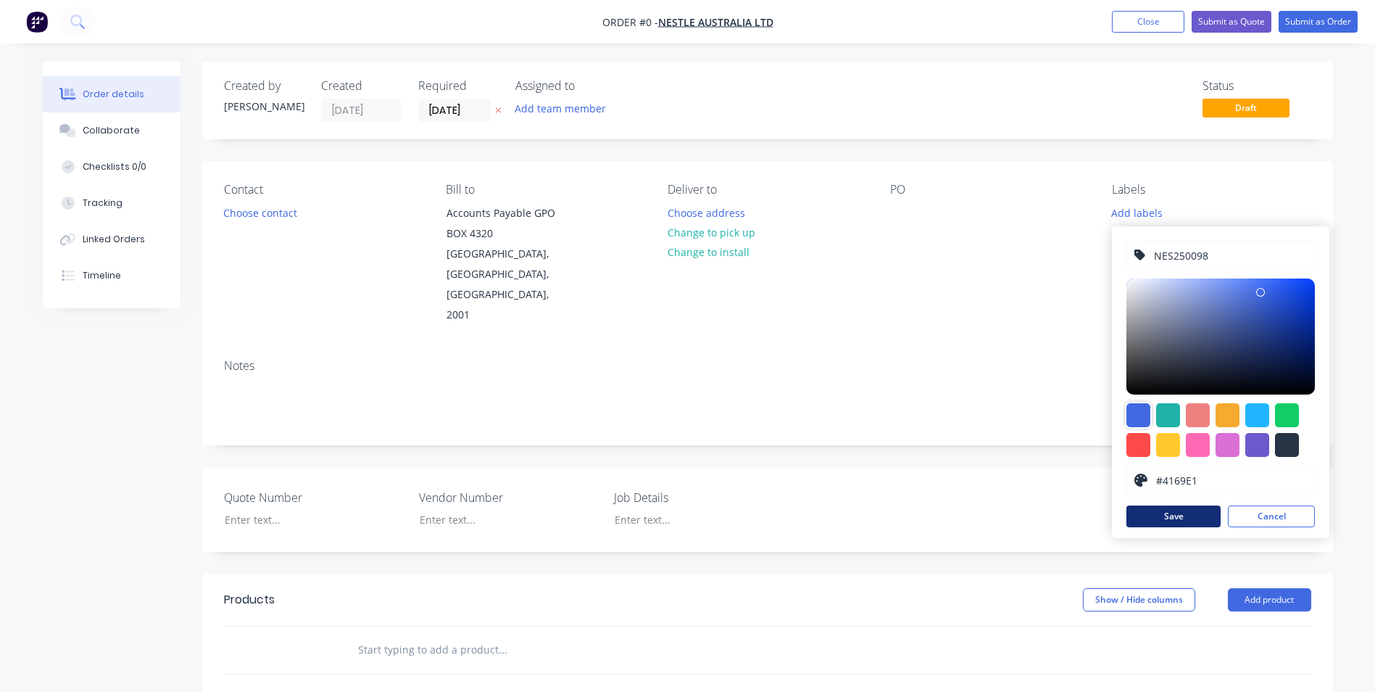
click at [1179, 524] on button "Save" at bounding box center [1174, 516] width 94 height 22
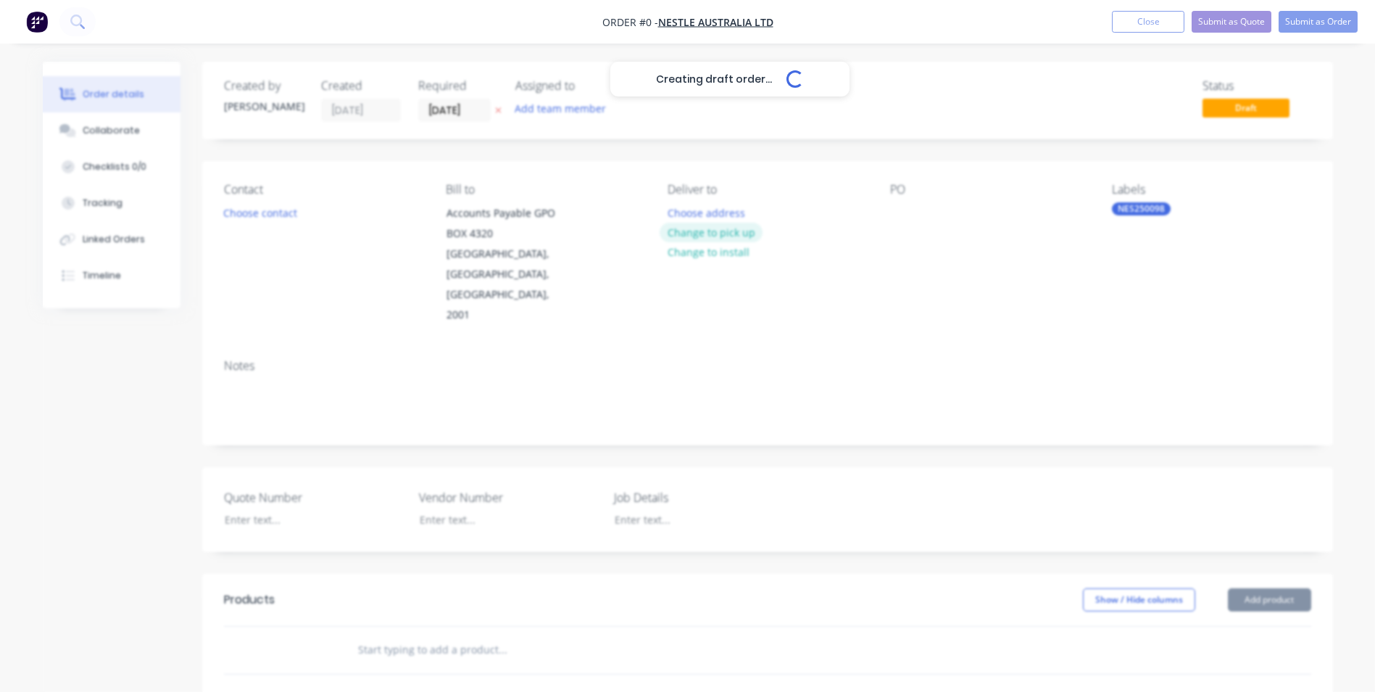
click at [684, 232] on div "Creating draft order... Loading... Order details Collaborate Checklists 0/0 Tra…" at bounding box center [687, 553] width 1319 height 982
click at [695, 231] on button "Change to pick up" at bounding box center [711, 233] width 103 height 20
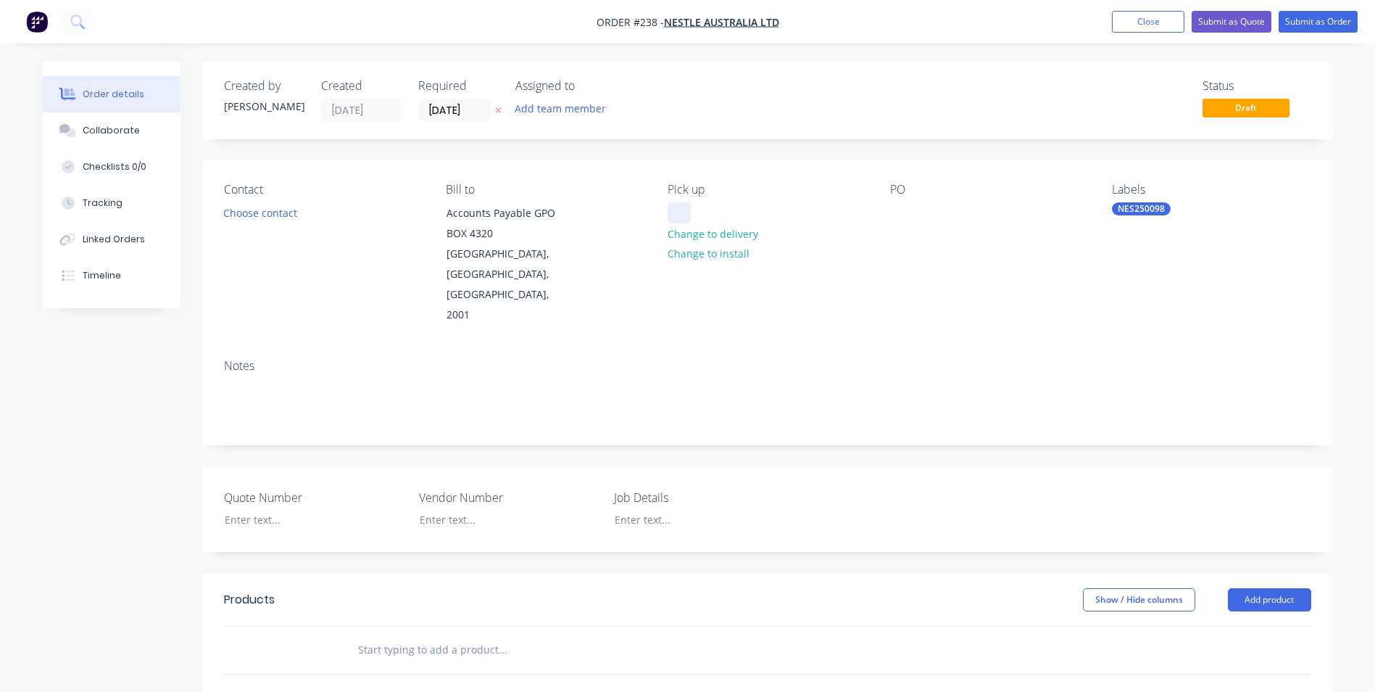
click at [684, 212] on div at bounding box center [679, 212] width 23 height 21
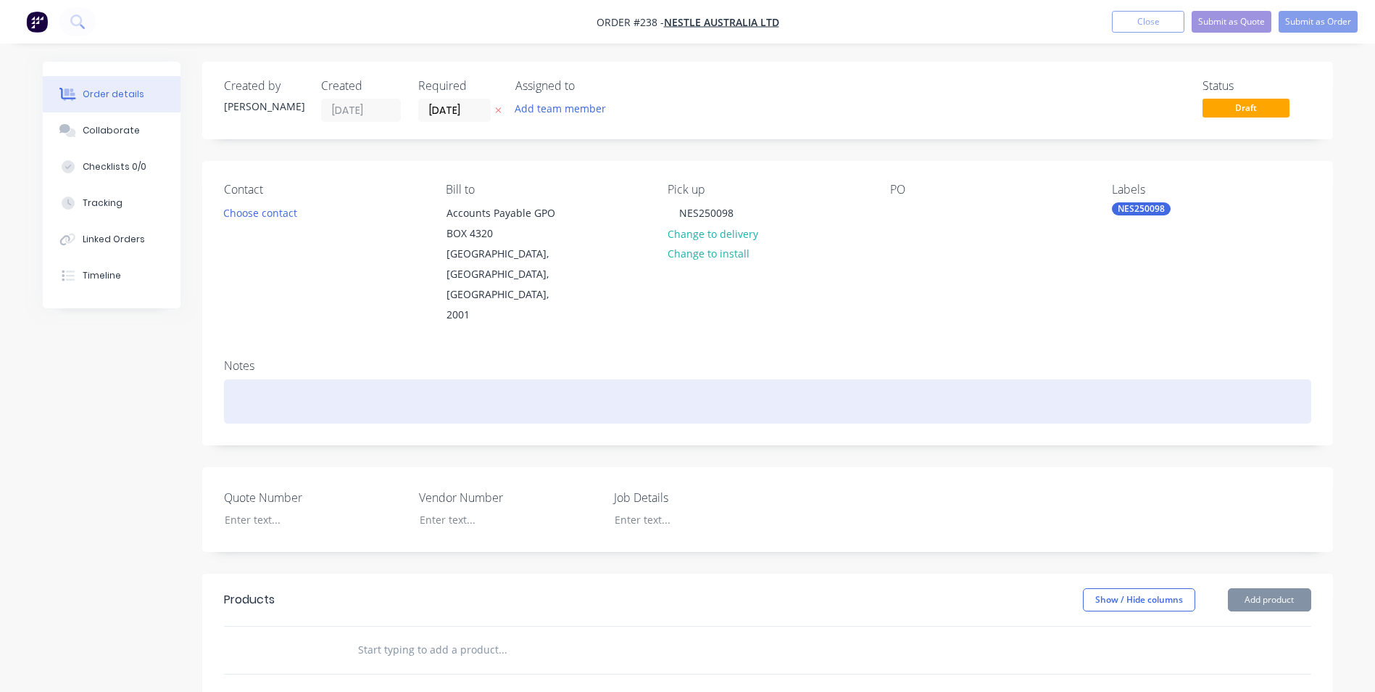
click at [496, 379] on div at bounding box center [767, 401] width 1087 height 44
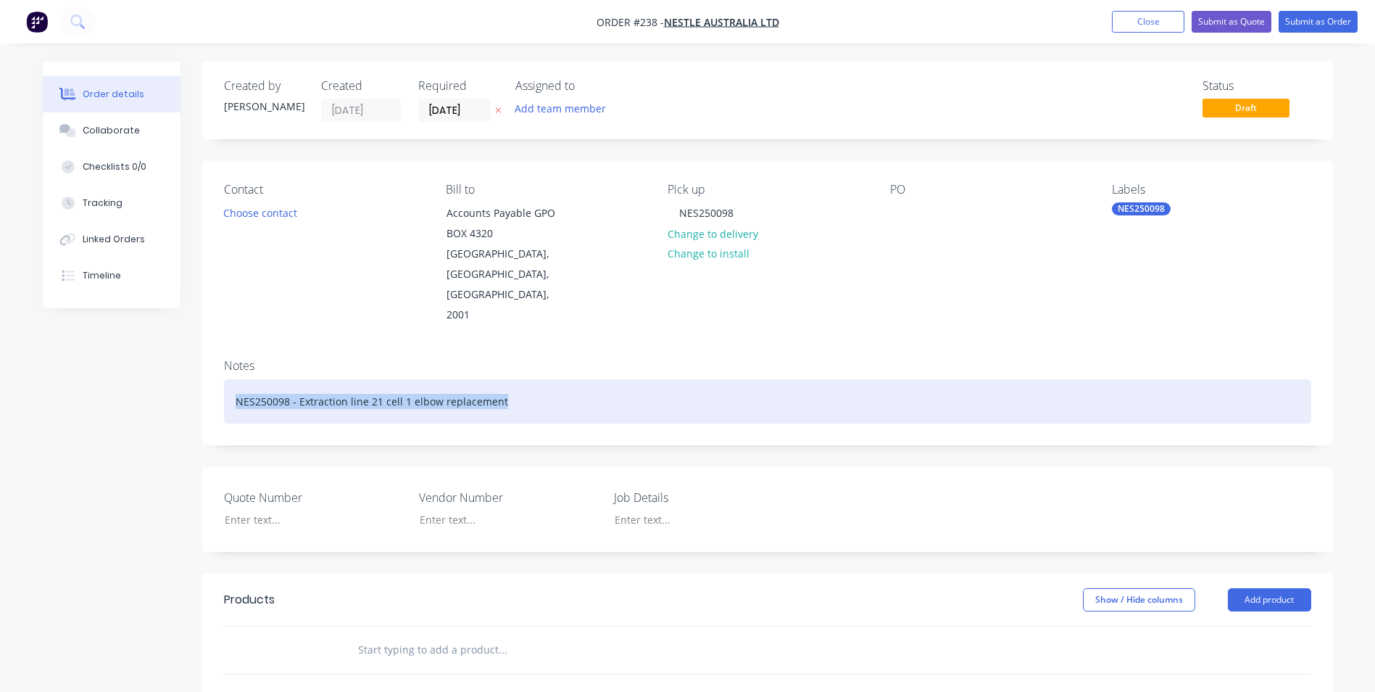
drag, startPoint x: 232, startPoint y: 360, endPoint x: 580, endPoint y: 367, distance: 348.1
click at [580, 379] on div "NES250098 - Extraction line 21 cell 1 elbow replacement" at bounding box center [767, 401] width 1087 height 44
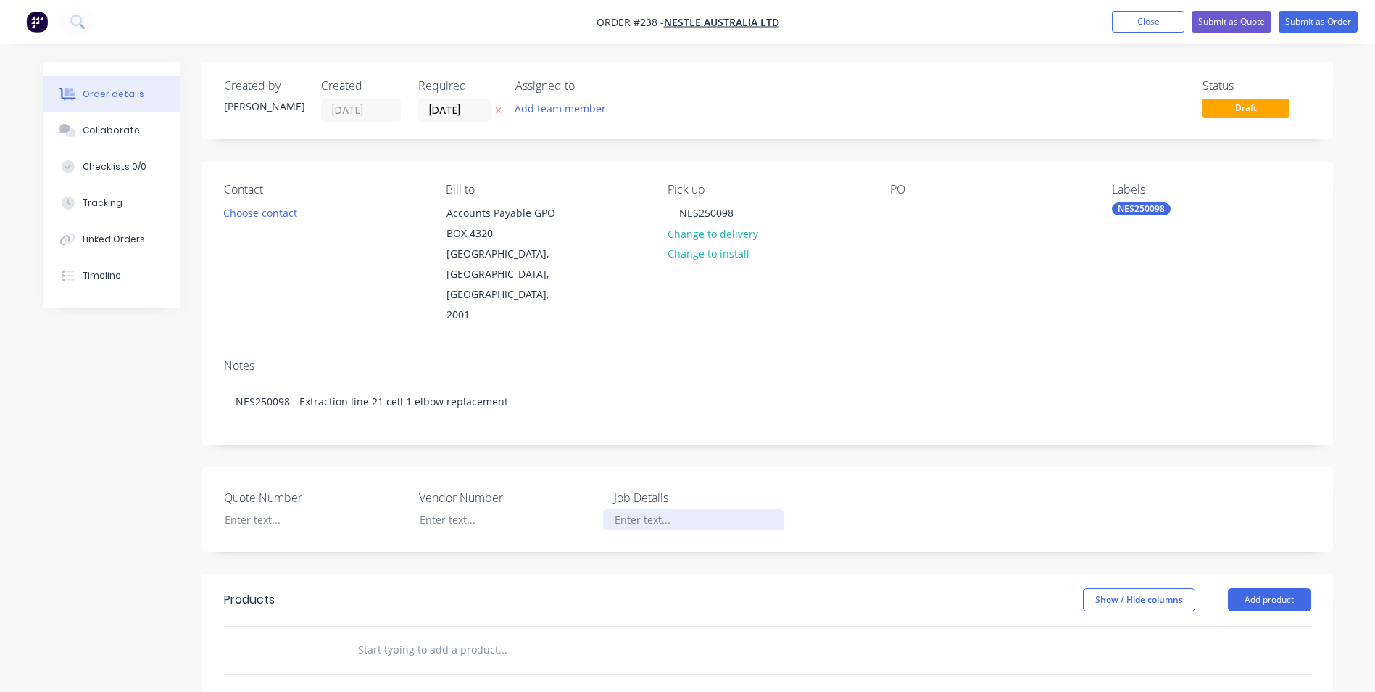
click at [689, 509] on div at bounding box center [693, 519] width 181 height 21
paste div
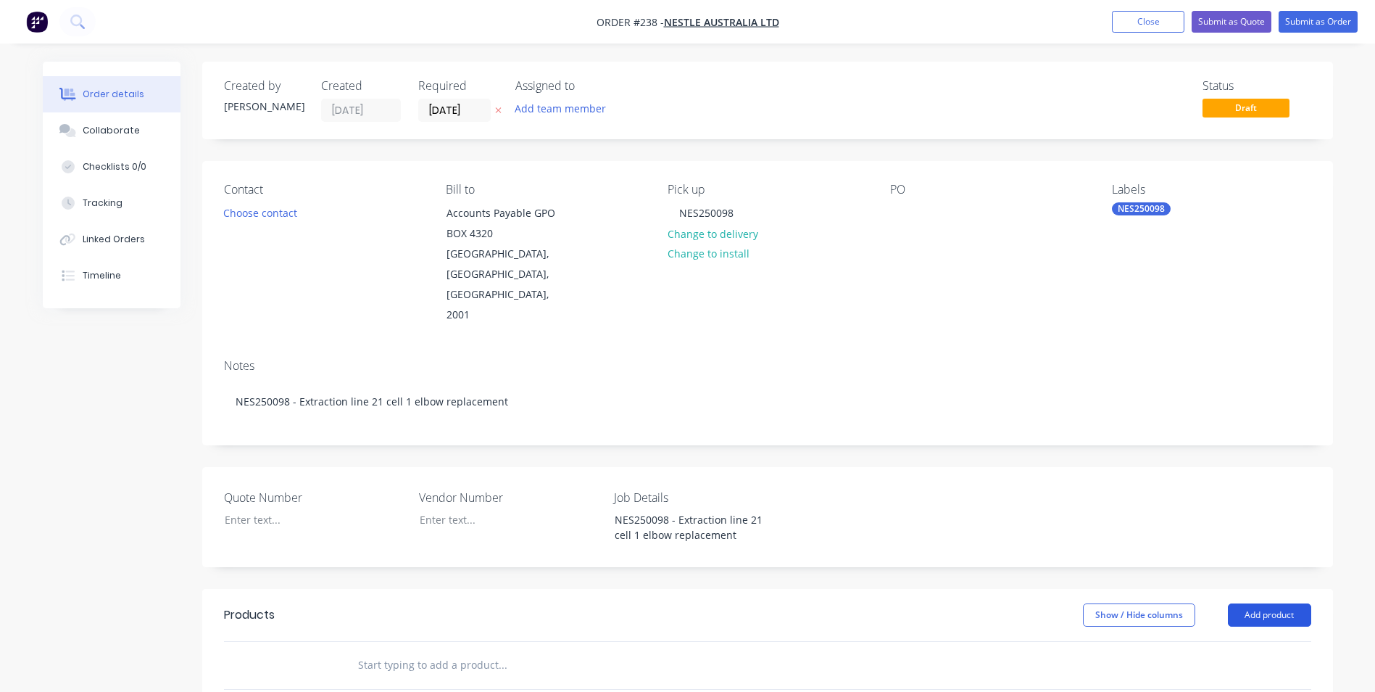
click at [1265, 603] on button "Add product" at bounding box center [1269, 614] width 83 height 23
click at [1187, 641] on div "Product catalogue" at bounding box center [1243, 651] width 112 height 21
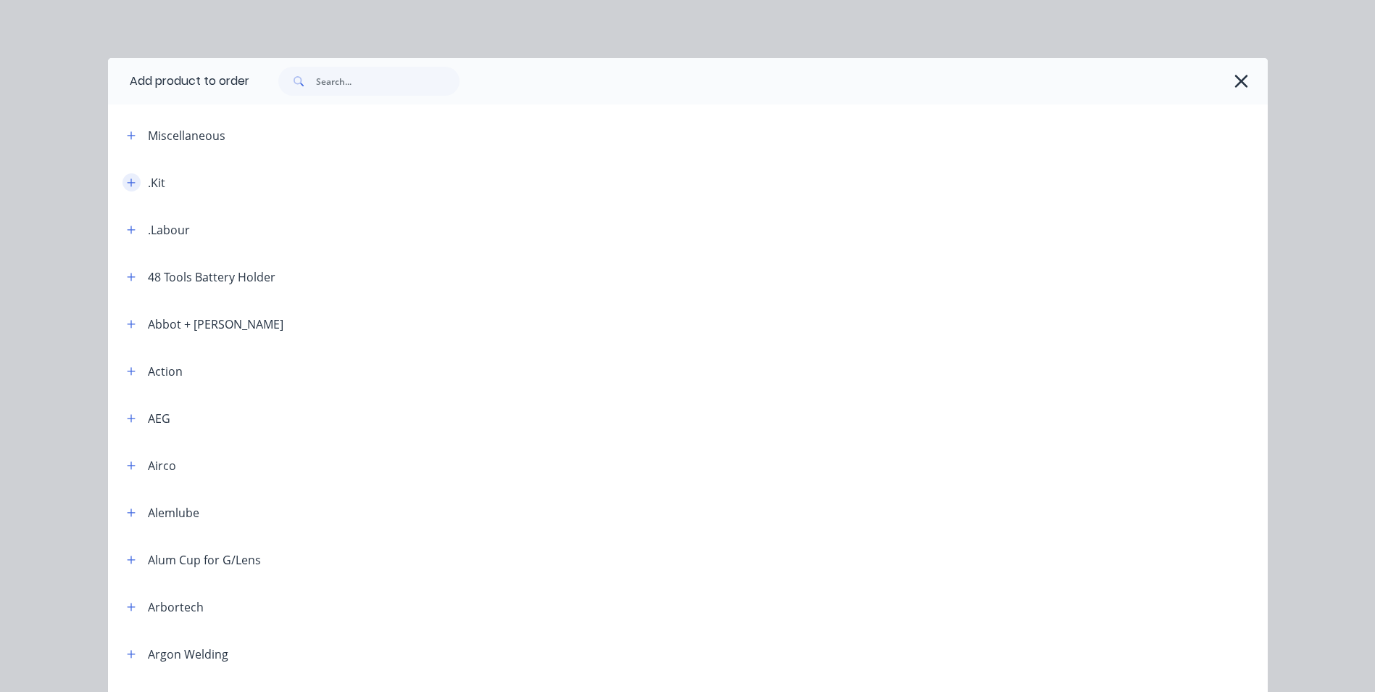
click at [127, 184] on icon "button" at bounding box center [131, 183] width 9 height 10
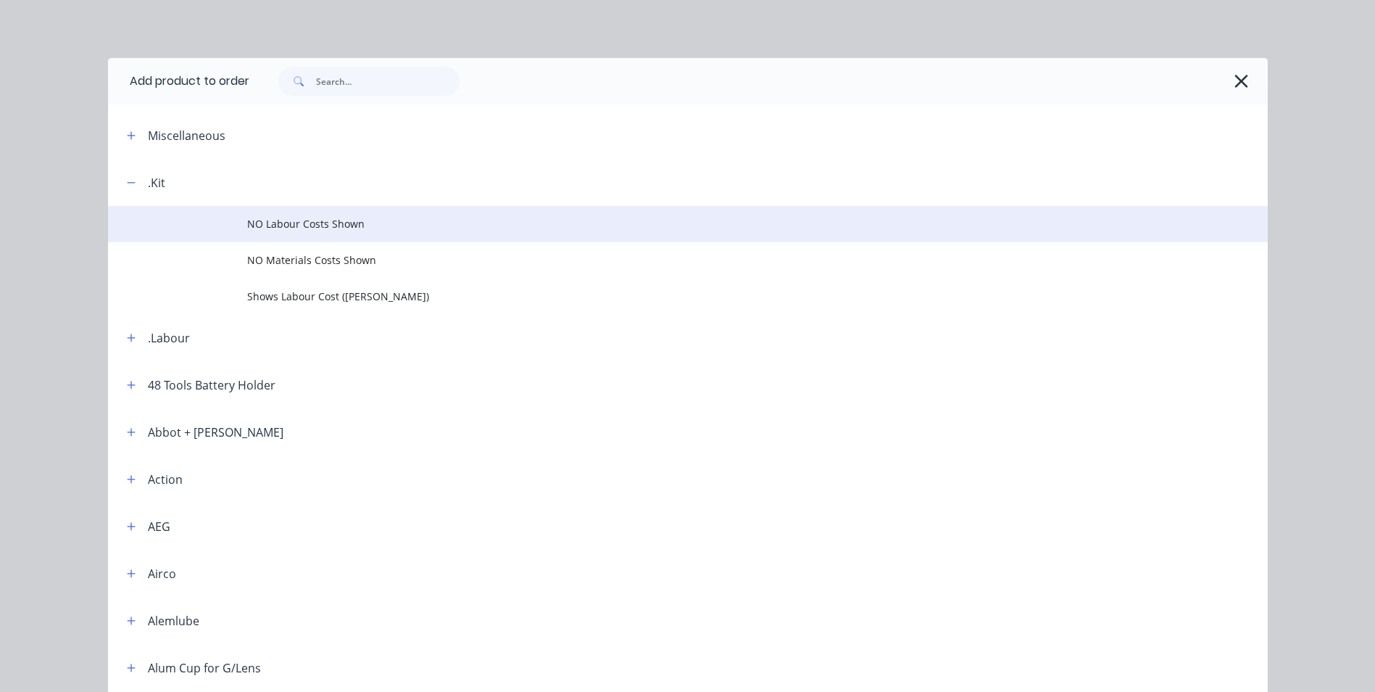
click at [326, 223] on span "NO Labour Costs Shown" at bounding box center [655, 223] width 816 height 15
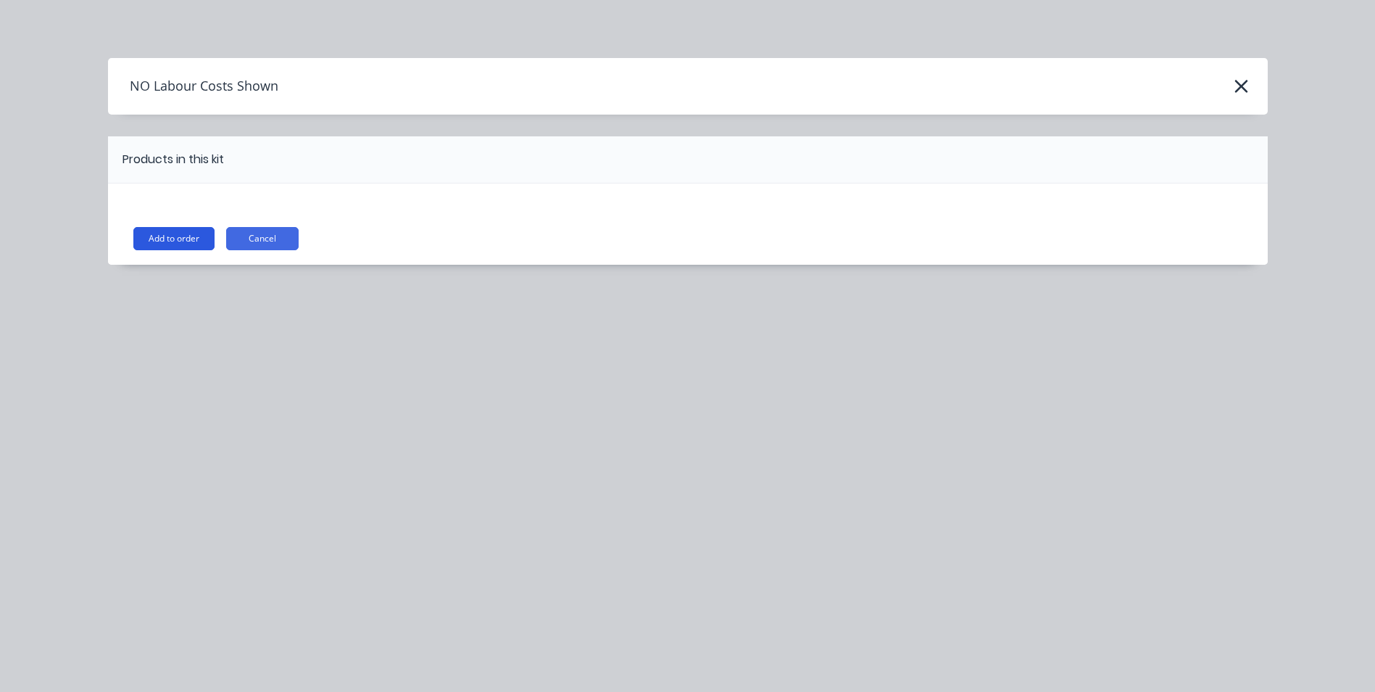
click at [207, 235] on button "Add to order" at bounding box center [173, 238] width 81 height 23
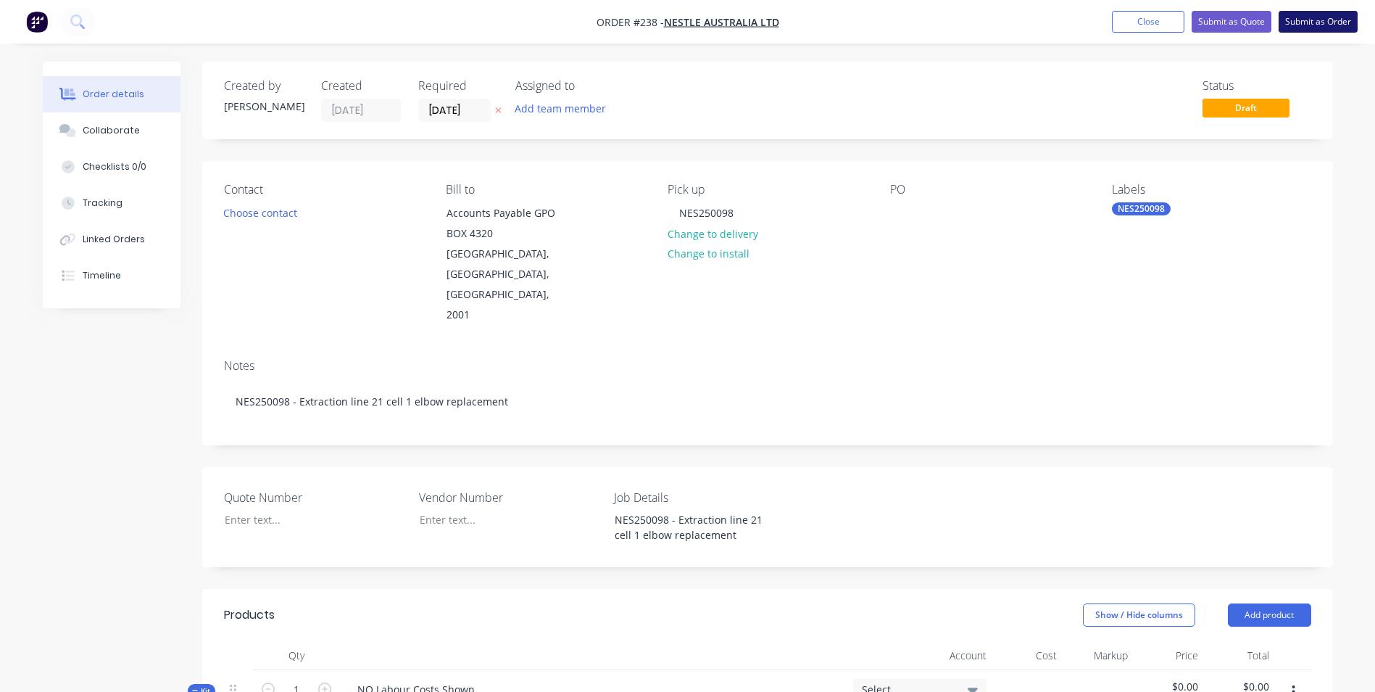
click at [1297, 21] on button "Submit as Order" at bounding box center [1318, 22] width 79 height 22
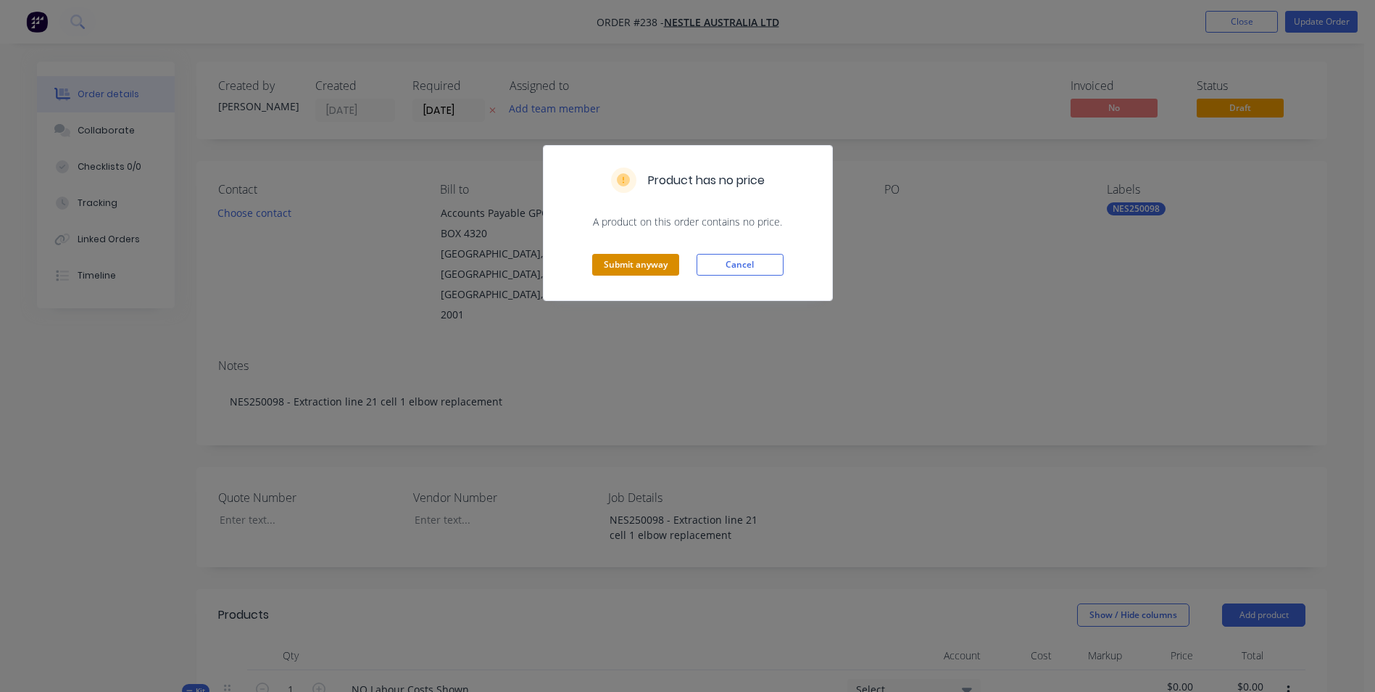
click at [631, 271] on button "Submit anyway" at bounding box center [635, 265] width 87 height 22
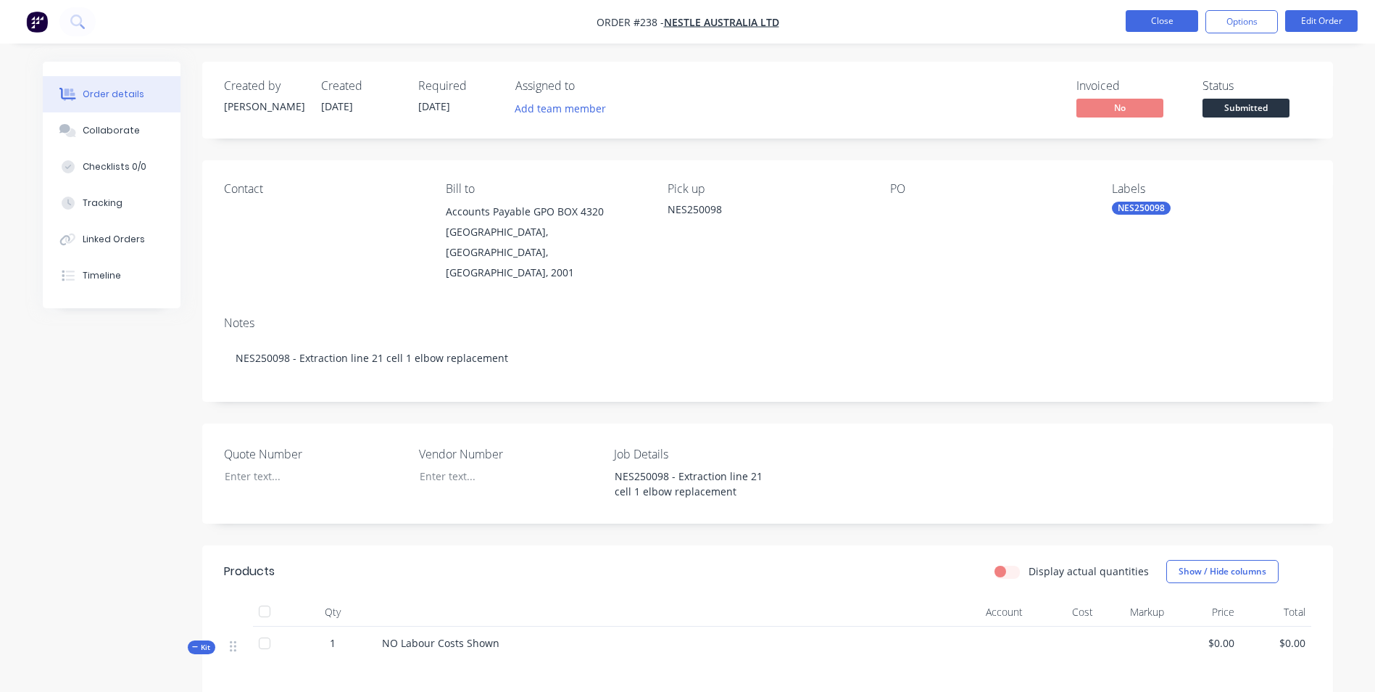
click at [1133, 19] on button "Close" at bounding box center [1162, 21] width 72 height 22
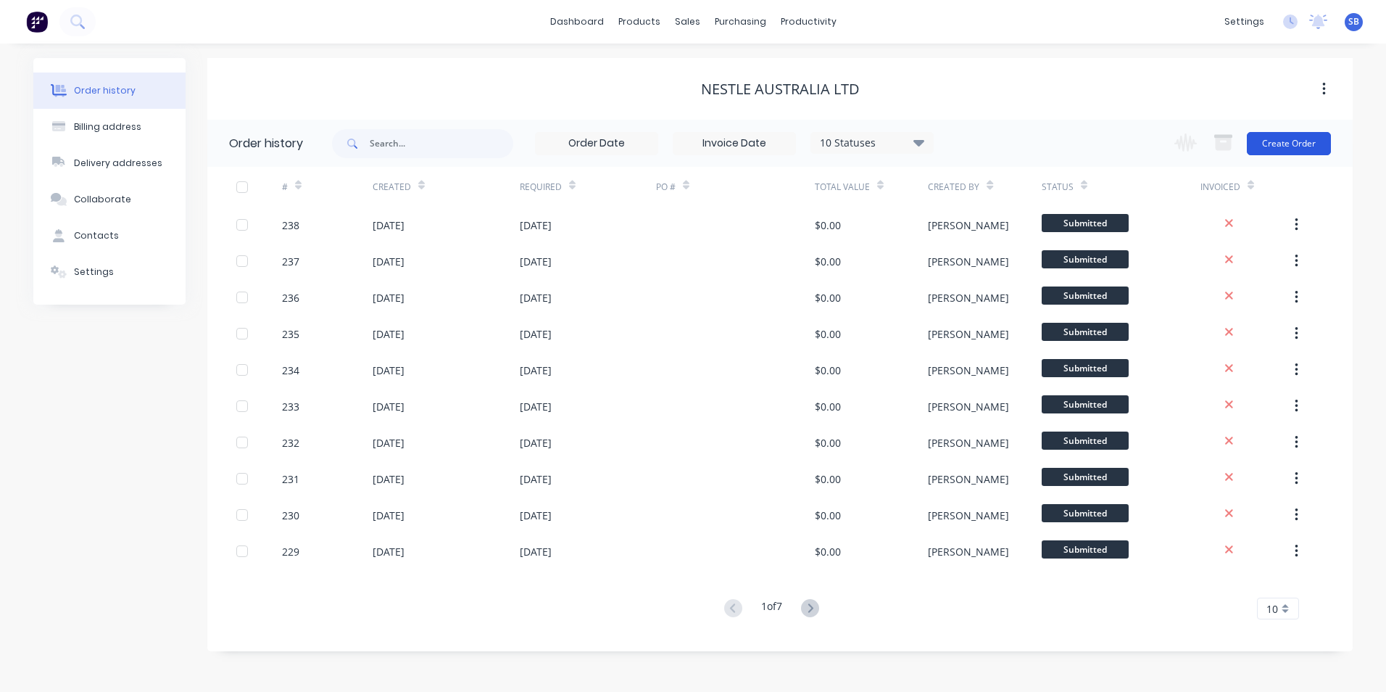
click at [1275, 144] on button "Create Order" at bounding box center [1289, 143] width 84 height 23
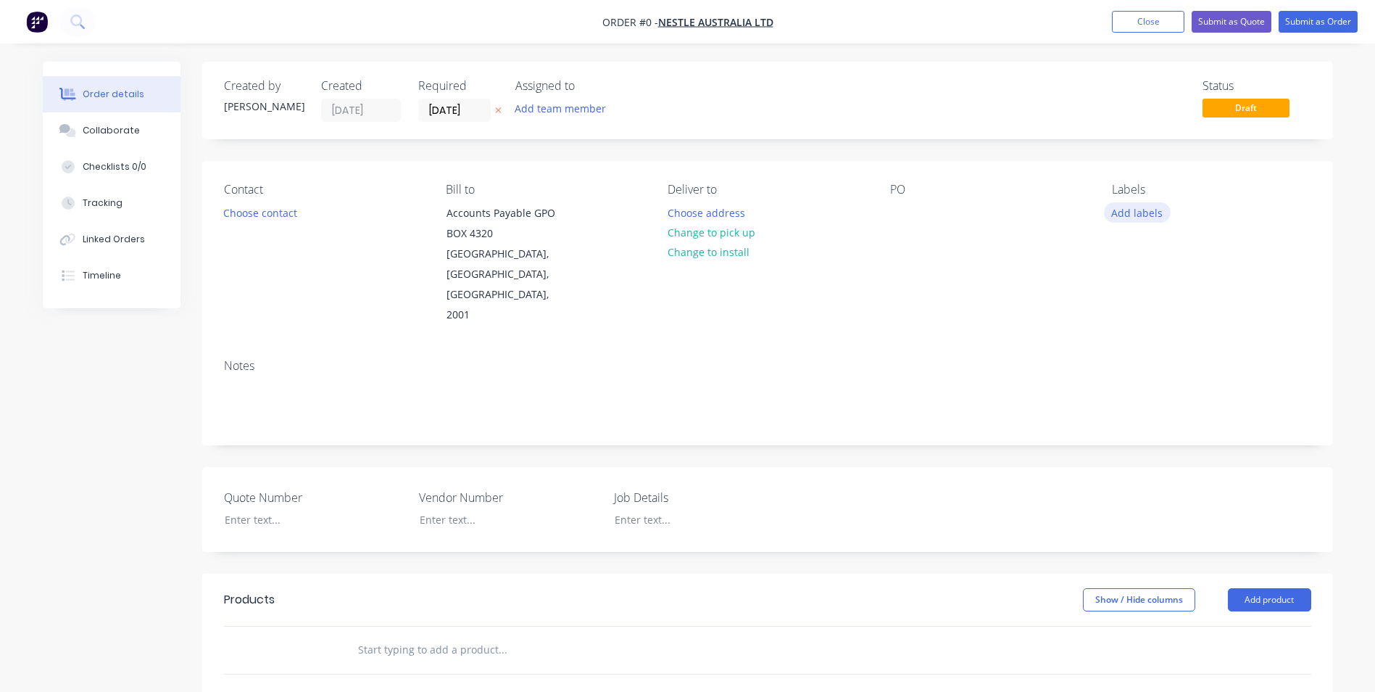
click at [1130, 213] on button "Add labels" at bounding box center [1137, 212] width 67 height 20
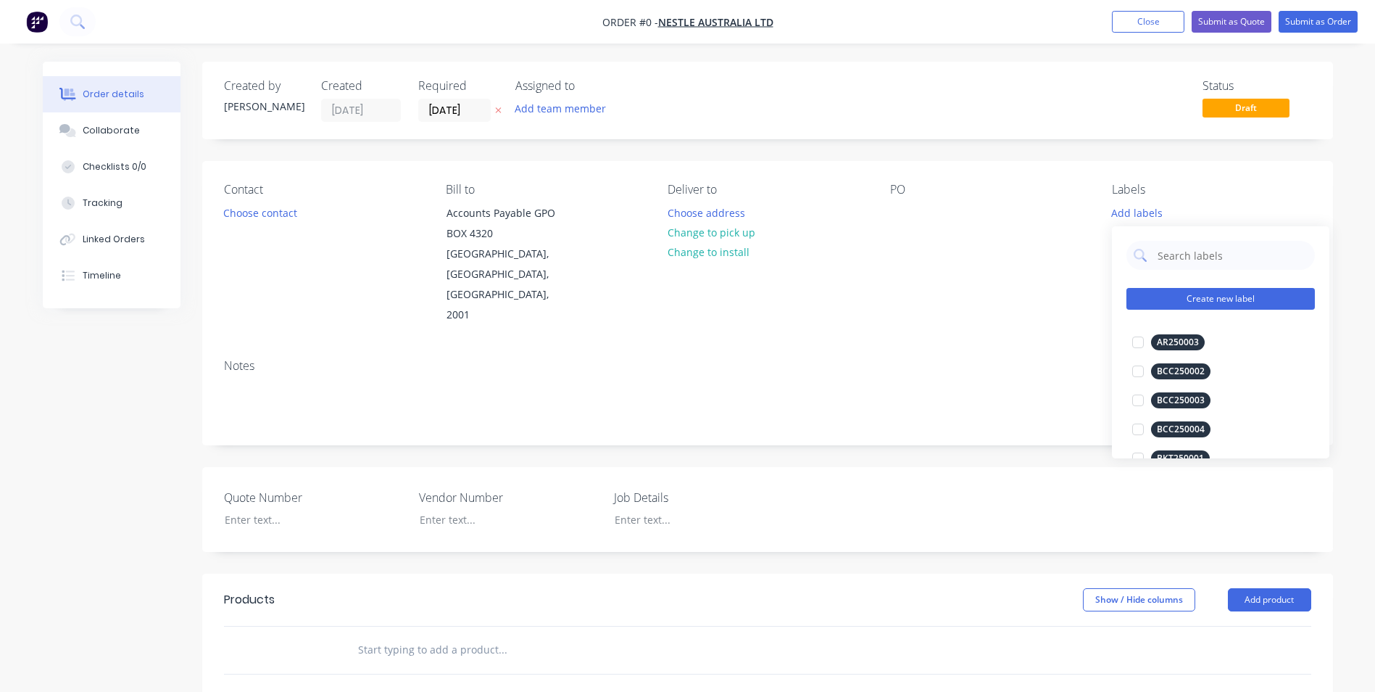
click at [1190, 299] on button "Create new label" at bounding box center [1221, 299] width 188 height 22
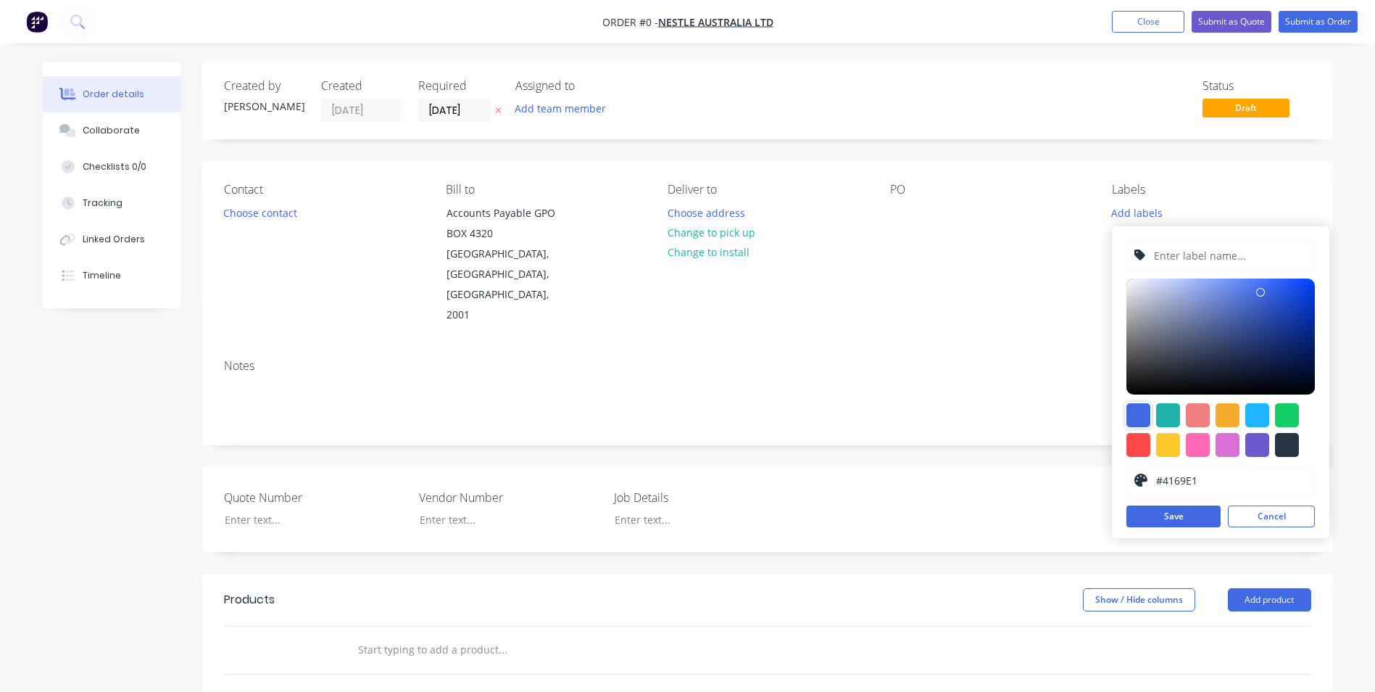
click at [1130, 422] on div at bounding box center [1139, 415] width 24 height 24
click at [1177, 254] on input "text" at bounding box center [1230, 255] width 154 height 28
type input "NES250108"
click at [1157, 522] on button "Save" at bounding box center [1174, 516] width 94 height 22
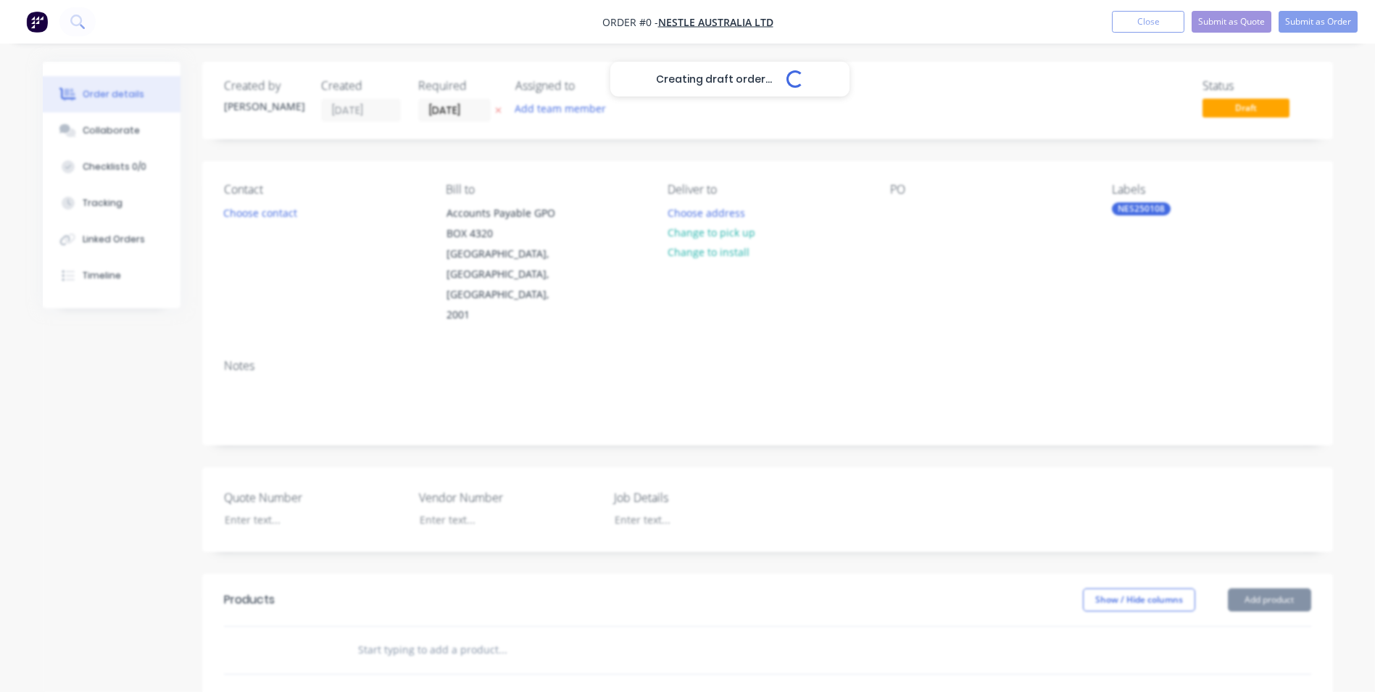
click at [851, 325] on div "Creating draft order... Loading... Order details Collaborate Checklists 0/0 Tra…" at bounding box center [687, 553] width 1319 height 982
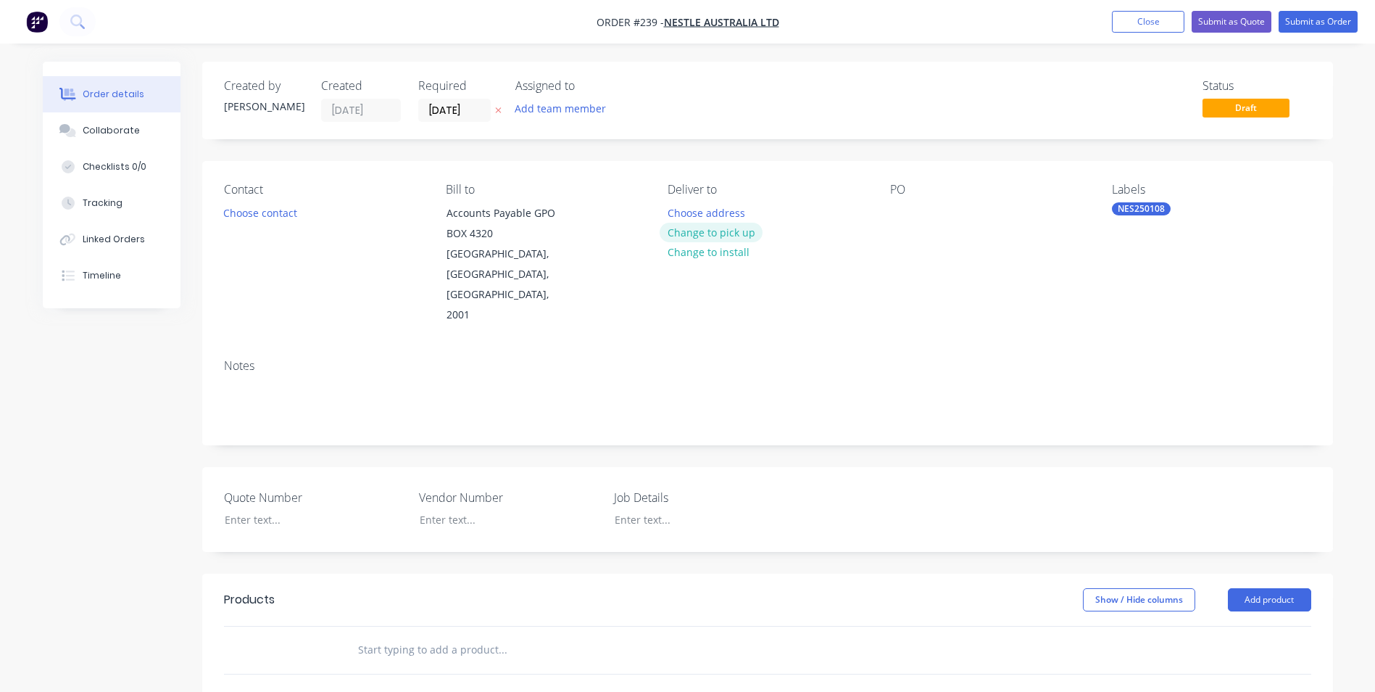
click at [708, 226] on button "Change to pick up" at bounding box center [711, 233] width 103 height 20
click at [688, 210] on div at bounding box center [679, 212] width 23 height 21
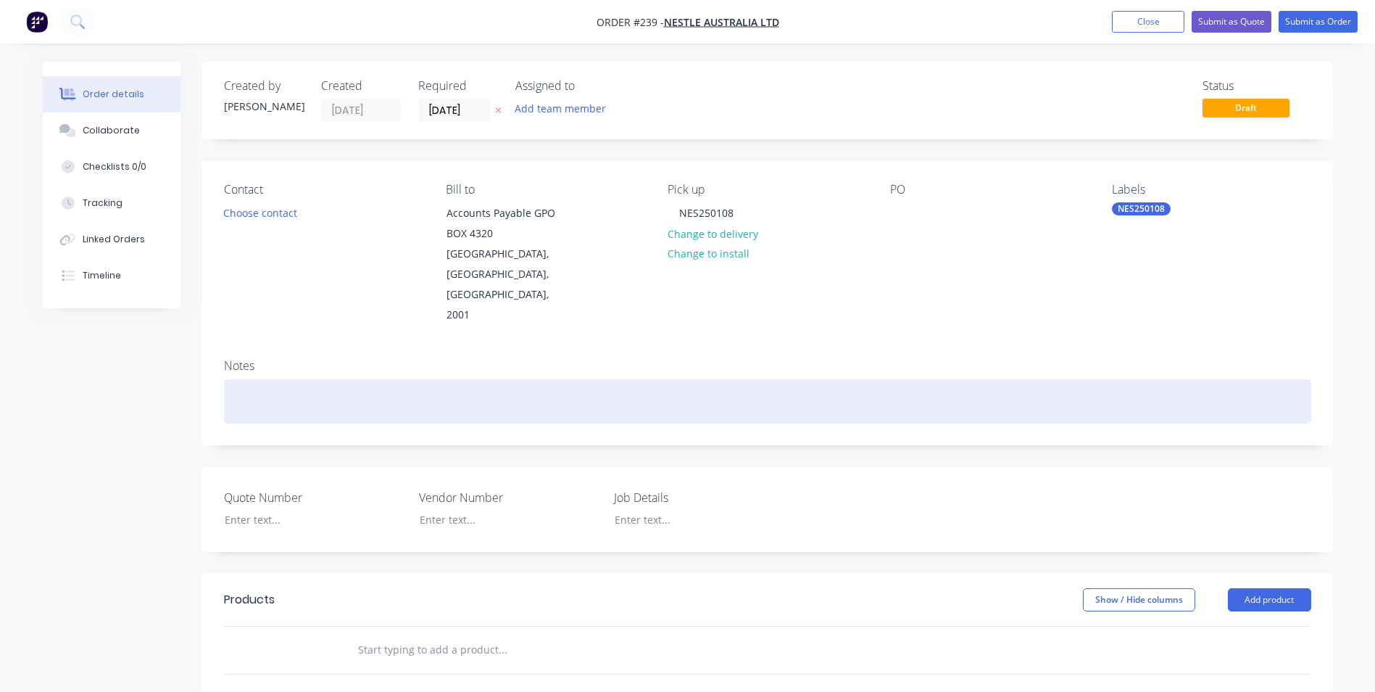
click at [426, 379] on div at bounding box center [767, 401] width 1087 height 44
drag, startPoint x: 426, startPoint y: 355, endPoint x: 299, endPoint y: 365, distance: 126.6
click at [299, 379] on div "NES250108 - OVERHAUL ROTARY VALVE" at bounding box center [767, 401] width 1087 height 44
drag, startPoint x: 232, startPoint y: 367, endPoint x: 681, endPoint y: 368, distance: 449.5
click at [681, 379] on div "NES250108 - overhaul rotary valve" at bounding box center [767, 401] width 1087 height 44
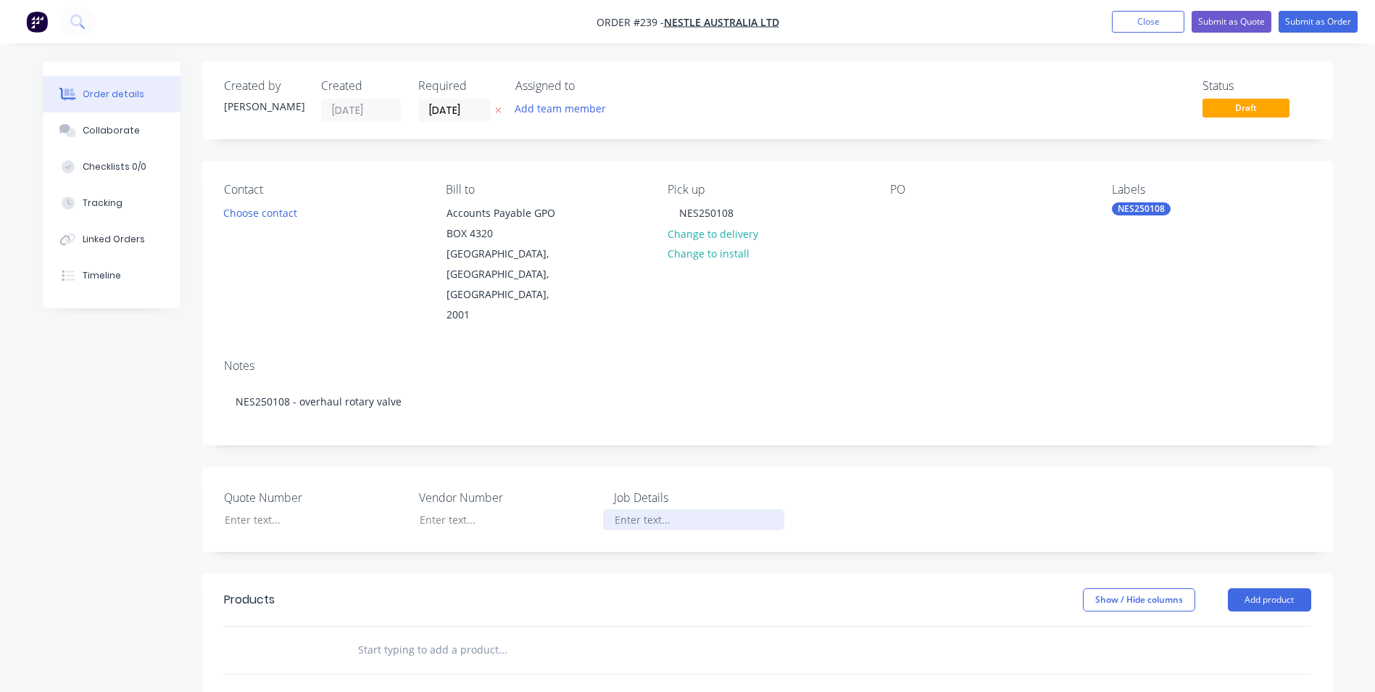
click at [646, 509] on div at bounding box center [693, 519] width 181 height 21
paste div
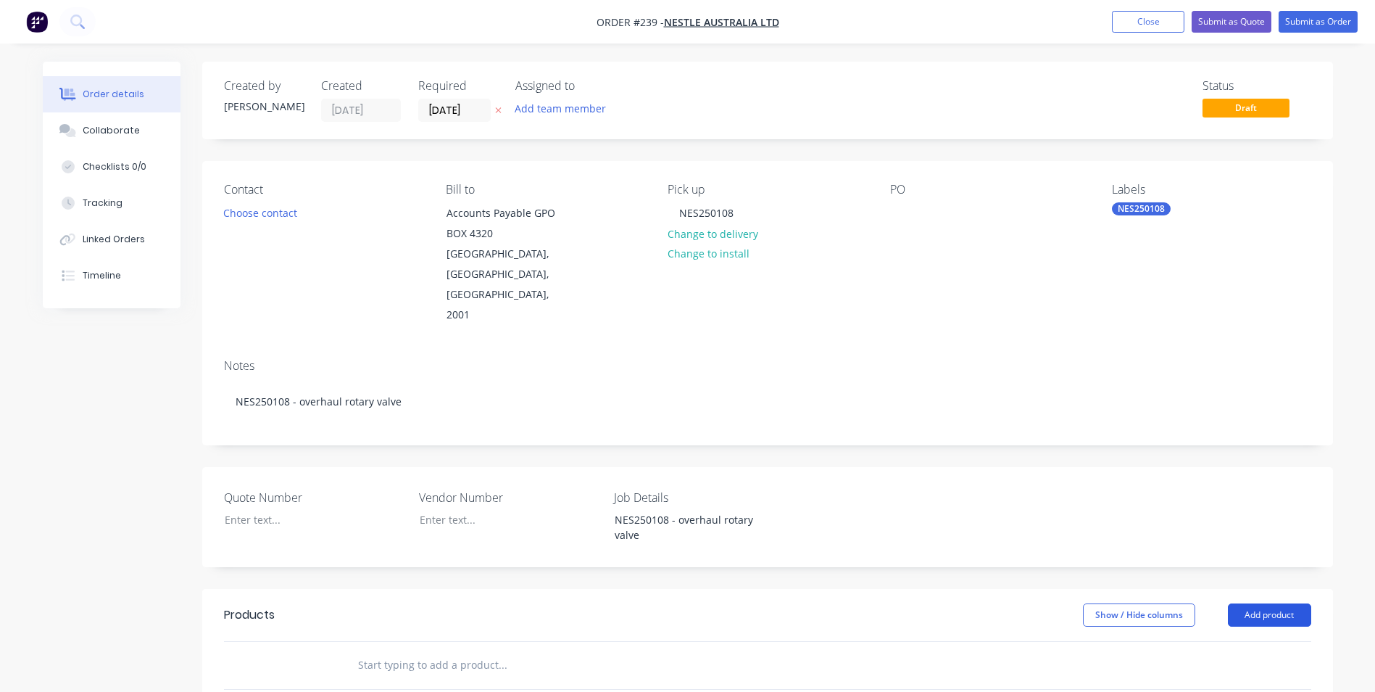
click at [1291, 603] on button "Add product" at bounding box center [1269, 614] width 83 height 23
click at [1229, 641] on div "Product catalogue" at bounding box center [1243, 651] width 112 height 21
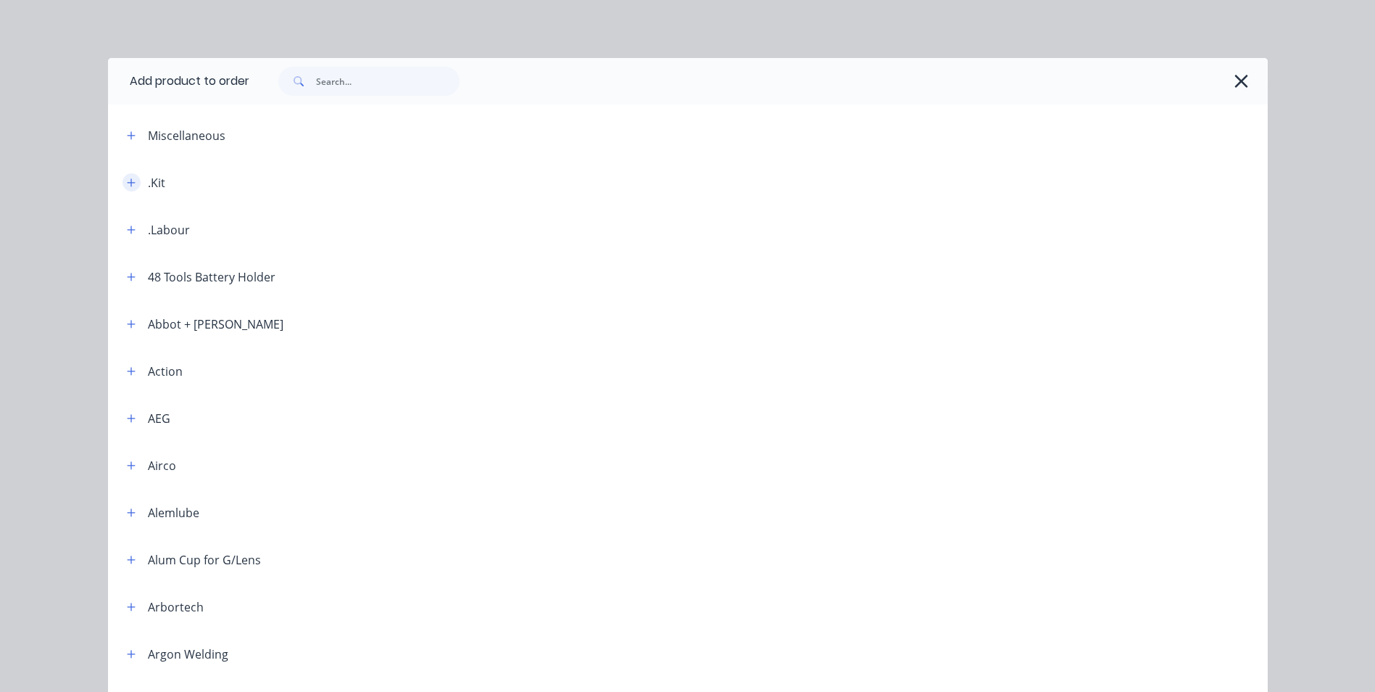
click at [130, 186] on icon "button" at bounding box center [131, 183] width 9 height 10
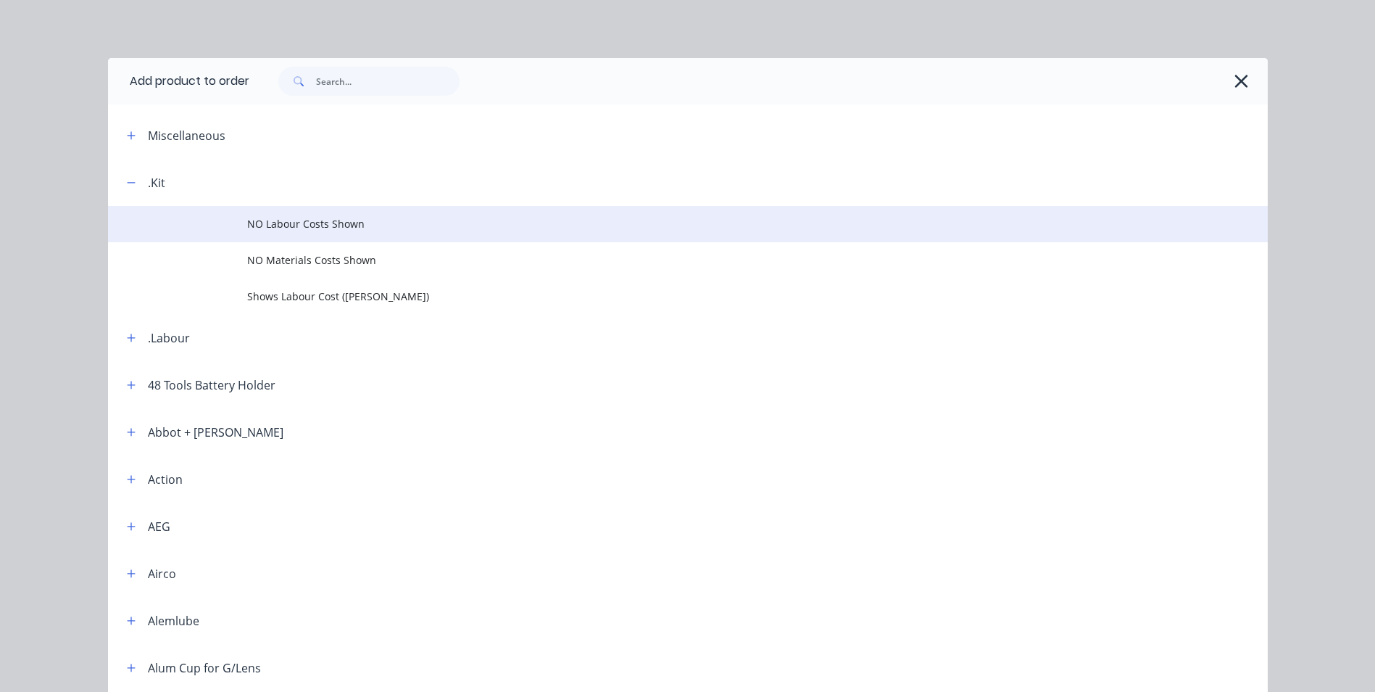
click at [271, 210] on td "NO Labour Costs Shown" at bounding box center [757, 224] width 1021 height 36
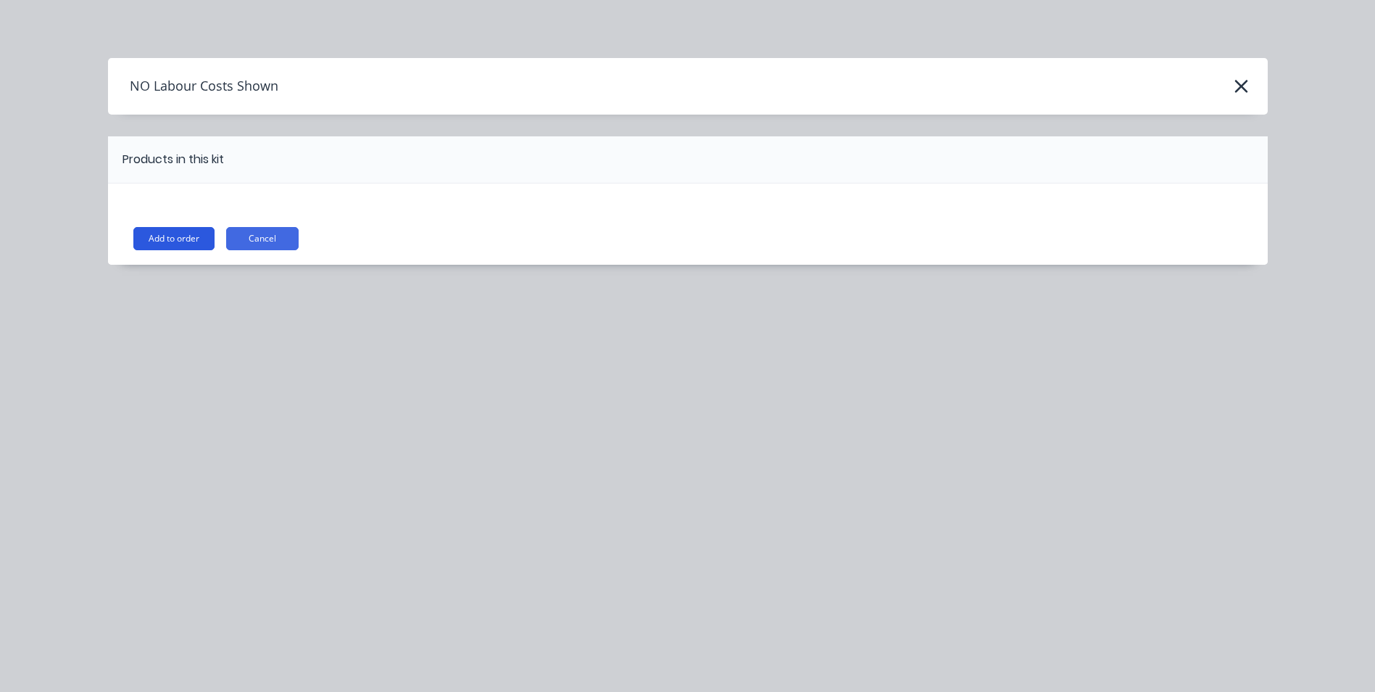
click at [176, 242] on button "Add to order" at bounding box center [173, 238] width 81 height 23
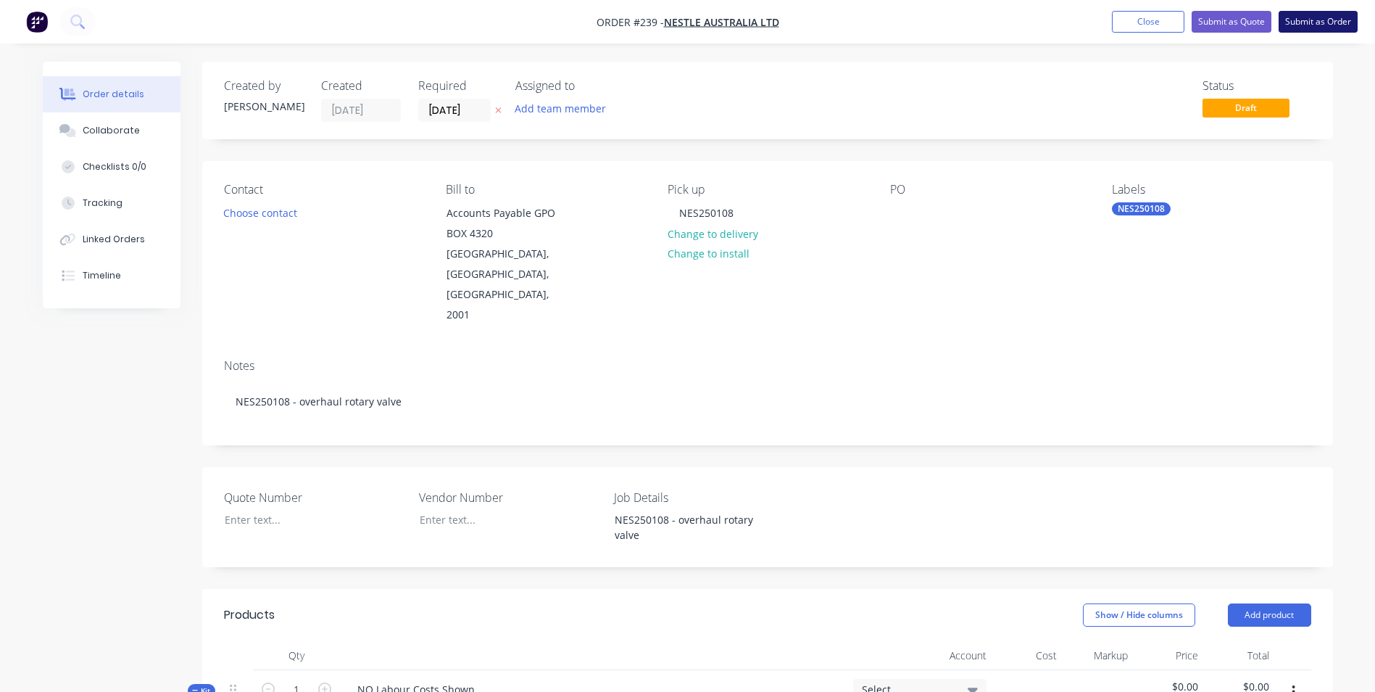
click at [1343, 28] on button "Submit as Order" at bounding box center [1318, 22] width 79 height 22
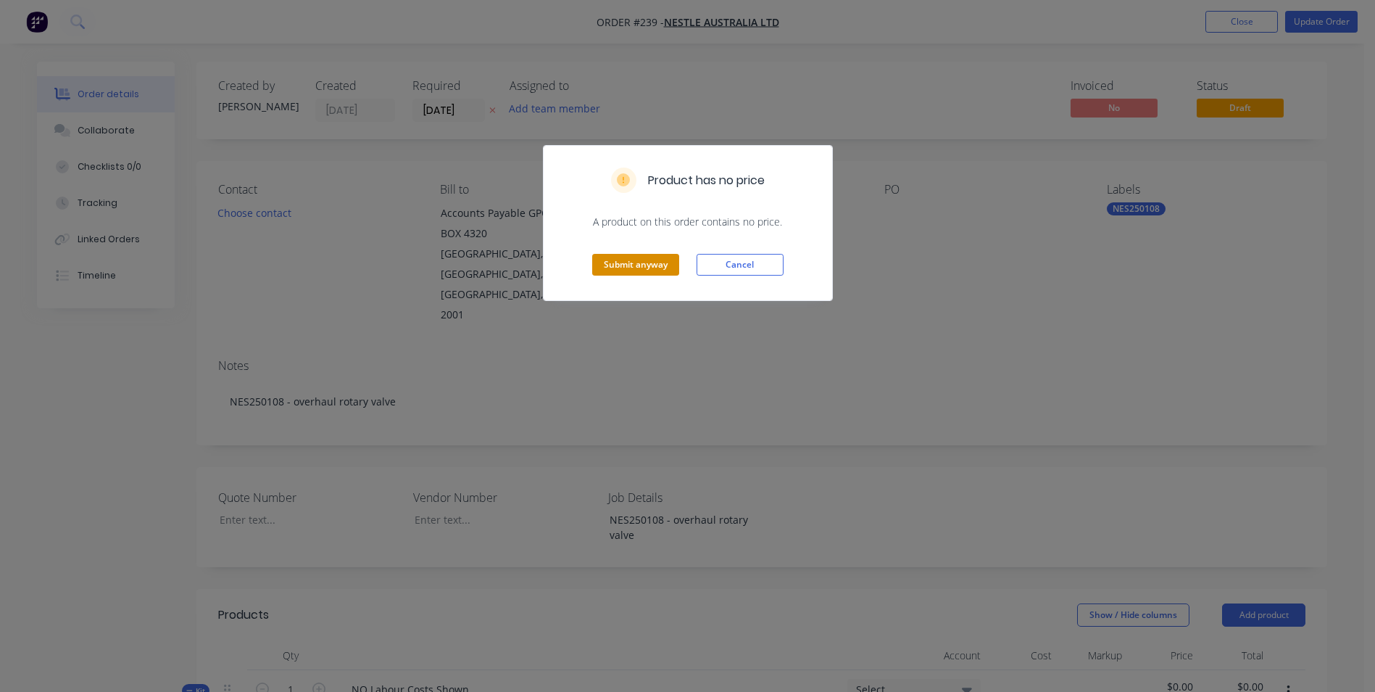
click at [636, 257] on button "Submit anyway" at bounding box center [635, 265] width 87 height 22
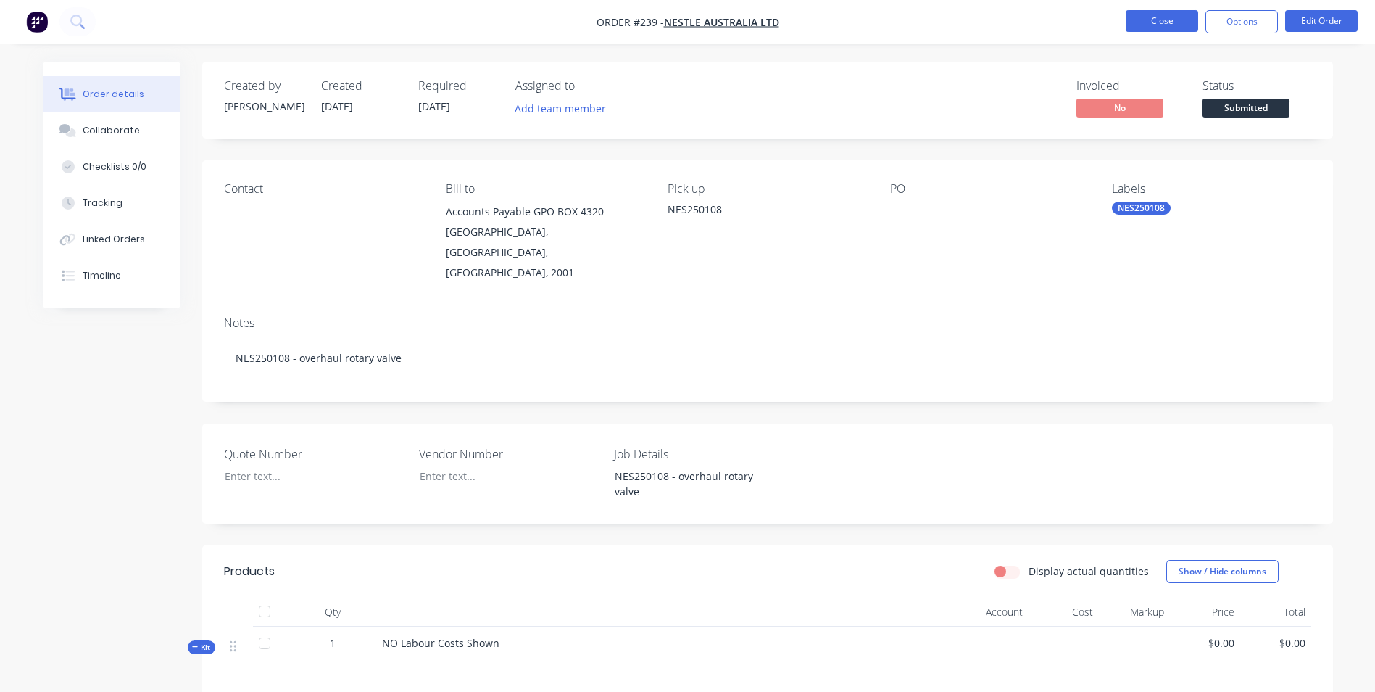
click at [1160, 30] on button "Close" at bounding box center [1162, 21] width 72 height 22
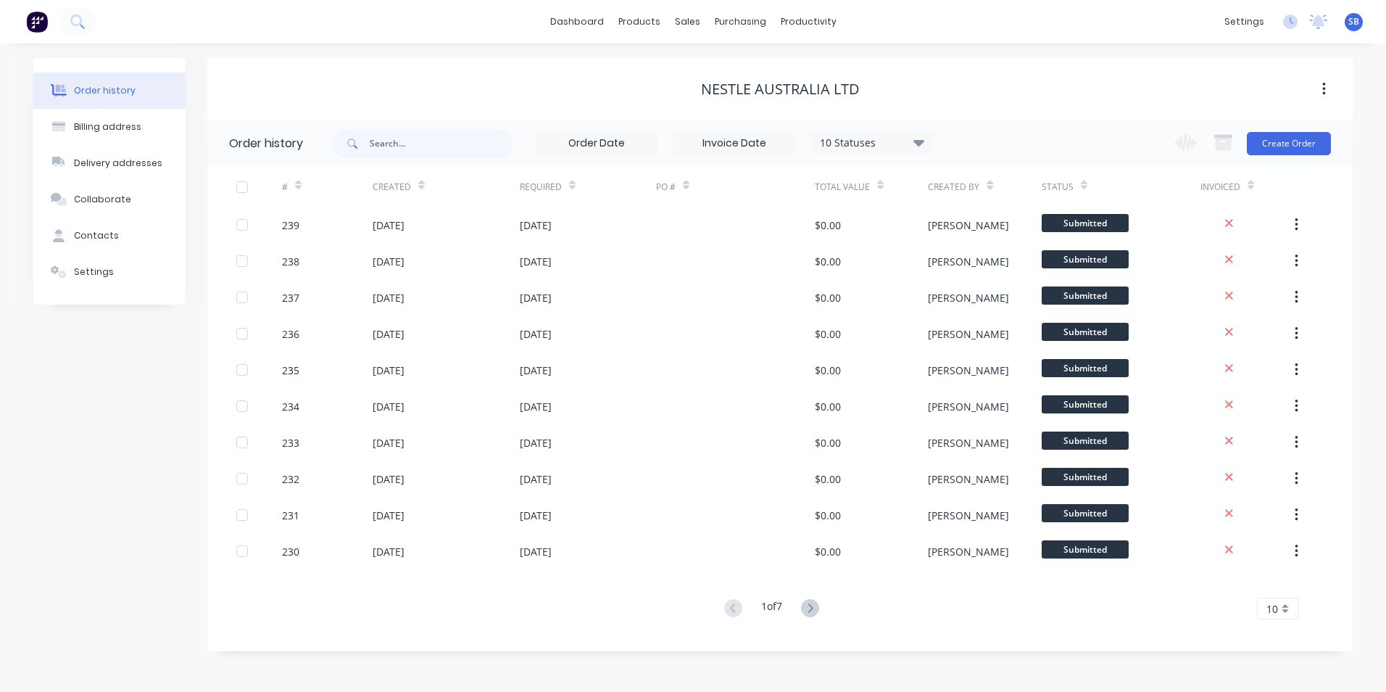
click at [1336, 141] on div "10 Statuses Invoice Status Invoiced Not Invoiced Partial Order Status All Archi…" at bounding box center [842, 143] width 1021 height 47
drag, startPoint x: 1326, startPoint y: 141, endPoint x: 1287, endPoint y: 136, distance: 39.5
click at [1287, 136] on button "Create Order" at bounding box center [1289, 143] width 84 height 23
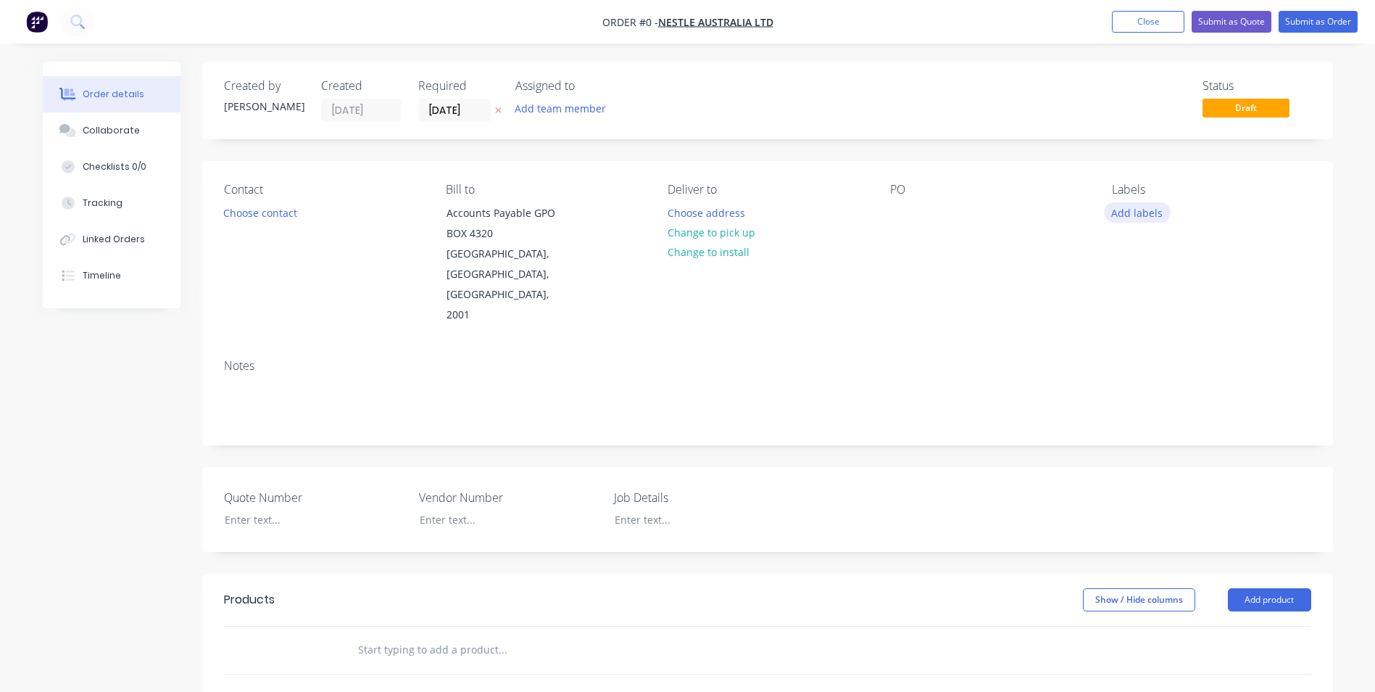
click at [1135, 215] on button "Add labels" at bounding box center [1137, 212] width 67 height 20
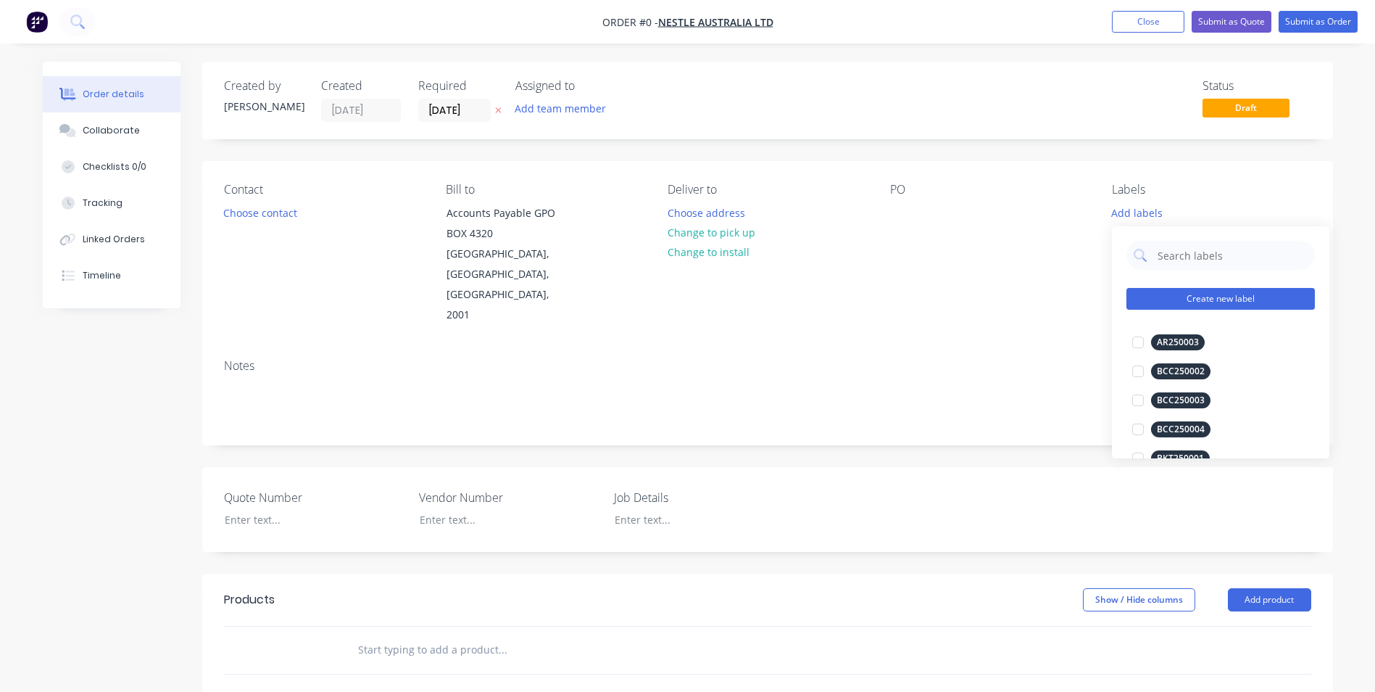
click at [1183, 289] on button "Create new label" at bounding box center [1221, 299] width 188 height 22
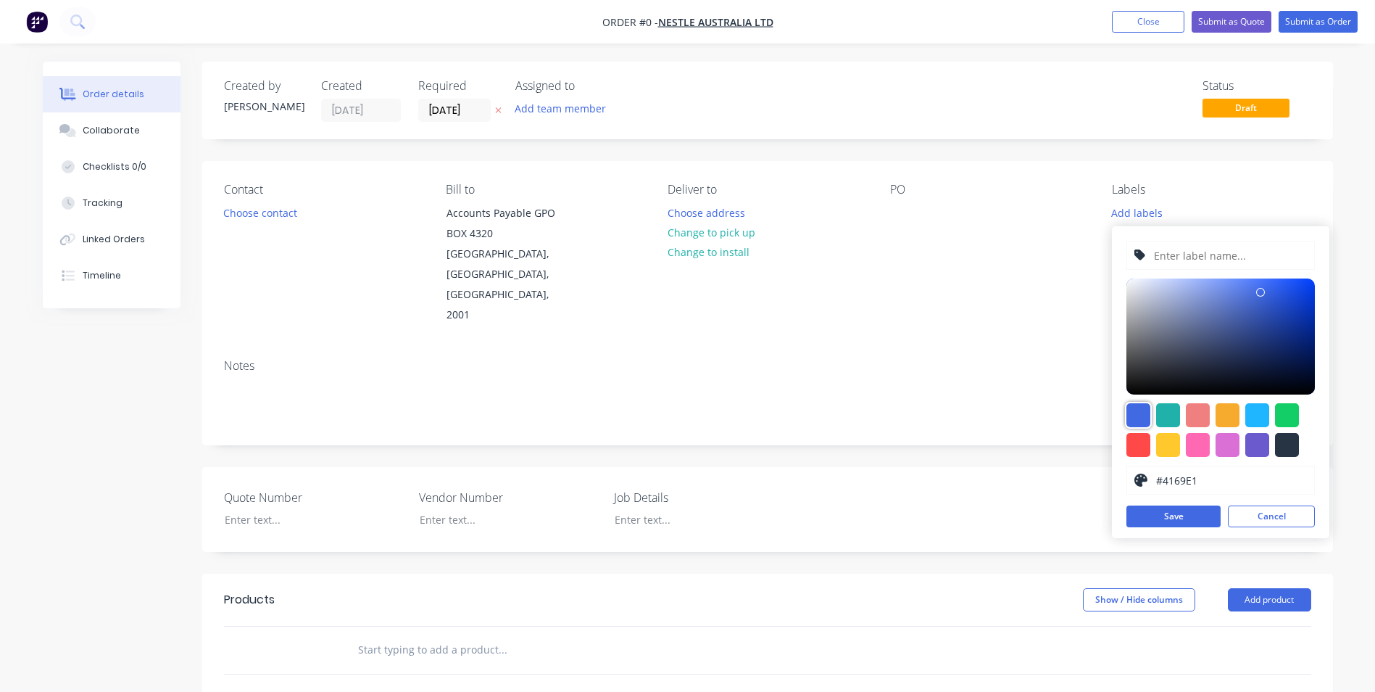
click at [1129, 413] on div at bounding box center [1139, 415] width 24 height 24
click at [1166, 254] on input "text" at bounding box center [1230, 255] width 154 height 28
type input "NES250130"
click at [1192, 507] on button "Save" at bounding box center [1174, 516] width 94 height 22
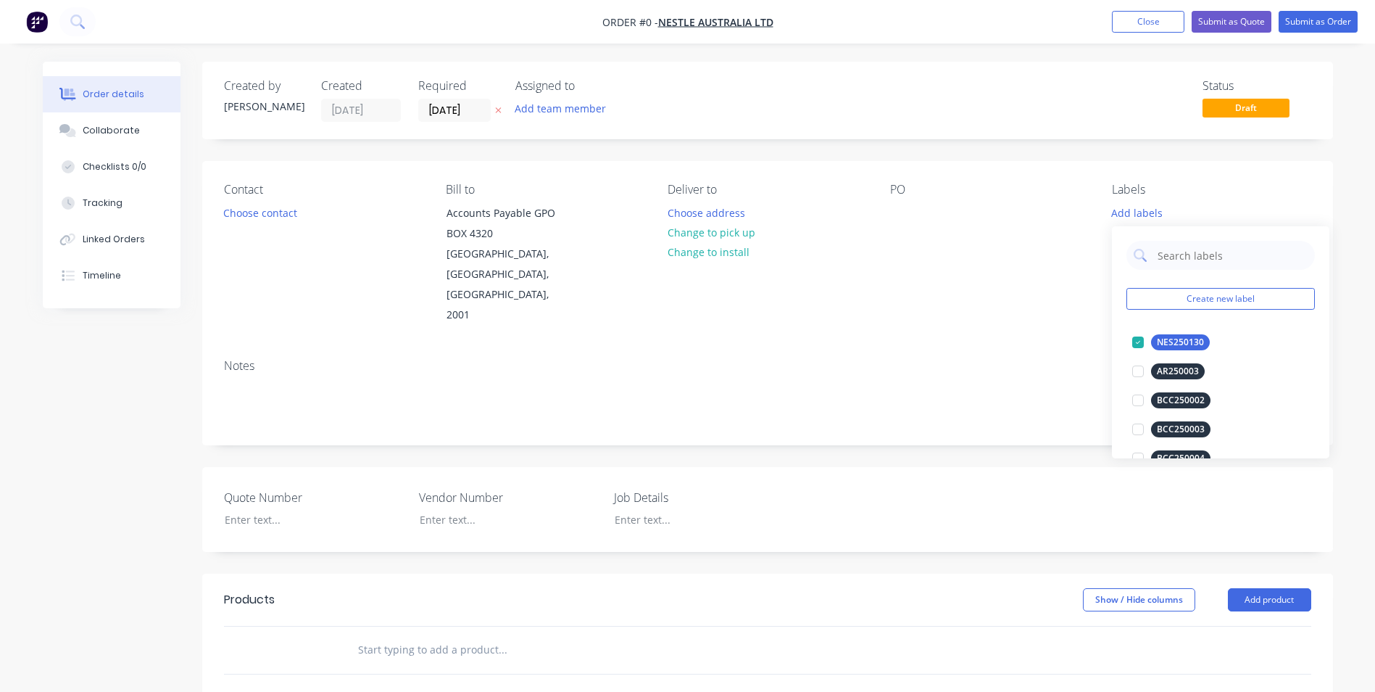
click at [943, 333] on div "Order details Collaborate Checklists 0/0 Tracking Linked Orders Timeline Order …" at bounding box center [687, 553] width 1319 height 982
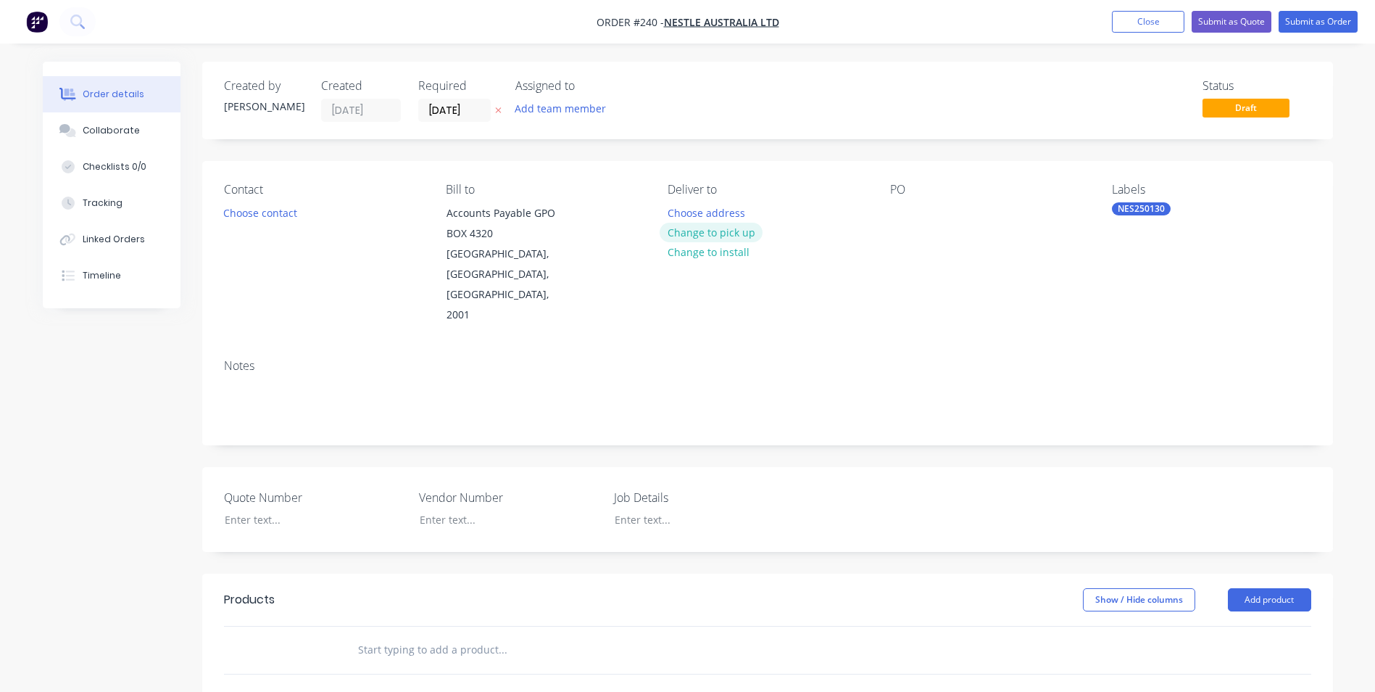
click at [732, 232] on button "Change to pick up" at bounding box center [711, 233] width 103 height 20
click at [700, 210] on div "Pick up Change to delivery Change to install" at bounding box center [767, 254] width 199 height 143
click at [686, 213] on div at bounding box center [679, 212] width 23 height 21
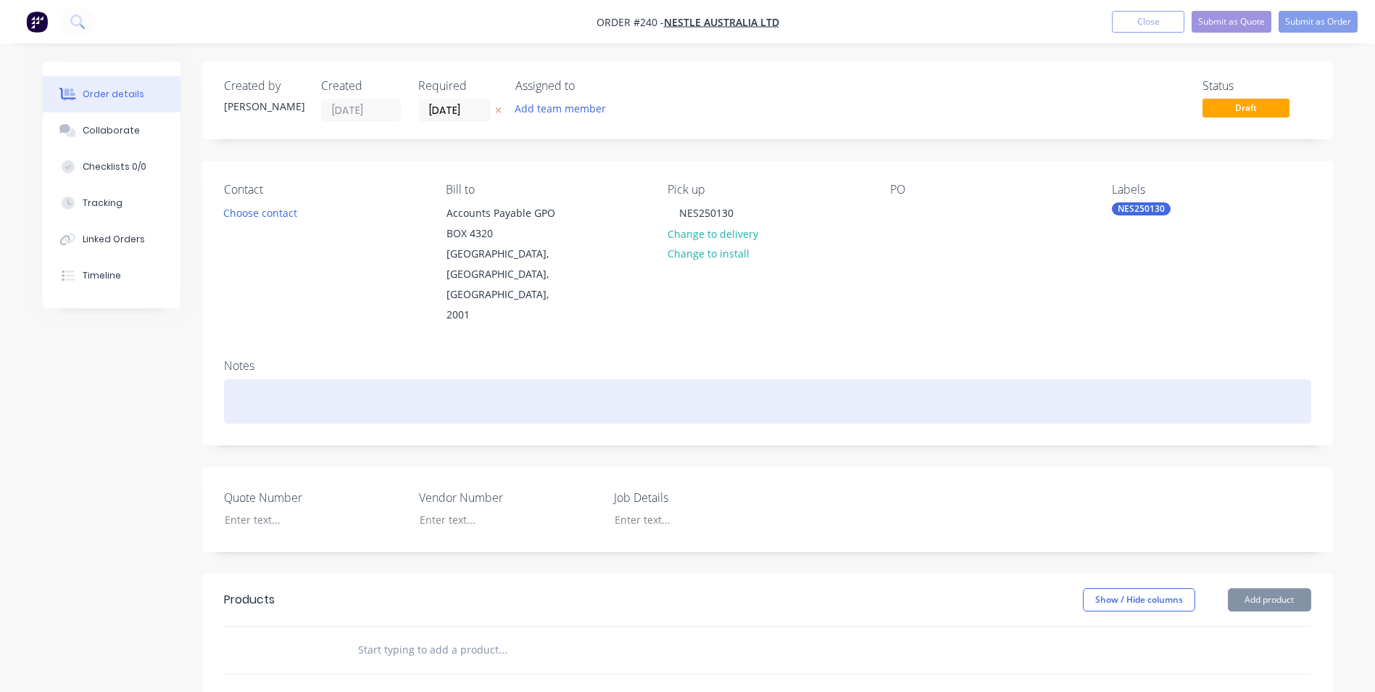
click at [669, 379] on div at bounding box center [767, 401] width 1087 height 44
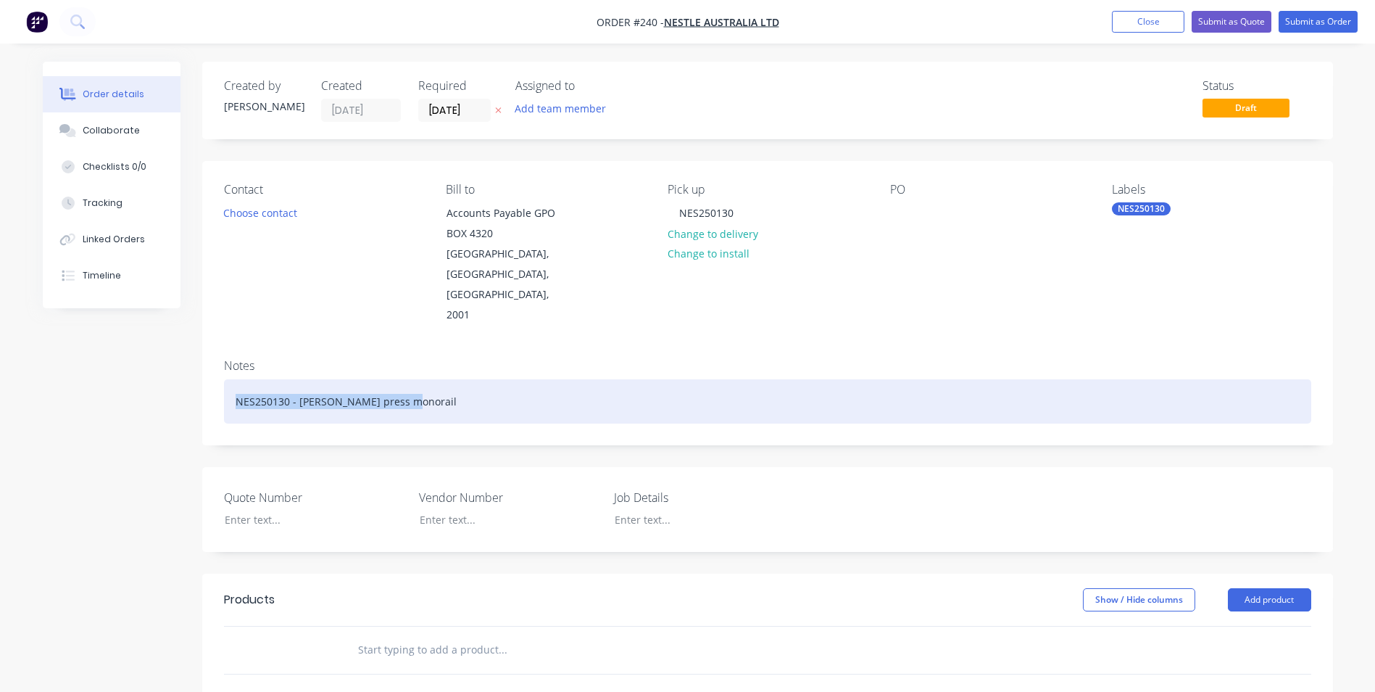
drag, startPoint x: 236, startPoint y: 363, endPoint x: 507, endPoint y: 362, distance: 270.4
click at [507, 379] on div "NES250130 - Vetter press monorail" at bounding box center [767, 401] width 1087 height 44
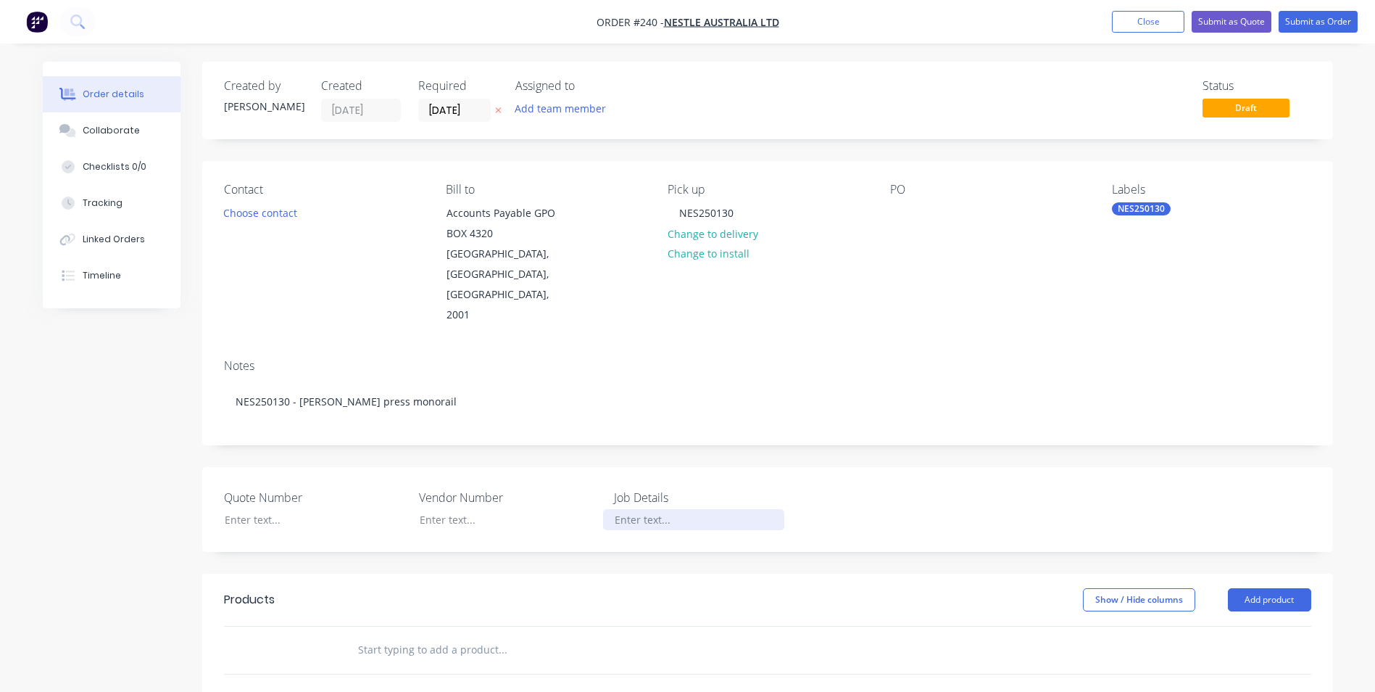
click at [643, 509] on div at bounding box center [693, 519] width 181 height 21
paste div
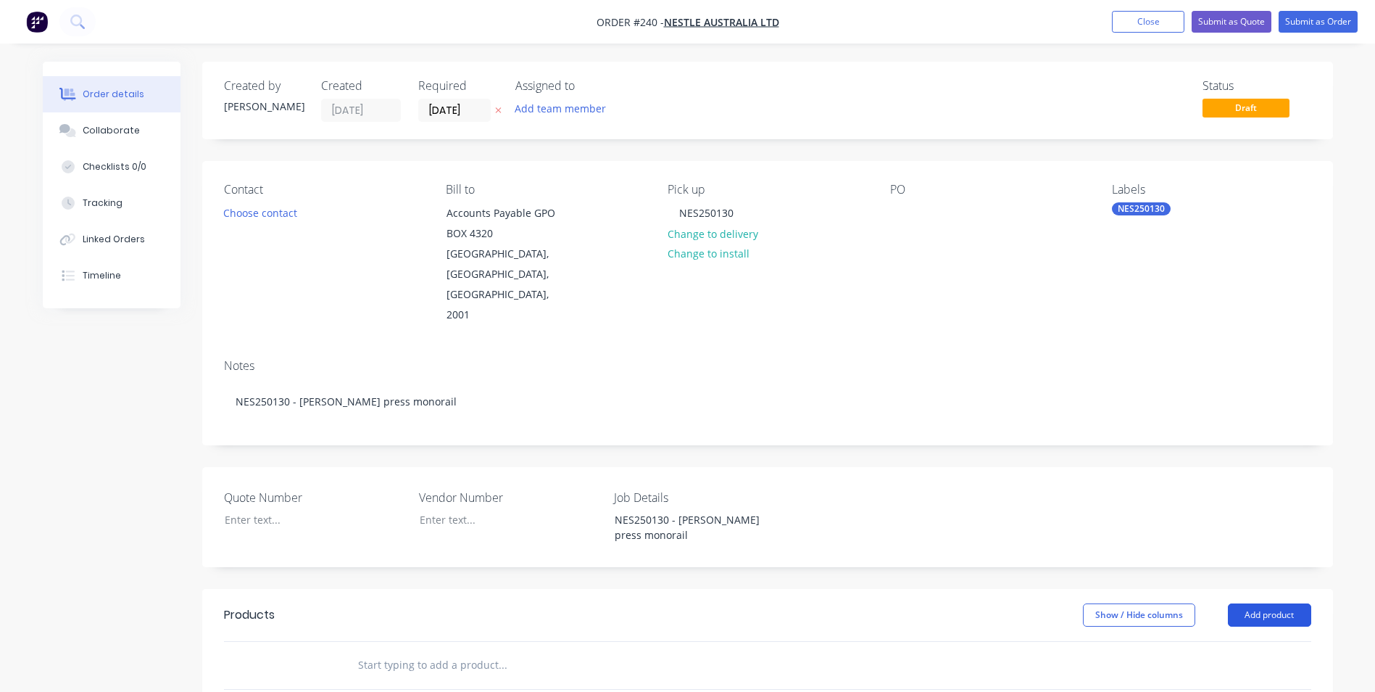
click at [1290, 603] on button "Add product" at bounding box center [1269, 614] width 83 height 23
click at [1270, 641] on div "Product catalogue" at bounding box center [1243, 651] width 112 height 21
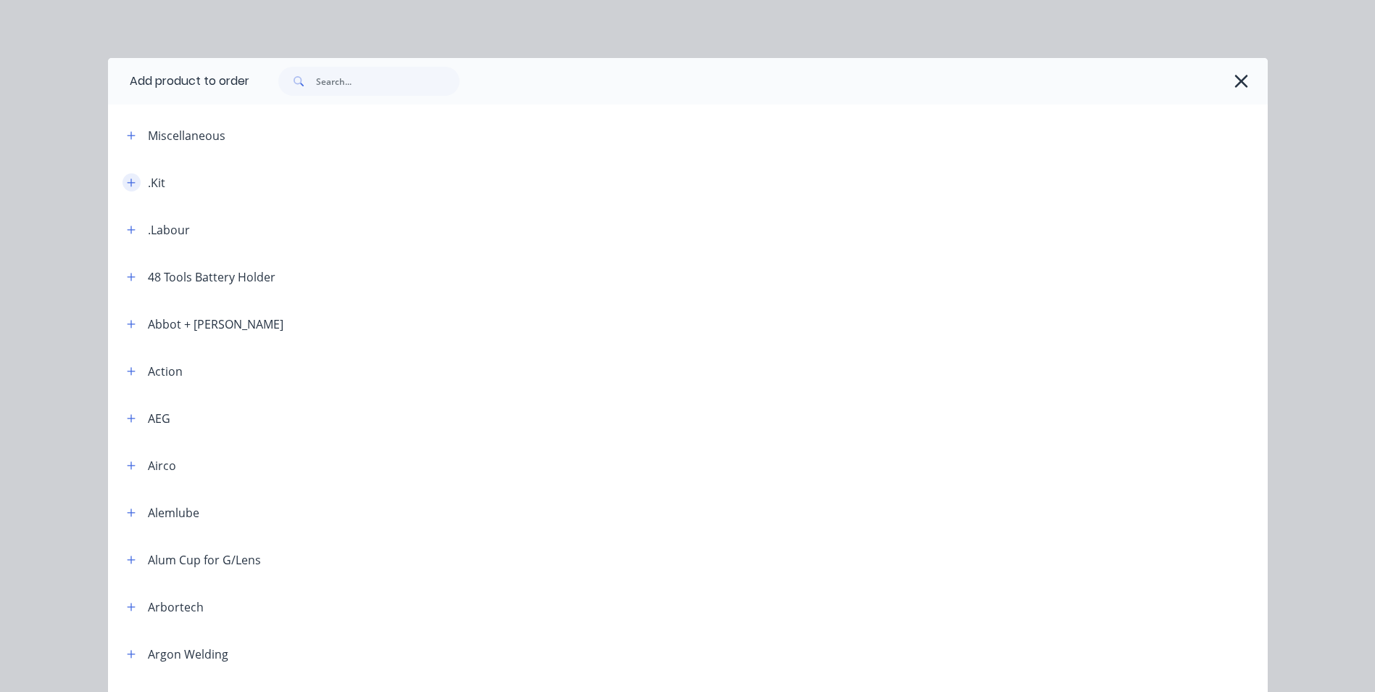
click at [127, 187] on icon "button" at bounding box center [131, 183] width 9 height 10
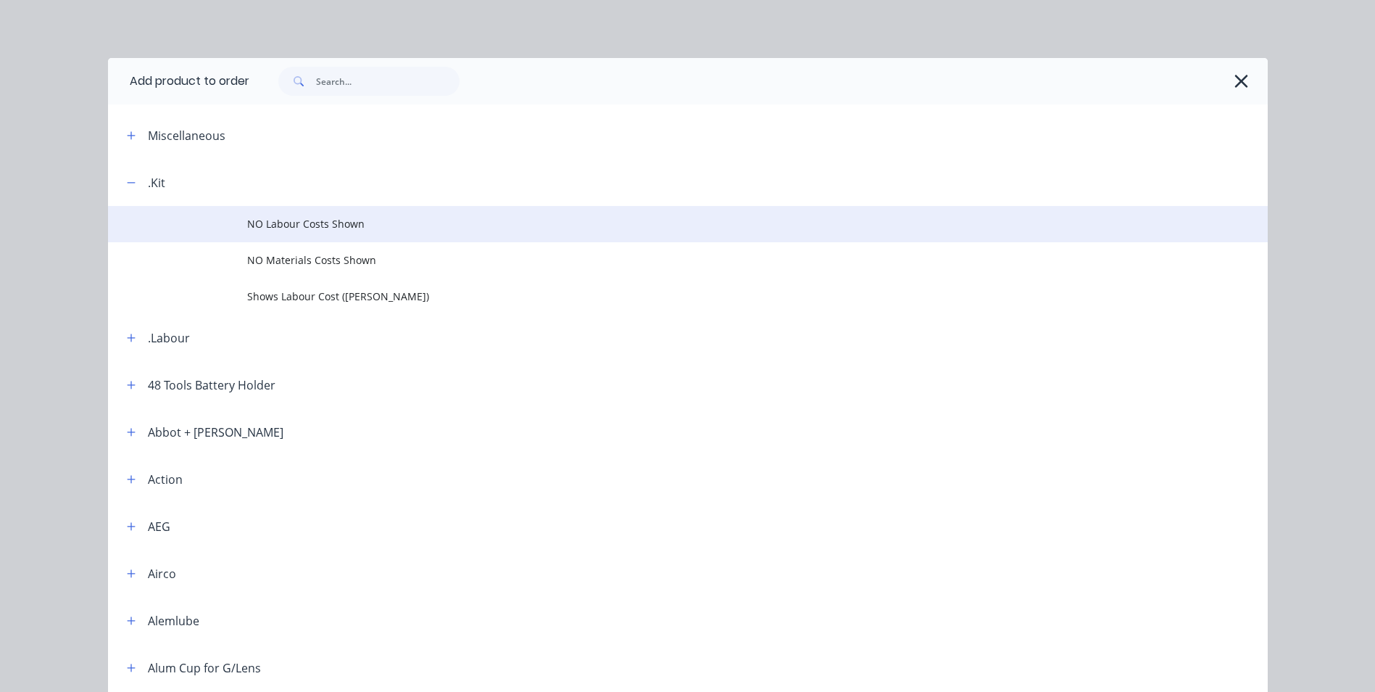
click at [254, 238] on td "NO Labour Costs Shown" at bounding box center [757, 224] width 1021 height 36
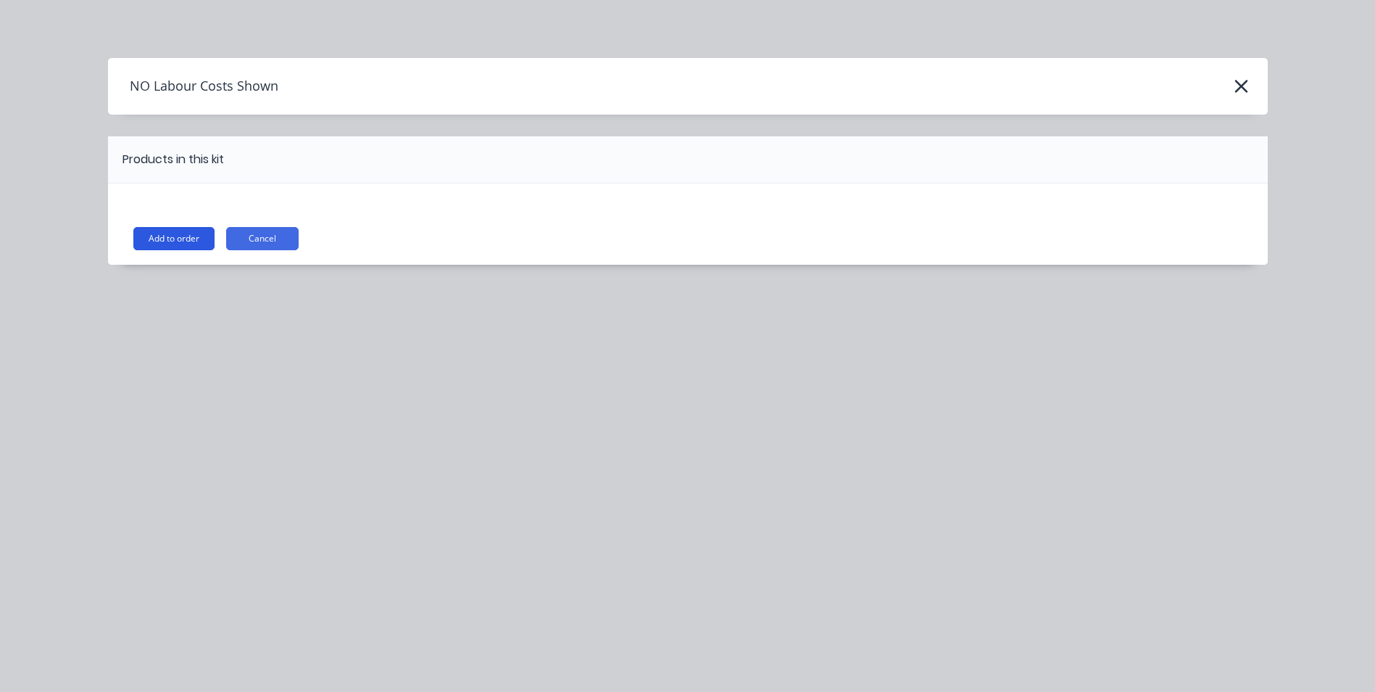
click at [187, 236] on button "Add to order" at bounding box center [173, 238] width 81 height 23
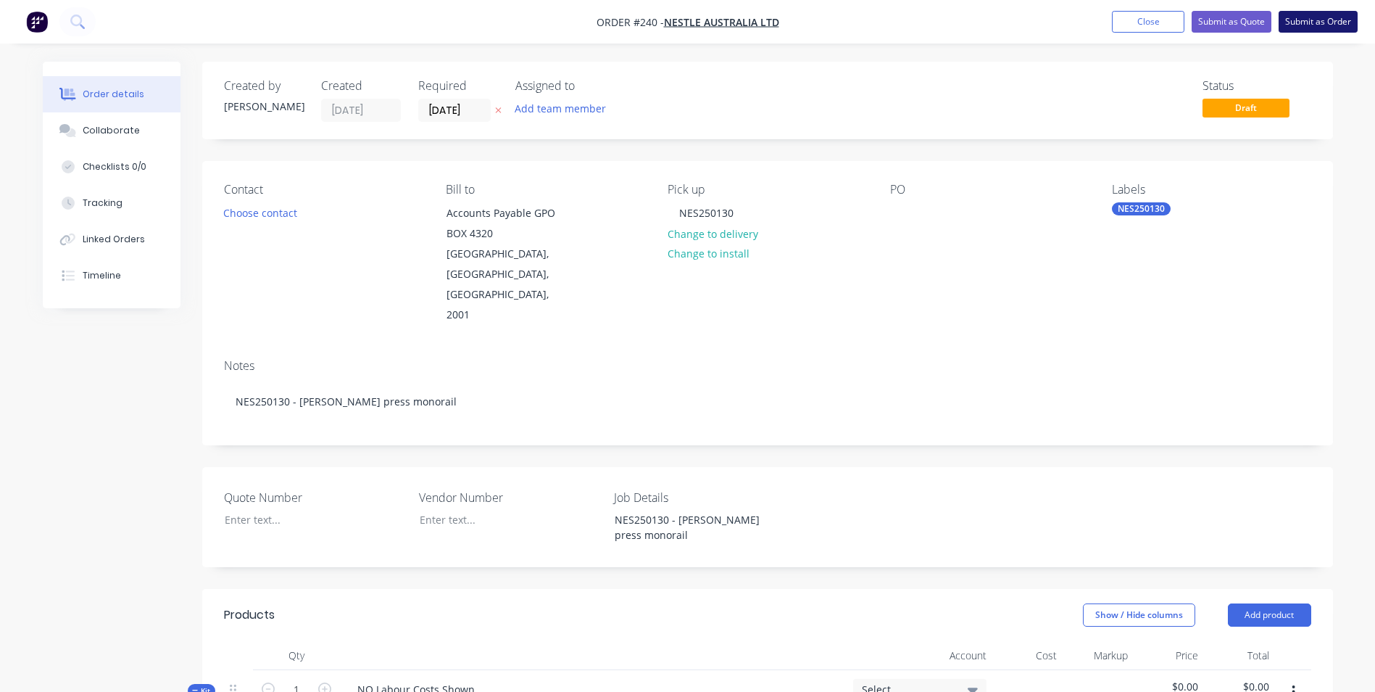
click at [1329, 23] on button "Submit as Order" at bounding box center [1318, 22] width 79 height 22
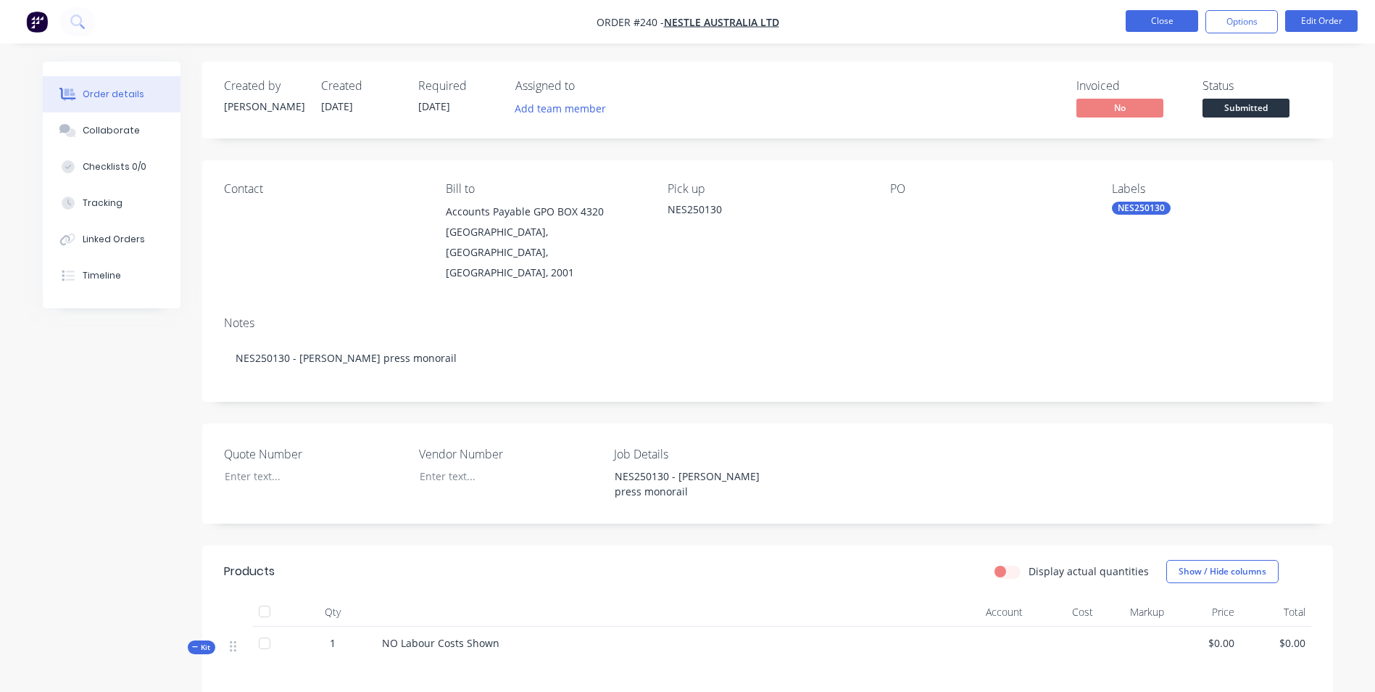
click at [1169, 21] on button "Close" at bounding box center [1162, 21] width 72 height 22
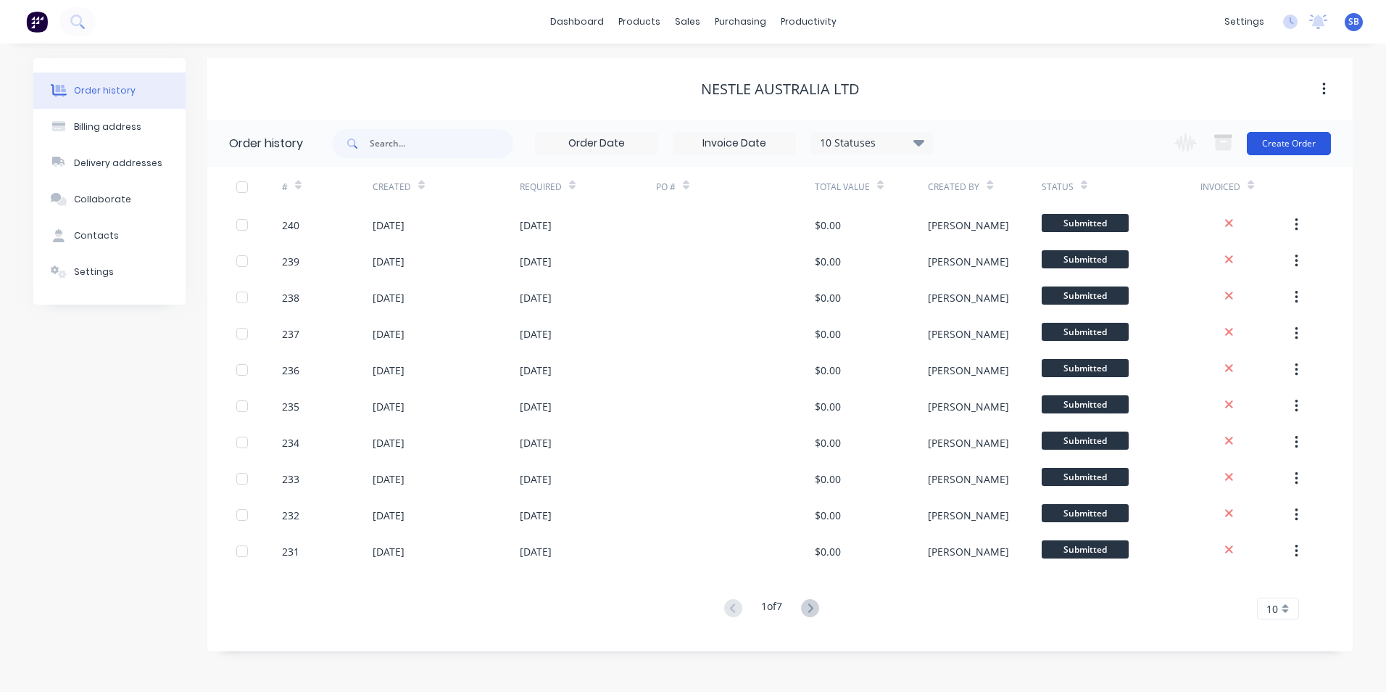
click at [1288, 146] on button "Create Order" at bounding box center [1289, 143] width 84 height 23
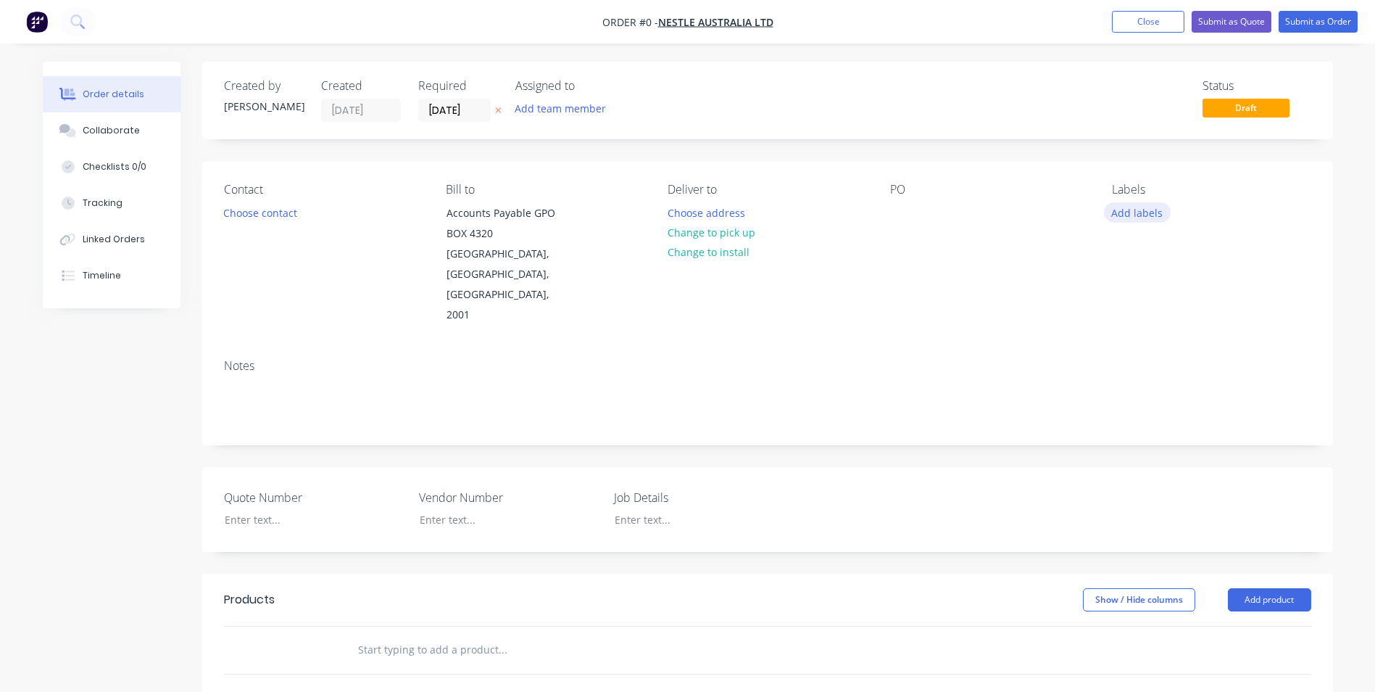
click at [1139, 204] on button "Add labels" at bounding box center [1137, 212] width 67 height 20
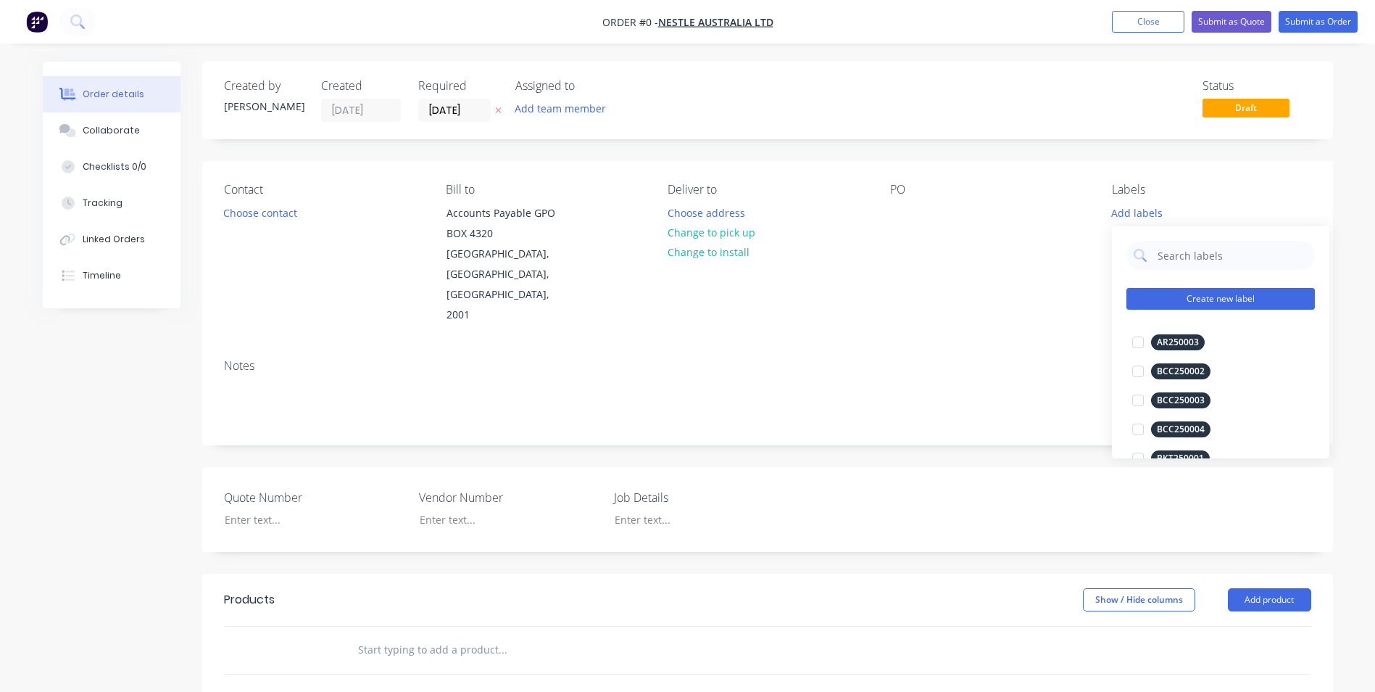
click at [1209, 296] on button "Create new label" at bounding box center [1221, 299] width 188 height 22
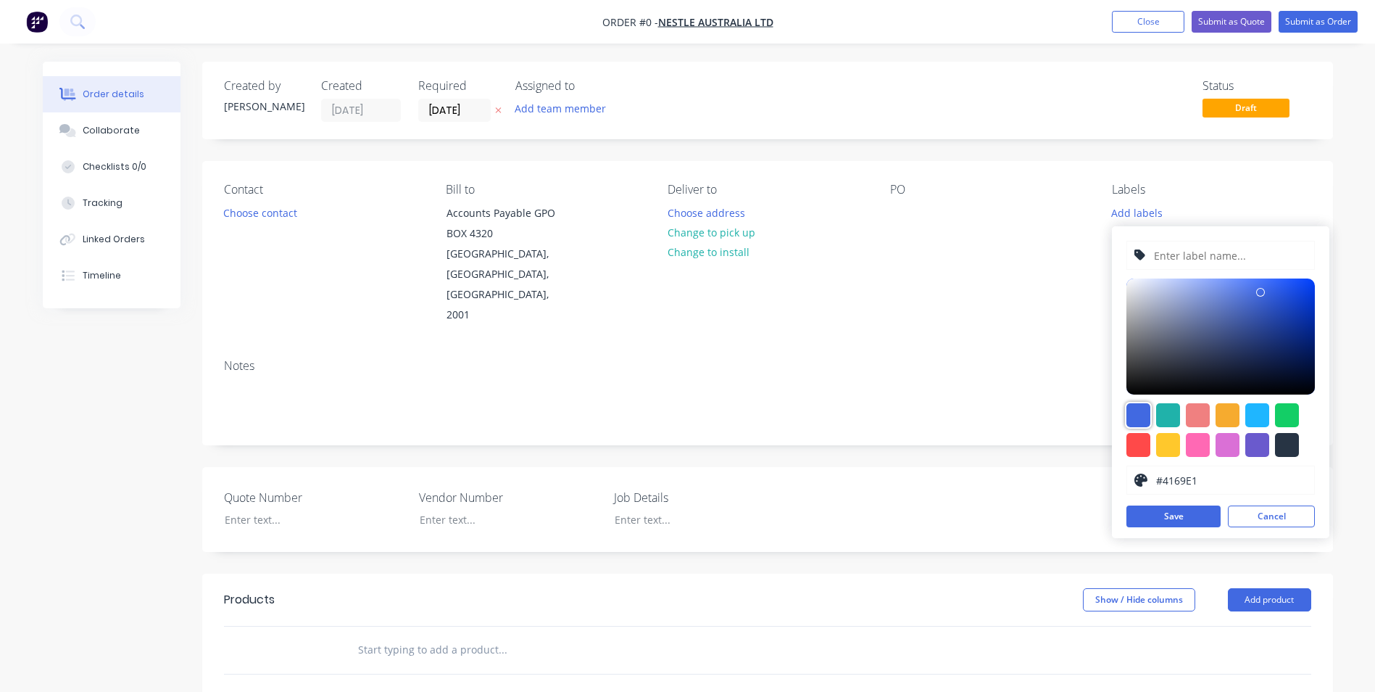
click at [1140, 410] on div at bounding box center [1139, 415] width 24 height 24
click at [1206, 255] on input "text" at bounding box center [1230, 255] width 154 height 28
type input "NES250132"
click at [1179, 515] on button "Save" at bounding box center [1174, 516] width 94 height 22
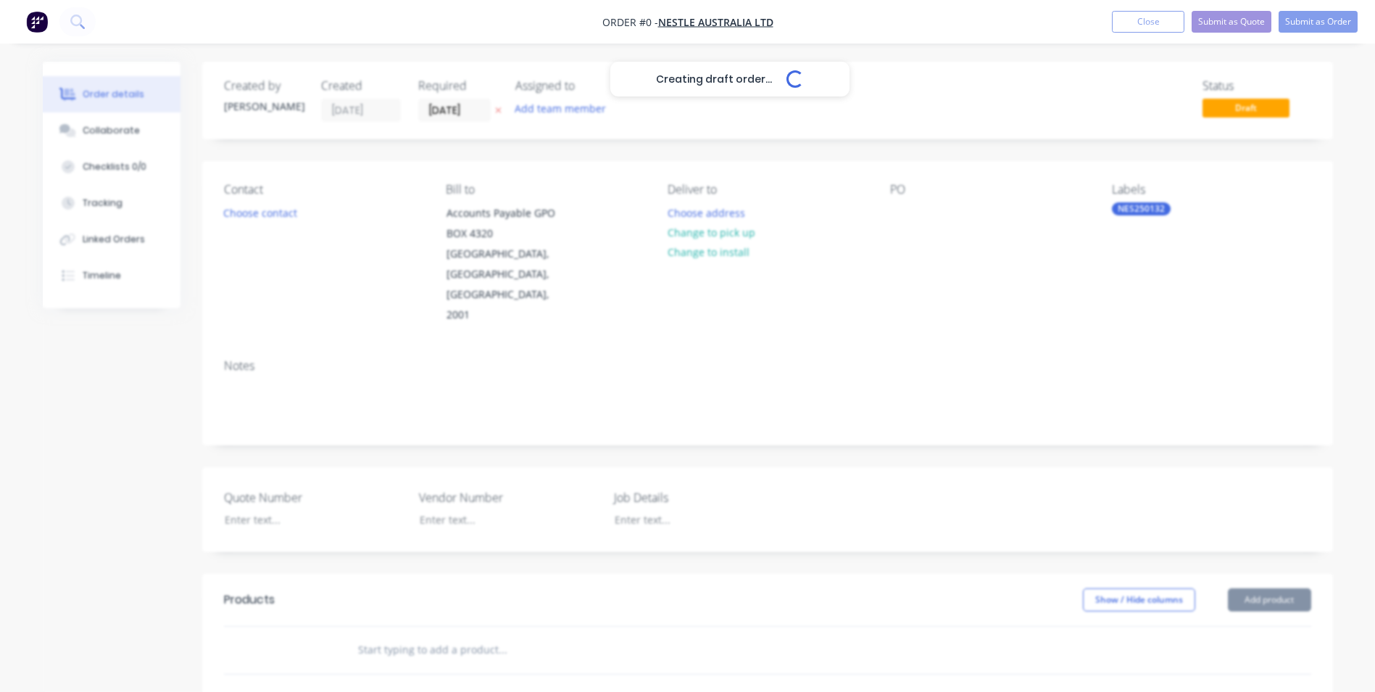
drag, startPoint x: 909, startPoint y: 325, endPoint x: 763, endPoint y: 282, distance: 152.6
click at [885, 320] on div "Creating draft order... Loading... Order details Collaborate Checklists 0/0 Tra…" at bounding box center [687, 553] width 1319 height 982
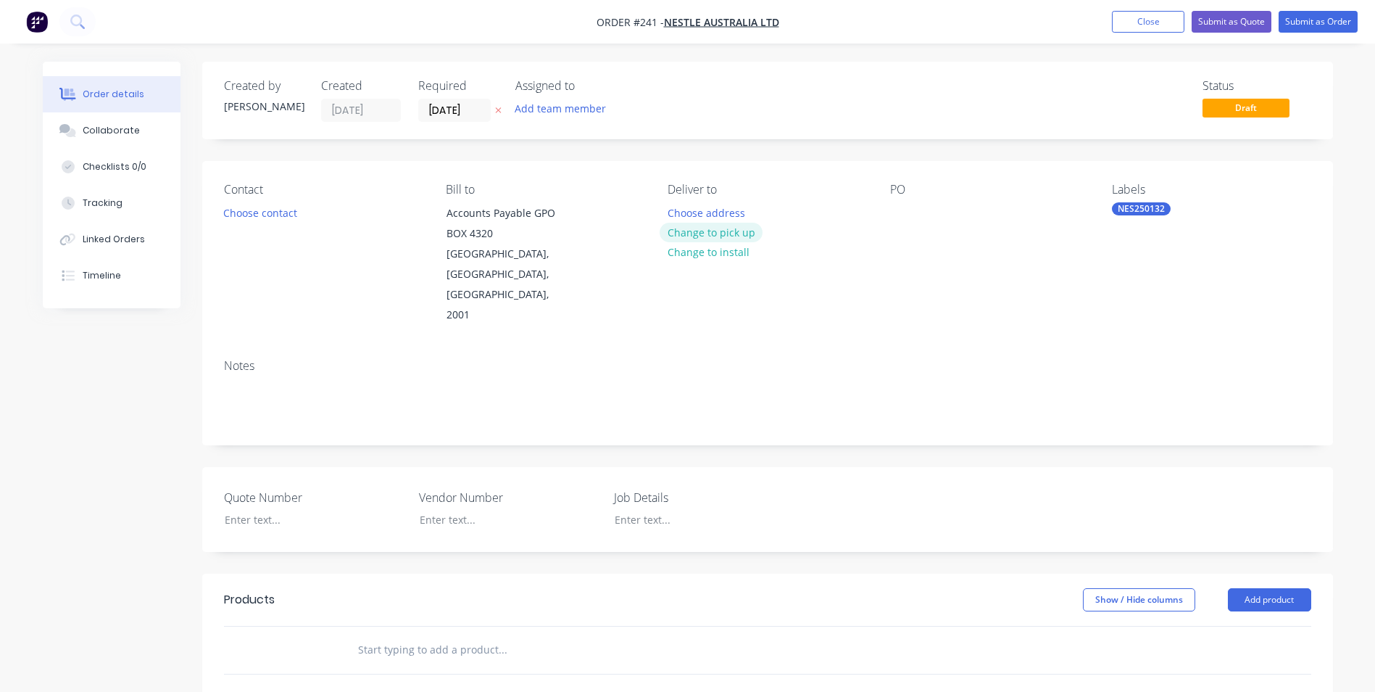
click at [697, 234] on button "Change to pick up" at bounding box center [711, 233] width 103 height 20
click at [677, 204] on div at bounding box center [679, 212] width 23 height 21
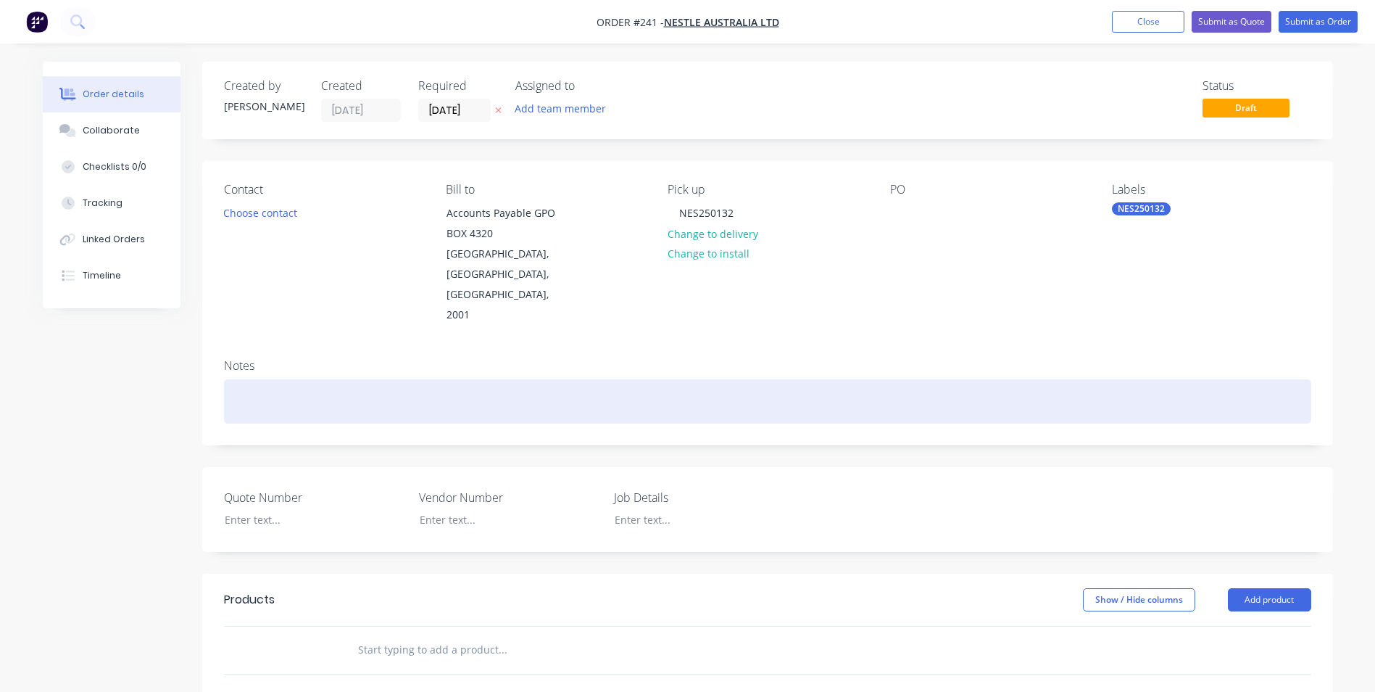
click at [765, 379] on div at bounding box center [767, 401] width 1087 height 44
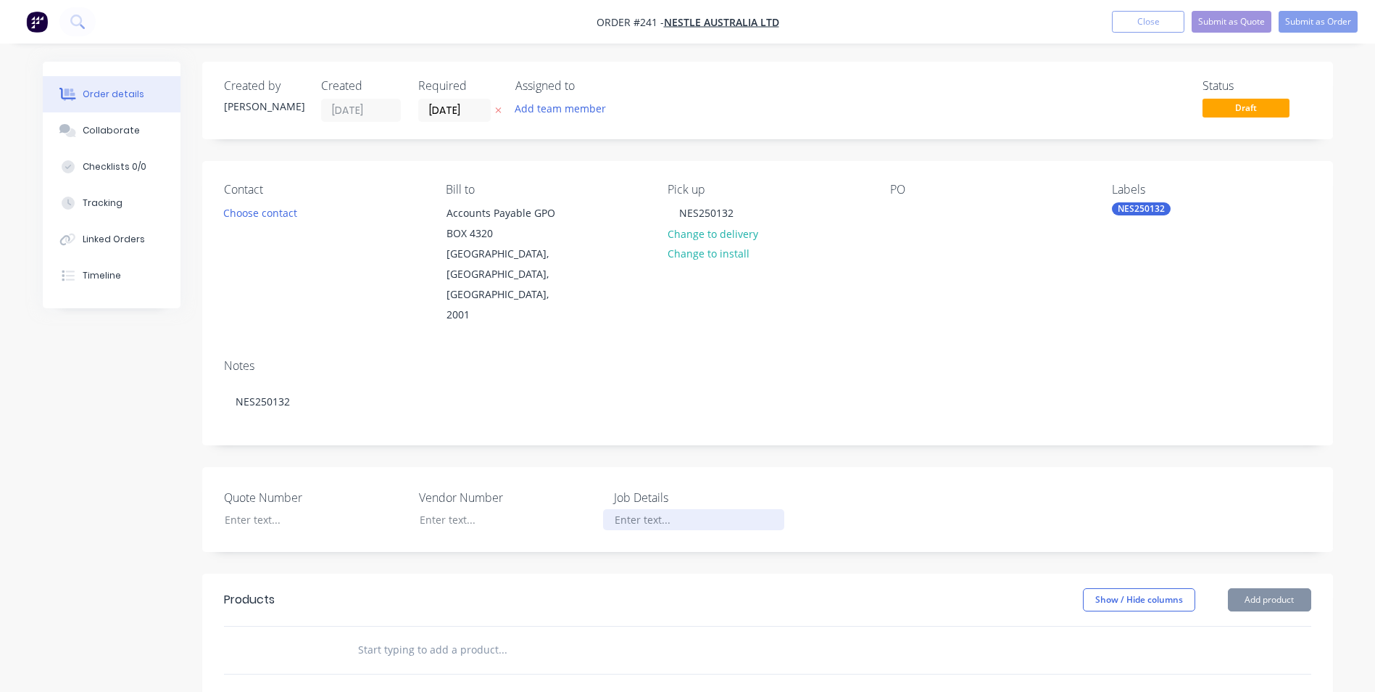
click at [618, 509] on div at bounding box center [693, 519] width 181 height 21
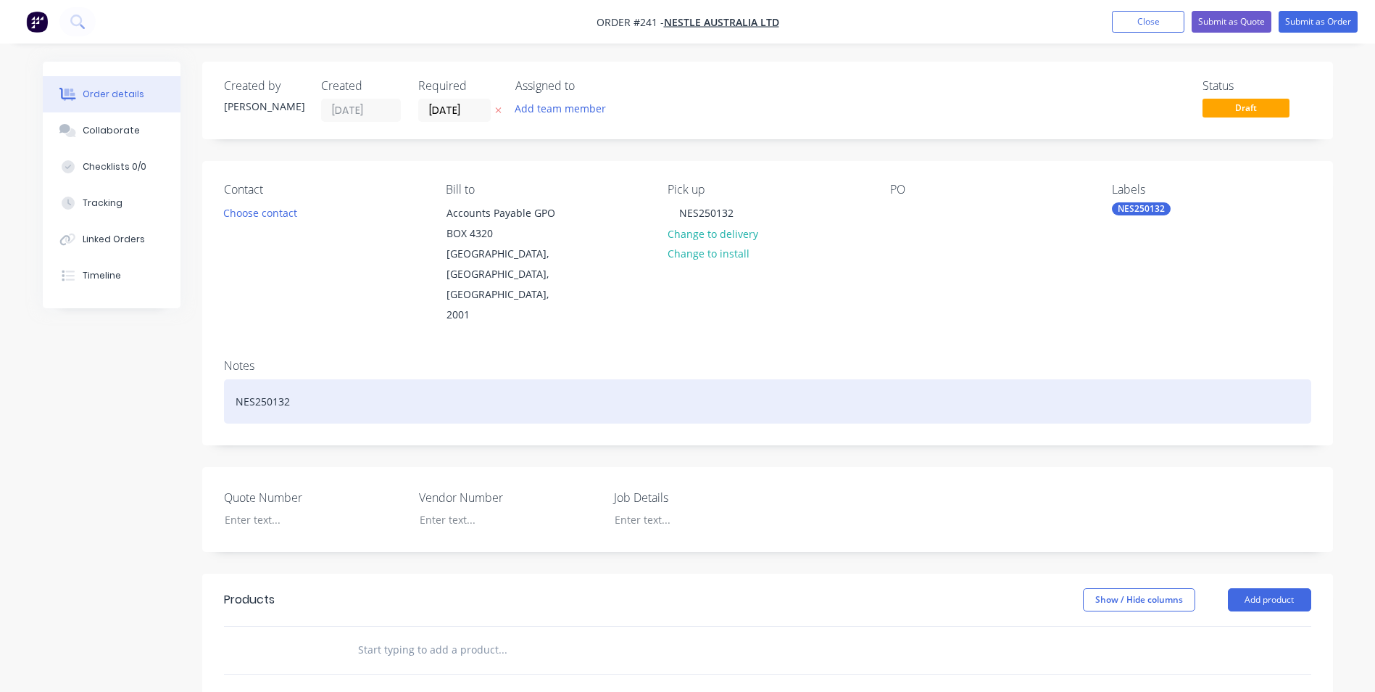
click at [502, 379] on div "NES250132" at bounding box center [767, 401] width 1087 height 44
drag, startPoint x: 525, startPoint y: 362, endPoint x: 153, endPoint y: 341, distance: 372.5
click at [153, 341] on div "Created by Shannon Created 14/08/25 Required 14/08/25 Assigned to Add team memb…" at bounding box center [688, 553] width 1290 height 982
copy div "NES250132 - Vetter press staircase and platform extension"
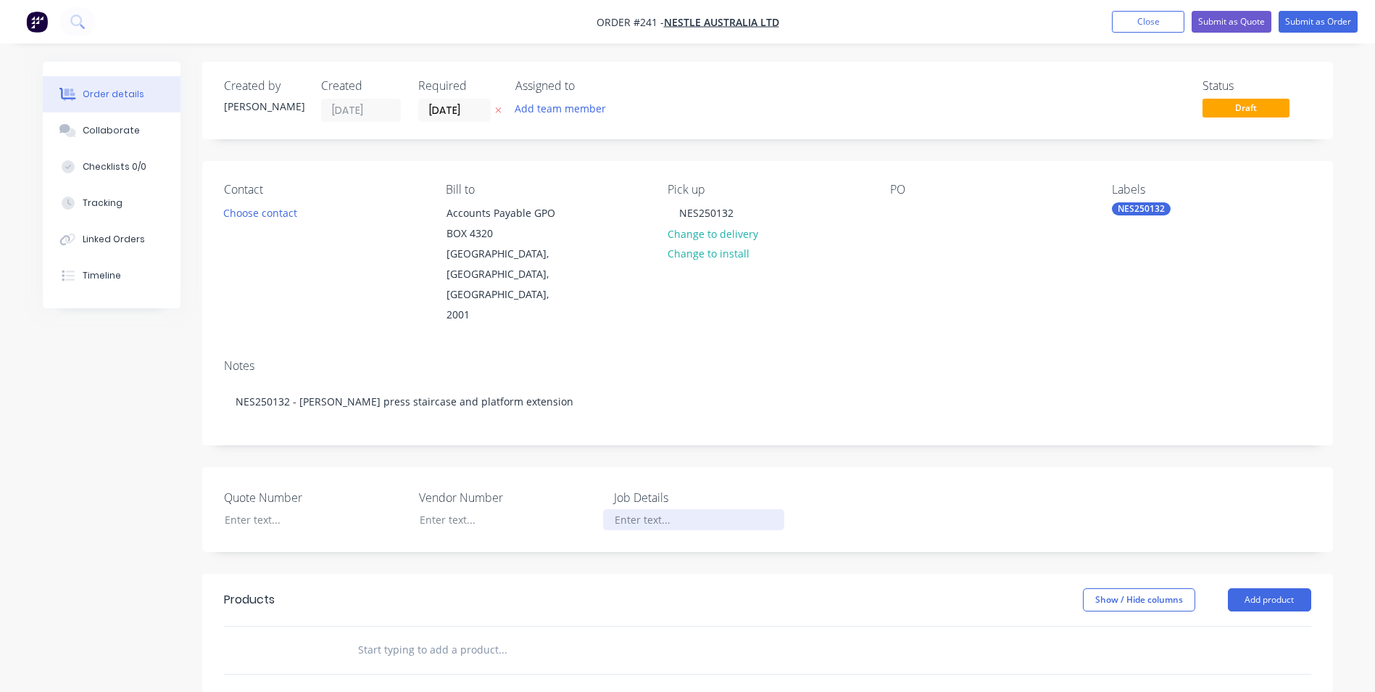
click at [681, 509] on div at bounding box center [693, 519] width 181 height 21
paste div
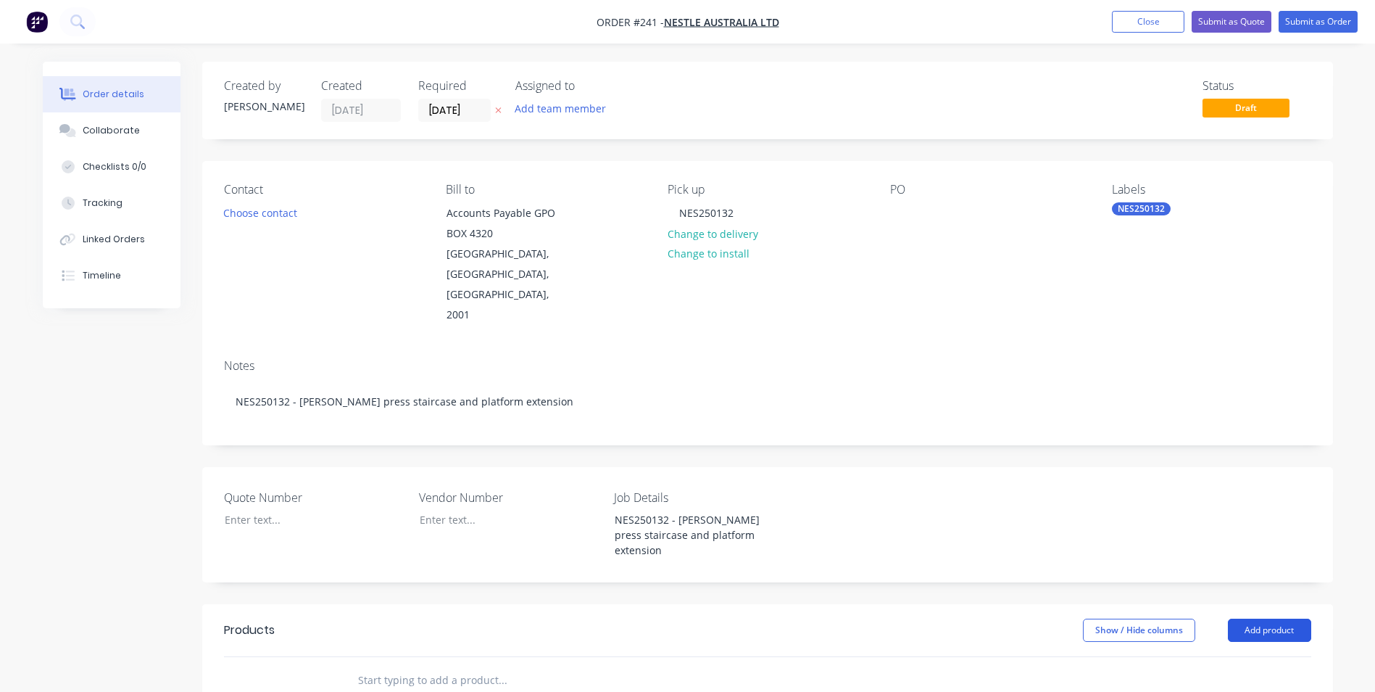
click at [1254, 618] on button "Add product" at bounding box center [1269, 629] width 83 height 23
click at [1206, 656] on div "Product catalogue" at bounding box center [1243, 666] width 112 height 21
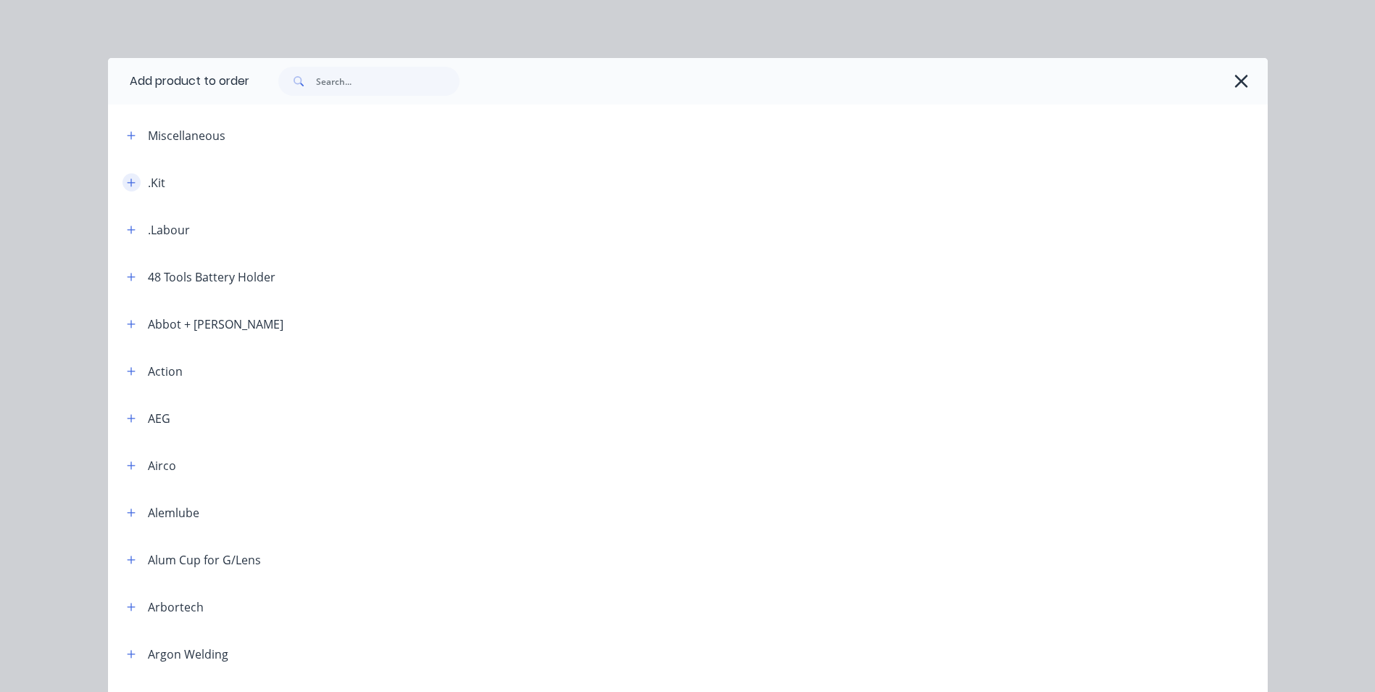
click at [130, 183] on button "button" at bounding box center [132, 182] width 18 height 18
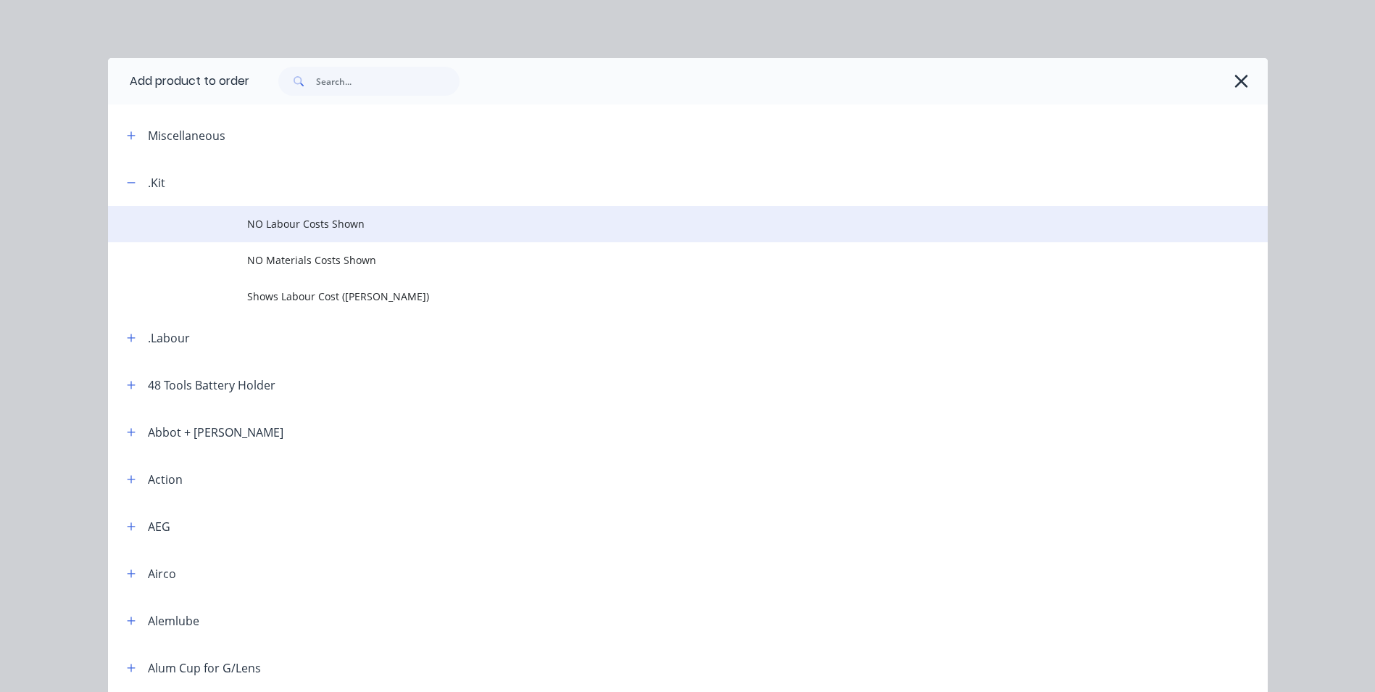
click at [320, 214] on td "NO Labour Costs Shown" at bounding box center [757, 224] width 1021 height 36
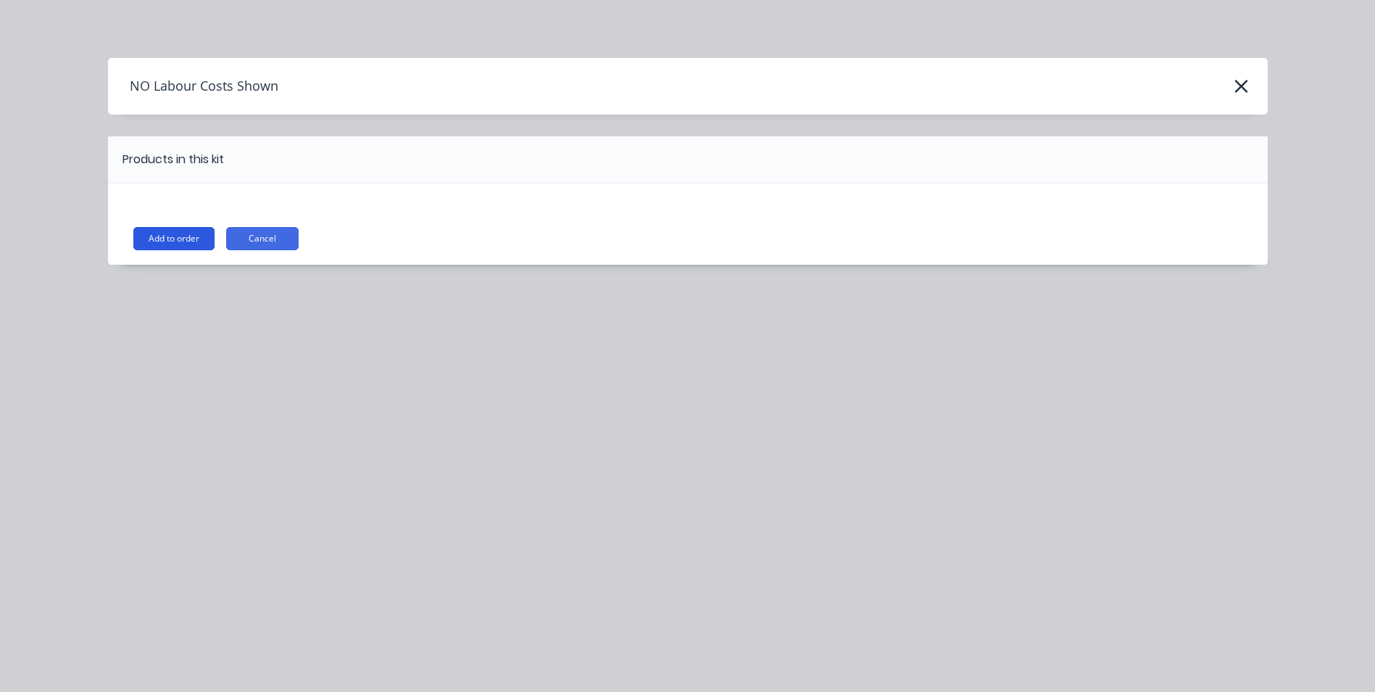
click at [162, 233] on button "Add to order" at bounding box center [173, 238] width 81 height 23
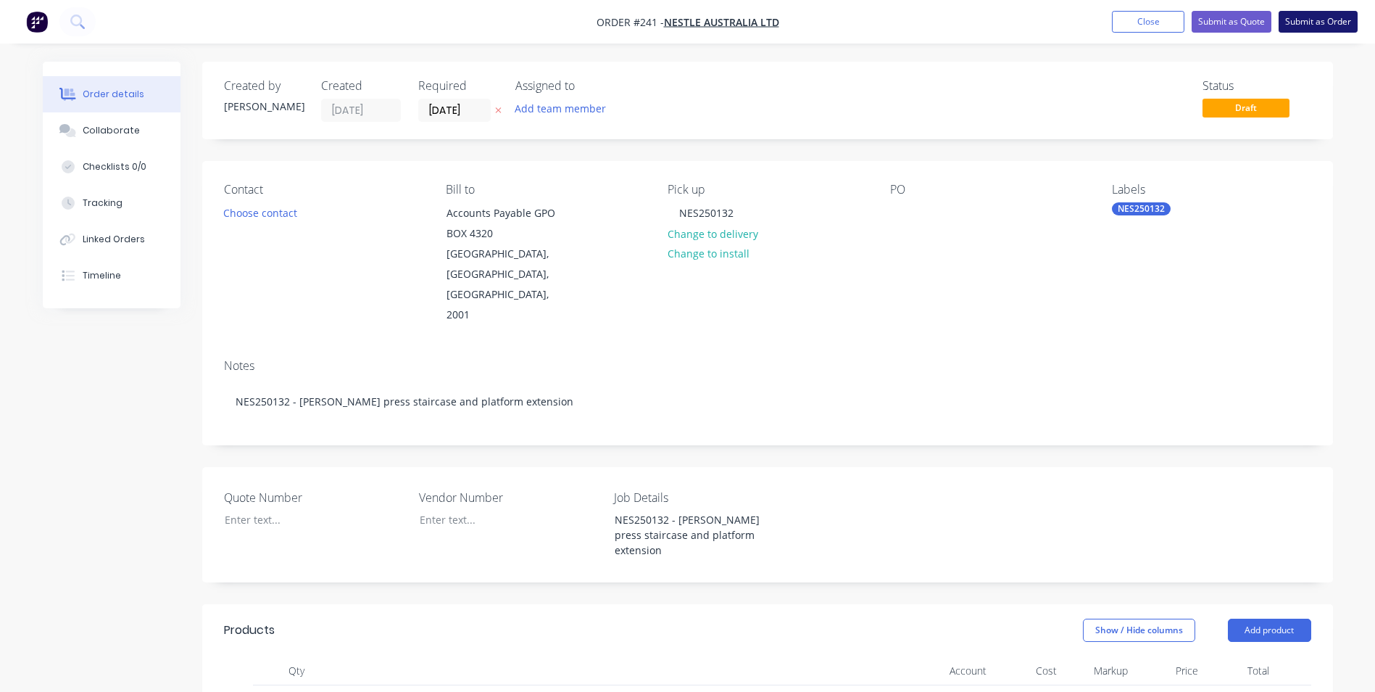
click at [1341, 23] on button "Submit as Order" at bounding box center [1318, 22] width 79 height 22
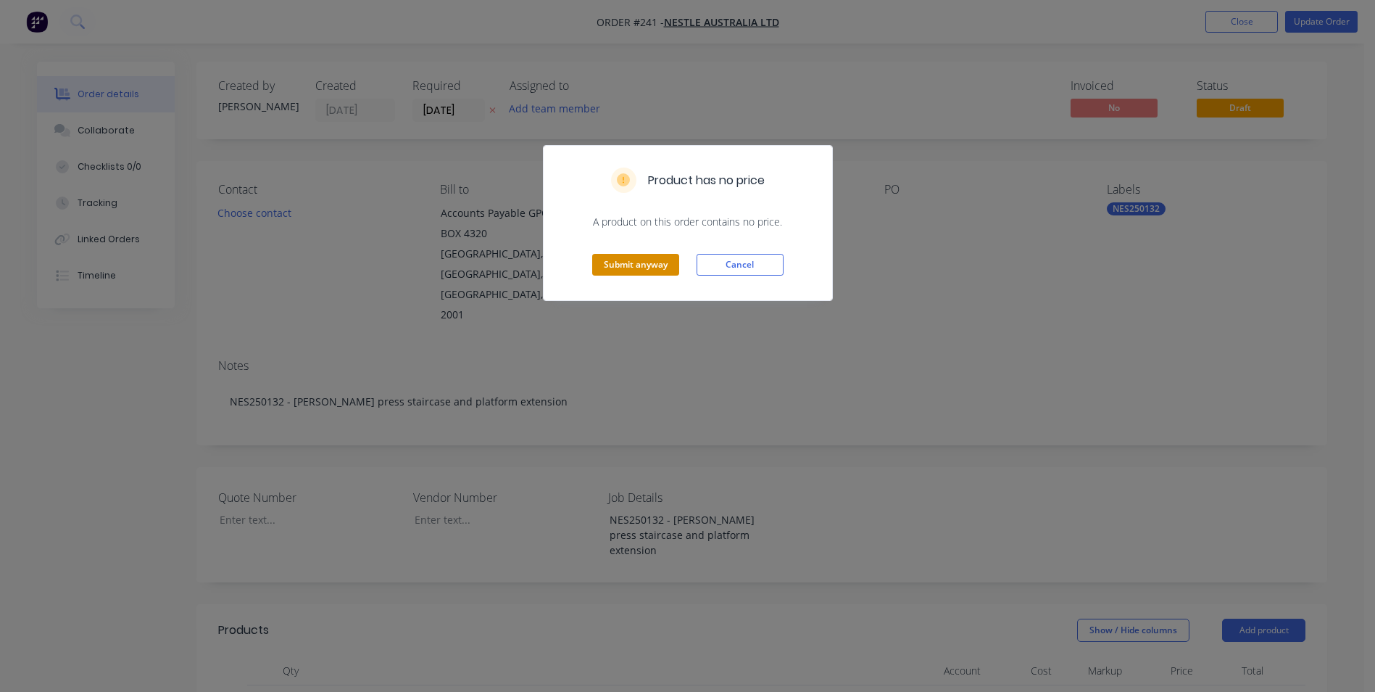
click at [615, 262] on button "Submit anyway" at bounding box center [635, 265] width 87 height 22
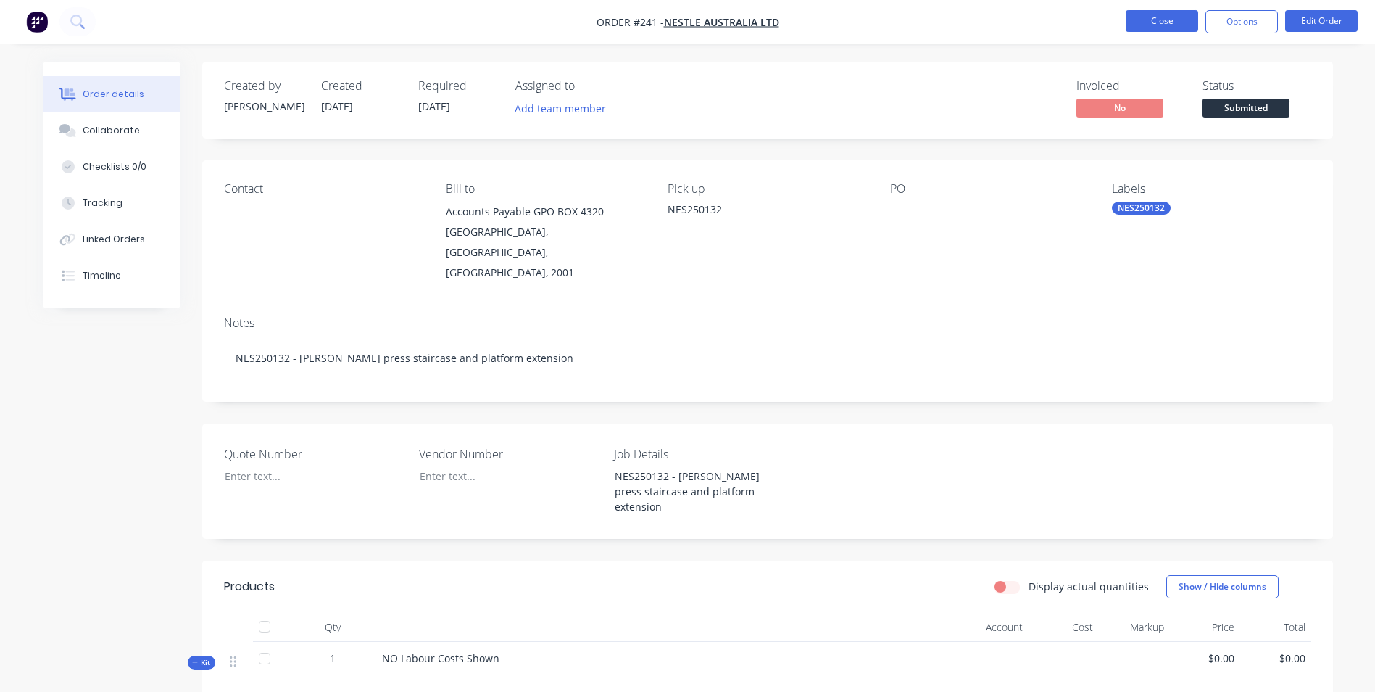
click at [1158, 14] on button "Close" at bounding box center [1162, 21] width 72 height 22
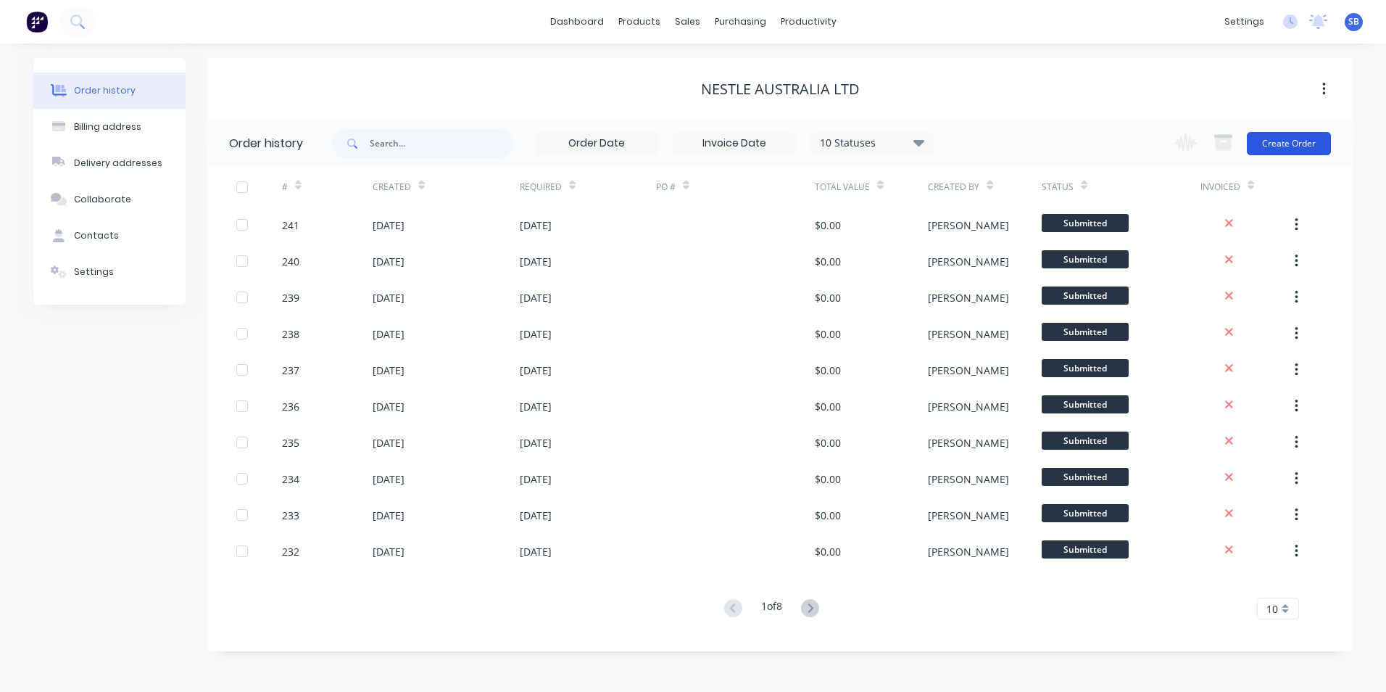
click at [1289, 147] on button "Create Order" at bounding box center [1289, 143] width 84 height 23
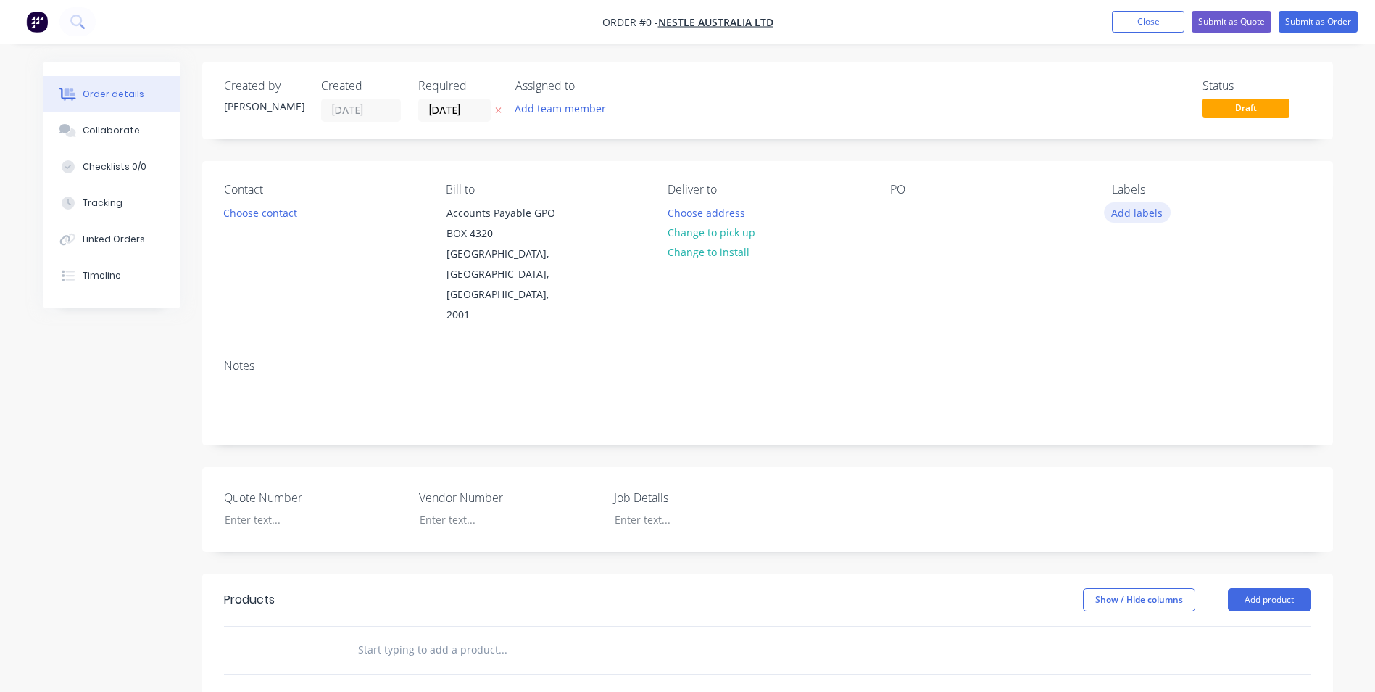
click at [1121, 212] on button "Add labels" at bounding box center [1137, 212] width 67 height 20
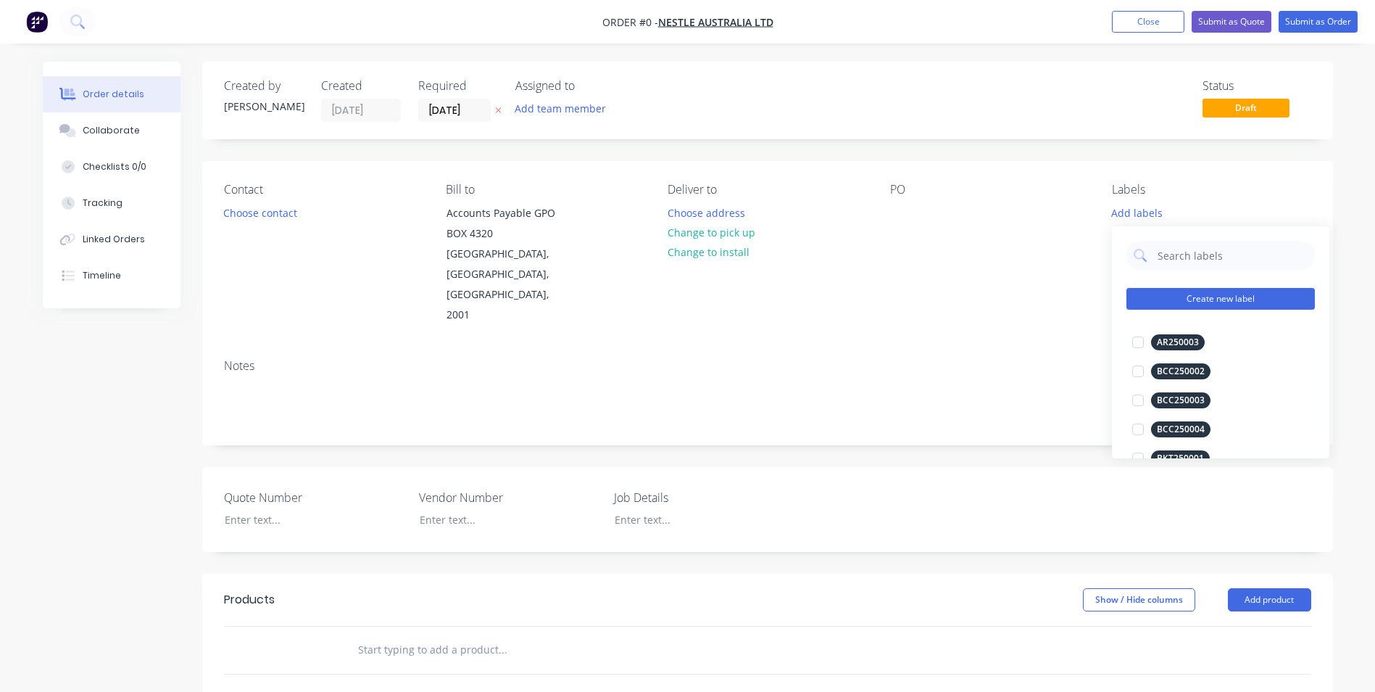
click at [1156, 295] on button "Create new label" at bounding box center [1221, 299] width 188 height 22
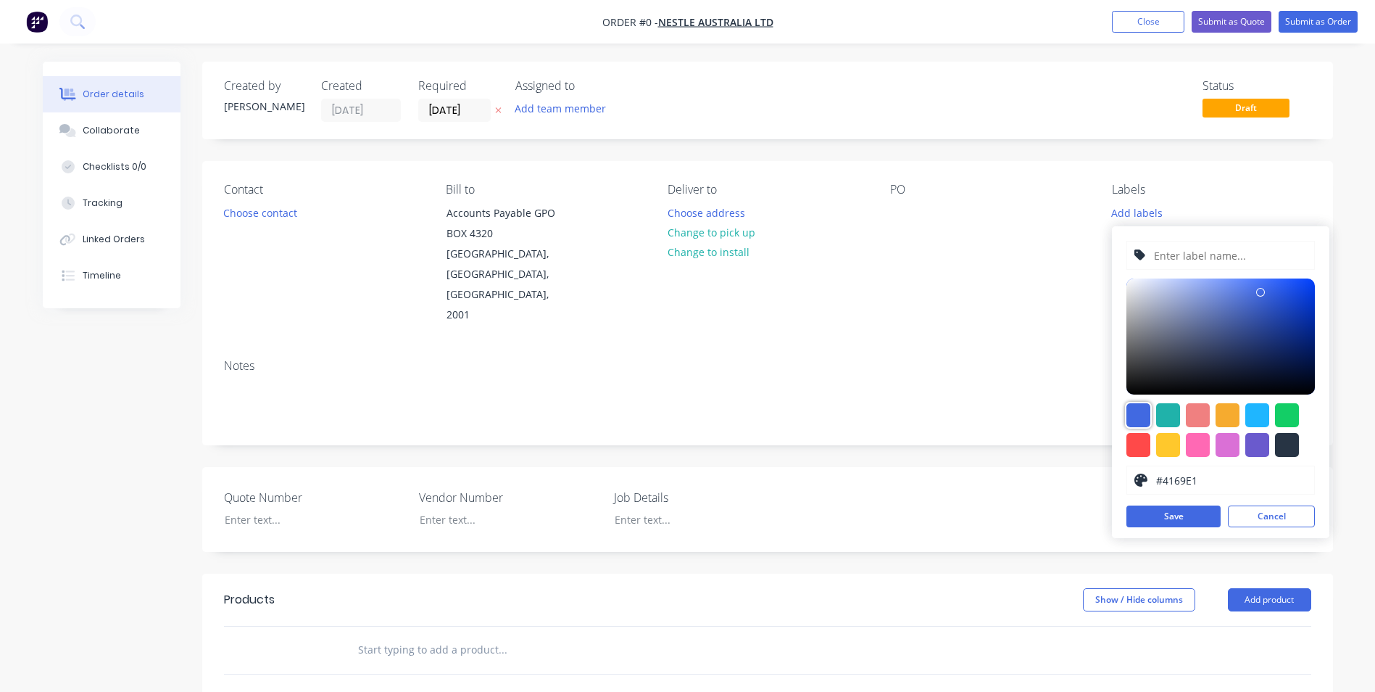
click at [1140, 410] on div at bounding box center [1139, 415] width 24 height 24
click at [1238, 254] on input "text" at bounding box center [1230, 255] width 154 height 28
type input "NES250142"
click at [1177, 522] on button "Save" at bounding box center [1174, 516] width 94 height 22
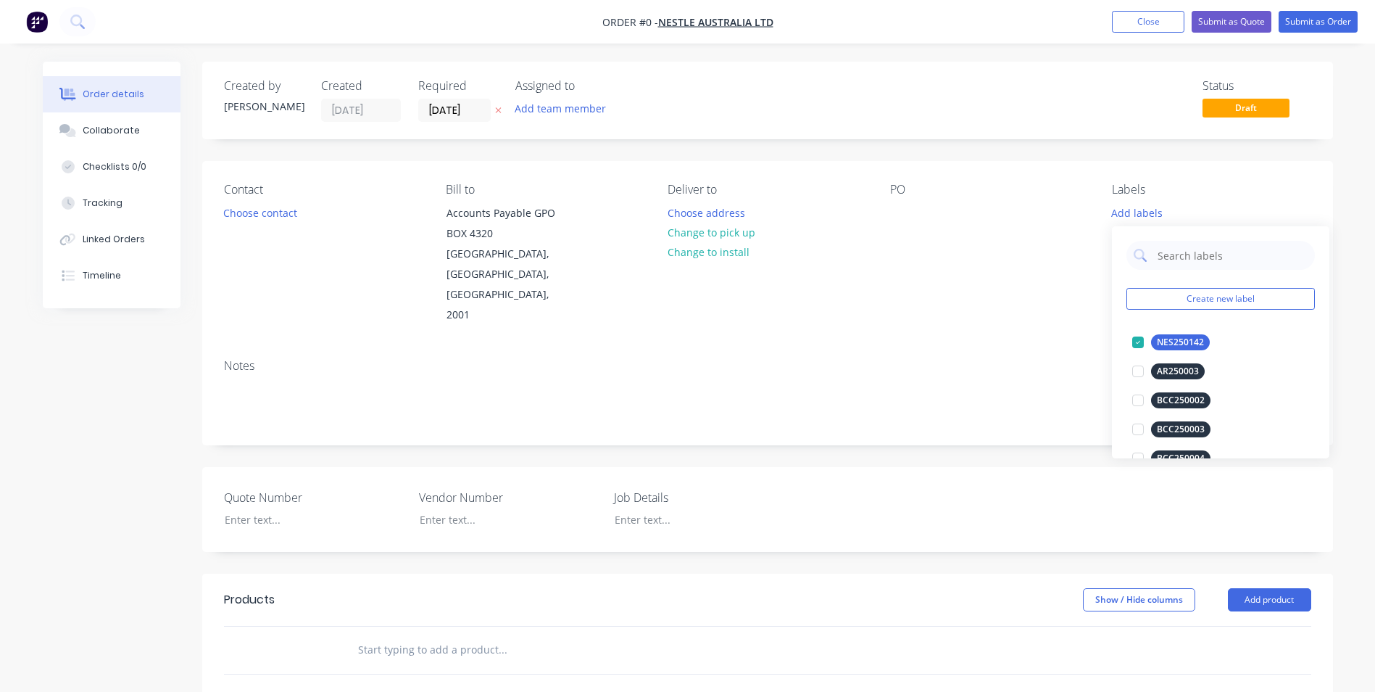
click at [747, 307] on div "Order details Collaborate Checklists 0/0 Tracking Linked Orders Timeline Order …" at bounding box center [687, 553] width 1319 height 982
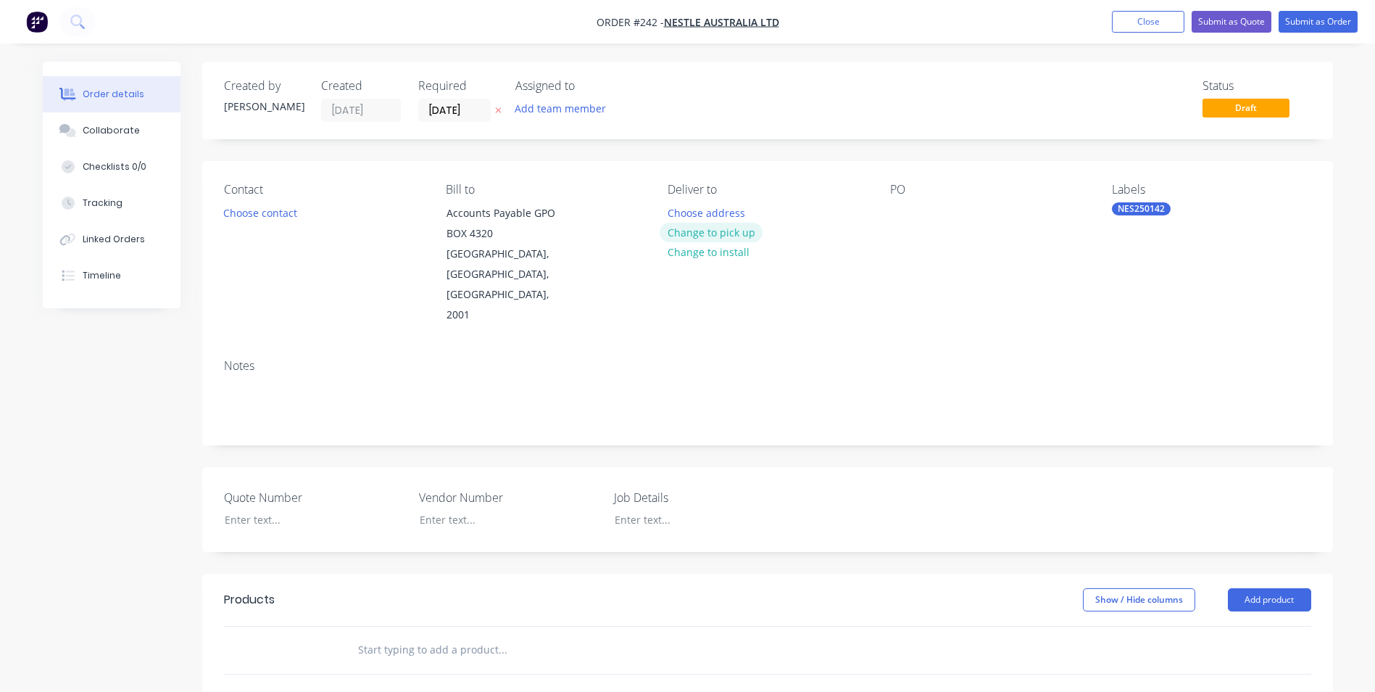
click at [710, 232] on button "Change to pick up" at bounding box center [711, 233] width 103 height 20
click at [674, 211] on div at bounding box center [679, 212] width 23 height 21
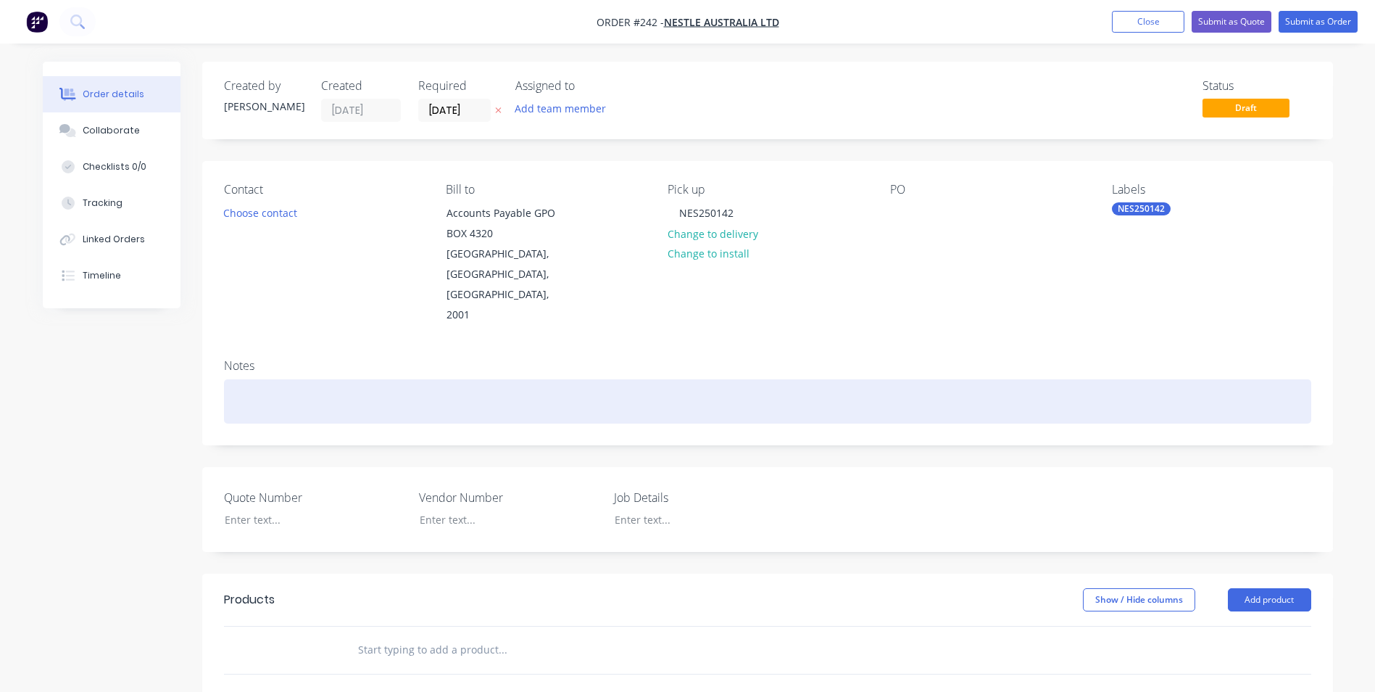
click at [615, 379] on div at bounding box center [767, 401] width 1087 height 44
drag, startPoint x: 449, startPoint y: 357, endPoint x: 183, endPoint y: 336, distance: 266.2
click at [183, 336] on div "Created by Shannon Created 14/08/25 Required 14/08/25 Assigned to Add team memb…" at bounding box center [688, 553] width 1290 height 982
copy div "NES250142 - Andronicus additional jobs june"
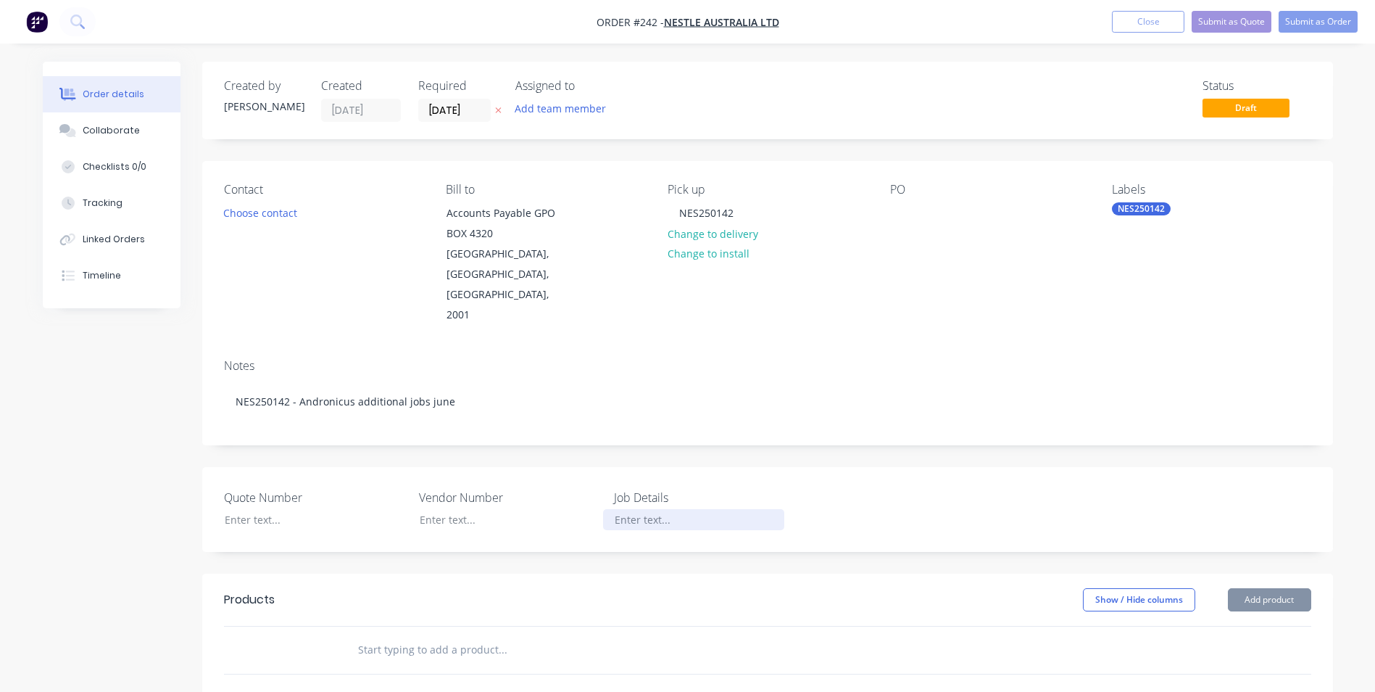
click at [665, 509] on div at bounding box center [693, 519] width 181 height 21
paste div
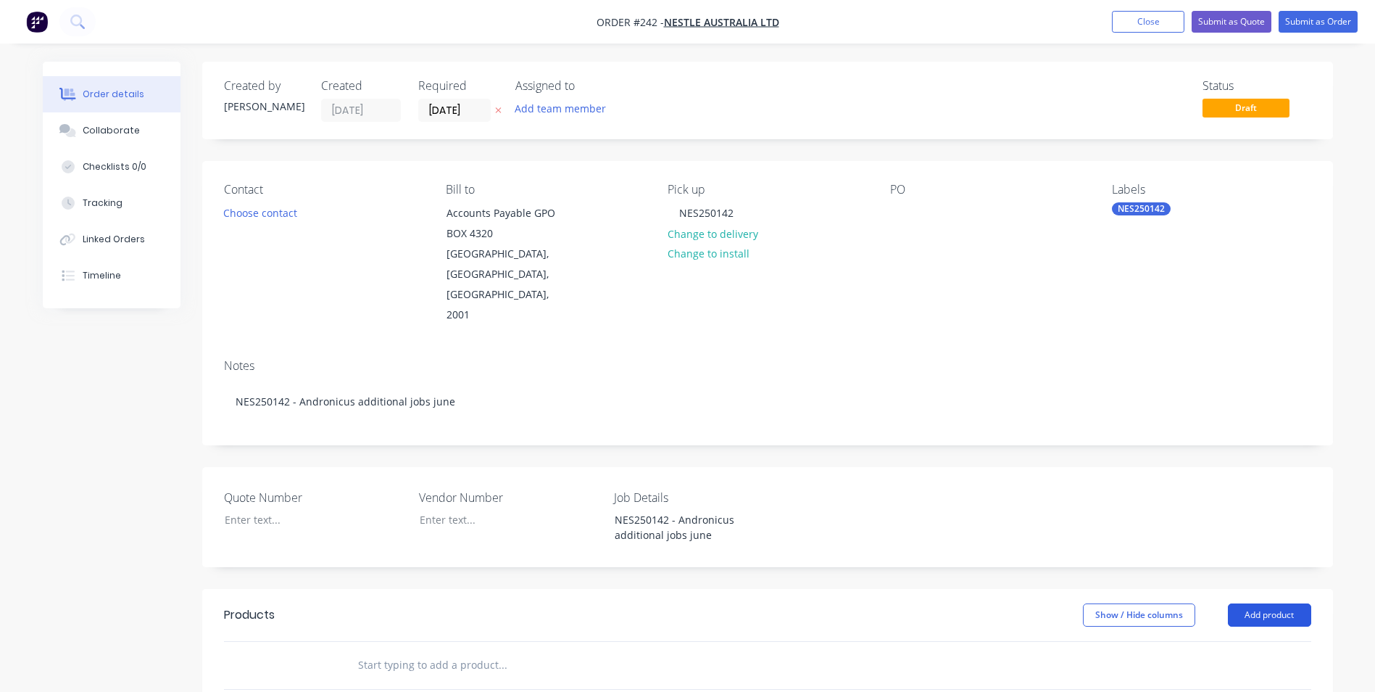
click at [1260, 603] on button "Add product" at bounding box center [1269, 614] width 83 height 23
click at [1241, 641] on div "Product catalogue" at bounding box center [1243, 651] width 112 height 21
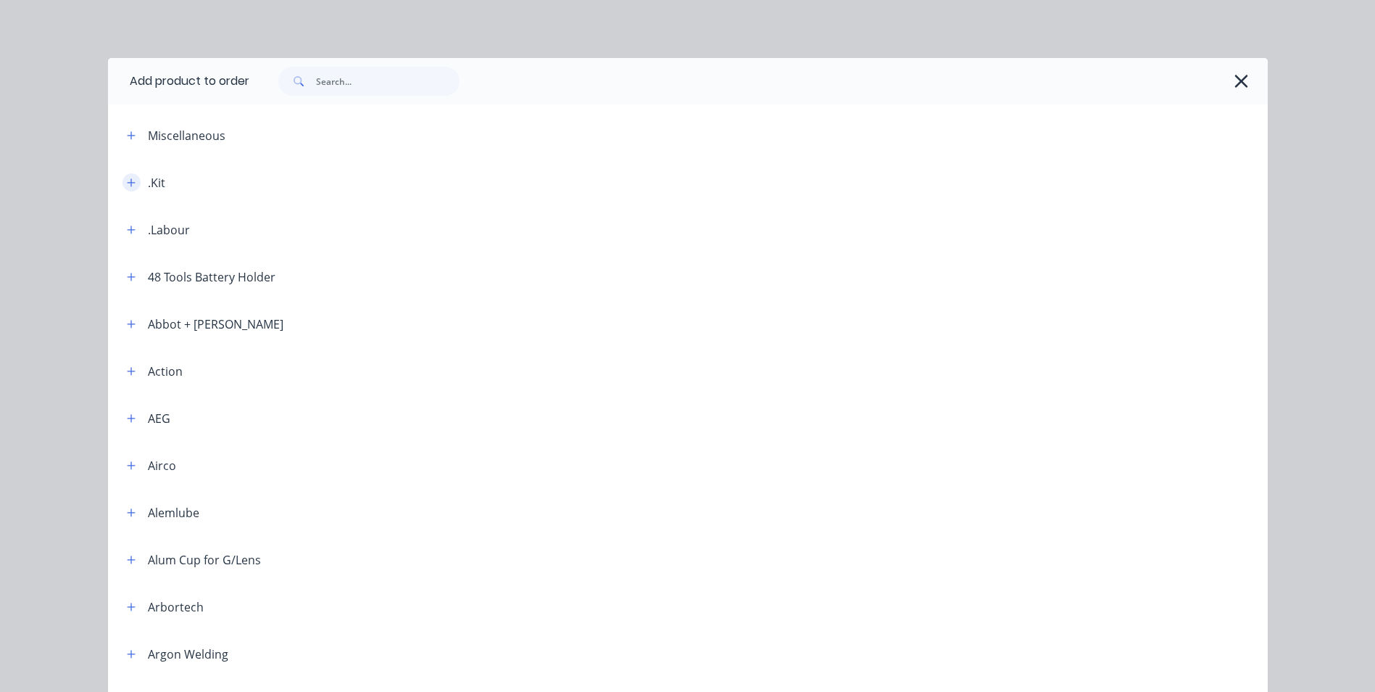
click at [127, 183] on icon "button" at bounding box center [131, 182] width 8 height 8
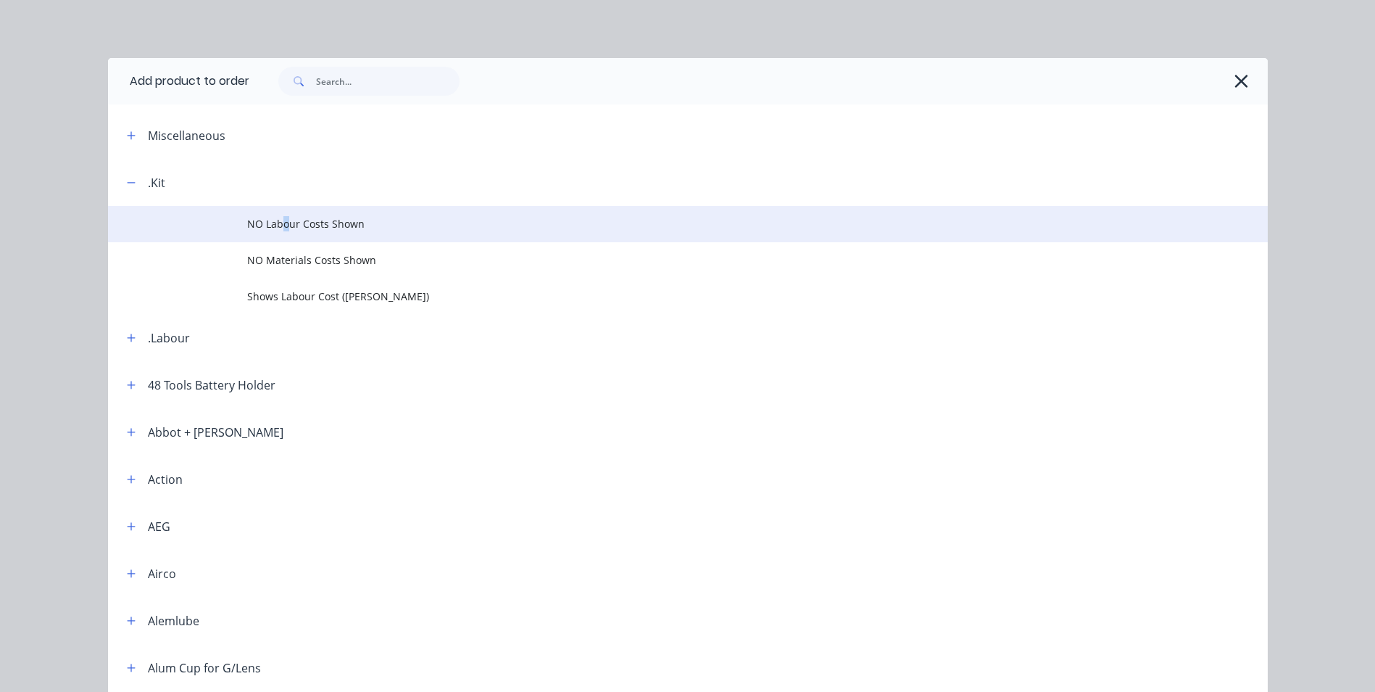
click at [280, 217] on span "NO Labour Costs Shown" at bounding box center [655, 223] width 816 height 15
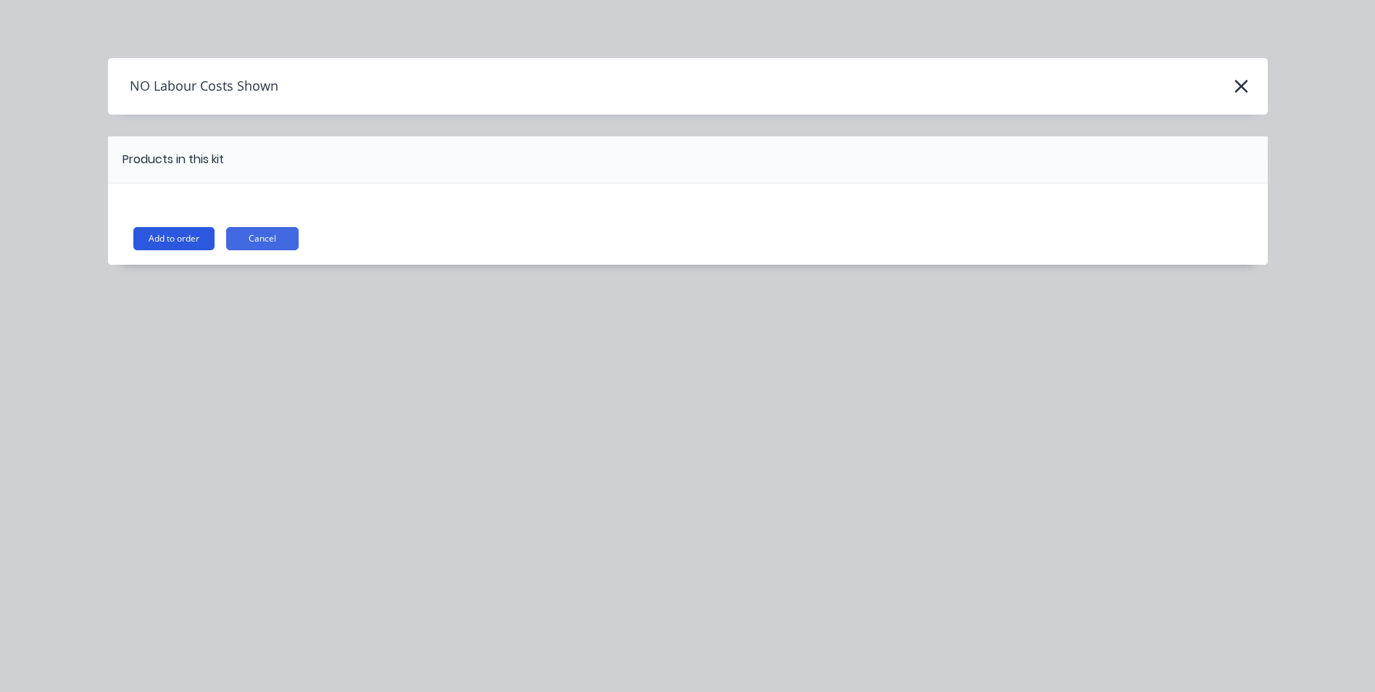
click at [195, 246] on button "Add to order" at bounding box center [173, 238] width 81 height 23
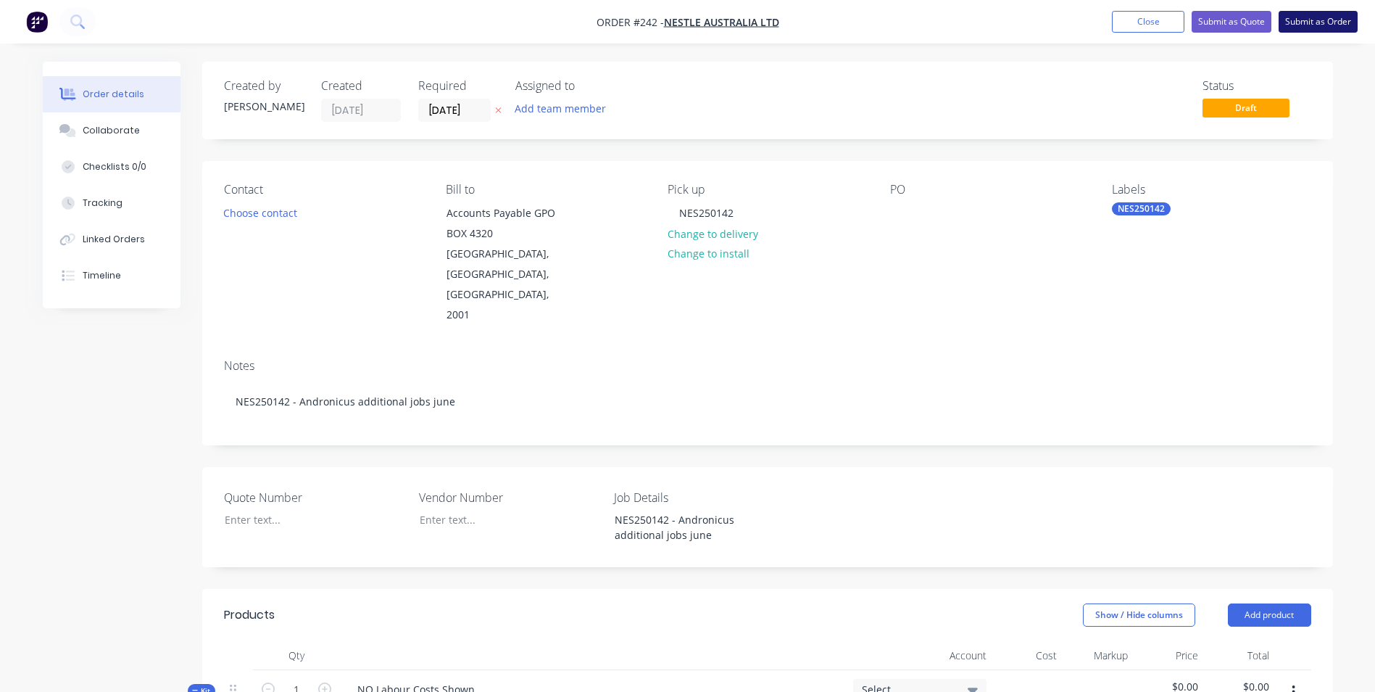
click at [1330, 26] on button "Submit as Order" at bounding box center [1318, 22] width 79 height 22
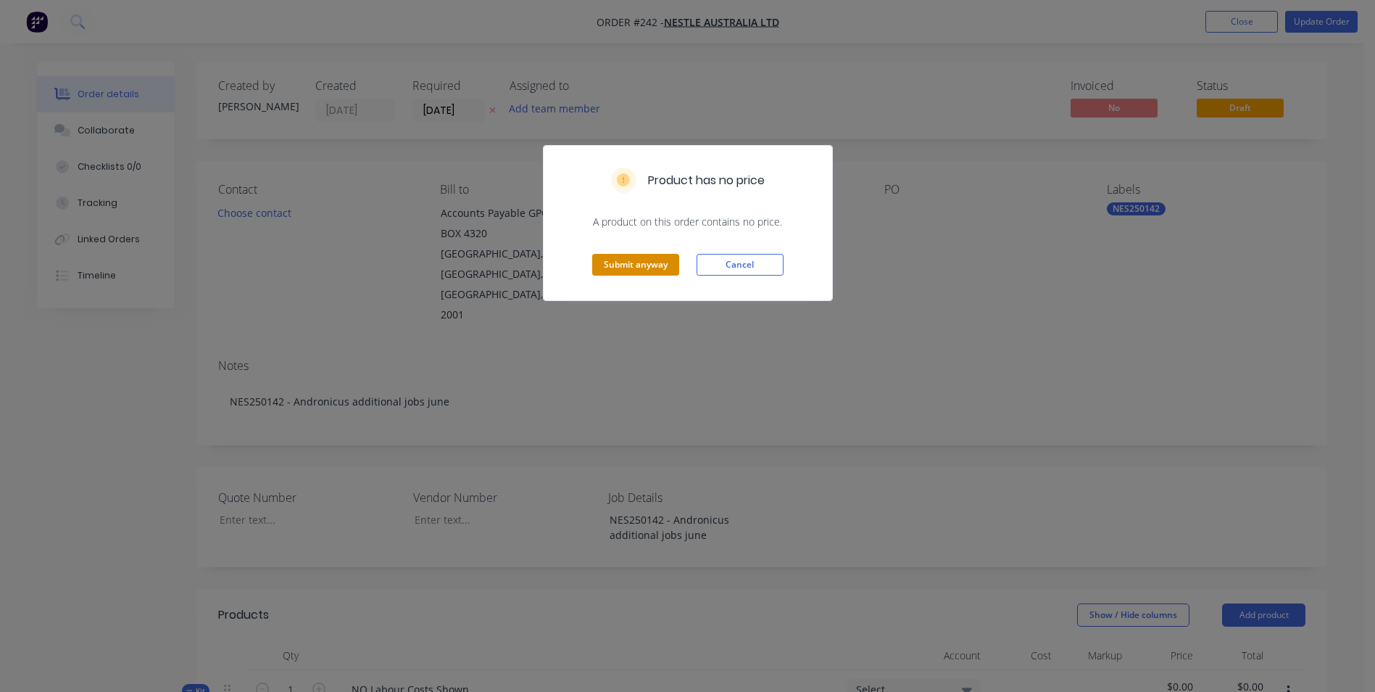
click at [594, 268] on button "Submit anyway" at bounding box center [635, 265] width 87 height 22
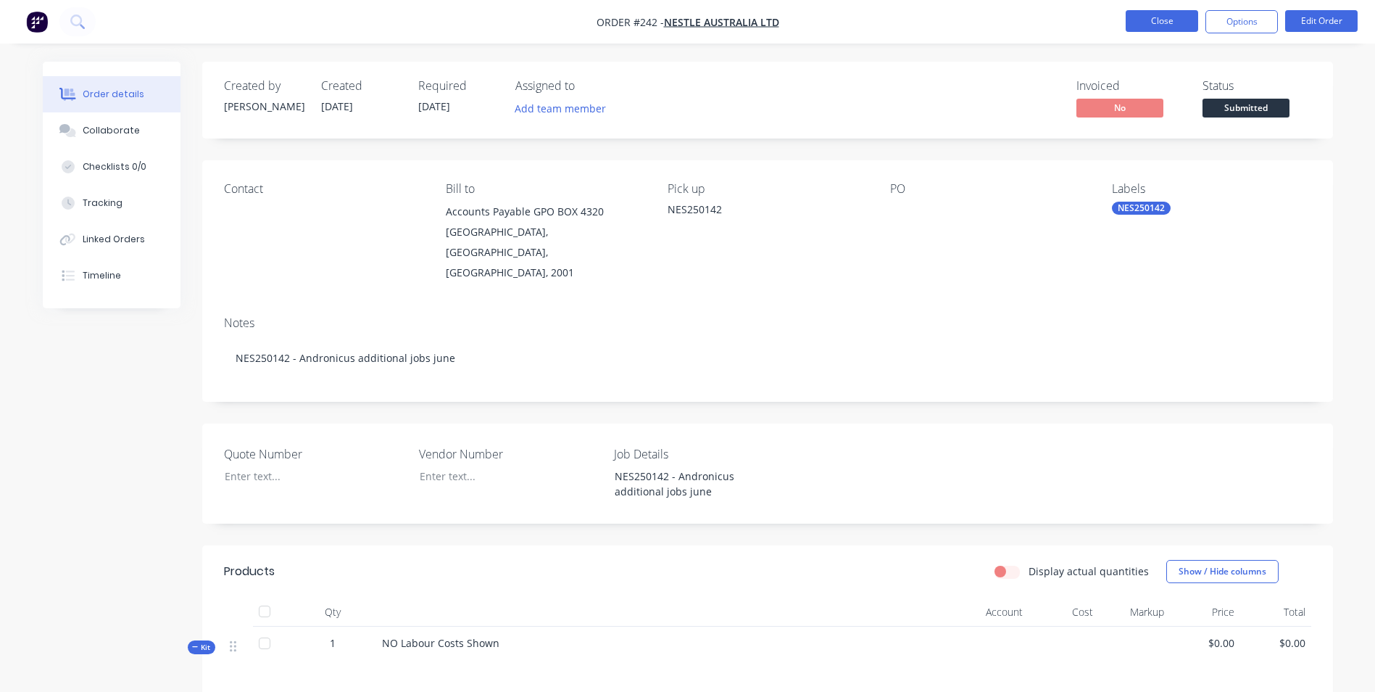
click at [1145, 14] on button "Close" at bounding box center [1162, 21] width 72 height 22
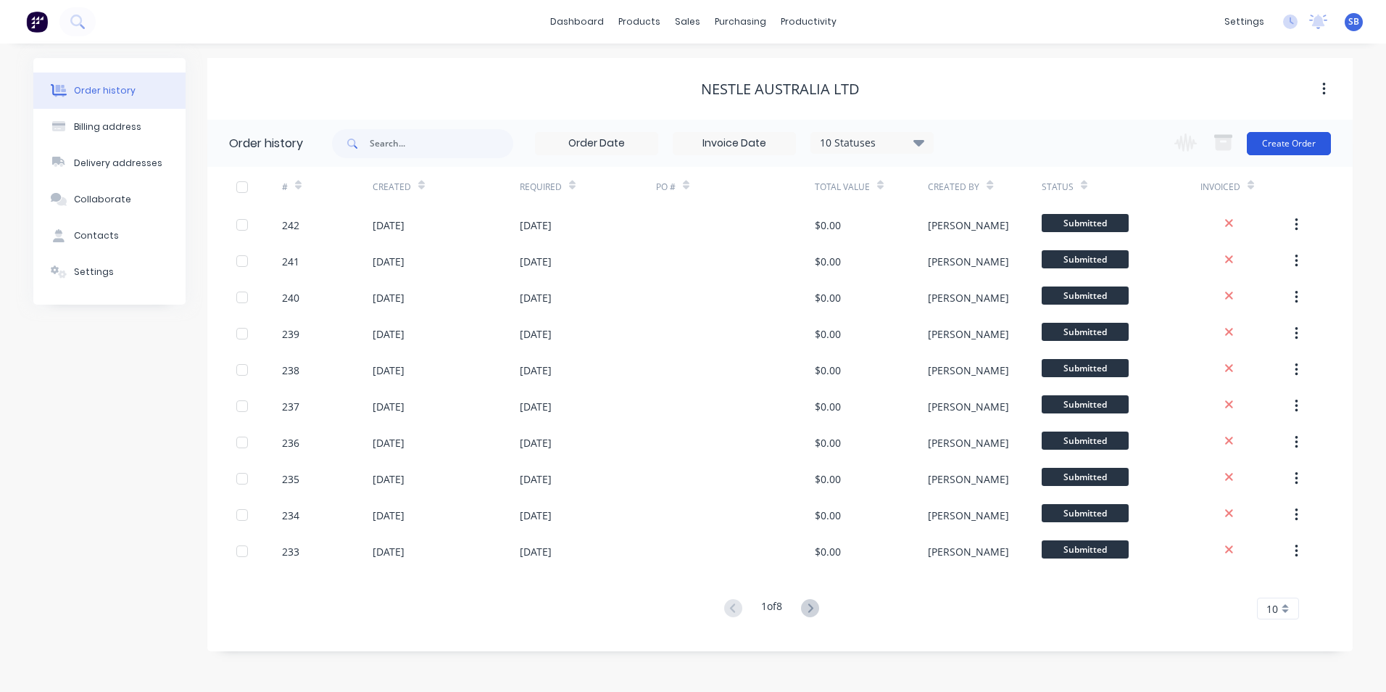
click at [1268, 141] on button "Create Order" at bounding box center [1289, 143] width 84 height 23
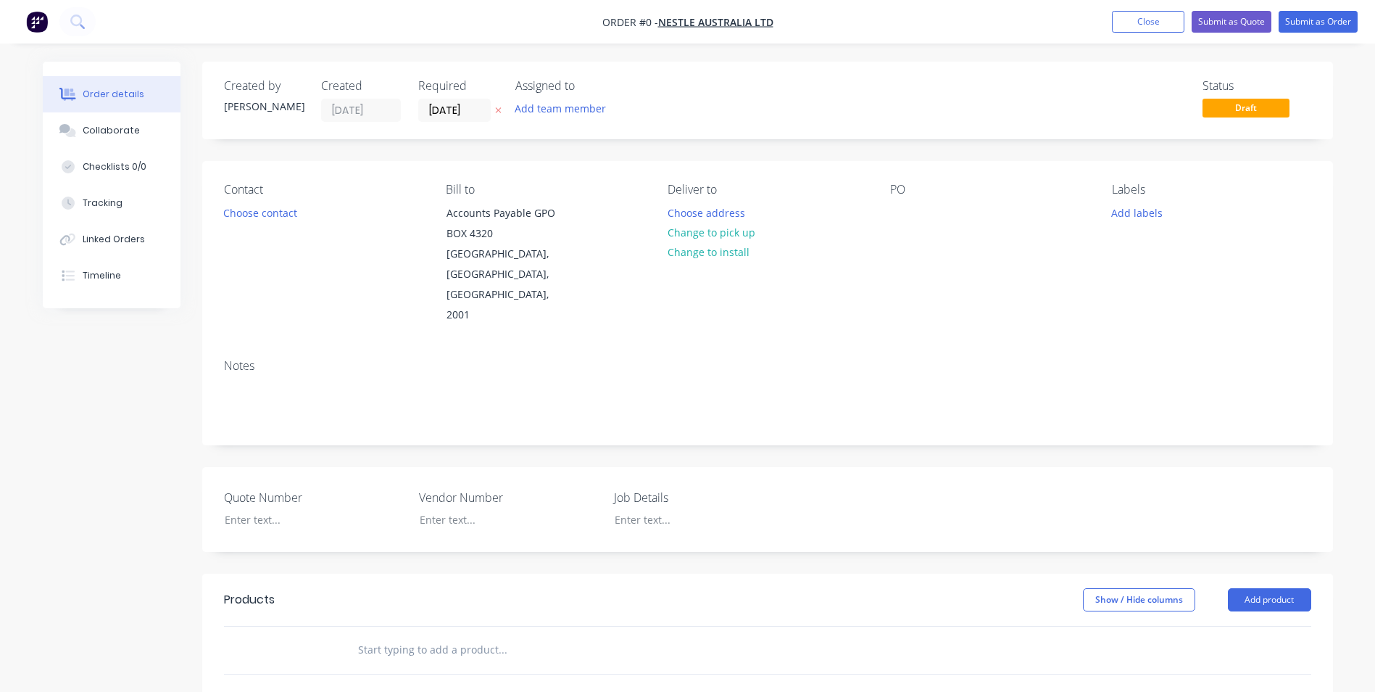
click at [1169, 218] on div "Add labels" at bounding box center [1211, 212] width 199 height 20
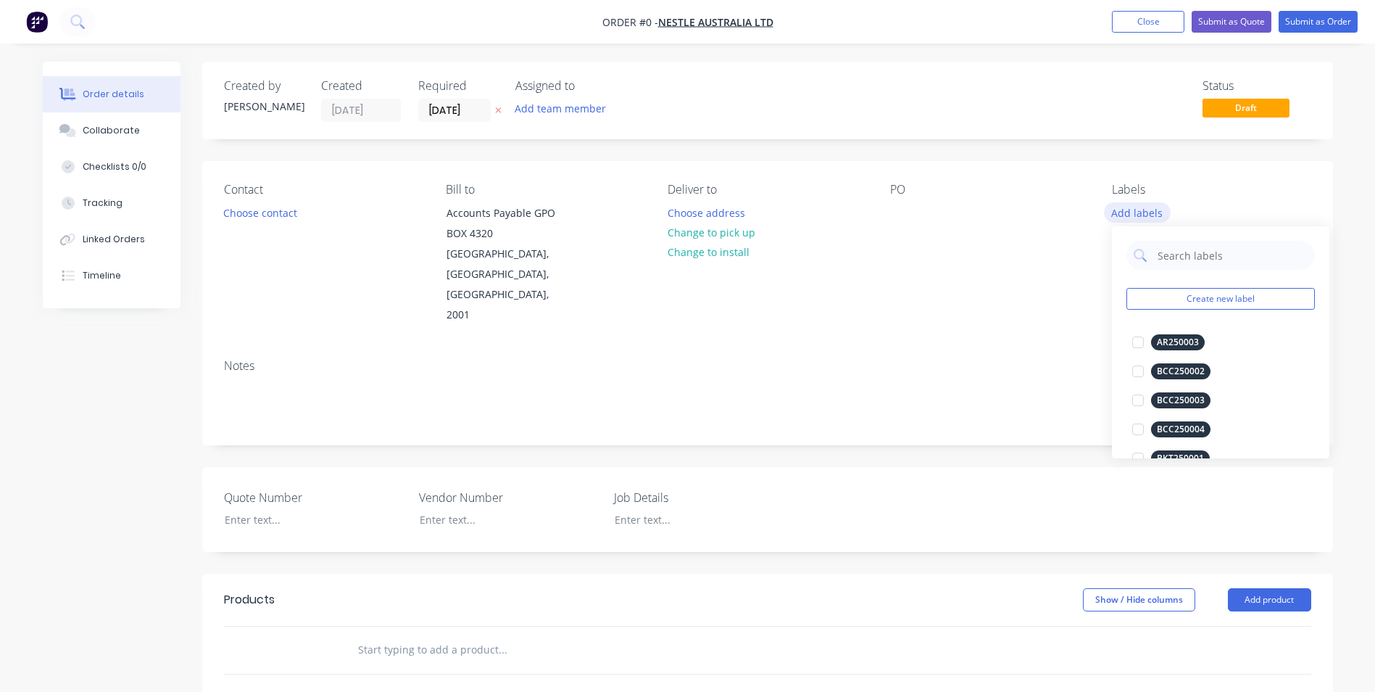
click at [1130, 208] on button "Add labels" at bounding box center [1137, 212] width 67 height 20
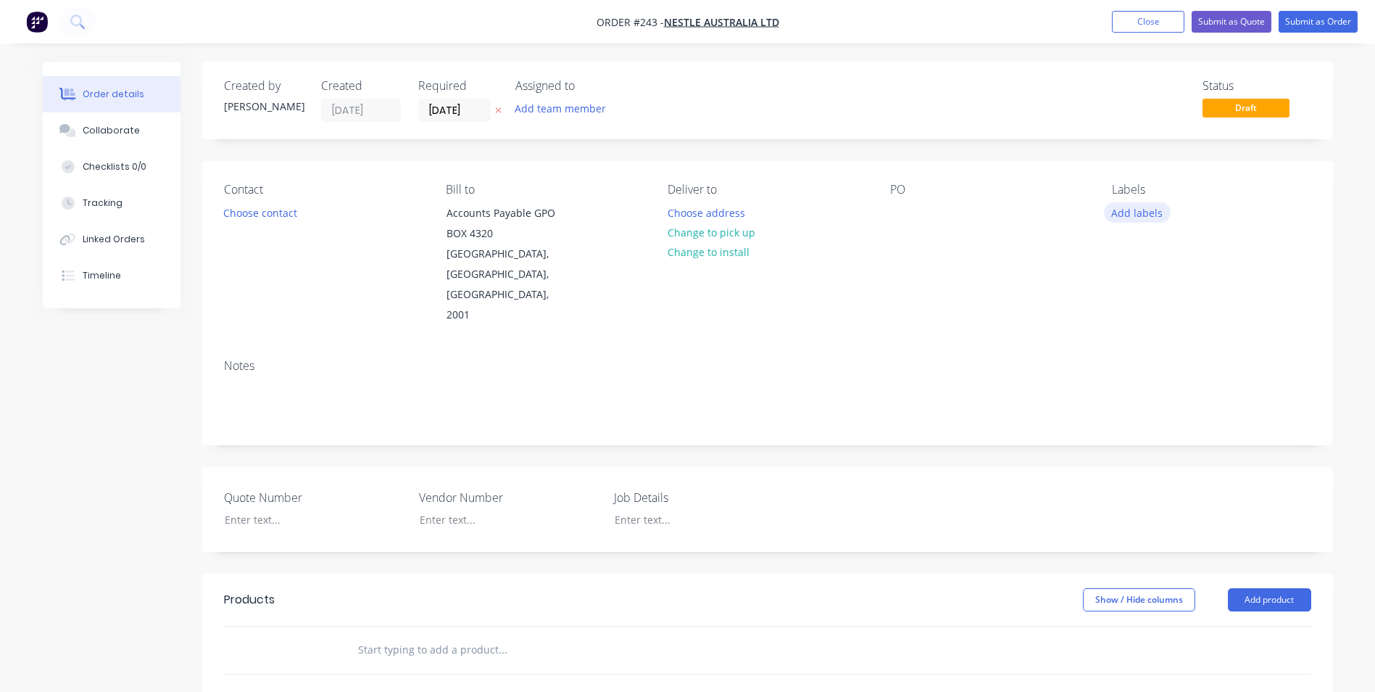
click at [1130, 208] on button "Add labels" at bounding box center [1137, 212] width 67 height 20
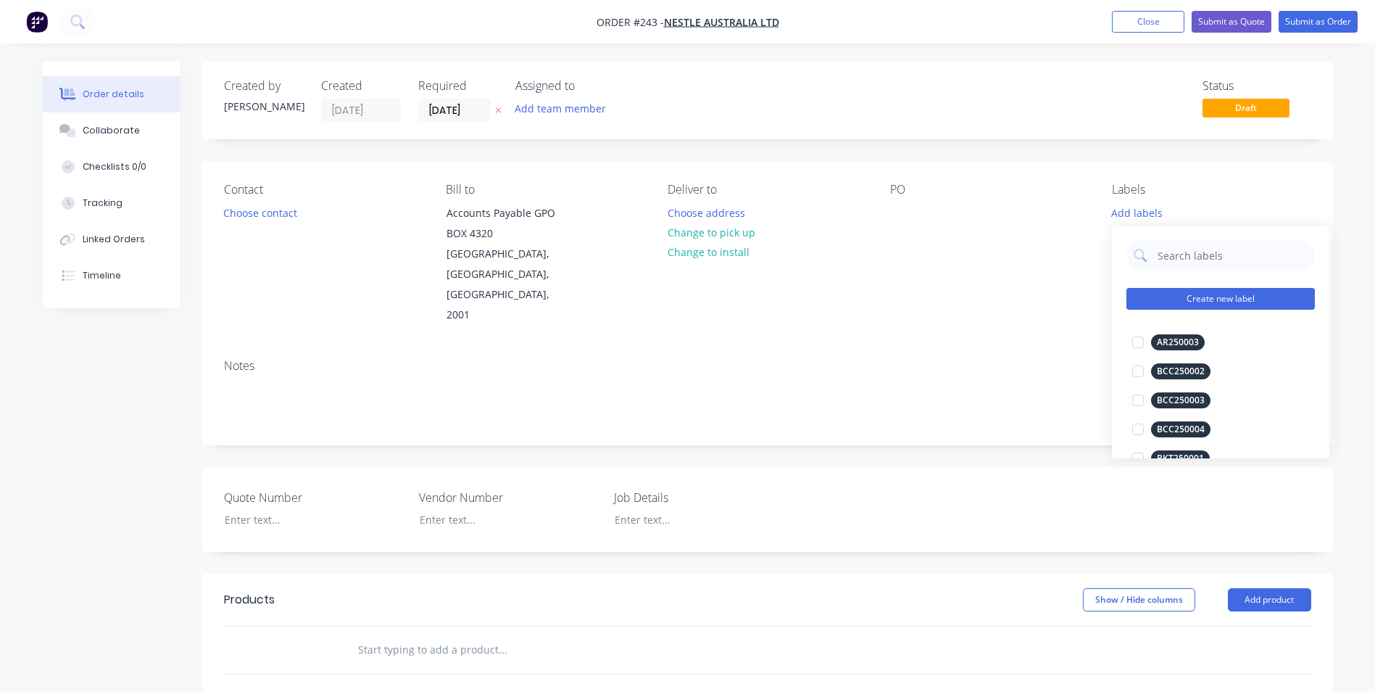
click at [1207, 299] on button "Create new label" at bounding box center [1221, 299] width 188 height 22
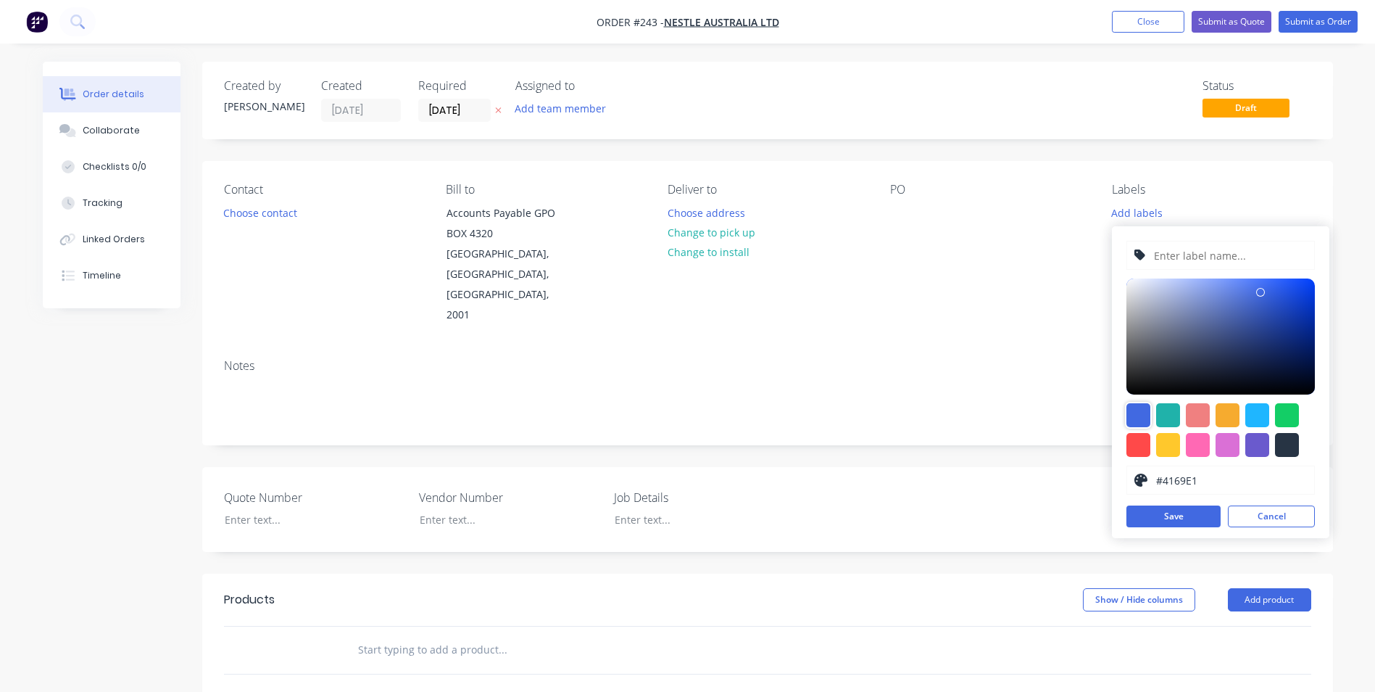
click at [1137, 415] on div at bounding box center [1139, 415] width 24 height 24
click at [1188, 249] on input "text" at bounding box center [1230, 255] width 154 height 28
type input "NES250144"
click at [1158, 521] on button "Save" at bounding box center [1174, 516] width 94 height 22
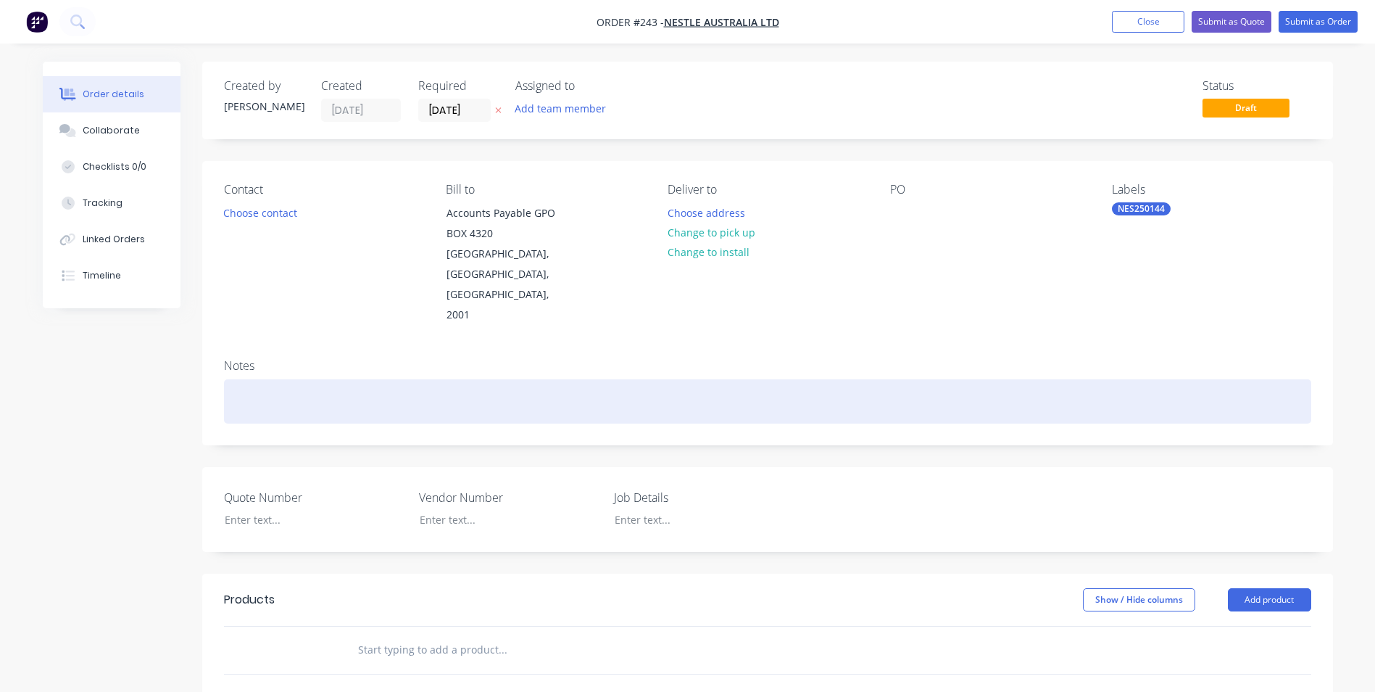
click at [909, 379] on div at bounding box center [767, 401] width 1087 height 44
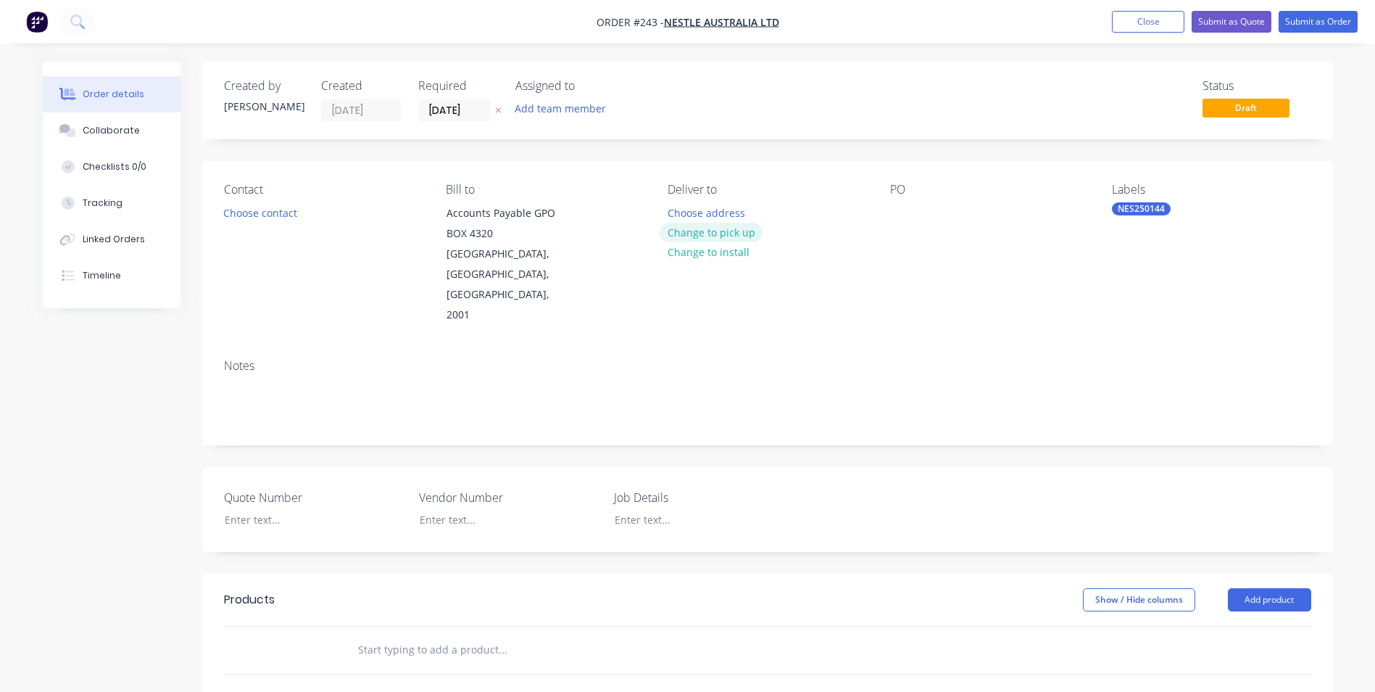
click at [728, 223] on button "Change to pick up" at bounding box center [711, 233] width 103 height 20
click at [684, 217] on div at bounding box center [679, 212] width 23 height 21
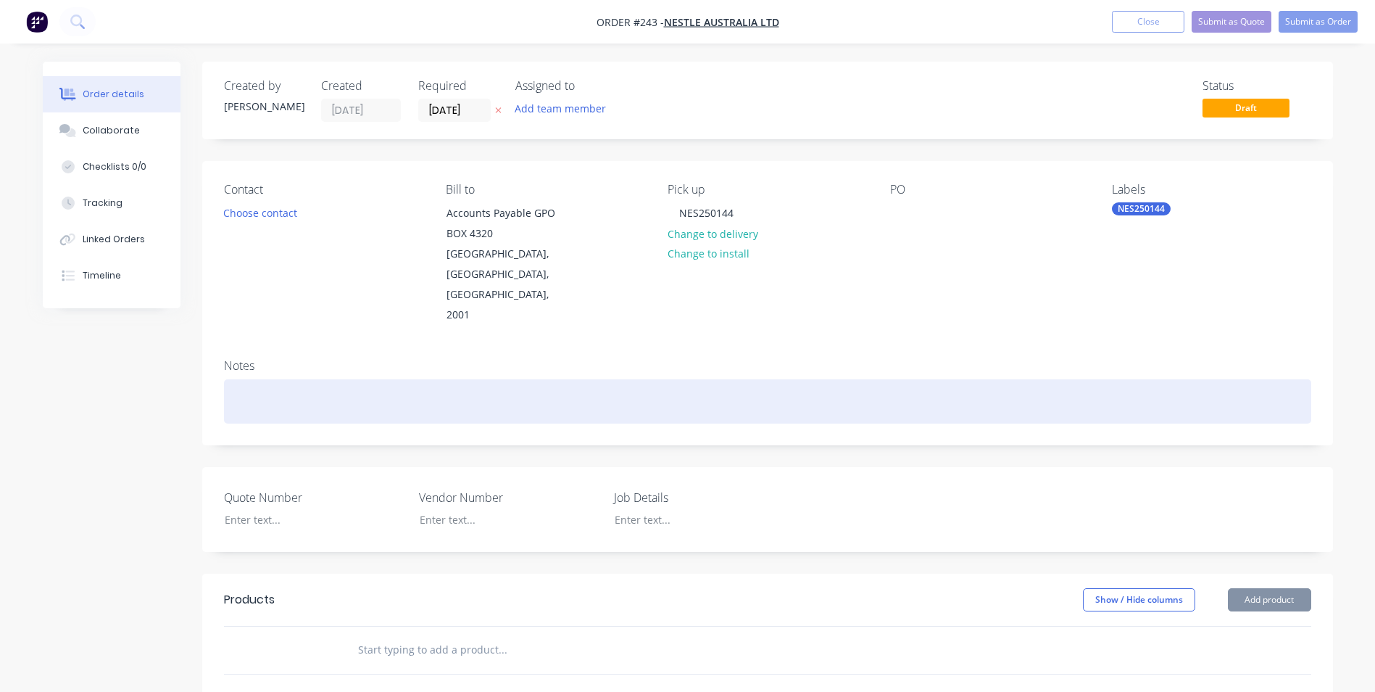
click at [462, 379] on div at bounding box center [767, 401] width 1087 height 44
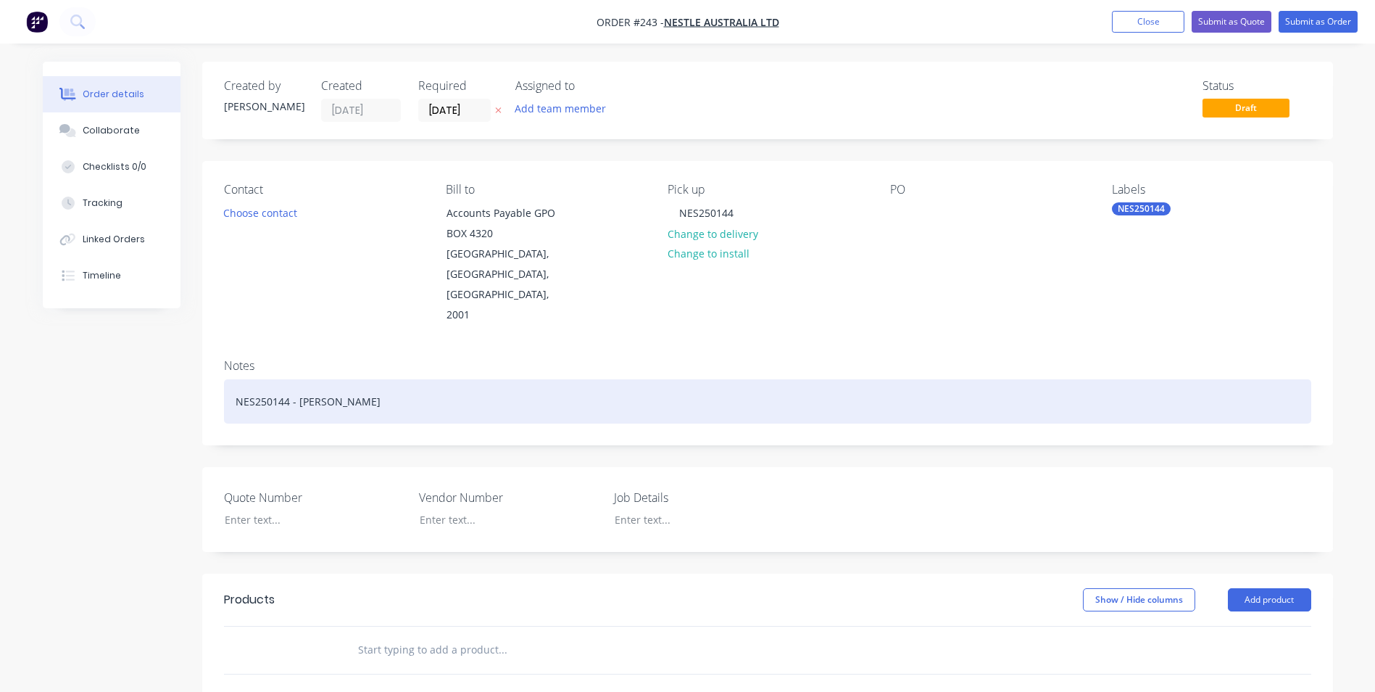
drag, startPoint x: 426, startPoint y: 362, endPoint x: 231, endPoint y: 362, distance: 195.7
click at [231, 379] on div "NES250144 - Jarline Bollards" at bounding box center [767, 401] width 1087 height 44
copy div "NES250144 - Jarline Bollards"
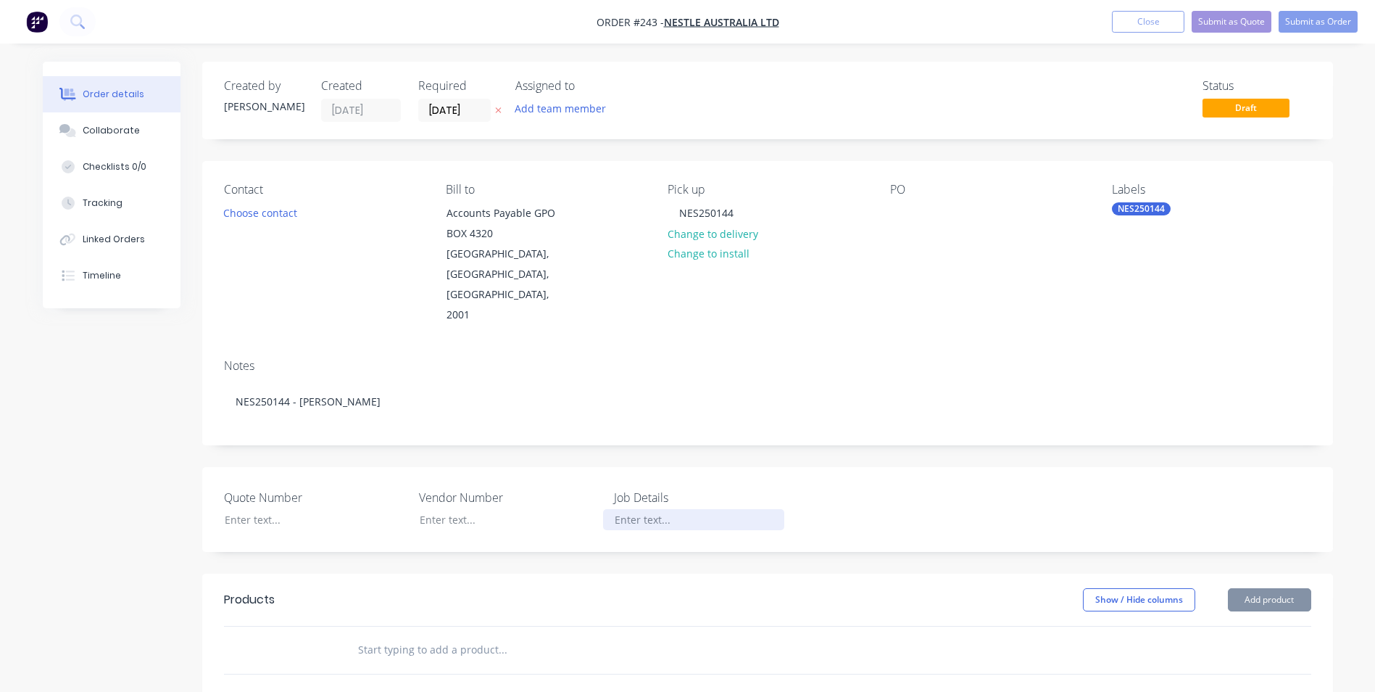
click at [700, 509] on div at bounding box center [693, 519] width 181 height 21
paste div
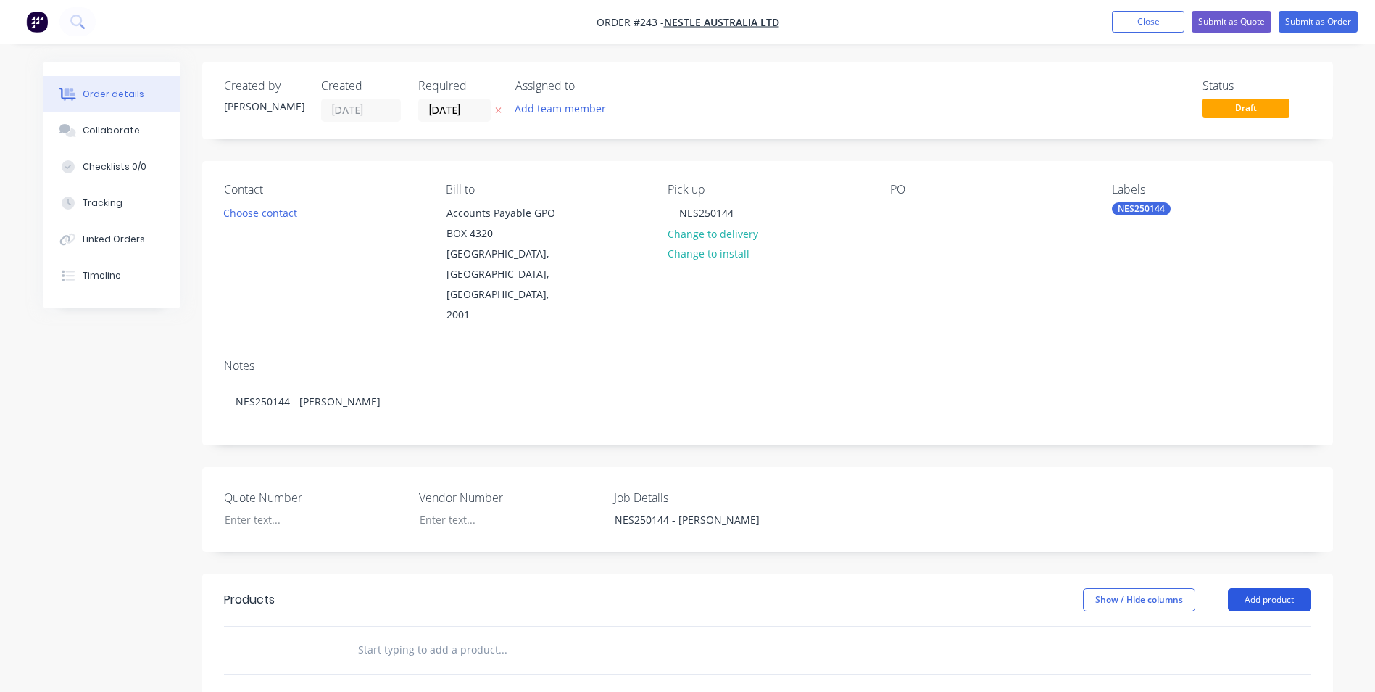
click at [1295, 588] on button "Add product" at bounding box center [1269, 599] width 83 height 23
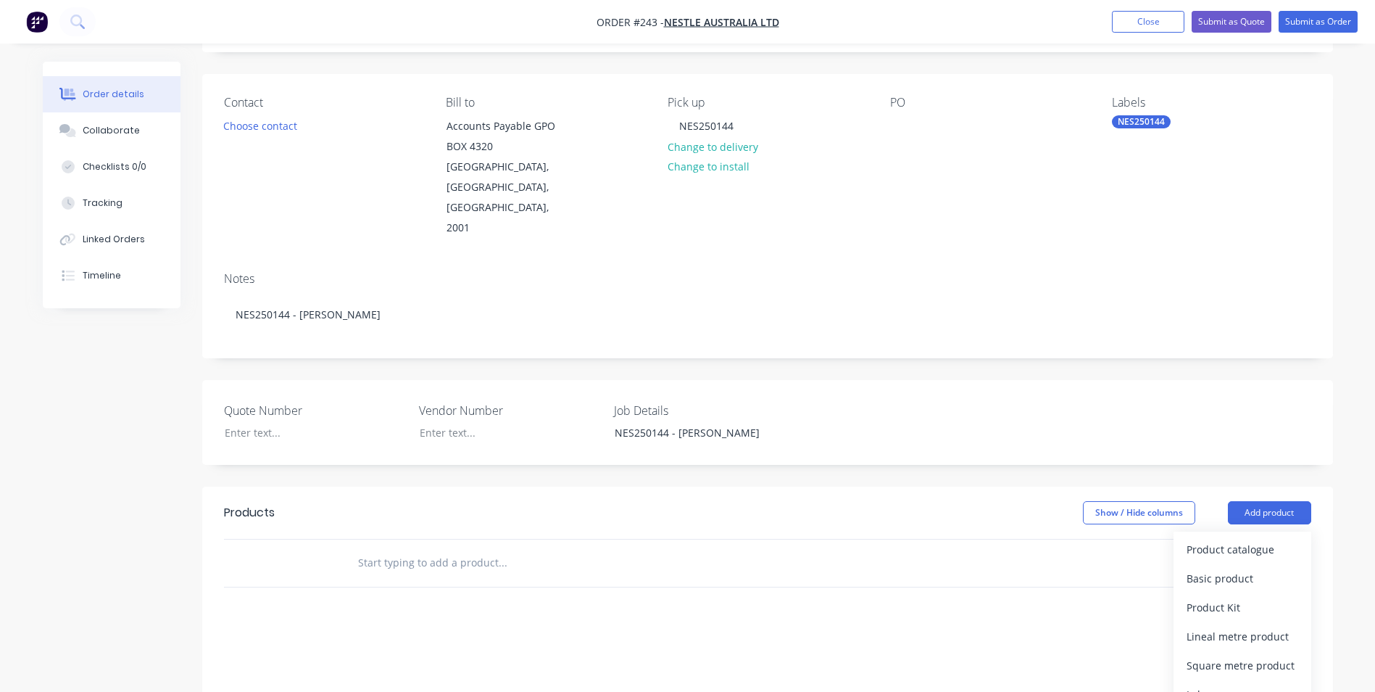
scroll to position [217, 0]
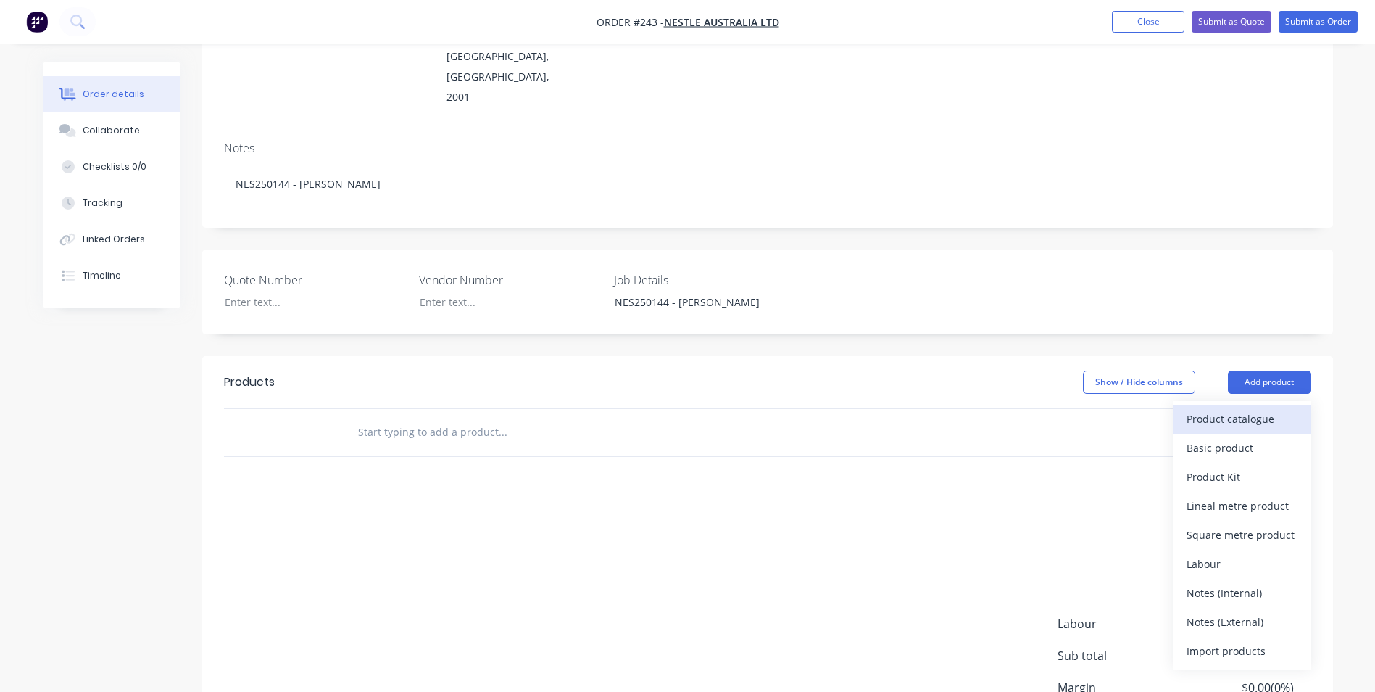
click at [1211, 408] on div "Product catalogue" at bounding box center [1243, 418] width 112 height 21
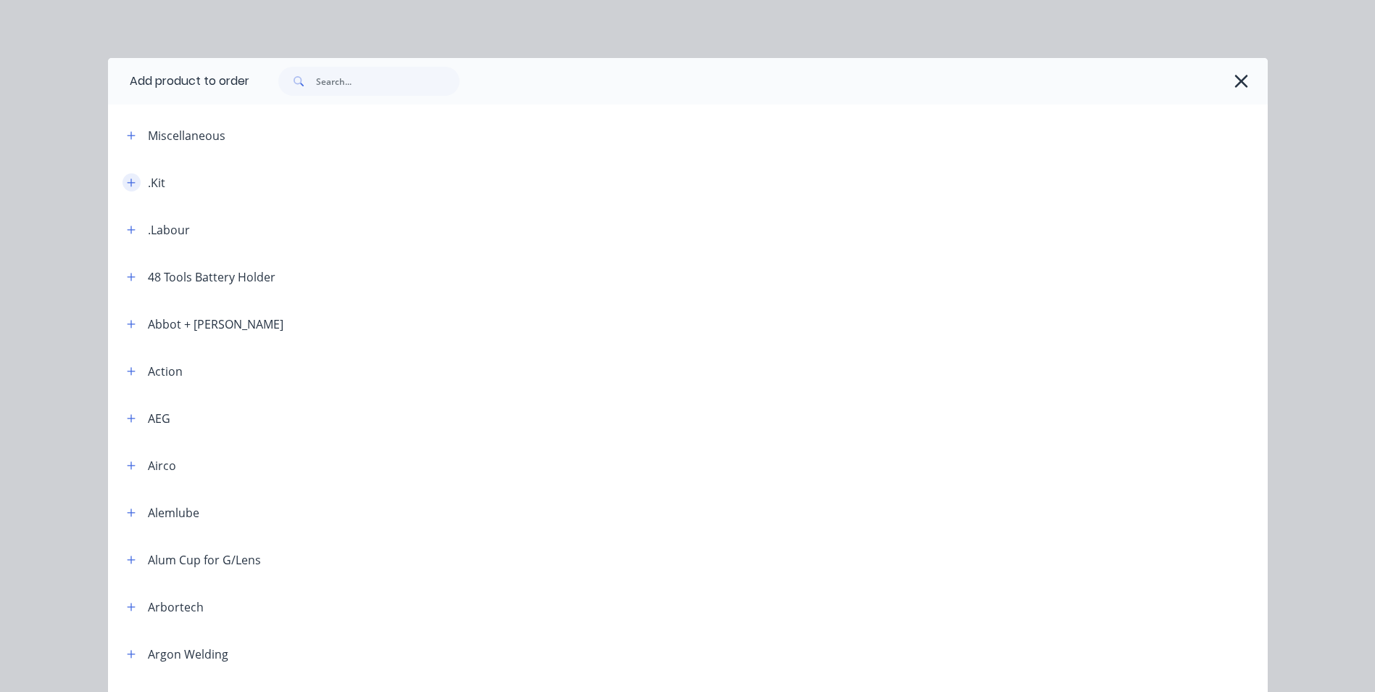
click at [130, 181] on icon "button" at bounding box center [131, 183] width 9 height 10
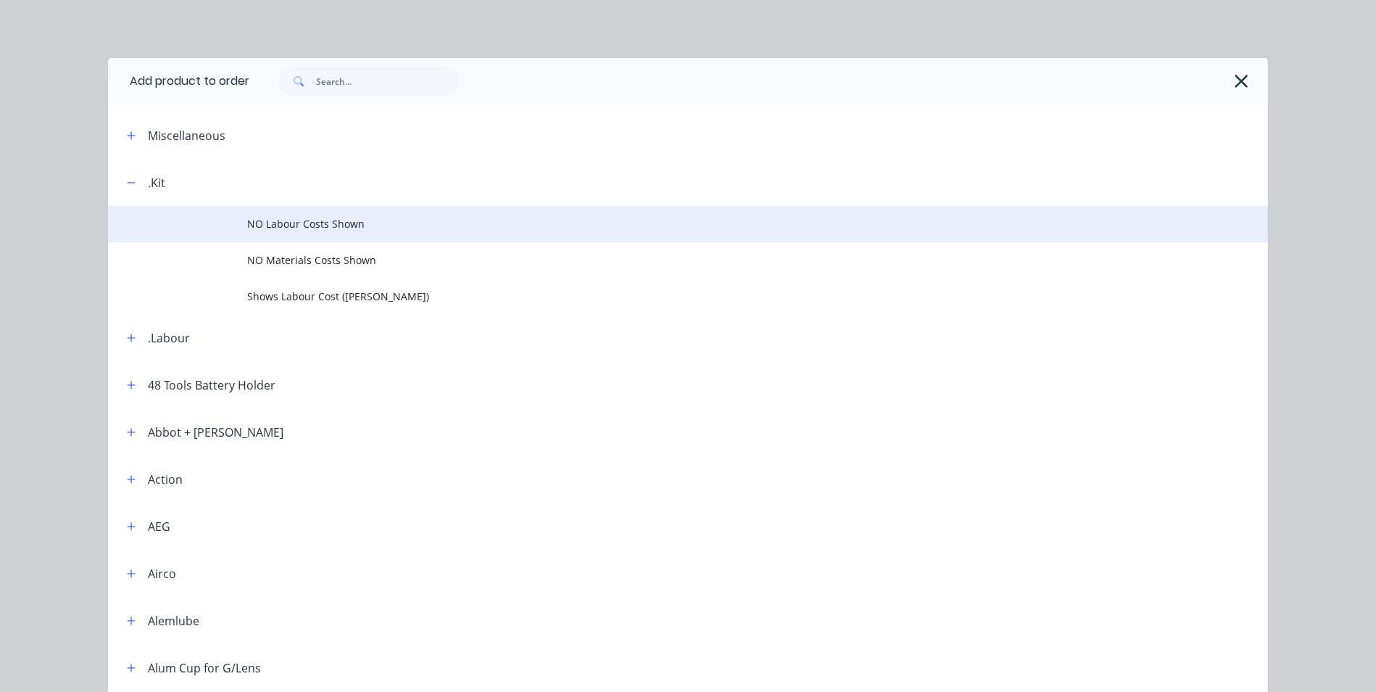
click at [302, 228] on span "NO Labour Costs Shown" at bounding box center [655, 223] width 816 height 15
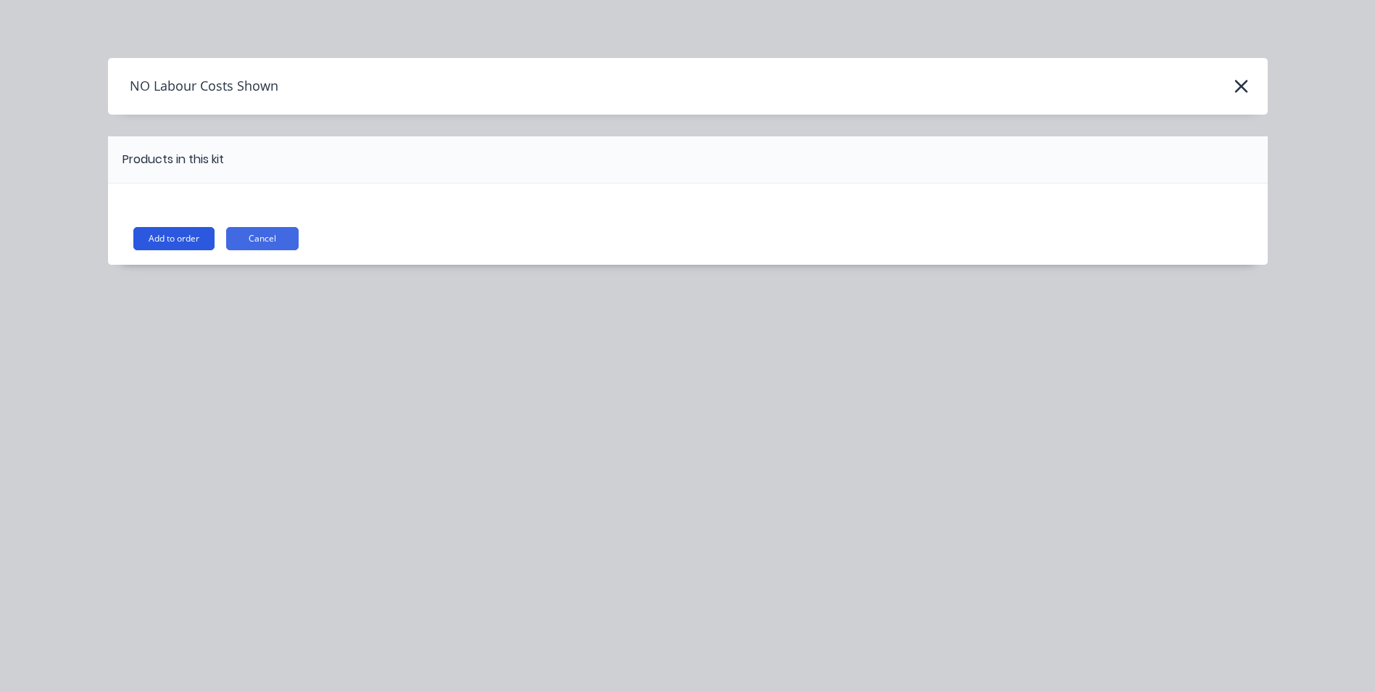
click at [155, 242] on button "Add to order" at bounding box center [173, 238] width 81 height 23
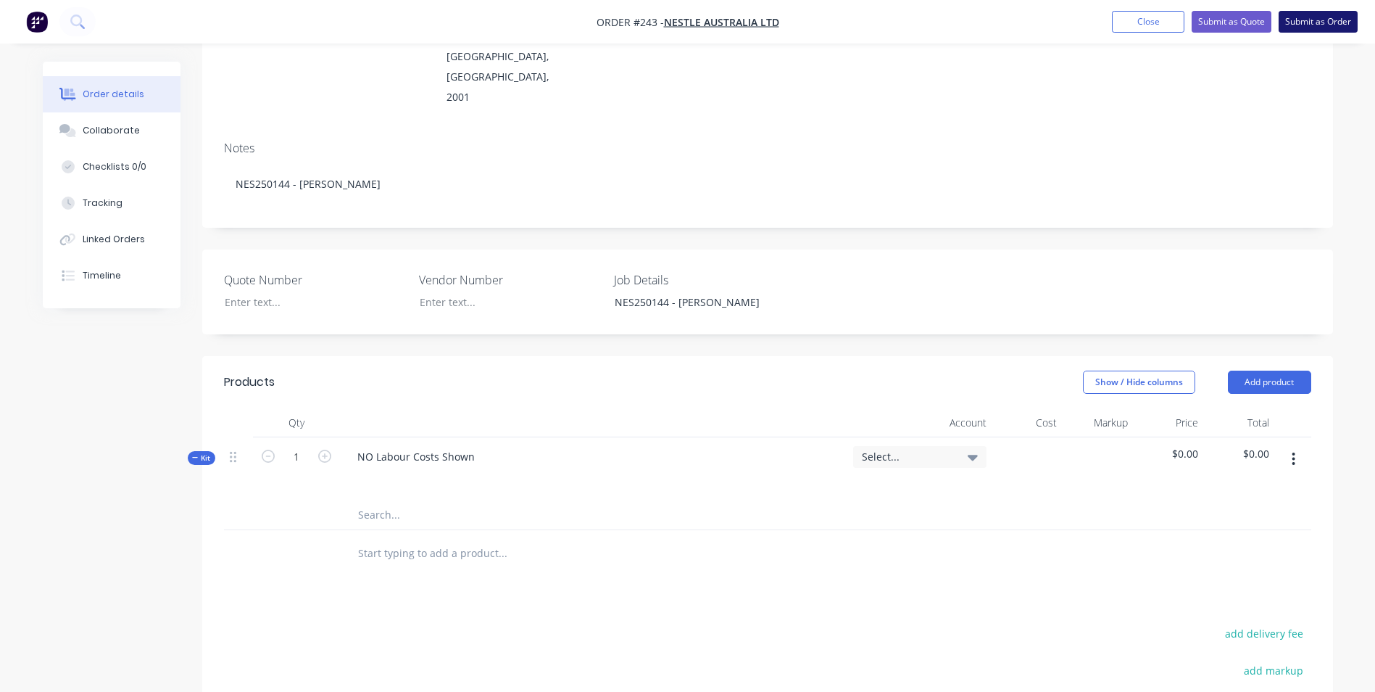
click at [1299, 21] on button "Submit as Order" at bounding box center [1318, 22] width 79 height 22
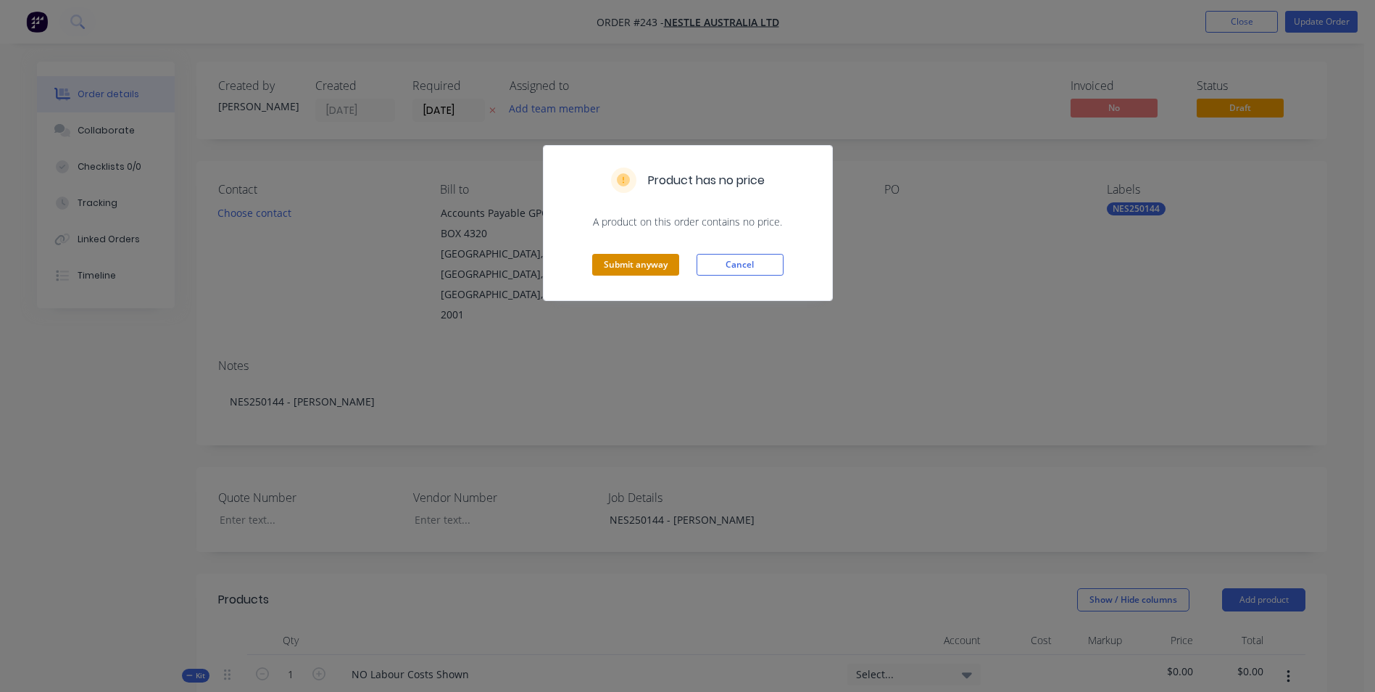
click at [627, 268] on button "Submit anyway" at bounding box center [635, 265] width 87 height 22
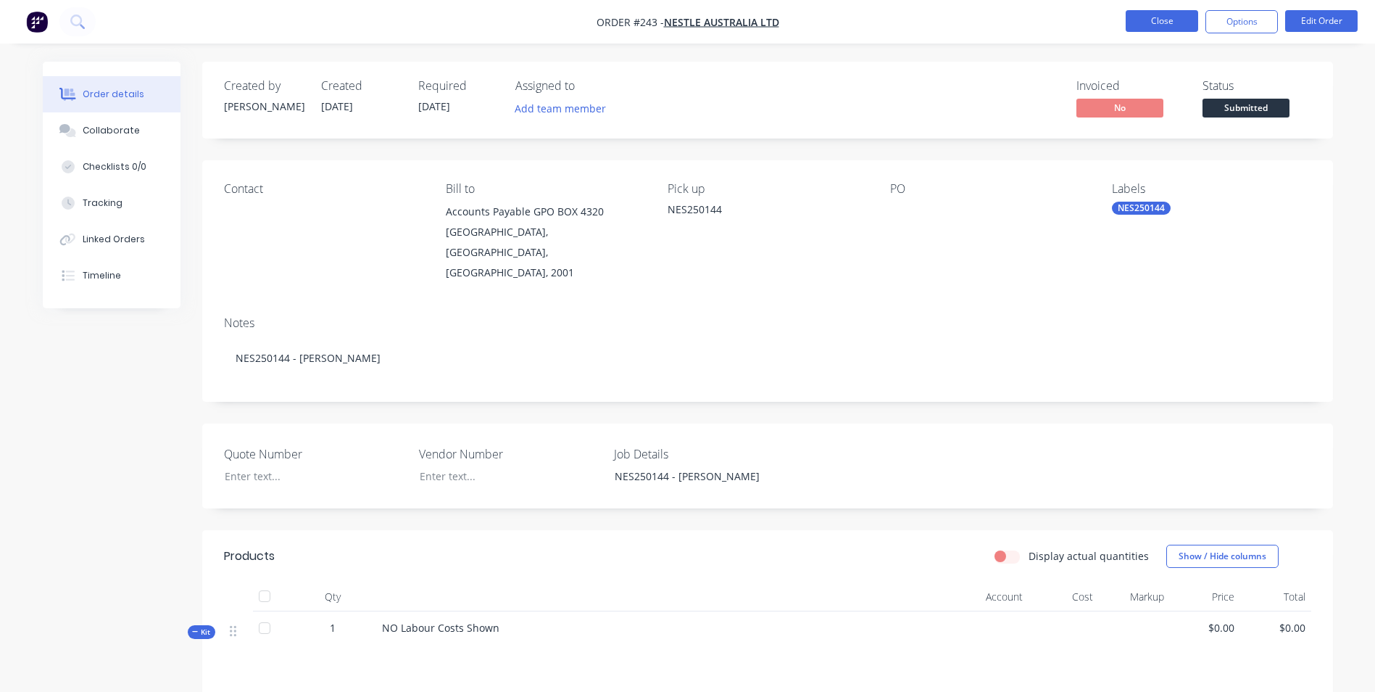
click at [1169, 19] on button "Close" at bounding box center [1162, 21] width 72 height 22
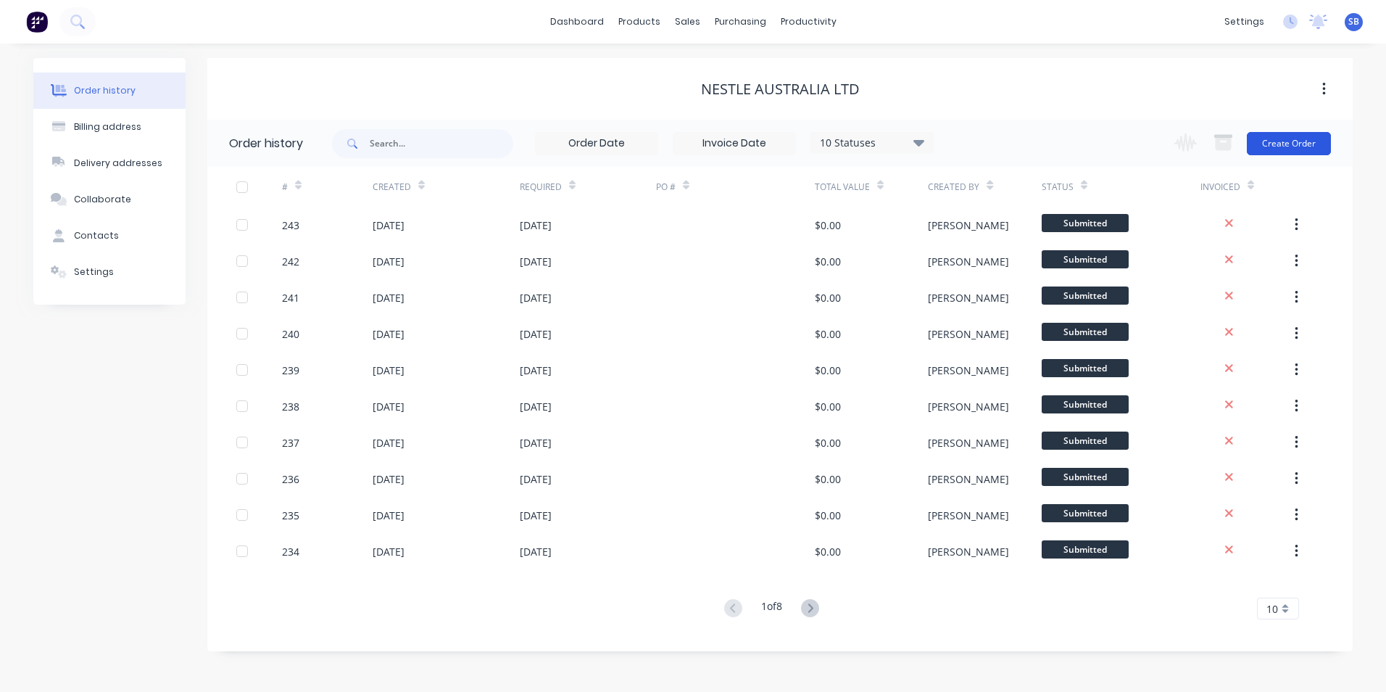
click at [1279, 138] on button "Create Order" at bounding box center [1289, 143] width 84 height 23
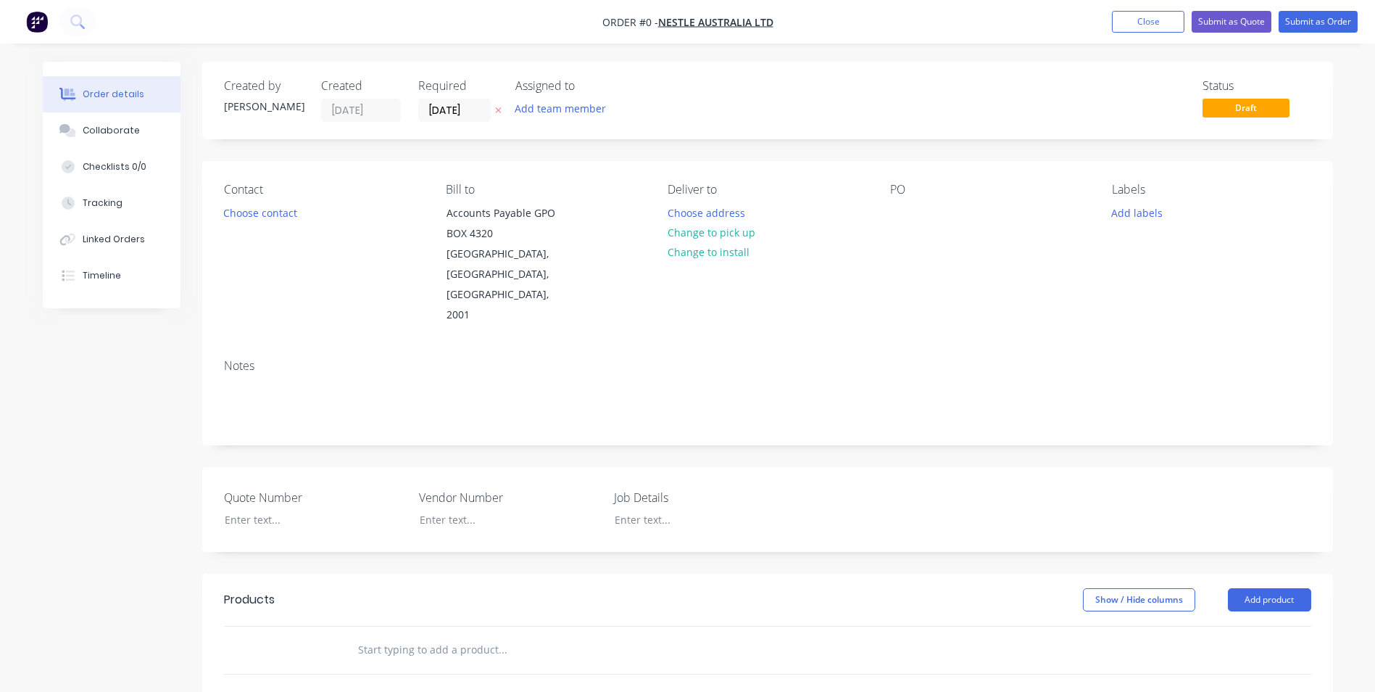
click at [1096, 209] on div "Contact Choose contact Bill to Accounts Payable GPO BOX 4320 SYDNEY, New South …" at bounding box center [767, 254] width 1131 height 186
click at [1129, 212] on button "Add labels" at bounding box center [1137, 212] width 67 height 20
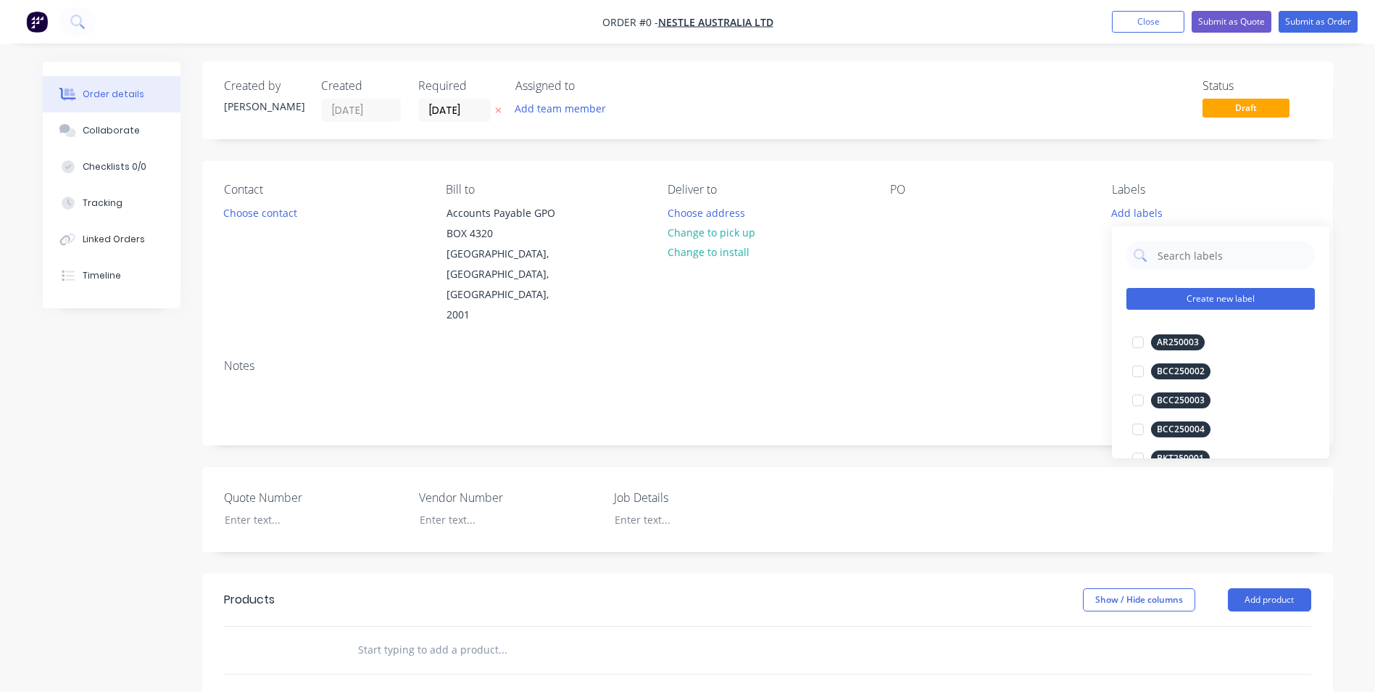
click at [1213, 294] on button "Create new label" at bounding box center [1221, 299] width 188 height 22
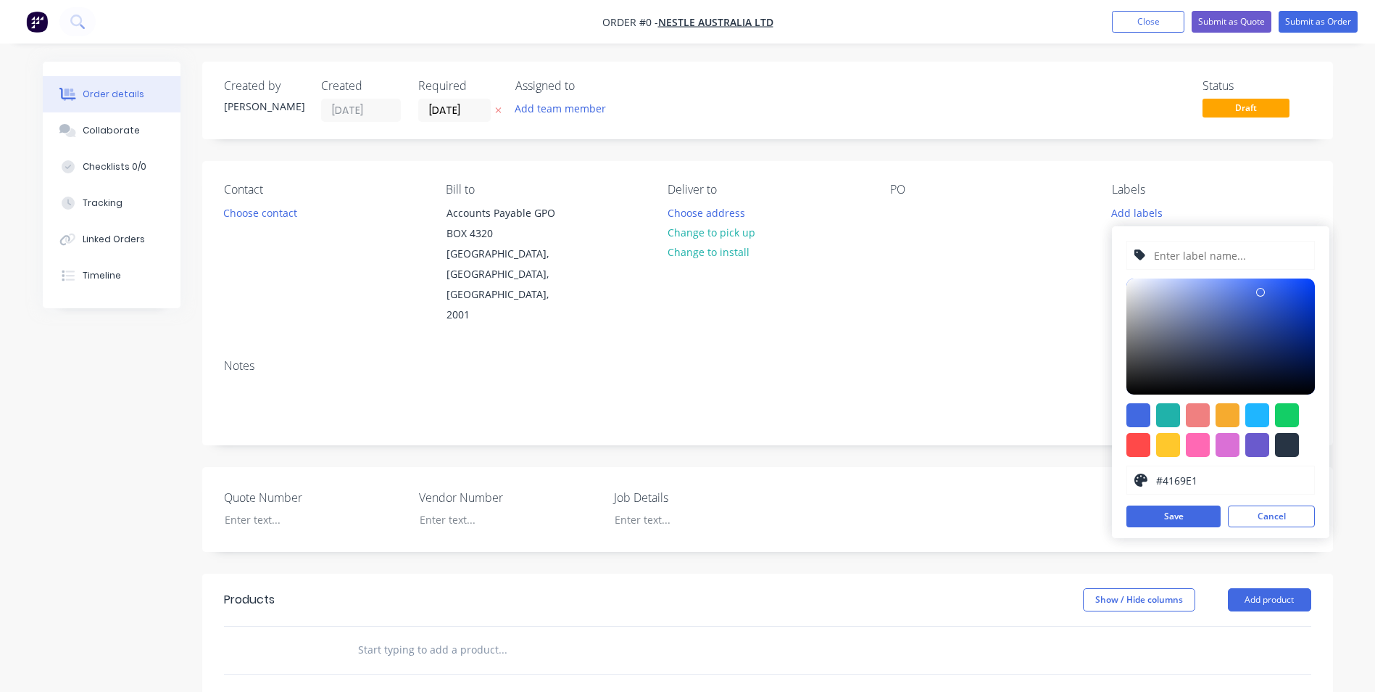
click at [1163, 254] on input "text" at bounding box center [1230, 255] width 154 height 28
click at [1134, 414] on div at bounding box center [1139, 415] width 24 height 24
click at [1192, 260] on input "text" at bounding box center [1230, 255] width 154 height 28
type input "n"
type input "NES250146"
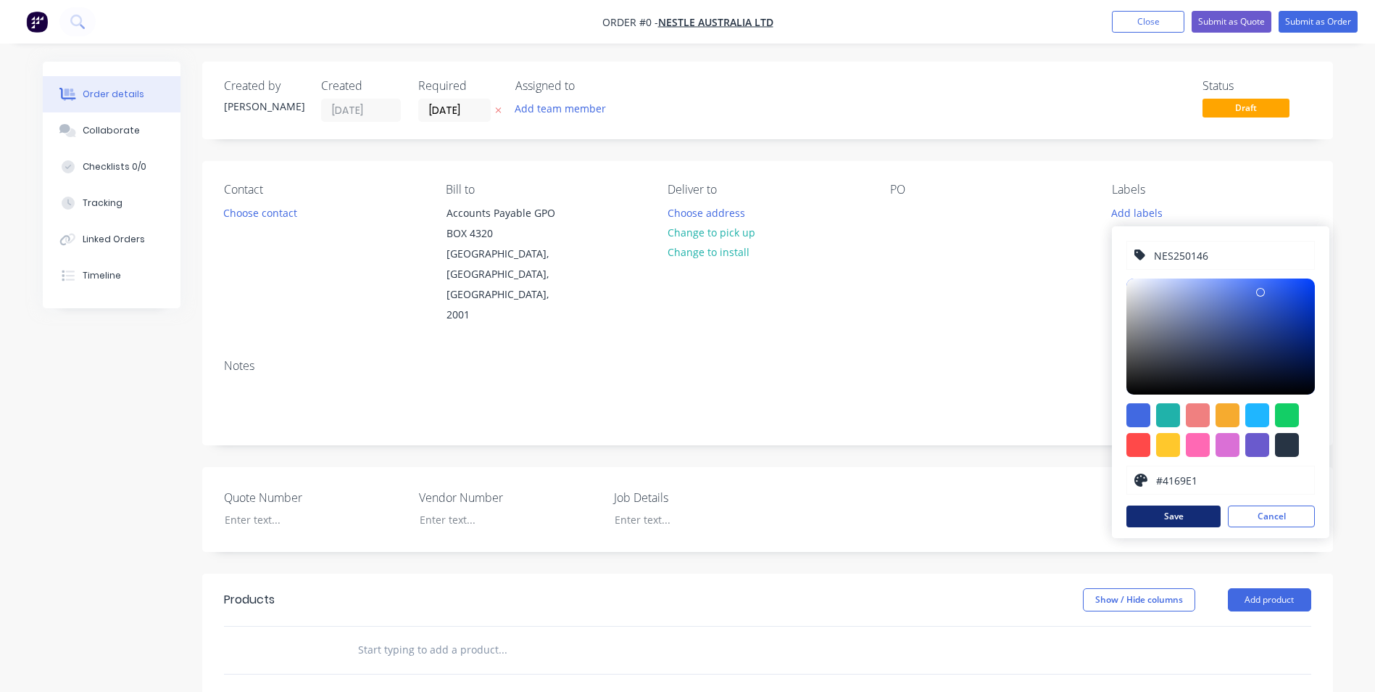
click at [1180, 506] on button "Save" at bounding box center [1174, 516] width 94 height 22
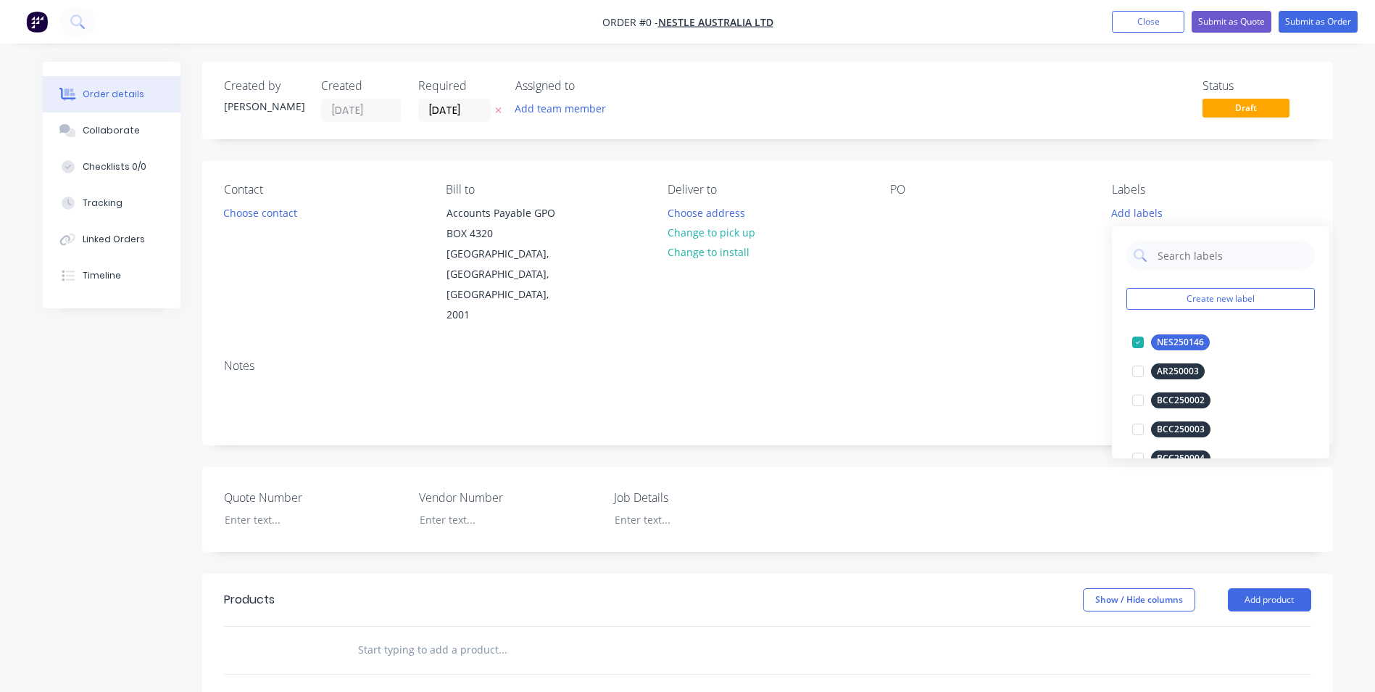
click at [816, 281] on div "Order details Collaborate Checklists 0/0 Tracking Linked Orders Timeline Order …" at bounding box center [687, 553] width 1319 height 982
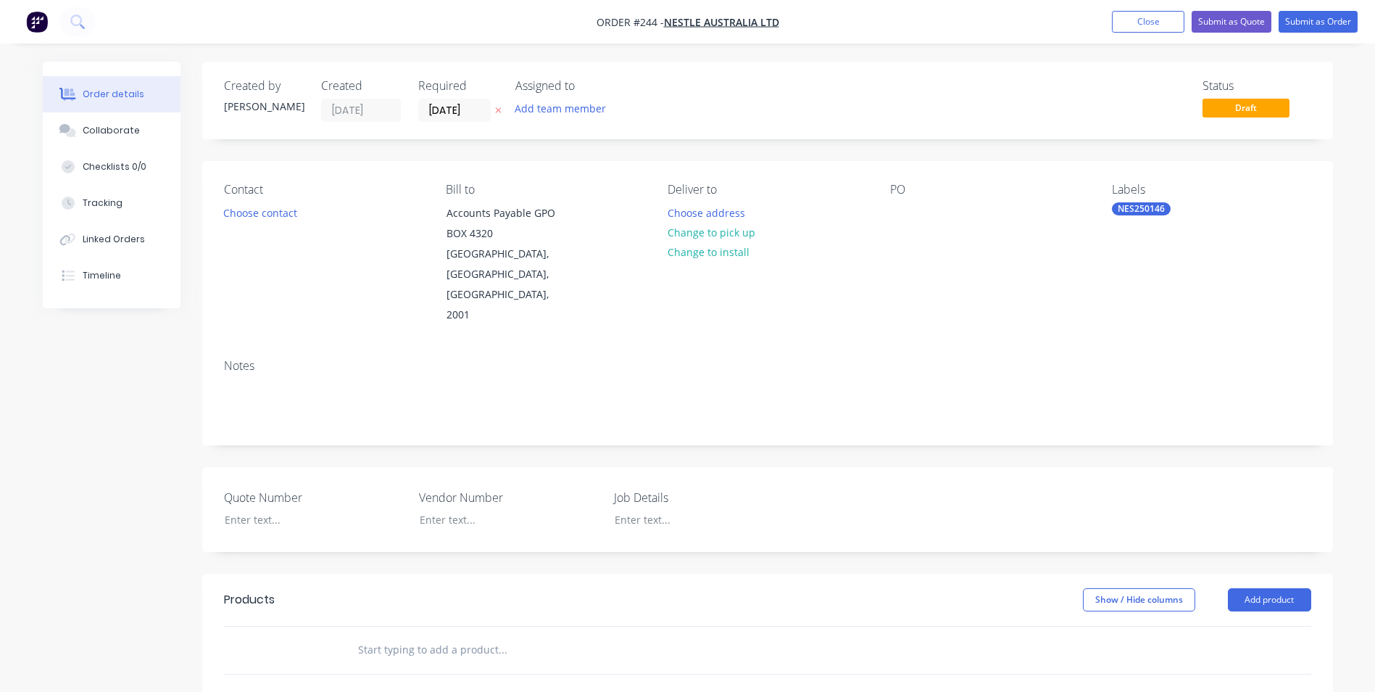
click at [714, 238] on button "Change to pick up" at bounding box center [711, 233] width 103 height 20
click at [680, 215] on div at bounding box center [679, 212] width 23 height 21
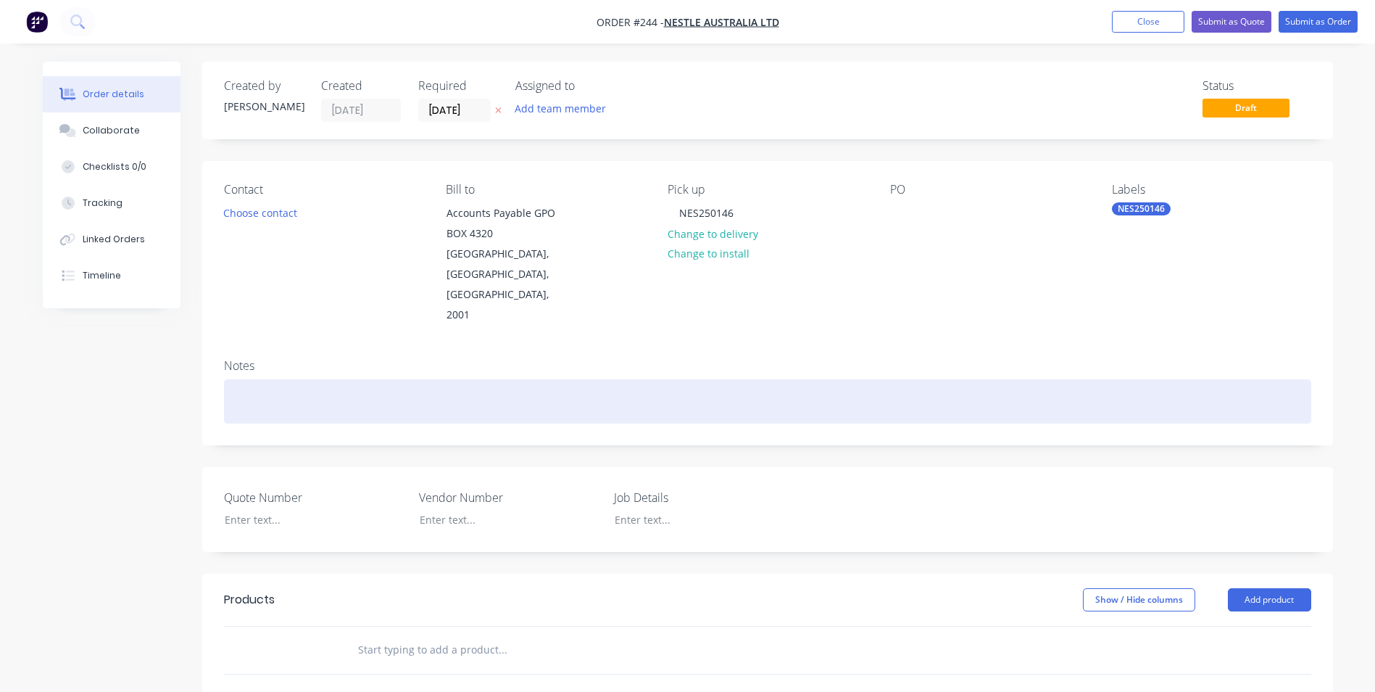
click at [411, 379] on div at bounding box center [767, 401] width 1087 height 44
drag, startPoint x: 415, startPoint y: 364, endPoint x: 175, endPoint y: 333, distance: 242.6
click at [175, 333] on div "Created by Shannon Created 14/08/25 Required 14/08/25 Assigned to Add team memb…" at bounding box center [688, 553] width 1290 height 982
copy div "NES250146 - Dali Line Relocation"
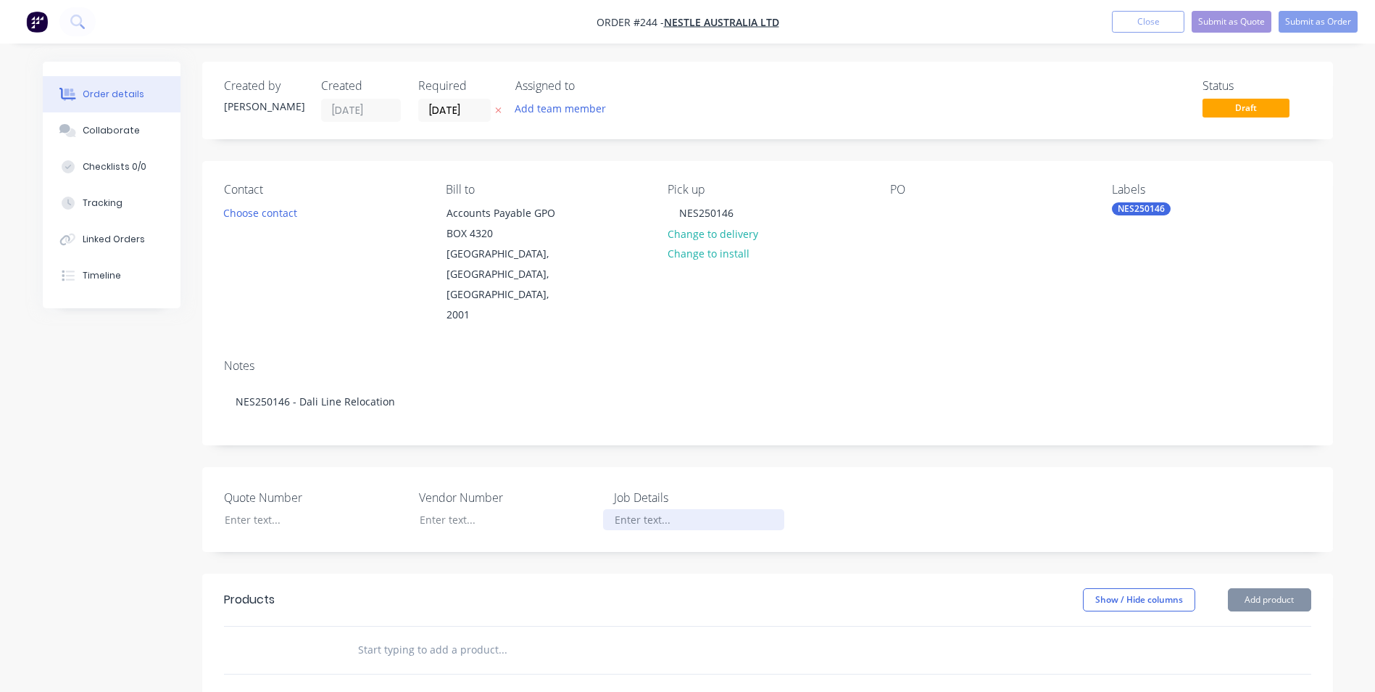
click at [637, 509] on div at bounding box center [693, 519] width 181 height 21
paste div
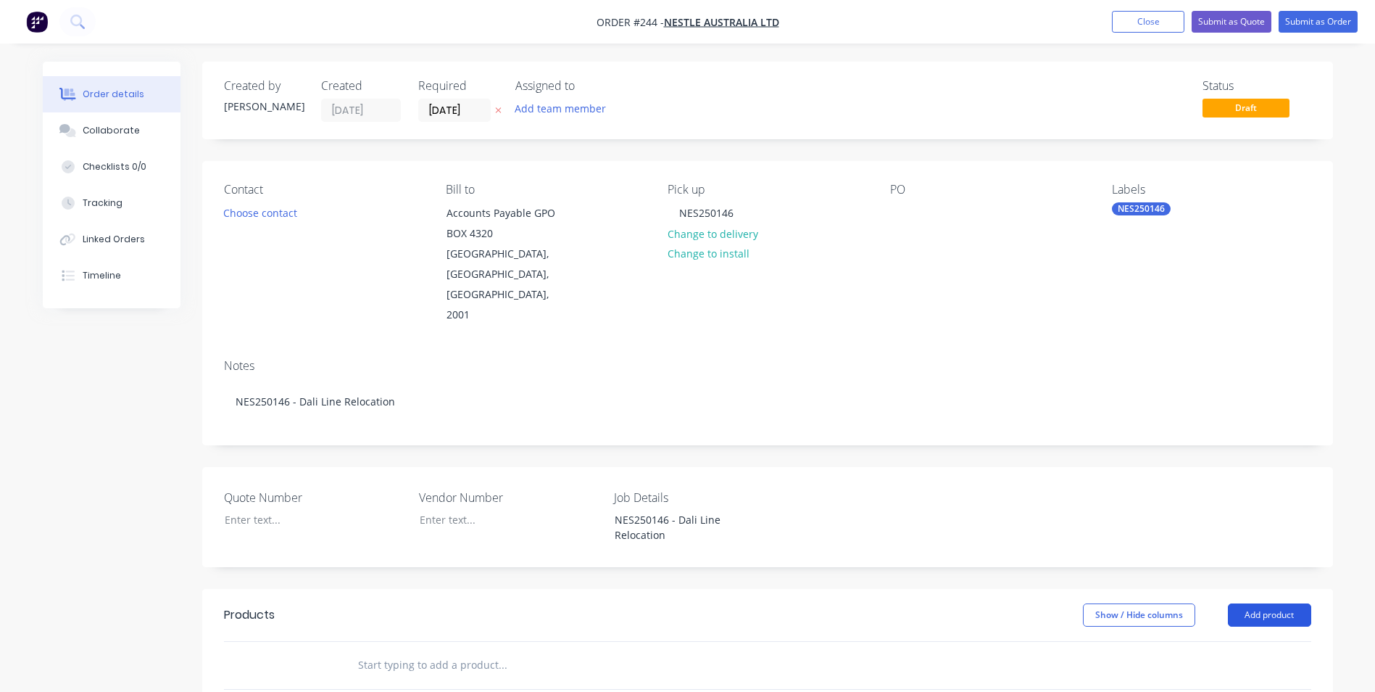
click at [1301, 603] on button "Add product" at bounding box center [1269, 614] width 83 height 23
click at [1201, 641] on div "Product catalogue" at bounding box center [1243, 651] width 112 height 21
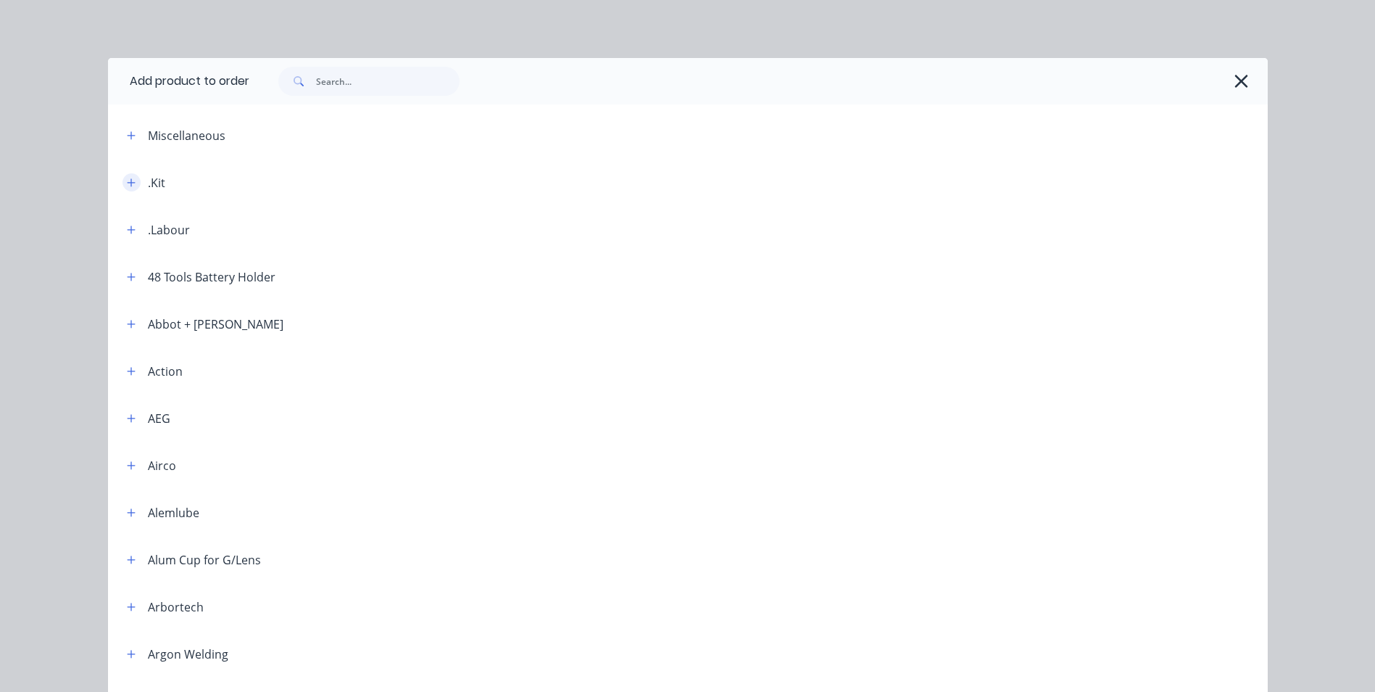
click at [125, 175] on button "button" at bounding box center [132, 182] width 18 height 18
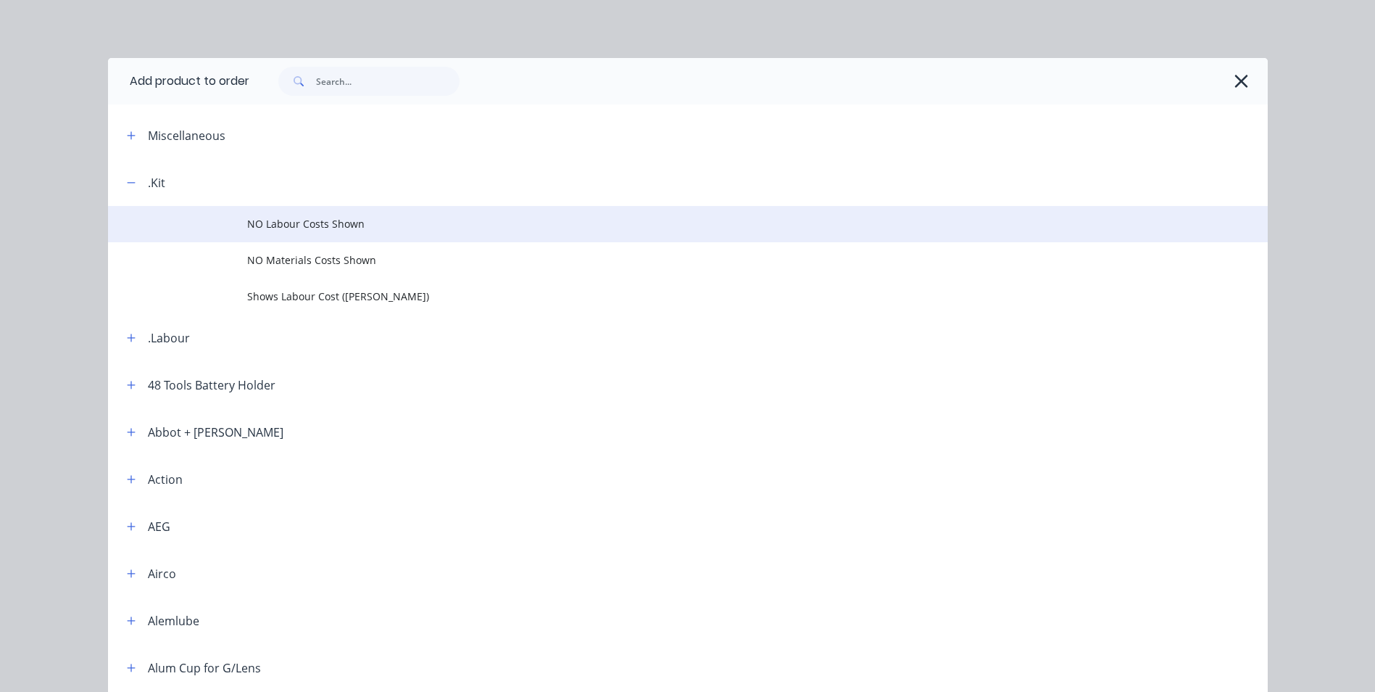
click at [323, 212] on td "NO Labour Costs Shown" at bounding box center [757, 224] width 1021 height 36
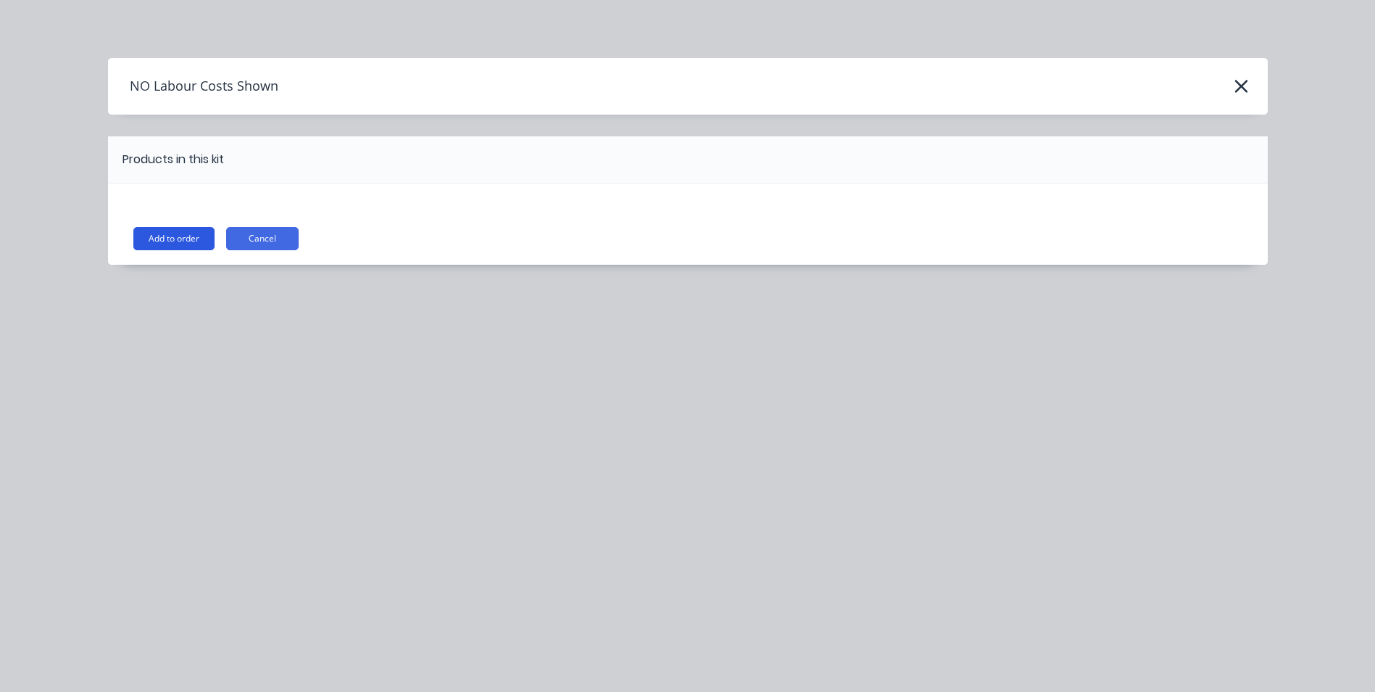
click at [170, 236] on button "Add to order" at bounding box center [173, 238] width 81 height 23
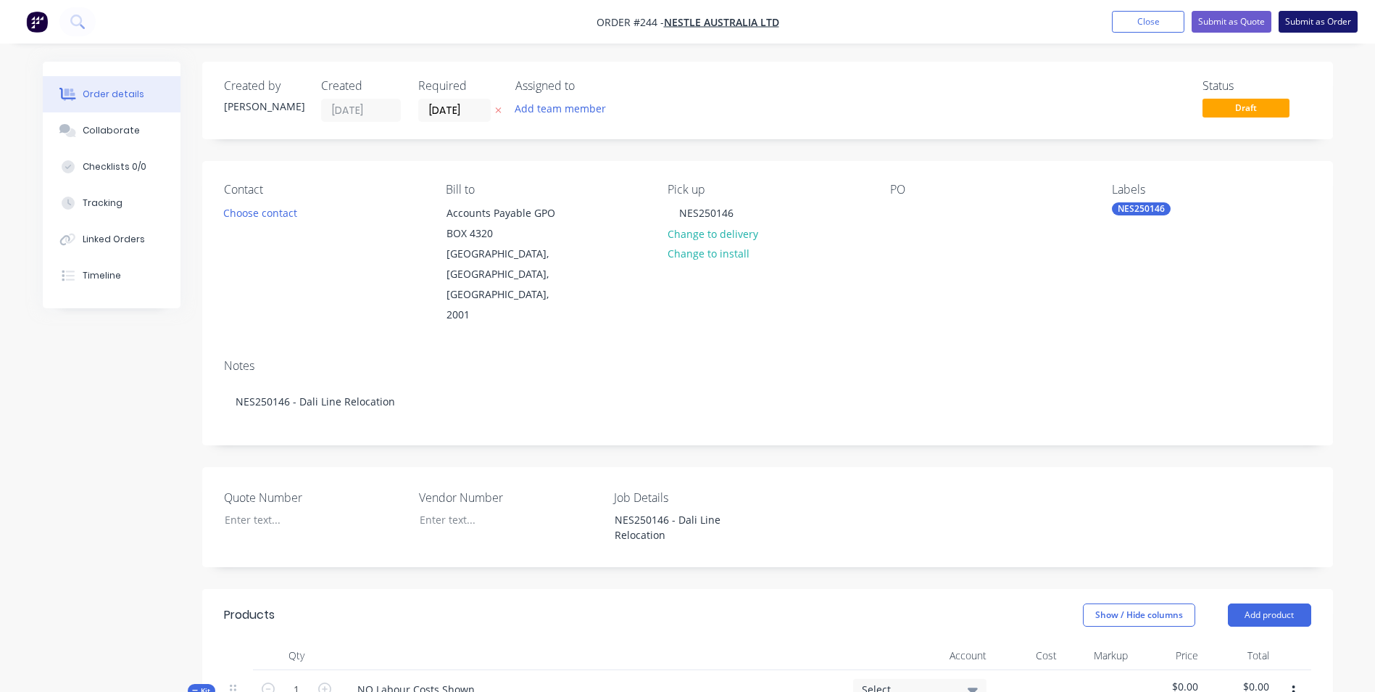
click at [1321, 28] on button "Submit as Order" at bounding box center [1318, 22] width 79 height 22
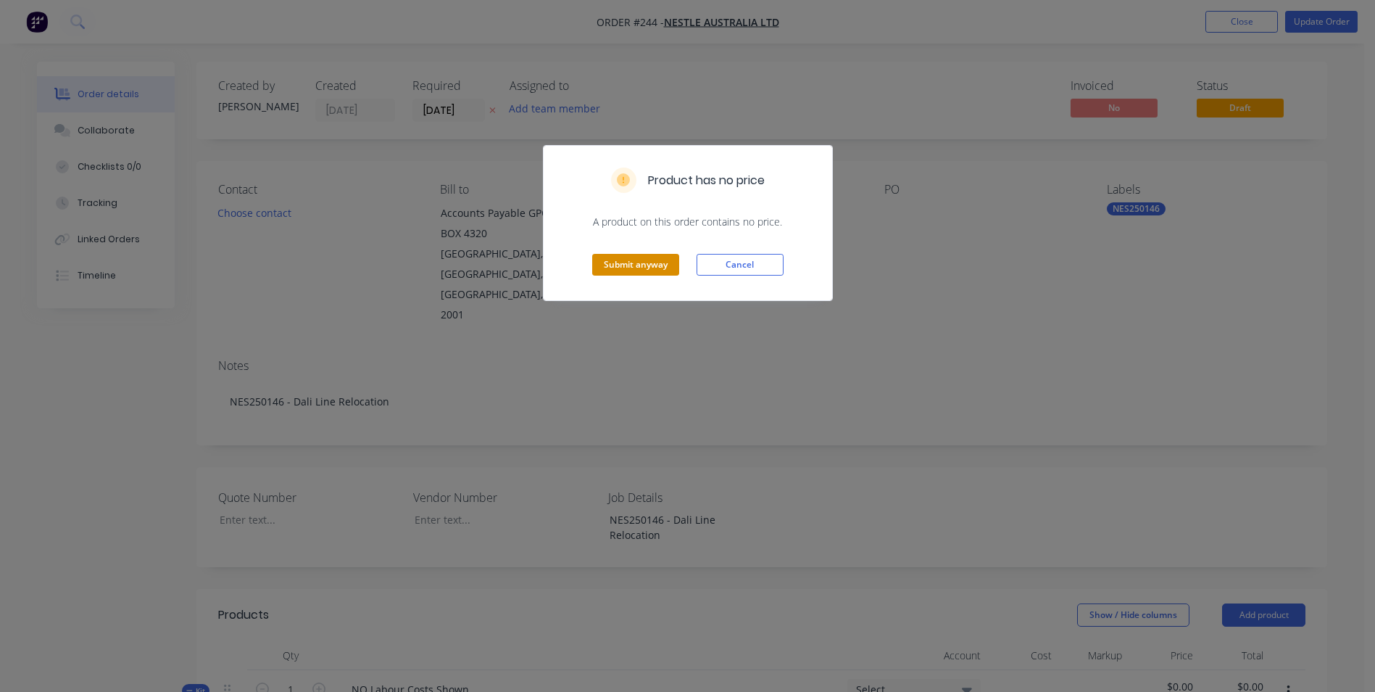
click at [651, 258] on button "Submit anyway" at bounding box center [635, 265] width 87 height 22
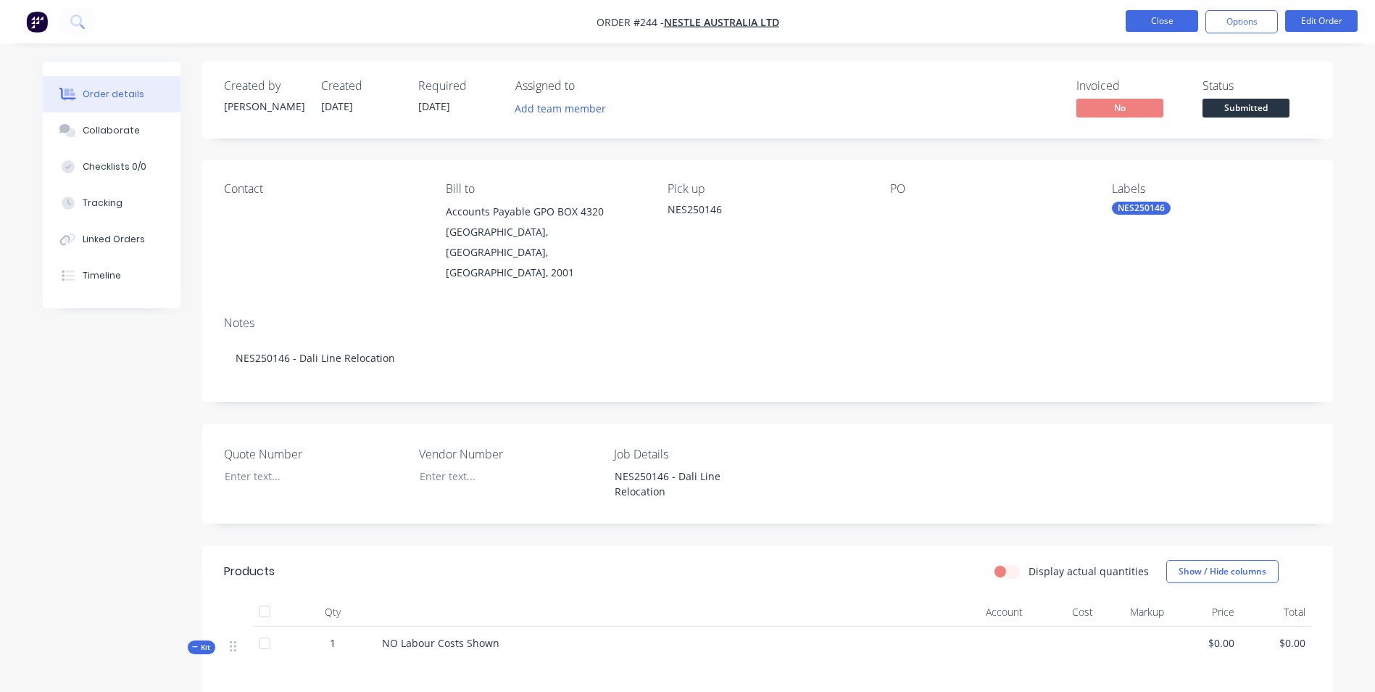
click at [1140, 17] on button "Close" at bounding box center [1162, 21] width 72 height 22
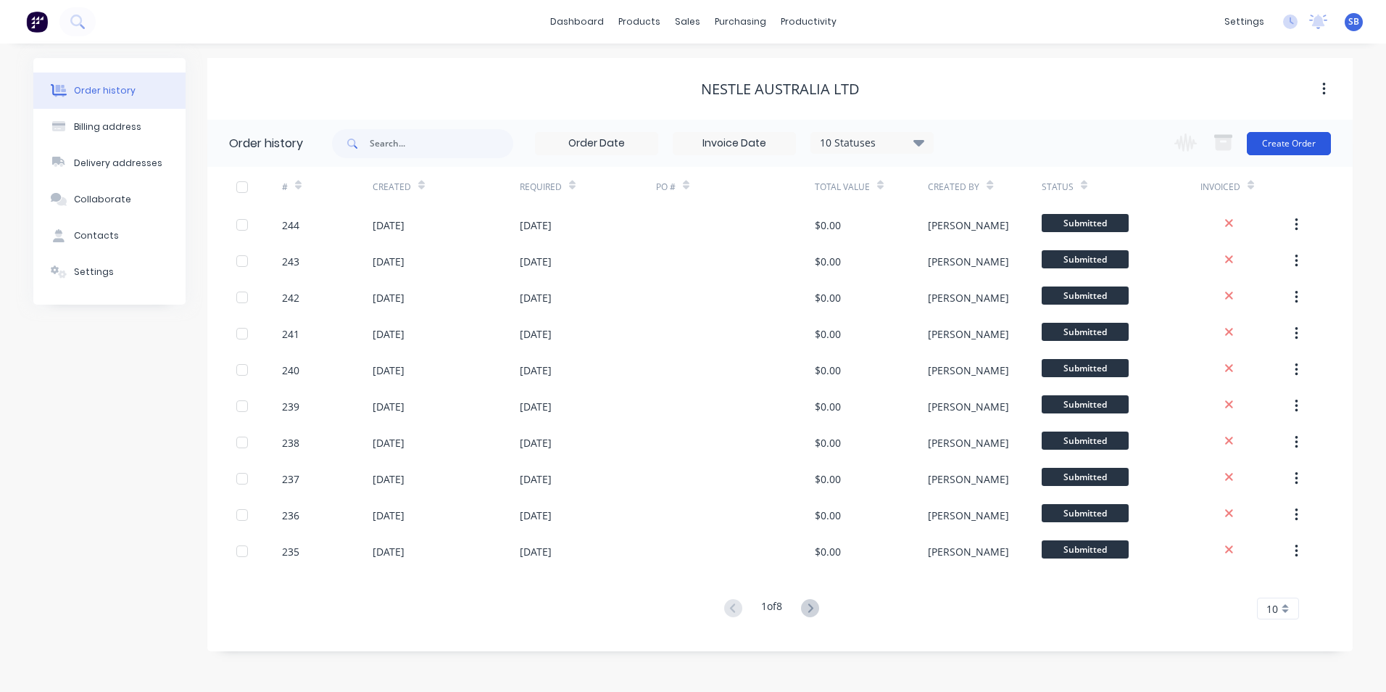
click at [1291, 144] on button "Create Order" at bounding box center [1289, 143] width 84 height 23
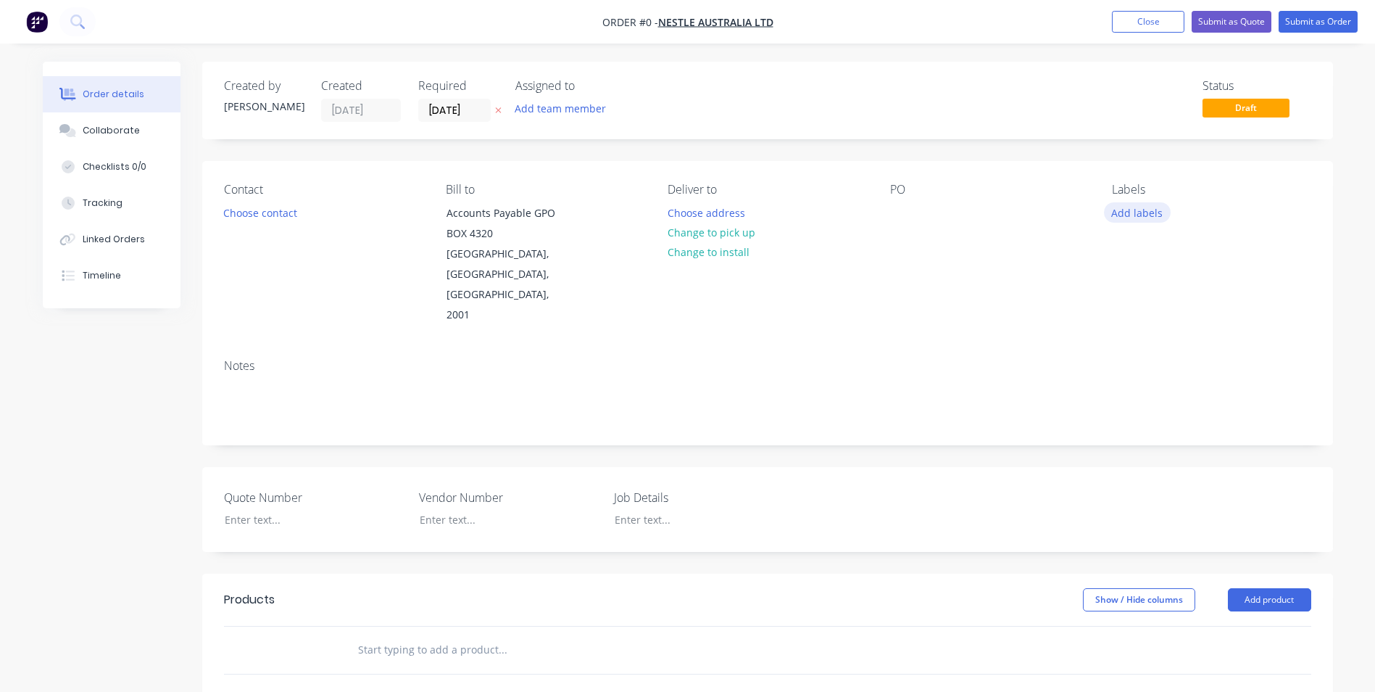
click at [1152, 204] on button "Add labels" at bounding box center [1137, 212] width 67 height 20
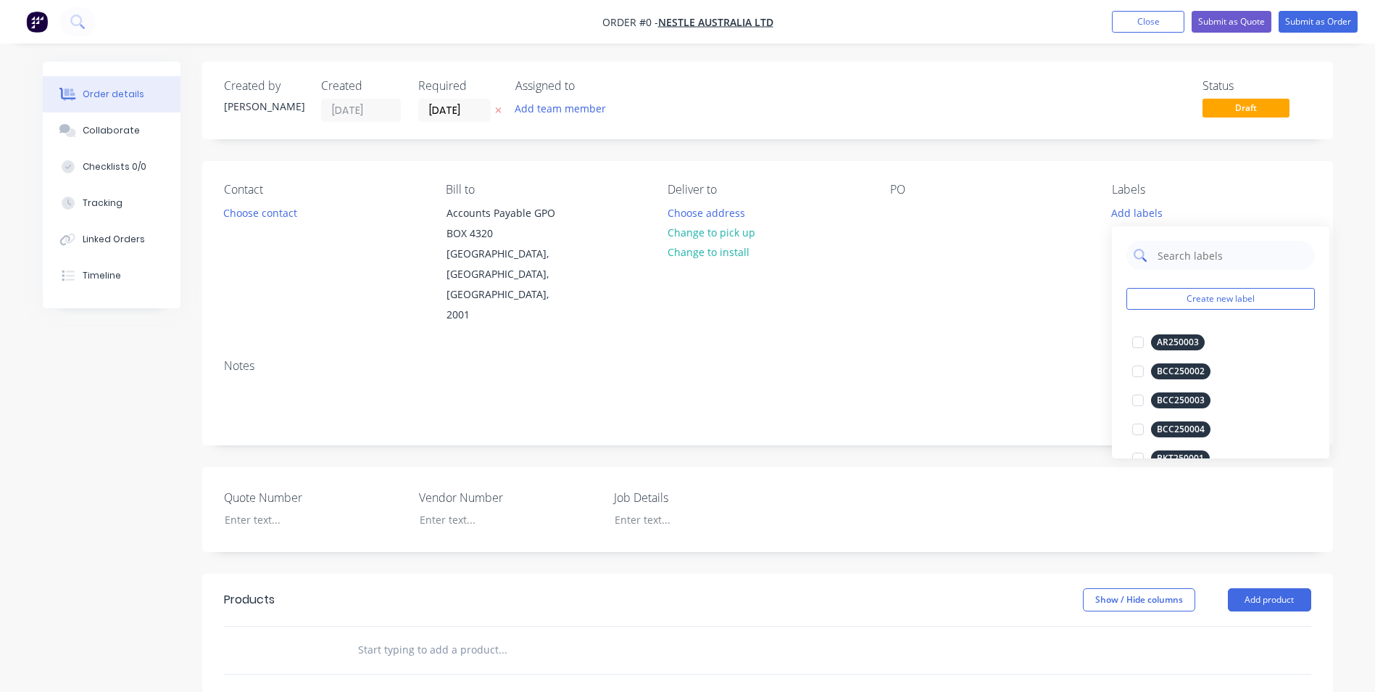
click at [1167, 252] on input "text" at bounding box center [1232, 255] width 152 height 29
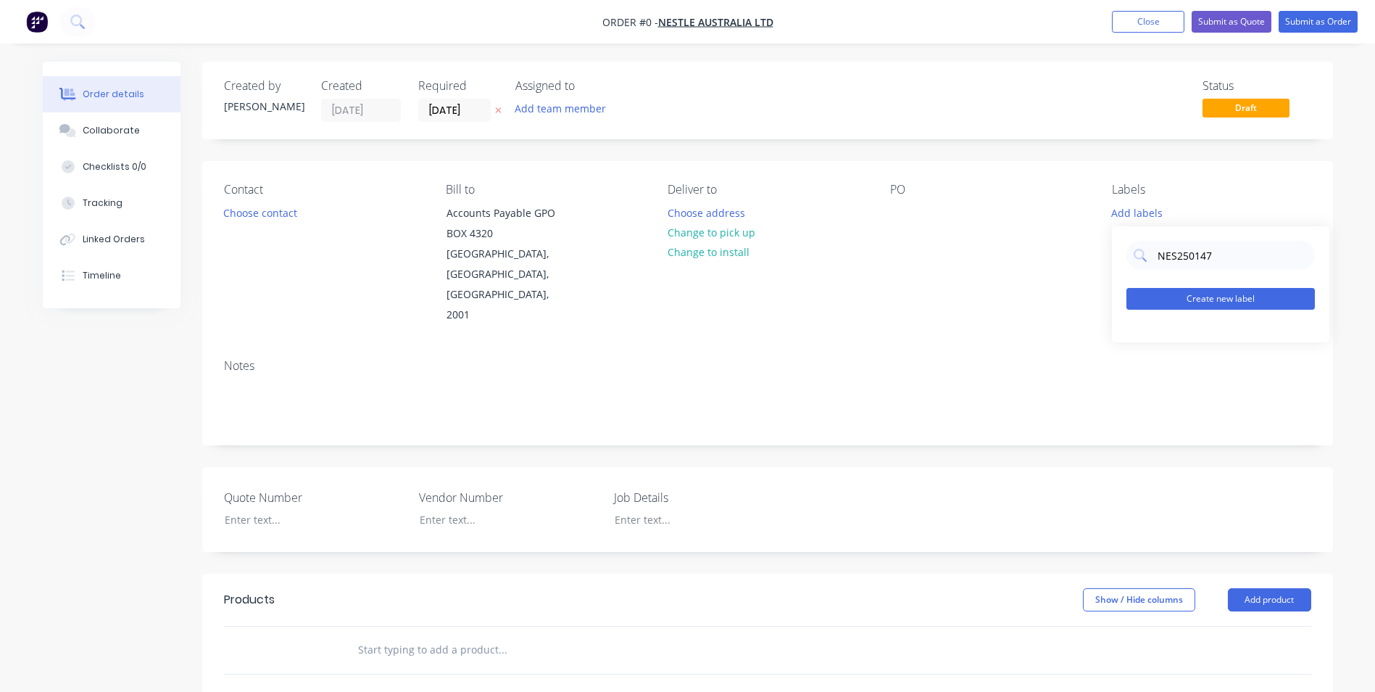
type input "NES250147"
click at [1277, 300] on button "Create new label" at bounding box center [1221, 299] width 188 height 22
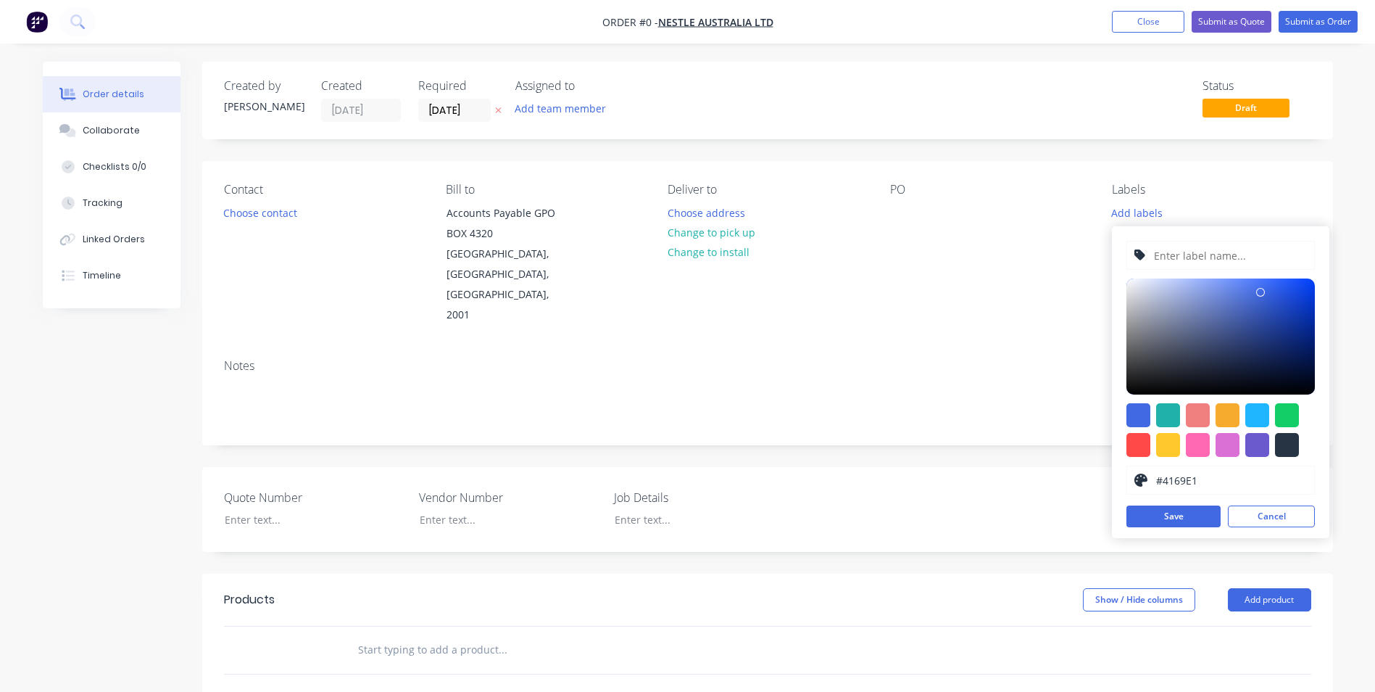
drag, startPoint x: 1122, startPoint y: 420, endPoint x: 1132, endPoint y: 409, distance: 14.9
click at [1122, 417] on div "#4169E1 hex #4169E1 Save Cancel" at bounding box center [1220, 382] width 217 height 312
click at [1132, 409] on div at bounding box center [1139, 415] width 24 height 24
click at [1157, 248] on input "text" at bounding box center [1230, 255] width 154 height 28
type input "NES250147"
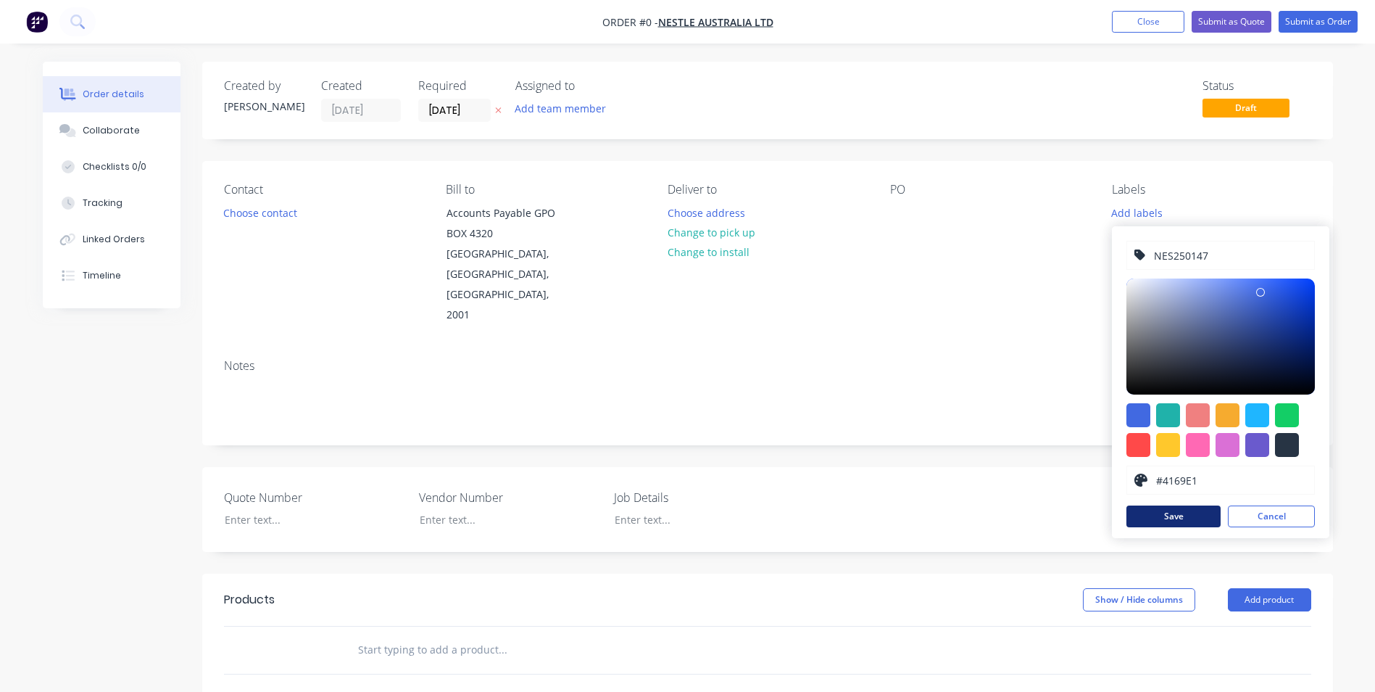
click at [1177, 509] on button "Save" at bounding box center [1174, 516] width 94 height 22
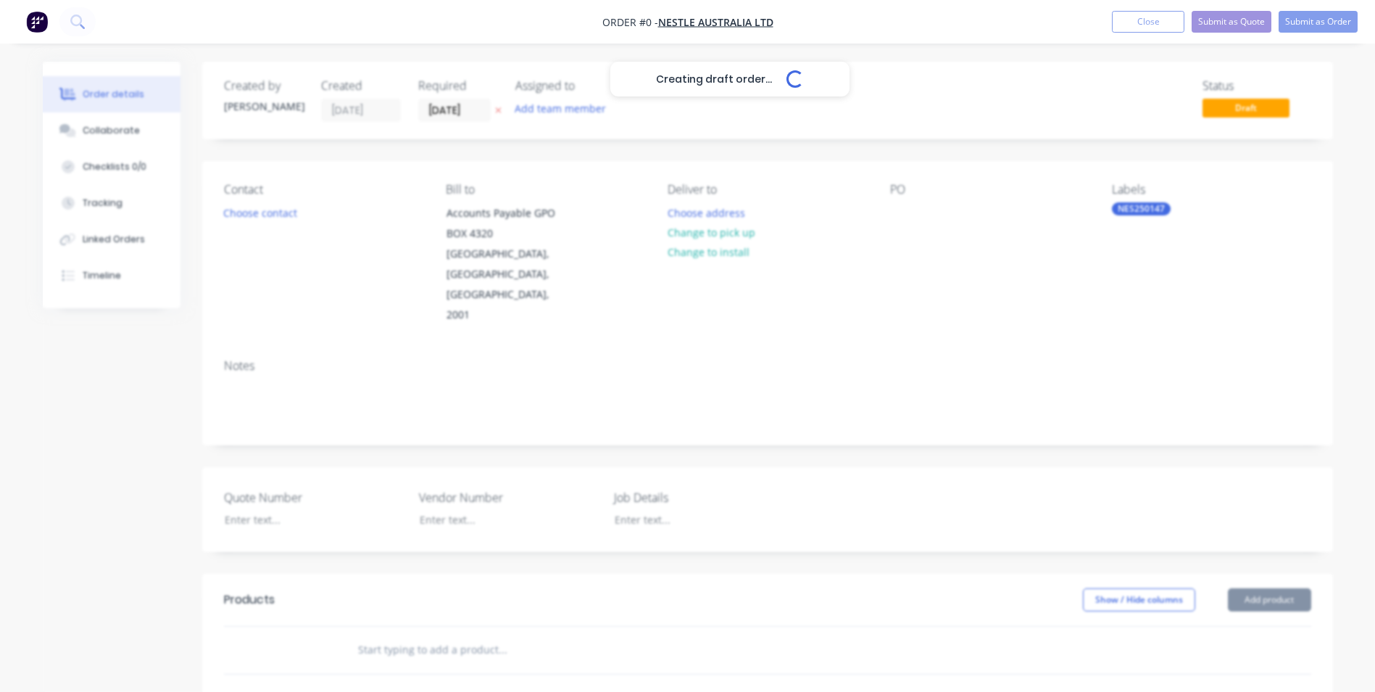
click at [863, 276] on div "Creating draft order... Loading... Order details Collaborate Checklists 0/0 Tra…" at bounding box center [687, 553] width 1319 height 982
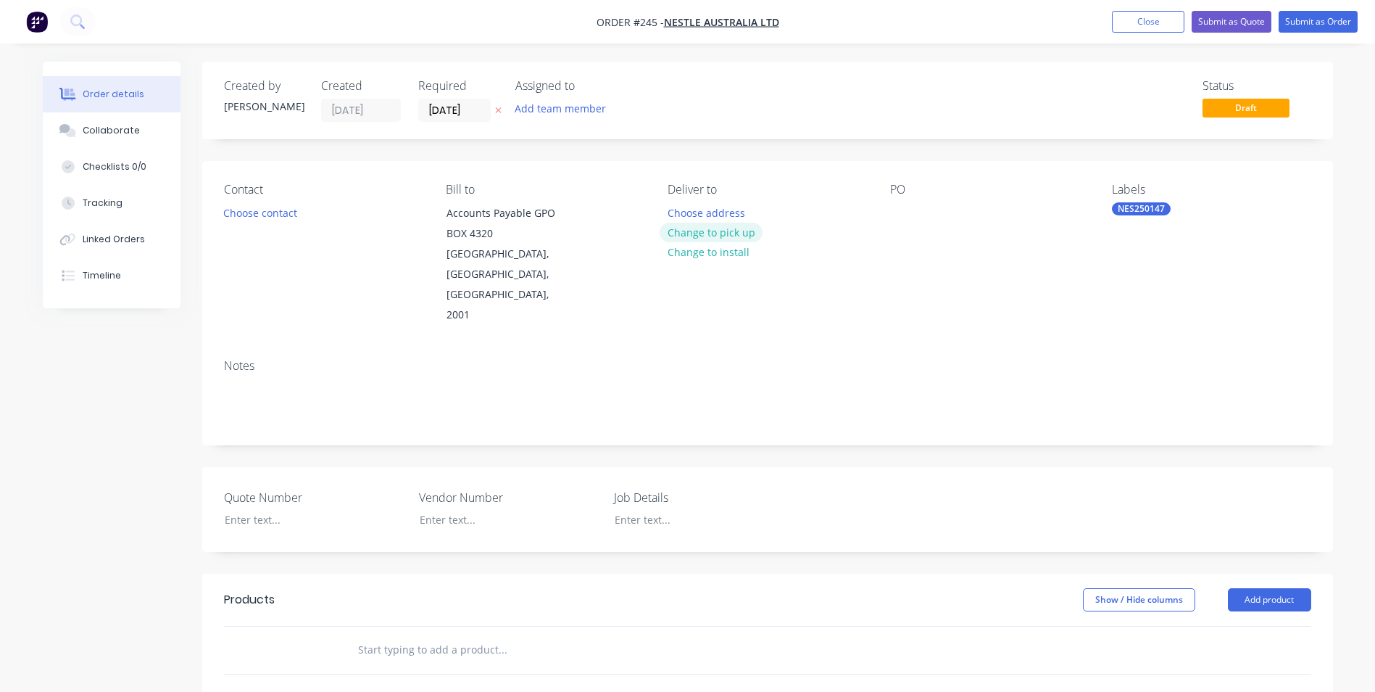
click at [721, 232] on button "Change to pick up" at bounding box center [711, 233] width 103 height 20
click at [684, 211] on div at bounding box center [679, 212] width 23 height 21
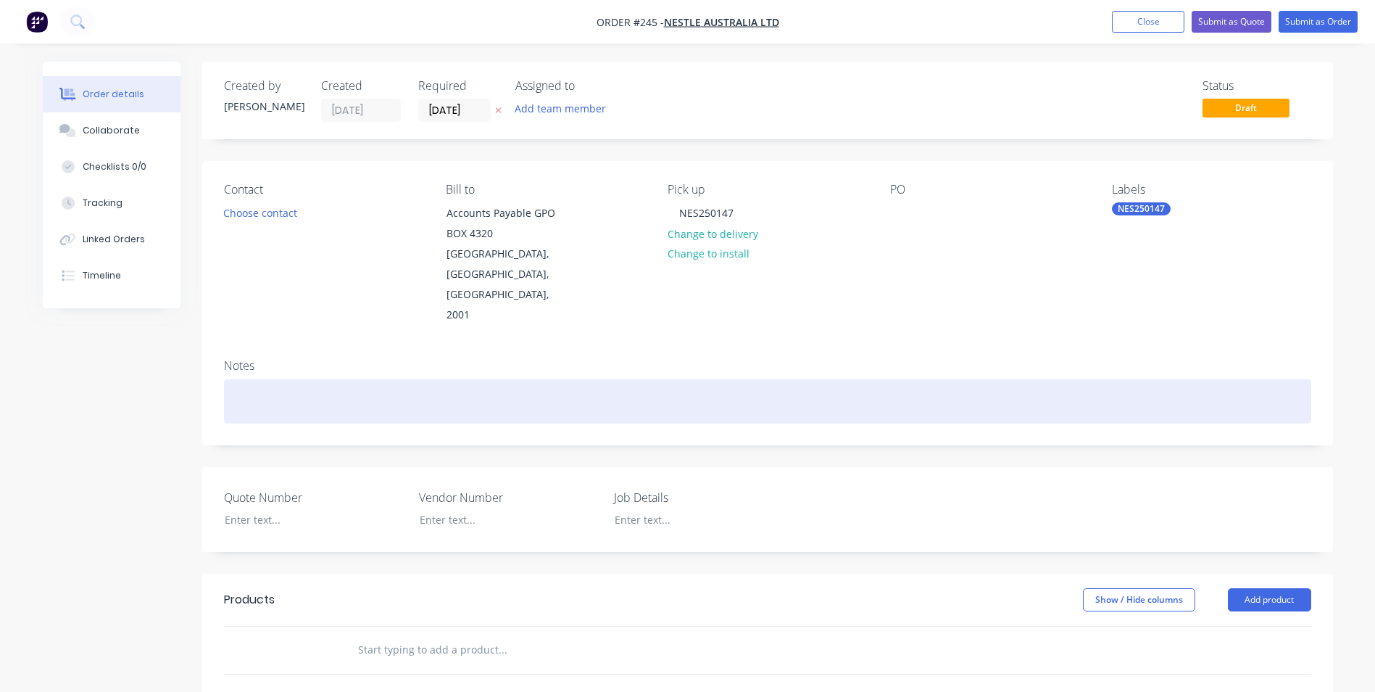
click at [550, 379] on div at bounding box center [767, 401] width 1087 height 44
click at [303, 379] on div "NES250147" at bounding box center [767, 401] width 1087 height 44
drag, startPoint x: 455, startPoint y: 367, endPoint x: -17, endPoint y: 365, distance: 471.2
click at [0, 365] on html "Order #245 - Nestle Australia Ltd Add product Close Submit as Quote Submit as O…" at bounding box center [687, 522] width 1375 height 1044
copy div "NES250147 - Mechanical Assistant Wk 26"
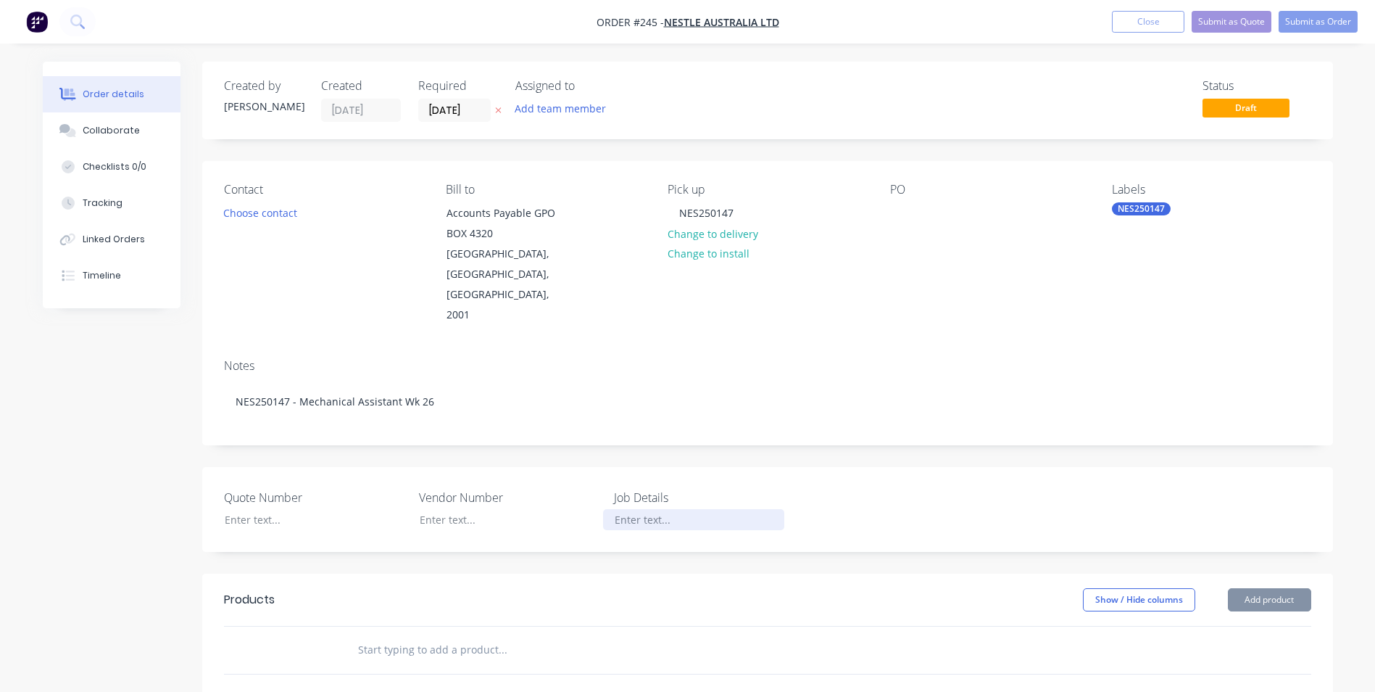
click at [673, 509] on div at bounding box center [693, 519] width 181 height 21
paste div
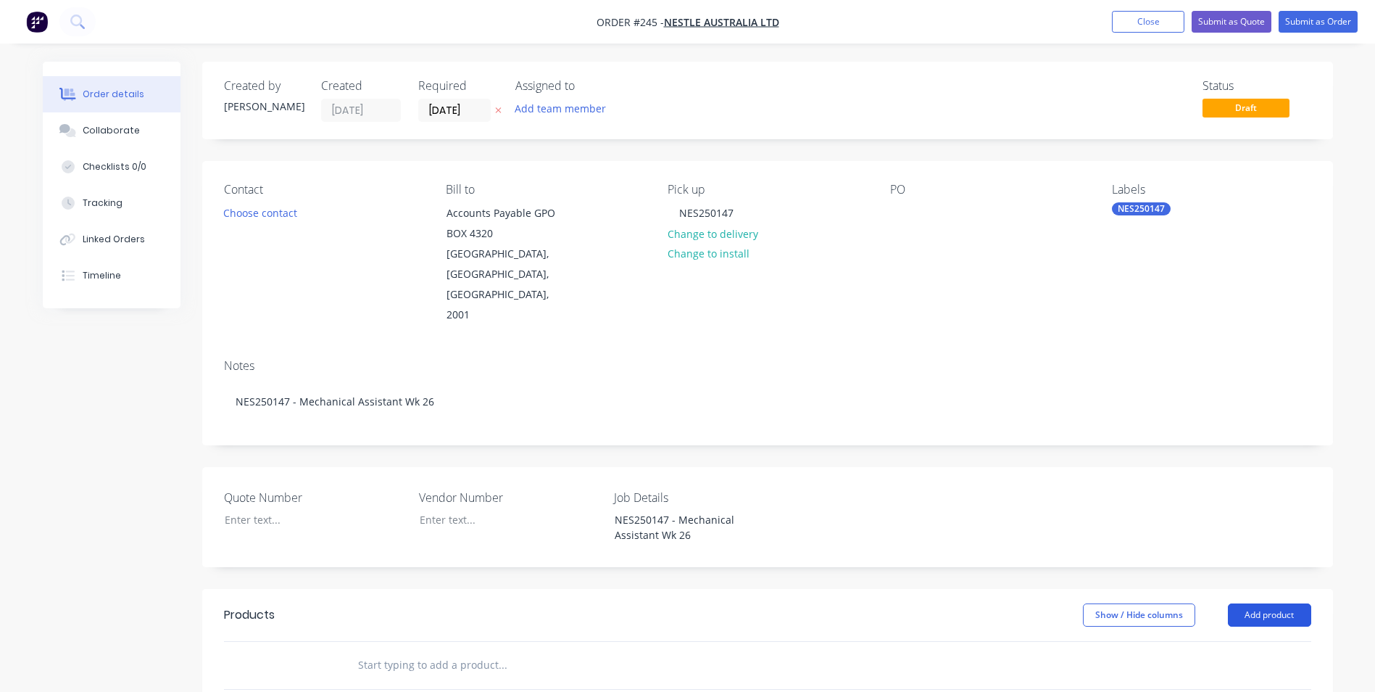
click at [1253, 603] on button "Add product" at bounding box center [1269, 614] width 83 height 23
click at [1212, 641] on div "Product catalogue" at bounding box center [1243, 651] width 112 height 21
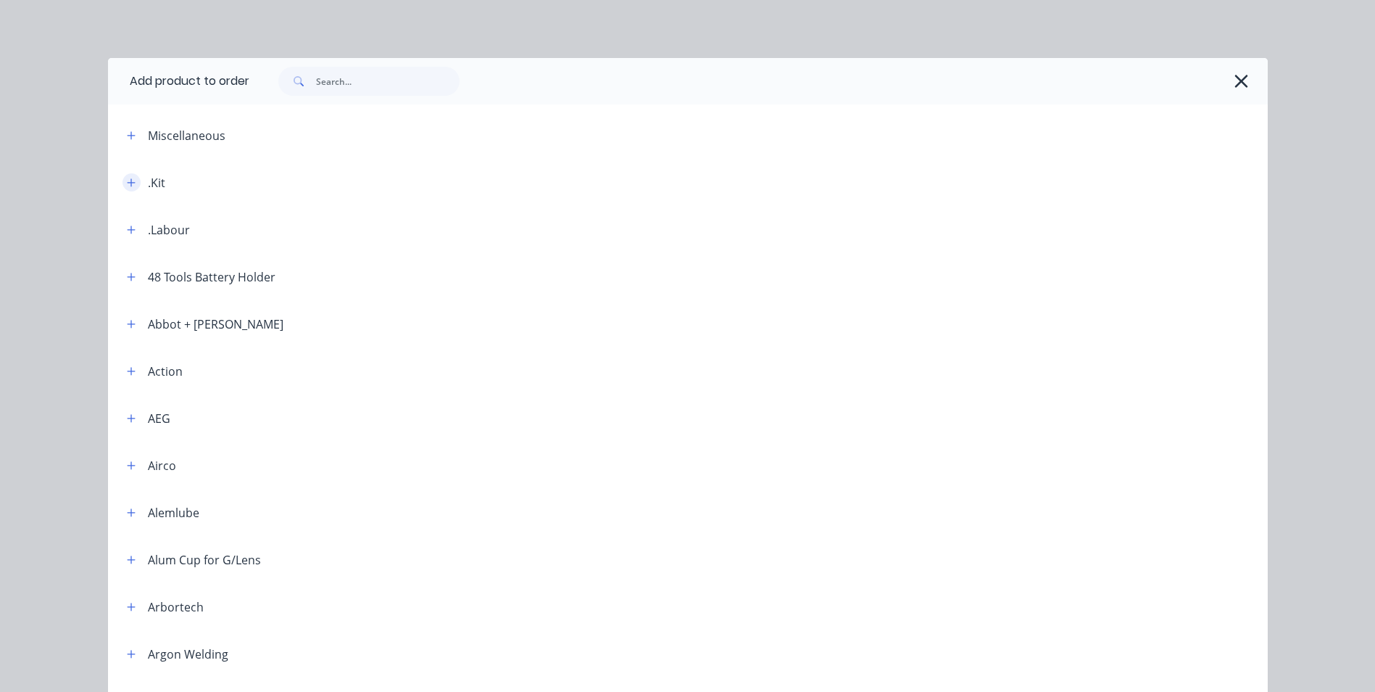
click at [129, 190] on button "button" at bounding box center [132, 182] width 18 height 18
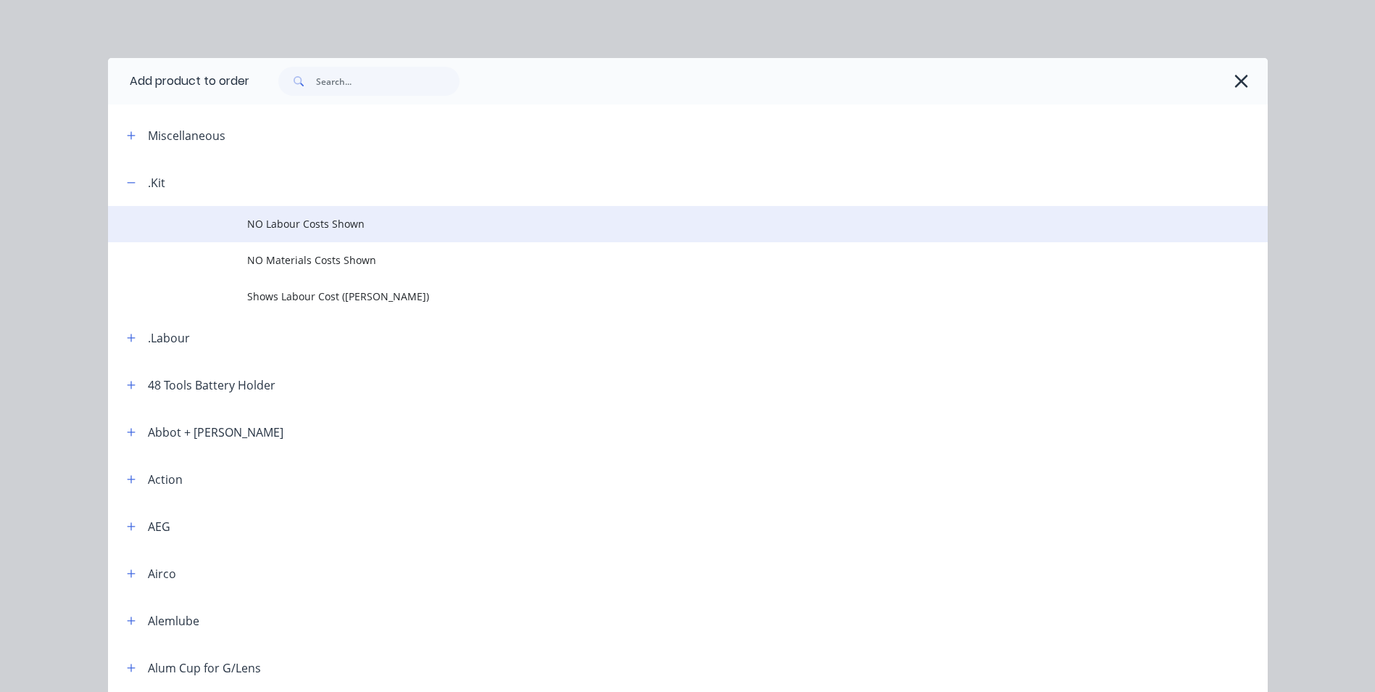
click at [312, 215] on td "NO Labour Costs Shown" at bounding box center [757, 224] width 1021 height 36
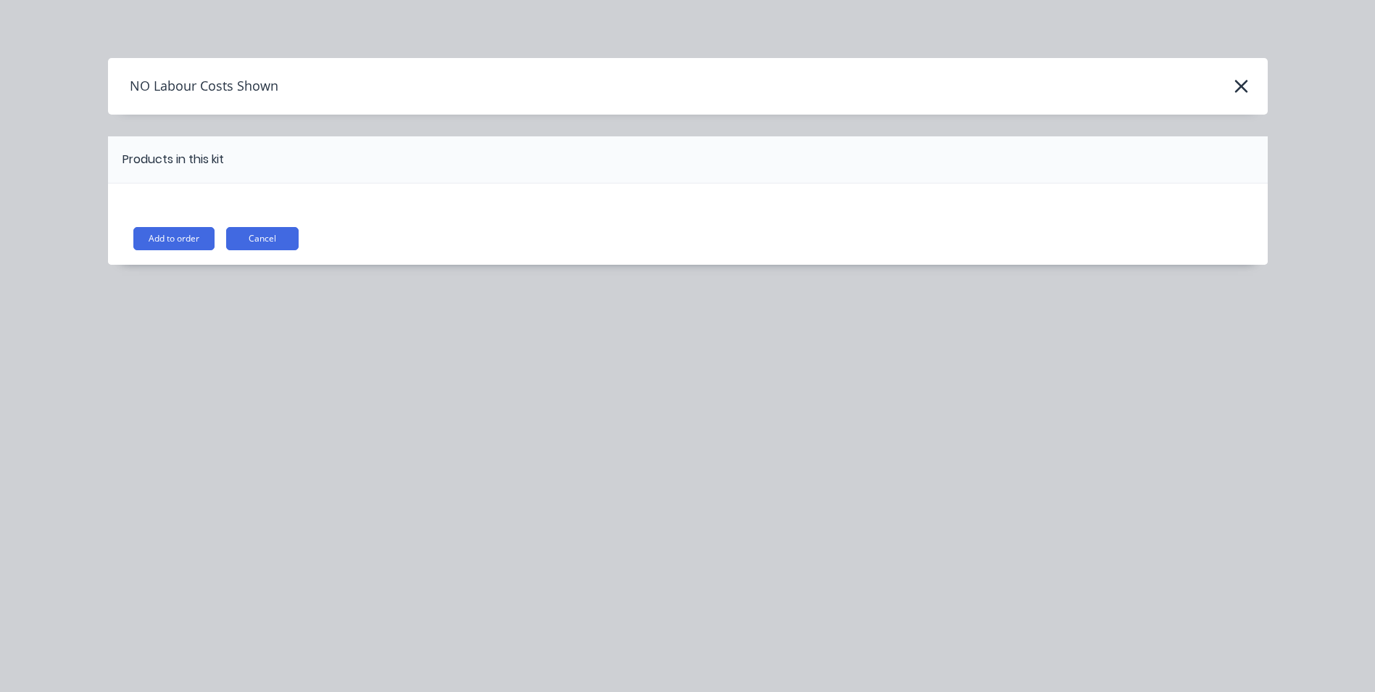
click at [223, 239] on div "Add to order Cancel" at bounding box center [689, 238] width 1113 height 23
click at [204, 234] on button "Add to order" at bounding box center [173, 238] width 81 height 23
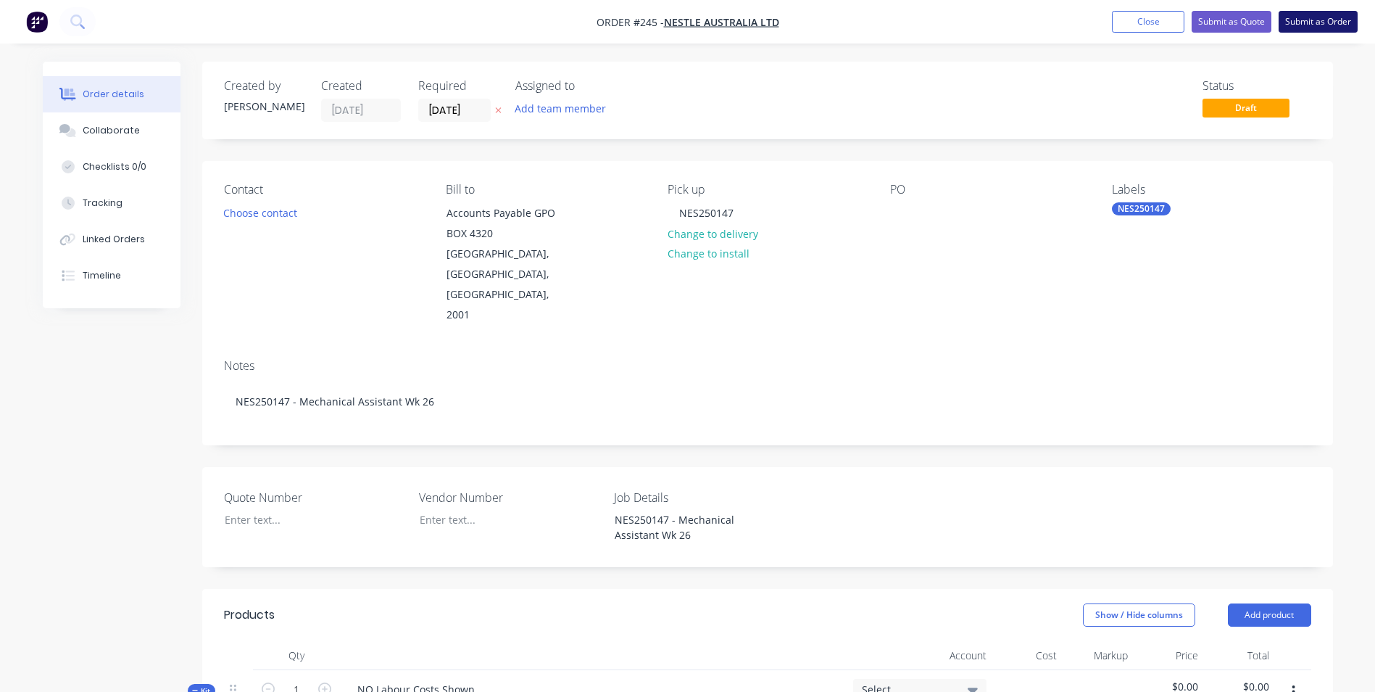
click at [1330, 28] on button "Submit as Order" at bounding box center [1318, 22] width 79 height 22
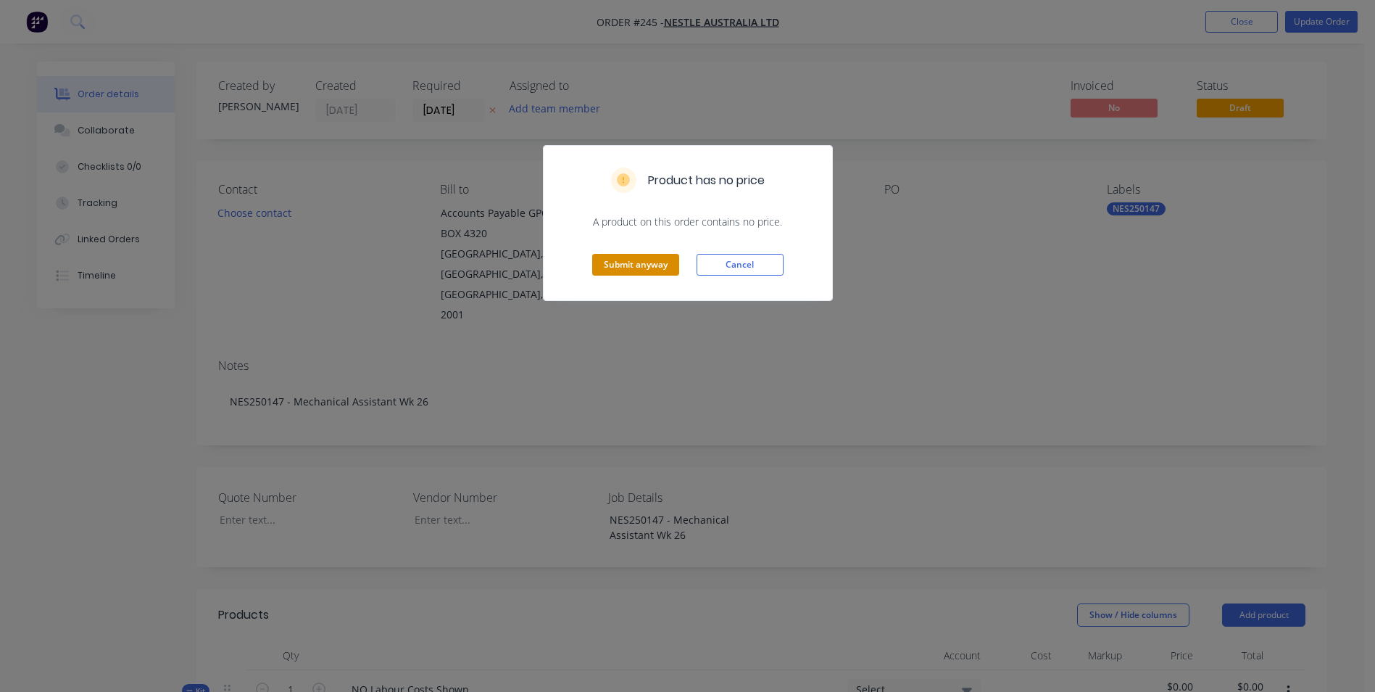
click at [663, 263] on button "Submit anyway" at bounding box center [635, 265] width 87 height 22
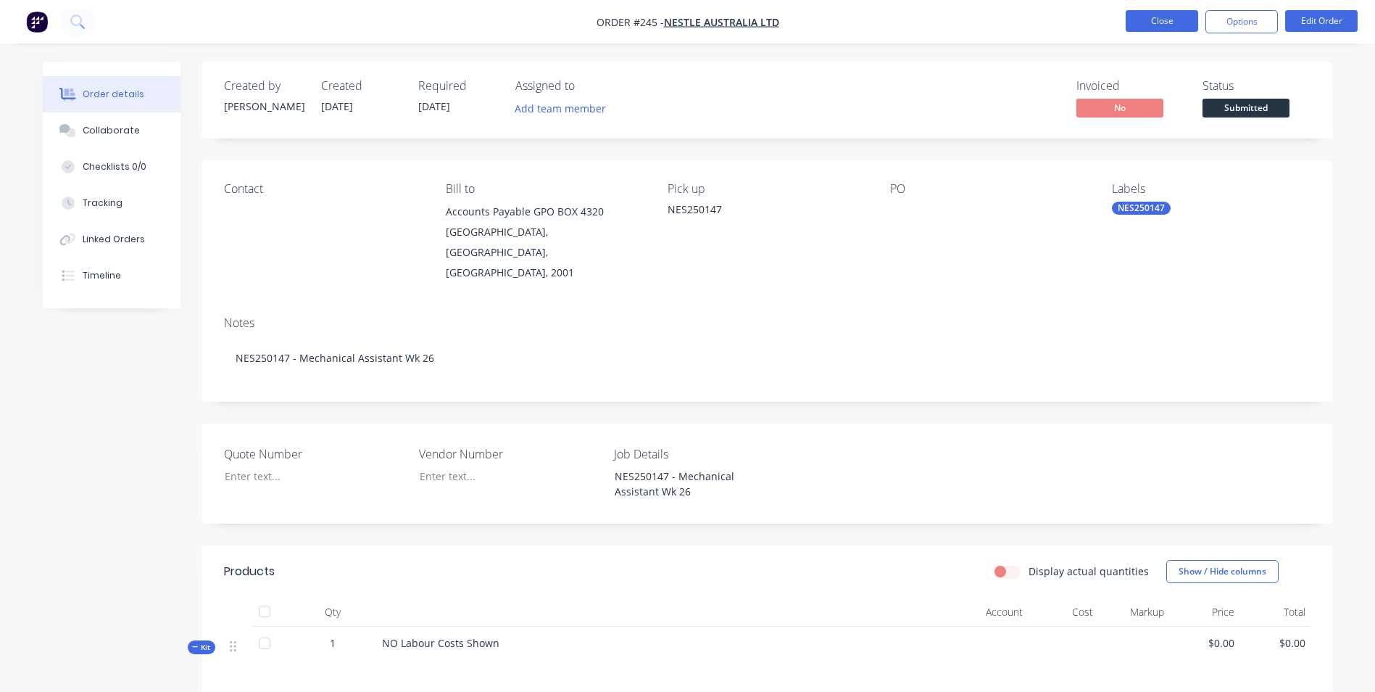
click at [1137, 25] on button "Close" at bounding box center [1162, 21] width 72 height 22
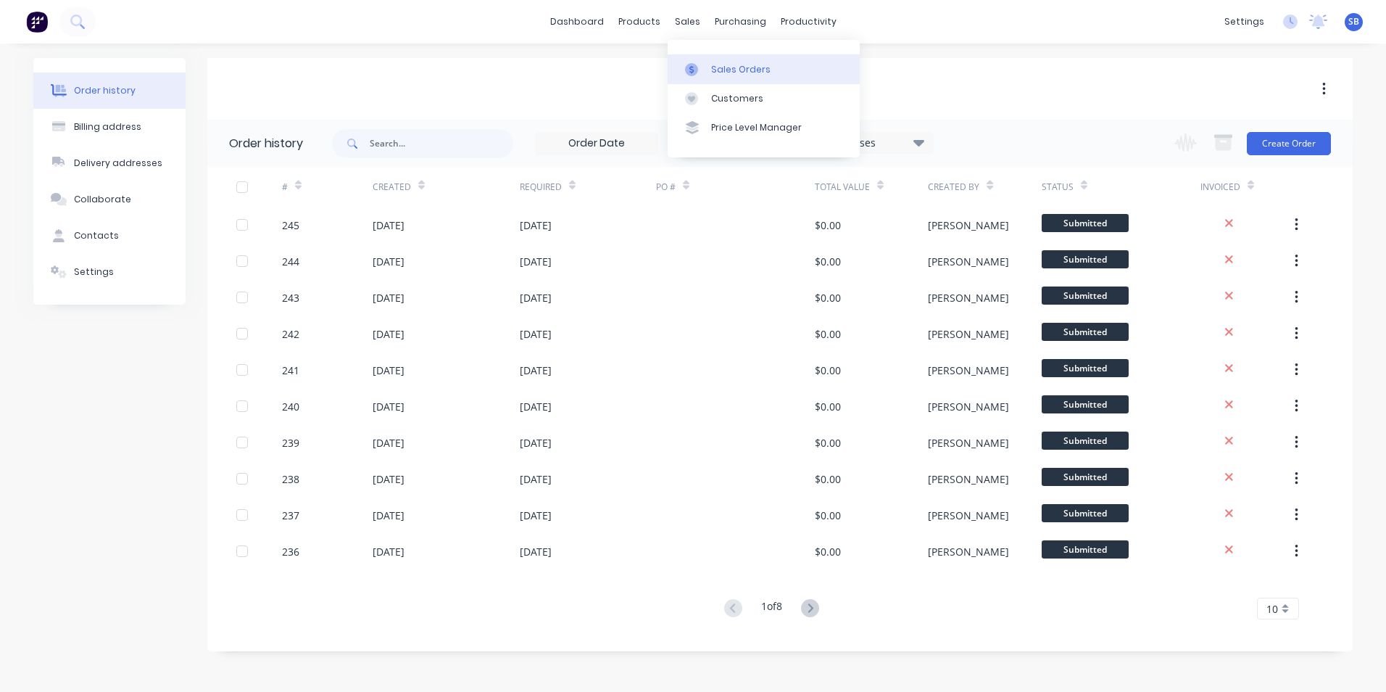
click at [745, 61] on link "Sales Orders" at bounding box center [764, 68] width 192 height 29
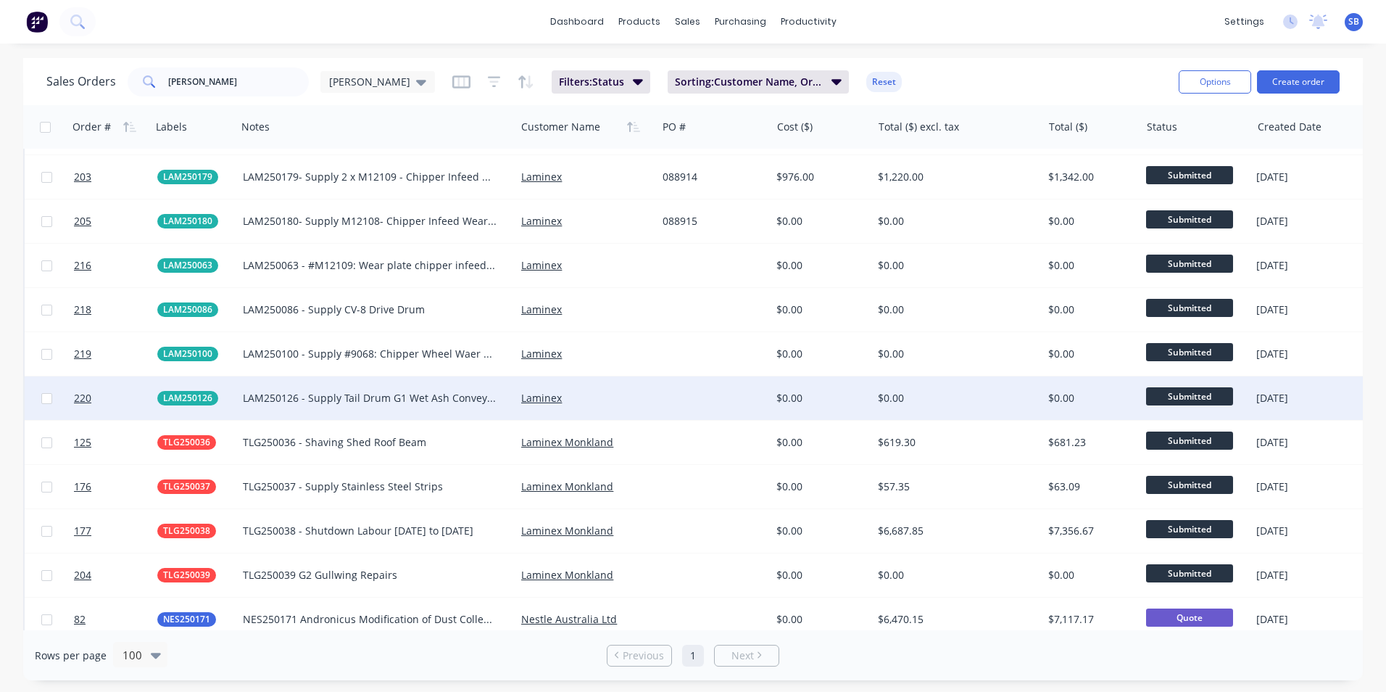
scroll to position [941, 0]
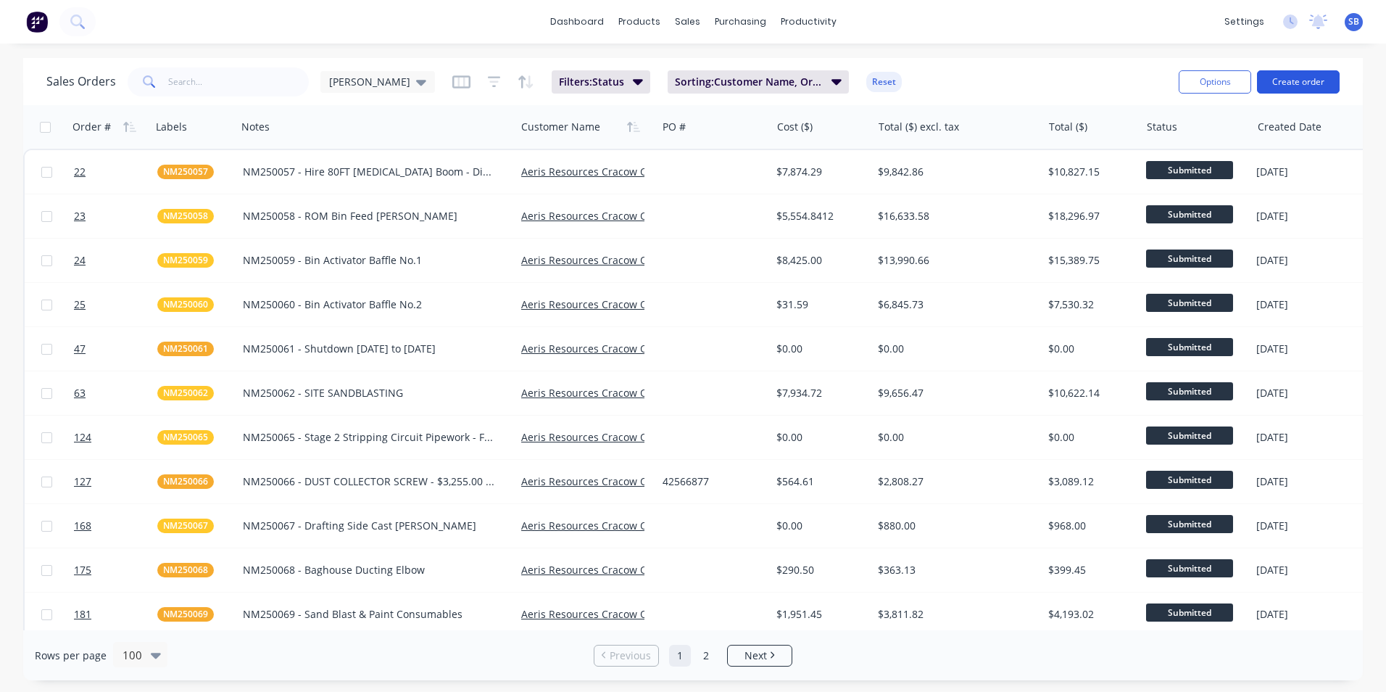
click at [1283, 75] on button "Create order" at bounding box center [1298, 81] width 83 height 23
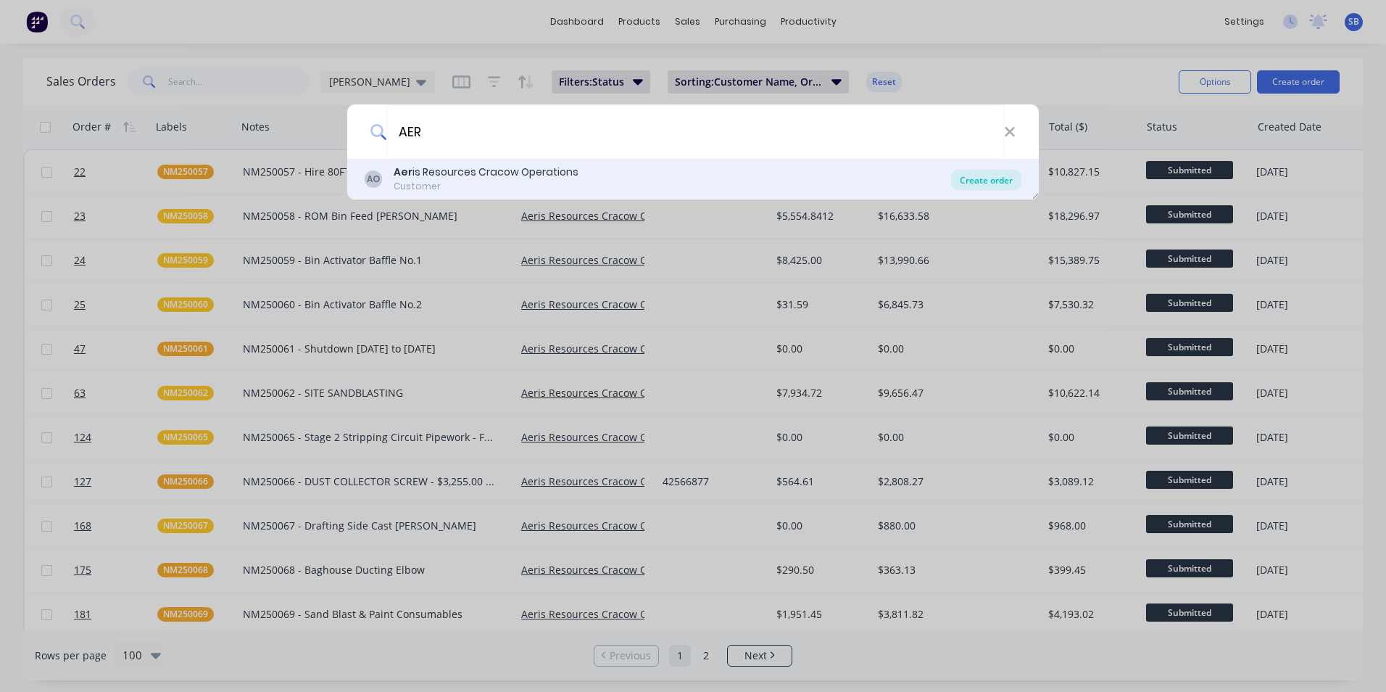
type input "AER"
click at [985, 189] on div "Create order" at bounding box center [986, 180] width 70 height 20
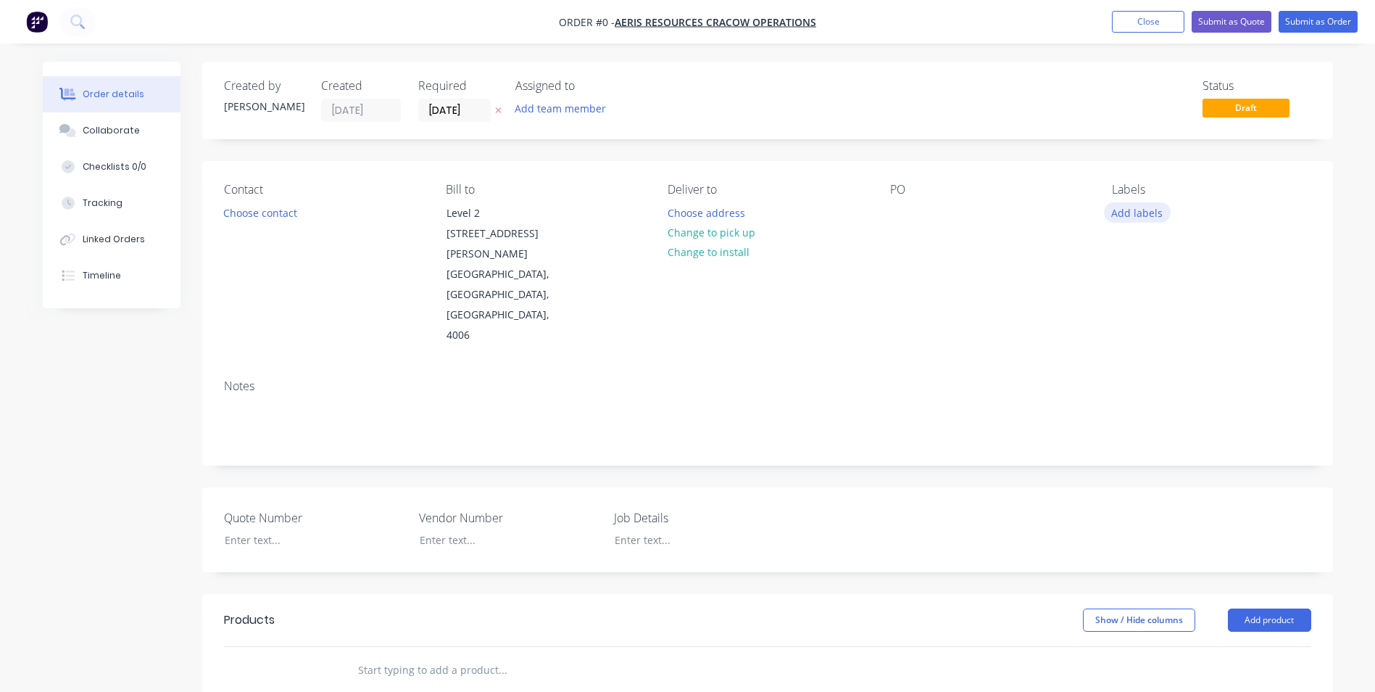
click at [1140, 213] on button "Add labels" at bounding box center [1137, 212] width 67 height 20
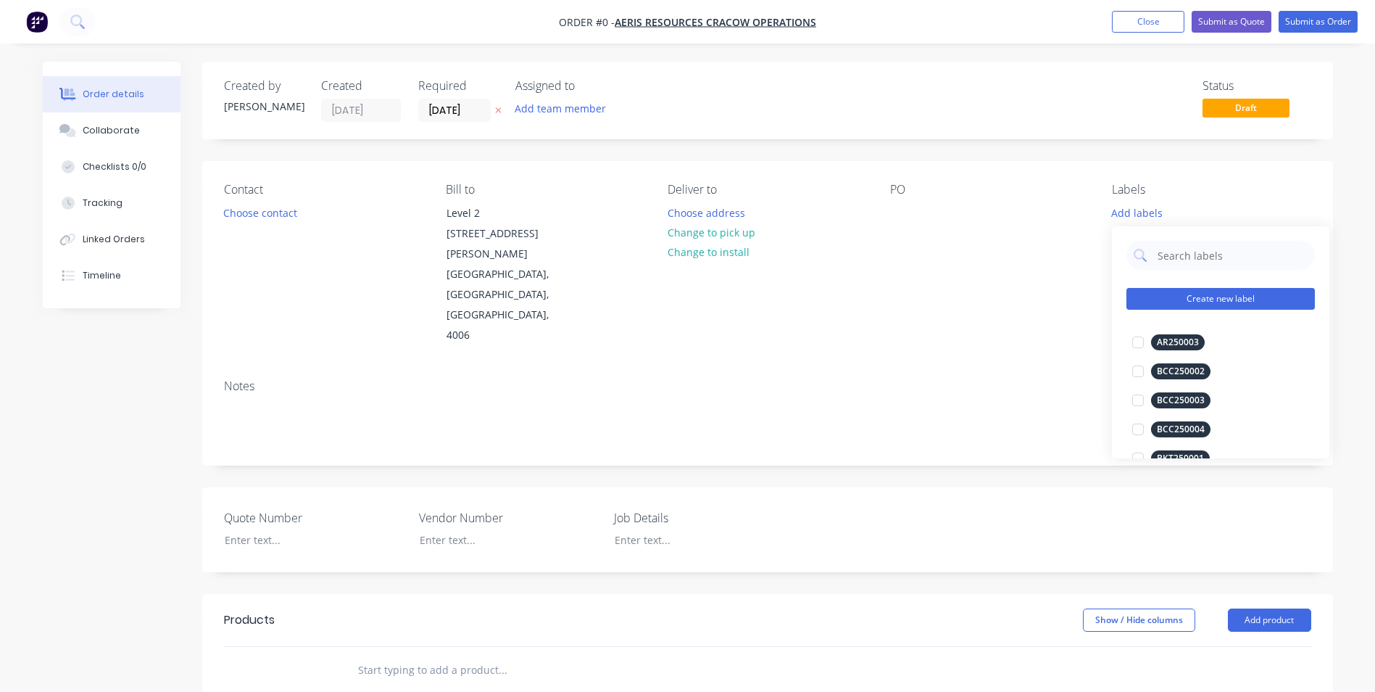
click at [1211, 298] on button "Create new label" at bounding box center [1221, 299] width 188 height 22
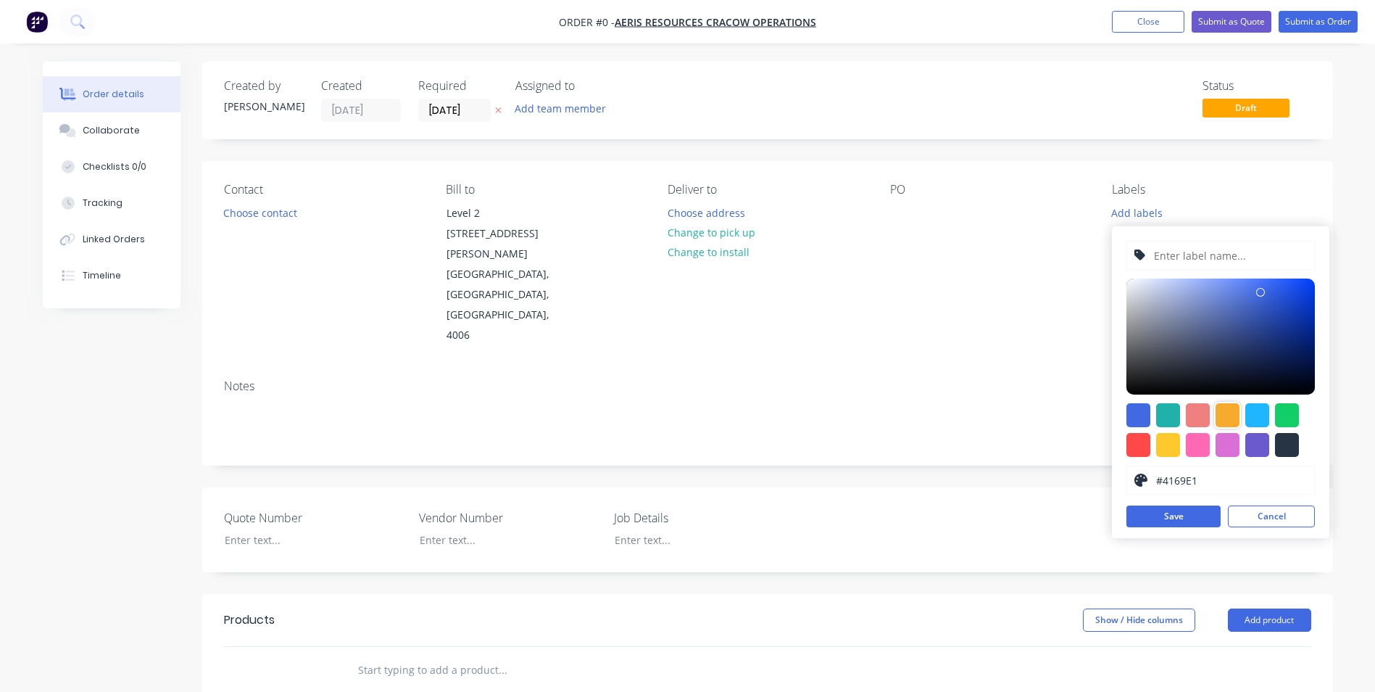
drag, startPoint x: 1229, startPoint y: 413, endPoint x: 1219, endPoint y: 410, distance: 10.6
click at [1228, 413] on div at bounding box center [1228, 415] width 24 height 24
type input "#F6AB2F"
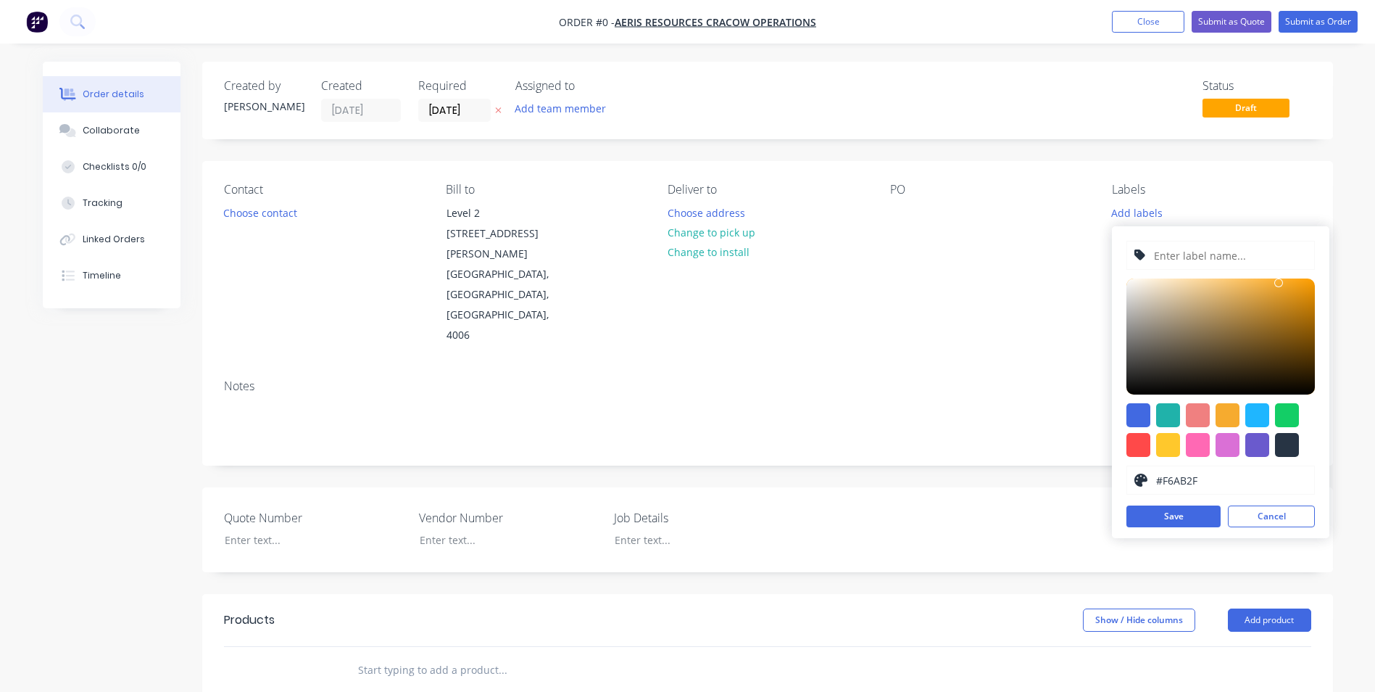
click at [1150, 254] on div at bounding box center [1221, 255] width 188 height 29
click at [1170, 256] on input "text" at bounding box center [1230, 255] width 154 height 28
type input "NM250047"
click at [1160, 515] on button "Save" at bounding box center [1174, 516] width 94 height 22
click at [1262, 515] on button "Cancel" at bounding box center [1271, 516] width 87 height 22
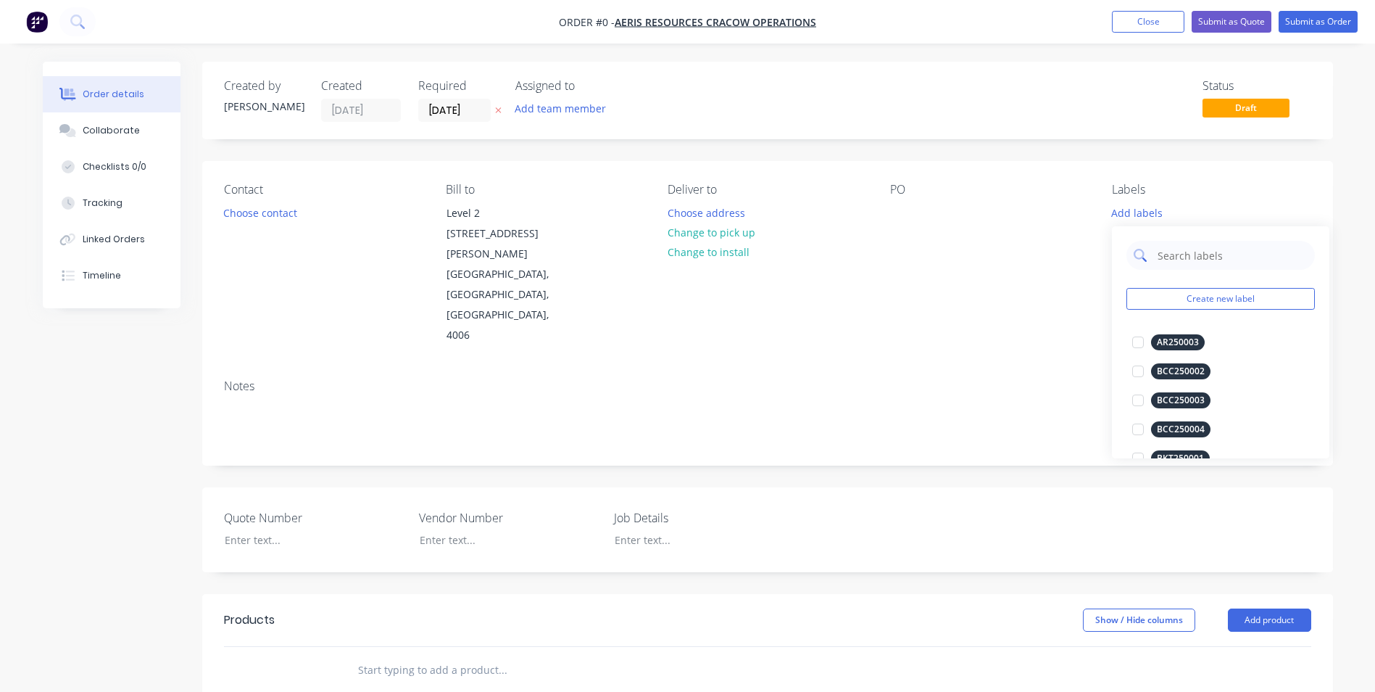
click at [1153, 257] on div at bounding box center [1221, 255] width 188 height 29
click at [1168, 256] on input "text" at bounding box center [1232, 255] width 152 height 29
type input "NM250047"
click at [1140, 341] on div at bounding box center [1138, 342] width 29 height 29
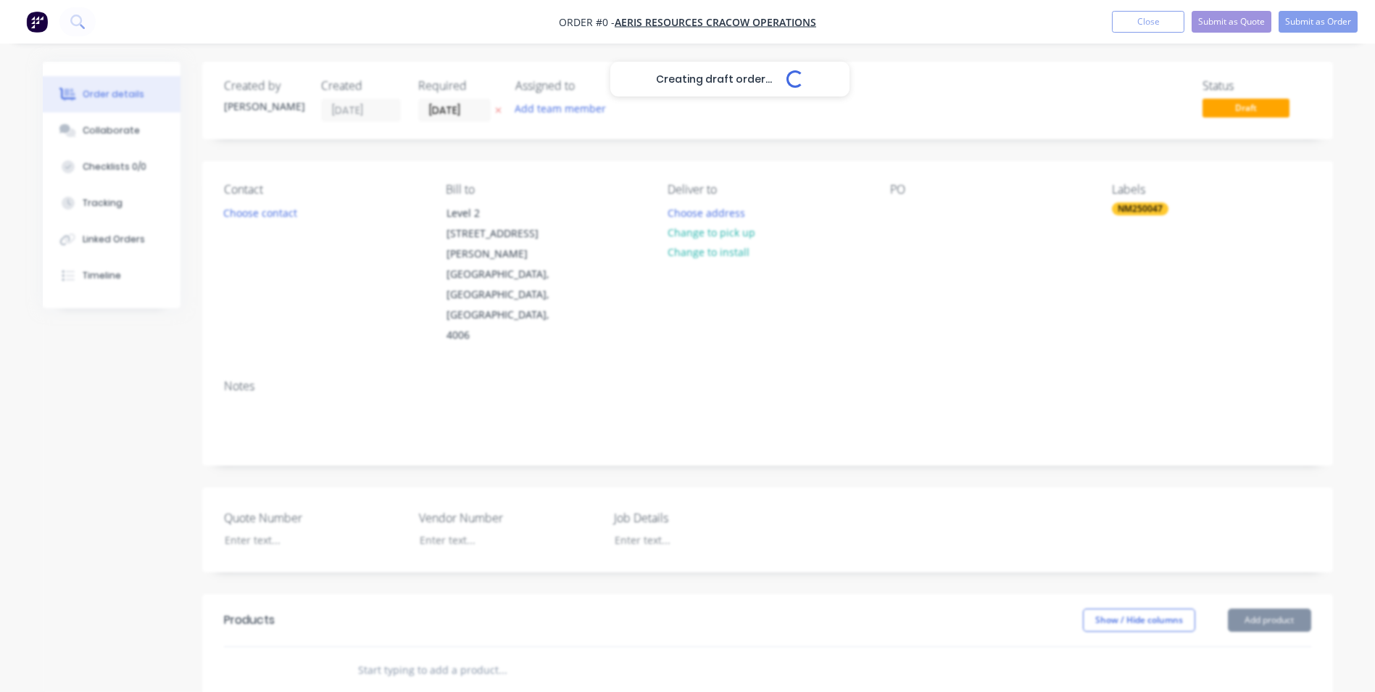
click at [911, 270] on div "Creating draft order... Loading... Order details Collaborate Checklists 0/0 Tra…" at bounding box center [687, 563] width 1319 height 1003
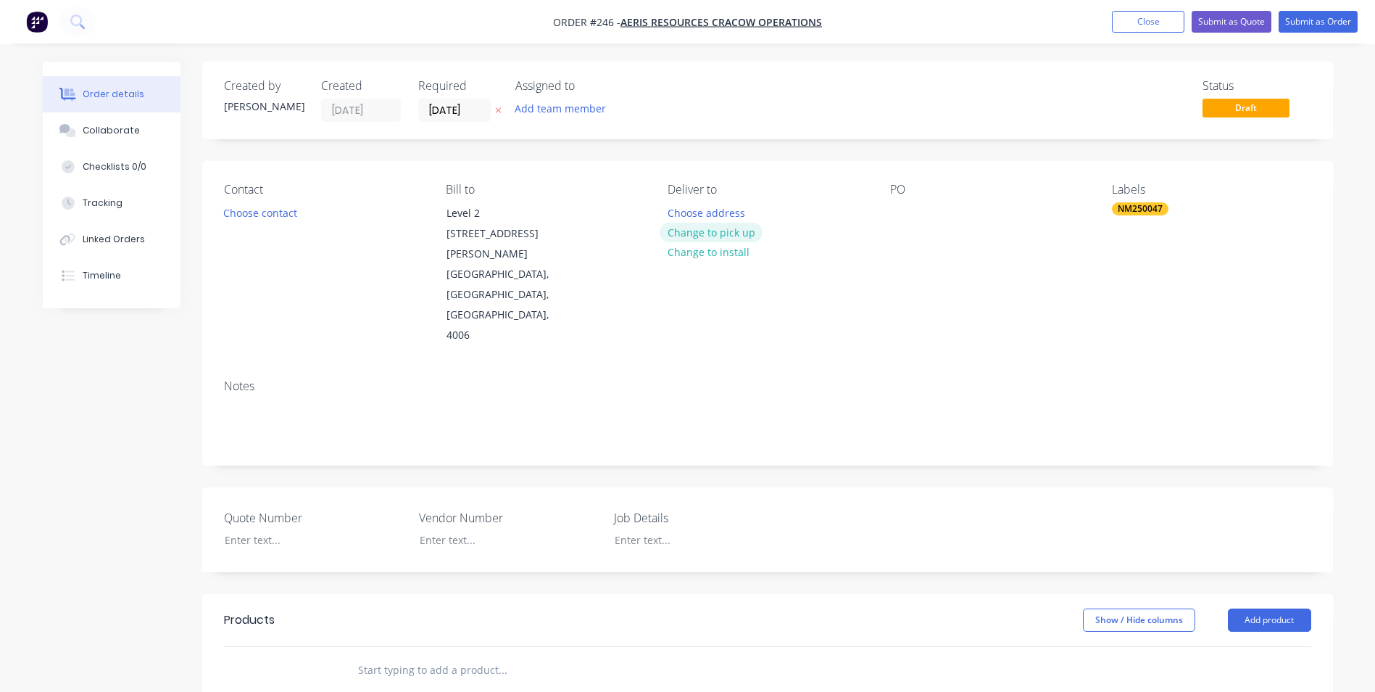
click at [704, 232] on button "Change to pick up" at bounding box center [711, 233] width 103 height 20
click at [668, 208] on div at bounding box center [679, 212] width 23 height 21
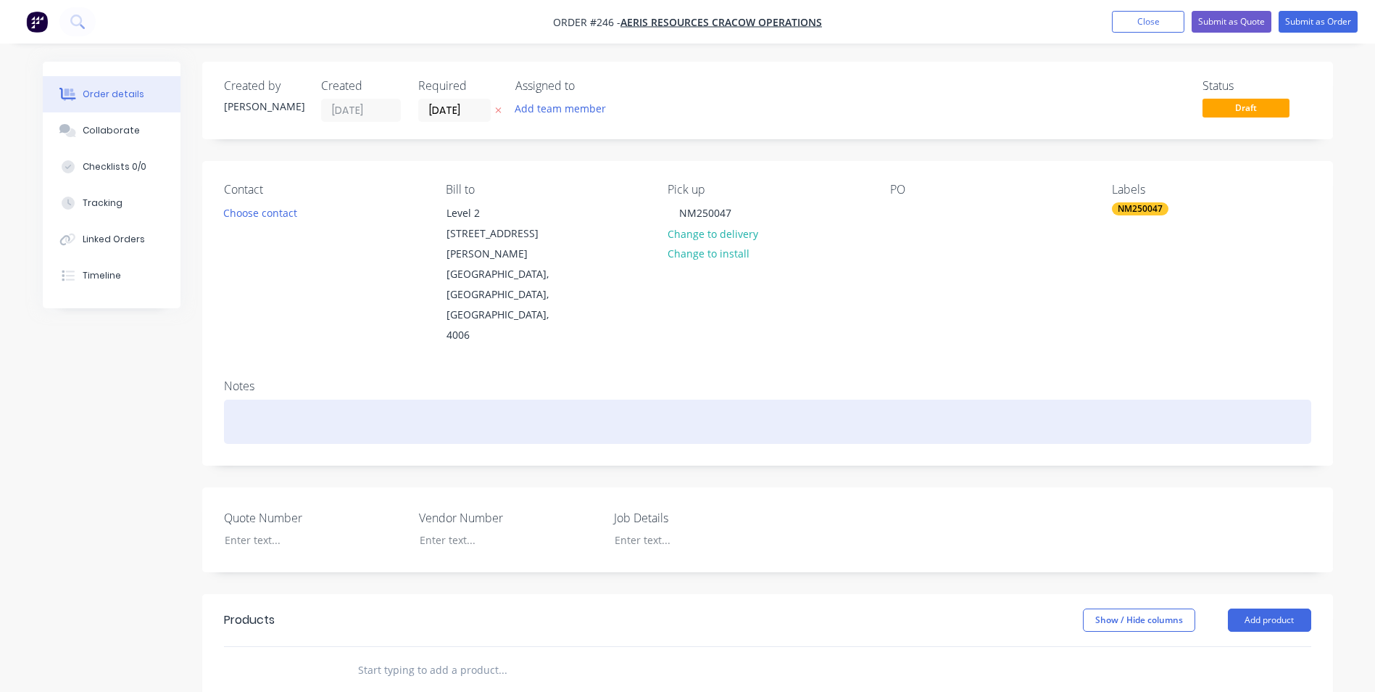
click at [428, 399] on div at bounding box center [767, 421] width 1087 height 44
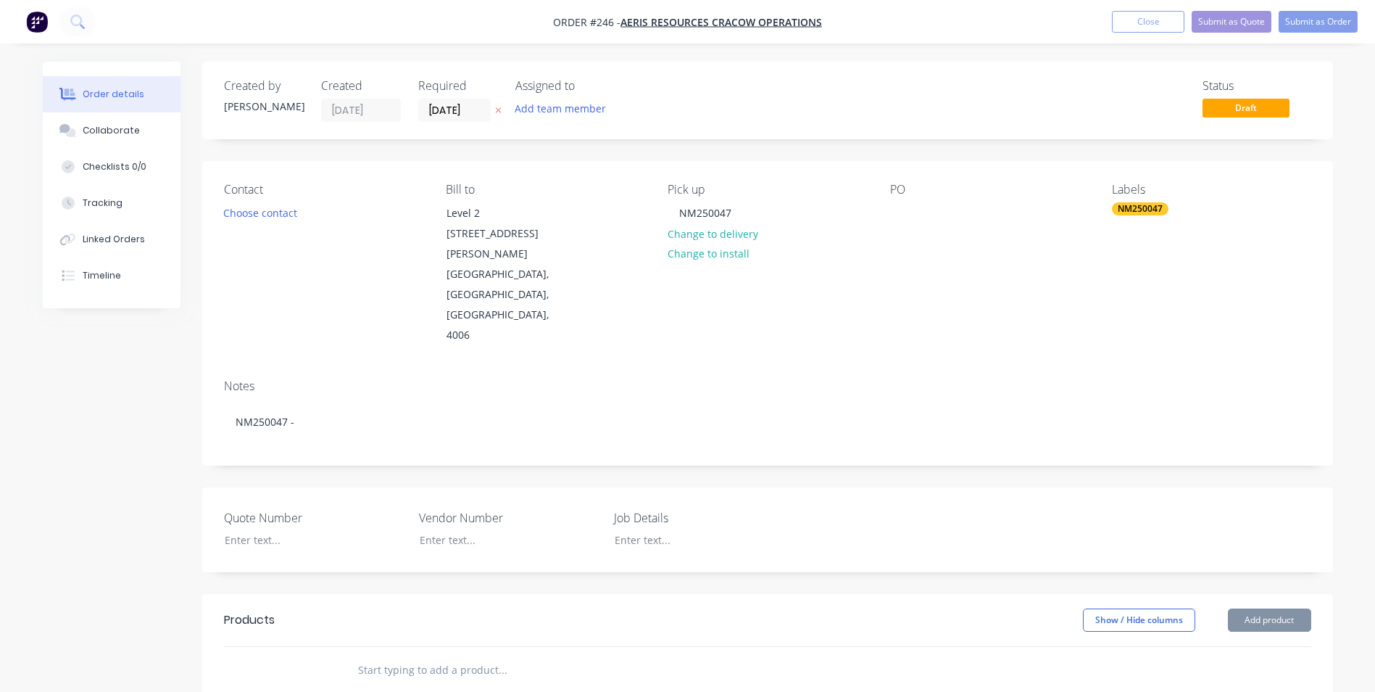
click at [1147, 205] on div "NM250047" at bounding box center [1140, 208] width 57 height 13
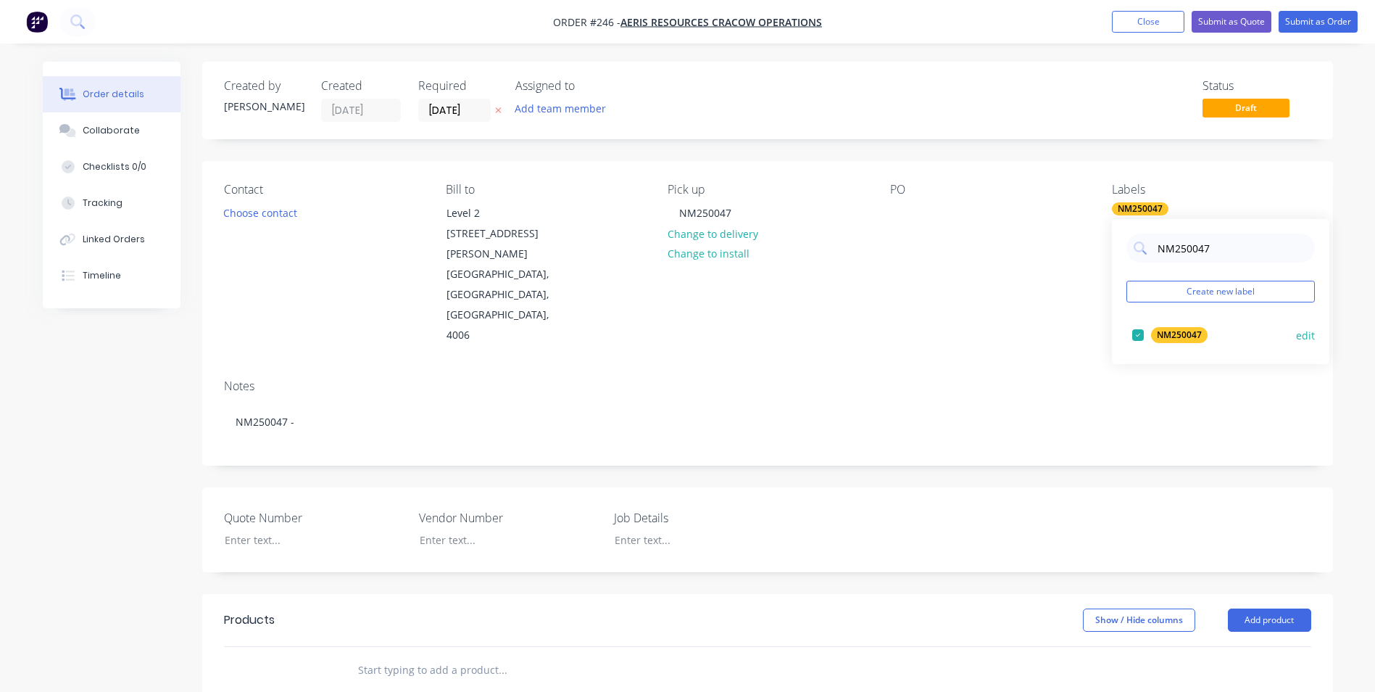
click at [1140, 333] on div at bounding box center [1138, 334] width 29 height 29
drag, startPoint x: 1217, startPoint y: 257, endPoint x: 1108, endPoint y: 238, distance: 111.2
click at [1108, 238] on body "Order #246 - Aeris Resources Cracow Operations Add product Close Submit as Quot…" at bounding box center [687, 532] width 1375 height 1064
click at [1106, 238] on div "Contact Choose contact Bill to Level 2 520 Wickham Street Fortitude Valley, Que…" at bounding box center [767, 264] width 1131 height 207
click at [1129, 217] on button "Add labels" at bounding box center [1137, 212] width 67 height 20
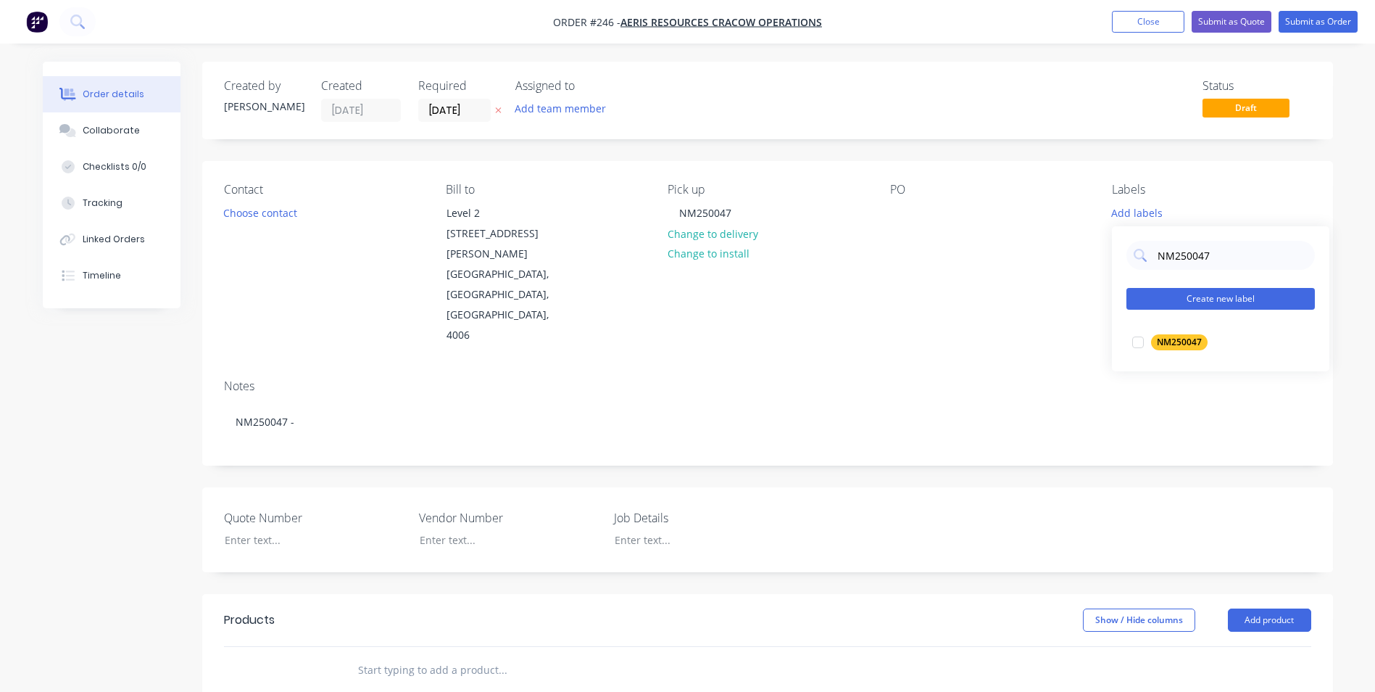
click at [1236, 299] on button "Create new label" at bounding box center [1221, 299] width 188 height 22
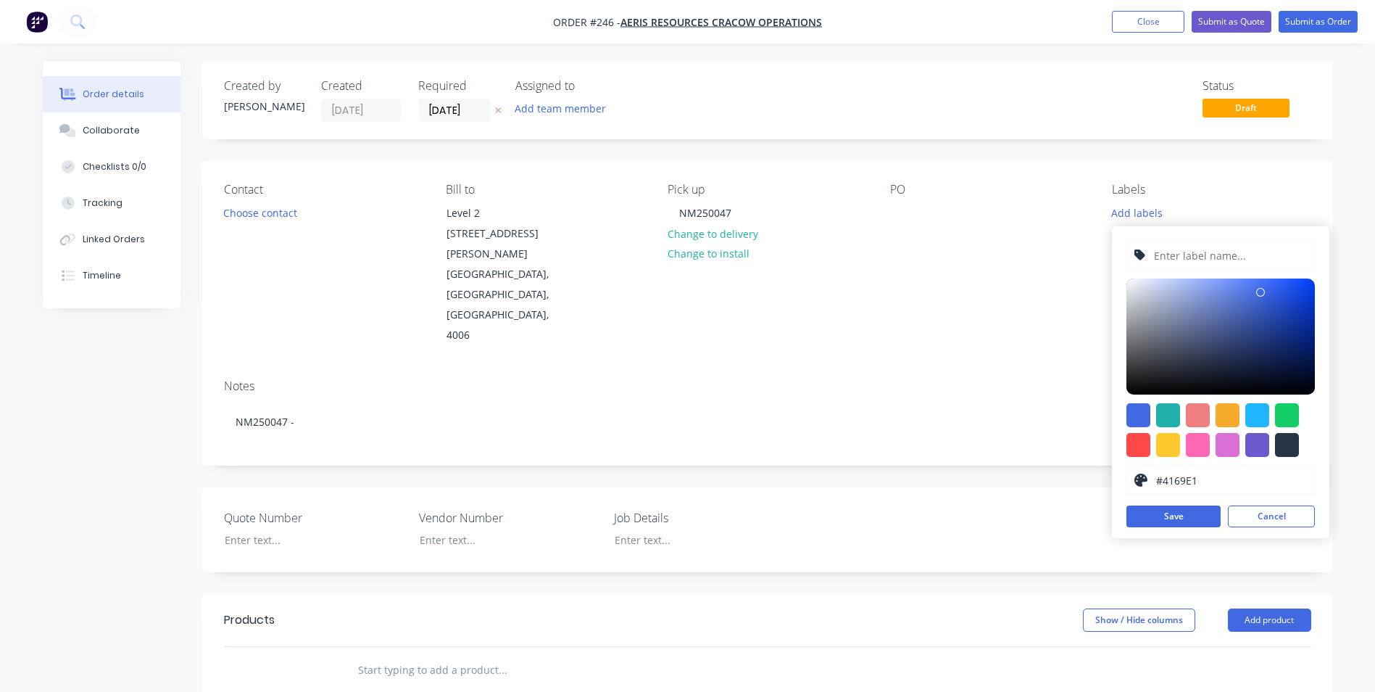
click at [1196, 256] on input "text" at bounding box center [1230, 255] width 154 height 28
type input "NM250054"
click at [1232, 411] on div at bounding box center [1228, 415] width 24 height 24
type input "#F6AB2F"
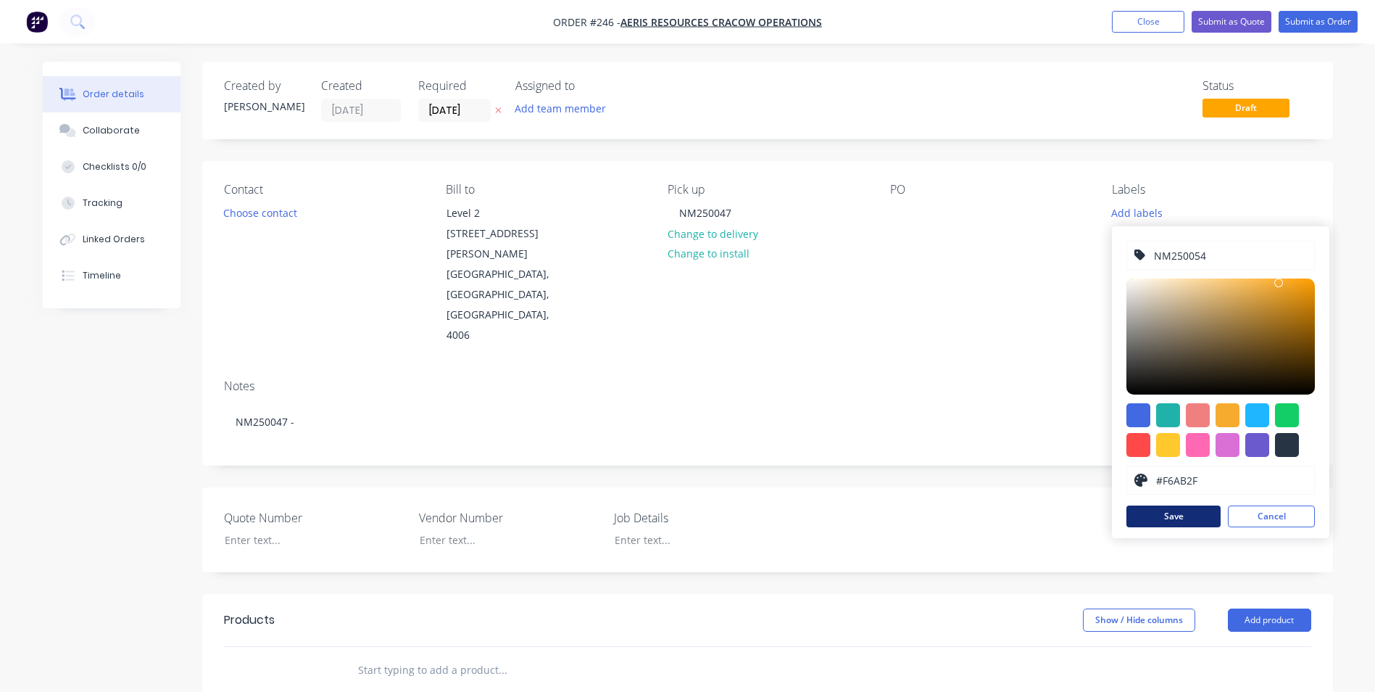
click at [1176, 514] on button "Save" at bounding box center [1174, 516] width 94 height 22
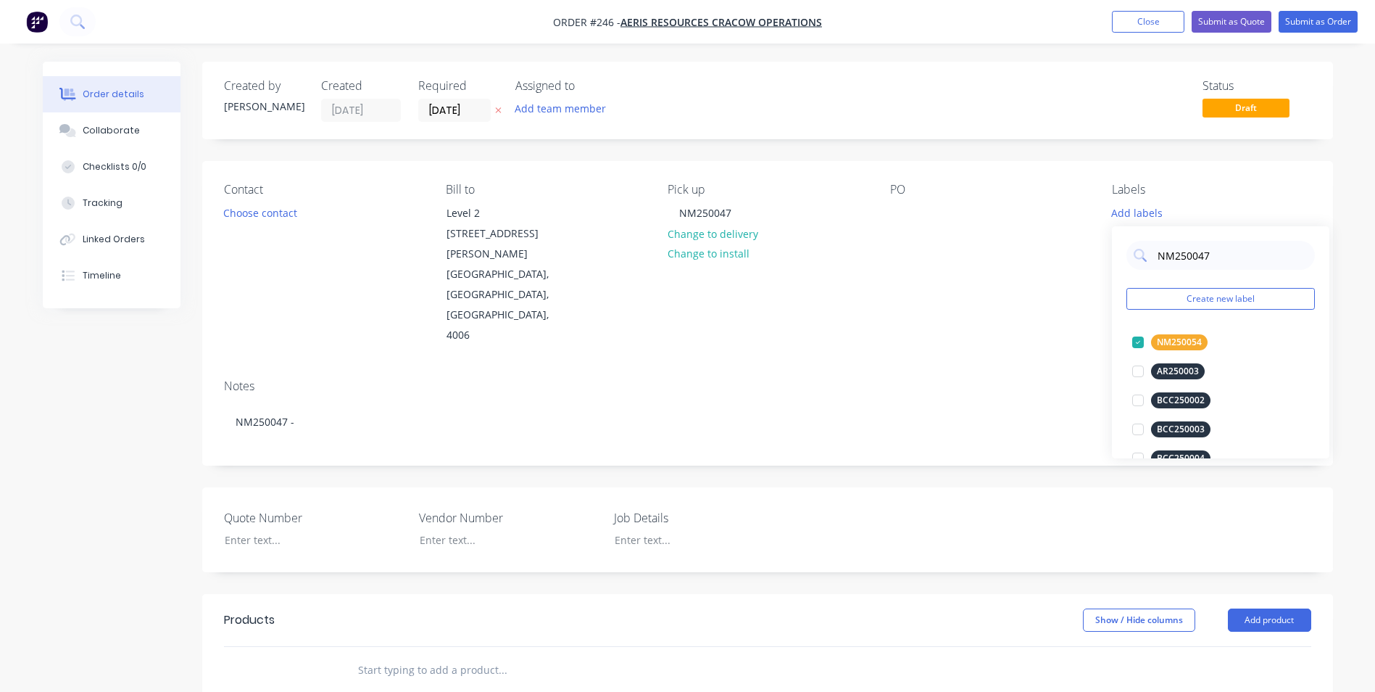
click at [878, 294] on div "Contact Choose contact Bill to Level 2 520 Wickham Street Fortitude Valley, Que…" at bounding box center [767, 264] width 1131 height 207
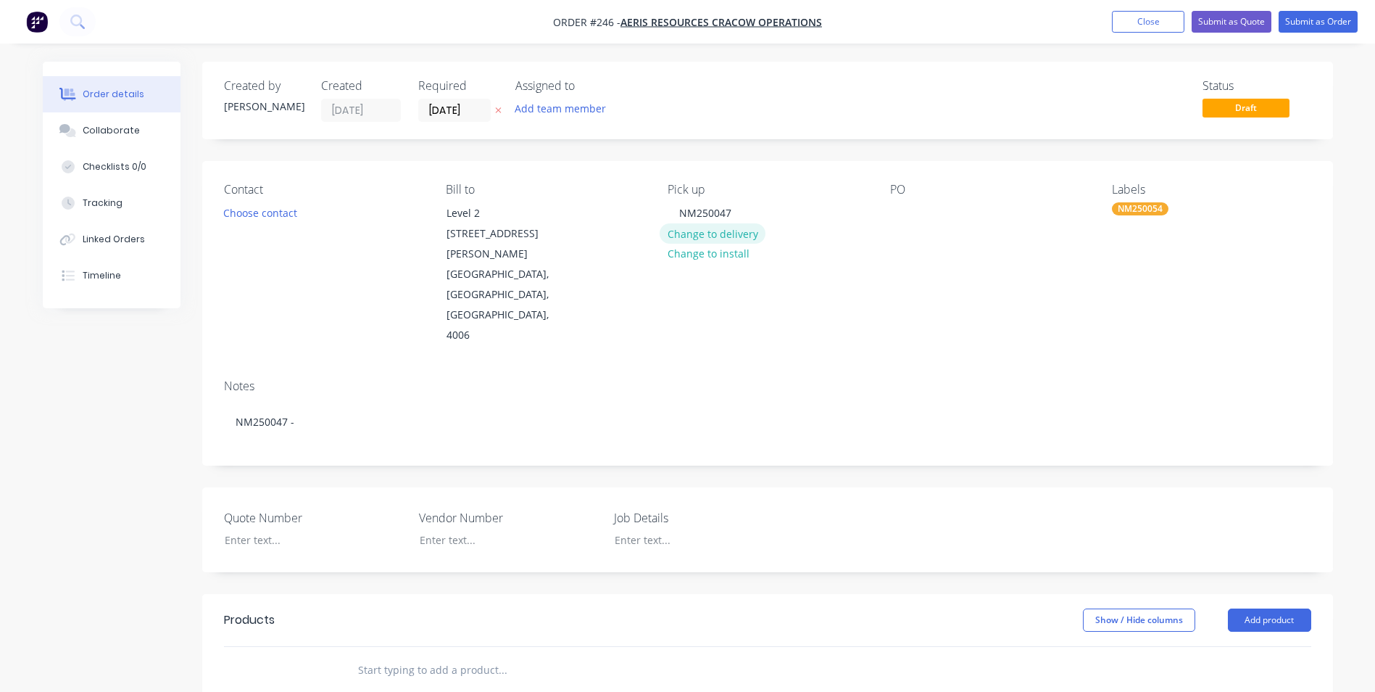
click at [688, 233] on button "Change to delivery" at bounding box center [713, 233] width 106 height 20
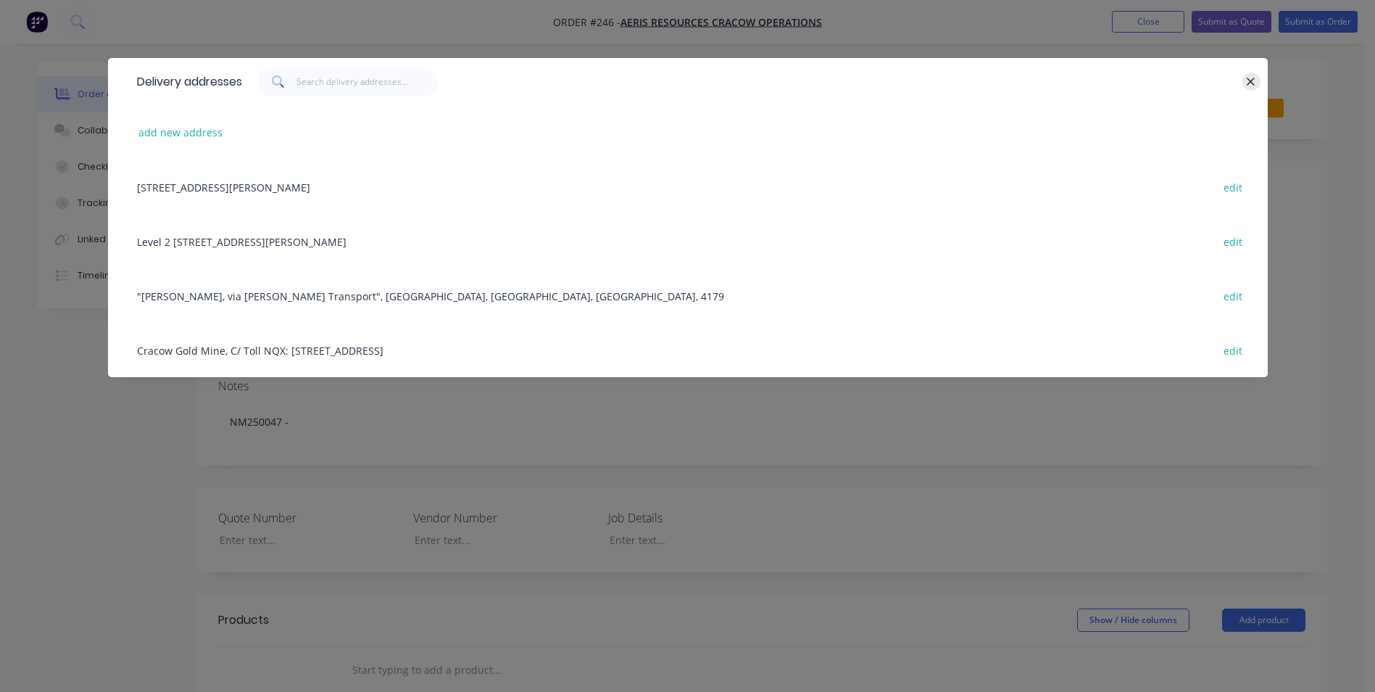
click at [1254, 83] on icon "button" at bounding box center [1250, 81] width 9 height 13
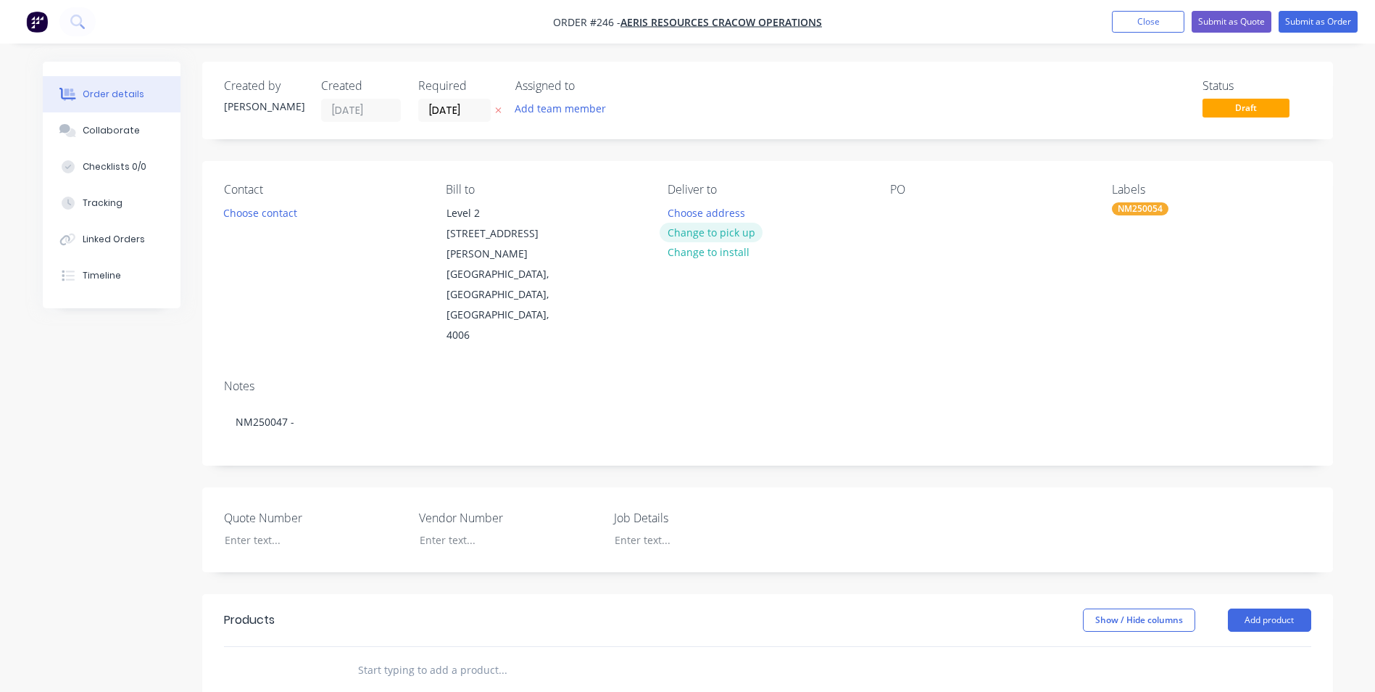
click at [741, 230] on button "Change to pick up" at bounding box center [711, 233] width 103 height 20
click at [739, 215] on div "NM250047" at bounding box center [705, 212] width 75 height 21
click at [774, 294] on div "Pick up NM250054 Change to delivery Change to install" at bounding box center [767, 264] width 199 height 163
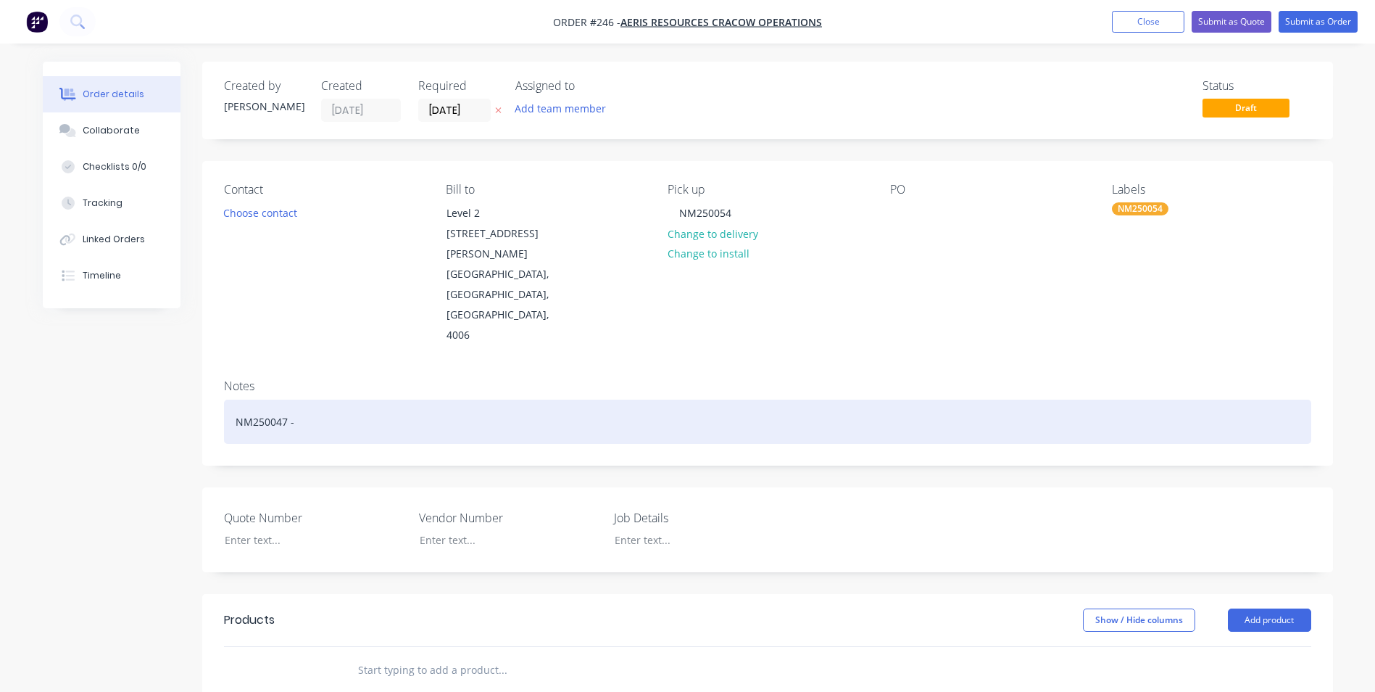
click at [286, 399] on div "NM250047 -" at bounding box center [767, 421] width 1087 height 44
click at [330, 399] on div "NM250054 -" at bounding box center [767, 421] width 1087 height 44
drag, startPoint x: 582, startPoint y: 391, endPoint x: 105, endPoint y: 326, distance: 481.6
click at [105, 326] on div "Created by Shannon Created 14/08/25 Required 14/08/25 Assigned to Add team memb…" at bounding box center [688, 563] width 1290 height 1003
copy div "NM250054 - Drafting for secondary crusher feed chute"
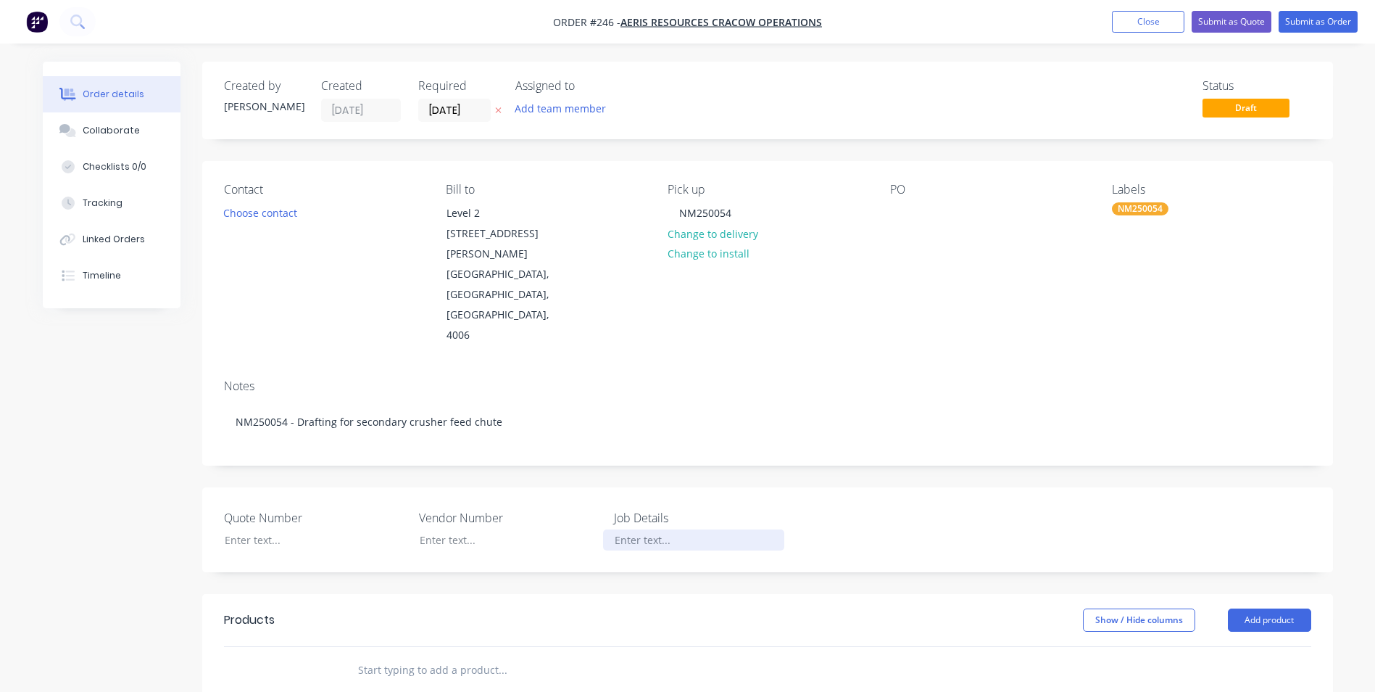
click at [648, 529] on div at bounding box center [693, 539] width 181 height 21
paste div
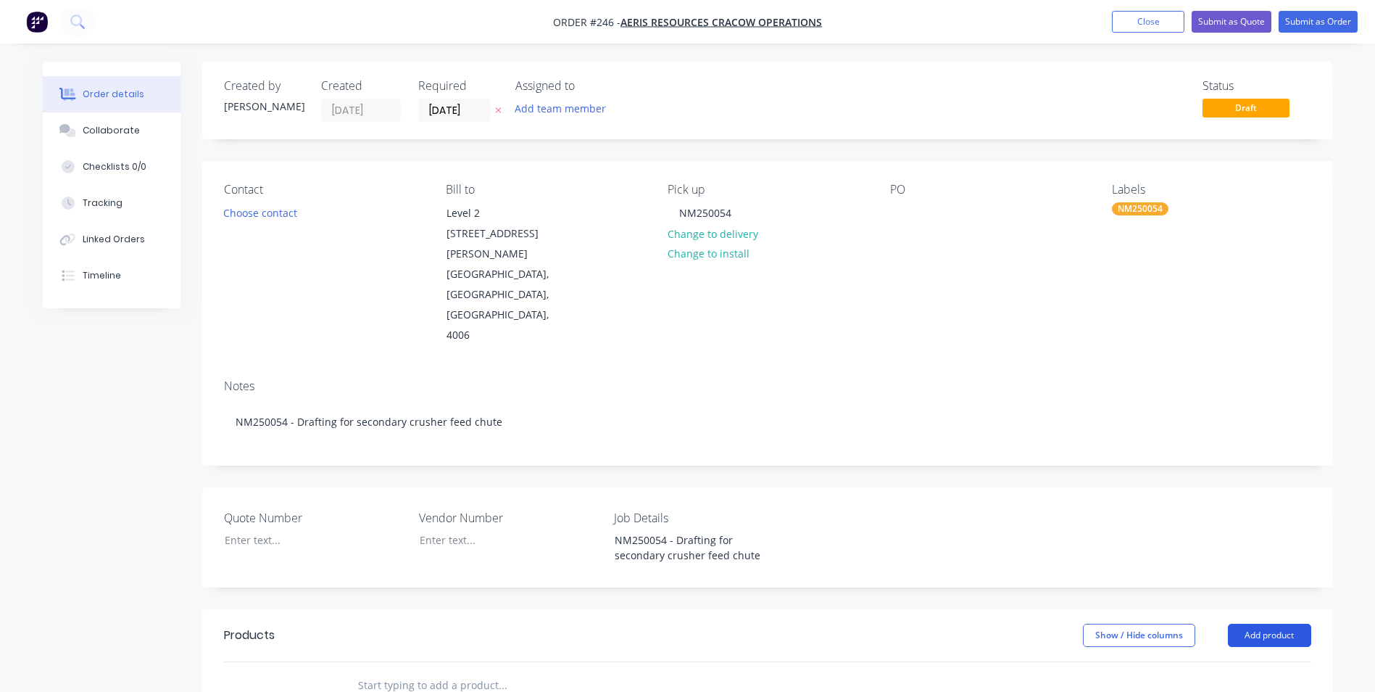
click at [1280, 623] on button "Add product" at bounding box center [1269, 634] width 83 height 23
click at [1242, 661] on div "Product catalogue" at bounding box center [1243, 671] width 112 height 21
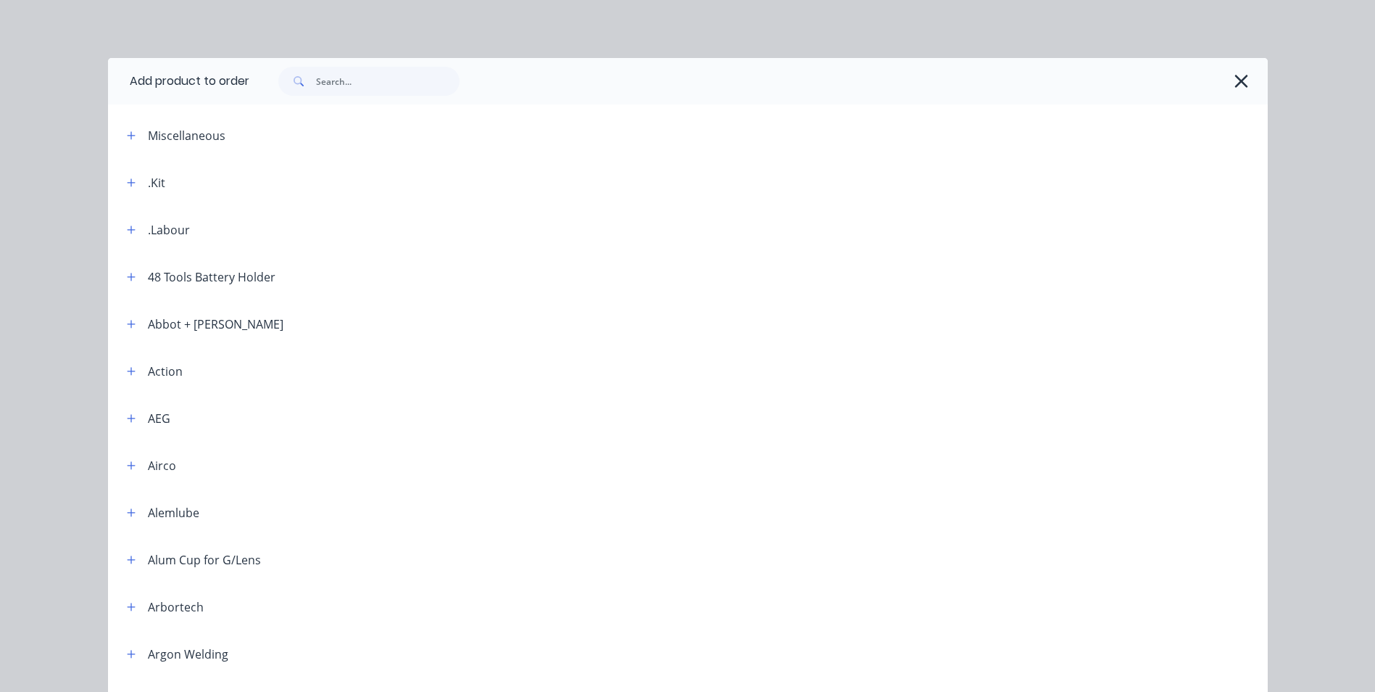
click at [148, 182] on div ".Kit" at bounding box center [156, 182] width 17 height 17
click at [123, 182] on button "button" at bounding box center [132, 182] width 18 height 18
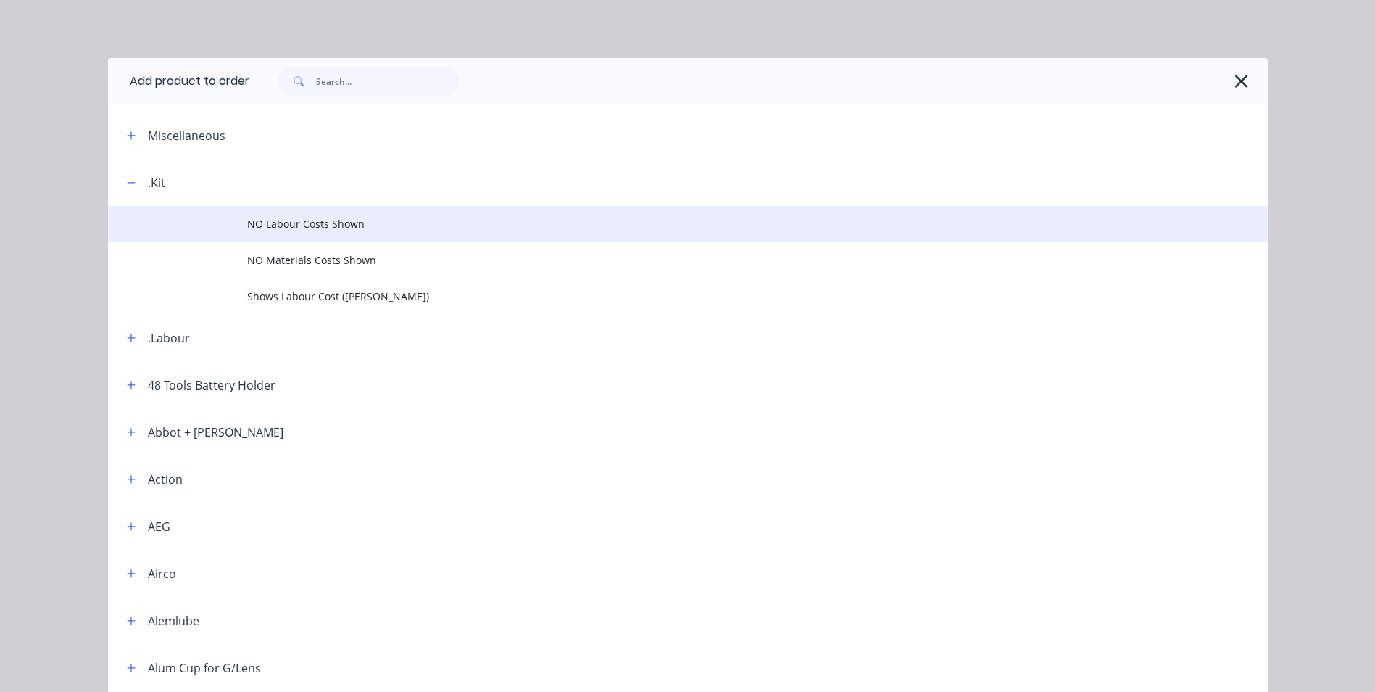
click at [311, 235] on td "NO Labour Costs Shown" at bounding box center [757, 224] width 1021 height 36
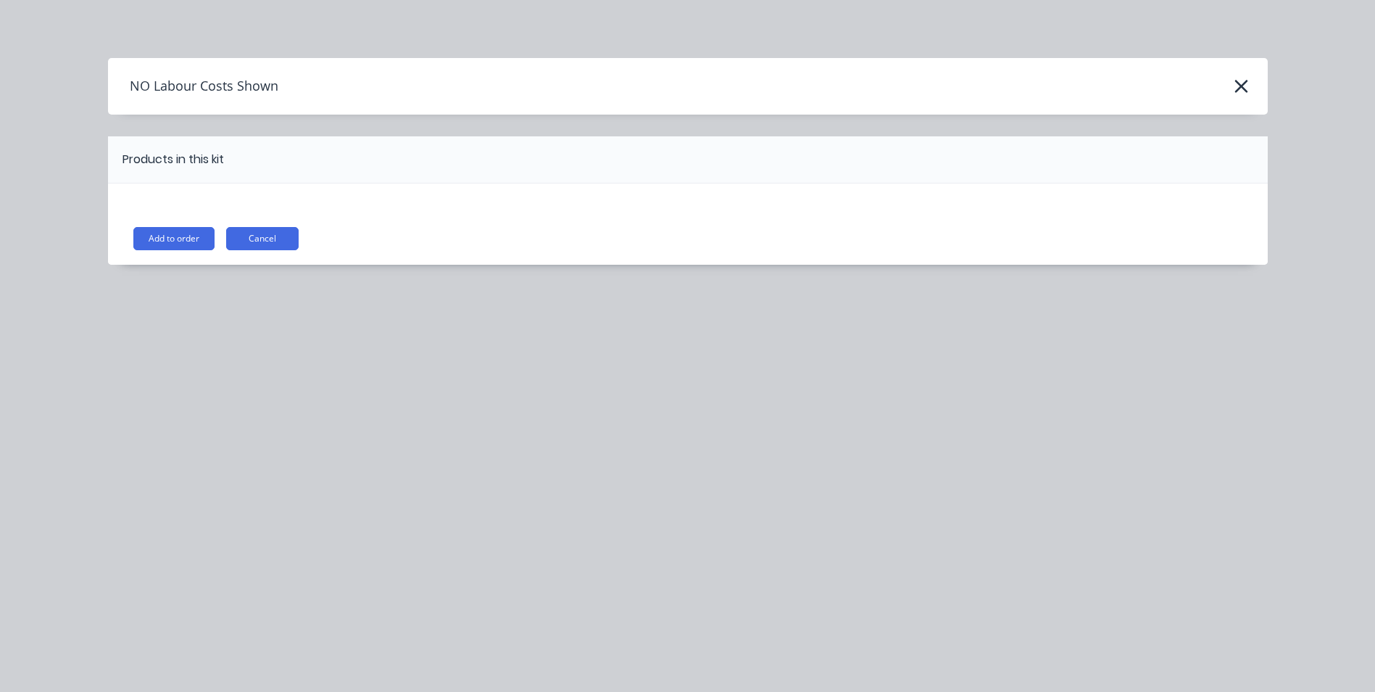
click at [173, 244] on button "Add to order" at bounding box center [173, 238] width 81 height 23
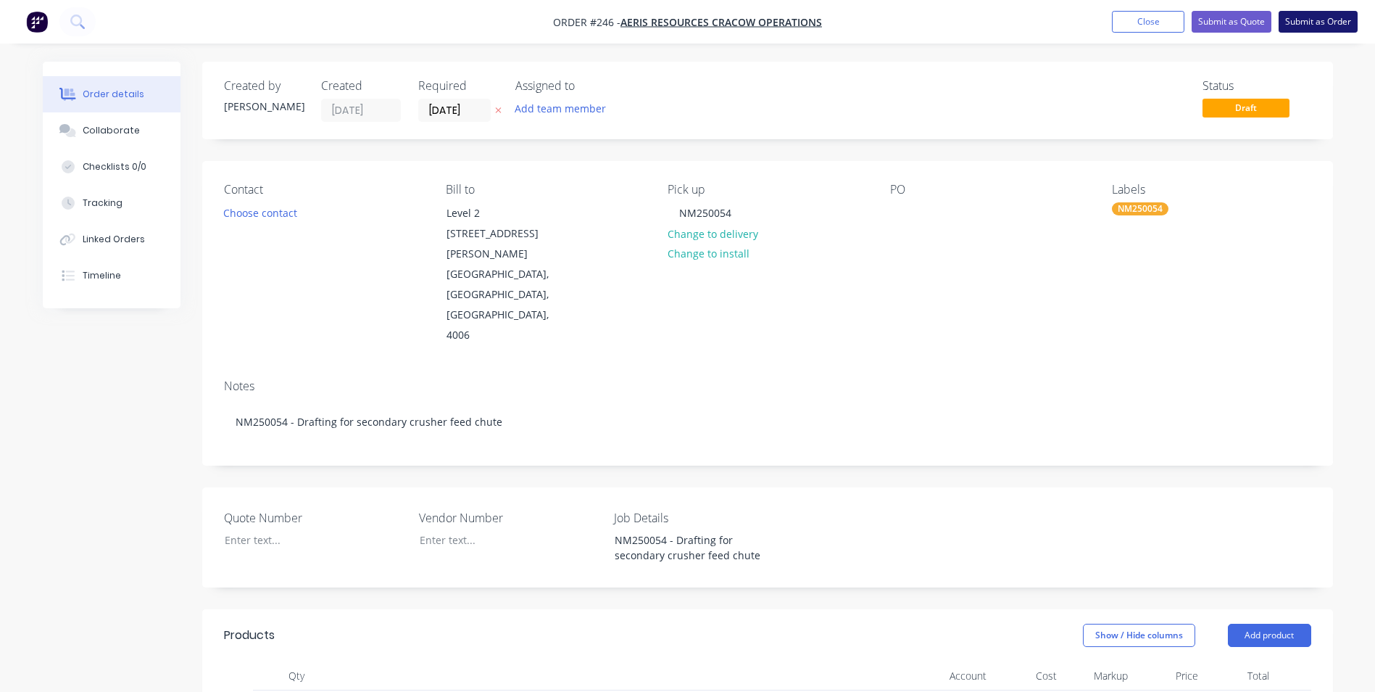
click at [1341, 14] on button "Submit as Order" at bounding box center [1318, 22] width 79 height 22
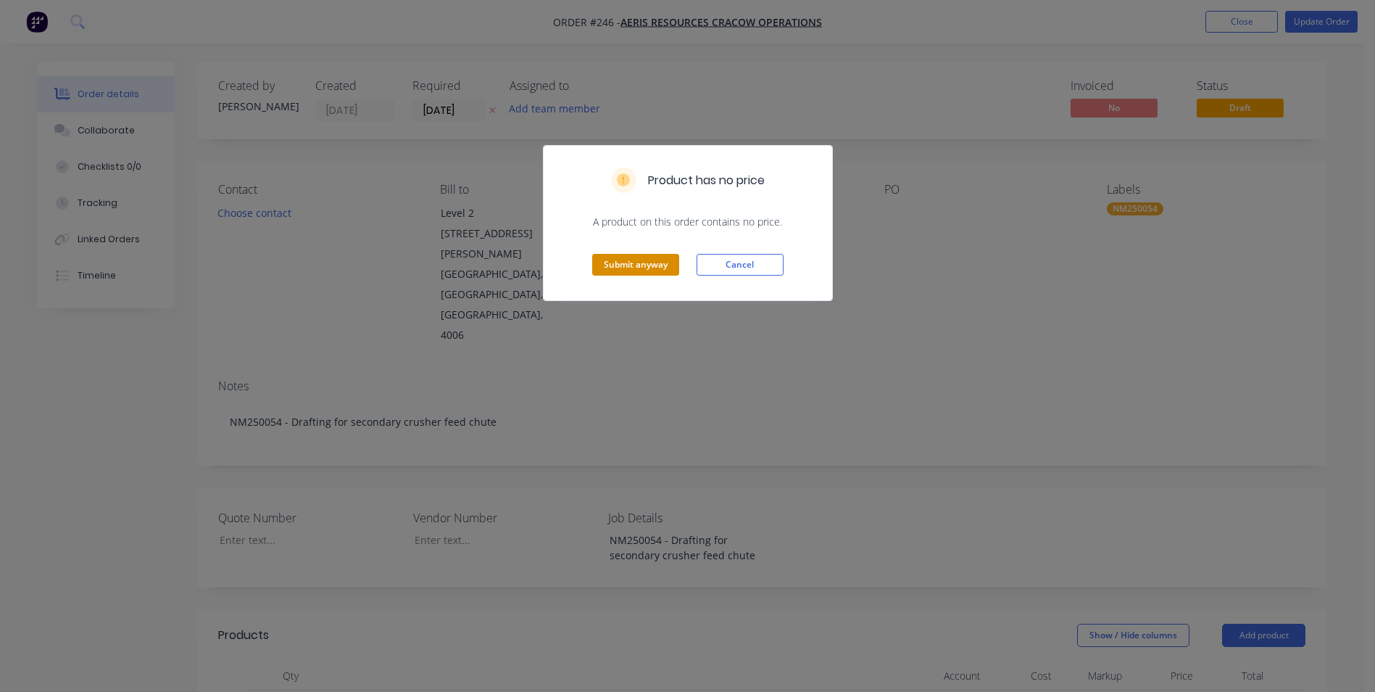
click at [626, 257] on button "Submit anyway" at bounding box center [635, 265] width 87 height 22
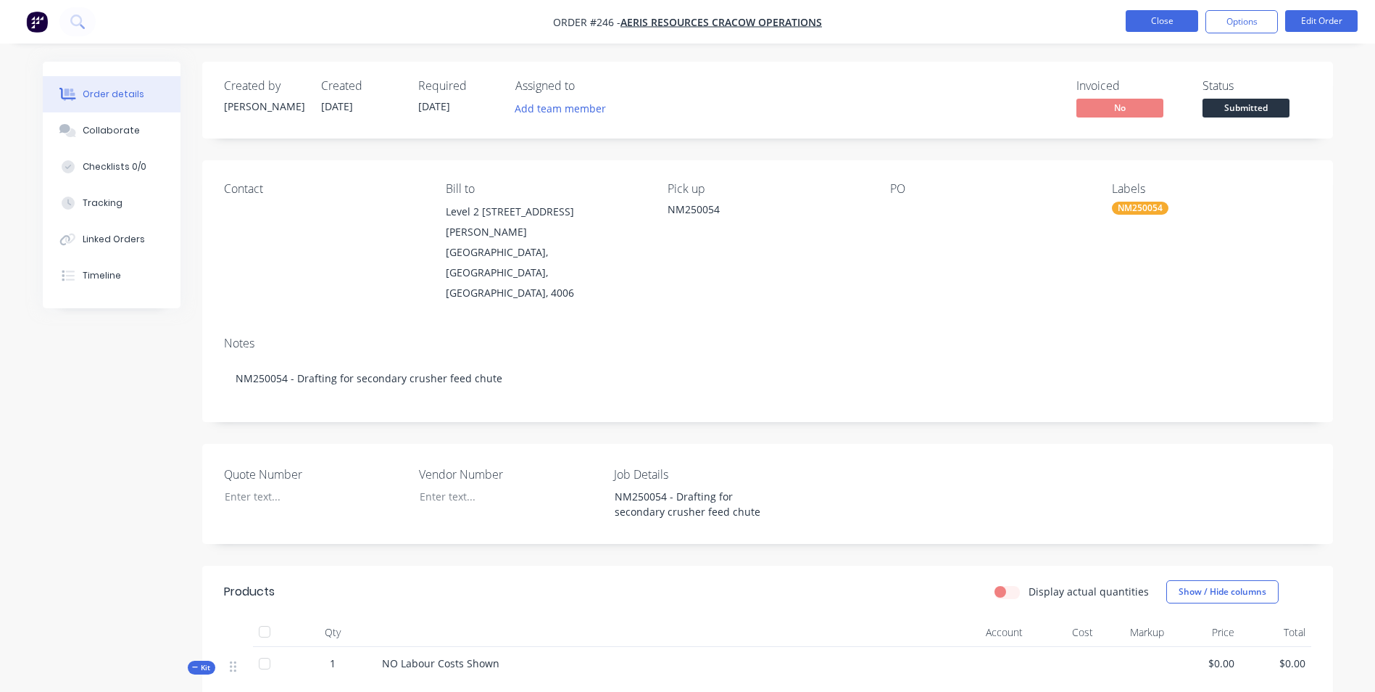
click at [1159, 14] on button "Close" at bounding box center [1162, 21] width 72 height 22
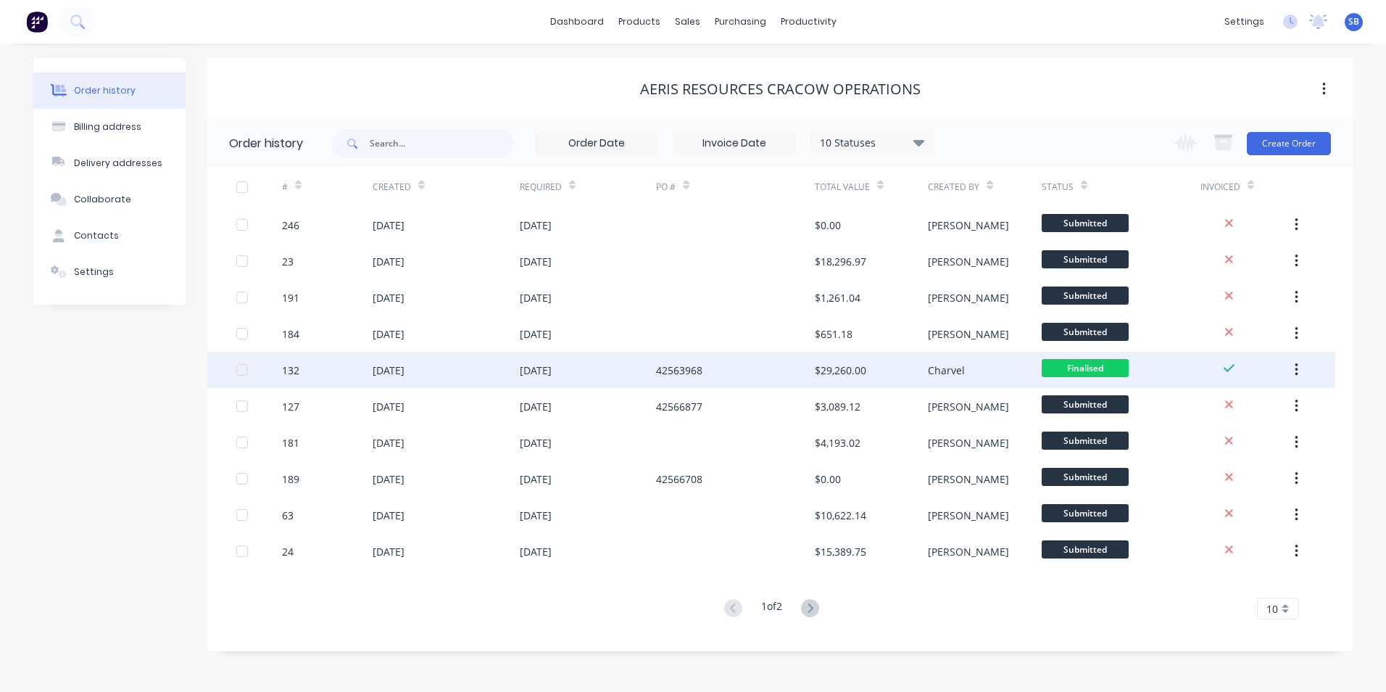
click at [803, 378] on div "42563968" at bounding box center [735, 370] width 159 height 36
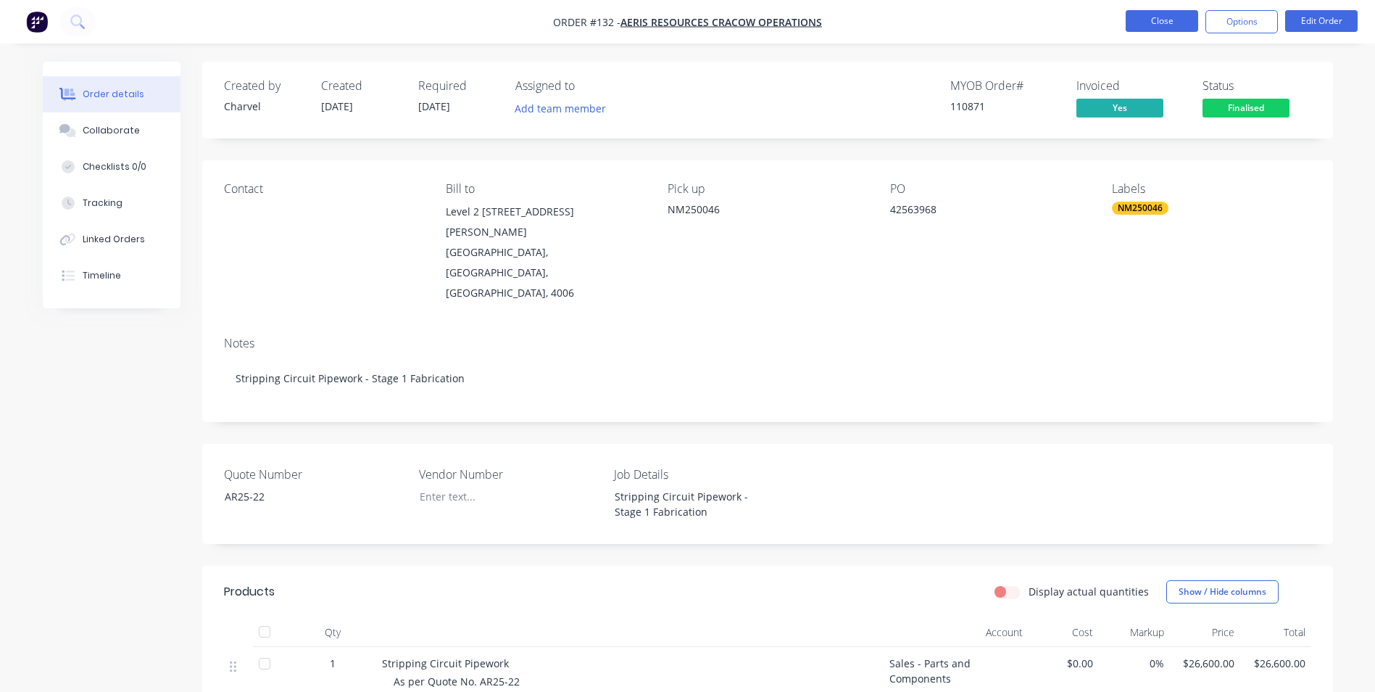
click at [1154, 22] on button "Close" at bounding box center [1162, 21] width 72 height 22
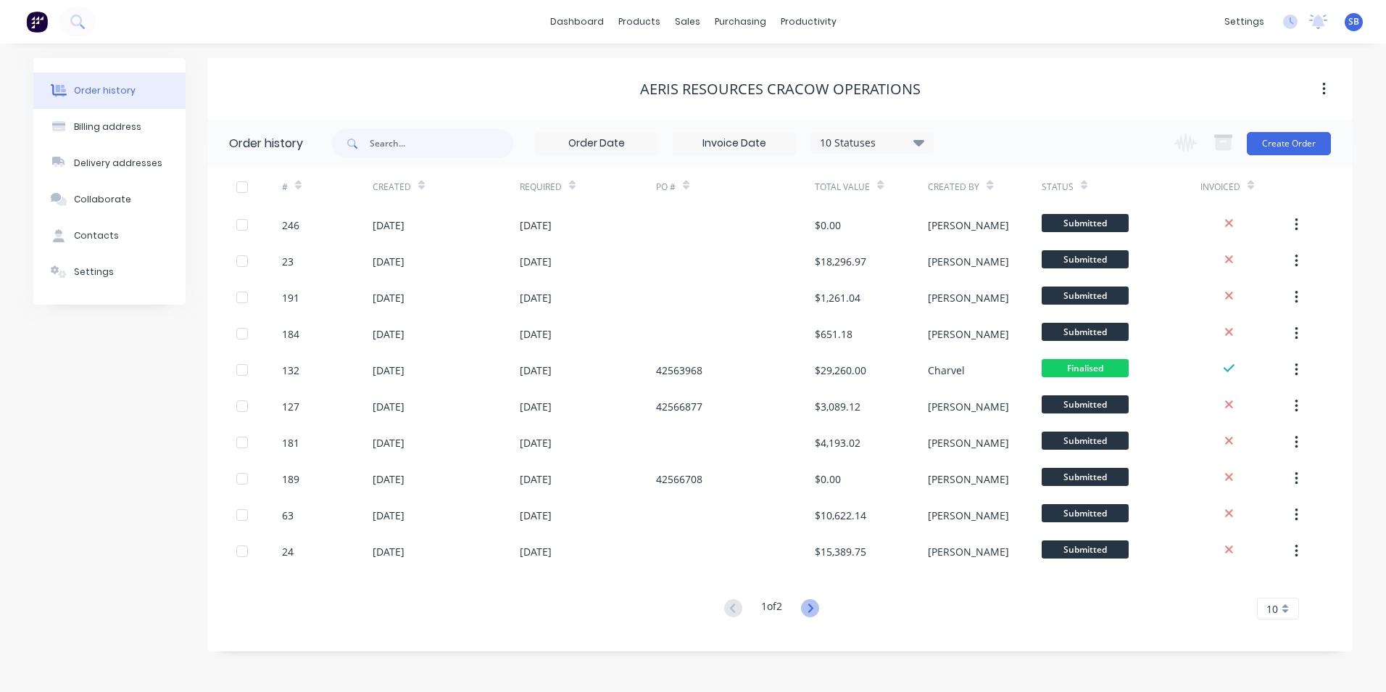
click at [819, 606] on icon at bounding box center [810, 608] width 18 height 18
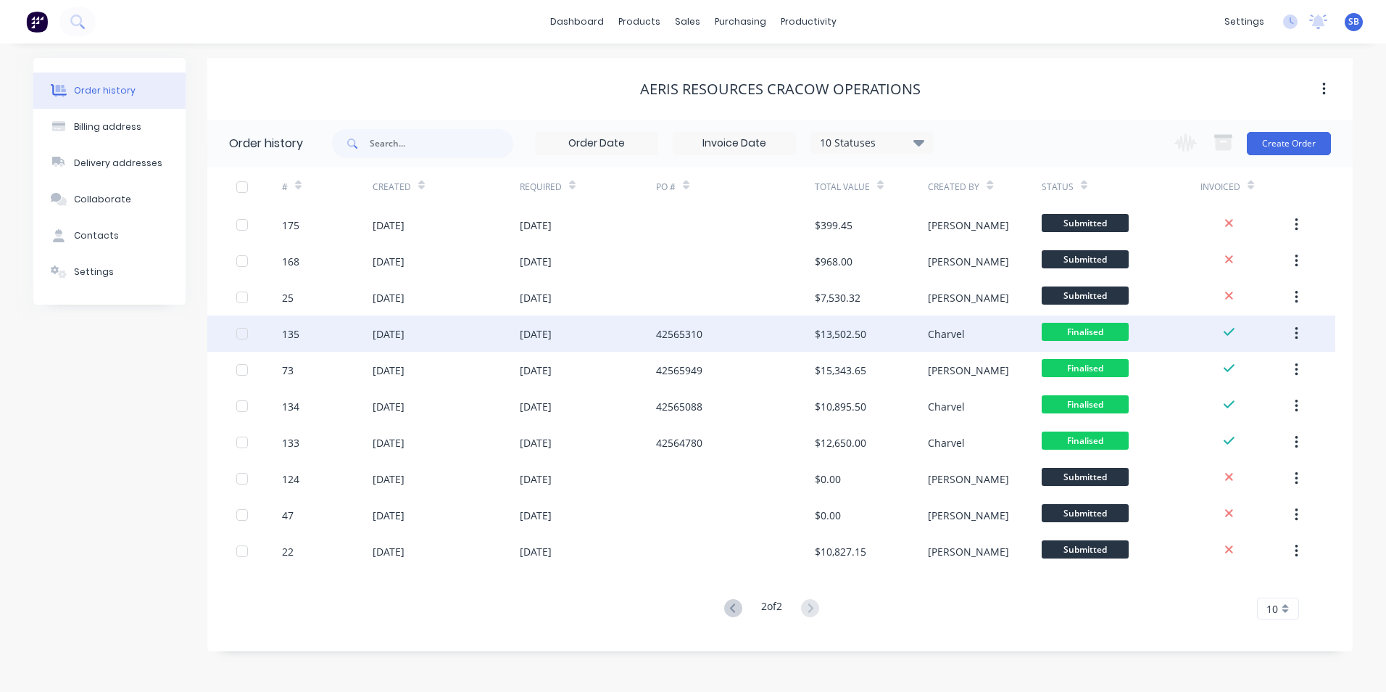
click at [847, 328] on div "$13,502.50" at bounding box center [840, 333] width 51 height 15
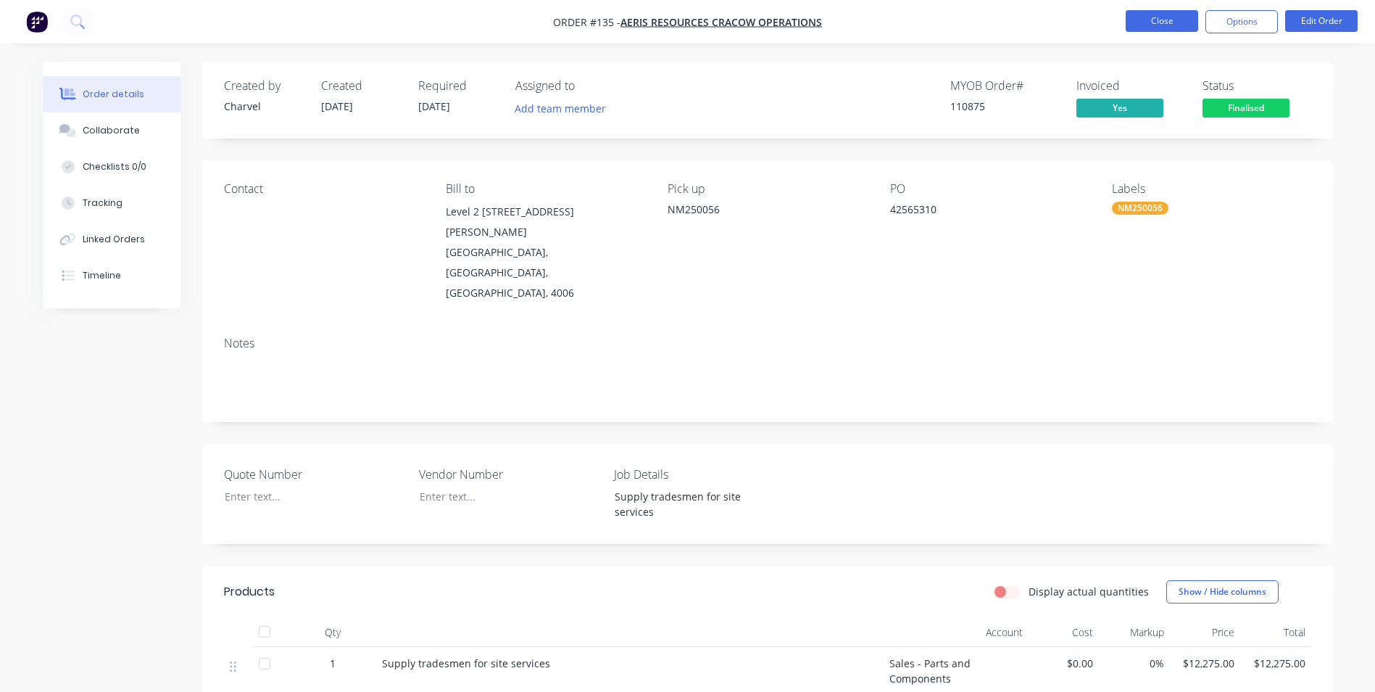
click at [1166, 22] on button "Close" at bounding box center [1162, 21] width 72 height 22
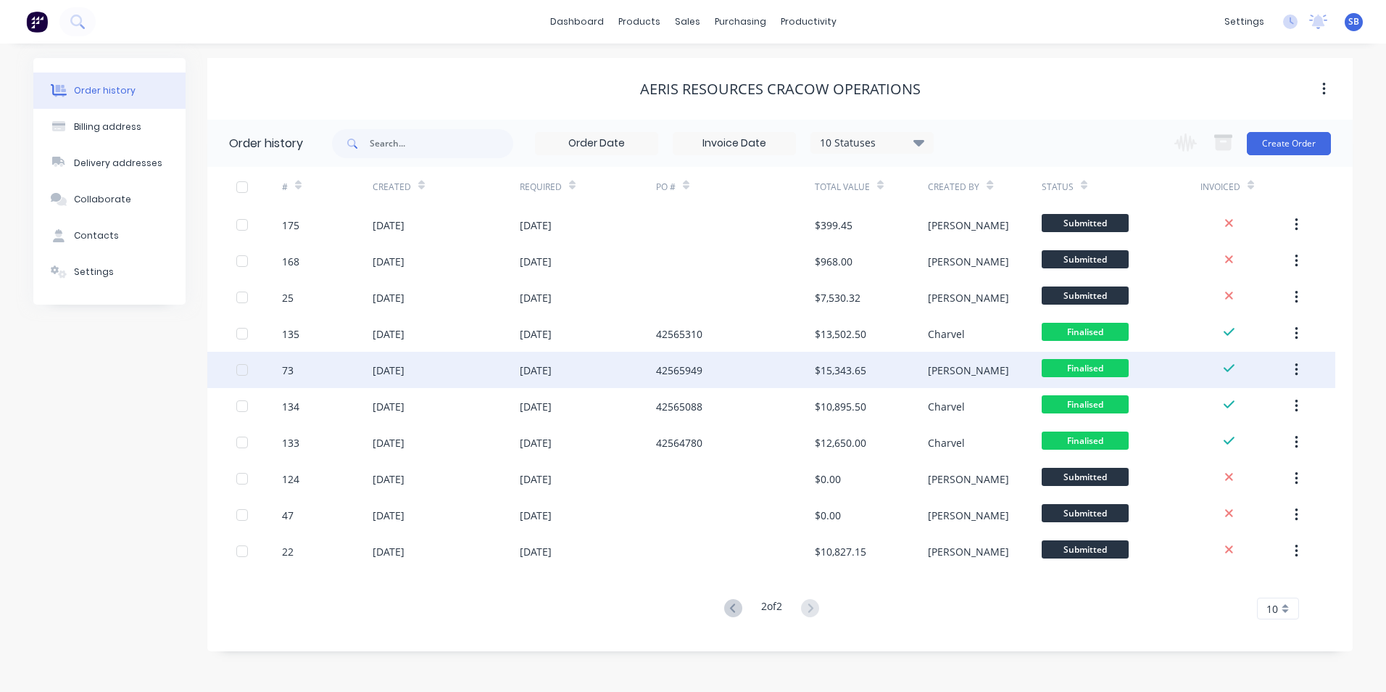
click at [896, 372] on div "$15,343.65" at bounding box center [871, 370] width 113 height 36
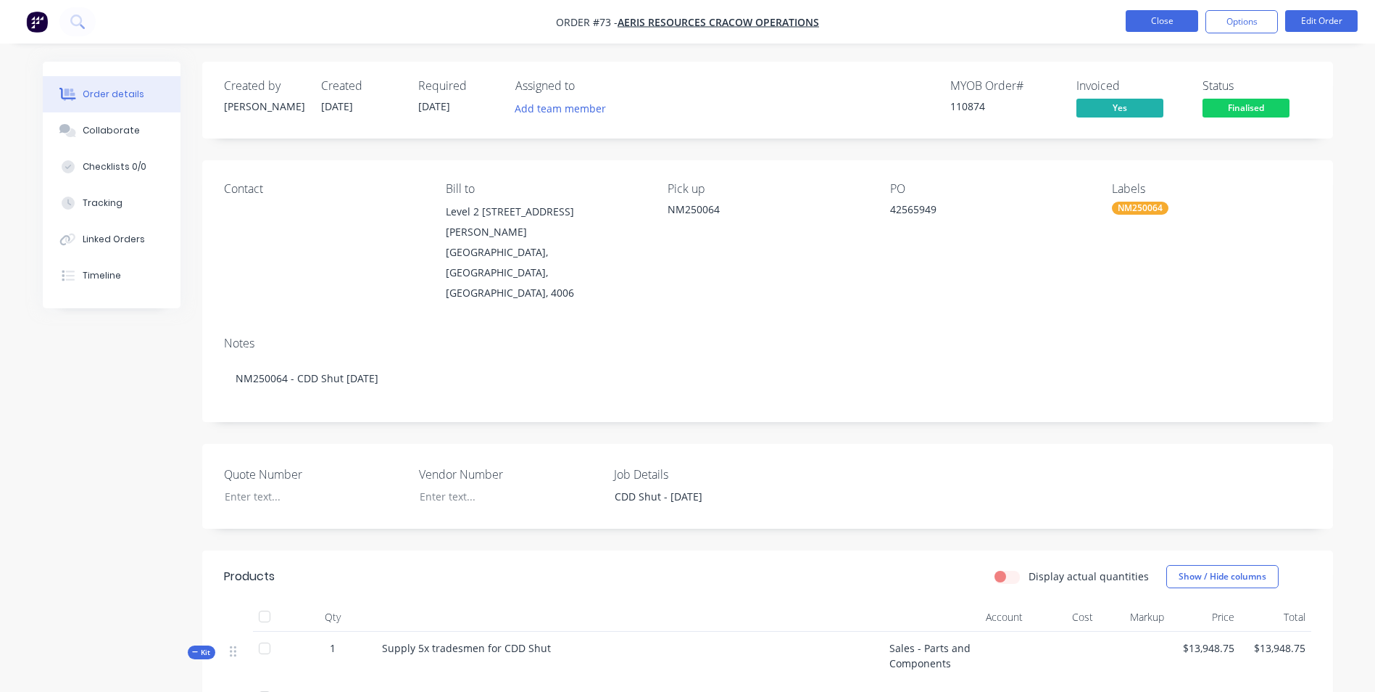
click at [1166, 20] on button "Close" at bounding box center [1162, 21] width 72 height 22
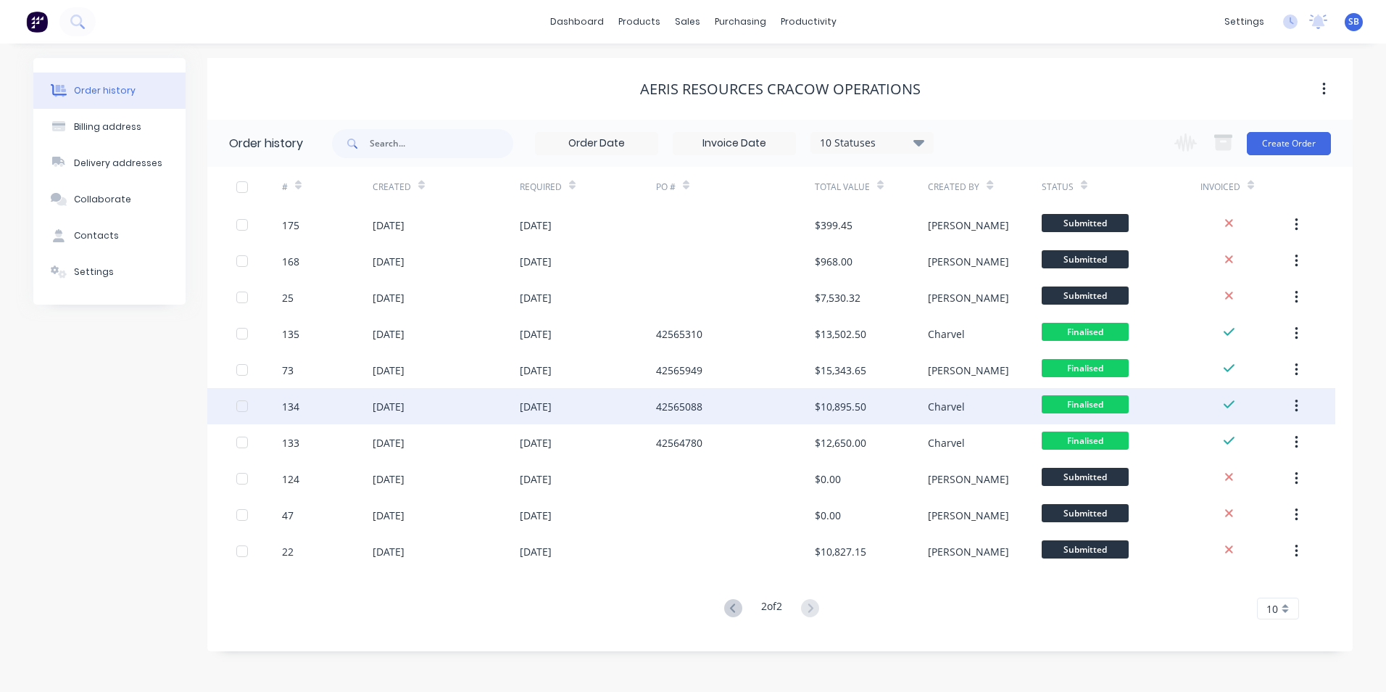
click at [876, 414] on div "$10,895.50" at bounding box center [871, 406] width 113 height 36
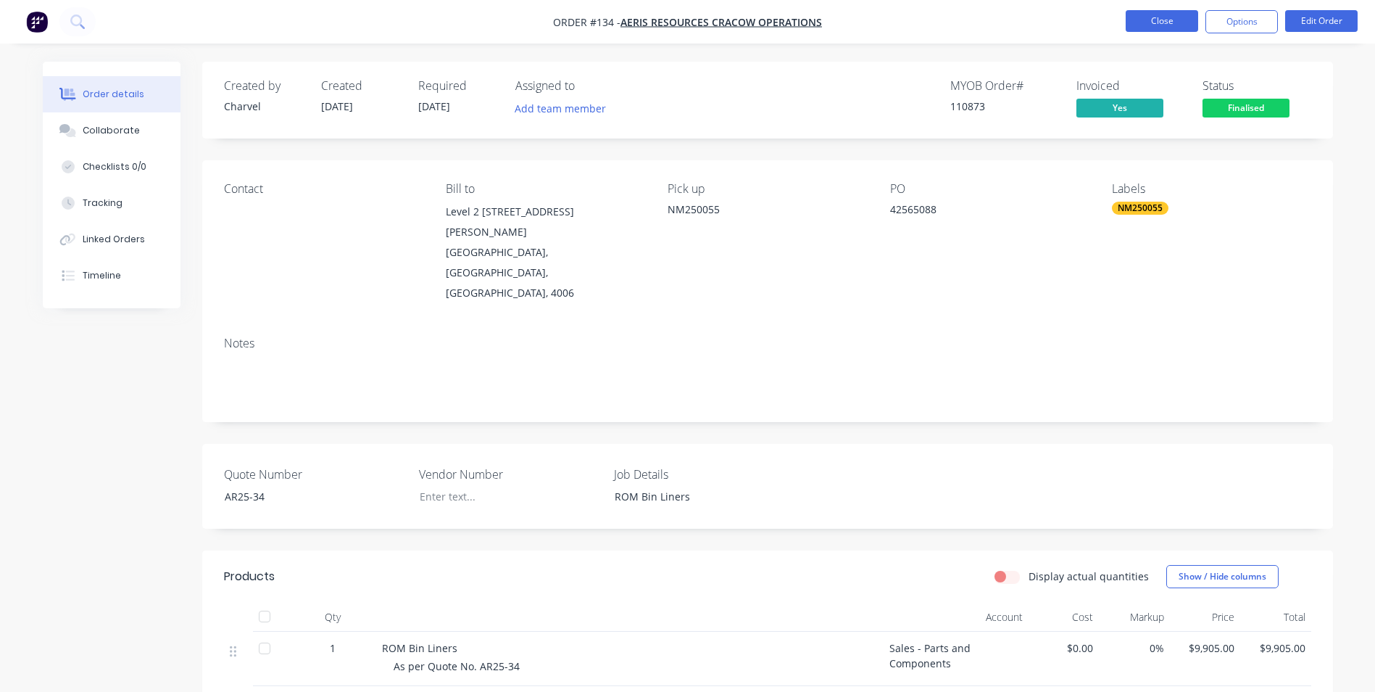
click at [1188, 25] on button "Close" at bounding box center [1162, 21] width 72 height 22
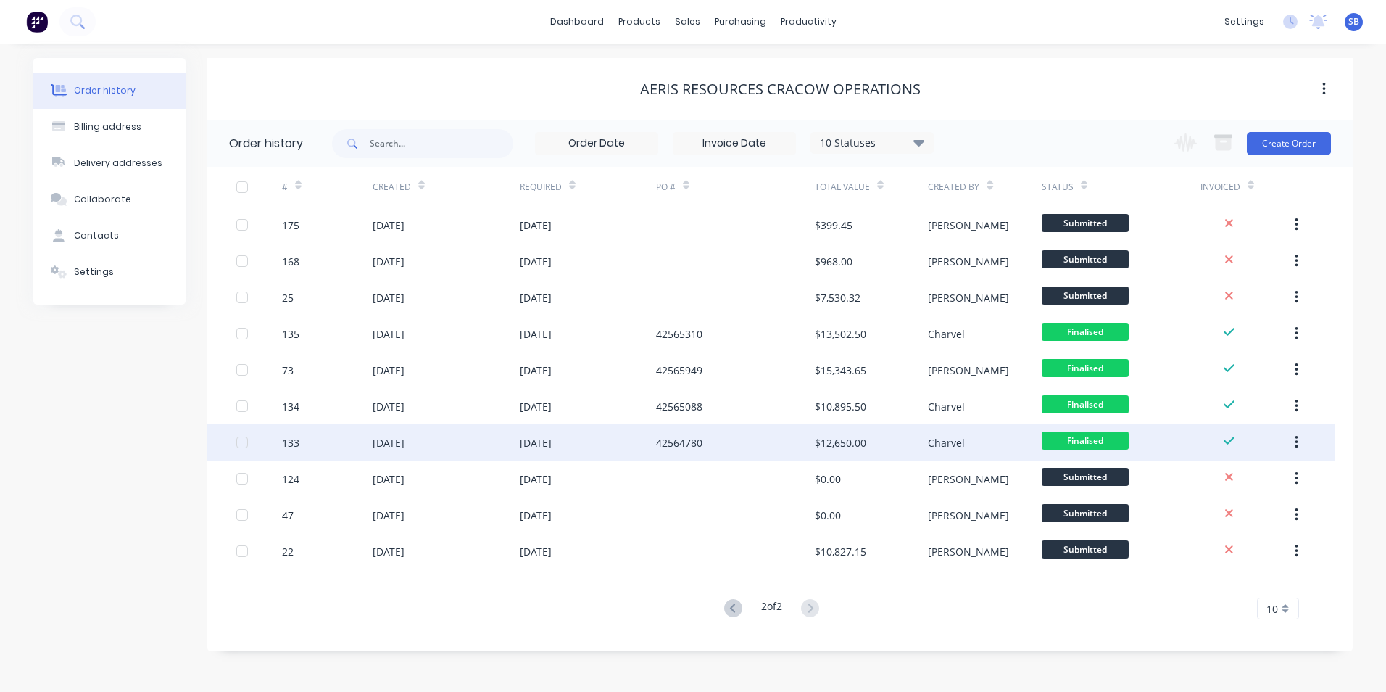
click at [813, 429] on div "42564780" at bounding box center [735, 442] width 159 height 36
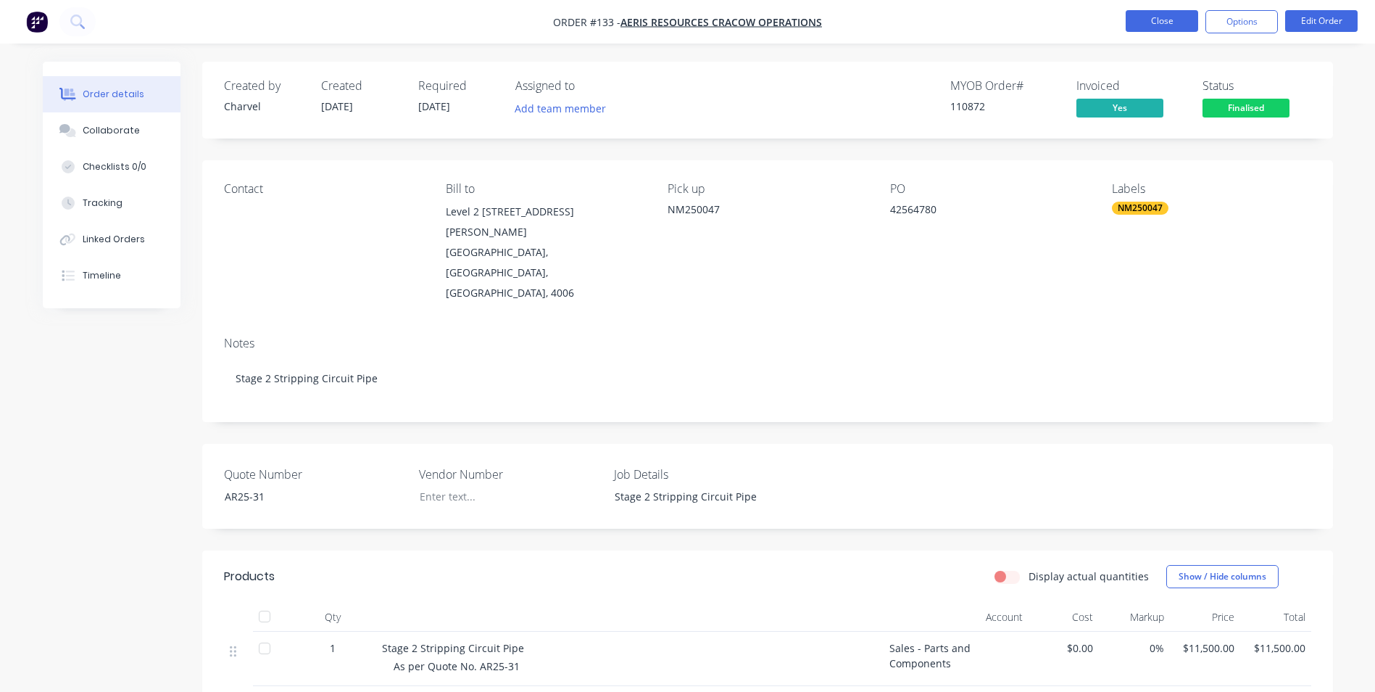
click at [1157, 22] on button "Close" at bounding box center [1162, 21] width 72 height 22
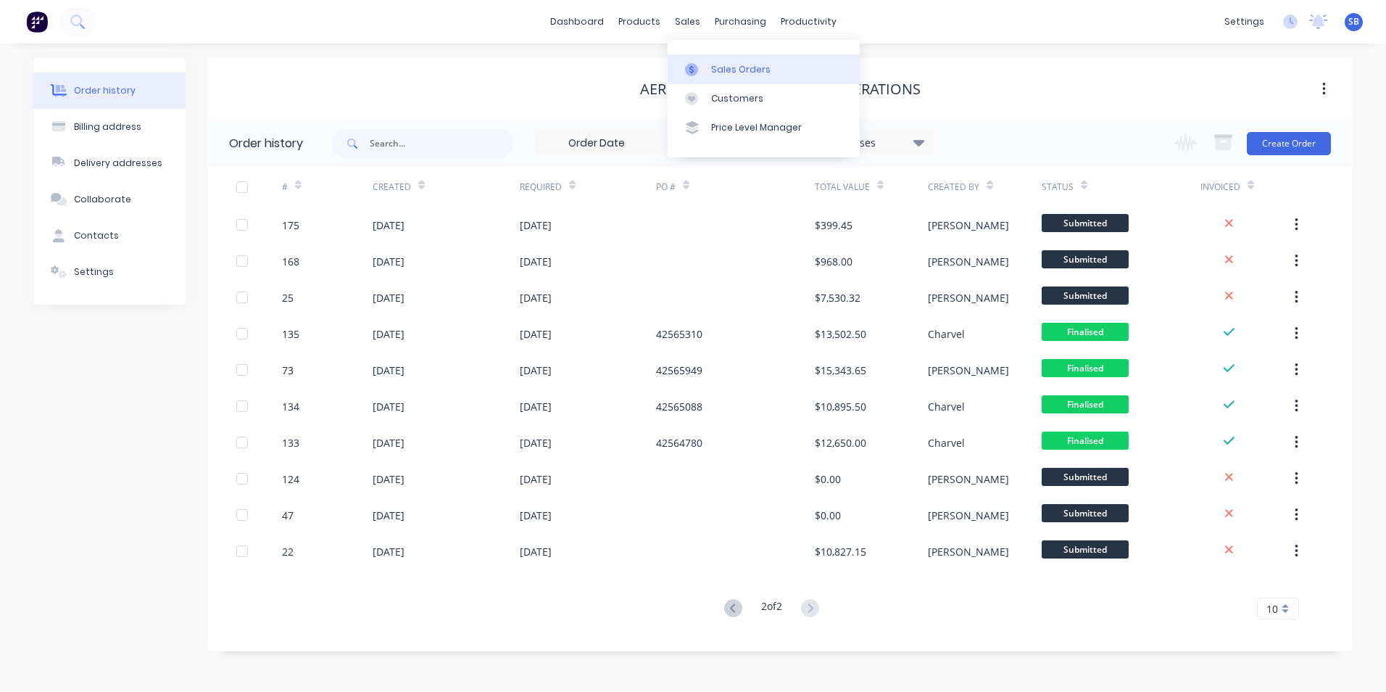
click at [686, 76] on link "Sales Orders" at bounding box center [764, 68] width 192 height 29
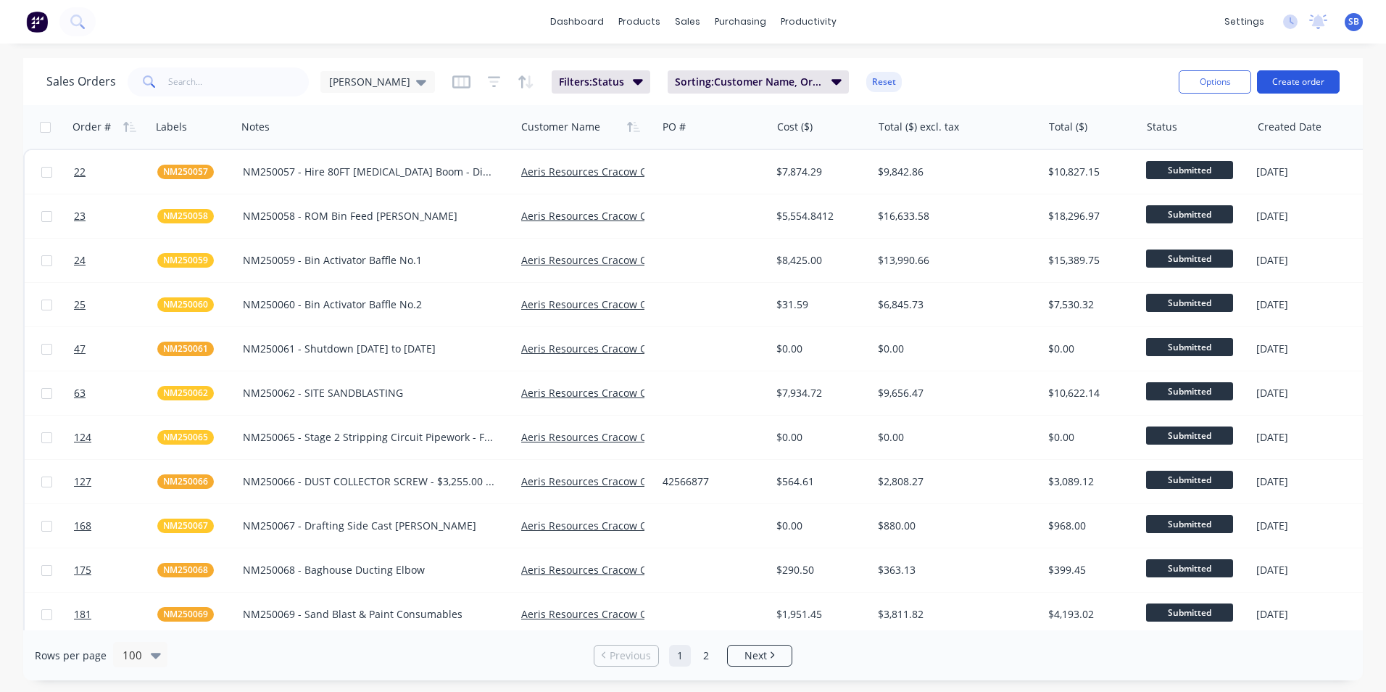
click at [1307, 84] on button "Create order" at bounding box center [1298, 81] width 83 height 23
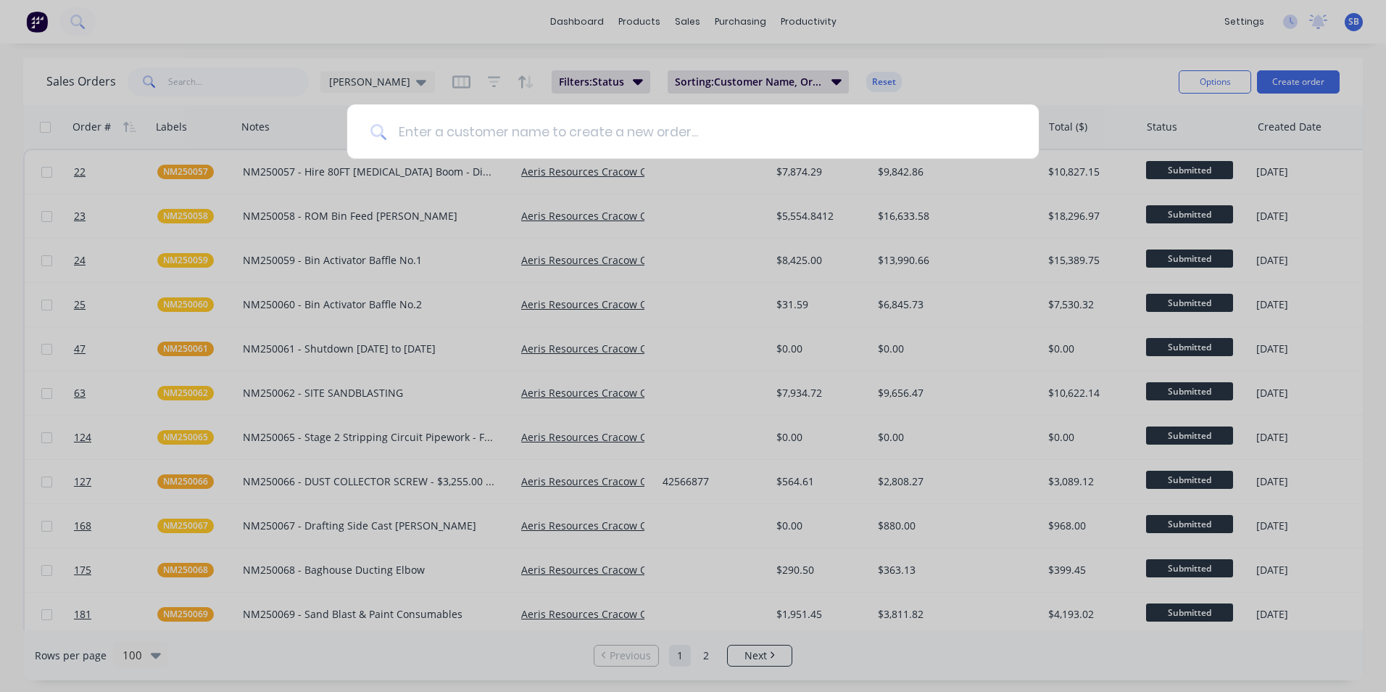
click at [696, 138] on input at bounding box center [700, 131] width 629 height 54
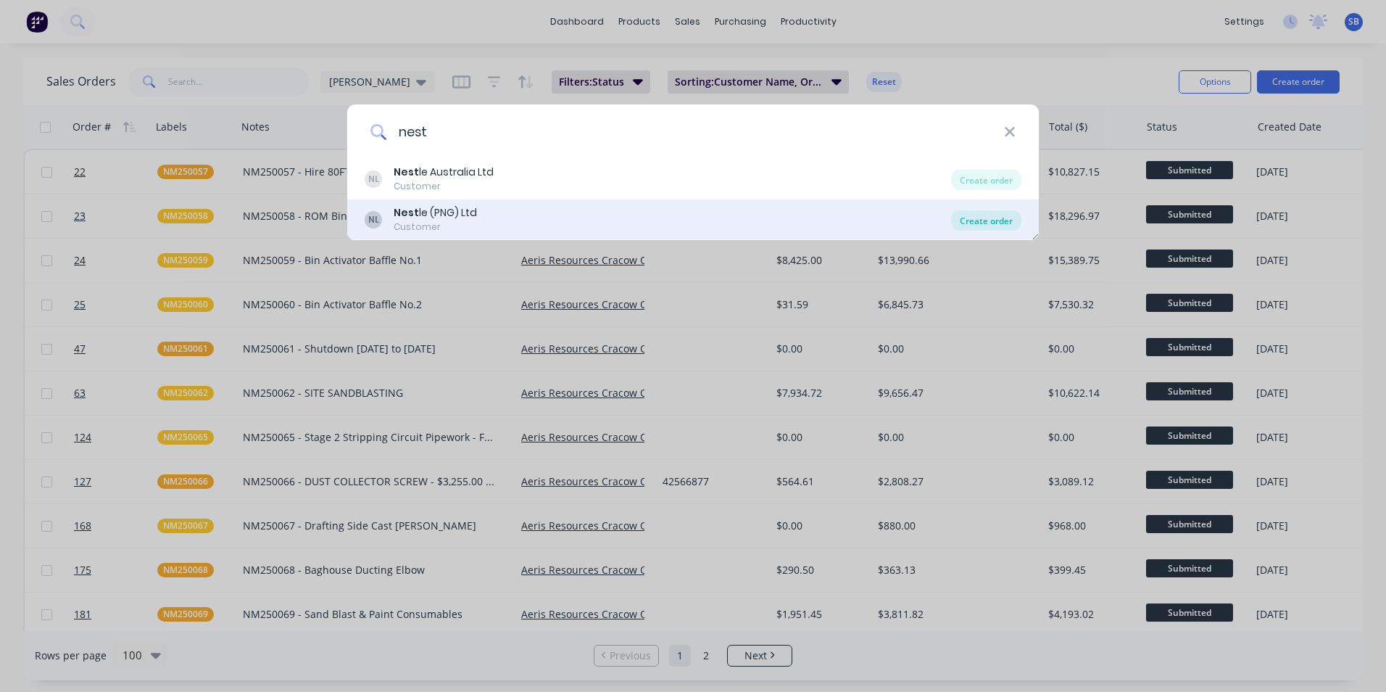
type input "nest"
click at [985, 213] on div "Create order" at bounding box center [986, 220] width 70 height 20
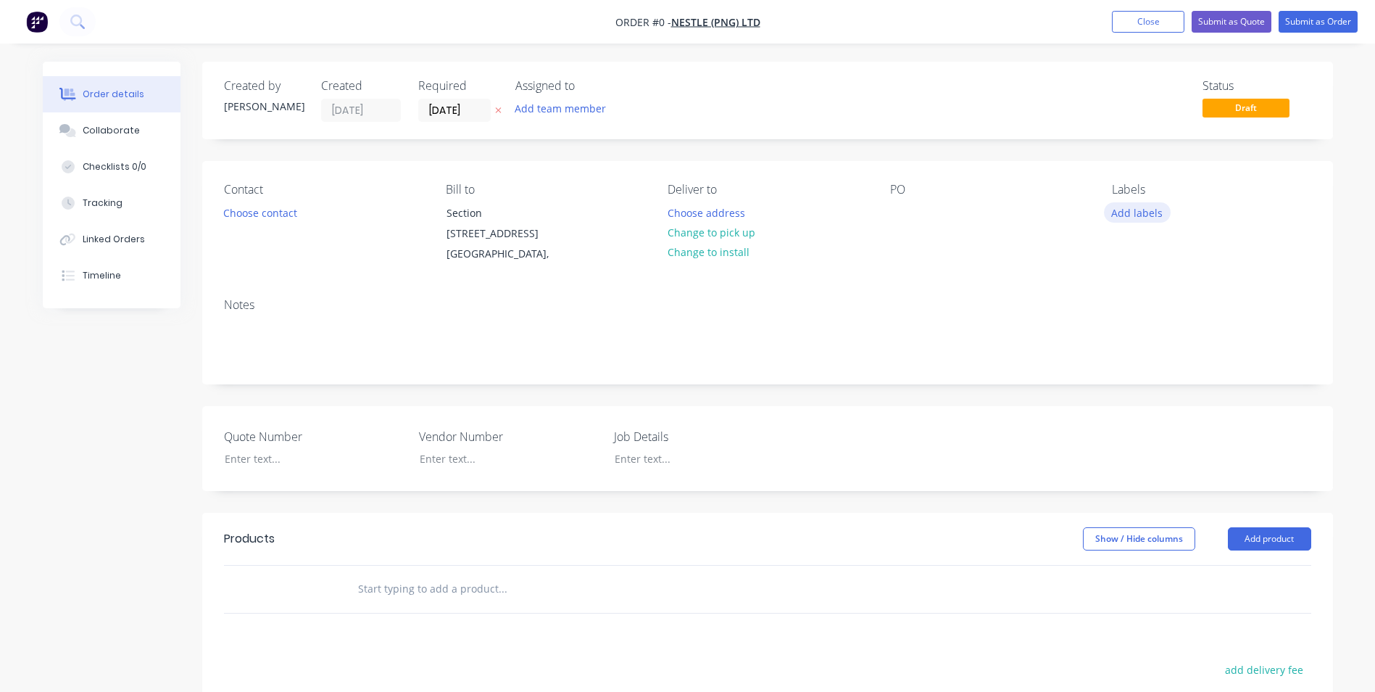
click at [1153, 203] on button "Add labels" at bounding box center [1137, 212] width 67 height 20
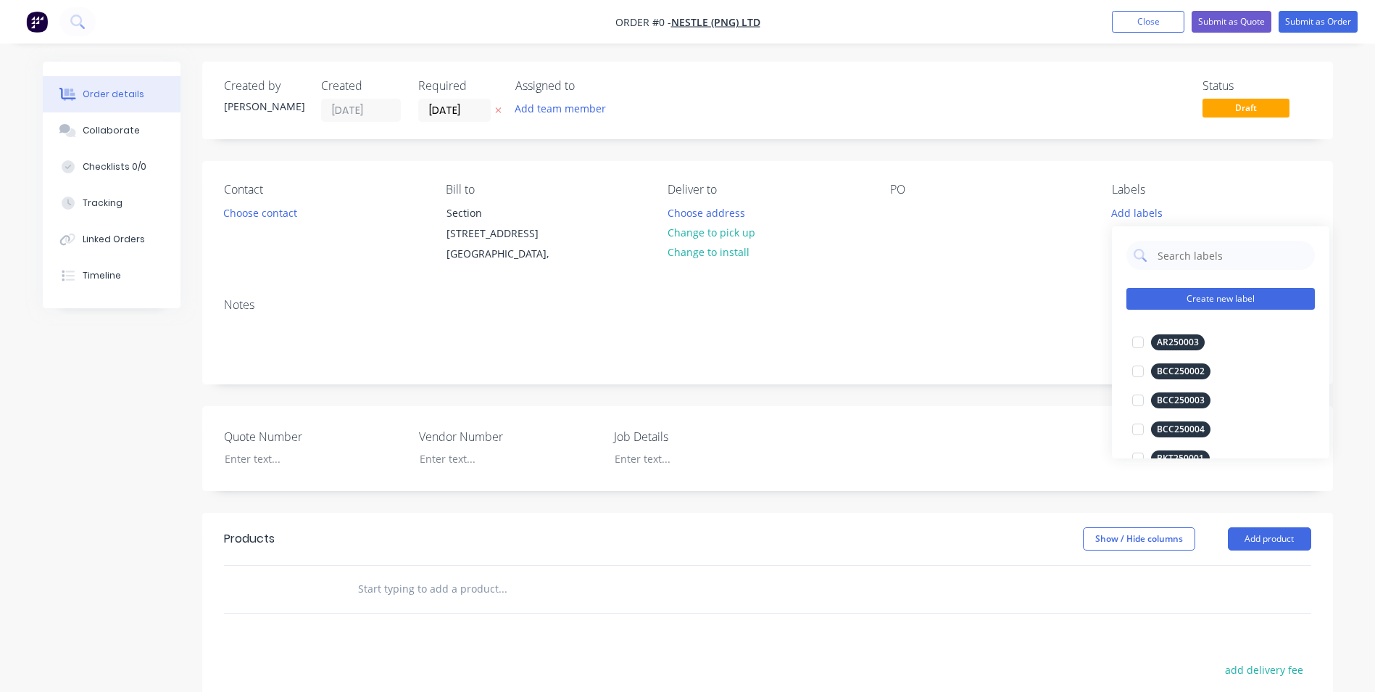
click at [1212, 295] on button "Create new label" at bounding box center [1221, 299] width 188 height 22
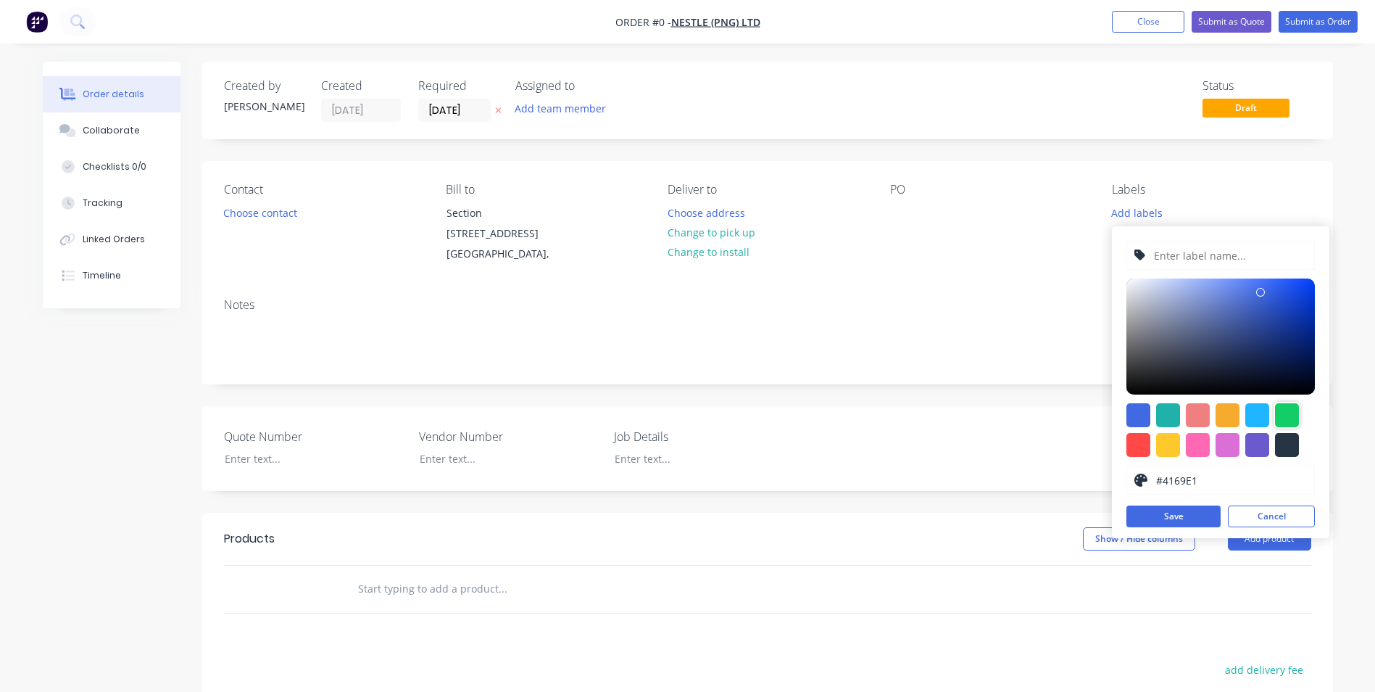
click at [1292, 415] on div at bounding box center [1287, 415] width 24 height 24
type input "#13CE66"
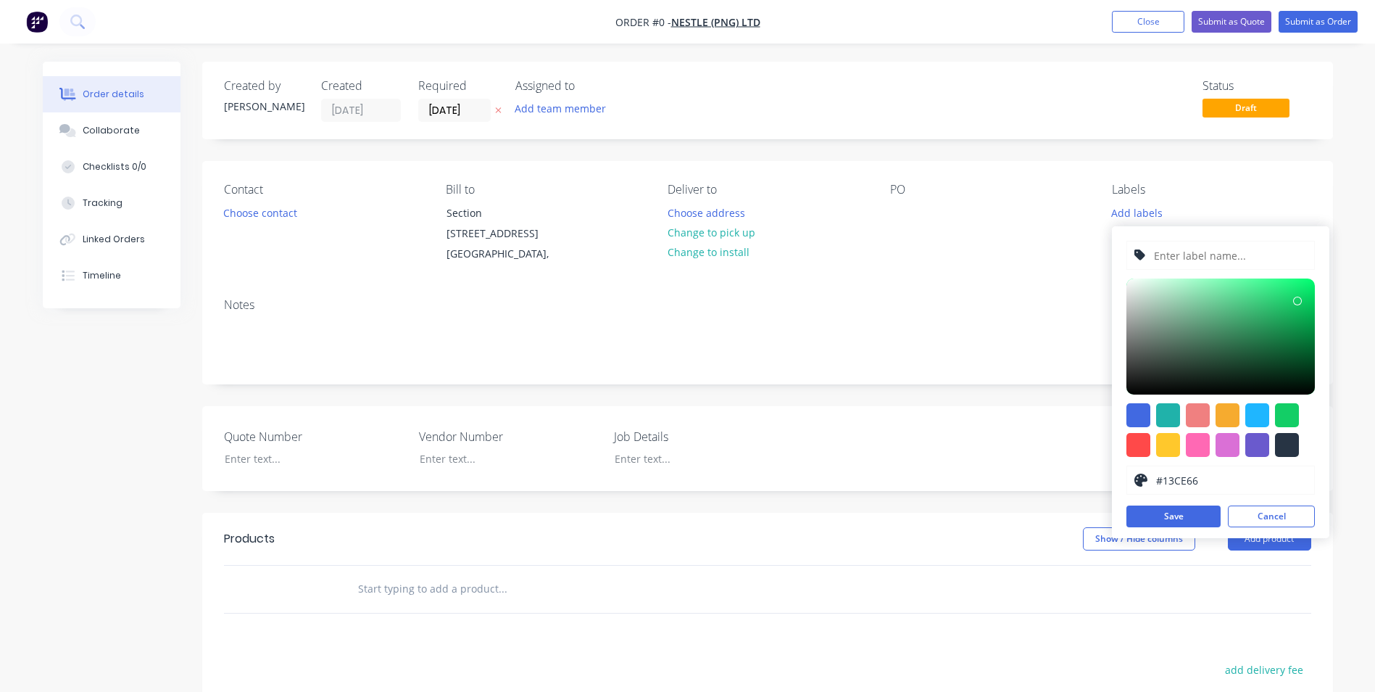
click at [1247, 249] on input "text" at bounding box center [1230, 255] width 154 height 28
type input "NPG250002"
click at [1191, 521] on button "Save" at bounding box center [1174, 516] width 94 height 22
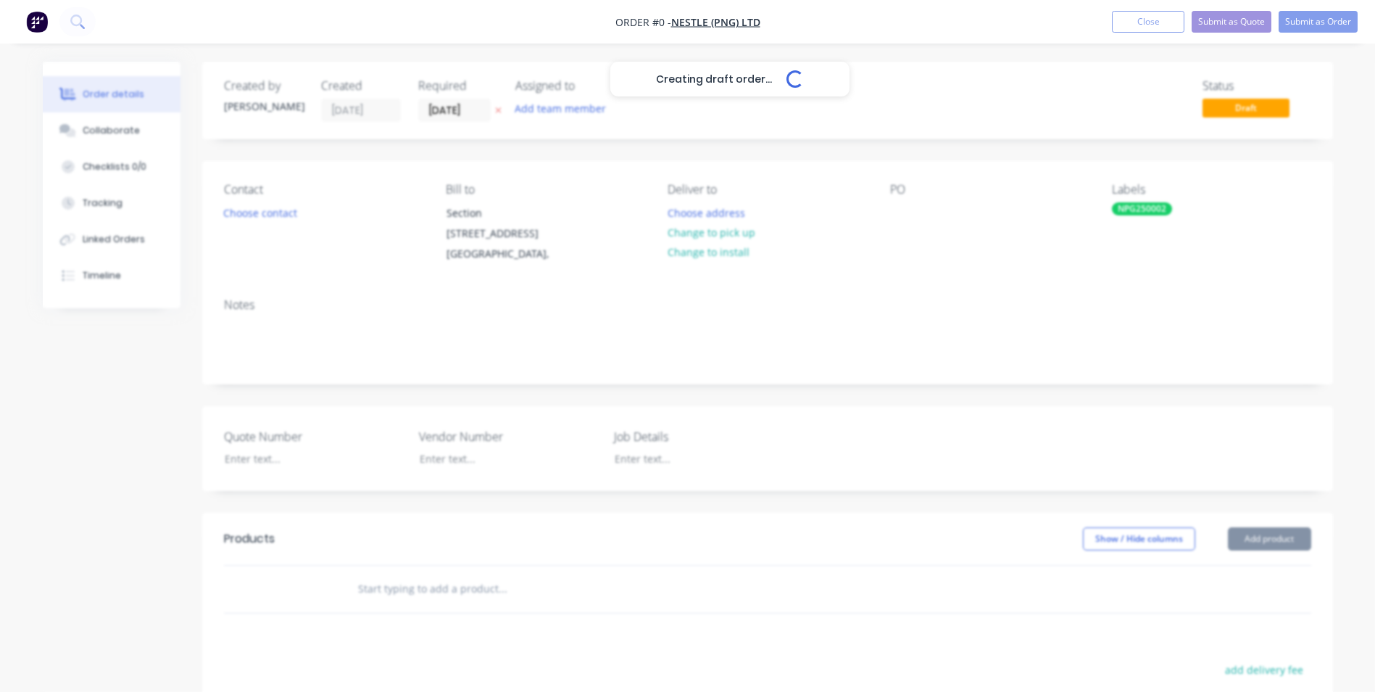
click at [900, 302] on div "Creating draft order... Loading... Order details Collaborate Checklists 0/0 Tra…" at bounding box center [687, 522] width 1319 height 921
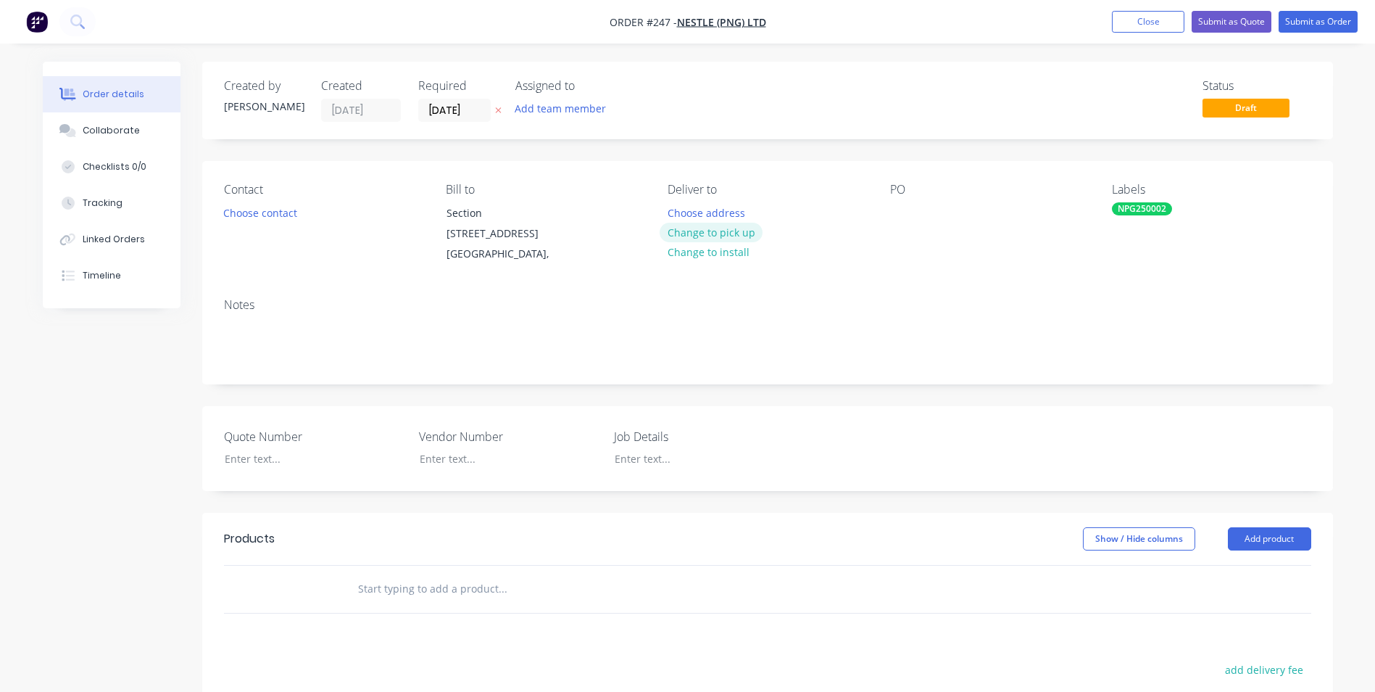
click at [681, 235] on button "Change to pick up" at bounding box center [711, 233] width 103 height 20
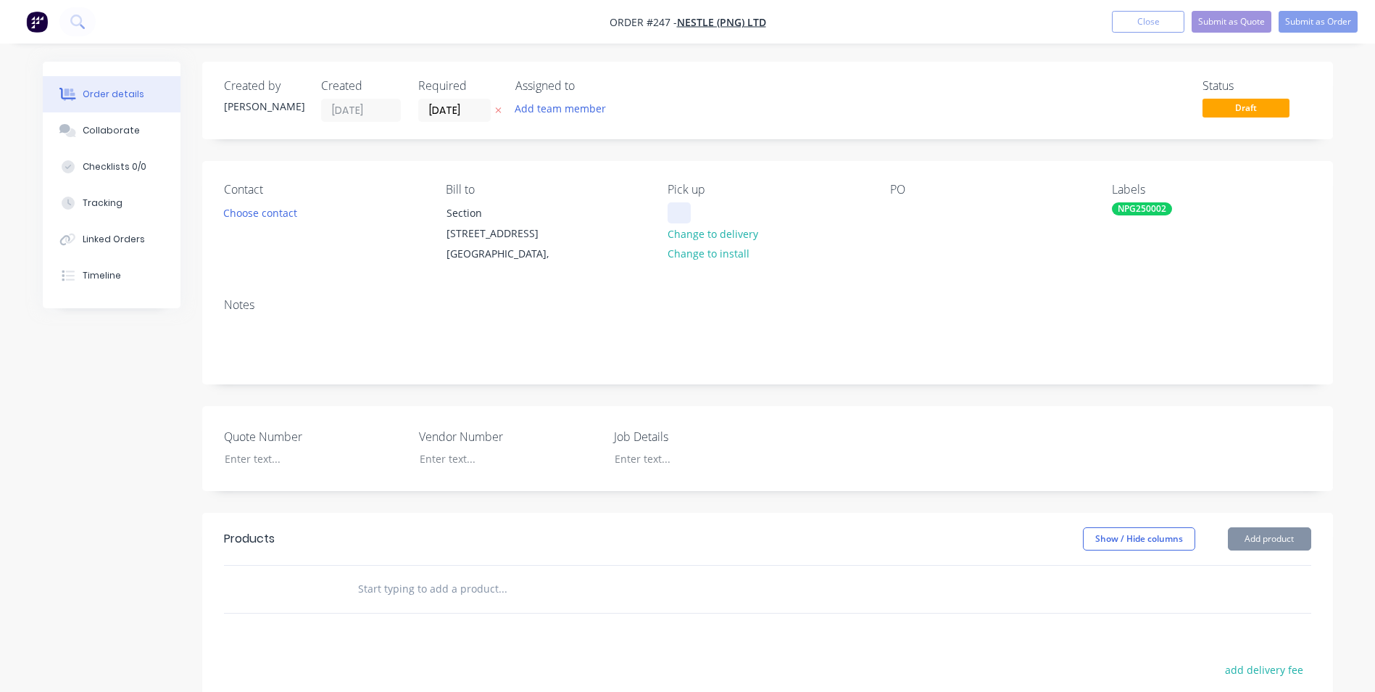
click at [677, 214] on div at bounding box center [679, 212] width 23 height 21
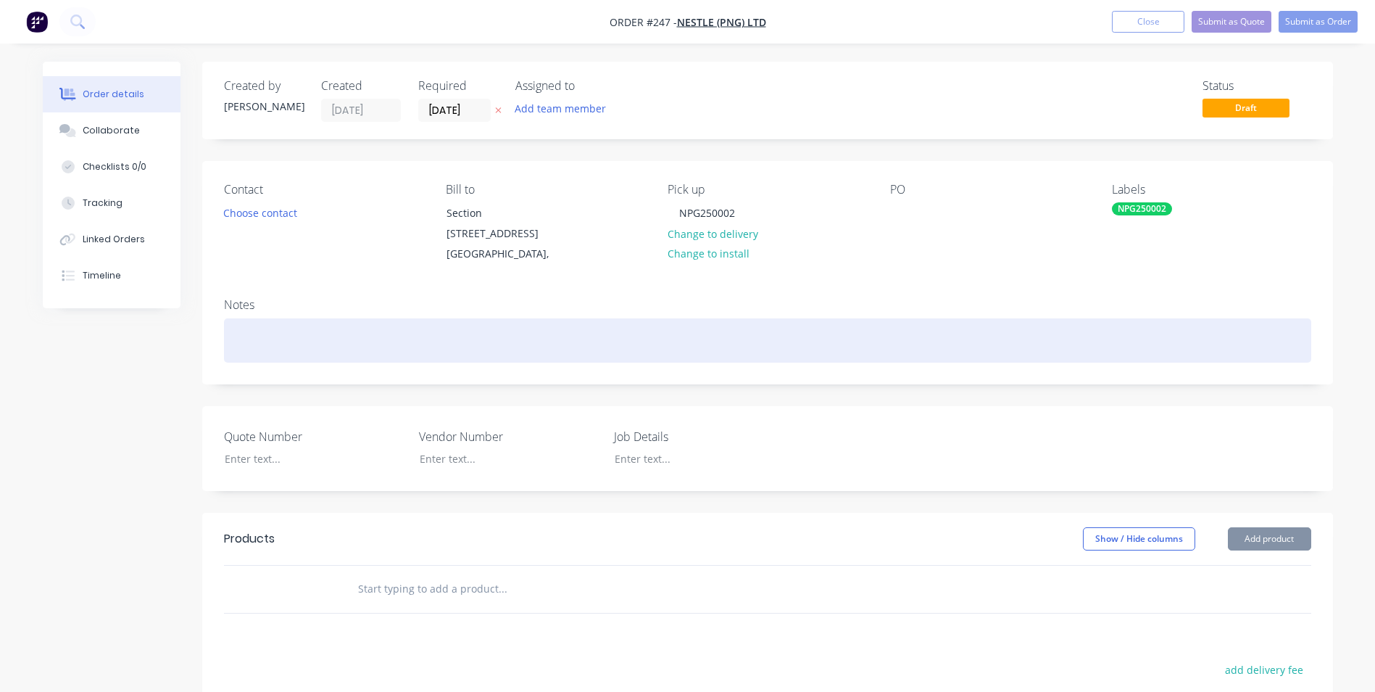
click at [521, 362] on div at bounding box center [767, 340] width 1087 height 44
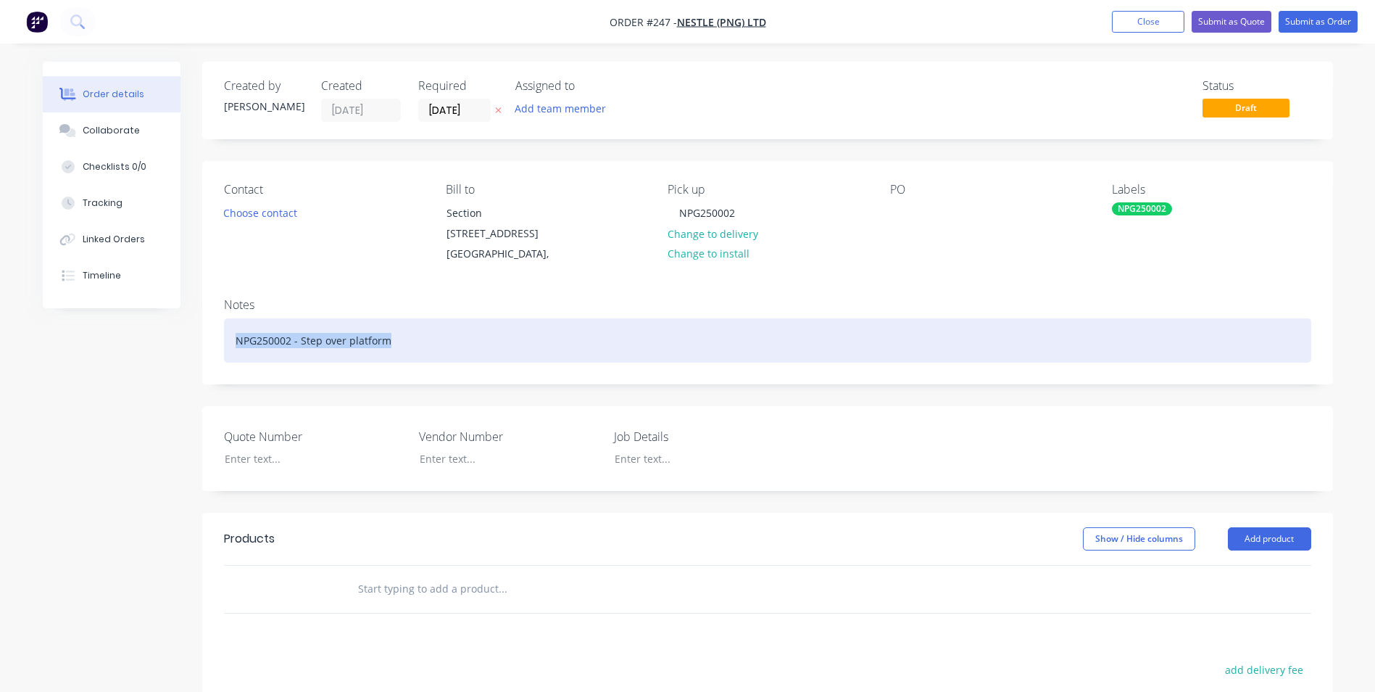
drag, startPoint x: 423, startPoint y: 360, endPoint x: 115, endPoint y: 359, distance: 308.1
click at [115, 359] on div "Created by Shannon Created 14/08/25 Required 14/08/25 Assigned to Add team memb…" at bounding box center [688, 522] width 1290 height 921
copy div "NPG250002 - Step over platform"
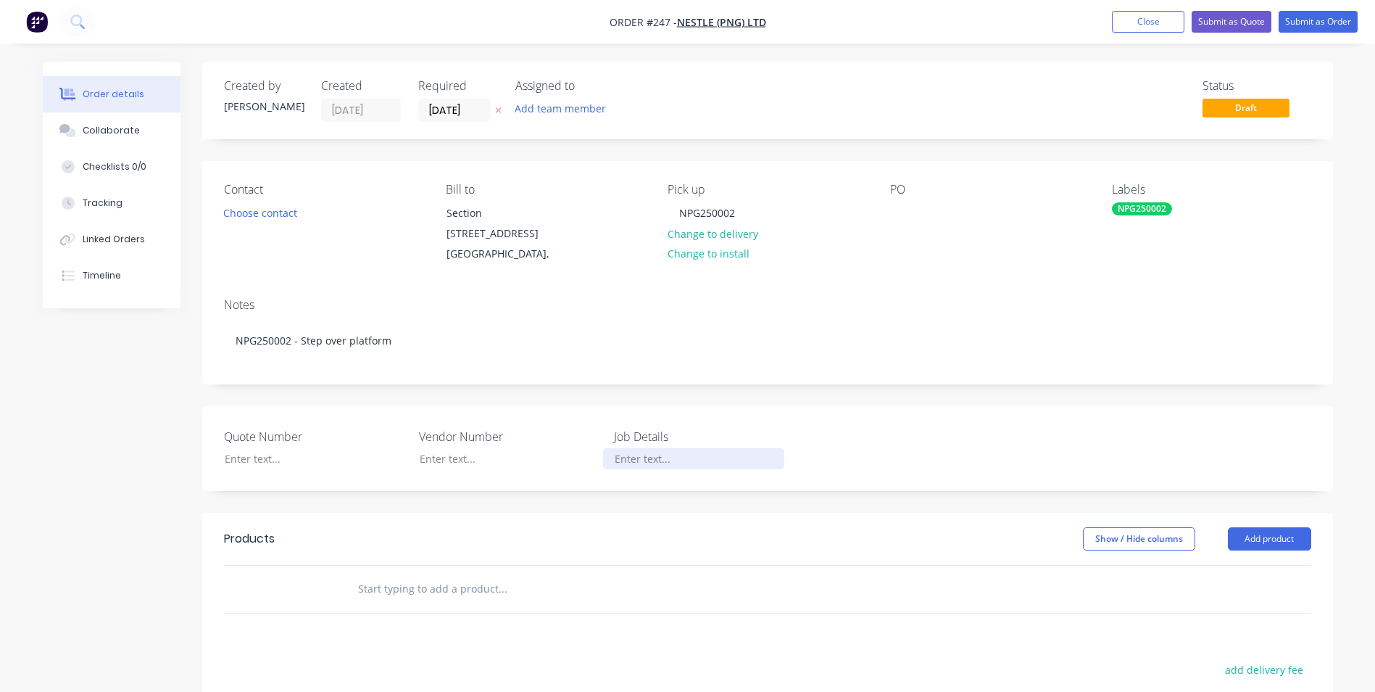
click at [674, 469] on div at bounding box center [693, 458] width 181 height 21
paste div
click at [1243, 550] on button "Add product" at bounding box center [1269, 538] width 83 height 23
click at [1230, 586] on div "Product catalogue" at bounding box center [1243, 575] width 112 height 21
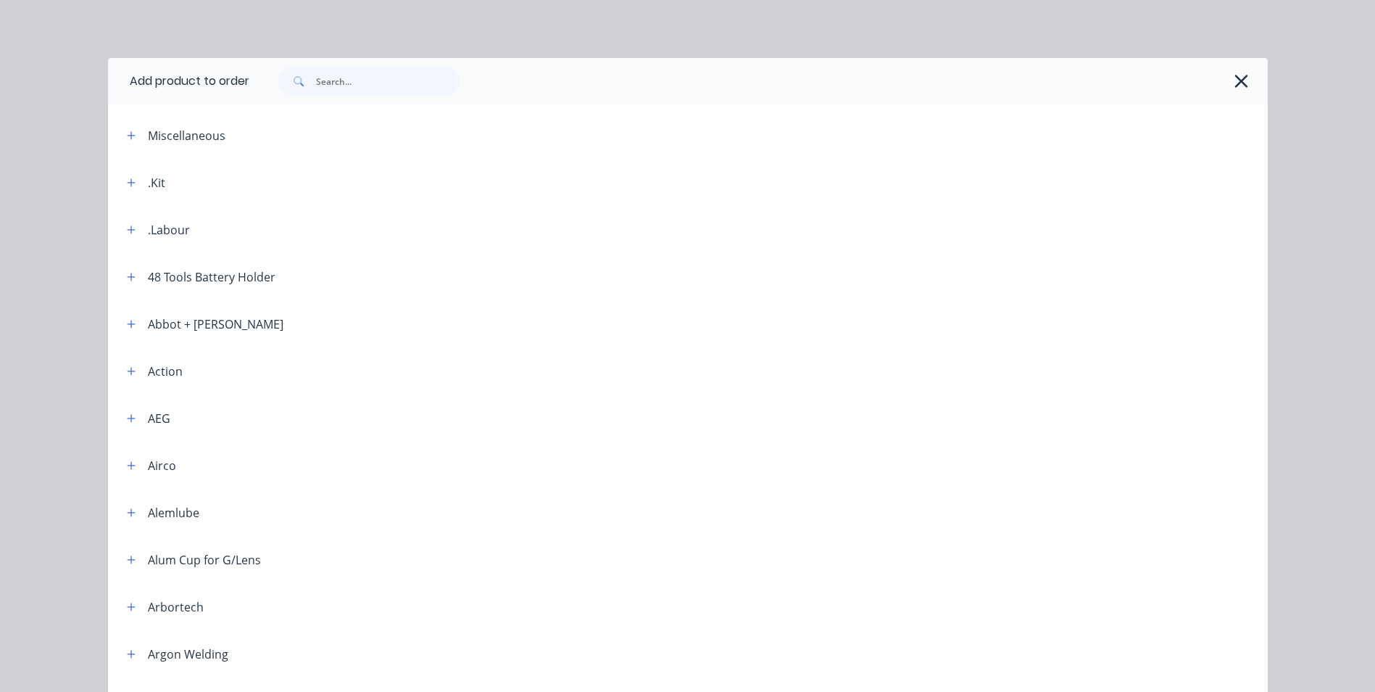
click at [137, 182] on div ".Kit" at bounding box center [140, 182] width 50 height 18
click at [127, 182] on icon "button" at bounding box center [131, 182] width 8 height 8
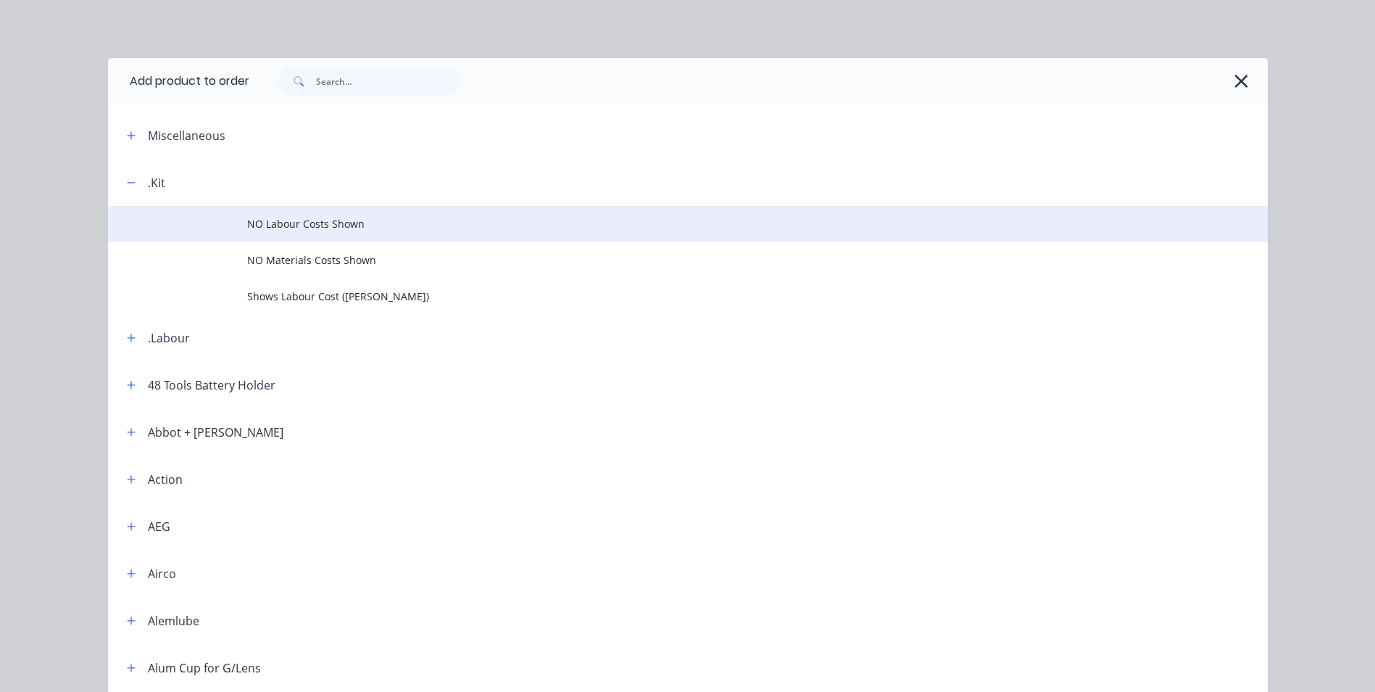
click at [366, 219] on span "NO Labour Costs Shown" at bounding box center [655, 223] width 816 height 15
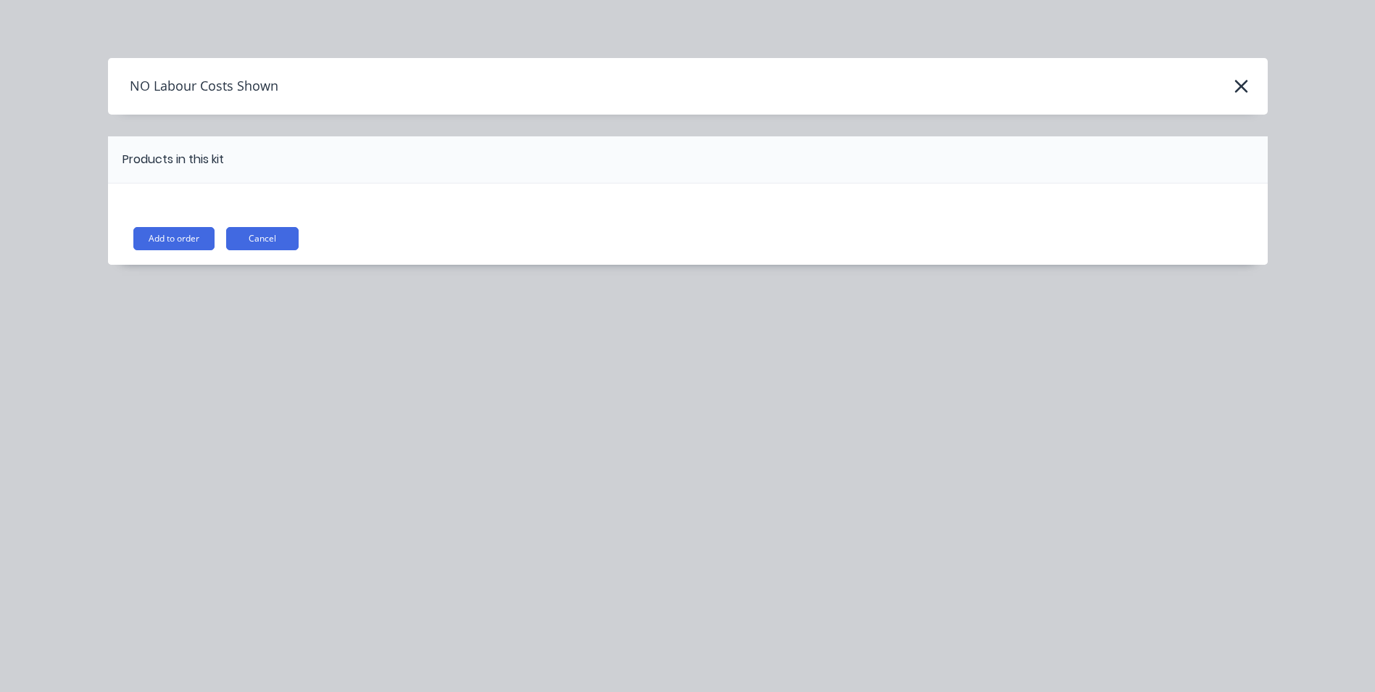
click at [169, 237] on button "Add to order" at bounding box center [173, 238] width 81 height 23
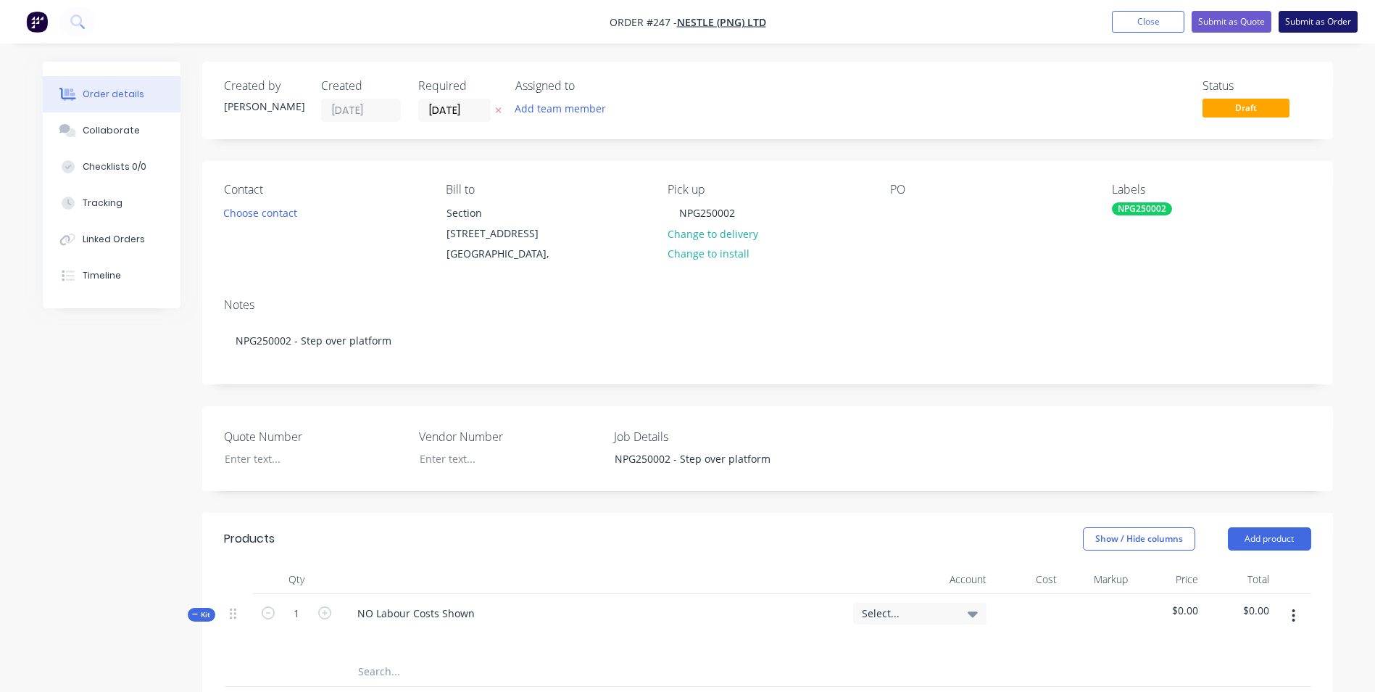
click at [1322, 17] on button "Submit as Order" at bounding box center [1318, 22] width 79 height 22
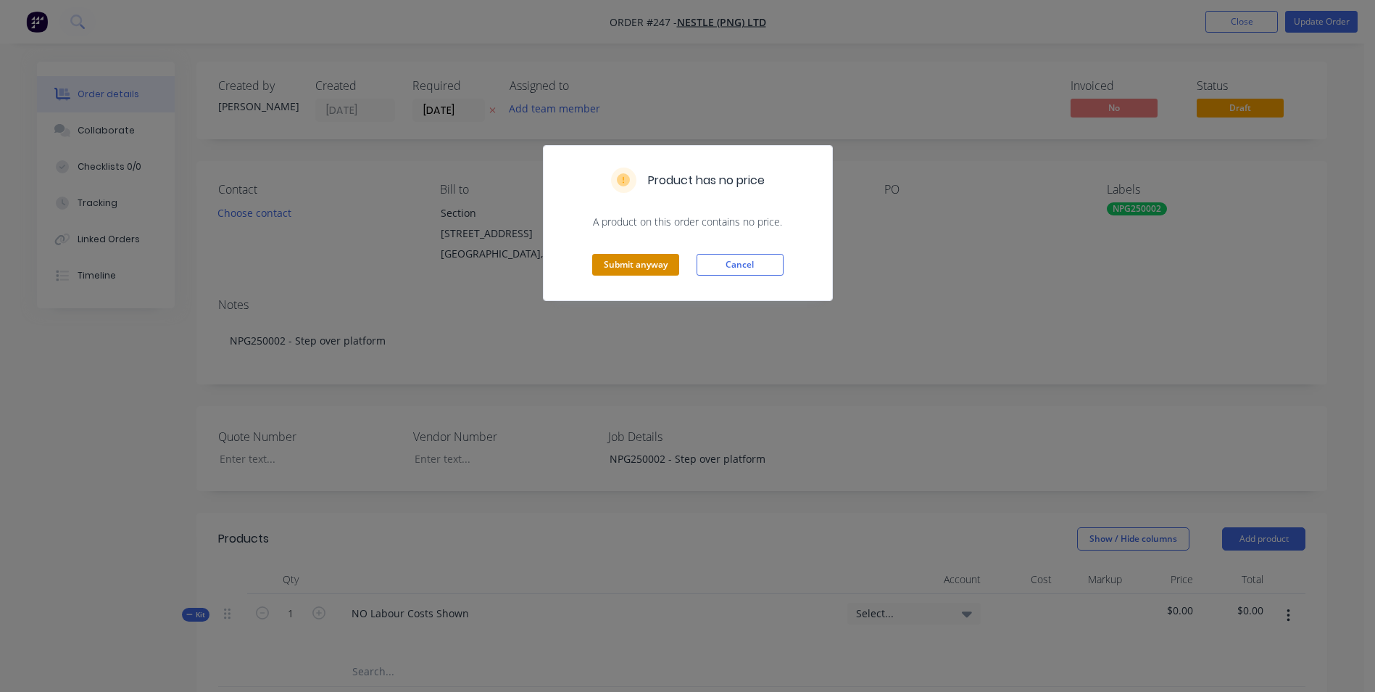
click at [656, 263] on button "Submit anyway" at bounding box center [635, 265] width 87 height 22
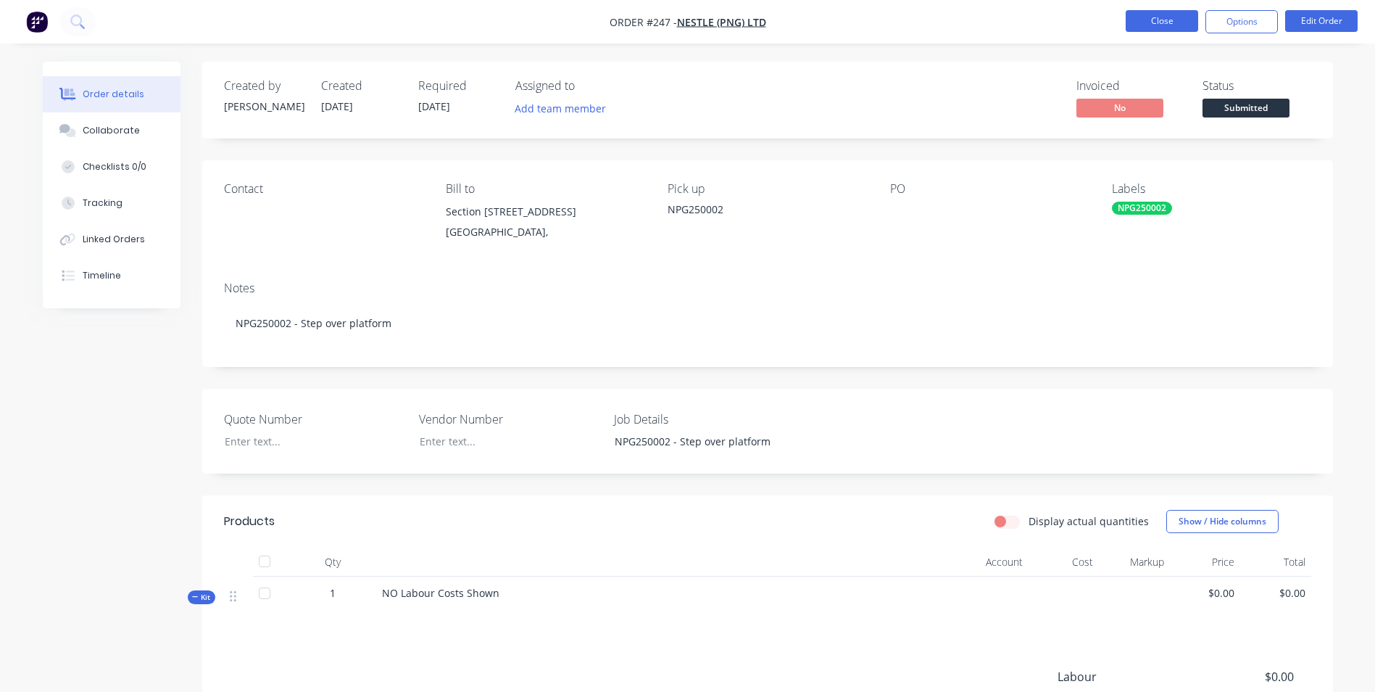
click at [1153, 18] on button "Close" at bounding box center [1162, 21] width 72 height 22
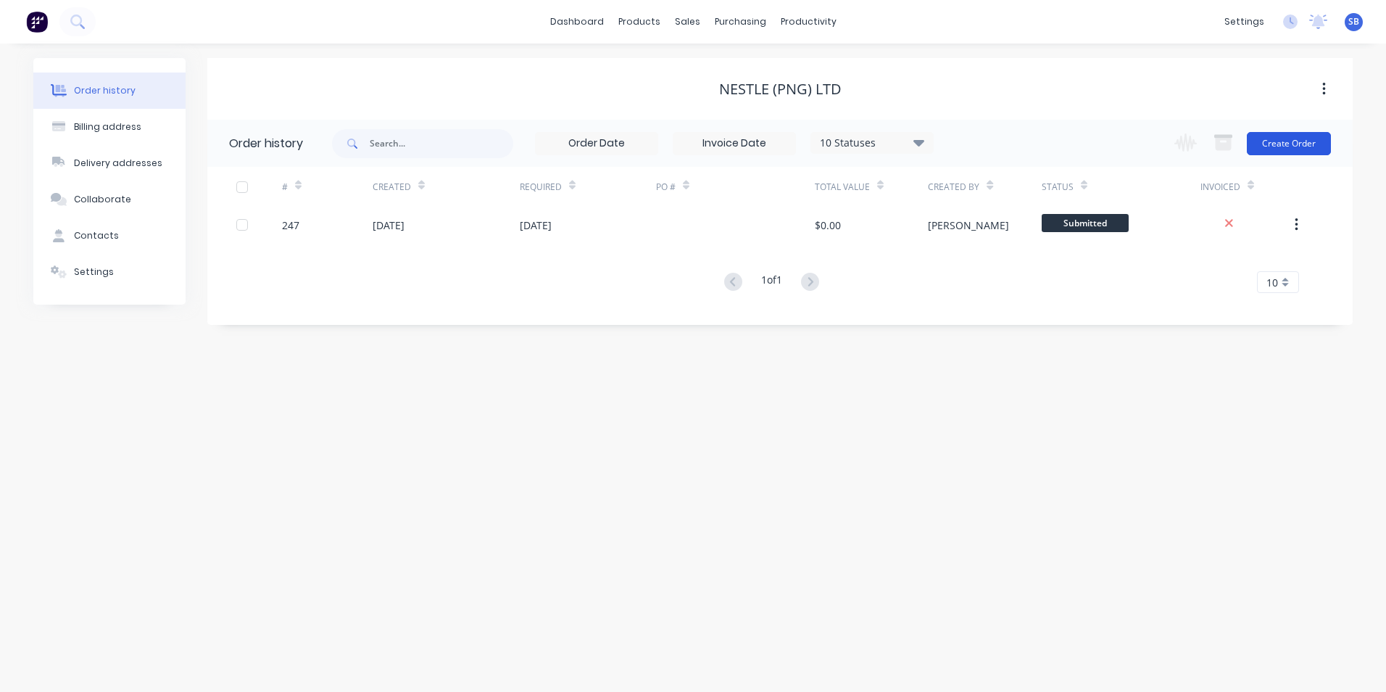
click at [1280, 141] on button "Create Order" at bounding box center [1289, 143] width 84 height 23
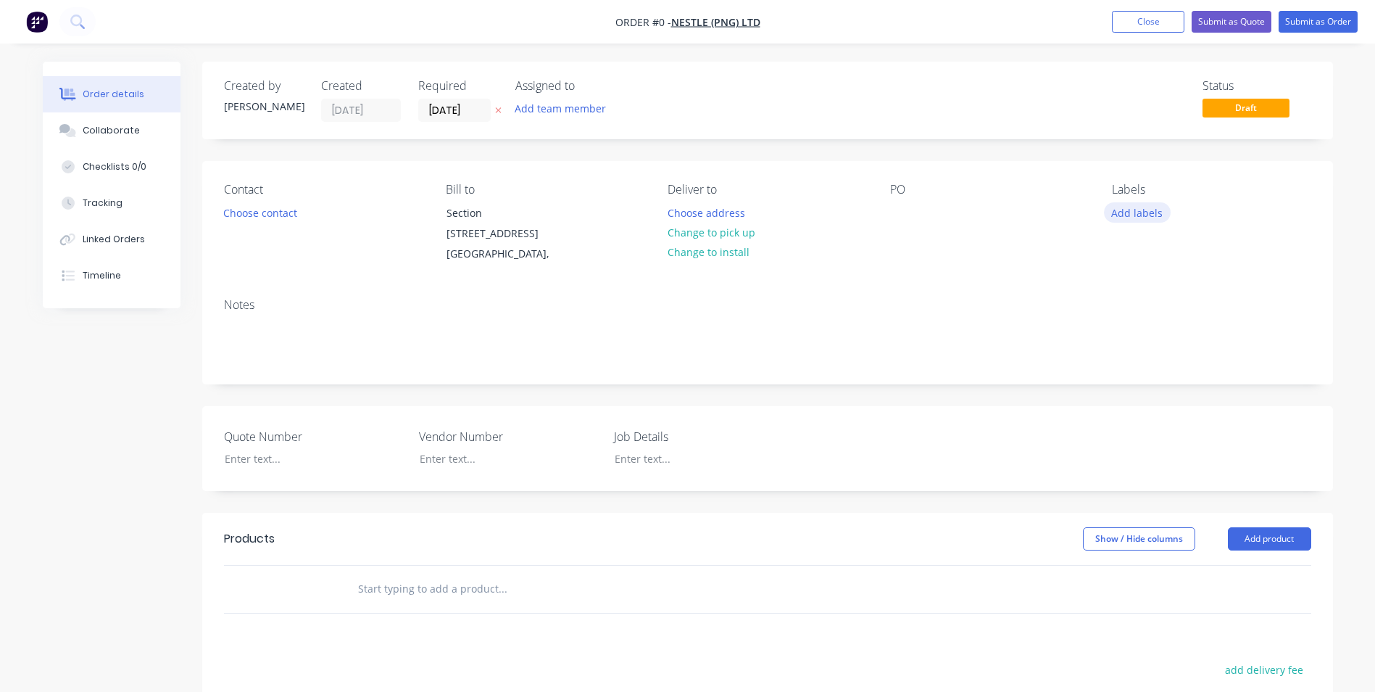
click at [1144, 210] on button "Add labels" at bounding box center [1137, 212] width 67 height 20
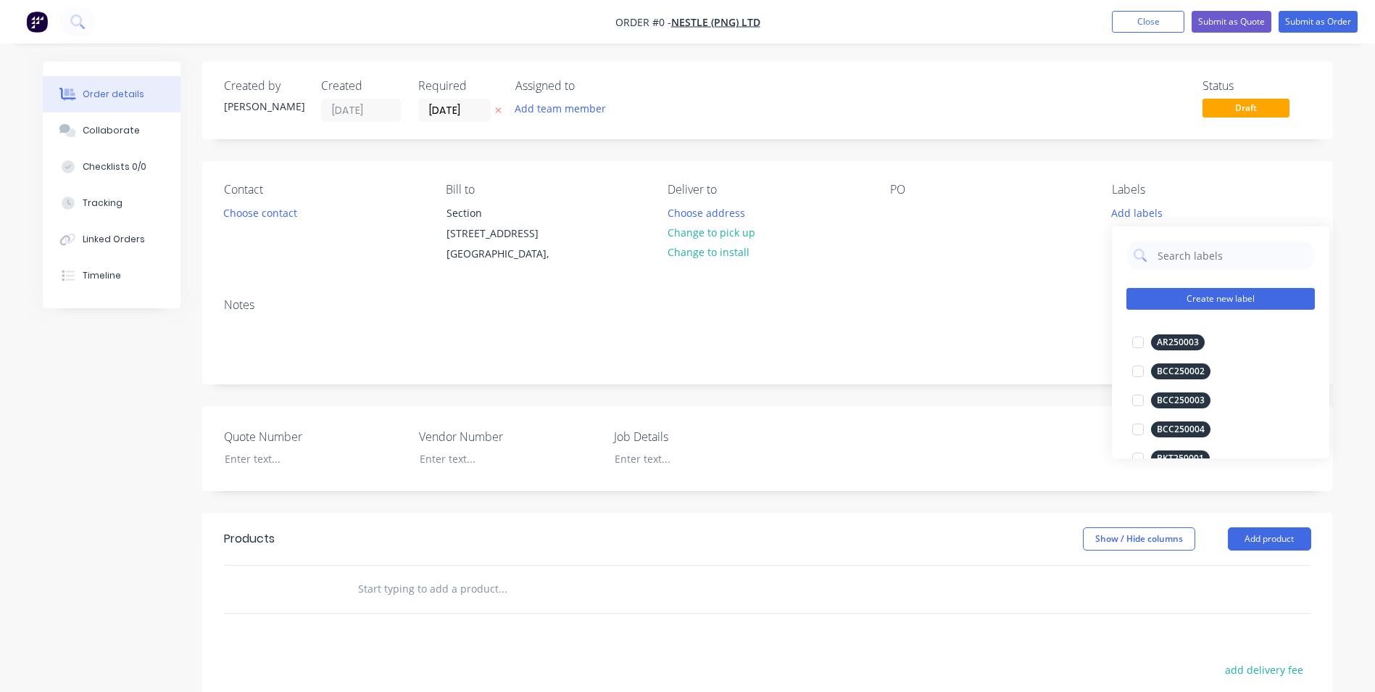
click at [1208, 301] on button "Create new label" at bounding box center [1221, 299] width 188 height 22
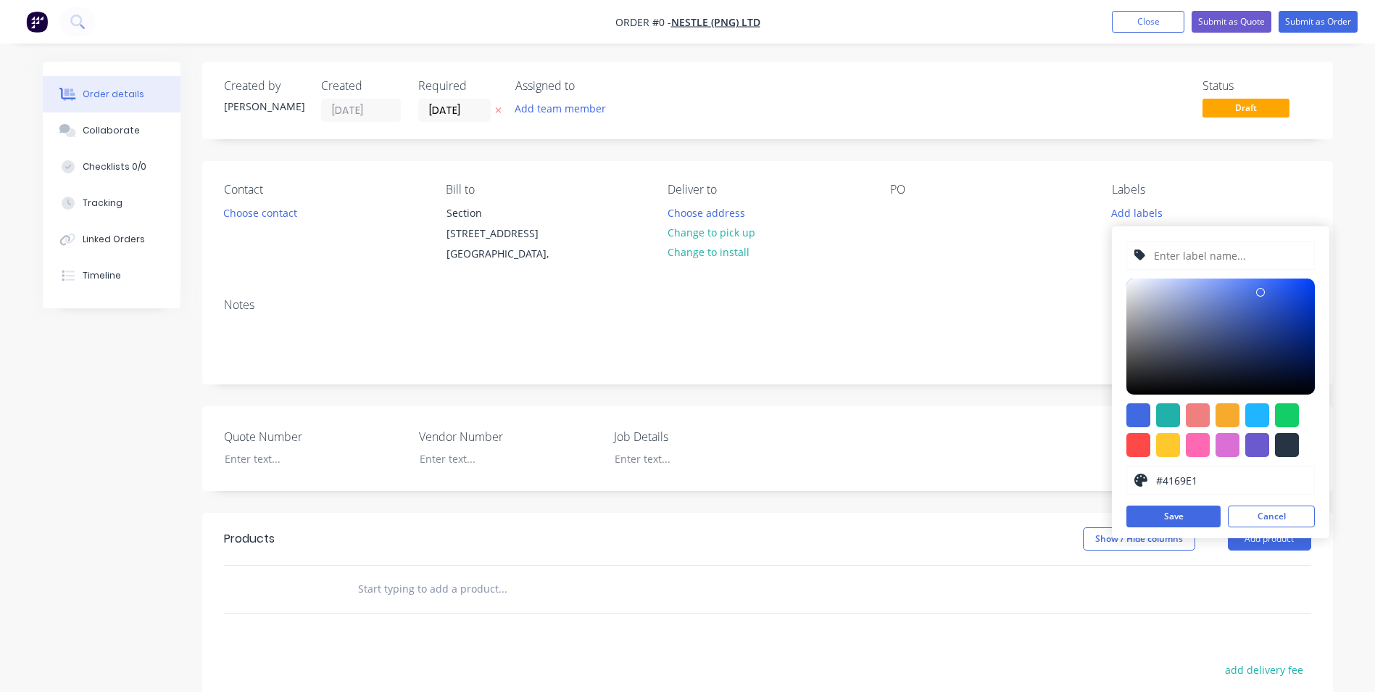
click at [1203, 261] on input "text" at bounding box center [1230, 255] width 154 height 28
type input "NPG250003"
click at [1287, 407] on div at bounding box center [1287, 415] width 24 height 24
type input "#13CE66"
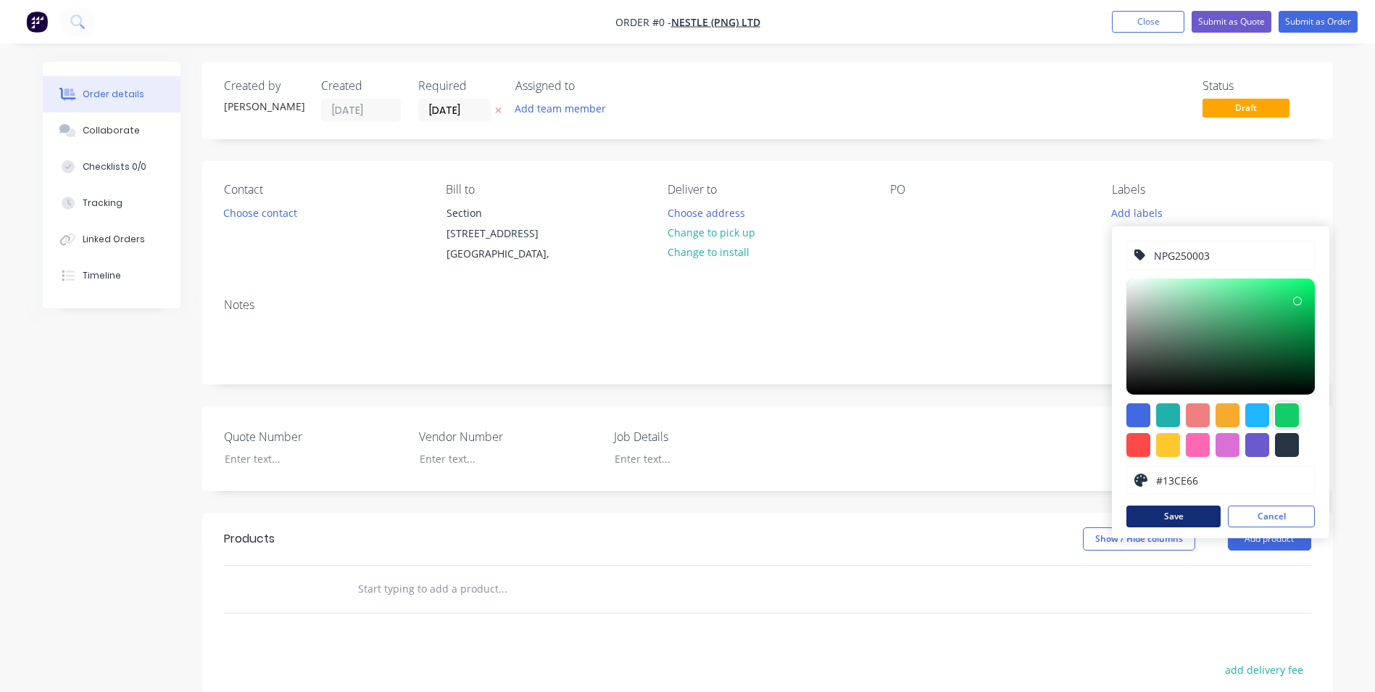
click at [1167, 513] on button "Save" at bounding box center [1174, 516] width 94 height 22
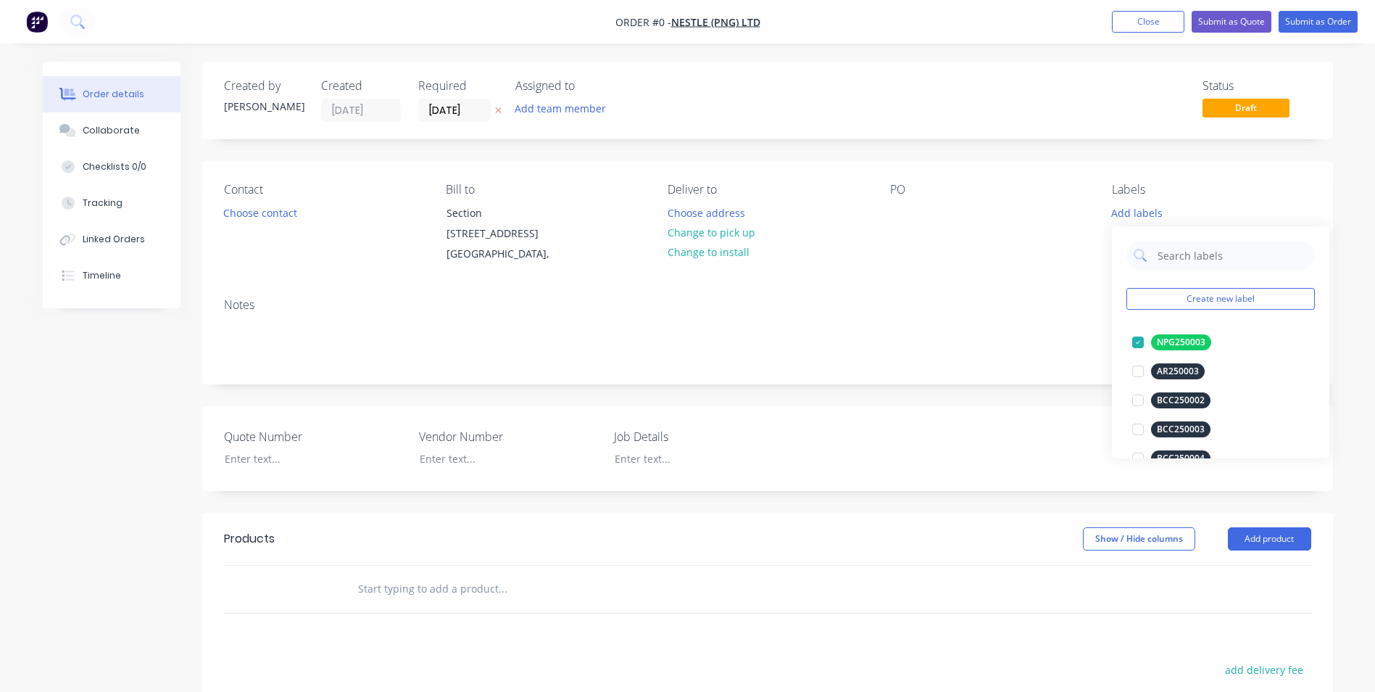
click at [910, 328] on div "Order details Collaborate Checklists 0/0 Tracking Linked Orders Timeline Order …" at bounding box center [687, 522] width 1319 height 921
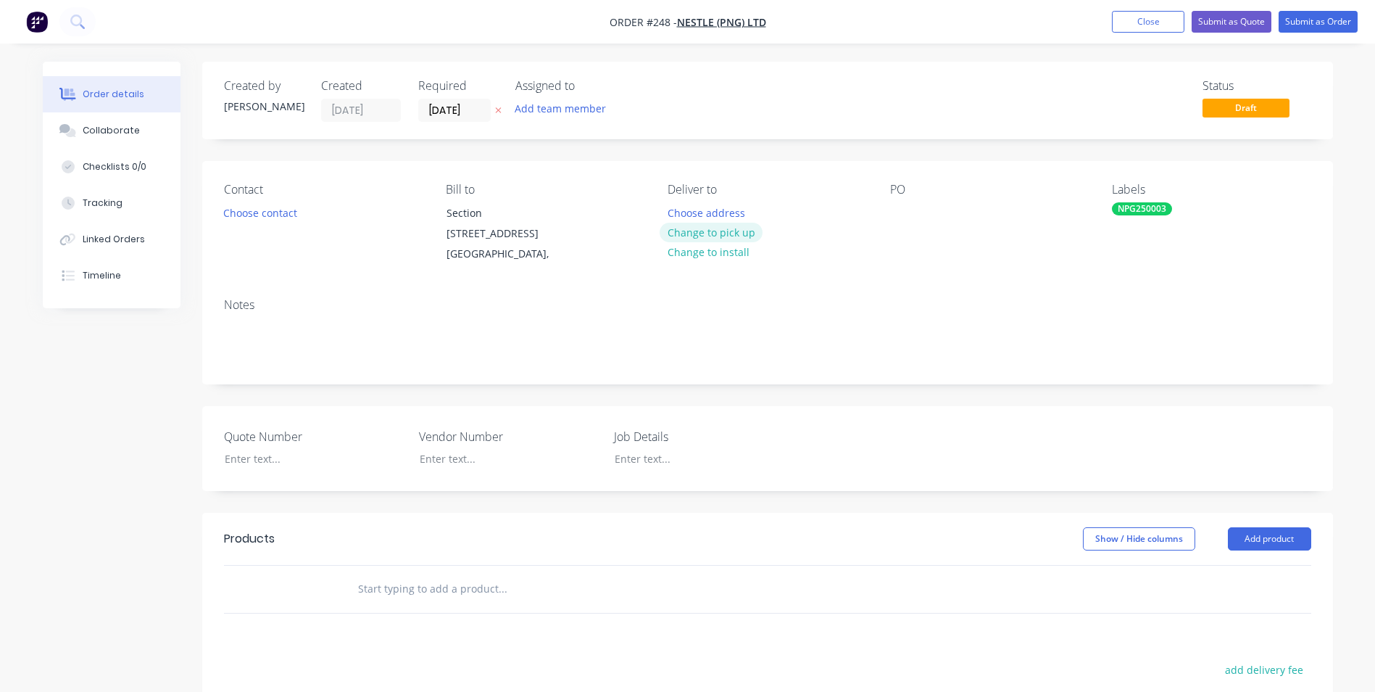
click at [731, 231] on button "Change to pick up" at bounding box center [711, 233] width 103 height 20
click at [708, 212] on div "Pick up Change to delivery Change to install" at bounding box center [767, 224] width 199 height 82
click at [675, 204] on div at bounding box center [679, 212] width 23 height 21
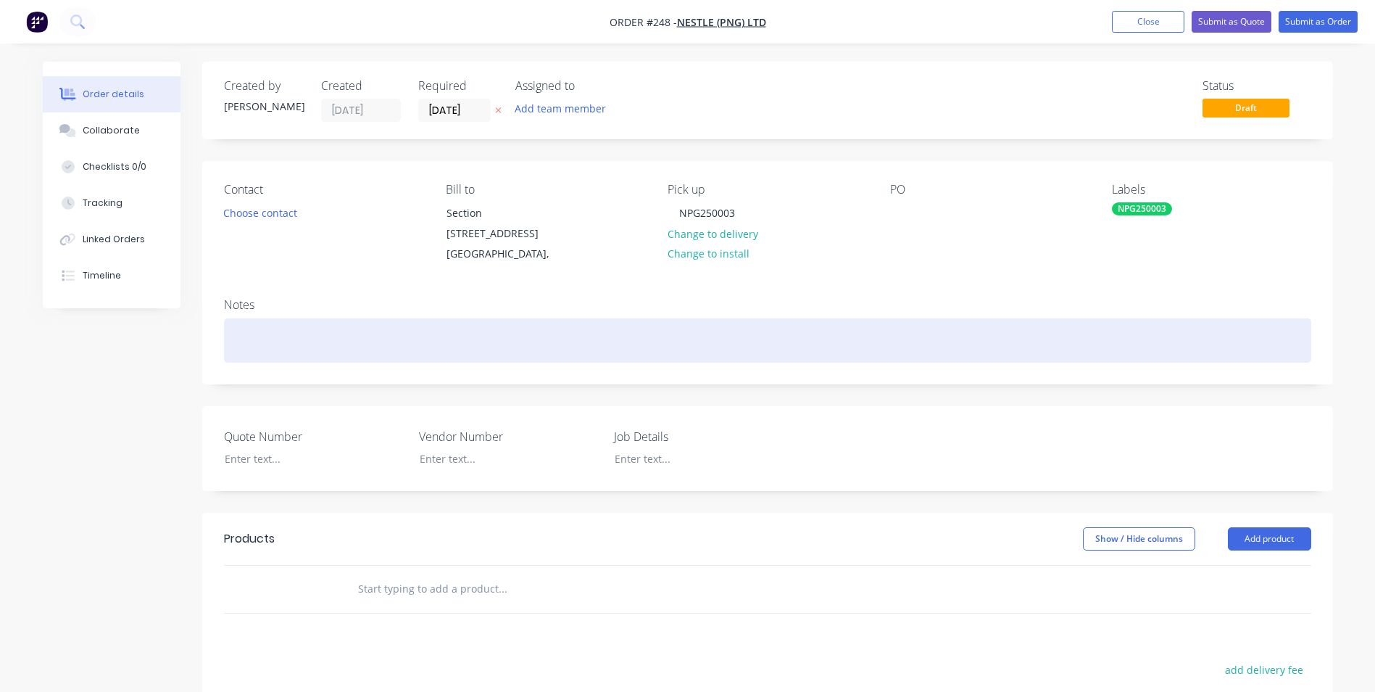
click at [466, 346] on div at bounding box center [767, 340] width 1087 height 44
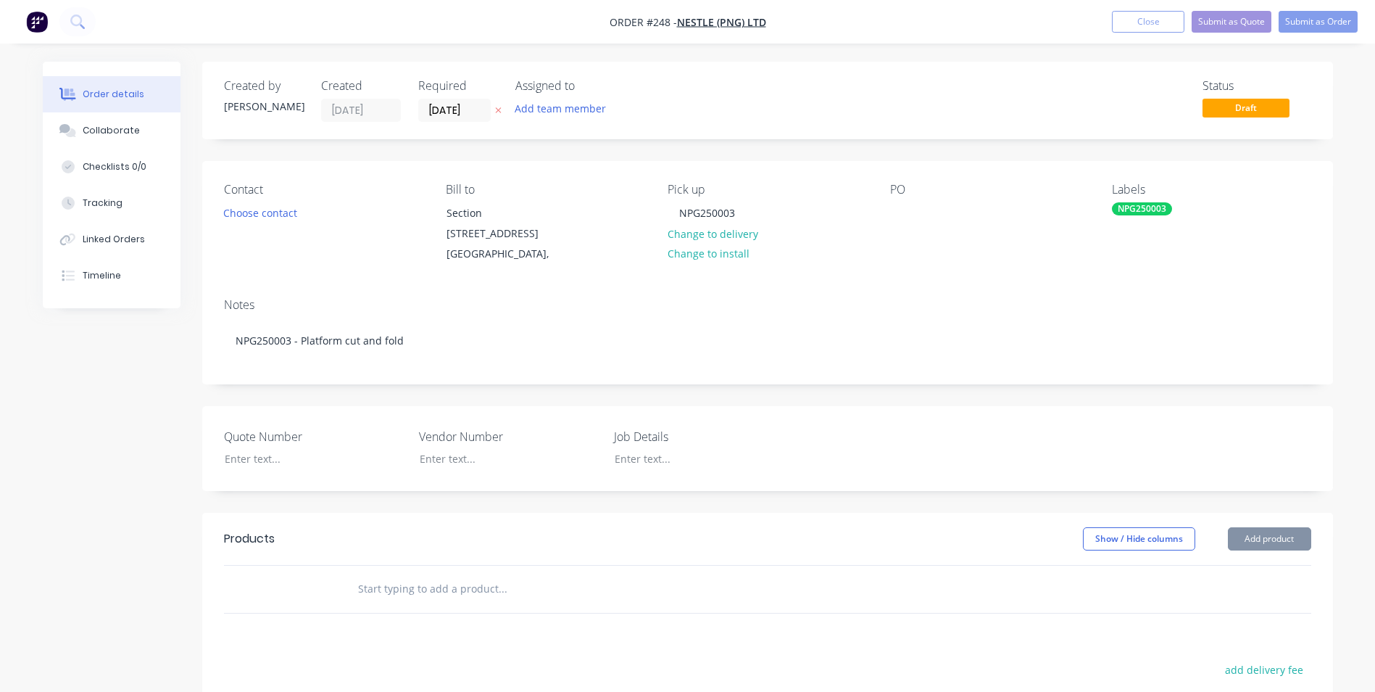
click at [1291, 550] on button "Add product" at bounding box center [1269, 538] width 83 height 23
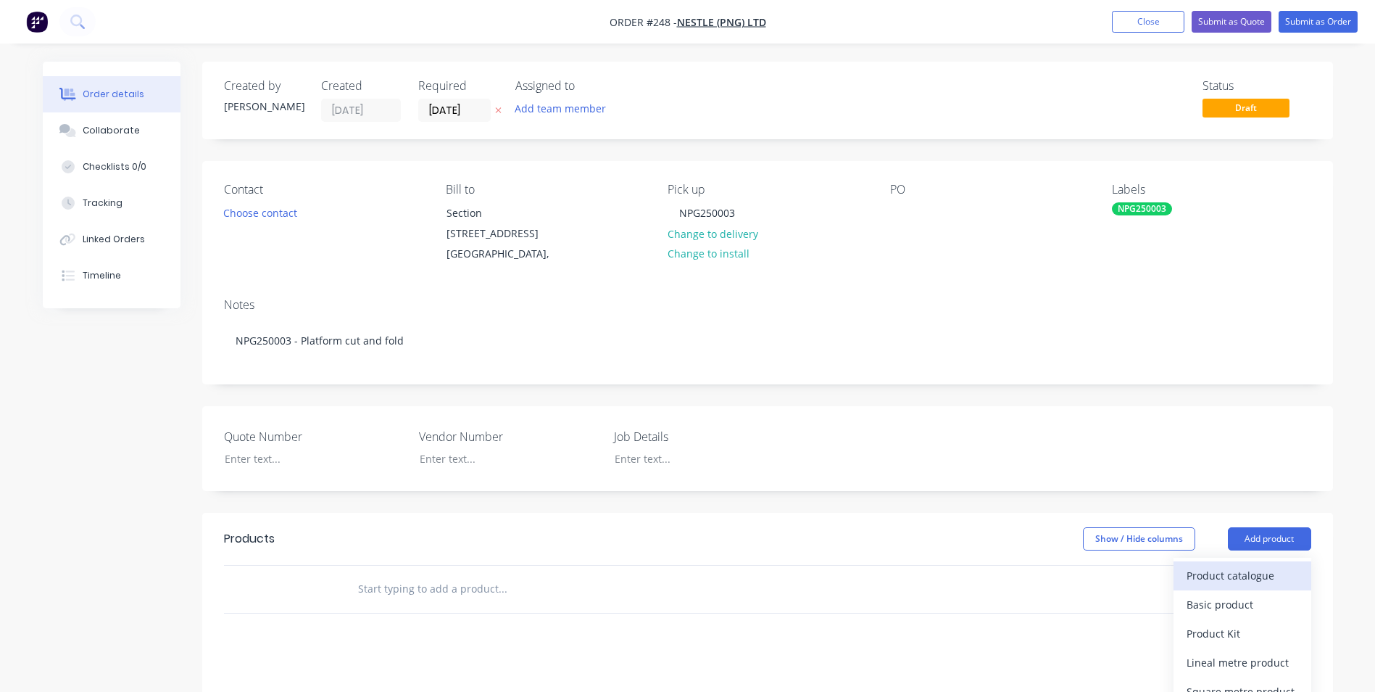
click at [1251, 586] on div "Product catalogue" at bounding box center [1243, 575] width 112 height 21
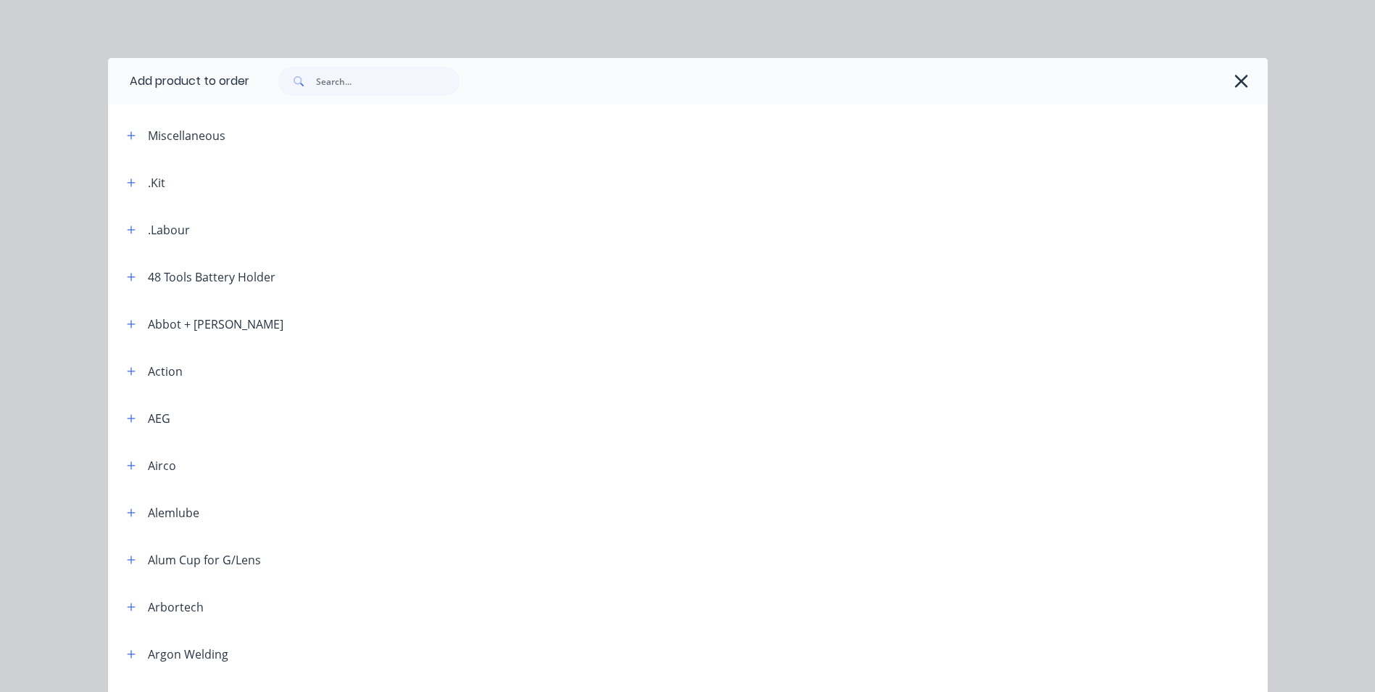
click at [139, 183] on div ".Kit" at bounding box center [140, 182] width 50 height 18
click at [127, 180] on icon "button" at bounding box center [131, 183] width 9 height 10
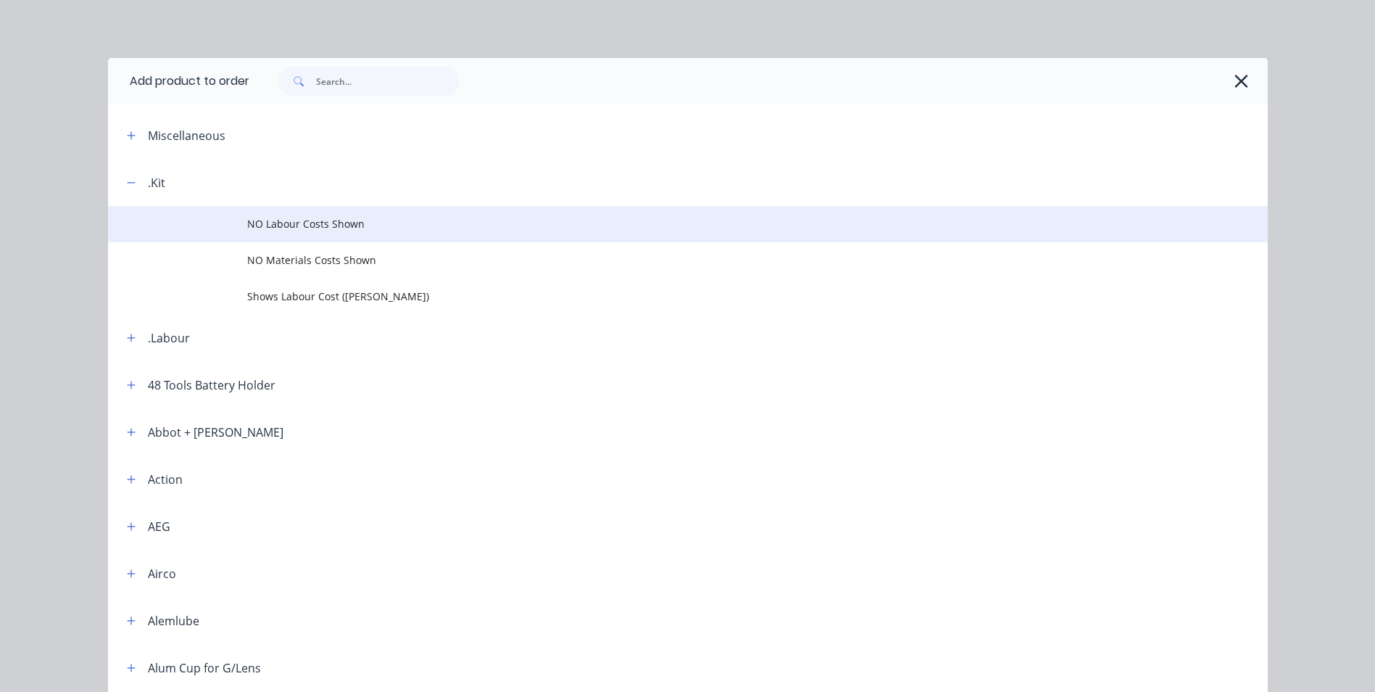
click at [315, 220] on span "NO Labour Costs Shown" at bounding box center [655, 223] width 816 height 15
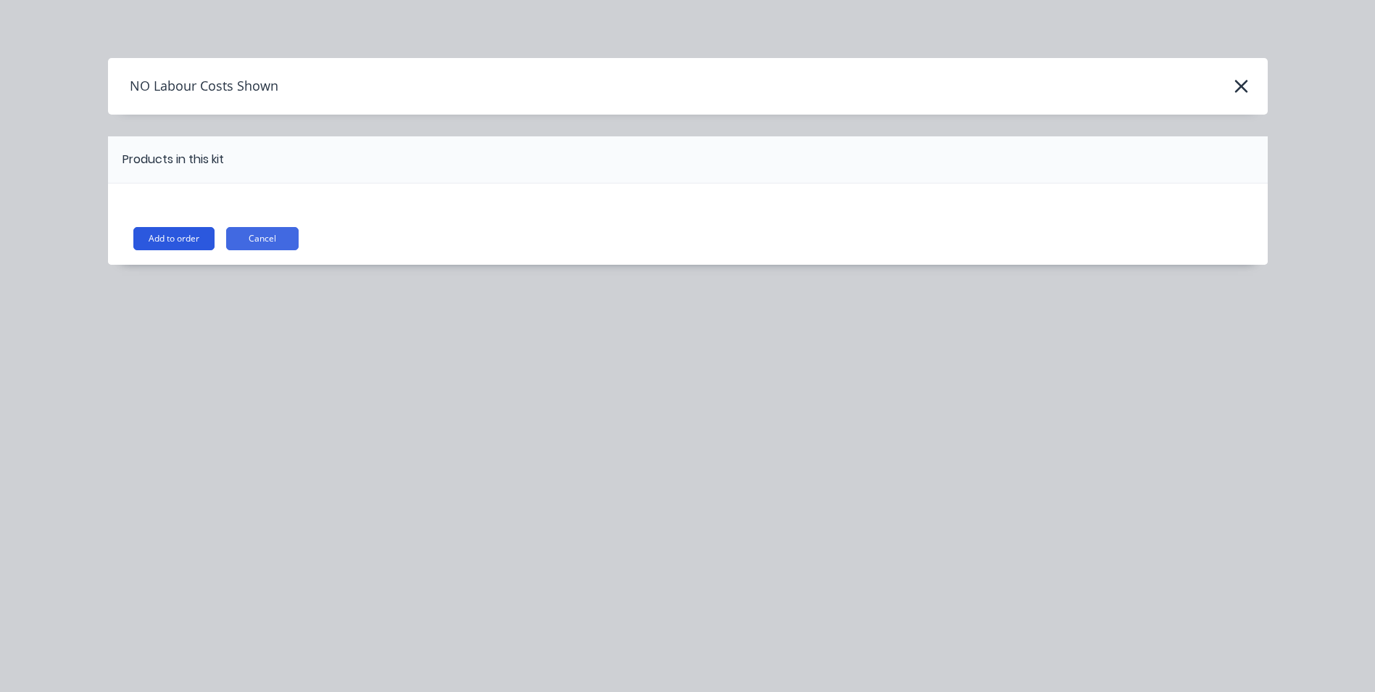
click at [213, 233] on button "Add to order" at bounding box center [173, 238] width 81 height 23
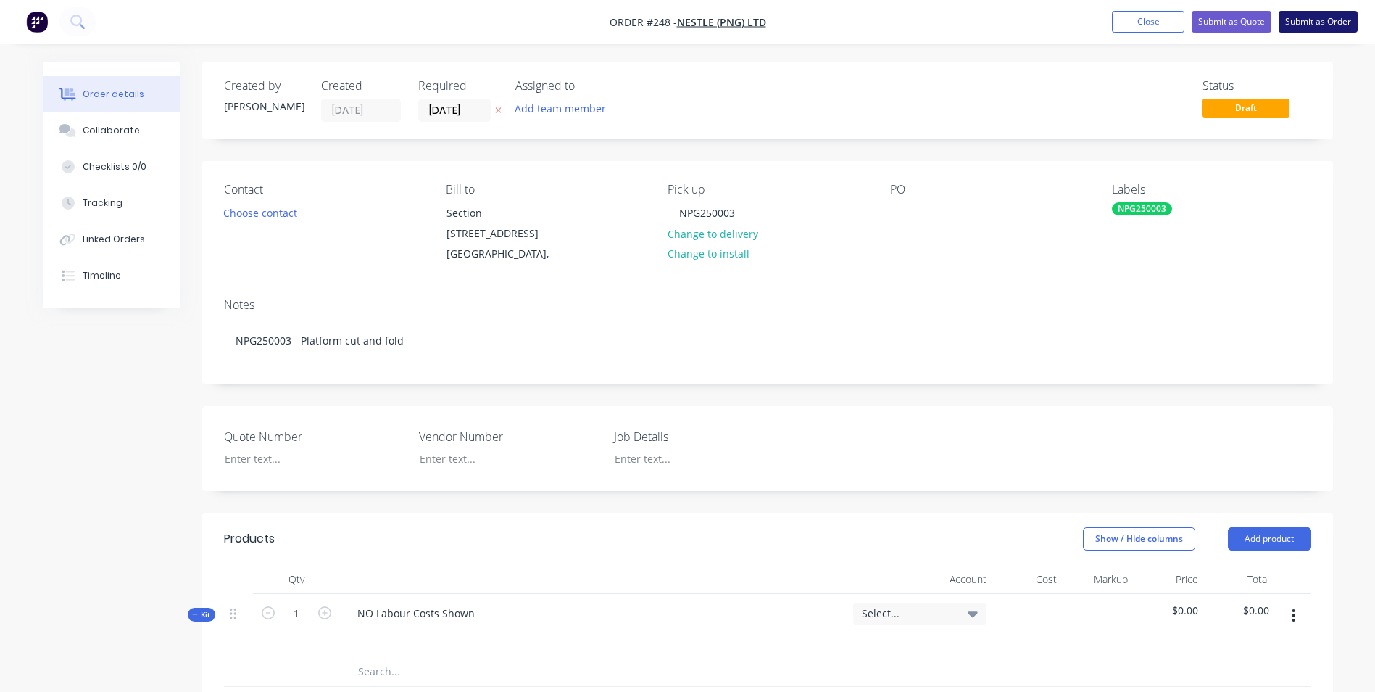
click at [1320, 28] on button "Submit as Order" at bounding box center [1318, 22] width 79 height 22
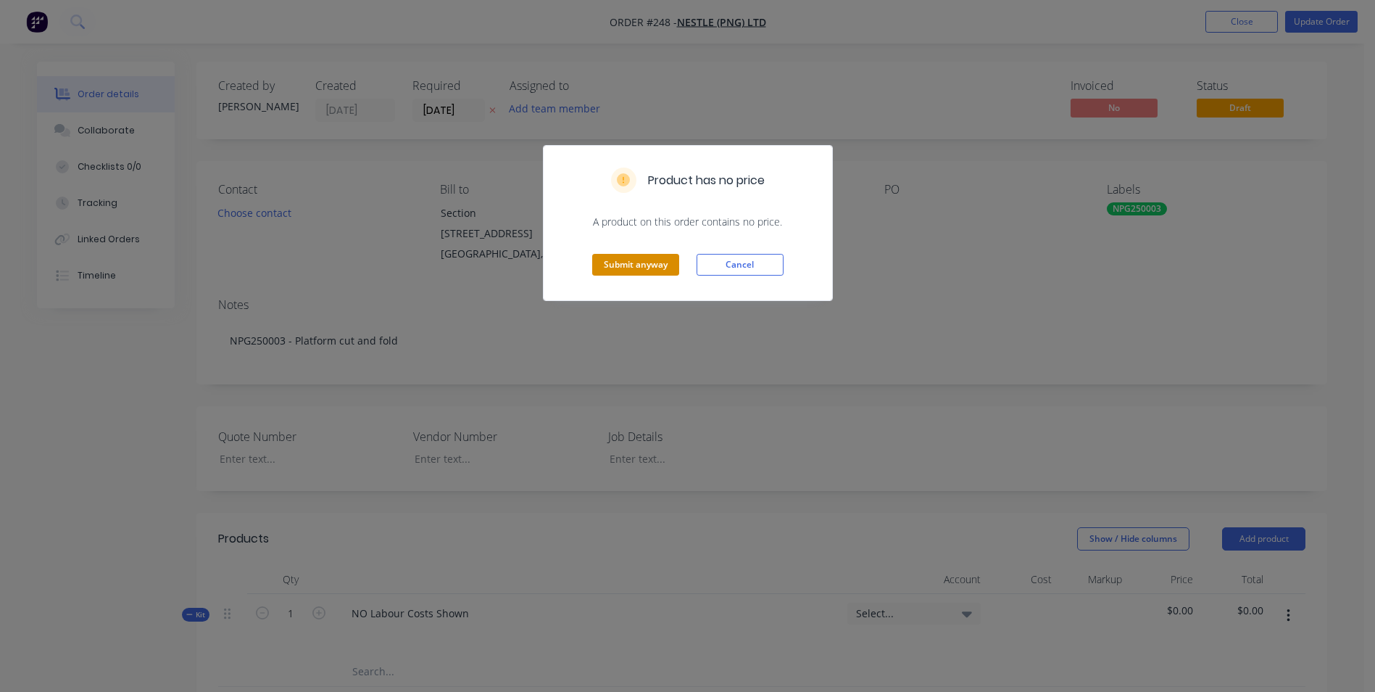
click at [646, 260] on button "Submit anyway" at bounding box center [635, 265] width 87 height 22
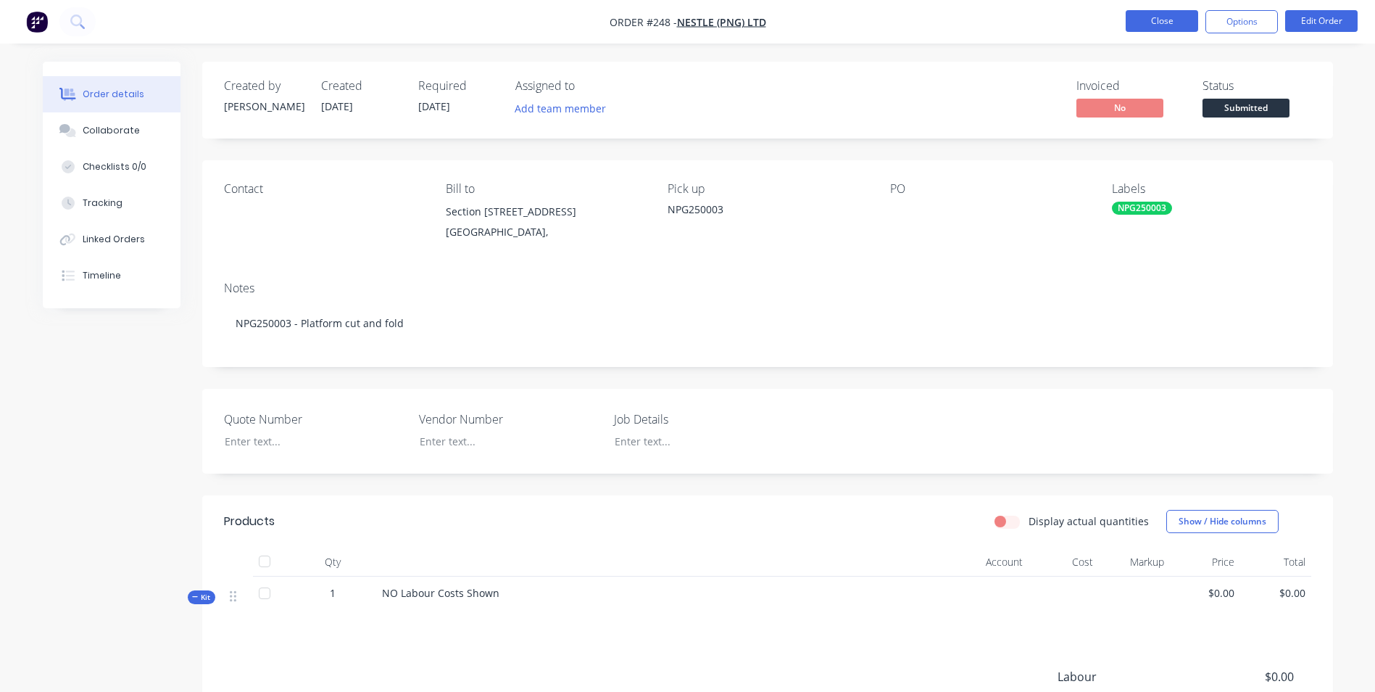
click at [1148, 28] on button "Close" at bounding box center [1162, 21] width 72 height 22
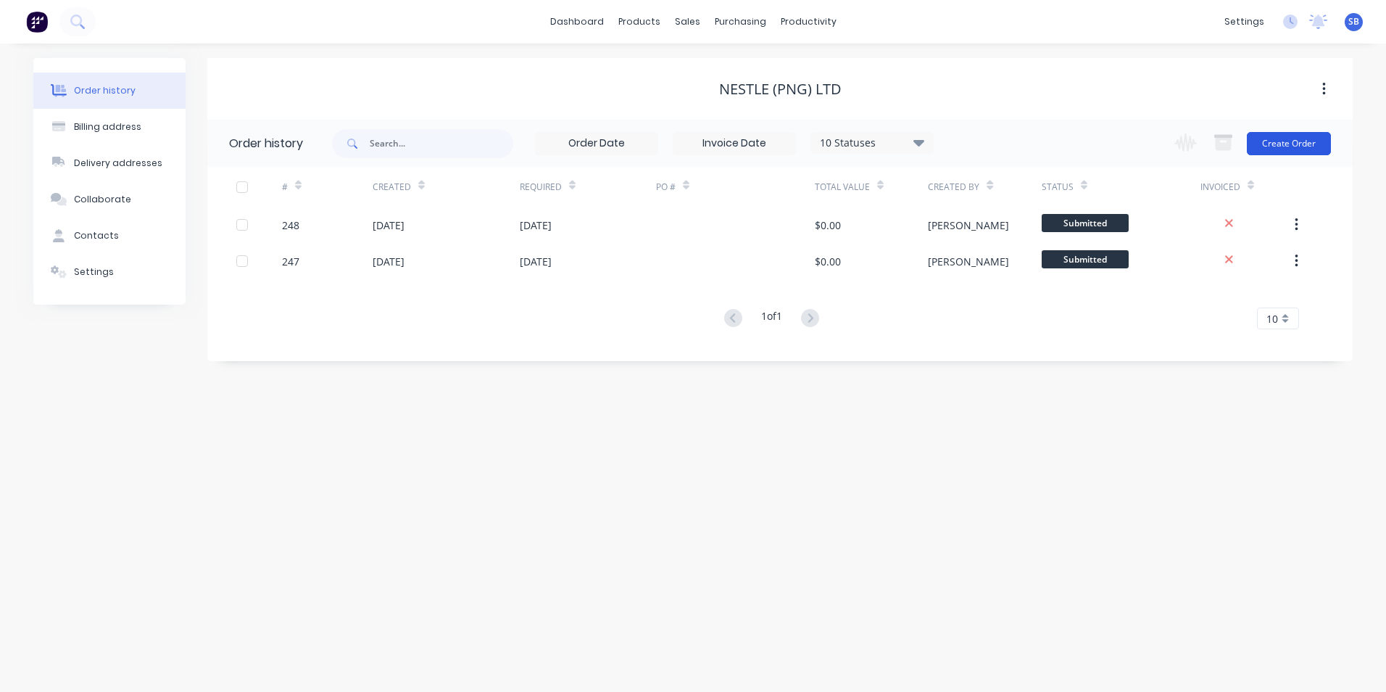
click at [1280, 144] on button "Create Order" at bounding box center [1289, 143] width 84 height 23
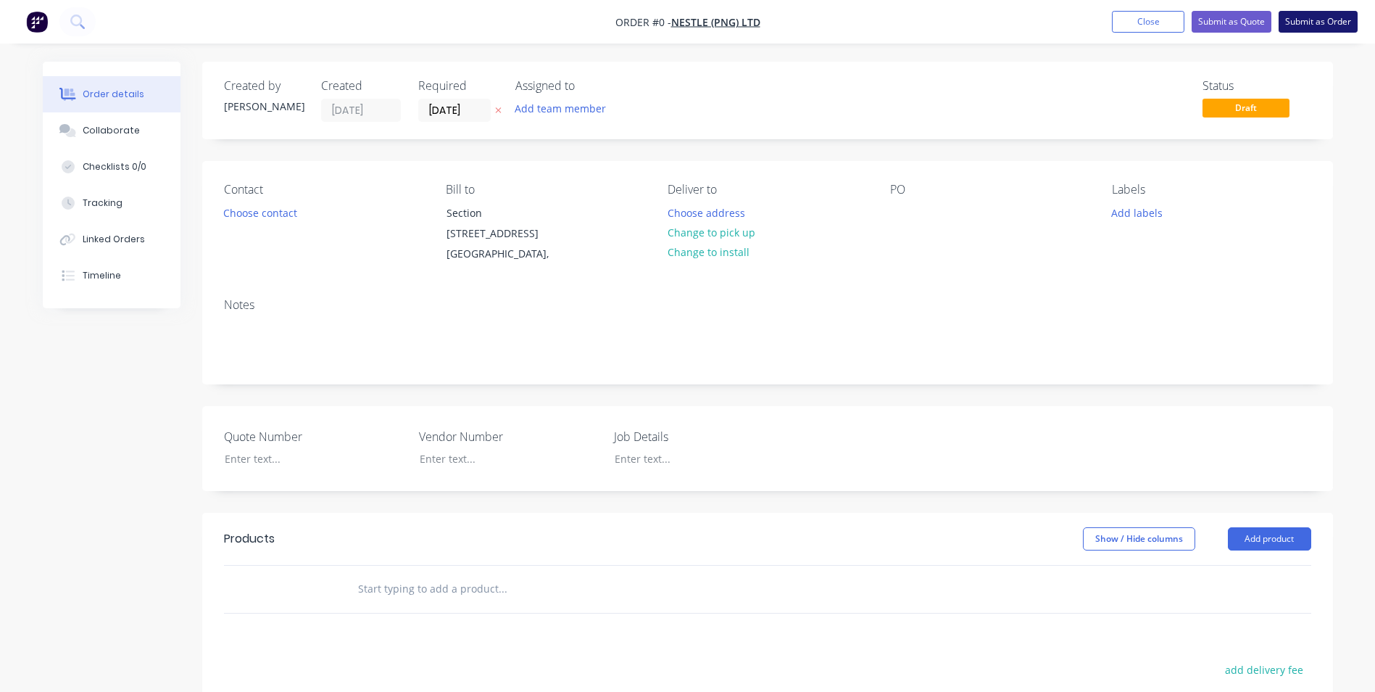
click at [1329, 25] on button "Submit as Order" at bounding box center [1318, 22] width 79 height 22
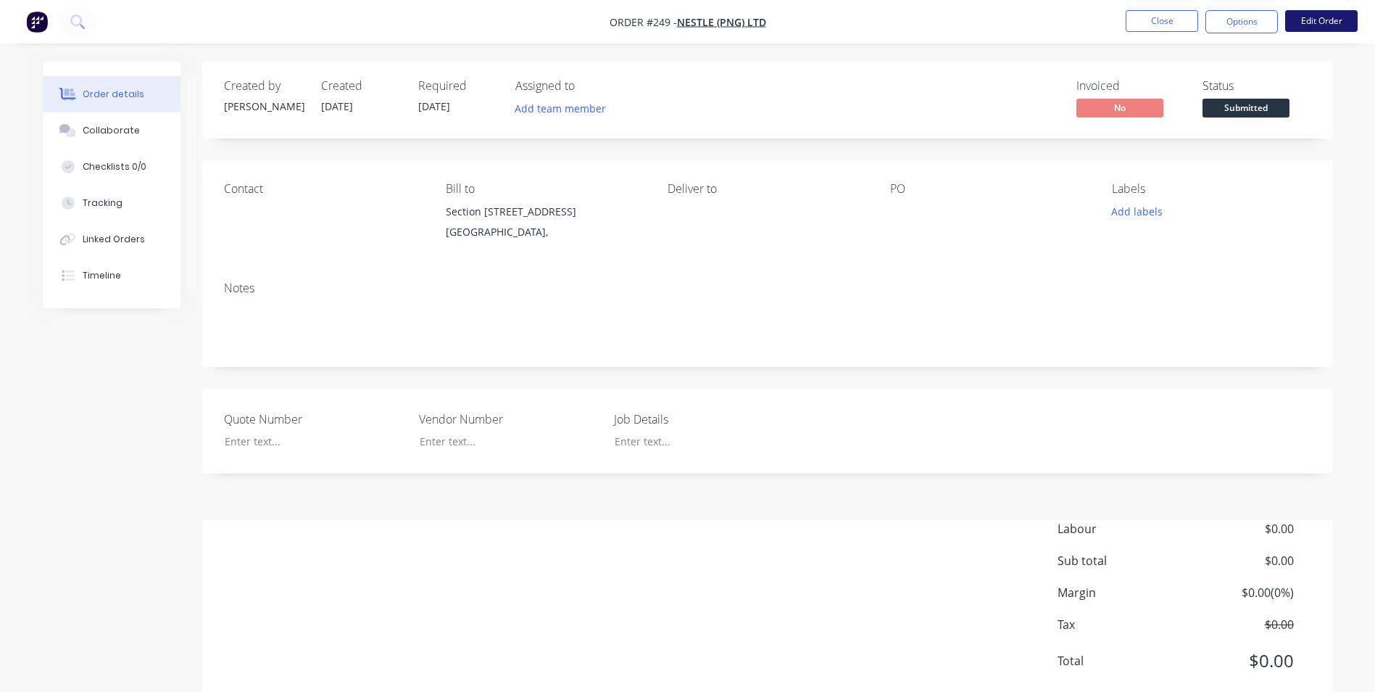
click at [1344, 22] on button "Edit Order" at bounding box center [1321, 21] width 72 height 22
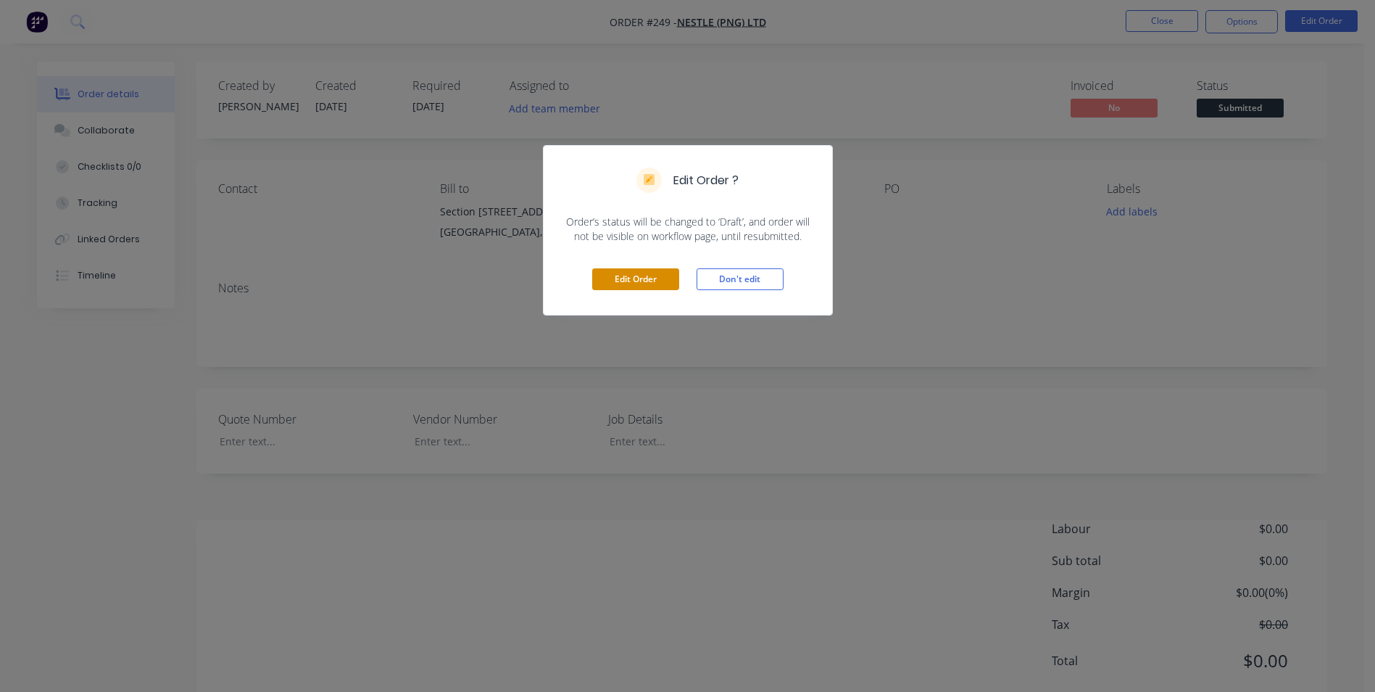
click at [627, 278] on button "Edit Order" at bounding box center [635, 279] width 87 height 22
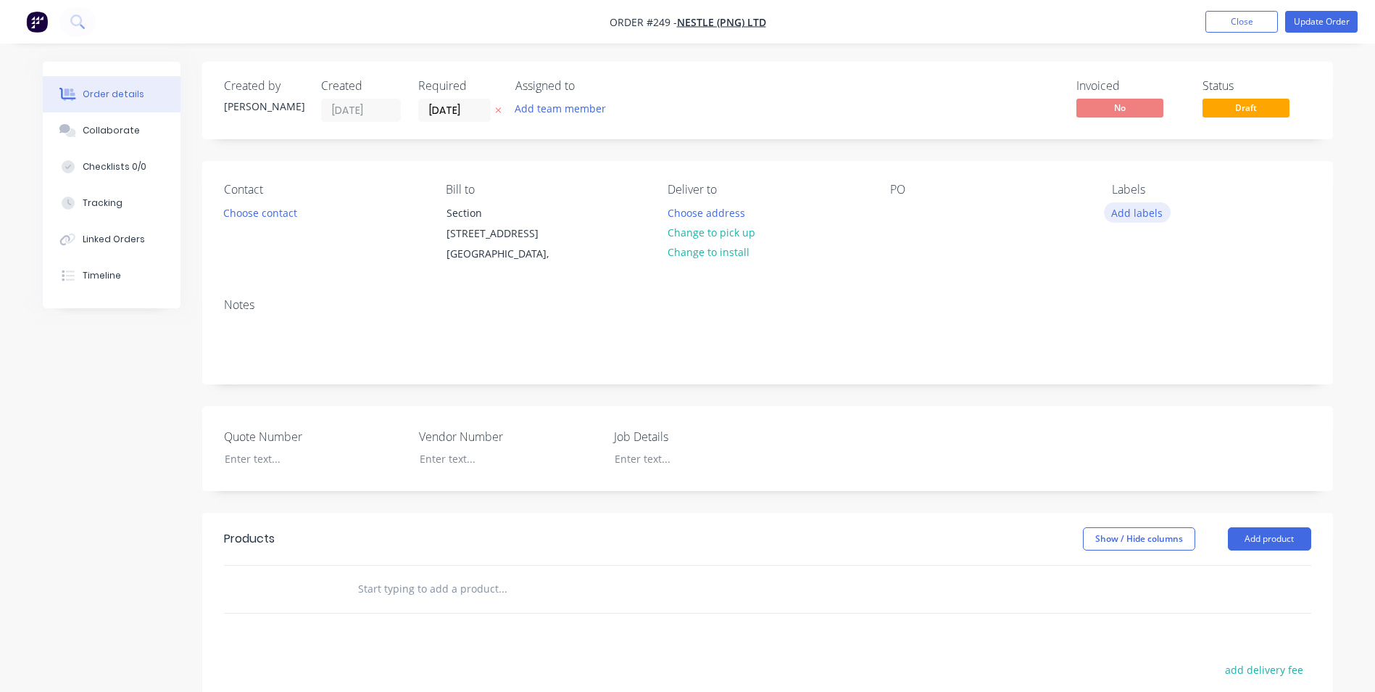
click at [1148, 206] on button "Add labels" at bounding box center [1137, 212] width 67 height 20
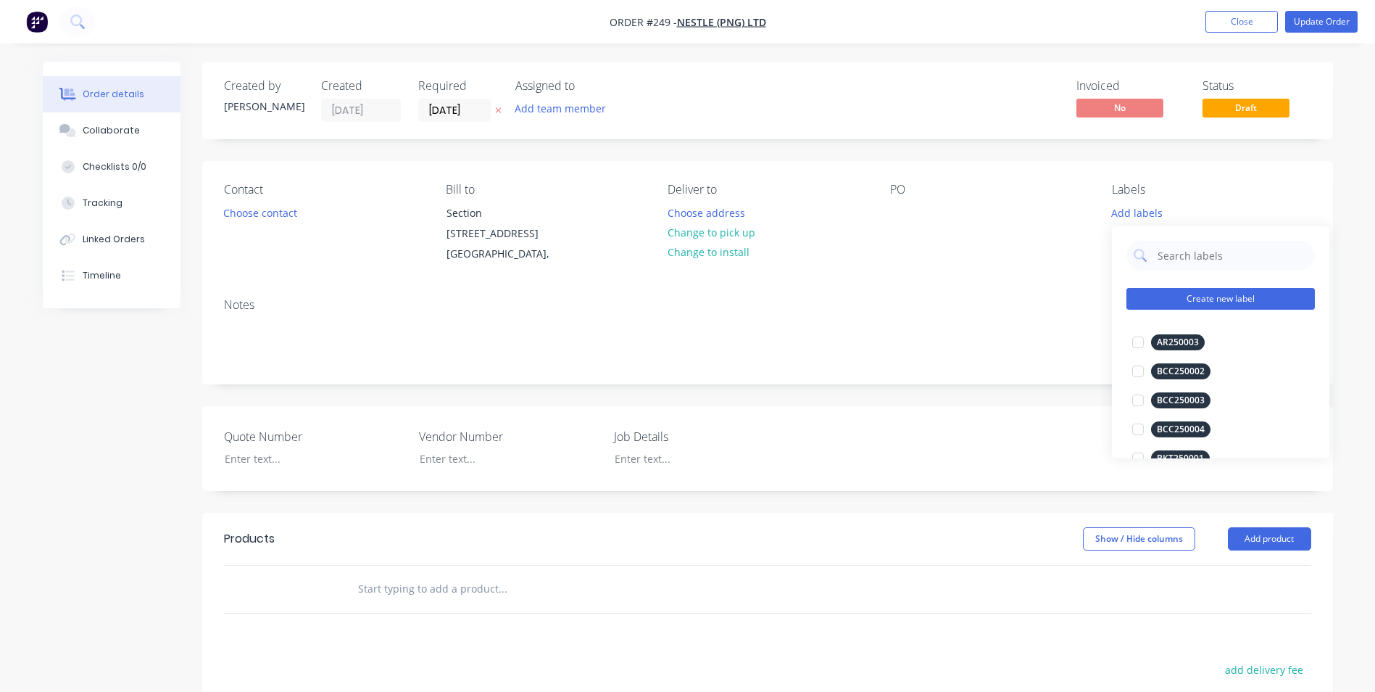
click at [1164, 292] on button "Create new label" at bounding box center [1221, 299] width 188 height 22
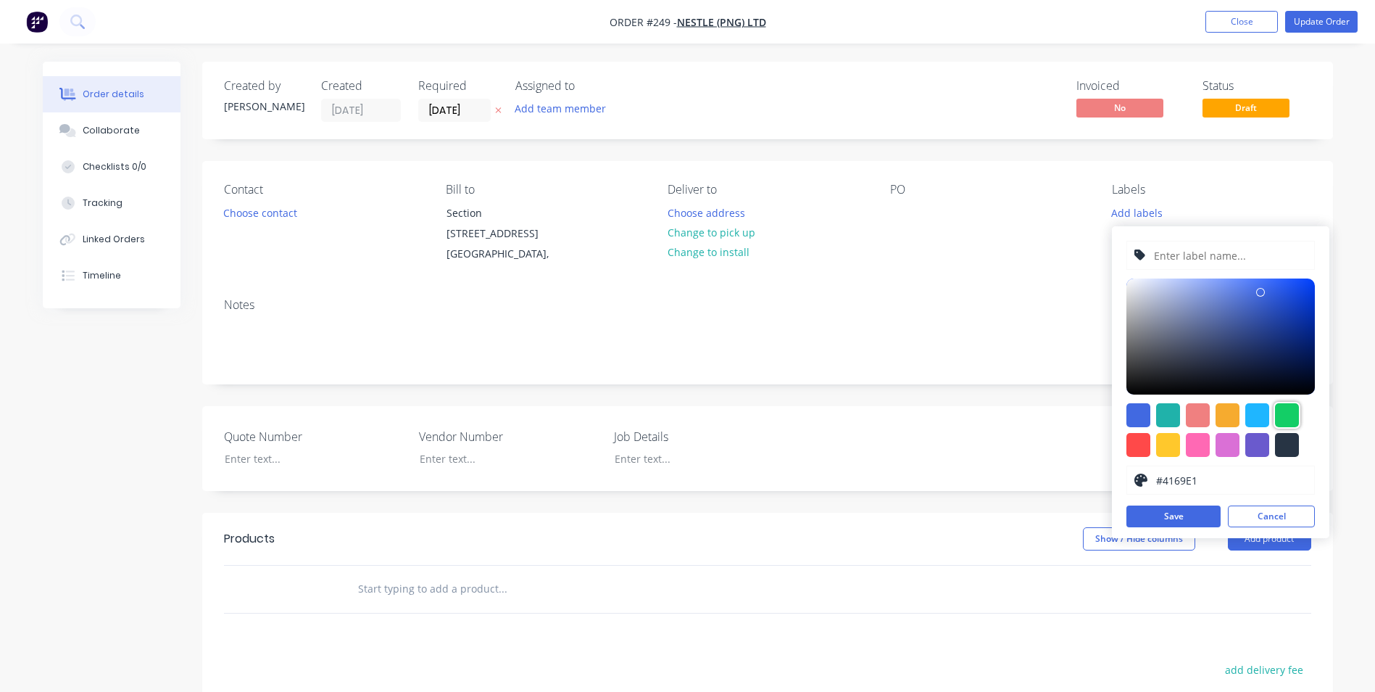
click at [1285, 413] on div at bounding box center [1287, 415] width 24 height 24
type input "#13CE66"
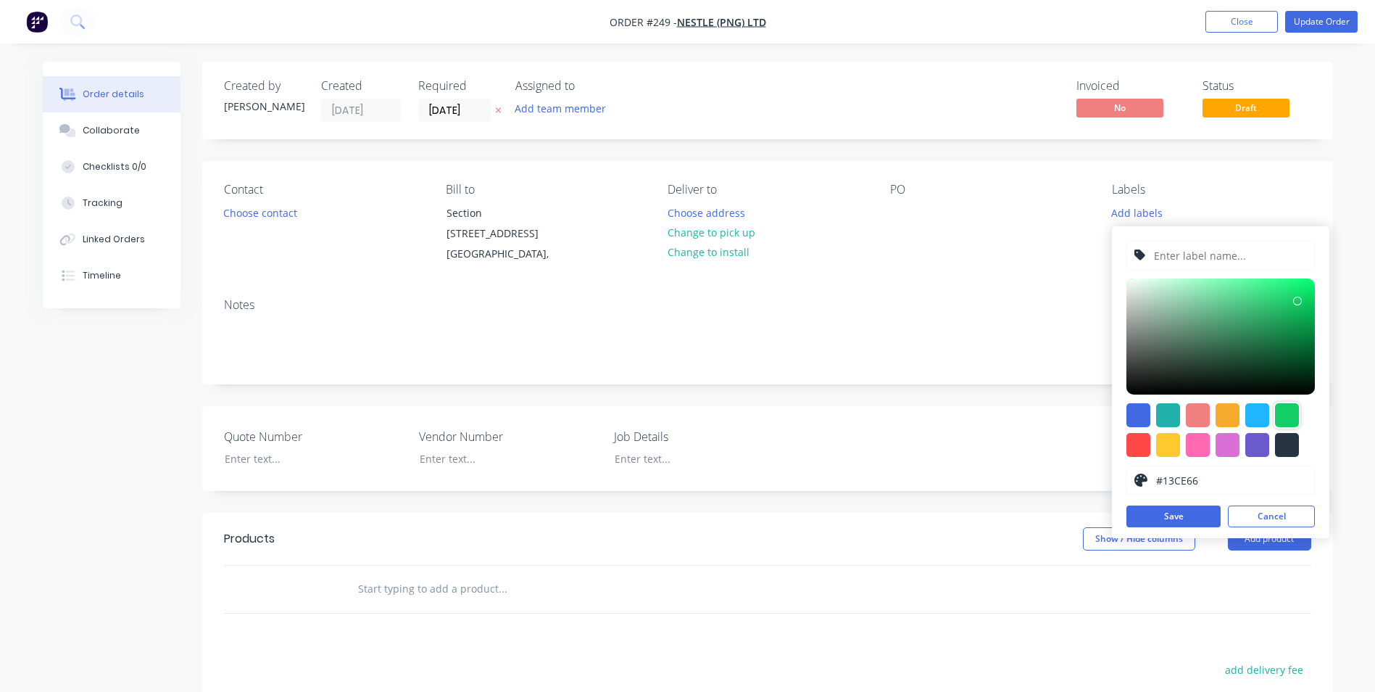
click at [1179, 254] on input "text" at bounding box center [1230, 255] width 154 height 28
type input "NPG250005"
click at [1164, 508] on button "Save" at bounding box center [1174, 516] width 94 height 22
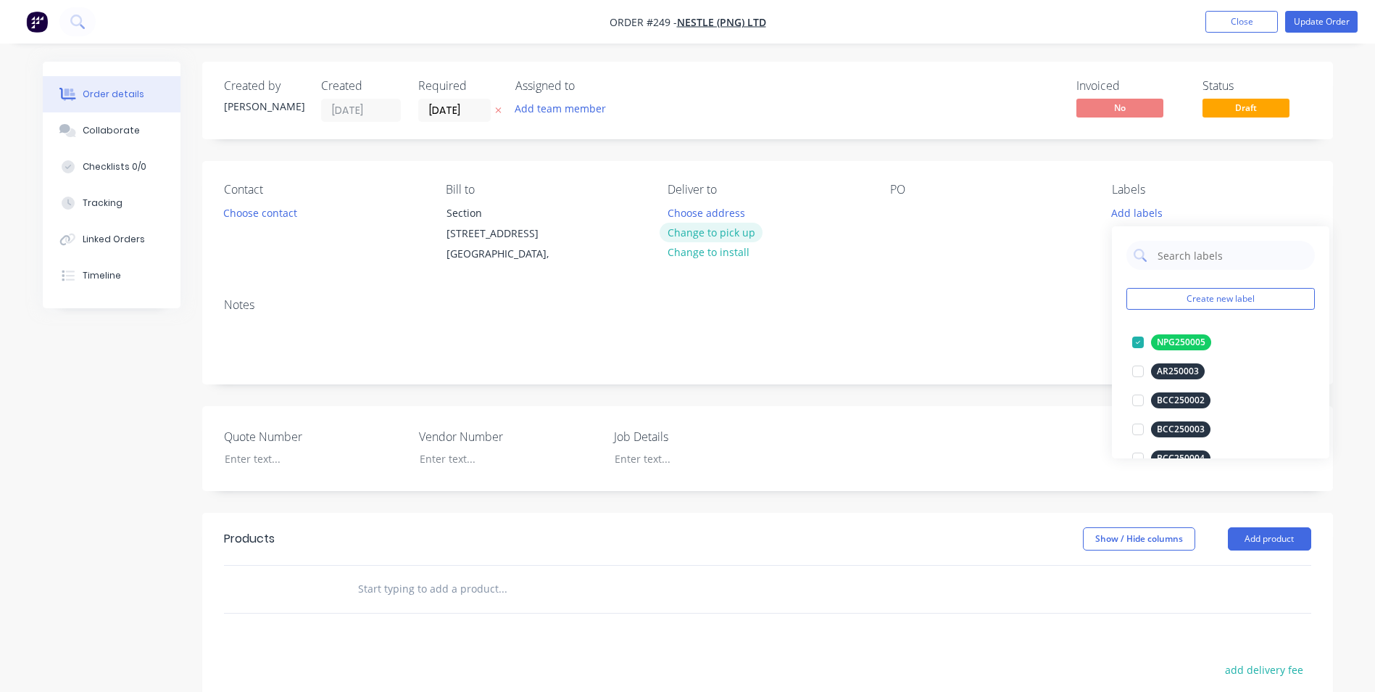
click at [740, 233] on button "Change to pick up" at bounding box center [711, 233] width 103 height 20
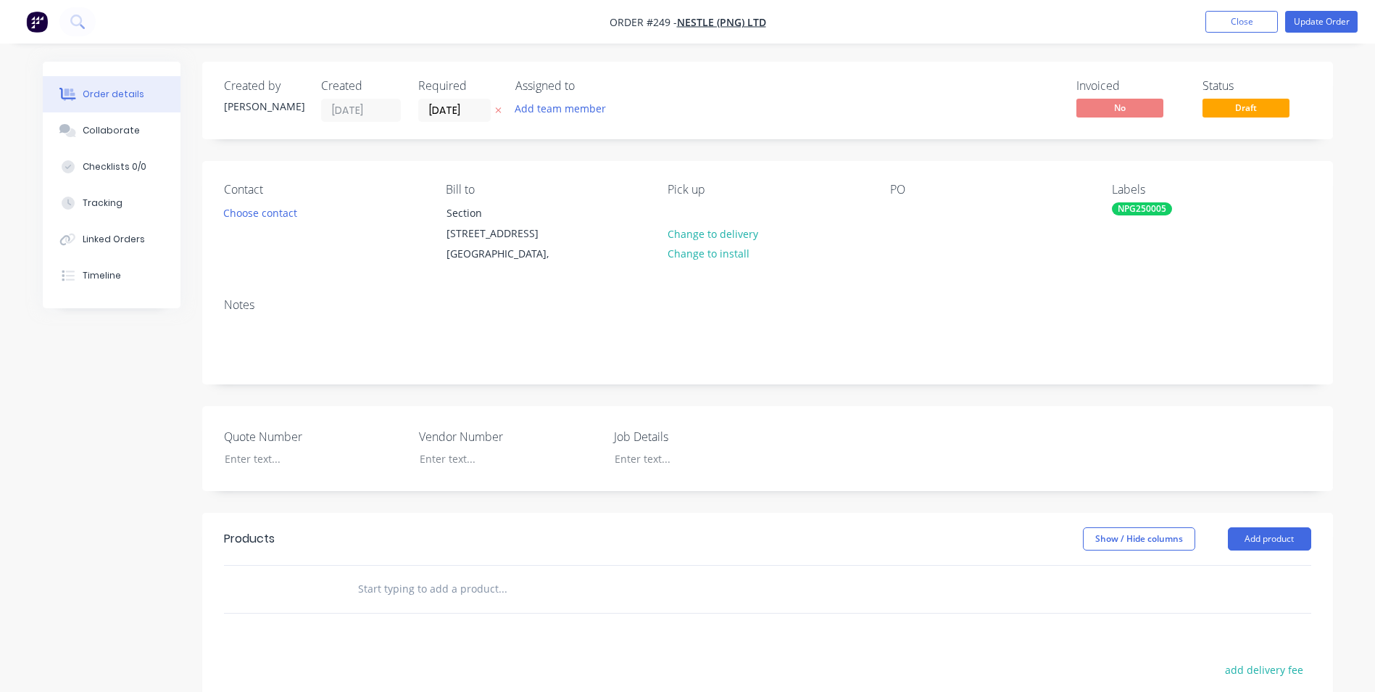
click at [692, 209] on div "Pick up Change to delivery Change to install" at bounding box center [767, 224] width 199 height 82
click at [674, 220] on div at bounding box center [679, 212] width 23 height 21
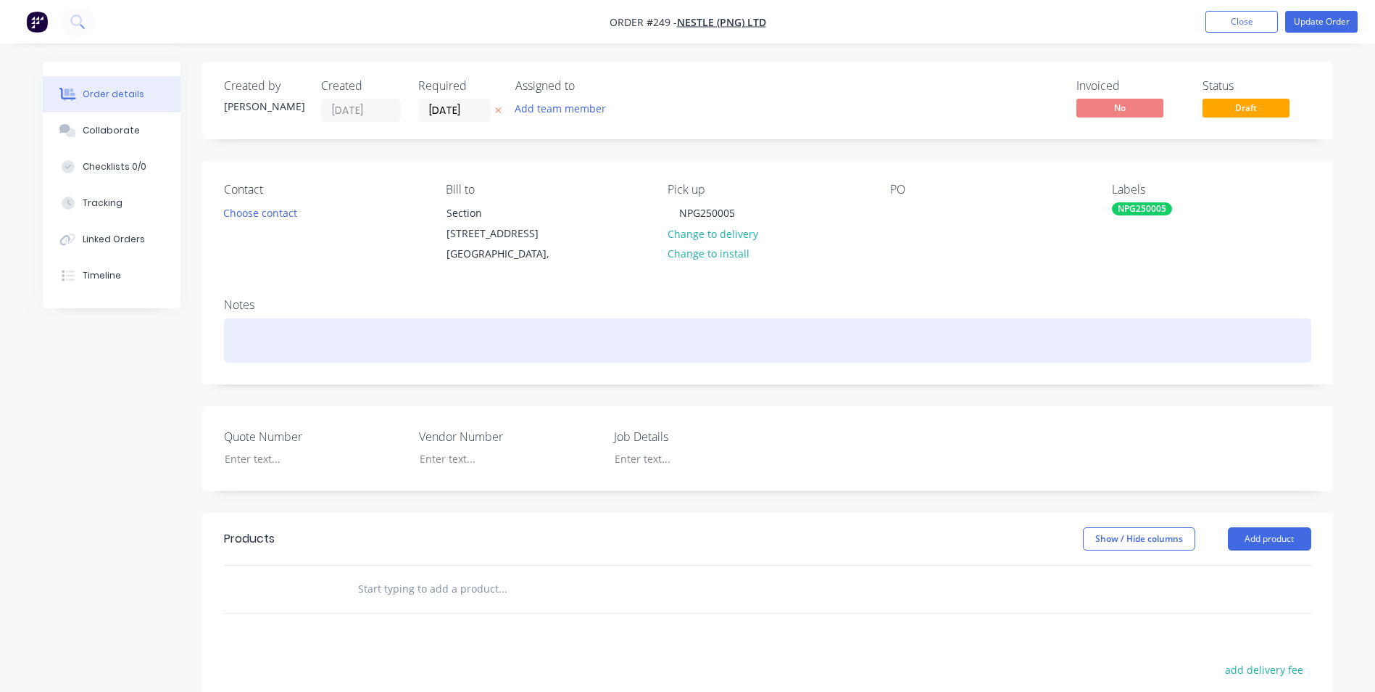
click at [281, 347] on div at bounding box center [767, 340] width 1087 height 44
drag, startPoint x: 444, startPoint y: 357, endPoint x: 37, endPoint y: 320, distance: 408.4
click at [37, 320] on div "Order details Collaborate Checklists 0/0 Tracking Linked Orders Timeline Order …" at bounding box center [687, 522] width 1319 height 921
copy div "NPG250005 - Ladder gate"
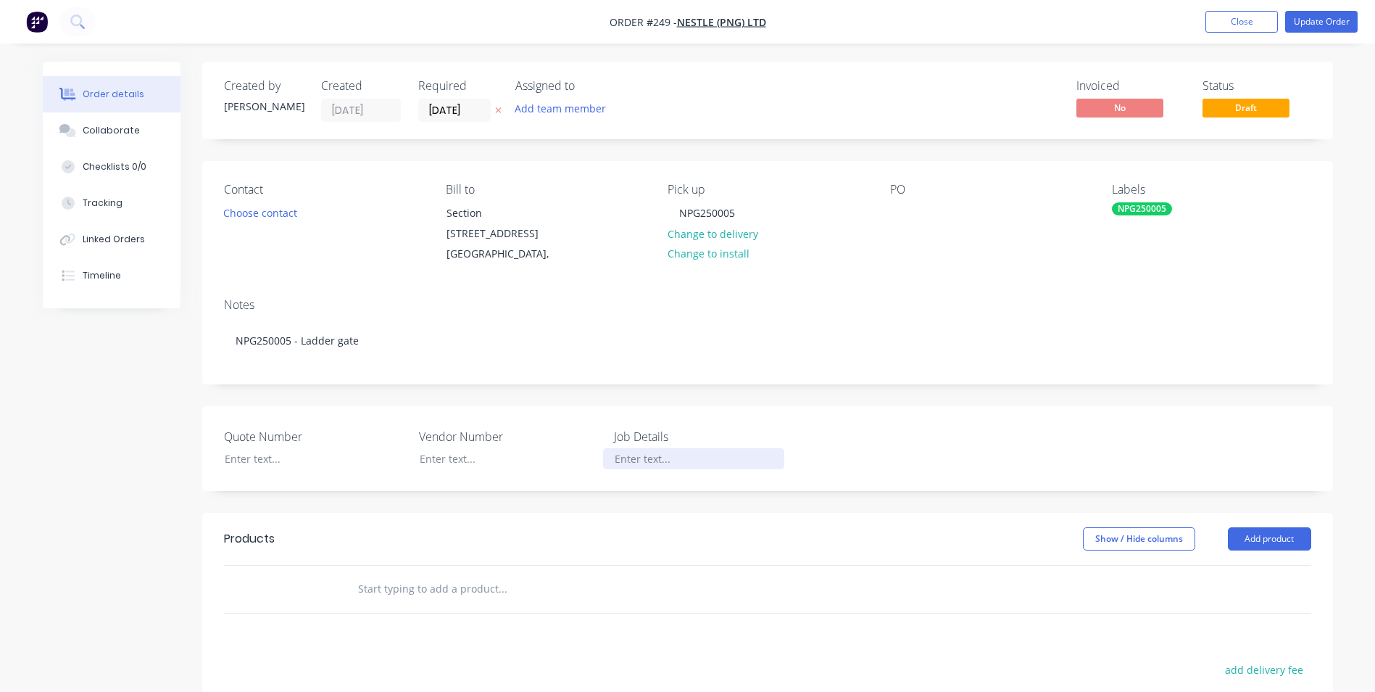
click at [653, 469] on div at bounding box center [693, 458] width 181 height 21
paste div
click at [1269, 550] on button "Add product" at bounding box center [1269, 538] width 83 height 23
click at [1206, 586] on div "Product catalogue" at bounding box center [1243, 575] width 112 height 21
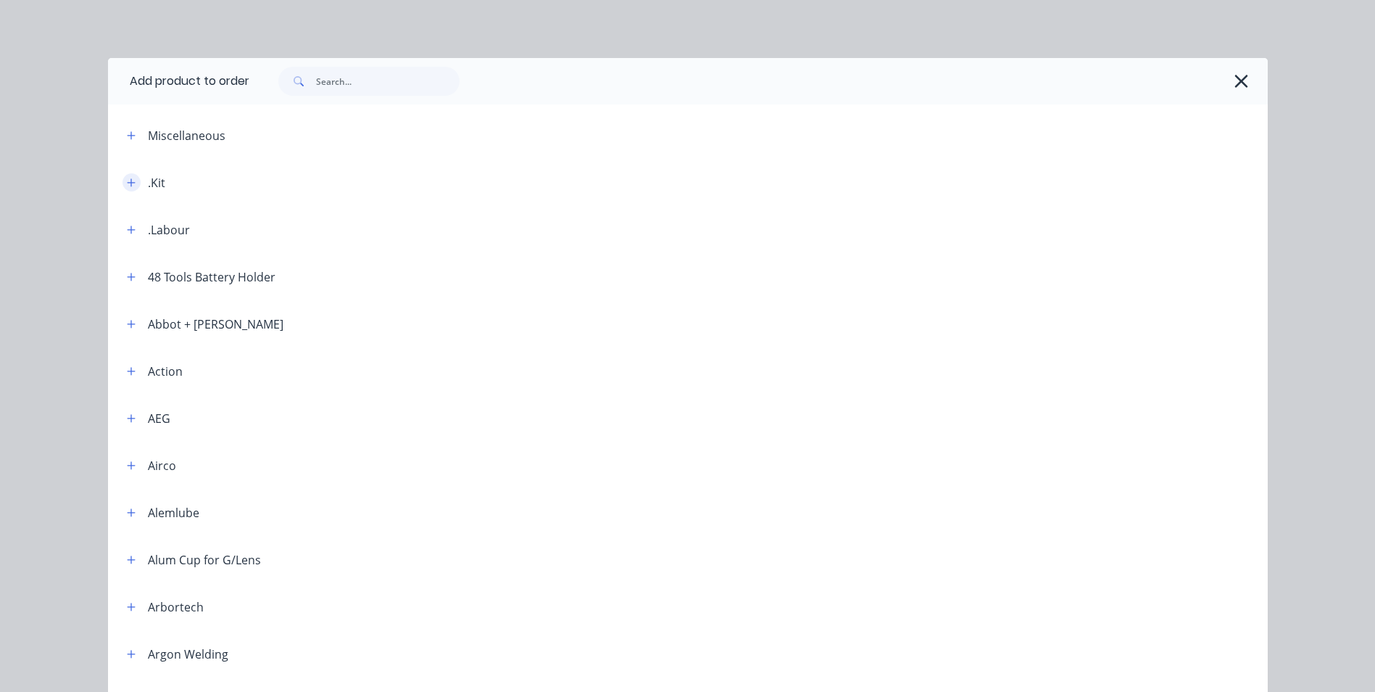
click at [127, 181] on icon "button" at bounding box center [131, 183] width 9 height 10
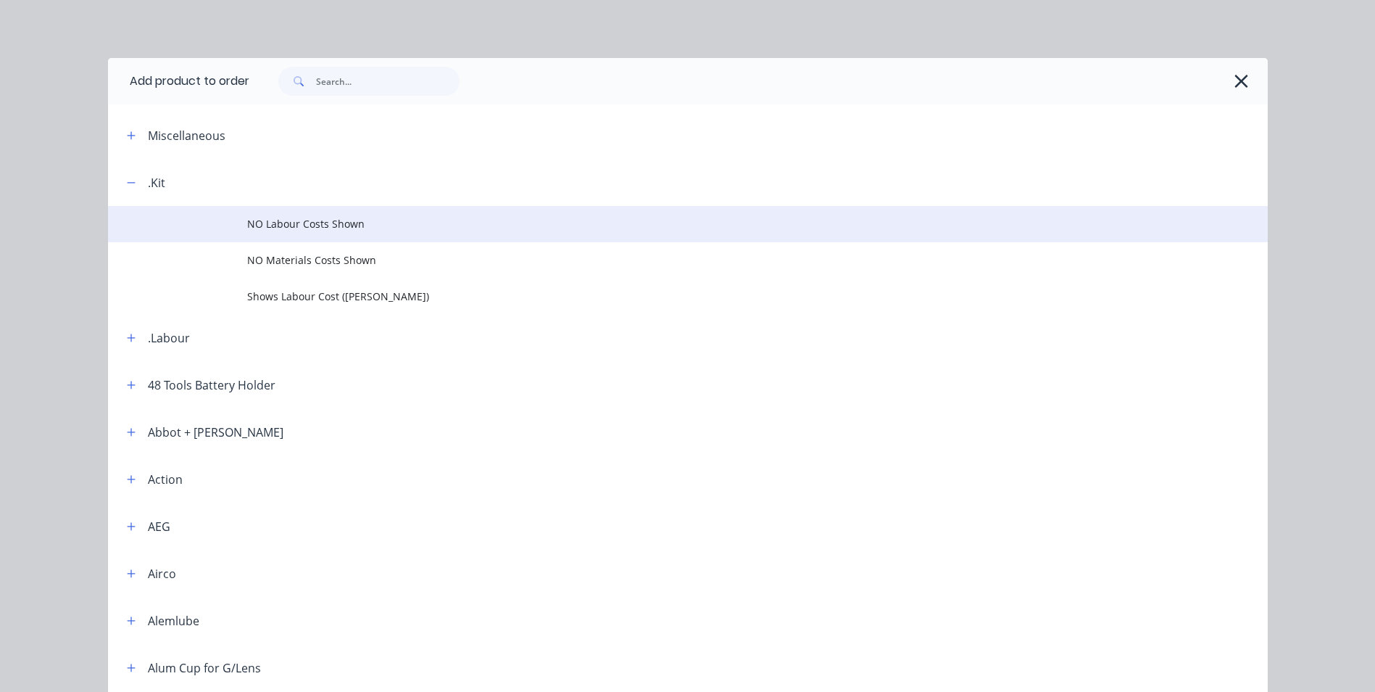
click at [291, 214] on td "NO Labour Costs Shown" at bounding box center [757, 224] width 1021 height 36
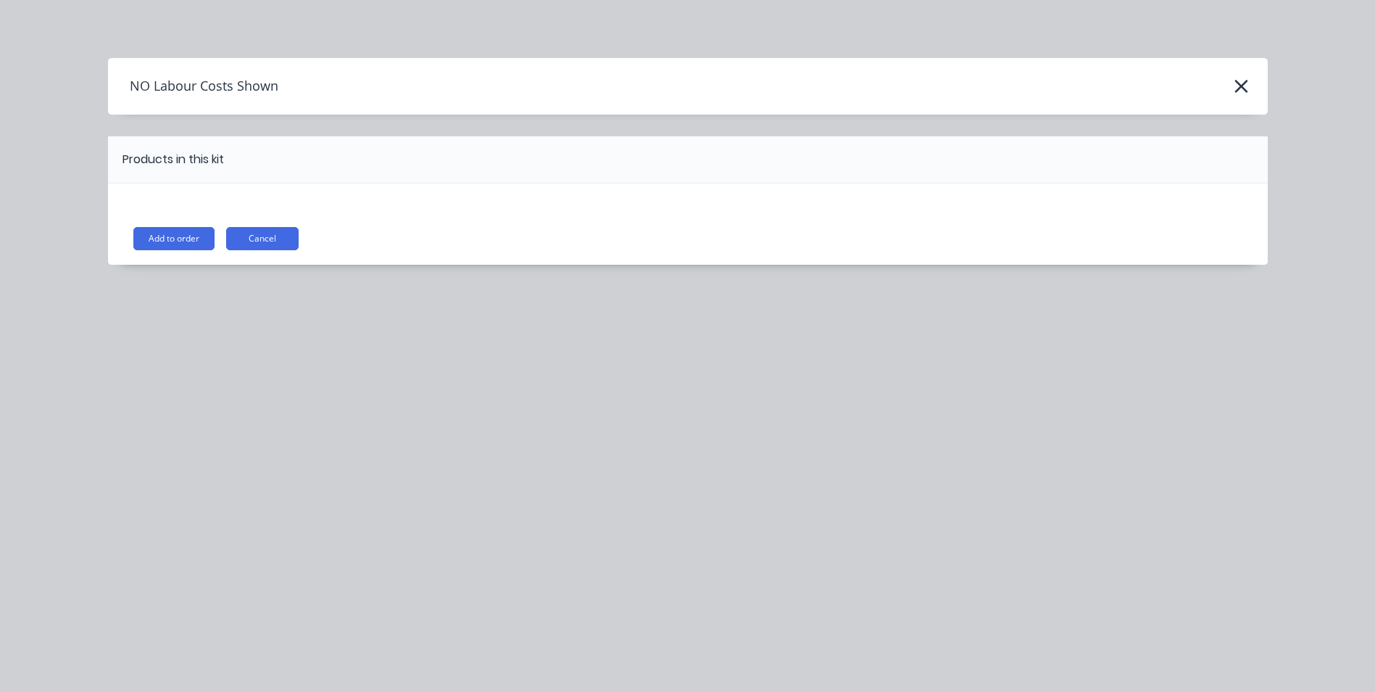
drag, startPoint x: 192, startPoint y: 231, endPoint x: 241, endPoint y: 210, distance: 52.9
click at [192, 229] on button "Add to order" at bounding box center [173, 238] width 81 height 23
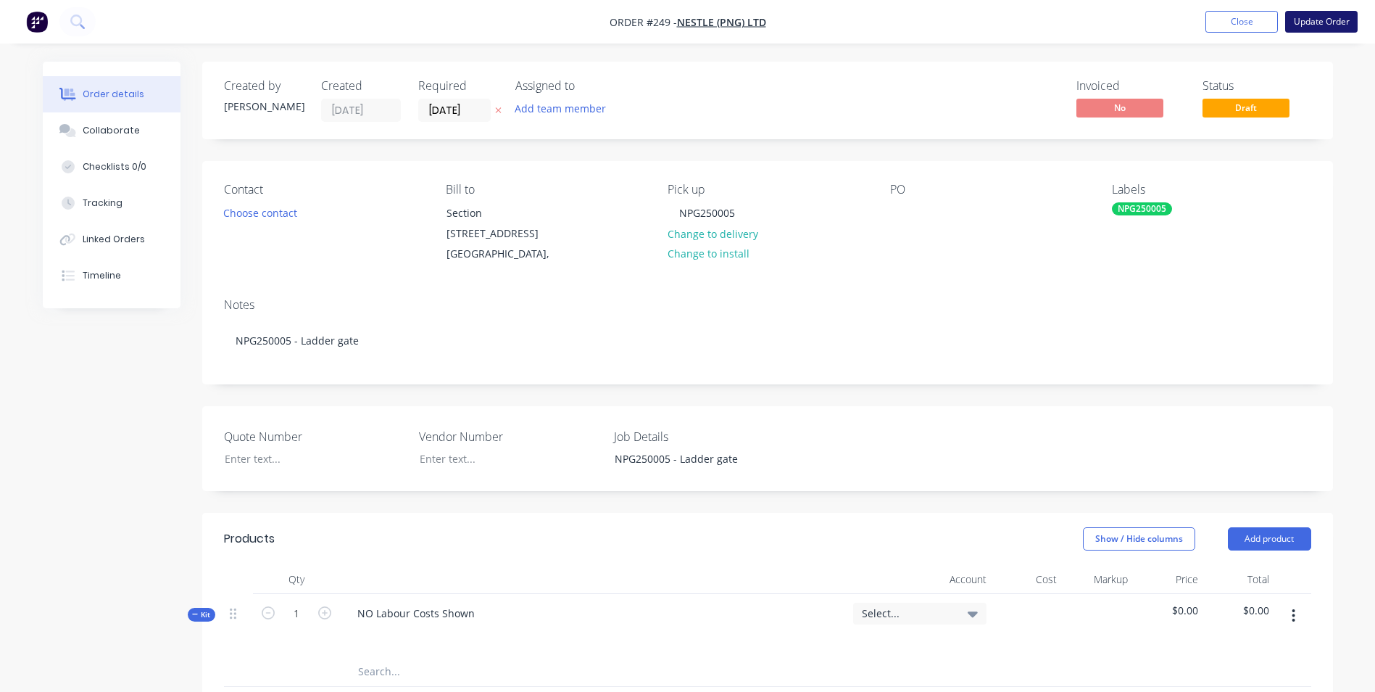
click at [1330, 25] on button "Update Order" at bounding box center [1321, 22] width 72 height 22
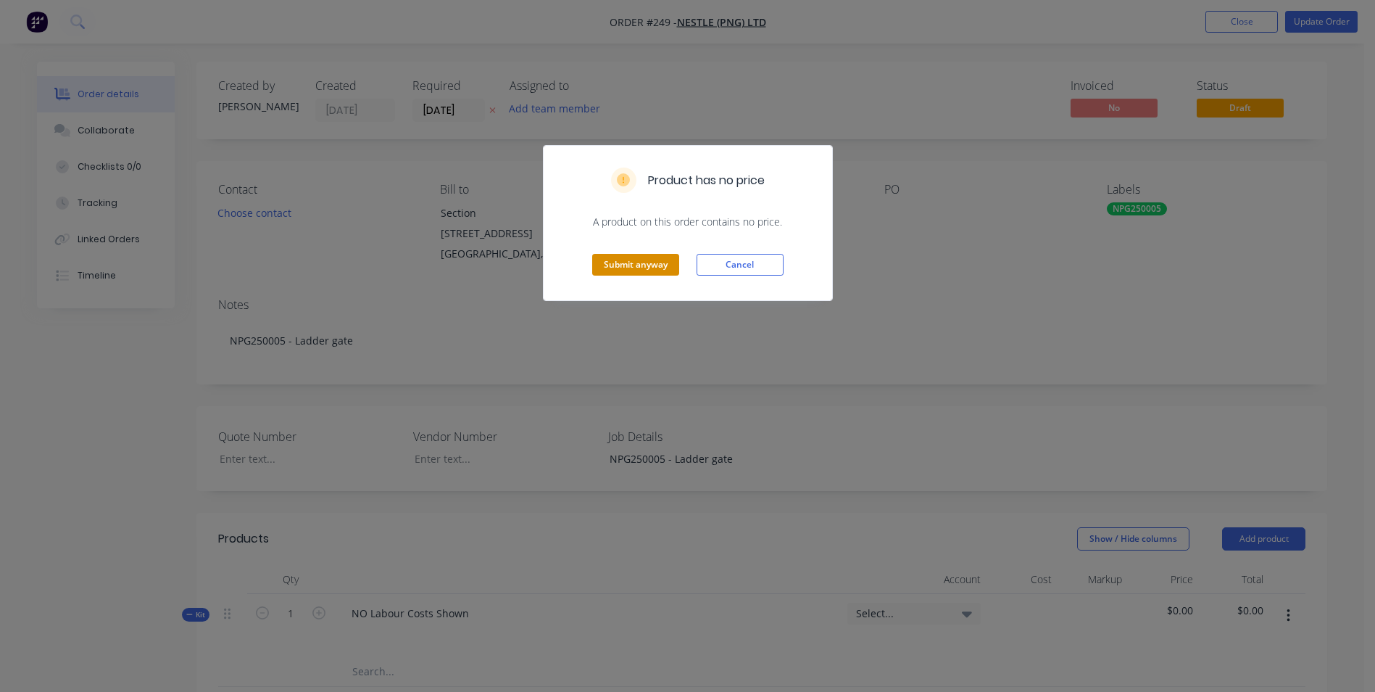
click at [621, 273] on button "Submit anyway" at bounding box center [635, 265] width 87 height 22
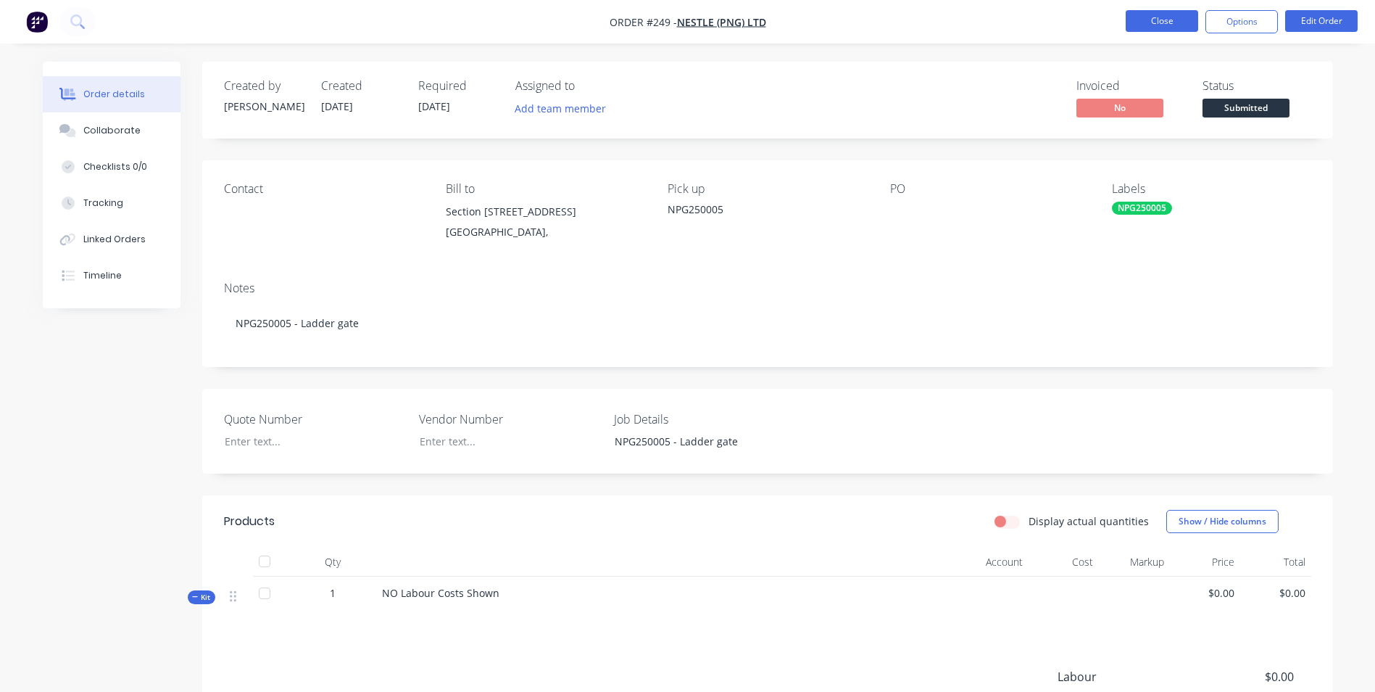
click at [1166, 31] on button "Close" at bounding box center [1162, 21] width 72 height 22
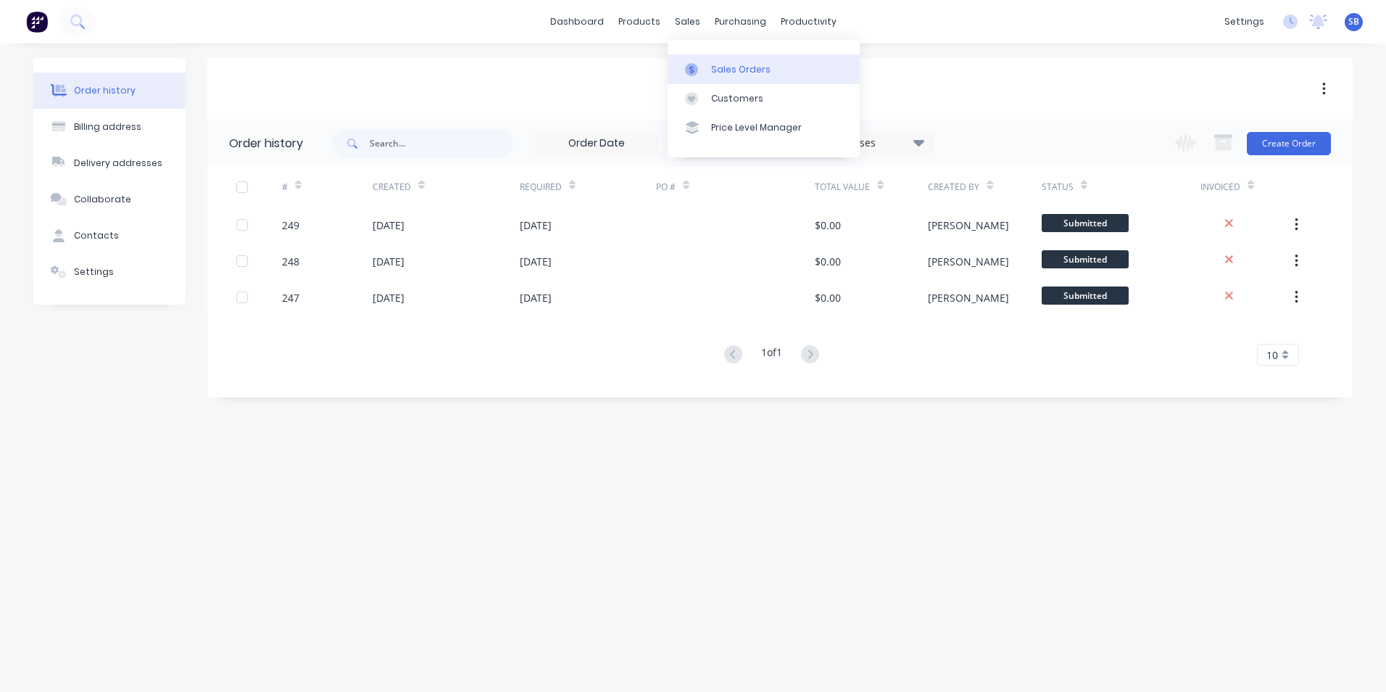
click at [697, 75] on icon at bounding box center [691, 69] width 13 height 13
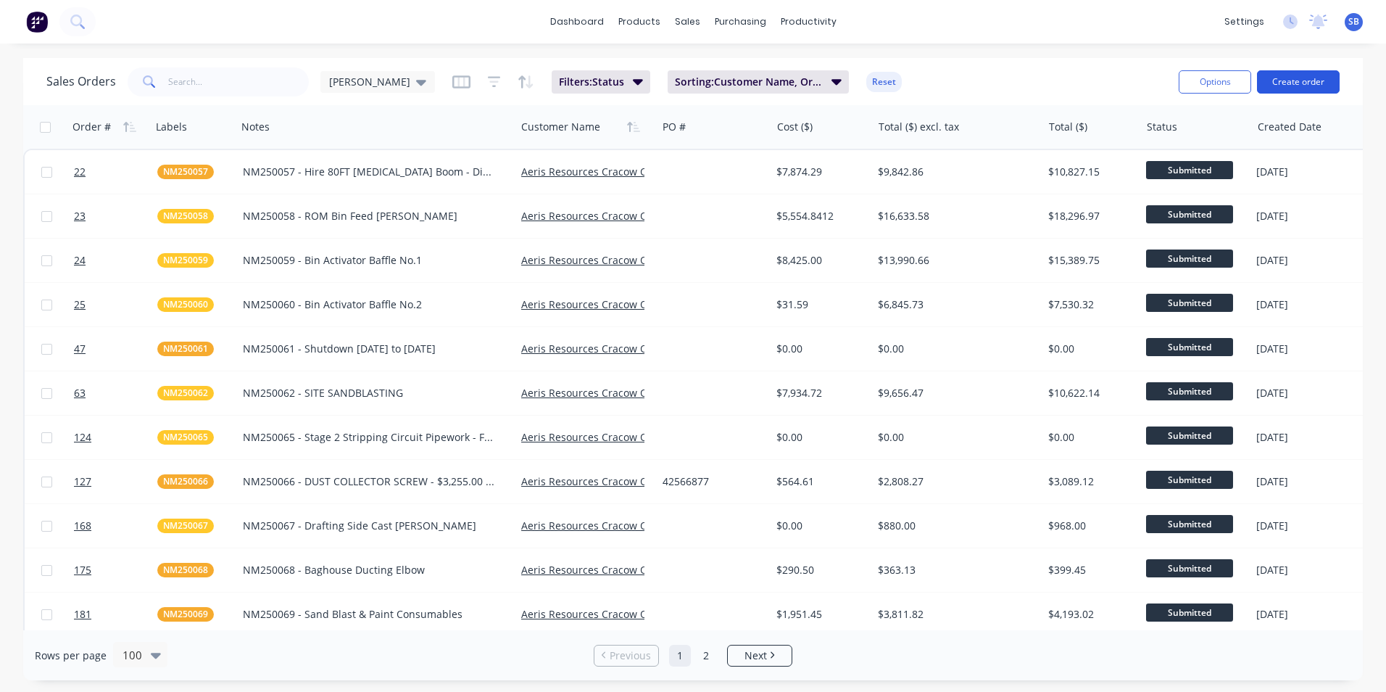
click at [1292, 84] on button "Create order" at bounding box center [1298, 81] width 83 height 23
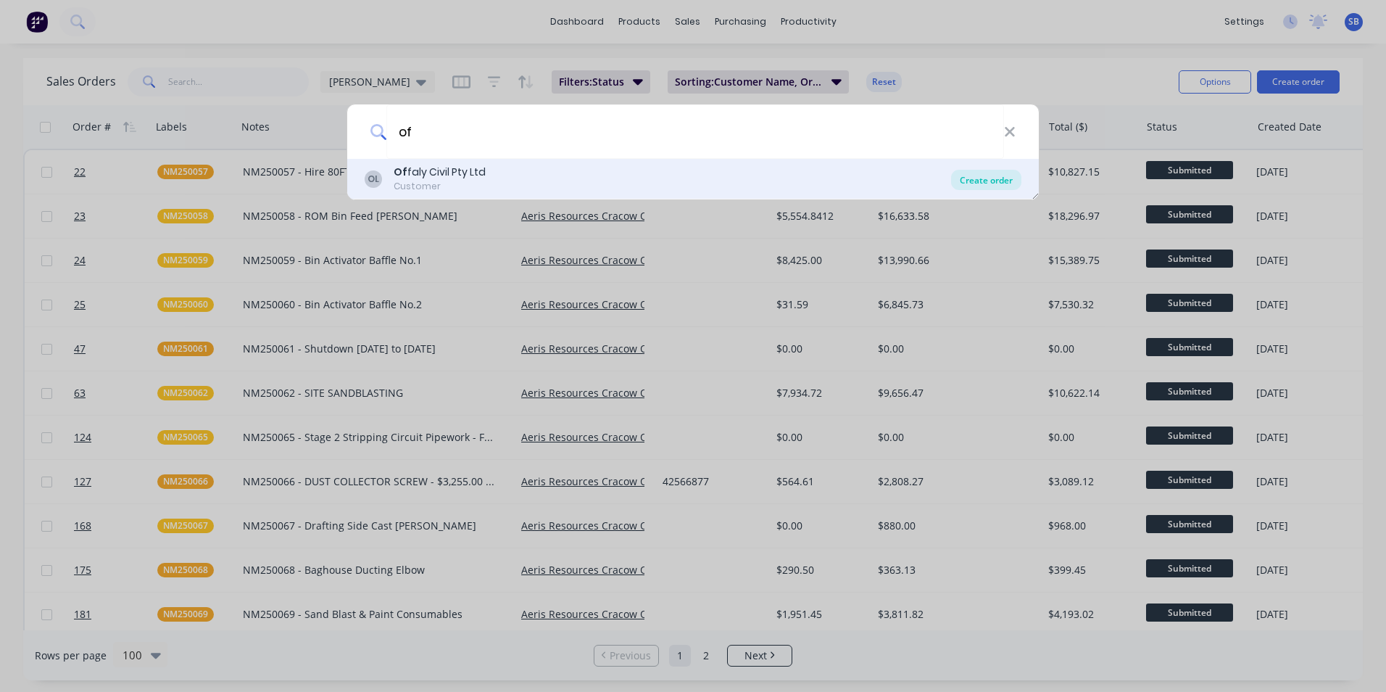
type input "of"
click at [1008, 186] on div "Create order" at bounding box center [986, 180] width 70 height 20
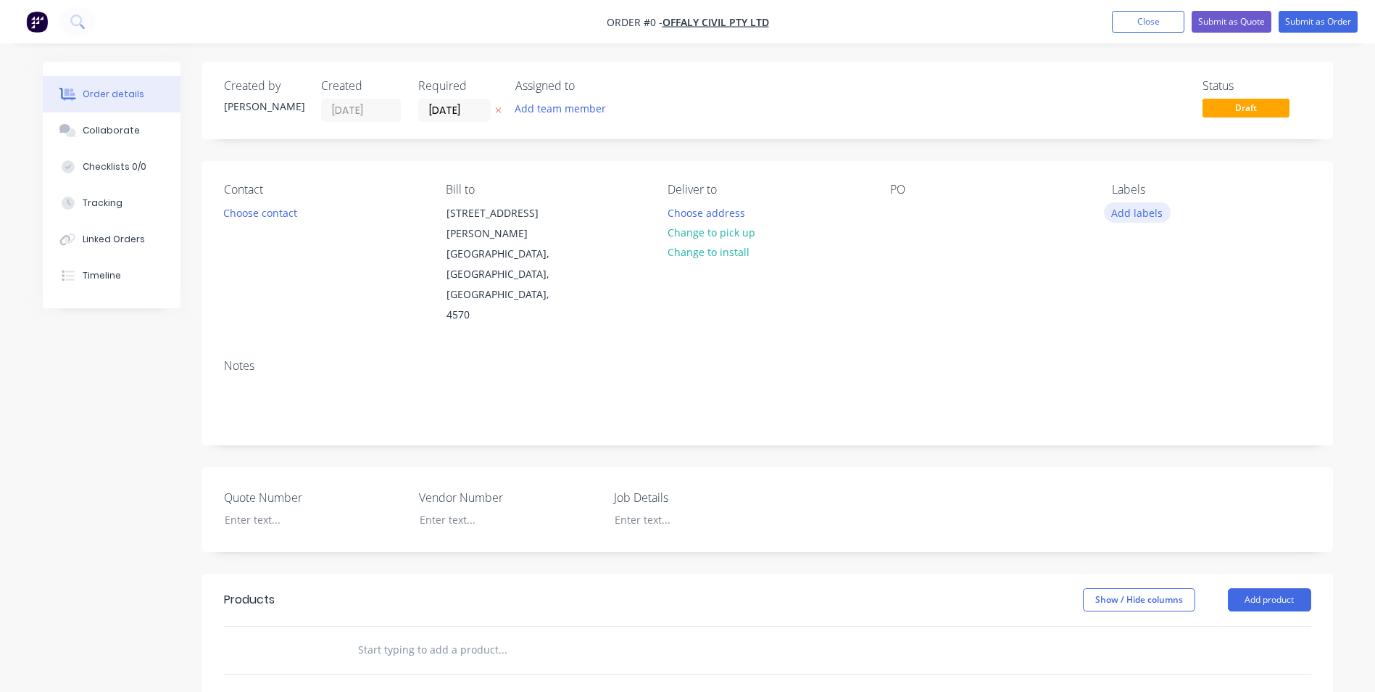
click at [1127, 209] on button "Add labels" at bounding box center [1137, 212] width 67 height 20
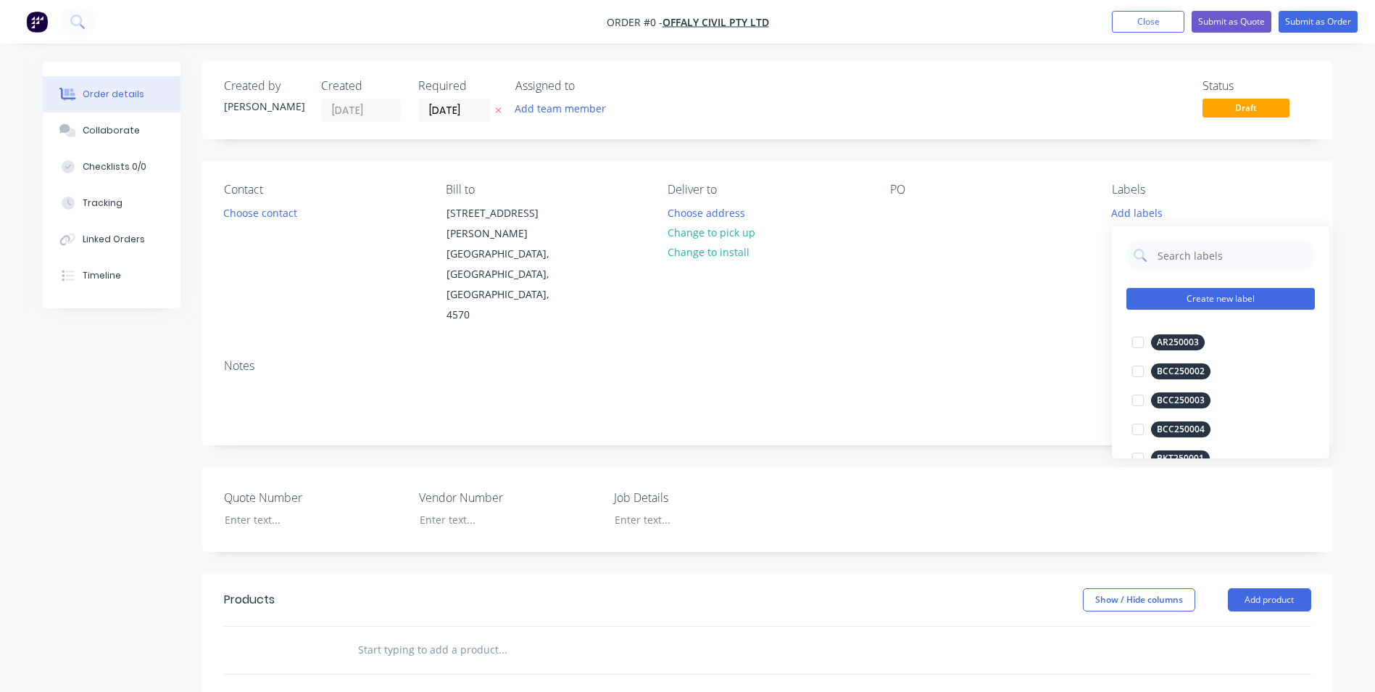
click at [1206, 299] on button "Create new label" at bounding box center [1221, 299] width 188 height 22
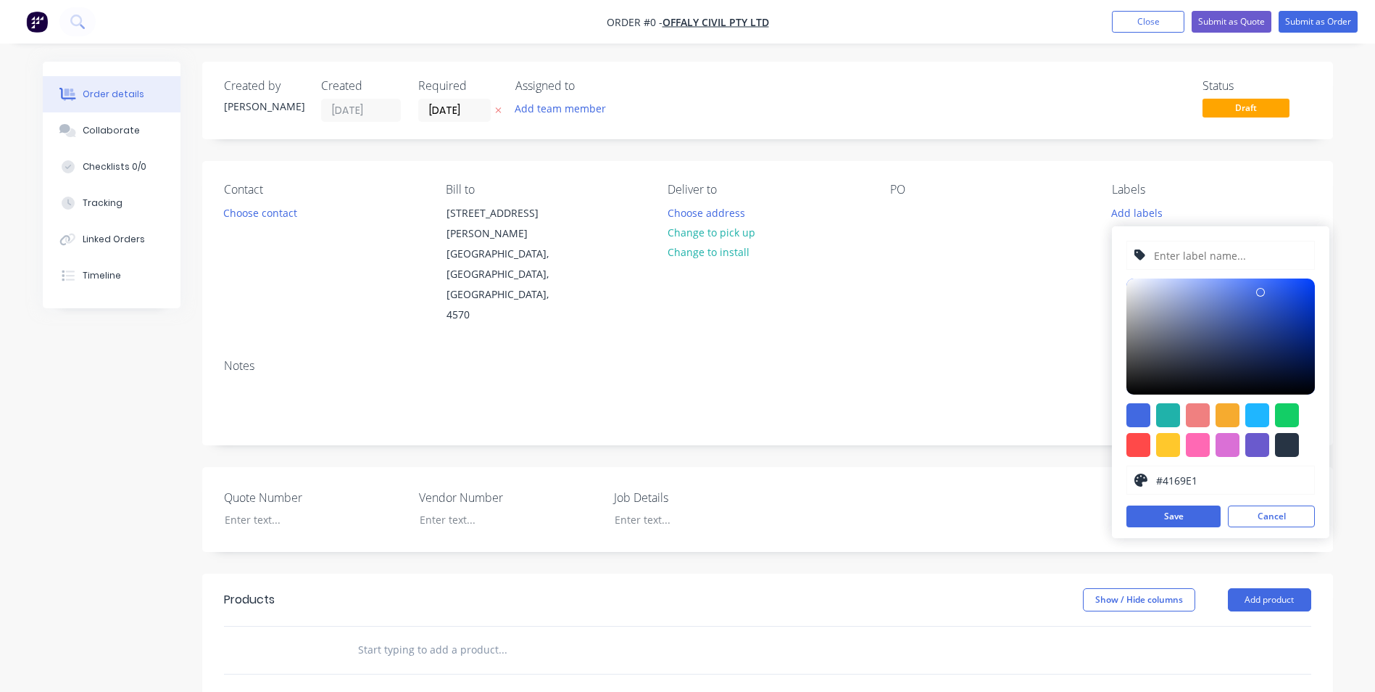
click at [1201, 254] on input "text" at bounding box center [1230, 255] width 154 height 28
type input "OFC250001"
click at [1292, 439] on div at bounding box center [1287, 445] width 24 height 24
type input "#273444"
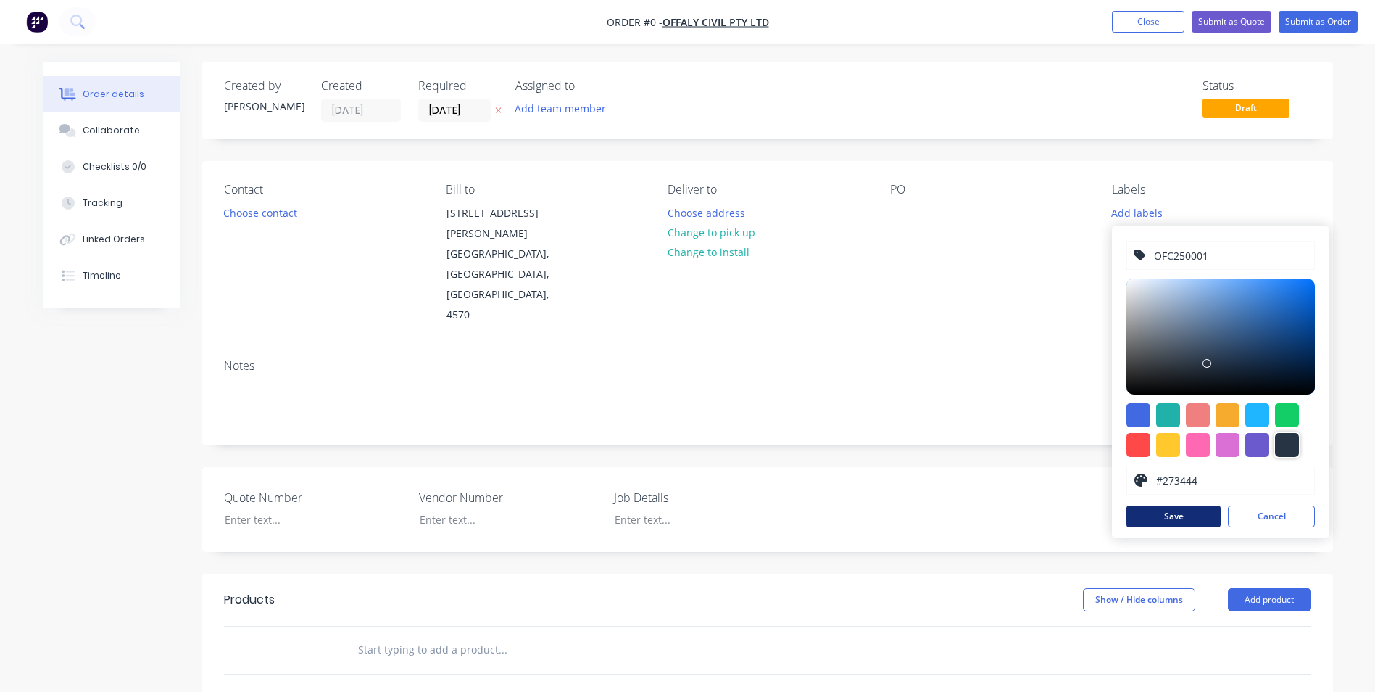
click at [1198, 507] on button "Save" at bounding box center [1174, 516] width 94 height 22
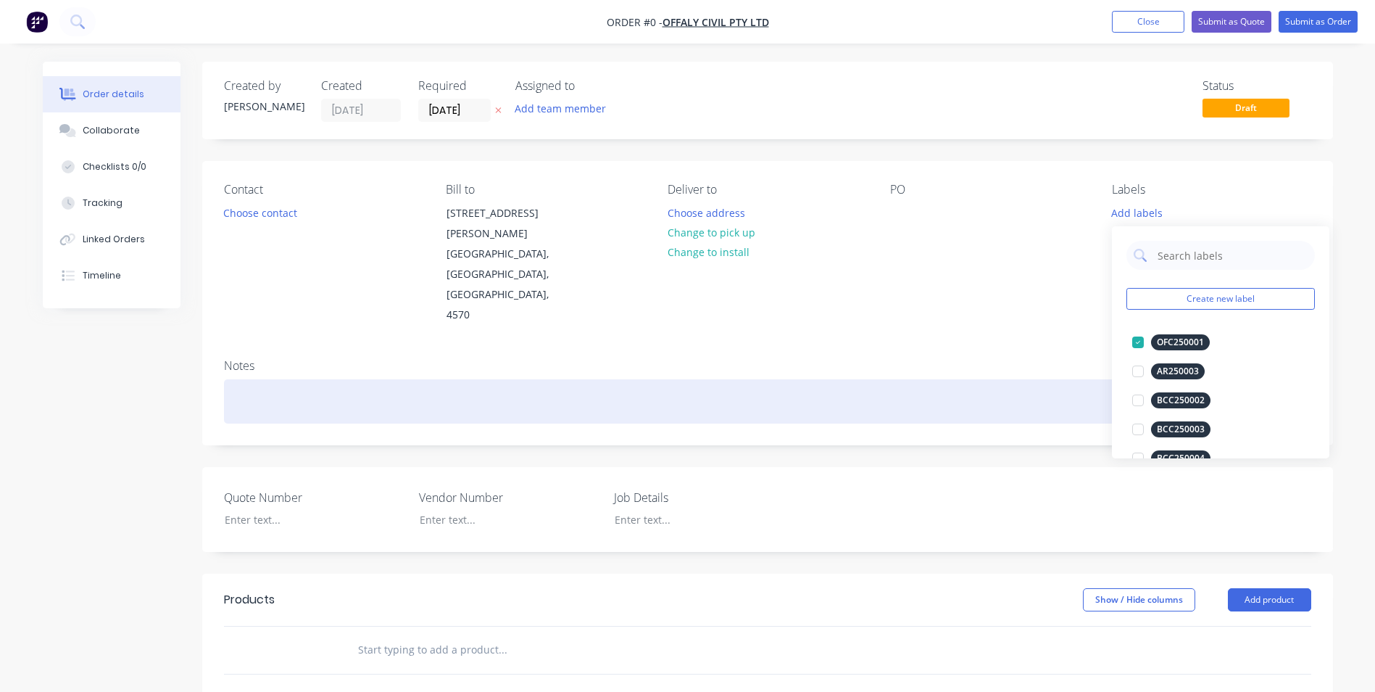
click at [829, 318] on div "Order details Collaborate Checklists 0/0 Tracking Linked Orders Timeline Order …" at bounding box center [687, 553] width 1319 height 982
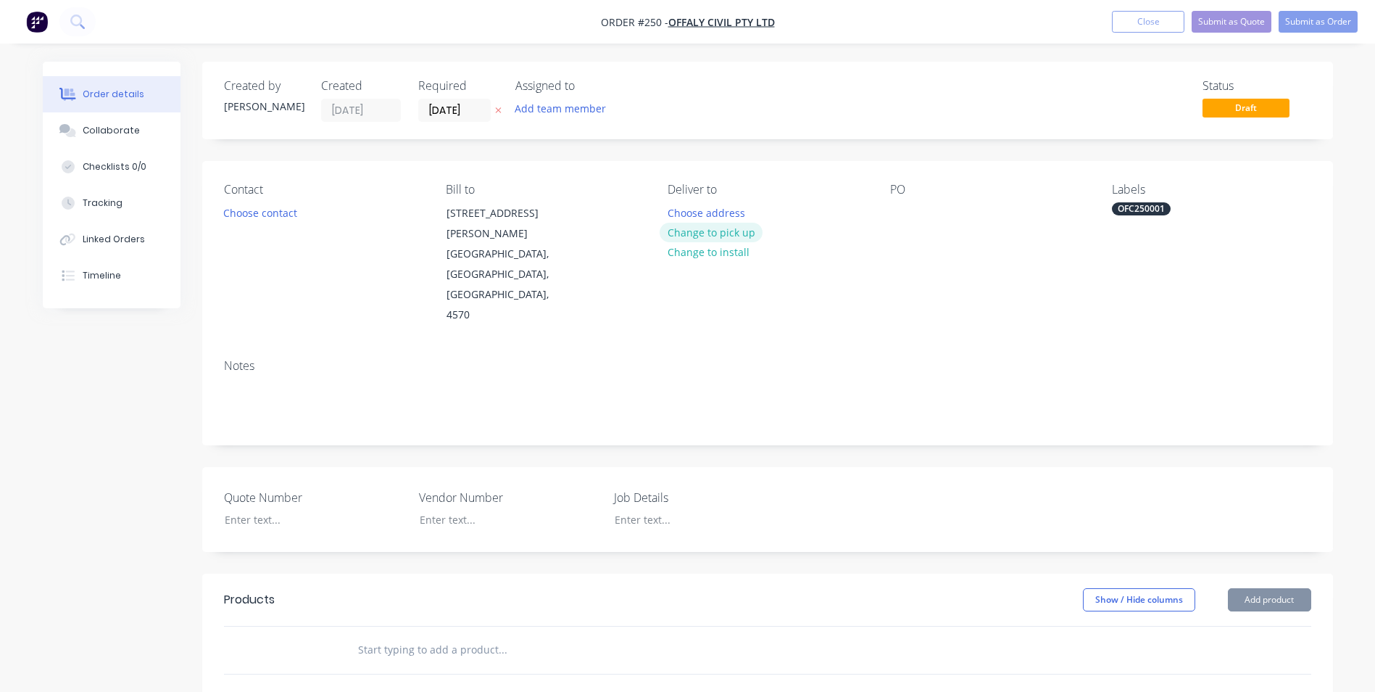
click at [703, 236] on button "Change to pick up" at bounding box center [711, 233] width 103 height 20
click at [700, 227] on button "Change to delivery" at bounding box center [713, 233] width 106 height 20
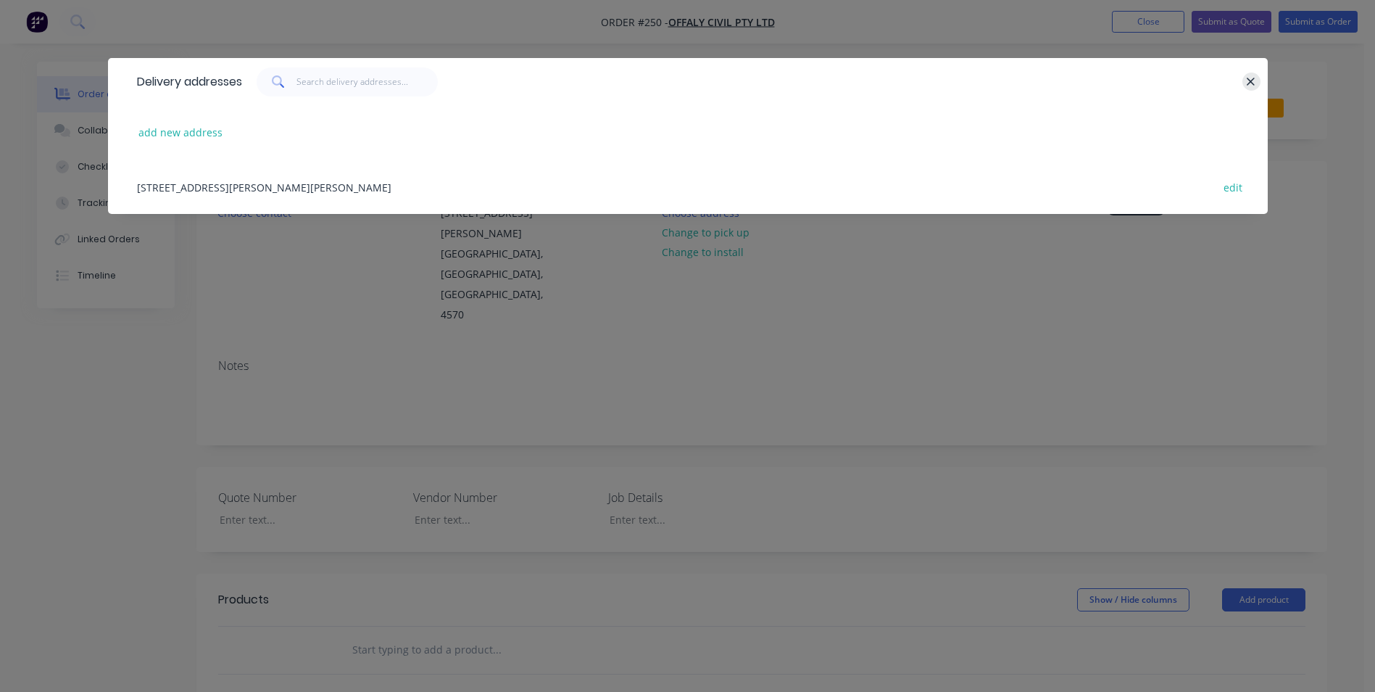
click at [1253, 72] on button "button" at bounding box center [1252, 81] width 18 height 18
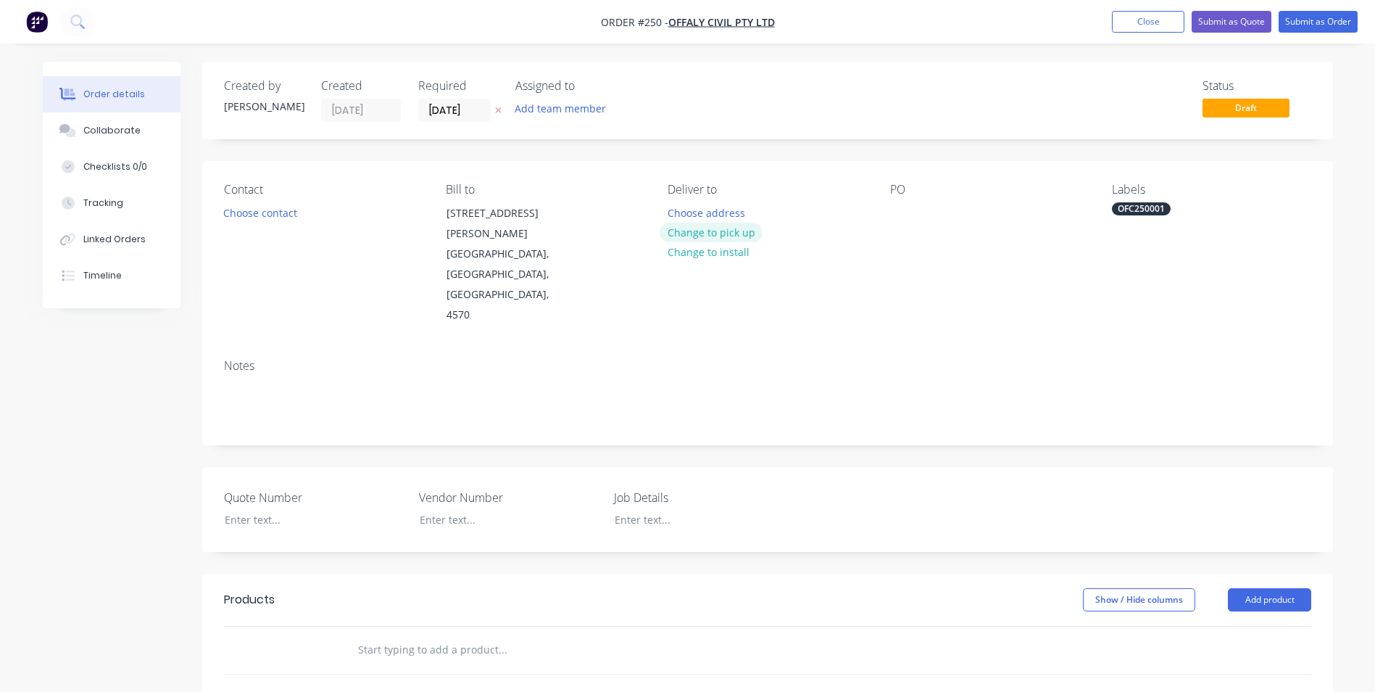
click at [732, 228] on button "Change to pick up" at bounding box center [711, 233] width 103 height 20
click at [684, 215] on div at bounding box center [679, 212] width 23 height 21
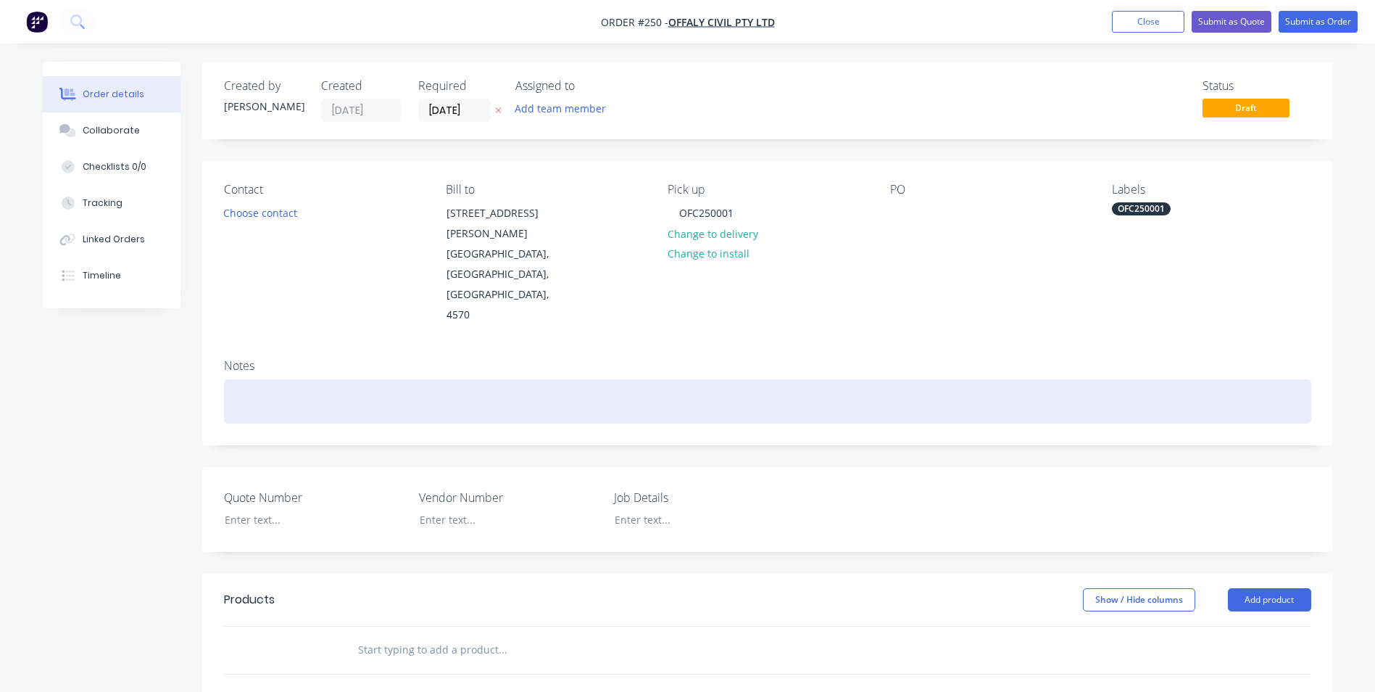
click at [517, 379] on div at bounding box center [767, 401] width 1087 height 44
drag, startPoint x: 468, startPoint y: 341, endPoint x: 233, endPoint y: 312, distance: 236.6
click at [233, 347] on div "Notes OFC250001 - Mellor Street Driveway crossovers" at bounding box center [767, 395] width 1131 height 97
copy div "OFC250001 - Mellor Street Driveway crossovers"
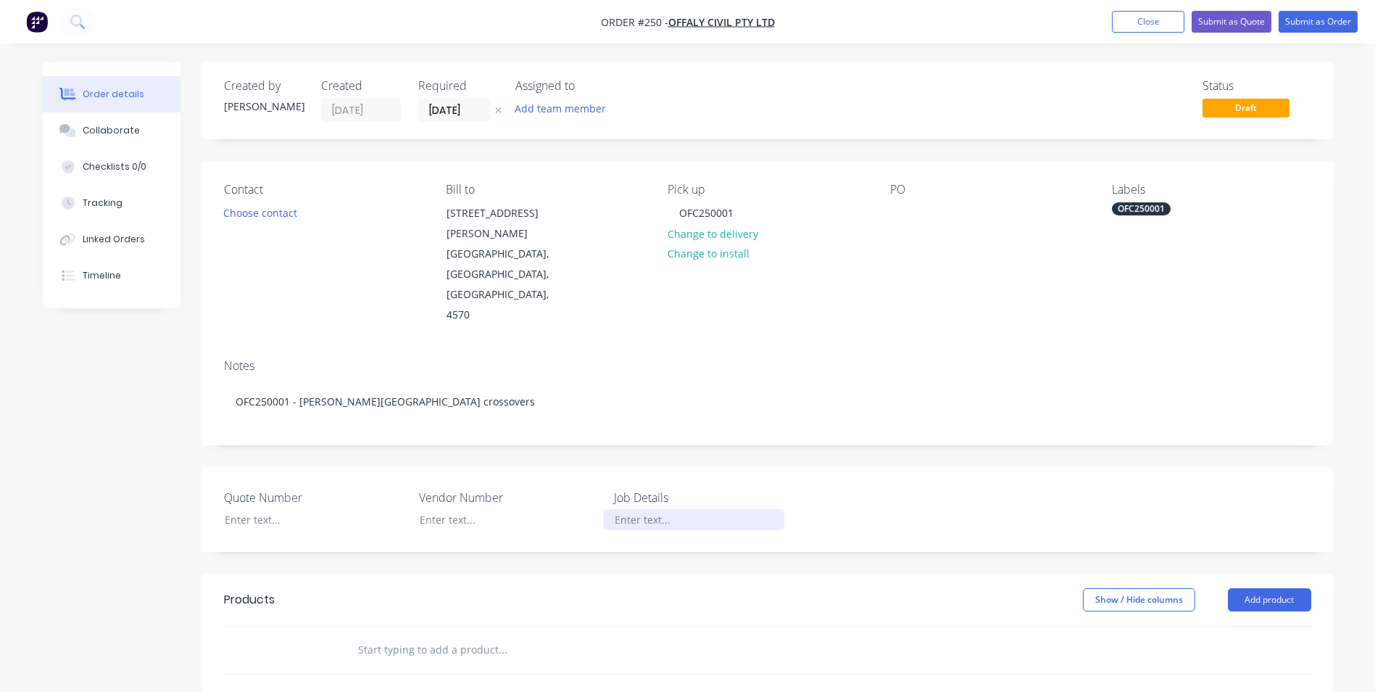
click at [650, 509] on div at bounding box center [693, 519] width 181 height 21
paste div
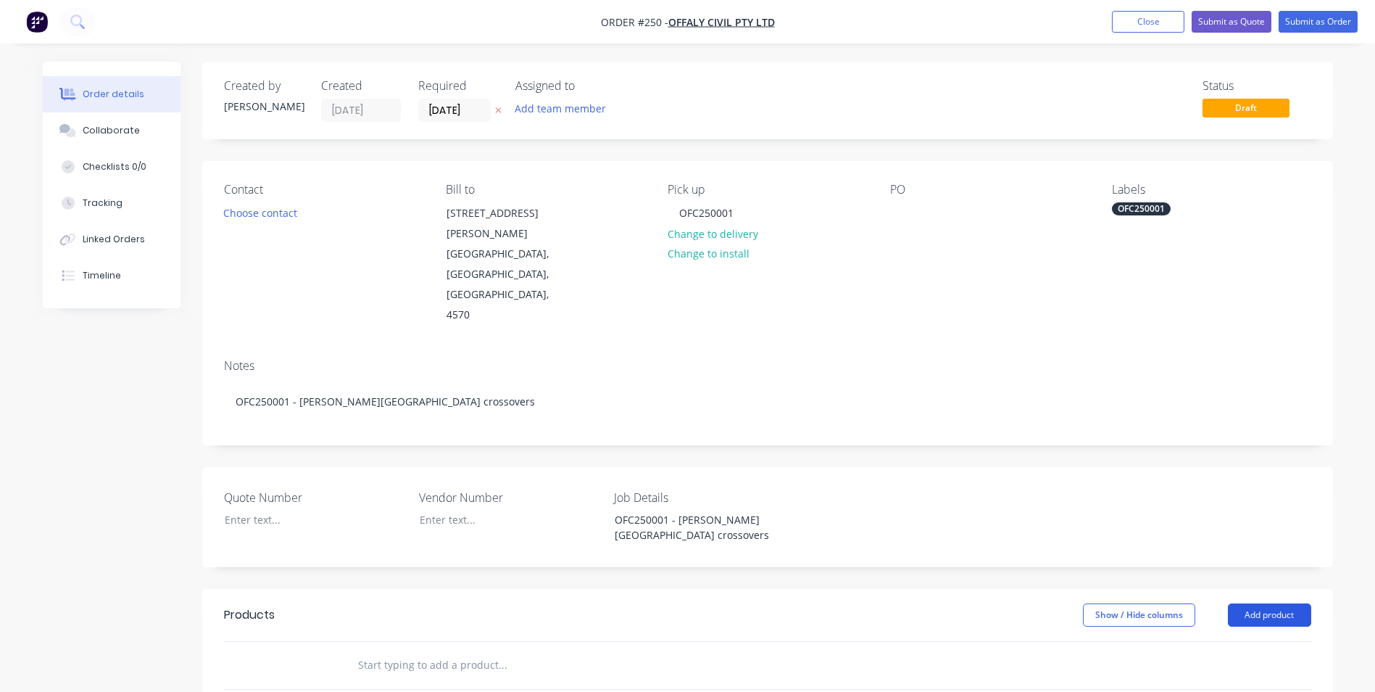
click at [1247, 603] on button "Add product" at bounding box center [1269, 614] width 83 height 23
click at [1202, 641] on div "Product catalogue" at bounding box center [1243, 651] width 112 height 21
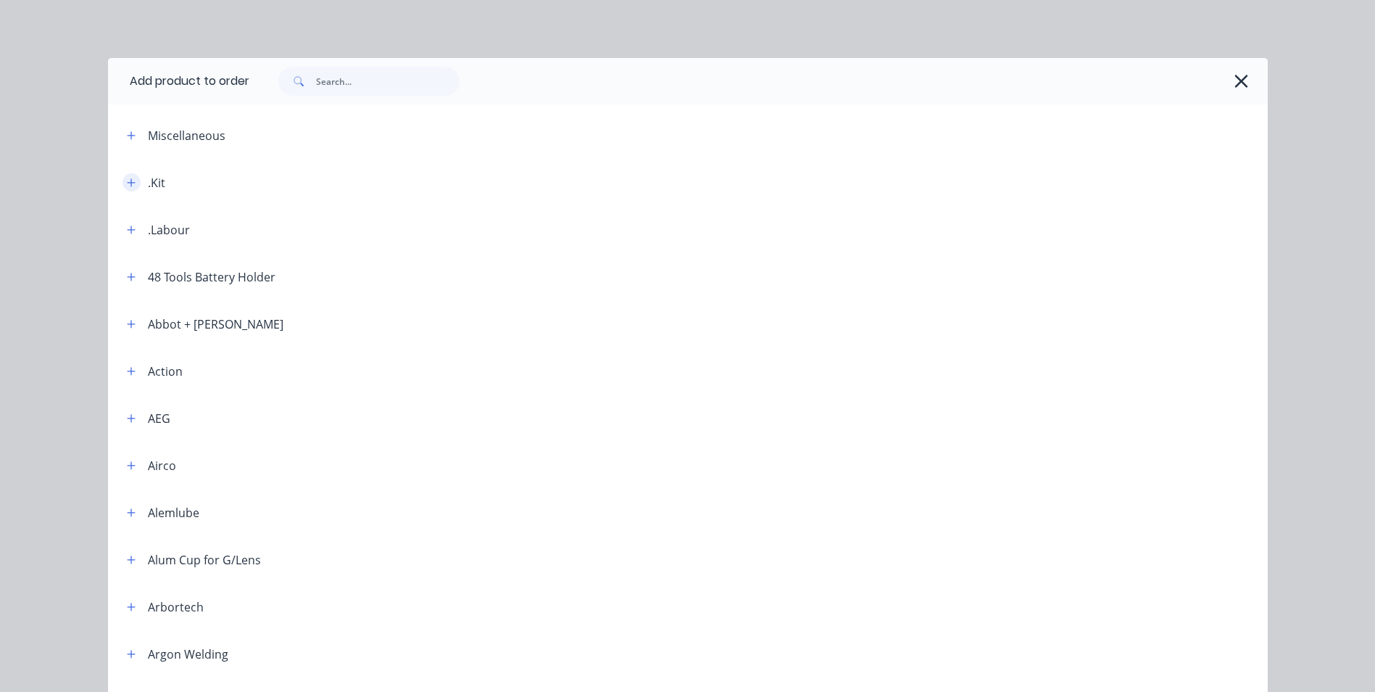
click at [127, 181] on icon "button" at bounding box center [131, 183] width 9 height 10
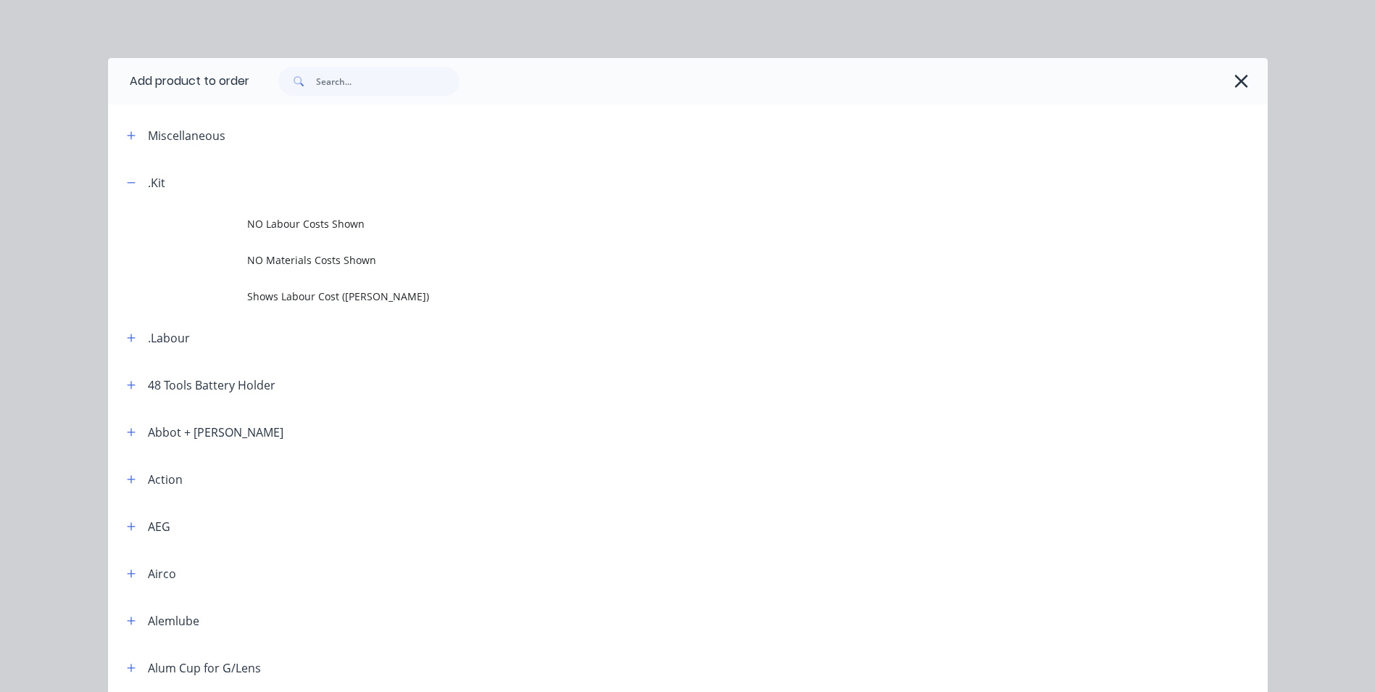
click at [410, 212] on td "NO Labour Costs Shown" at bounding box center [757, 224] width 1021 height 36
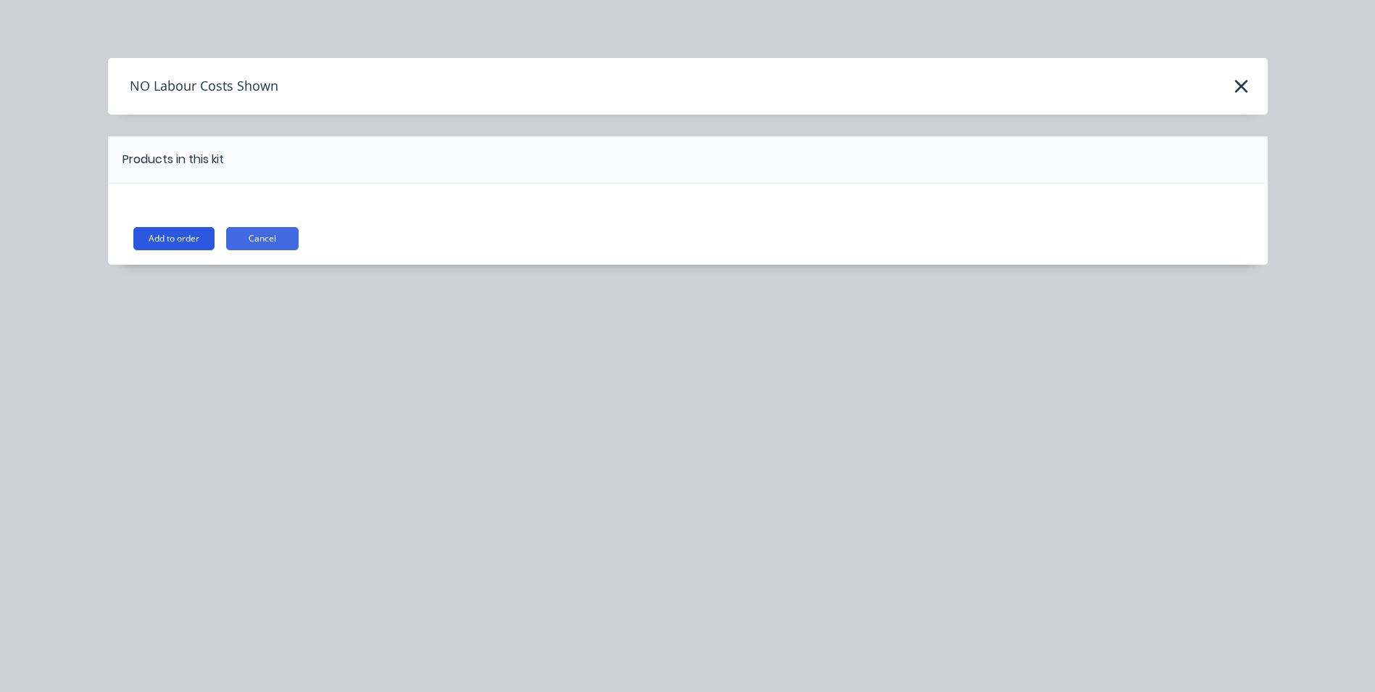
click at [156, 234] on button "Add to order" at bounding box center [173, 238] width 81 height 23
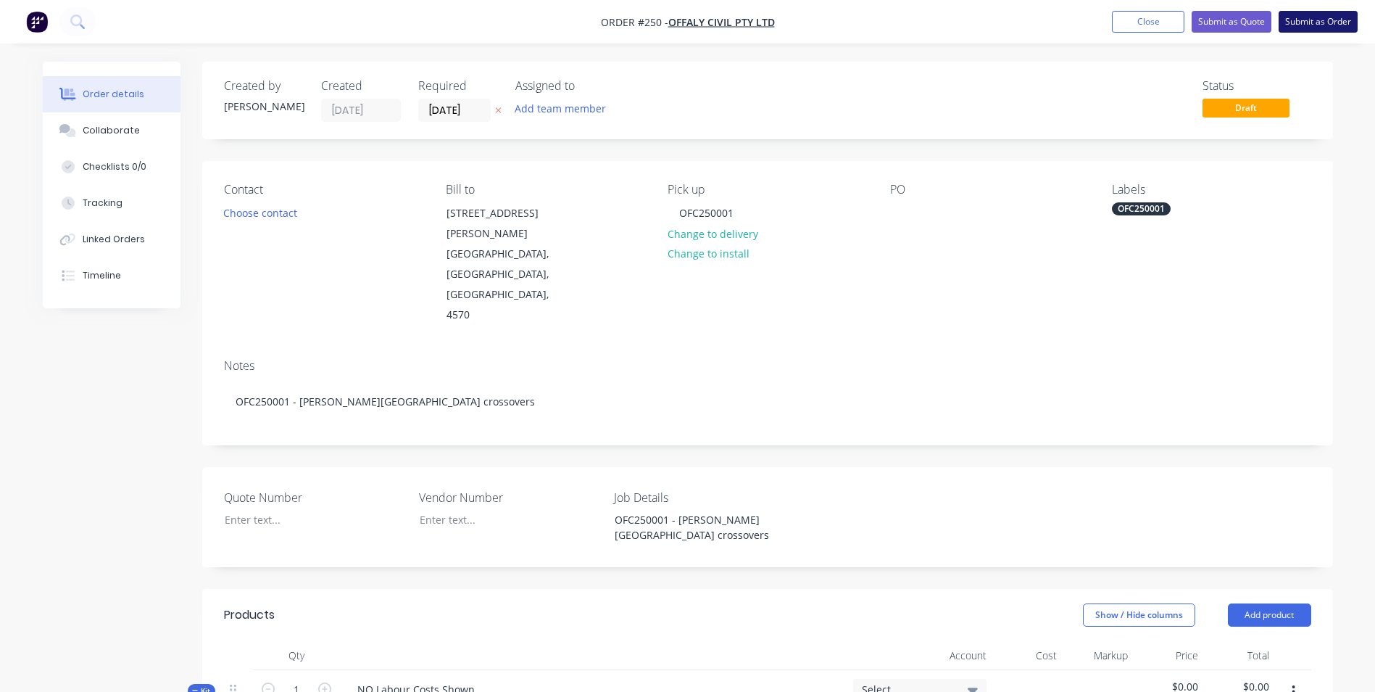
click at [1319, 23] on button "Submit as Order" at bounding box center [1318, 22] width 79 height 22
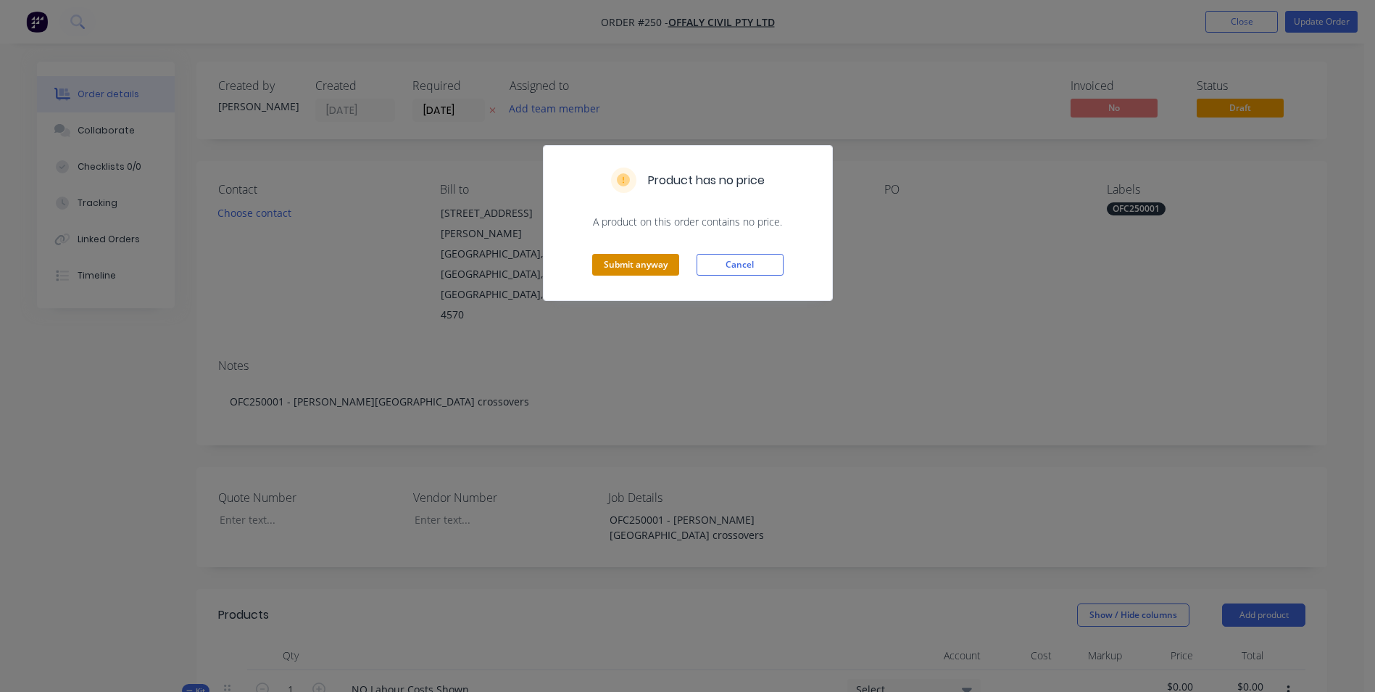
click at [624, 264] on button "Submit anyway" at bounding box center [635, 265] width 87 height 22
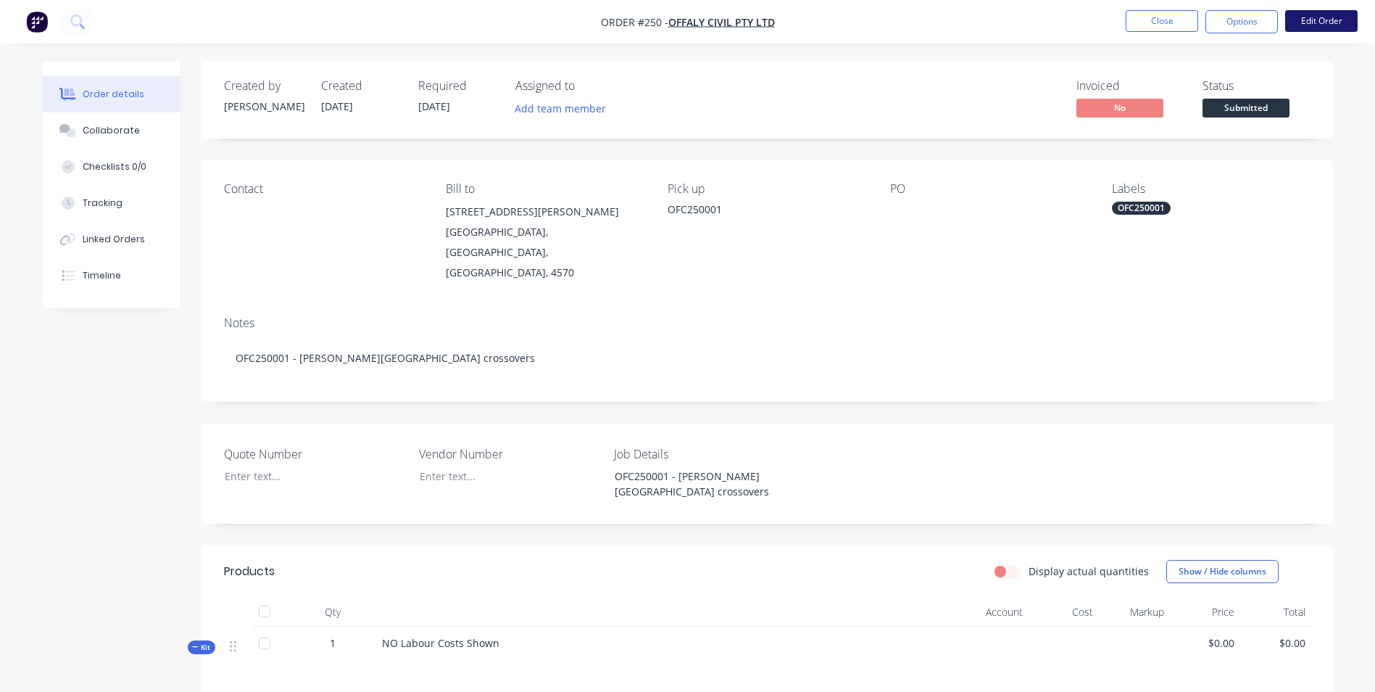
click at [1305, 23] on button "Edit Order" at bounding box center [1321, 21] width 72 height 22
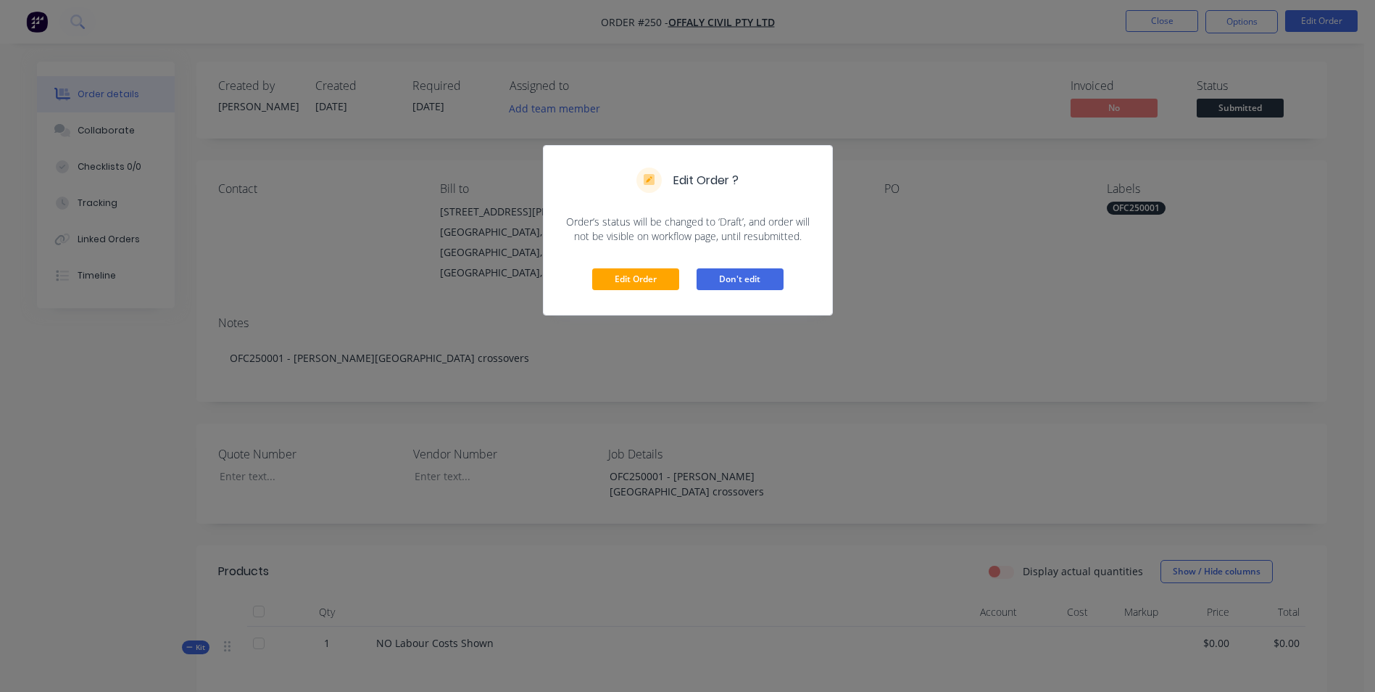
drag, startPoint x: 748, startPoint y: 279, endPoint x: 856, endPoint y: 194, distance: 137.8
click at [749, 278] on button "Don't edit" at bounding box center [740, 279] width 87 height 22
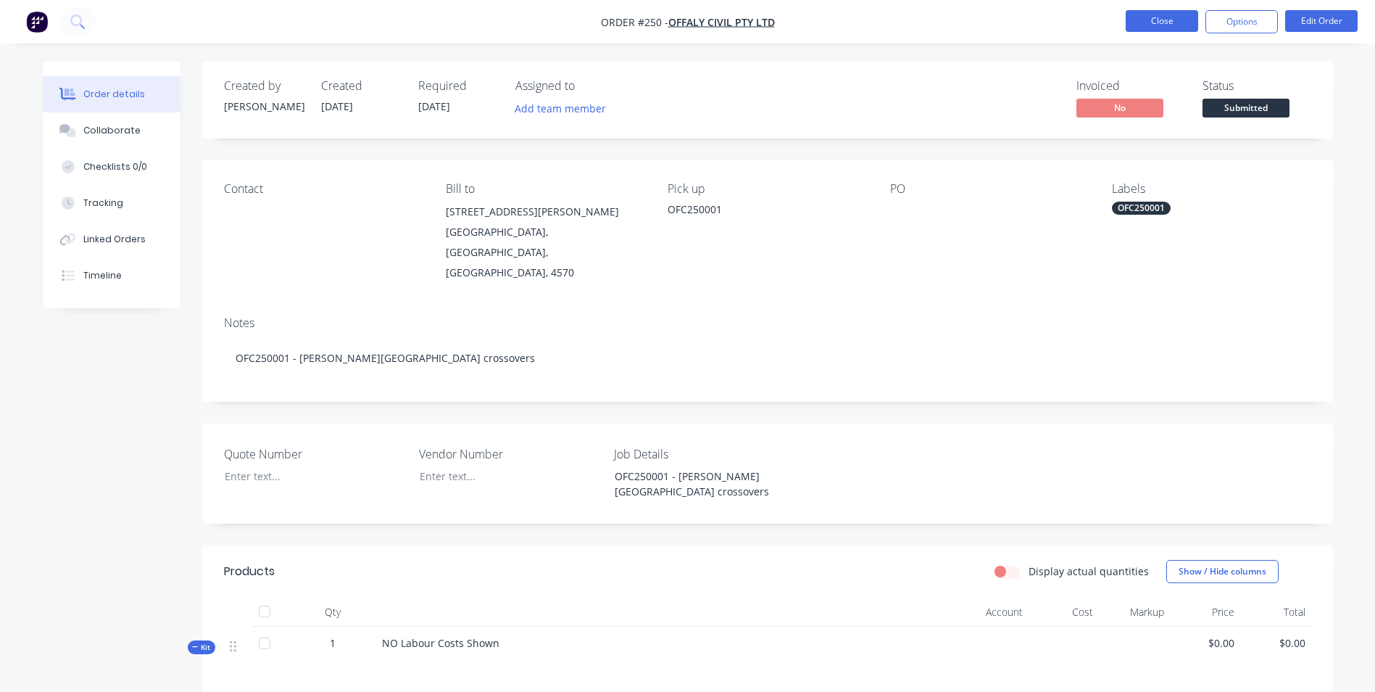
click at [1163, 29] on button "Close" at bounding box center [1162, 21] width 72 height 22
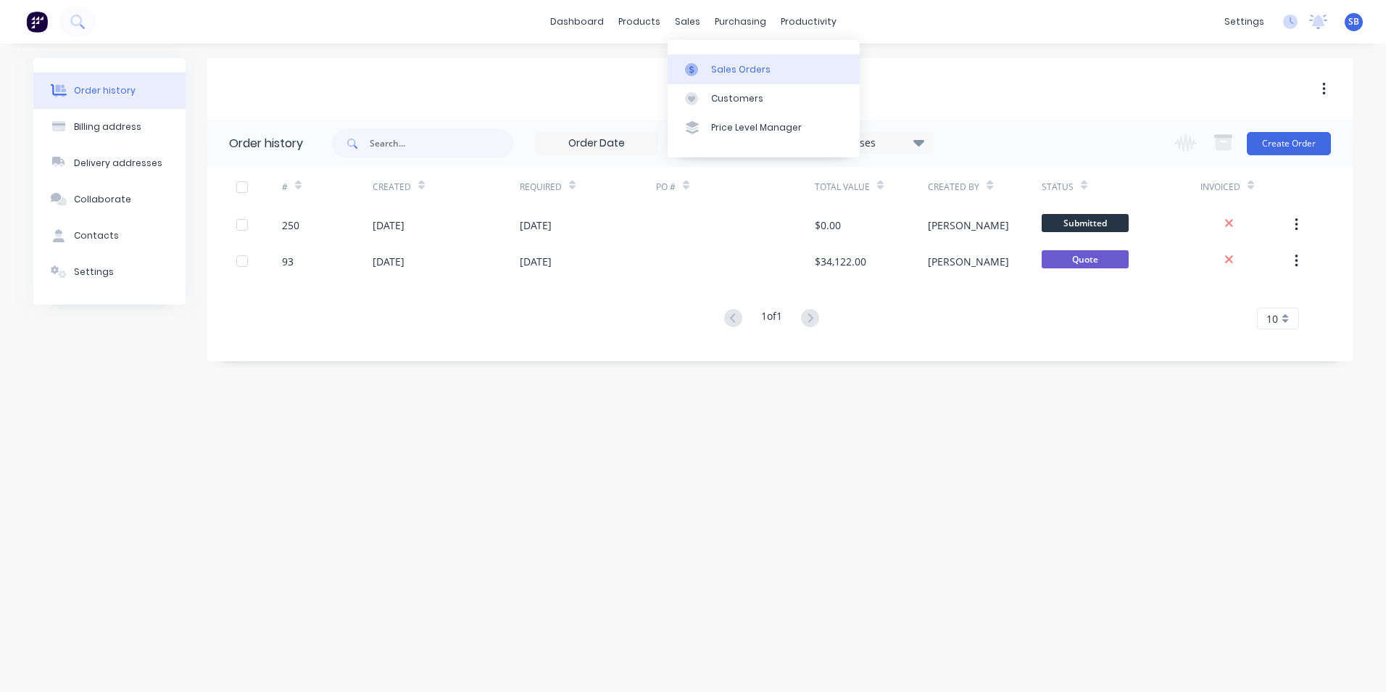
click at [713, 70] on div "Sales Orders" at bounding box center [740, 69] width 59 height 13
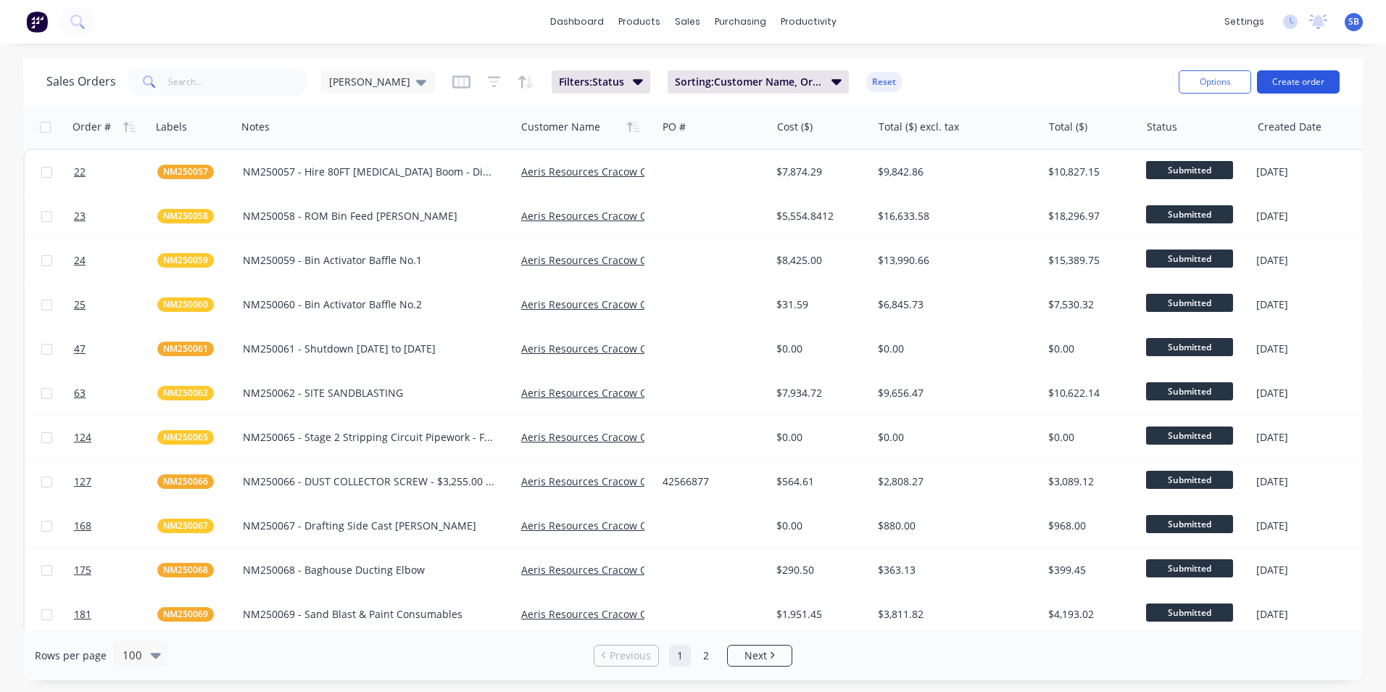
click at [1337, 75] on button "Create order" at bounding box center [1298, 81] width 83 height 23
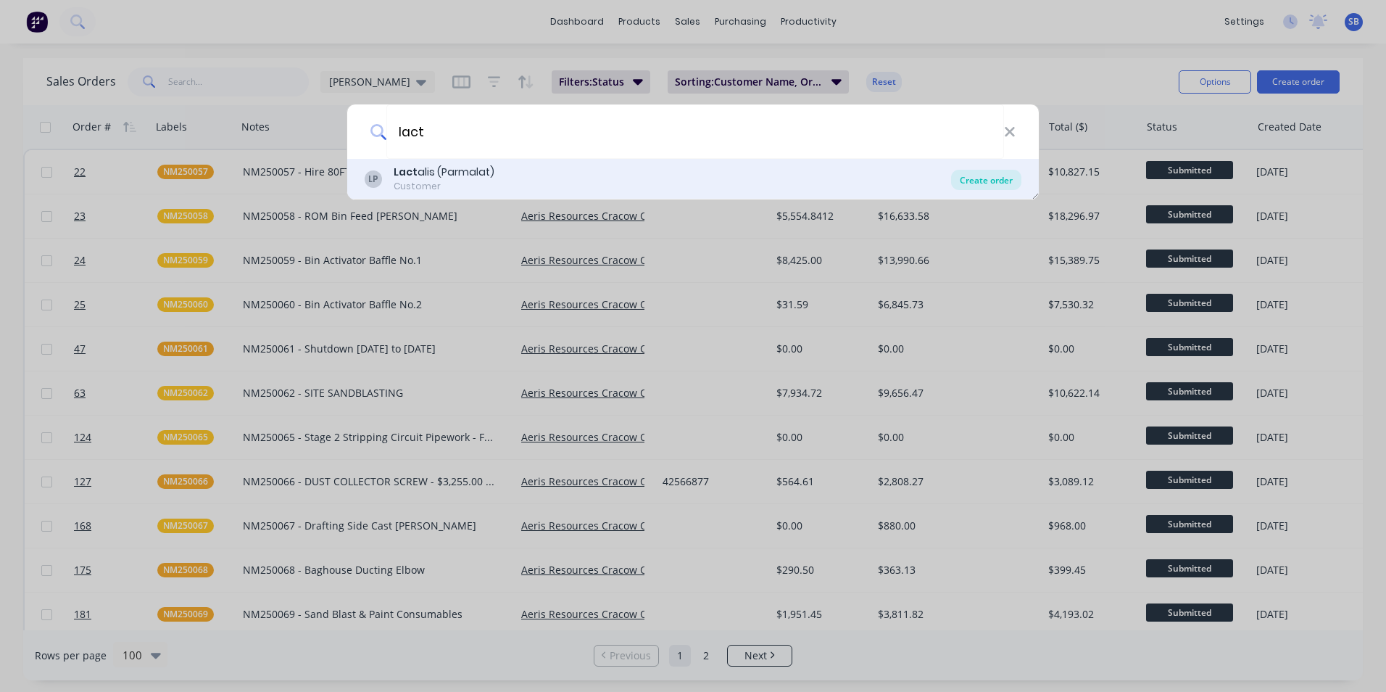
type input "lact"
click at [1007, 176] on div "Create order" at bounding box center [986, 180] width 70 height 20
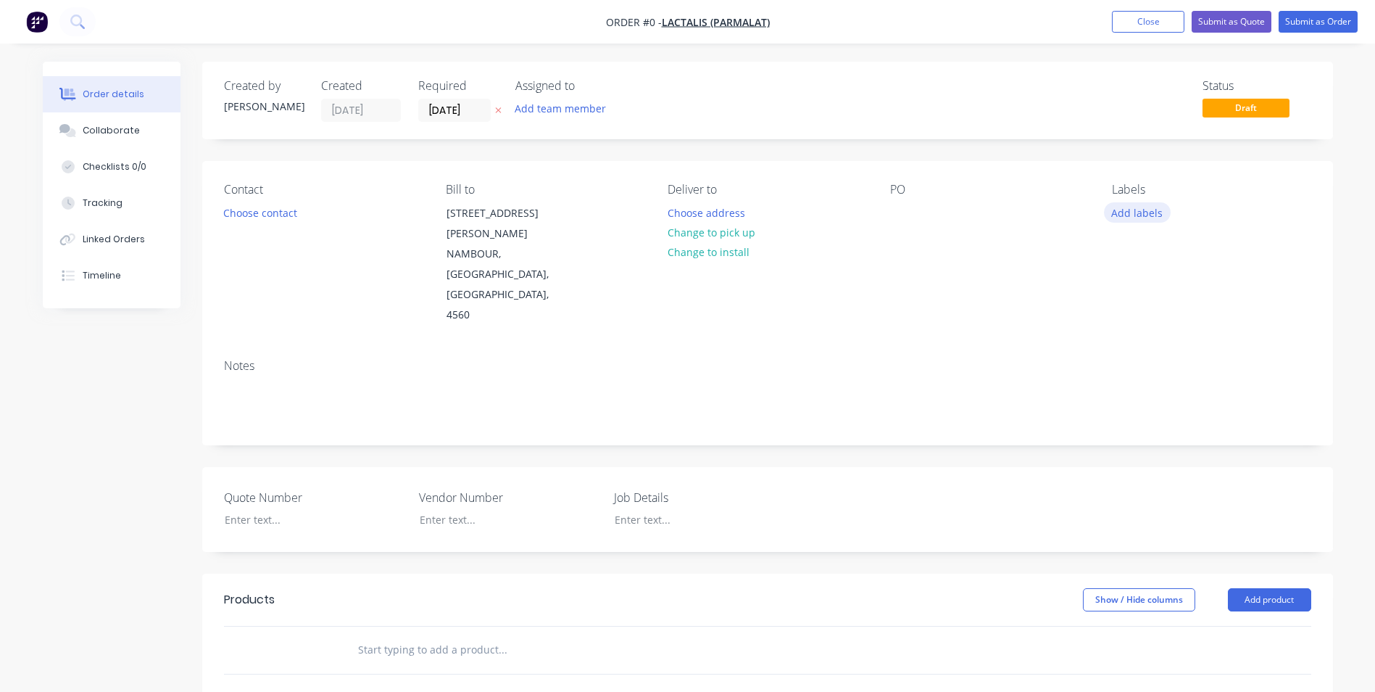
click at [1142, 215] on button "Add labels" at bounding box center [1137, 212] width 67 height 20
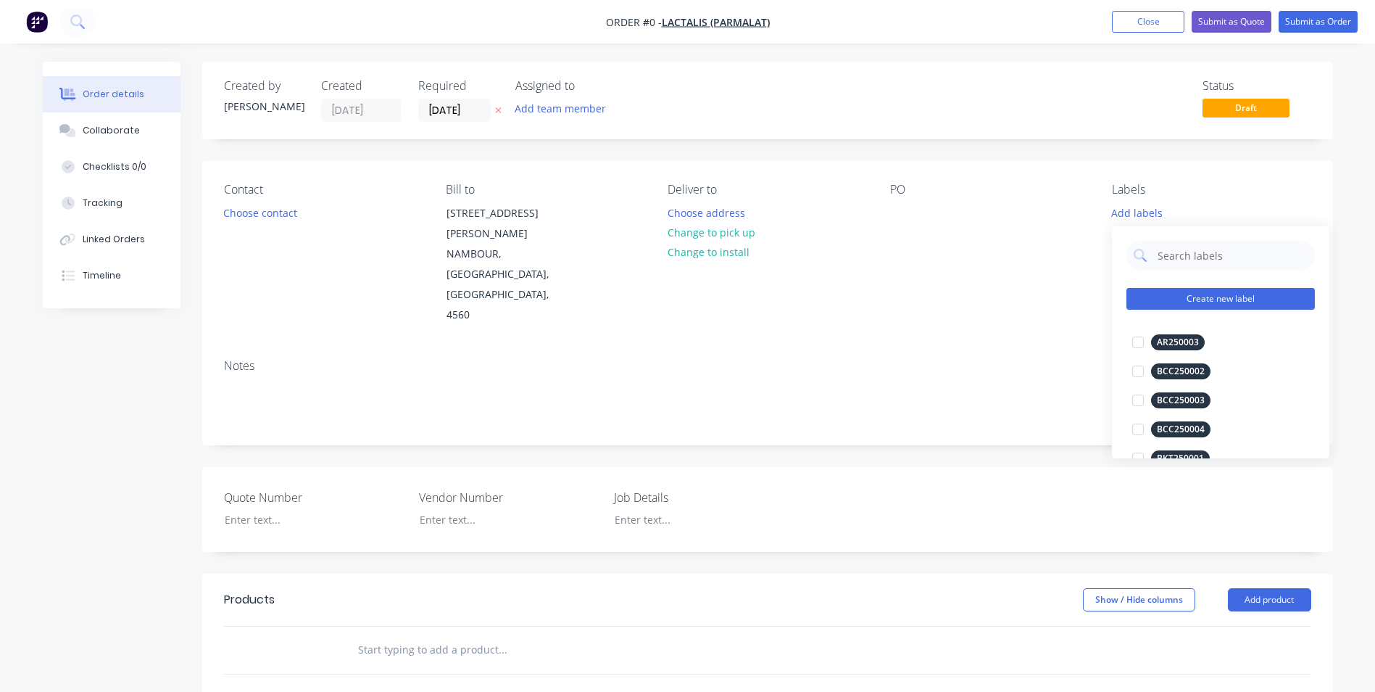
drag, startPoint x: 1175, startPoint y: 283, endPoint x: 1182, endPoint y: 299, distance: 17.2
click at [1180, 291] on div "Create new label AR250003 edit BCC250002 edit BCC250003 edit BCC250004 edit BKT…" at bounding box center [1220, 342] width 217 height 232
click at [1182, 299] on button "Create new label" at bounding box center [1221, 299] width 188 height 22
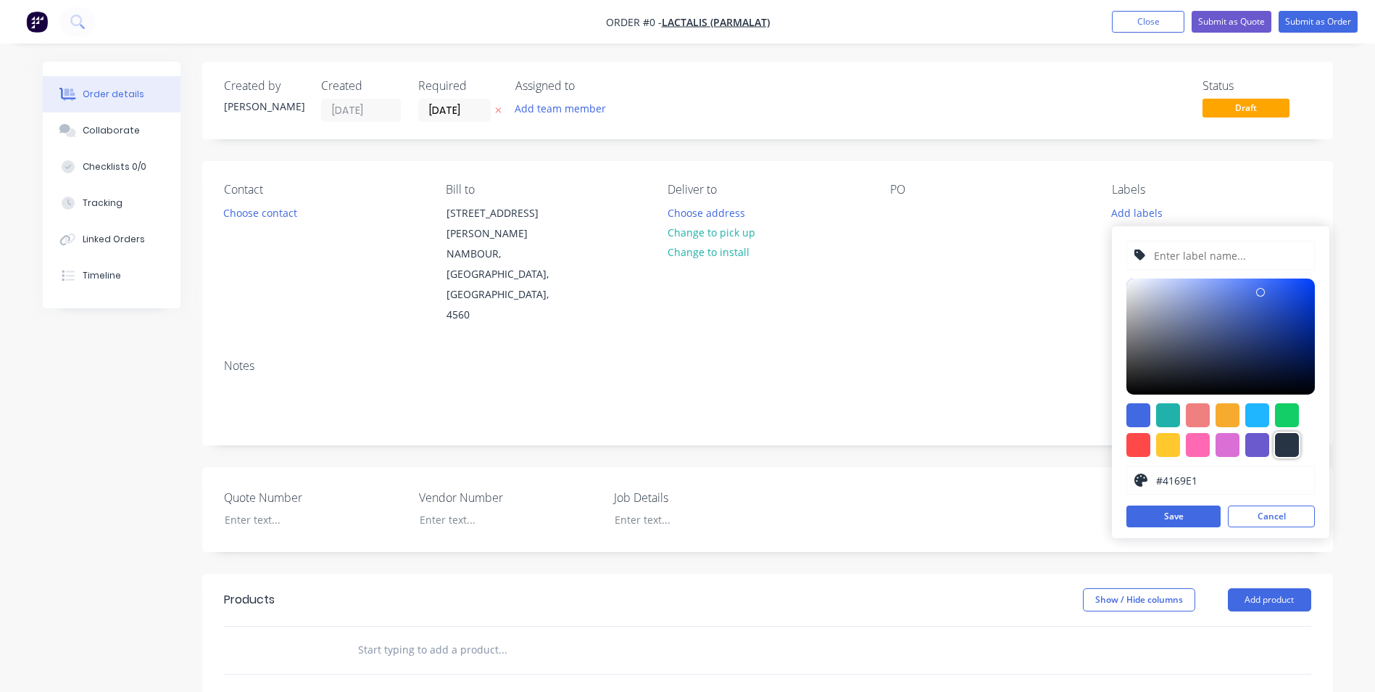
click at [1292, 442] on div at bounding box center [1287, 445] width 24 height 24
type input "#273444"
click at [1161, 254] on input "text" at bounding box center [1230, 255] width 154 height 28
type input "p"
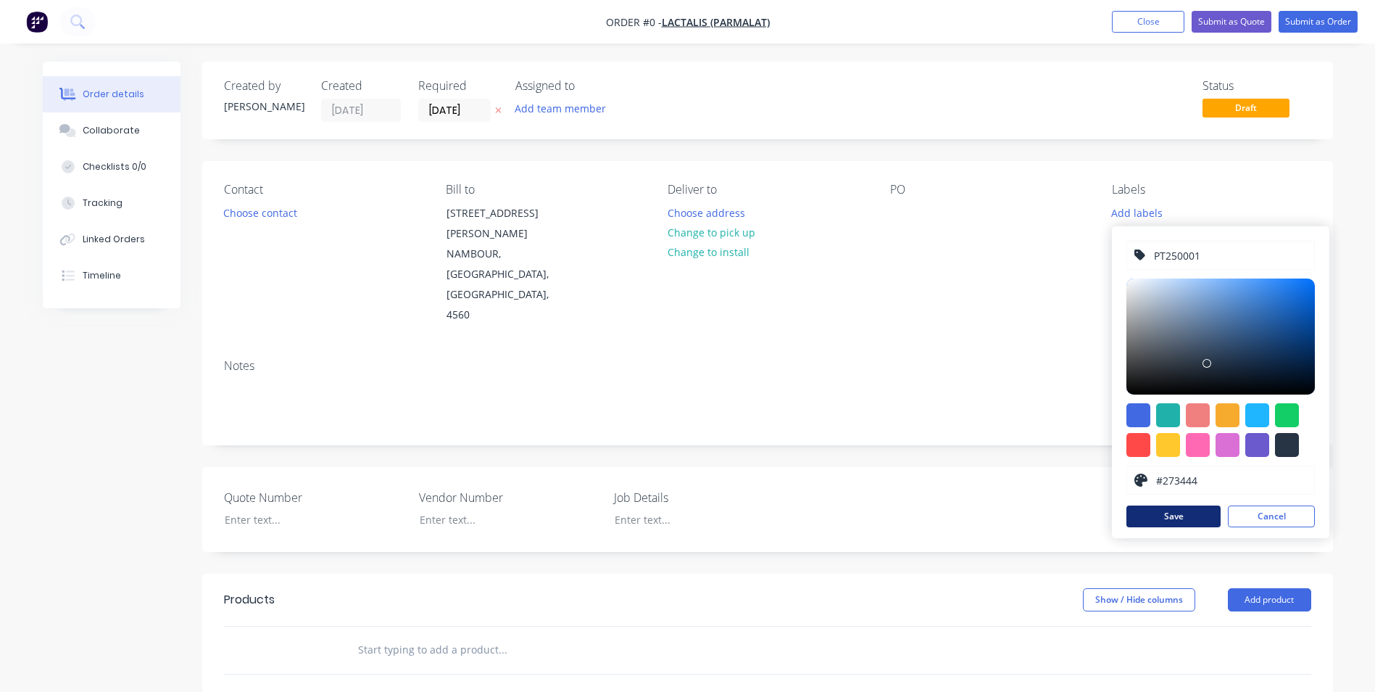
type input "PT250001"
click at [1164, 522] on button "Save" at bounding box center [1174, 516] width 94 height 22
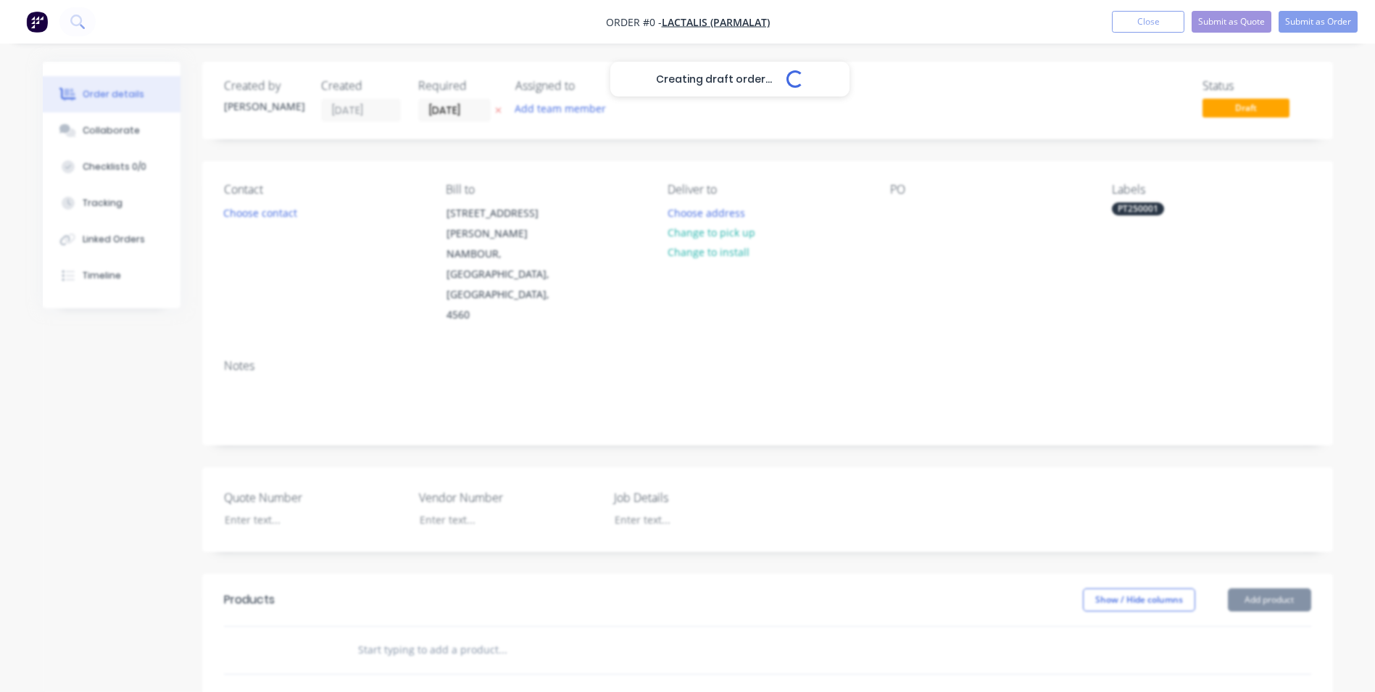
drag, startPoint x: 921, startPoint y: 275, endPoint x: 631, endPoint y: 202, distance: 298.9
click at [921, 275] on div "Creating draft order... Loading... Order details Collaborate Checklists 0/0 Tra…" at bounding box center [687, 553] width 1319 height 982
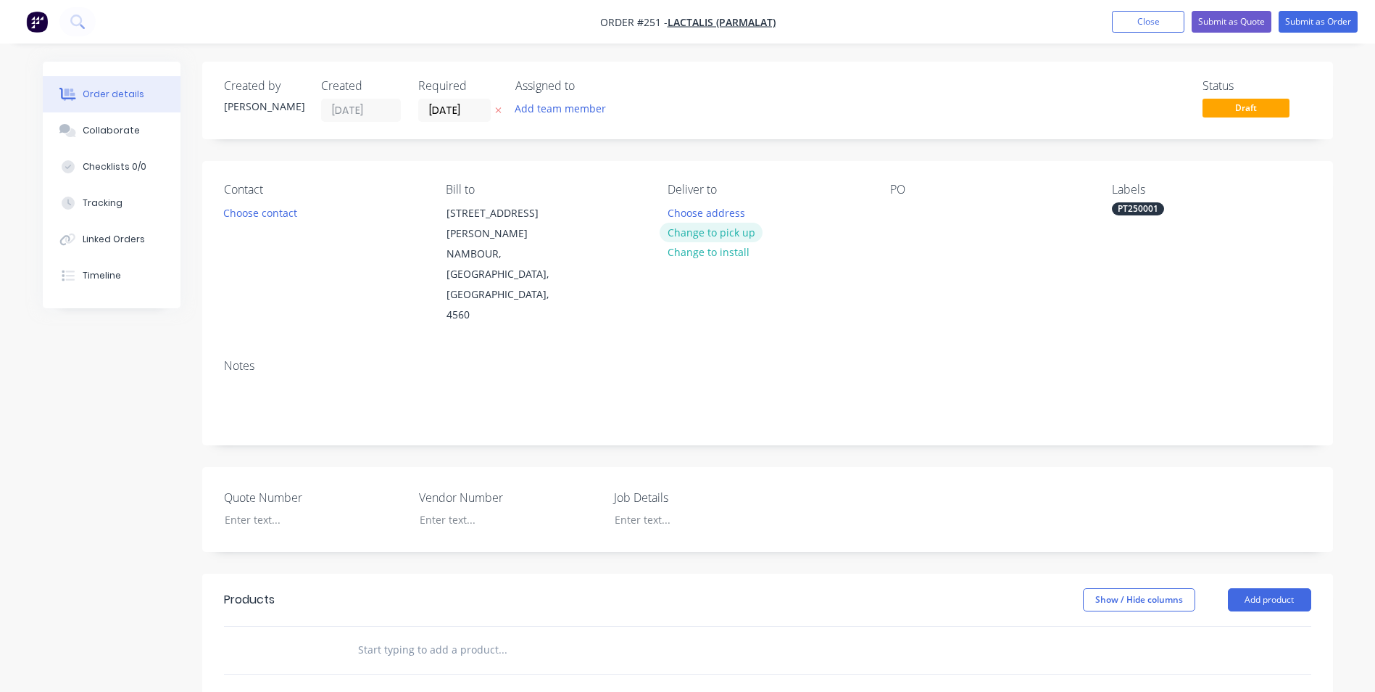
click at [732, 229] on button "Change to pick up" at bounding box center [711, 233] width 103 height 20
click at [670, 219] on div at bounding box center [679, 212] width 23 height 21
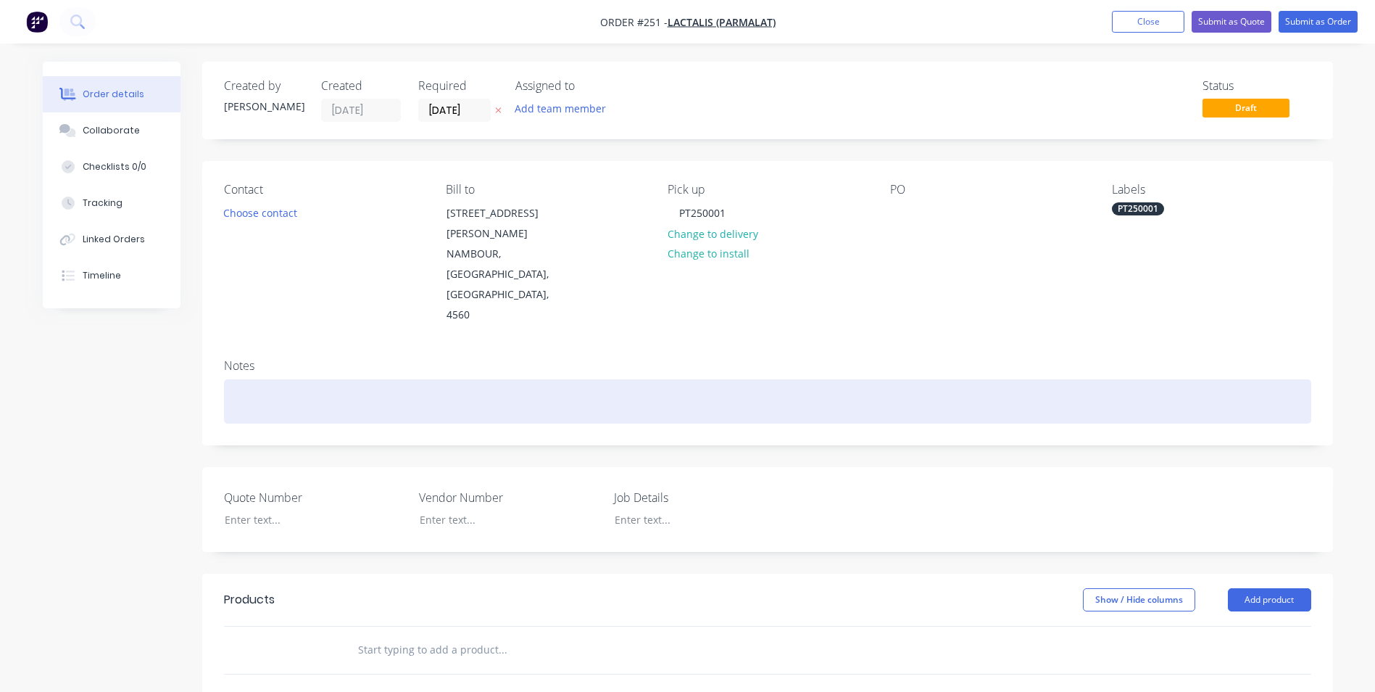
click at [636, 379] on div at bounding box center [767, 401] width 1087 height 44
drag, startPoint x: 573, startPoint y: 339, endPoint x: 184, endPoint y: 331, distance: 389.4
click at [184, 331] on div "Created by Shannon Created 14/08/25 Required 14/08/25 Assigned to Add team memb…" at bounding box center [688, 553] width 1290 height 982
copy div "PT250001 - Water recycle project"
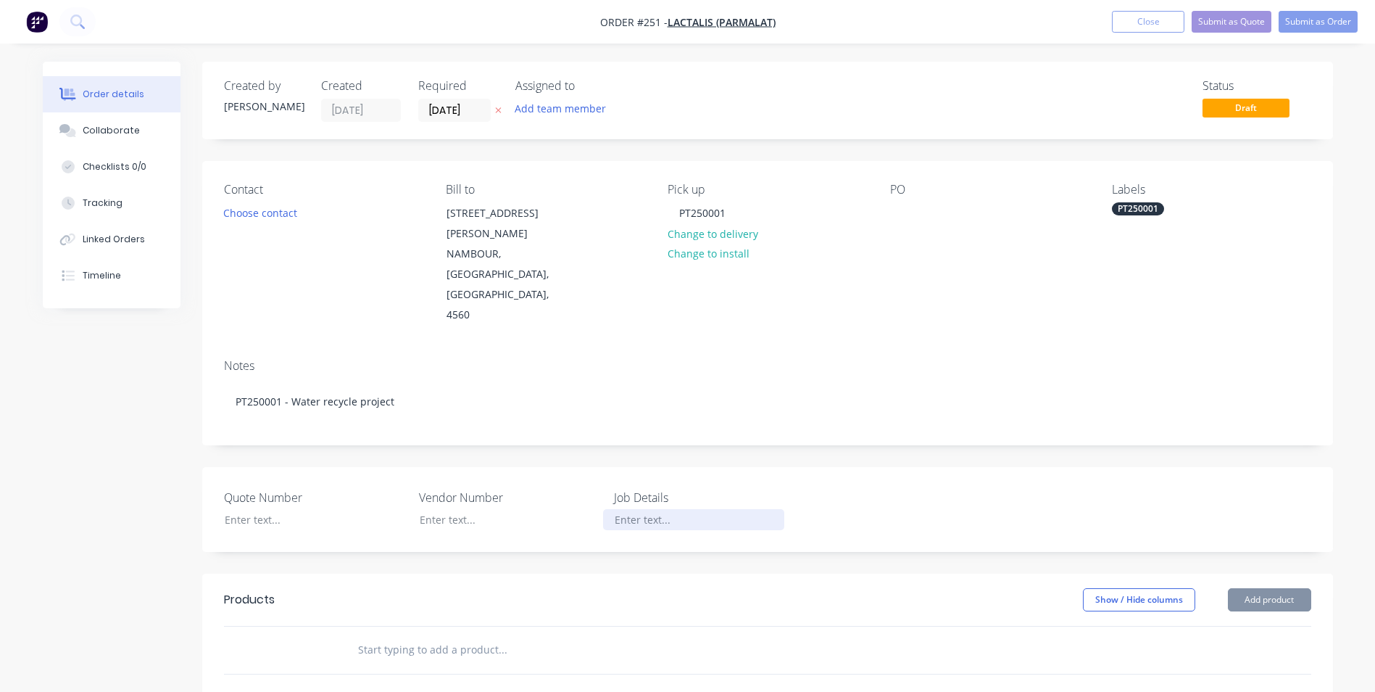
click at [652, 509] on div at bounding box center [693, 519] width 181 height 21
paste div
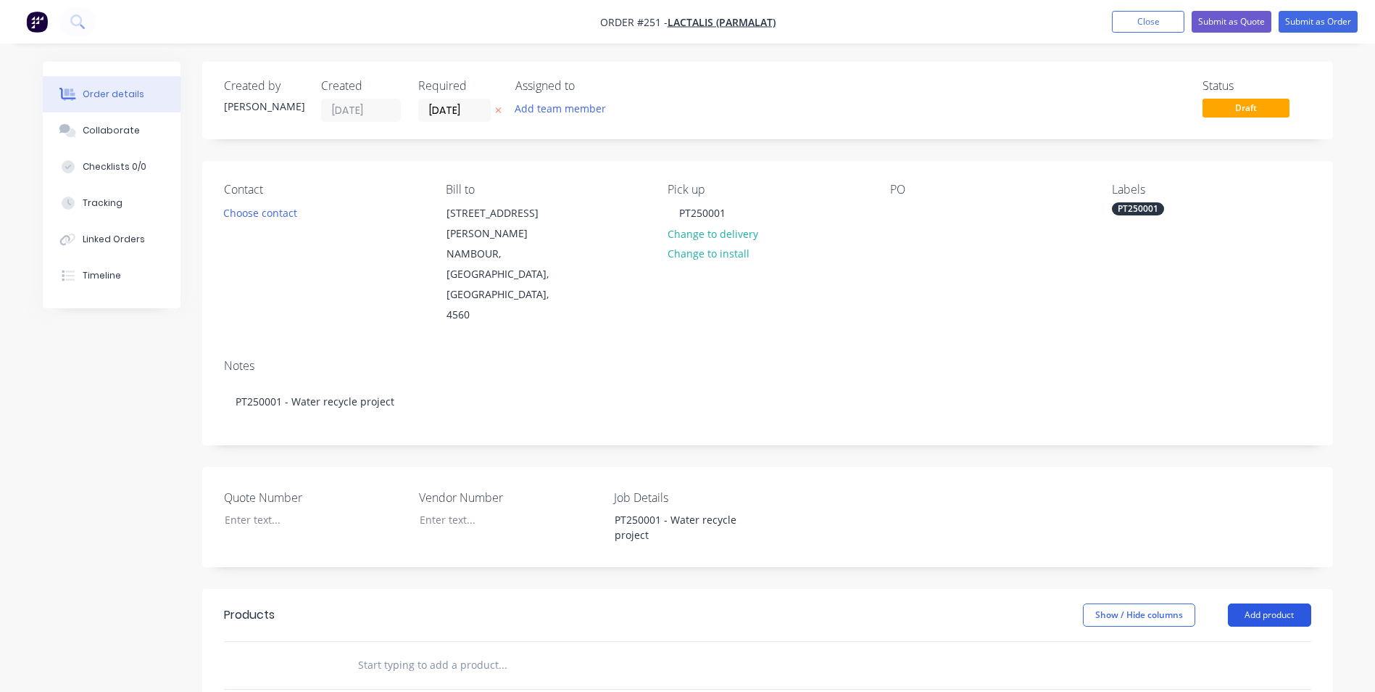
click at [1282, 603] on button "Add product" at bounding box center [1269, 614] width 83 height 23
click at [1257, 641] on div "Product catalogue" at bounding box center [1243, 651] width 112 height 21
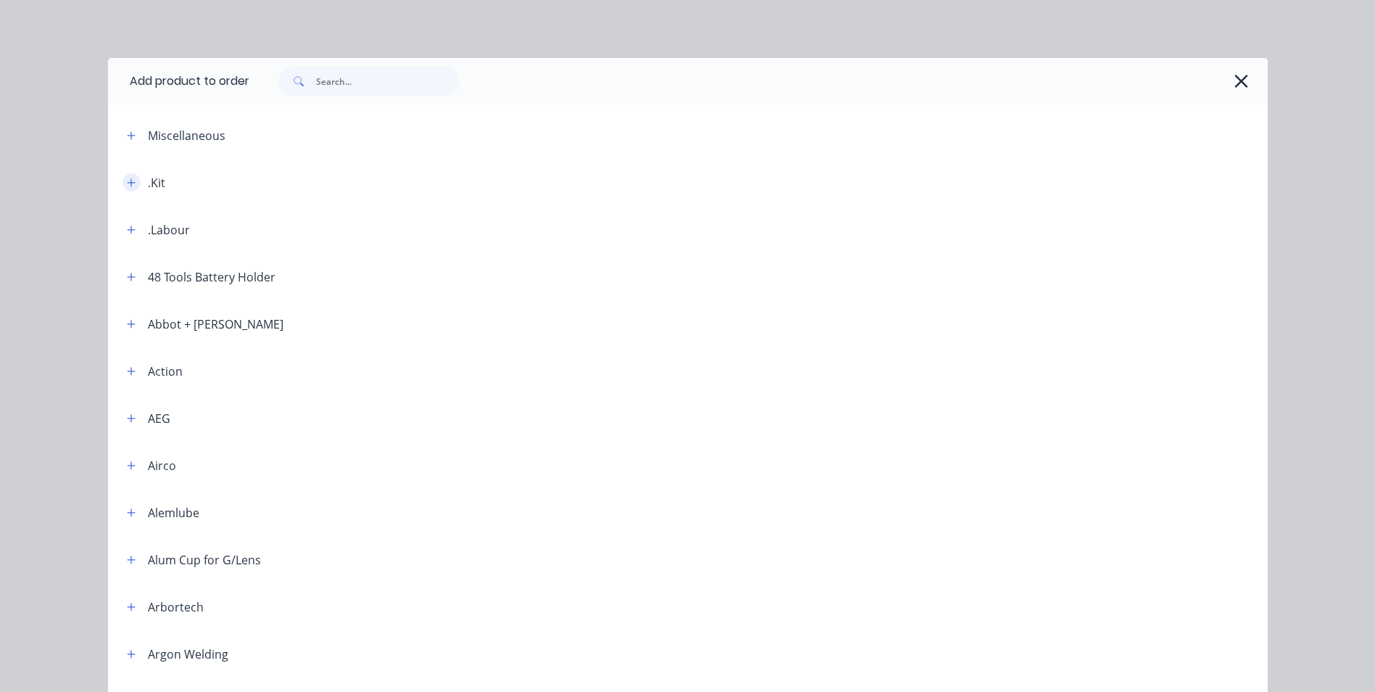
click at [123, 177] on button "button" at bounding box center [132, 182] width 18 height 18
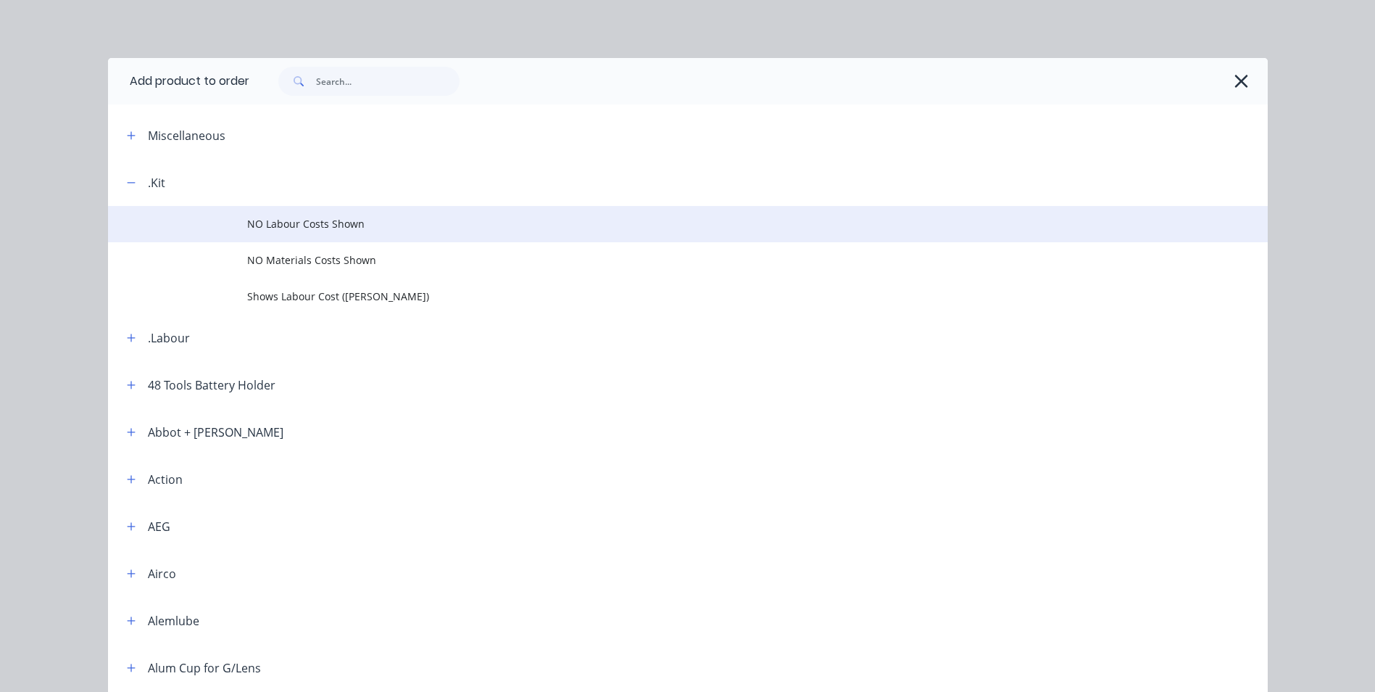
click at [280, 223] on span "NO Labour Costs Shown" at bounding box center [655, 223] width 816 height 15
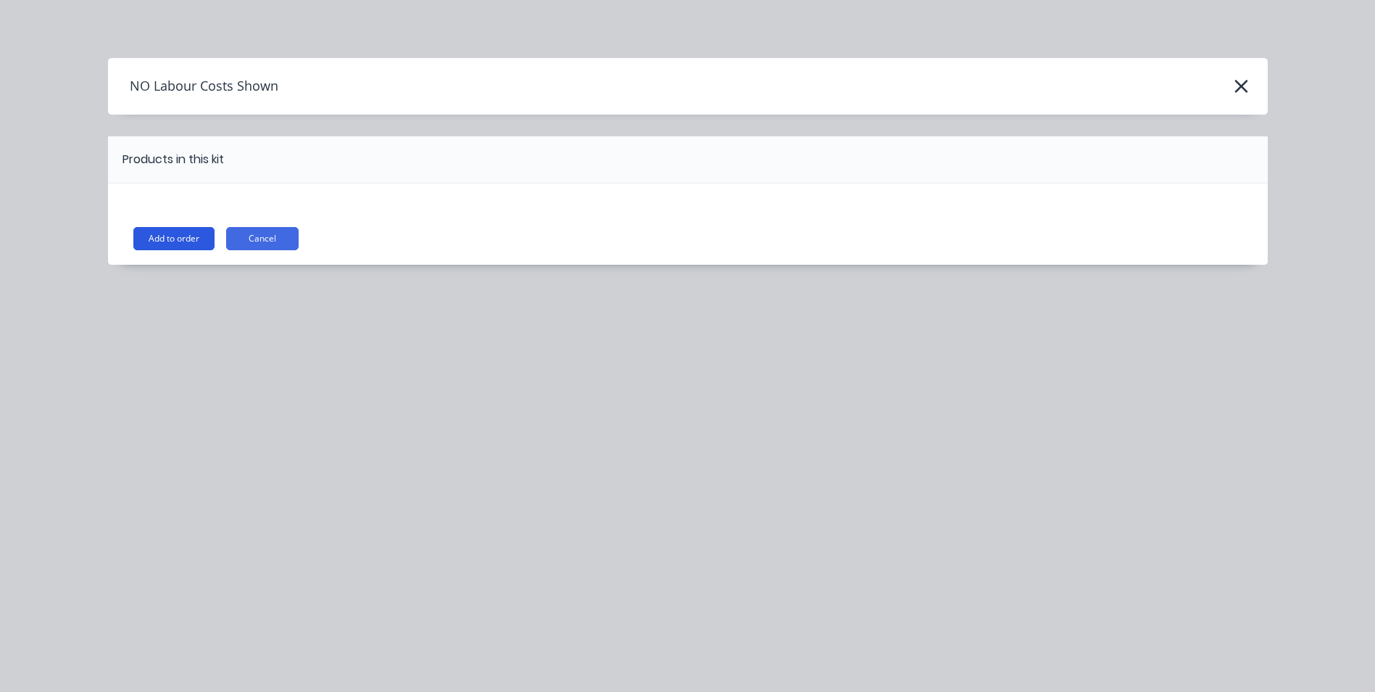
click at [170, 229] on button "Add to order" at bounding box center [173, 238] width 81 height 23
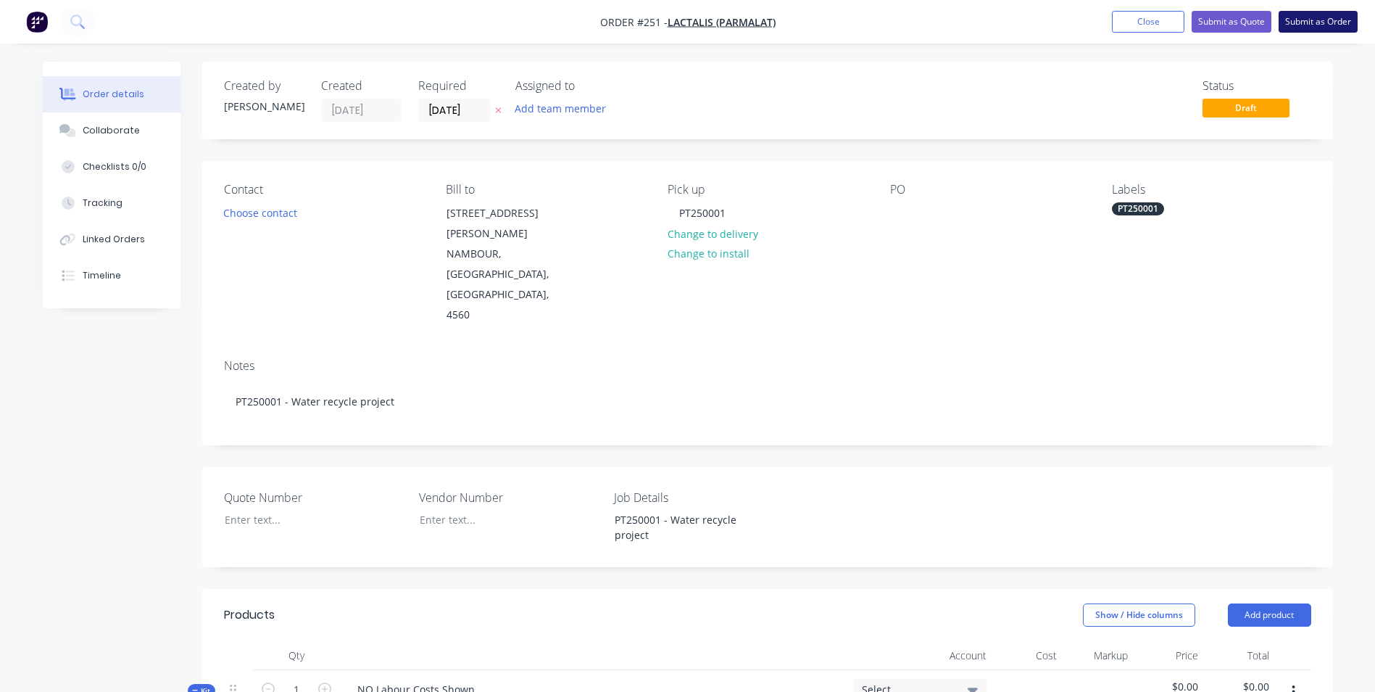
click at [1309, 17] on button "Submit as Order" at bounding box center [1318, 22] width 79 height 22
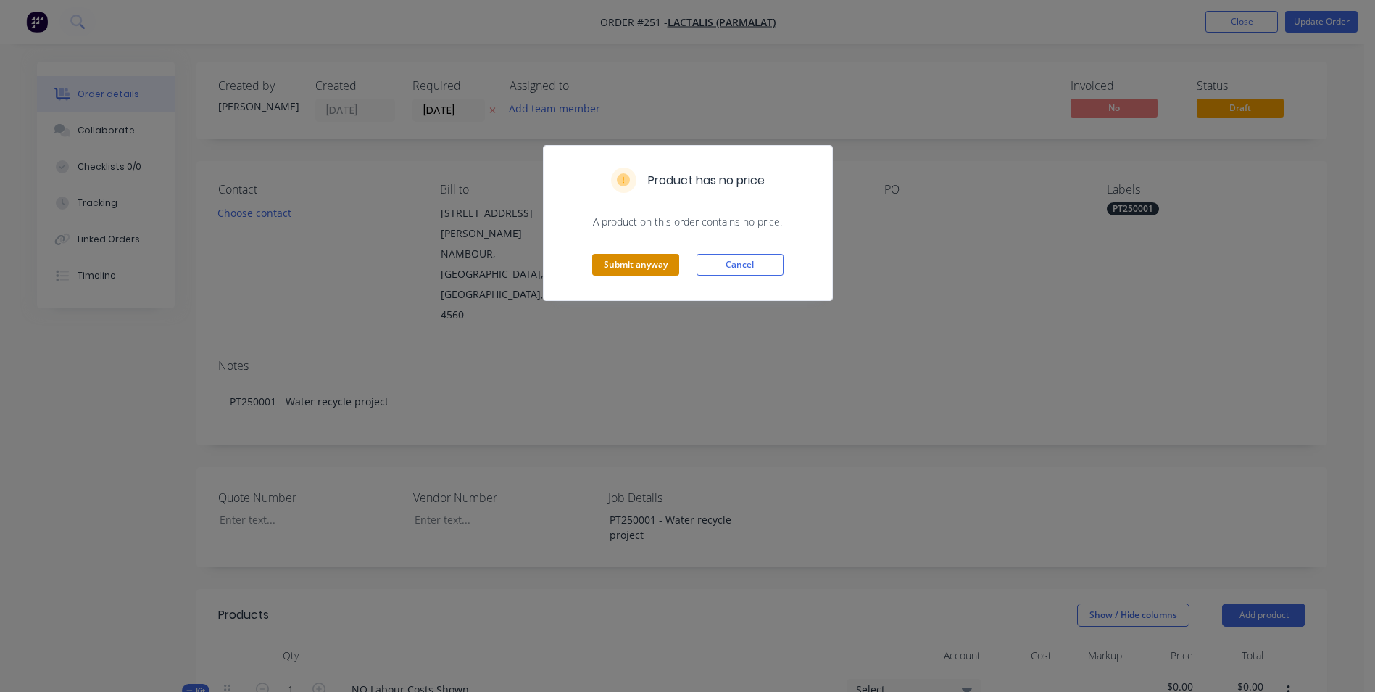
click at [671, 261] on button "Submit anyway" at bounding box center [635, 265] width 87 height 22
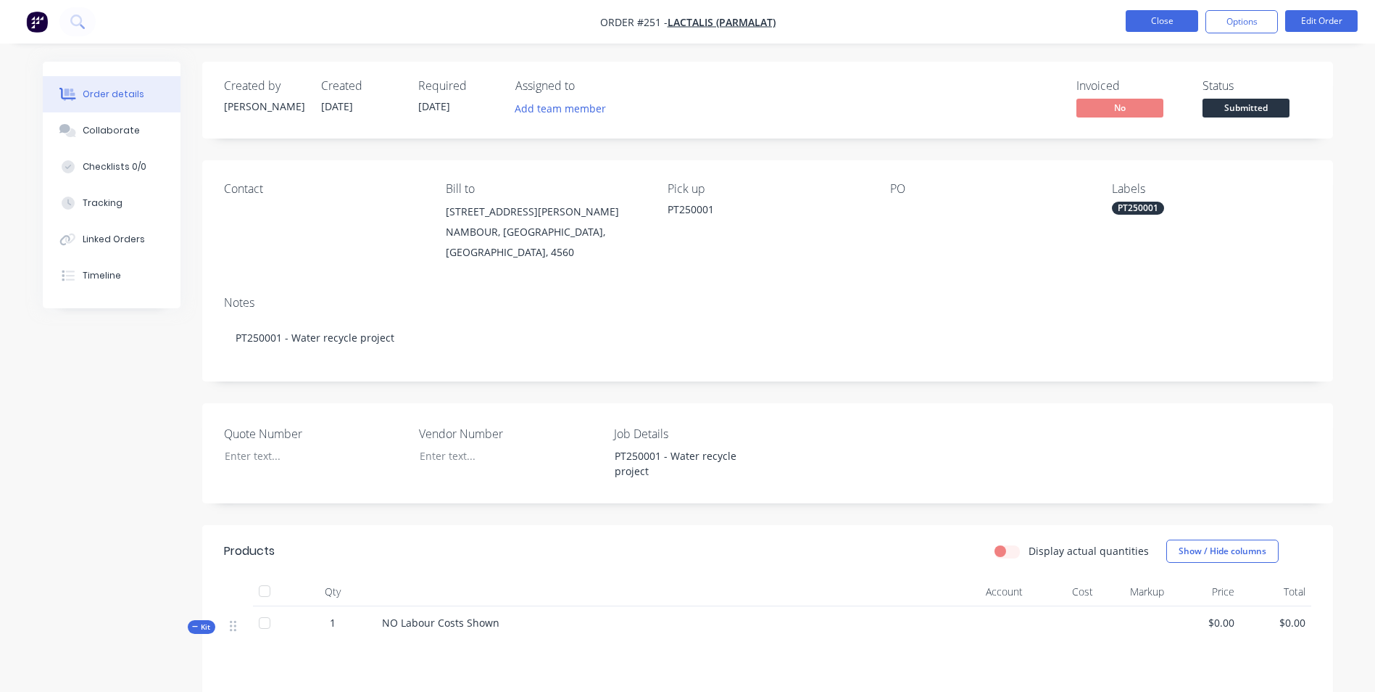
click at [1180, 21] on button "Close" at bounding box center [1162, 21] width 72 height 22
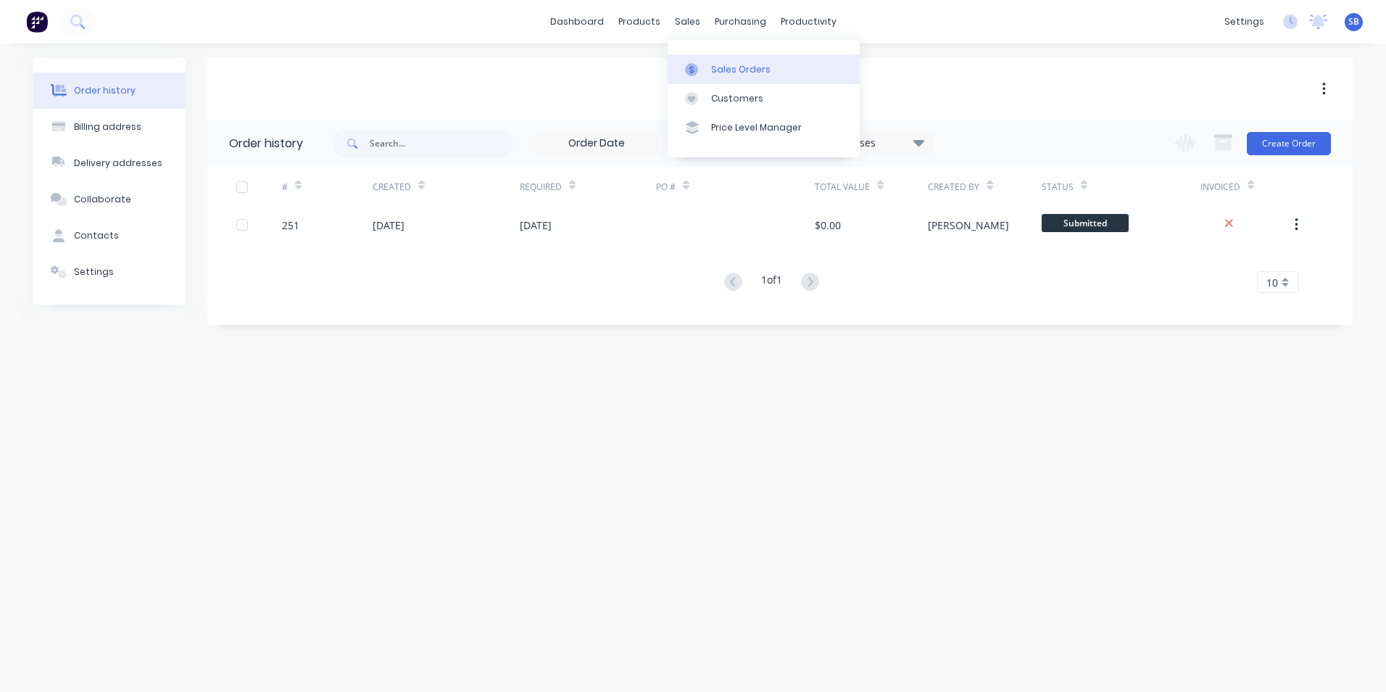
click at [737, 74] on div "Sales Orders" at bounding box center [740, 69] width 59 height 13
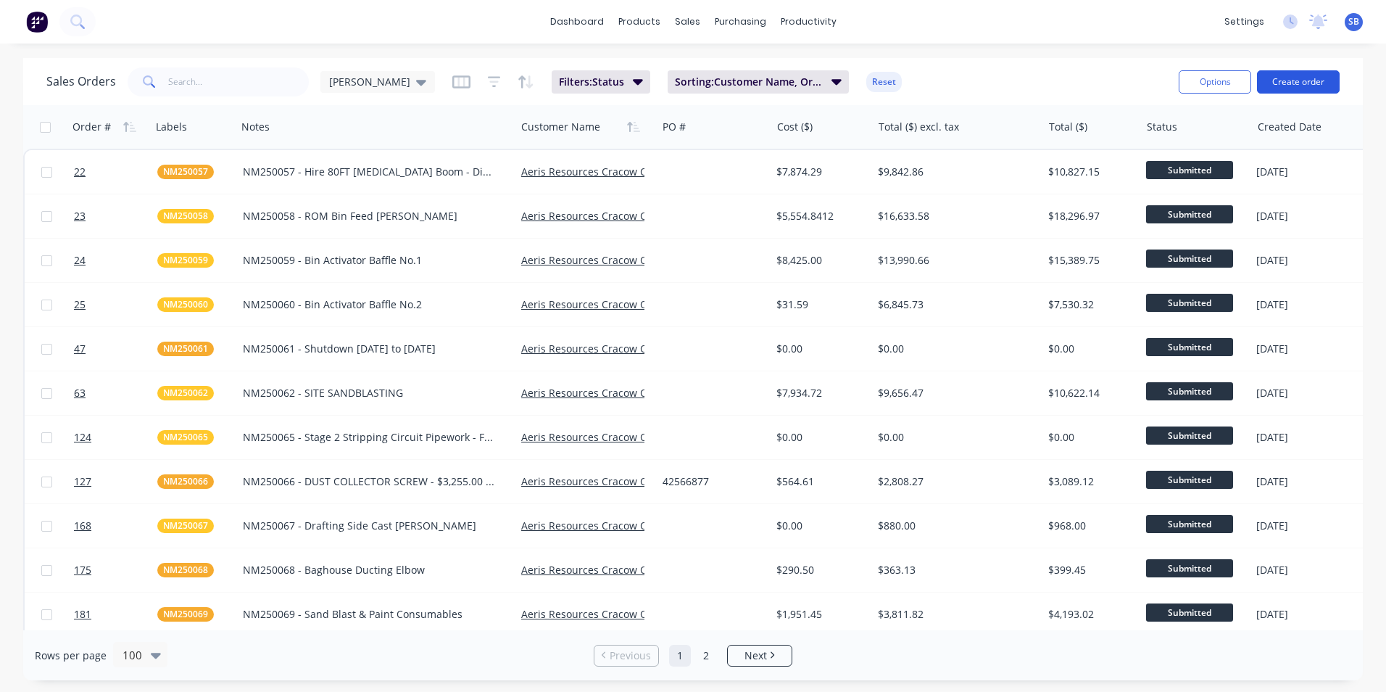
click at [1298, 86] on button "Create order" at bounding box center [1298, 81] width 83 height 23
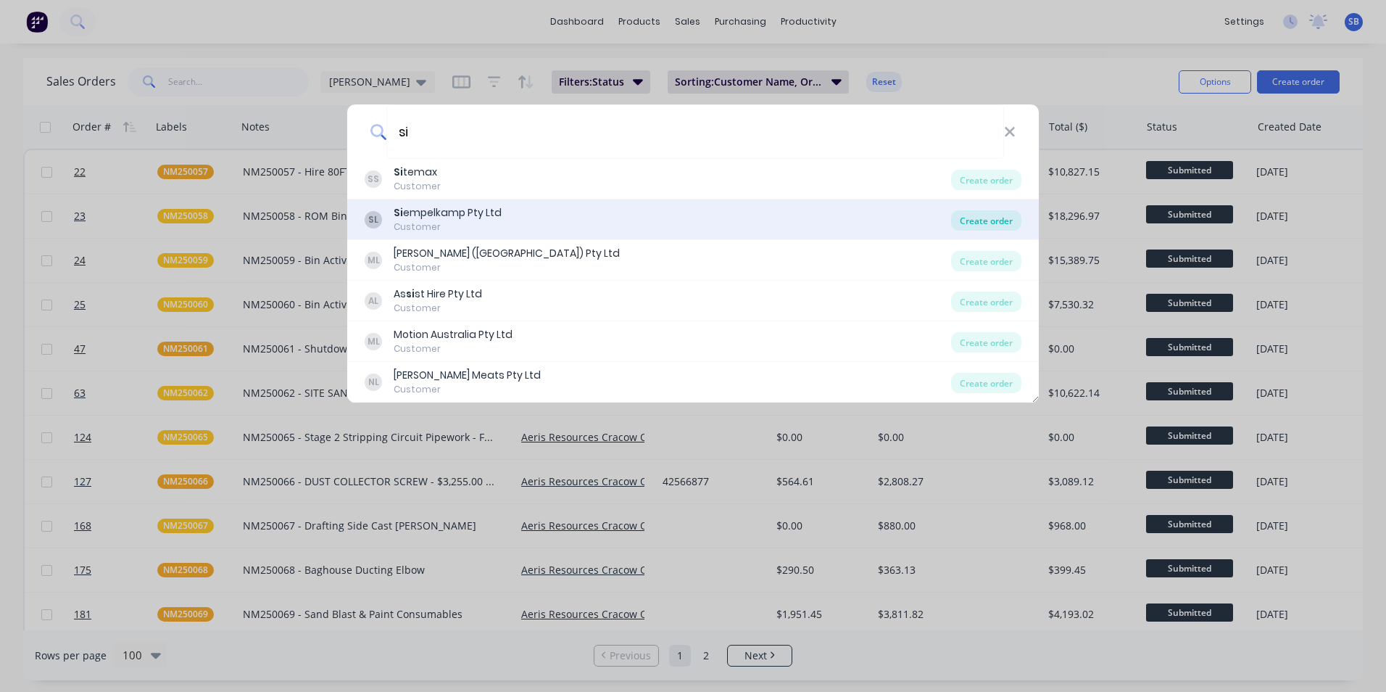
type input "si"
click at [973, 220] on div "Create order" at bounding box center [986, 220] width 70 height 20
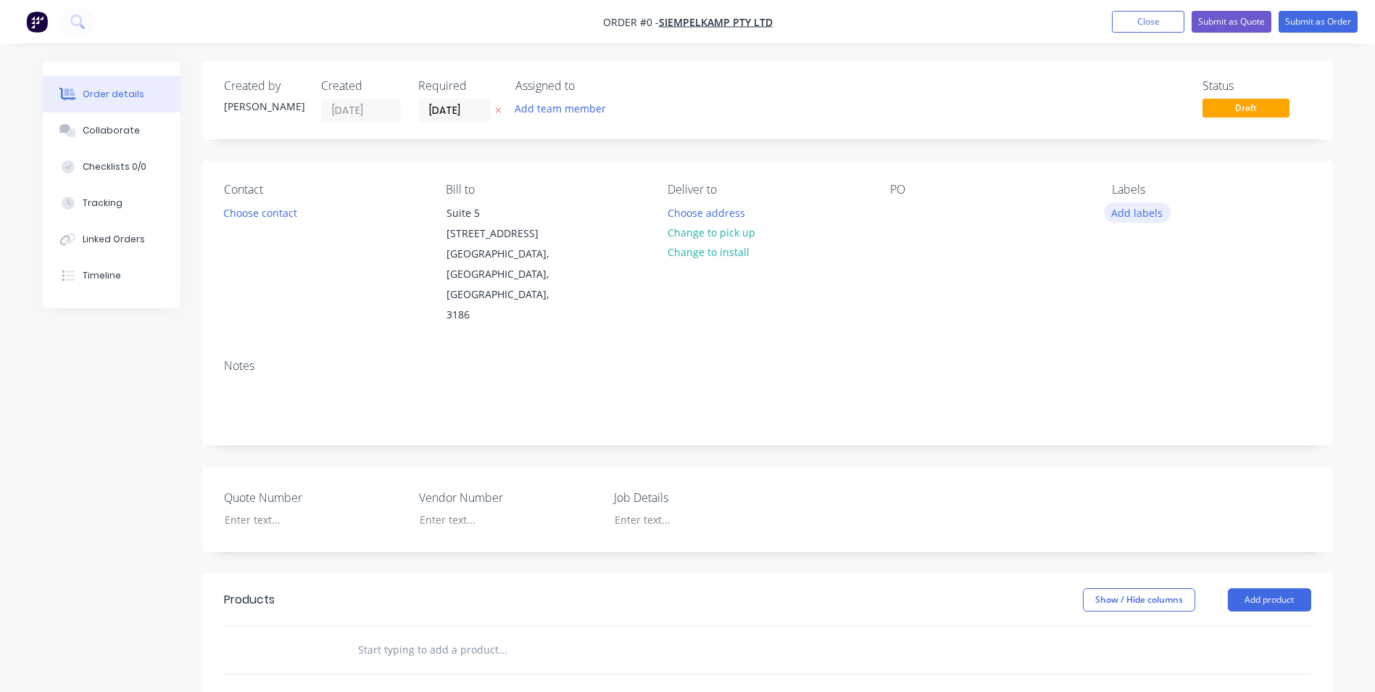
click at [1118, 209] on button "Add labels" at bounding box center [1137, 212] width 67 height 20
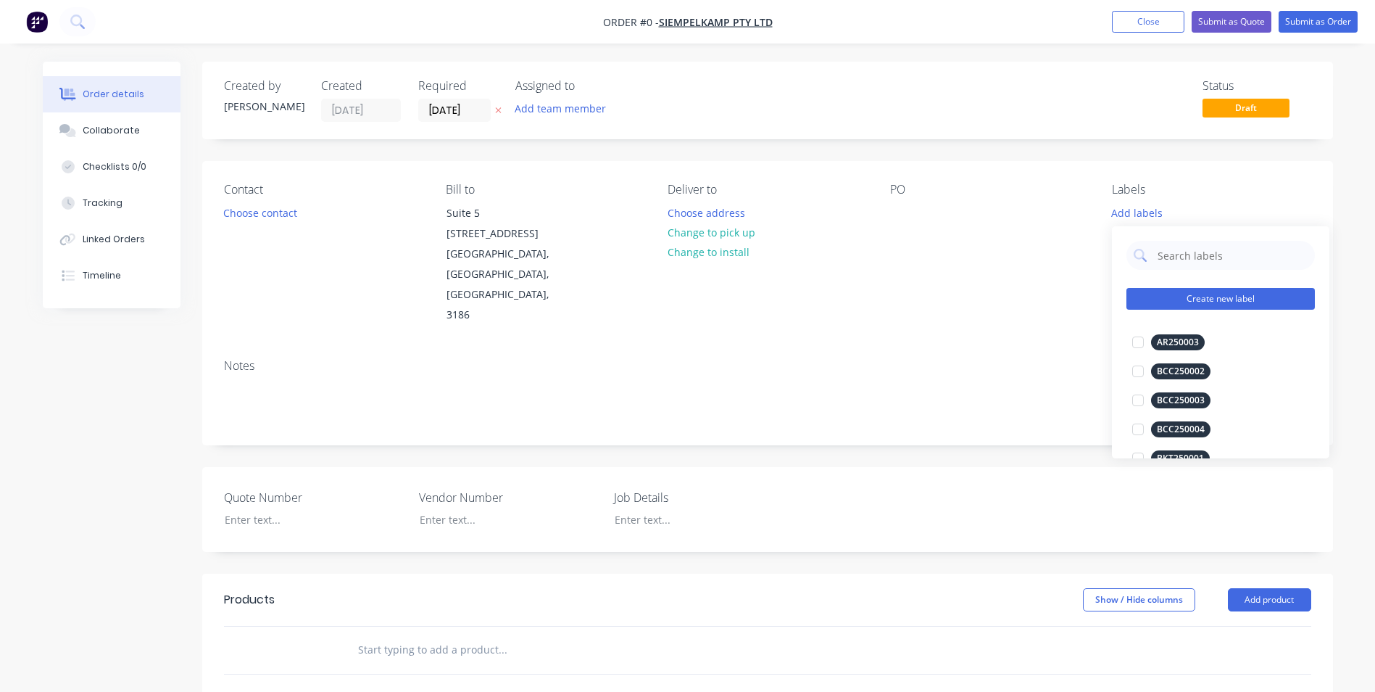
click at [1194, 294] on button "Create new label" at bounding box center [1221, 299] width 188 height 22
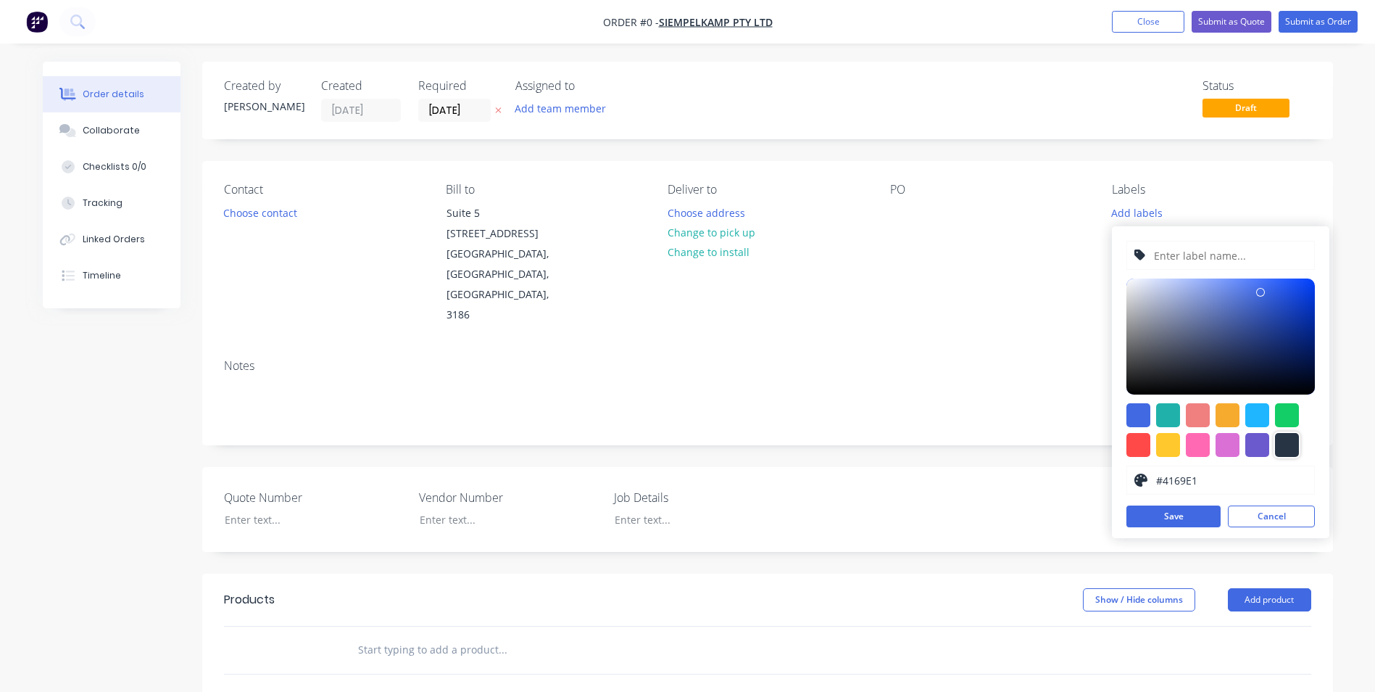
click at [1287, 446] on div at bounding box center [1287, 445] width 24 height 24
type input "#273444"
click at [1169, 254] on input "text" at bounding box center [1230, 255] width 154 height 28
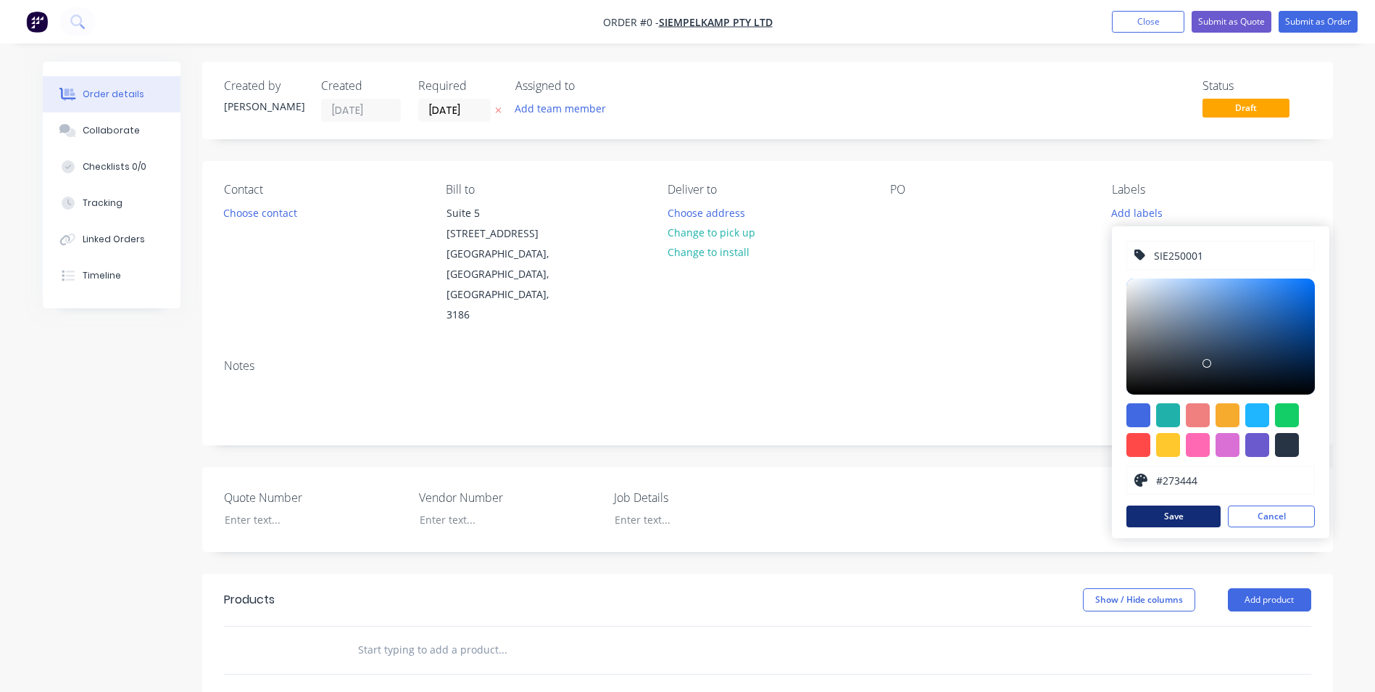
type input "SIE250001"
click at [1198, 513] on button "Save" at bounding box center [1174, 516] width 94 height 22
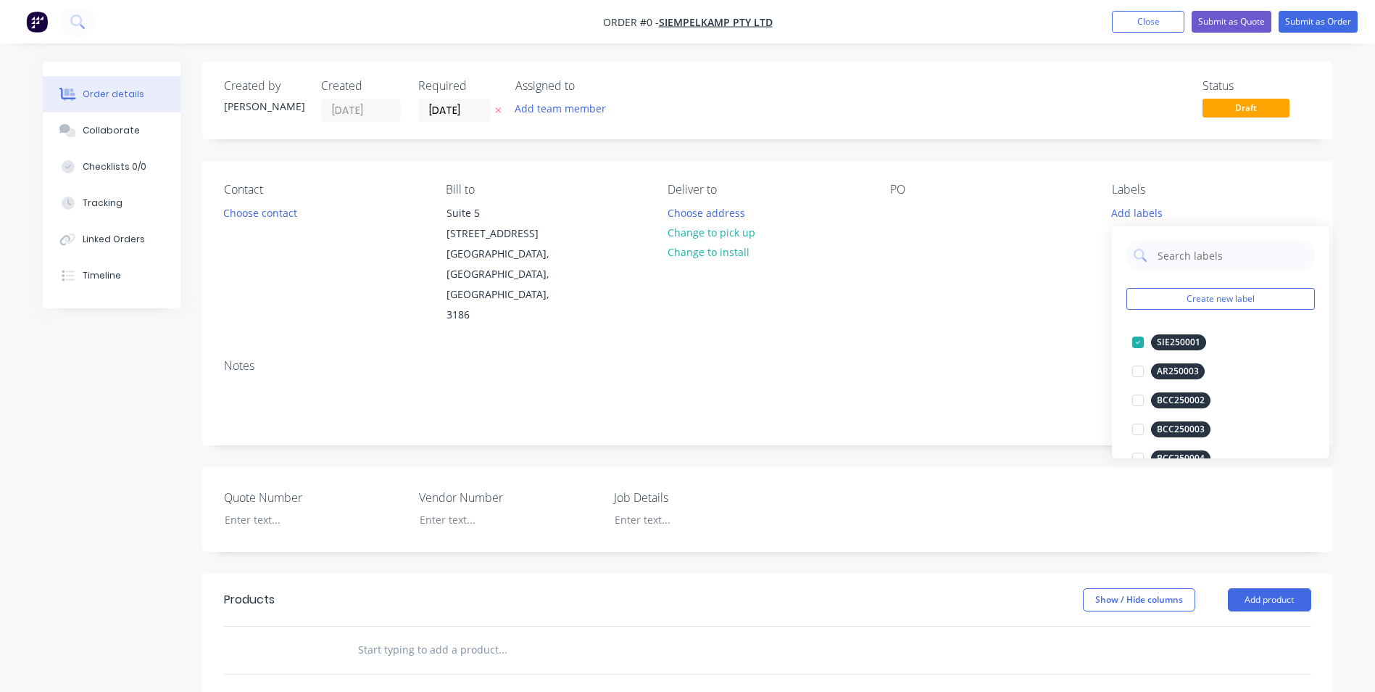
click at [874, 278] on div "Order details Collaborate Checklists 0/0 Tracking Linked Orders Timeline Order …" at bounding box center [687, 553] width 1319 height 982
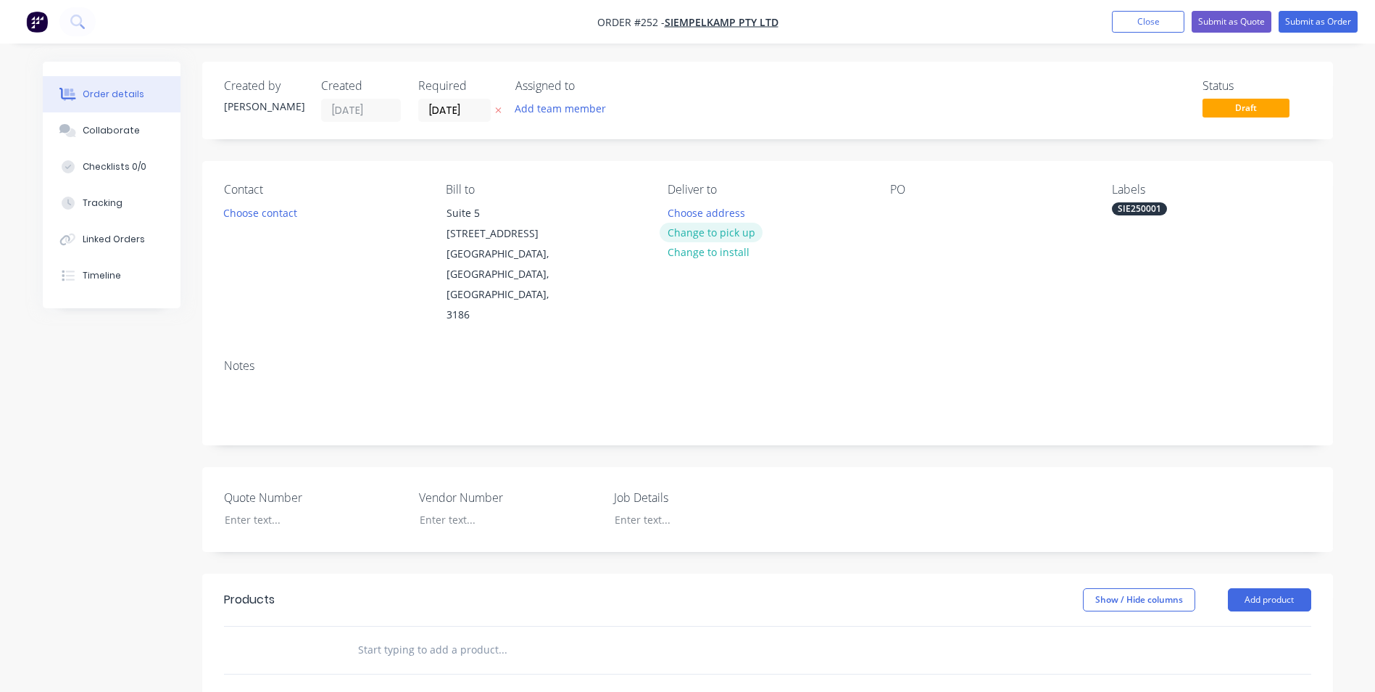
click at [692, 229] on button "Change to pick up" at bounding box center [711, 233] width 103 height 20
click at [681, 210] on div at bounding box center [679, 212] width 23 height 21
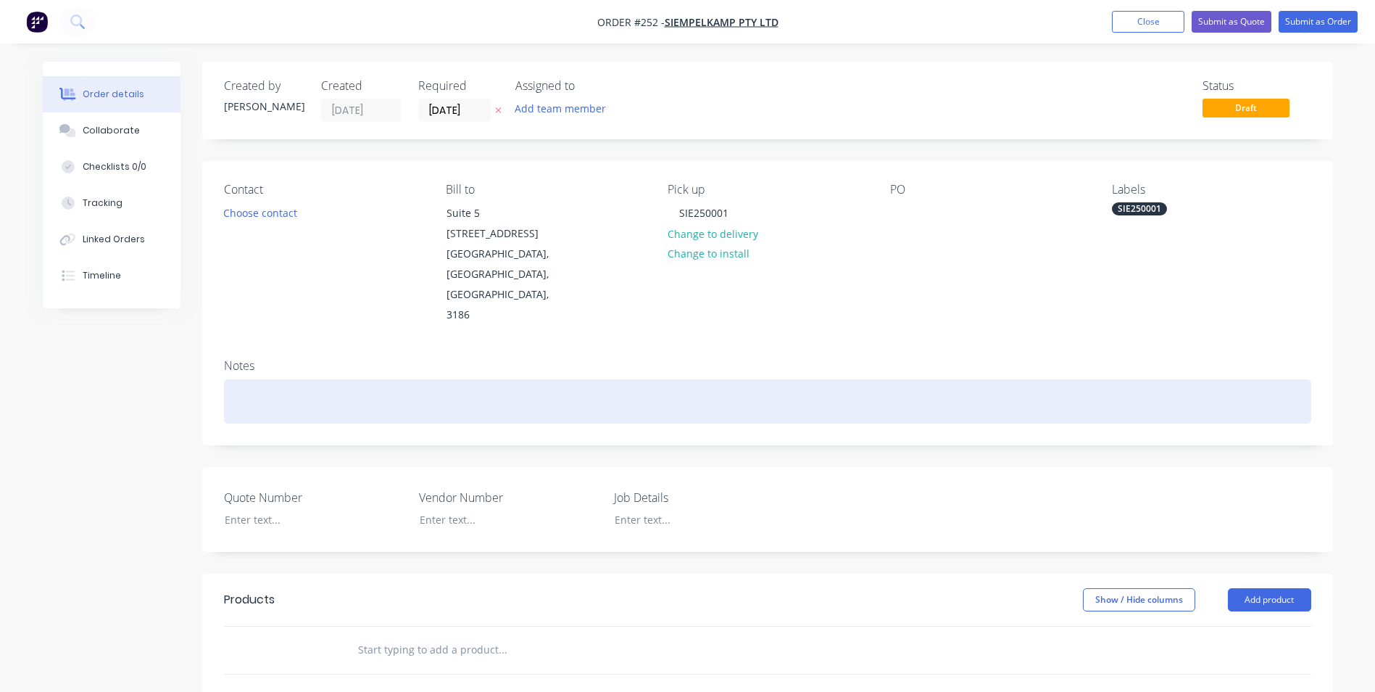
click at [596, 379] on div at bounding box center [767, 401] width 1087 height 44
drag, startPoint x: 230, startPoint y: 362, endPoint x: 506, endPoint y: 354, distance: 276.4
click at [506, 379] on div "SIE250001 - James Hardie Press Inspection 25-29/8/25" at bounding box center [767, 401] width 1087 height 44
copy div "SIE250001 - James Hardie Press Inspection 25-29/8/25"
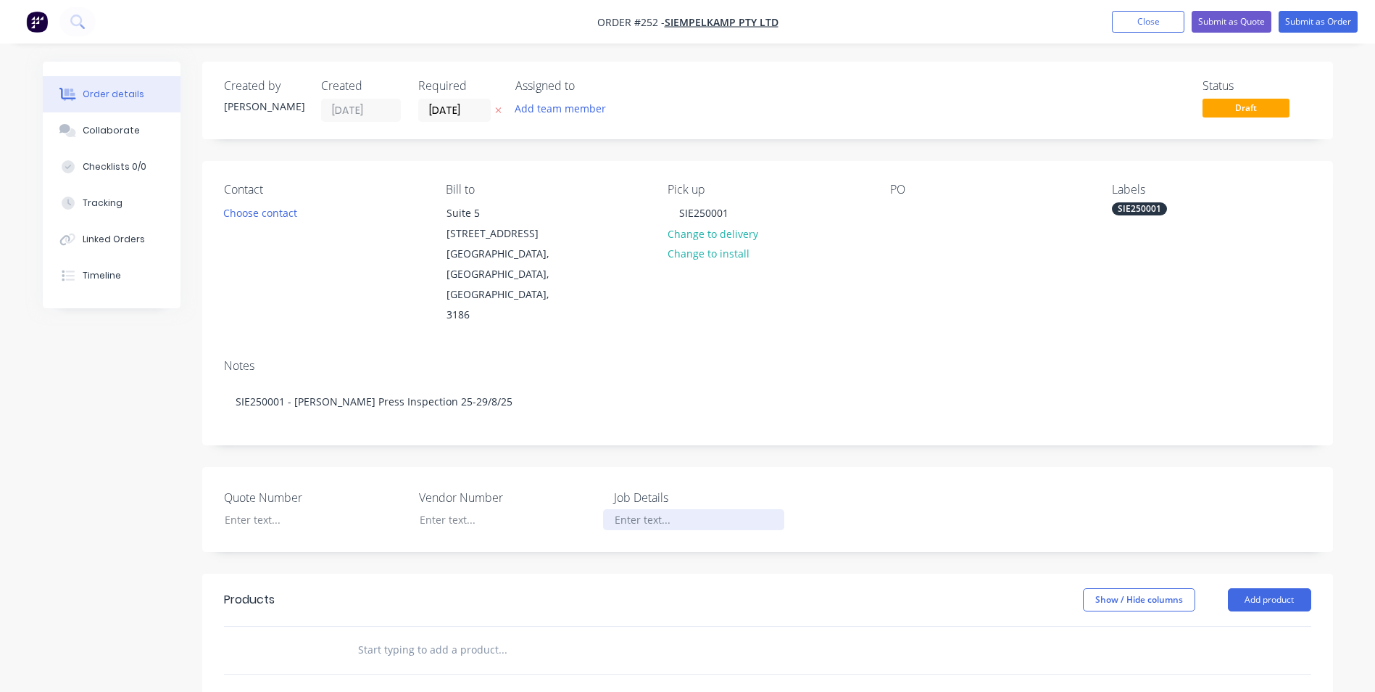
click at [624, 509] on div at bounding box center [693, 519] width 181 height 21
paste div
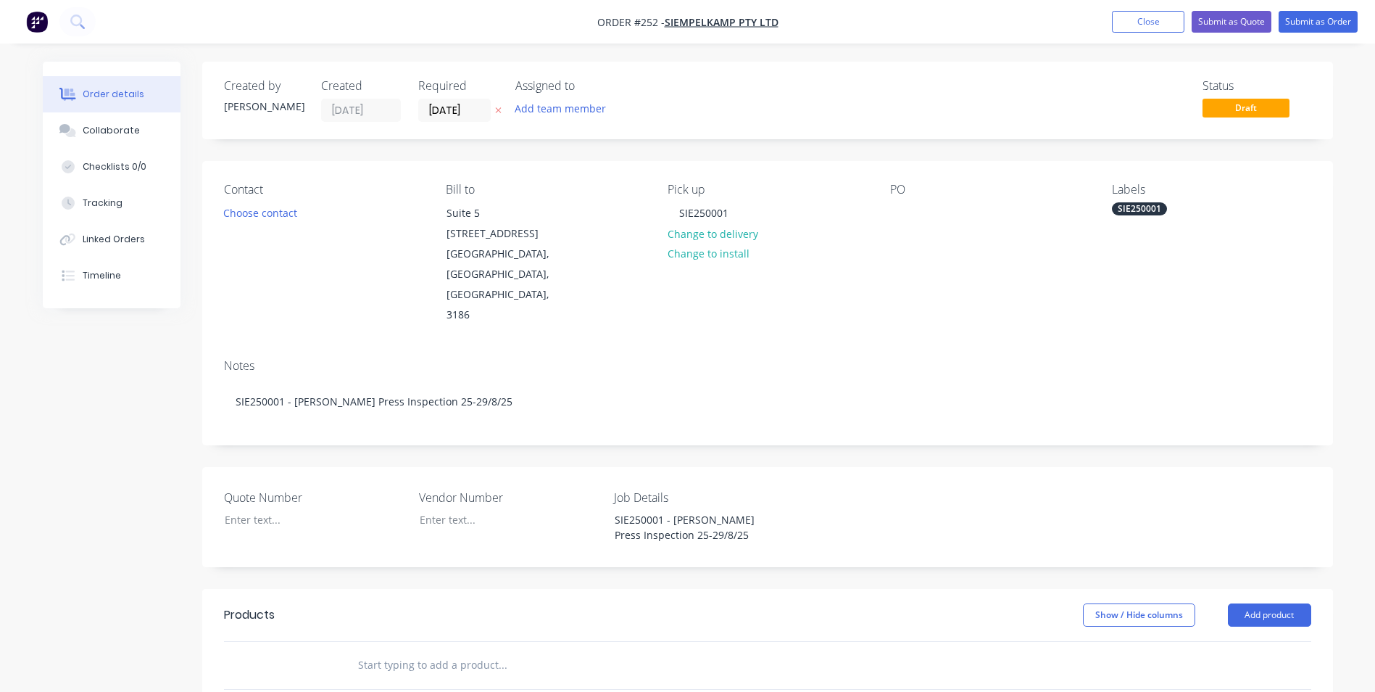
click at [1263, 589] on header "Products Show / Hide columns Add product" at bounding box center [767, 615] width 1131 height 52
click at [1264, 603] on button "Add product" at bounding box center [1269, 614] width 83 height 23
click at [1247, 641] on div "Product catalogue" at bounding box center [1243, 651] width 112 height 21
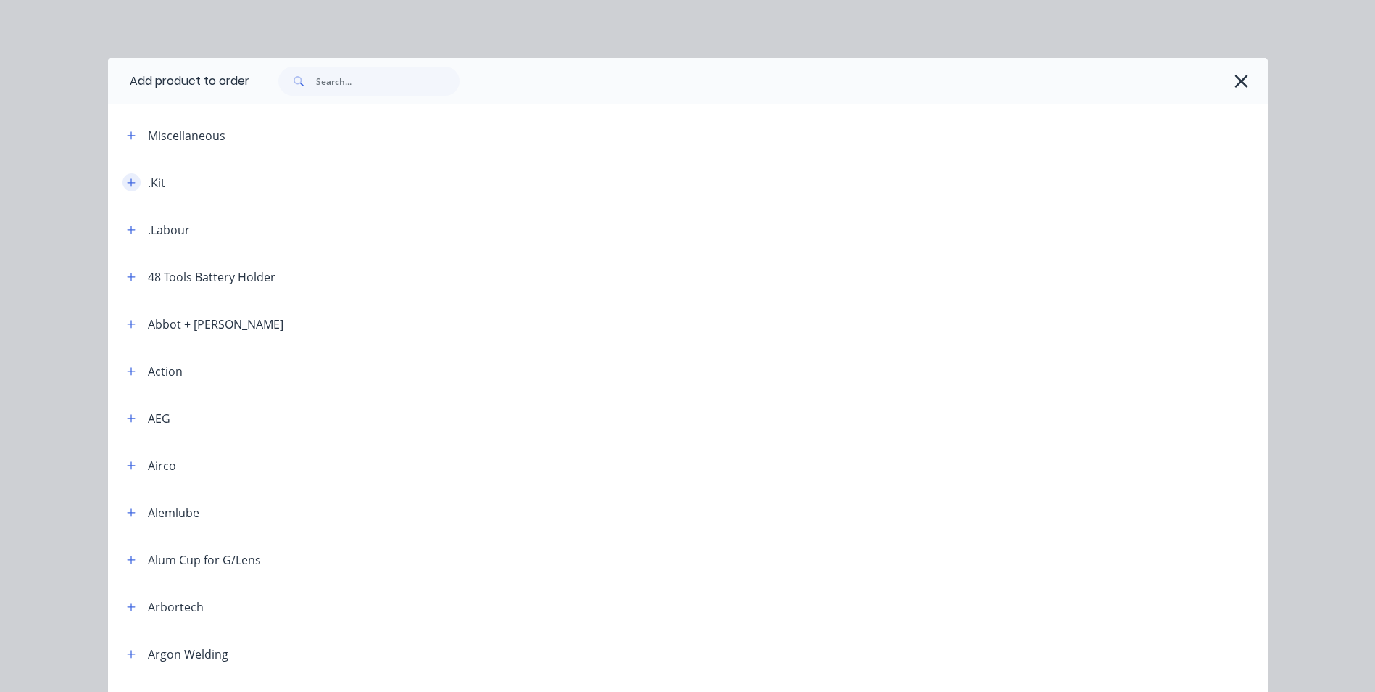
click at [133, 185] on button "button" at bounding box center [132, 182] width 18 height 18
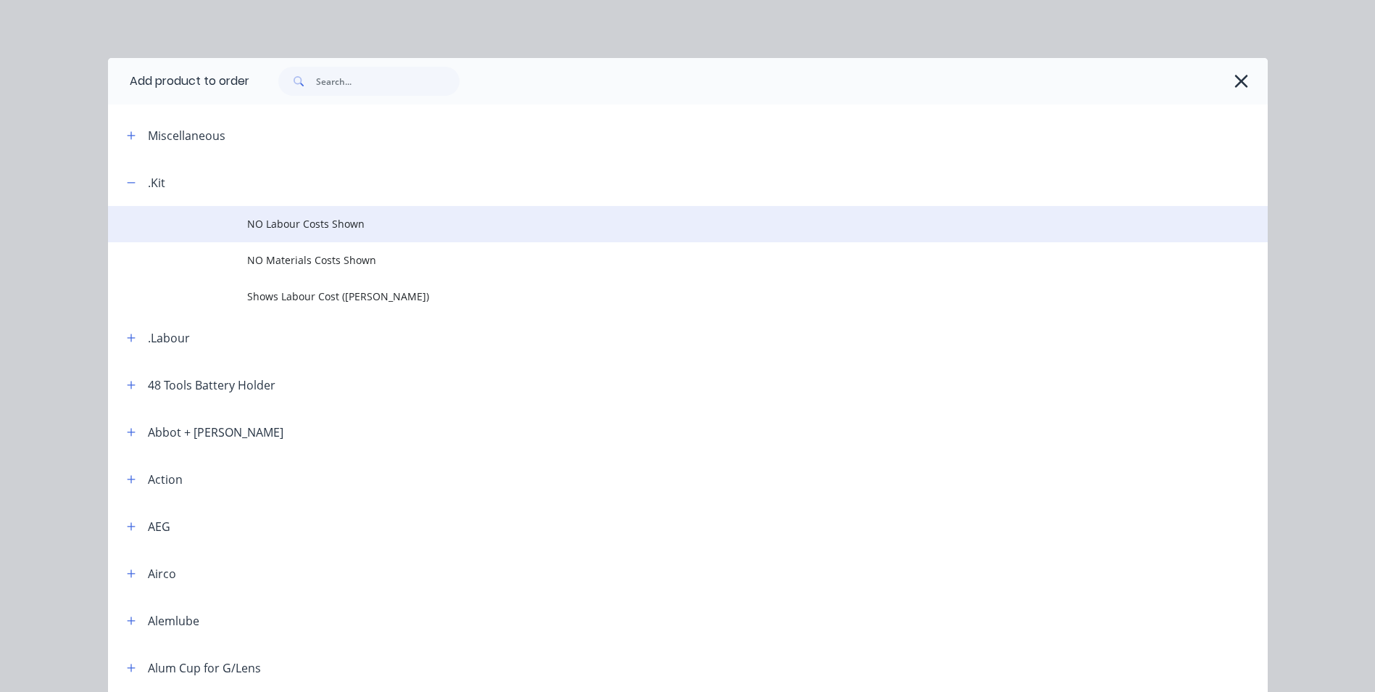
click at [354, 226] on span "NO Labour Costs Shown" at bounding box center [655, 223] width 816 height 15
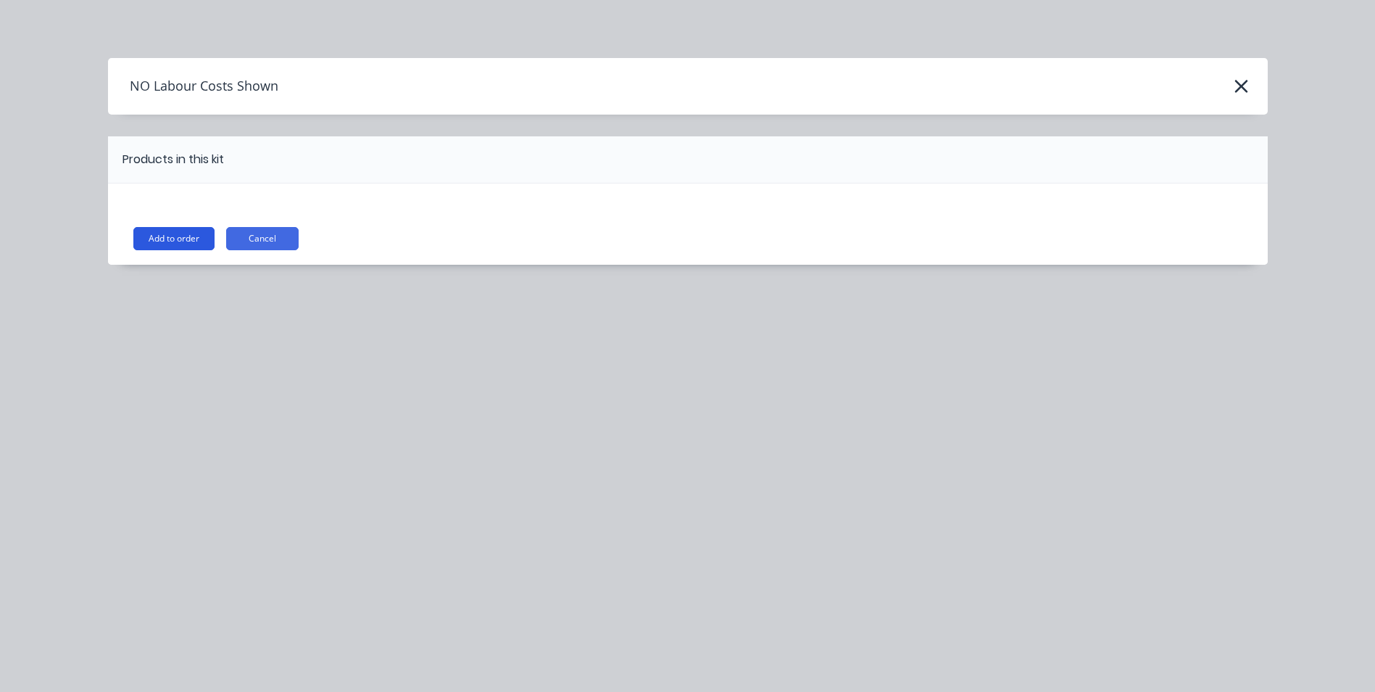
click at [160, 235] on button "Add to order" at bounding box center [173, 238] width 81 height 23
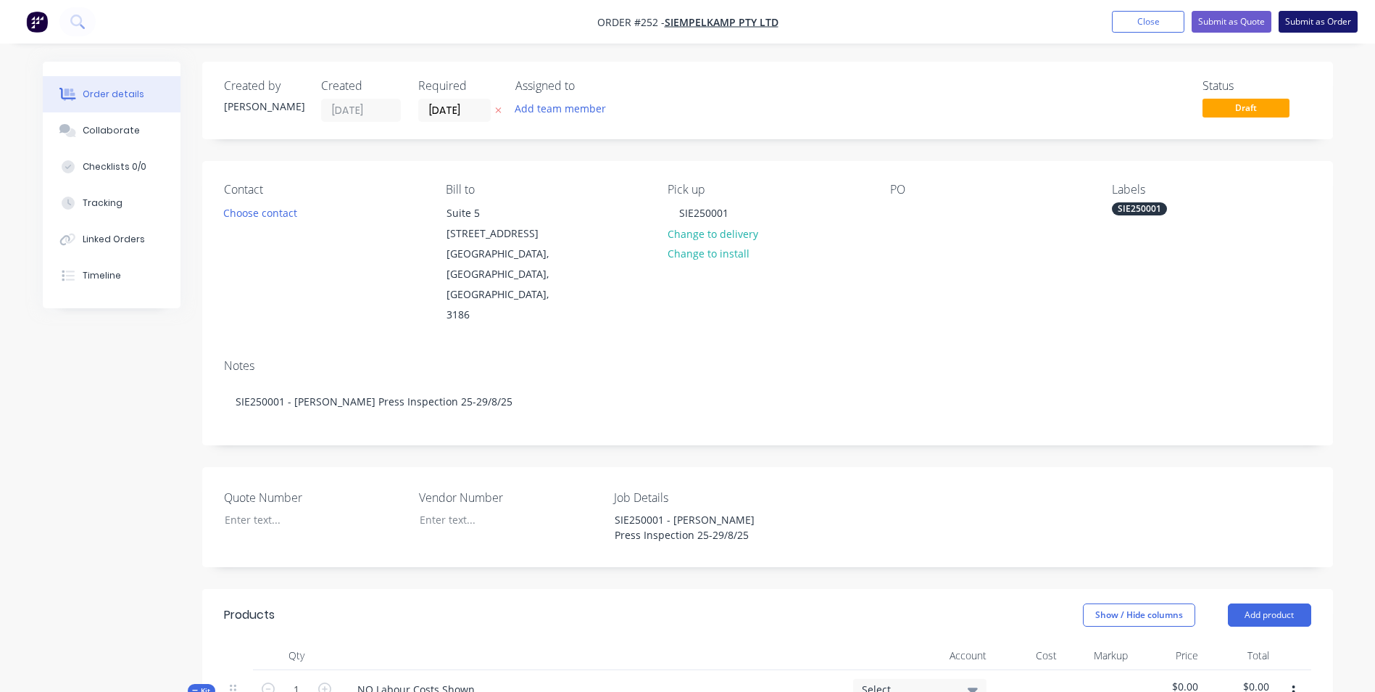
click at [1317, 31] on button "Submit as Order" at bounding box center [1318, 22] width 79 height 22
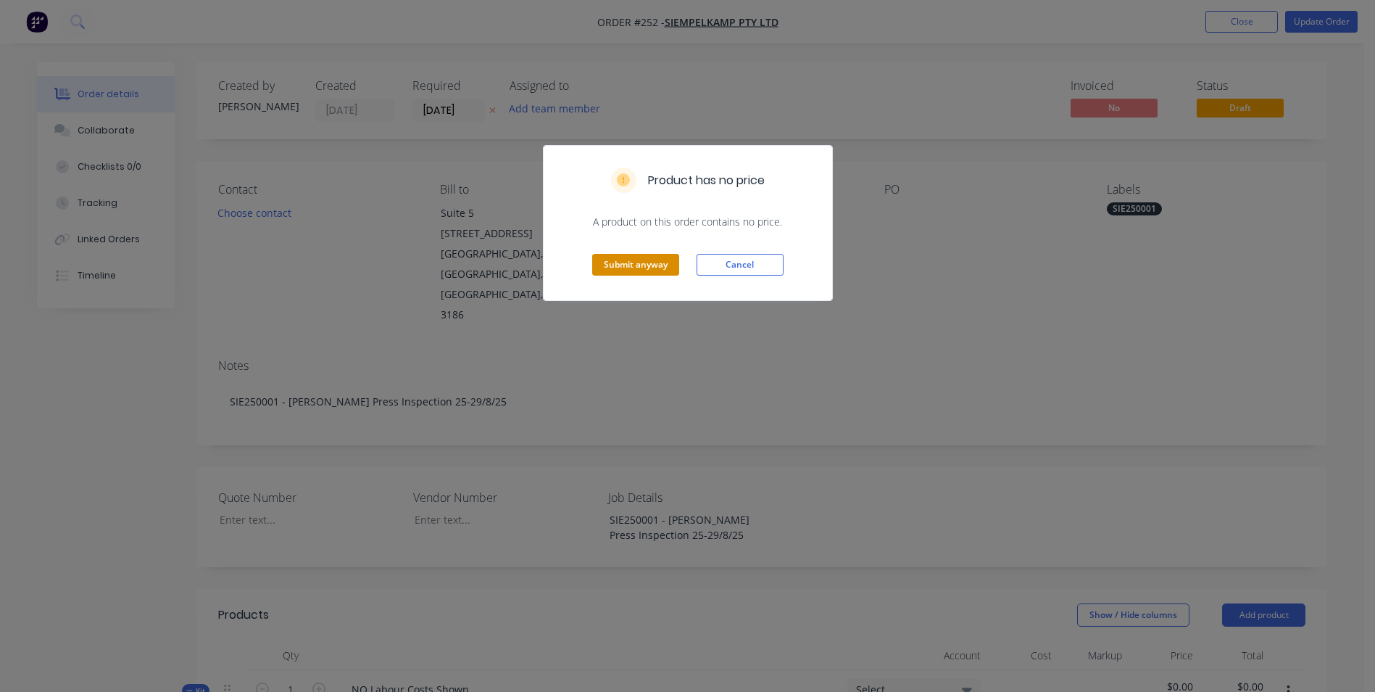
click at [642, 267] on button "Submit anyway" at bounding box center [635, 265] width 87 height 22
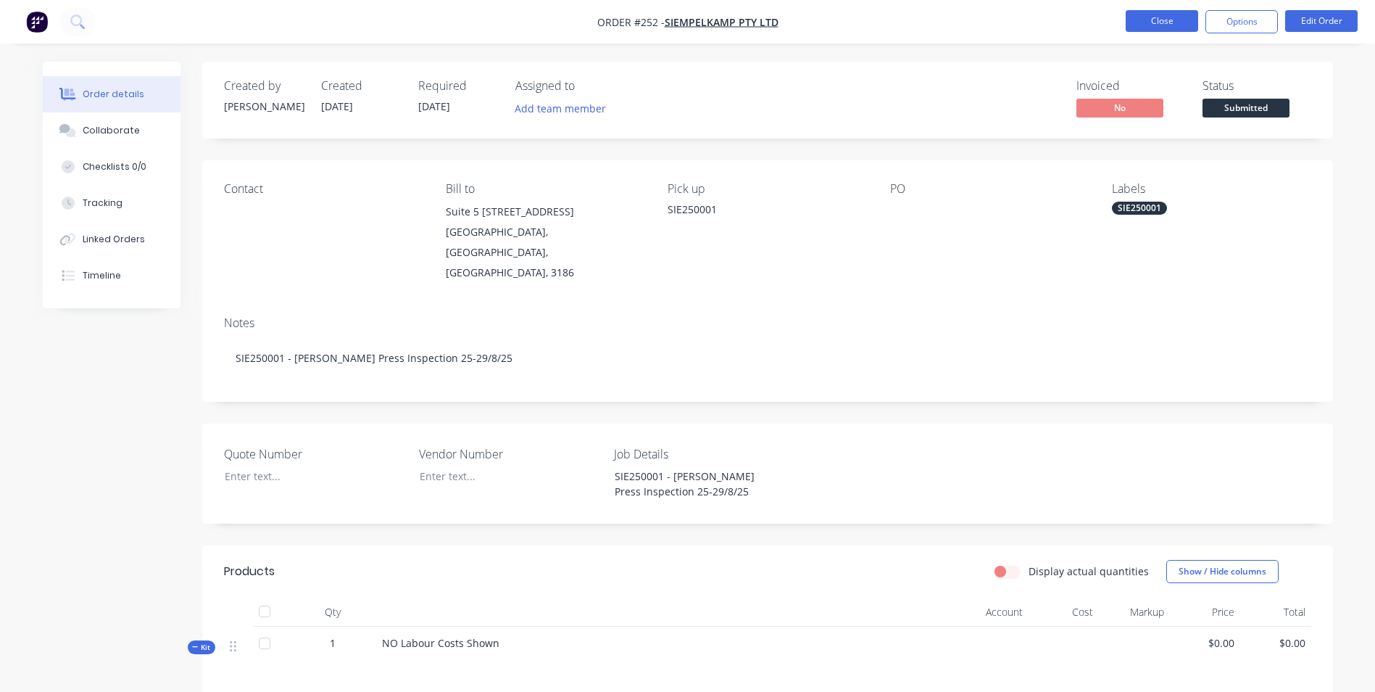
click at [1160, 20] on button "Close" at bounding box center [1162, 21] width 72 height 22
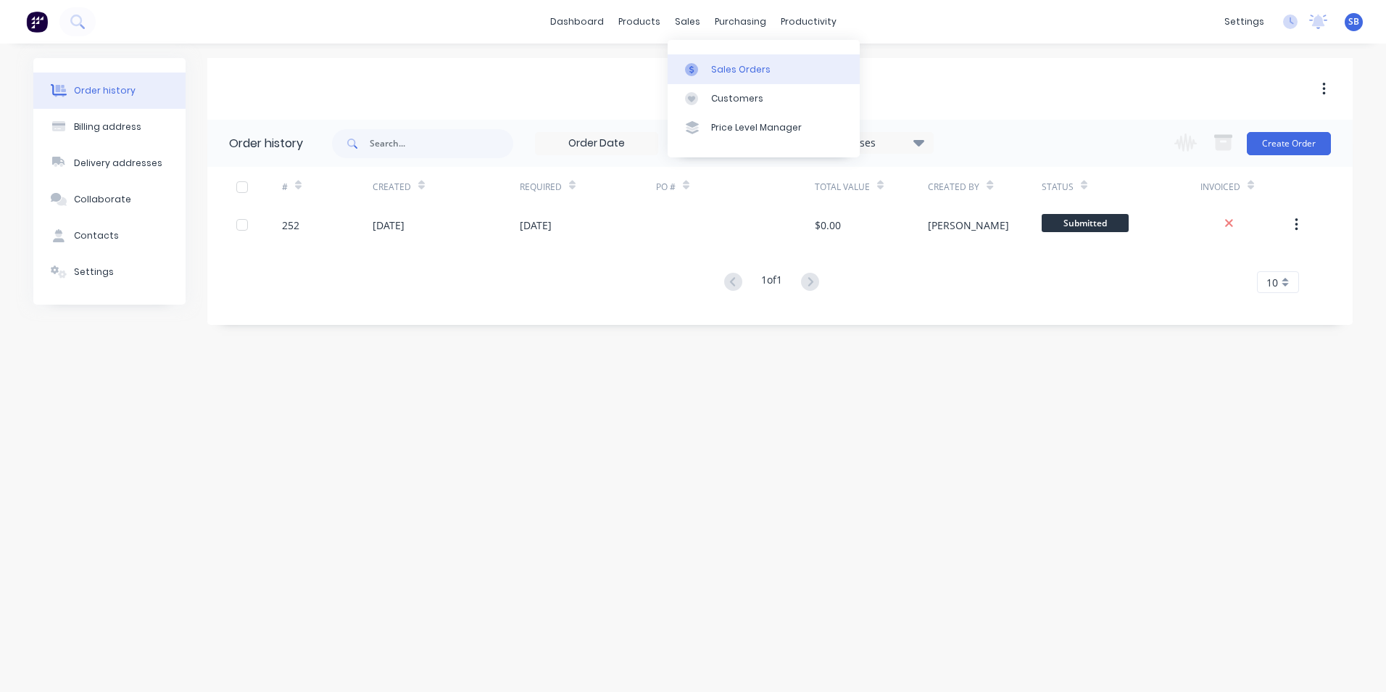
click at [737, 74] on div "Sales Orders" at bounding box center [740, 69] width 59 height 13
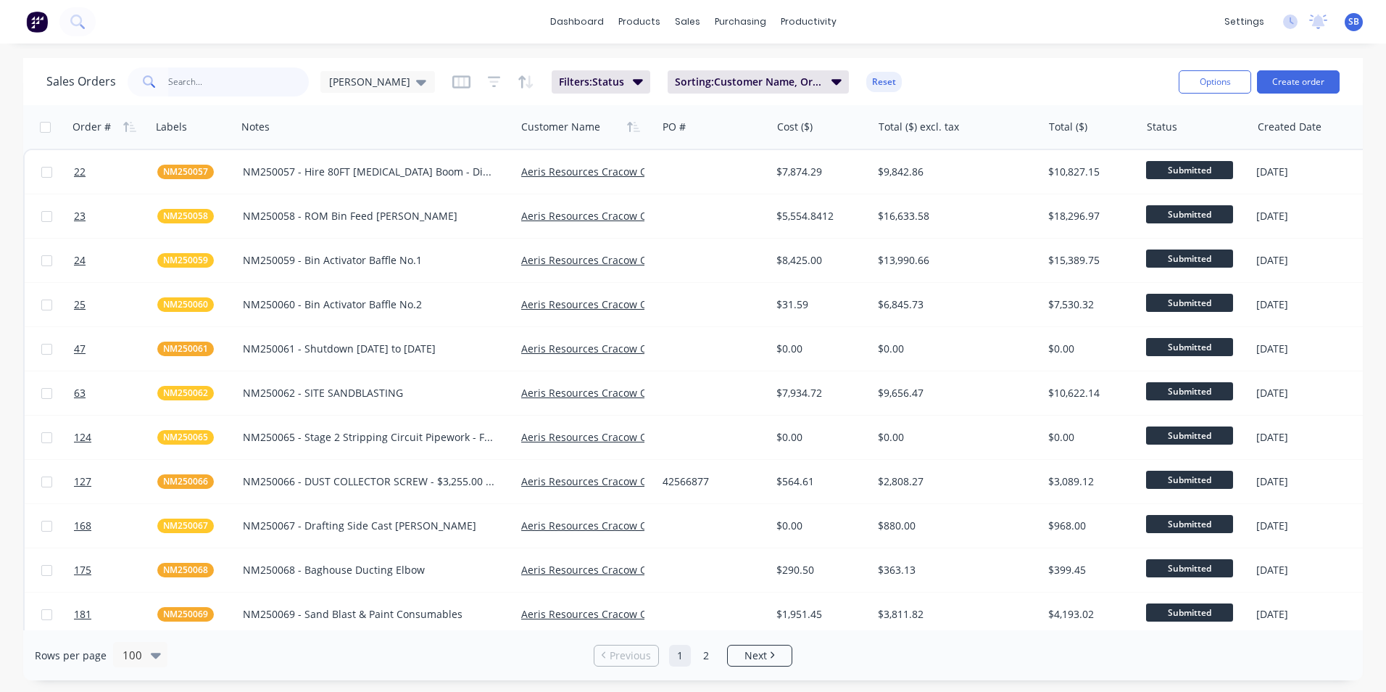
click at [231, 80] on input "text" at bounding box center [238, 81] width 141 height 29
drag, startPoint x: 1259, startPoint y: 77, endPoint x: 1293, endPoint y: 83, distance: 34.7
click at [1293, 83] on button "Create order" at bounding box center [1298, 81] width 83 height 23
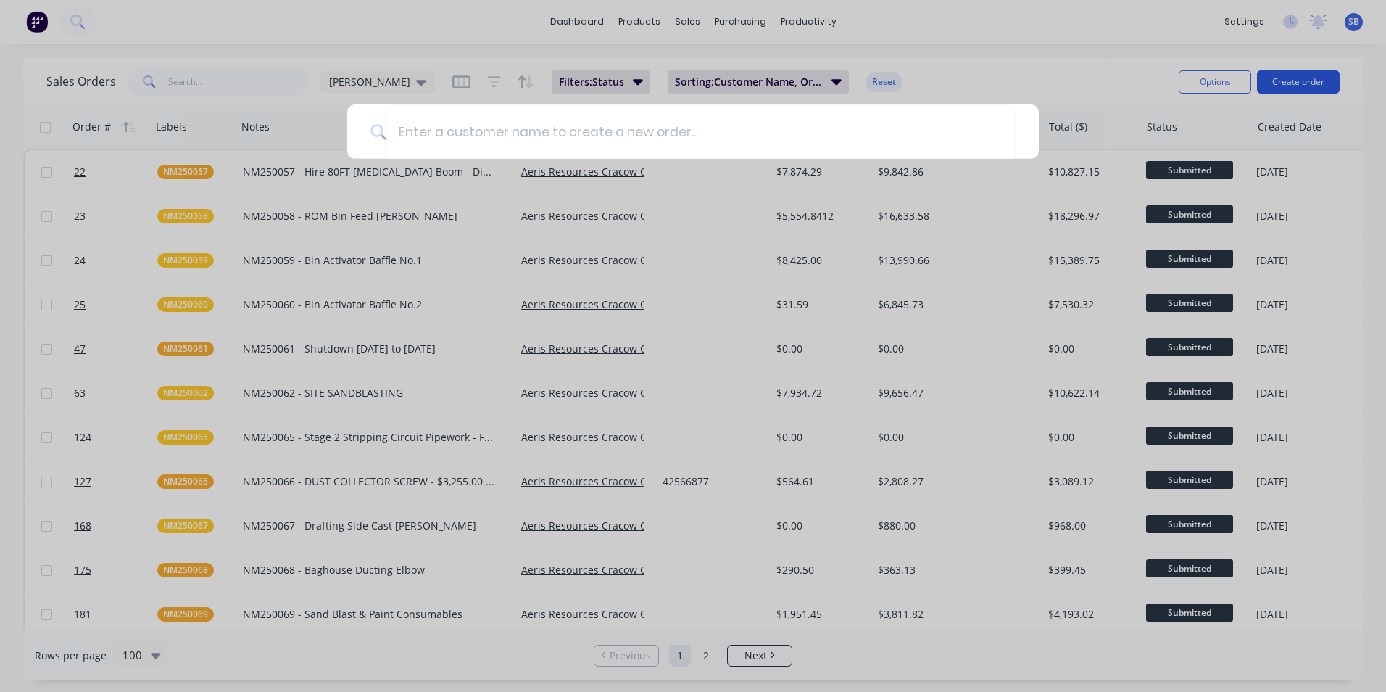
click at [1293, 83] on div at bounding box center [693, 346] width 1386 height 692
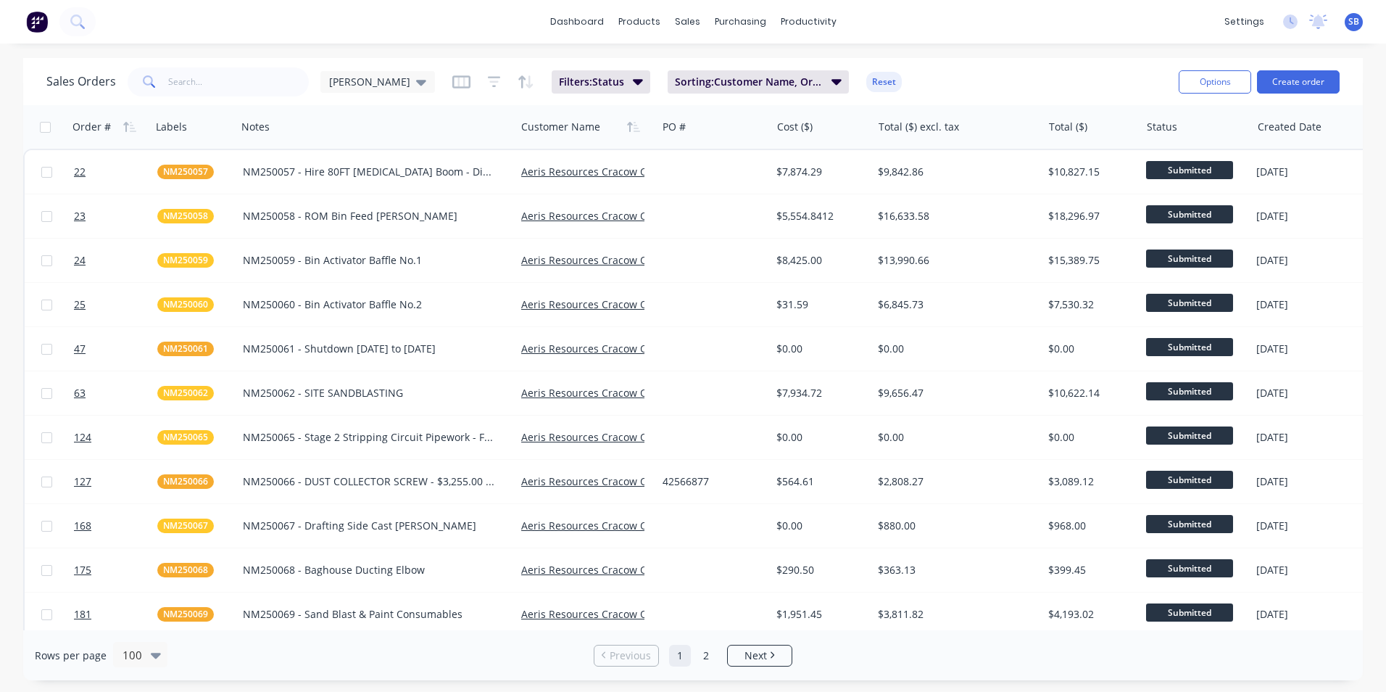
click at [1310, 65] on div "Options Create order" at bounding box center [1256, 82] width 167 height 36
click at [1295, 75] on button "Create order" at bounding box center [1298, 81] width 83 height 23
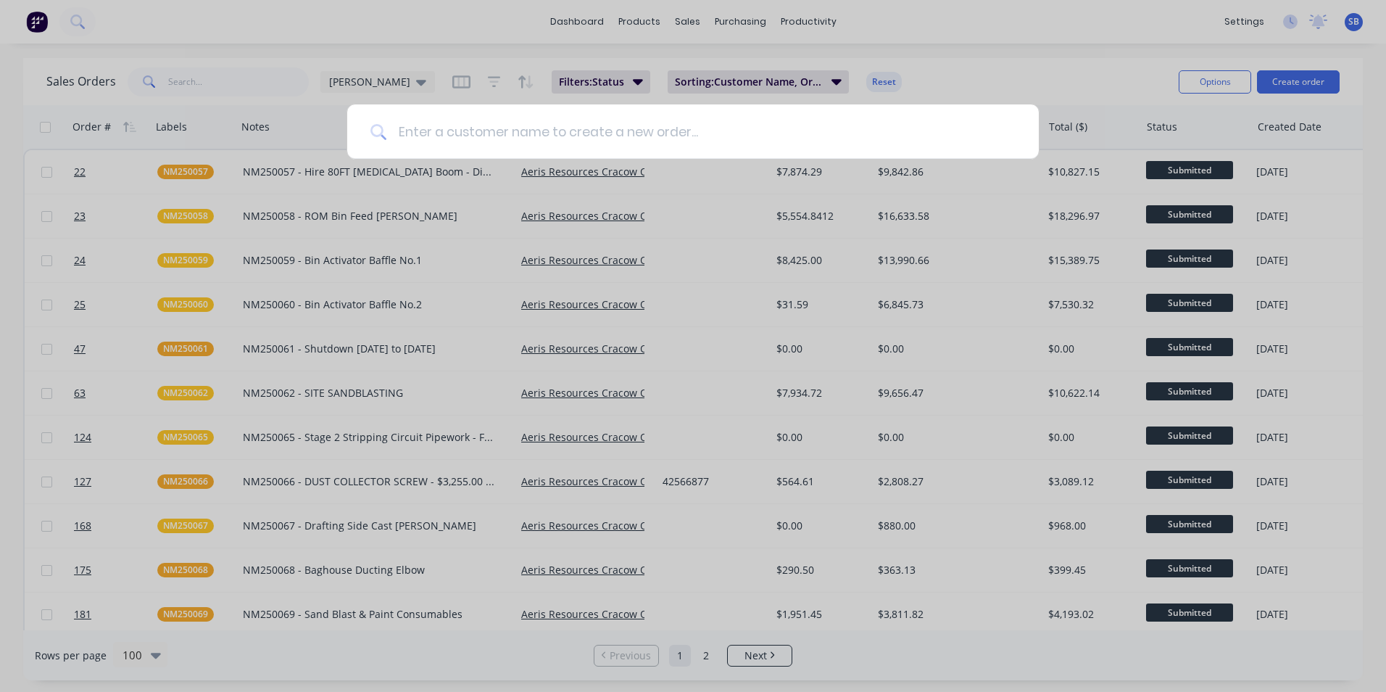
click at [755, 122] on input at bounding box center [700, 131] width 629 height 54
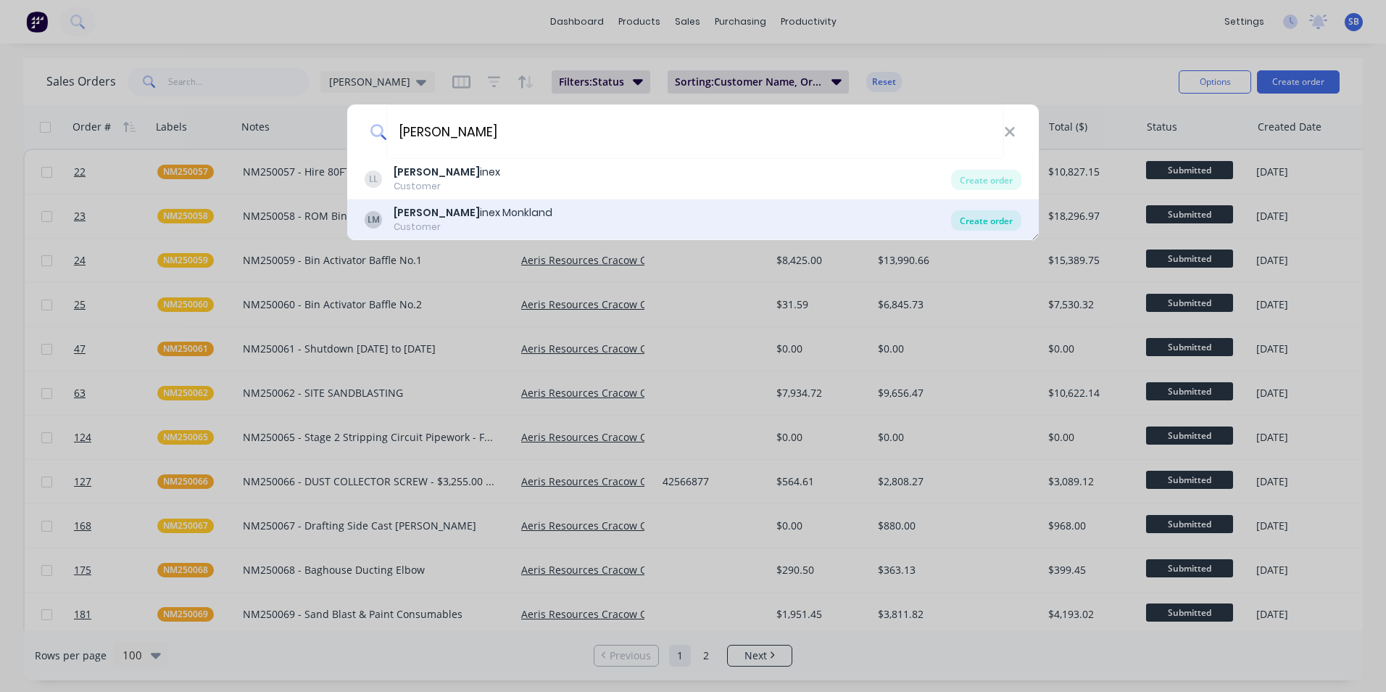
type input "[PERSON_NAME]"
click at [988, 215] on div "Create order" at bounding box center [986, 220] width 70 height 20
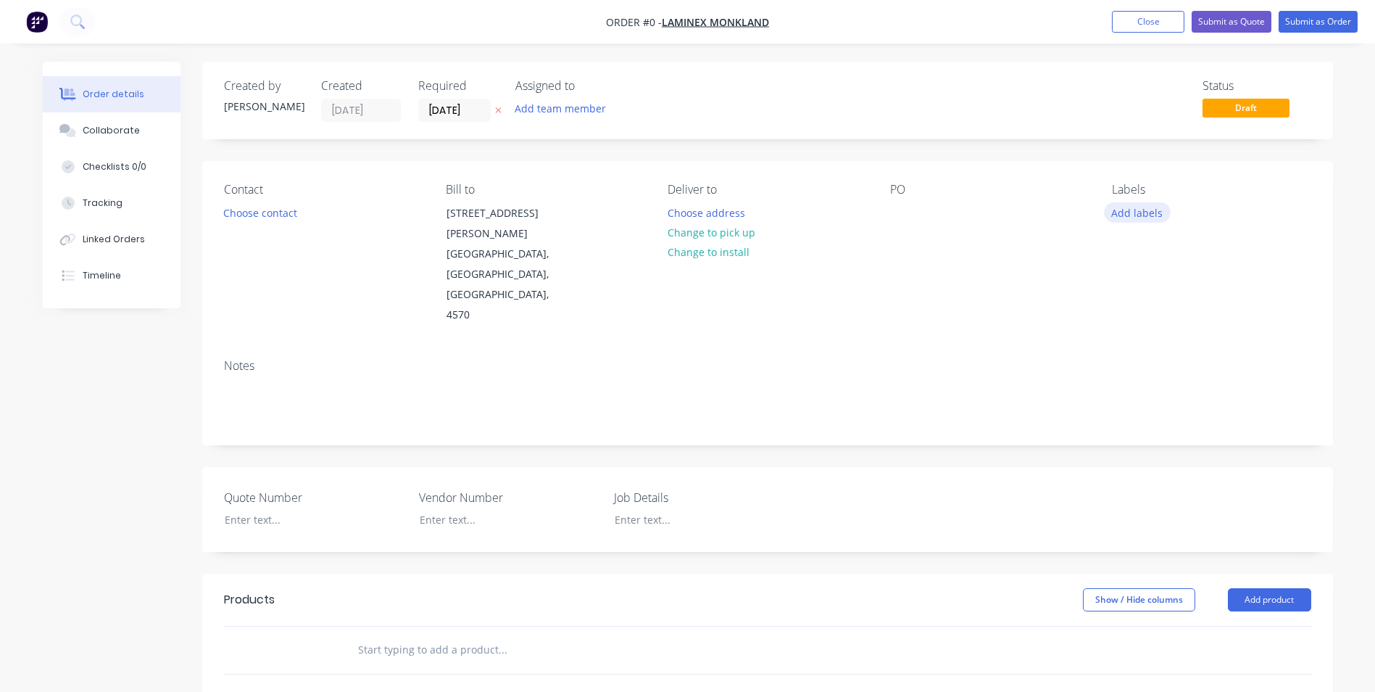
click at [1153, 222] on button "Add labels" at bounding box center [1137, 212] width 67 height 20
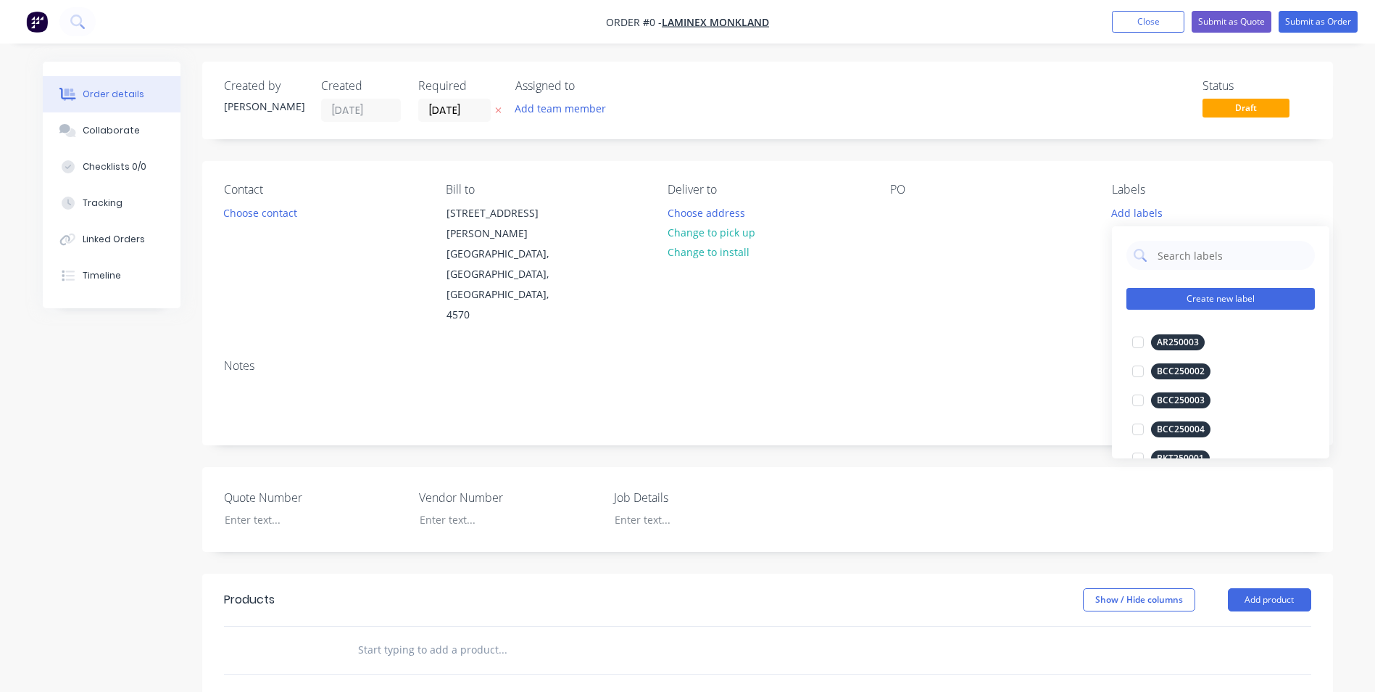
click at [1217, 297] on button "Create new label" at bounding box center [1221, 299] width 188 height 22
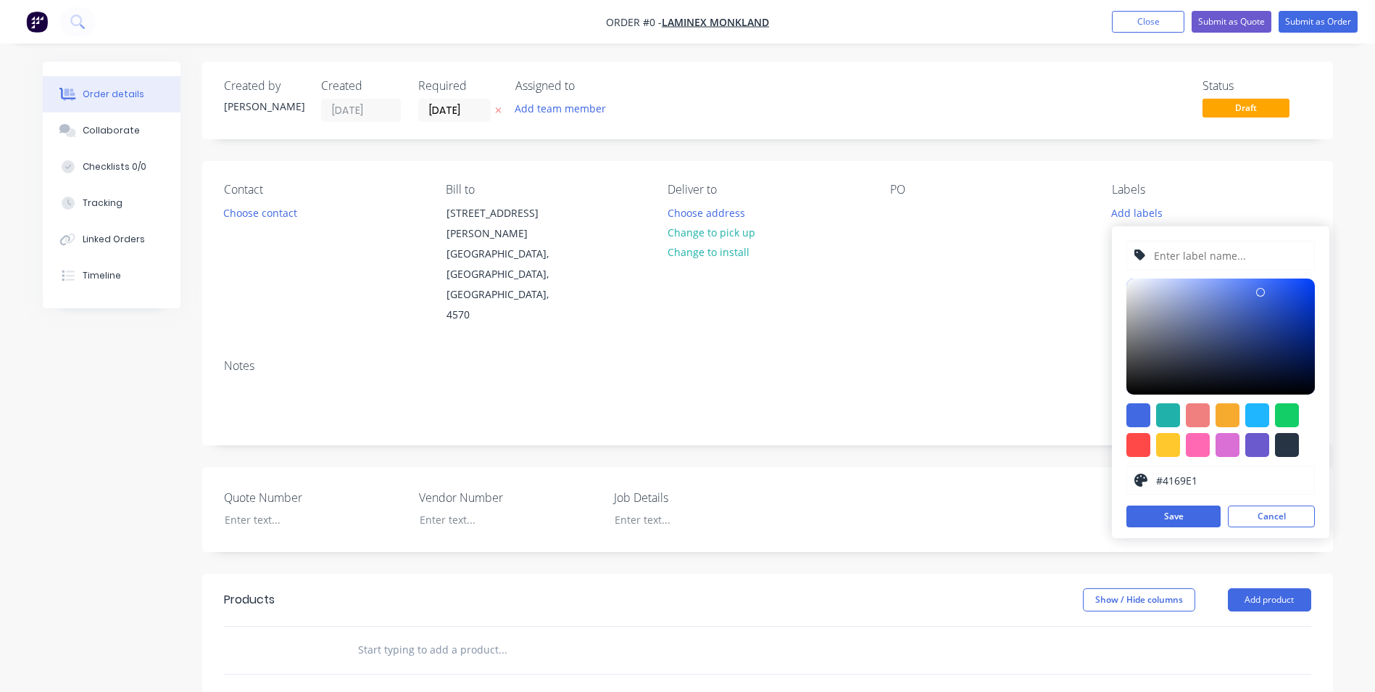
click at [1174, 253] on input "text" at bounding box center [1230, 255] width 154 height 28
type input "t"
type input "TLG240126"
click at [1140, 439] on div at bounding box center [1139, 445] width 24 height 24
type input "#FF4949"
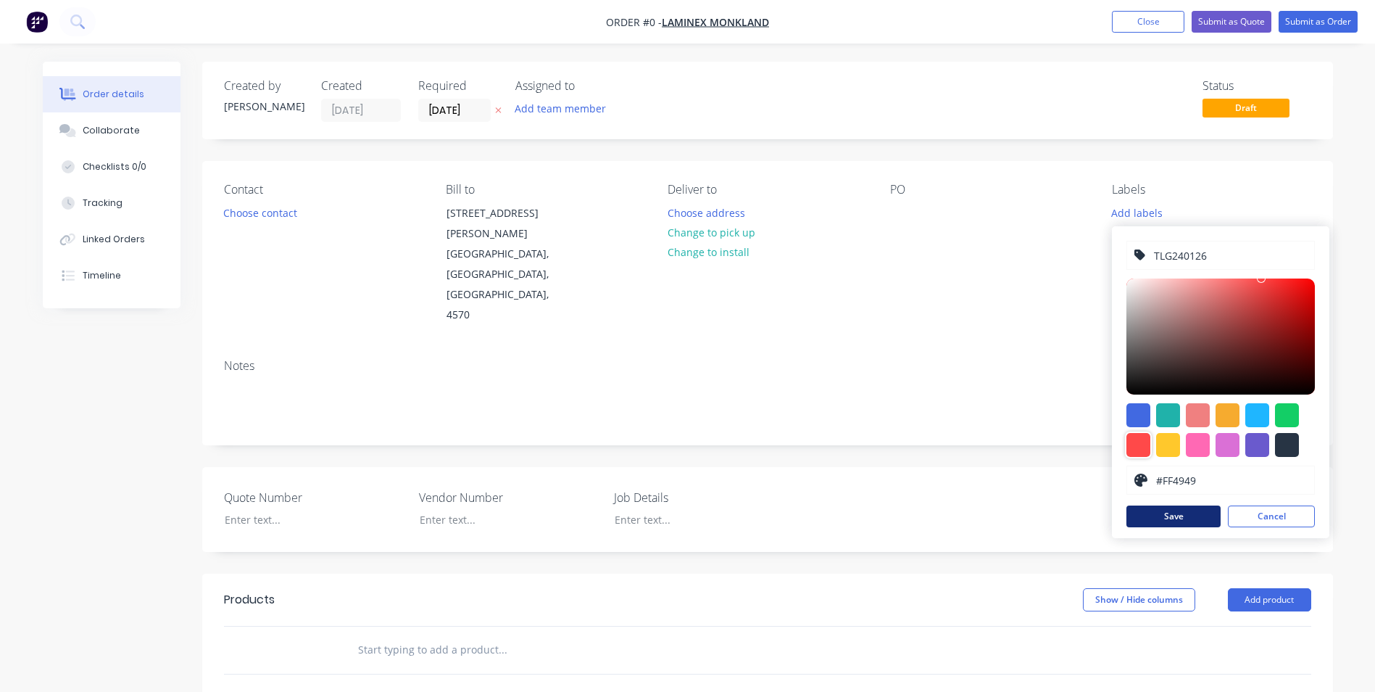
click at [1191, 513] on button "Save" at bounding box center [1174, 516] width 94 height 22
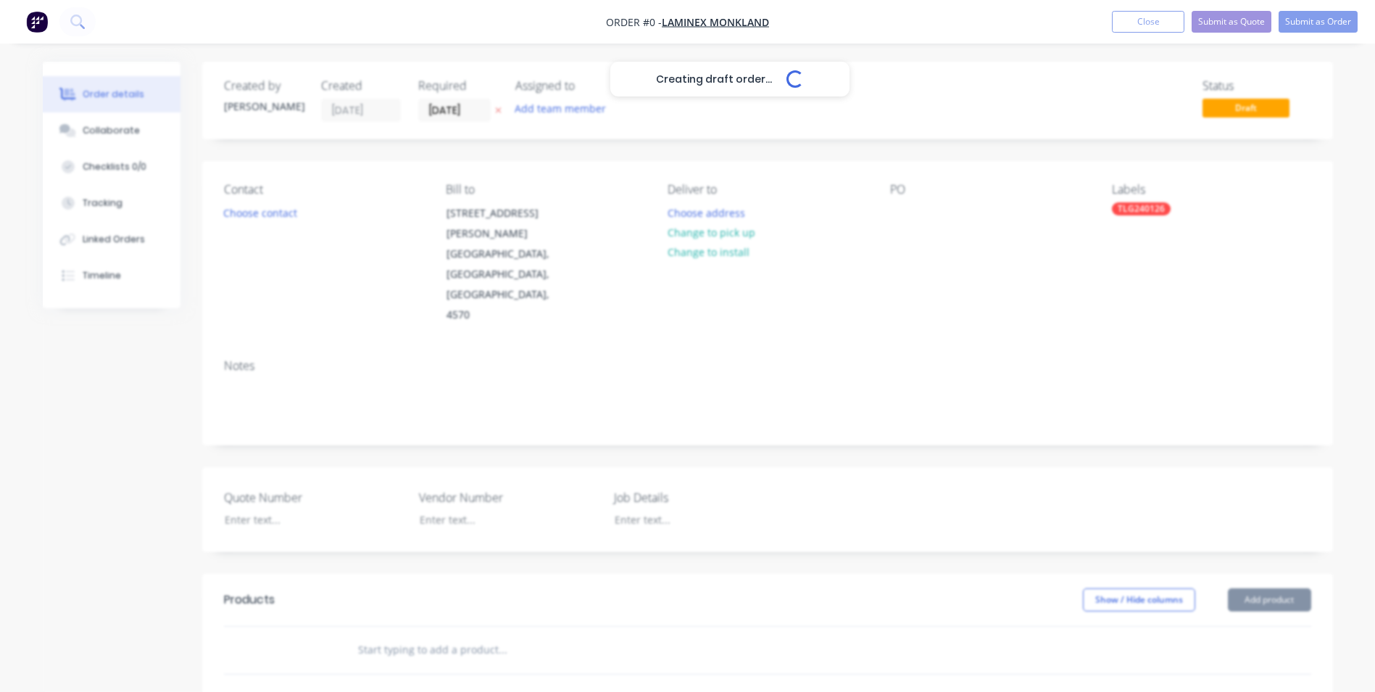
drag, startPoint x: 981, startPoint y: 331, endPoint x: 831, endPoint y: 290, distance: 155.5
click at [980, 331] on div "Creating draft order... Loading... Order details Collaborate Checklists 0/0 Tra…" at bounding box center [687, 553] width 1319 height 982
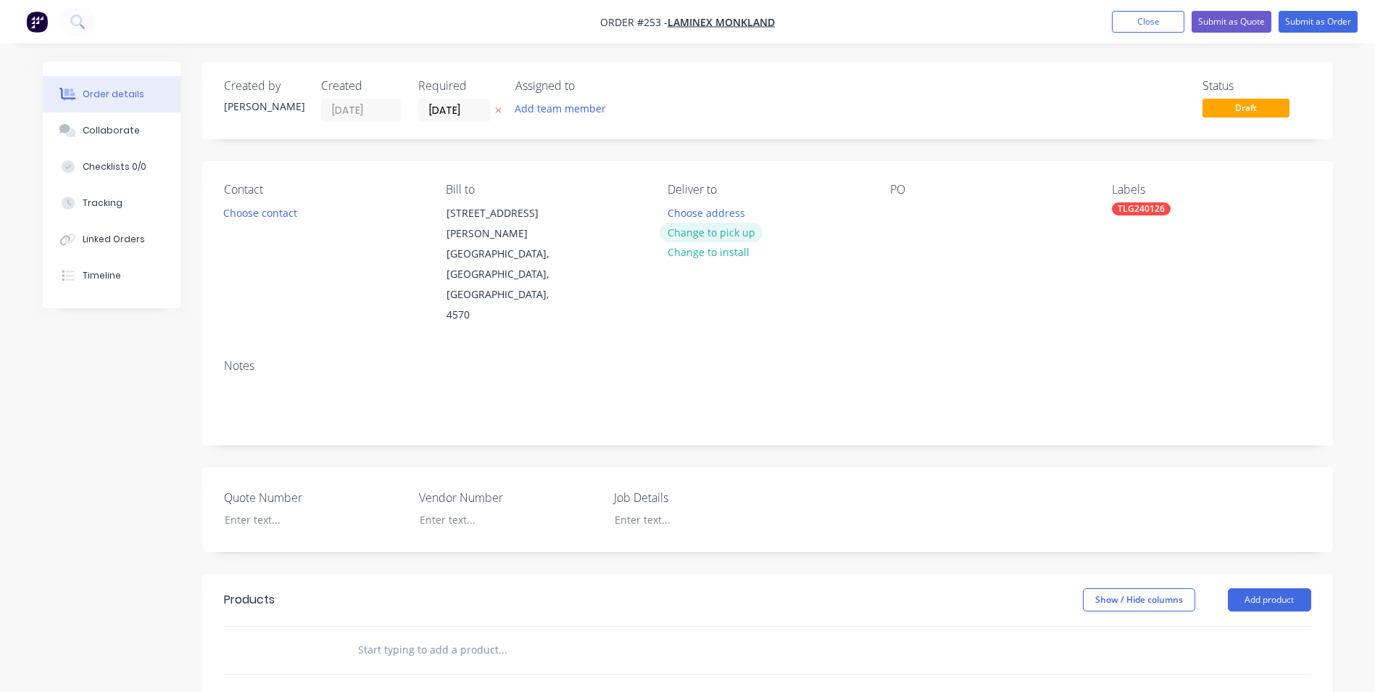
click at [723, 234] on button "Change to pick up" at bounding box center [711, 233] width 103 height 20
click at [682, 211] on div at bounding box center [679, 212] width 23 height 21
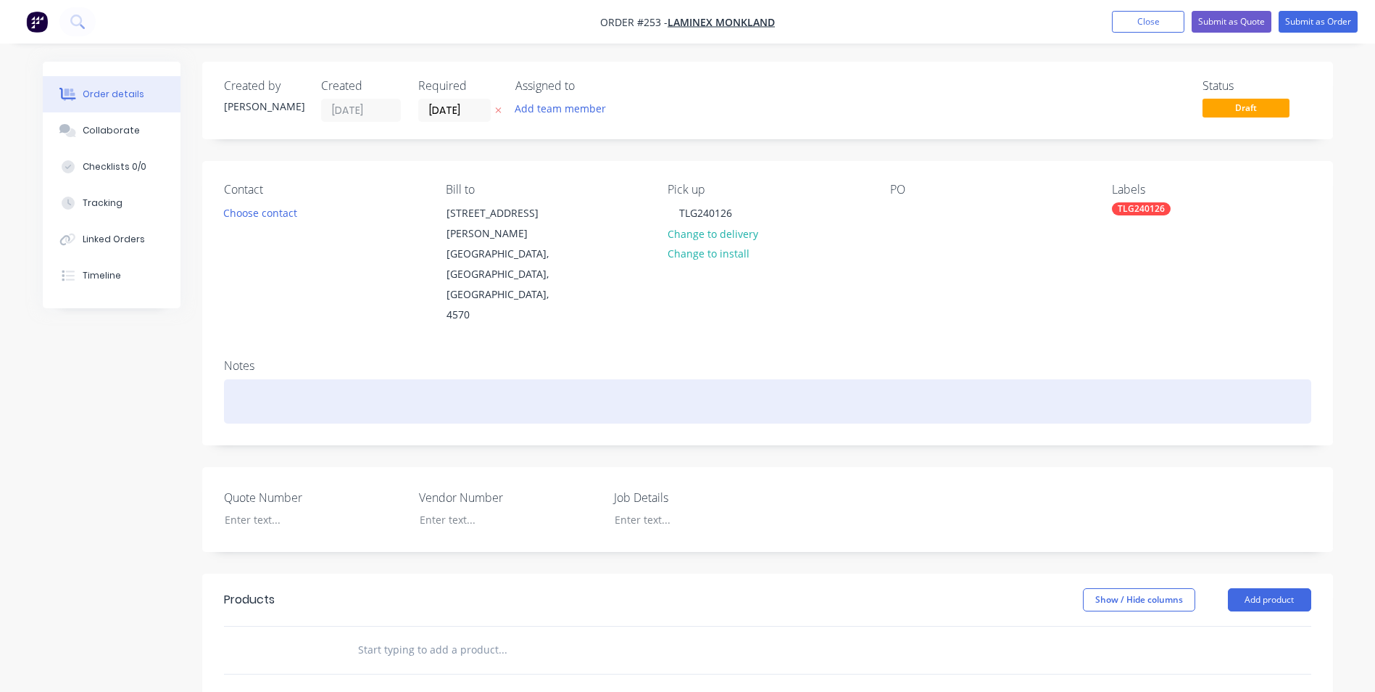
click at [423, 379] on div at bounding box center [767, 401] width 1087 height 44
drag, startPoint x: 429, startPoint y: 360, endPoint x: 202, endPoint y: 344, distance: 228.2
click at [202, 347] on div "Notes TLG240126 - Install dust silo handrail" at bounding box center [767, 395] width 1131 height 97
copy div "TLG240126 - Install dust silo handrail"
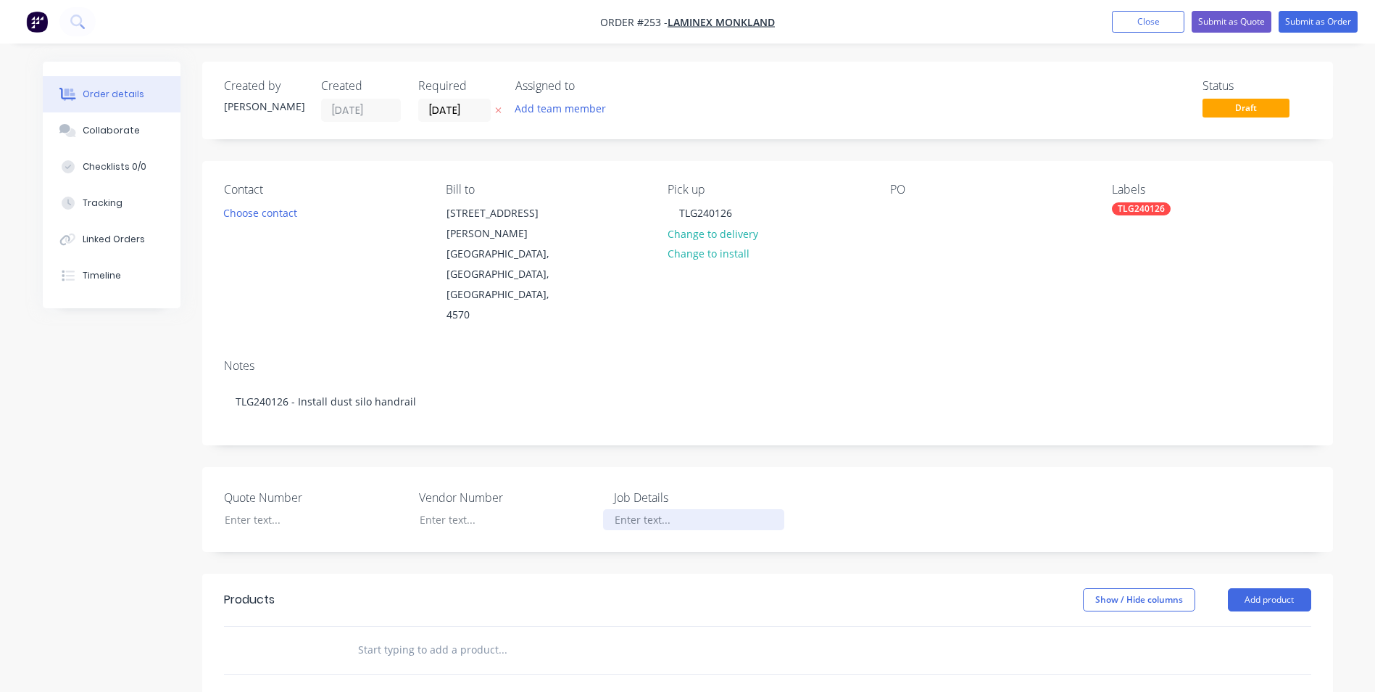
click at [687, 509] on div at bounding box center [693, 519] width 181 height 21
paste div
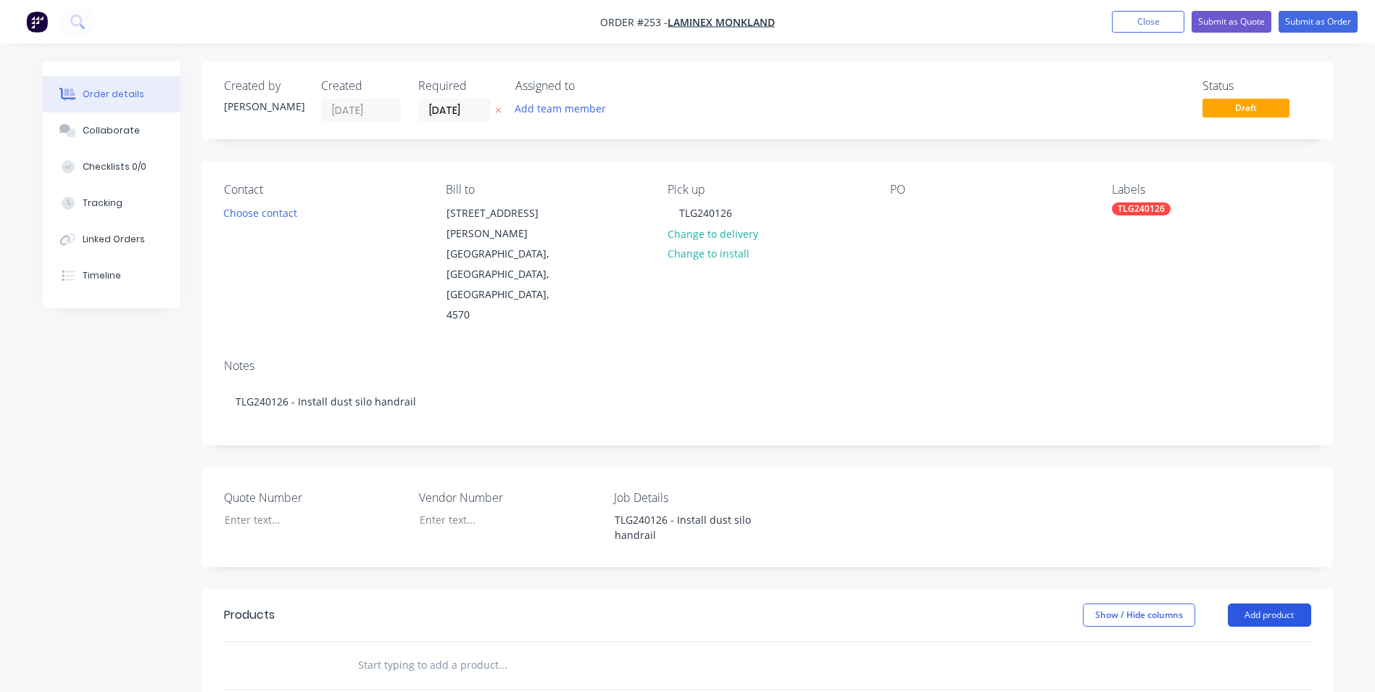
click at [1230, 603] on button "Add product" at bounding box center [1269, 614] width 83 height 23
click at [1207, 641] on div "Product catalogue" at bounding box center [1243, 651] width 112 height 21
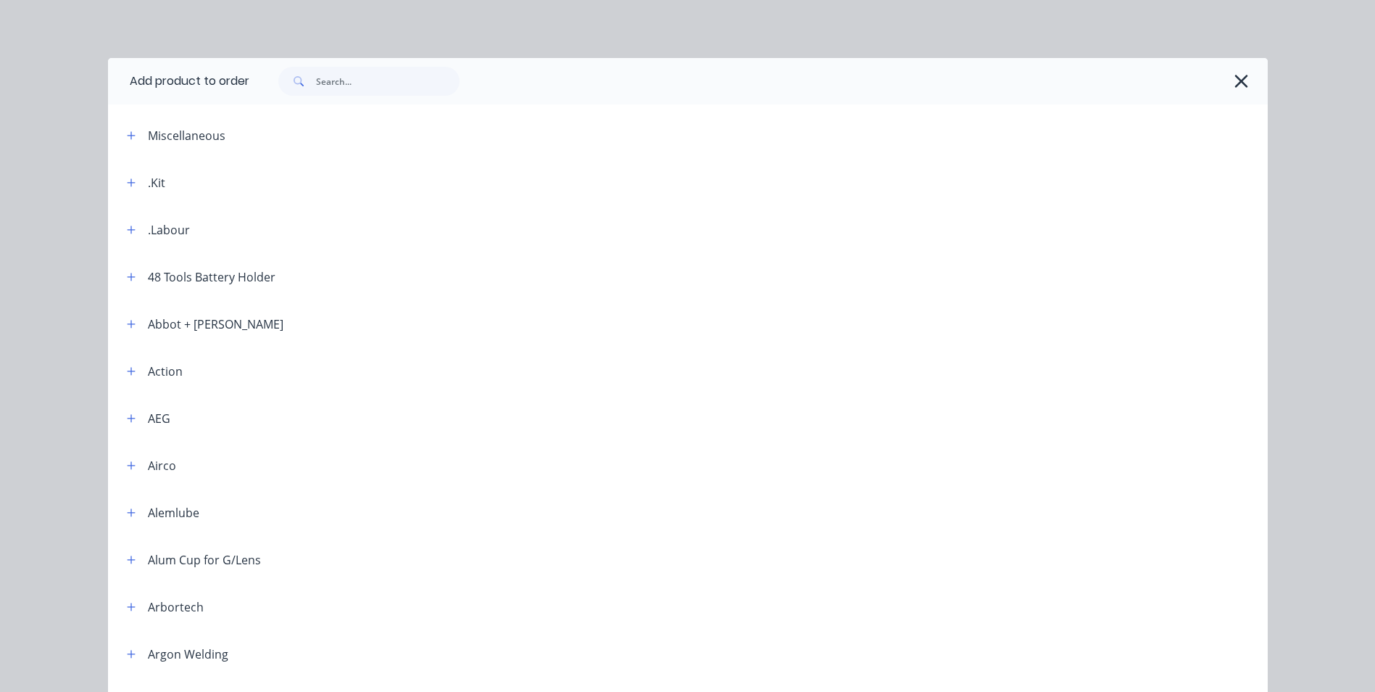
click at [165, 183] on div at bounding box center [716, 182] width 1103 height 18
click at [150, 183] on div ".Kit" at bounding box center [156, 182] width 17 height 17
click at [128, 183] on icon "button" at bounding box center [131, 183] width 9 height 10
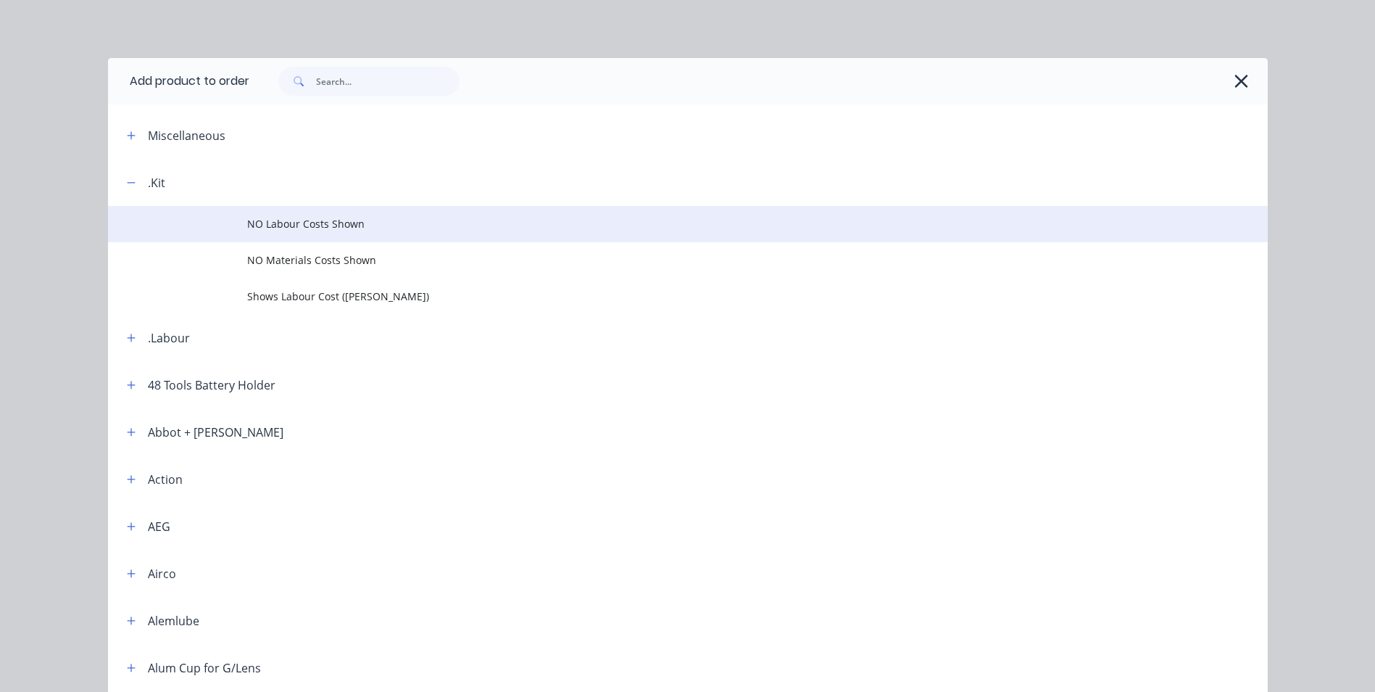
click at [322, 222] on span "NO Labour Costs Shown" at bounding box center [655, 223] width 816 height 15
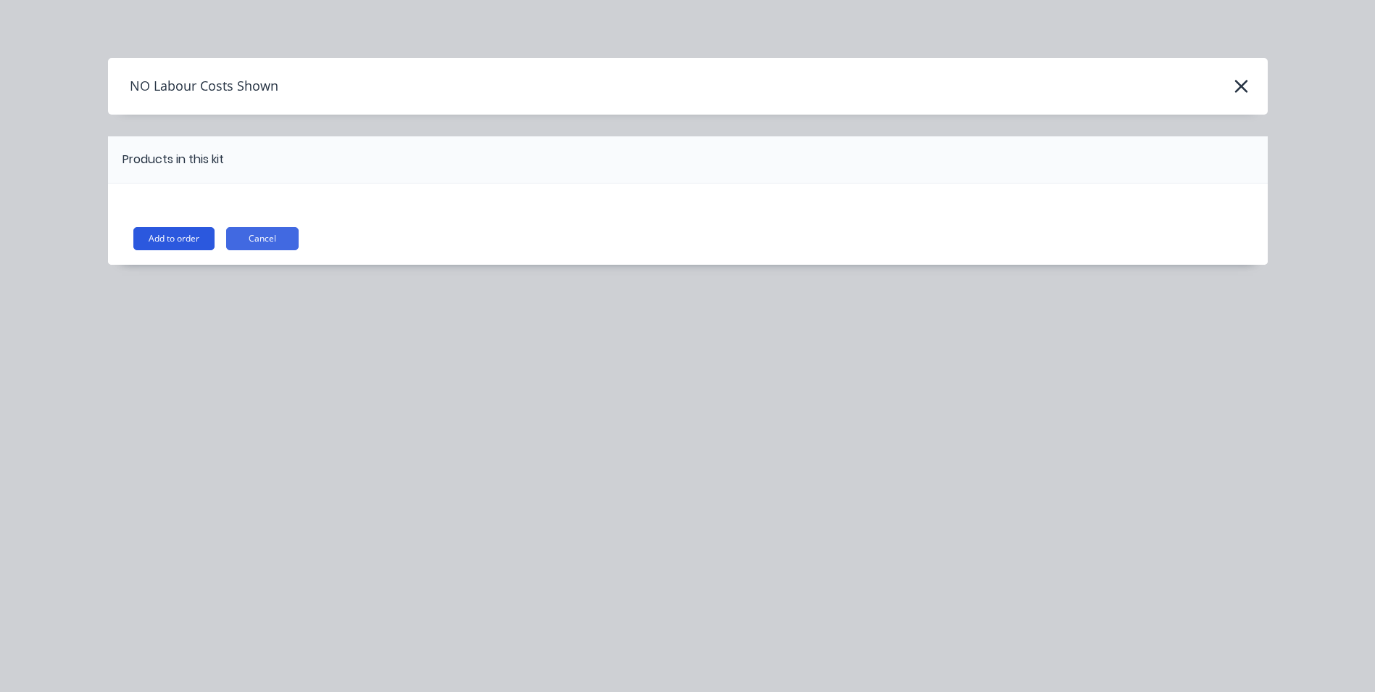
click at [196, 233] on button "Add to order" at bounding box center [173, 238] width 81 height 23
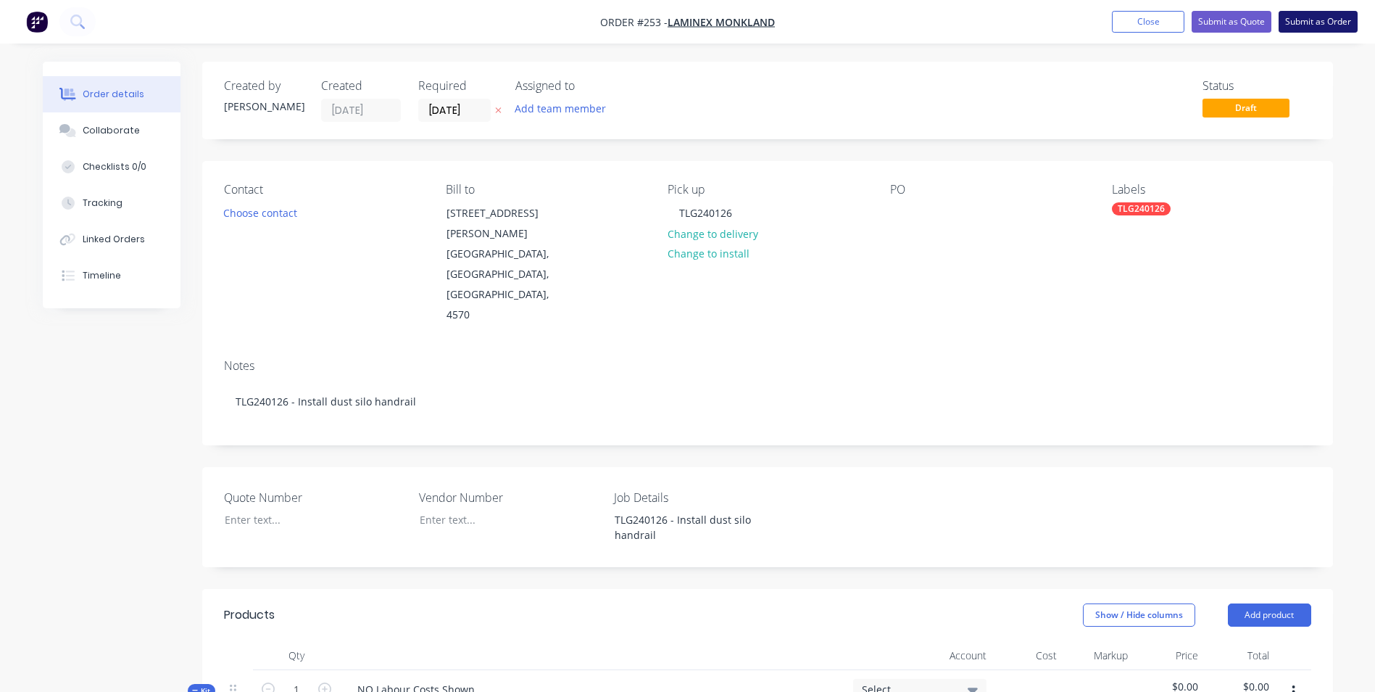
click at [1319, 14] on button "Submit as Order" at bounding box center [1318, 22] width 79 height 22
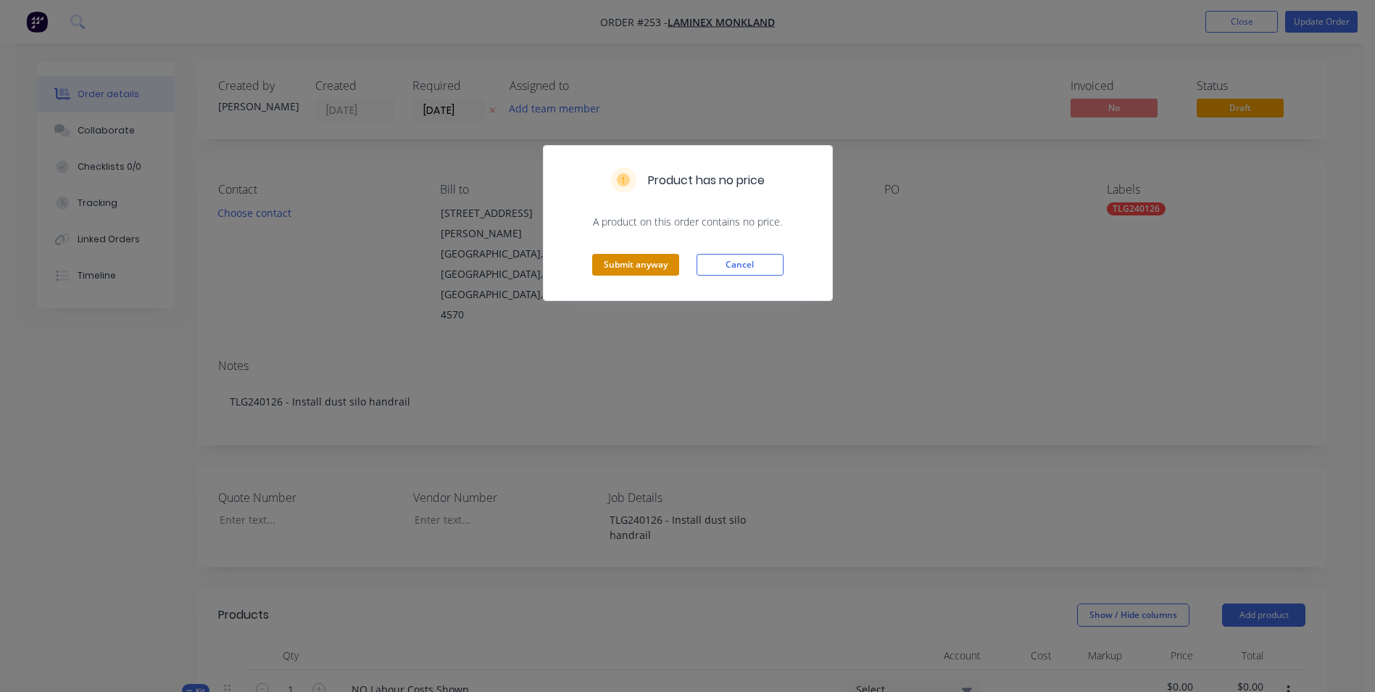
click at [626, 260] on button "Submit anyway" at bounding box center [635, 265] width 87 height 22
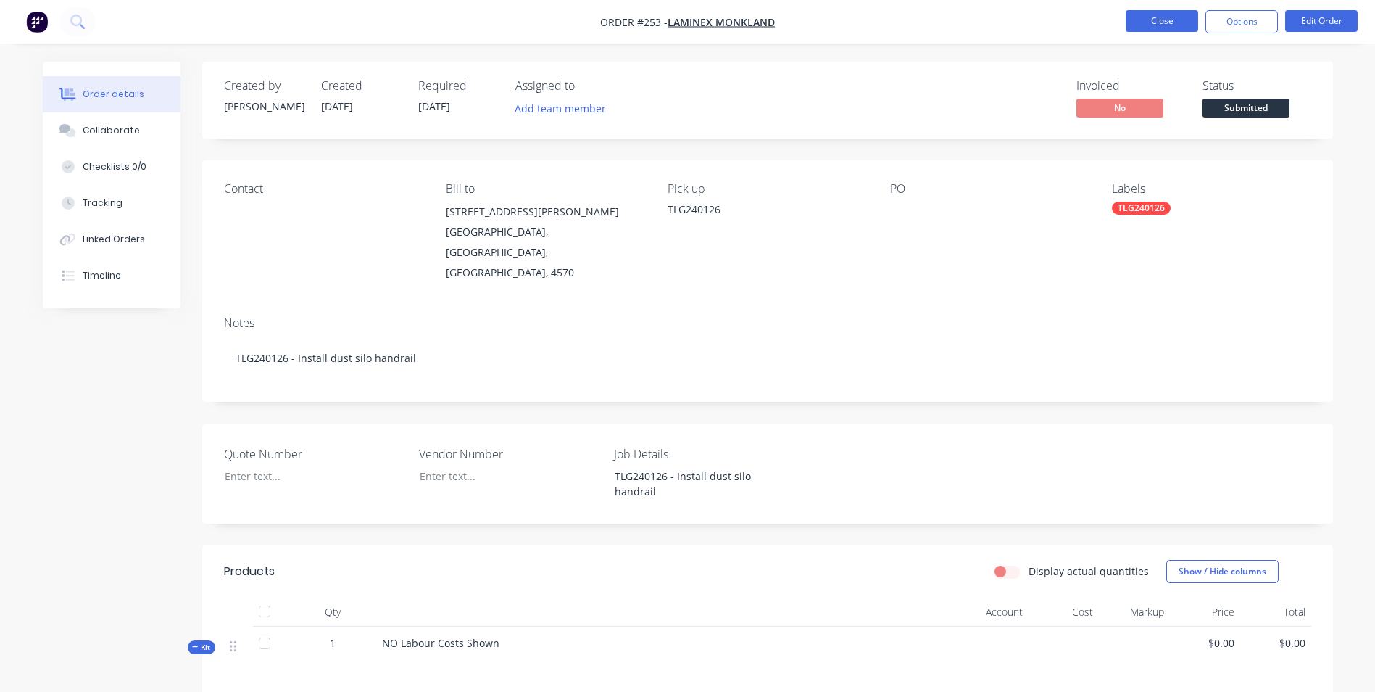
click at [1172, 19] on button "Close" at bounding box center [1162, 21] width 72 height 22
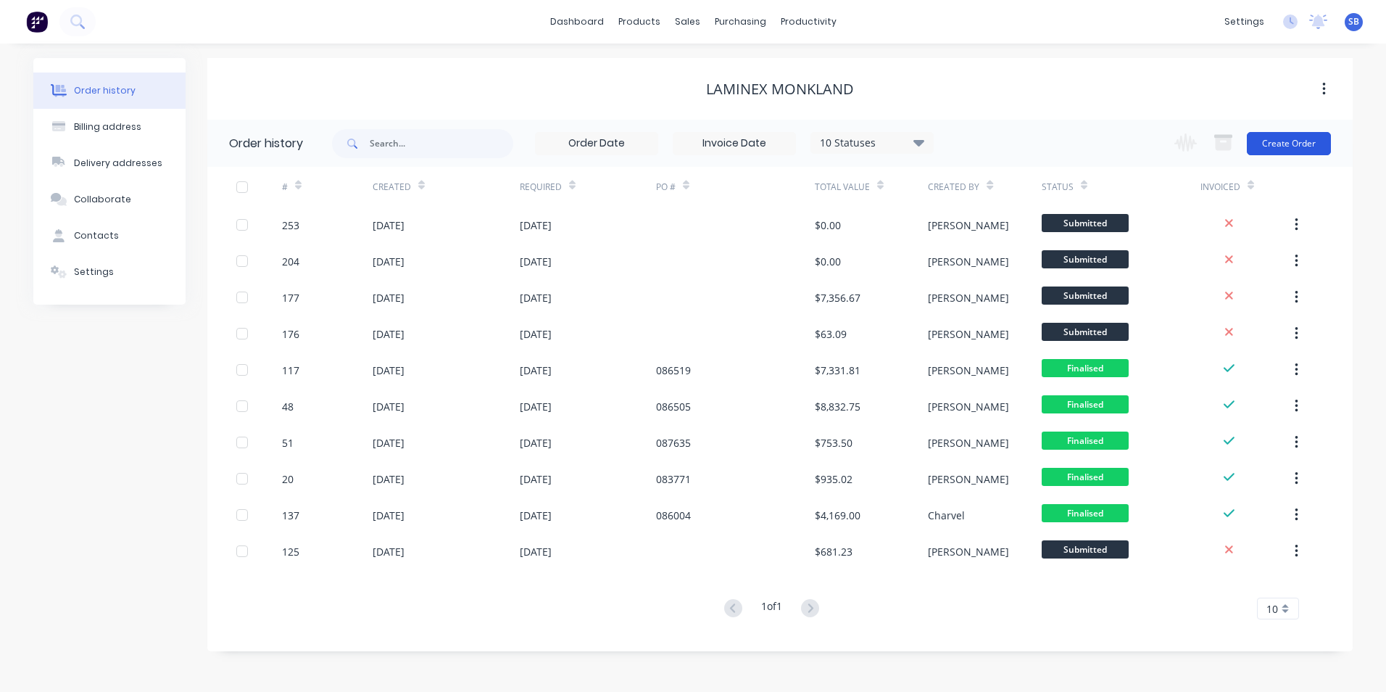
click at [1306, 137] on button "Create Order" at bounding box center [1289, 143] width 84 height 23
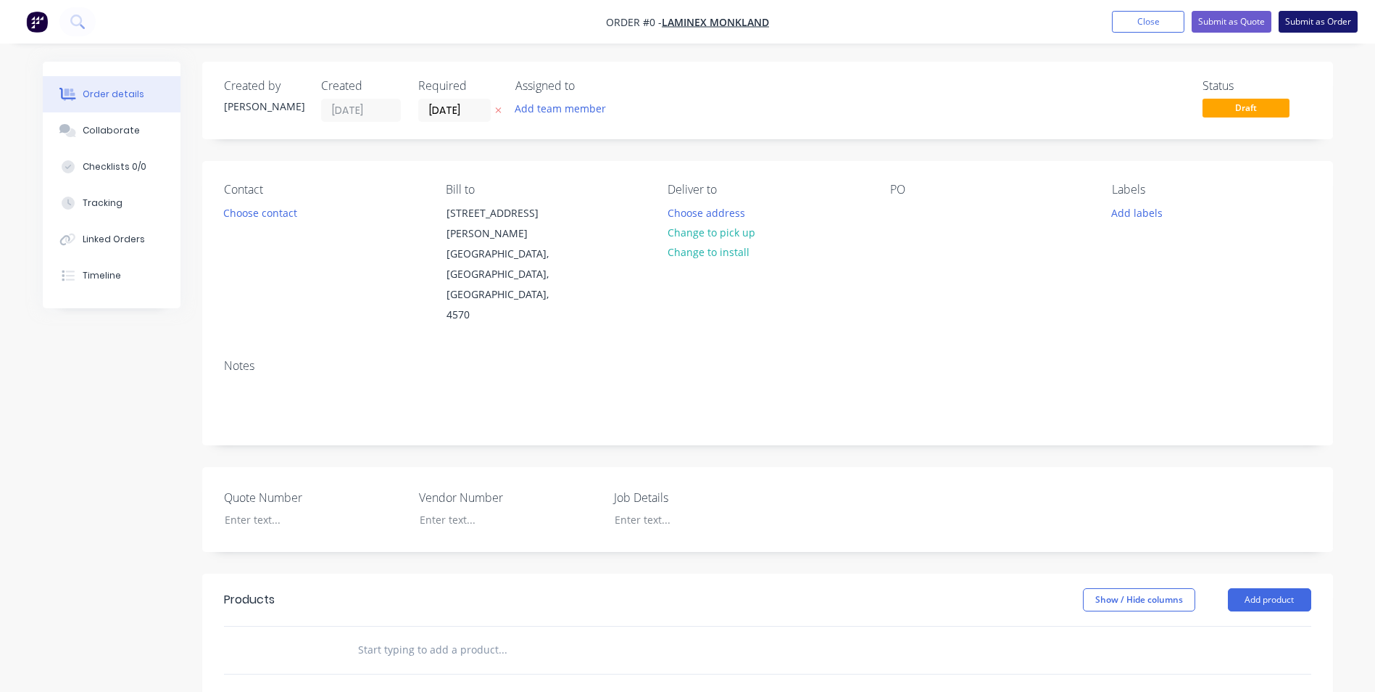
click at [1309, 22] on button "Submit as Order" at bounding box center [1318, 22] width 79 height 22
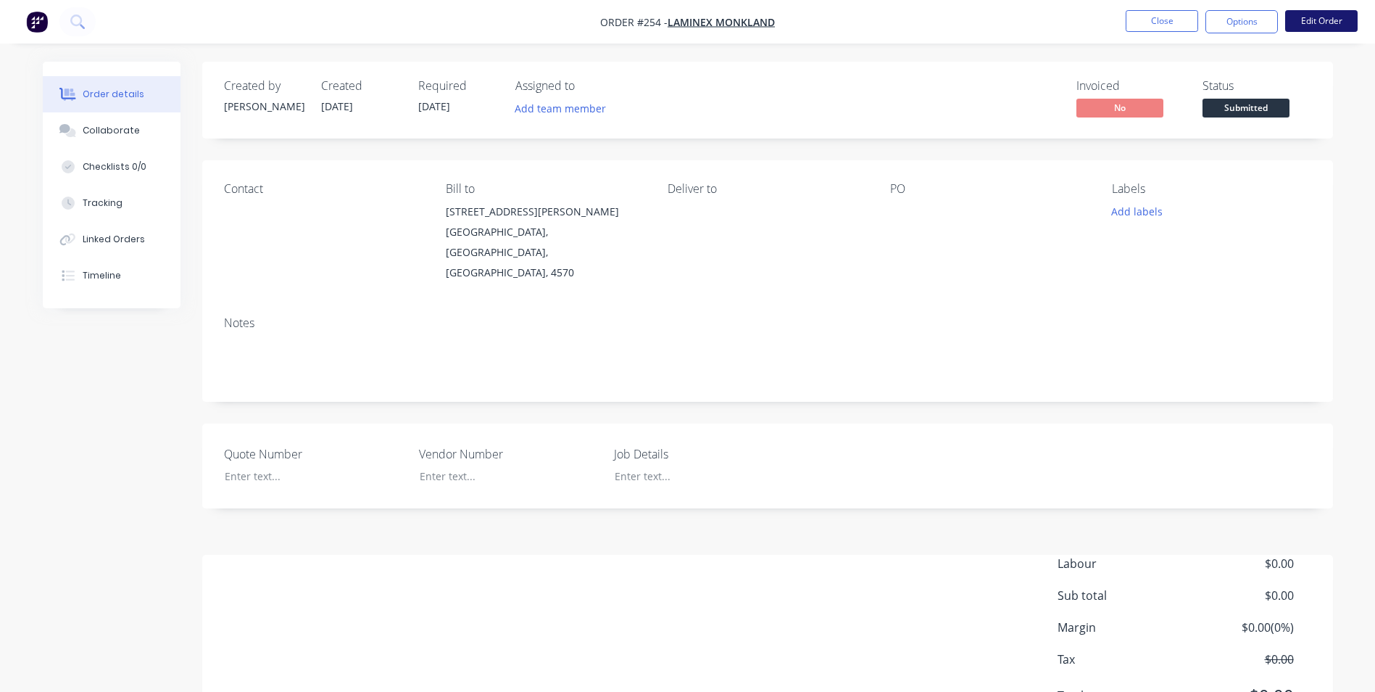
click at [1317, 17] on button "Edit Order" at bounding box center [1321, 21] width 72 height 22
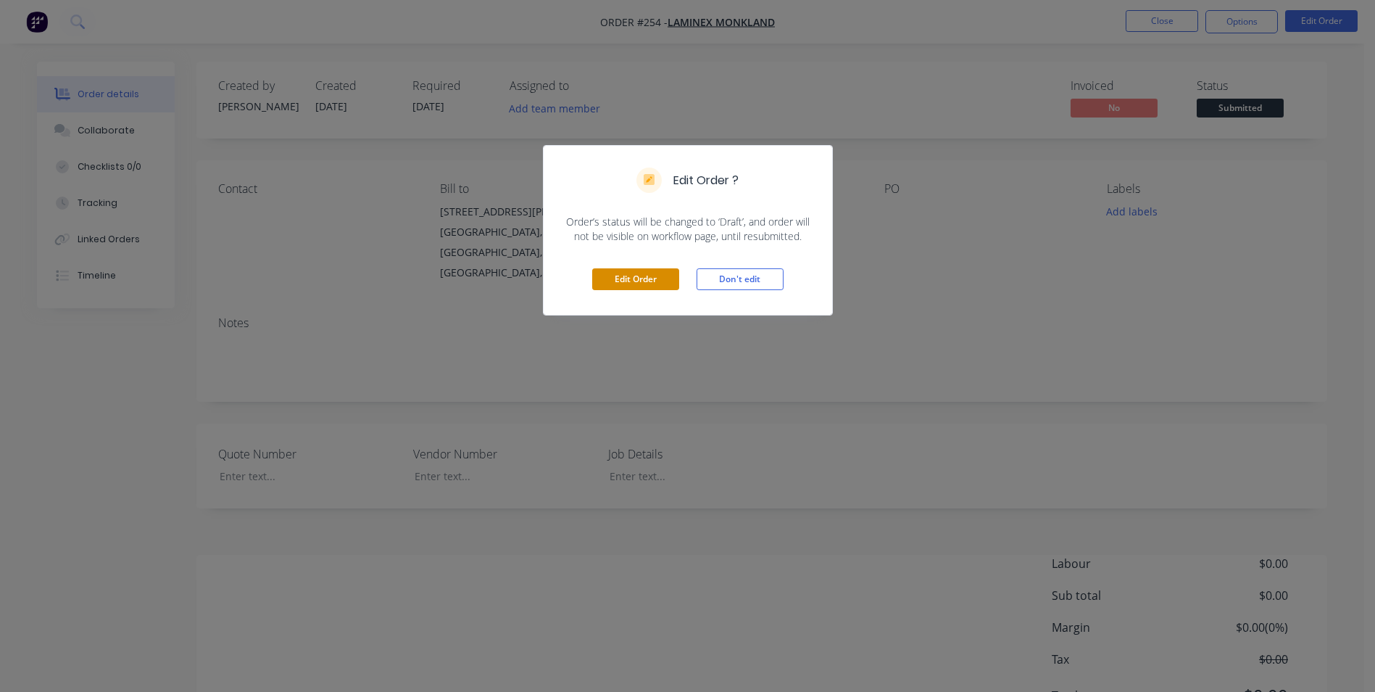
click at [651, 271] on button "Edit Order" at bounding box center [635, 279] width 87 height 22
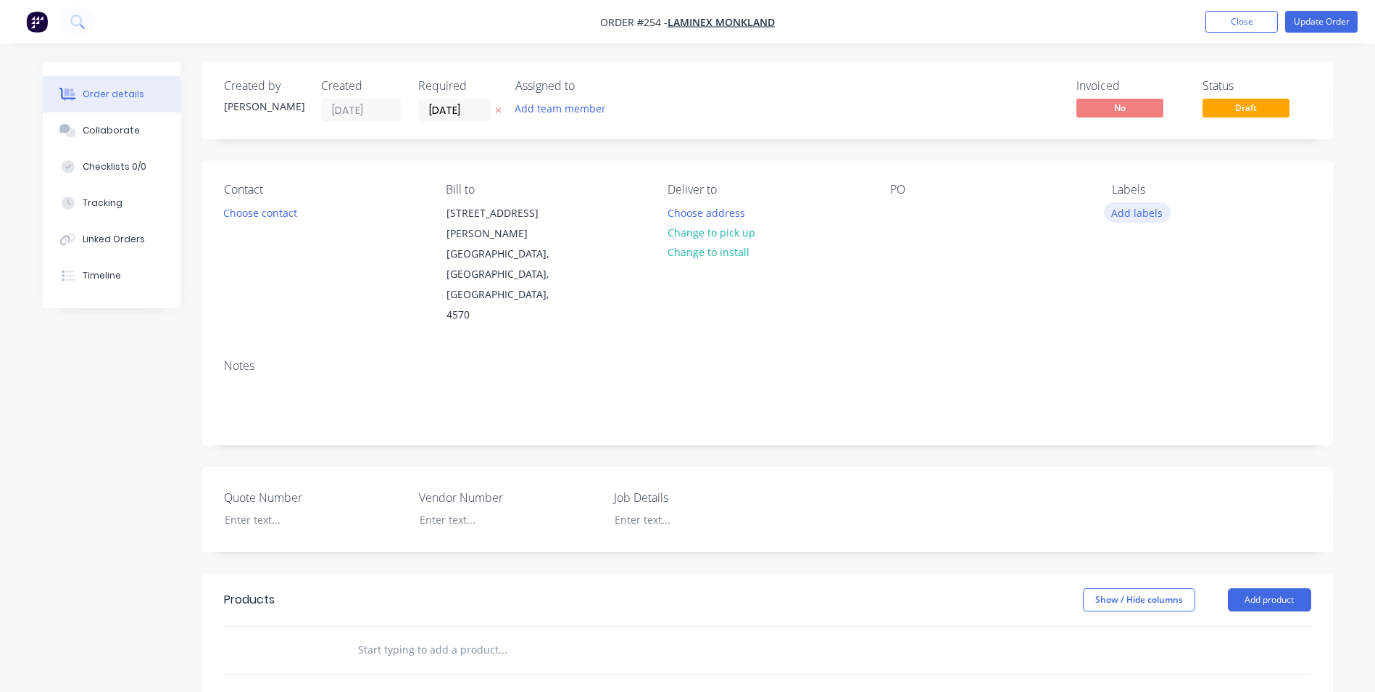
click at [1110, 219] on button "Add labels" at bounding box center [1137, 212] width 67 height 20
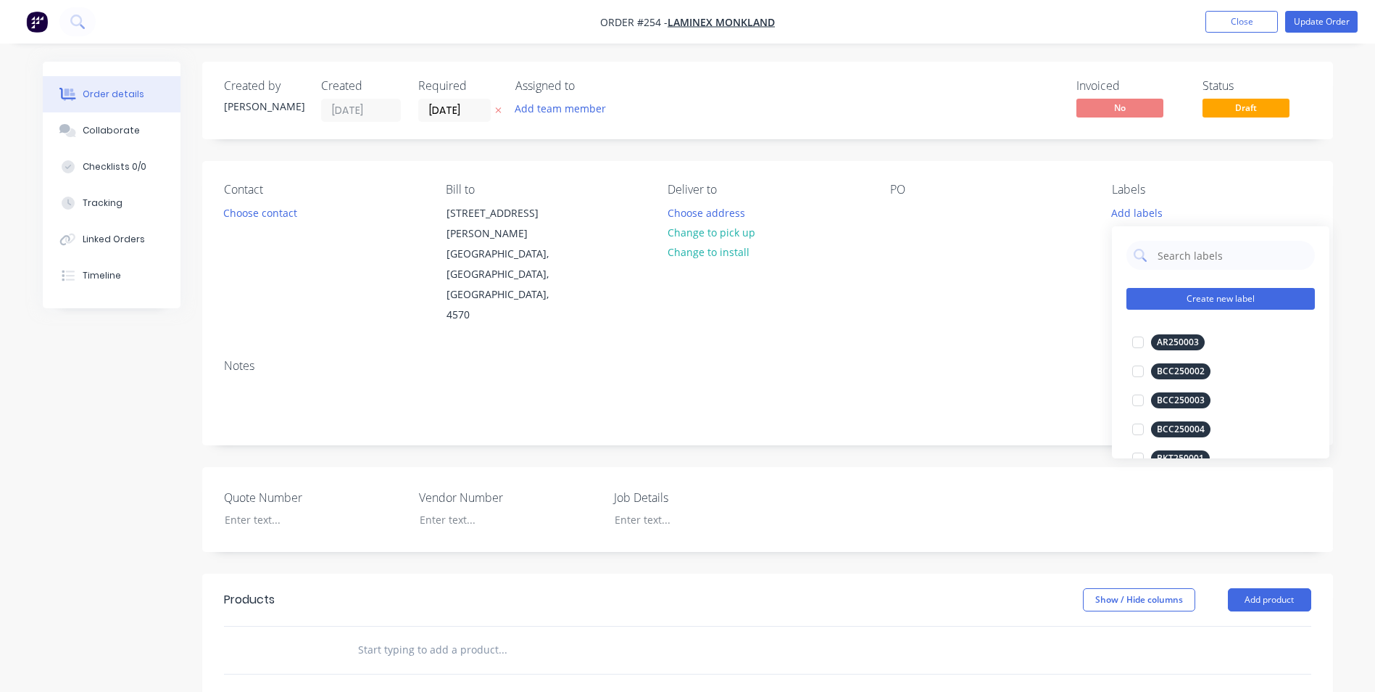
click at [1187, 295] on button "Create new label" at bounding box center [1221, 299] width 188 height 22
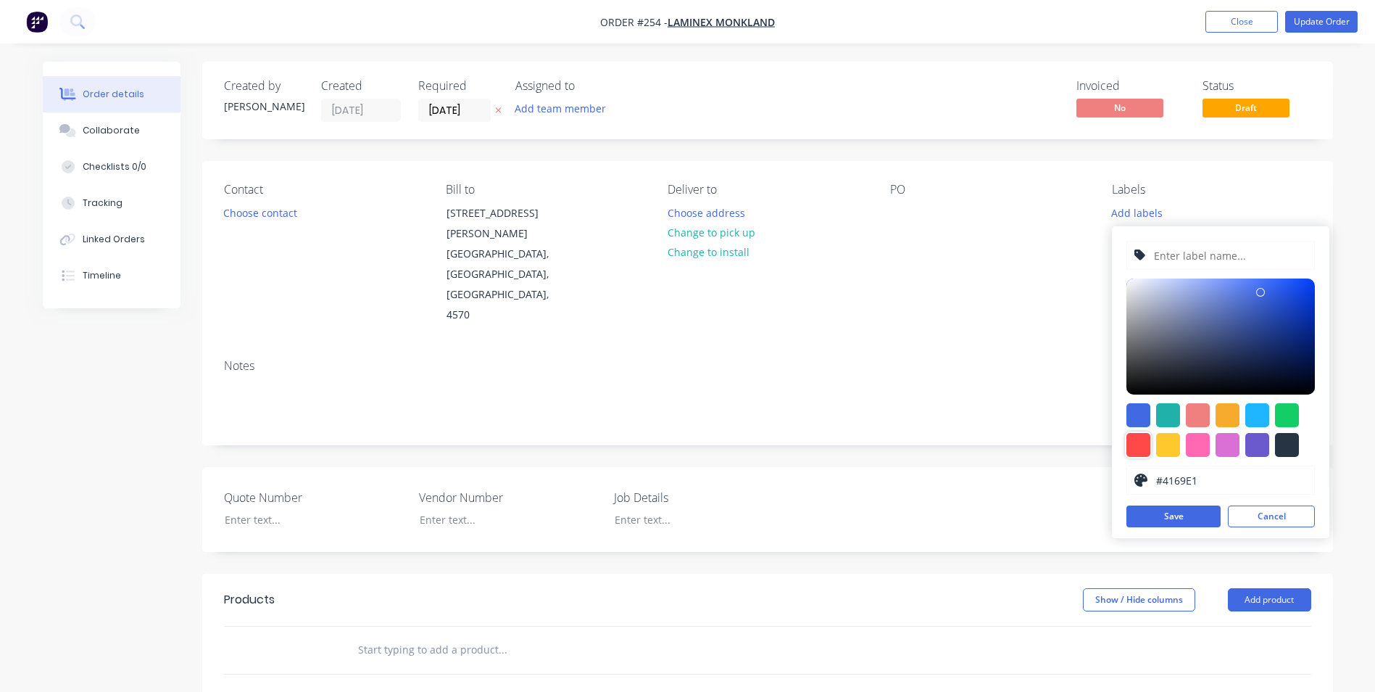
click at [1140, 441] on div at bounding box center [1139, 445] width 24 height 24
type input "#FF4949"
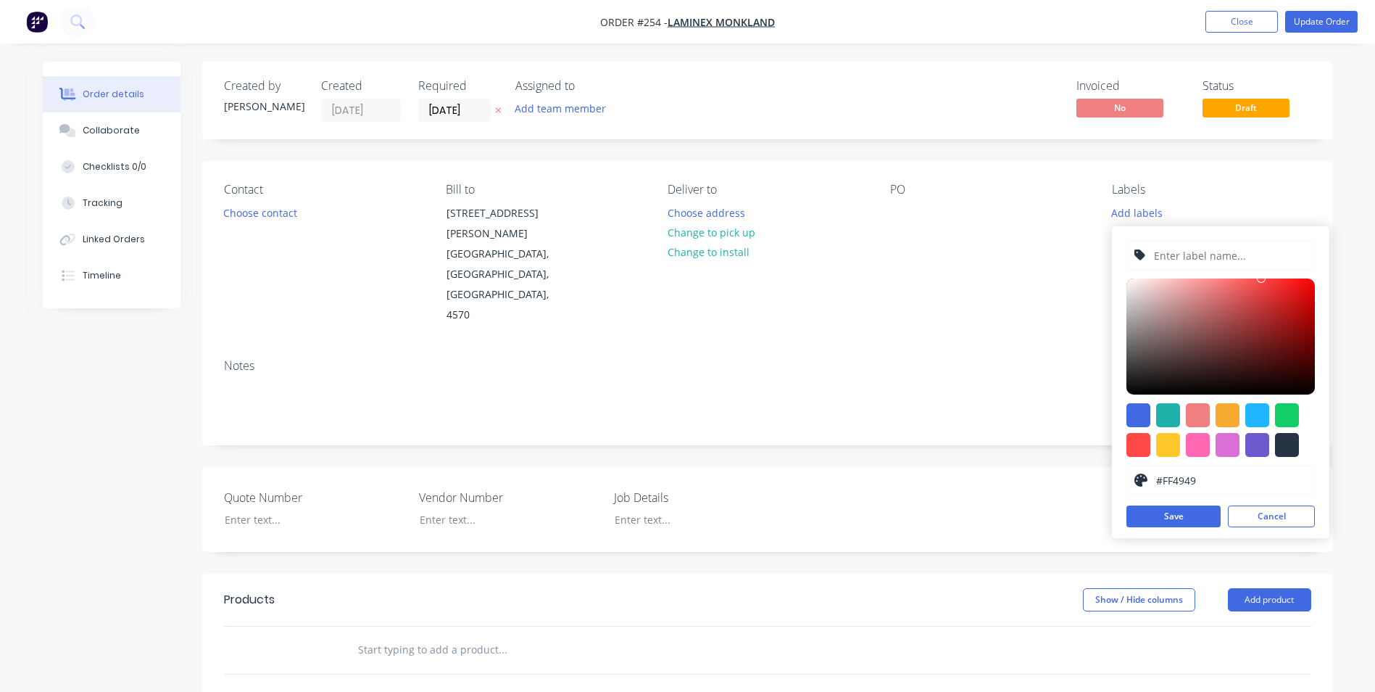
click at [1178, 255] on input "text" at bounding box center [1230, 255] width 154 height 28
type input "TLG250029"
click at [1197, 515] on button "Save" at bounding box center [1174, 516] width 94 height 22
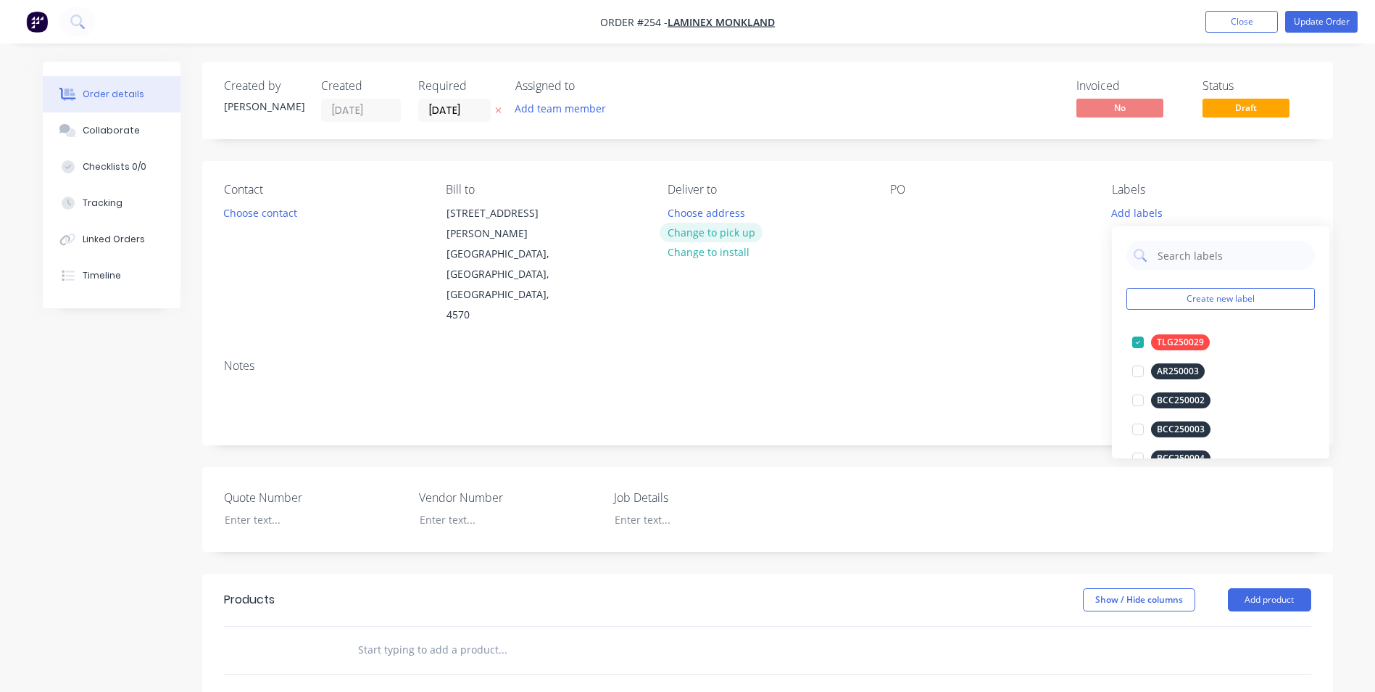
click at [726, 230] on button "Change to pick up" at bounding box center [711, 233] width 103 height 20
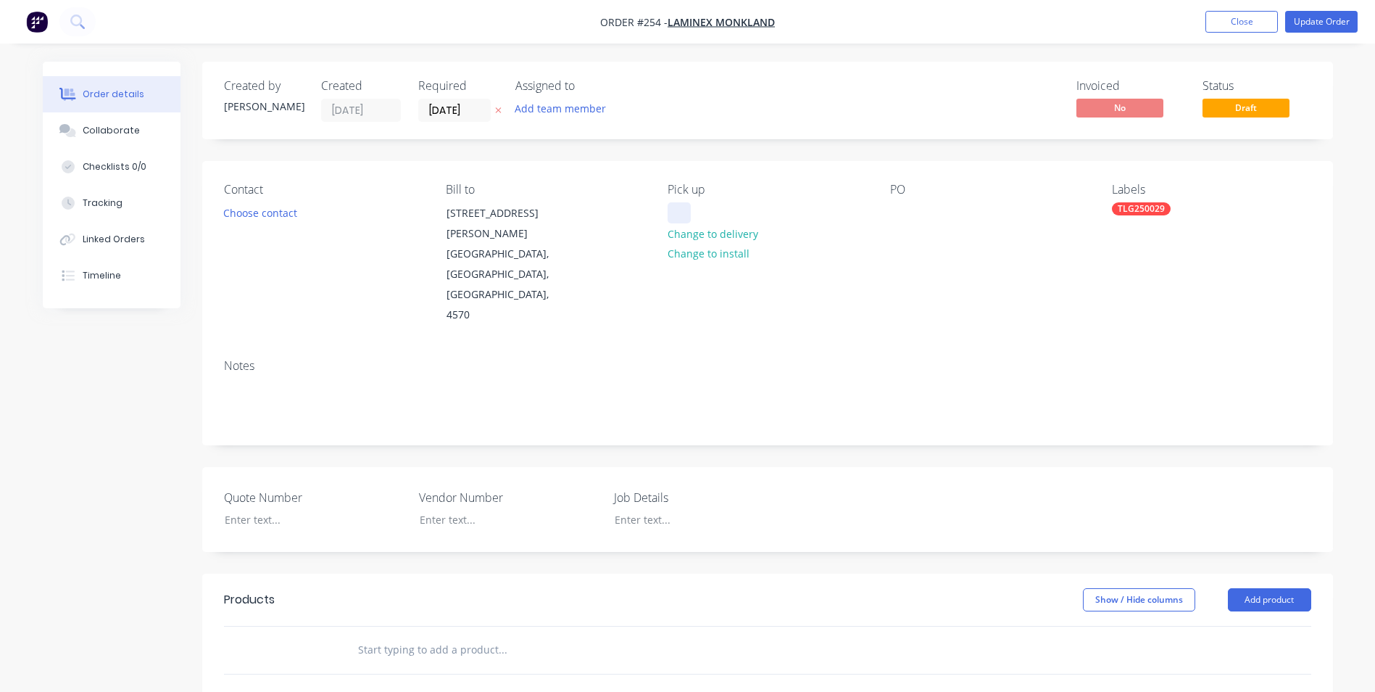
click at [678, 205] on div at bounding box center [679, 212] width 23 height 21
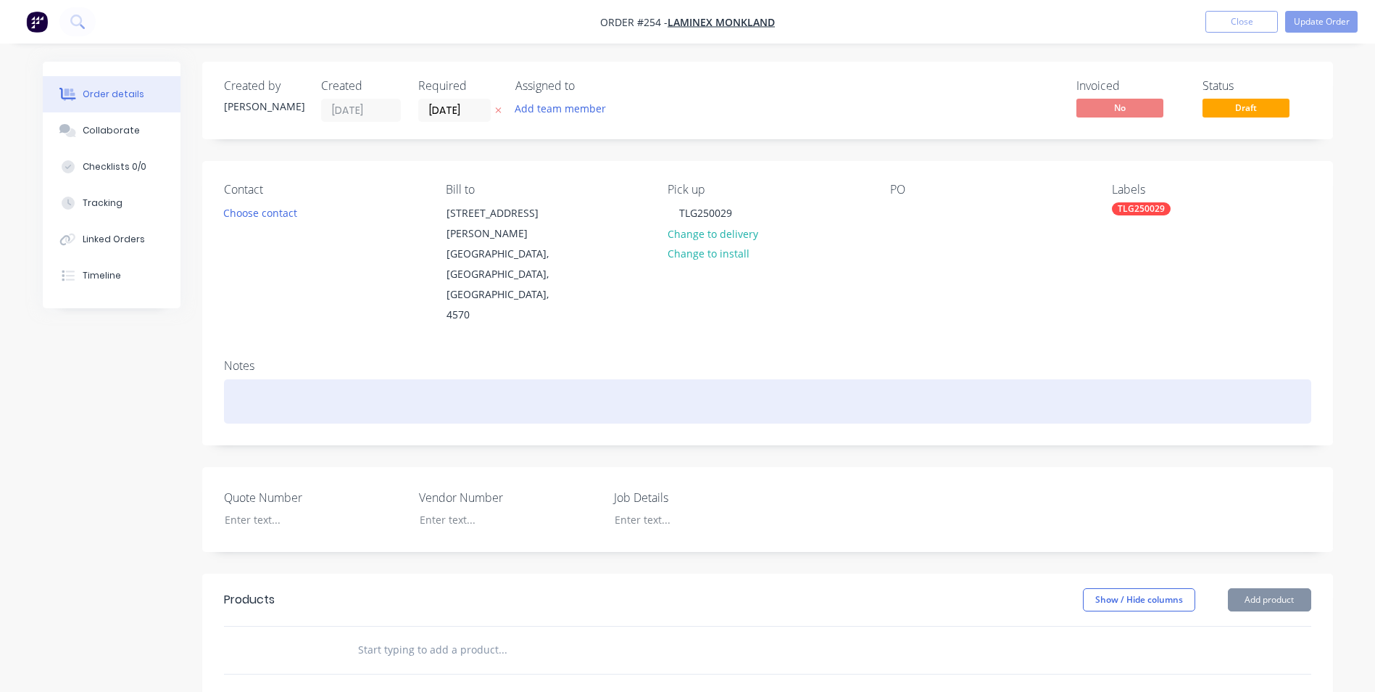
drag, startPoint x: 488, startPoint y: 370, endPoint x: 494, endPoint y: 353, distance: 18.6
click at [488, 379] on div at bounding box center [767, 401] width 1087 height 44
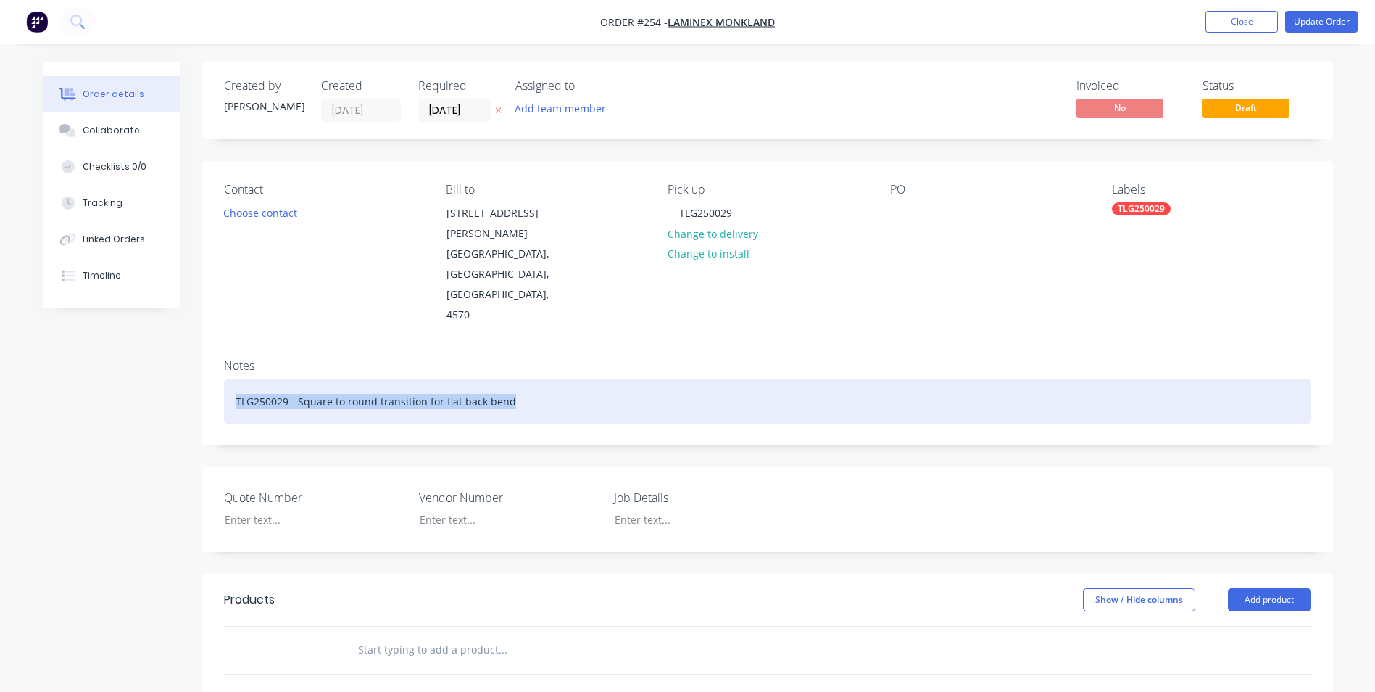
drag, startPoint x: 523, startPoint y: 365, endPoint x: 233, endPoint y: 332, distance: 291.1
click at [233, 347] on div "Notes TLG250029 - Square to round transition for flat back bend" at bounding box center [767, 395] width 1131 height 97
copy div "TLG250029 - Square to round transition for flat back bend"
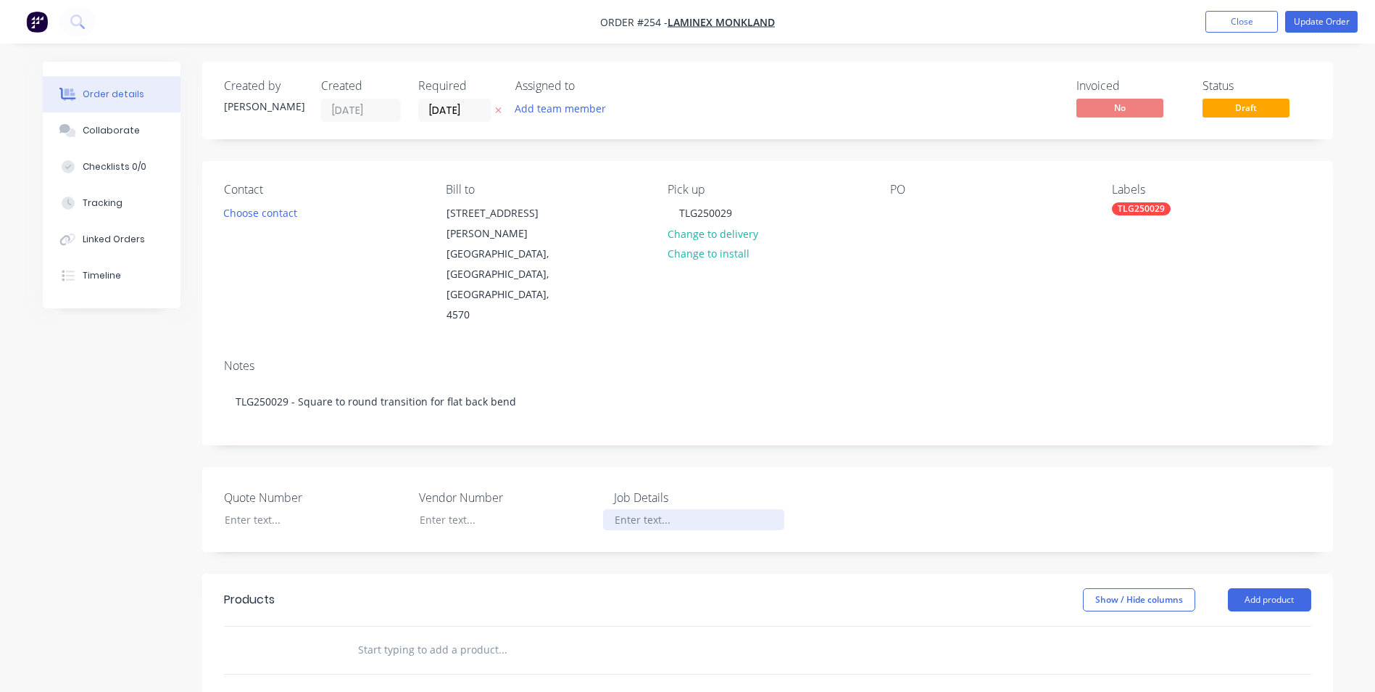
click at [700, 509] on div at bounding box center [693, 519] width 181 height 21
paste div
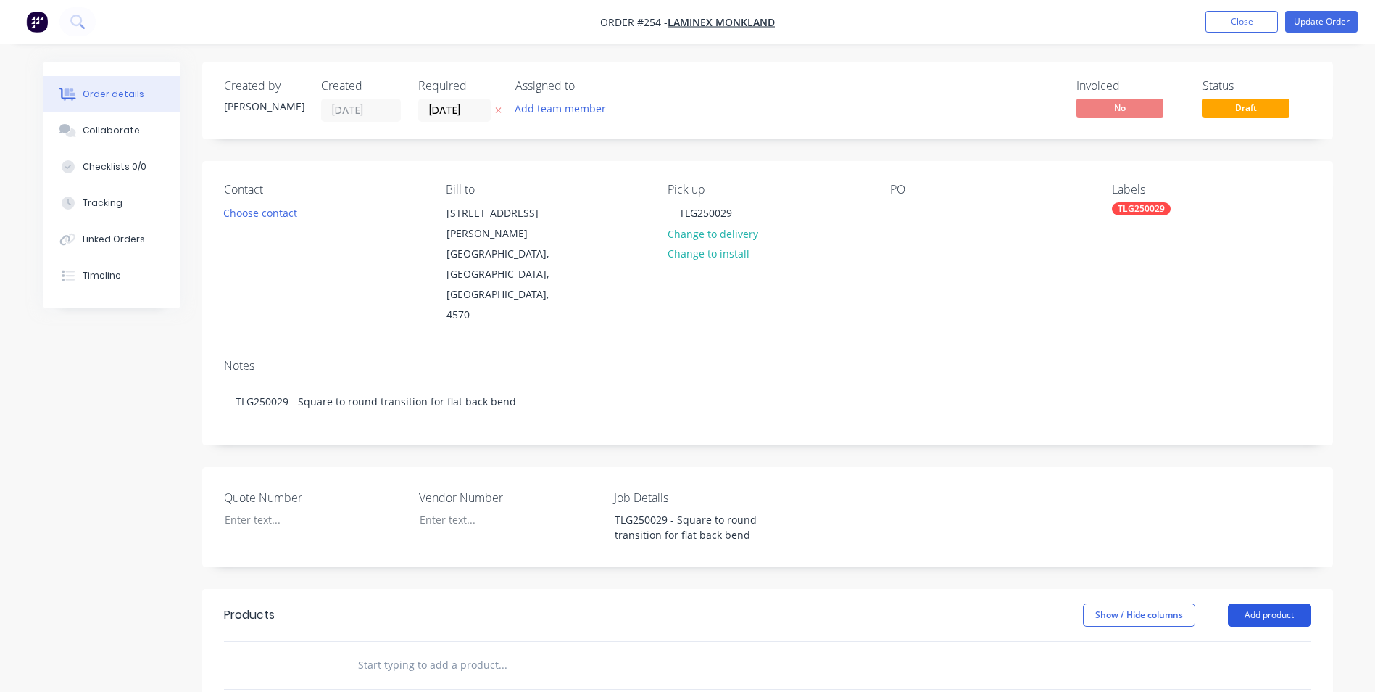
click at [1237, 603] on button "Add product" at bounding box center [1269, 614] width 83 height 23
click at [1218, 641] on div "Product catalogue" at bounding box center [1243, 651] width 112 height 21
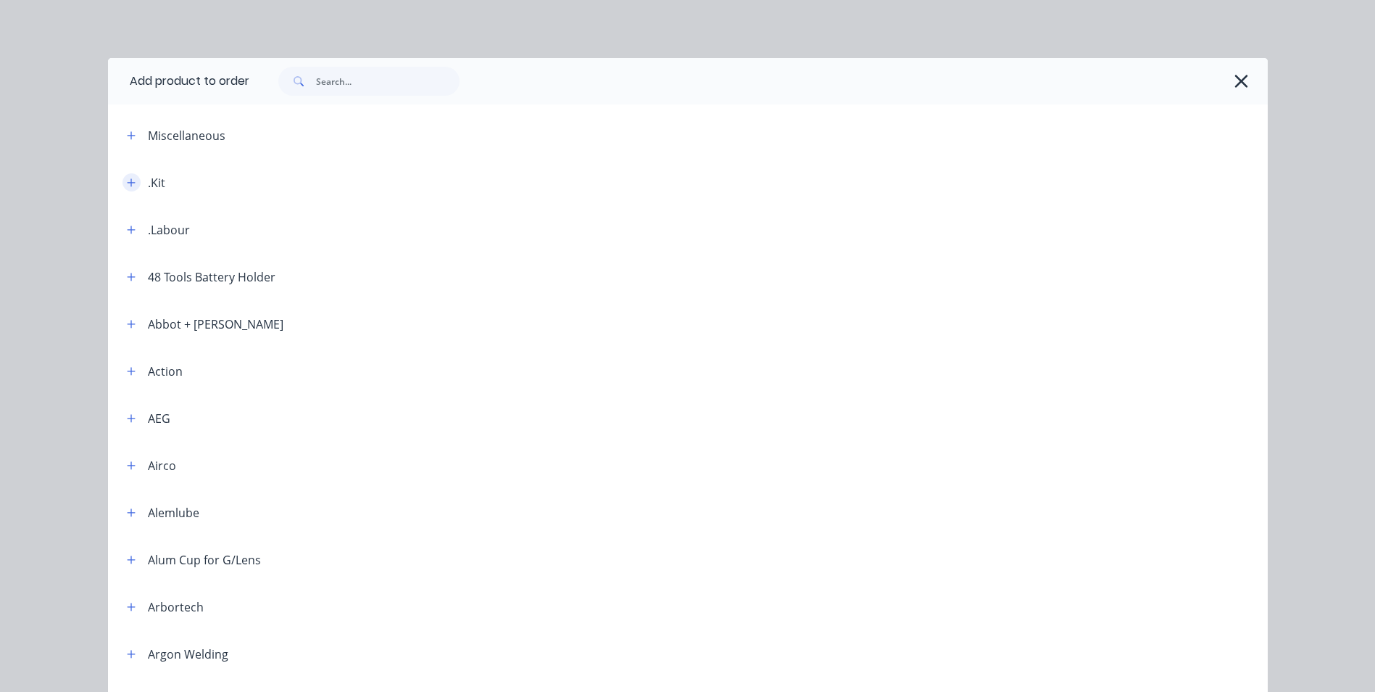
click at [130, 181] on button "button" at bounding box center [132, 182] width 18 height 18
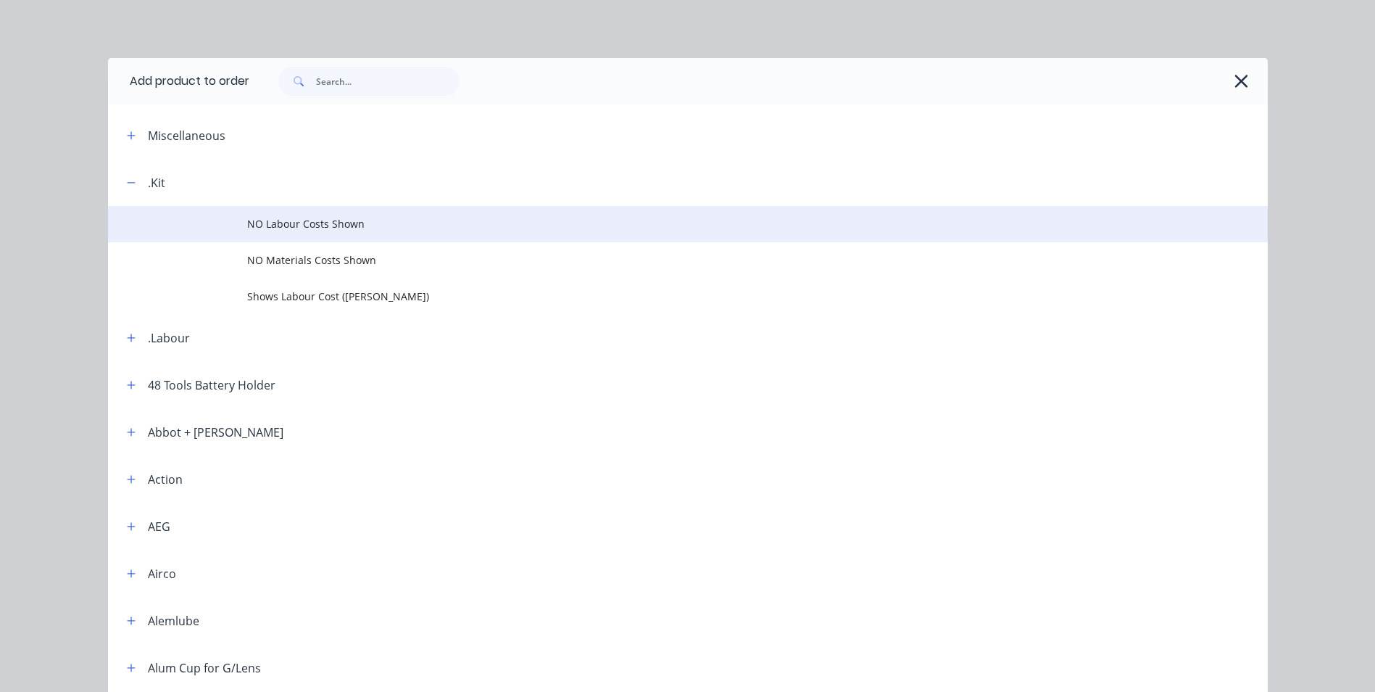
click at [277, 218] on span "NO Labour Costs Shown" at bounding box center [655, 223] width 816 height 15
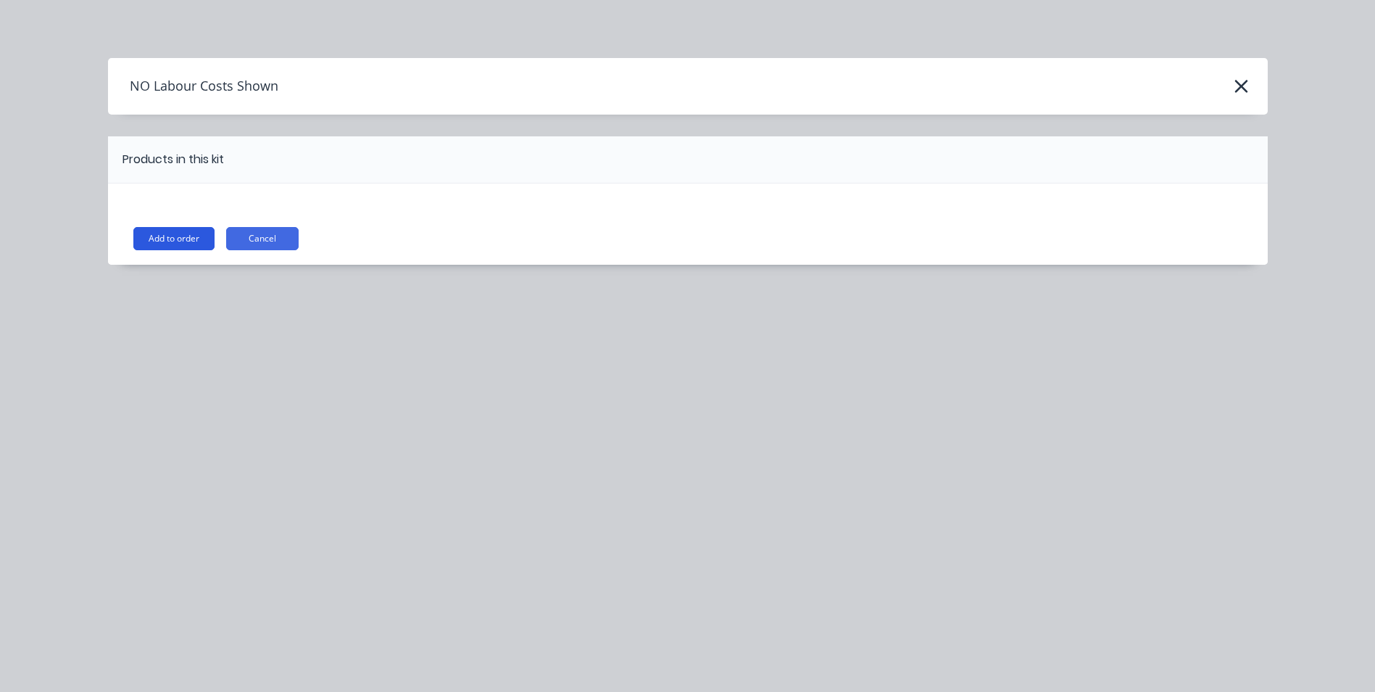
click at [159, 228] on button "Add to order" at bounding box center [173, 238] width 81 height 23
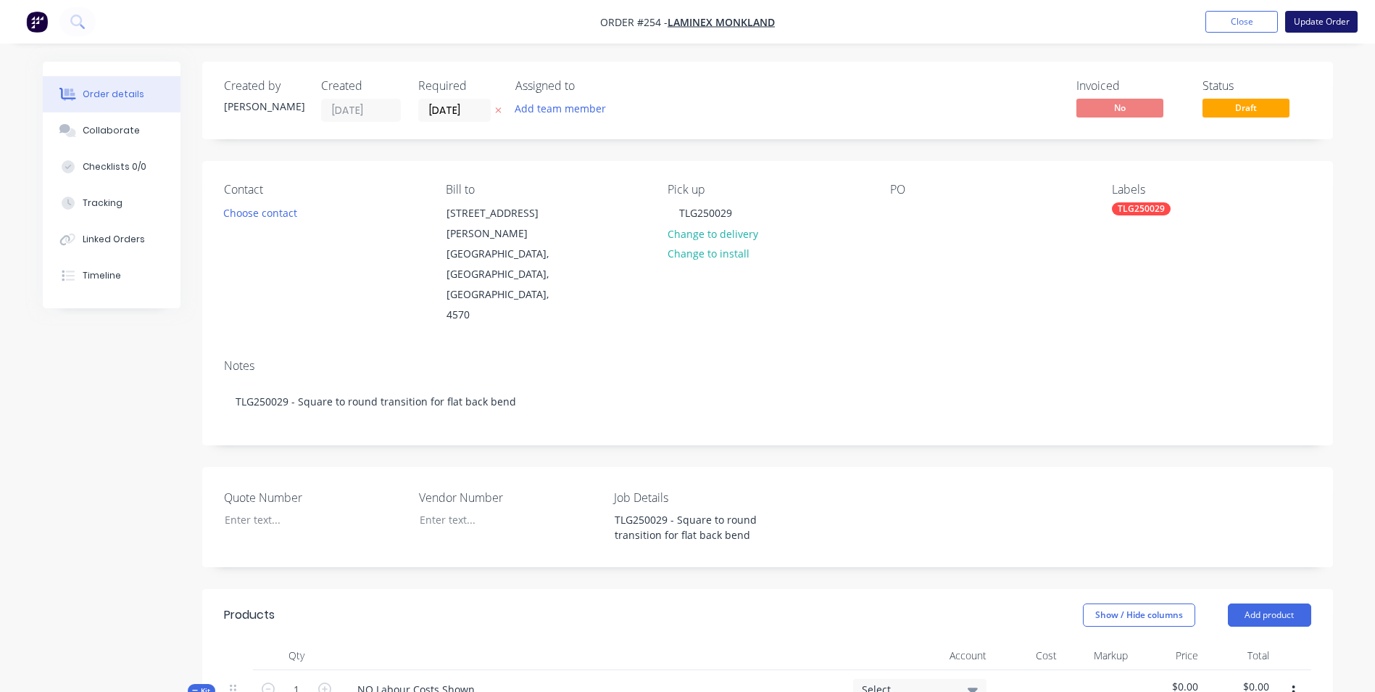
click at [1345, 20] on button "Update Order" at bounding box center [1321, 22] width 72 height 22
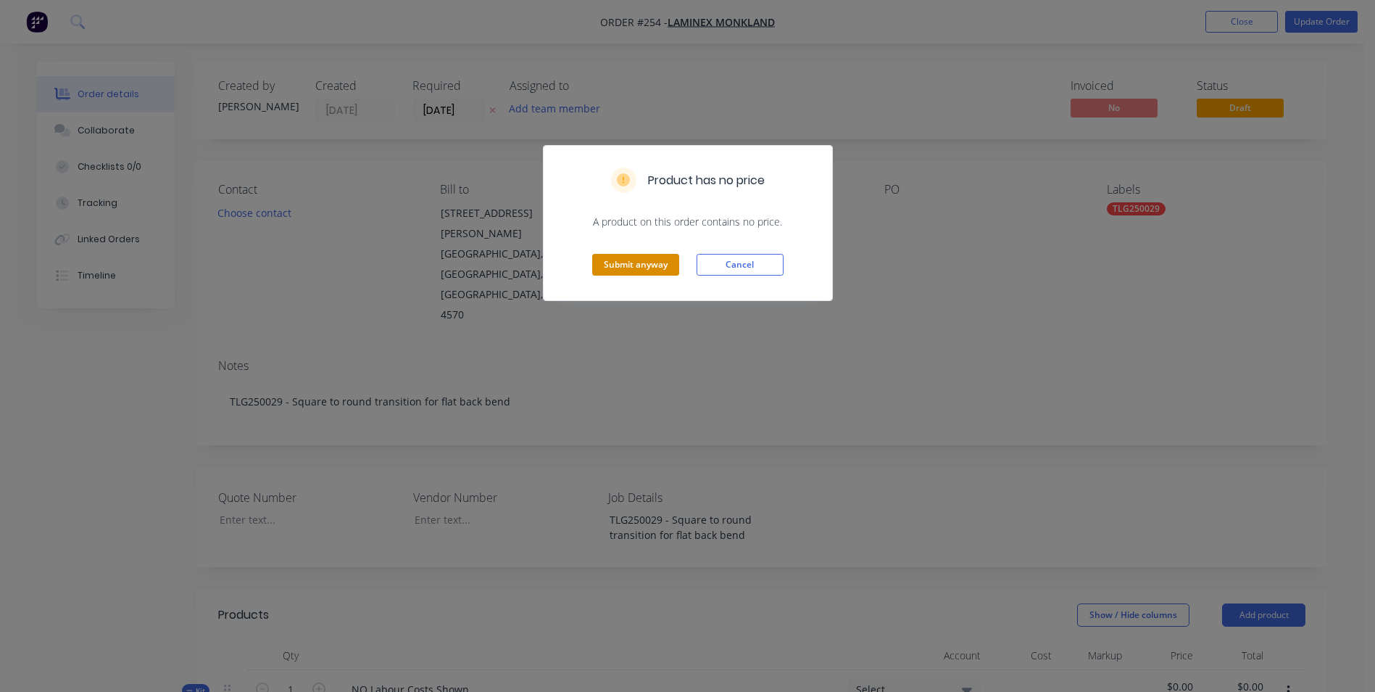
click at [629, 254] on button "Submit anyway" at bounding box center [635, 265] width 87 height 22
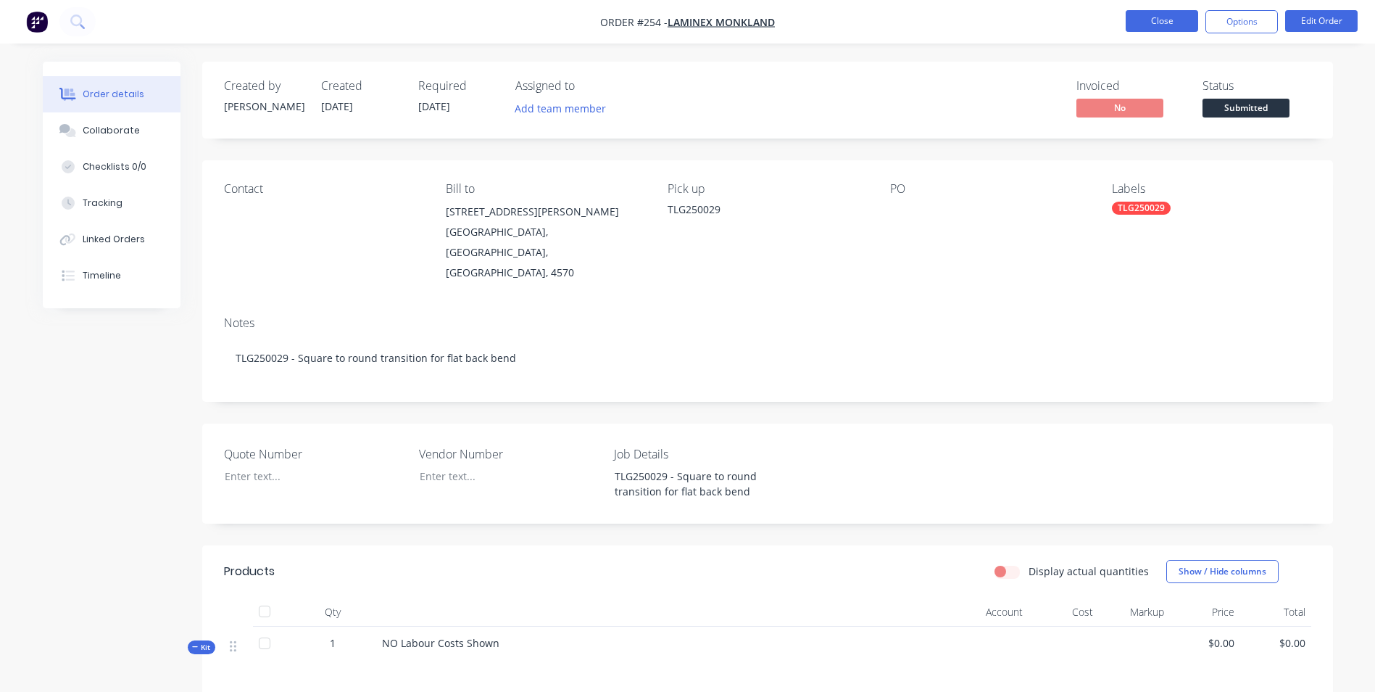
click at [1184, 24] on button "Close" at bounding box center [1162, 21] width 72 height 22
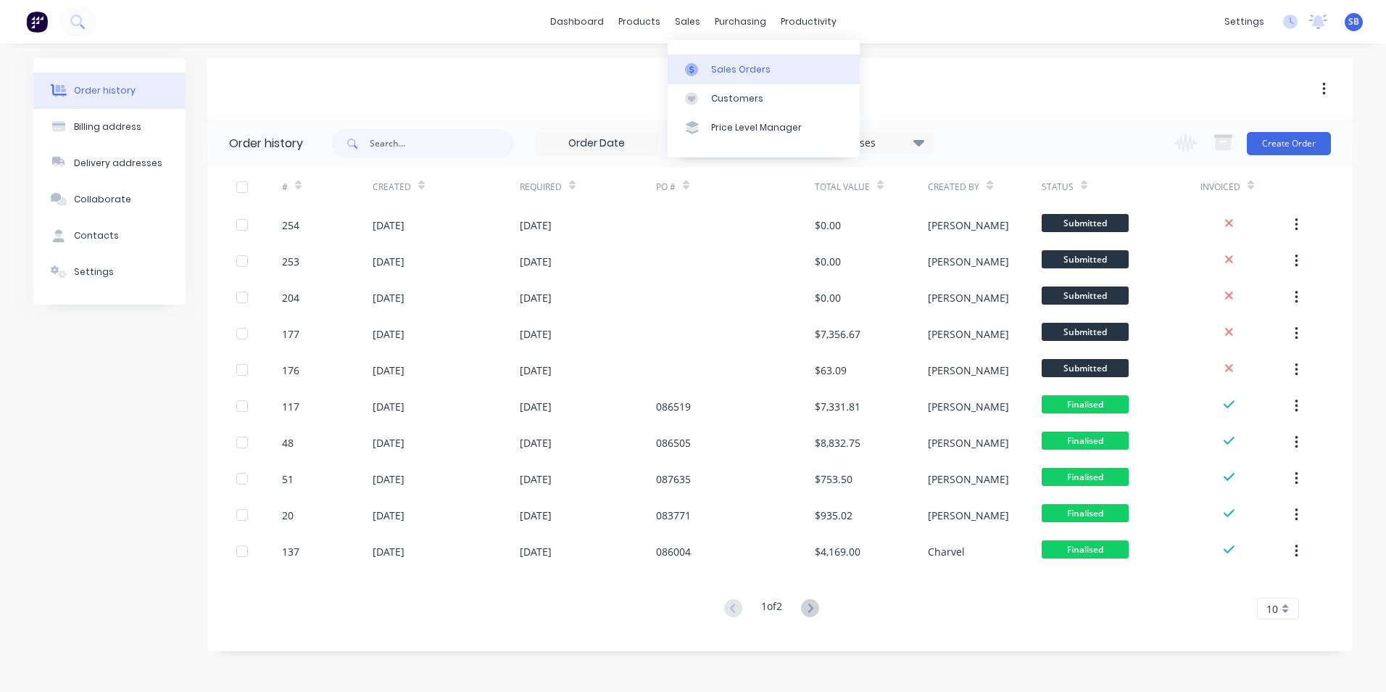
click at [721, 67] on div "Sales Orders" at bounding box center [740, 69] width 59 height 13
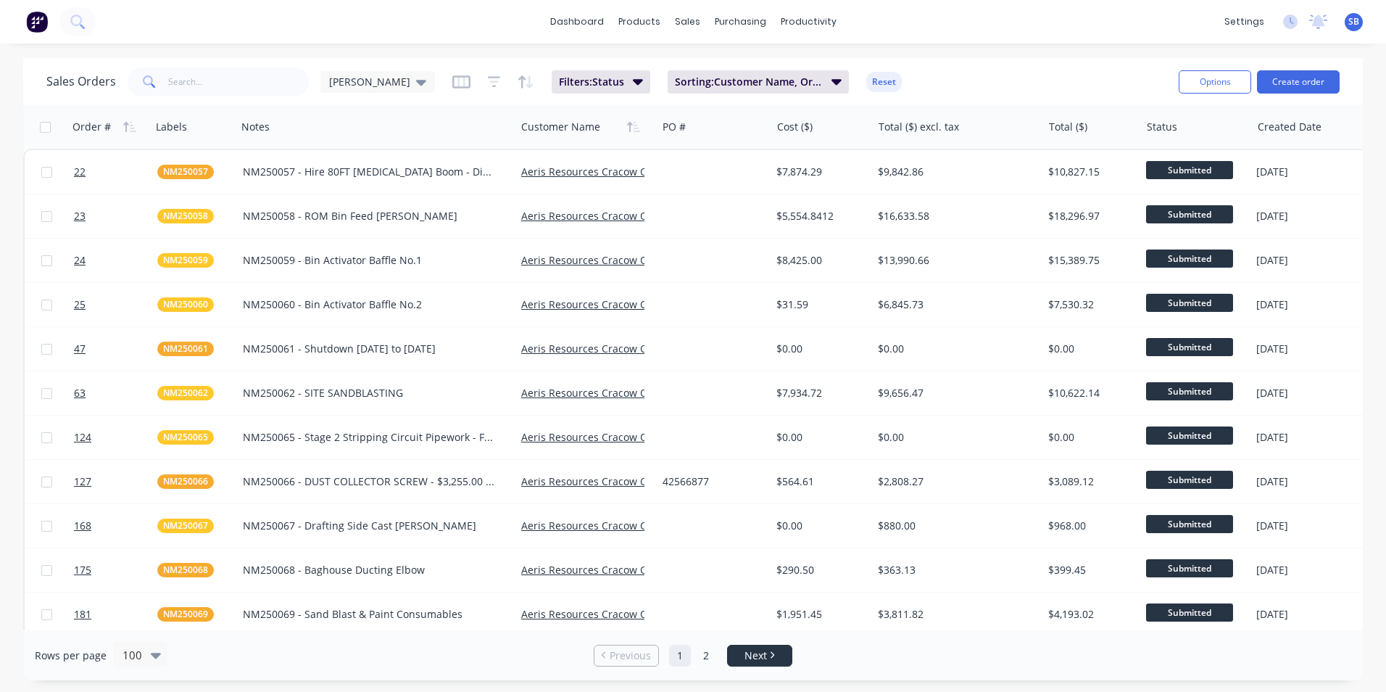
click at [741, 650] on link "Next" at bounding box center [760, 655] width 64 height 14
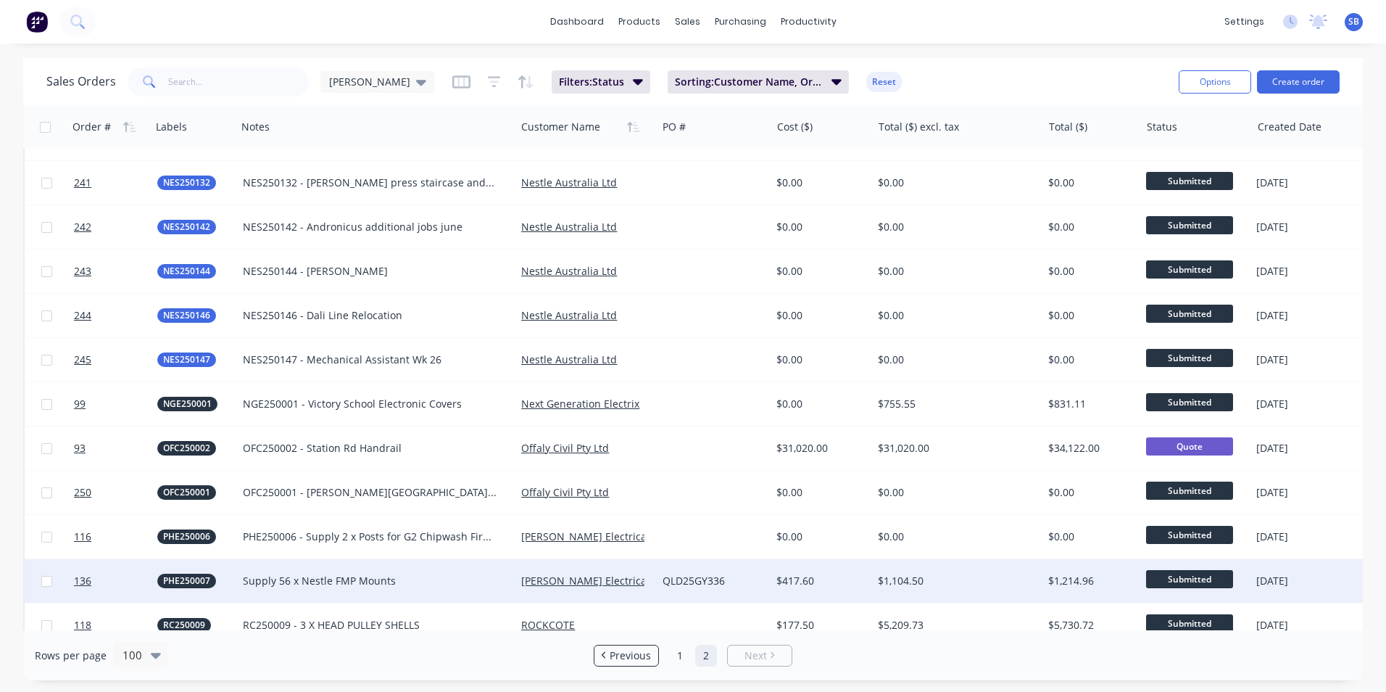
scroll to position [1914, 0]
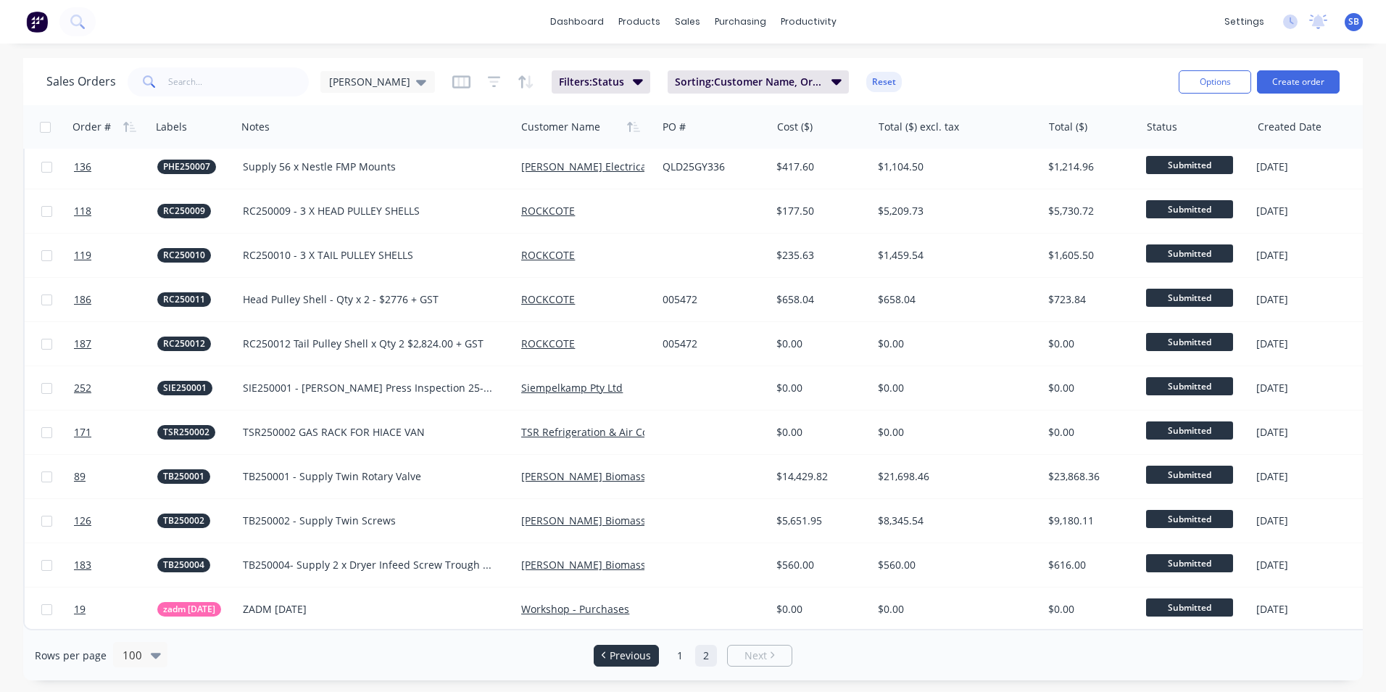
click at [626, 653] on span "Previous" at bounding box center [630, 655] width 41 height 14
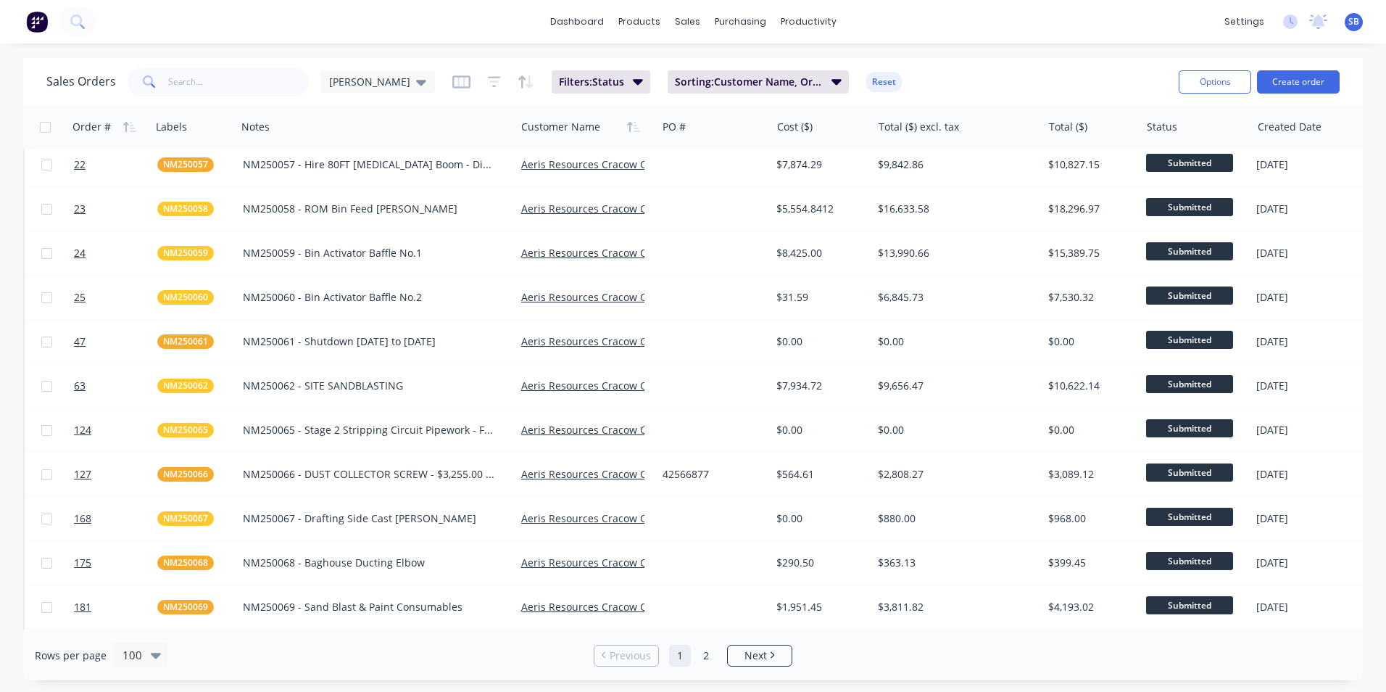
scroll to position [0, 0]
